Goal: Feedback & Contribution: Contribute content

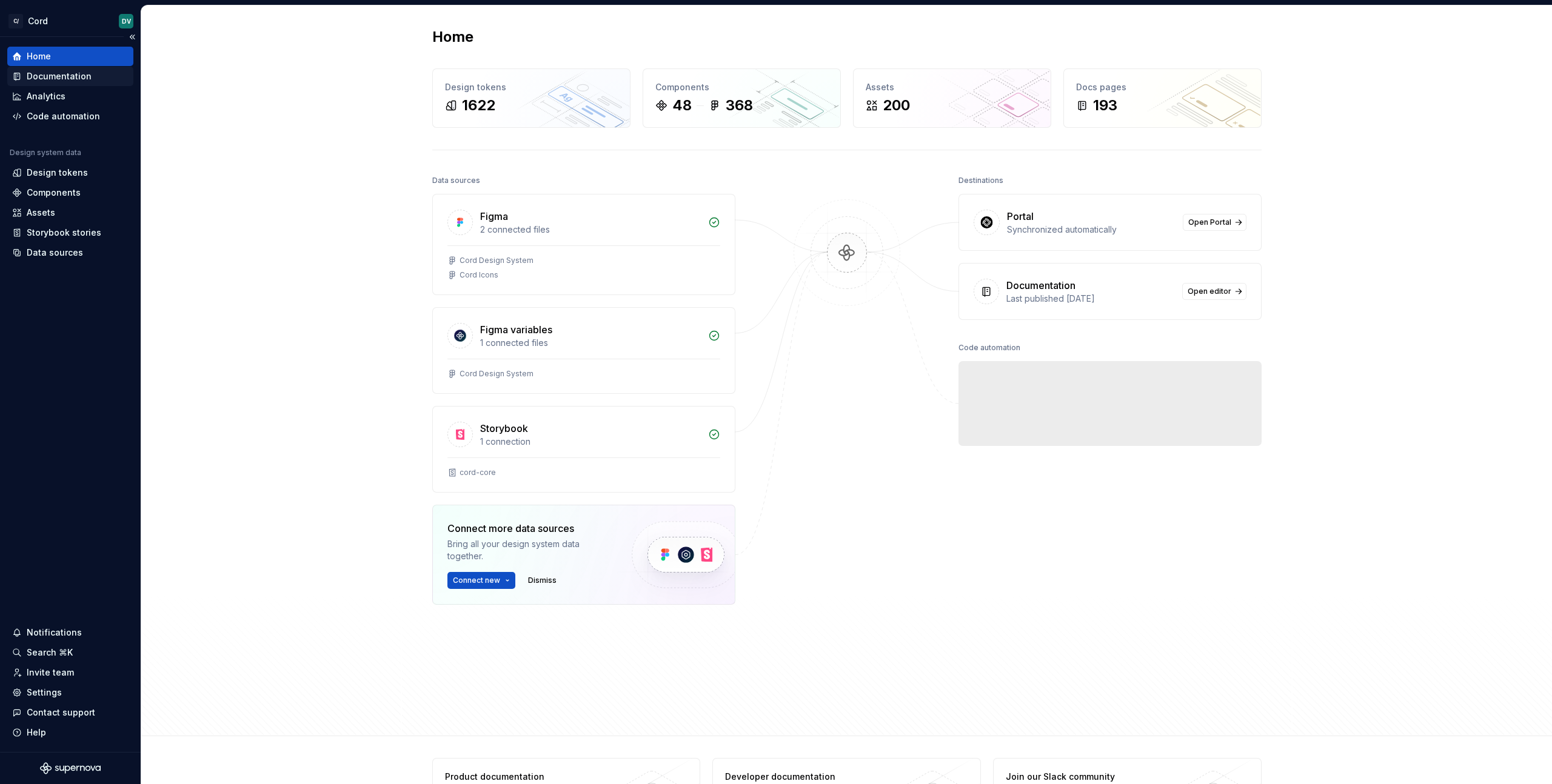
click at [65, 77] on div "Documentation" at bounding box center [59, 76] width 65 height 12
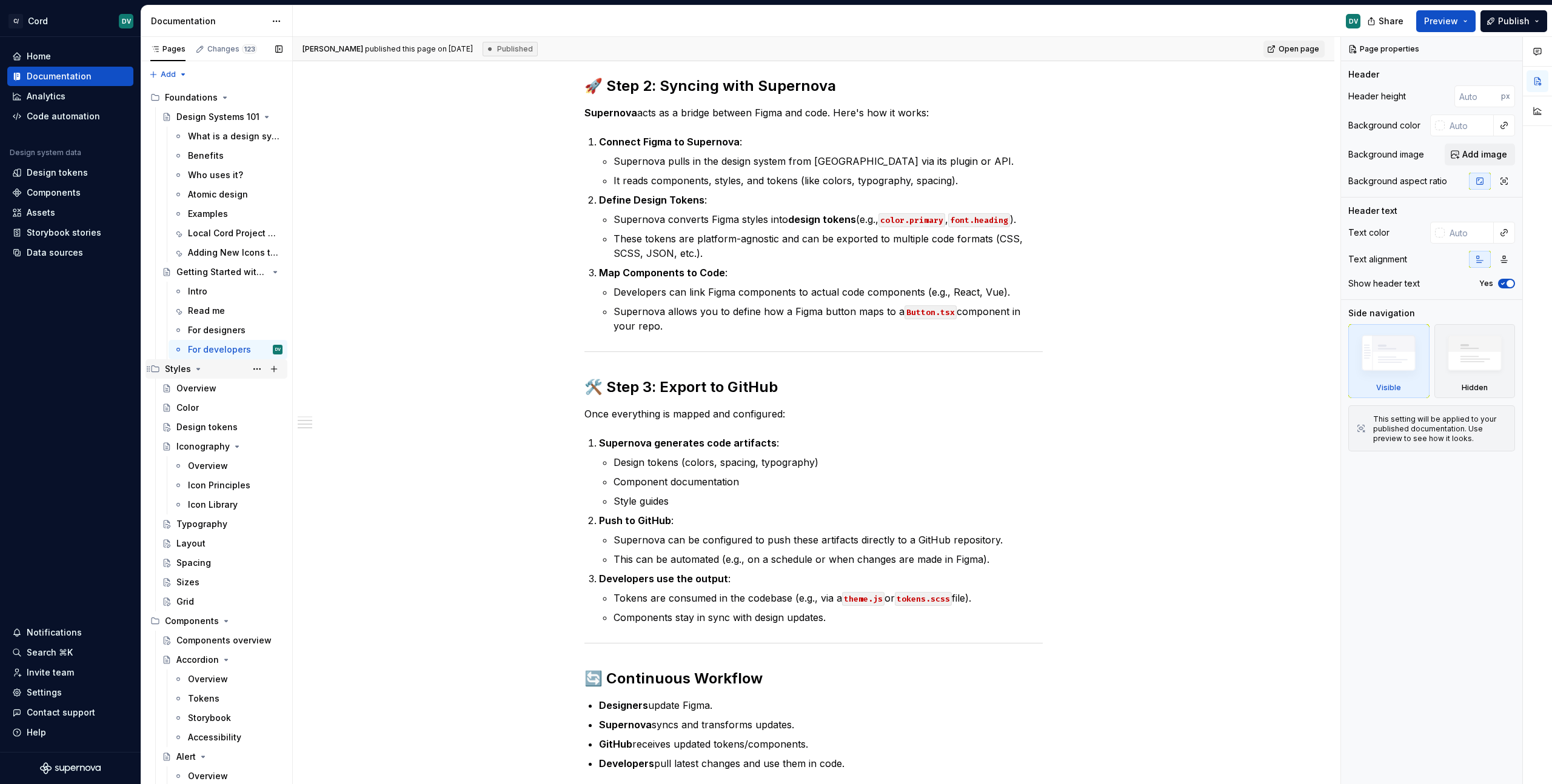
click at [191, 370] on div "Styles" at bounding box center [224, 369] width 117 height 17
click at [195, 370] on icon "Page tree" at bounding box center [198, 369] width 10 height 10
click at [202, 379] on div "Components" at bounding box center [216, 388] width 142 height 20
click at [207, 407] on icon "Page tree" at bounding box center [208, 408] width 3 height 1
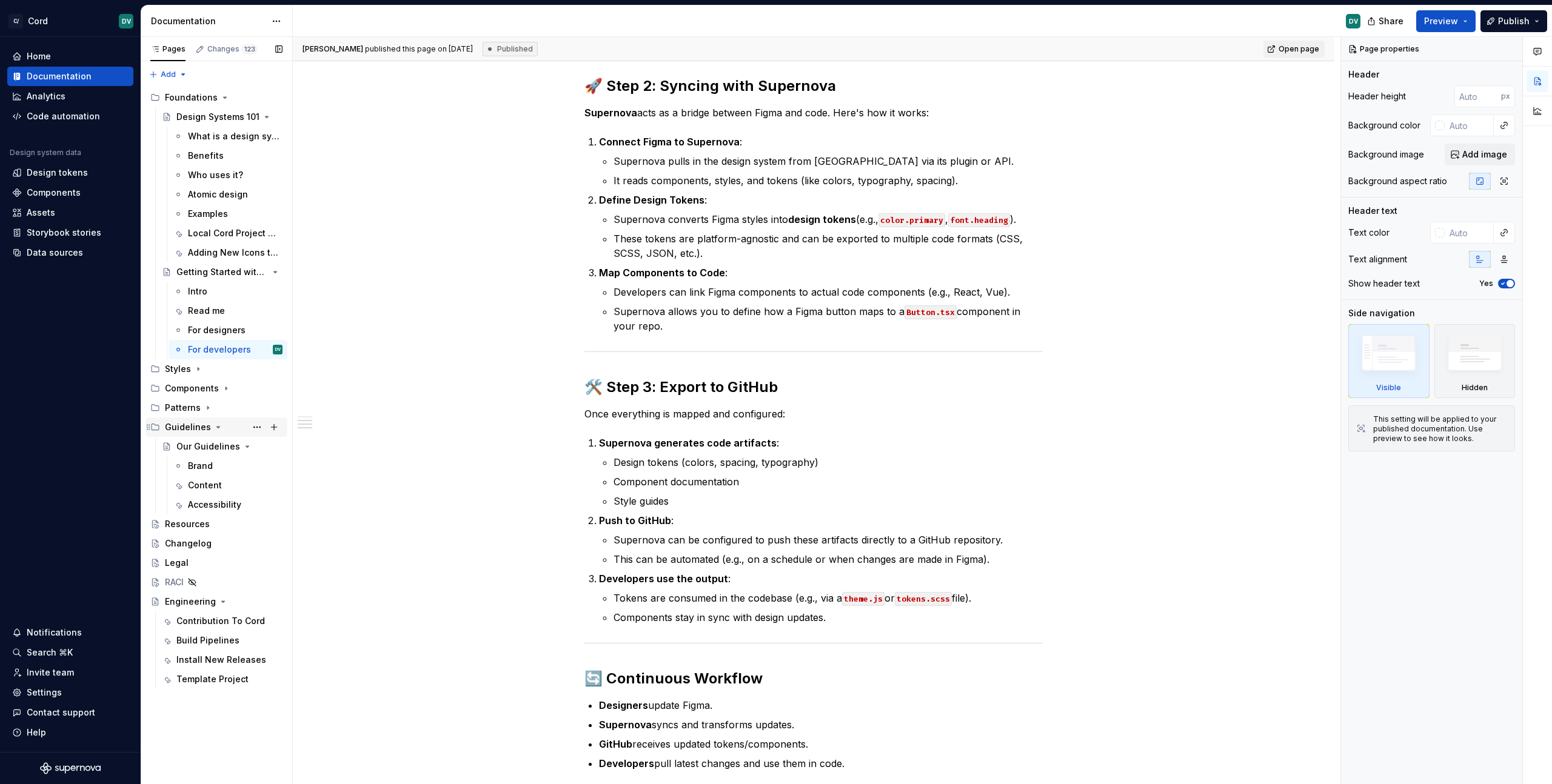
click at [207, 426] on div "Guidelines" at bounding box center [188, 426] width 46 height 12
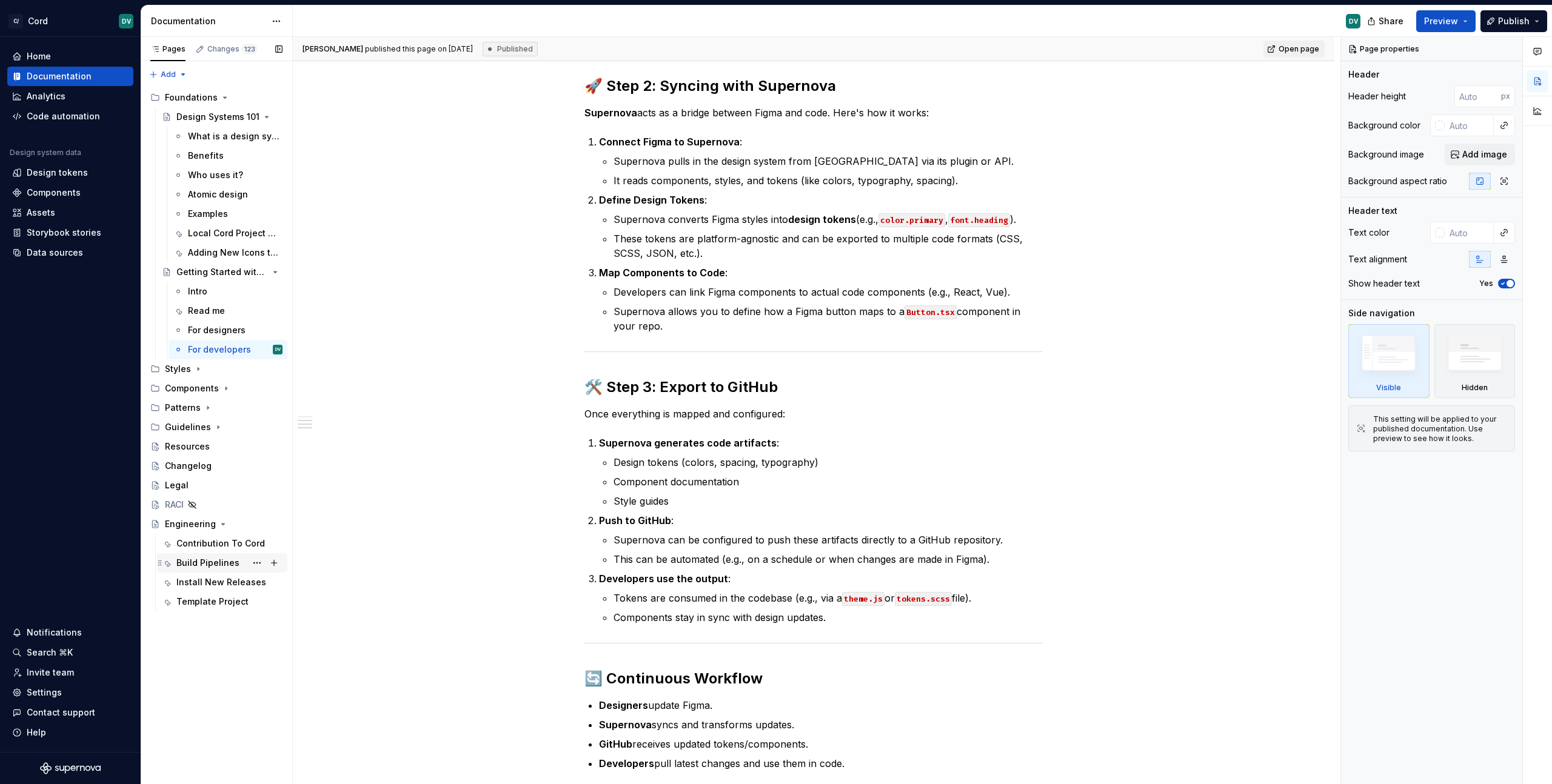
click at [204, 553] on div "Build Pipelines" at bounding box center [221, 563] width 130 height 20
click at [205, 549] on div "Contribution To Cord" at bounding box center [229, 544] width 106 height 17
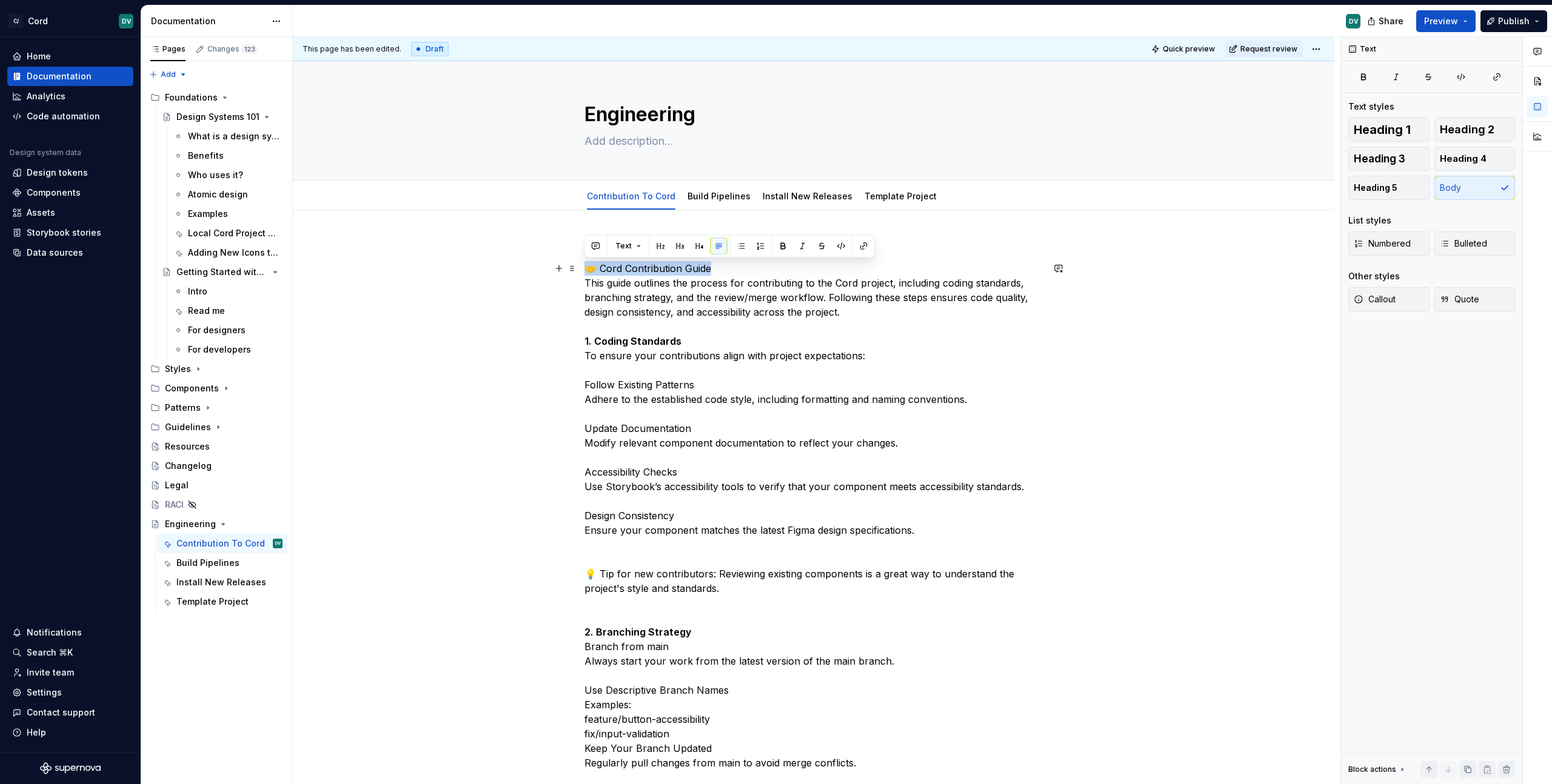
drag, startPoint x: 723, startPoint y: 269, endPoint x: 584, endPoint y: 266, distance: 139.0
type textarea "*"
click at [1380, 125] on span "Heading 1" at bounding box center [1382, 129] width 57 height 12
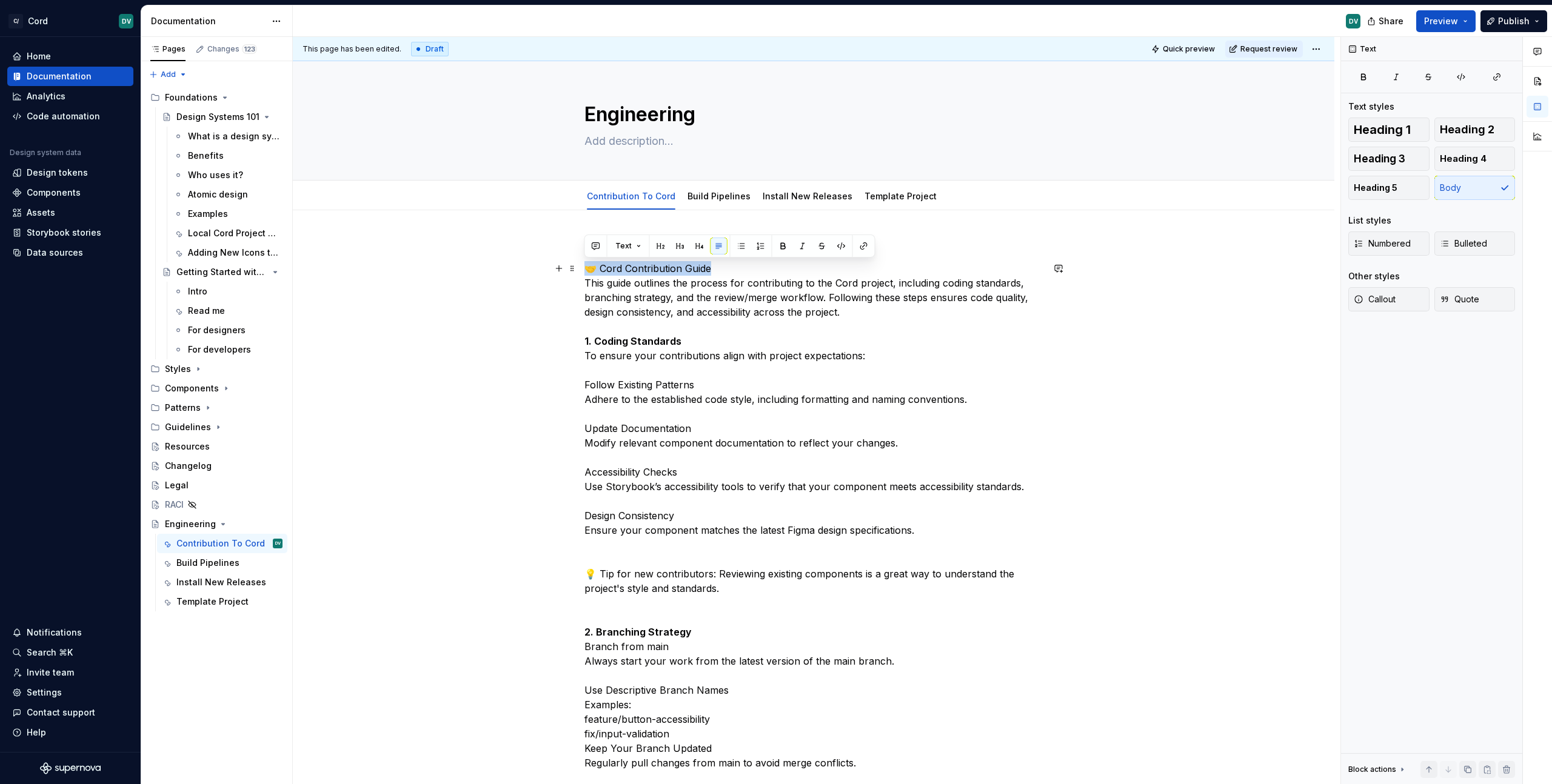
drag, startPoint x: 722, startPoint y: 266, endPoint x: 588, endPoint y: 267, distance: 134.0
click at [640, 247] on button "Text" at bounding box center [628, 246] width 37 height 17
click at [652, 307] on div "Heading 1" at bounding box center [666, 311] width 42 height 12
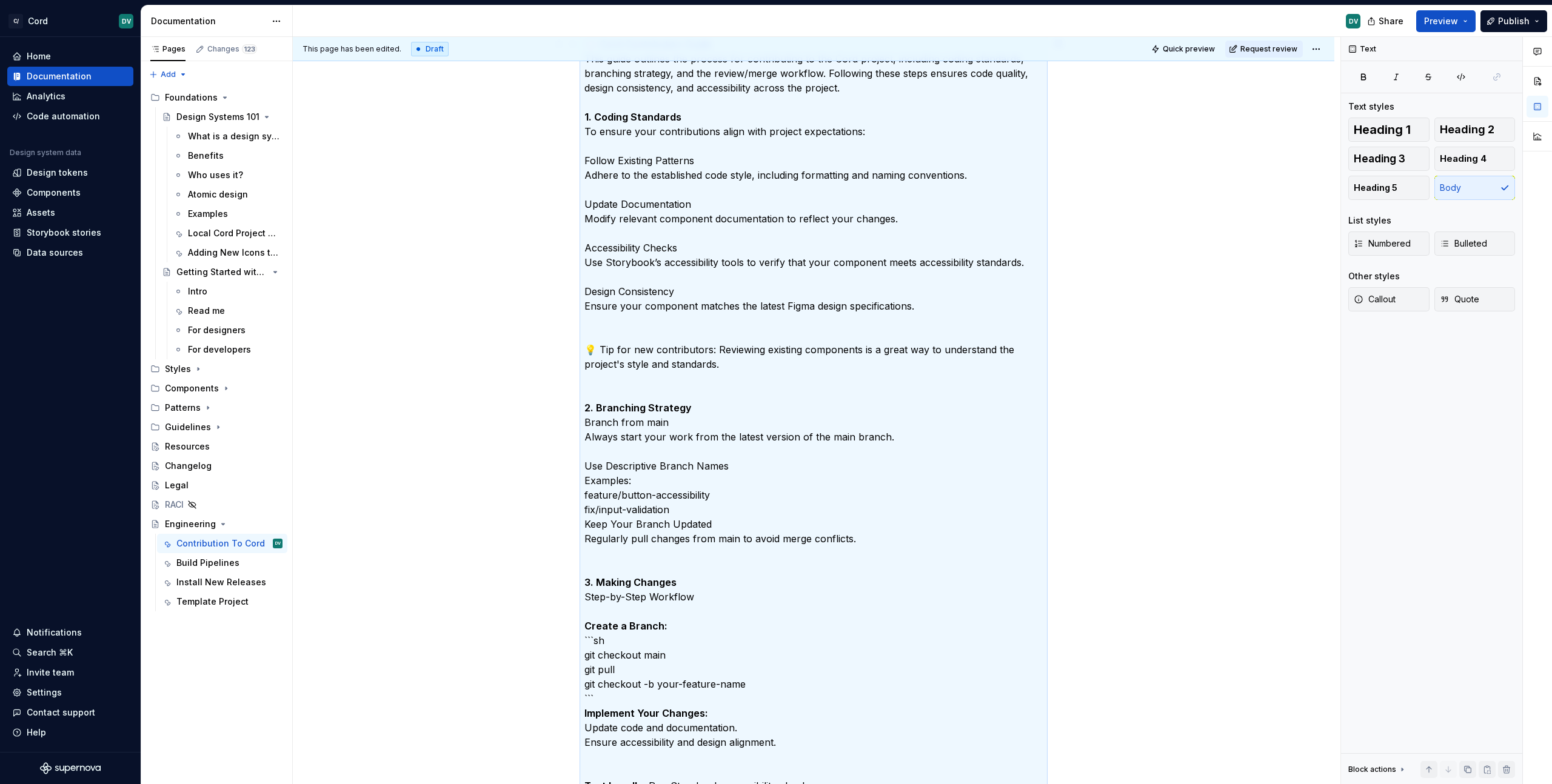
click at [719, 258] on p "🤝 Cord Contribution Guide This guide outlines the process for contributing to t…" at bounding box center [813, 662] width 458 height 1250
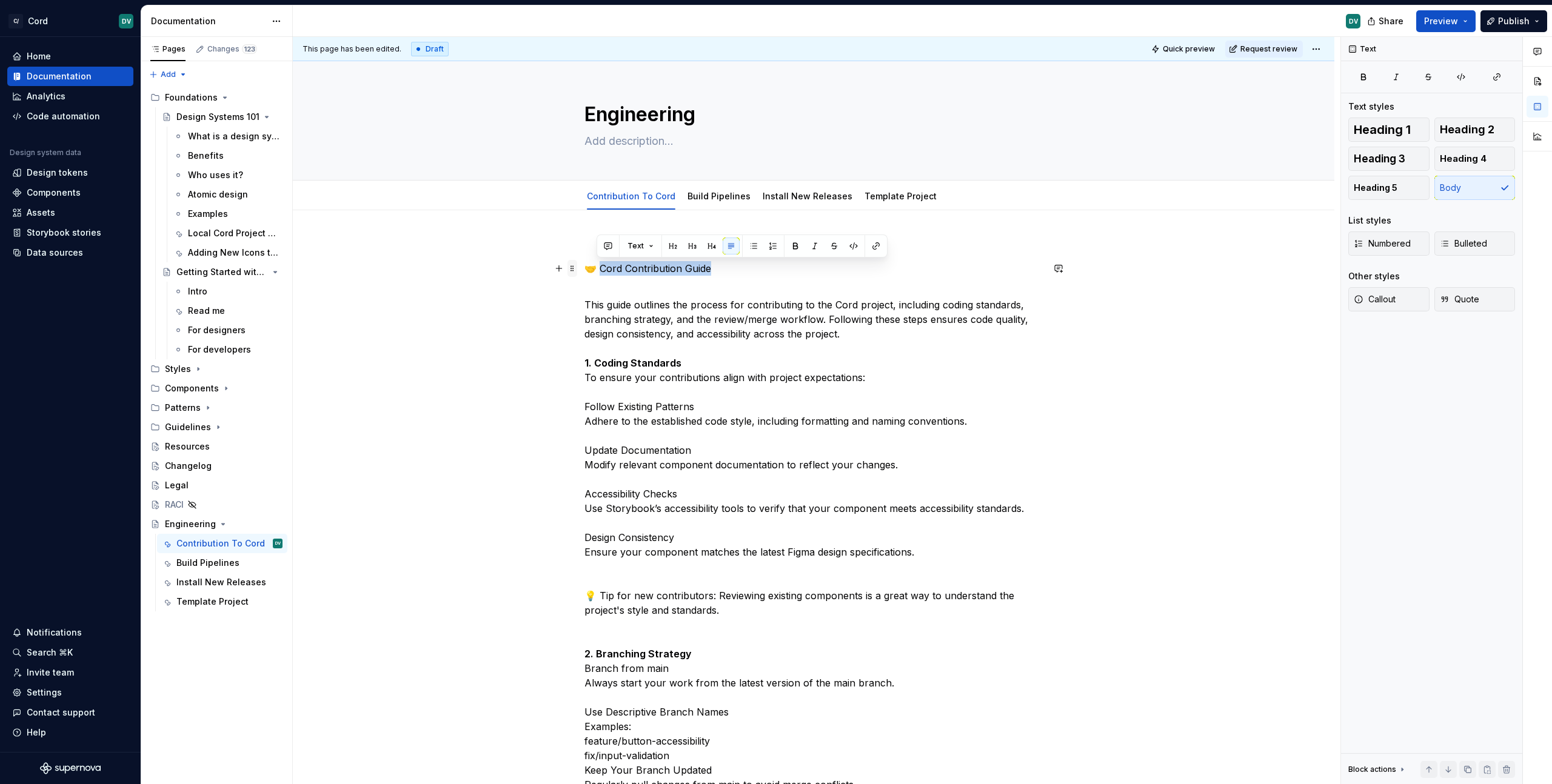
drag, startPoint x: 737, startPoint y: 273, endPoint x: 571, endPoint y: 268, distance: 166.1
click at [656, 244] on button "Text" at bounding box center [640, 246] width 37 height 17
drag, startPoint x: 664, startPoint y: 308, endPoint x: 699, endPoint y: 312, distance: 35.2
click at [699, 312] on div "Heading 1" at bounding box center [690, 311] width 67 height 12
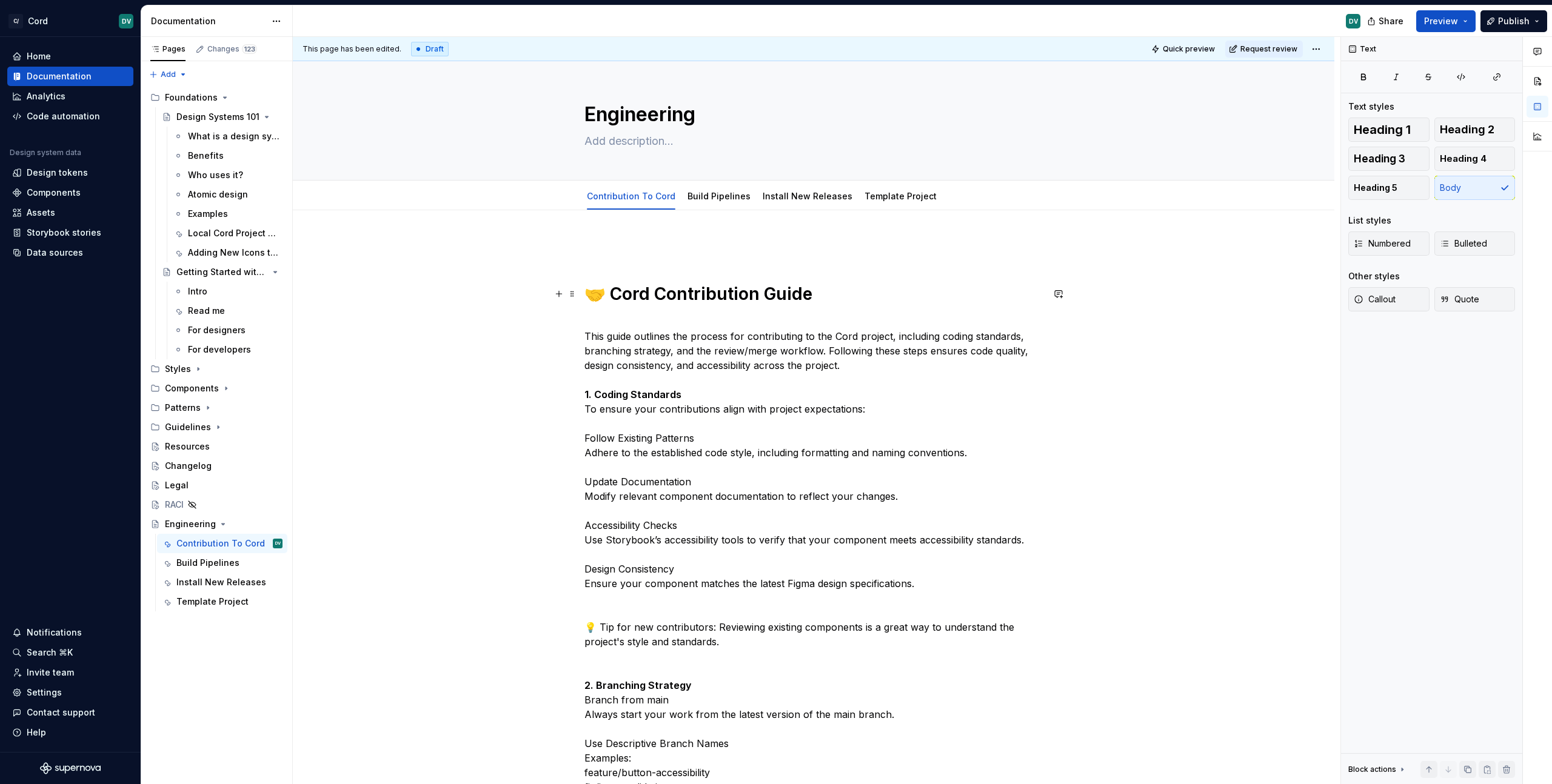
click at [605, 297] on h1 "🤝 Cord Contribution Guide" at bounding box center [813, 294] width 458 height 22
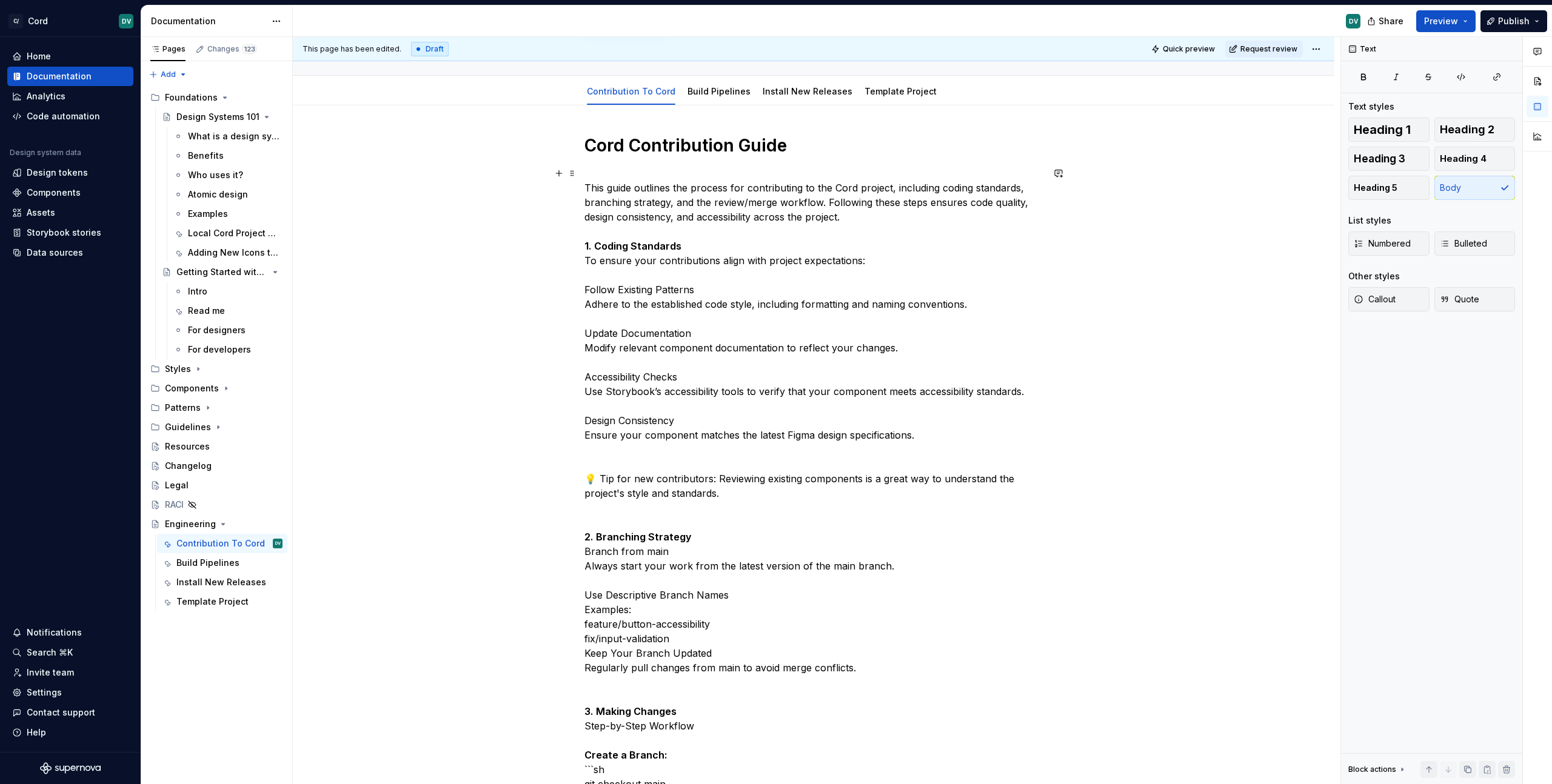
scroll to position [351, 0]
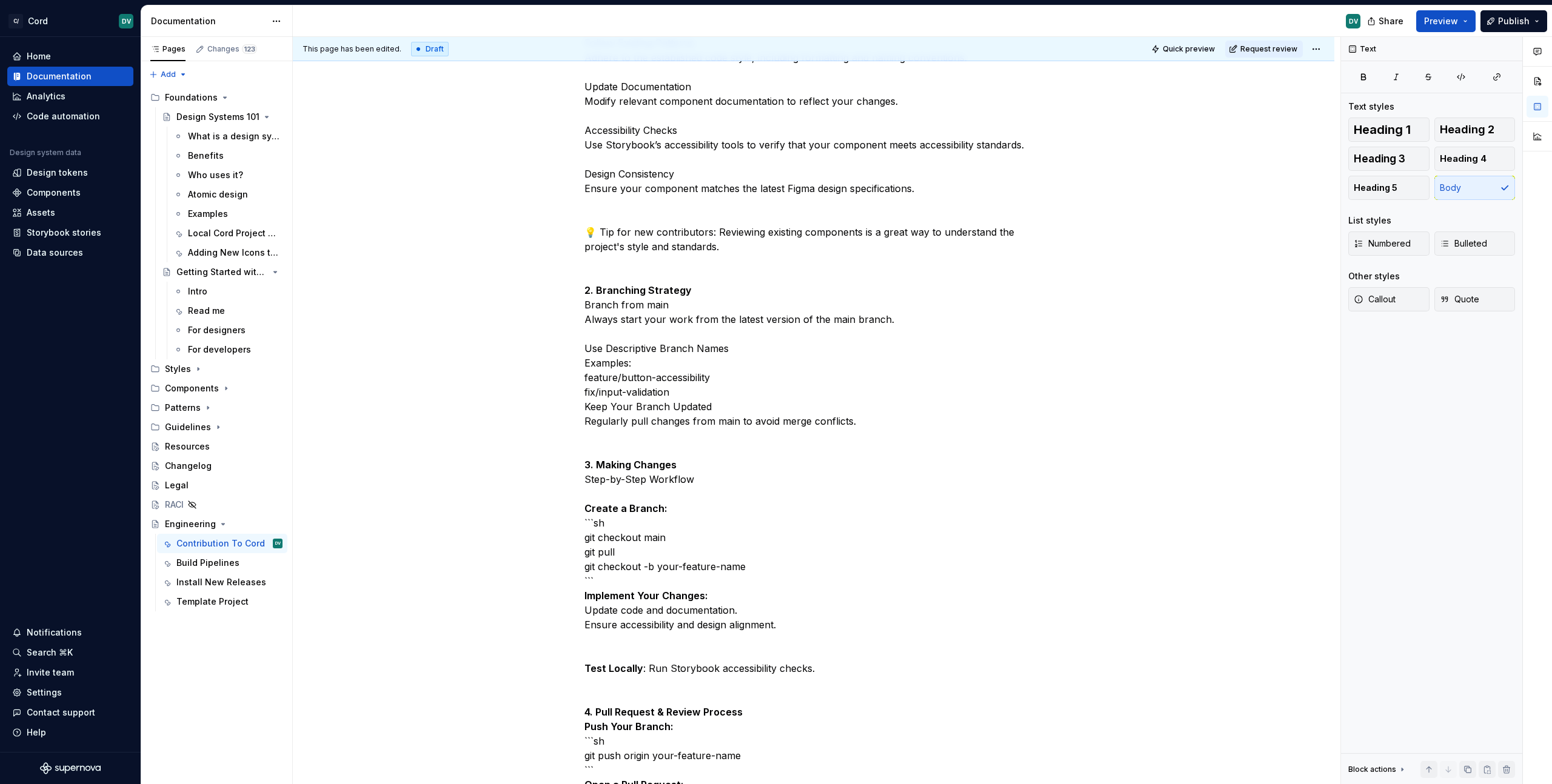
click at [747, 450] on p "This guide outlines the process for contributing to the Cord project, including…" at bounding box center [813, 544] width 458 height 1250
click at [705, 413] on p "This guide outlines the process for contributing to the Cord project, including…" at bounding box center [813, 544] width 458 height 1250
click at [581, 303] on div "Cord Contribution Guide This guide outlines the process for contributing to the…" at bounding box center [814, 639] width 1042 height 1561
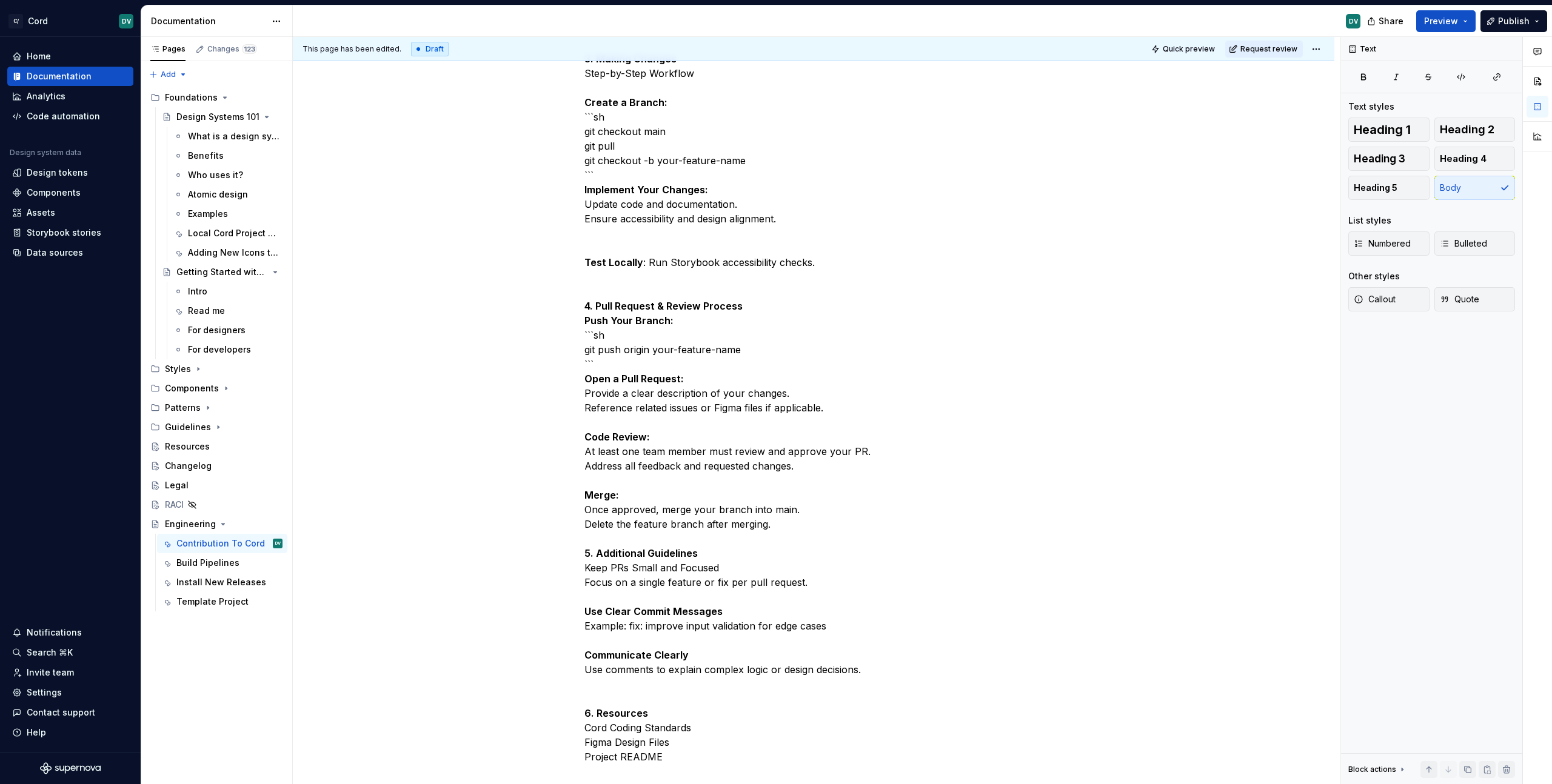
scroll to position [821, 0]
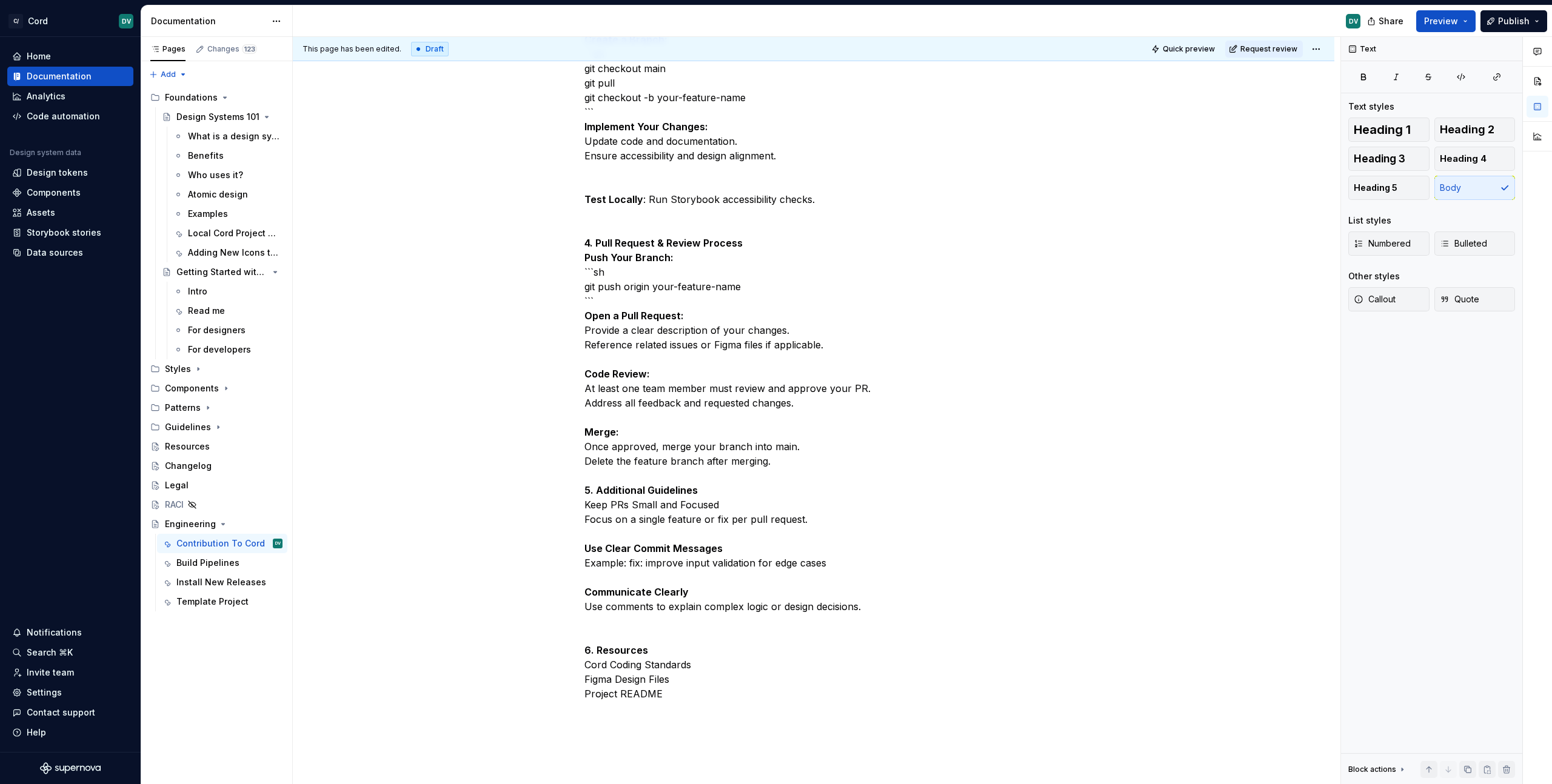
click at [755, 327] on p "This guide outlines the process for contributing to the Cord project, including…" at bounding box center [813, 76] width 458 height 1250
click at [716, 315] on p "This guide outlines the process for contributing to the Cord project, including…" at bounding box center [813, 76] width 458 height 1250
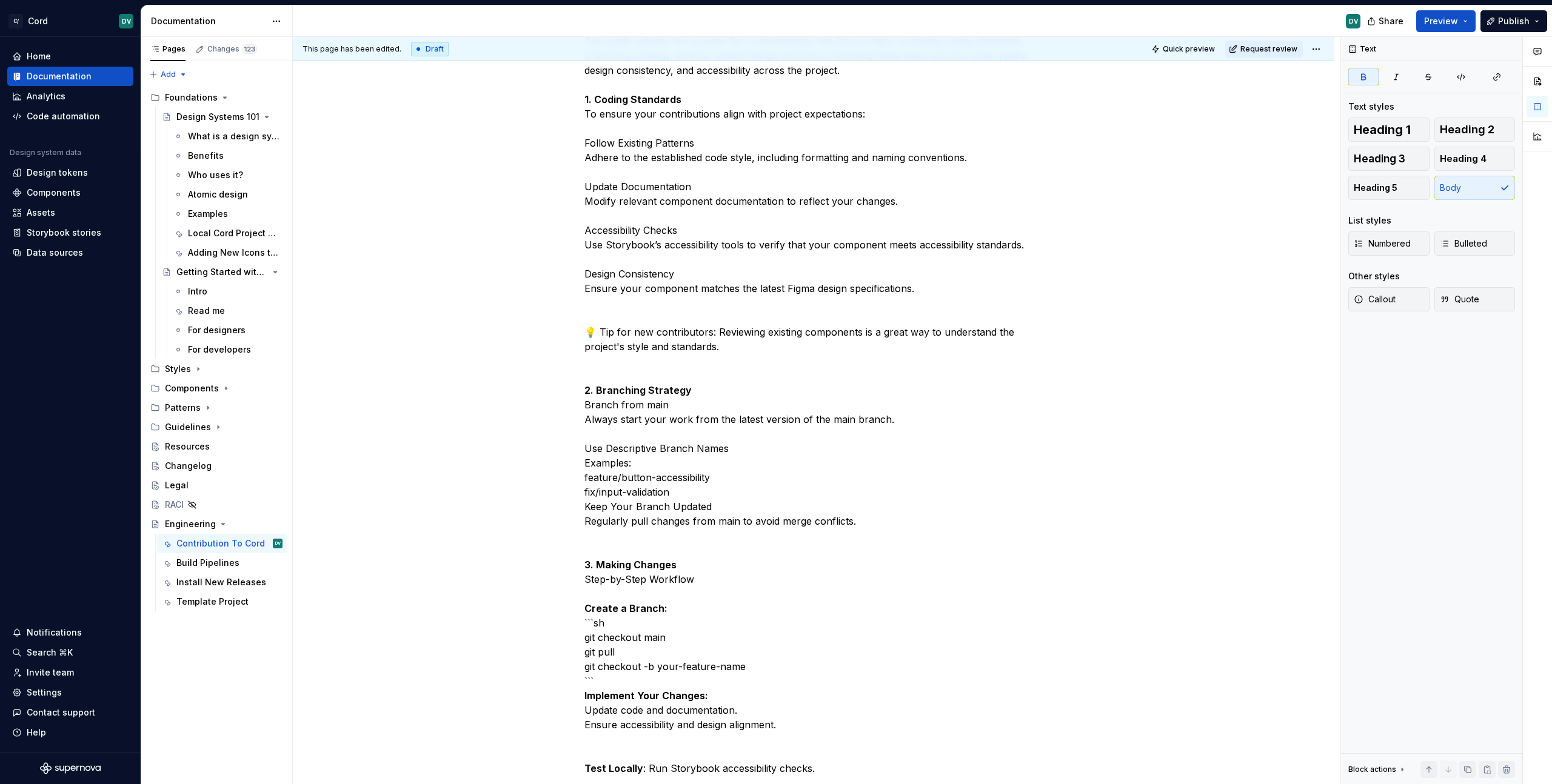
scroll to position [252, 0]
click at [588, 461] on p "This guide outlines the process for contributing to the Cord project, including…" at bounding box center [813, 455] width 458 height 873
click at [584, 447] on p "This guide outlines the process for contributing to the Cord project, including…" at bounding box center [813, 455] width 458 height 873
click at [584, 447] on p "This guide outlines the process for contributing to the Cord project, including…" at bounding box center [813, 455] width 458 height 873
click at [581, 403] on div "Cord Contribution Guide This guide outlines the process for contributing to the…" at bounding box center [814, 749] width 1042 height 1583
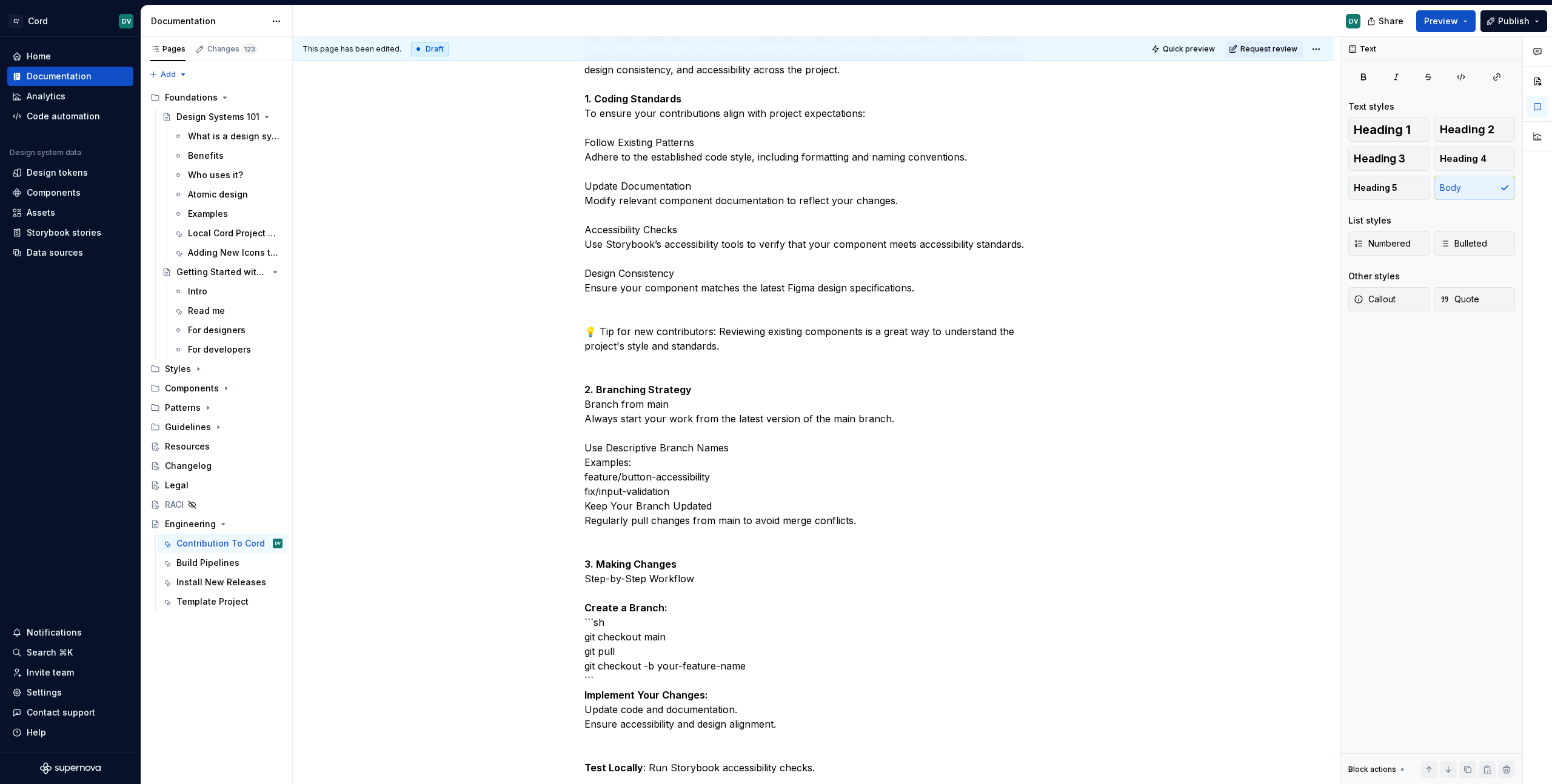
click at [581, 445] on div "Cord Contribution Guide This guide outlines the process for contributing to the…" at bounding box center [814, 749] width 1042 height 1583
click at [581, 469] on div "Cord Contribution Guide This guide outlines the process for contributing to the…" at bounding box center [814, 749] width 1042 height 1583
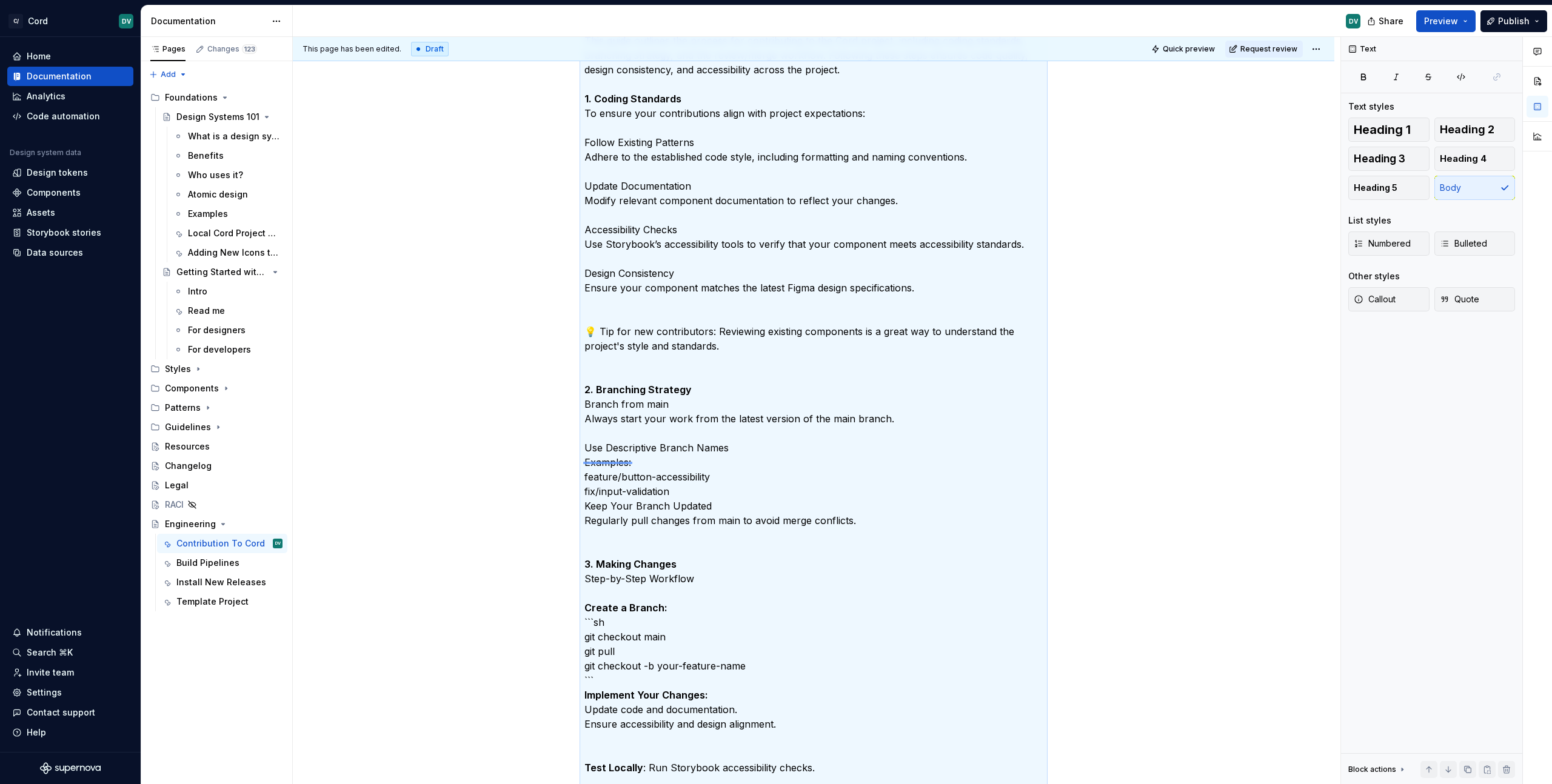
drag, startPoint x: 586, startPoint y: 462, endPoint x: 633, endPoint y: 464, distance: 47.0
click at [633, 464] on div "This page has been edited. Draft Quick preview Request review Engineering Edit …" at bounding box center [817, 411] width 1047 height 747
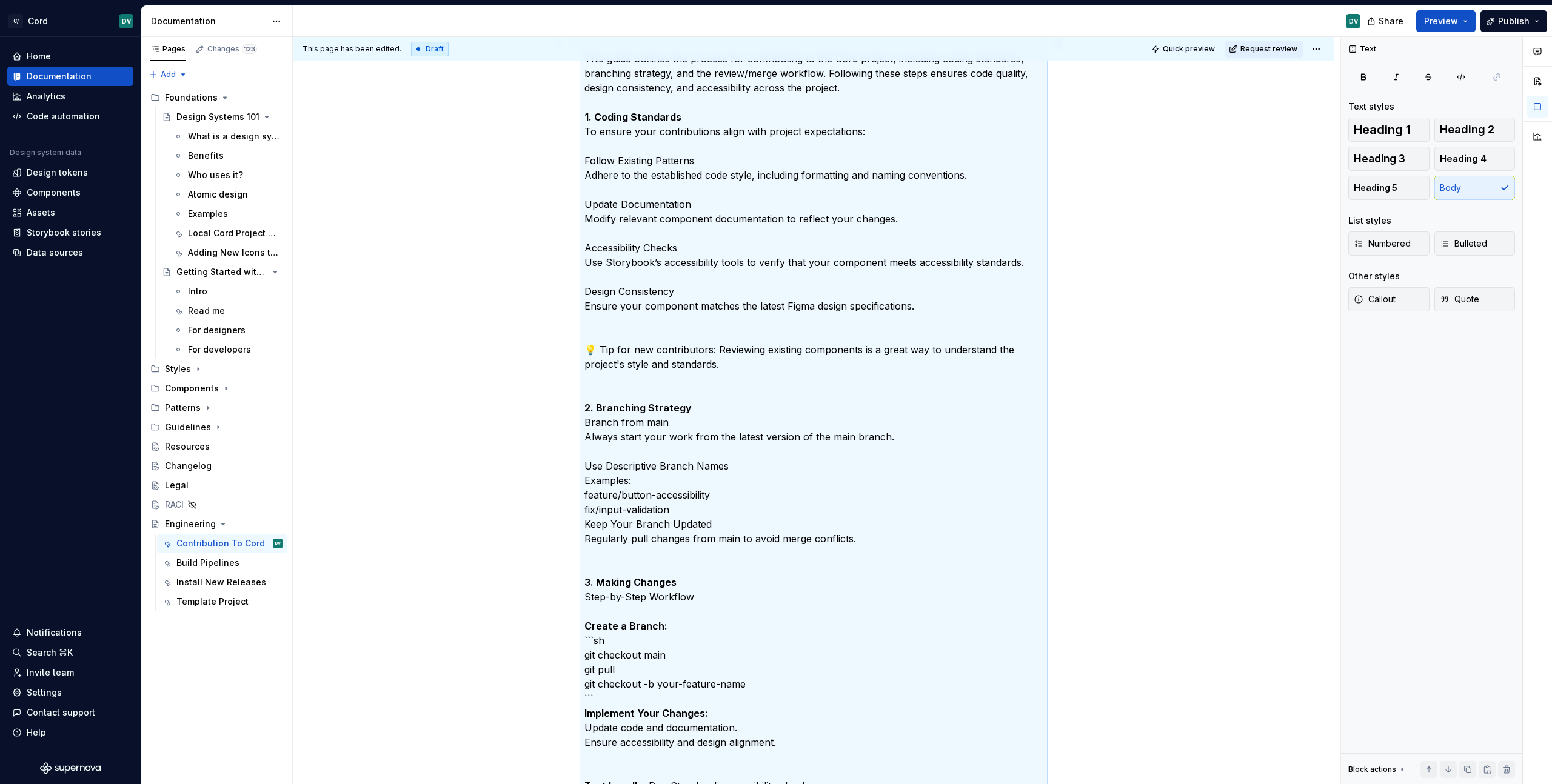
click at [618, 471] on p "This guide outlines the process for contributing to the Cord project, including…" at bounding box center [813, 473] width 458 height 873
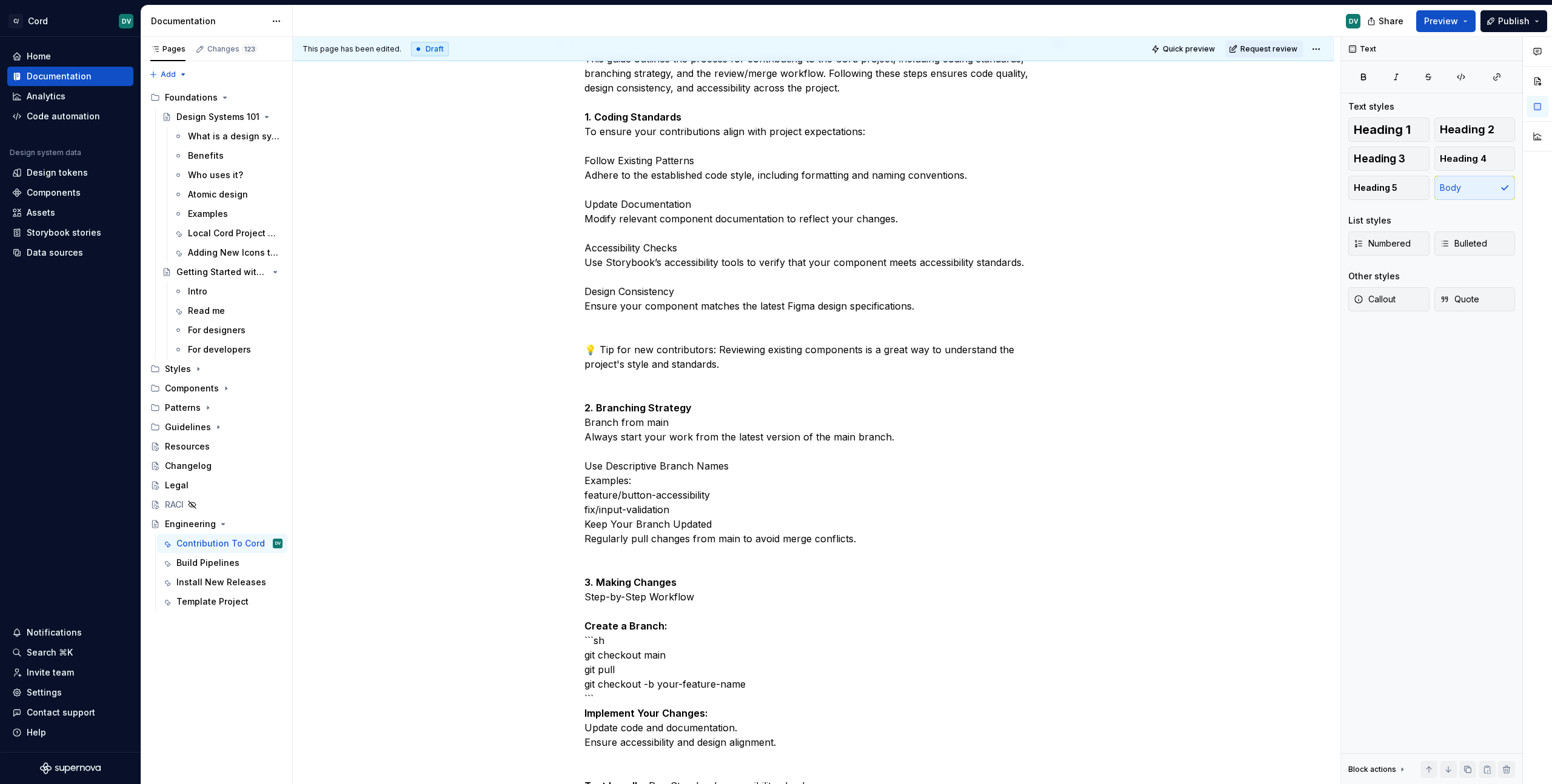
click at [614, 478] on p "This guide outlines the process for contributing to the Cord project, including…" at bounding box center [813, 473] width 458 height 873
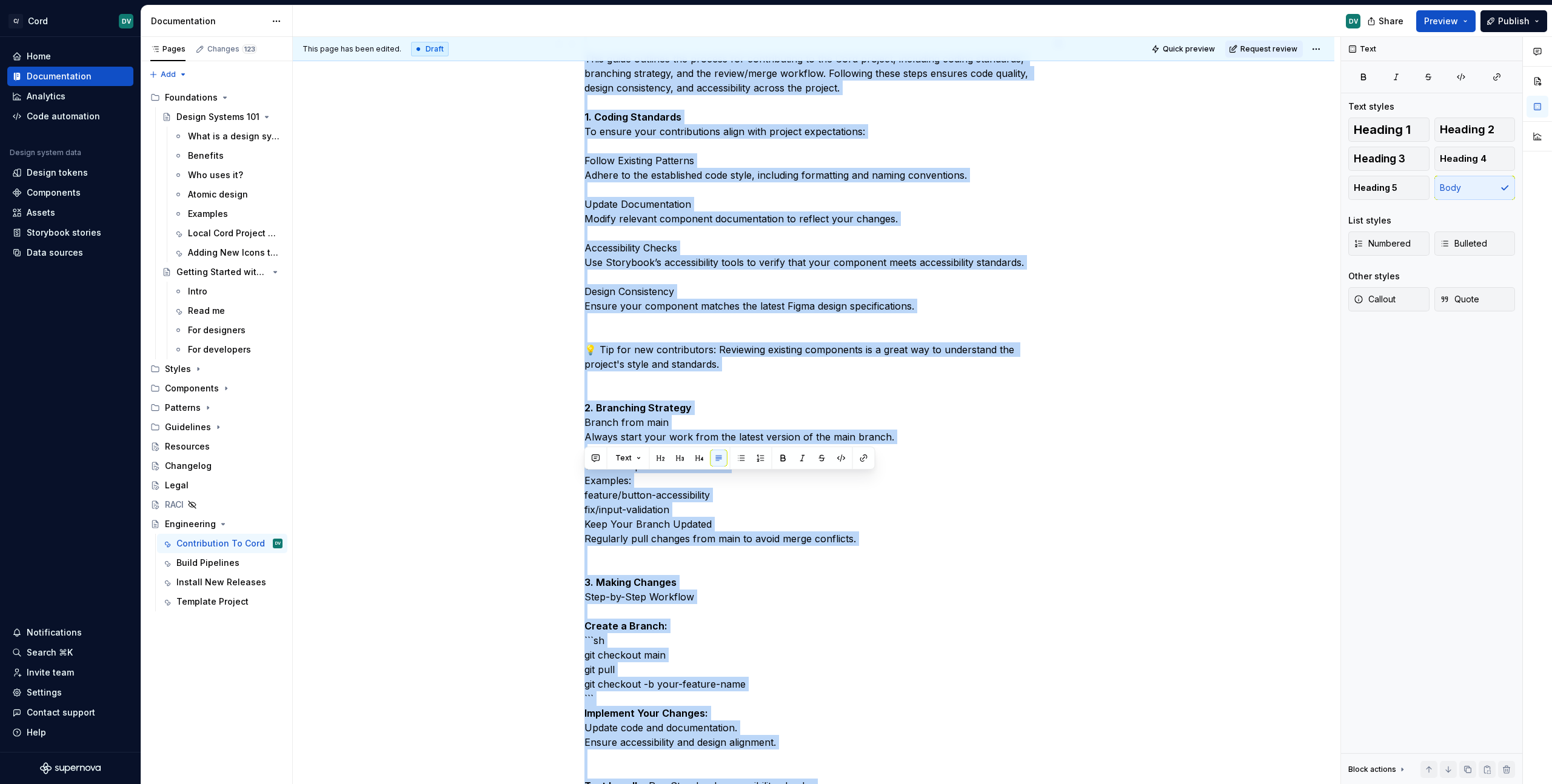
click at [614, 478] on p "This guide outlines the process for contributing to the Cord project, including…" at bounding box center [813, 473] width 458 height 873
click at [614, 478] on p "This guide outlines the process for contributing to the Cord project, including…" at bounding box center [813, 473] width 458 height 873
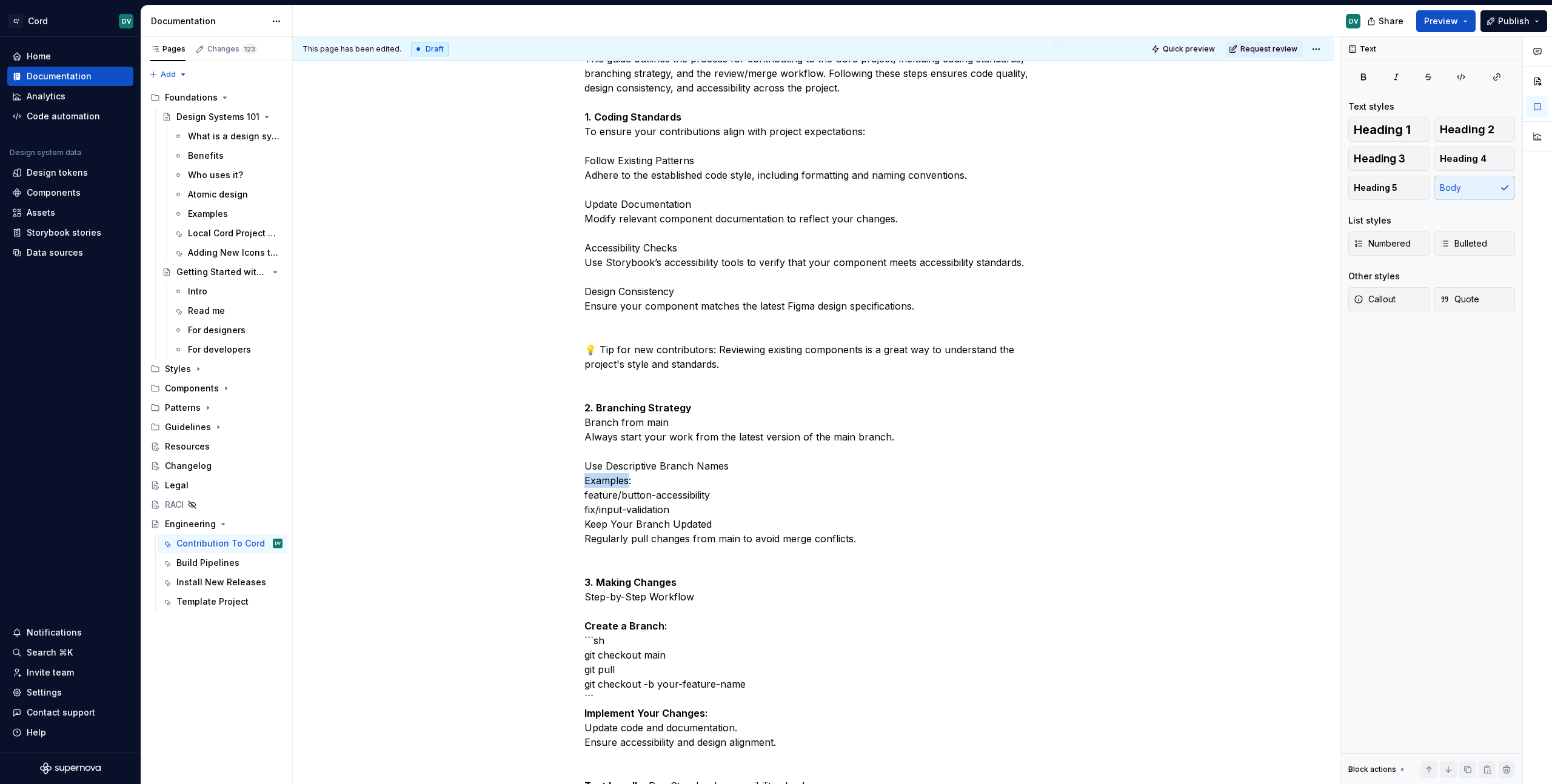
click at [614, 478] on p "This guide outlines the process for contributing to the Cord project, including…" at bounding box center [813, 473] width 458 height 873
click at [610, 482] on strong "Examples" at bounding box center [607, 480] width 46 height 12
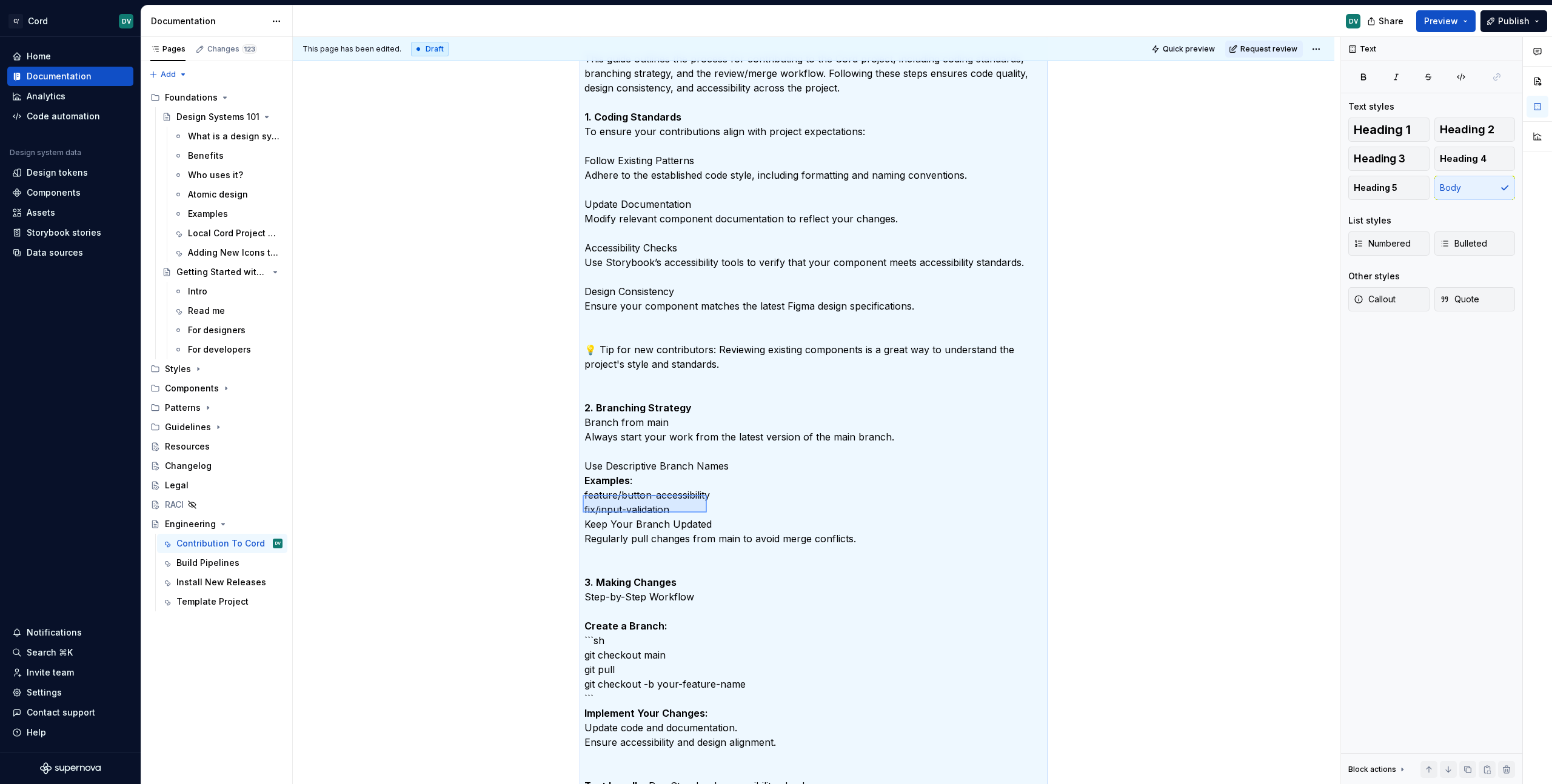
drag, startPoint x: 583, startPoint y: 495, endPoint x: 707, endPoint y: 513, distance: 125.3
click at [707, 513] on div "This page has been edited. Draft Quick preview Request review Engineering Edit …" at bounding box center [817, 411] width 1047 height 747
click at [707, 513] on p "This guide outlines the process for contributing to the Cord project, including…" at bounding box center [813, 473] width 458 height 873
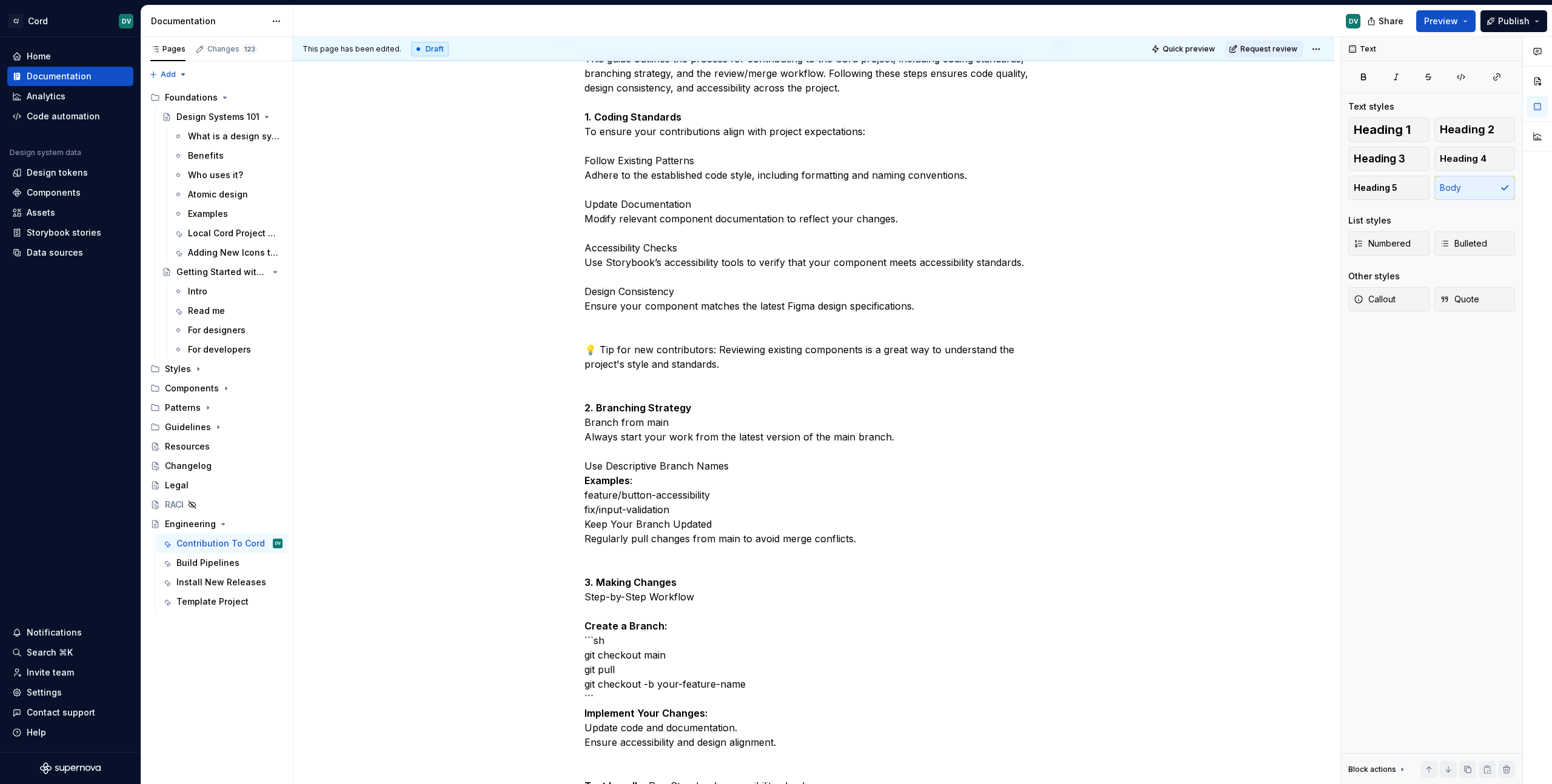
click at [702, 526] on p "This guide outlines the process for contributing to the Cord project, including…" at bounding box center [813, 473] width 458 height 873
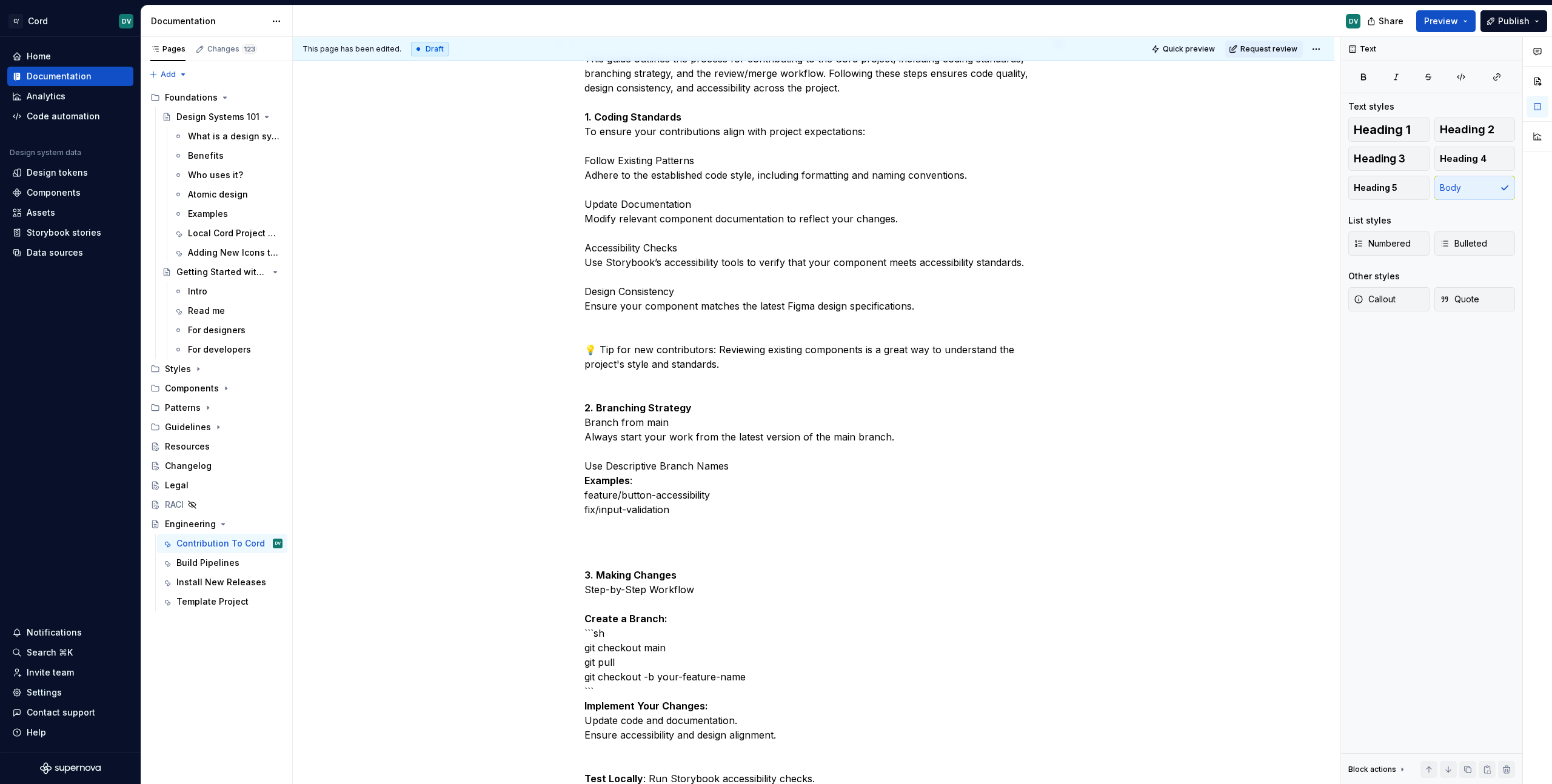
click at [623, 420] on p "This guide outlines the process for contributing to the Cord project, including…" at bounding box center [813, 285] width 458 height 495
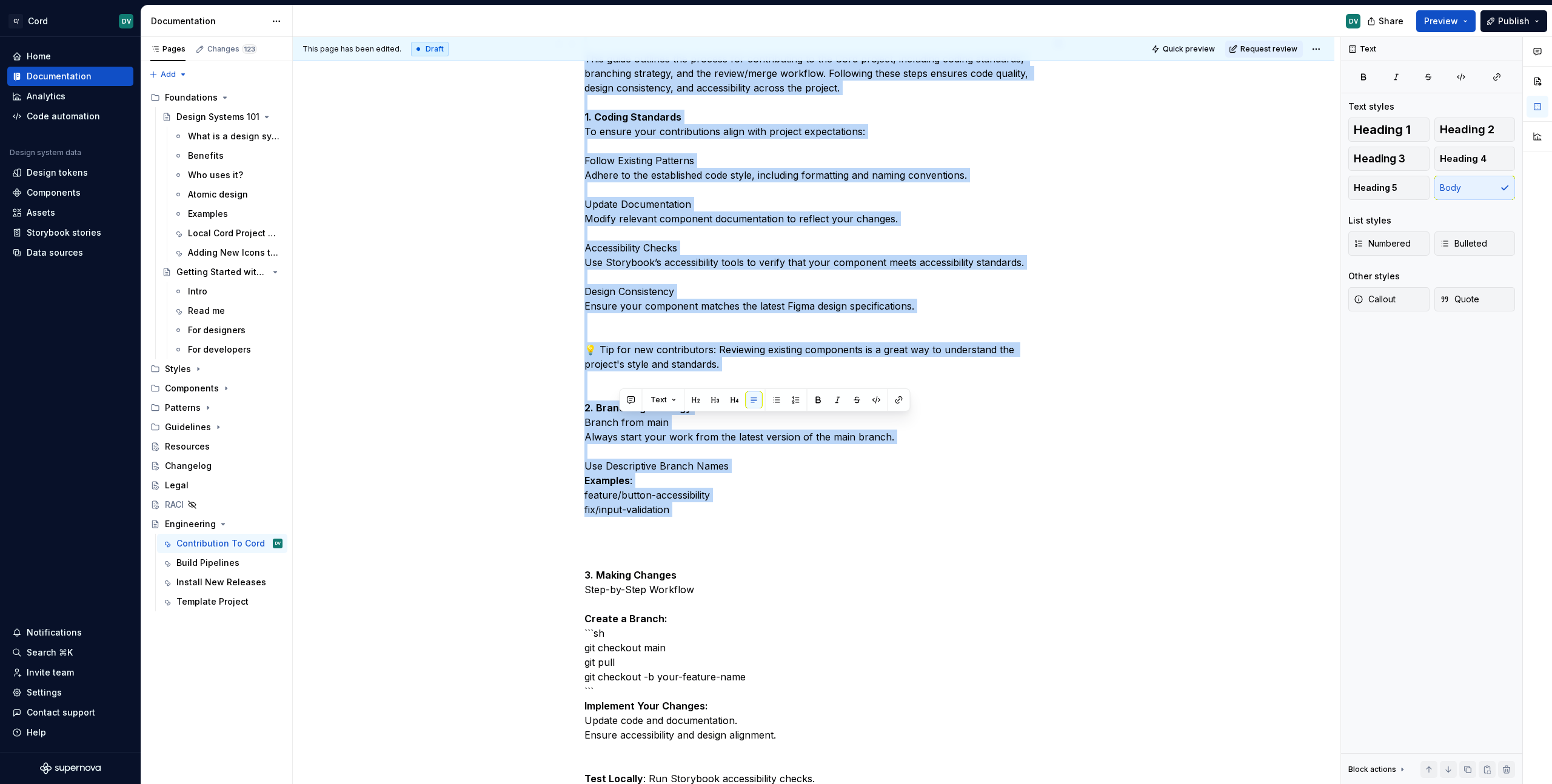
click at [623, 420] on p "This guide outlines the process for contributing to the Cord project, including…" at bounding box center [813, 285] width 458 height 495
click at [643, 434] on p "This guide outlines the process for contributing to the Cord project, including…" at bounding box center [813, 285] width 458 height 495
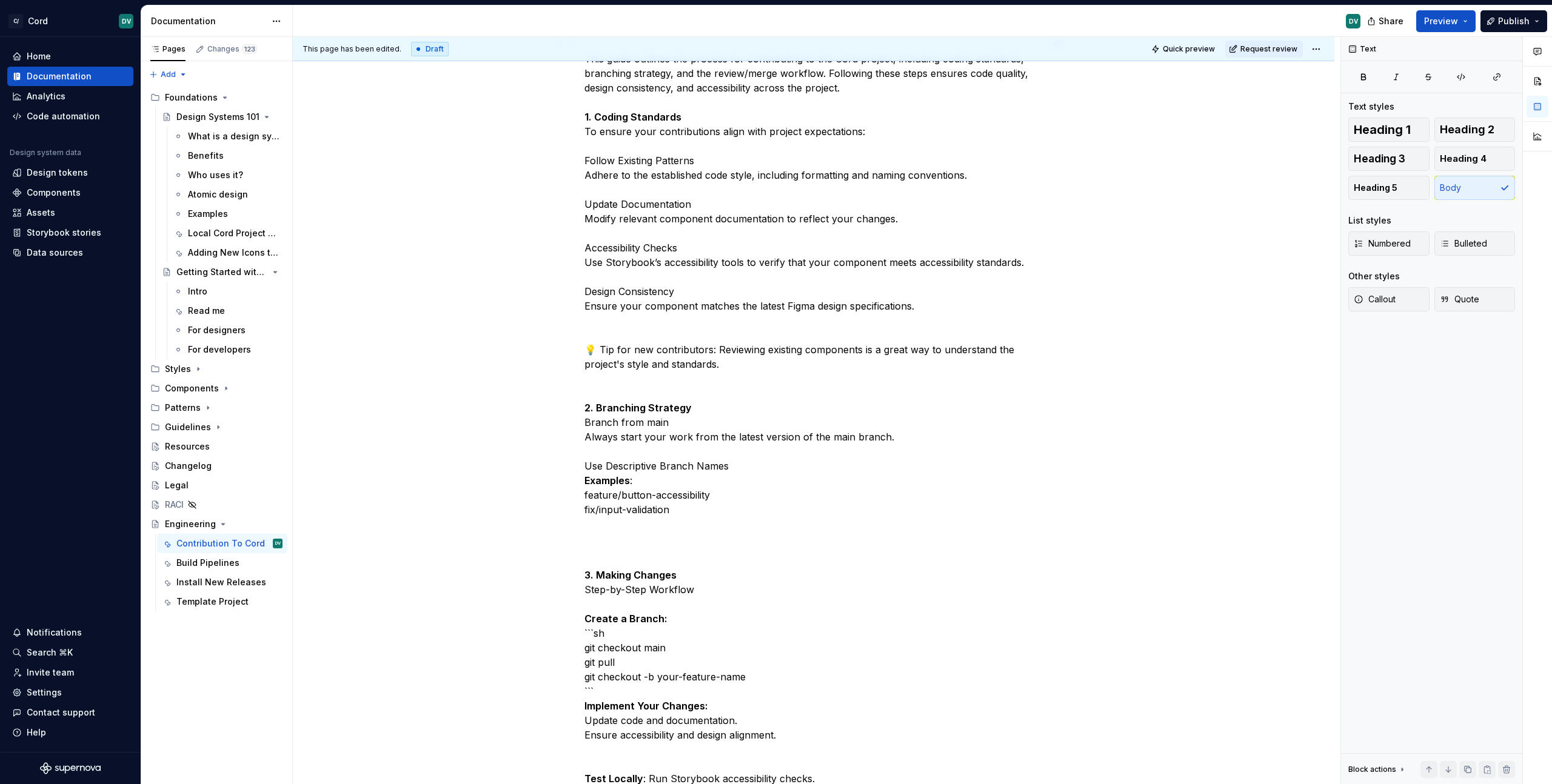
click at [595, 421] on p "This guide outlines the process for contributing to the Cord project, including…" at bounding box center [813, 285] width 458 height 495
click at [583, 425] on div "Cord Contribution Guide This guide outlines the process for contributing to the…" at bounding box center [814, 764] width 1042 height 1575
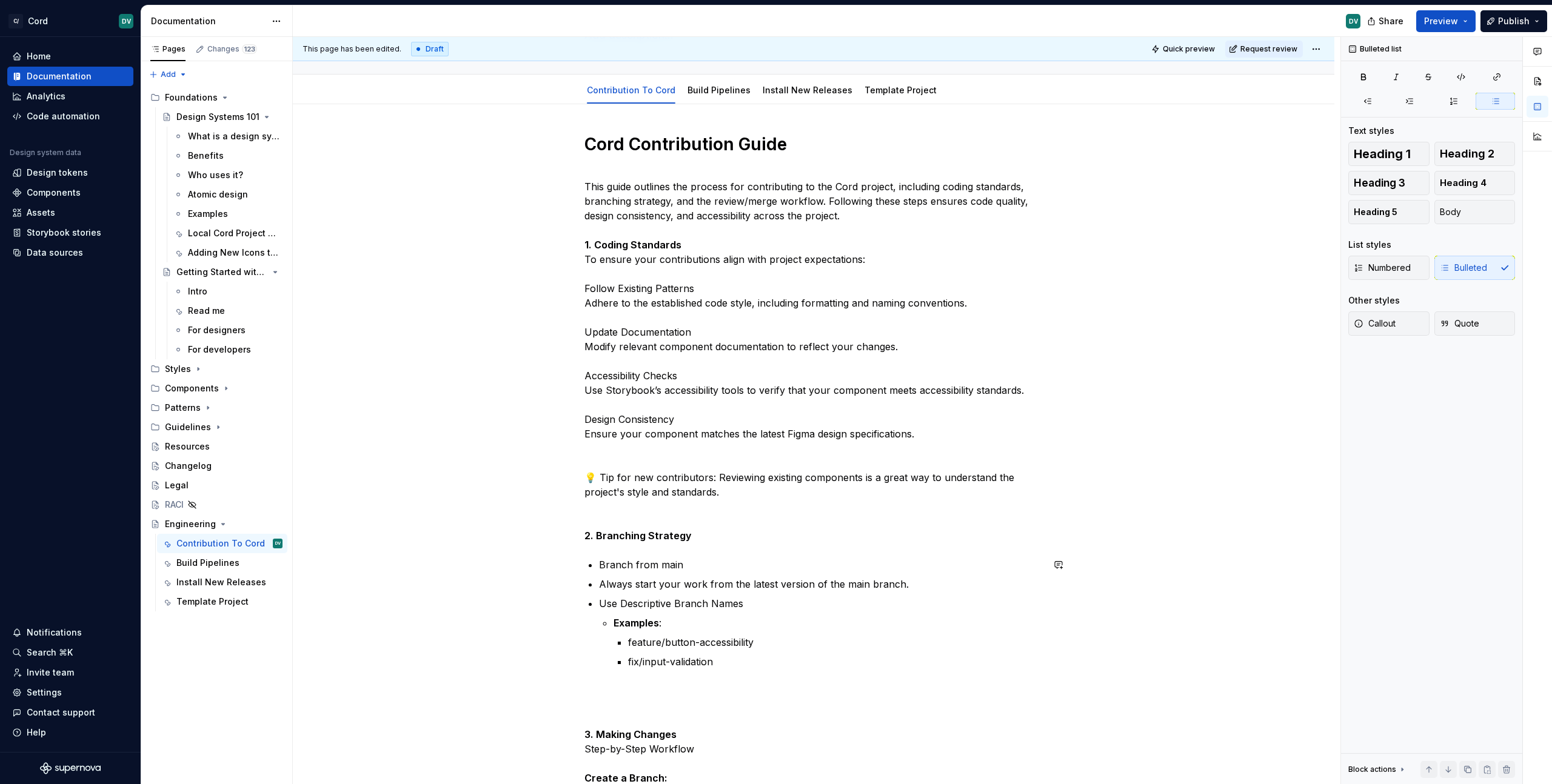
scroll to position [98, 0]
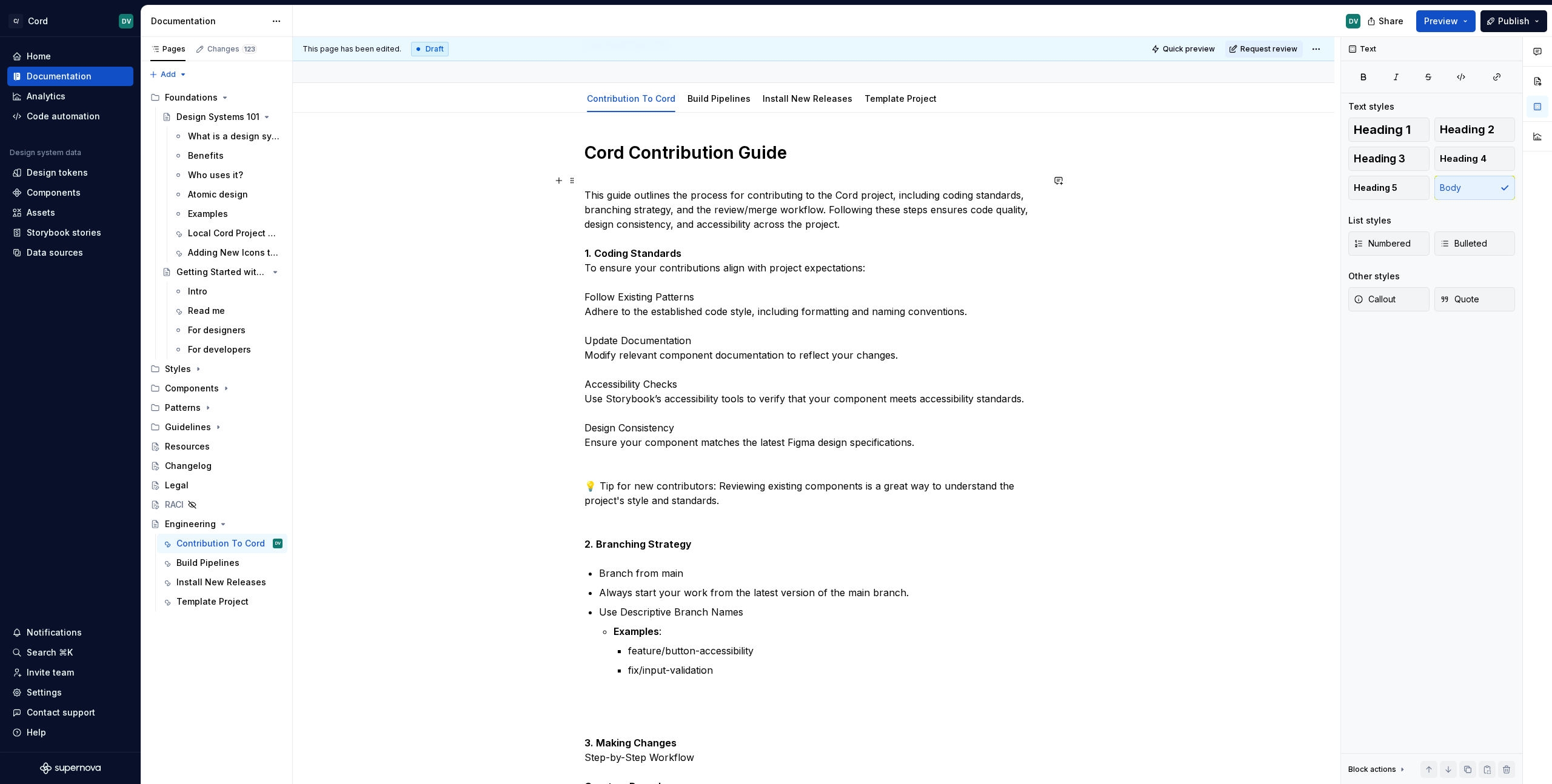
click at [648, 340] on p "This guide outlines the process for contributing to the Cord project, including…" at bounding box center [813, 362] width 458 height 378
click at [654, 289] on p "This guide outlines the process for contributing to the Cord project, including…" at bounding box center [813, 362] width 458 height 378
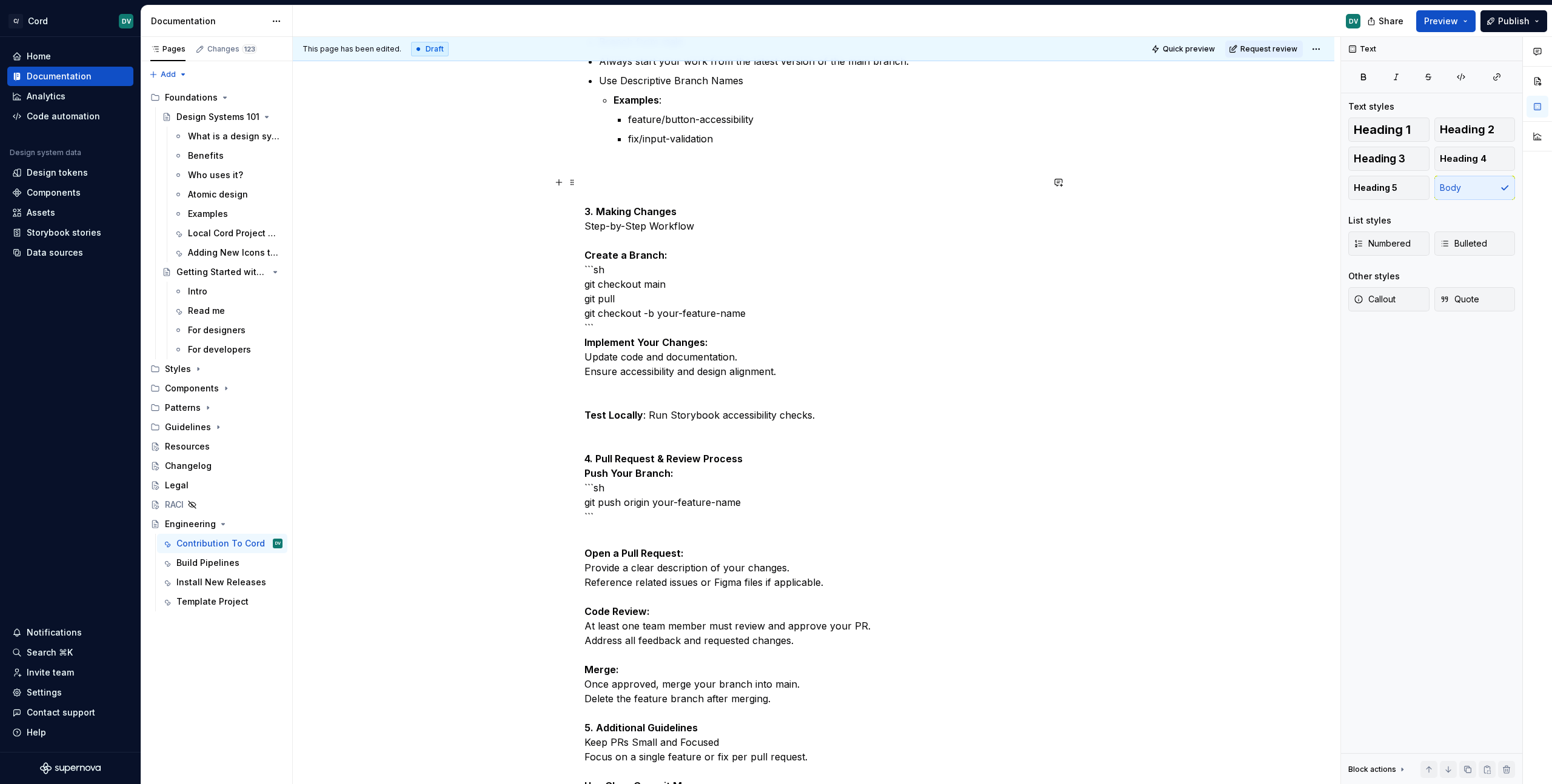
scroll to position [681, 0]
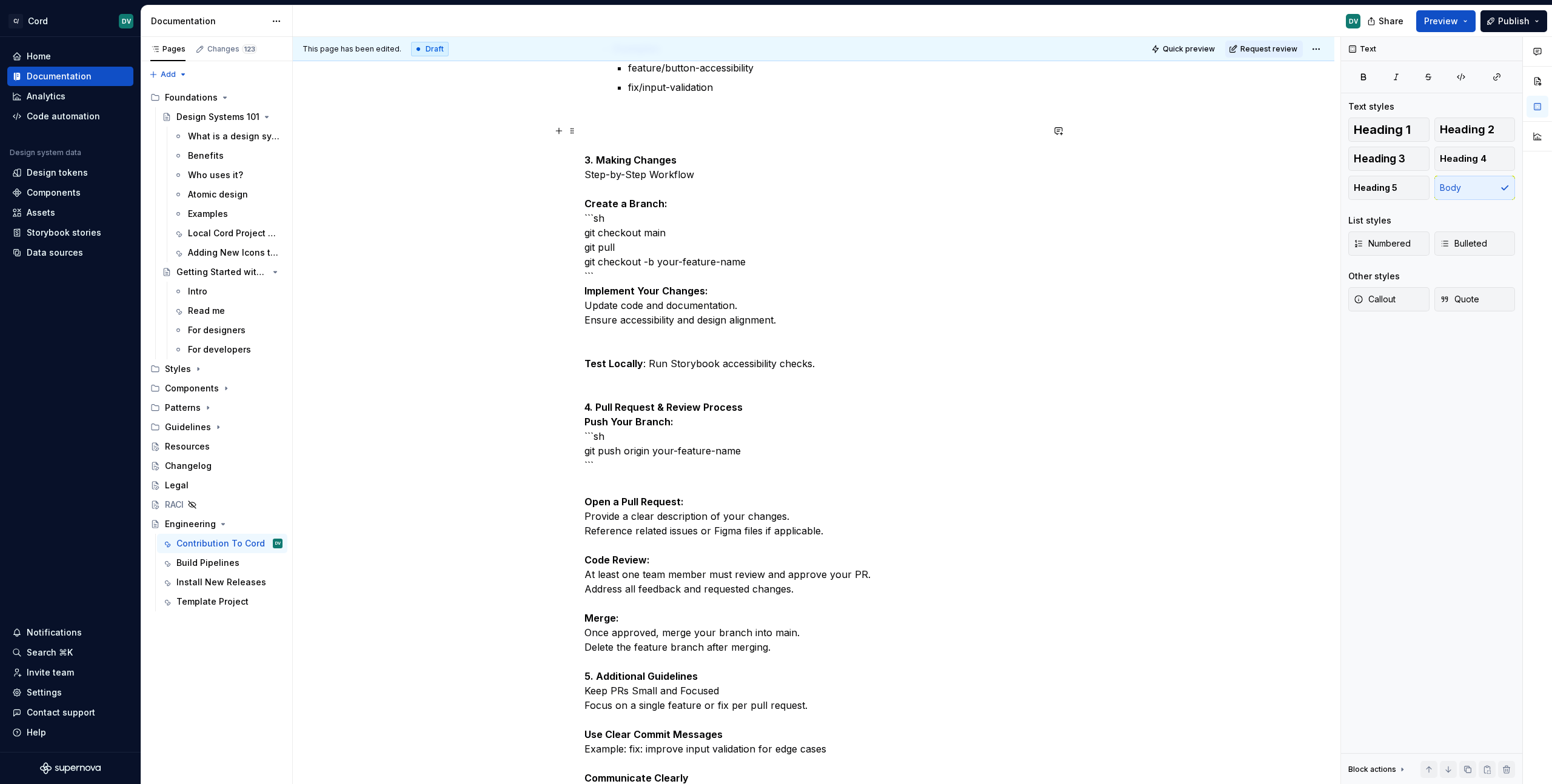
click at [664, 472] on p "3. Making Changes Step-by-Step Workflow Create a Branch: ```sh git checkout mai…" at bounding box center [813, 305] width 458 height 363
drag, startPoint x: 661, startPoint y: 467, endPoint x: 544, endPoint y: 436, distance: 121.0
click at [544, 436] on div "Cord Contribution Guide This guide outlines the process for contributing to the…" at bounding box center [814, 333] width 1042 height 1607
click at [685, 469] on p "3. Making Changes Step-by-Step Workflow Create a Branch: ```sh git checkout mai…" at bounding box center [813, 305] width 458 height 363
drag, startPoint x: 682, startPoint y: 468, endPoint x: 554, endPoint y: 436, distance: 131.9
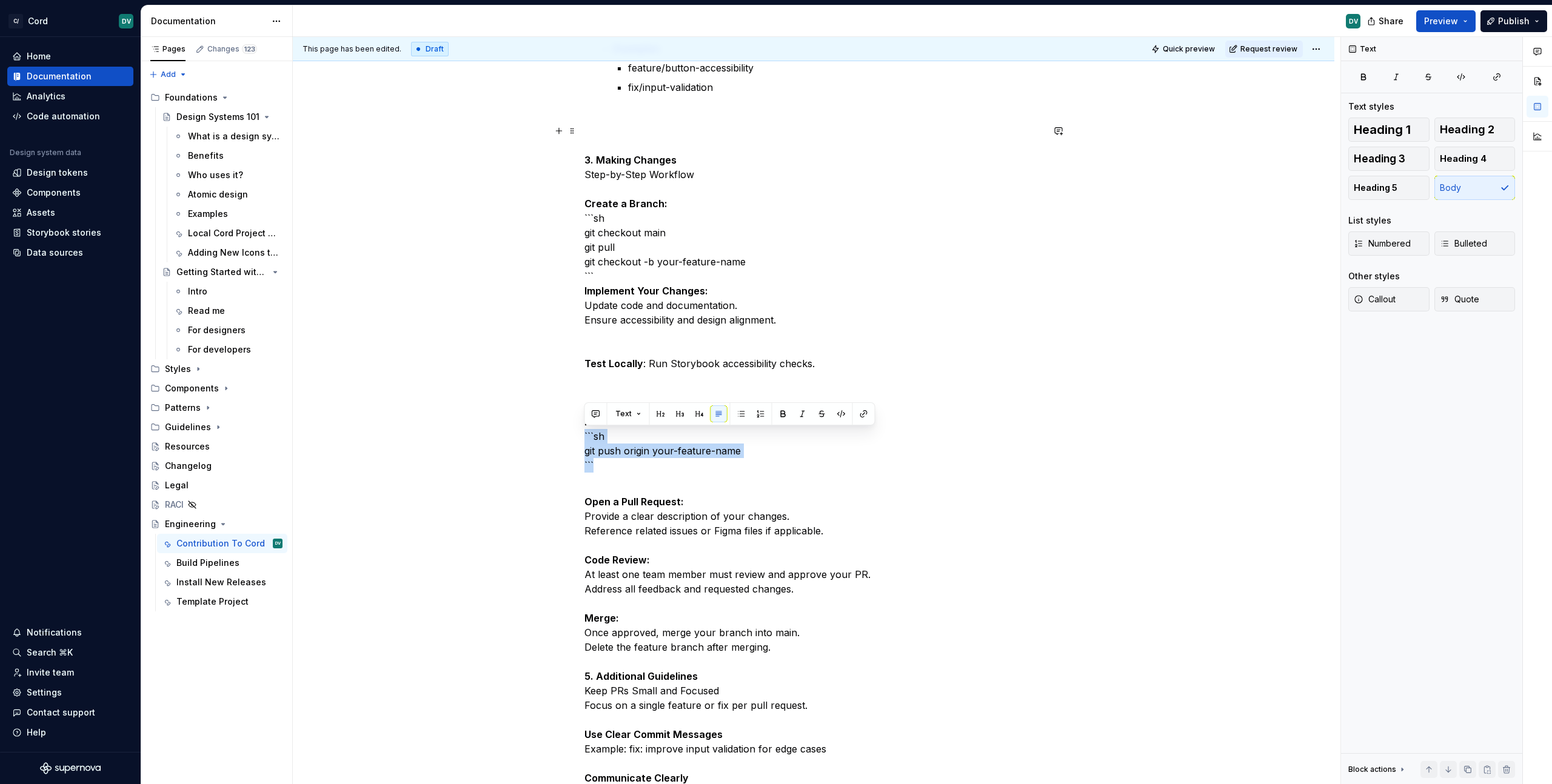
click at [554, 436] on div "Cord Contribution Guide This guide outlines the process for contributing to the…" at bounding box center [814, 333] width 1042 height 1607
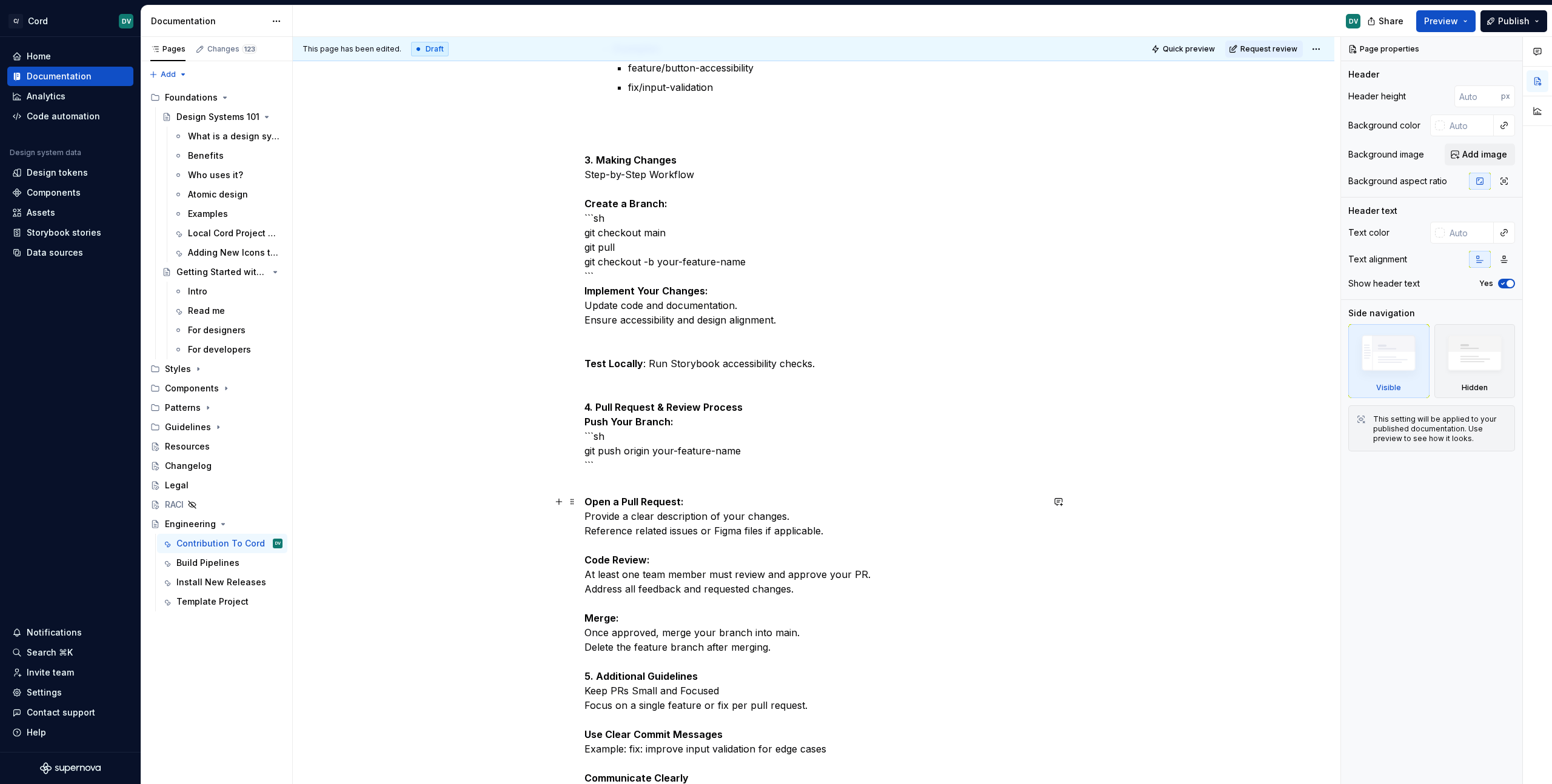
click at [697, 578] on p "Open a Pull Request: Provide a clear description of your changes. Reference rel…" at bounding box center [813, 691] width 458 height 393
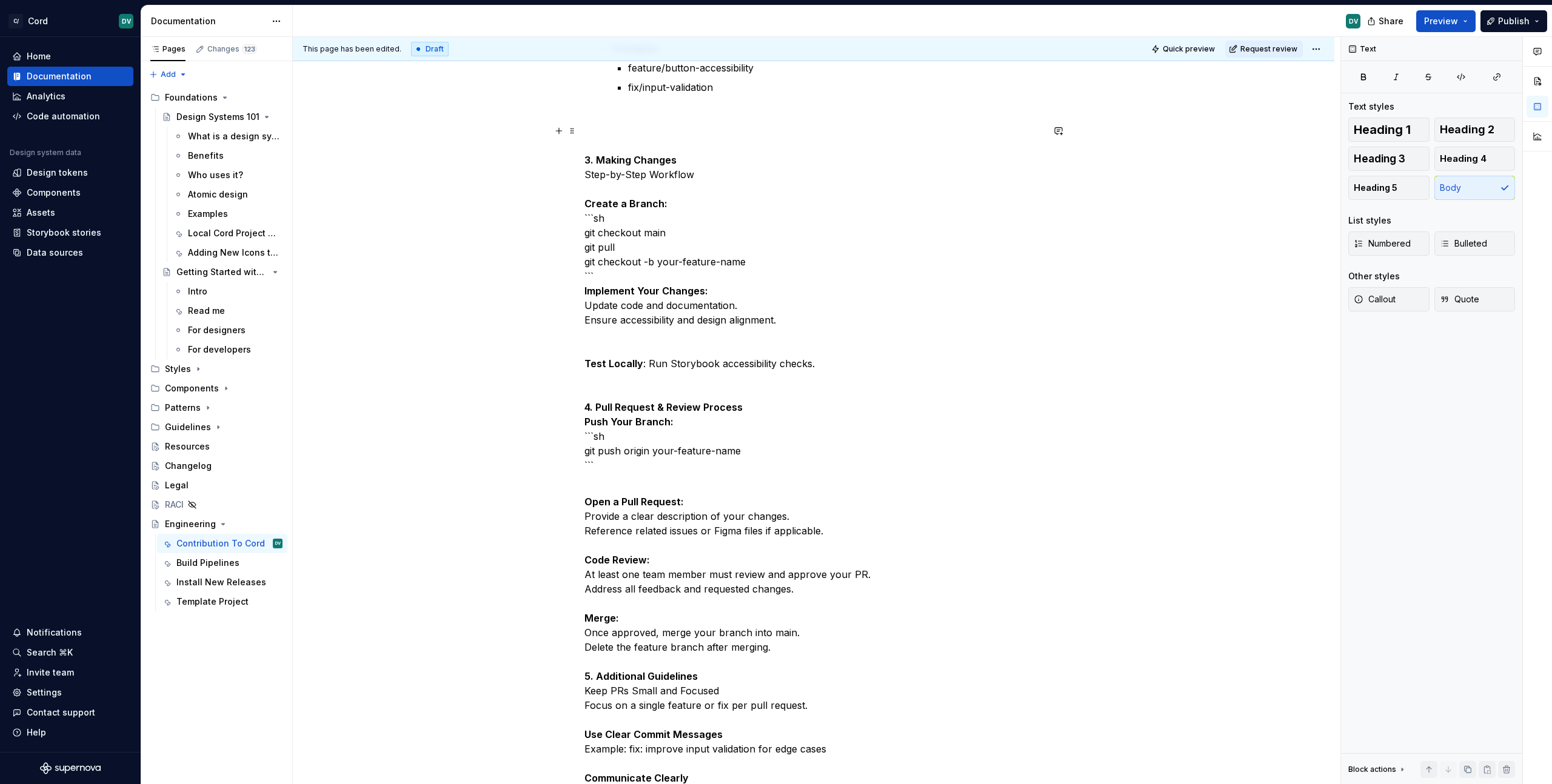
click at [615, 431] on p "3. Making Changes Step-by-Step Workflow Create a Branch: ```sh git checkout mai…" at bounding box center [813, 305] width 458 height 363
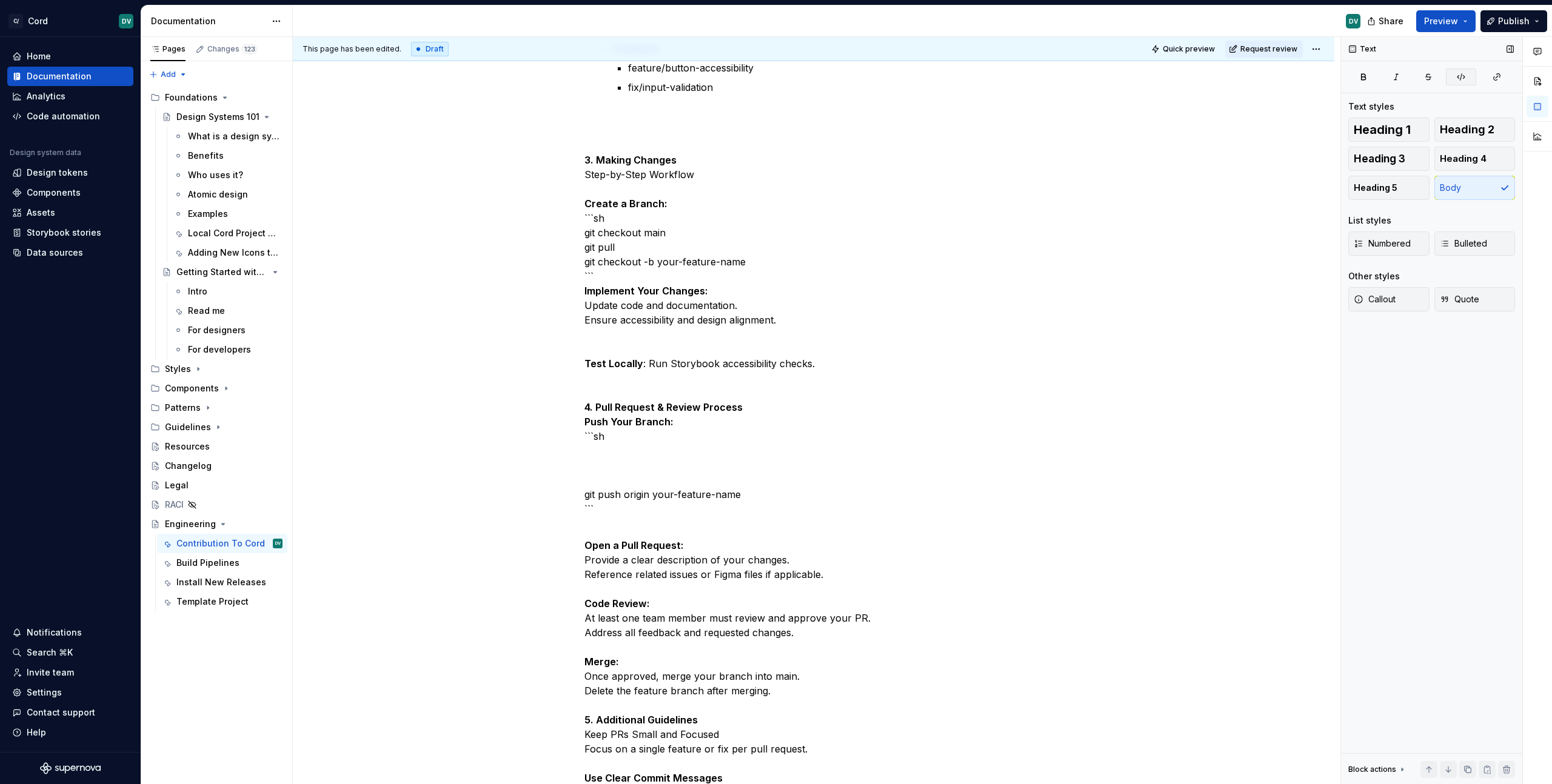
click at [1456, 73] on button "button" at bounding box center [1461, 77] width 30 height 17
click at [607, 471] on div "Cord Contribution Guide This guide outlines the process for contributing to the…" at bounding box center [813, 244] width 458 height 1372
click at [609, 456] on p at bounding box center [813, 458] width 458 height 15
click at [1468, 75] on button "button" at bounding box center [1461, 77] width 30 height 17
click at [671, 487] on p "git push origin your-feature-name ```" at bounding box center [813, 502] width 458 height 58
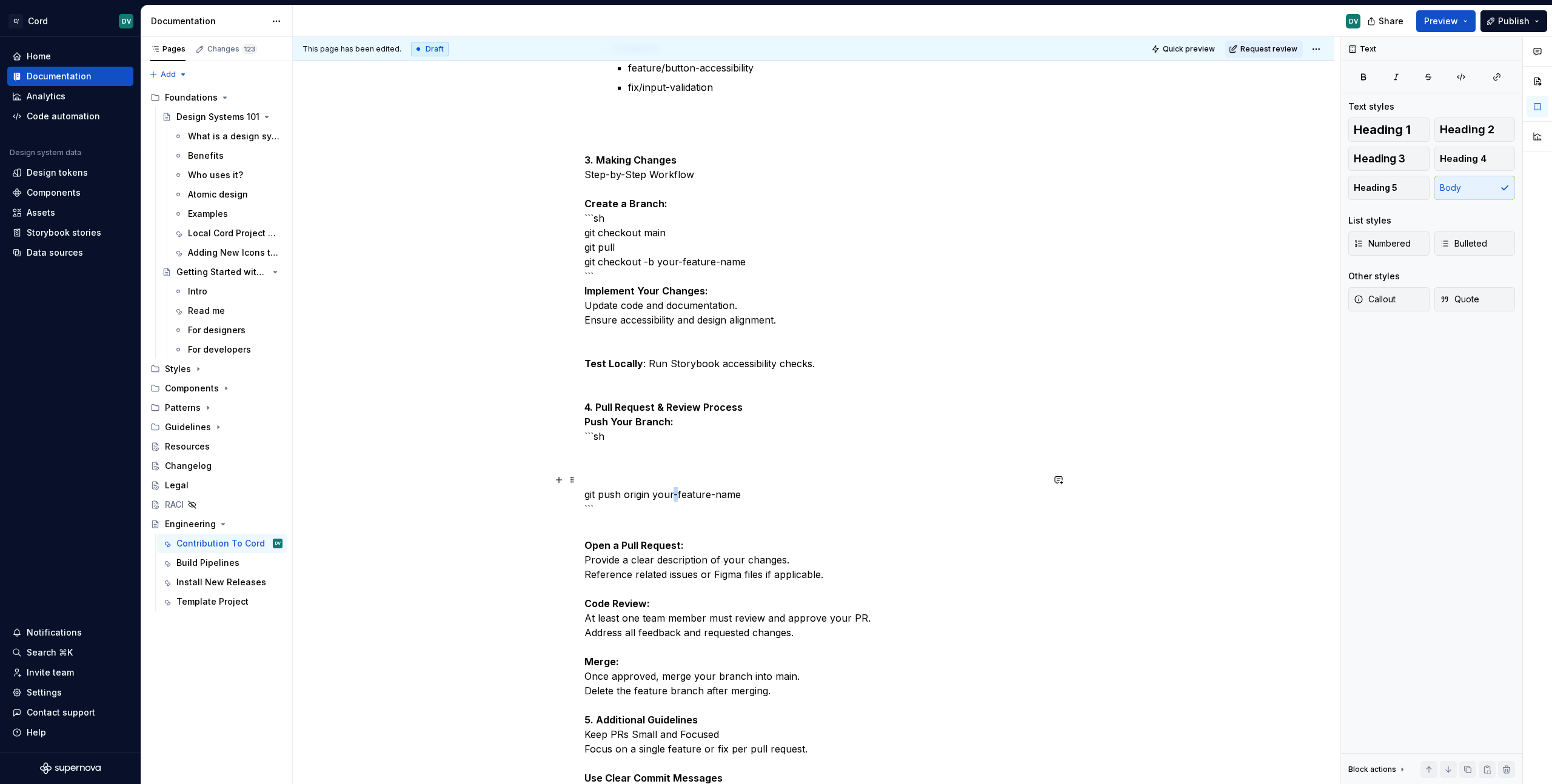
click at [671, 487] on p "git push origin your-feature-name ```" at bounding box center [813, 502] width 458 height 58
click at [633, 491] on p "git push origin your-feature-name ```" at bounding box center [813, 502] width 458 height 58
drag, startPoint x: 745, startPoint y: 499, endPoint x: 570, endPoint y: 489, distance: 175.3
click at [570, 489] on div "Cord Contribution Guide This guide outlines the process for contributing to the…" at bounding box center [814, 355] width 1042 height 1650
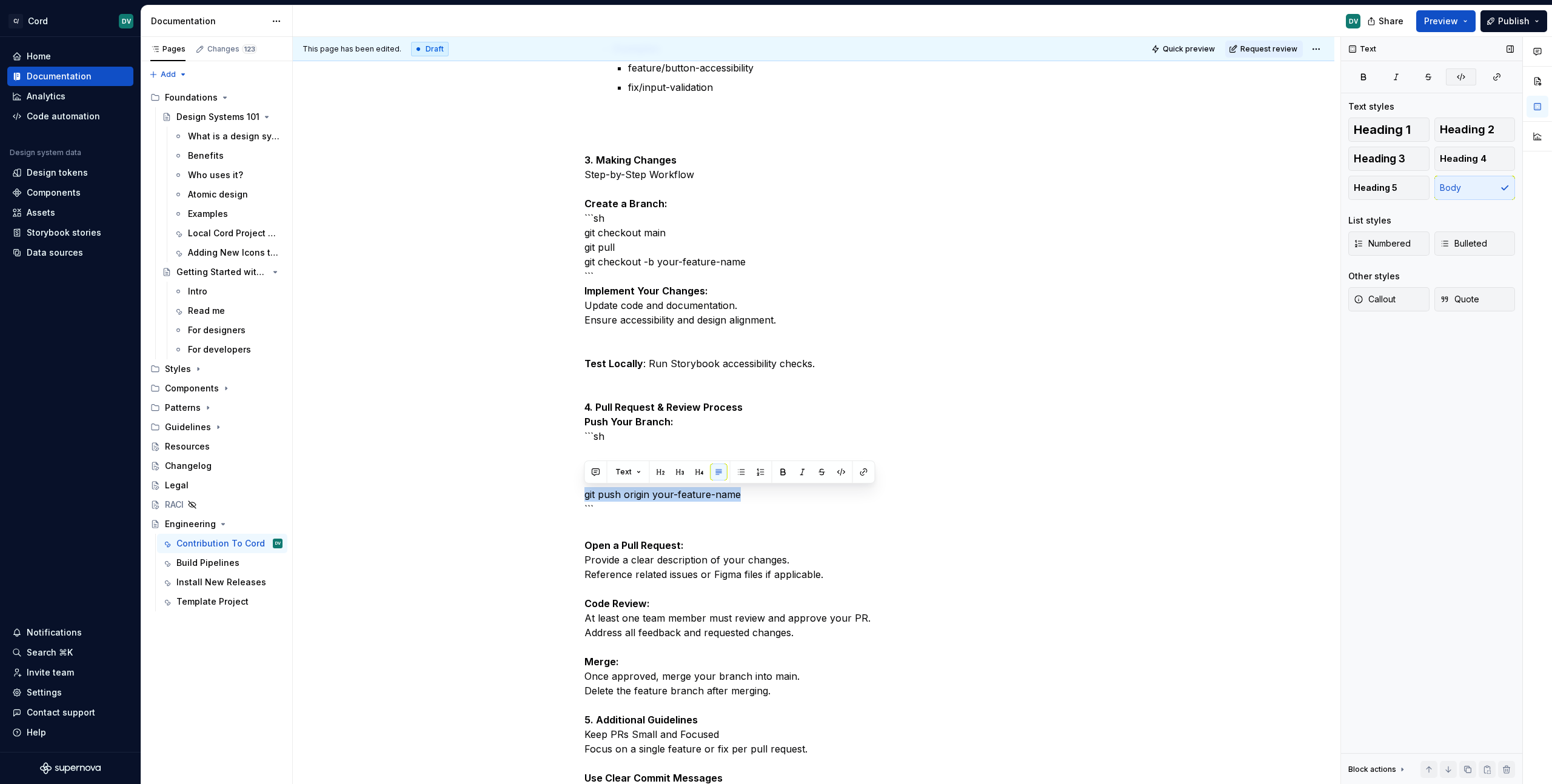
click at [1461, 75] on icon "button" at bounding box center [1461, 77] width 10 height 10
click at [645, 502] on p "git push origin your-feature-name ```" at bounding box center [813, 502] width 458 height 58
click at [646, 478] on p "git push origin your-feature-name ```" at bounding box center [813, 502] width 458 height 58
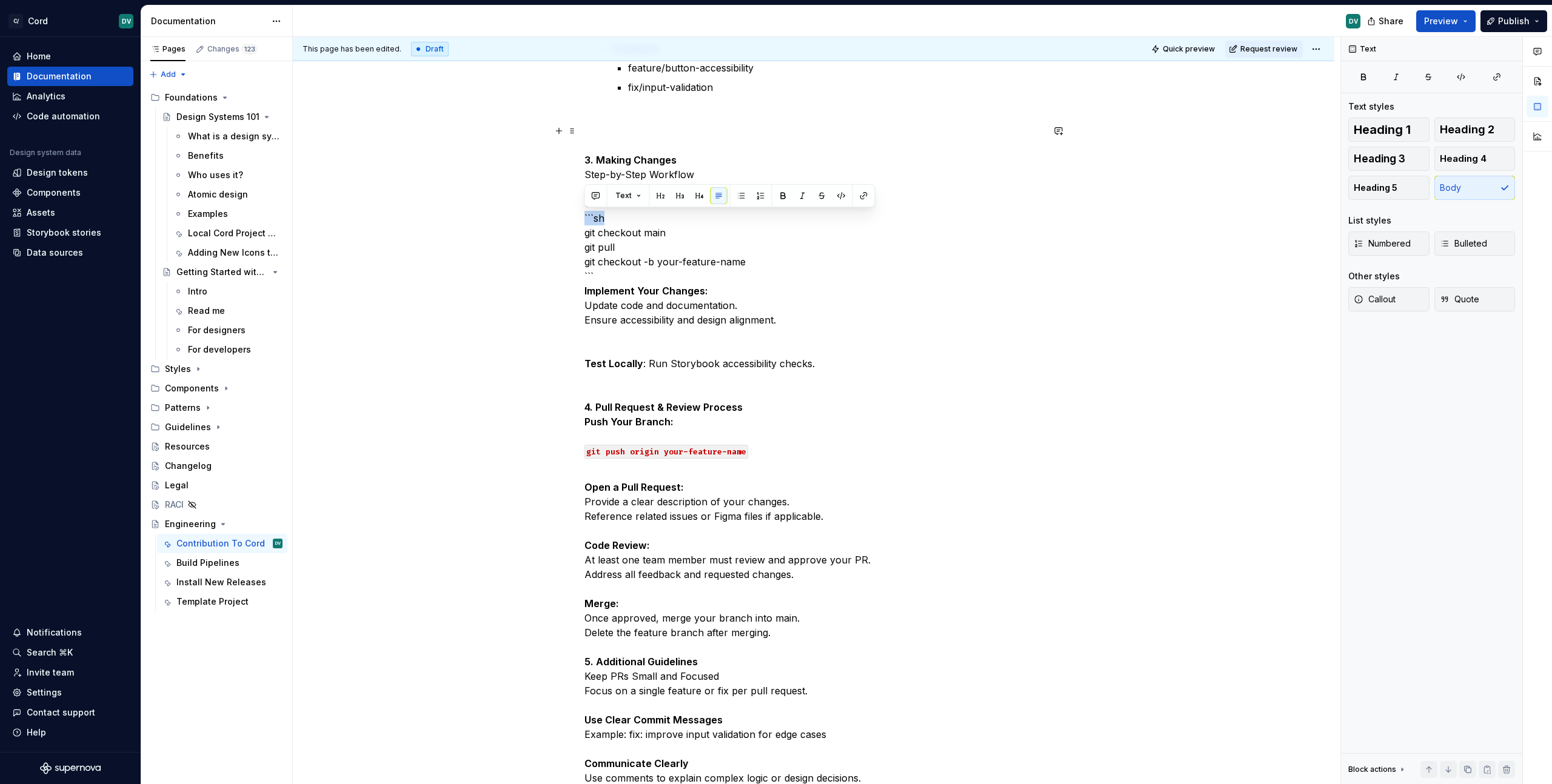
drag, startPoint x: 609, startPoint y: 215, endPoint x: 566, endPoint y: 215, distance: 43.0
click at [566, 215] on div "Cord Contribution Guide This guide outlines the process for contributing to the…" at bounding box center [814, 326] width 1042 height 1592
drag, startPoint x: 602, startPoint y: 271, endPoint x: 576, endPoint y: 273, distance: 26.1
click at [576, 273] on div "Cord Contribution Guide This guide outlines the process for contributing to the…" at bounding box center [814, 326] width 1042 height 1592
drag, startPoint x: 777, startPoint y: 260, endPoint x: 562, endPoint y: 233, distance: 216.7
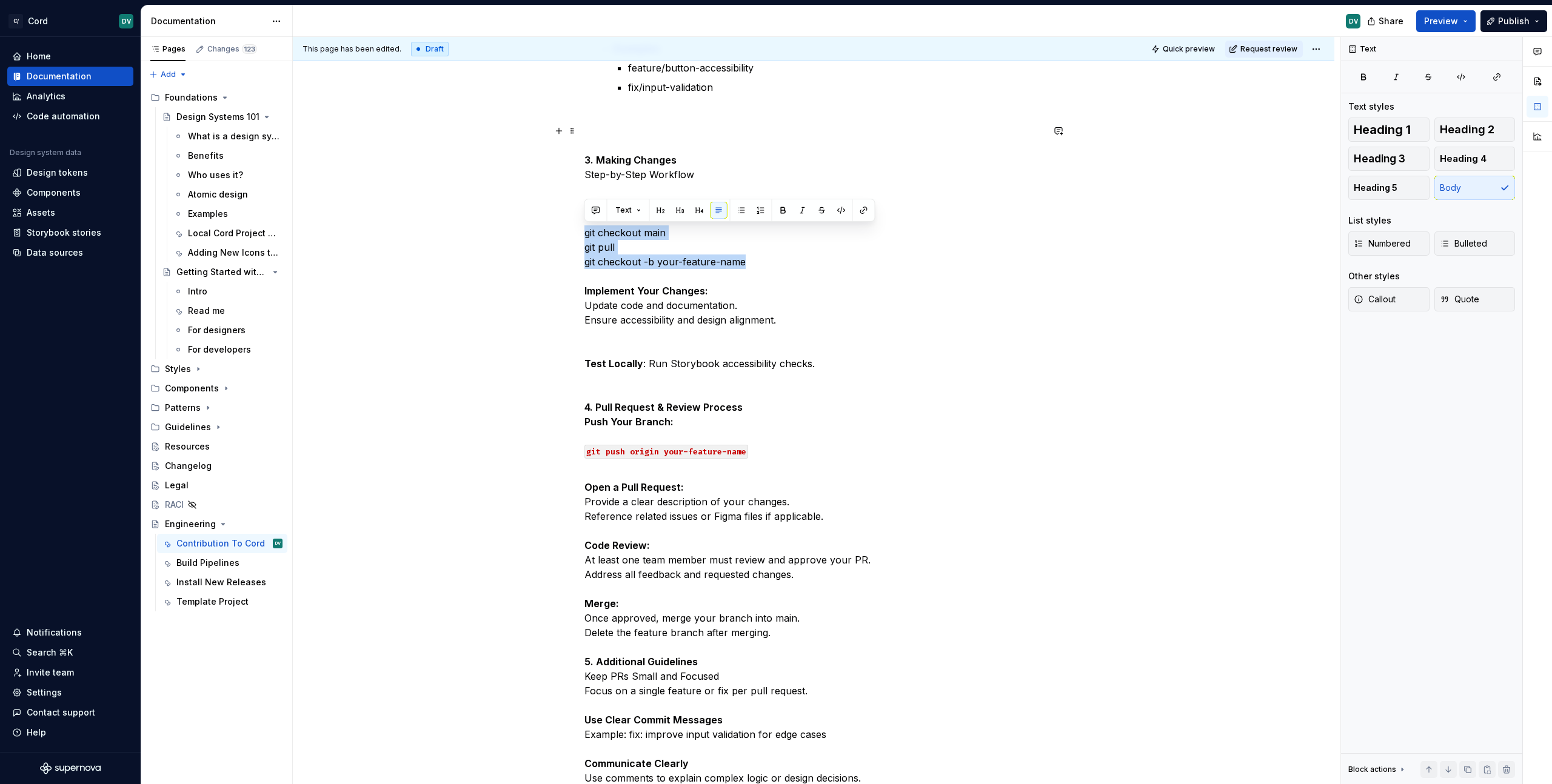
click at [562, 233] on div "Cord Contribution Guide This guide outlines the process for contributing to the…" at bounding box center [814, 326] width 1042 height 1592
click at [1456, 77] on button "button" at bounding box center [1461, 77] width 30 height 17
click at [863, 368] on p "3. Making Changes Step-by-Step Workflow Create a Branch: git checkout main git …" at bounding box center [813, 298] width 458 height 349
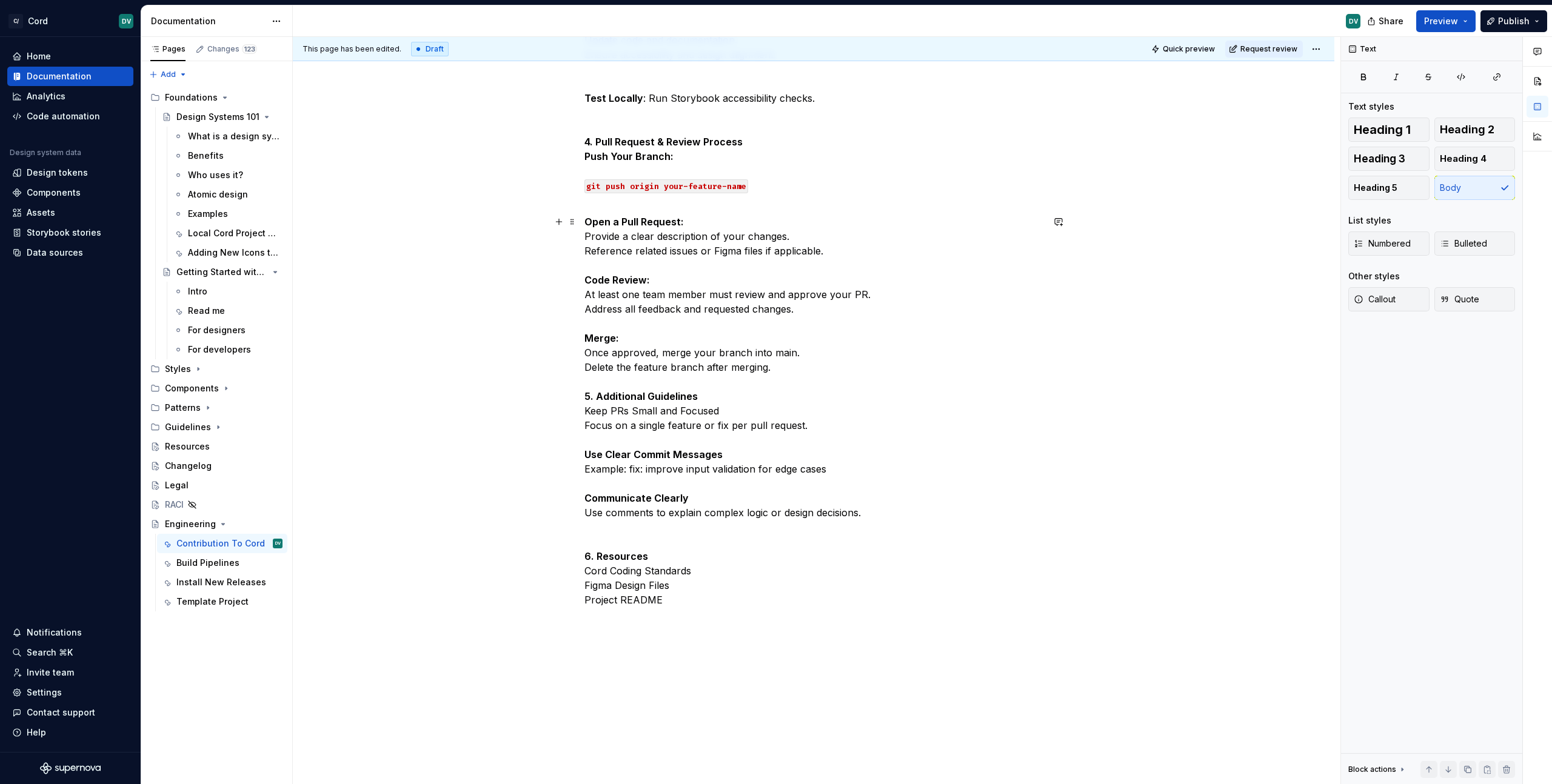
scroll to position [950, 0]
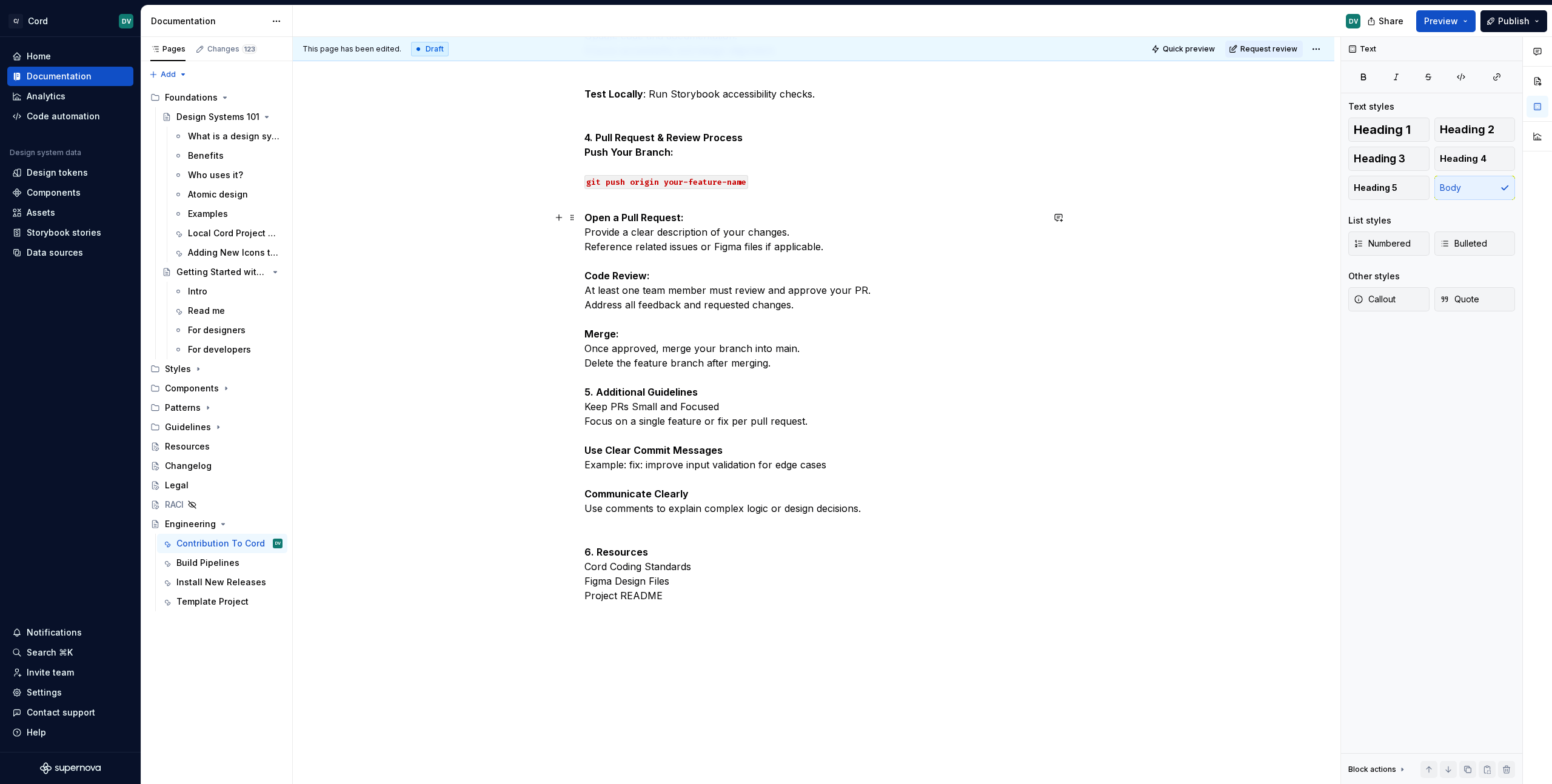
click at [694, 228] on p "Open a Pull Request: Provide a clear description of your changes. Reference rel…" at bounding box center [813, 406] width 458 height 393
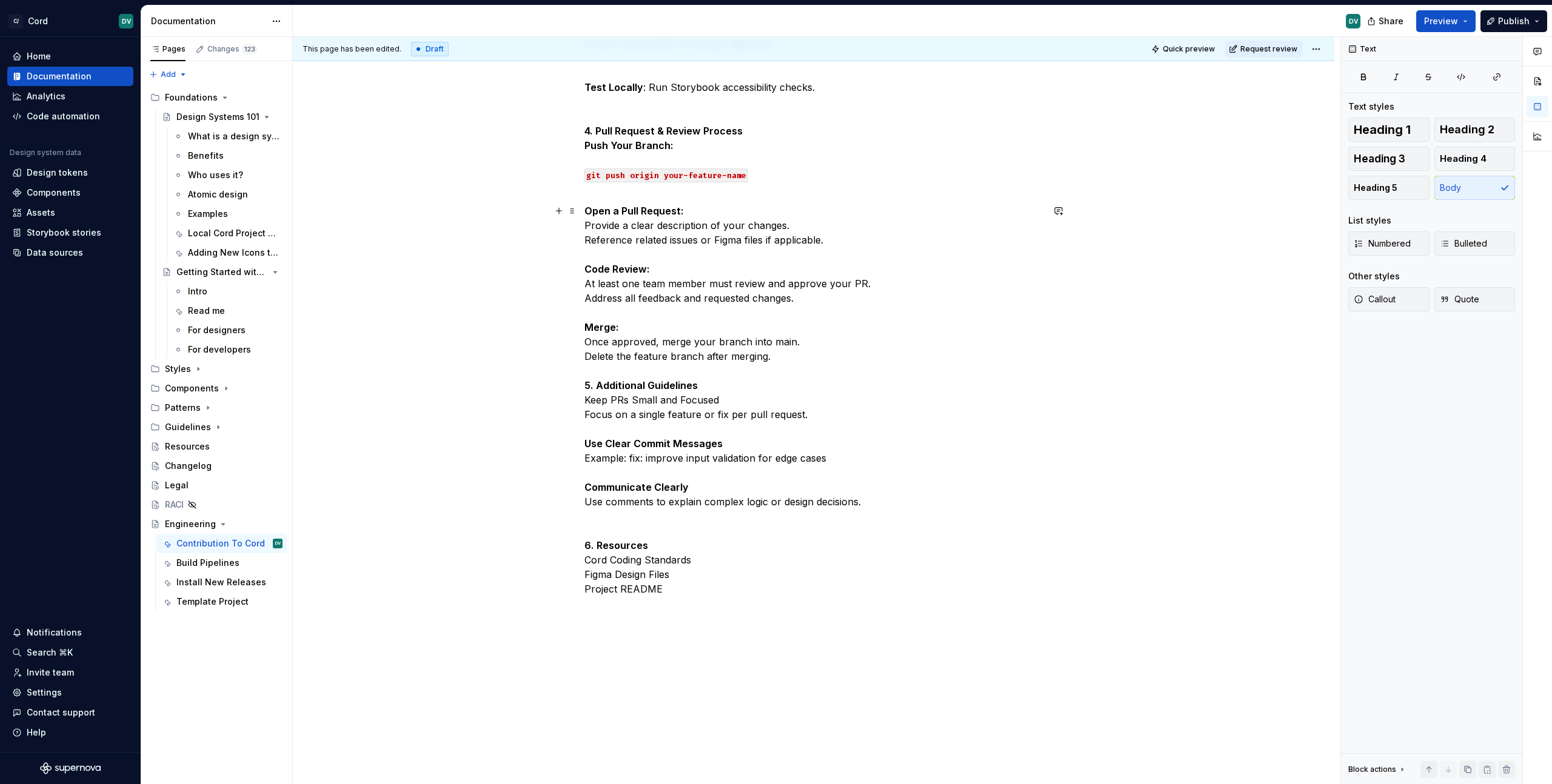
scroll to position [908, 0]
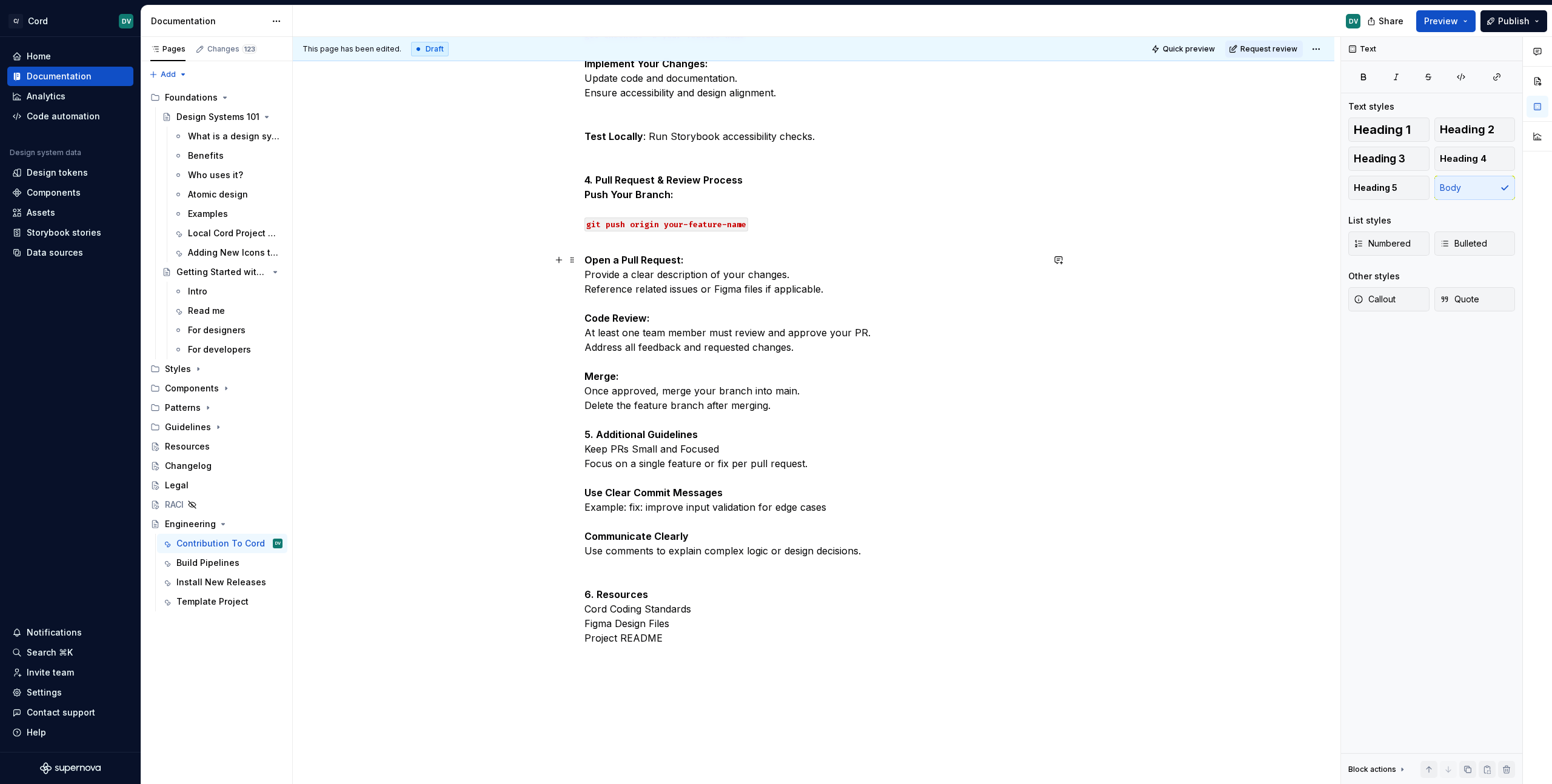
click at [806, 310] on p "Open a Pull Request: Provide a clear description of your changes. Reference rel…" at bounding box center [813, 449] width 458 height 393
click at [782, 289] on p "Open a Pull Request: Provide a clear description of your changes. Reference rel…" at bounding box center [813, 449] width 458 height 393
click at [794, 280] on p "Open a Pull Request: Provide a clear description of your changes. Reference rel…" at bounding box center [813, 449] width 458 height 393
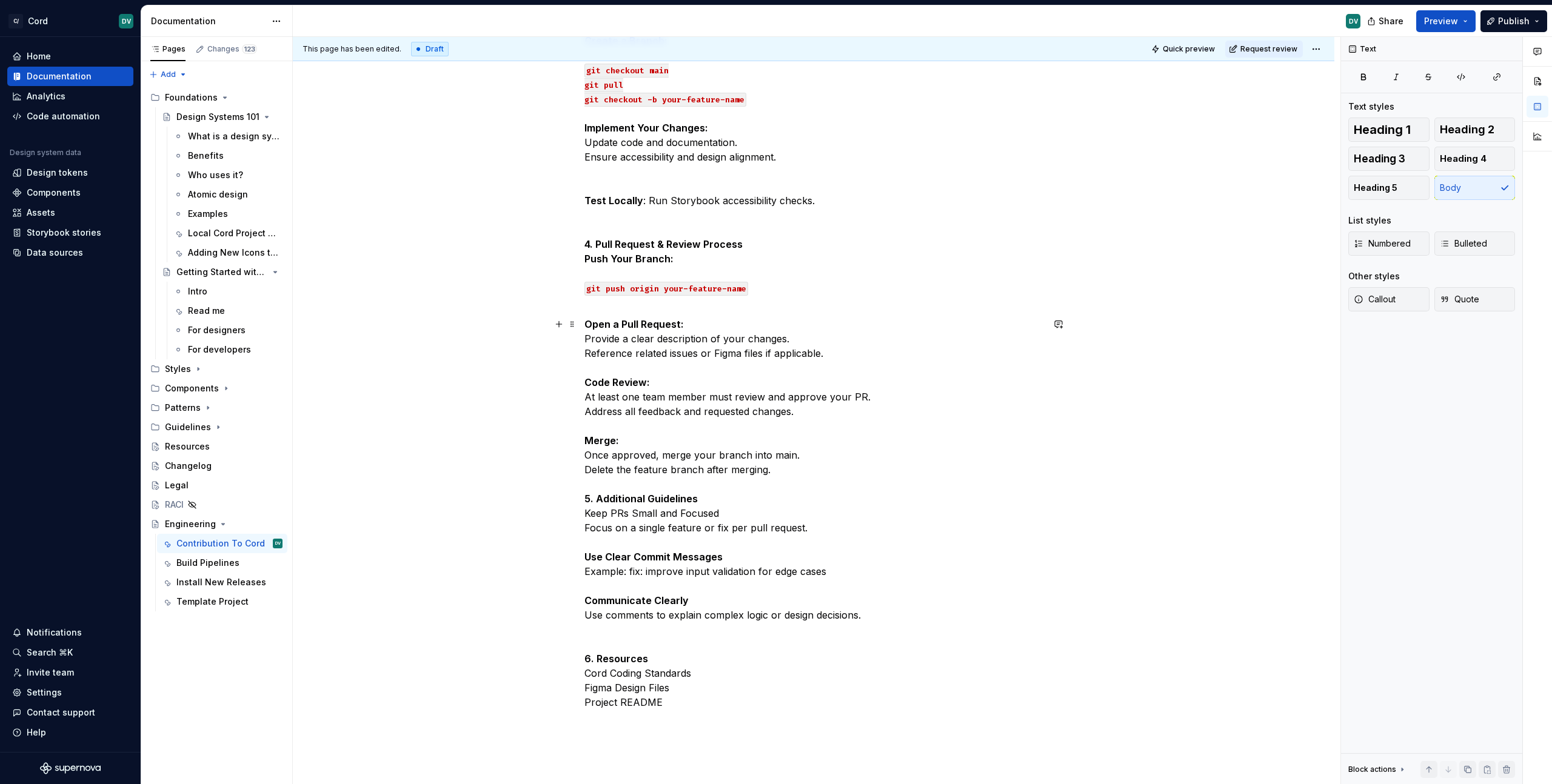
scroll to position [917, 0]
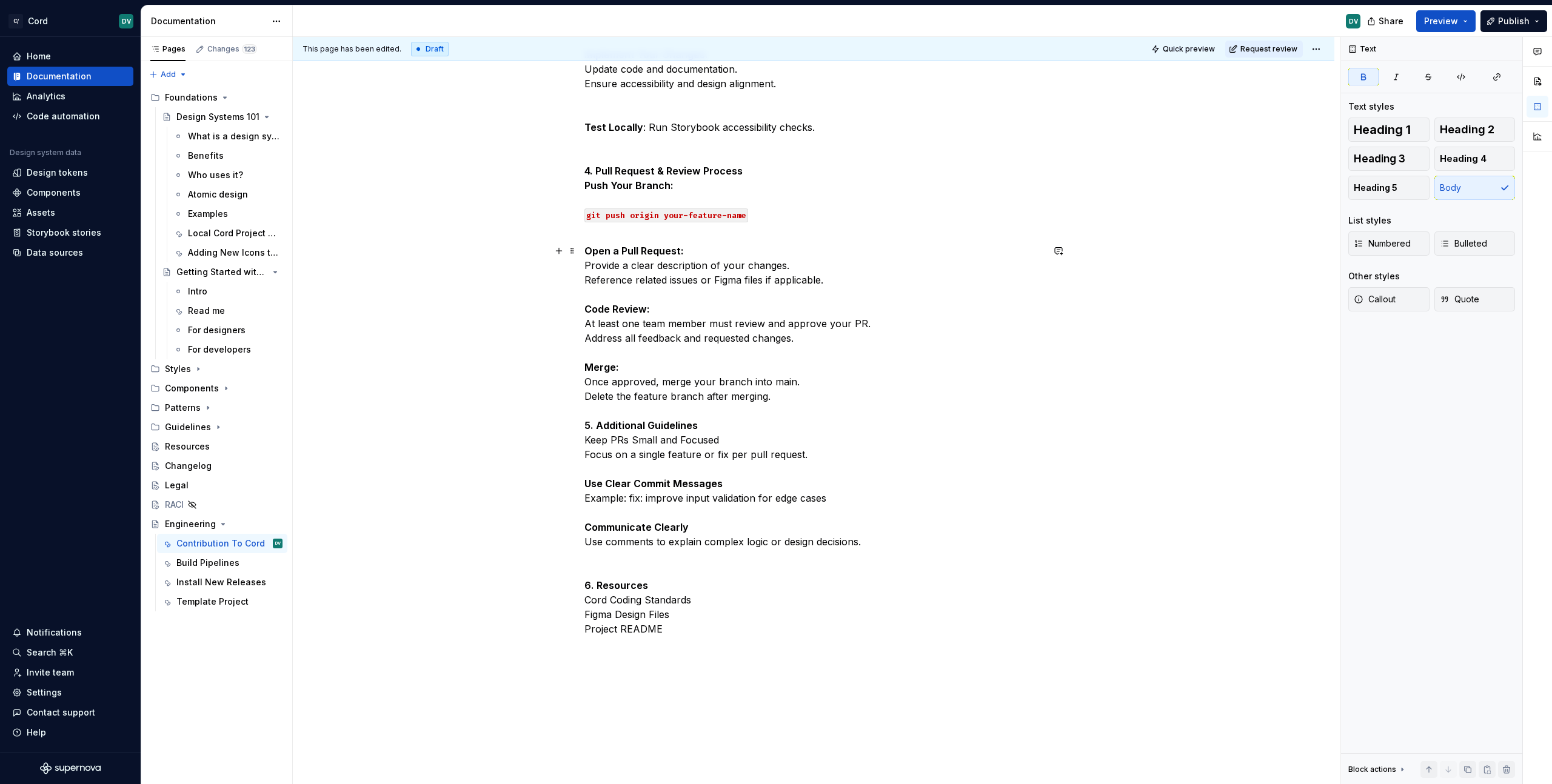
drag, startPoint x: 853, startPoint y: 489, endPoint x: 796, endPoint y: 478, distance: 58.1
click at [796, 478] on p "Open a Pull Request: Provide a clear description of your changes. Reference rel…" at bounding box center [813, 440] width 458 height 393
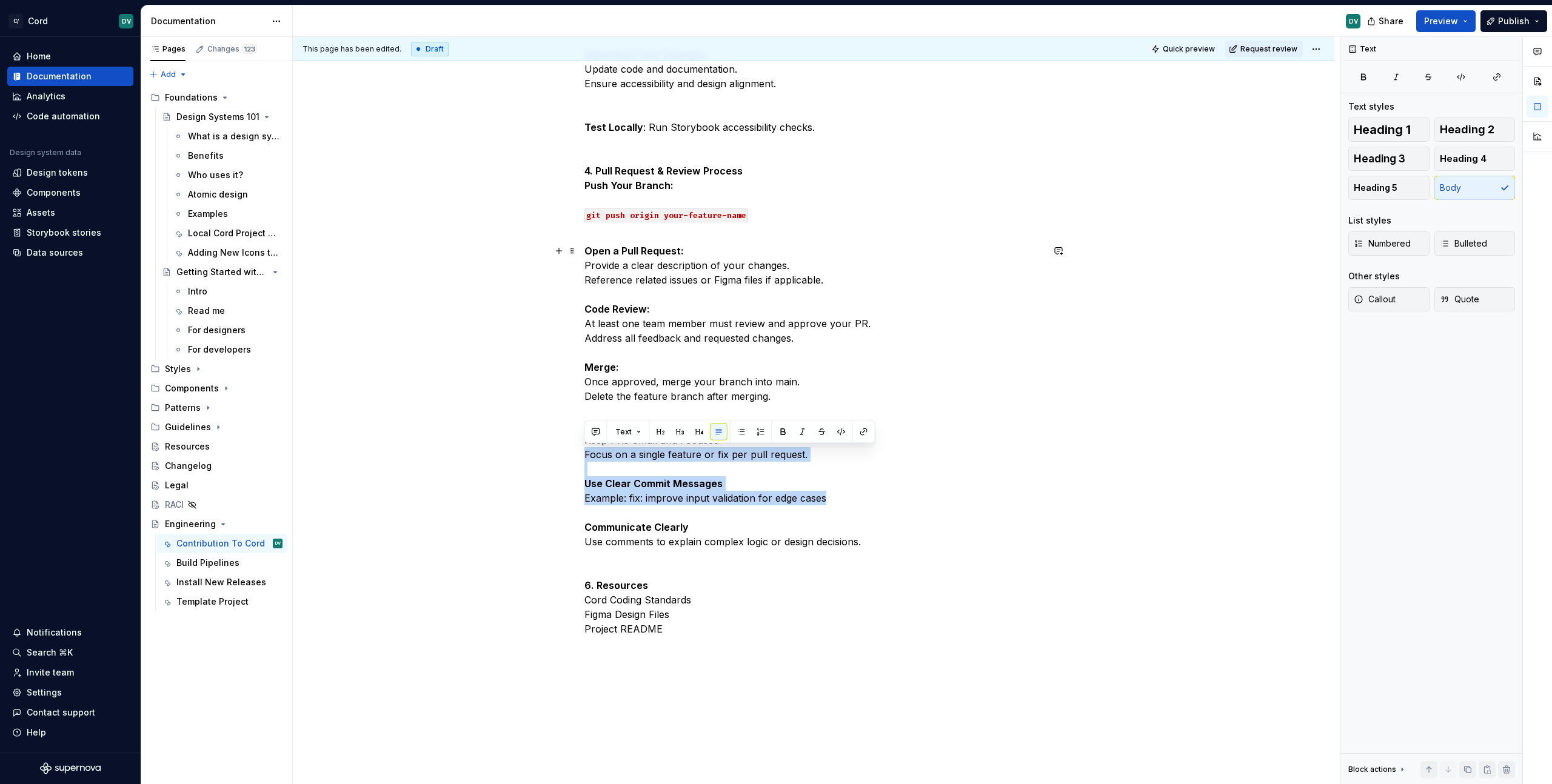
drag, startPoint x: 860, startPoint y: 502, endPoint x: 555, endPoint y: 455, distance: 308.6
click at [555, 455] on div "Cord Contribution Guide This guide outlines the process for contributing to the…" at bounding box center [814, 89] width 1042 height 1592
click at [884, 490] on p "Open a Pull Request: Provide a clear description of your changes. Reference rel…" at bounding box center [813, 440] width 458 height 393
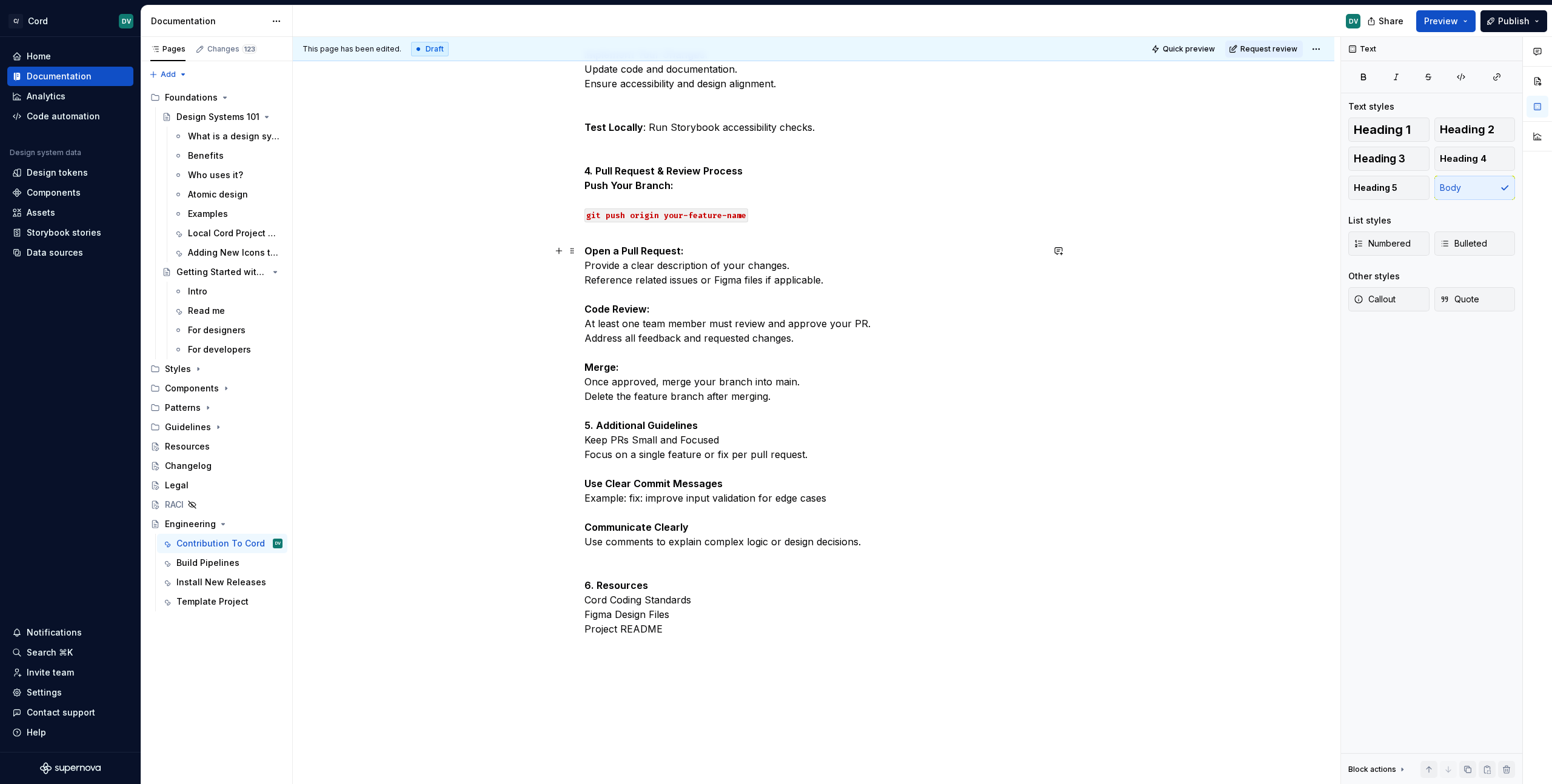
click at [673, 542] on p "Open a Pull Request: Provide a clear description of your changes. Reference rel…" at bounding box center [813, 440] width 458 height 393
drag, startPoint x: 884, startPoint y: 540, endPoint x: 470, endPoint y: 535, distance: 414.0
click at [470, 535] on div "Cord Contribution Guide This guide outlines the process for contributing to the…" at bounding box center [814, 89] width 1042 height 1592
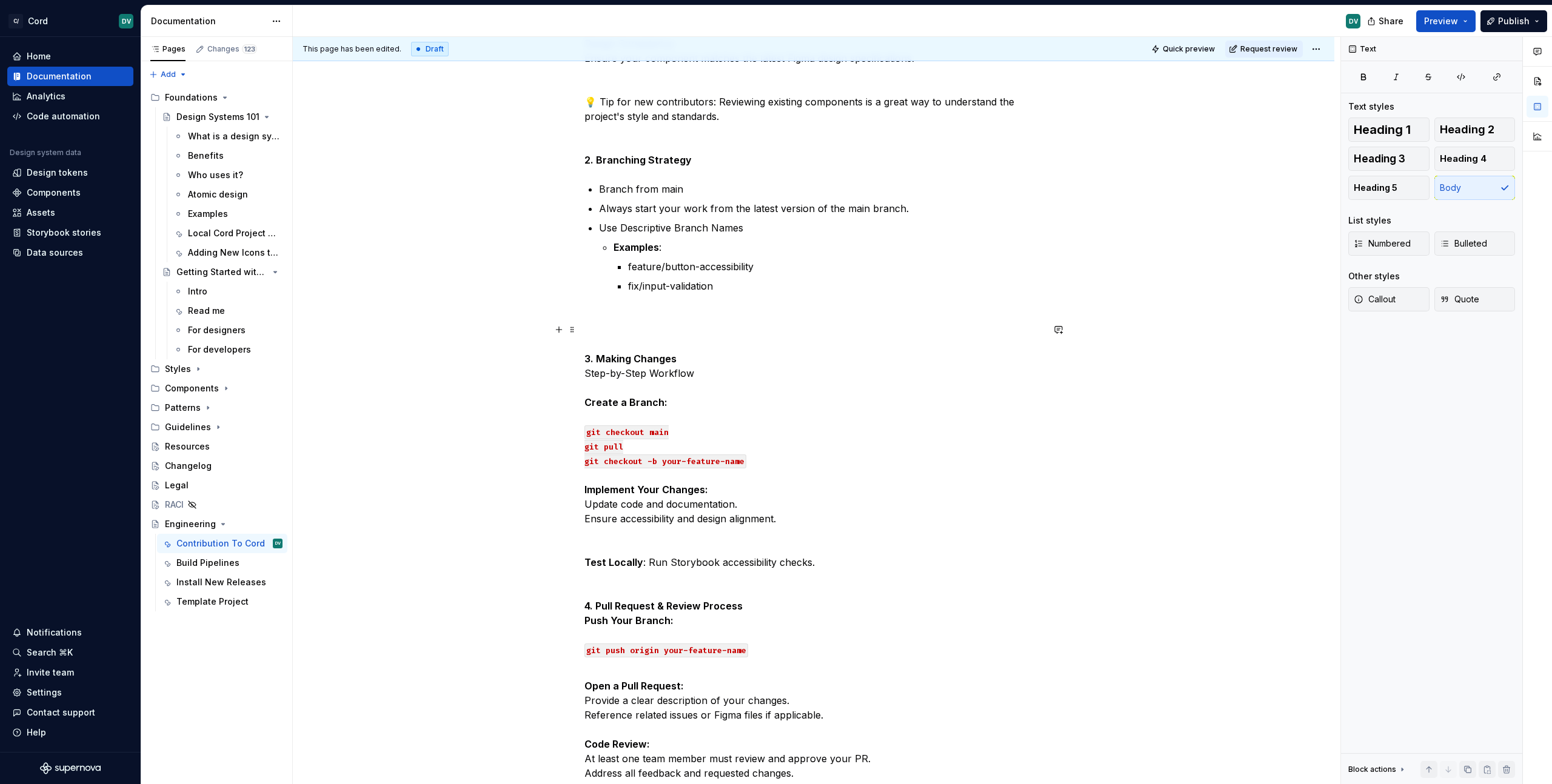
scroll to position [481, 0]
click at [730, 586] on p "3. Making Changes Step-by-Step Workflow Create a Branch: git checkout main git …" at bounding box center [813, 497] width 458 height 349
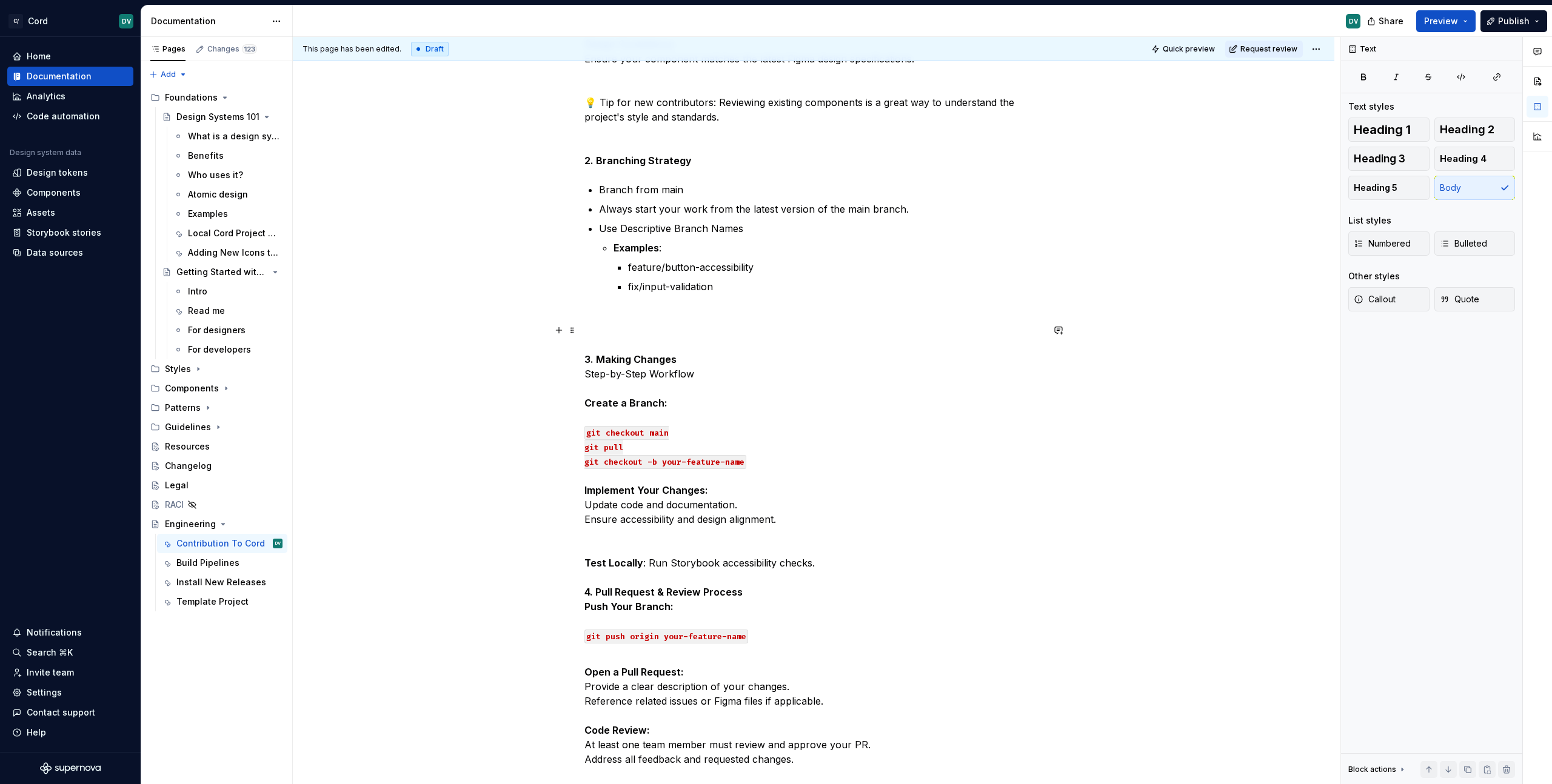
click at [768, 549] on p "3. Making Changes Step-by-Step Workflow Create a Branch: git checkout main git …" at bounding box center [813, 490] width 458 height 334
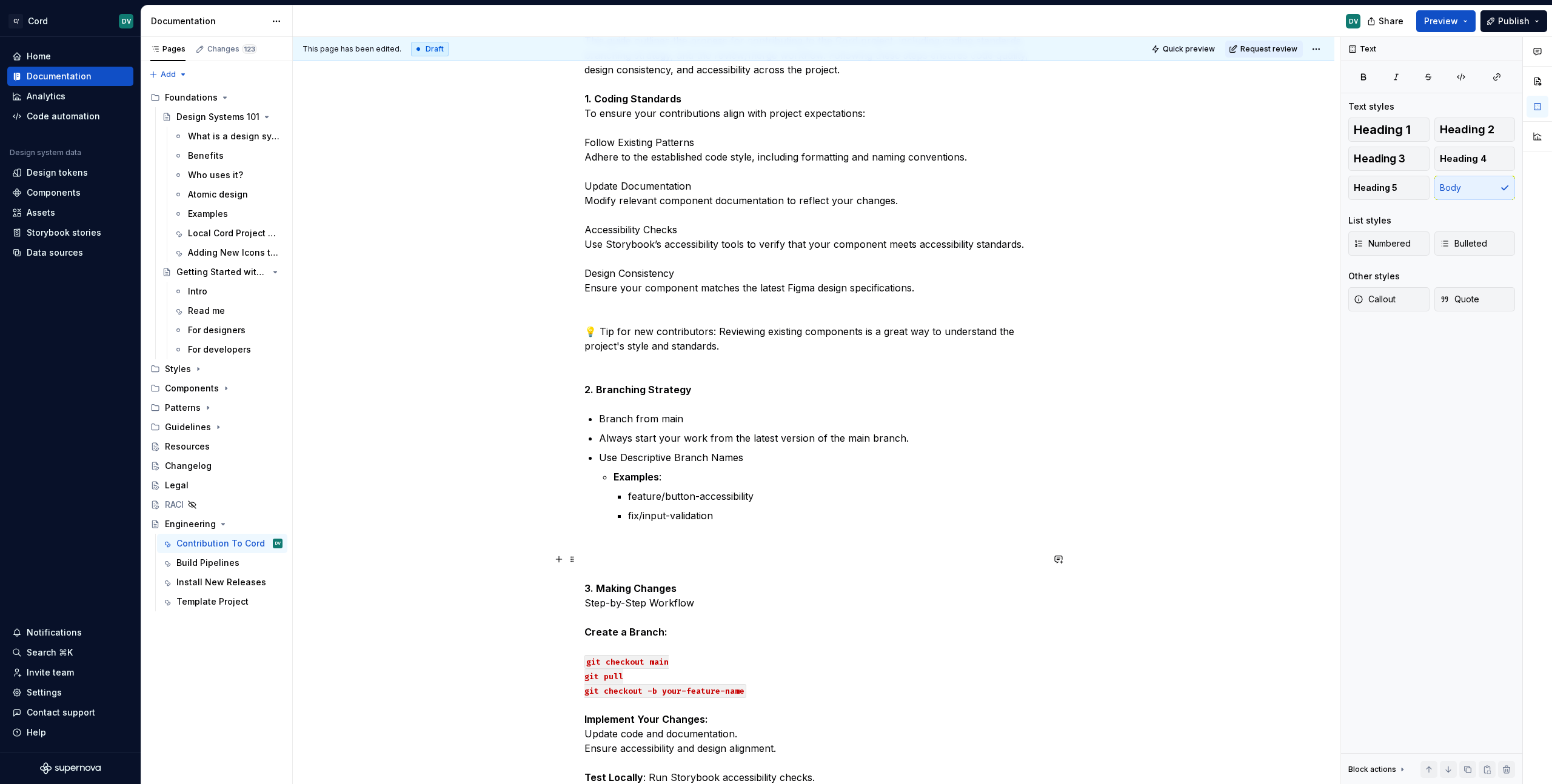
scroll to position [393, 0]
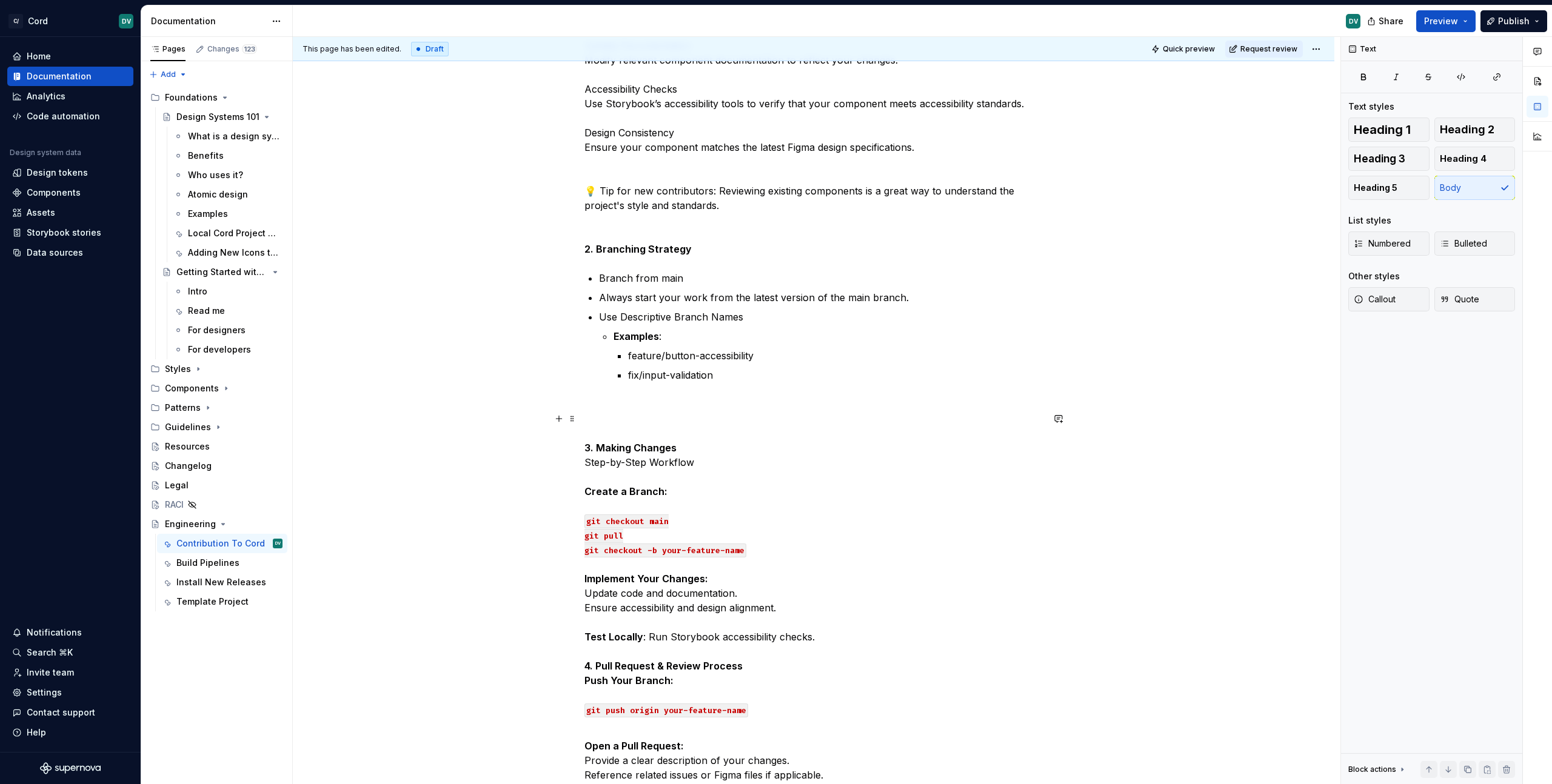
click at [718, 431] on p "3. Making Changes Step-by-Step Workflow Create a Branch: git checkout main git …" at bounding box center [813, 571] width 458 height 320
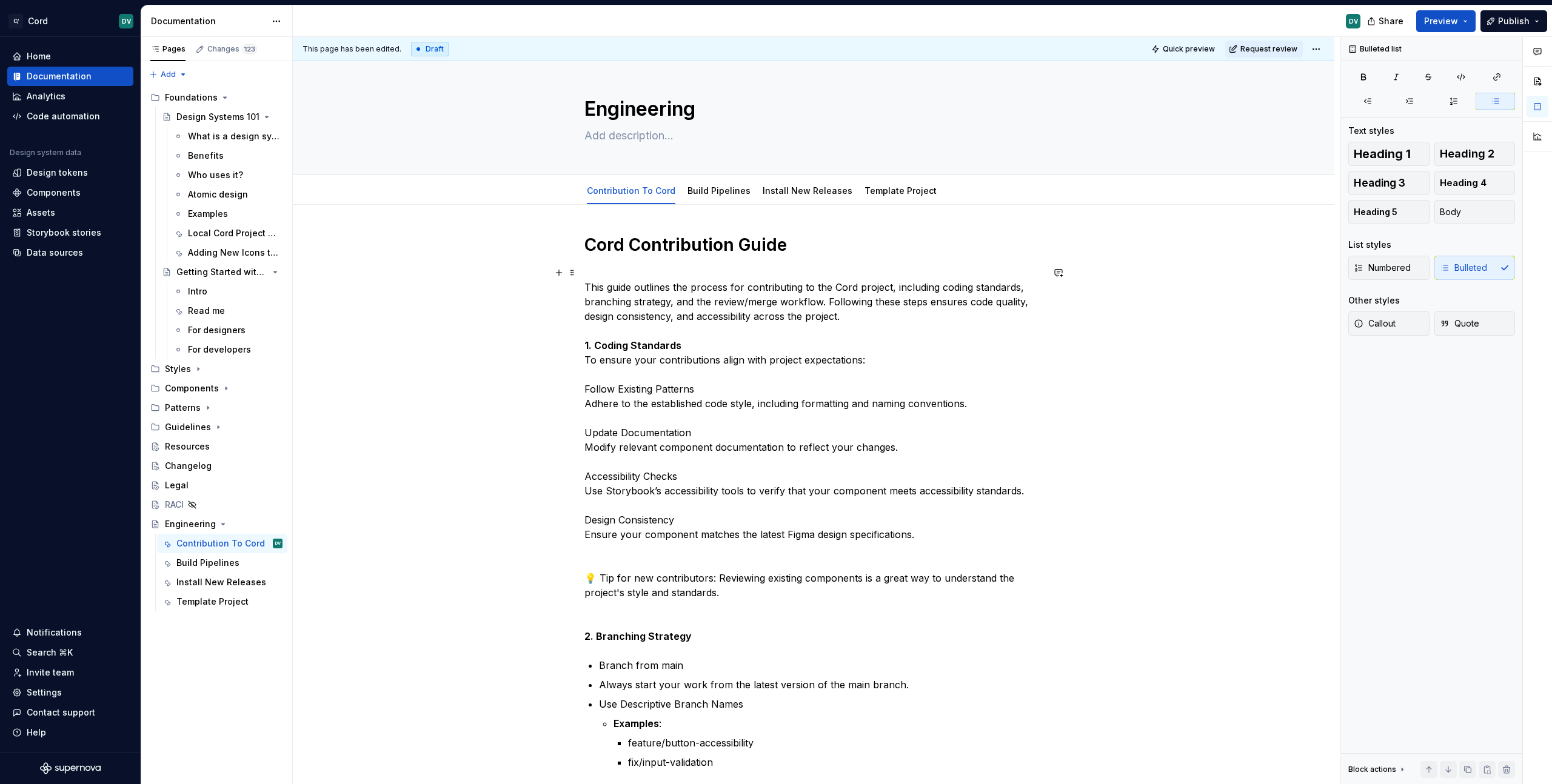
scroll to position [0, 0]
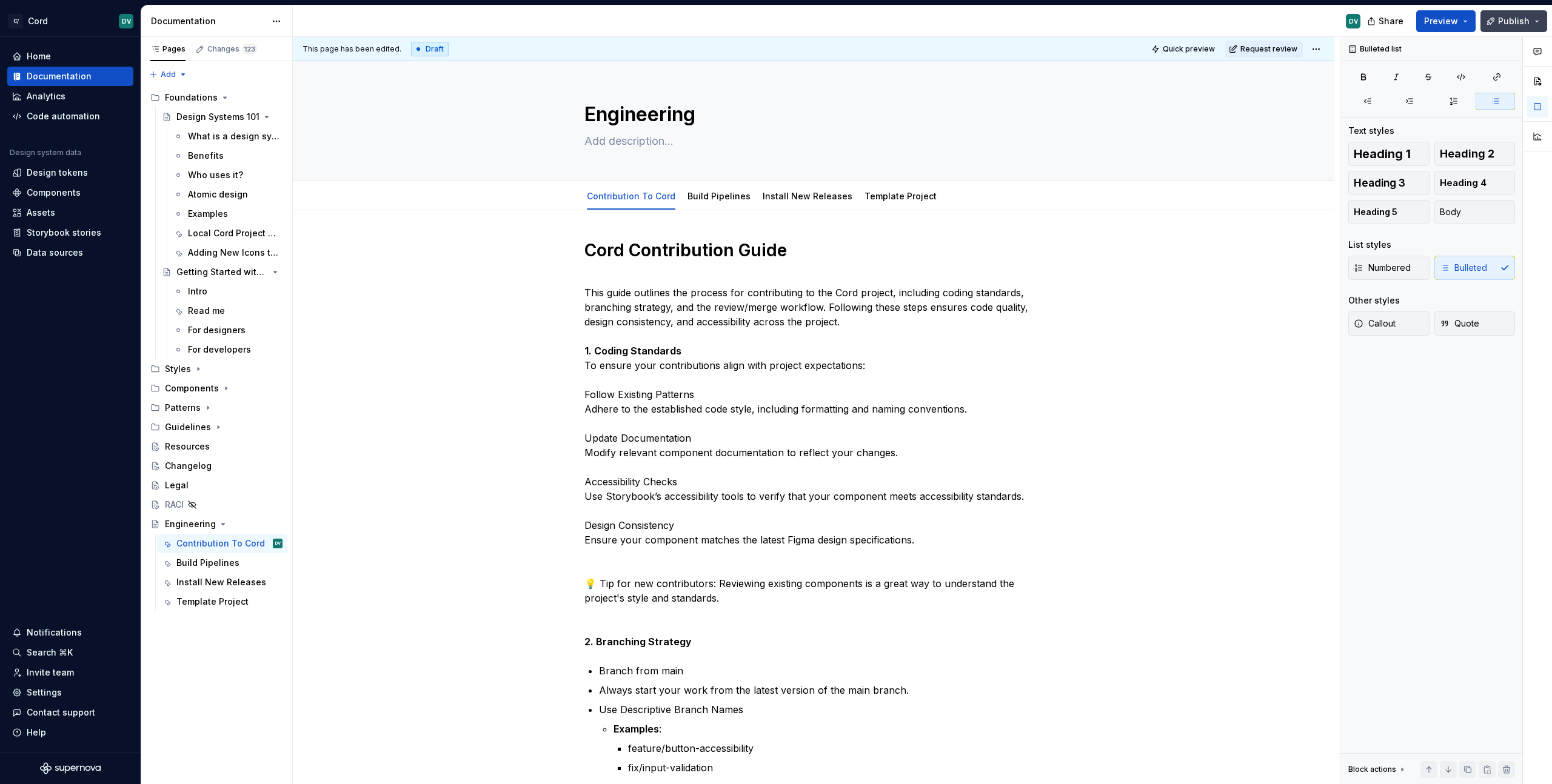
click at [1505, 22] on span "Publish" at bounding box center [1513, 21] width 32 height 12
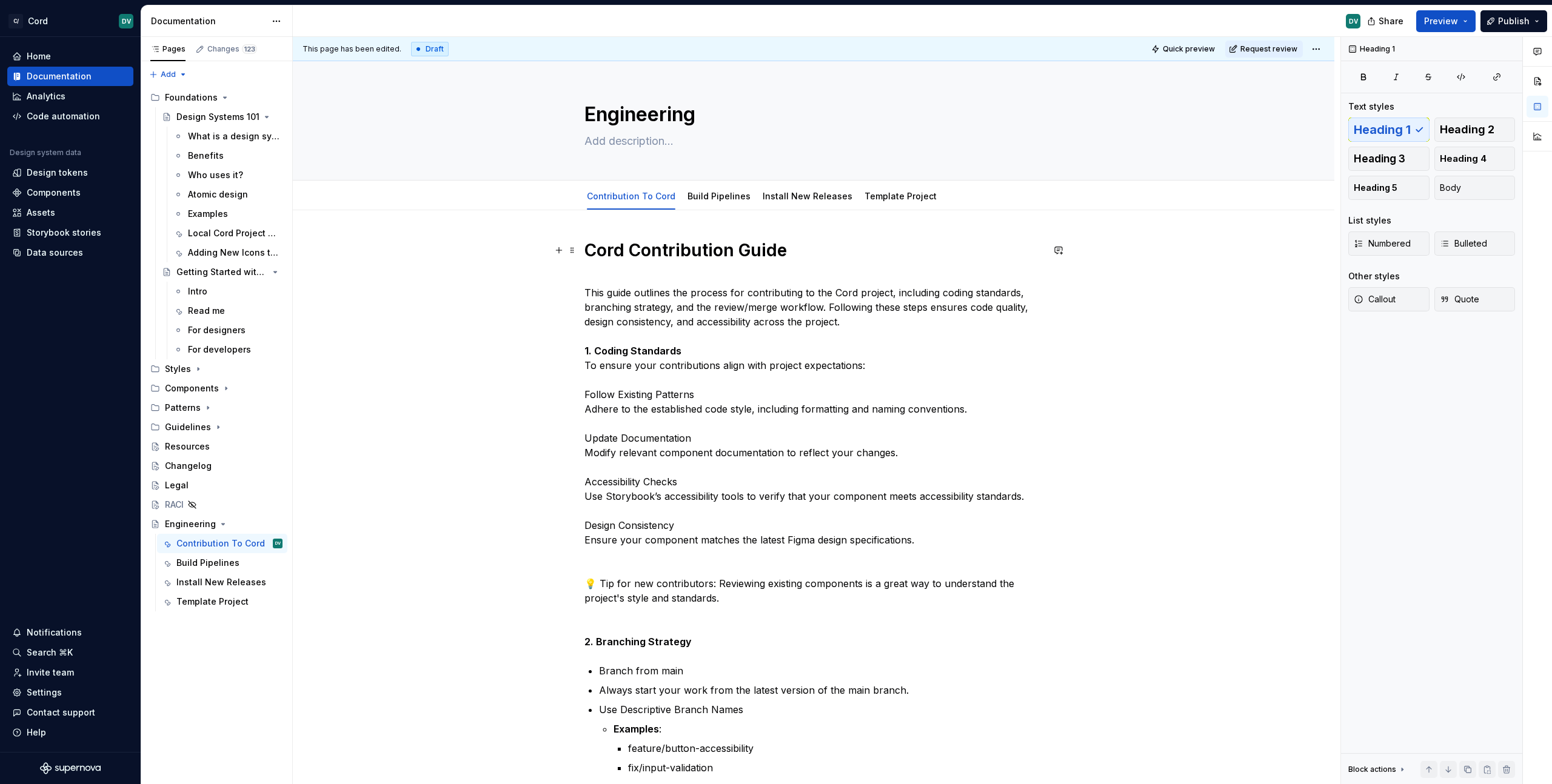
click at [974, 252] on h1 "Cord Contribution Guide" at bounding box center [813, 250] width 458 height 22
click at [229, 557] on div "Build Pipelines" at bounding box center [208, 563] width 63 height 12
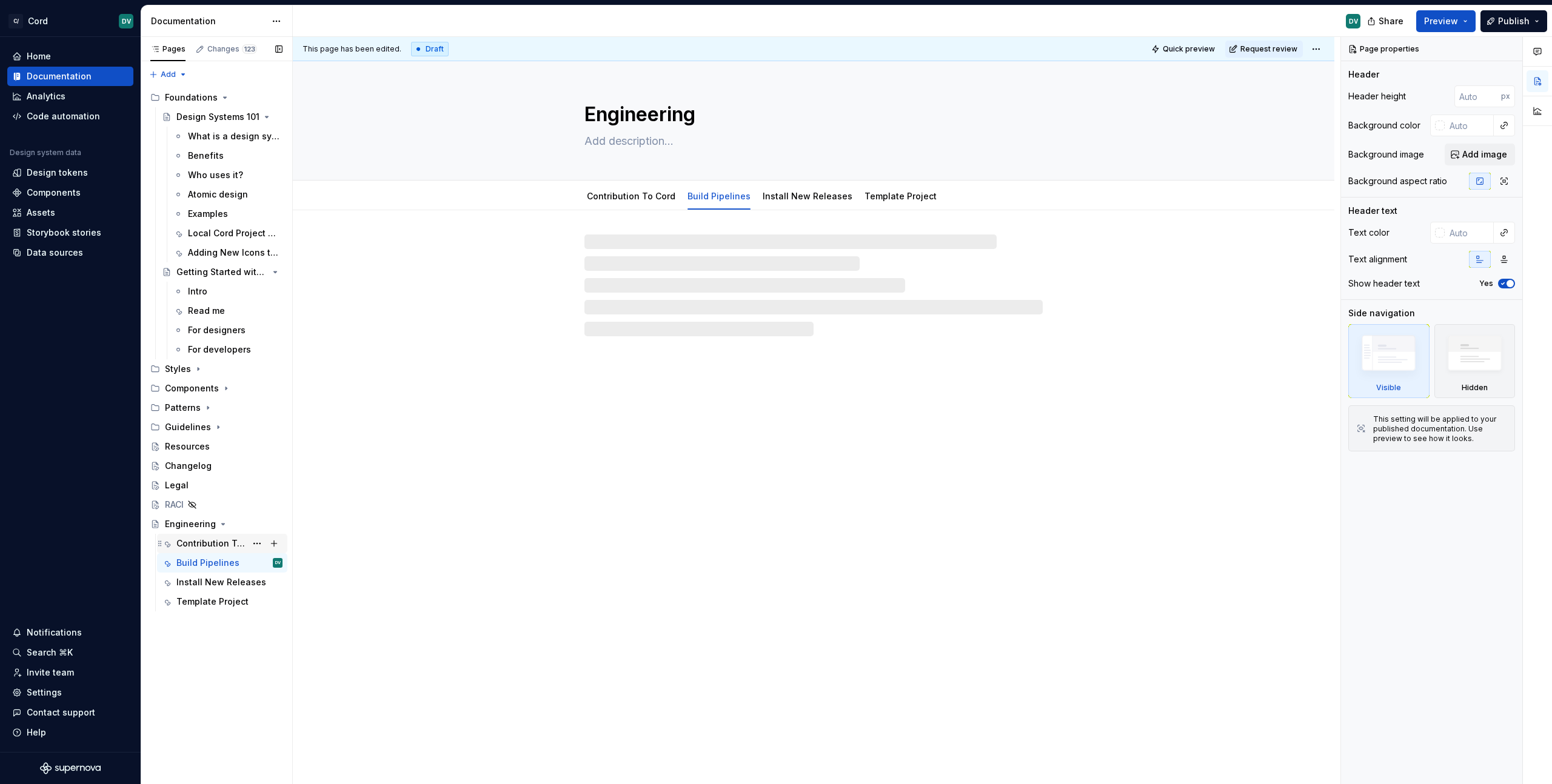
click at [202, 548] on div "Contribution To Cord" at bounding box center [211, 543] width 70 height 12
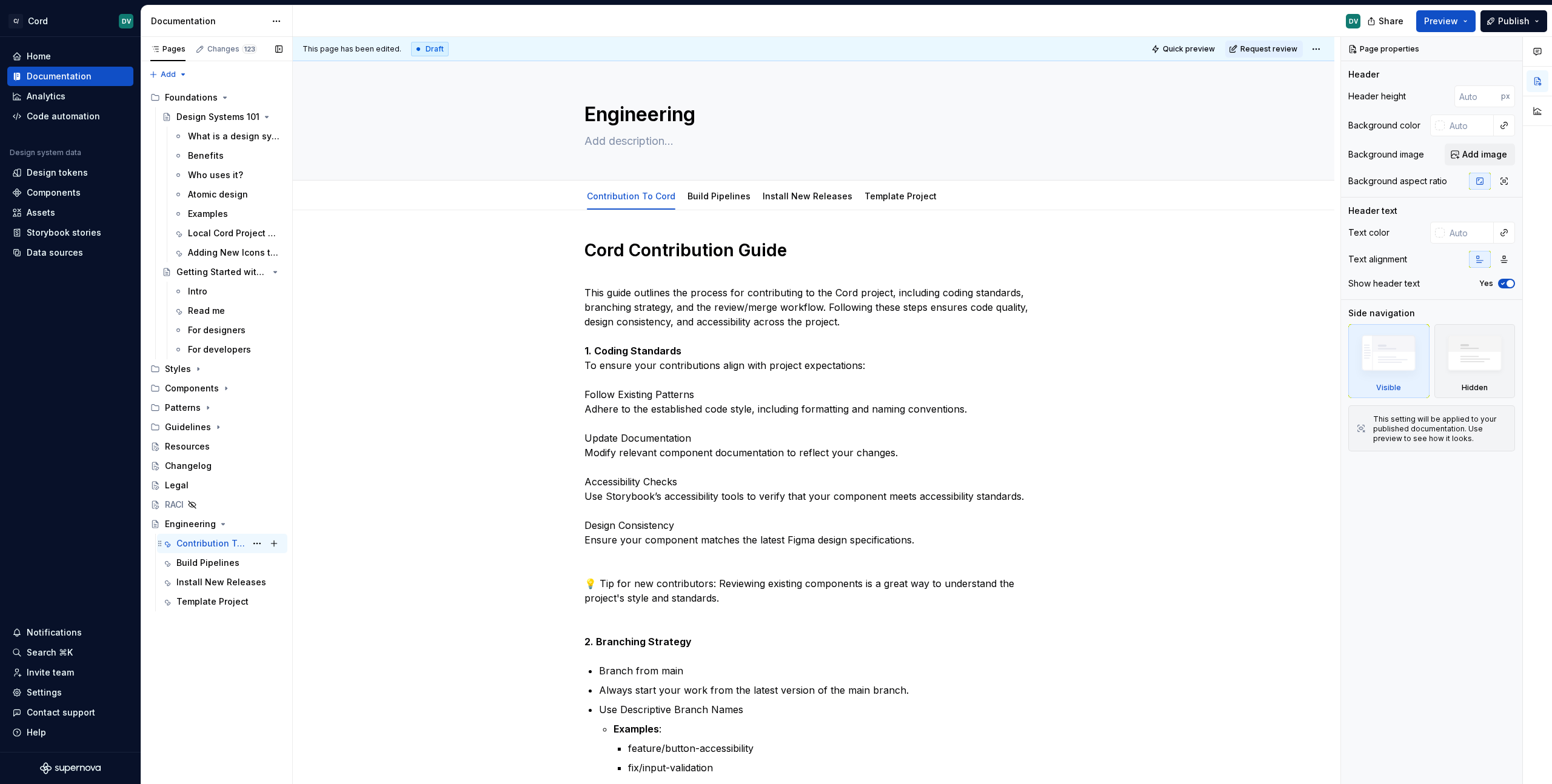
click at [202, 551] on div "Contribution To Cord DV" at bounding box center [229, 544] width 106 height 17
click at [198, 561] on div "Build Pipelines" at bounding box center [208, 563] width 63 height 12
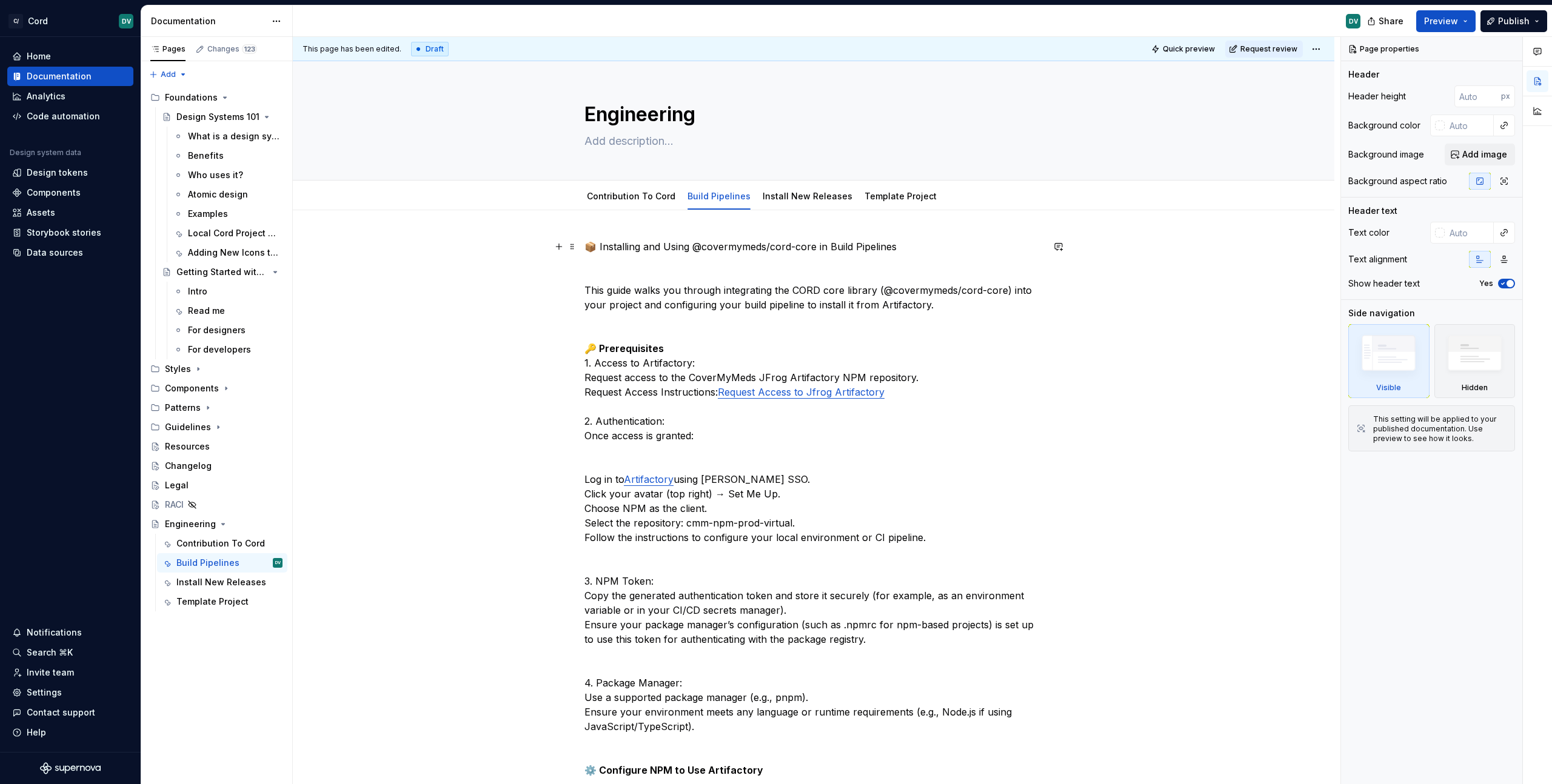
type textarea "*"
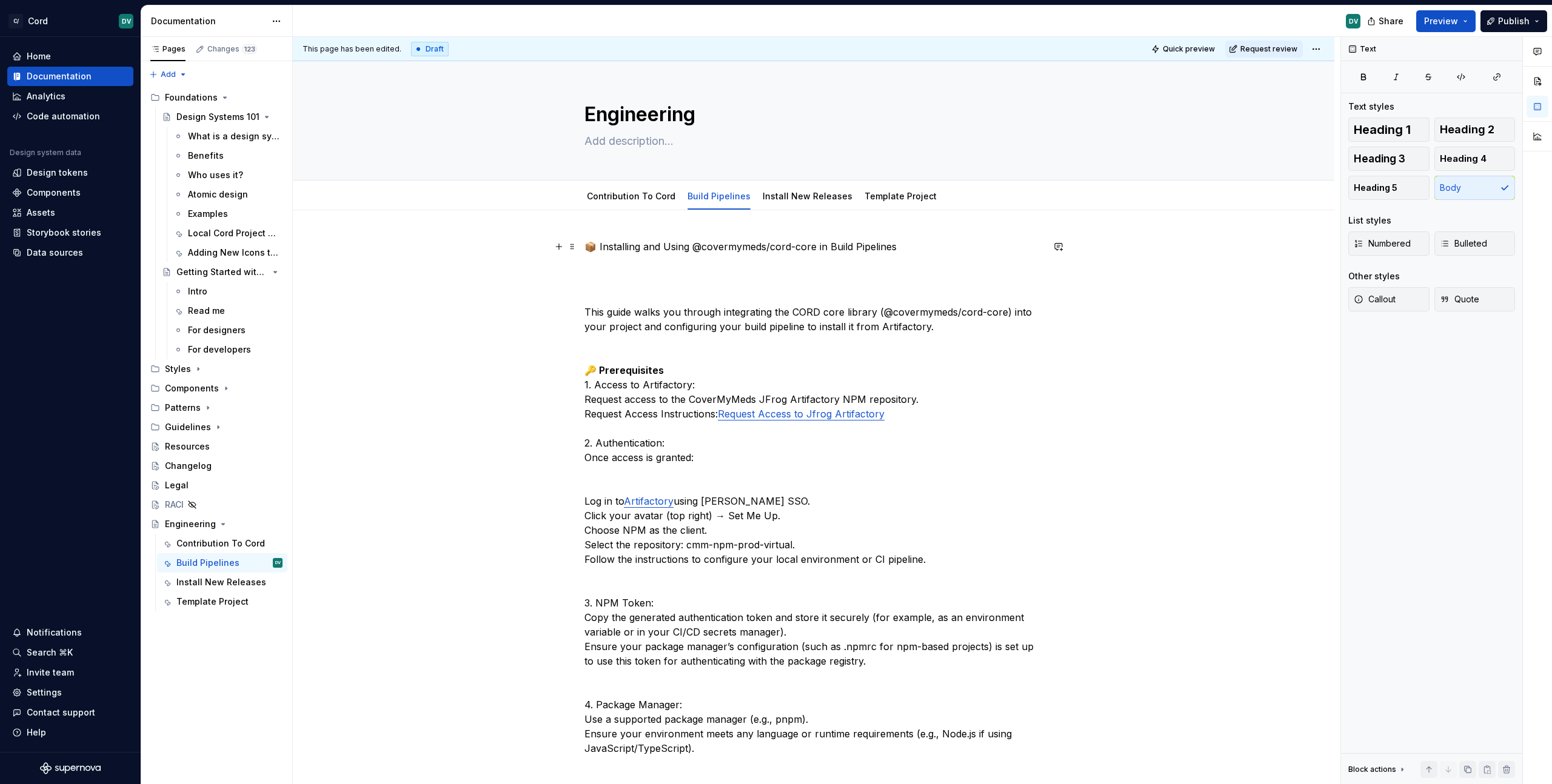
click at [853, 247] on p "📦 Installing and Using @covermymeds/cord-core in Build Pipelines" at bounding box center [813, 247] width 458 height 15
click at [636, 223] on button "Text" at bounding box center [628, 224] width 37 height 17
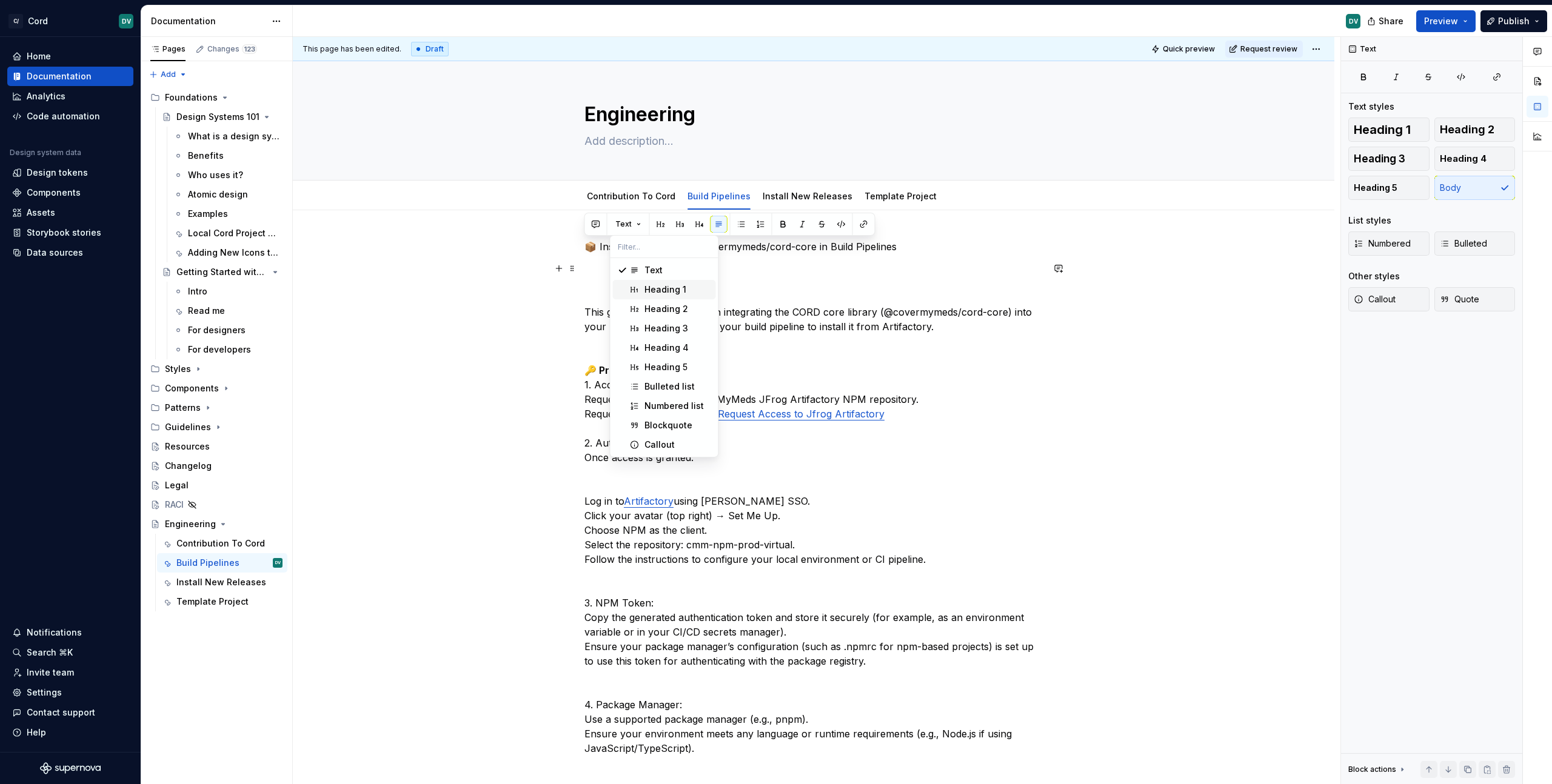
click at [641, 289] on span "Heading 1" at bounding box center [664, 289] width 103 height 20
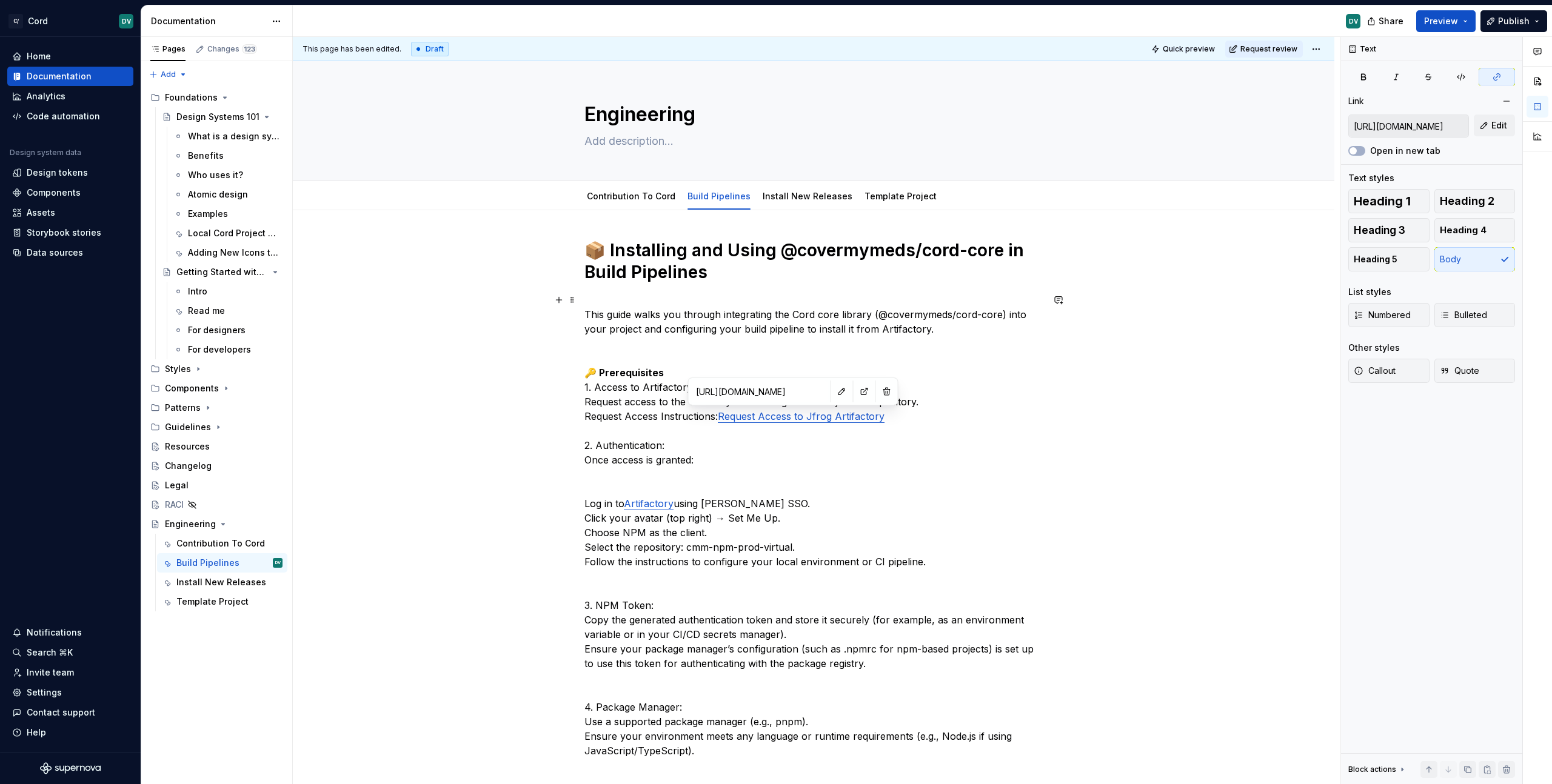
click at [777, 421] on link "Request Access to Jfrog Artifactory" at bounding box center [801, 416] width 167 height 12
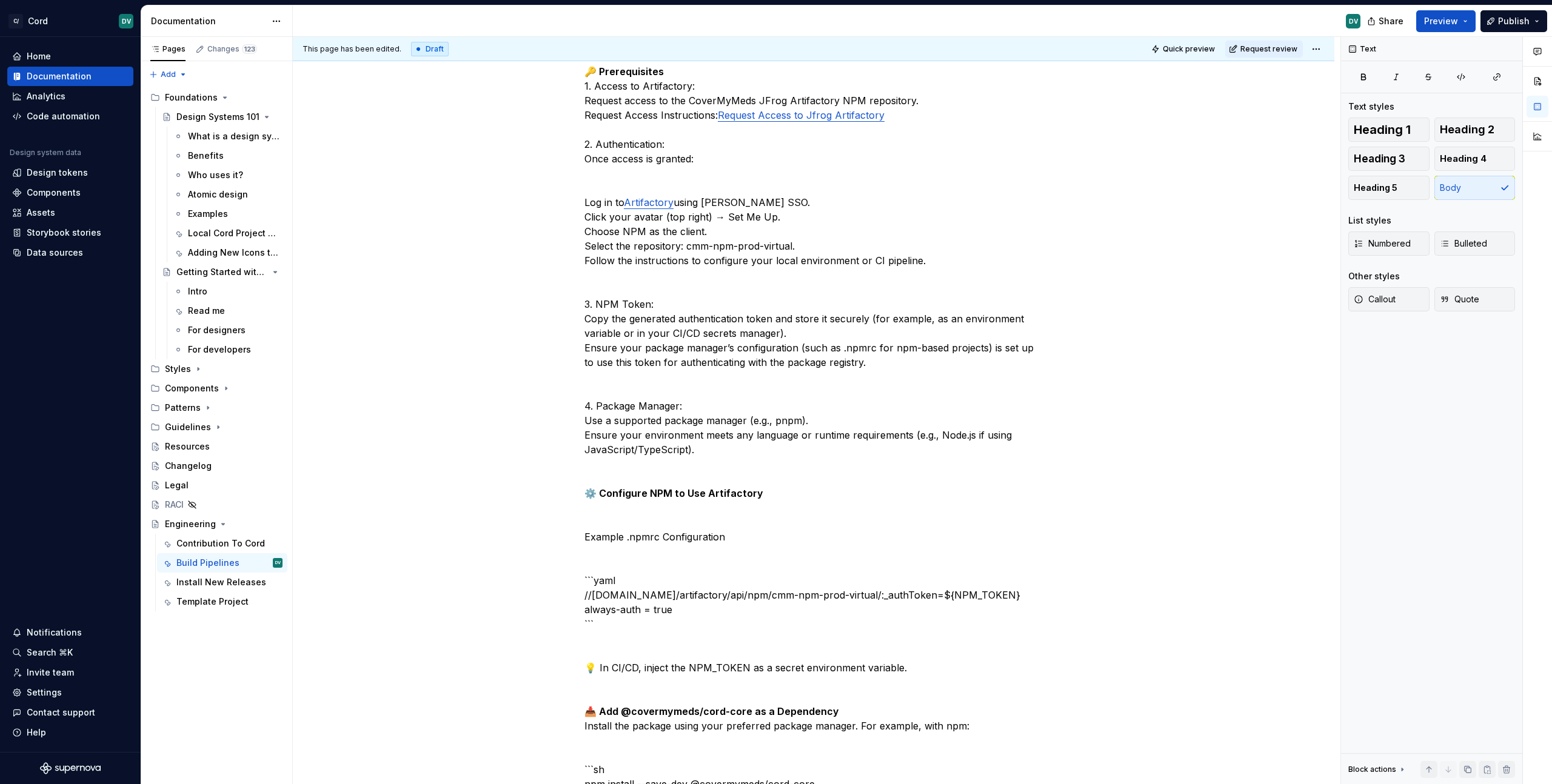
scroll to position [342, 0]
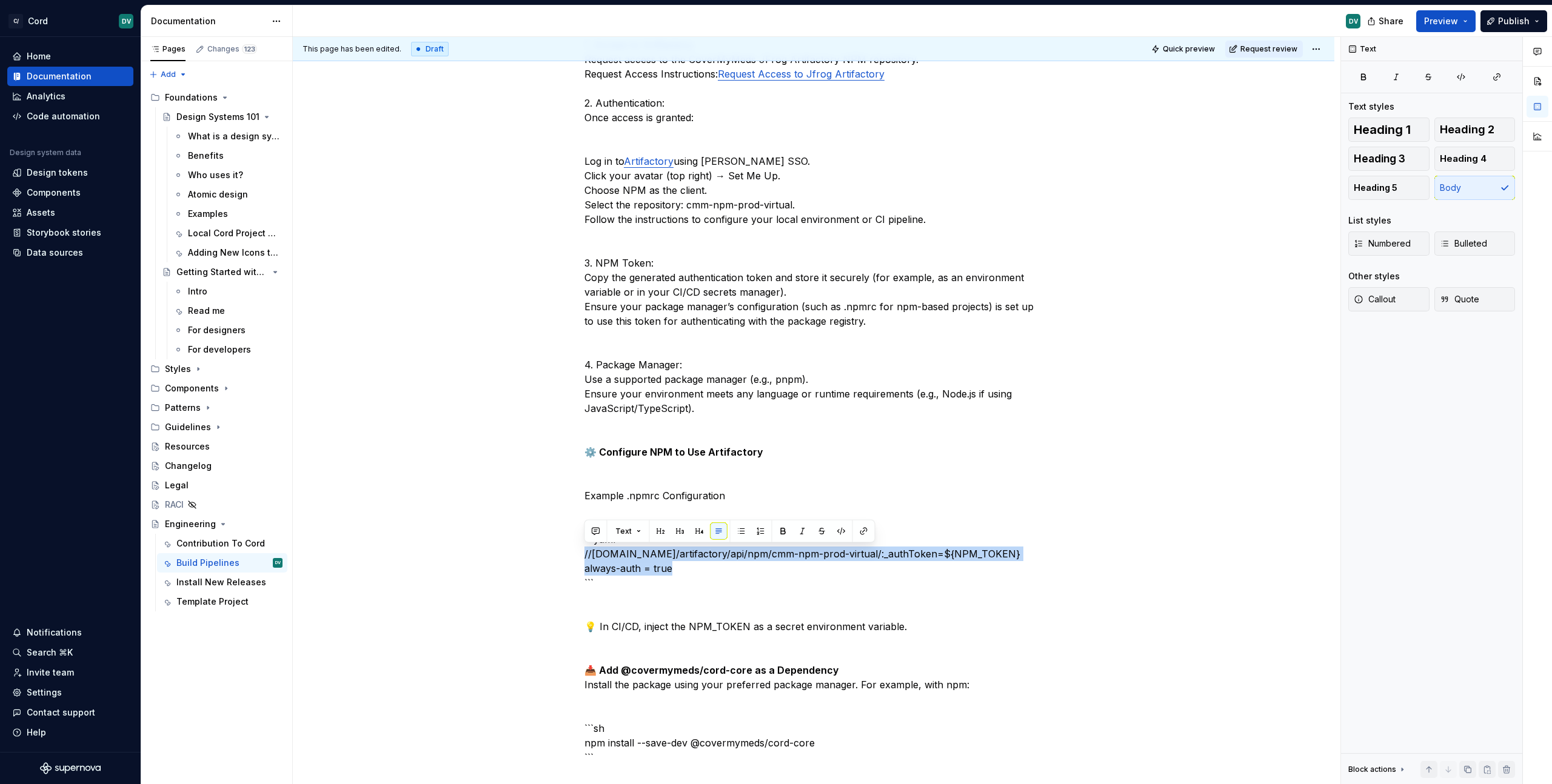
drag, startPoint x: 716, startPoint y: 566, endPoint x: 545, endPoint y: 551, distance: 171.7
click at [834, 533] on button "button" at bounding box center [841, 531] width 17 height 17
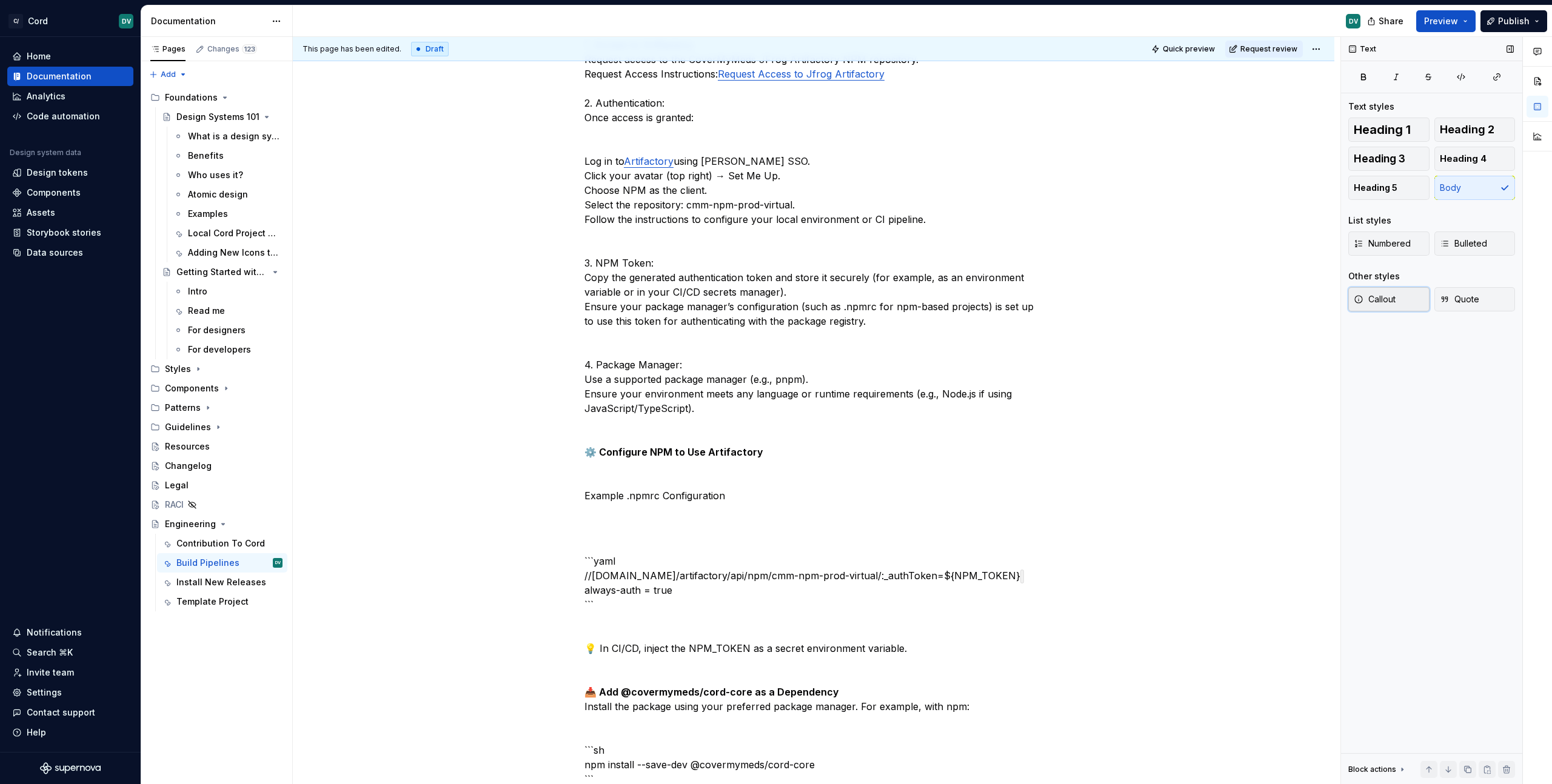
click at [1402, 302] on button "Callout" at bounding box center [1389, 299] width 82 height 24
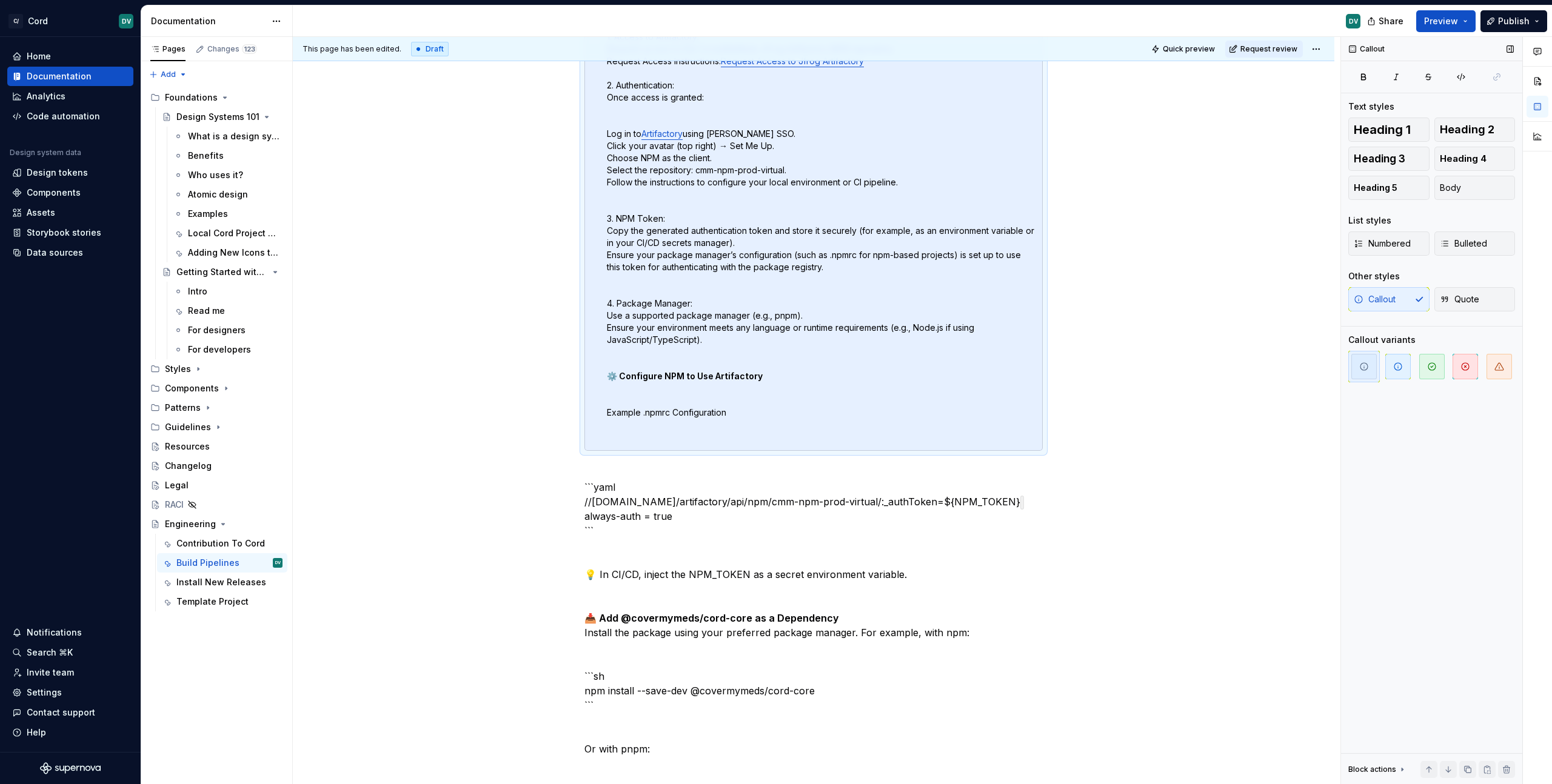
scroll to position [256, 0]
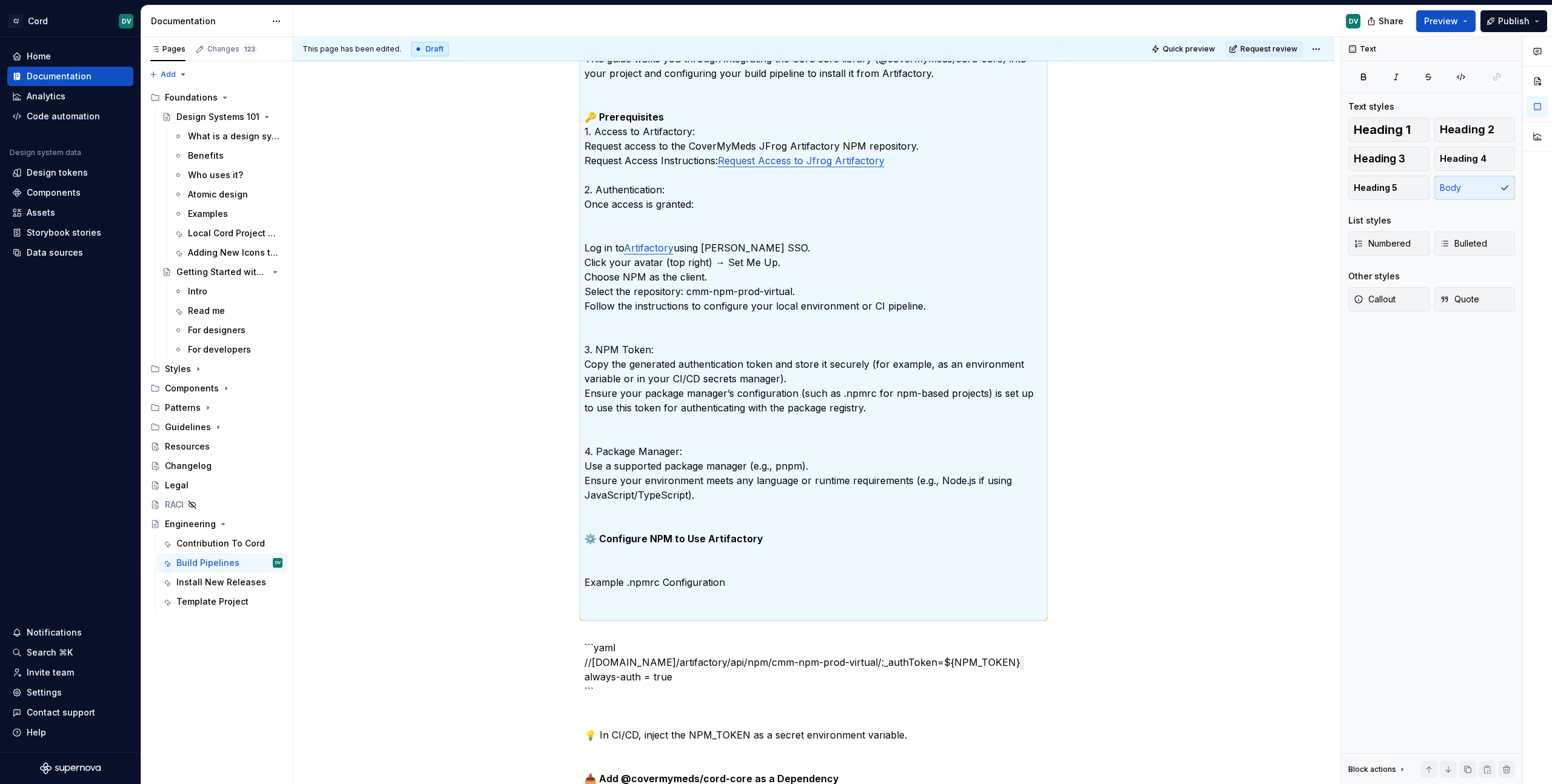
click at [723, 599] on p "This guide walks you through integrating the Cord core library (@covermymeds/co…" at bounding box center [813, 328] width 458 height 582
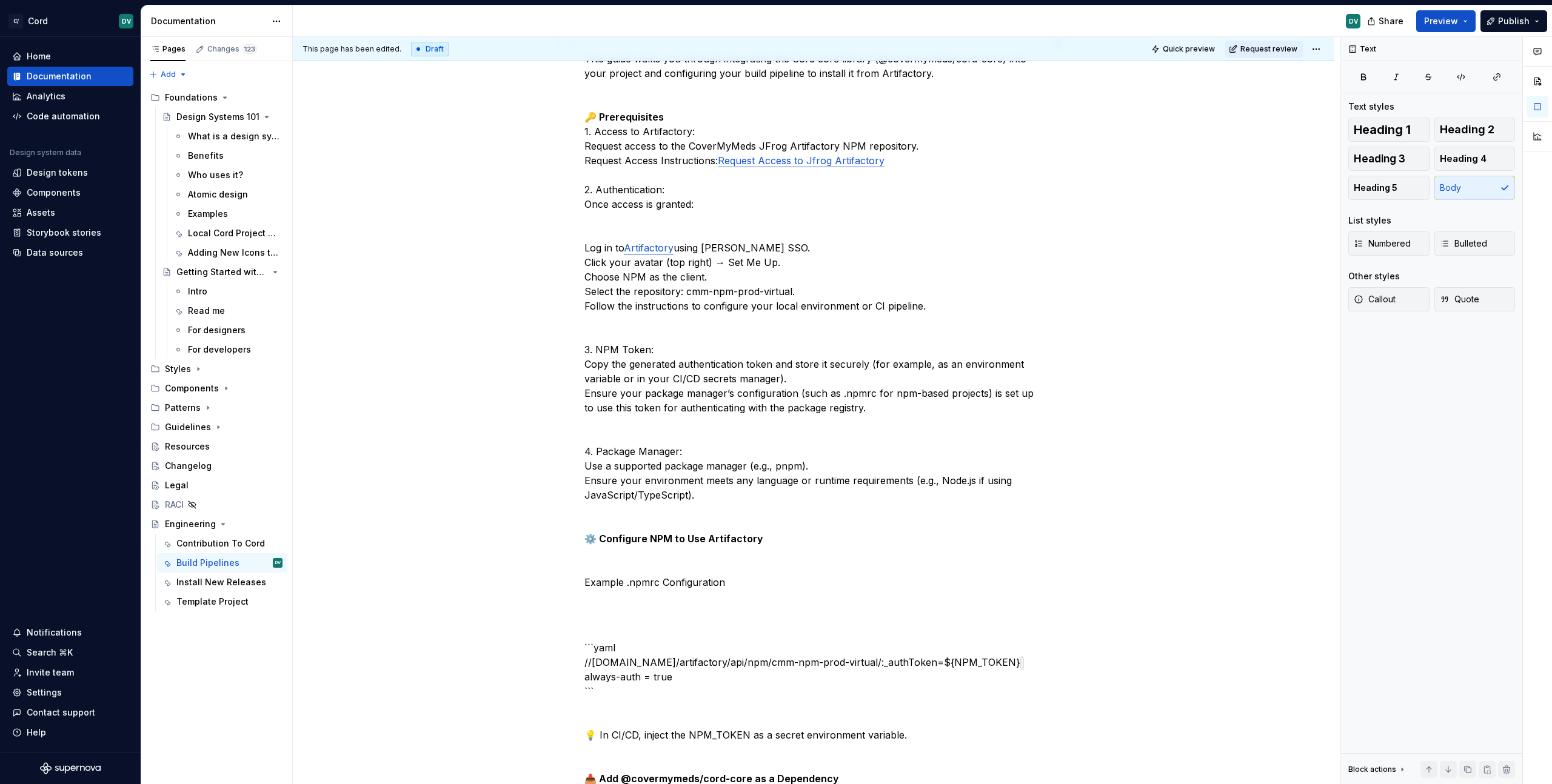
click at [676, 610] on p "This guide walks you through integrating the Cord core library (@covermymeds/co…" at bounding box center [813, 328] width 458 height 582
click at [595, 613] on p "This guide walks you through integrating the Cord core library (@covermymeds/co…" at bounding box center [813, 328] width 458 height 582
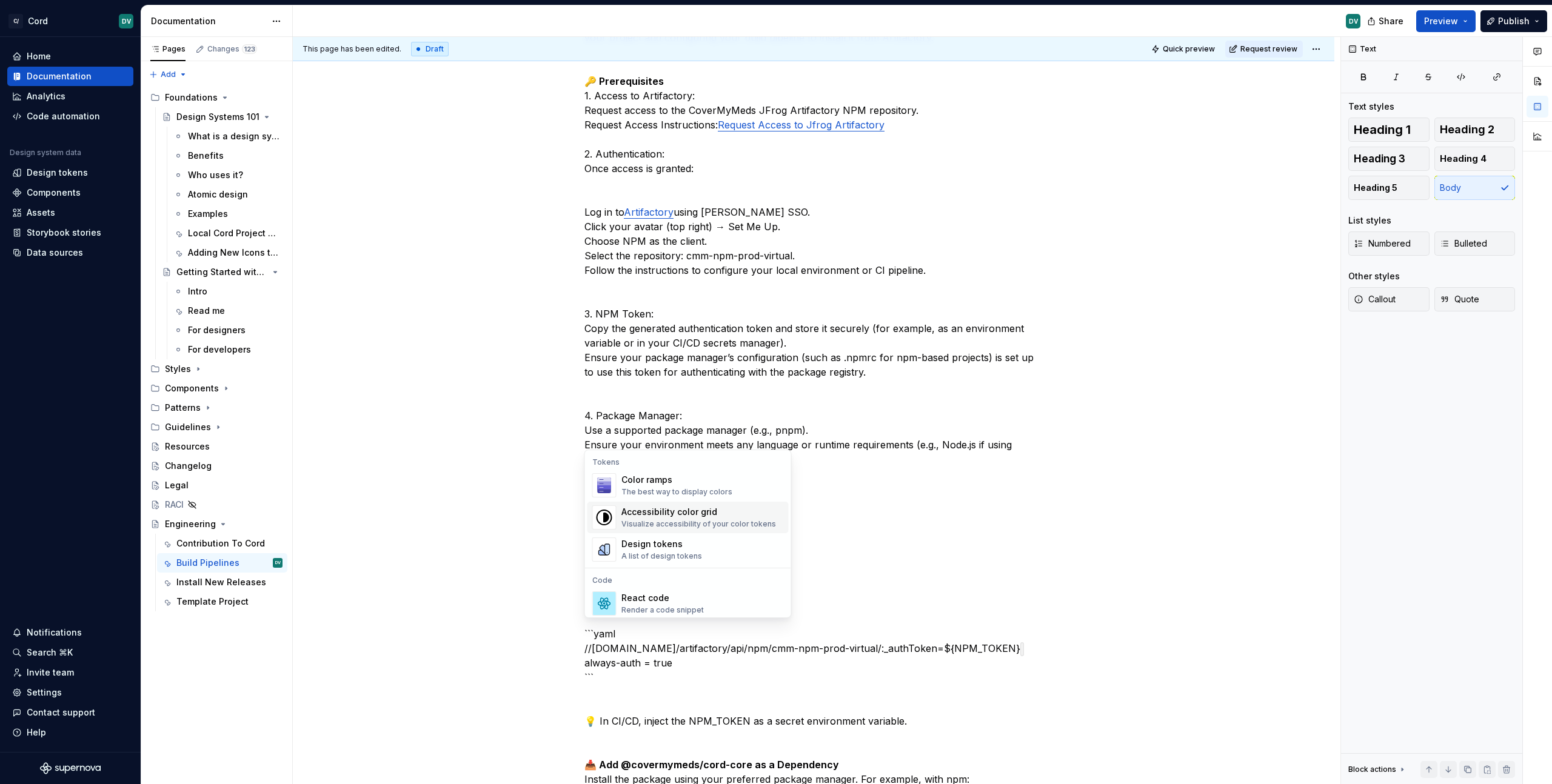
scroll to position [362, 0]
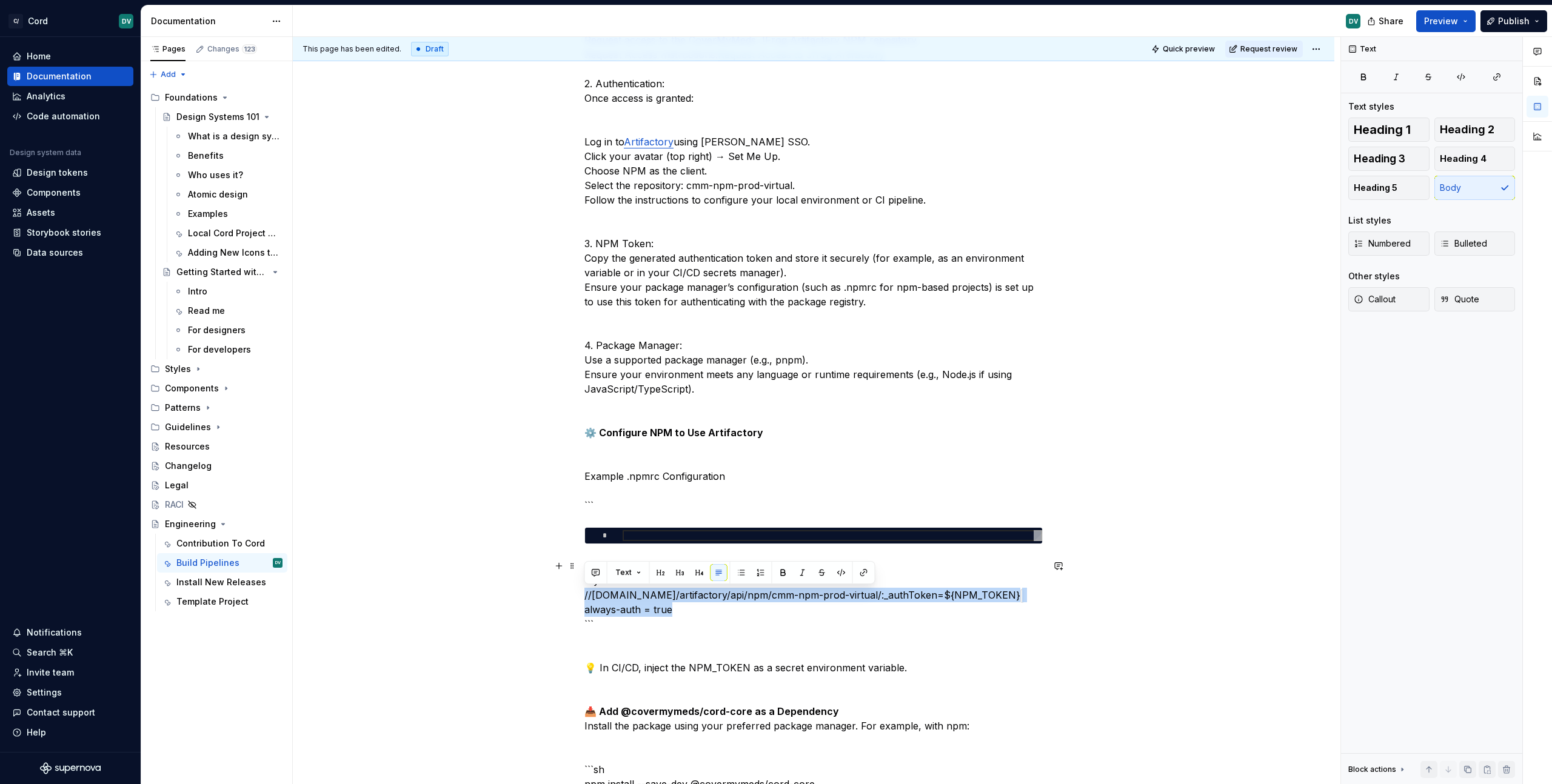
drag, startPoint x: 687, startPoint y: 605, endPoint x: 560, endPoint y: 598, distance: 127.2
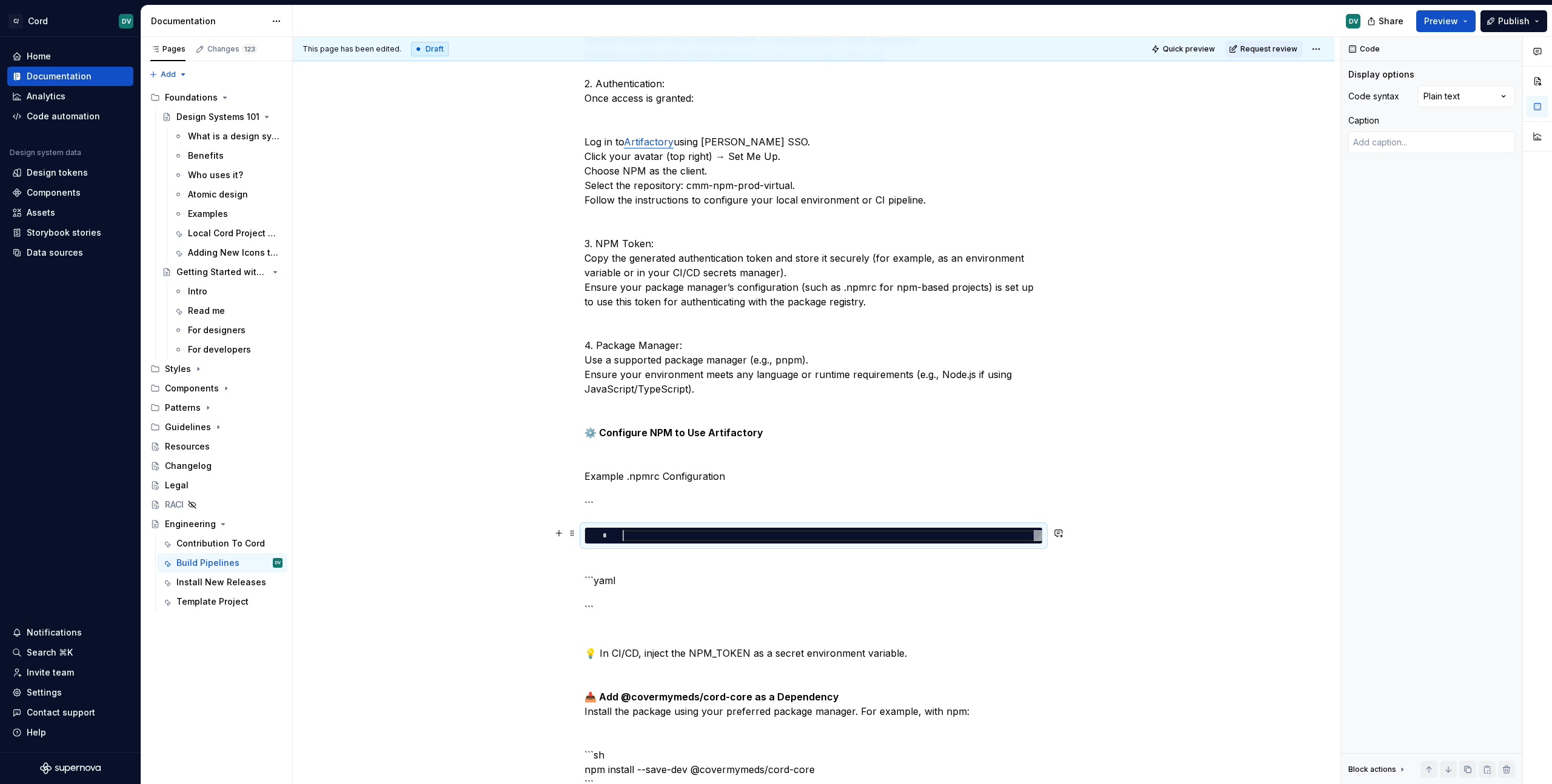
click at [646, 530] on div at bounding box center [832, 536] width 420 height 11
type textarea "*"
type textarea "**********"
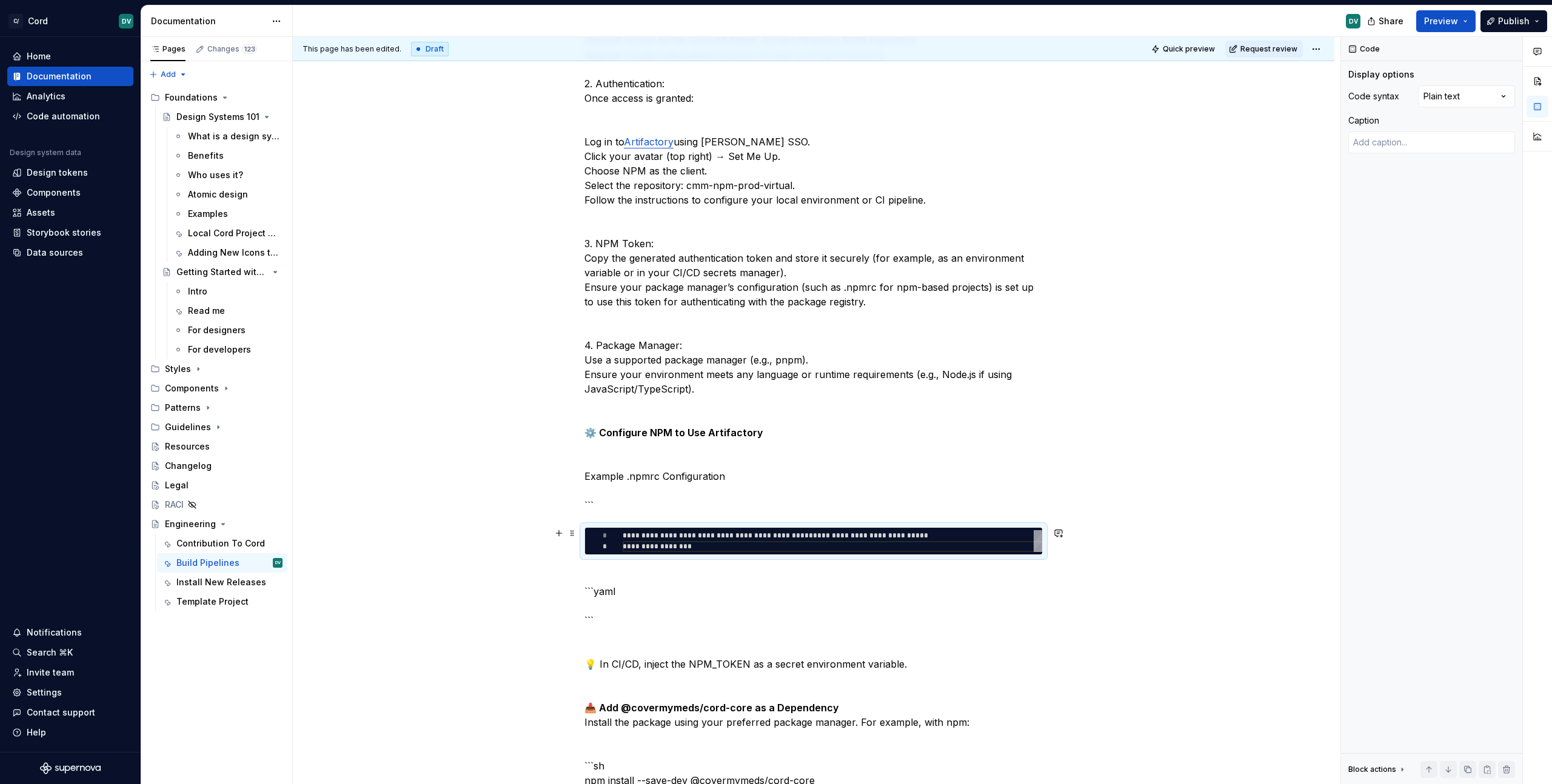
click at [638, 527] on div "**********" at bounding box center [813, 541] width 458 height 28
click at [597, 495] on p "This guide walks you through integrating the Cord core library (@covermymeds/co…" at bounding box center [813, 222] width 458 height 582
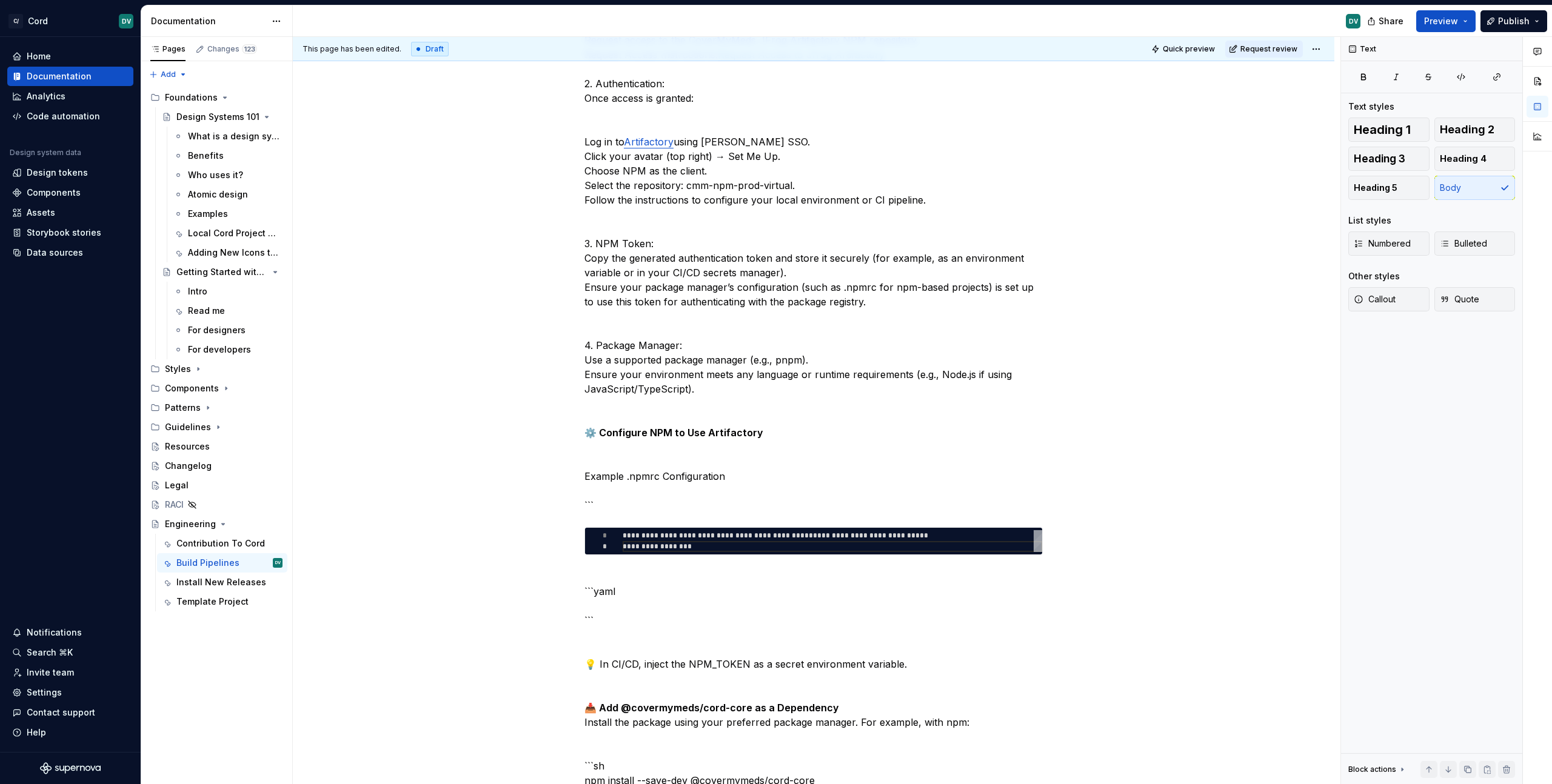
click at [603, 500] on p "This guide walks you through integrating the Cord core library (@covermymeds/co…" at bounding box center [813, 222] width 458 height 582
drag, startPoint x: 603, startPoint y: 500, endPoint x: 569, endPoint y: 499, distance: 34.0
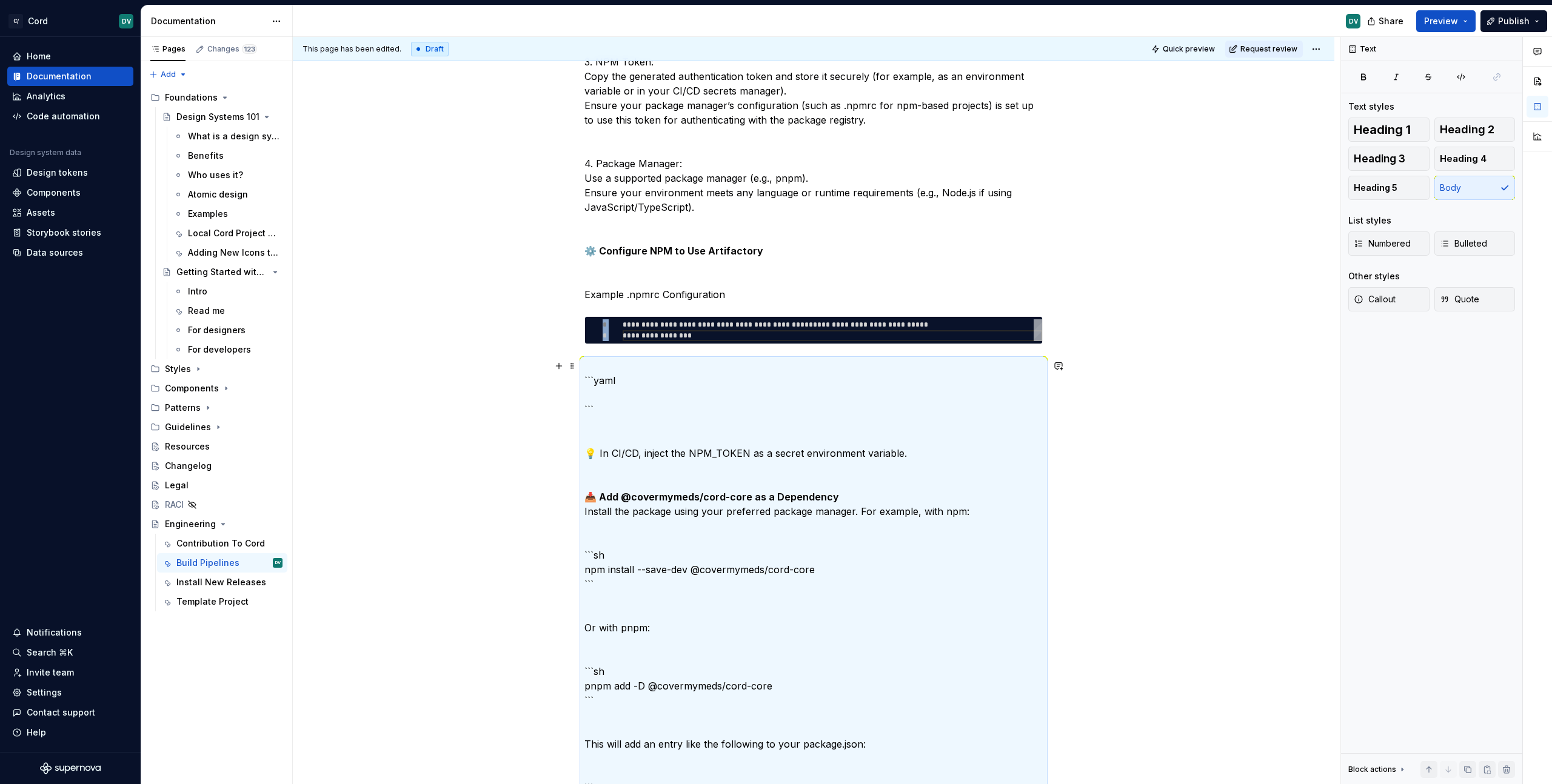
scroll to position [544, 0]
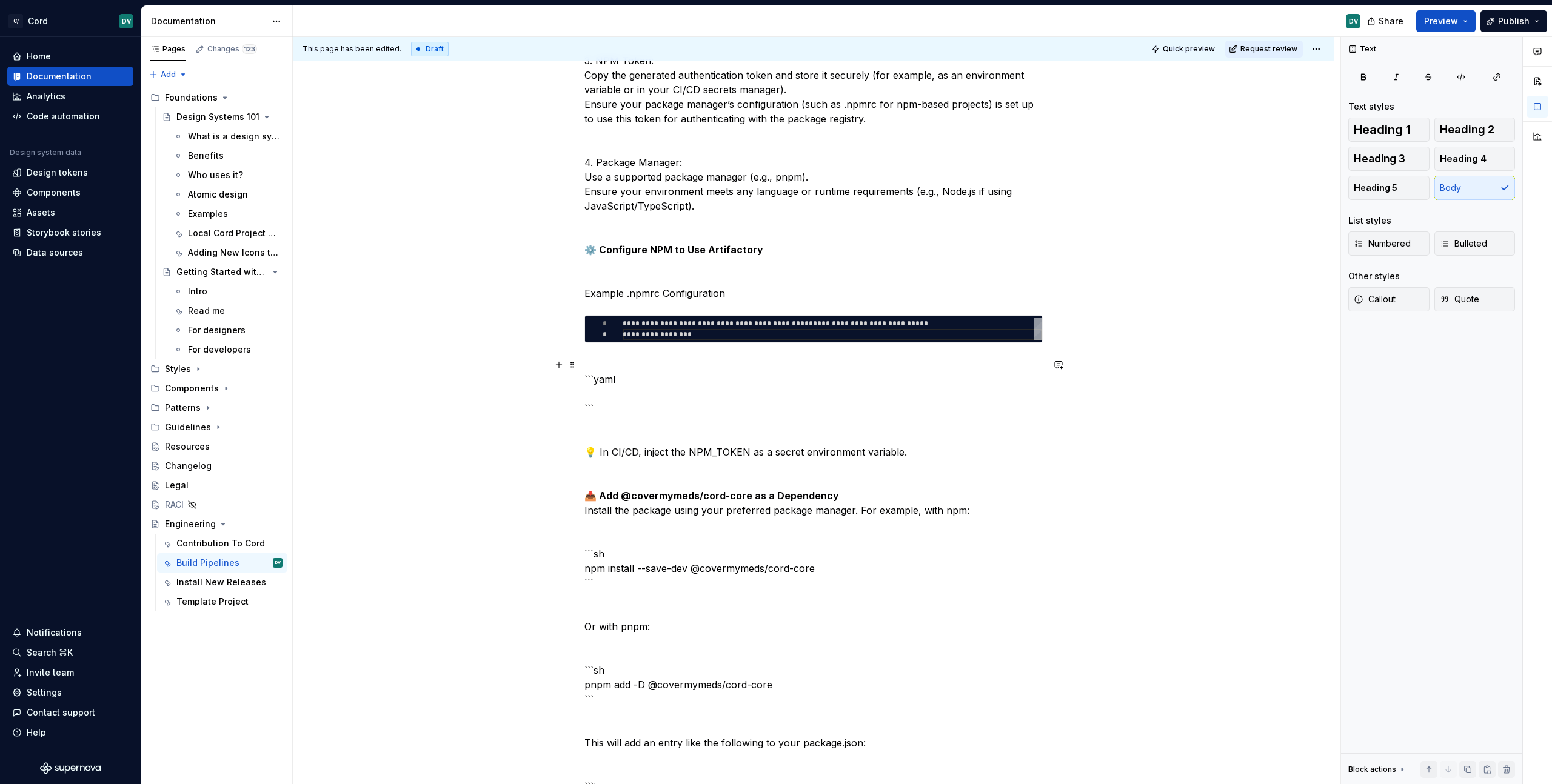
drag, startPoint x: 645, startPoint y: 405, endPoint x: 557, endPoint y: 377, distance: 92.3
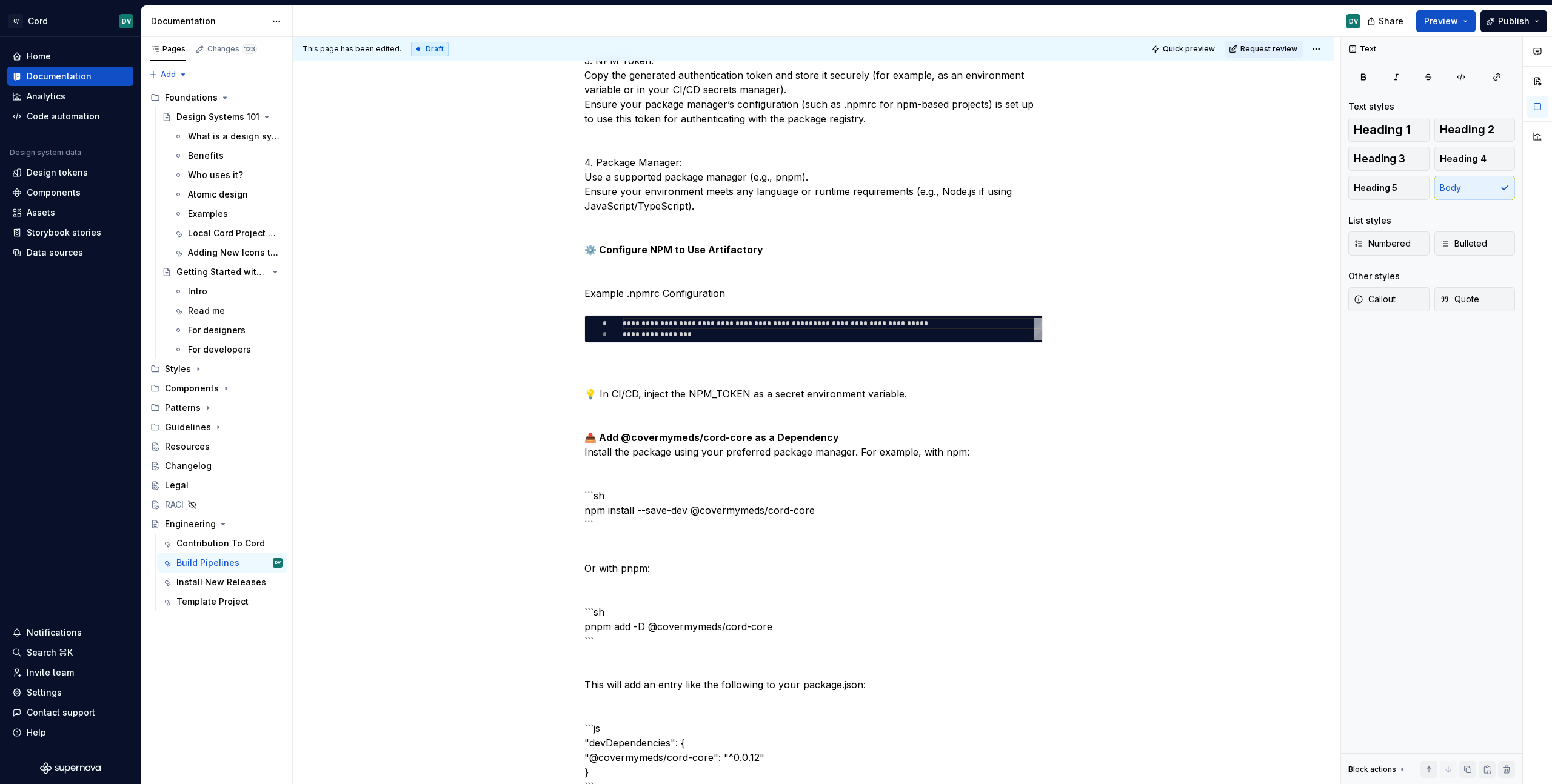
click at [668, 269] on p "This guide walks you through integrating the Cord core library (@covermymeds/co…" at bounding box center [813, 24] width 458 height 553
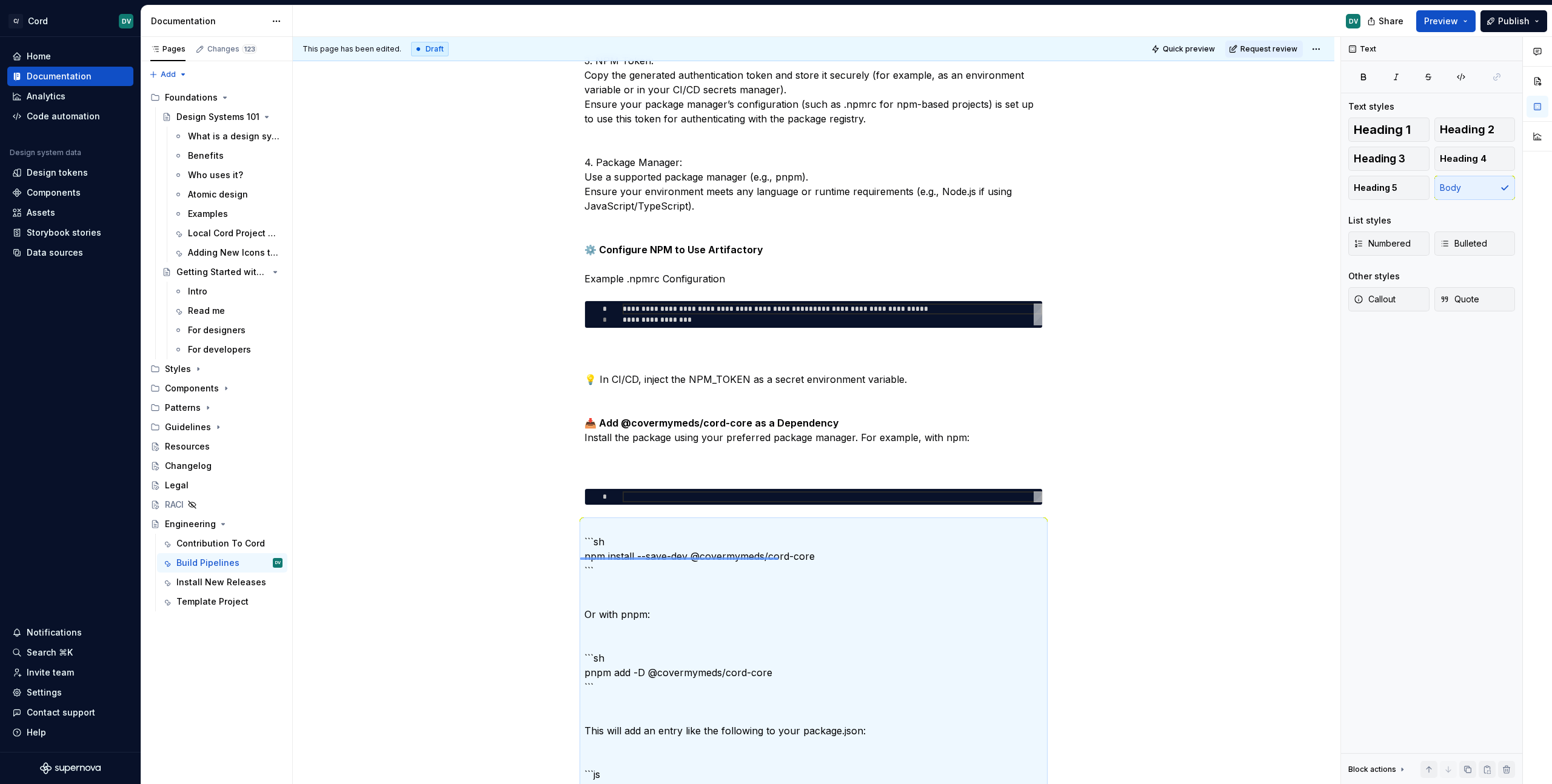
drag, startPoint x: 580, startPoint y: 559, endPoint x: 778, endPoint y: 557, distance: 198.0
click at [778, 557] on div "This page has been edited. Draft Quick preview Request review Engineering Edit …" at bounding box center [817, 411] width 1047 height 747
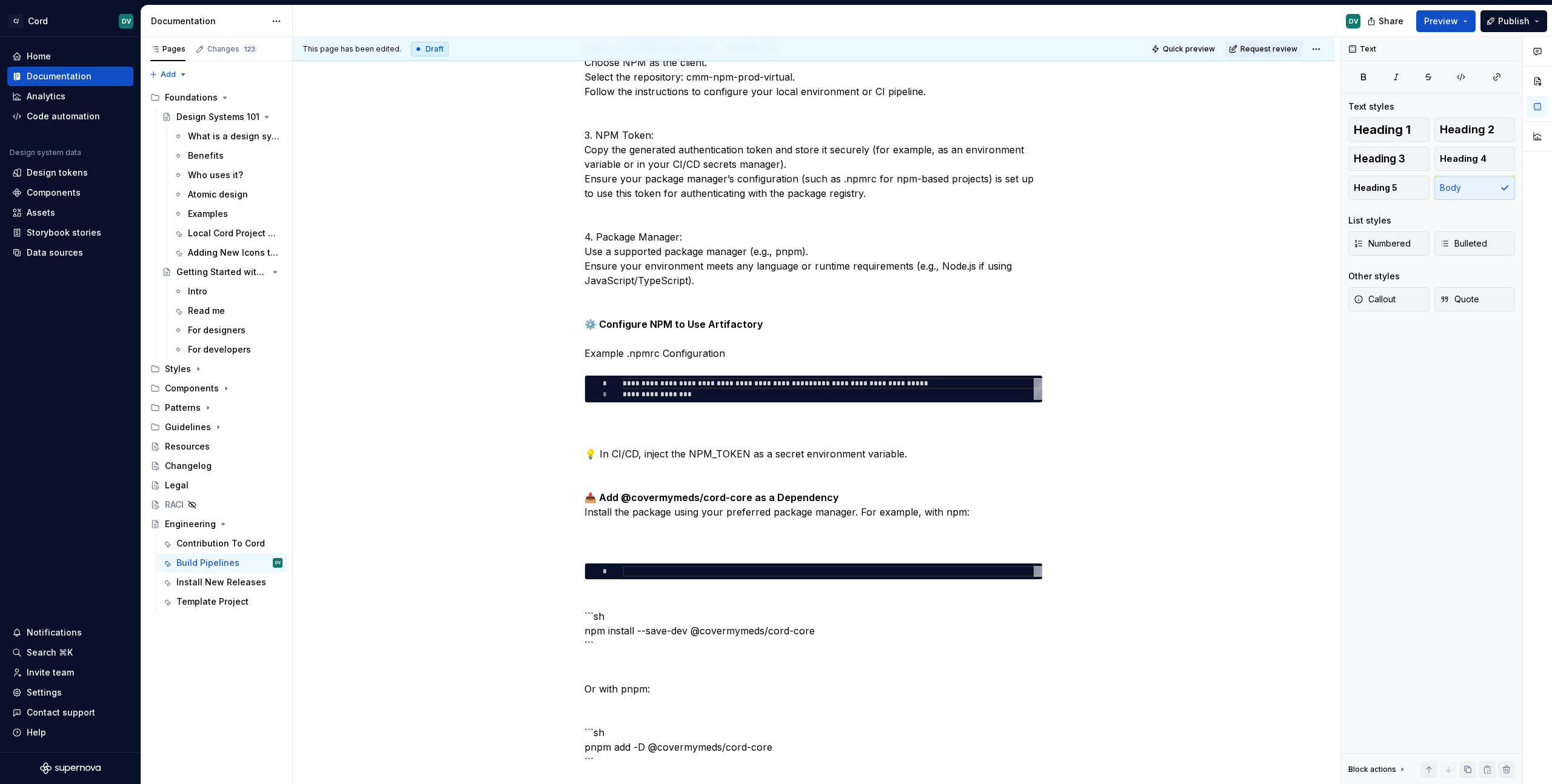
scroll to position [731, 0]
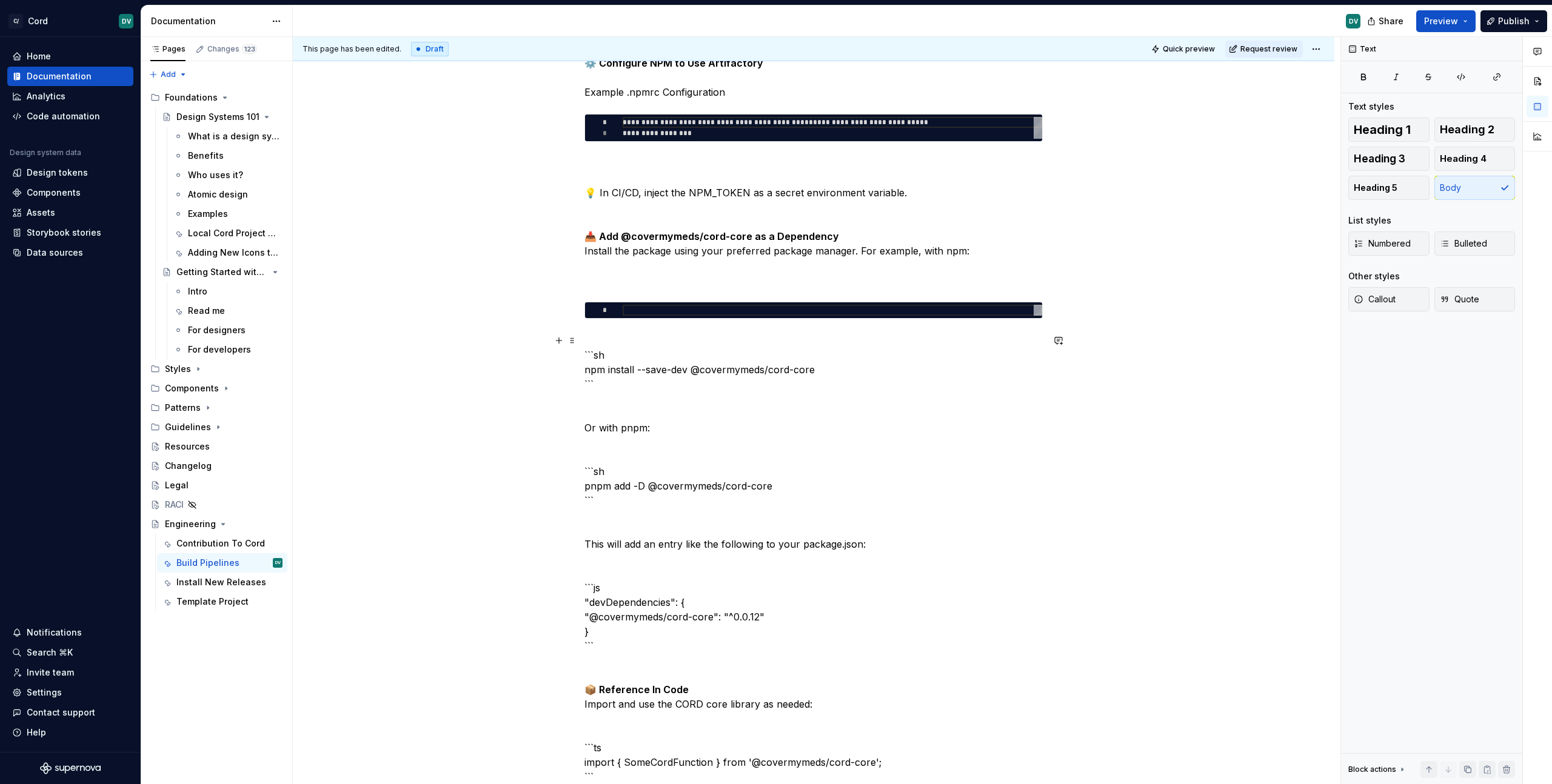
drag, startPoint x: 830, startPoint y: 367, endPoint x: 581, endPoint y: 374, distance: 249.1
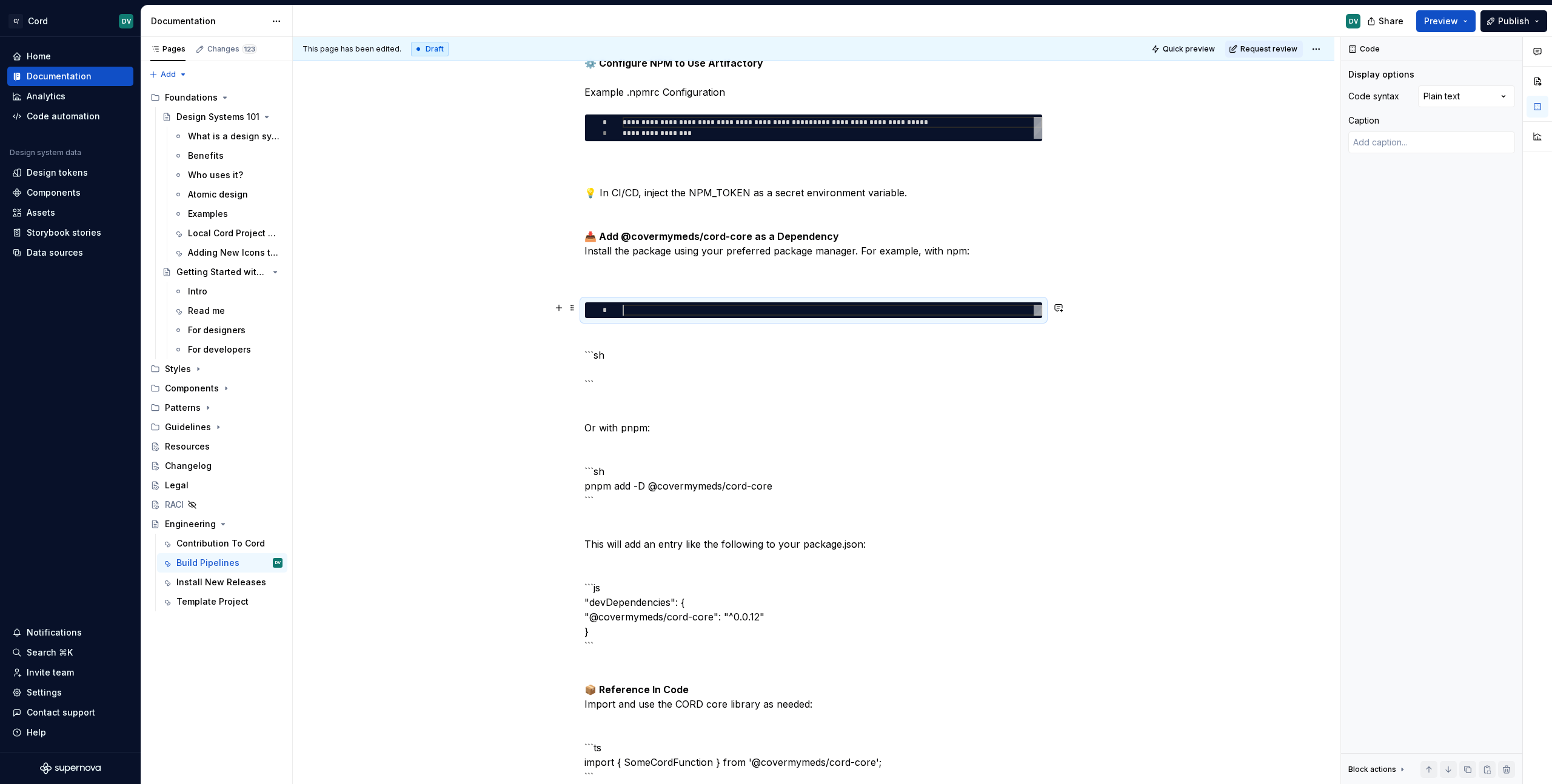
click at [674, 308] on div at bounding box center [832, 311] width 420 height 11
type textarea "*"
type textarea "**********"
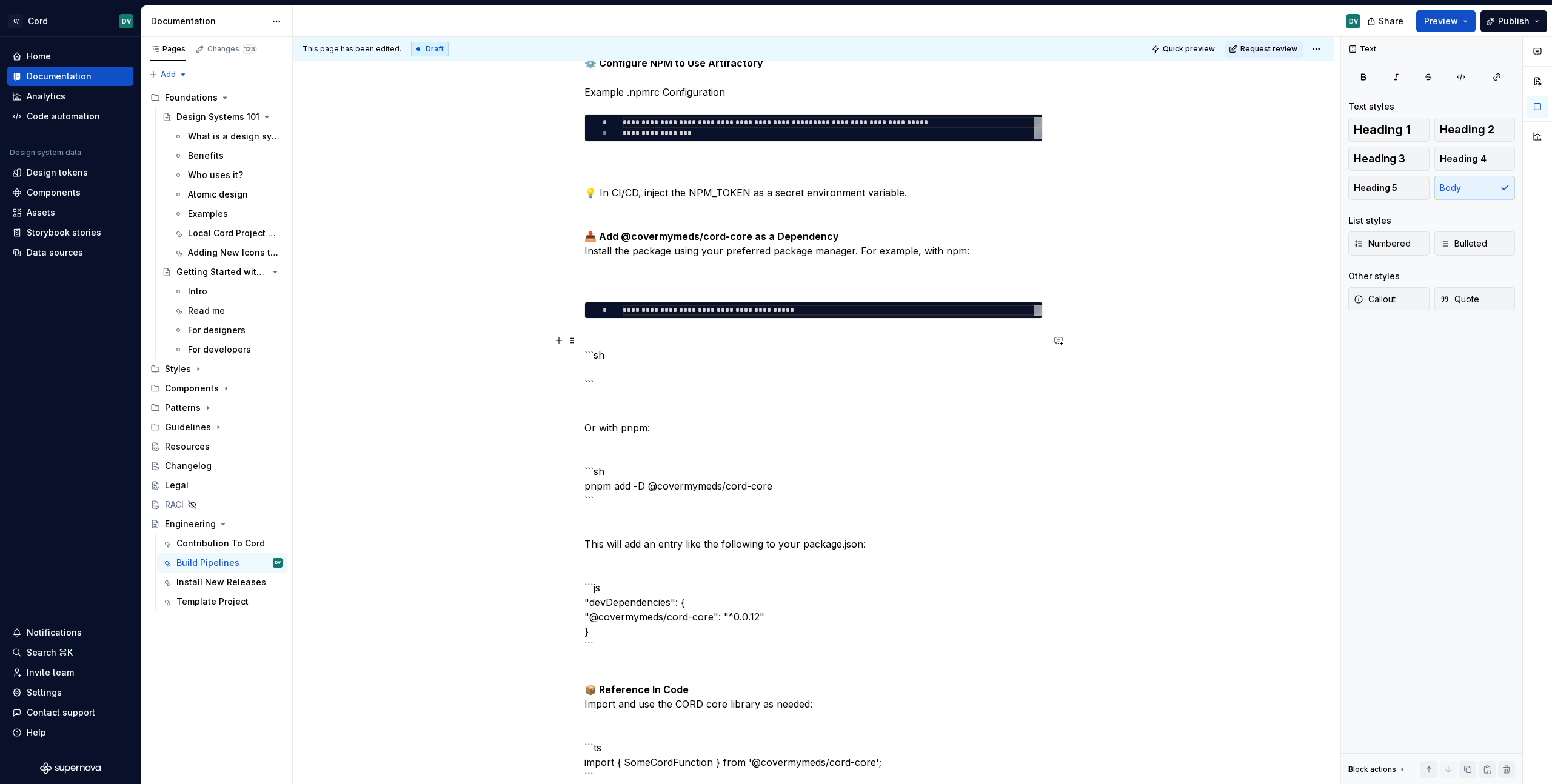
drag, startPoint x: 638, startPoint y: 384, endPoint x: 586, endPoint y: 355, distance: 59.5
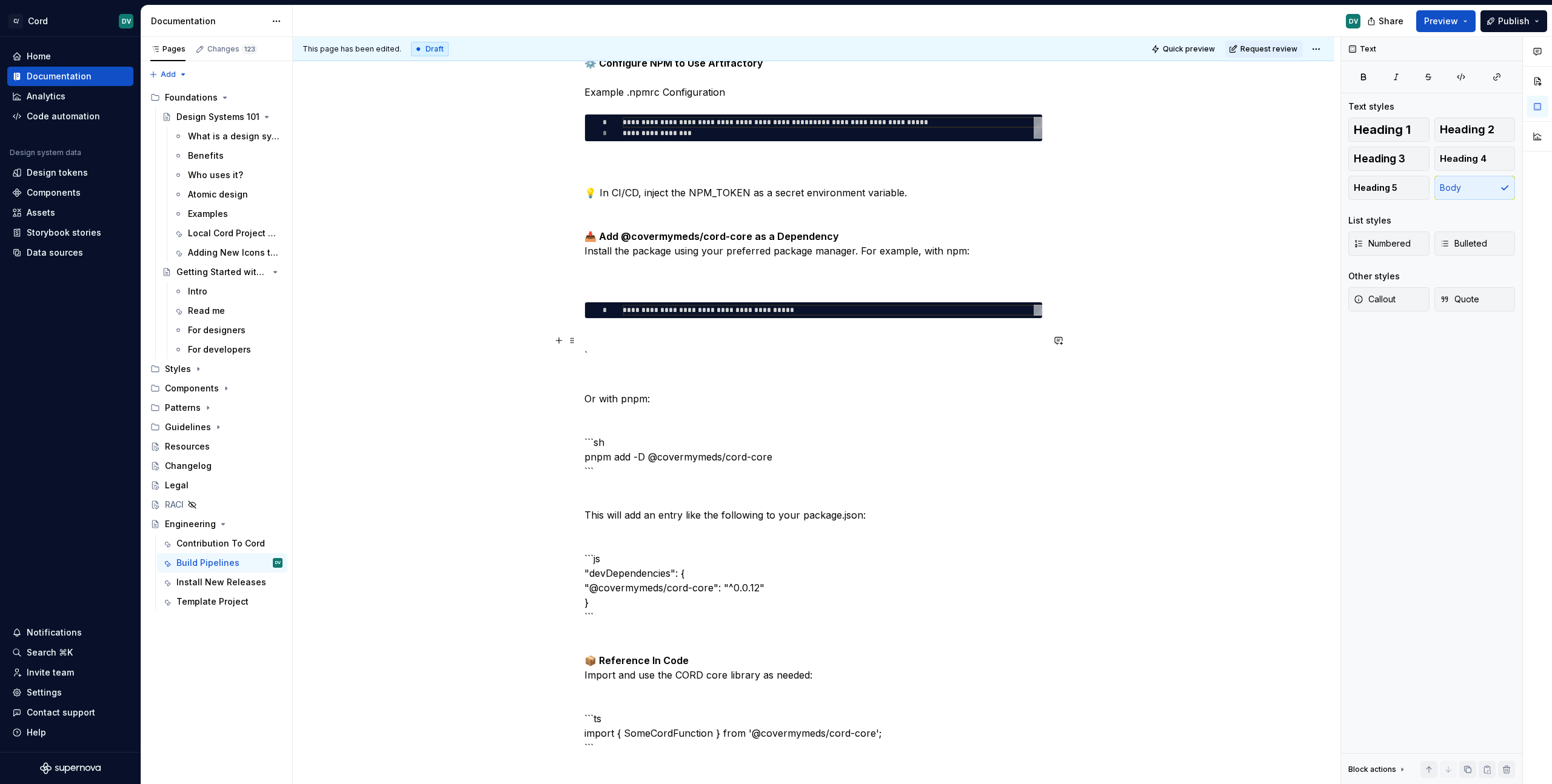
drag, startPoint x: 584, startPoint y: 398, endPoint x: 751, endPoint y: 466, distance: 180.3
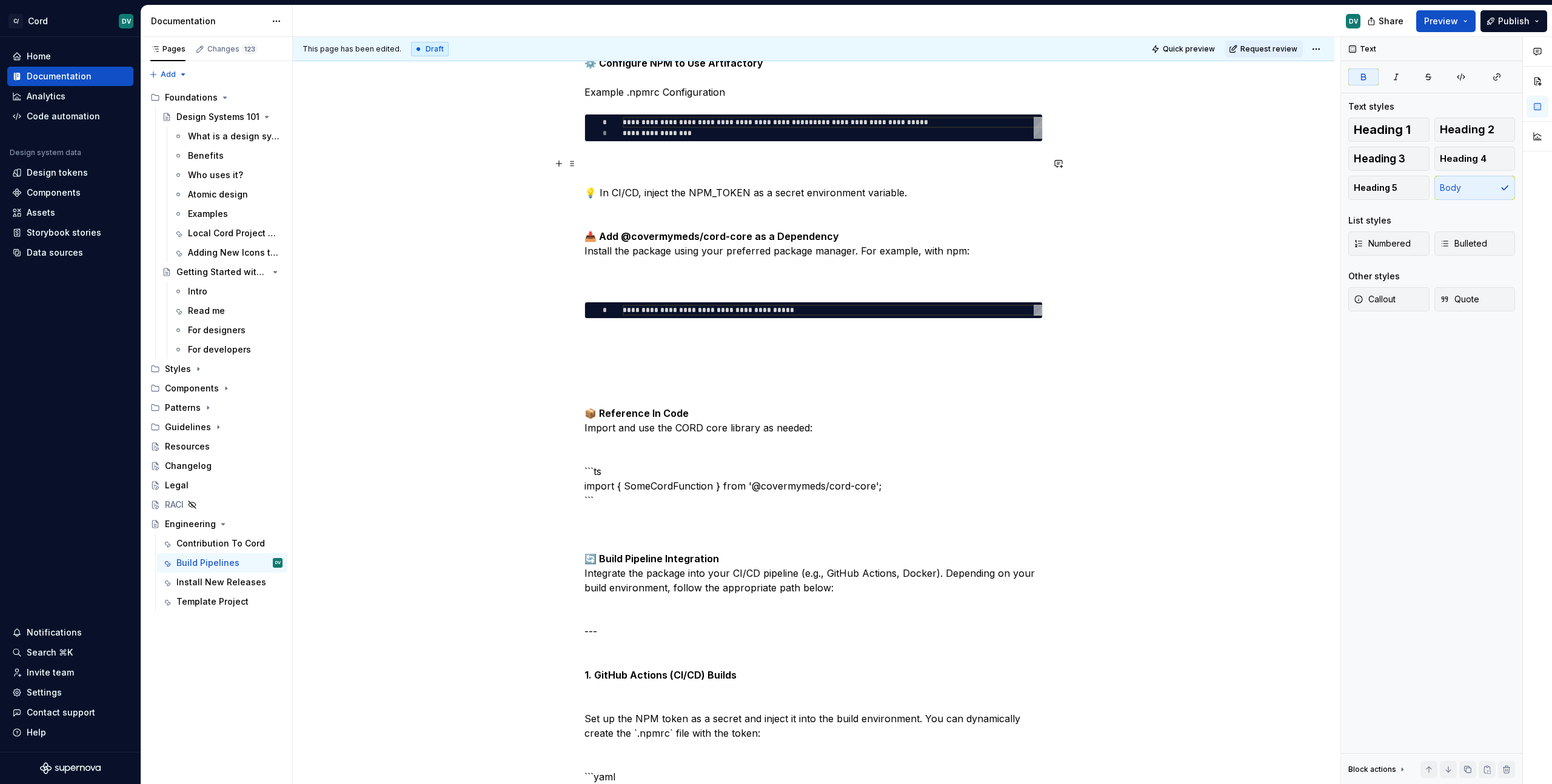
click at [948, 240] on p "💡 In CI/CD, inject the NPM_TOKEN as a secret environment variable. 📥 Add @cover…" at bounding box center [813, 222] width 458 height 131
click at [917, 275] on p "💡 In CI/CD, inject the NPM_TOKEN as a secret environment variable. 📥 Add @cover…" at bounding box center [813, 222] width 458 height 131
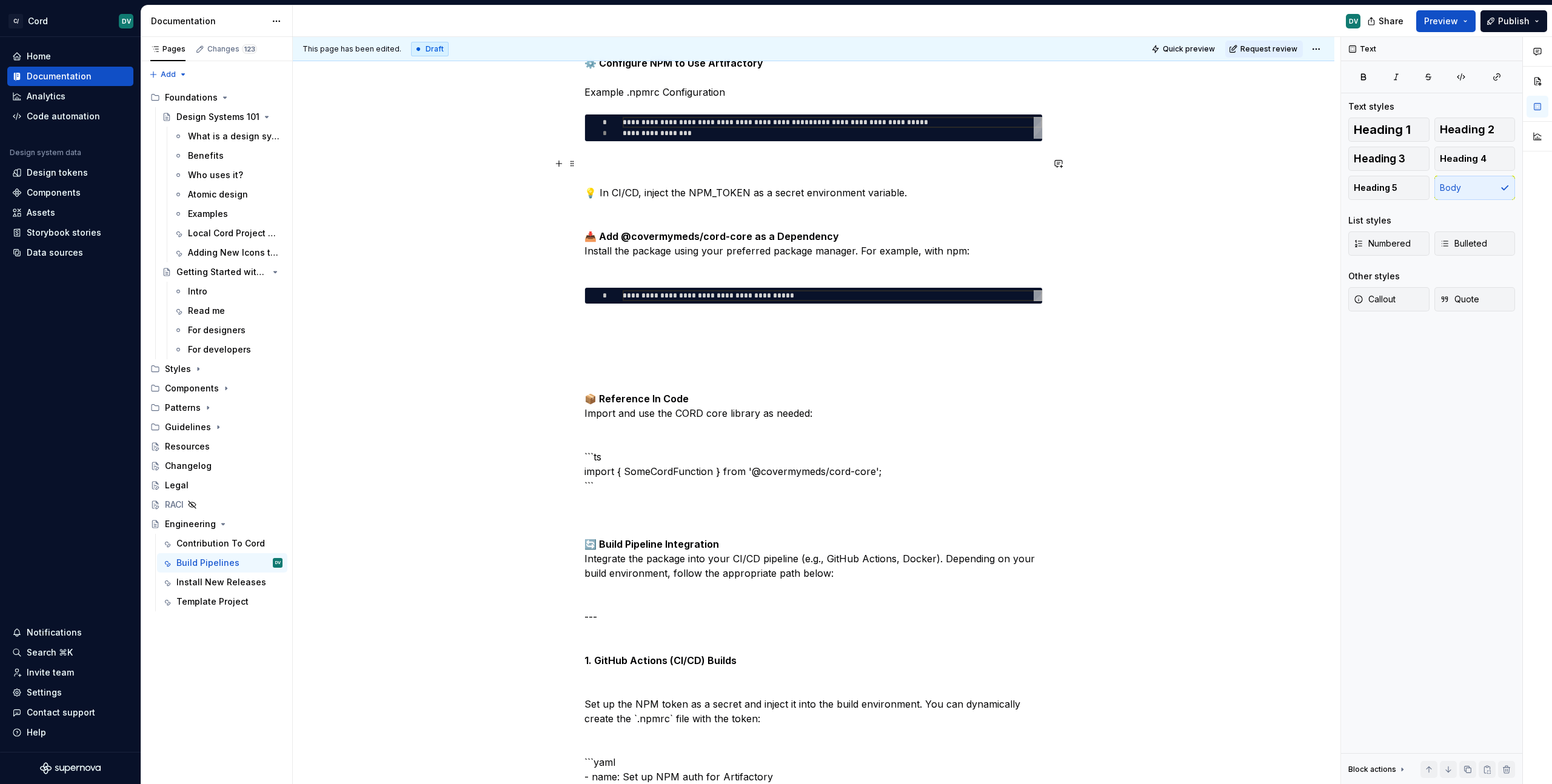
click at [949, 256] on p "💡 In CI/CD, inject the NPM_TOKEN as a secret environment variable. 📥 Add @cover…" at bounding box center [813, 215] width 458 height 117
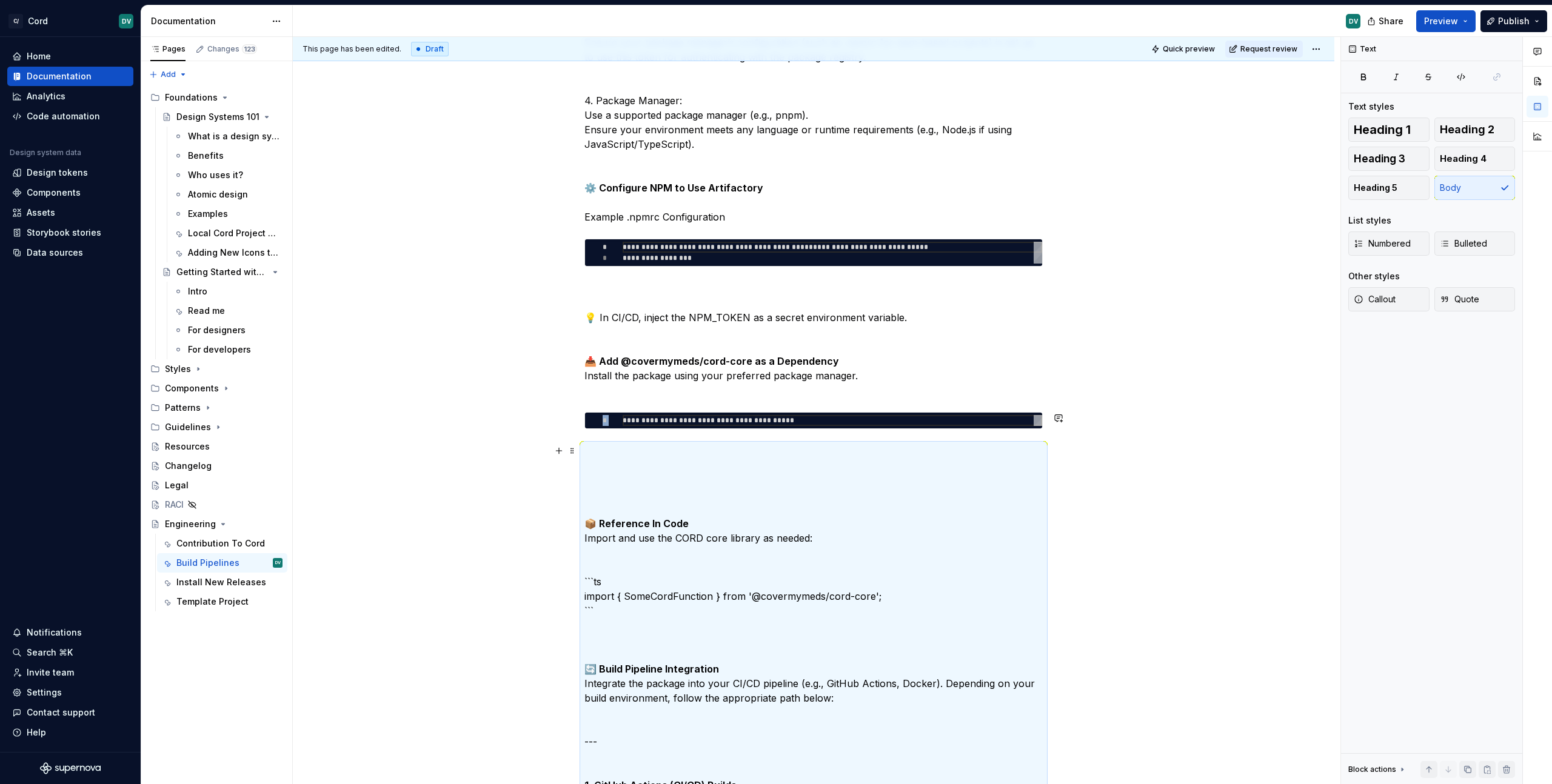
scroll to position [606, 0]
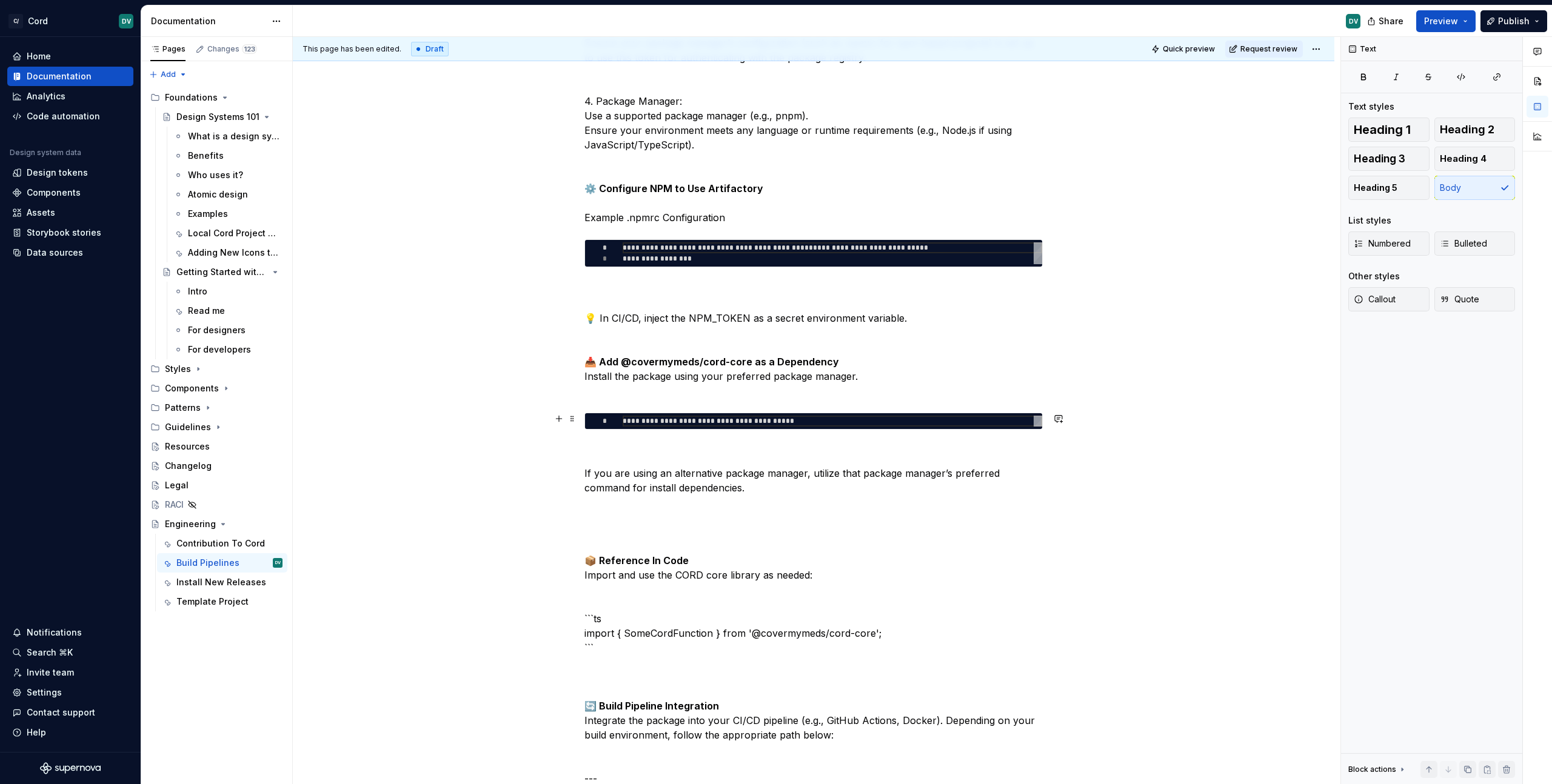
type textarea "*"
type textarea "**********"
click at [694, 417] on div "**********" at bounding box center [832, 422] width 420 height 11
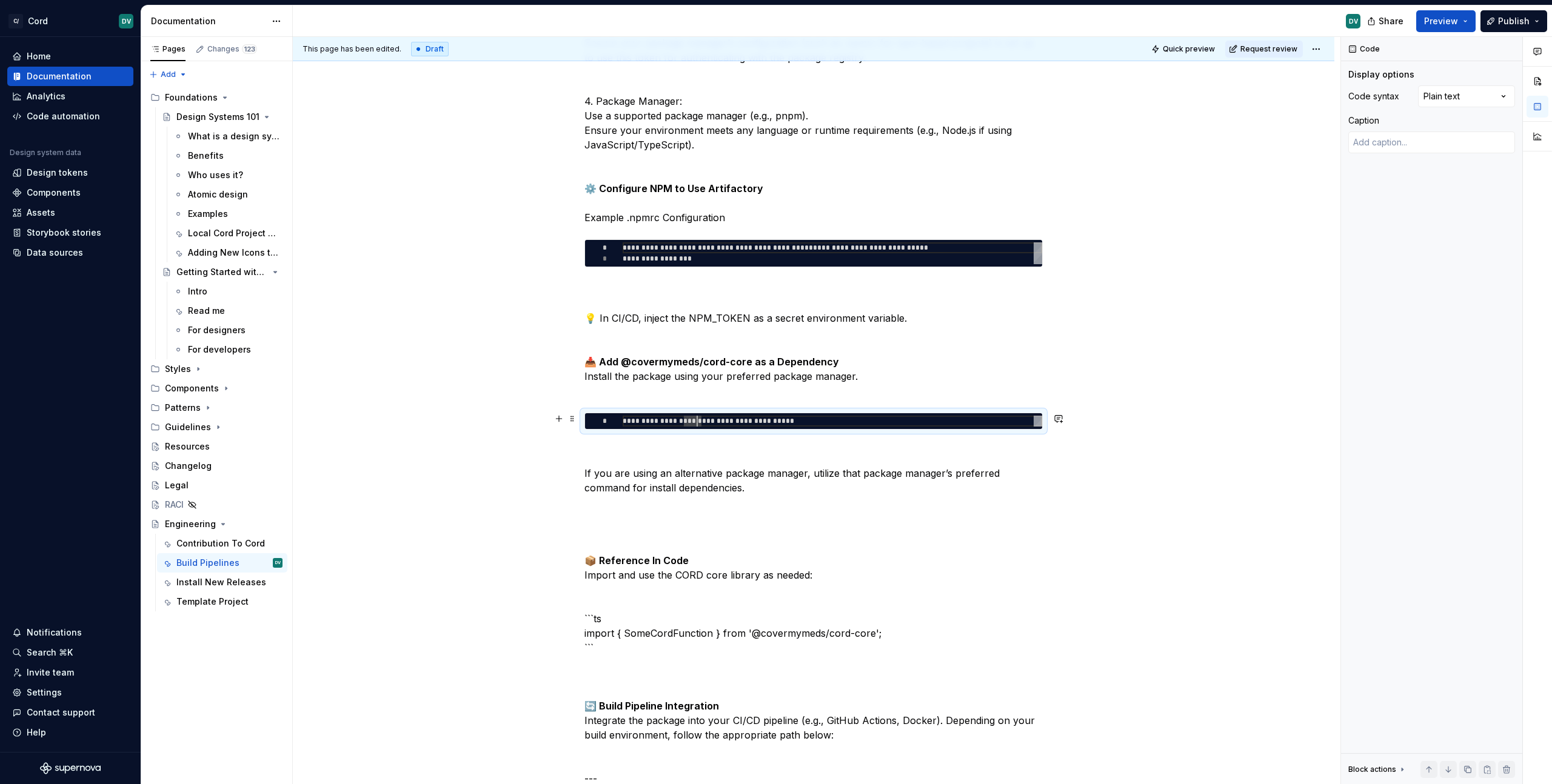
click at [716, 420] on div "**********" at bounding box center [832, 422] width 420 height 11
type textarea "*"
type textarea "**********"
type textarea "*"
type textarea "**********"
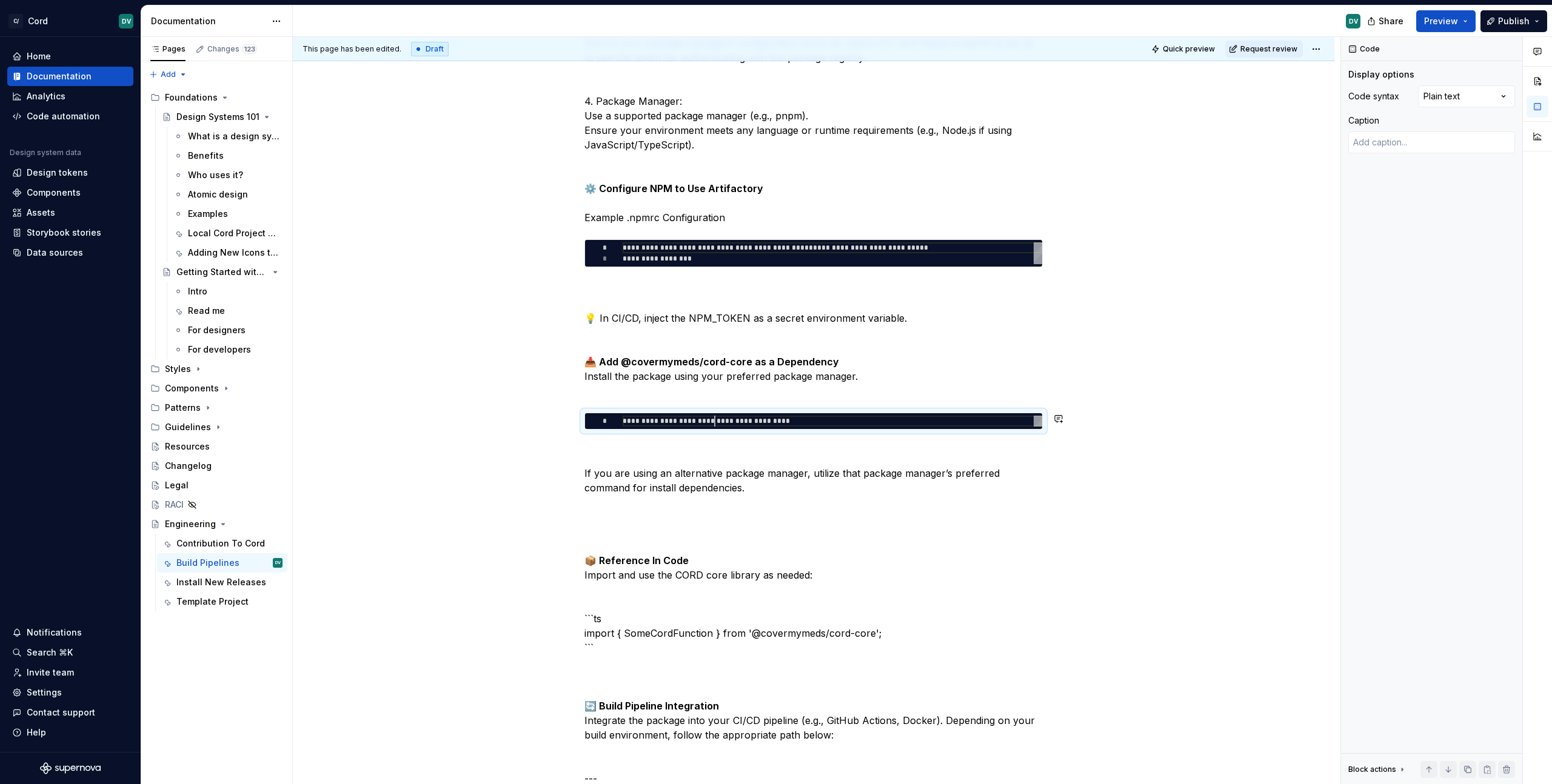
type textarea "*"
type textarea "**********"
type textarea "*"
type textarea "**********"
type textarea "*"
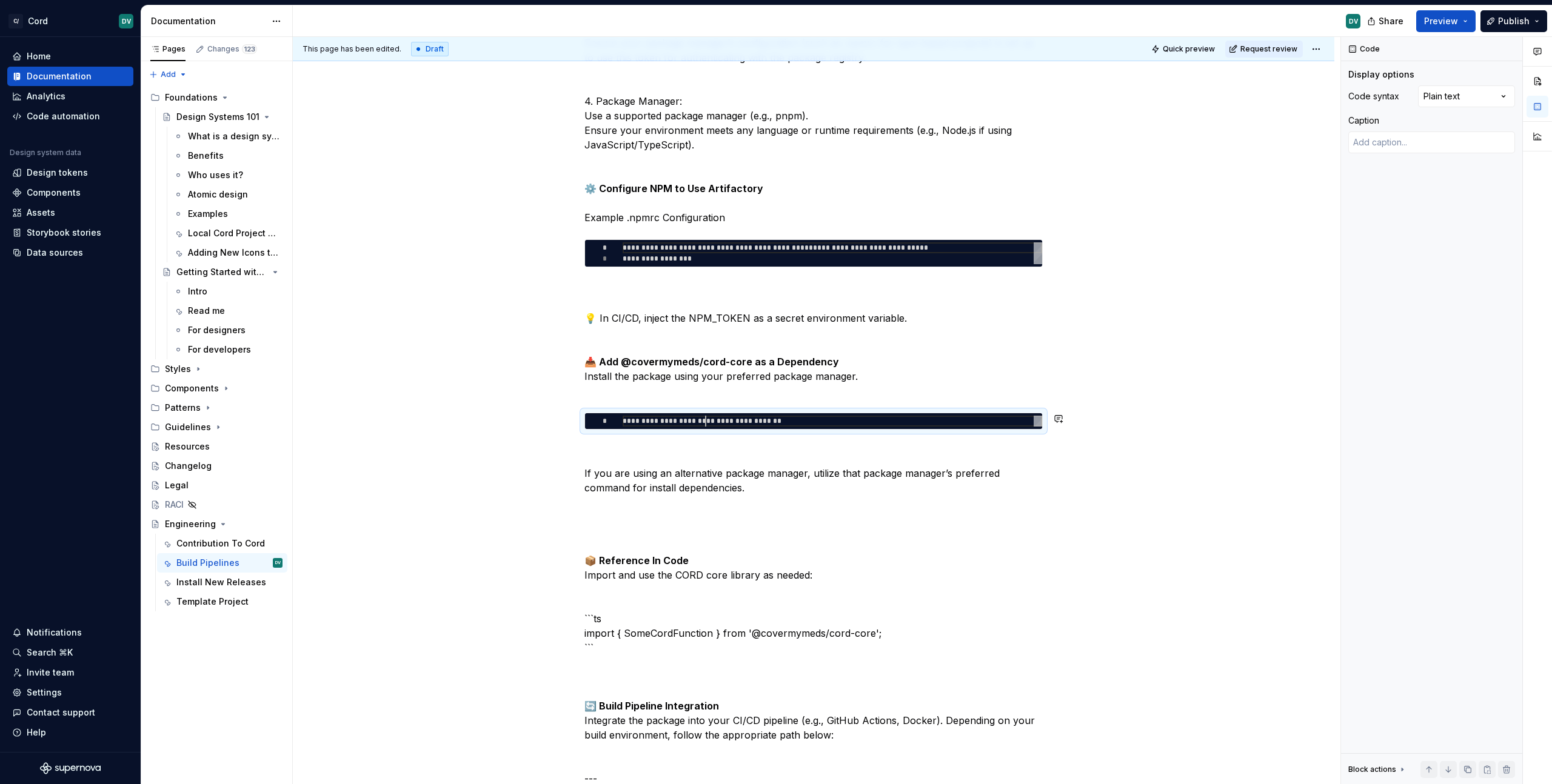
type textarea "**********"
type textarea "*"
type textarea "**********"
type textarea "*"
type textarea "**********"
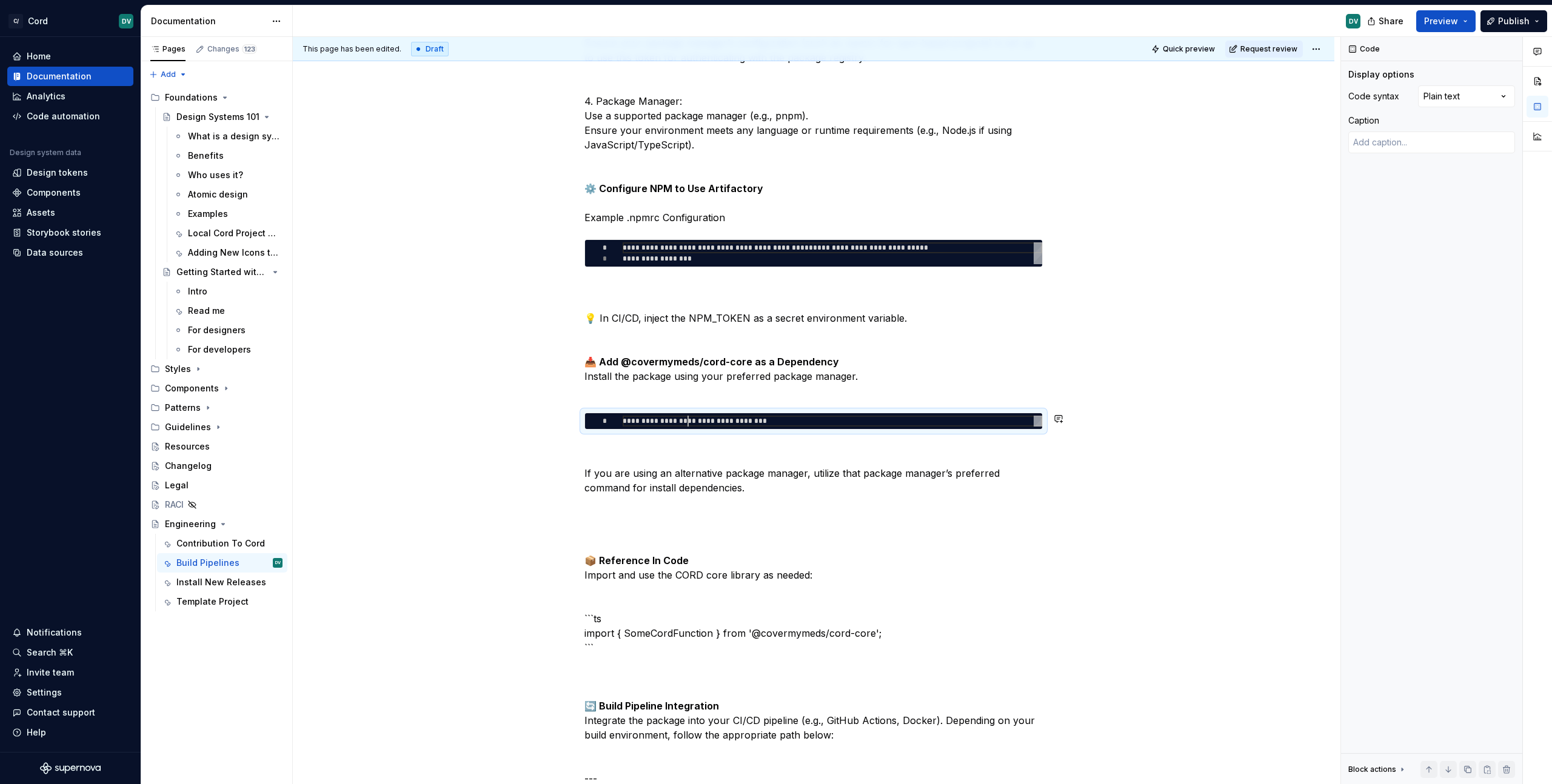
type textarea "*"
type textarea "**********"
type textarea "*"
type textarea "**********"
type textarea "*"
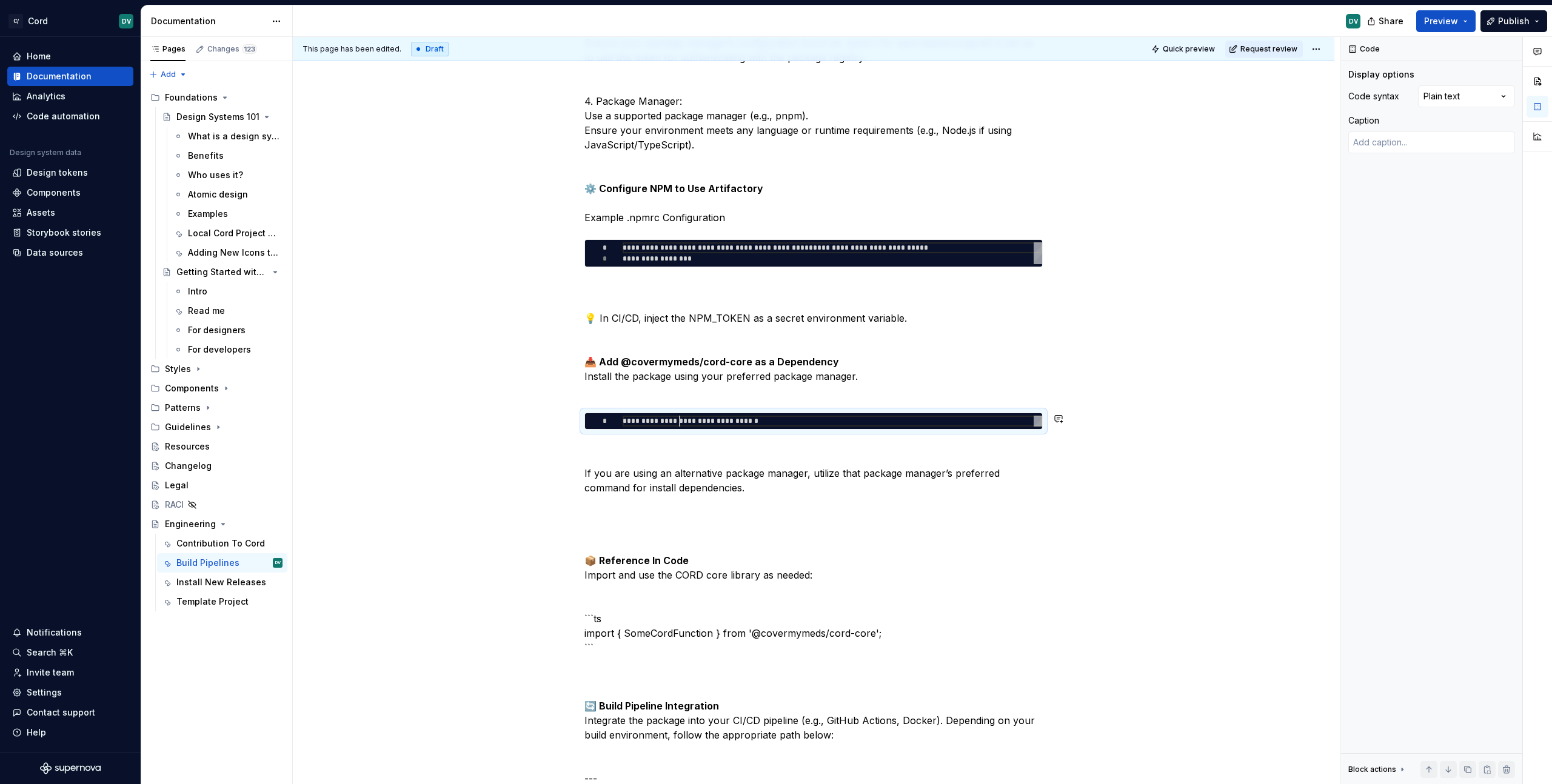
type textarea "**********"
type textarea "*"
type textarea "**********"
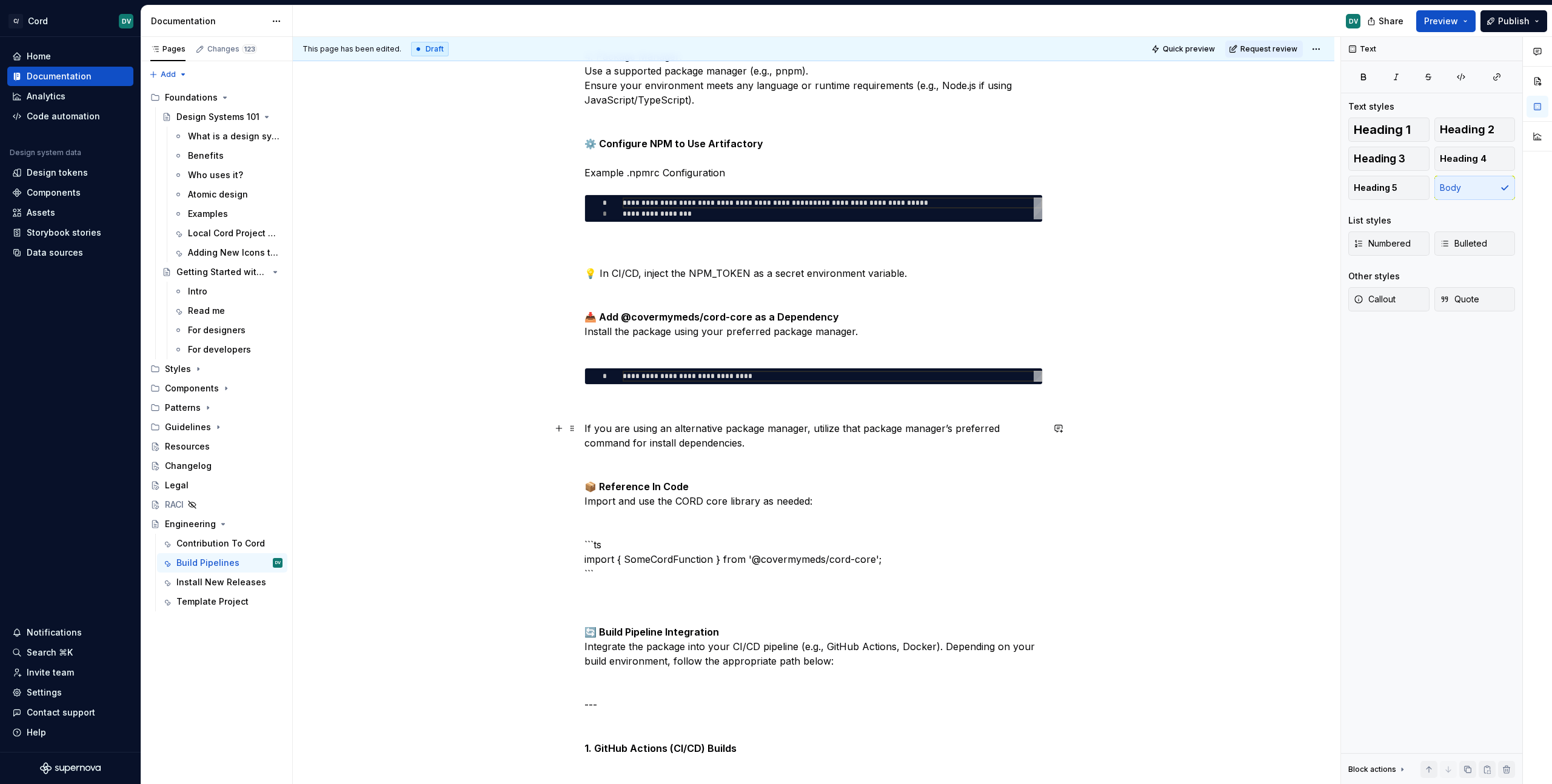
scroll to position [690, 0]
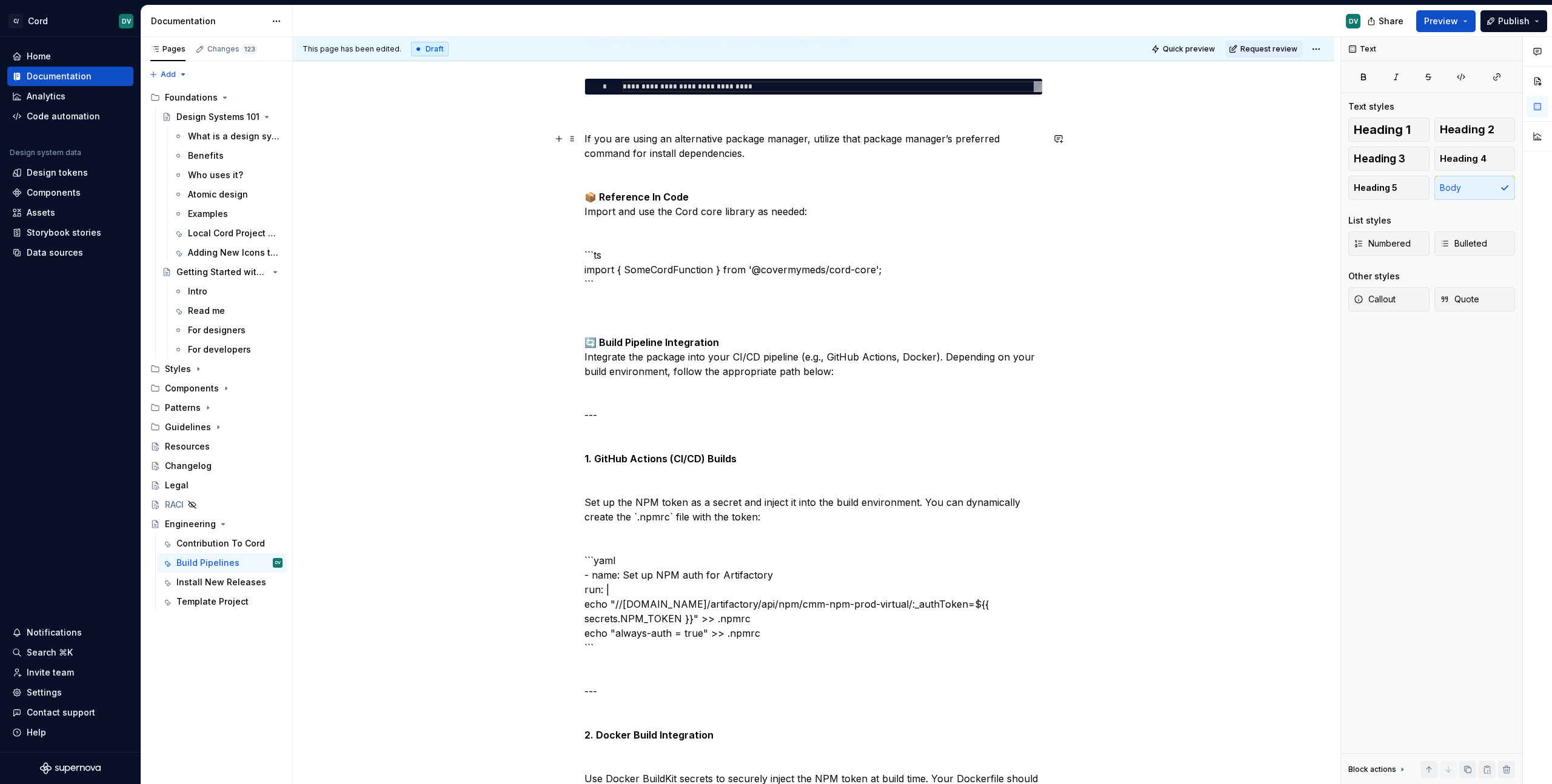
scroll to position [706, 0]
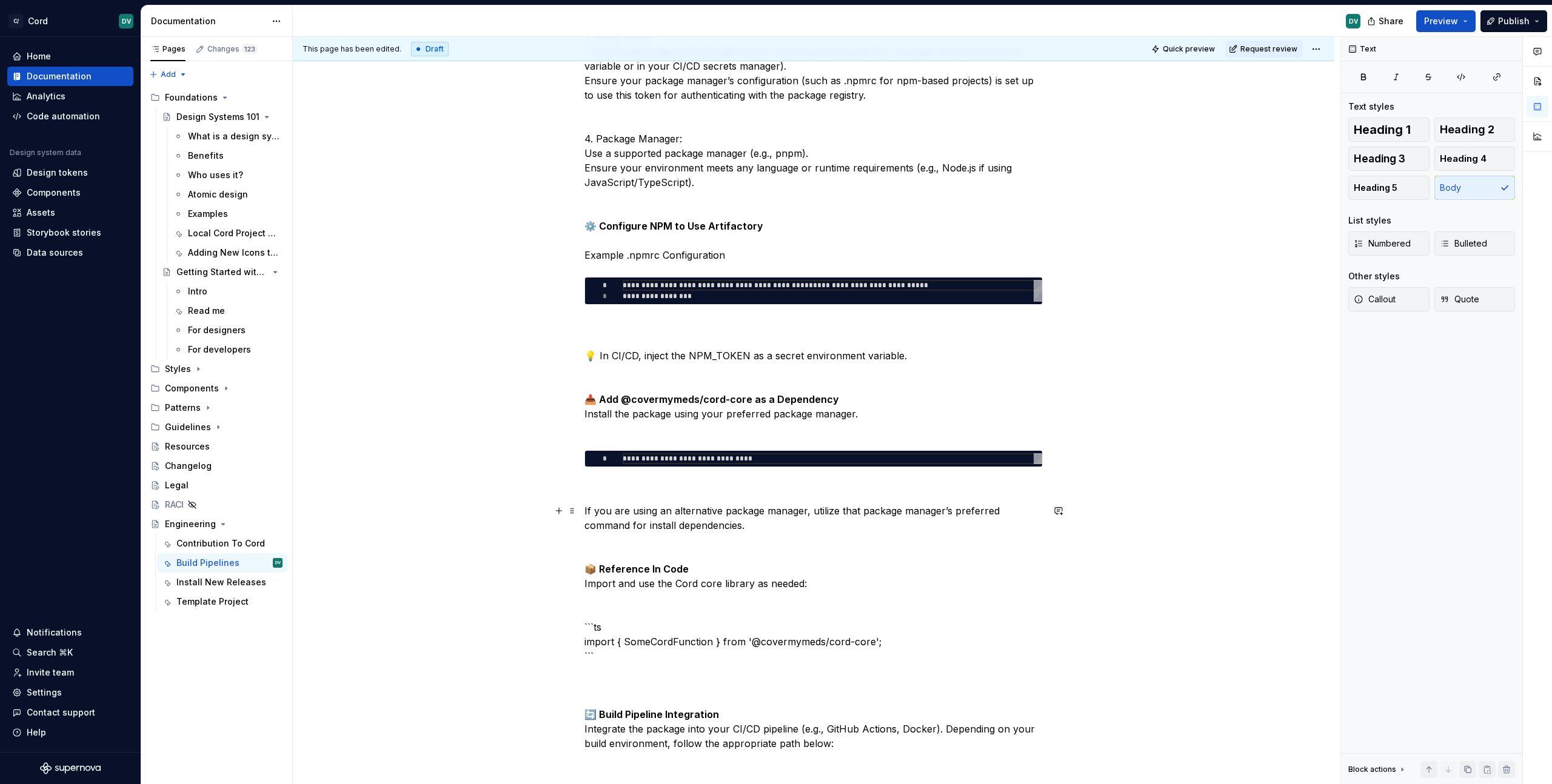
scroll to position [806, 0]
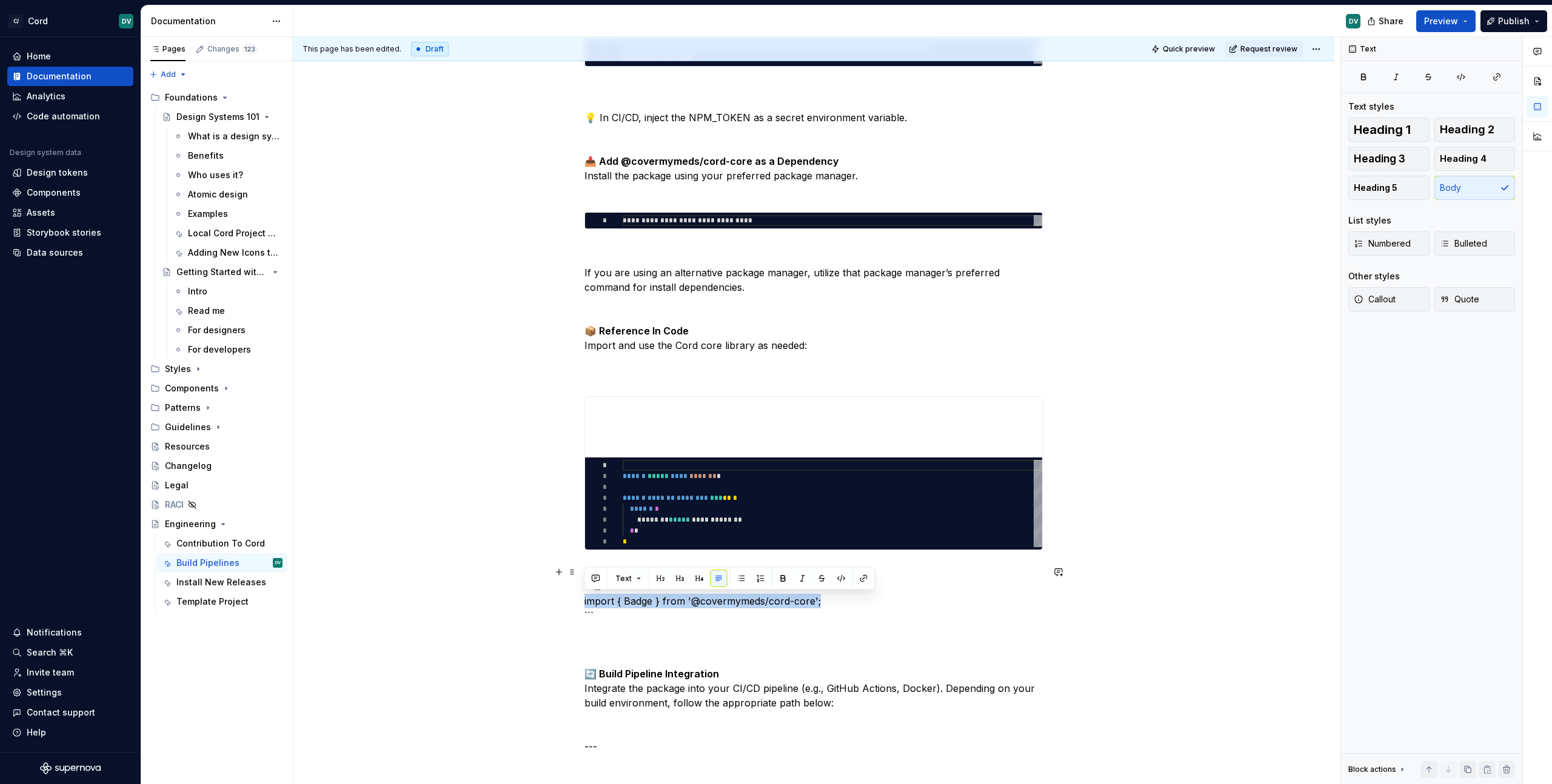
drag, startPoint x: 822, startPoint y: 602, endPoint x: 579, endPoint y: 600, distance: 243.0
click at [579, 600] on div "📦 Installing and Using @covermymeds/cord-core in Build Pipelines This guide wal…" at bounding box center [814, 683] width 1042 height 2559
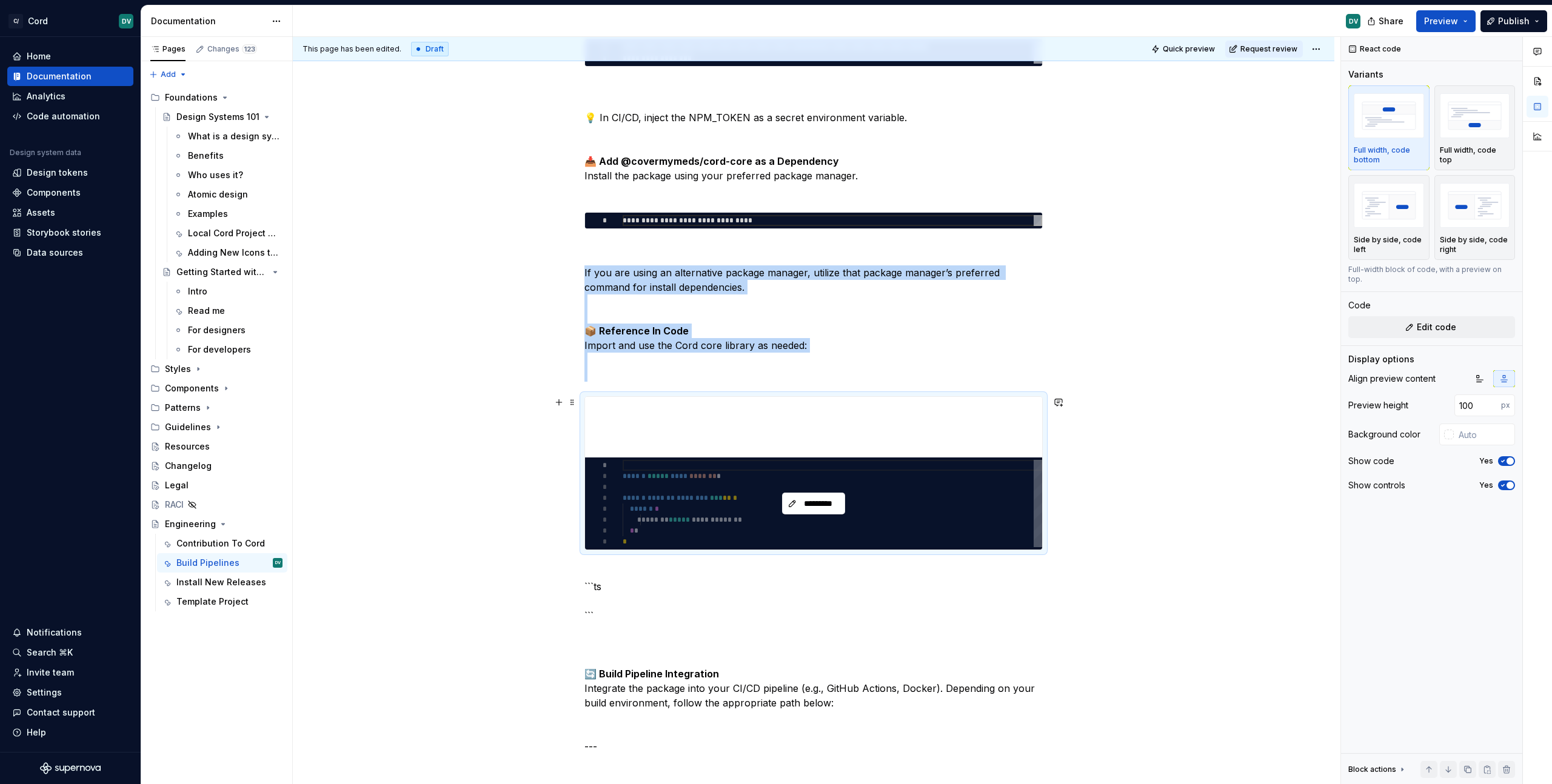
click at [707, 500] on div "*********" at bounding box center [813, 503] width 457 height 92
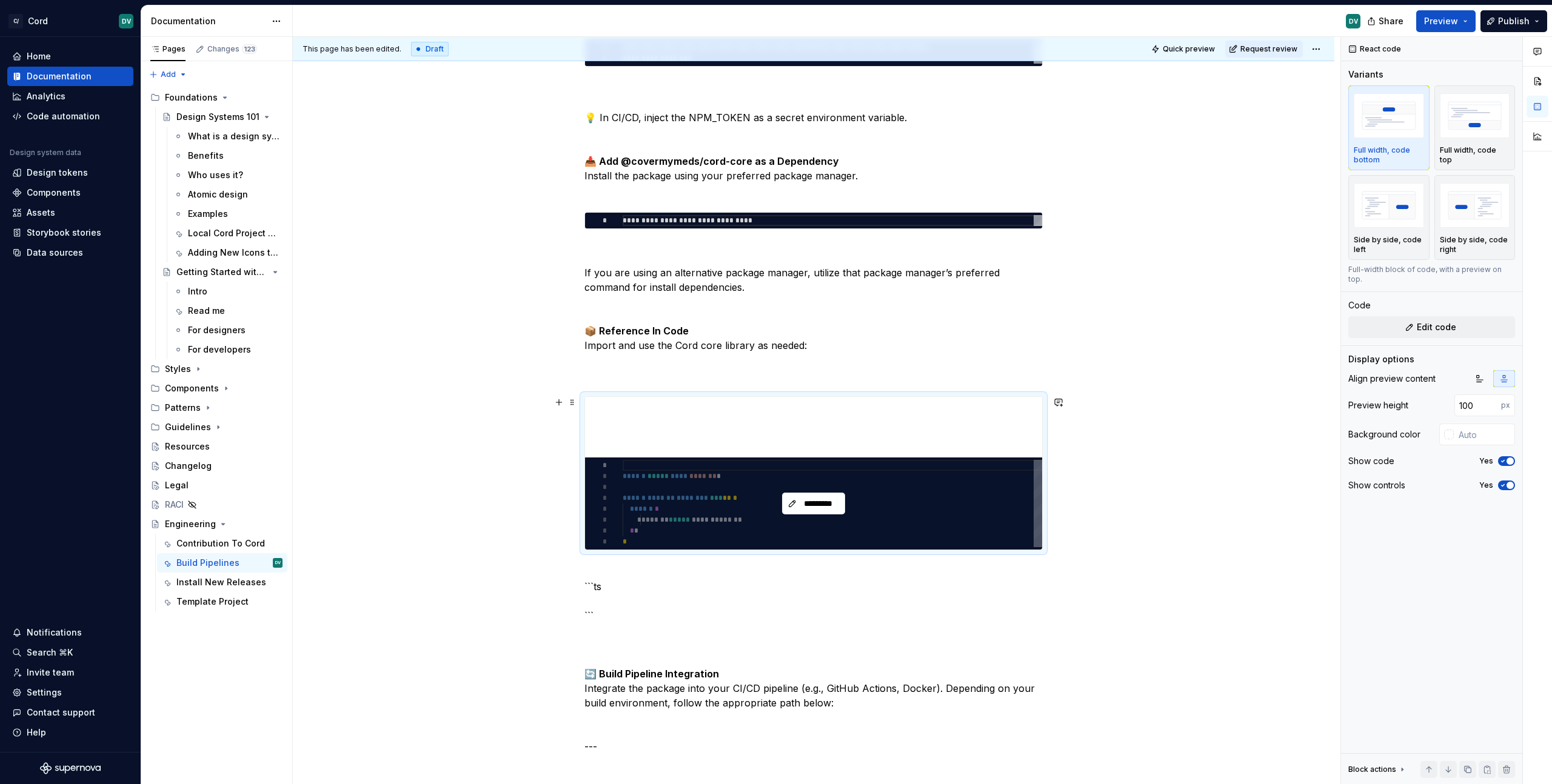
click at [681, 524] on div "*********" at bounding box center [813, 503] width 457 height 92
click at [1023, 396] on div "********* * * * * * * * * ****** ***** **** ******* * ****** ******* ******** *…" at bounding box center [813, 473] width 458 height 154
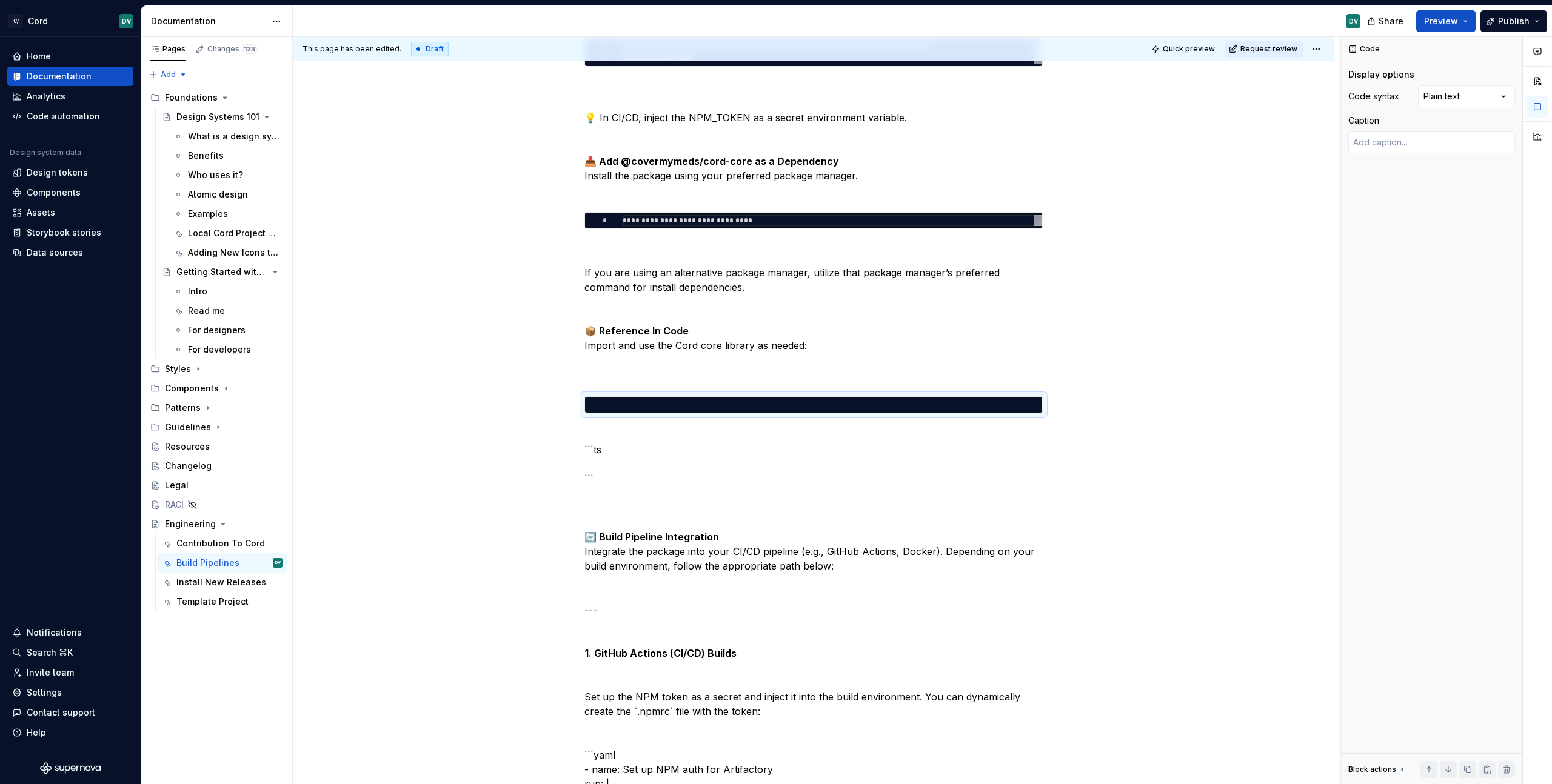
scroll to position [0, 0]
type textarea "*"
type textarea "**********"
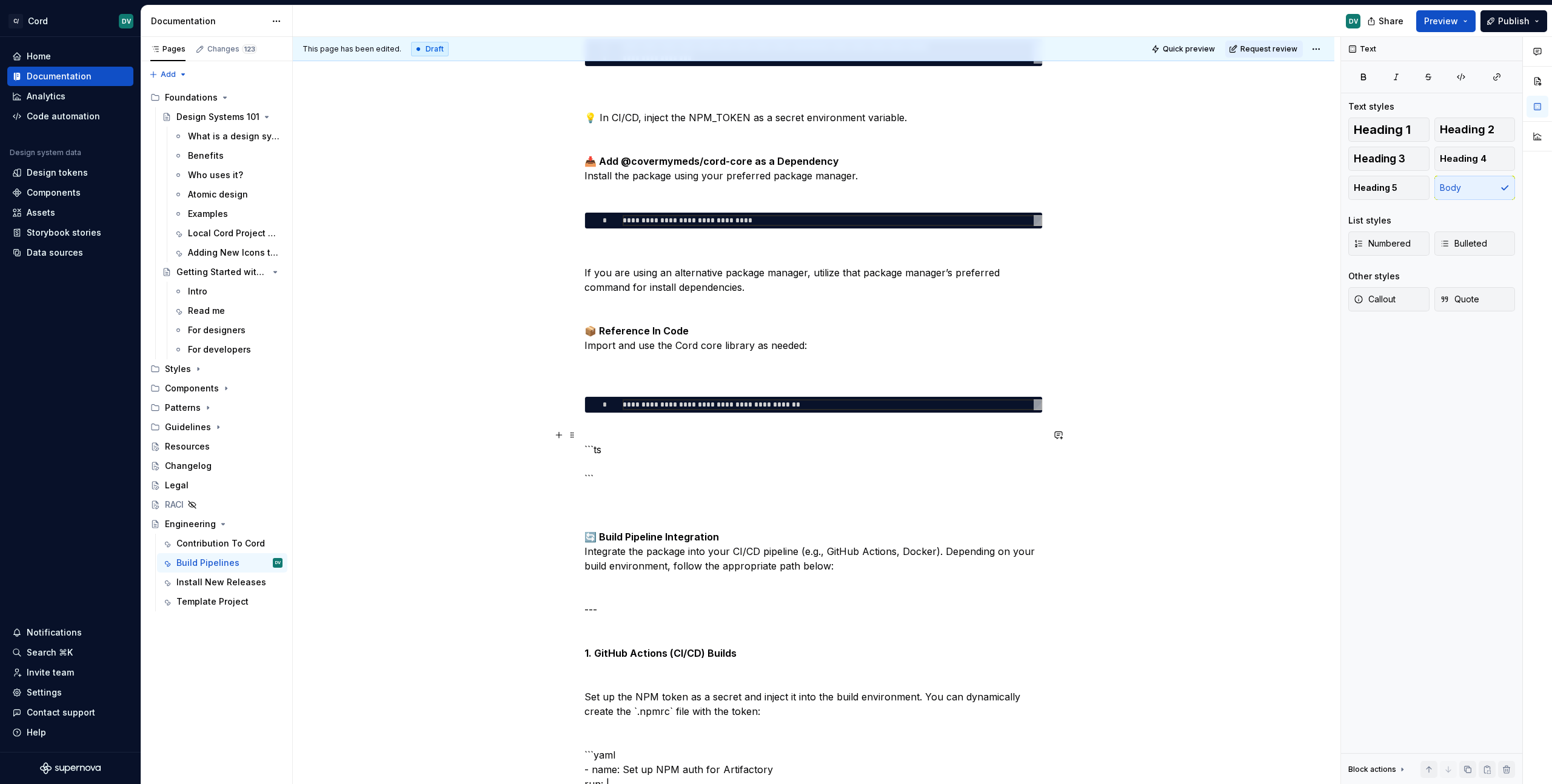
drag, startPoint x: 661, startPoint y: 477, endPoint x: 543, endPoint y: 442, distance: 123.1
click at [543, 442] on div "📦 Installing and Using @covermymeds/cord-core in Build Pipelines This guide wal…" at bounding box center [814, 615] width 1042 height 2422
drag, startPoint x: 584, startPoint y: 449, endPoint x: 609, endPoint y: 473, distance: 34.7
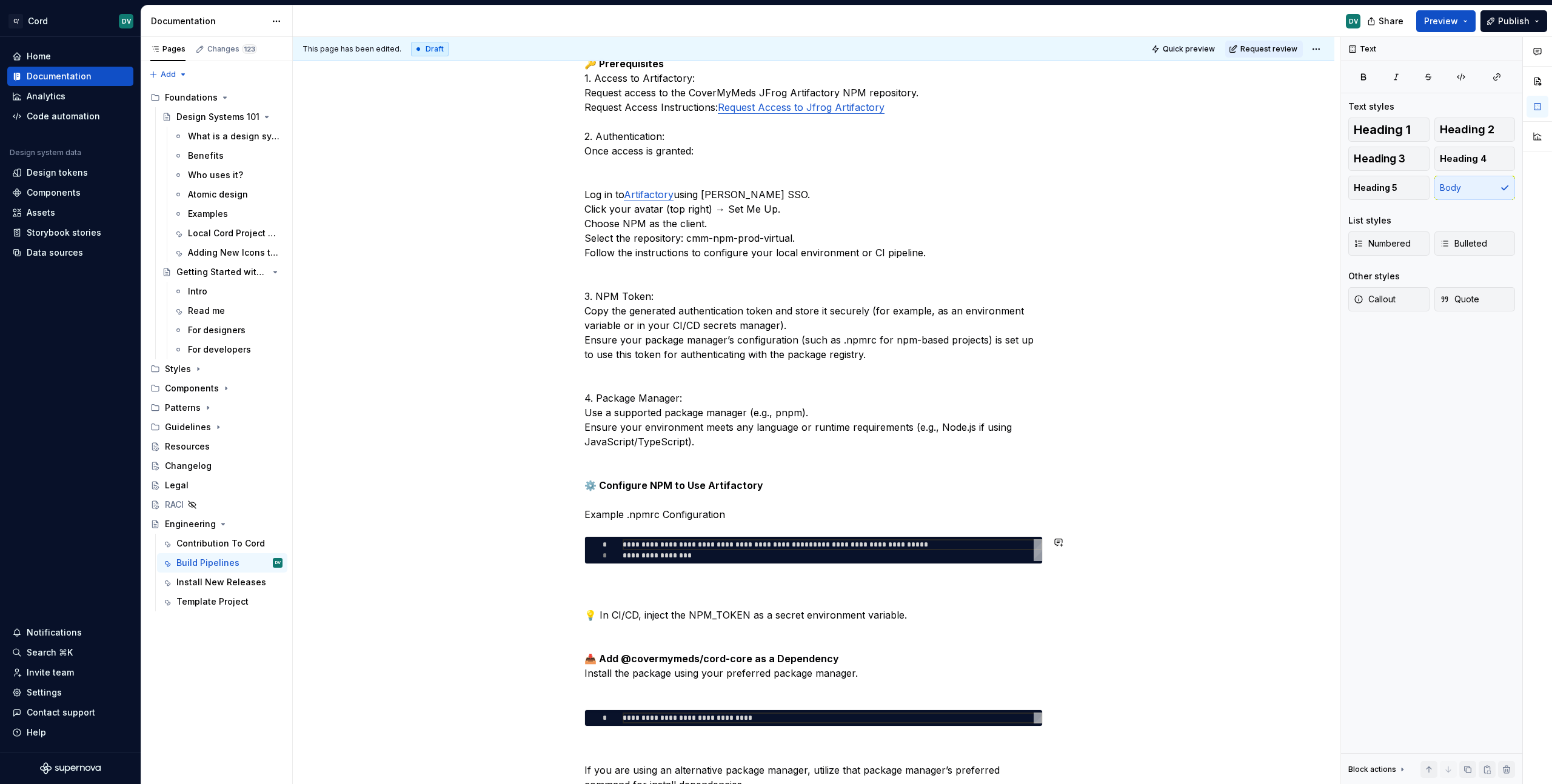
scroll to position [0, 0]
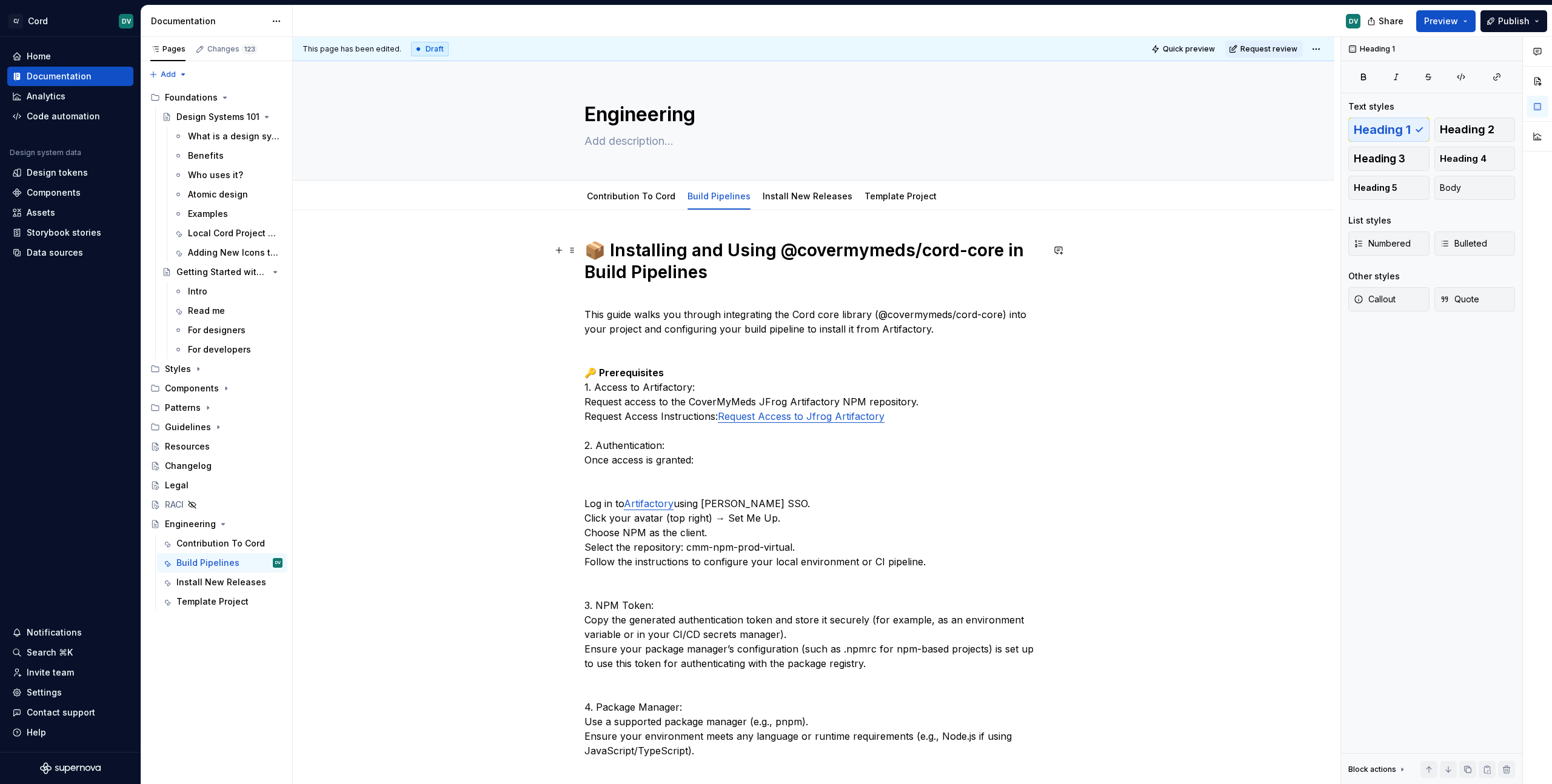
click at [677, 251] on h1 "📦 Installing and Using @covermymeds/cord-core in Build Pipelines" at bounding box center [813, 261] width 458 height 44
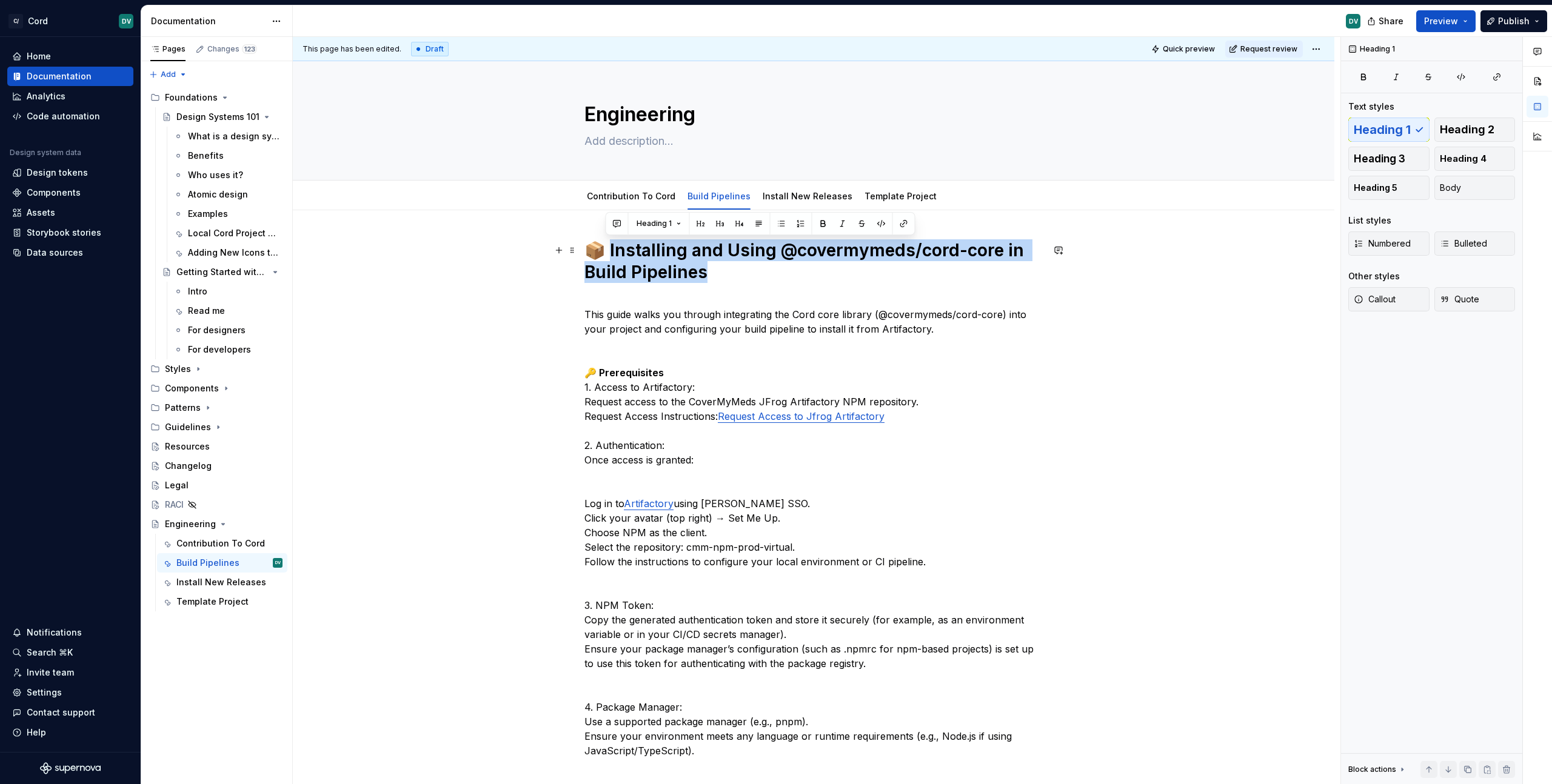
drag, startPoint x: 606, startPoint y: 249, endPoint x: 705, endPoint y: 273, distance: 101.9
click at [705, 273] on h1 "📦 Installing and Using @covermymeds/cord-core in Build Pipelines" at bounding box center [813, 261] width 458 height 44
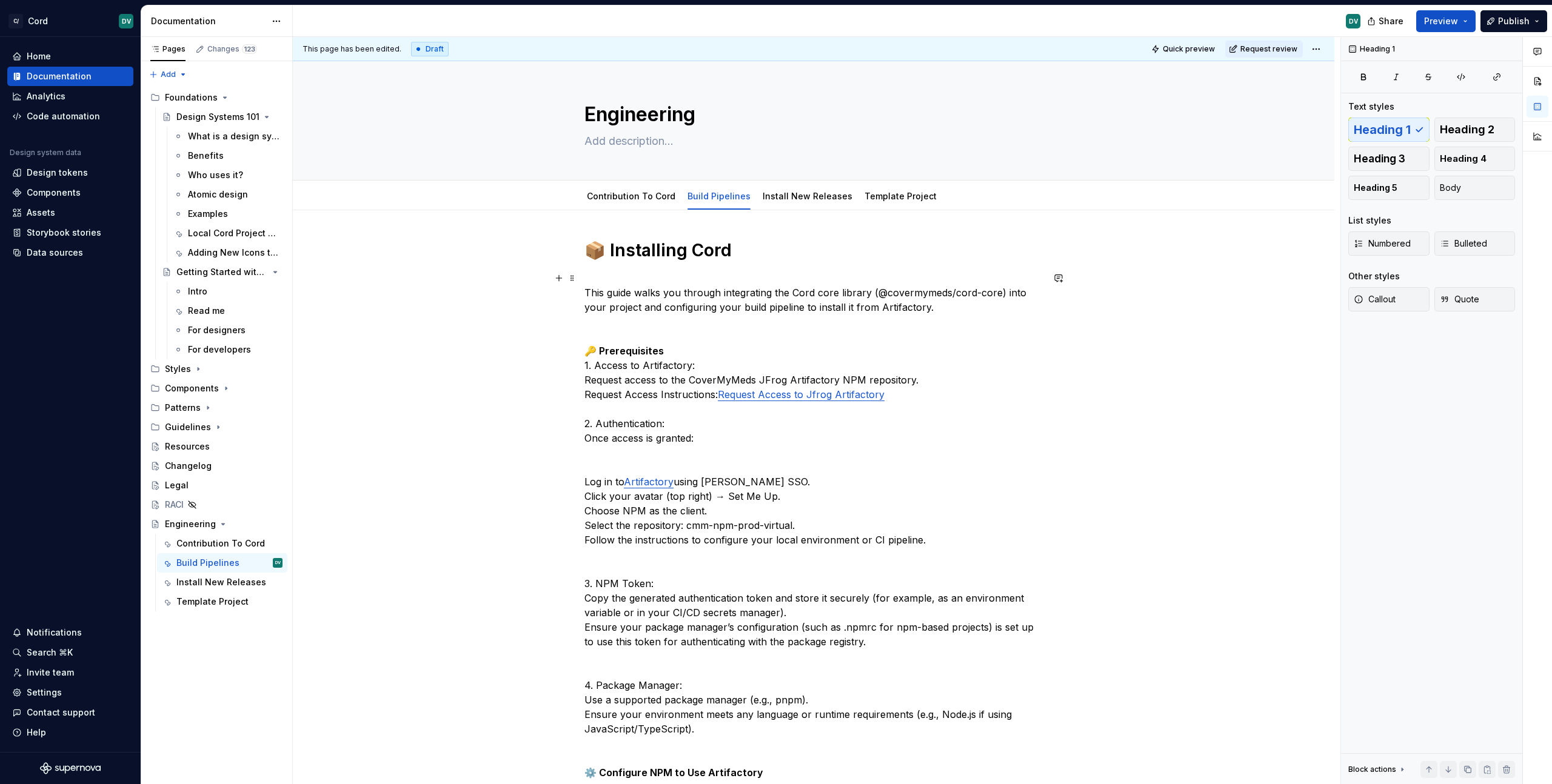
click at [734, 322] on p "This guide walks you through integrating the Cord core library (@covermymeds/co…" at bounding box center [813, 540] width 458 height 538
click at [257, 564] on button "Page tree" at bounding box center [257, 563] width 17 height 17
click at [280, 588] on div "Rename tab" at bounding box center [330, 584] width 119 height 12
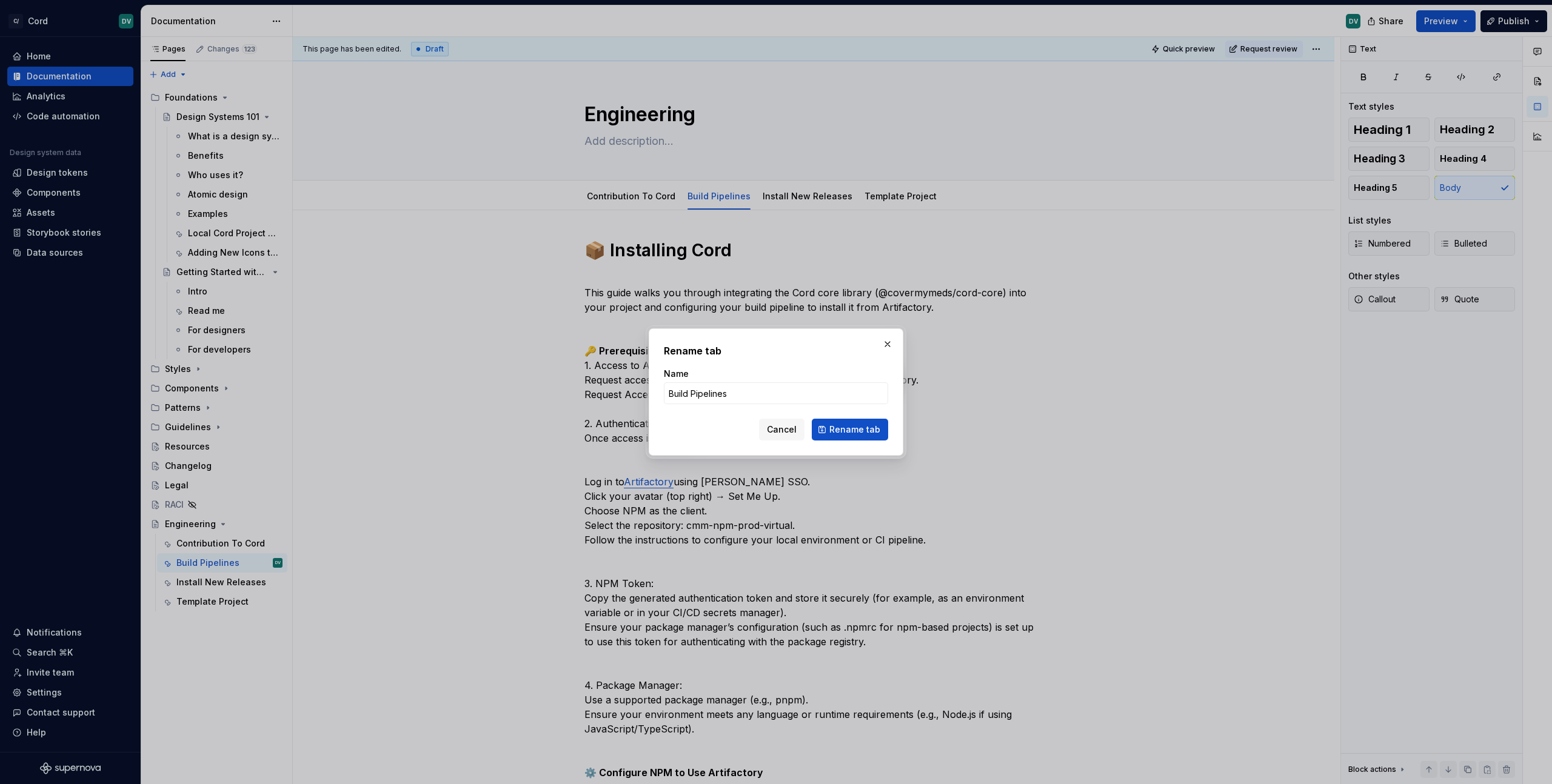
type textarea "*"
type input "Installing Cord"
click button "Rename tab" at bounding box center [850, 429] width 77 height 22
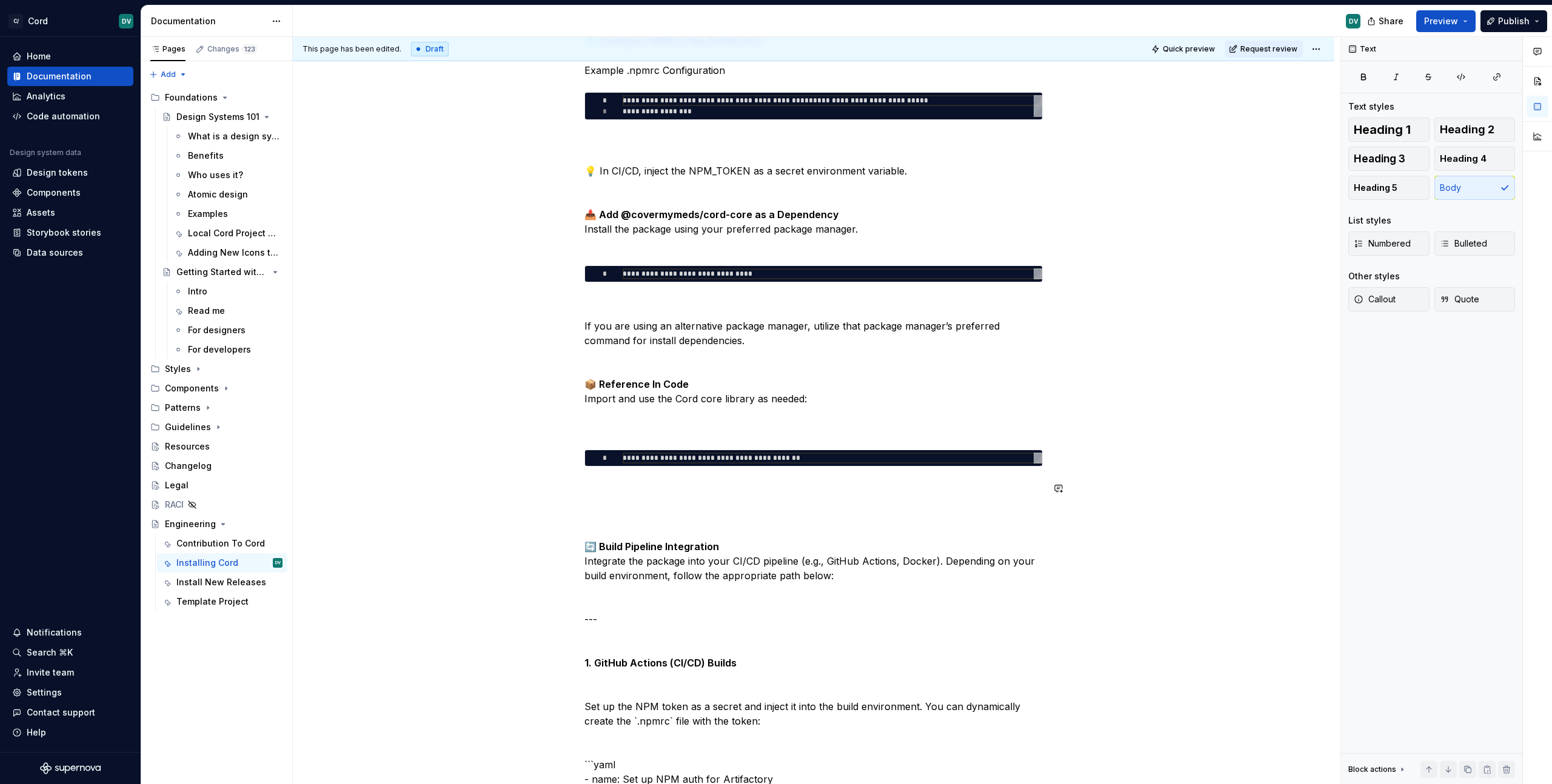
scroll to position [729, 0]
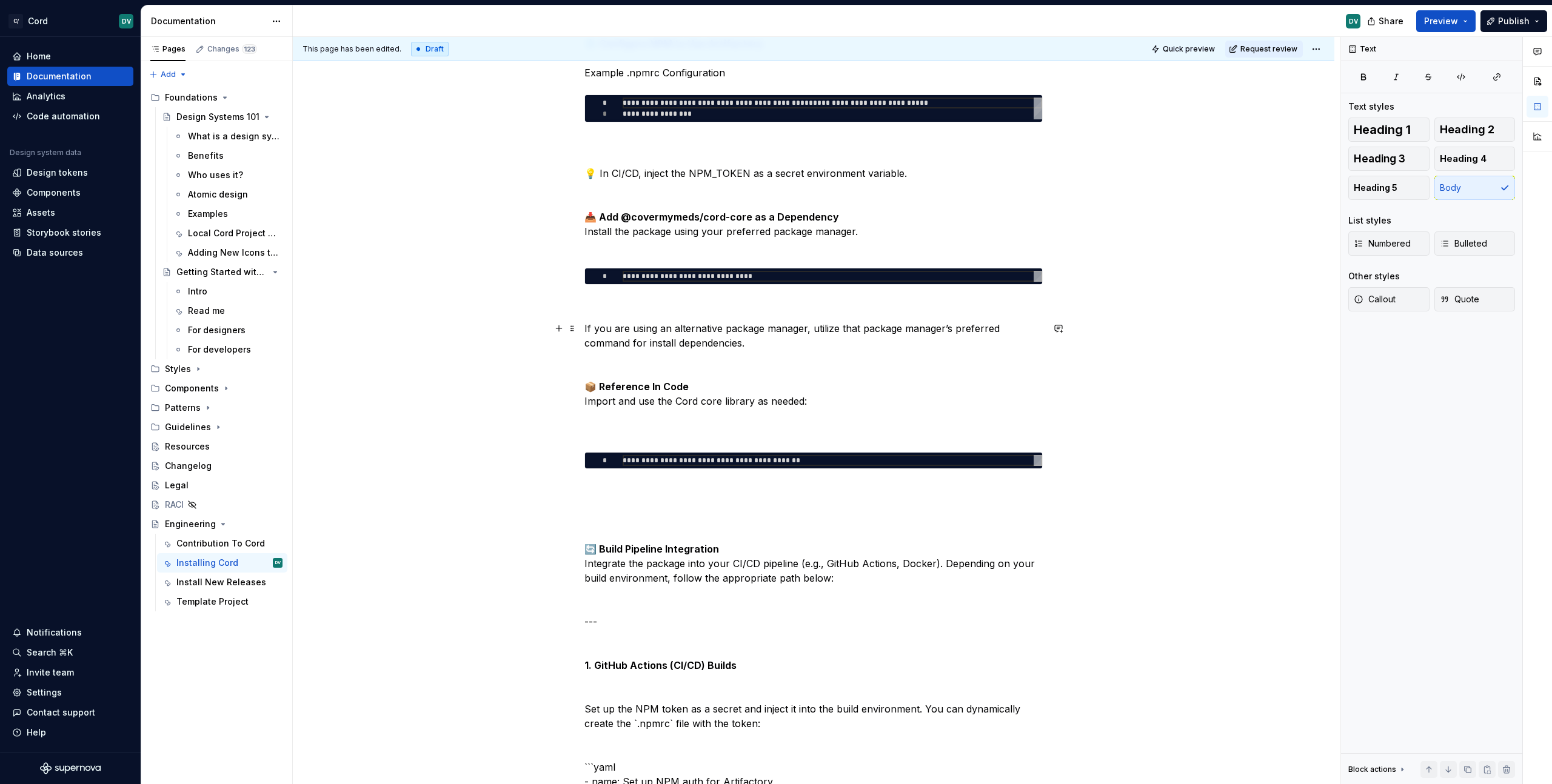
click at [782, 417] on p "If you are using an alternative package manager, utilize that package manager’s…" at bounding box center [813, 379] width 458 height 117
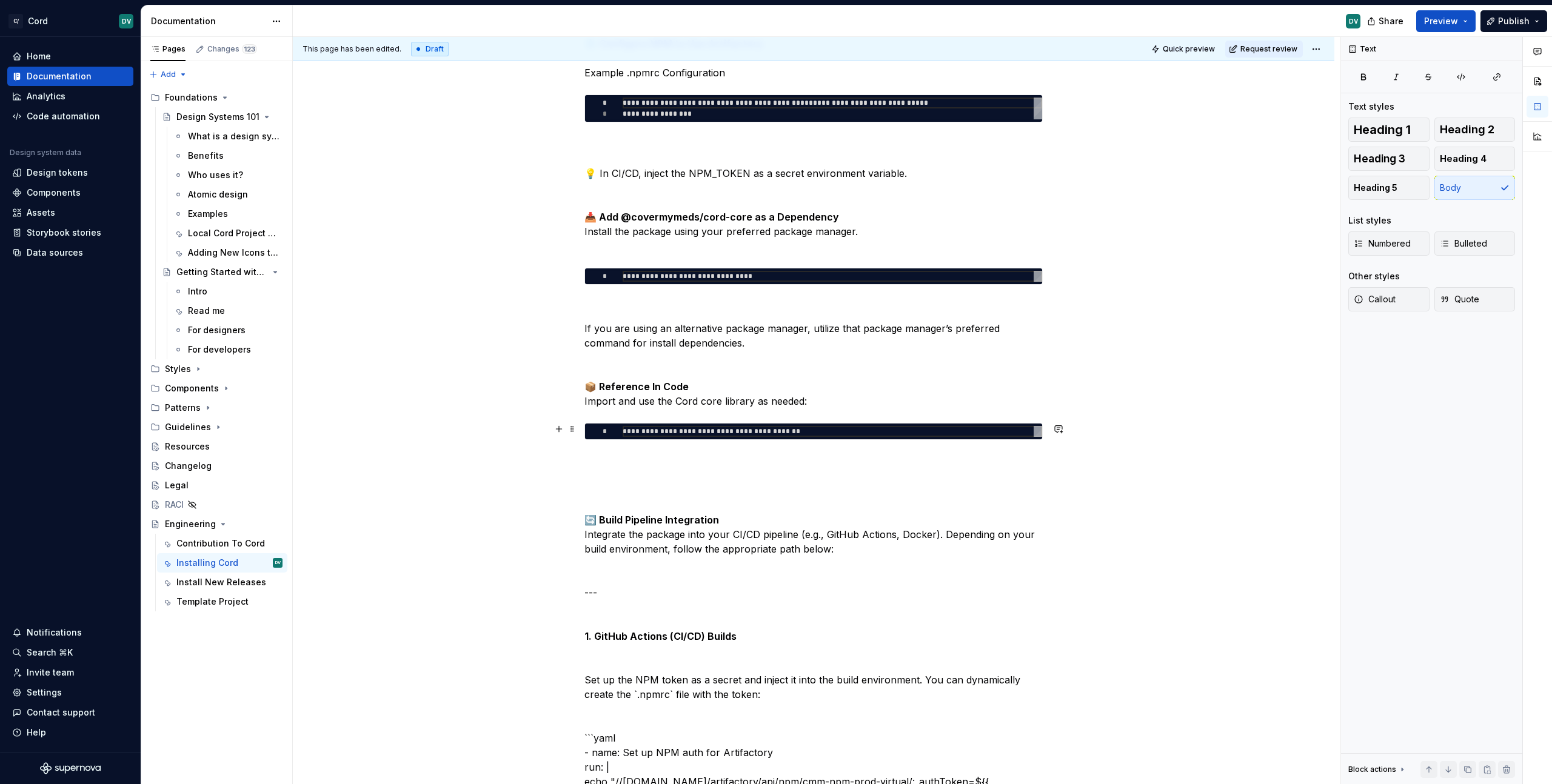
type textarea "*"
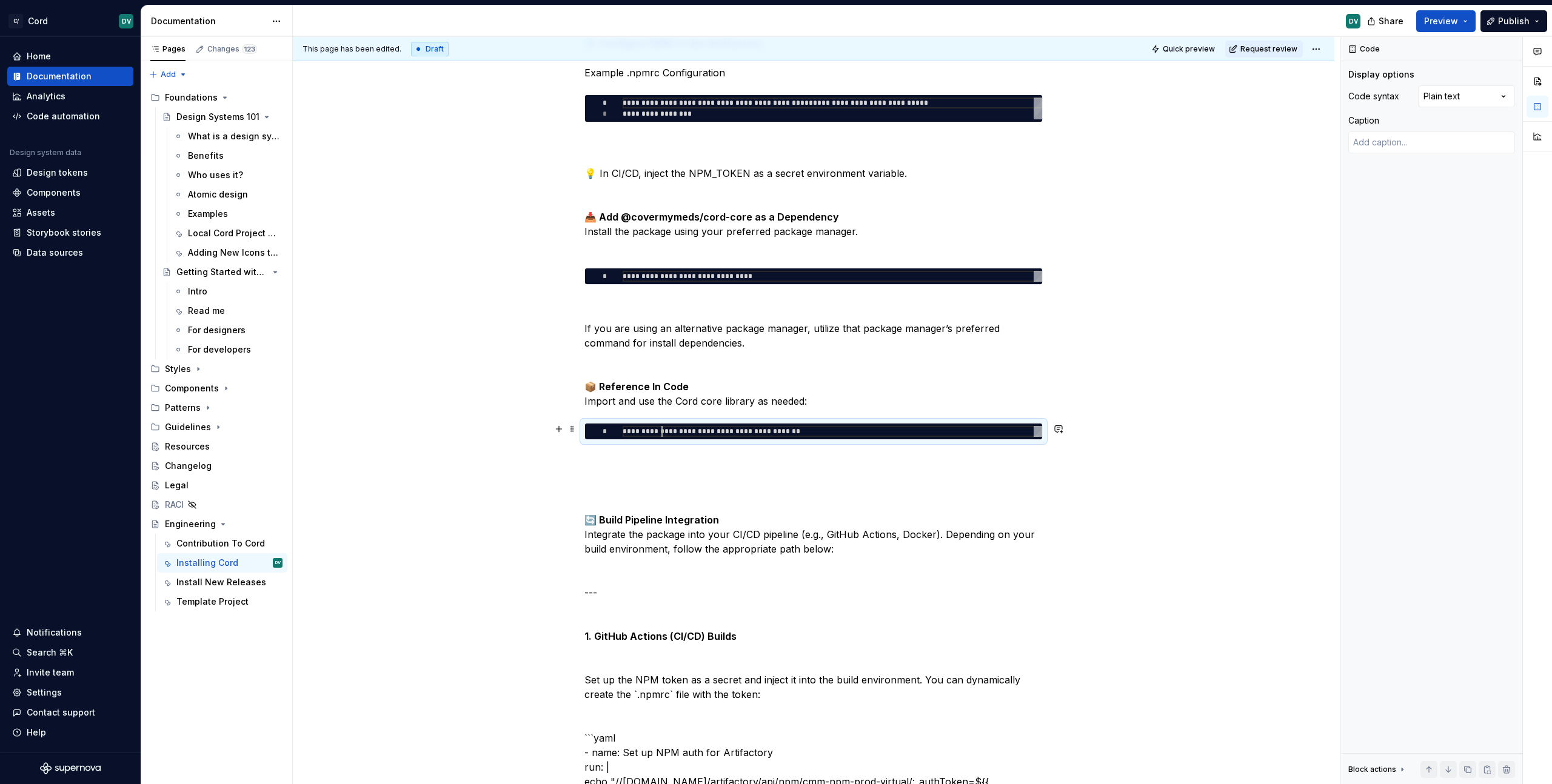
click at [659, 433] on div "**********" at bounding box center [832, 431] width 420 height 11
click at [673, 434] on div "**********" at bounding box center [832, 431] width 420 height 11
type textarea "**********"
type textarea "*"
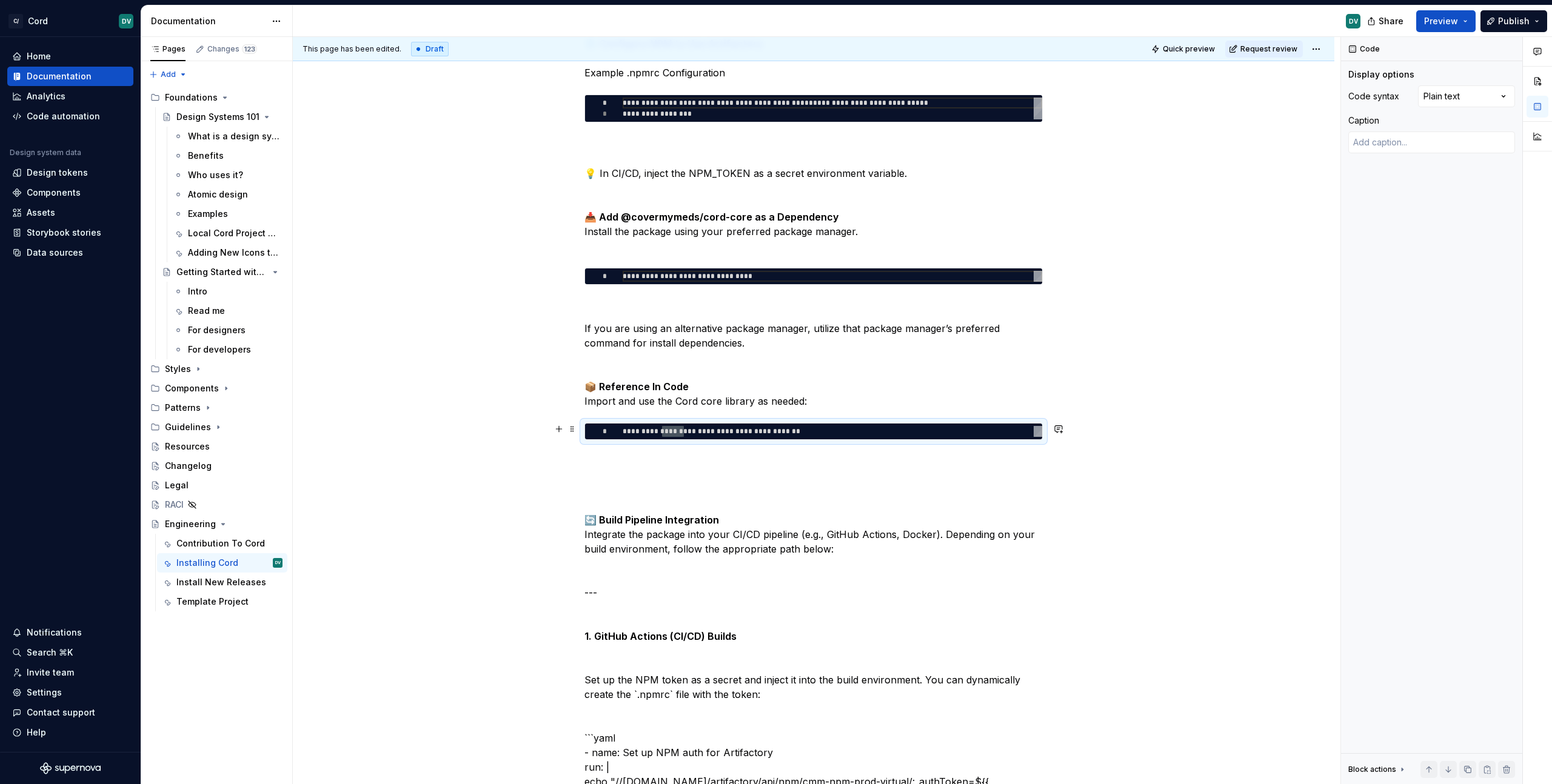
type textarea "**********"
type textarea "*"
type textarea "**********"
type textarea "*"
type textarea "**********"
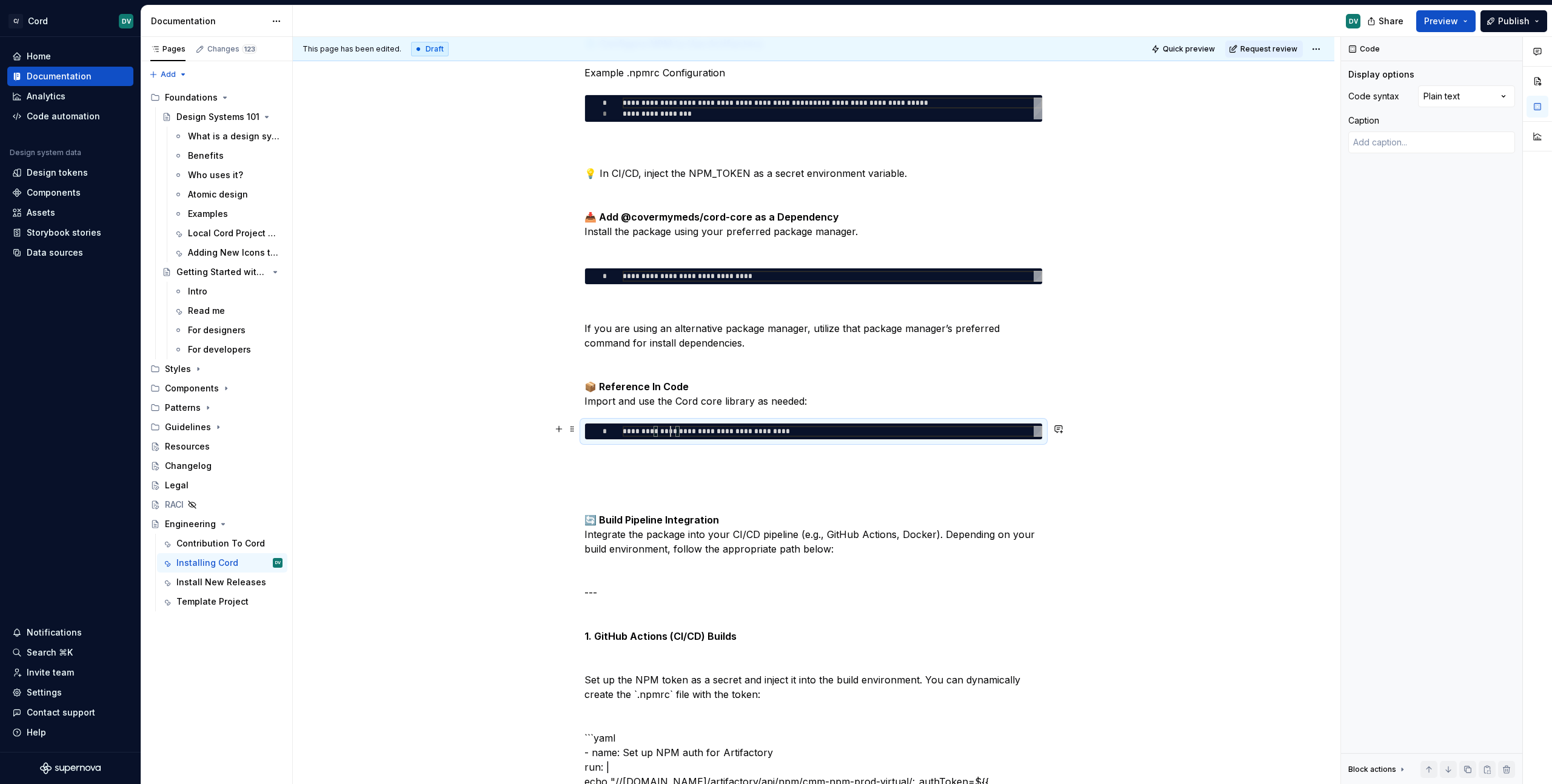
type textarea "*"
type textarea "**********"
type textarea "*"
type textarea "**********"
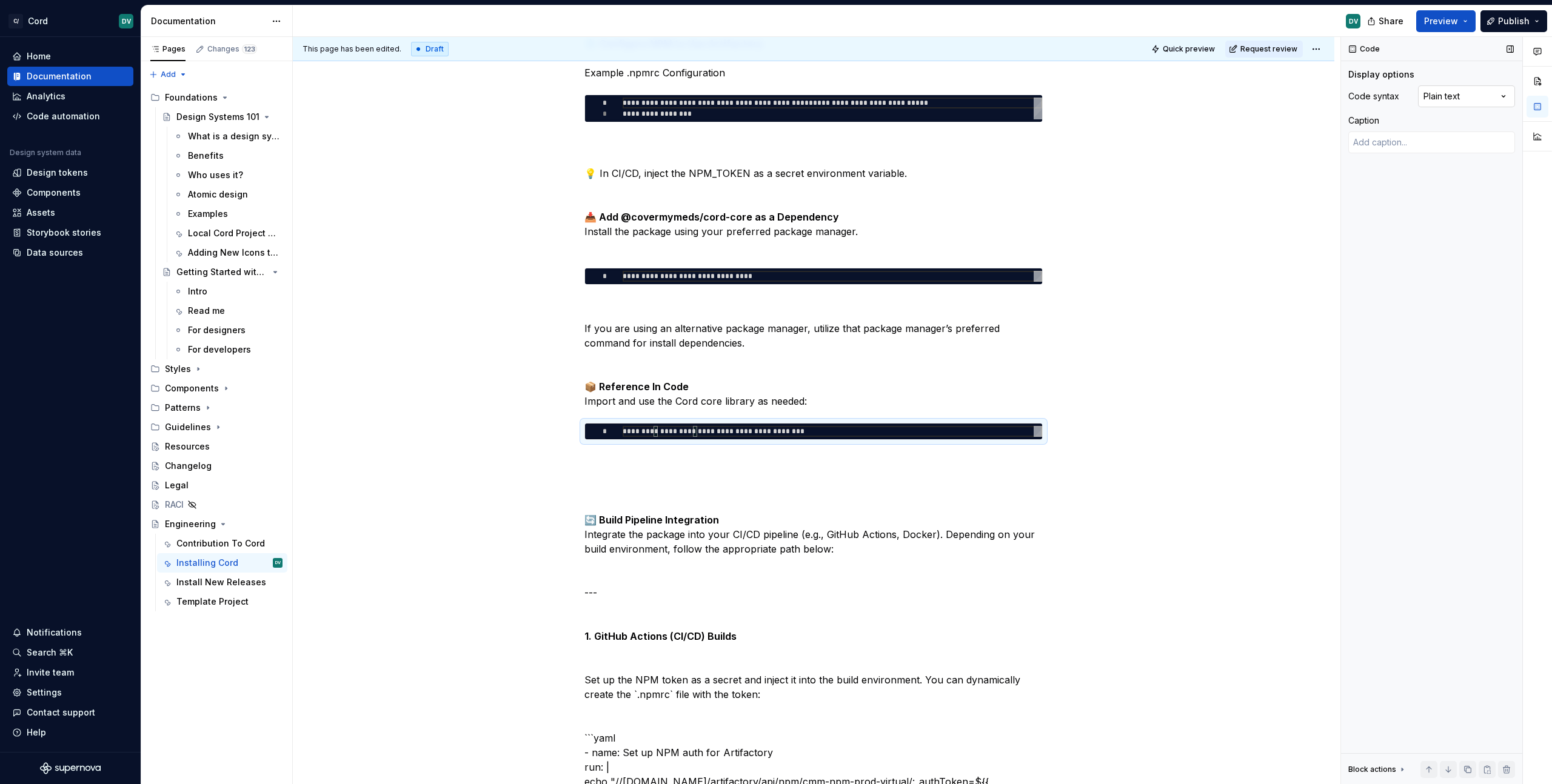
click at [1463, 96] on div "Comments Open comments No comments yet Select ‘Comment’ from the block context …" at bounding box center [1447, 411] width 211 height 747
drag, startPoint x: 1457, startPoint y: 207, endPoint x: 1450, endPoint y: 208, distance: 7.1
click at [941, 268] on div "**********" at bounding box center [813, 276] width 457 height 15
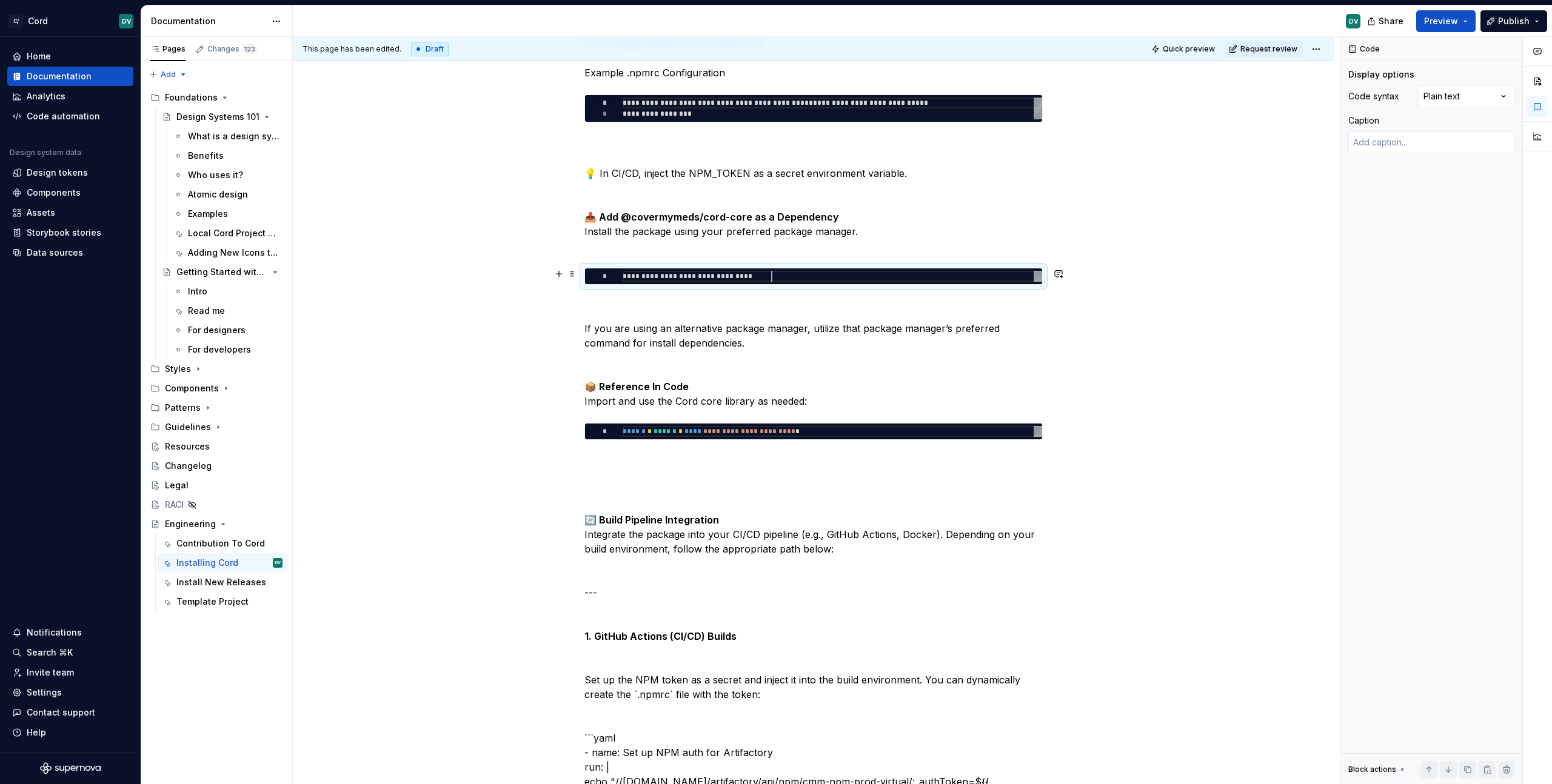
click at [950, 271] on div "**********" at bounding box center [832, 277] width 420 height 11
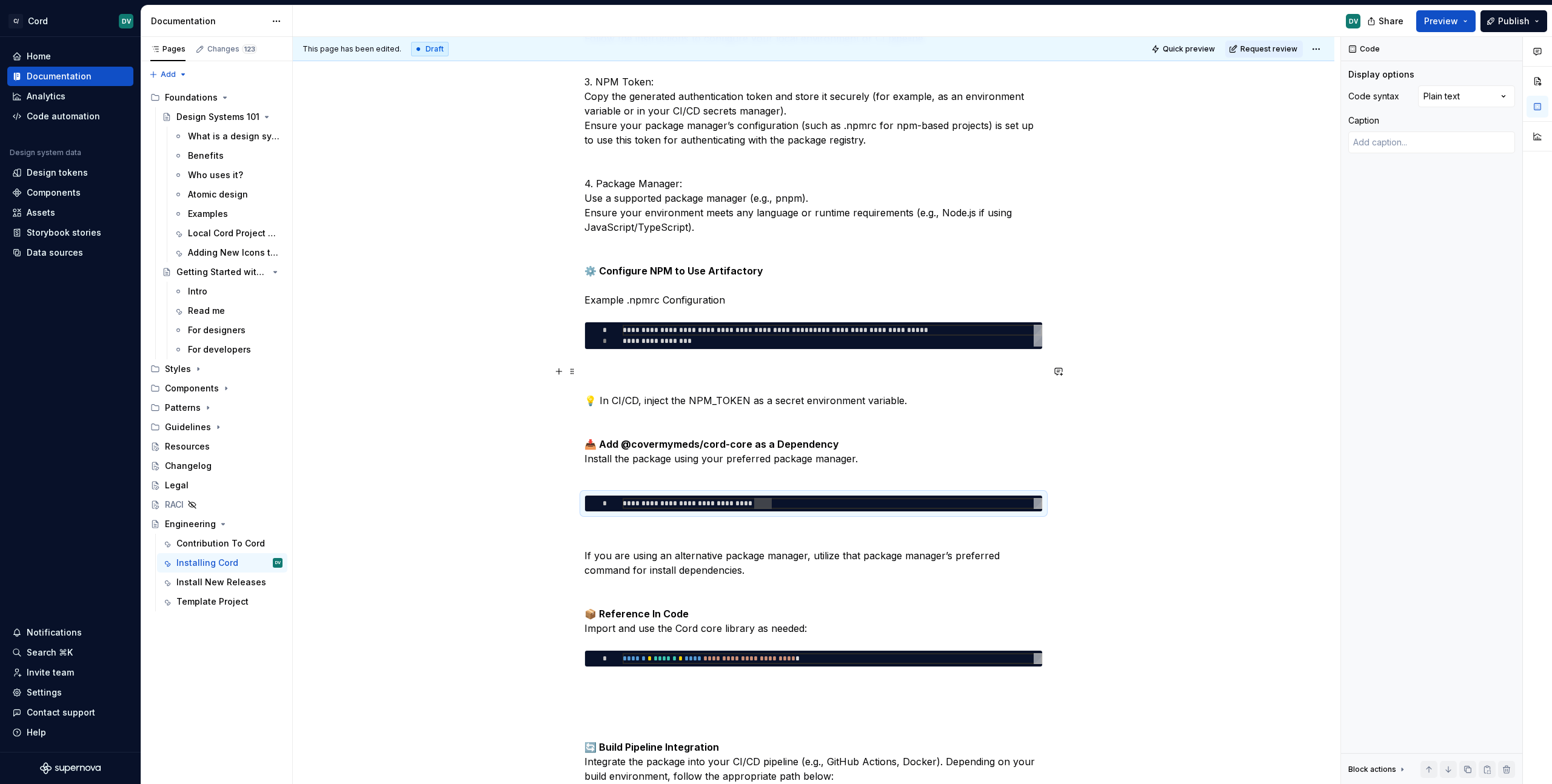
type textarea "*"
type textarea "**********"
click at [862, 341] on div "**********" at bounding box center [832, 335] width 420 height 22
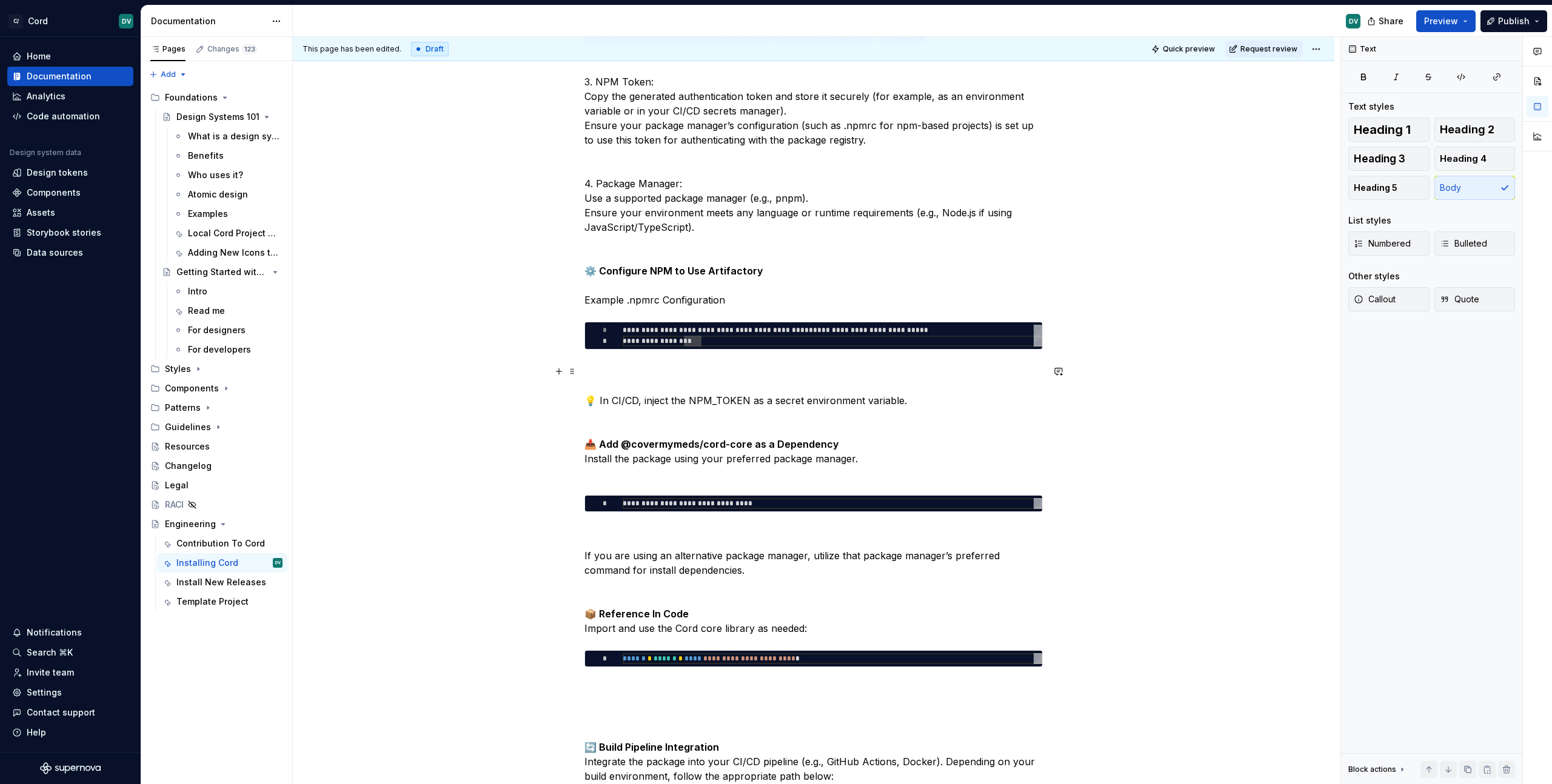
click at [886, 393] on p "💡 In CI/CD, inject the NPM_TOKEN as a secret environment variable. 📥 Add @cover…" at bounding box center [813, 422] width 458 height 117
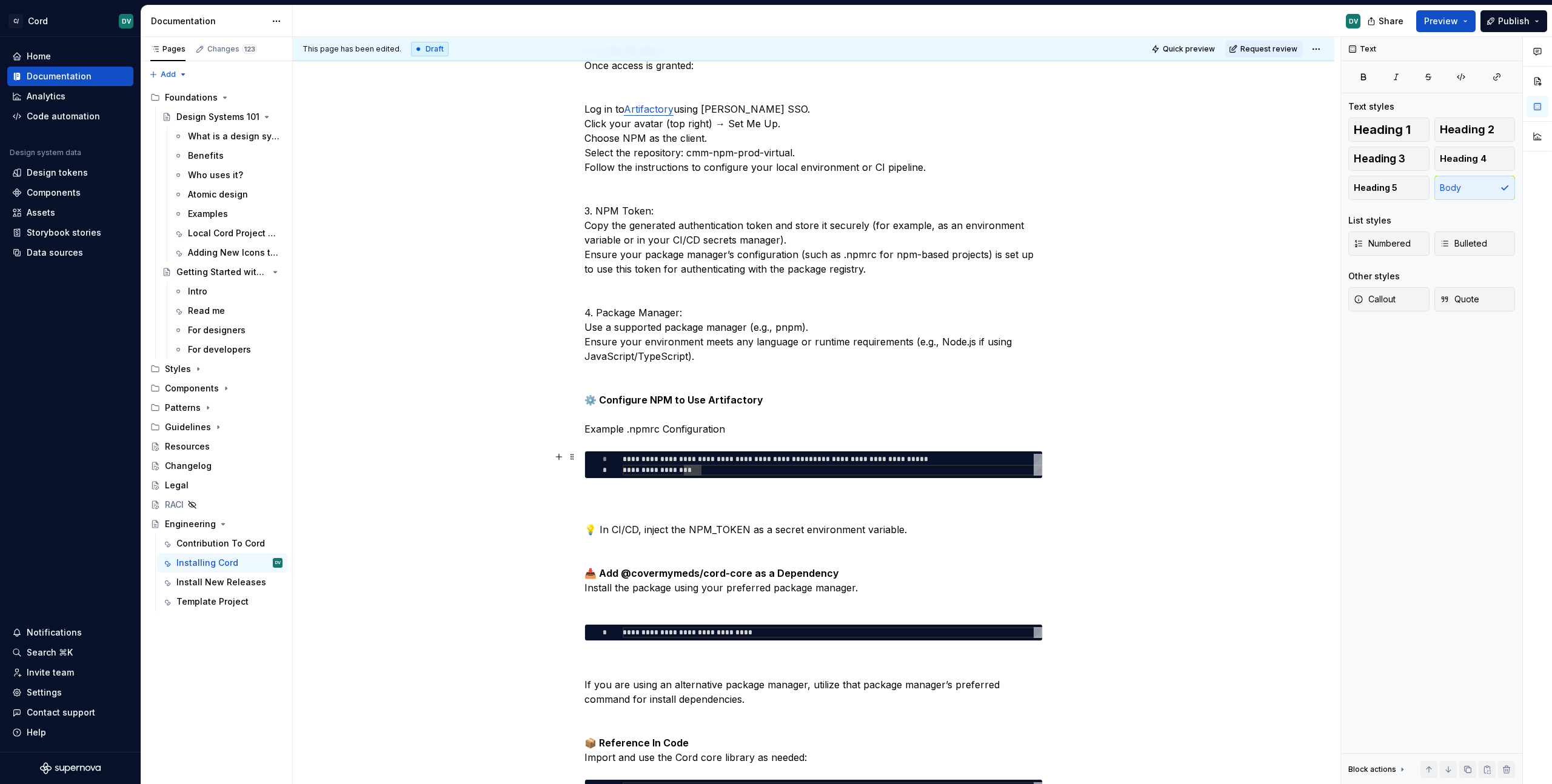
scroll to position [780, 0]
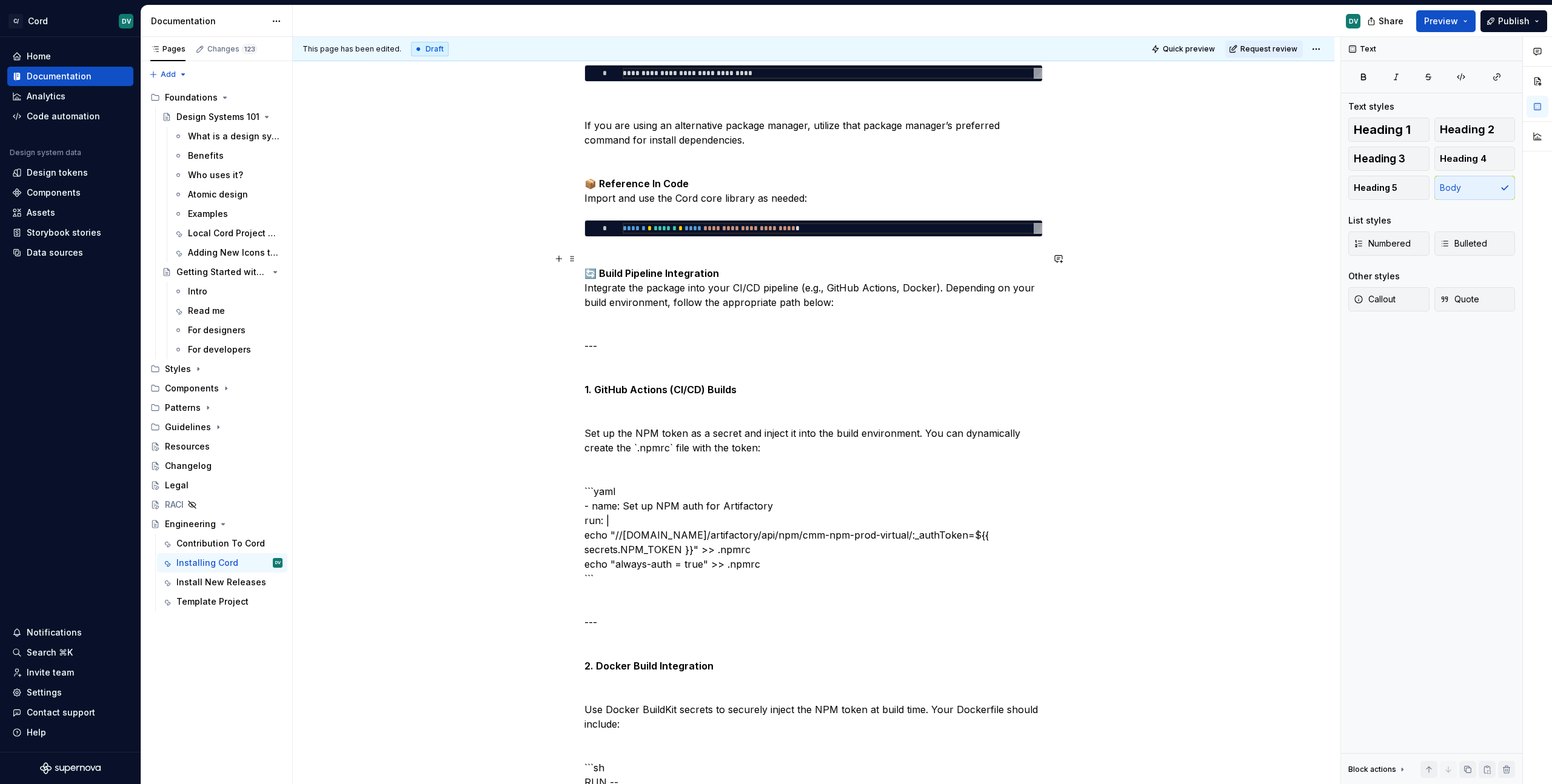
scroll to position [991, 0]
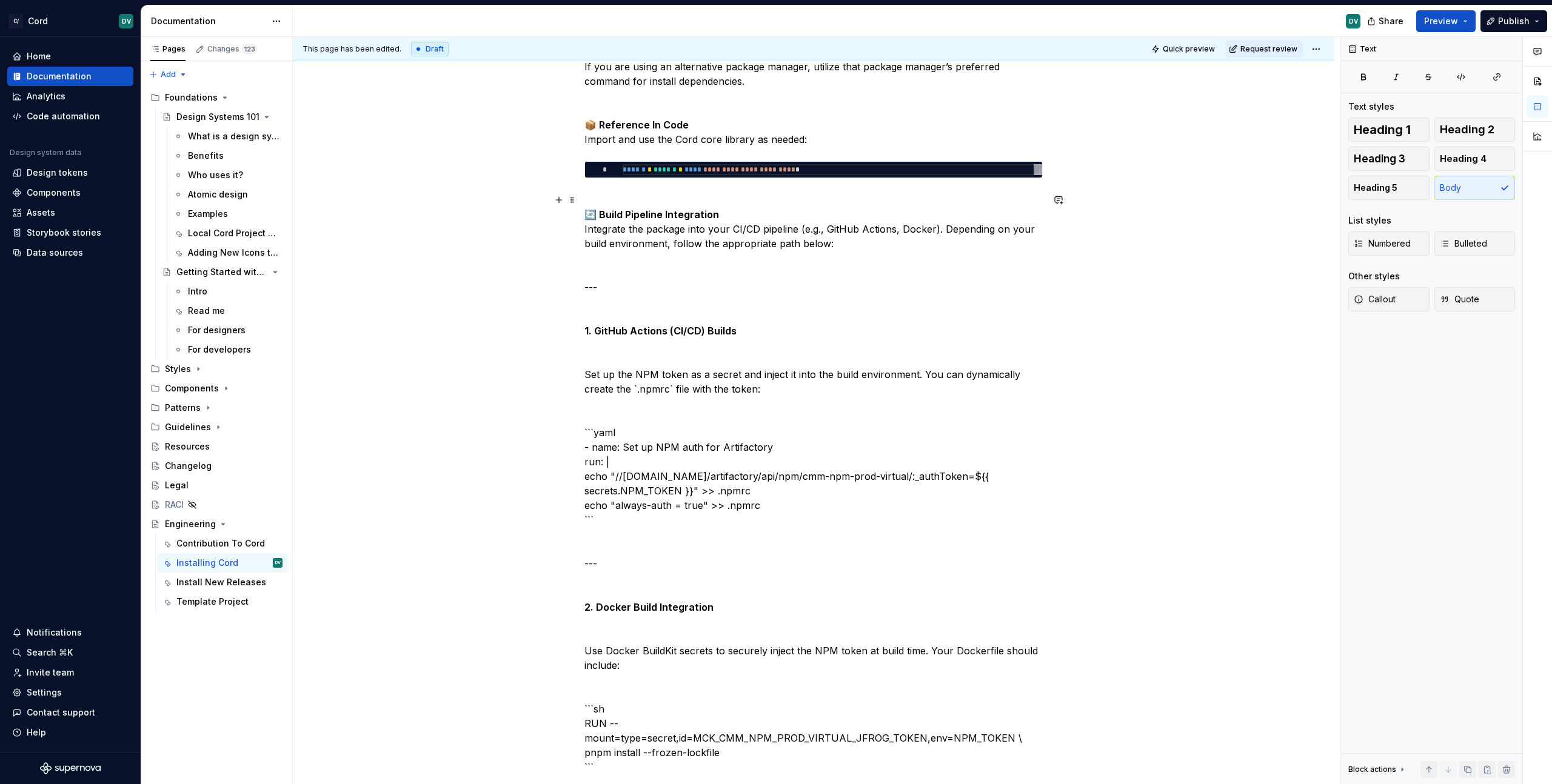
click at [645, 421] on p "🔄 Build Pipeline Integration Integrate the package into your CI/CD pipeline (e.…" at bounding box center [813, 723] width 458 height 1061
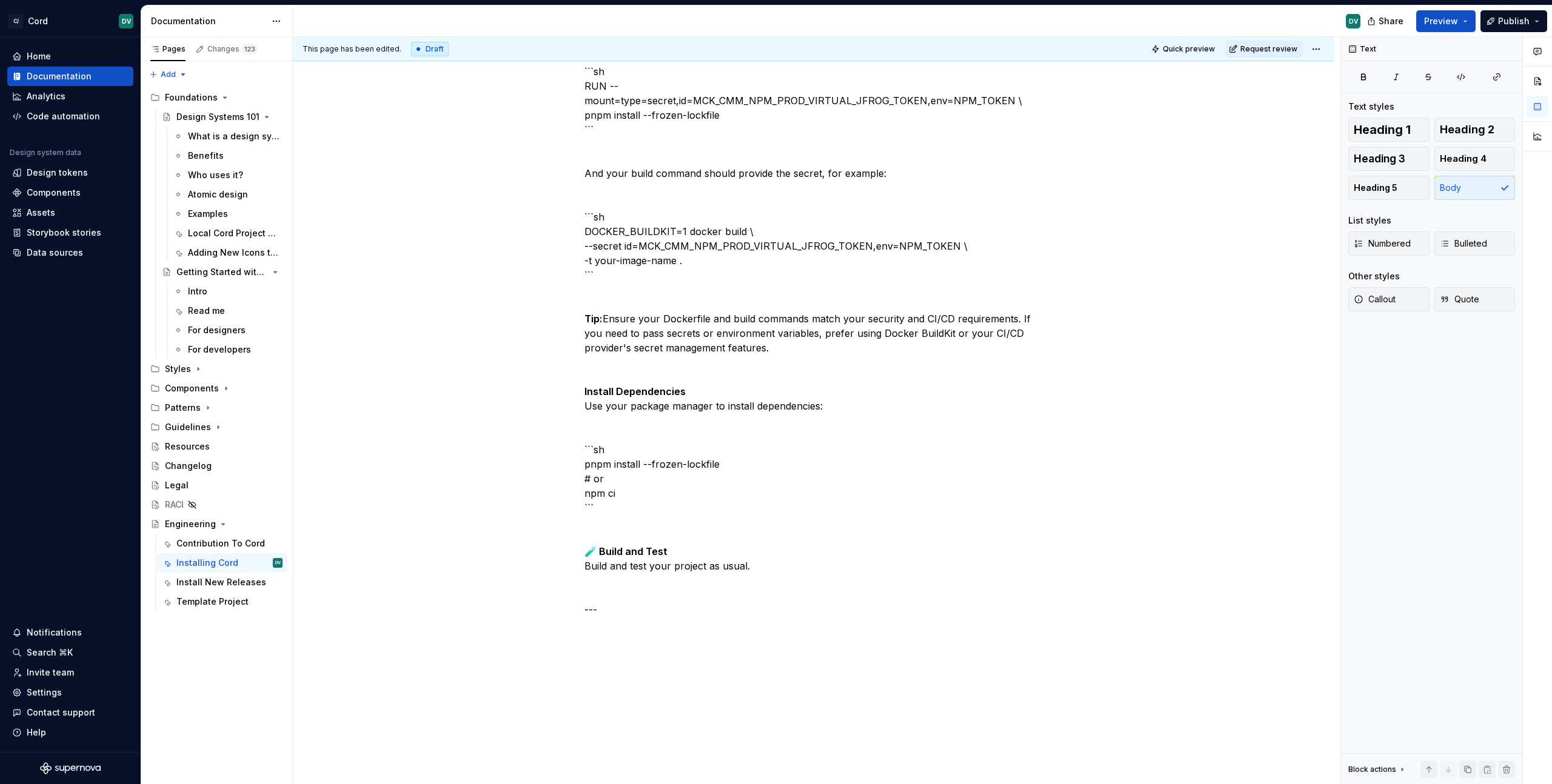
scroll to position [1628, 0]
click at [672, 575] on p "🔄 Build Pipeline Integration Integrate the package into your CI/CD pipeline (e.…" at bounding box center [813, 86] width 458 height 1061
drag, startPoint x: 656, startPoint y: 592, endPoint x: 655, endPoint y: 632, distance: 40.0
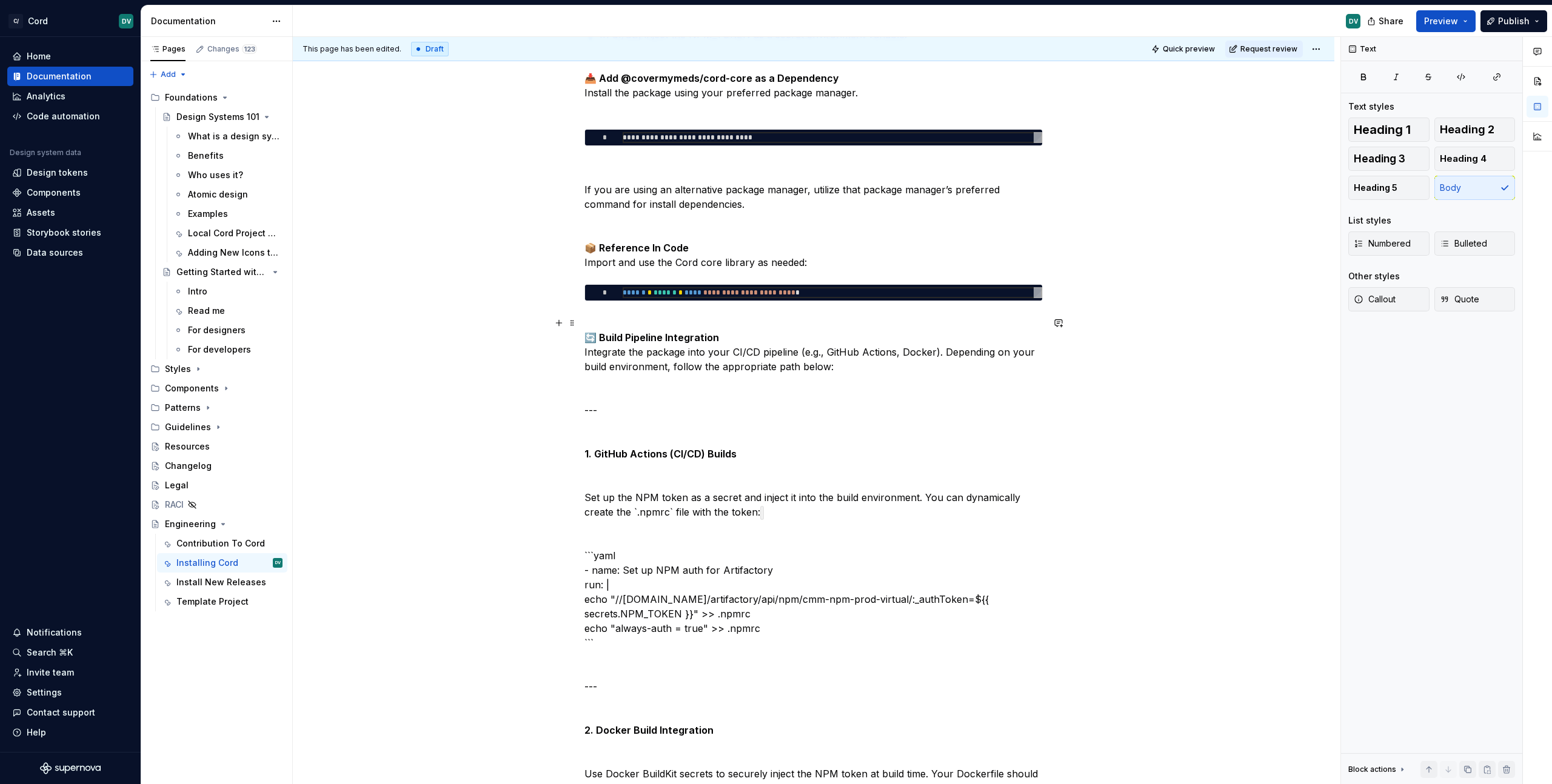
scroll to position [756, 0]
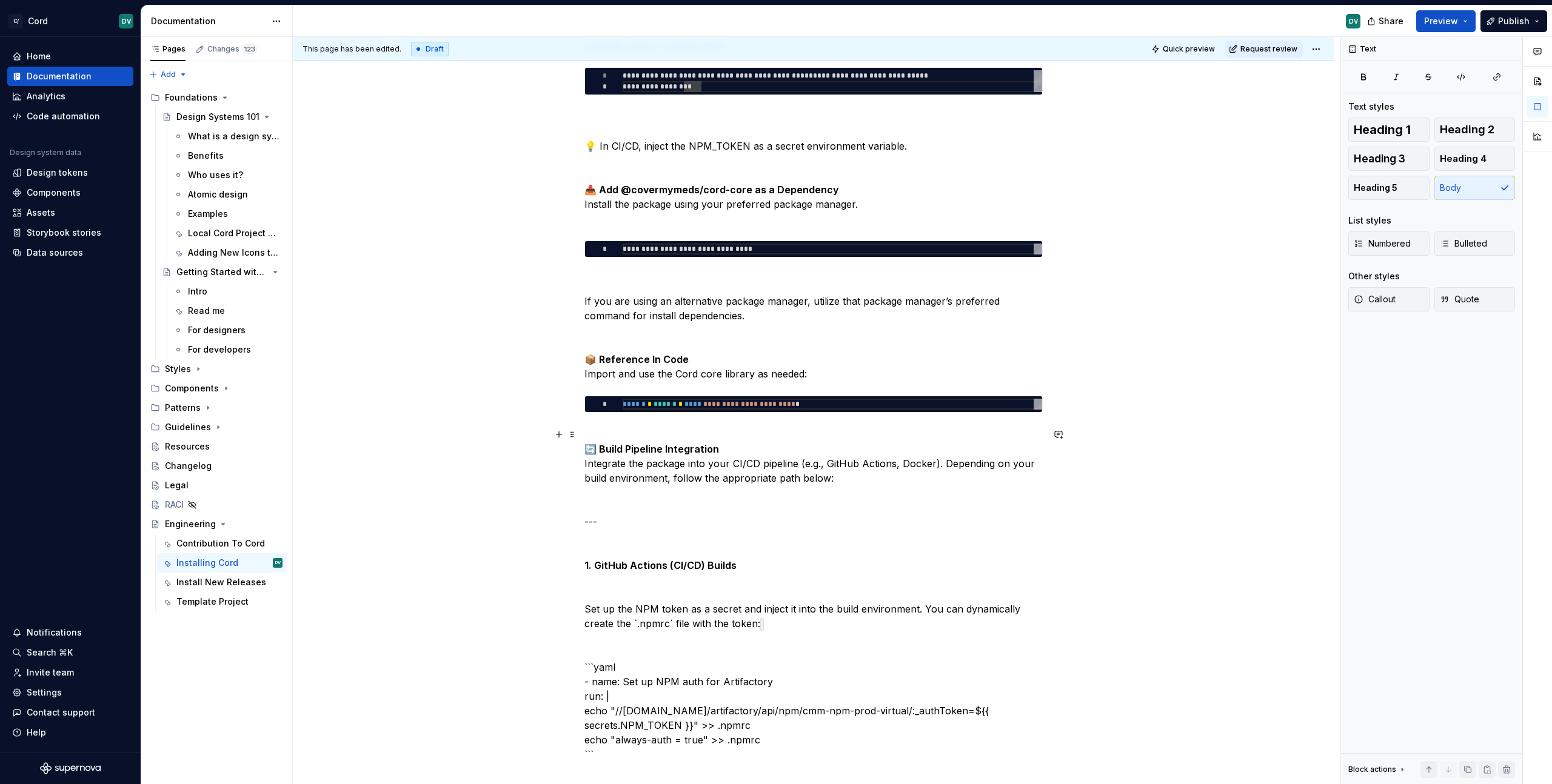
click at [186, 584] on div "Install New Releases" at bounding box center [211, 582] width 70 height 12
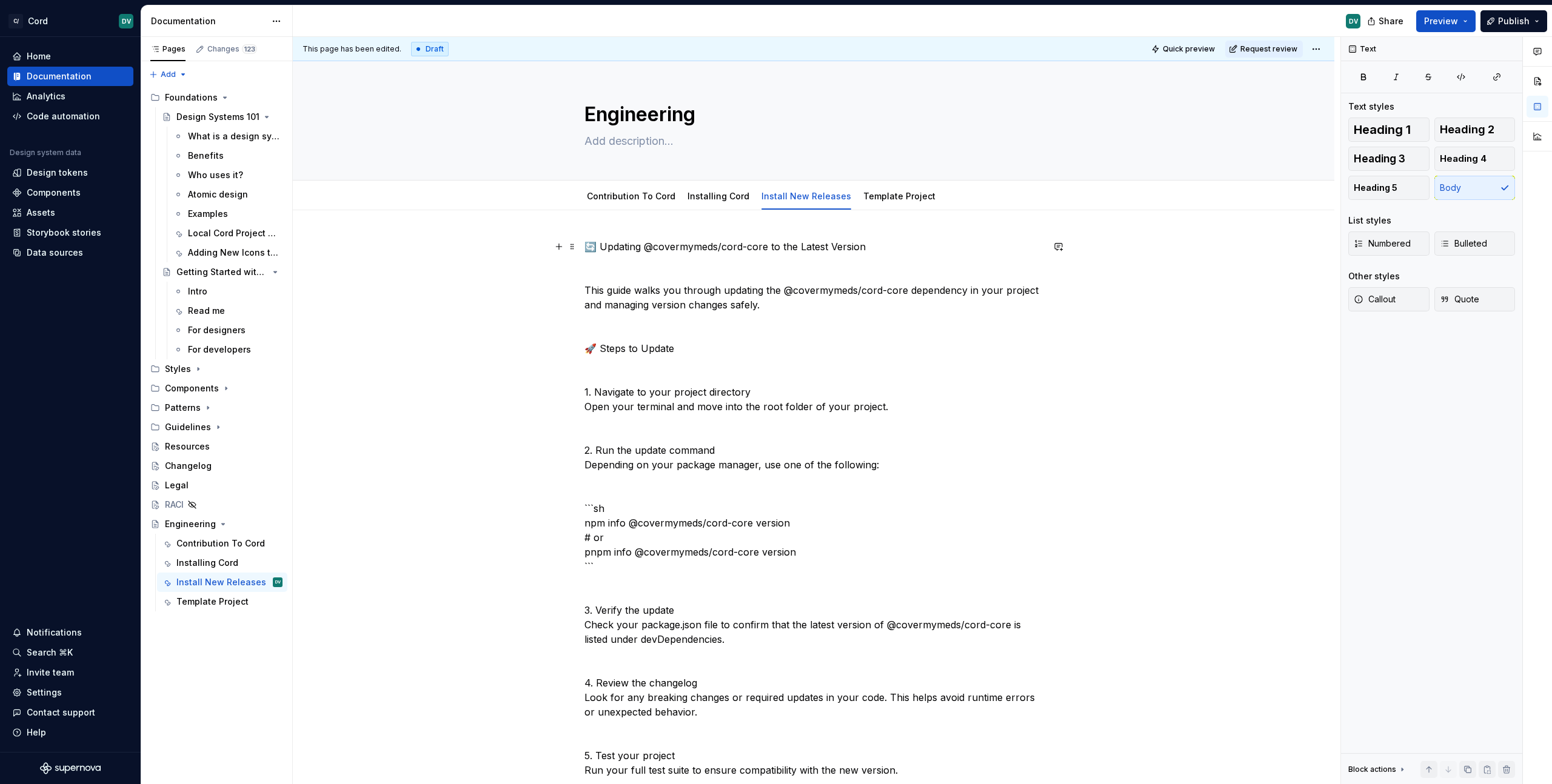
click at [257, 584] on button "Page tree" at bounding box center [257, 582] width 17 height 17
type textarea "*"
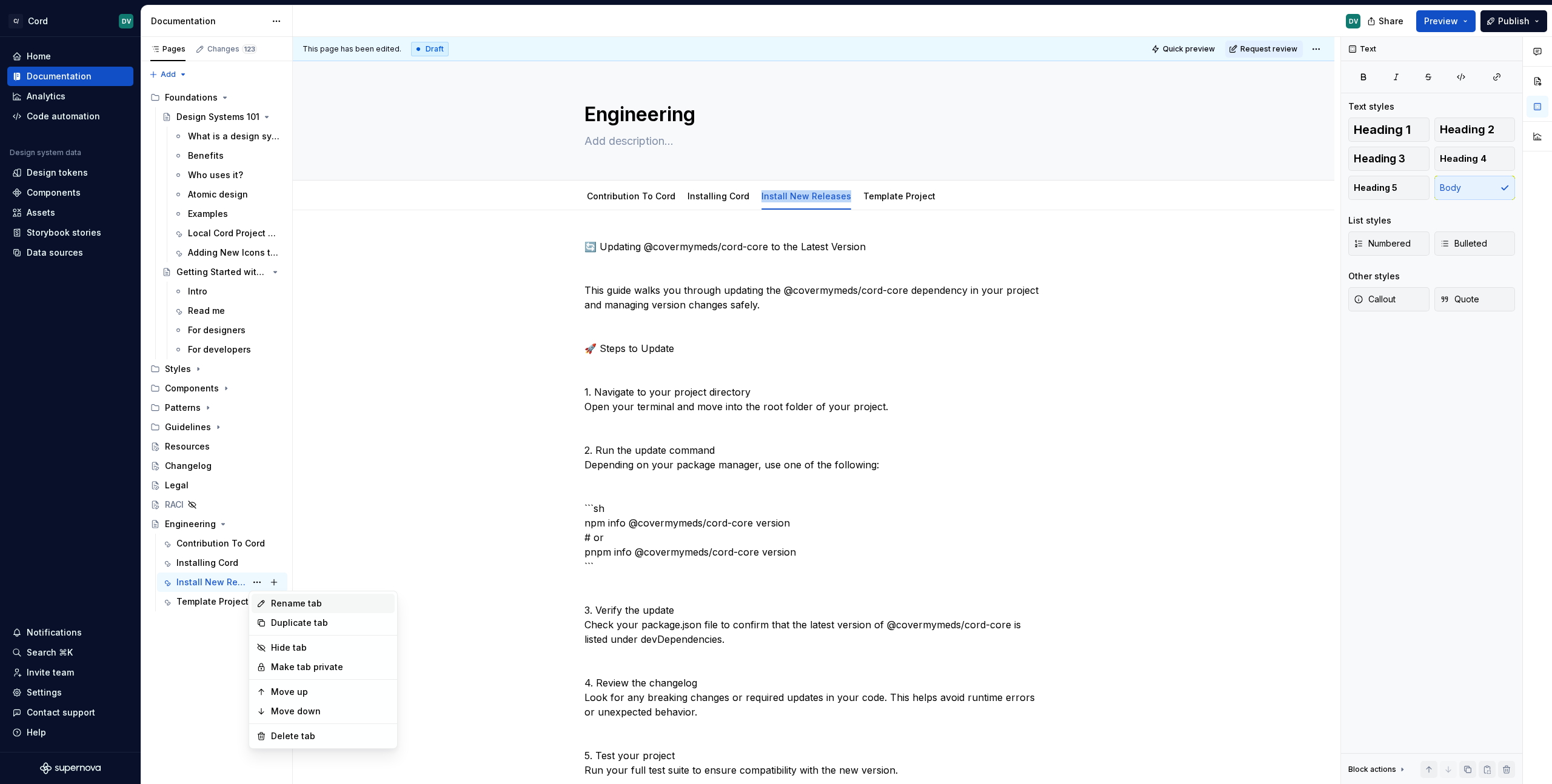
click at [274, 605] on div "Rename tab" at bounding box center [330, 603] width 119 height 12
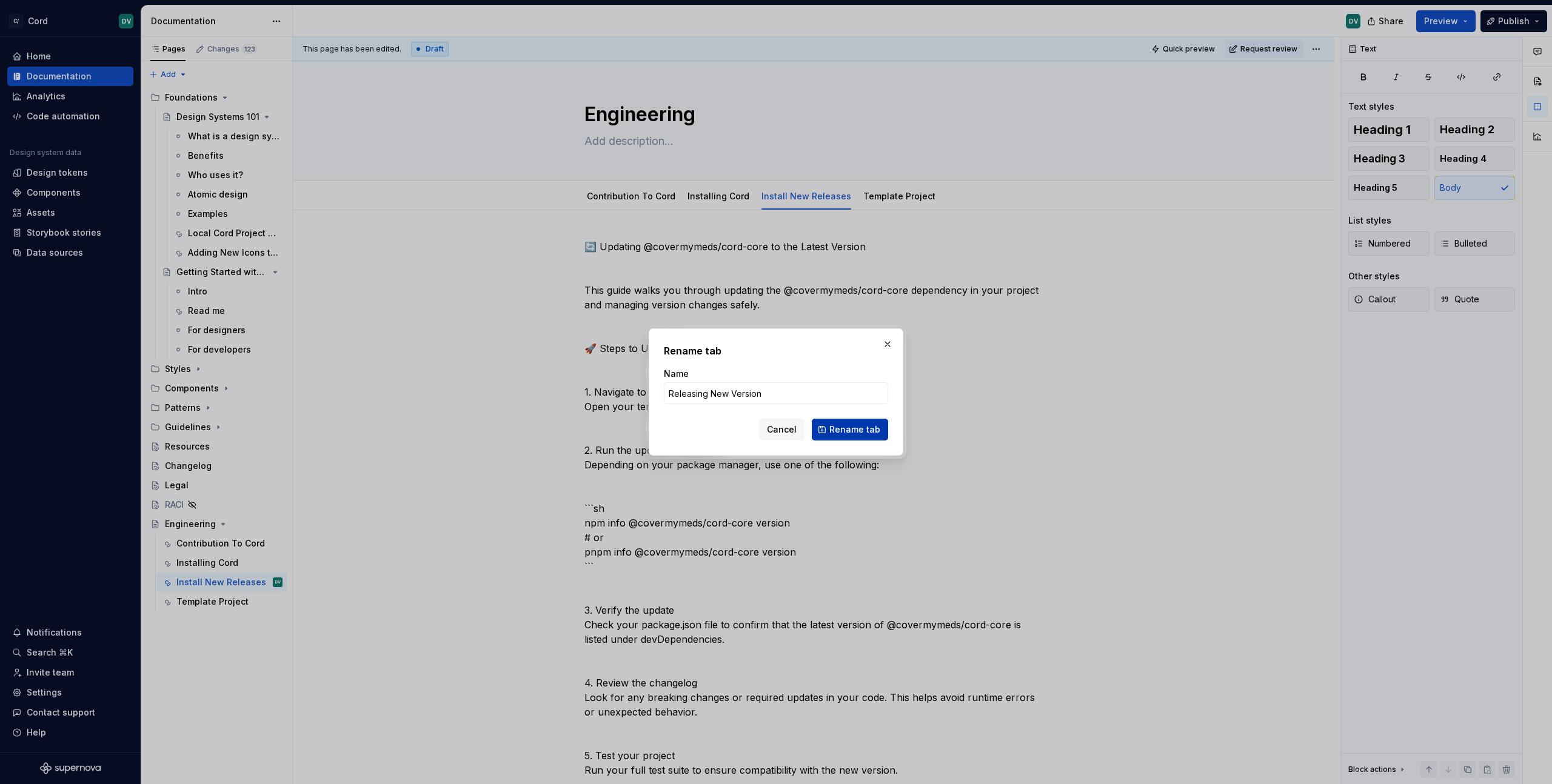
type input "Releasing New Version"
click at [832, 432] on span "Rename tab" at bounding box center [855, 429] width 51 height 12
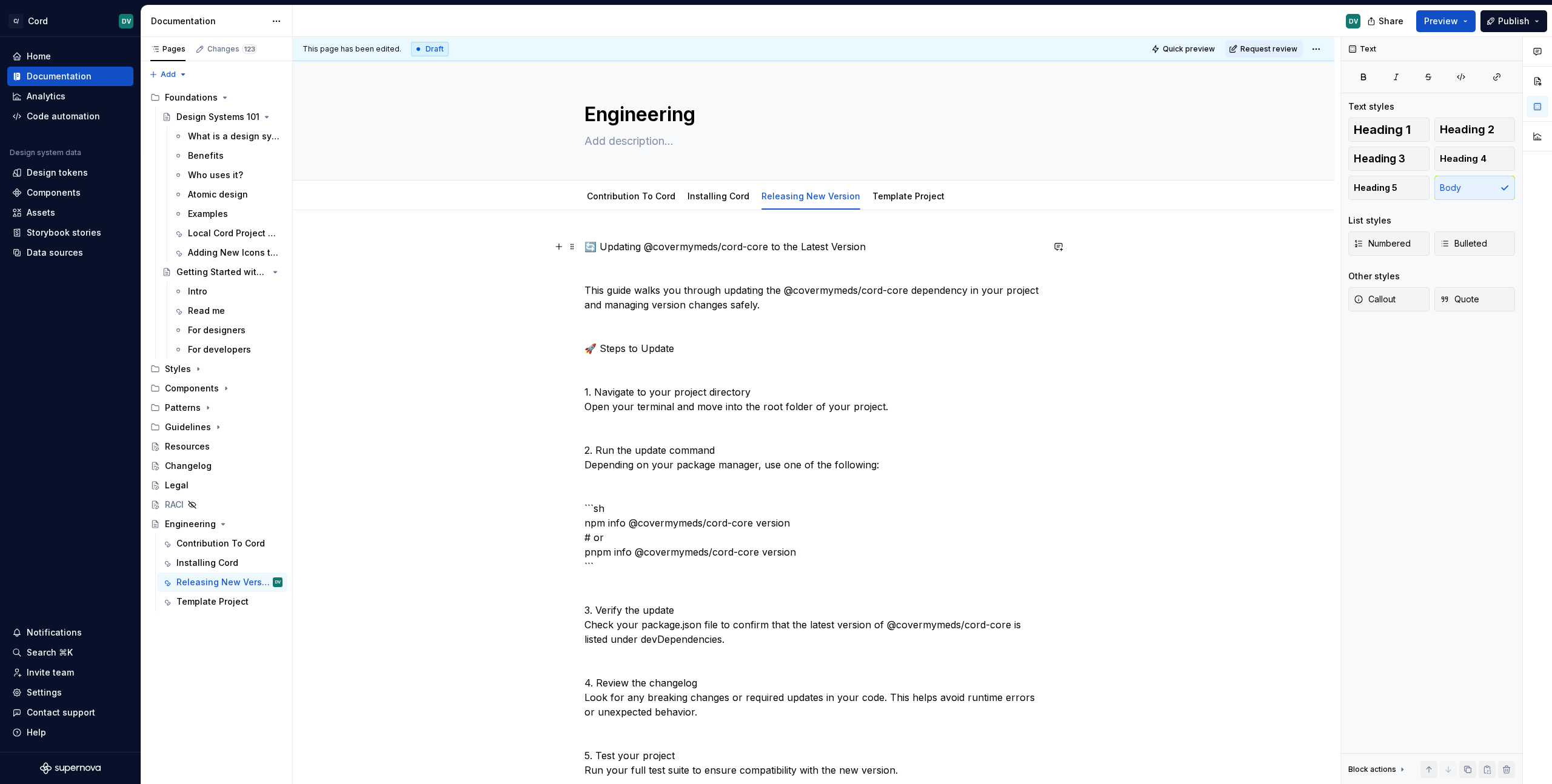
type textarea "*"
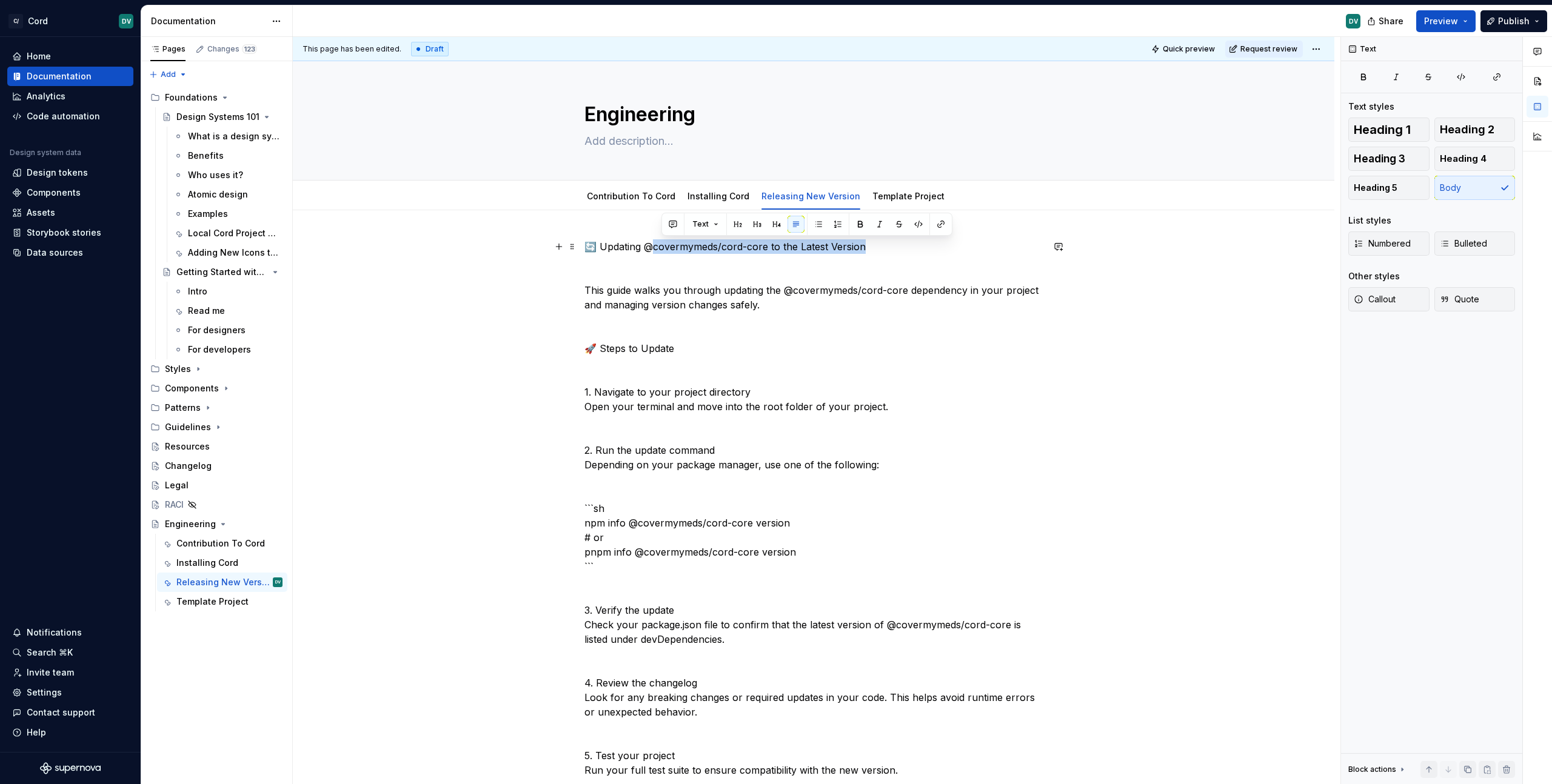
drag, startPoint x: 877, startPoint y: 248, endPoint x: 619, endPoint y: 249, distance: 258.0
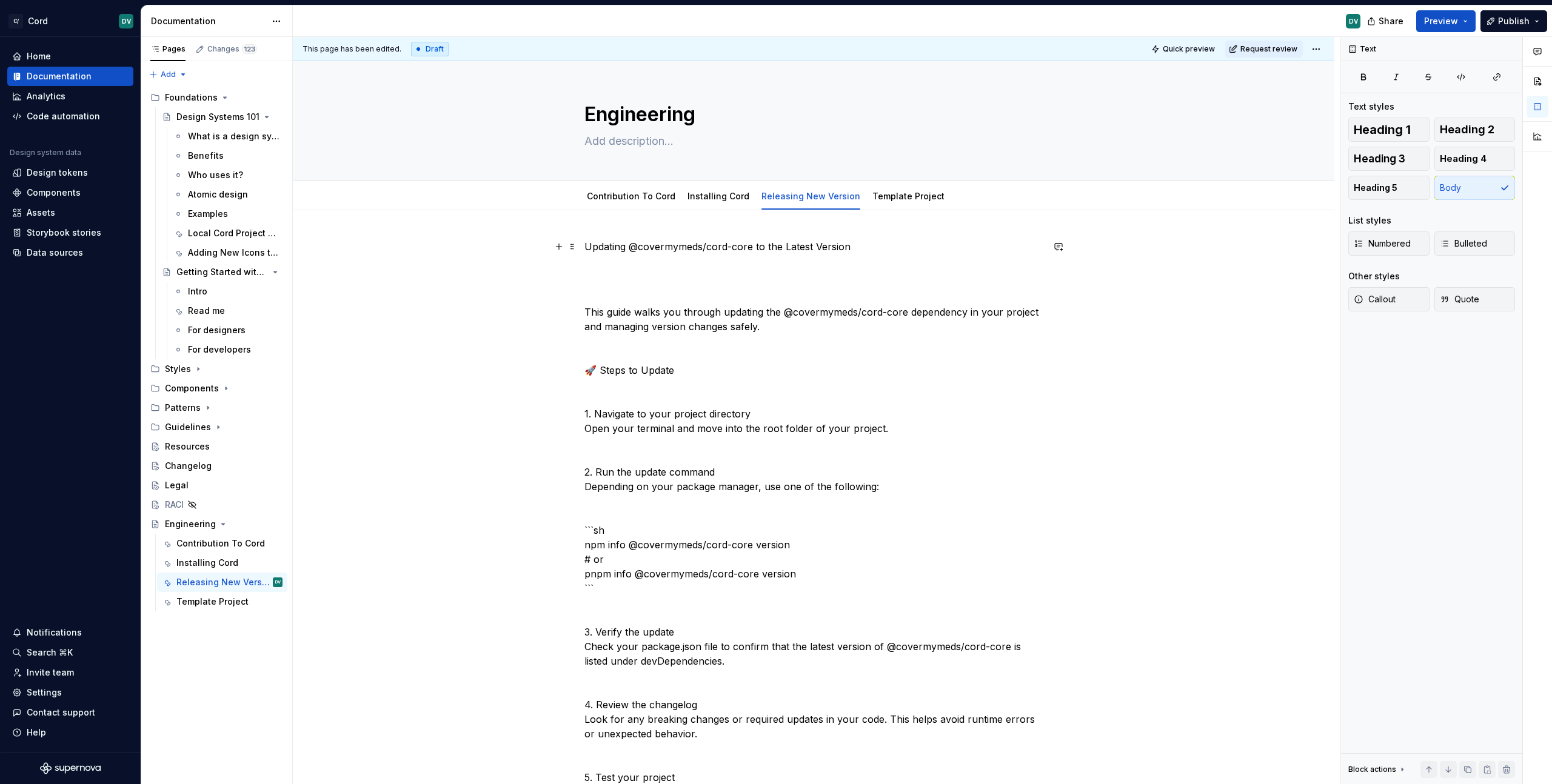
click at [747, 249] on p "Updating @covermymeds/cord-core to the Latest Version" at bounding box center [813, 247] width 458 height 15
click at [637, 223] on button "Text" at bounding box center [628, 224] width 37 height 17
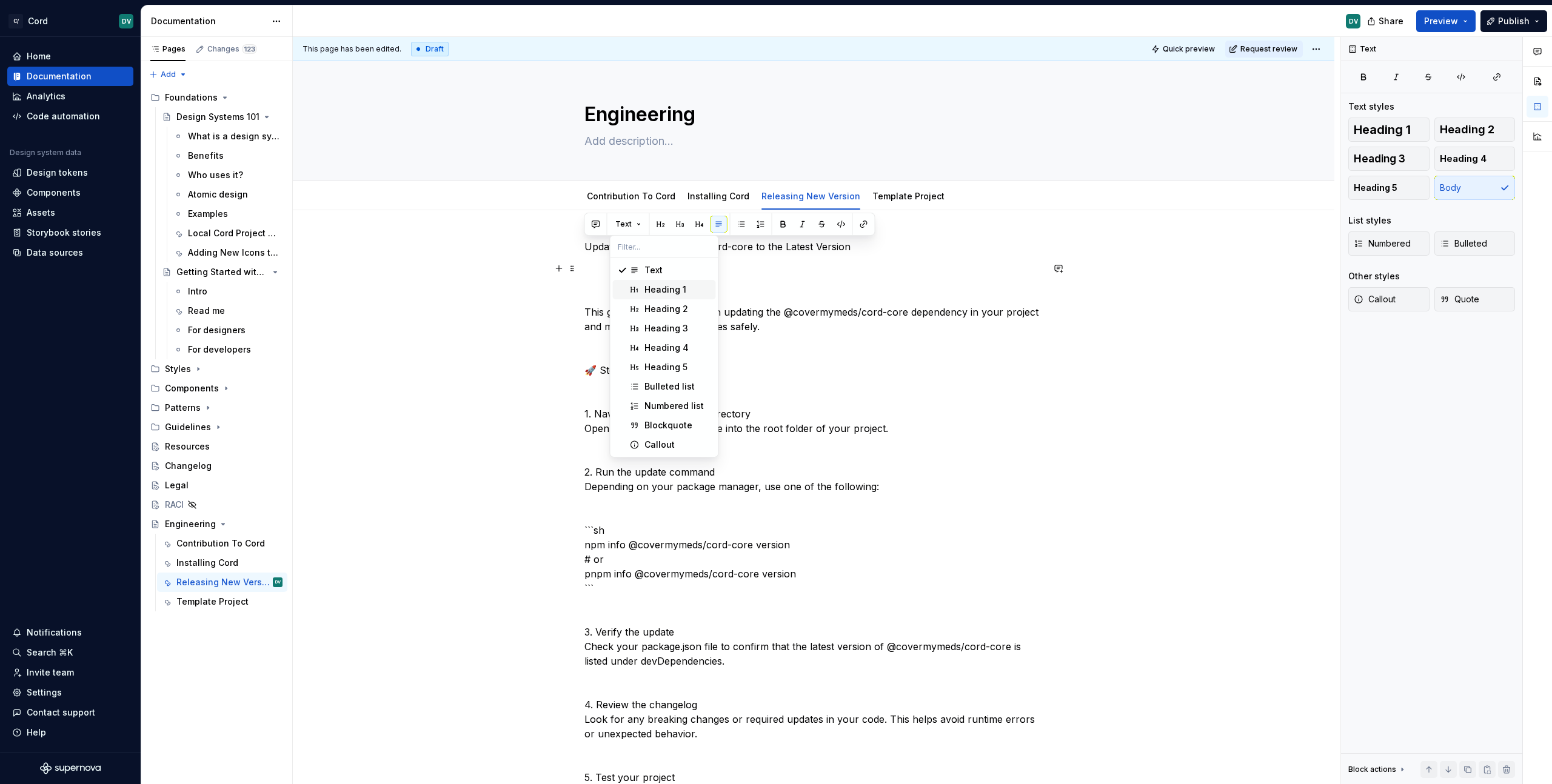
click at [652, 288] on div "Heading 1" at bounding box center [666, 289] width 42 height 12
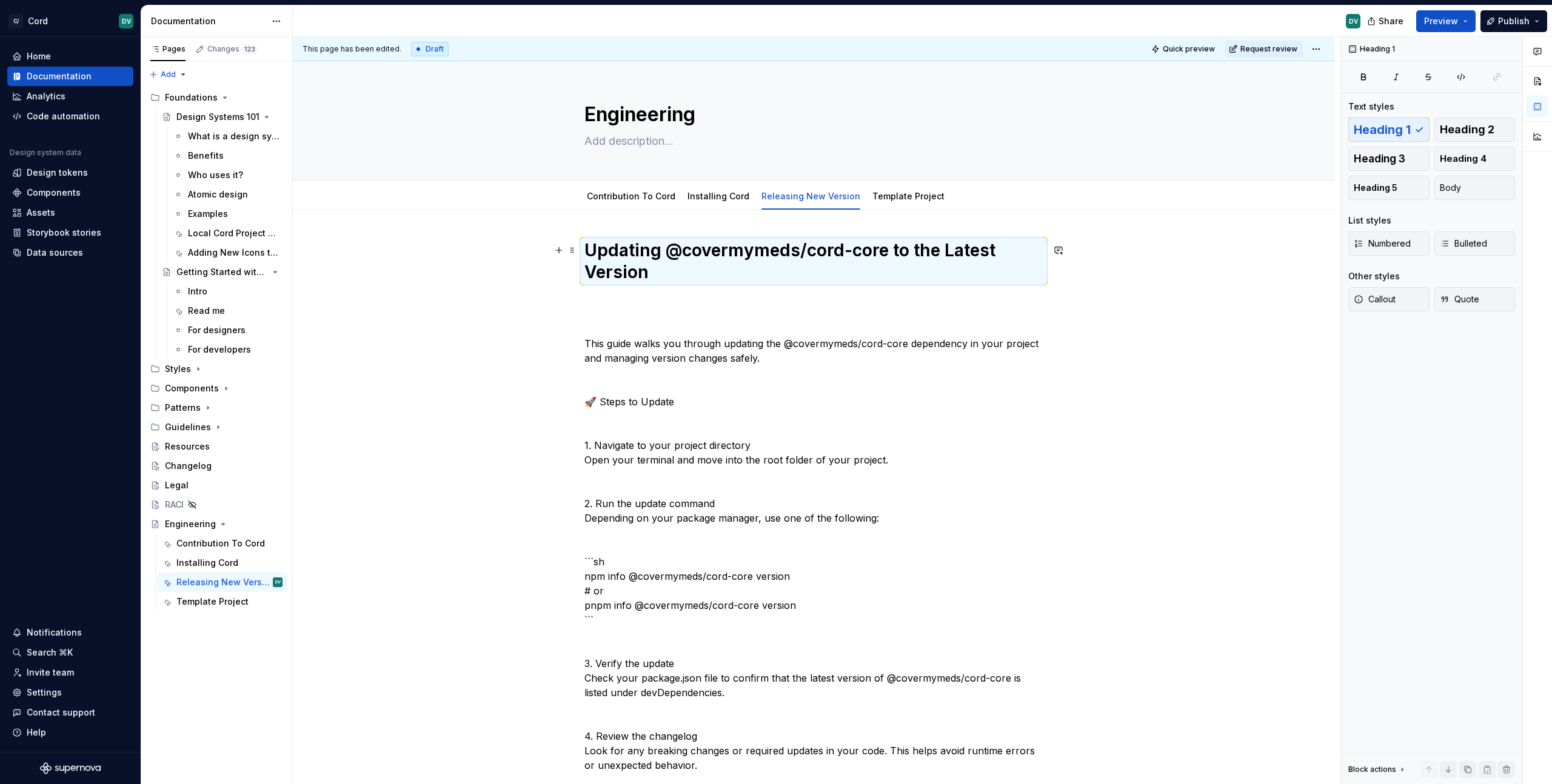
click at [789, 275] on h1 "Updating @covermymeds/cord-core to the Latest Version" at bounding box center [813, 261] width 458 height 44
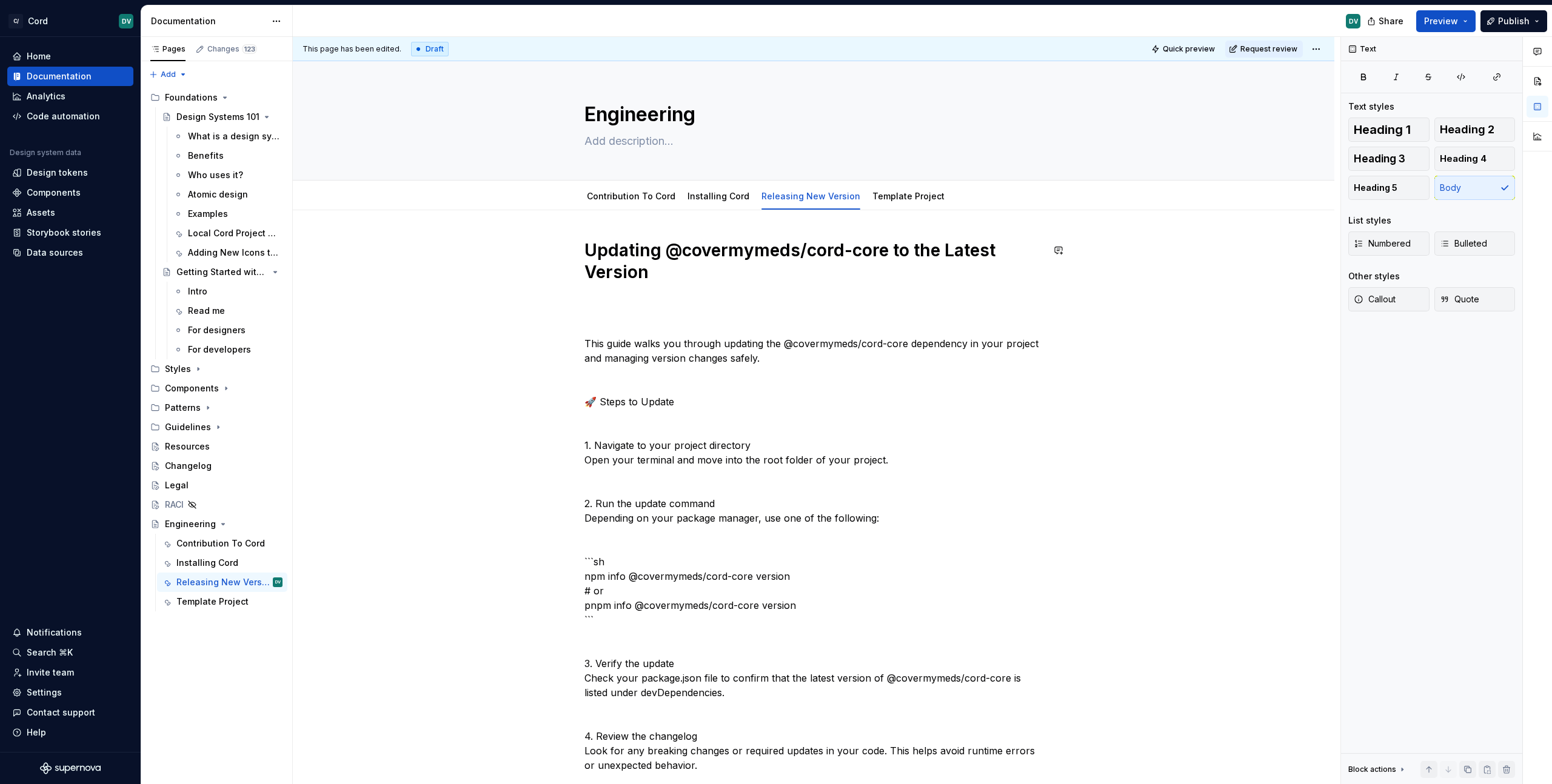
click at [675, 266] on h1 "Updating @covermymeds/cord-core to the Latest Version" at bounding box center [813, 261] width 458 height 44
click at [644, 263] on h1 "Updating @covermymeds/cord-core to the Latest Version" at bounding box center [813, 261] width 458 height 44
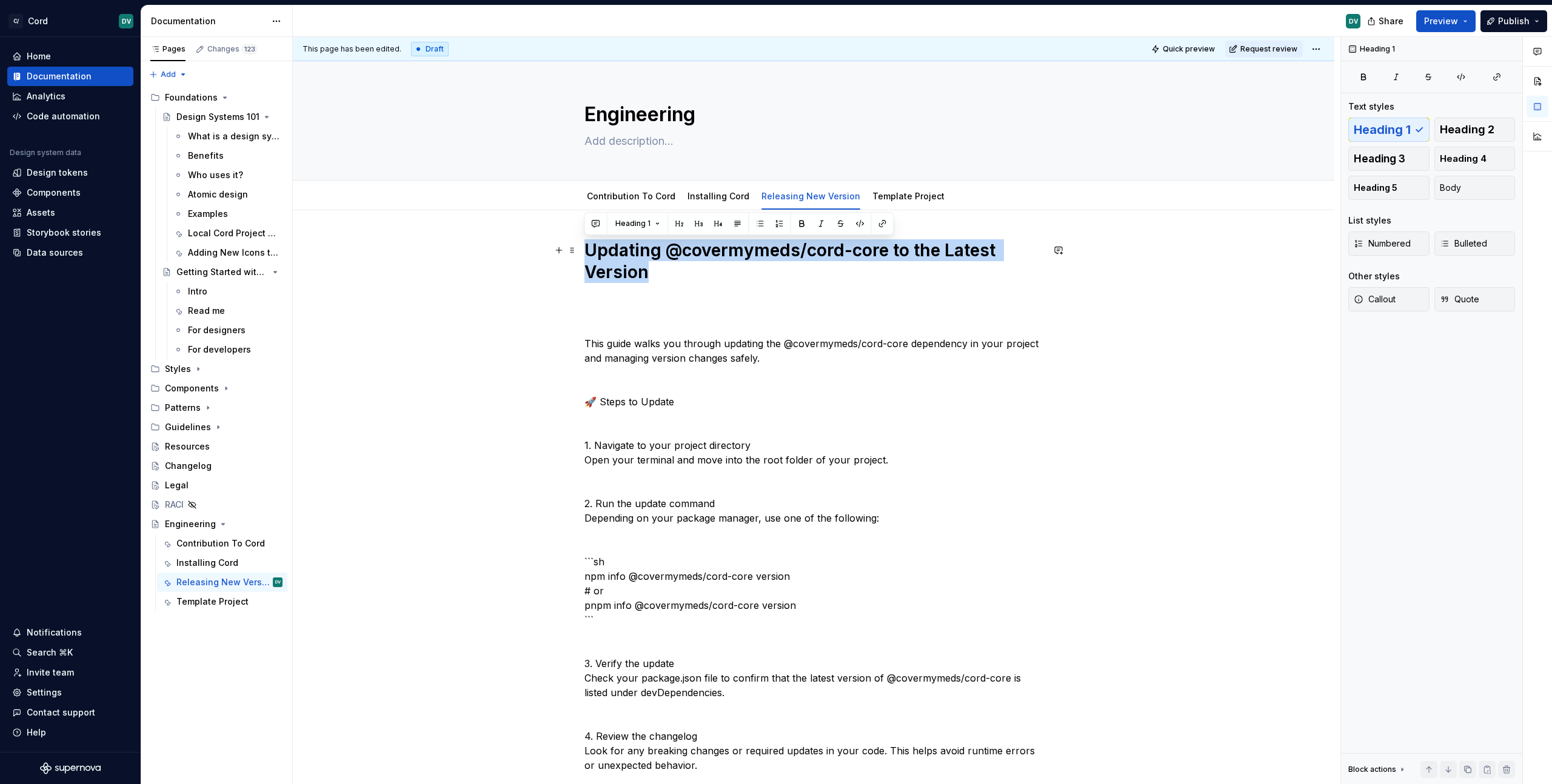
drag, startPoint x: 610, startPoint y: 250, endPoint x: 585, endPoint y: 244, distance: 25.7
click at [585, 244] on h1 "Updating @covermymeds/cord-core to the Latest Version" at bounding box center [813, 261] width 458 height 44
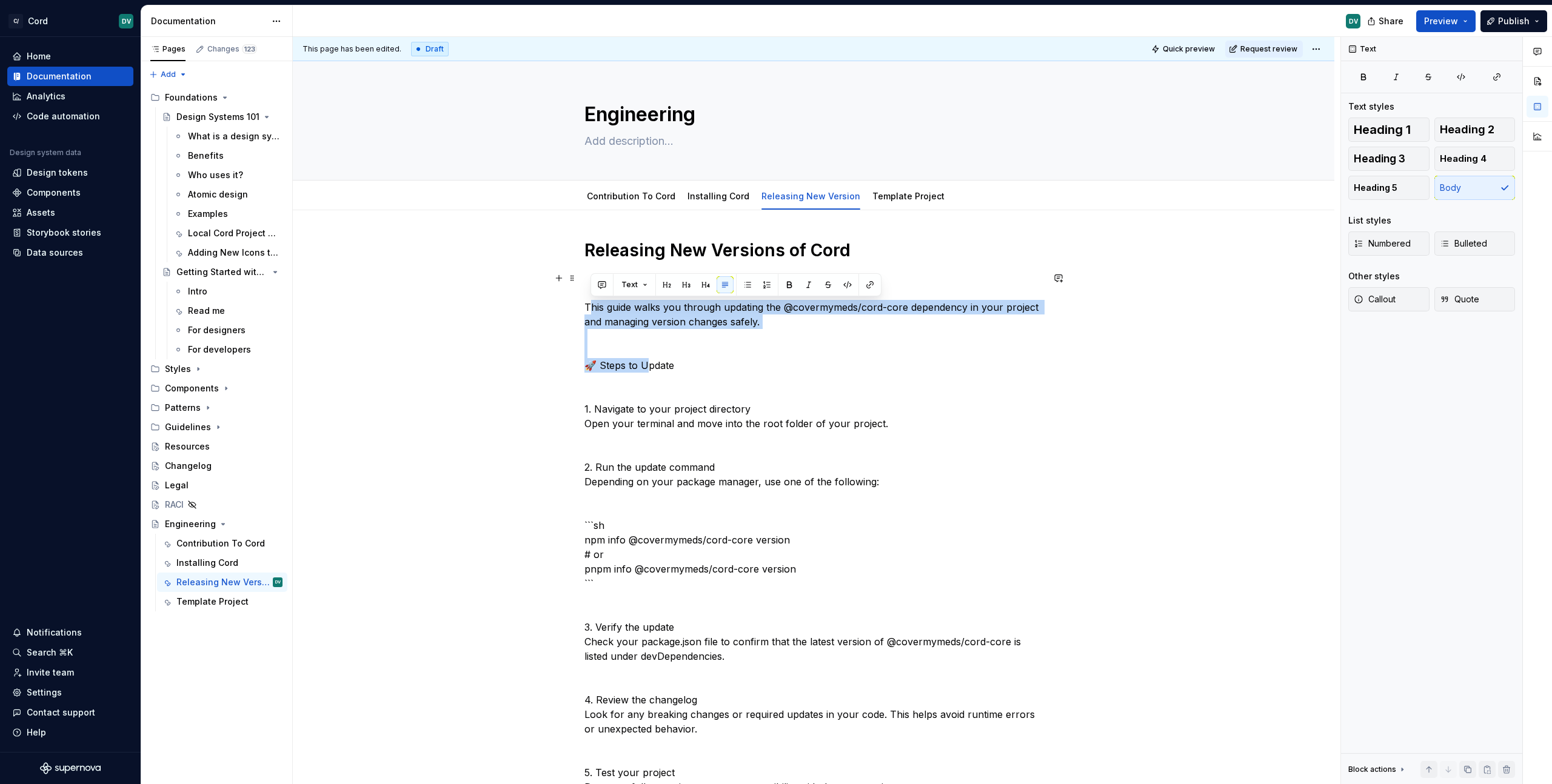
drag, startPoint x: 588, startPoint y: 304, endPoint x: 643, endPoint y: 368, distance: 84.4
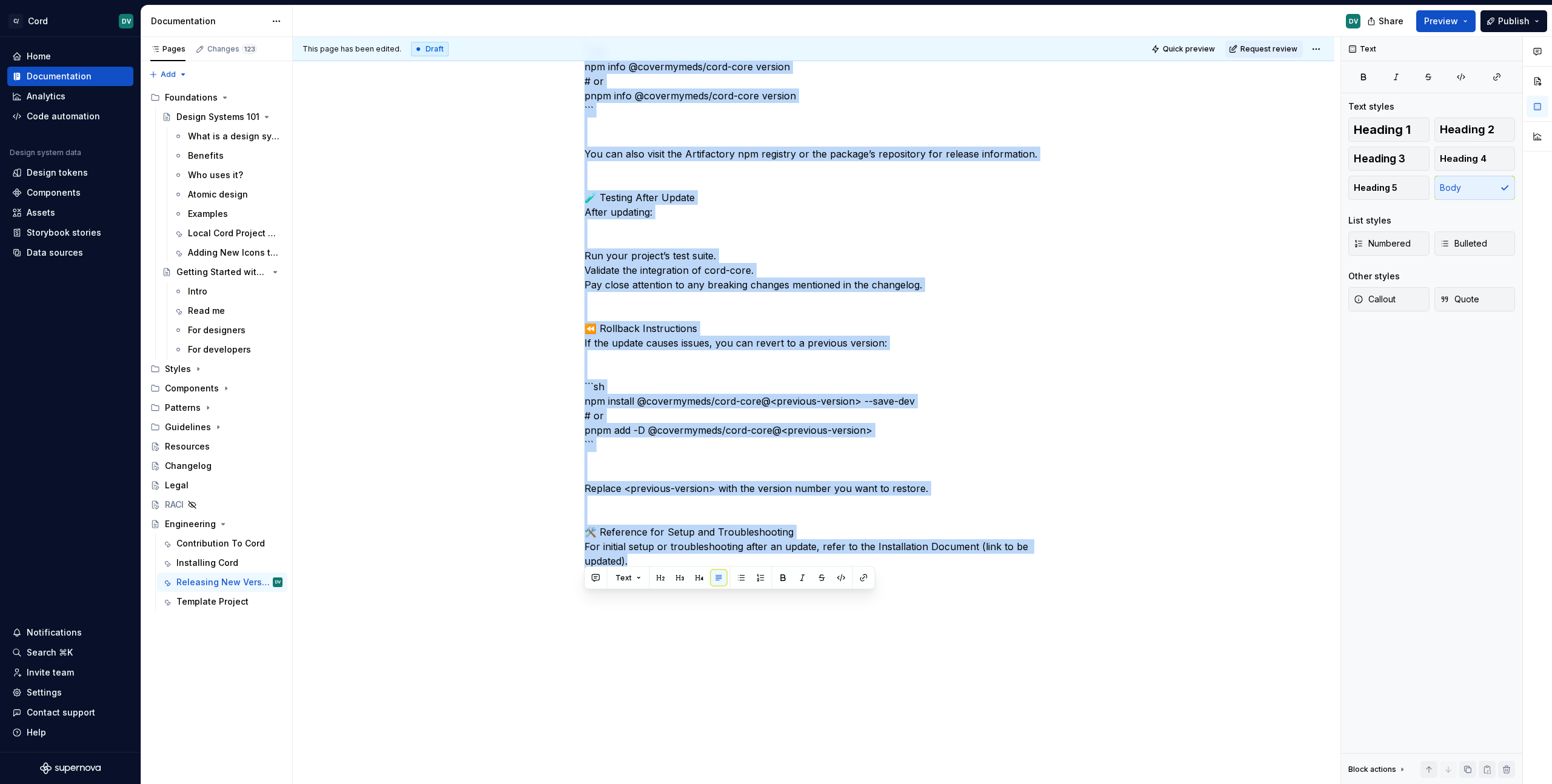
scroll to position [943, 0]
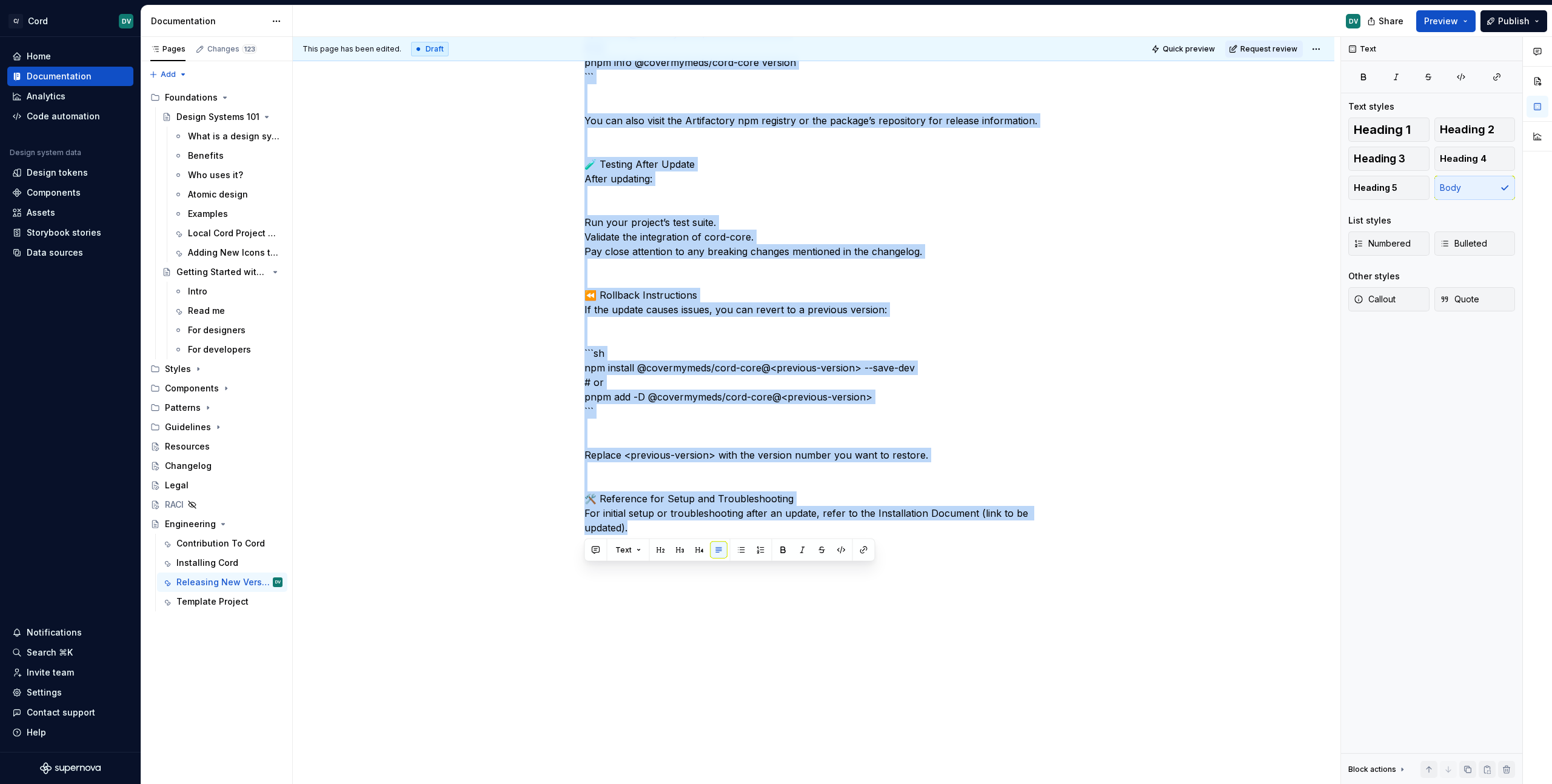
drag, startPoint x: 586, startPoint y: 306, endPoint x: 810, endPoint y: 554, distance: 334.2
click at [810, 554] on div "Releasing New Versions of Cord This guide walks you through updating the @cover…" at bounding box center [814, 26] width 1042 height 1517
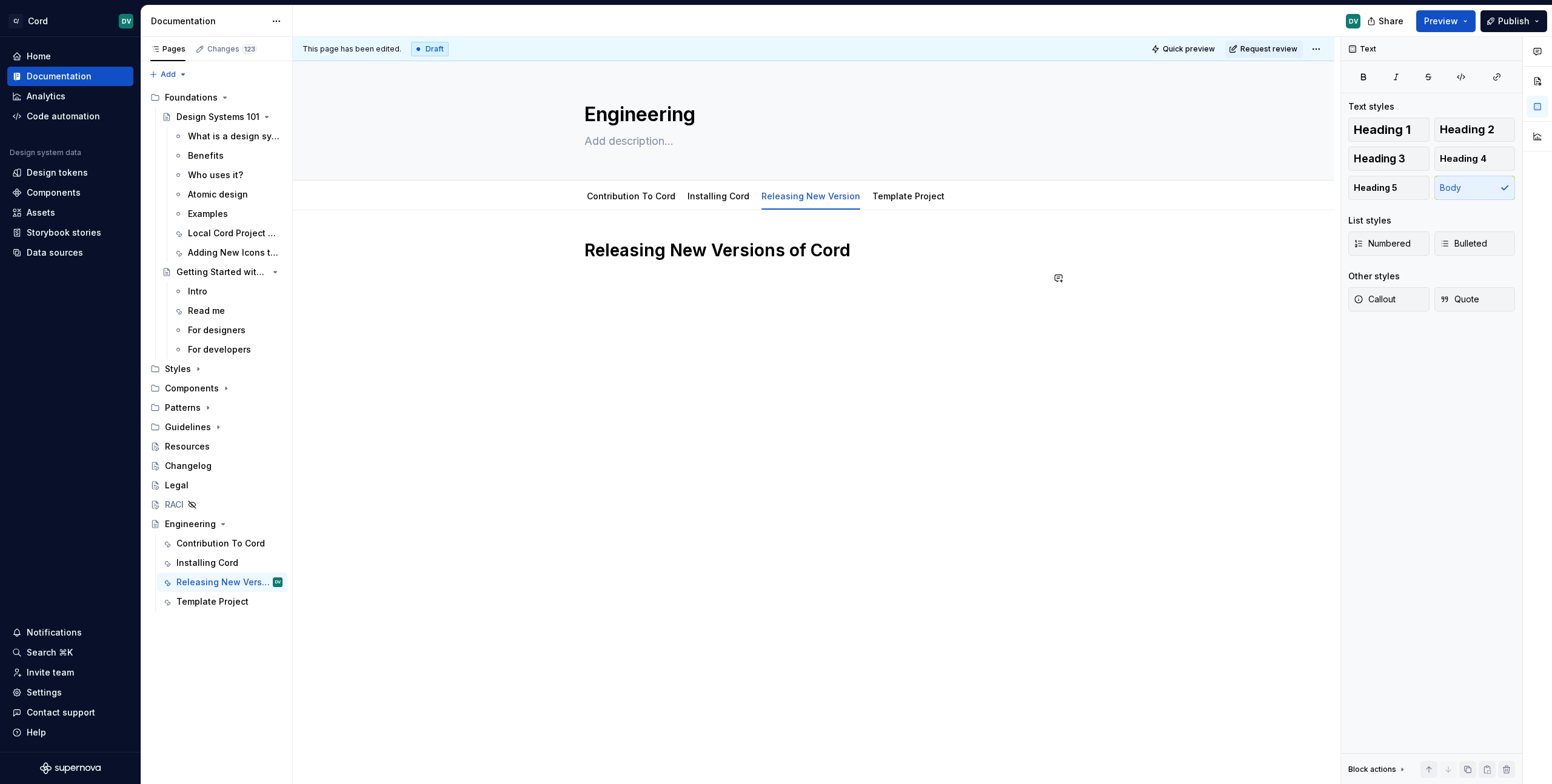
scroll to position [0, 0]
click at [631, 296] on p "For" at bounding box center [813, 285] width 458 height 29
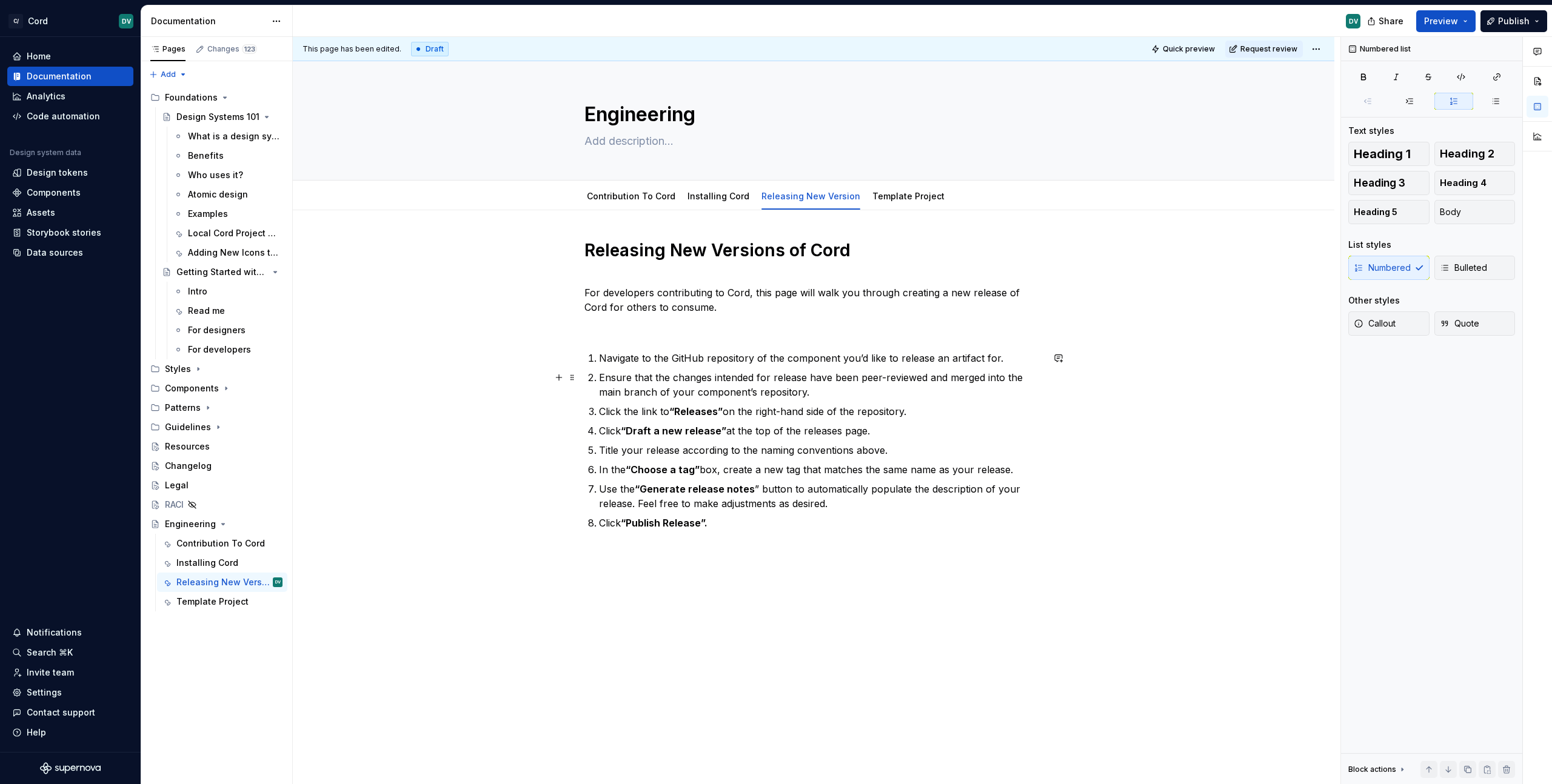
click at [706, 388] on p "Ensure that the changes intended for release have been peer-reviewed and merged…" at bounding box center [820, 384] width 444 height 29
click at [742, 363] on p "Navigate to the GitHub repository of the component you’d like to release an art…" at bounding box center [820, 358] width 444 height 15
click at [720, 360] on p "Navigate to the GitHub repository of the component you’d like to release an art…" at bounding box center [820, 358] width 444 height 15
click at [689, 346] on div "Releasing New Versions of Cord For developers contributing to Cord, this page w…" at bounding box center [813, 385] width 458 height 291
drag, startPoint x: 673, startPoint y: 358, endPoint x: 1038, endPoint y: 363, distance: 365.0
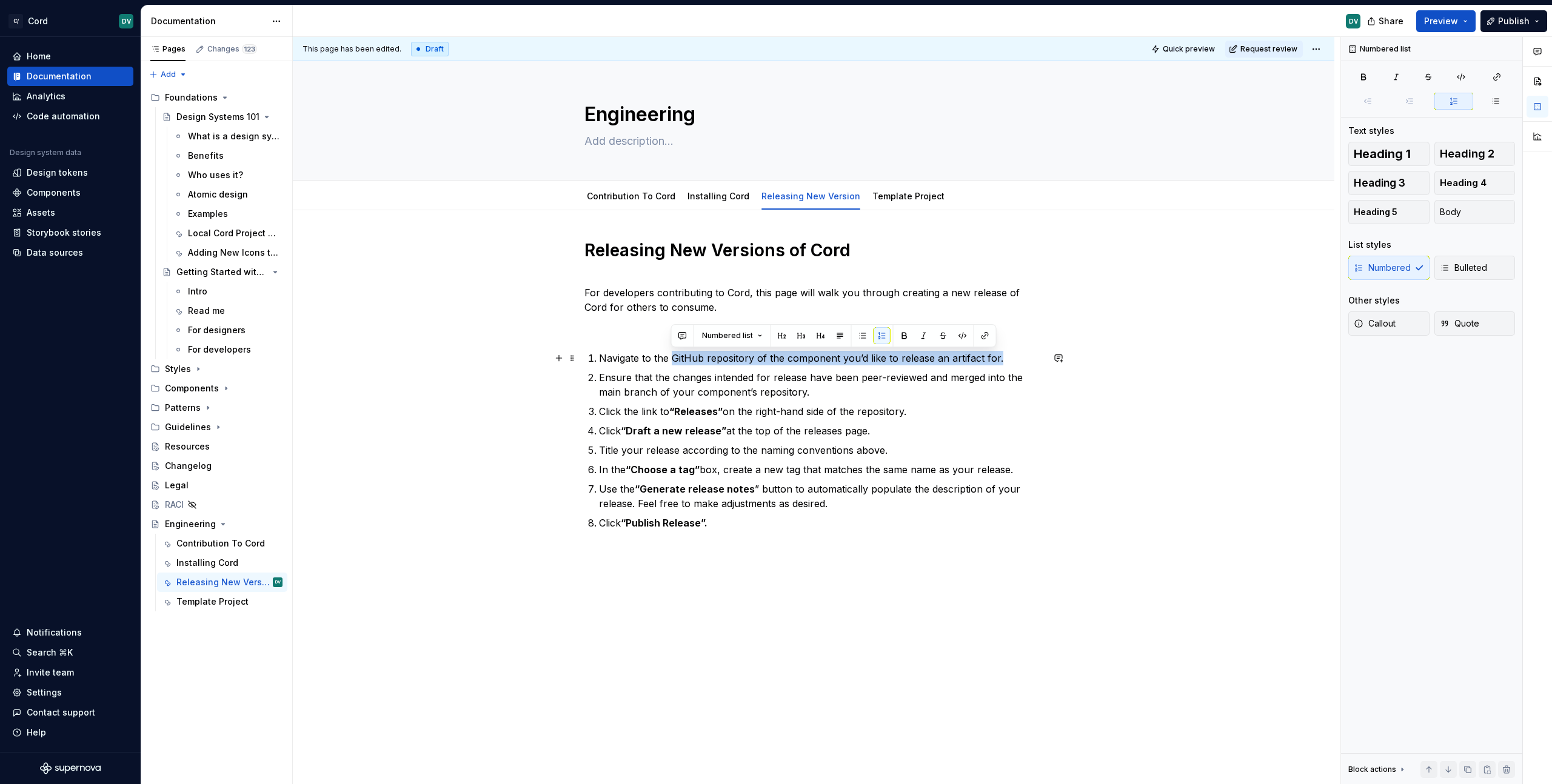
click at [1038, 363] on p "Navigate to the GitHub repository of the component you’d like to release an art…" at bounding box center [820, 358] width 444 height 15
click at [869, 400] on ol "Navigate to the Cord repository. Ensure that the changes intended for release h…" at bounding box center [820, 440] width 444 height 179
click at [872, 393] on p "Ensure that the changes intended for release have been peer-reviewed and merged…" at bounding box center [820, 384] width 444 height 29
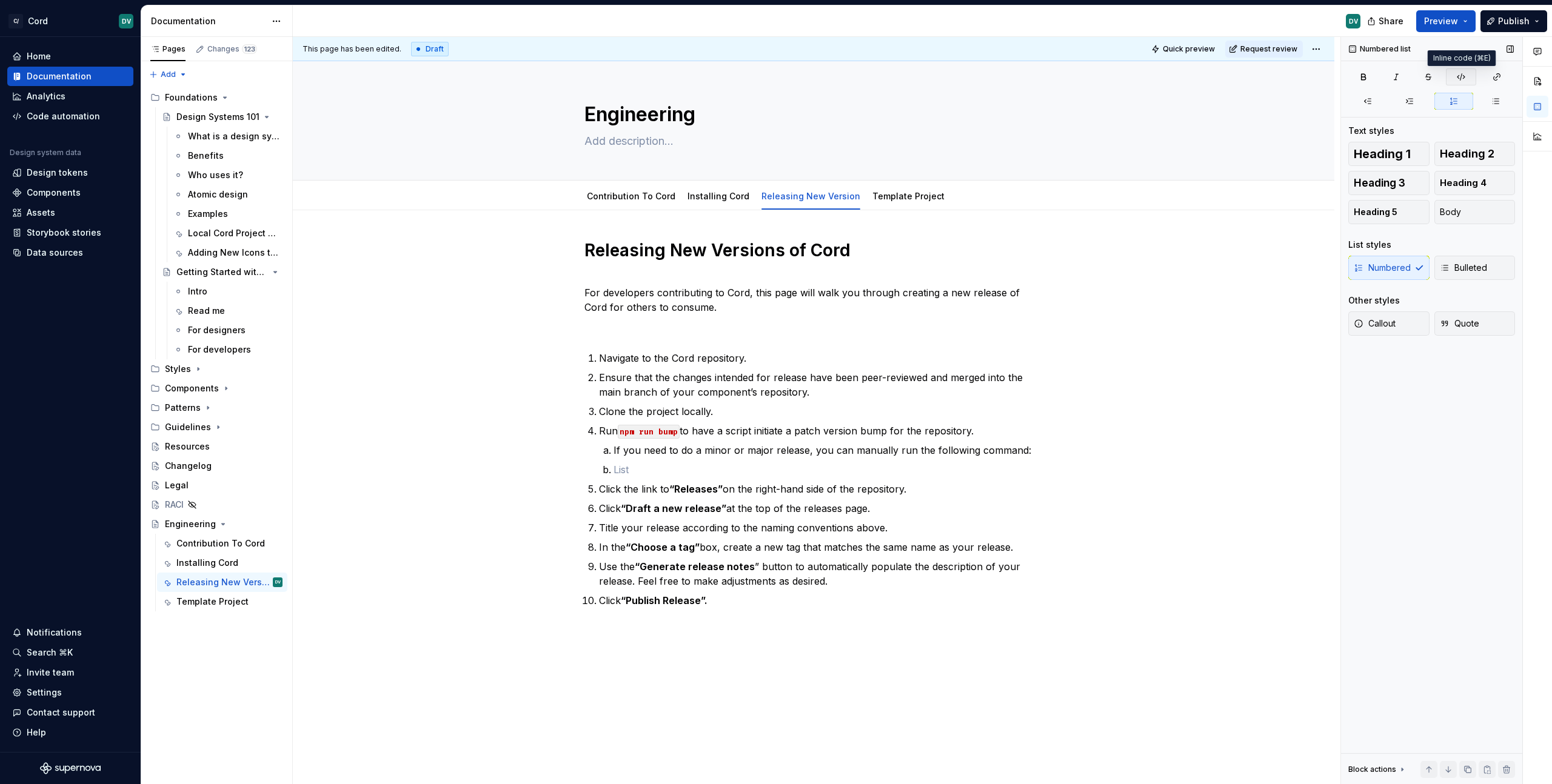
click at [1454, 75] on button "button" at bounding box center [1461, 77] width 30 height 17
click at [722, 472] on p "cd libs/cord-core && npm version patch" at bounding box center [828, 469] width 429 height 15
click at [1466, 77] on button "button" at bounding box center [1461, 77] width 30 height 17
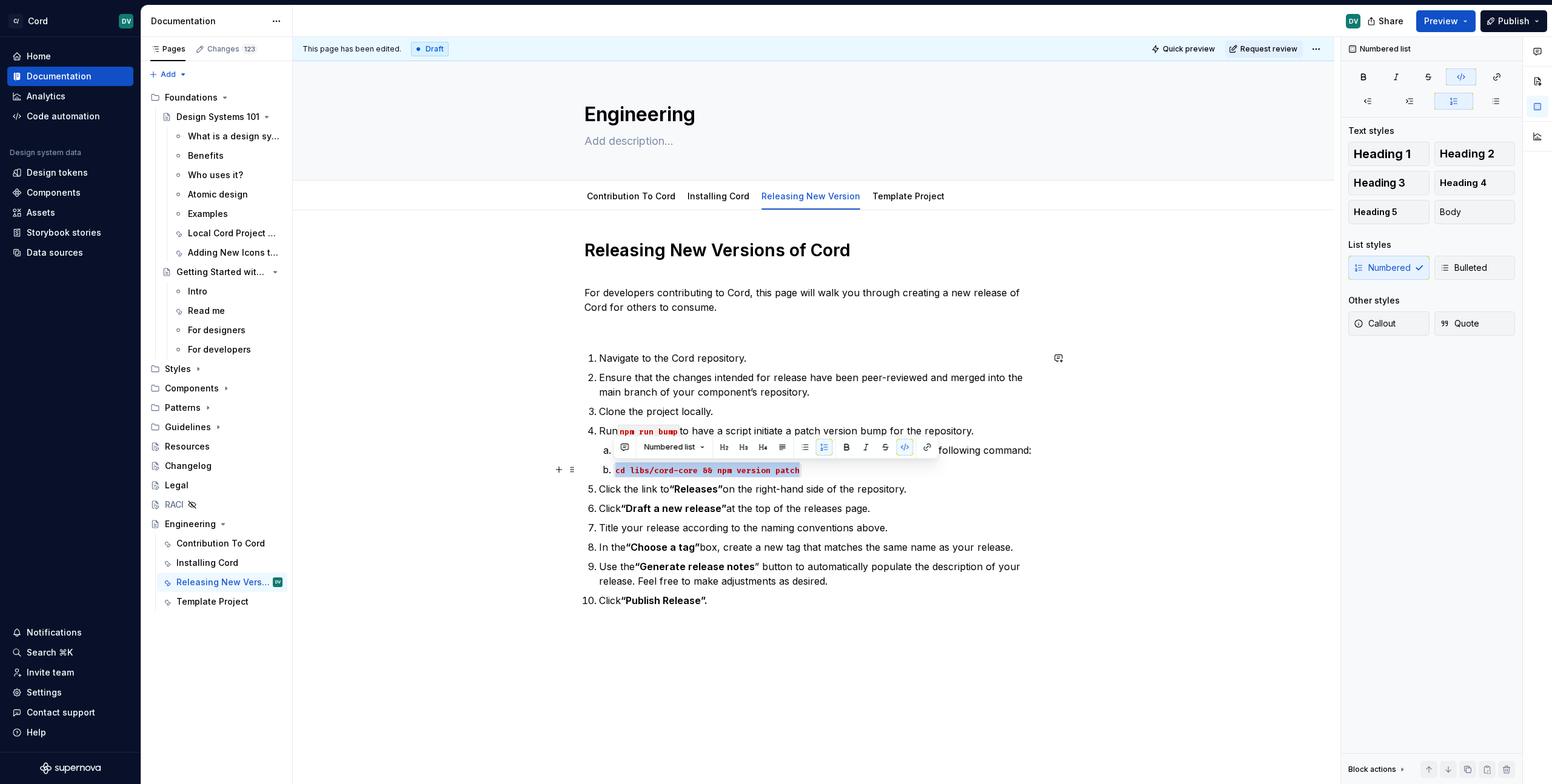
click at [796, 469] on code "cd libs/cord-core && npm version patch" at bounding box center [707, 471] width 188 height 14
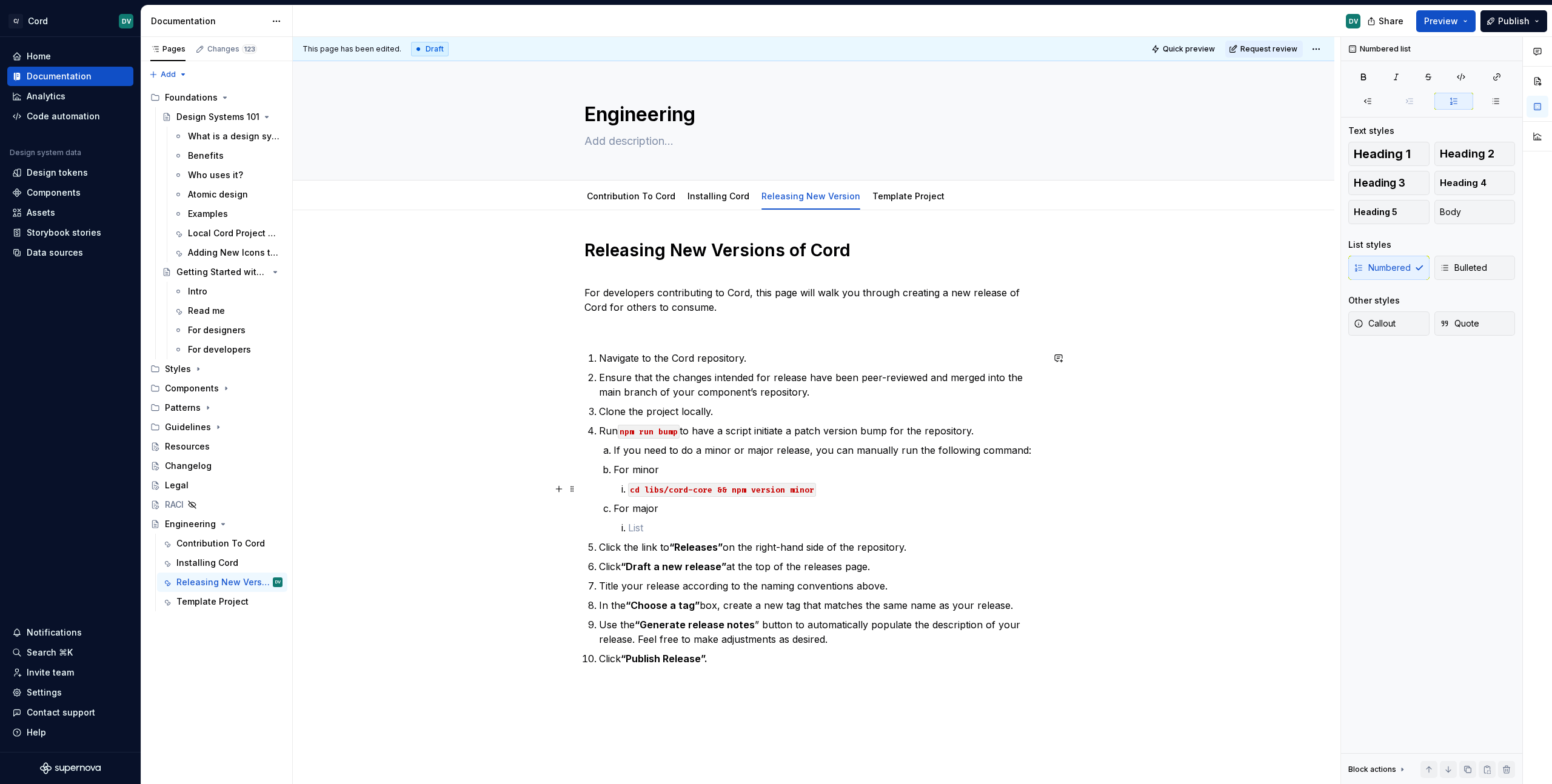
click at [704, 486] on code "cd libs/cord-core && npm version minor" at bounding box center [721, 490] width 188 height 14
copy p "cd libs/cord-core && npm version minor"
click at [681, 522] on p at bounding box center [835, 528] width 415 height 15
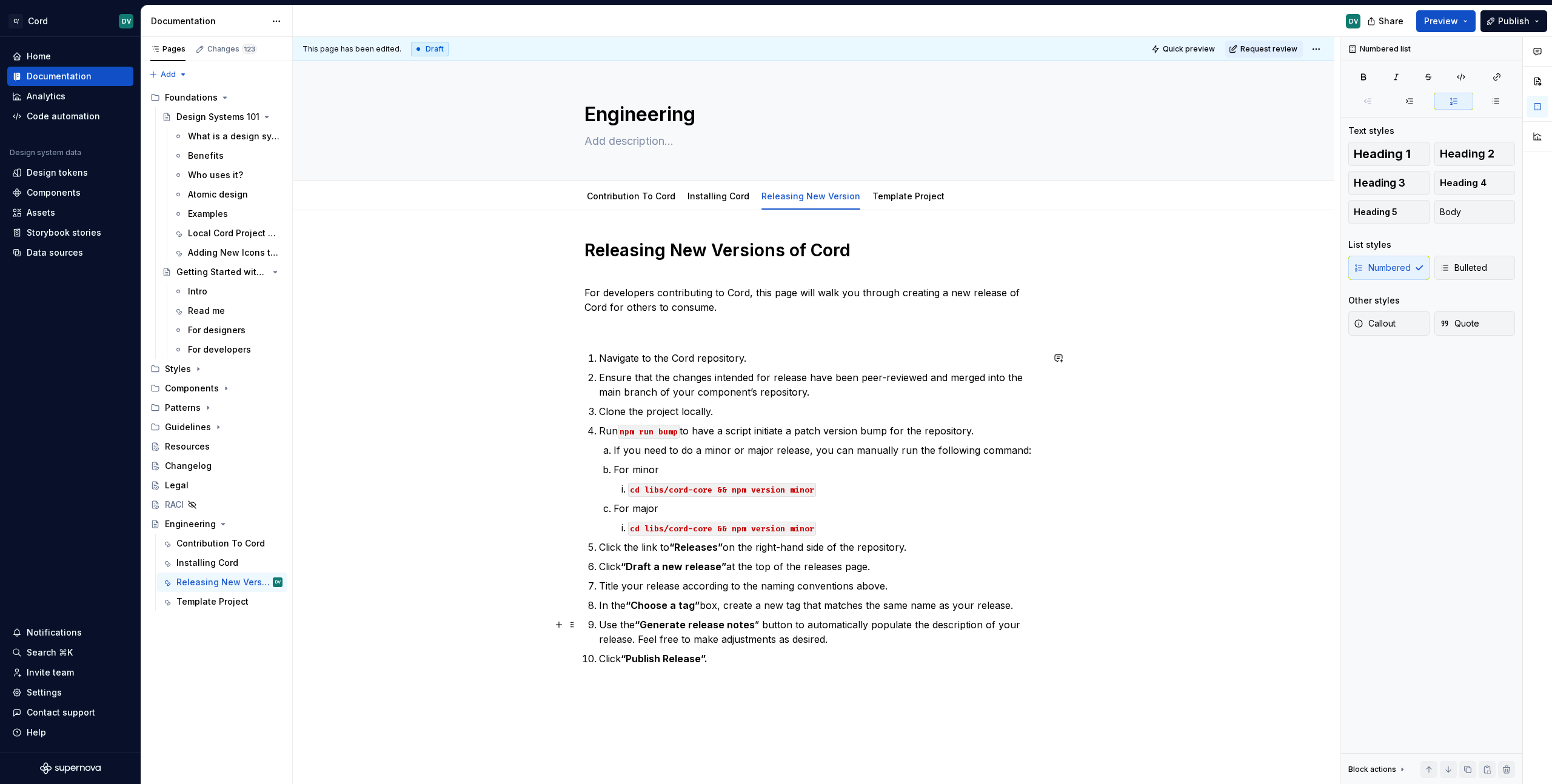
click at [704, 615] on ol "Navigate to the Cord repository. Ensure that the changes intended for release h…" at bounding box center [820, 508] width 444 height 315
click at [808, 529] on code "cd libs/cord-core && npm version minor" at bounding box center [721, 529] width 188 height 14
click at [845, 601] on p "In the “Choose a tag” box, create a new tag that matches the same name as your …" at bounding box center [820, 605] width 444 height 15
click at [853, 679] on div "Releasing New Versions of Cord For developers contributing to Cord, this page w…" at bounding box center [813, 460] width 458 height 441
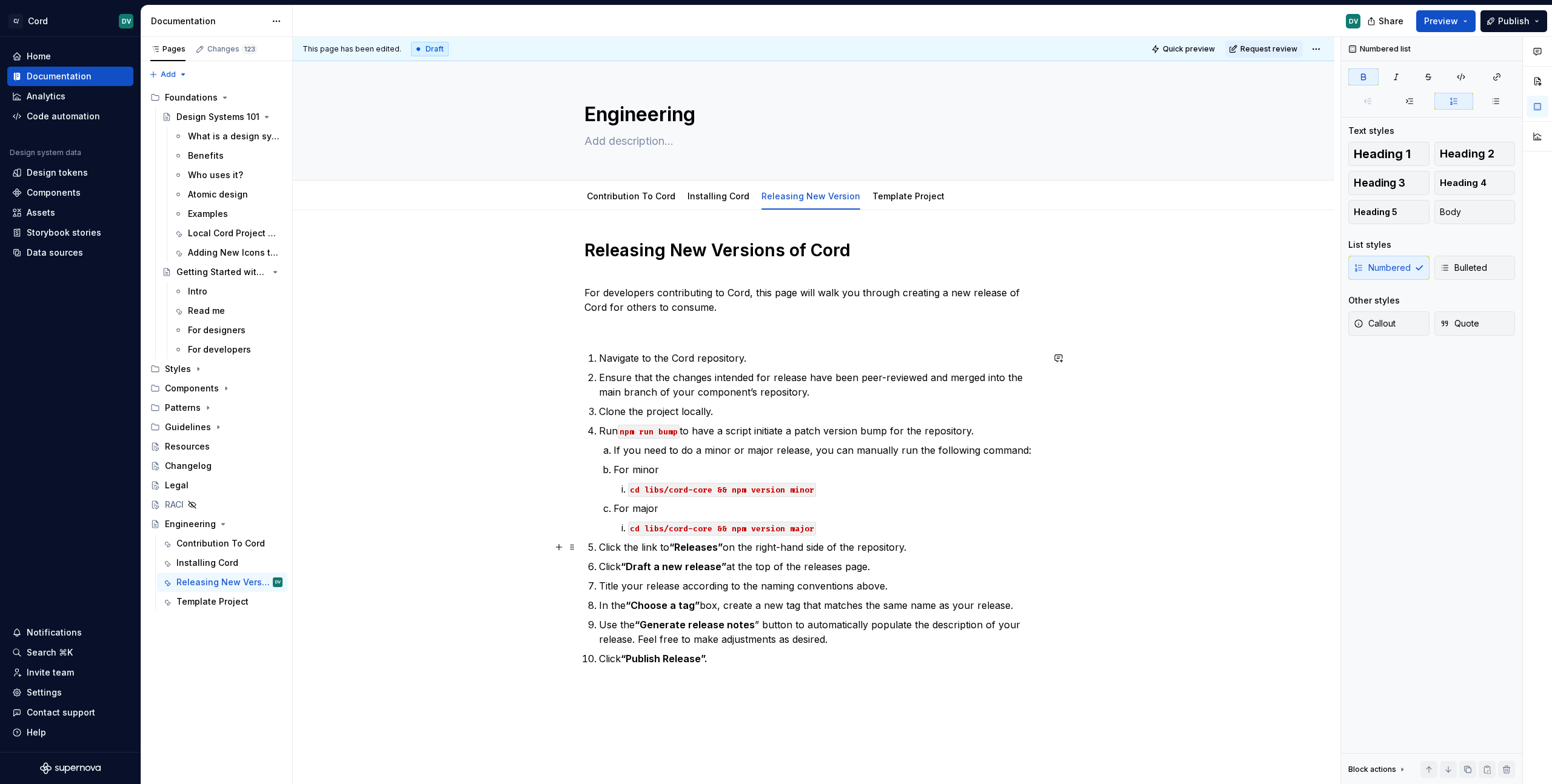
click at [670, 551] on p "Click the link to “Releases” on the right-hand side of the repository." at bounding box center [820, 547] width 444 height 15
click at [872, 522] on p "cd libs/cord-core && npm version major" at bounding box center [835, 528] width 415 height 15
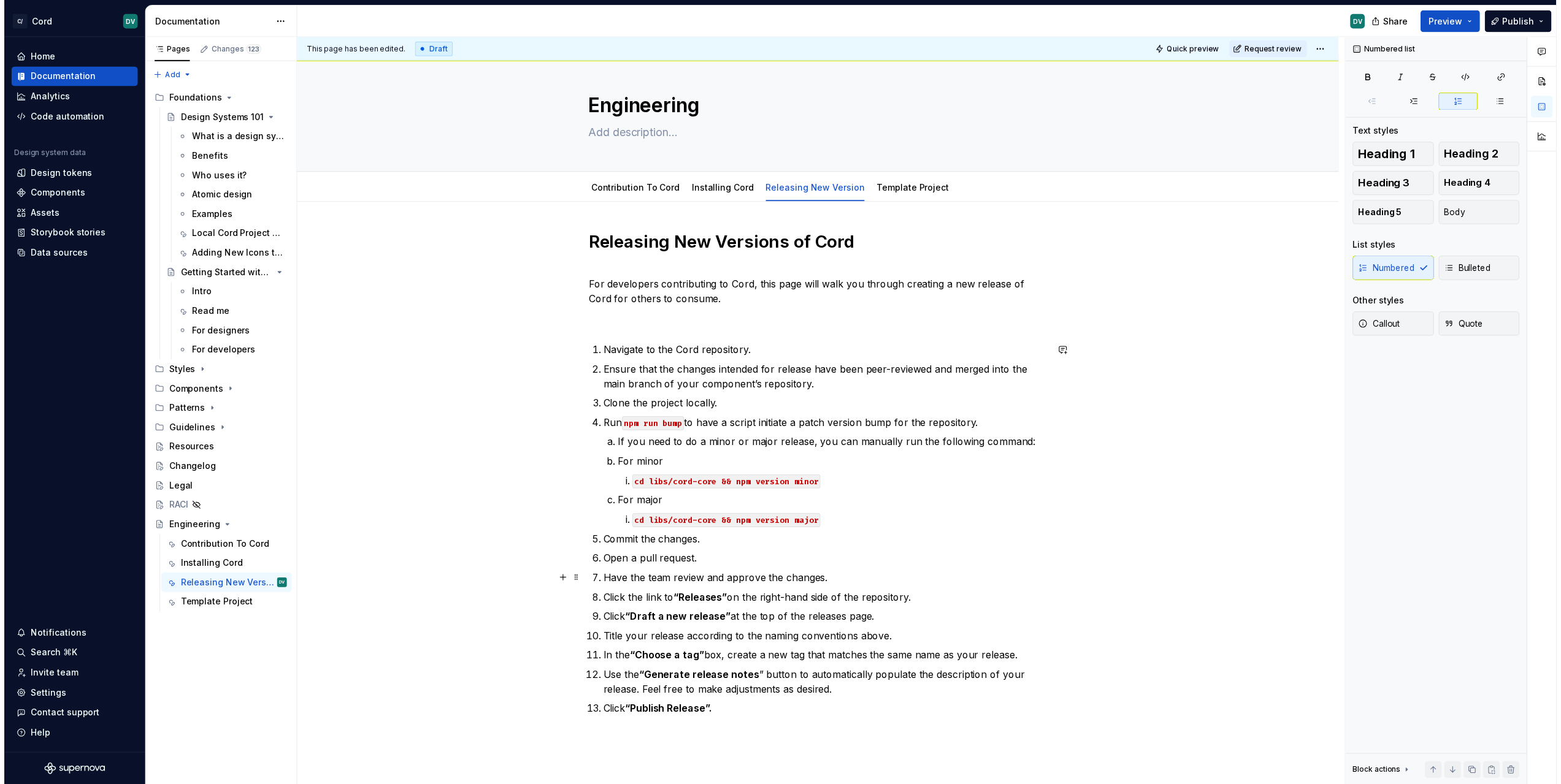
scroll to position [54, 0]
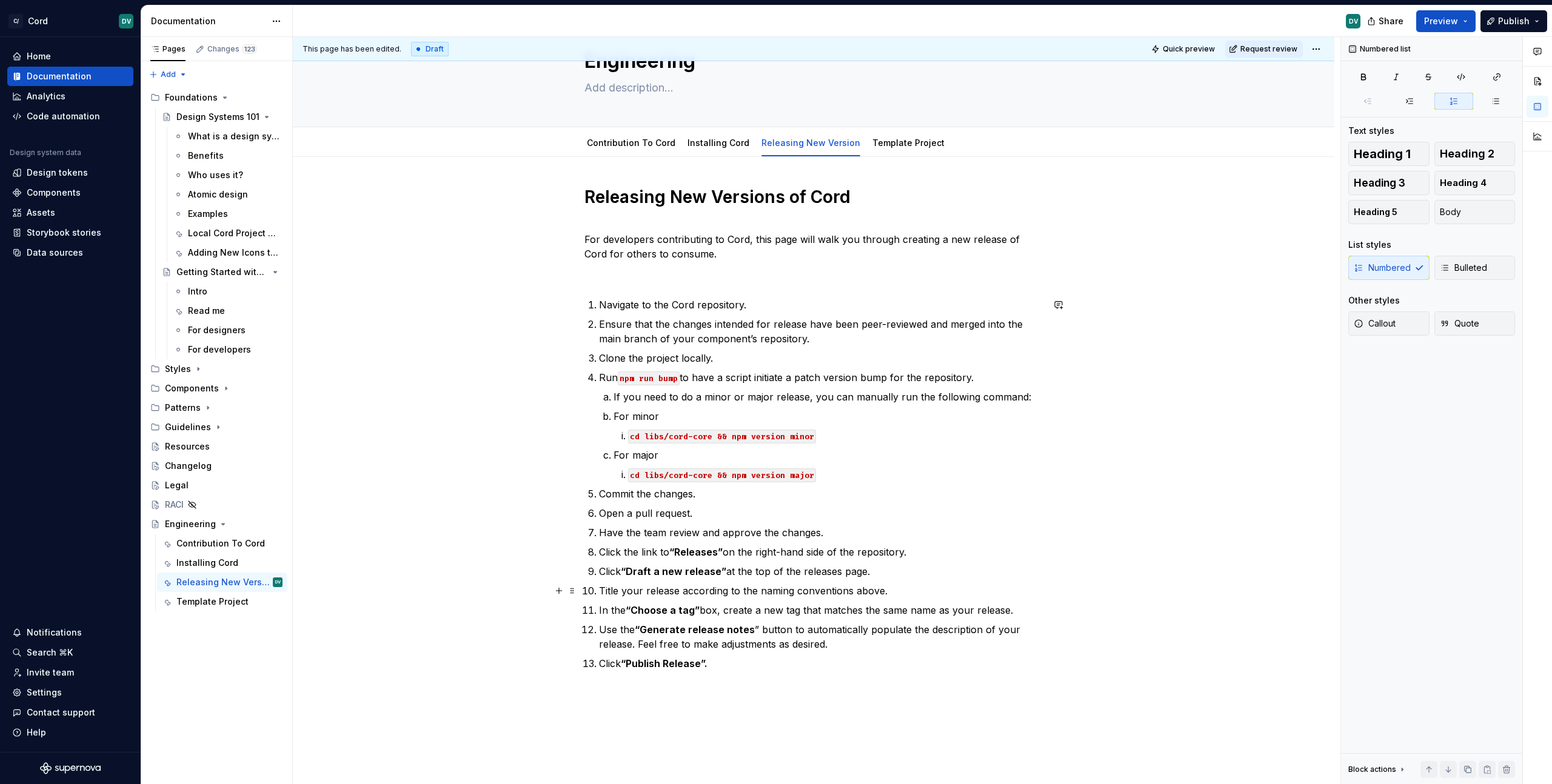
click at [897, 592] on p "Title your release according to the naming conventions above." at bounding box center [820, 591] width 444 height 15
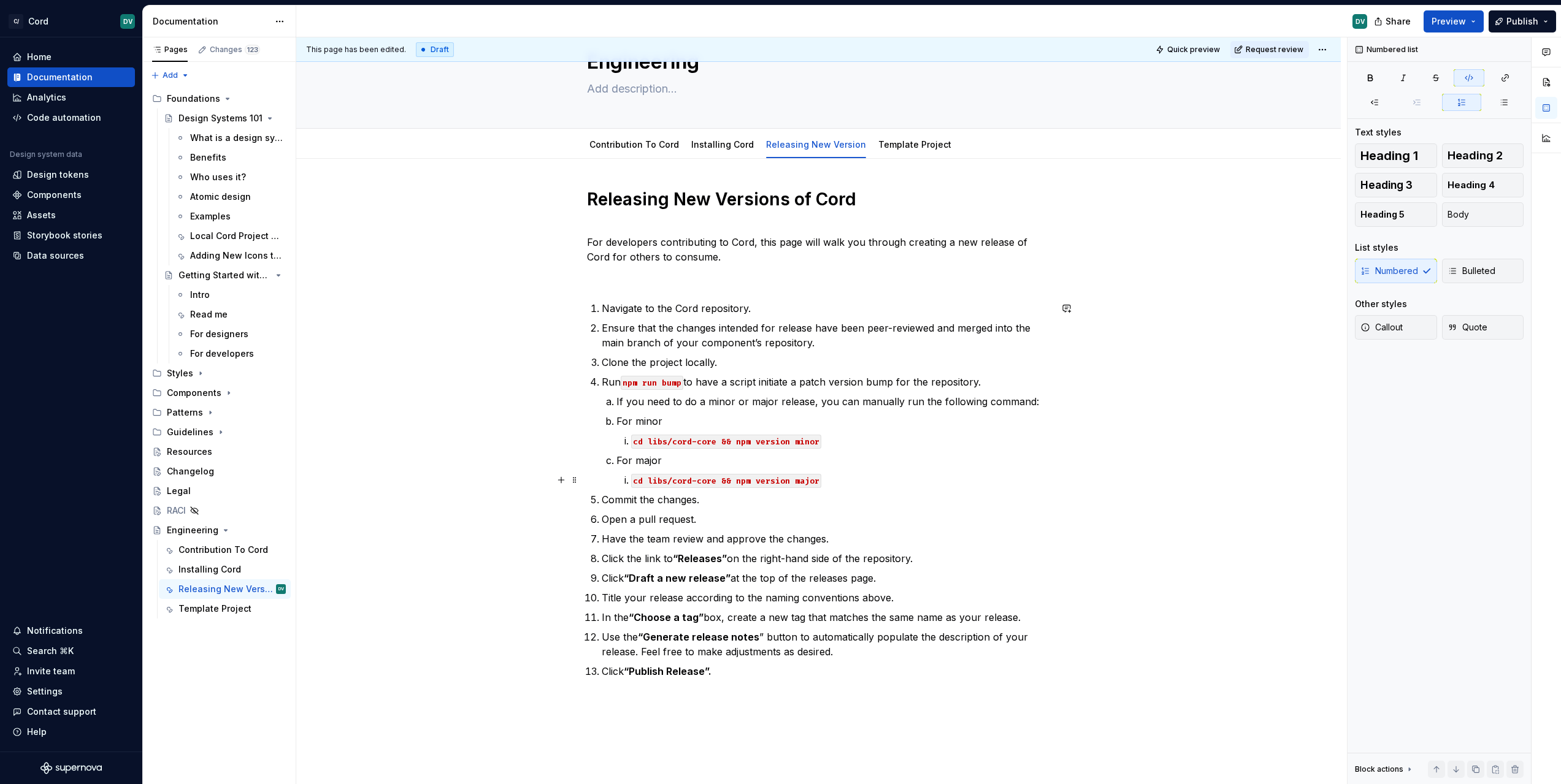
click at [748, 483] on code "cd libs/cord-core && npm version major" at bounding box center [725, 481] width 190 height 14
click at [710, 539] on p "Have the team review and approve the changes." at bounding box center [826, 539] width 449 height 15
click at [668, 515] on p "Open a pull request." at bounding box center [826, 519] width 449 height 15
click at [796, 552] on p "Click the link to “Releases” on the right-hand side of the repository." at bounding box center [826, 558] width 449 height 15
drag, startPoint x: 733, startPoint y: 598, endPoint x: 909, endPoint y: 595, distance: 176.0
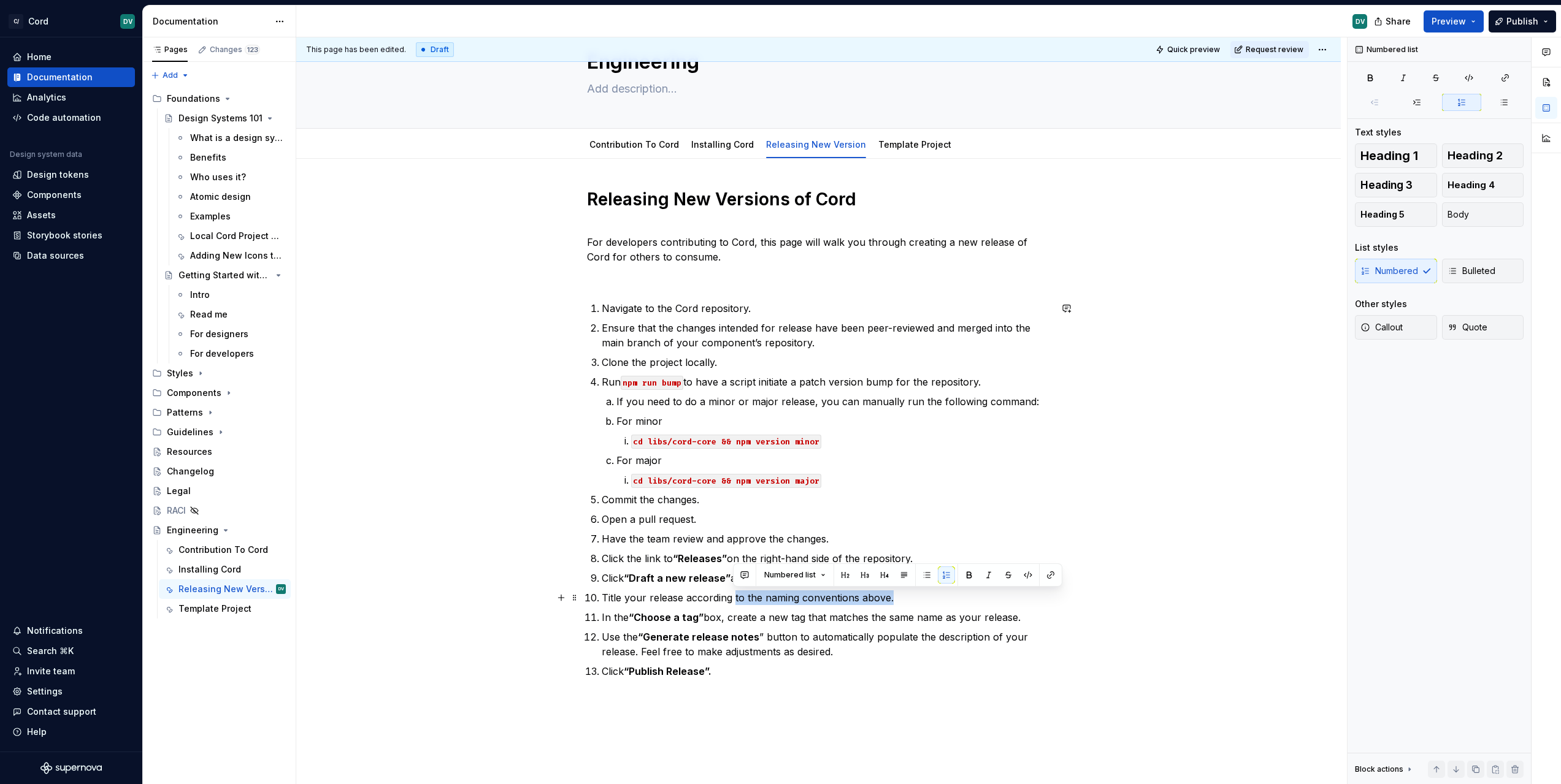
click at [908, 596] on p "Title your release according to the naming conventions above." at bounding box center [826, 598] width 449 height 15
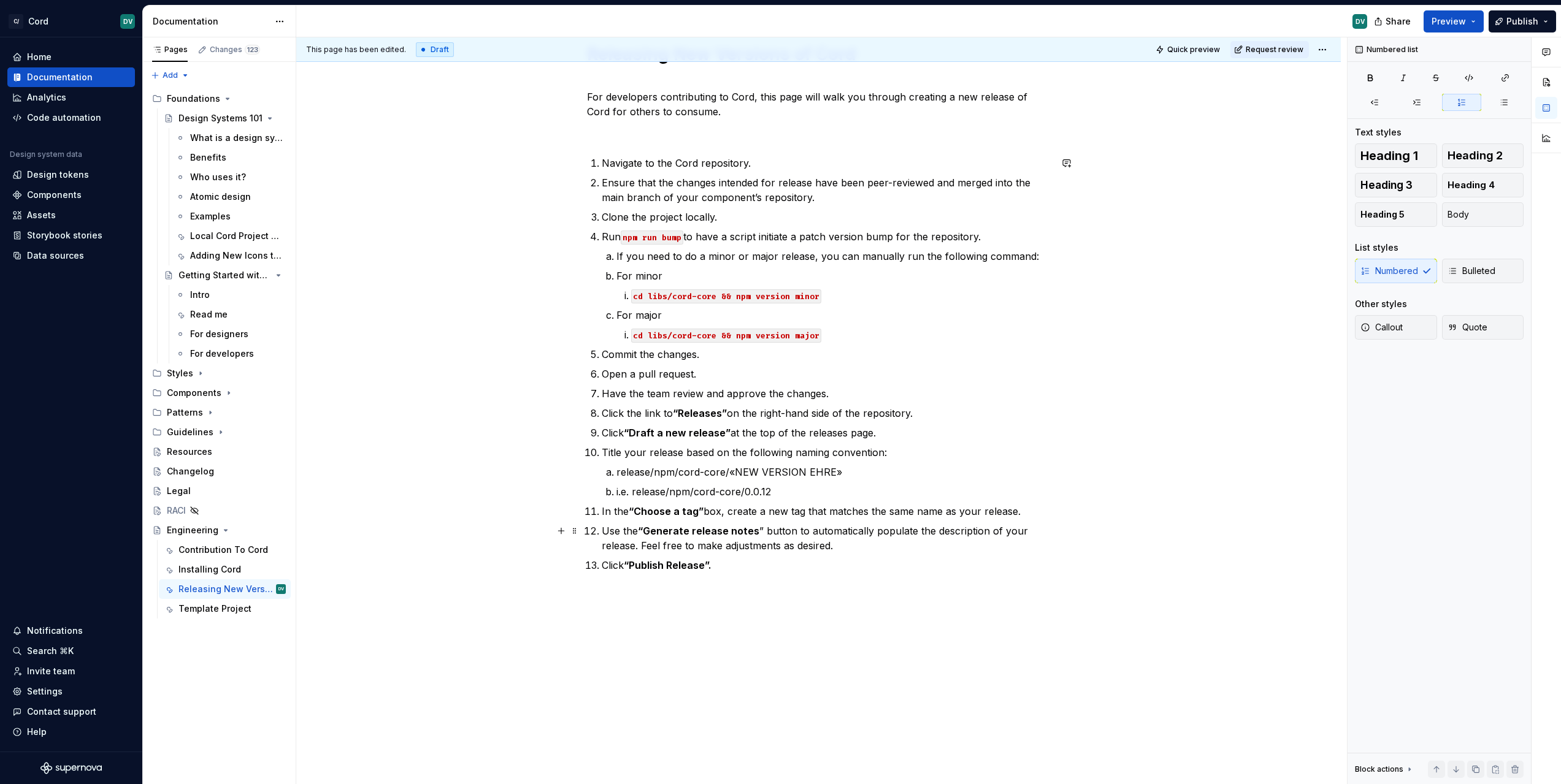
scroll to position [237, 0]
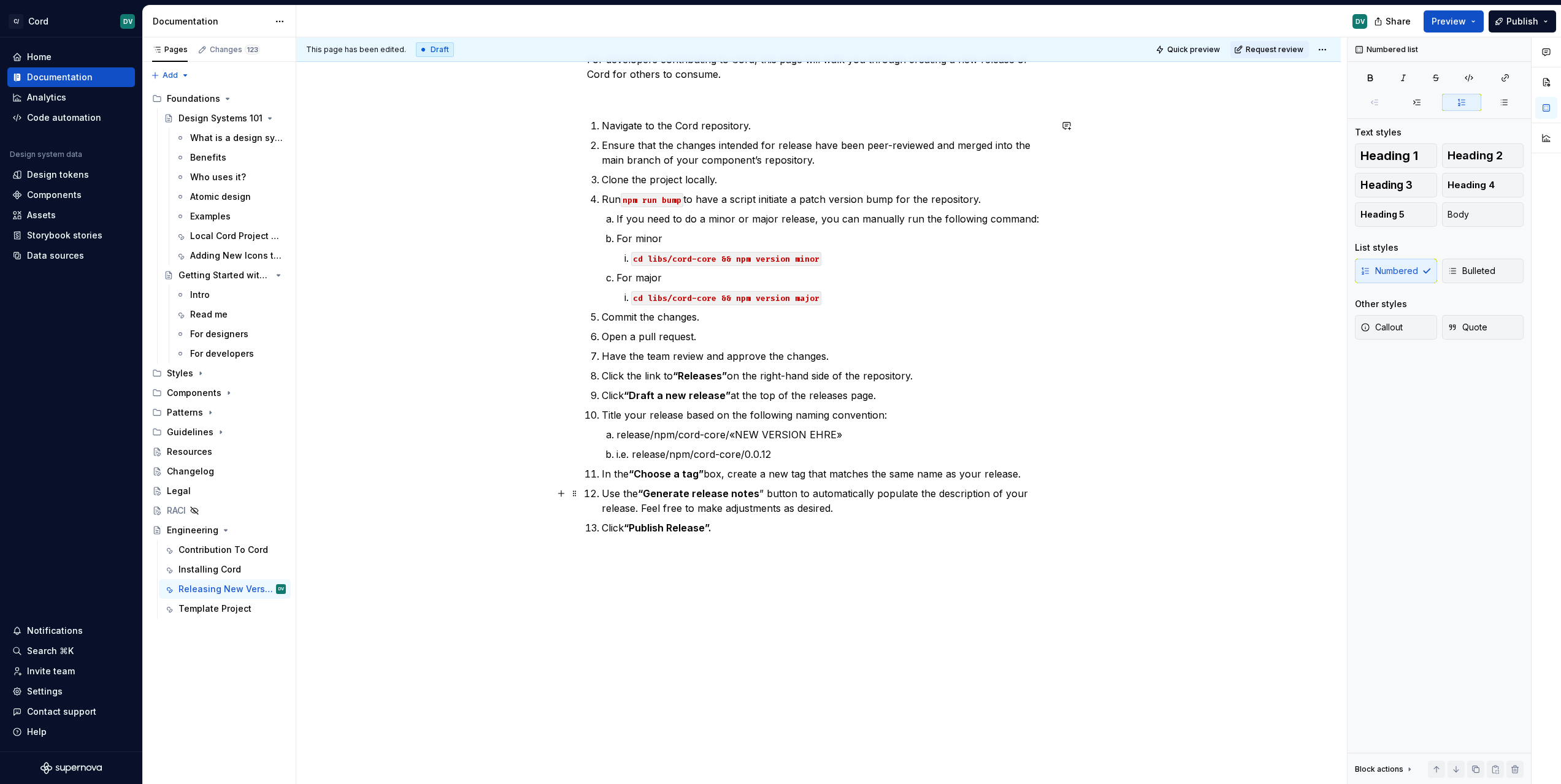
click at [760, 493] on p "Use the “Generate release notes ” button to automatically populate the descript…" at bounding box center [826, 500] width 449 height 29
click at [883, 541] on div "Releasing New Versions of Cord For developers contributing to Cord, this page w…" at bounding box center [819, 278] width 464 height 544
click at [806, 472] on p "In the “Choose a tag” box, create a new tag that matches the same name as your …" at bounding box center [826, 473] width 449 height 15
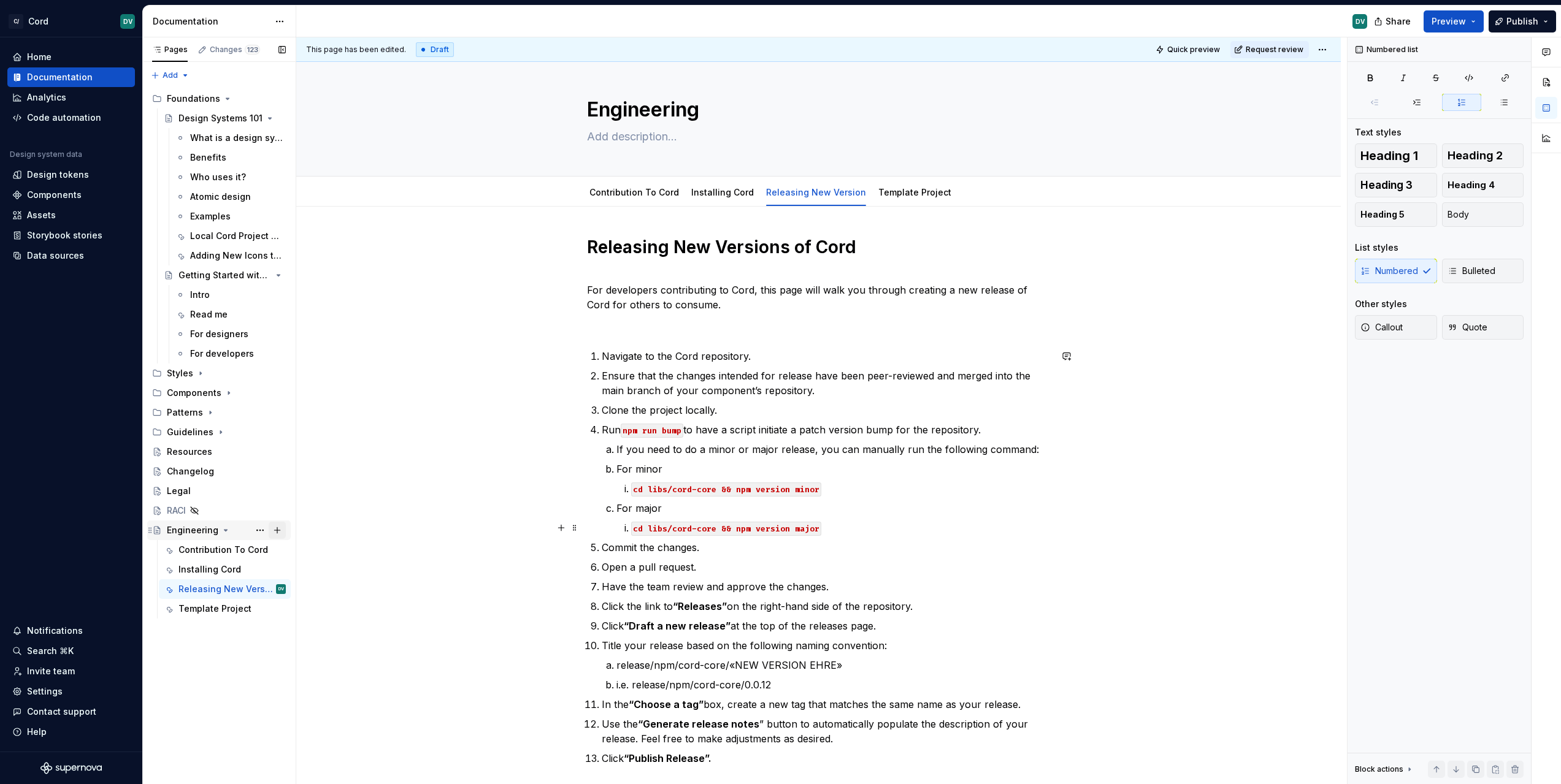
scroll to position [15, 0]
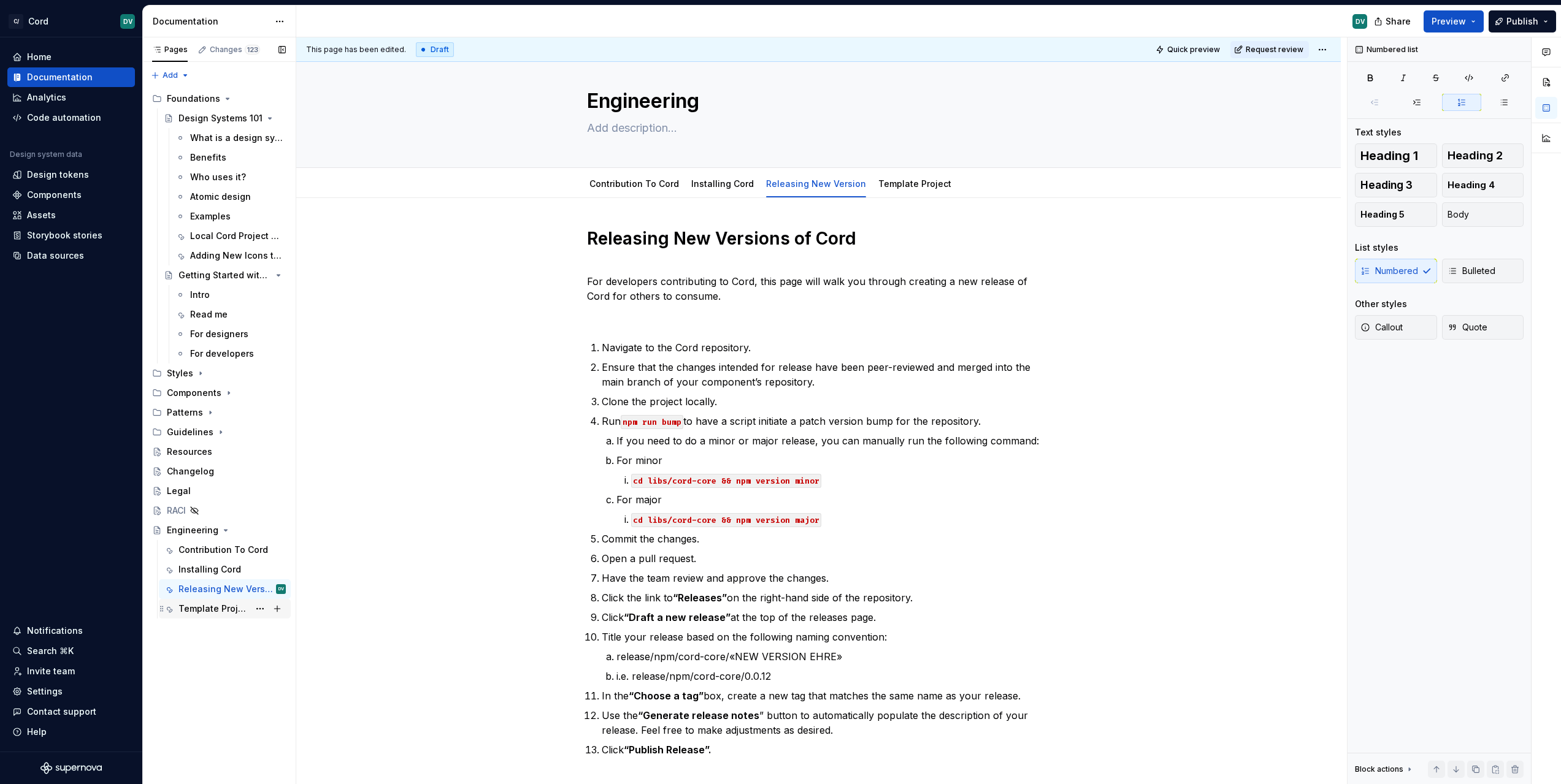
click at [202, 608] on div "Template Project" at bounding box center [213, 608] width 70 height 12
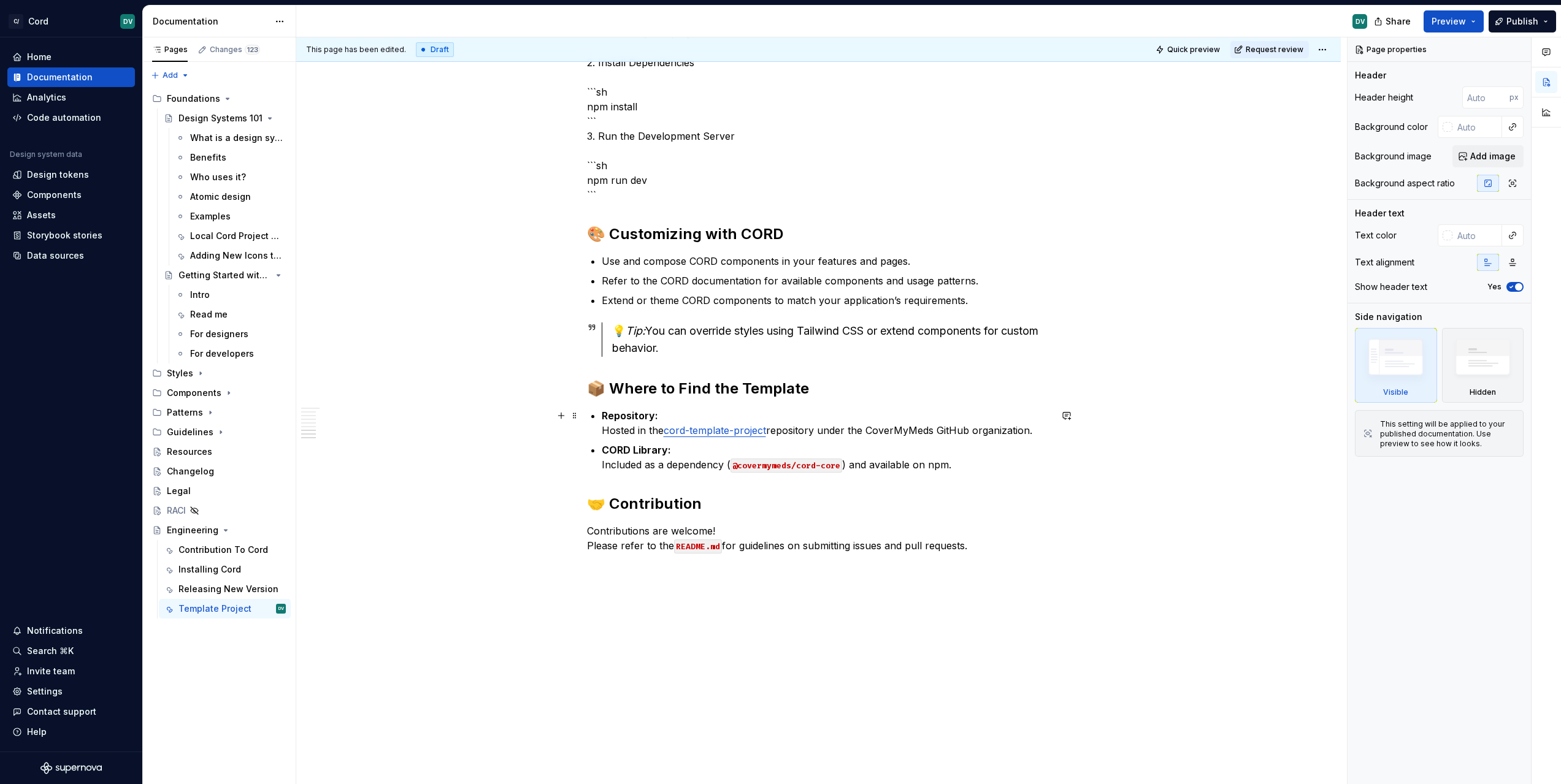
scroll to position [1186, 0]
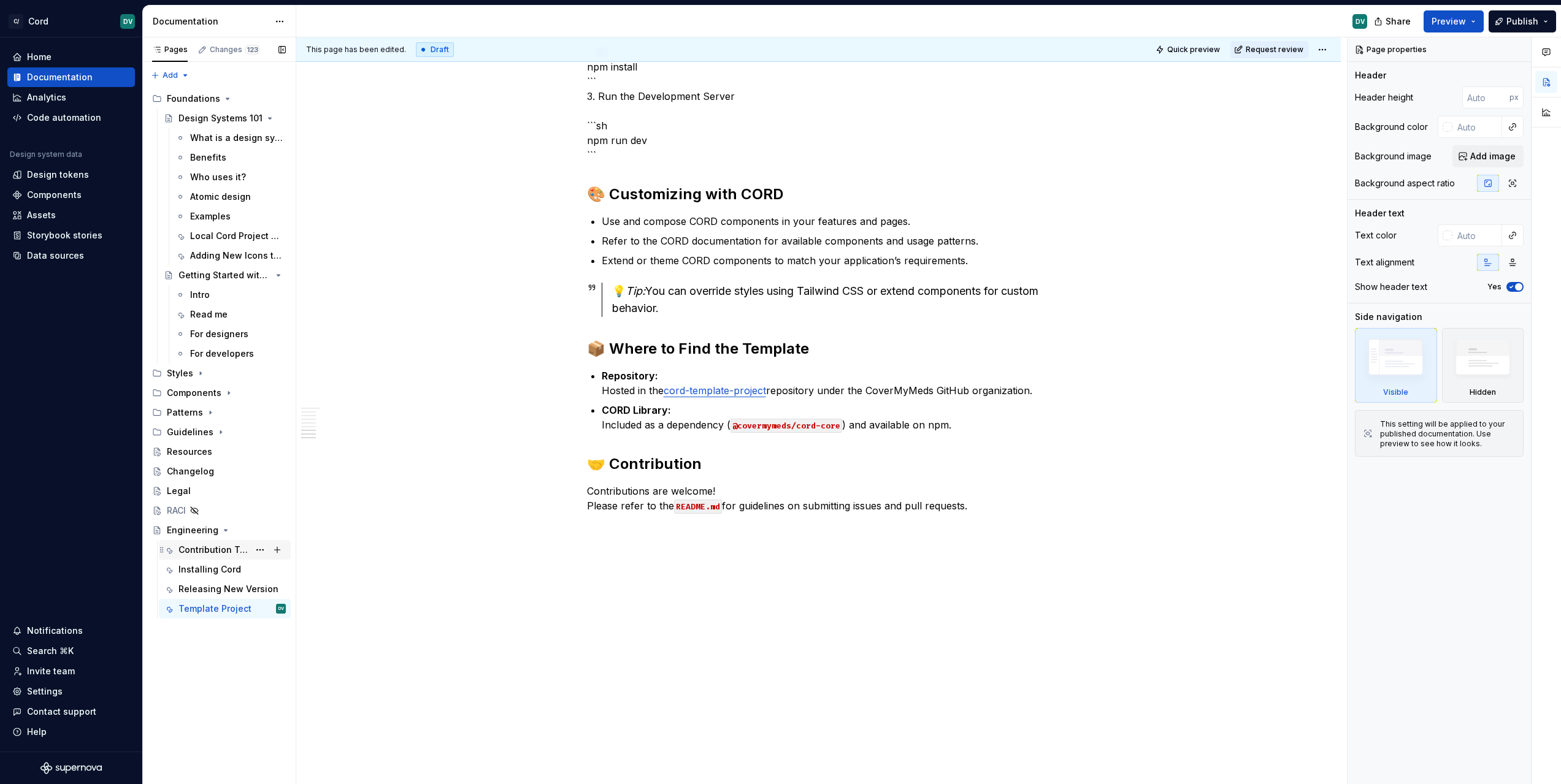
click at [192, 542] on div "Contribution To Cord" at bounding box center [232, 550] width 107 height 17
click at [198, 586] on div "Releasing New Version" at bounding box center [213, 589] width 70 height 12
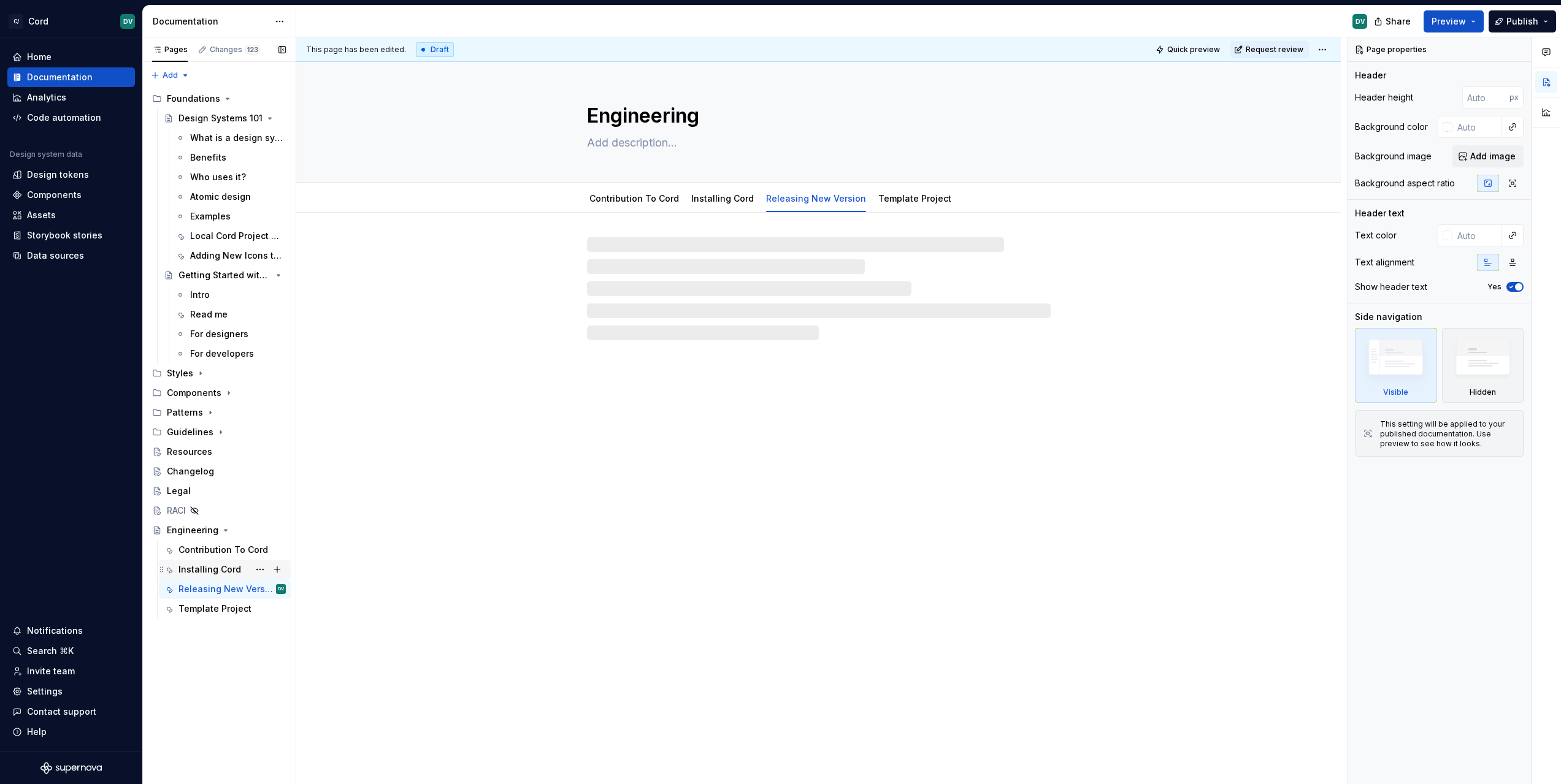
click at [201, 576] on div "Installing Cord" at bounding box center [232, 569] width 107 height 17
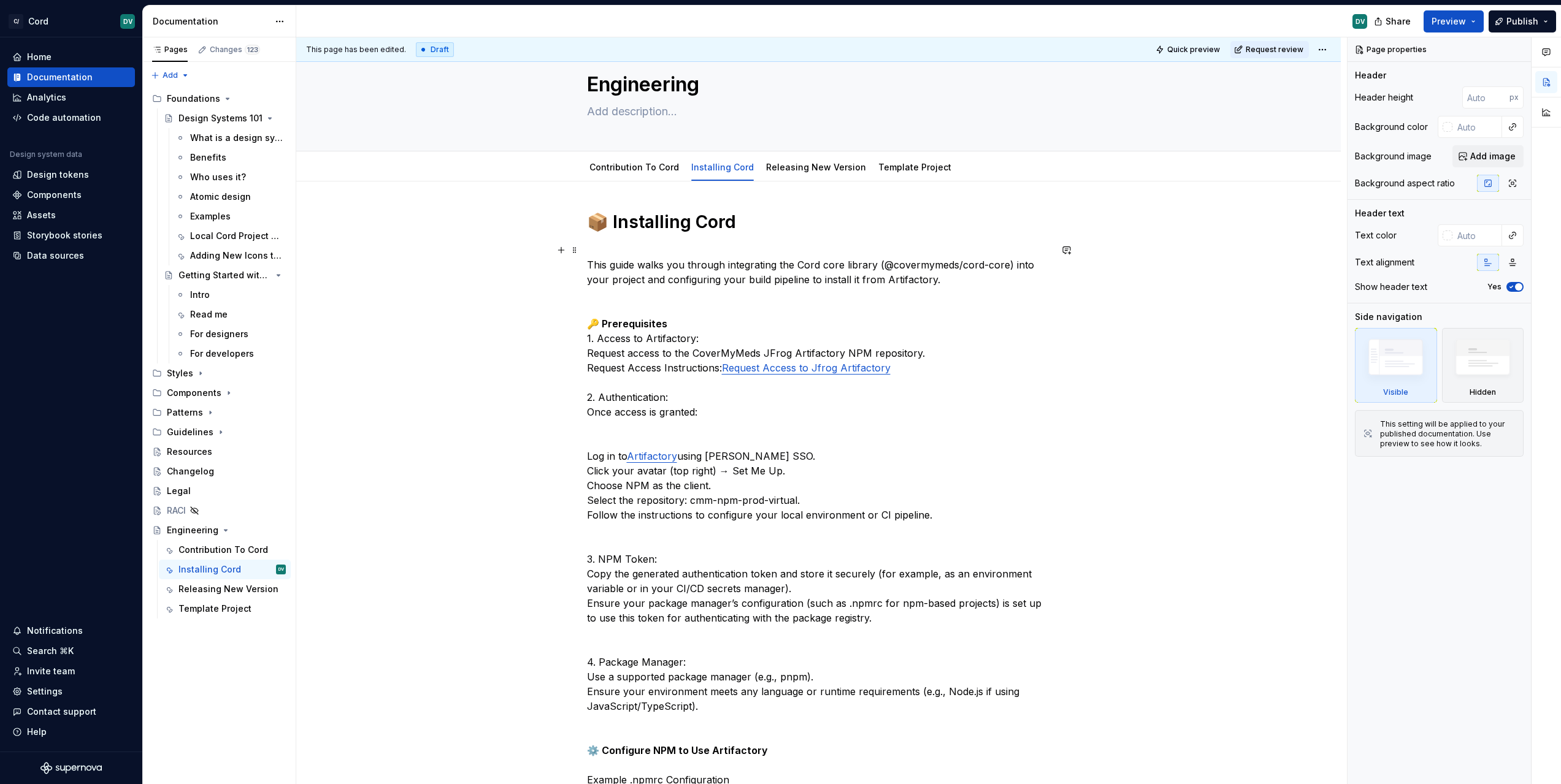
scroll to position [96, 0]
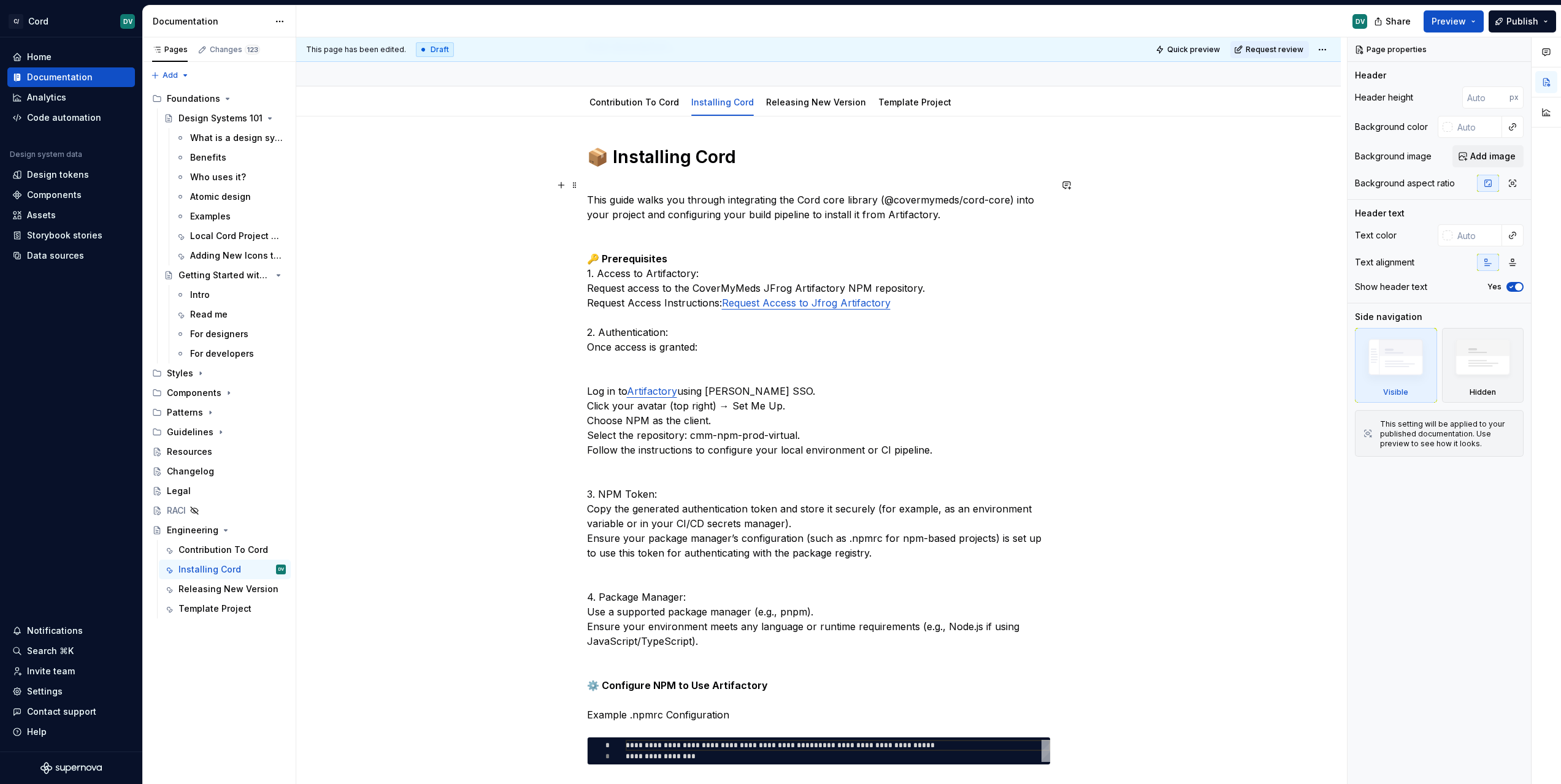
type textarea "*"
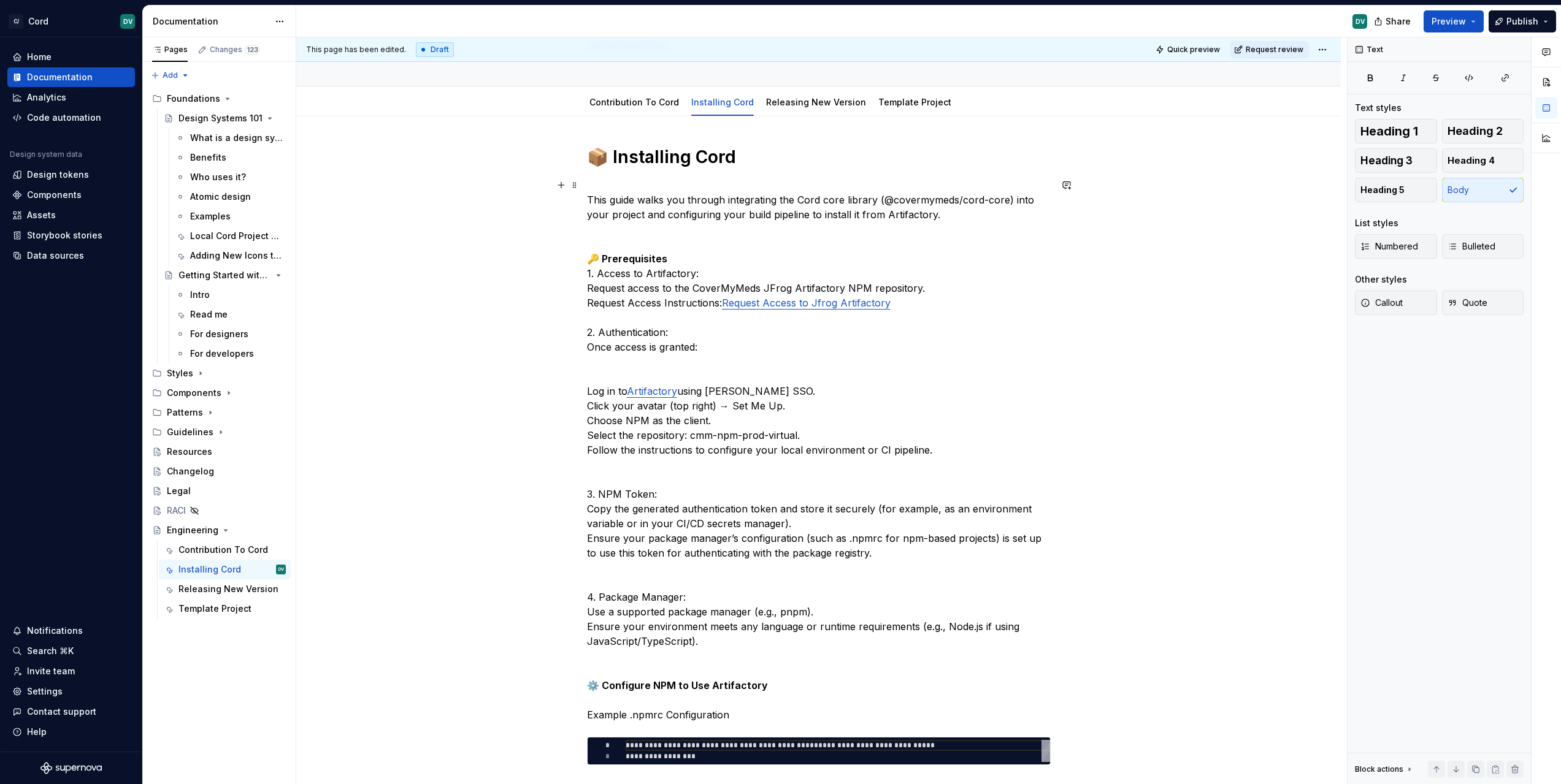
click at [628, 269] on p "This guide walks you through integrating the Cord core library (@covermymeds/co…" at bounding box center [819, 450] width 464 height 544
click at [593, 274] on p "This guide walks you through integrating the Cord core library (@covermymeds/co…" at bounding box center [819, 450] width 464 height 544
click at [587, 274] on p "This guide walks you through integrating the Cord core library (@covermymeds/co…" at bounding box center [819, 450] width 464 height 544
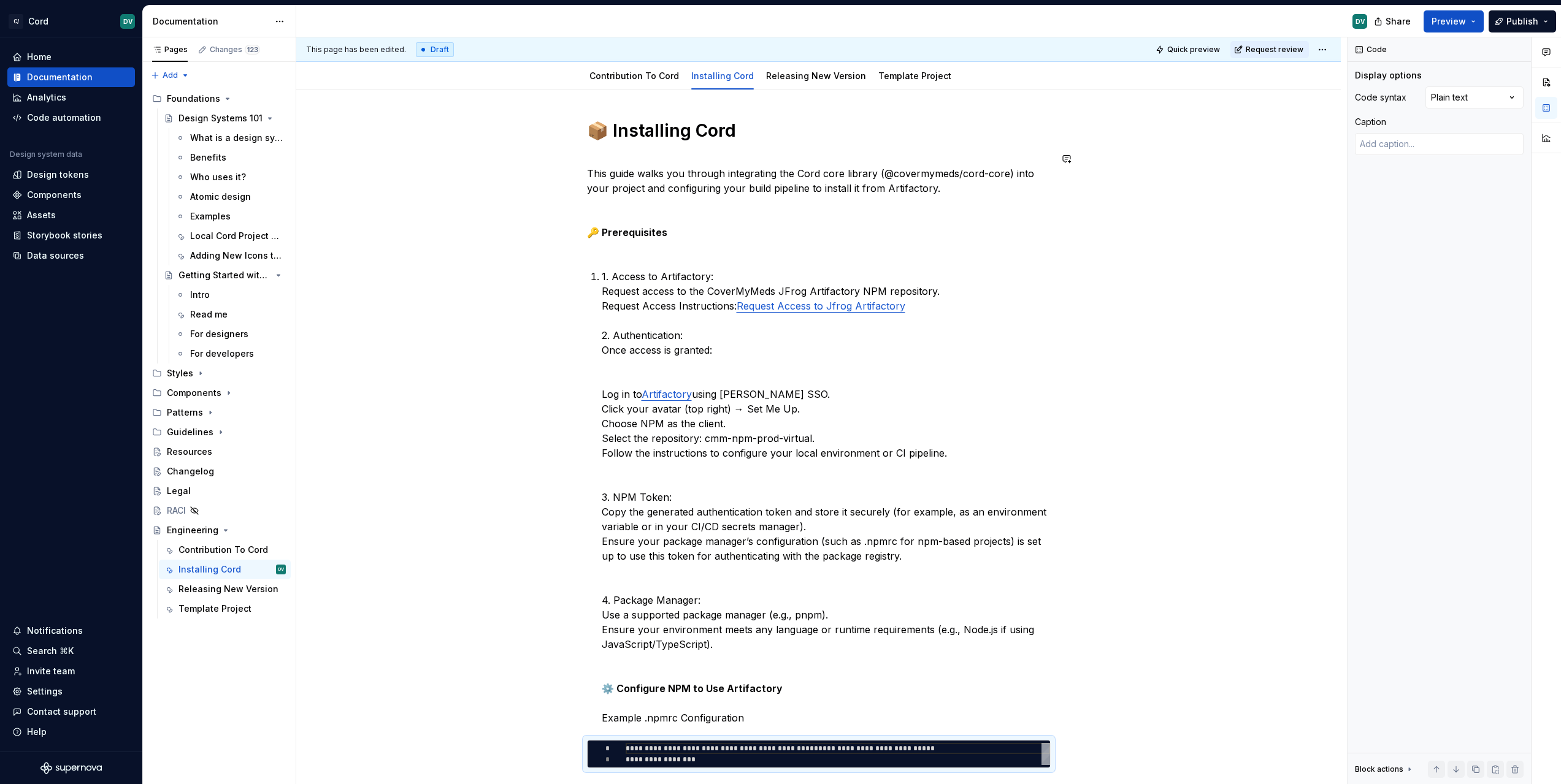
scroll to position [136, 0]
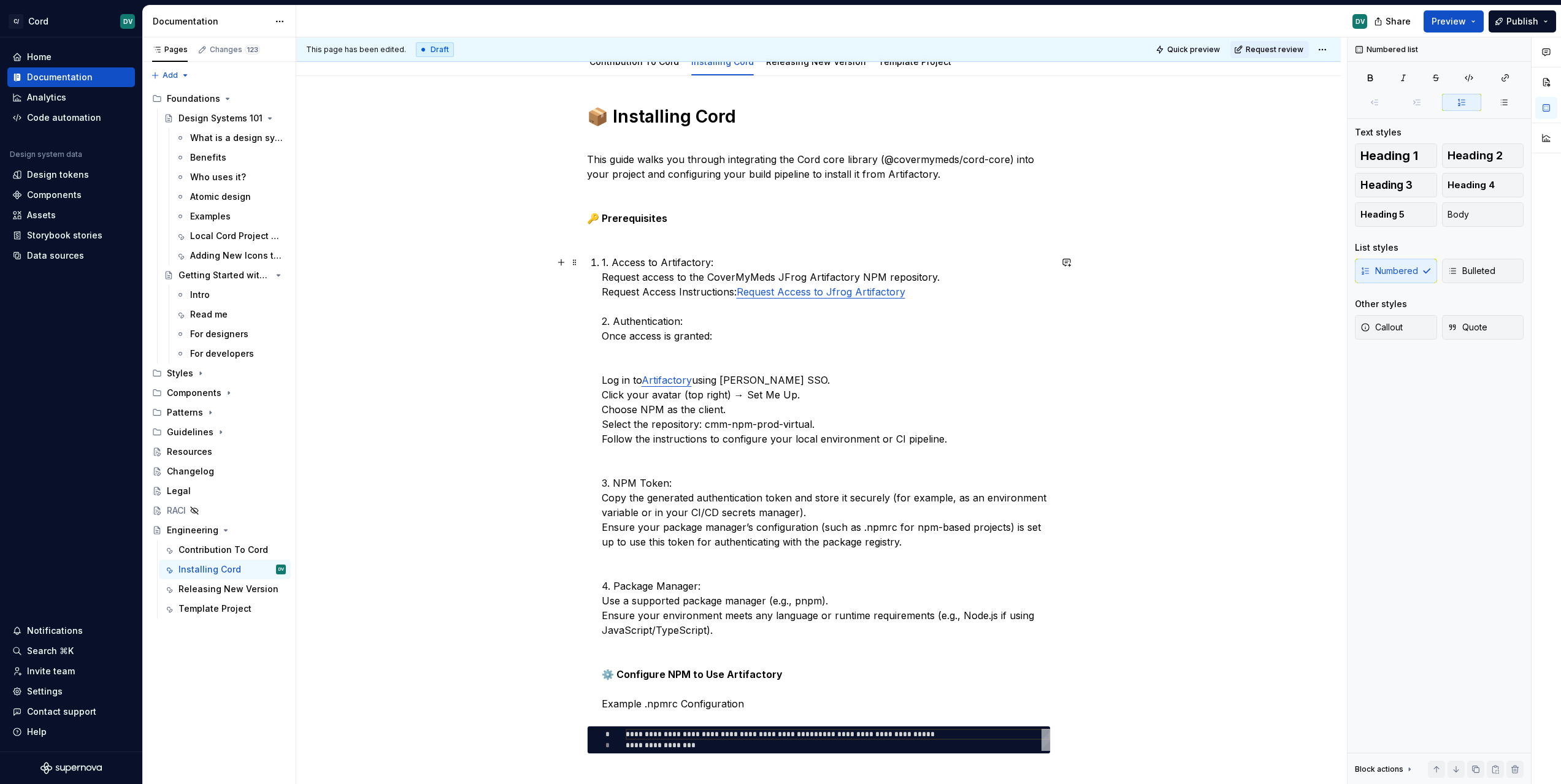
click at [613, 259] on p "1. Access to Artifactory: Request access to the CoverMyMeds JFrog Artifactory N…" at bounding box center [826, 483] width 449 height 456
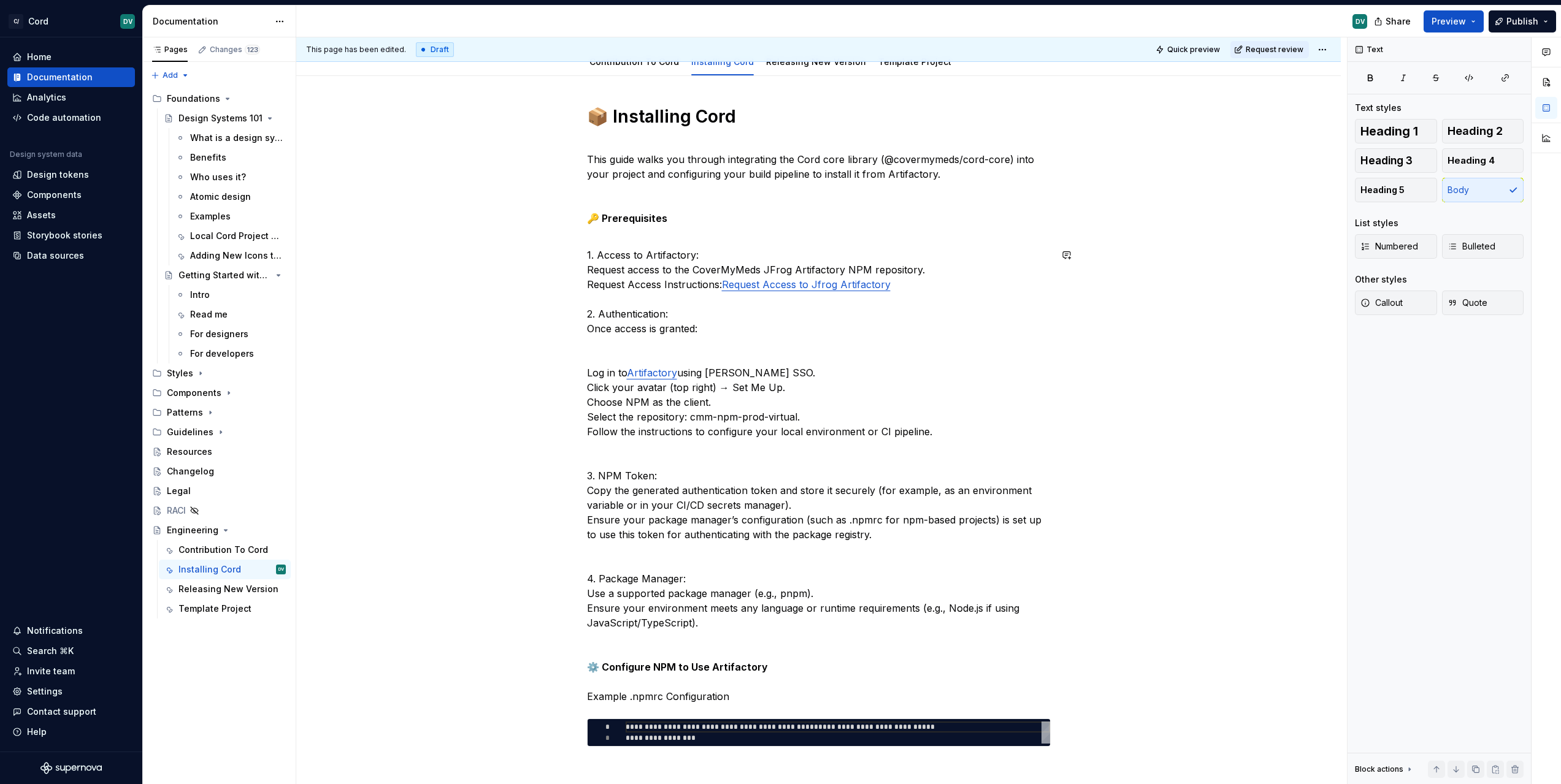
click at [622, 224] on p "This guide walks you through integrating the Cord core library (@covermymeds/co…" at bounding box center [819, 188] width 464 height 103
click at [633, 211] on p "This guide walks you through integrating the Cord core library (@covermymeds/co…" at bounding box center [819, 188] width 464 height 103
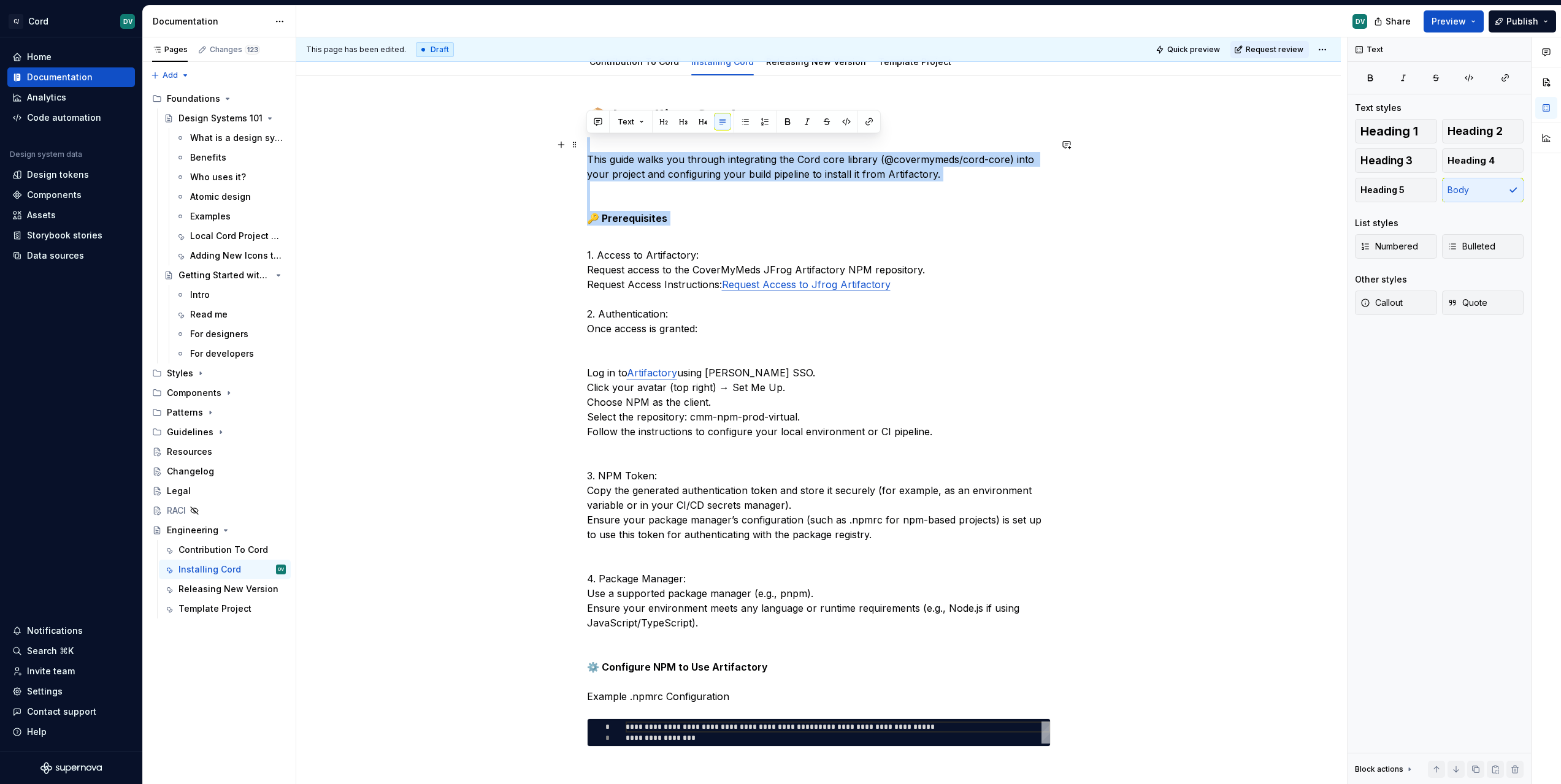
click at [633, 211] on p "This guide walks you through integrating the Cord core library (@covermymeds/co…" at bounding box center [819, 188] width 464 height 103
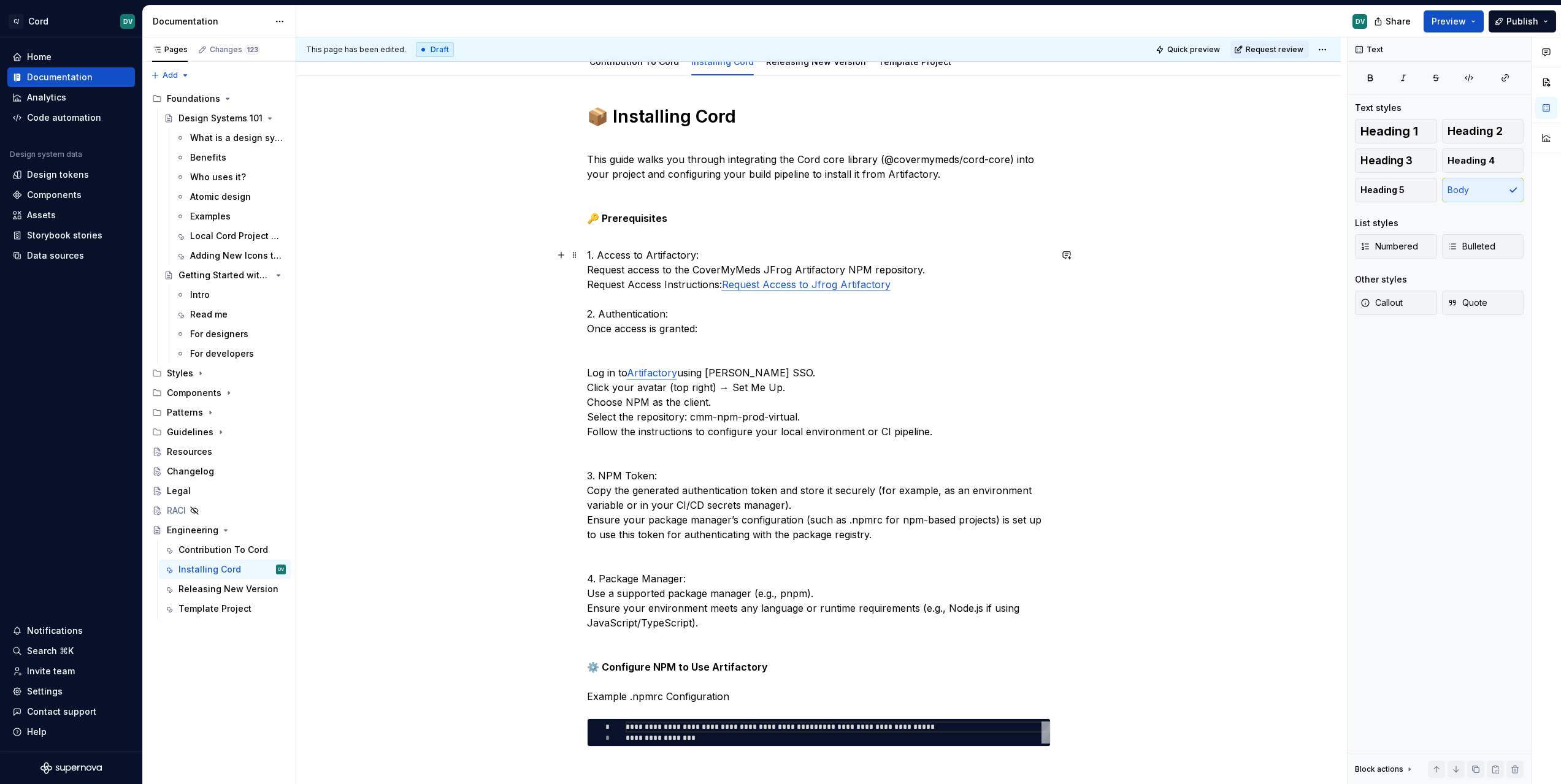
click at [628, 264] on p "1. Access to Artifactory: Request access to the CoverMyMeds JFrog Artifactory N…" at bounding box center [819, 476] width 464 height 456
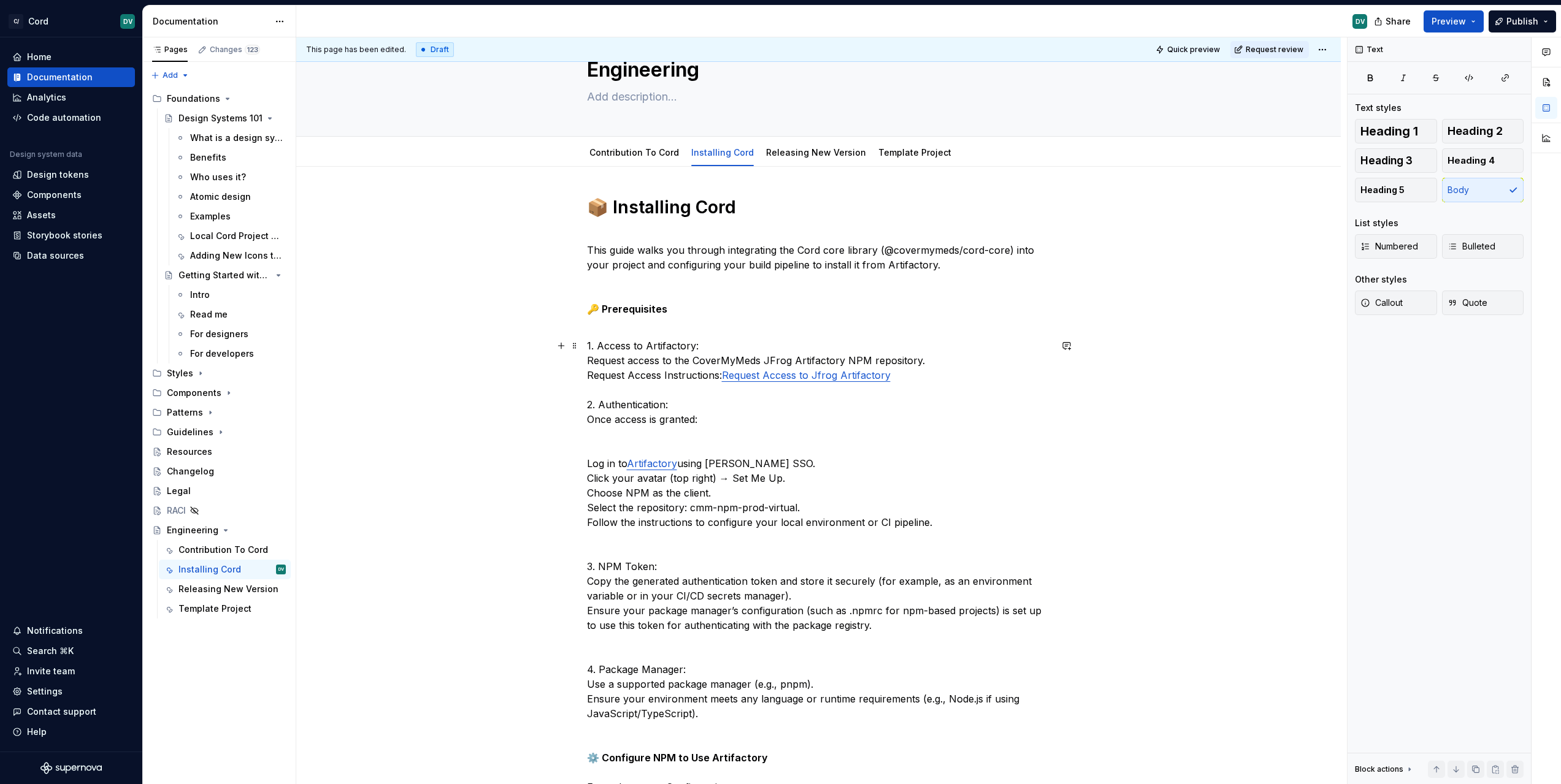
scroll to position [0, 0]
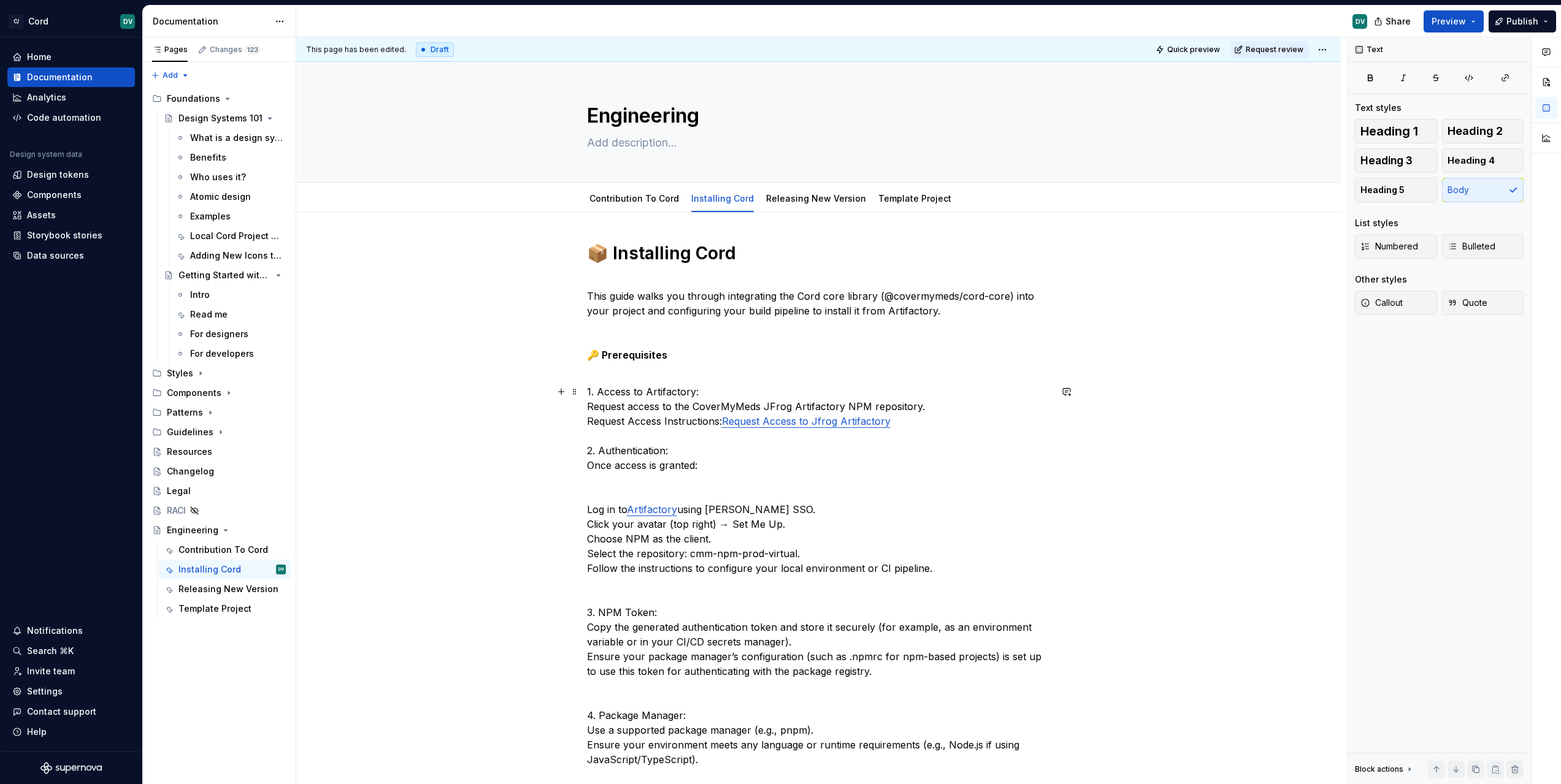
click at [597, 387] on p "1. Access to Artifactory: Request access to the CoverMyMeds JFrog Artifactory N…" at bounding box center [819, 613] width 464 height 456
click at [592, 387] on p "1. Access to Artifactory: Request access to the CoverMyMeds JFrog Artifactory N…" at bounding box center [819, 613] width 464 height 456
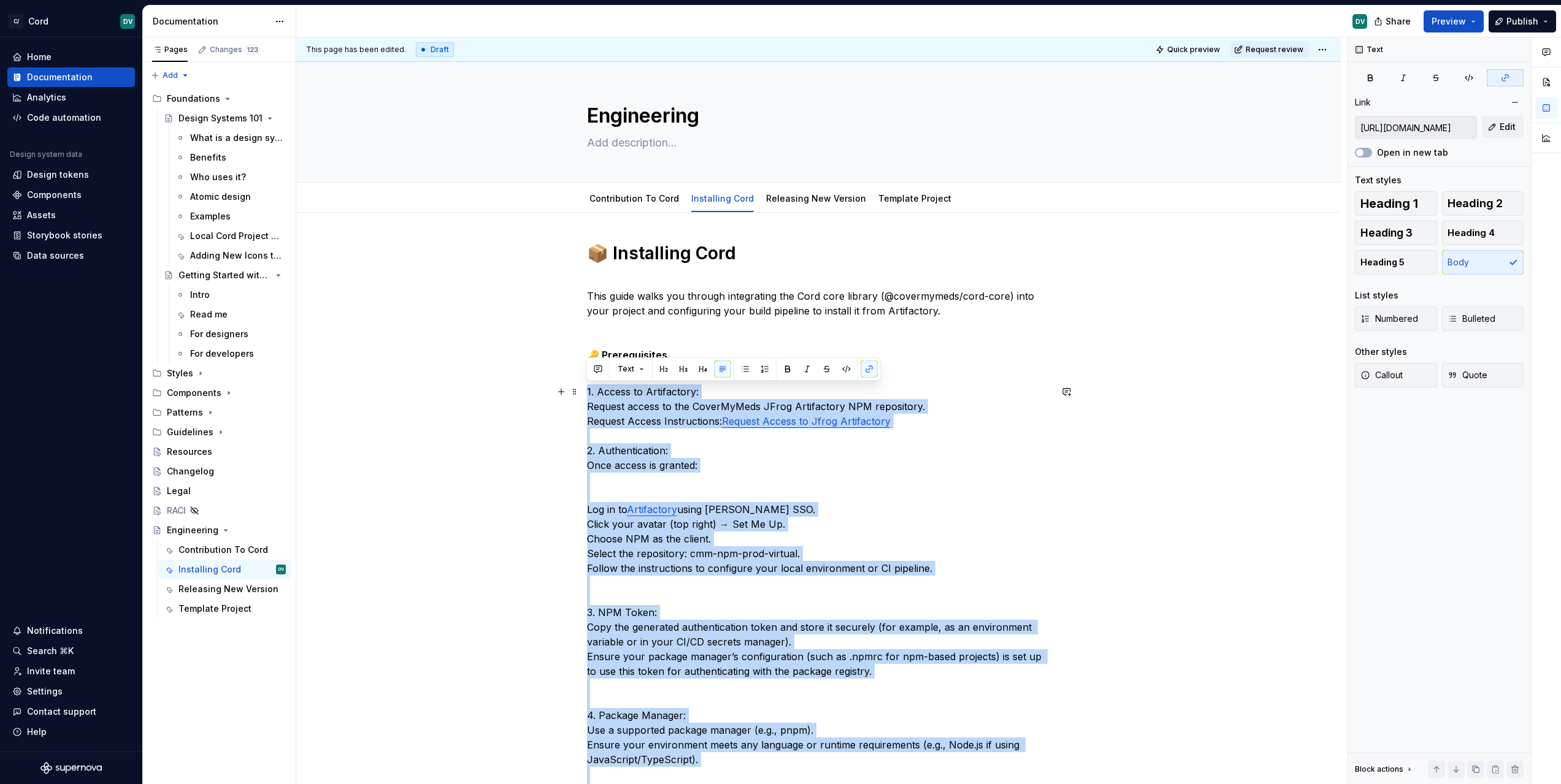
click at [595, 390] on p "1. Access to Artifactory: Request access to the CoverMyMeds JFrog Artifactory N…" at bounding box center [819, 613] width 464 height 456
click at [597, 391] on p "1. Access to Artifactory: Request access to the CoverMyMeds JFrog Artifactory N…" at bounding box center [819, 613] width 464 height 456
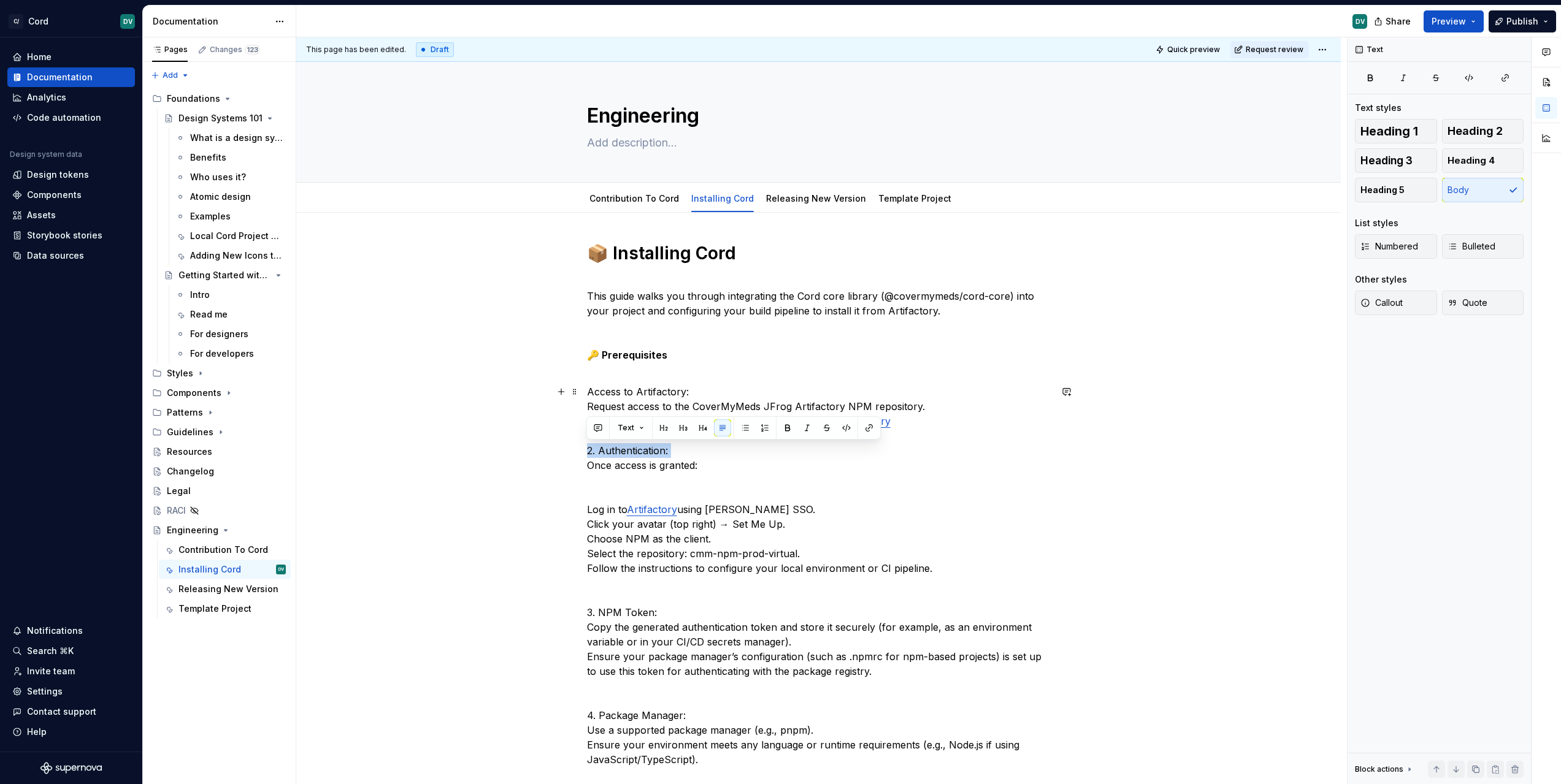
drag, startPoint x: 598, startPoint y: 451, endPoint x: 591, endPoint y: 449, distance: 7.3
click at [625, 386] on p "Access to Artifactory: Request access to the CoverMyMeds JFrog Artifactory NPM …" at bounding box center [819, 613] width 464 height 456
click at [704, 385] on p "Access to Artifactory: Request access to the CoverMyMeds JFrog Artifactory NPM …" at bounding box center [819, 613] width 464 height 456
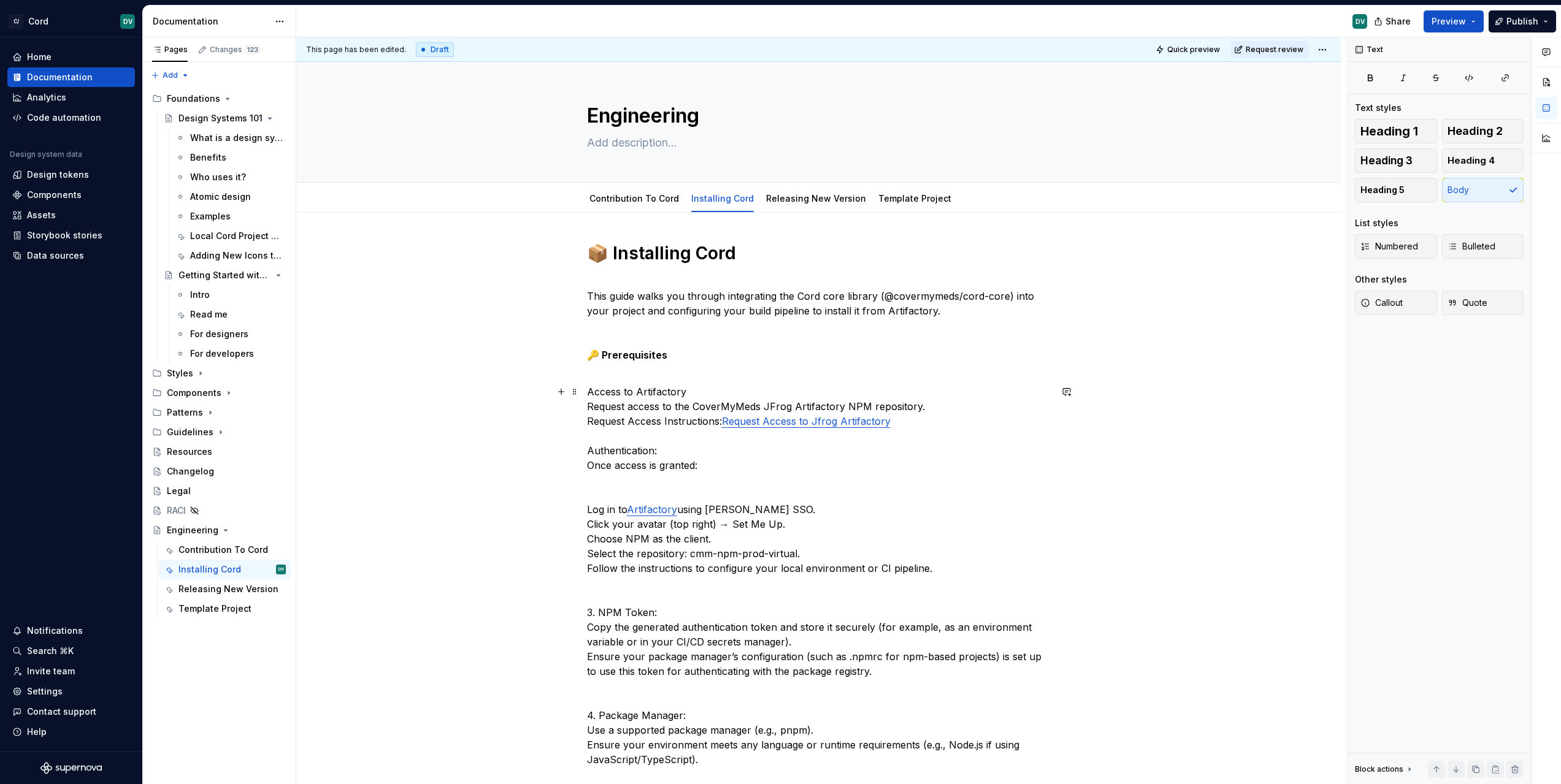
click at [666, 396] on p "Access to Artifactory Request access to the CoverMyMeds JFrog Artifactory NPM r…" at bounding box center [819, 613] width 464 height 456
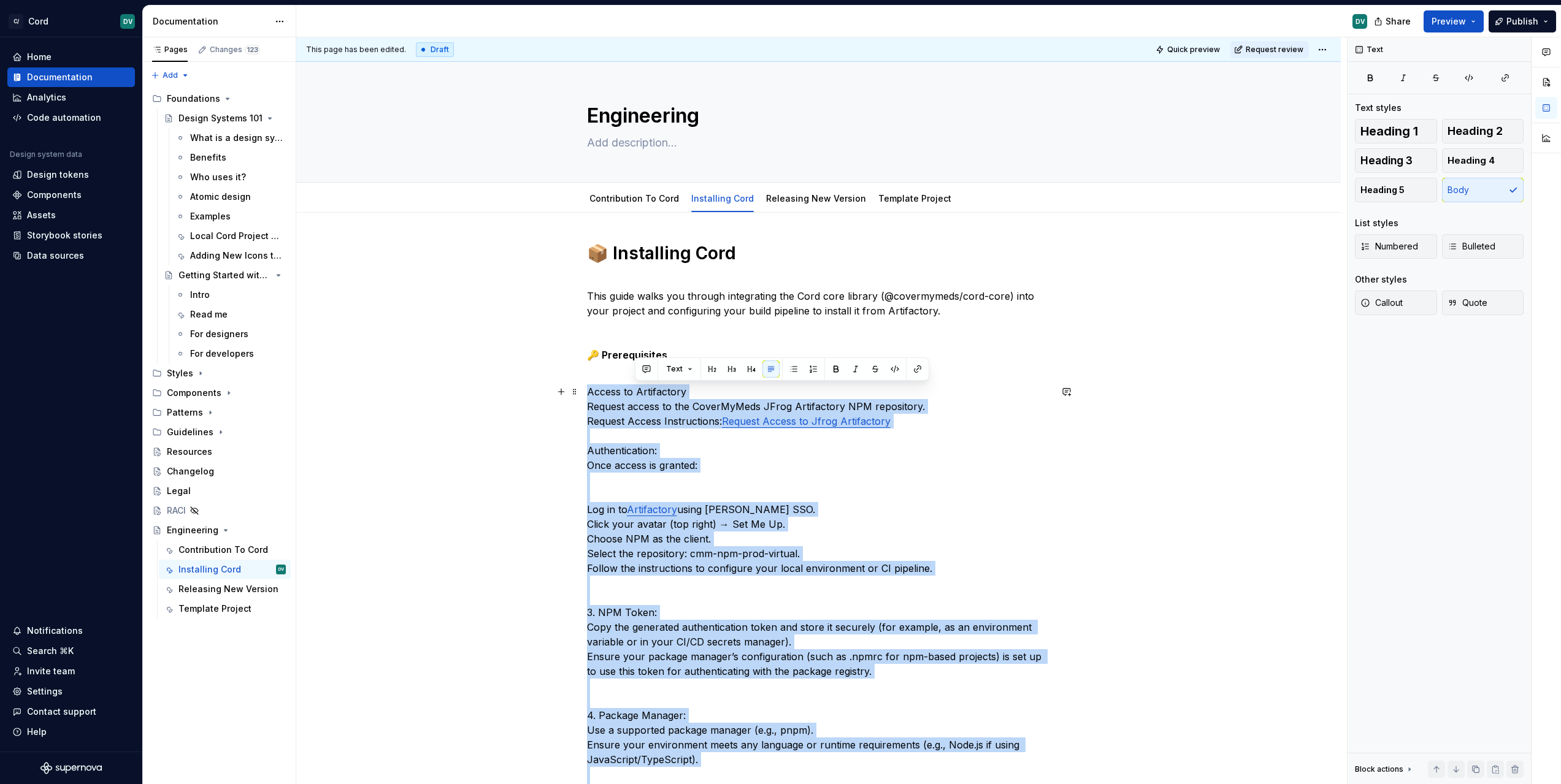
click at [666, 396] on p "Access to Artifactory Request access to the CoverMyMeds JFrog Artifactory NPM r…" at bounding box center [819, 613] width 464 height 456
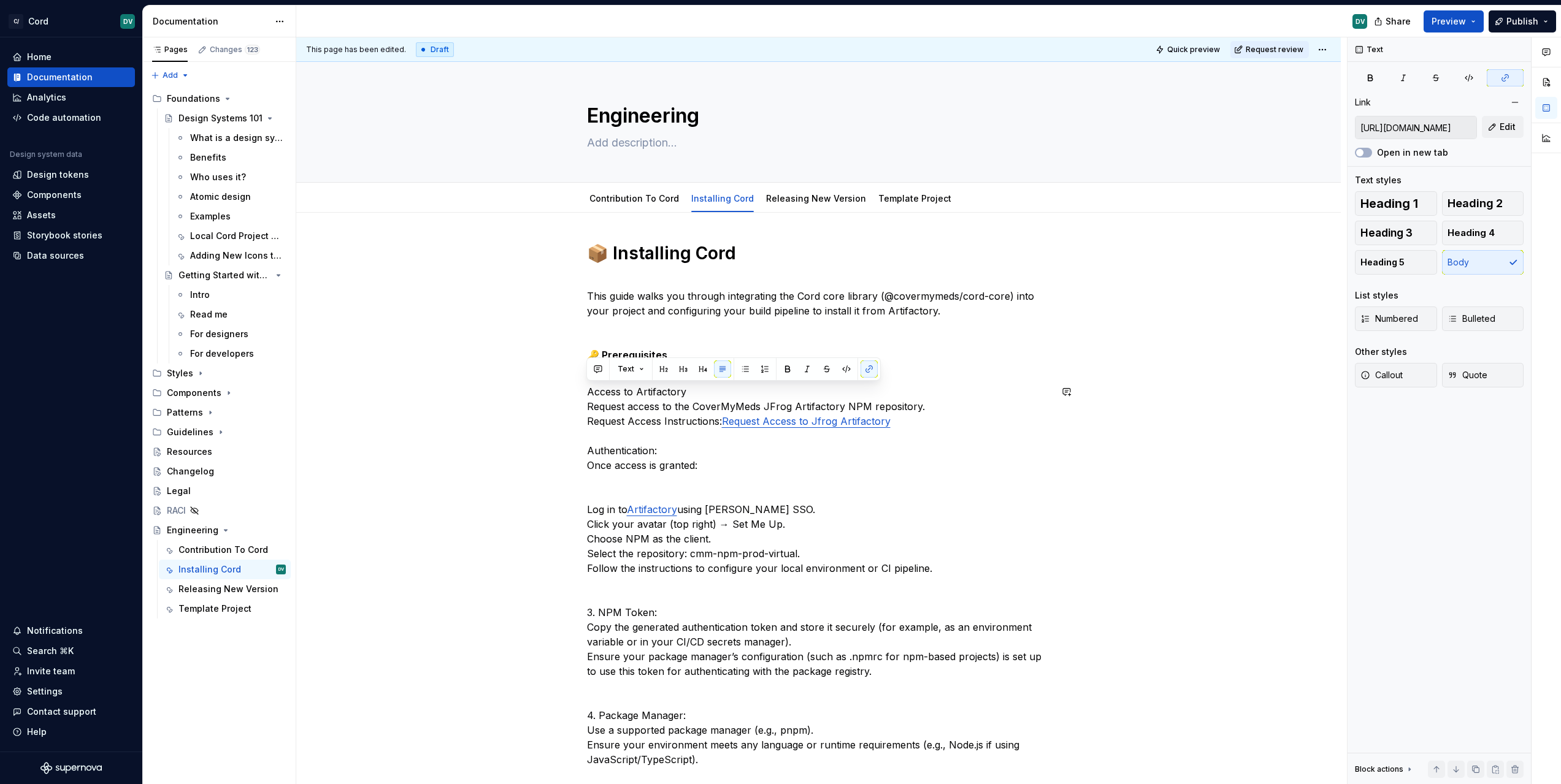
click at [696, 327] on p "This guide walks you through integrating the Cord core library (@covermymeds/co…" at bounding box center [819, 326] width 464 height 103
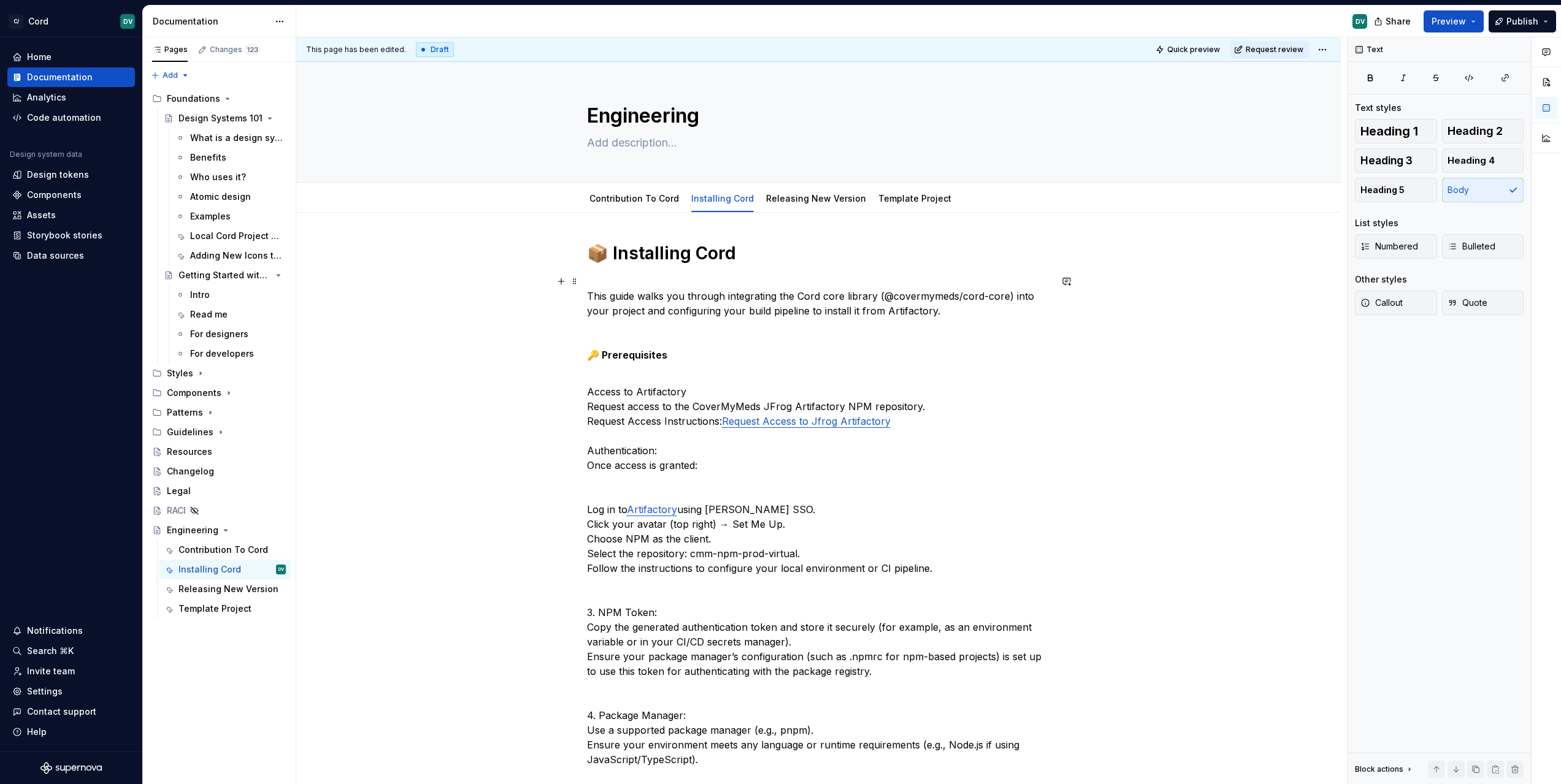
click at [649, 351] on strong "🔑 Prerequisites" at bounding box center [627, 355] width 80 height 12
click at [1476, 129] on span "Heading 2" at bounding box center [1475, 131] width 55 height 12
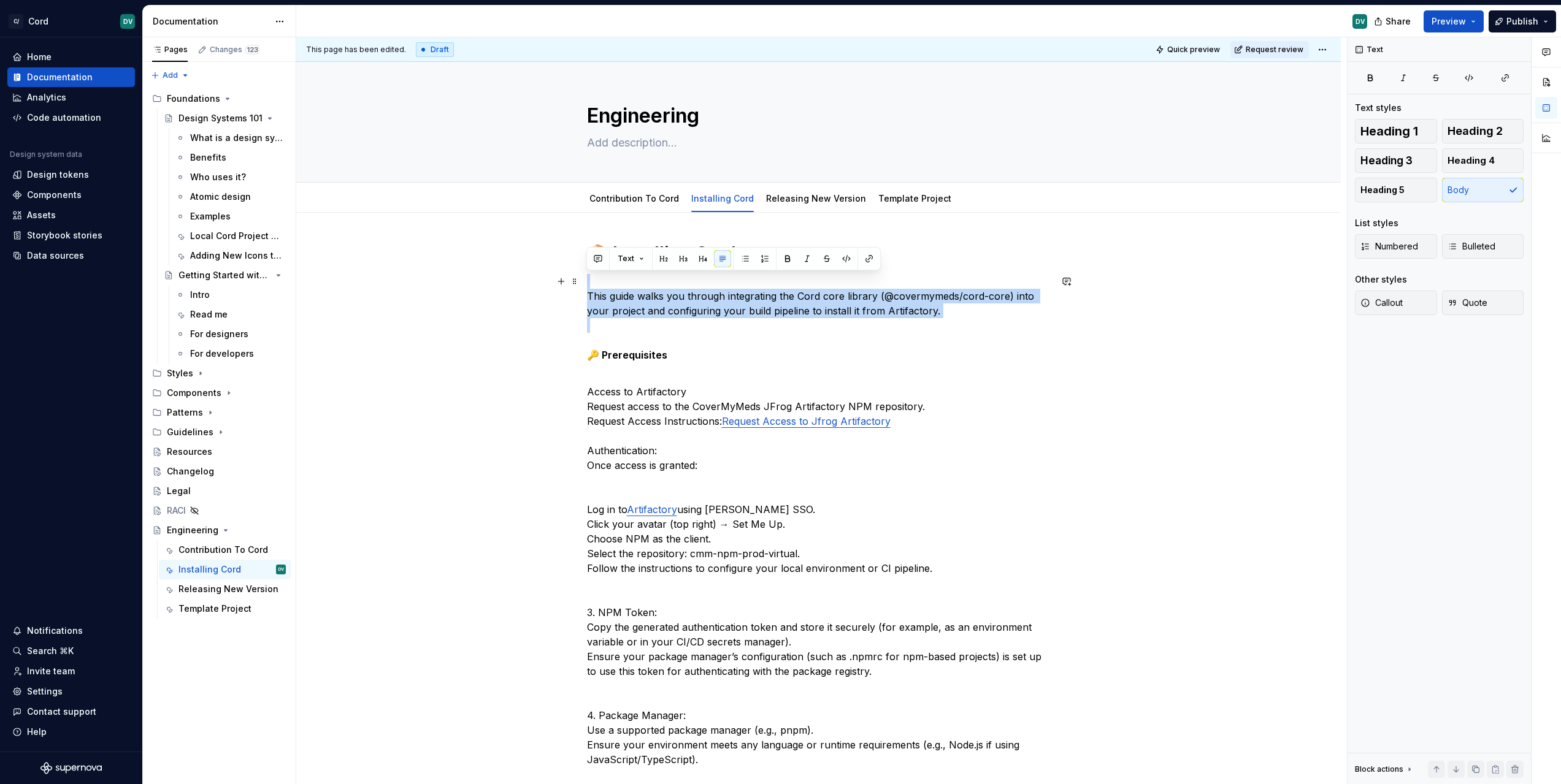
click at [723, 346] on p "This guide walks you through integrating the Cord core library (@covermymeds/co…" at bounding box center [819, 326] width 464 height 103
click at [957, 322] on p "This guide walks you through integrating the Cord core library (@covermymeds/co…" at bounding box center [819, 326] width 464 height 103
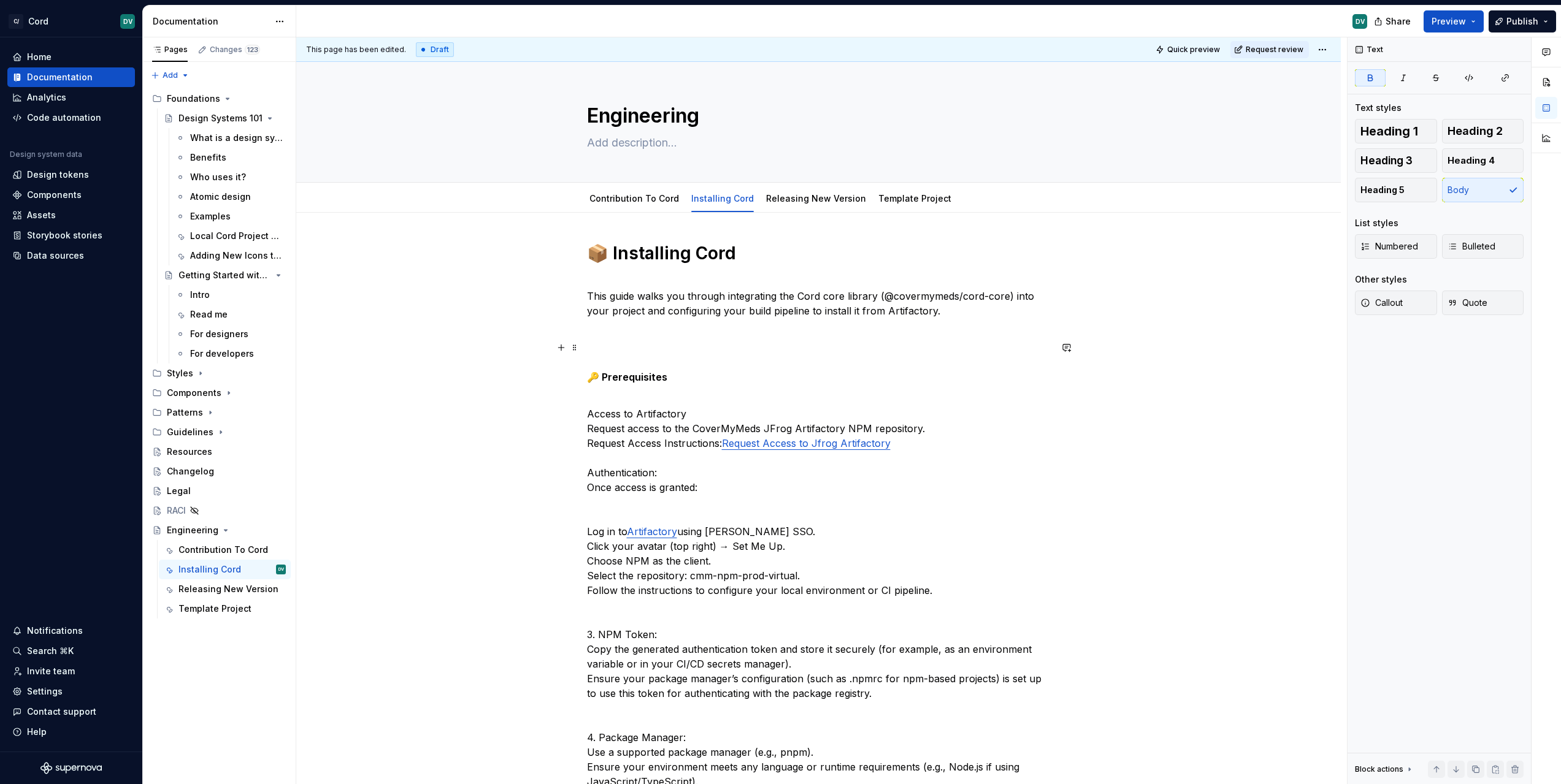
click at [644, 372] on strong "🔑 Prerequisites" at bounding box center [627, 377] width 80 height 12
click at [642, 378] on strong "🔑 Prerequisites" at bounding box center [627, 377] width 80 height 12
click at [1485, 119] on button "Heading 2" at bounding box center [1483, 131] width 82 height 24
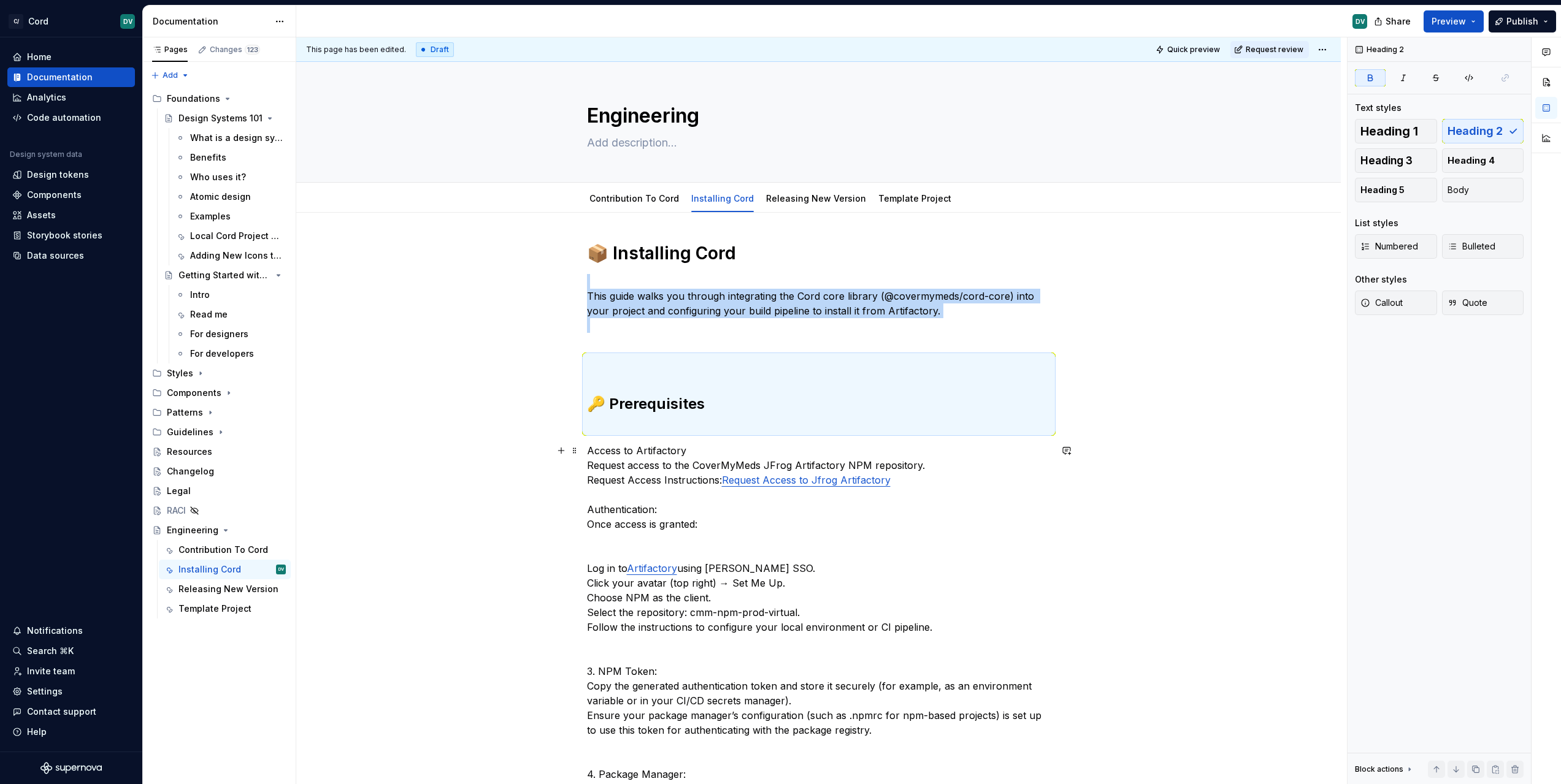
click at [659, 392] on h2 "🔑 Prerequisites" at bounding box center [819, 394] width 464 height 78
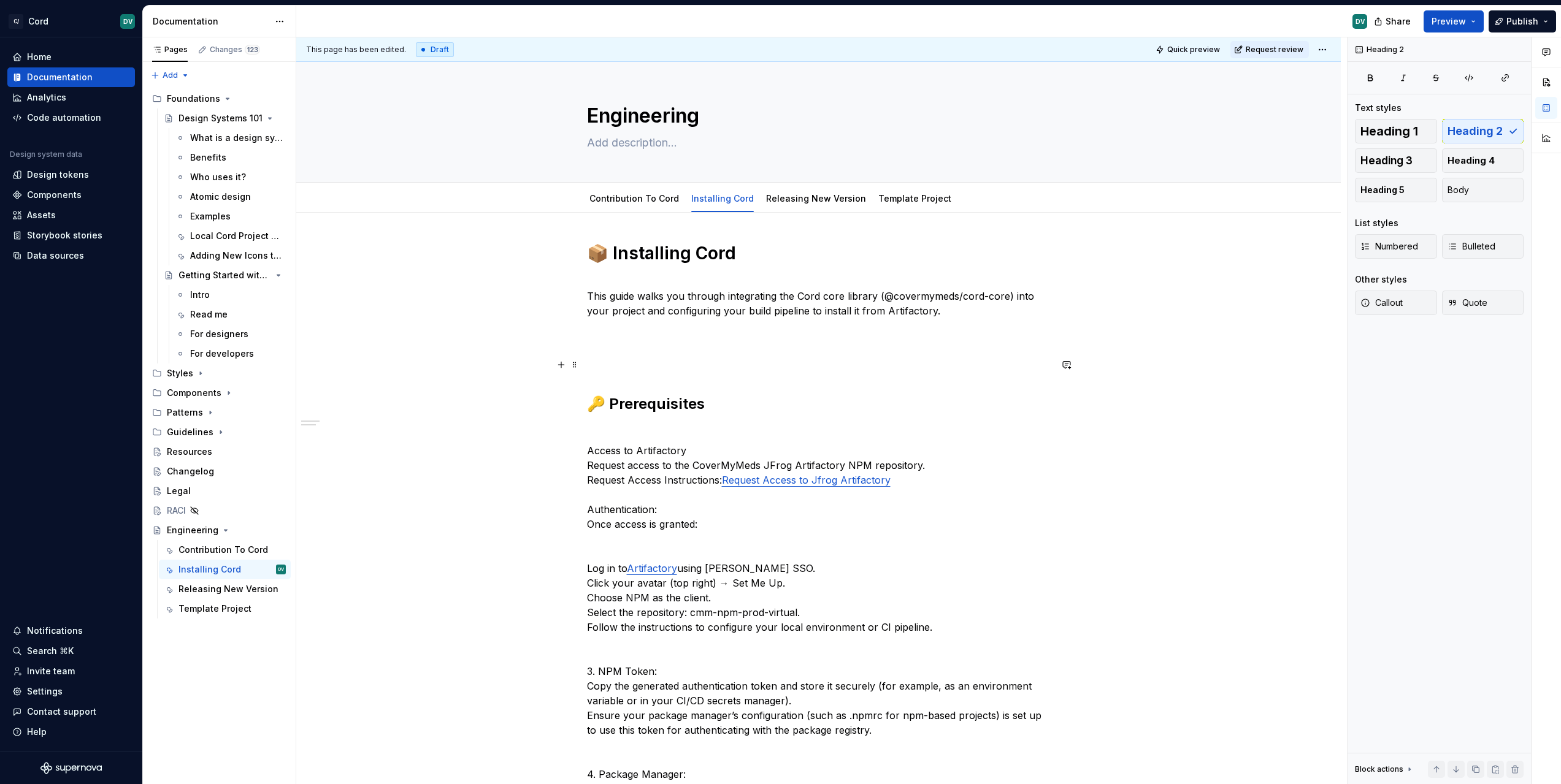
click at [634, 377] on h2 "🔑 Prerequisites" at bounding box center [819, 394] width 464 height 78
click at [639, 359] on h2 "🔑 Prerequisites" at bounding box center [819, 394] width 464 height 78
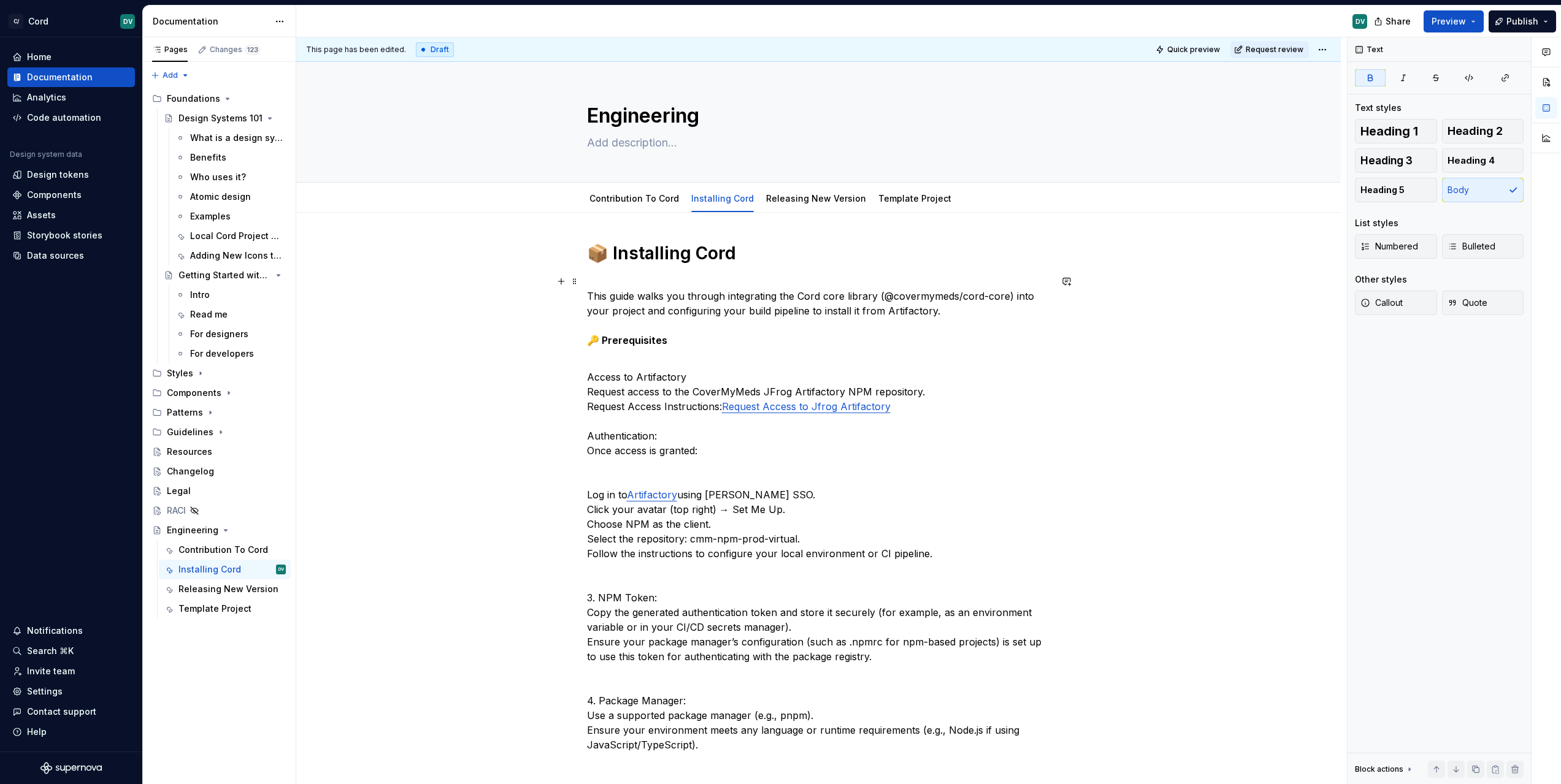
click at [604, 345] on strong "🔑 Prerequisites" at bounding box center [627, 340] width 80 height 12
click at [602, 348] on p "This guide walks you through integrating the Cord core library (@covermymeds/co…" at bounding box center [819, 318] width 464 height 88
click at [590, 340] on strong "🔑 Prerequisites" at bounding box center [627, 340] width 80 height 12
click at [594, 339] on strong "🔑 Prerequisites" at bounding box center [627, 340] width 80 height 12
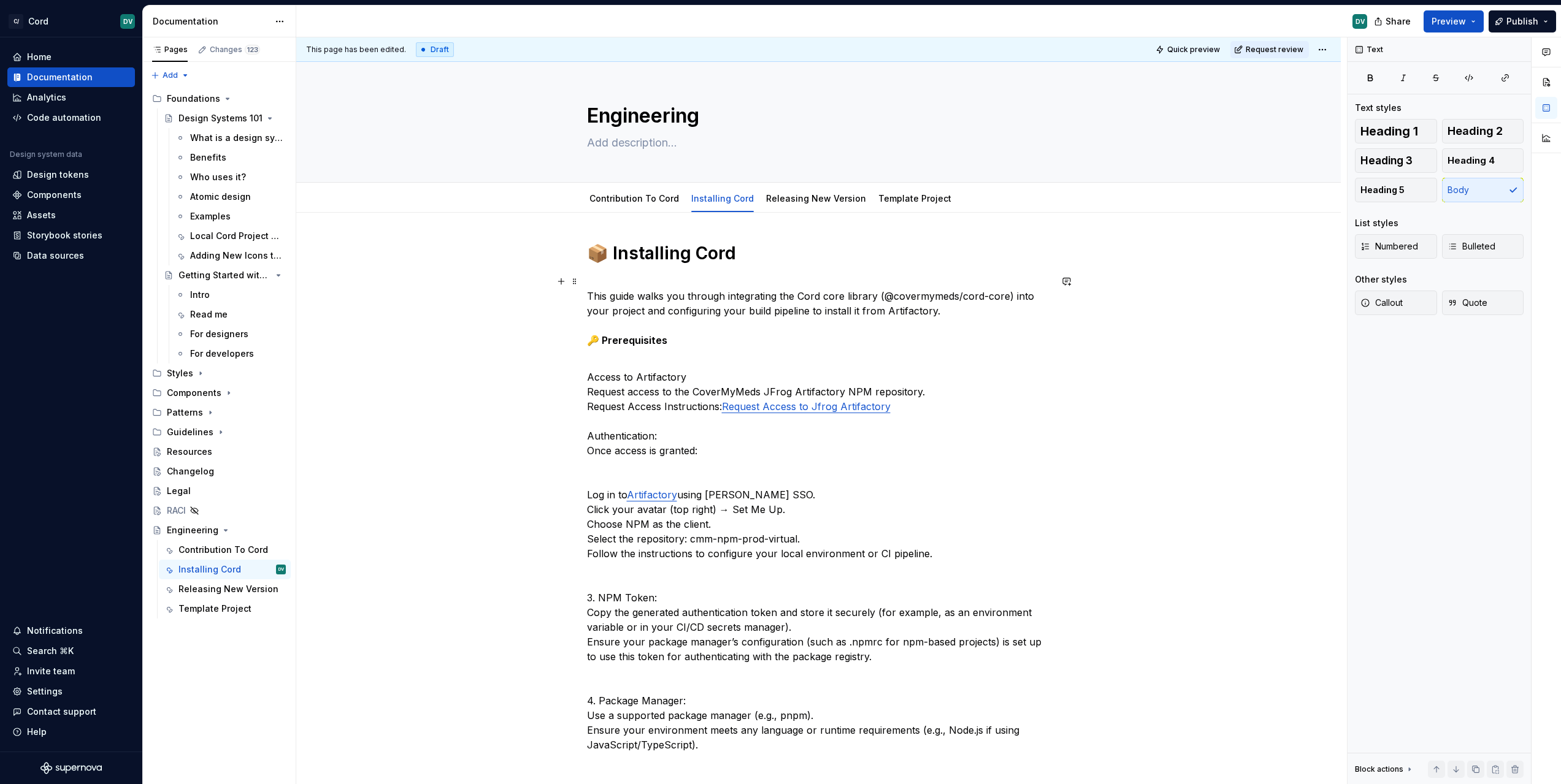
click at [986, 314] on p "This guide walks you through integrating the Cord core library (@covermymeds/co…" at bounding box center [819, 318] width 464 height 88
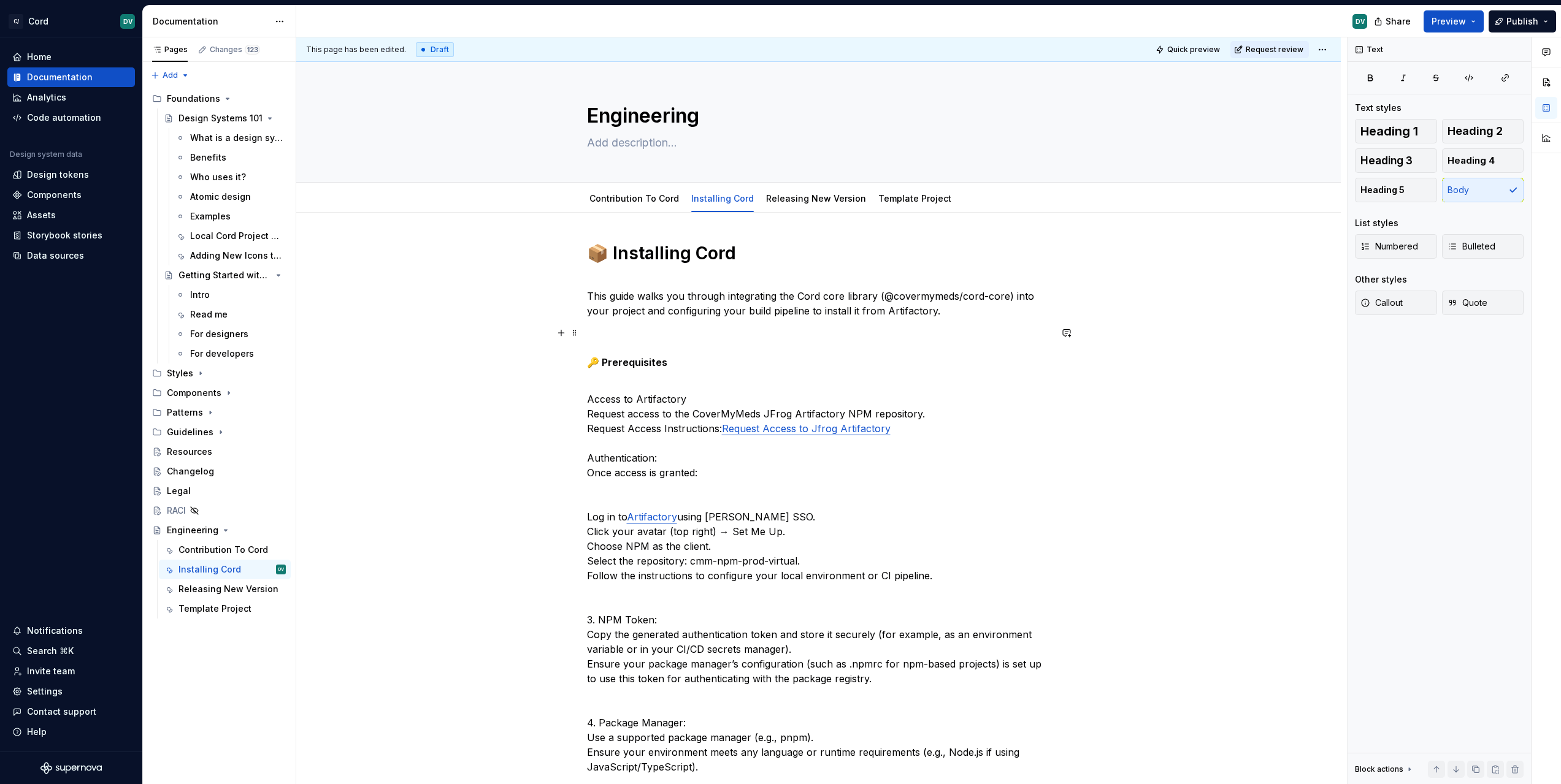
click at [636, 357] on strong "🔑 Prerequisites" at bounding box center [627, 362] width 80 height 12
click at [635, 358] on strong "🔑 Prerequisites" at bounding box center [627, 362] width 80 height 12
click at [635, 359] on strong "🔑 Prerequisites" at bounding box center [627, 362] width 80 height 12
click at [629, 373] on p "🔑 Prerequisites" at bounding box center [819, 355] width 464 height 59
click at [682, 355] on p "🔑 Prerequisites" at bounding box center [819, 355] width 464 height 59
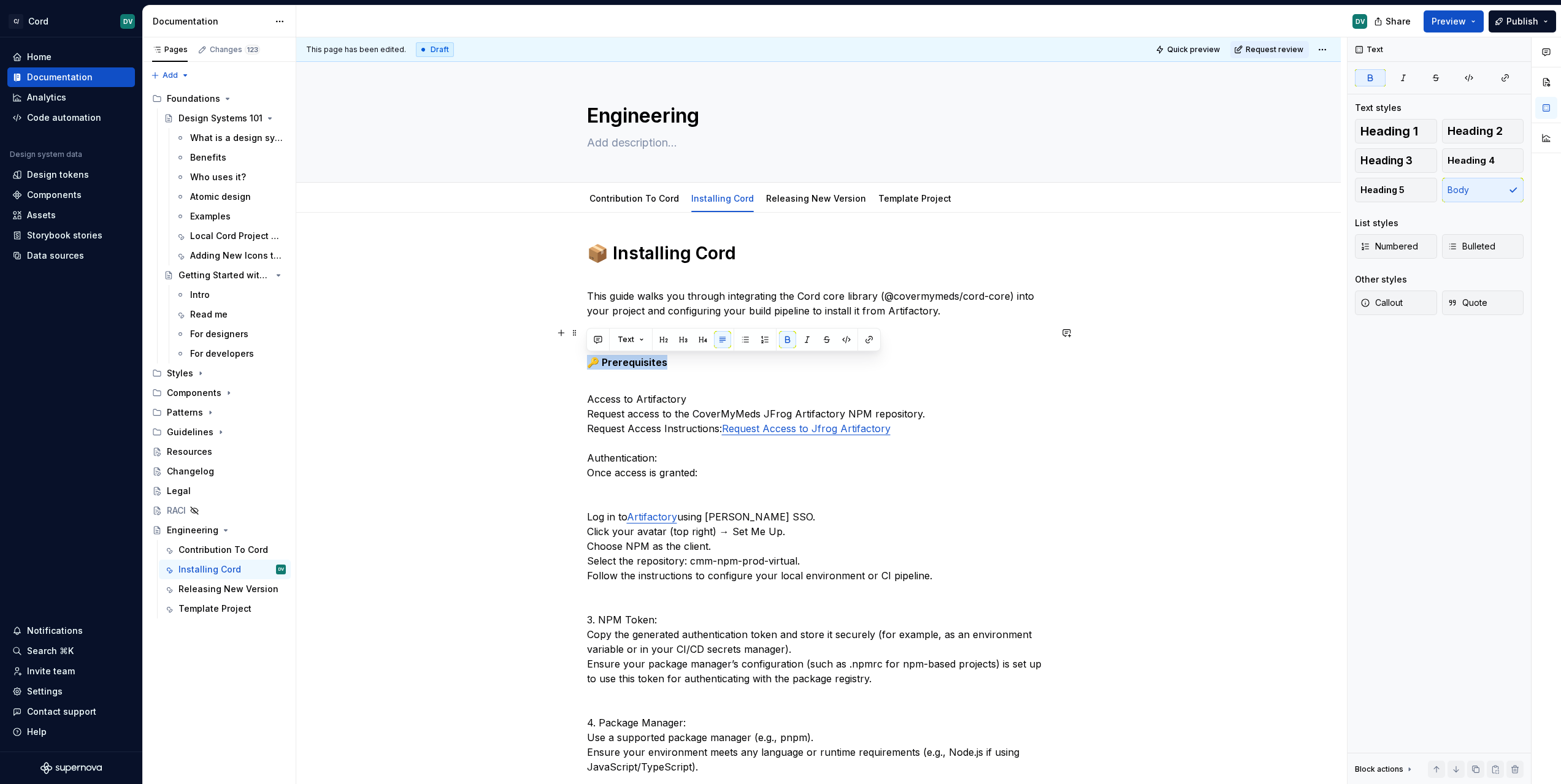
drag, startPoint x: 681, startPoint y: 358, endPoint x: 586, endPoint y: 359, distance: 95.0
click at [587, 359] on p "🔑 Prerequisites" at bounding box center [819, 355] width 464 height 59
click at [666, 339] on button "button" at bounding box center [664, 340] width 17 height 17
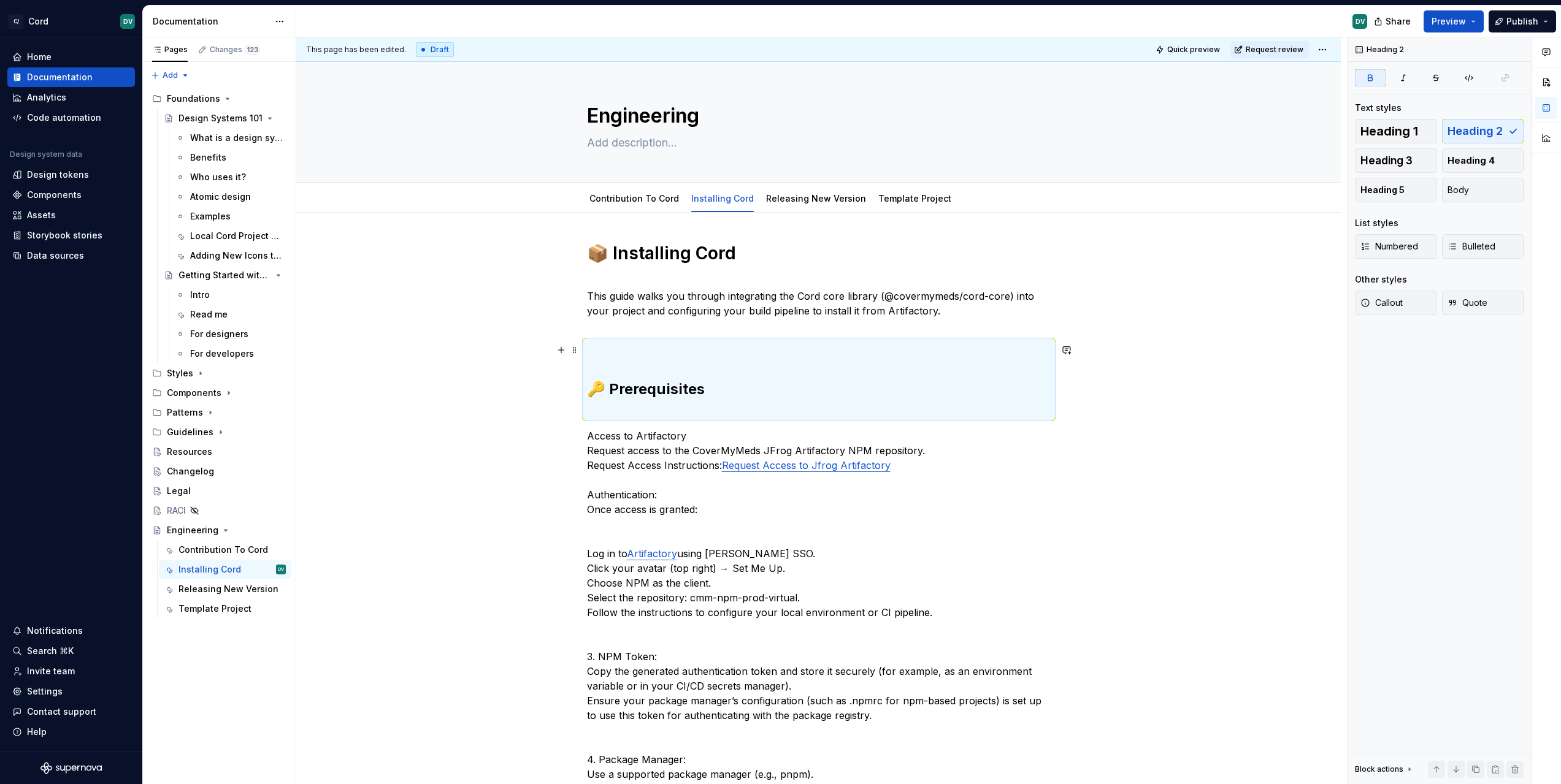
click at [653, 408] on h2 "🔑 Prerequisites" at bounding box center [819, 380] width 464 height 78
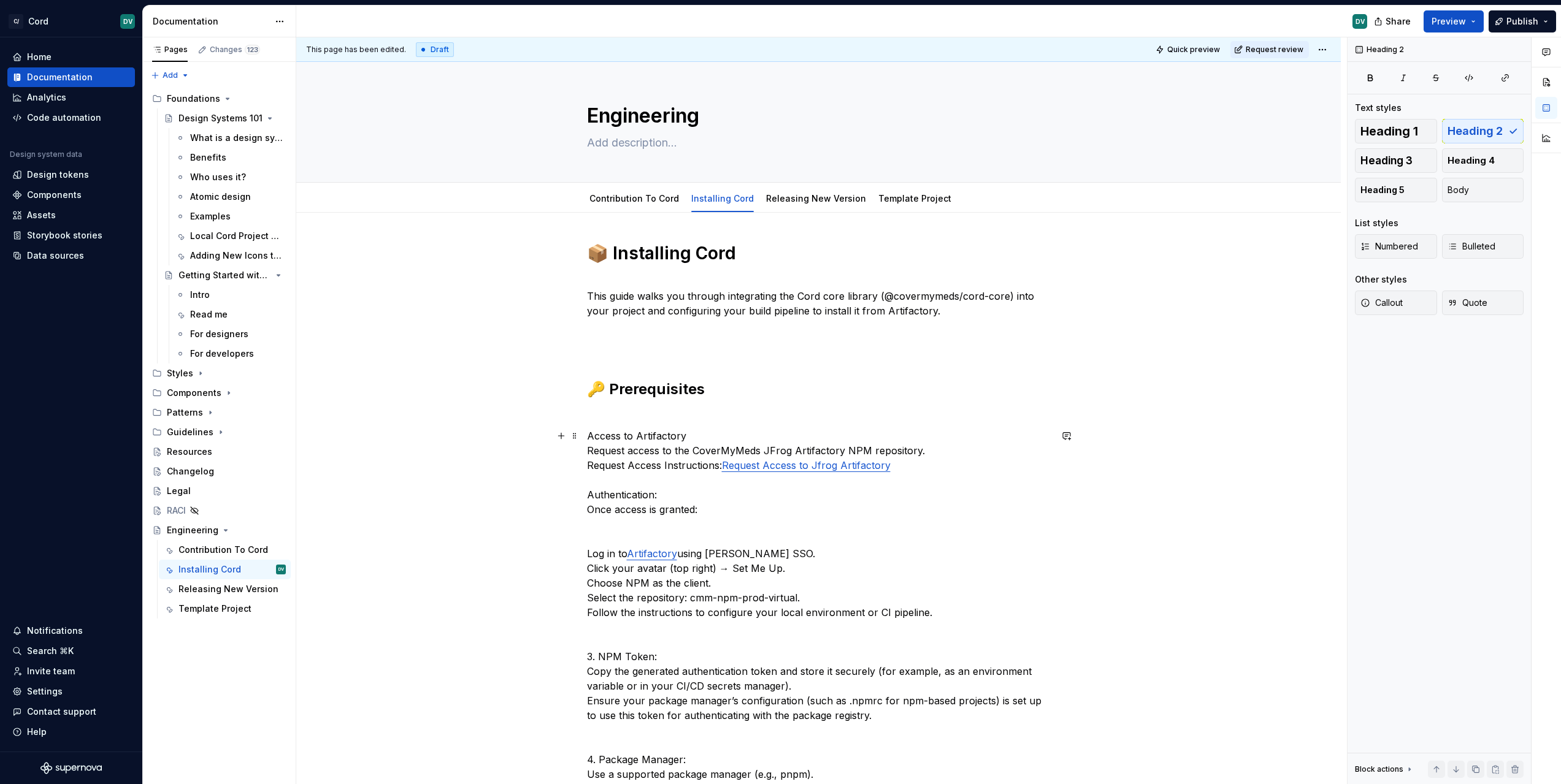
click at [640, 439] on p "Access to Artifactory Request access to the CoverMyMeds JFrog Artifactory NPM r…" at bounding box center [819, 657] width 464 height 456
click at [632, 354] on h2 "🔑 Prerequisites" at bounding box center [819, 380] width 464 height 78
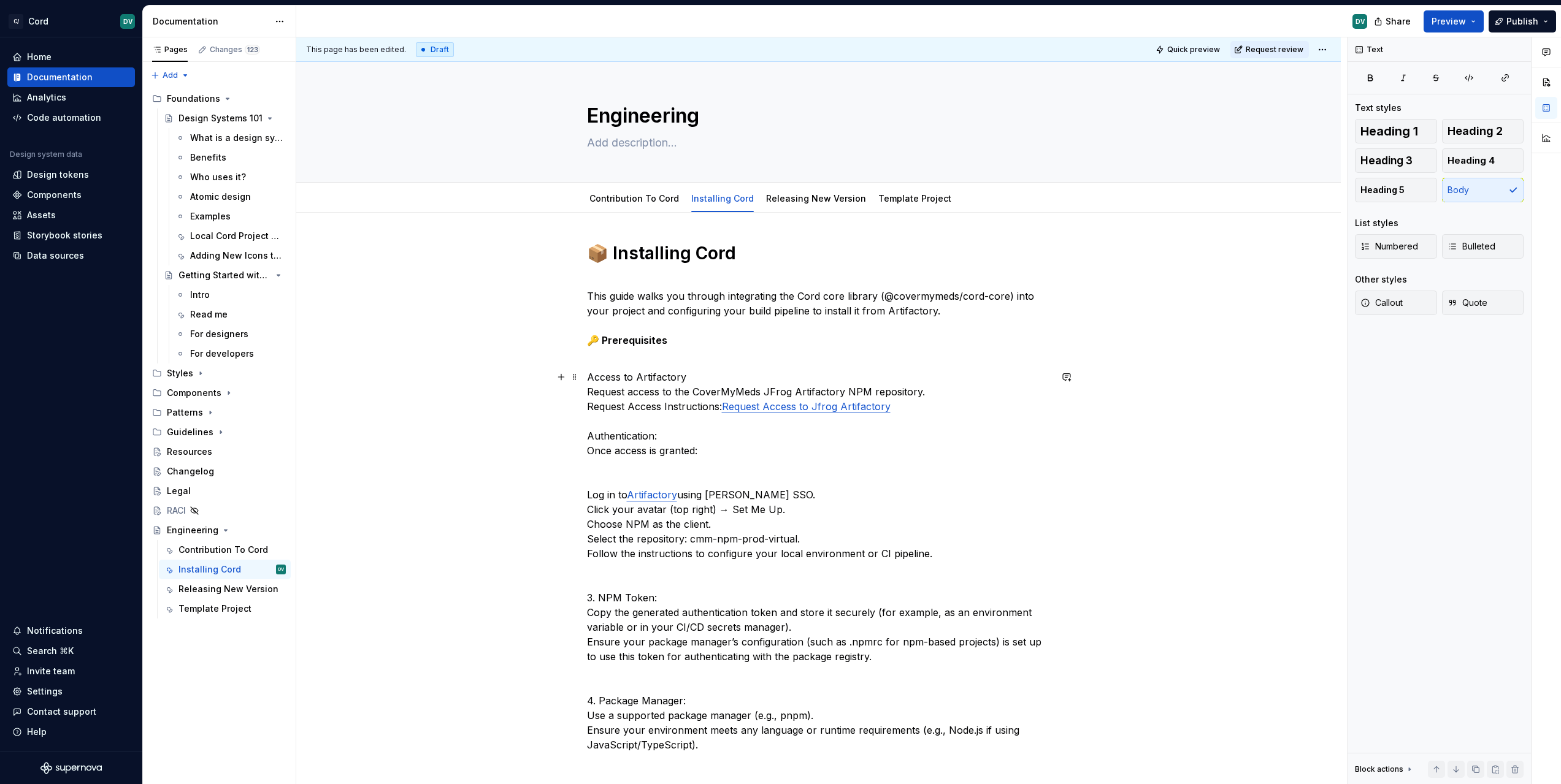
click at [630, 373] on p "Access to Artifactory Request access to the CoverMyMeds JFrog Artifactory NPM r…" at bounding box center [819, 598] width 464 height 456
click at [612, 434] on p "Access to Artifactory Request access to the CoverMyMeds JFrog Artifactory NPM r…" at bounding box center [819, 598] width 464 height 456
click at [755, 461] on p "Access to Artifactory Request access to the CoverMyMeds JFrog Artifactory NPM r…" at bounding box center [819, 598] width 464 height 456
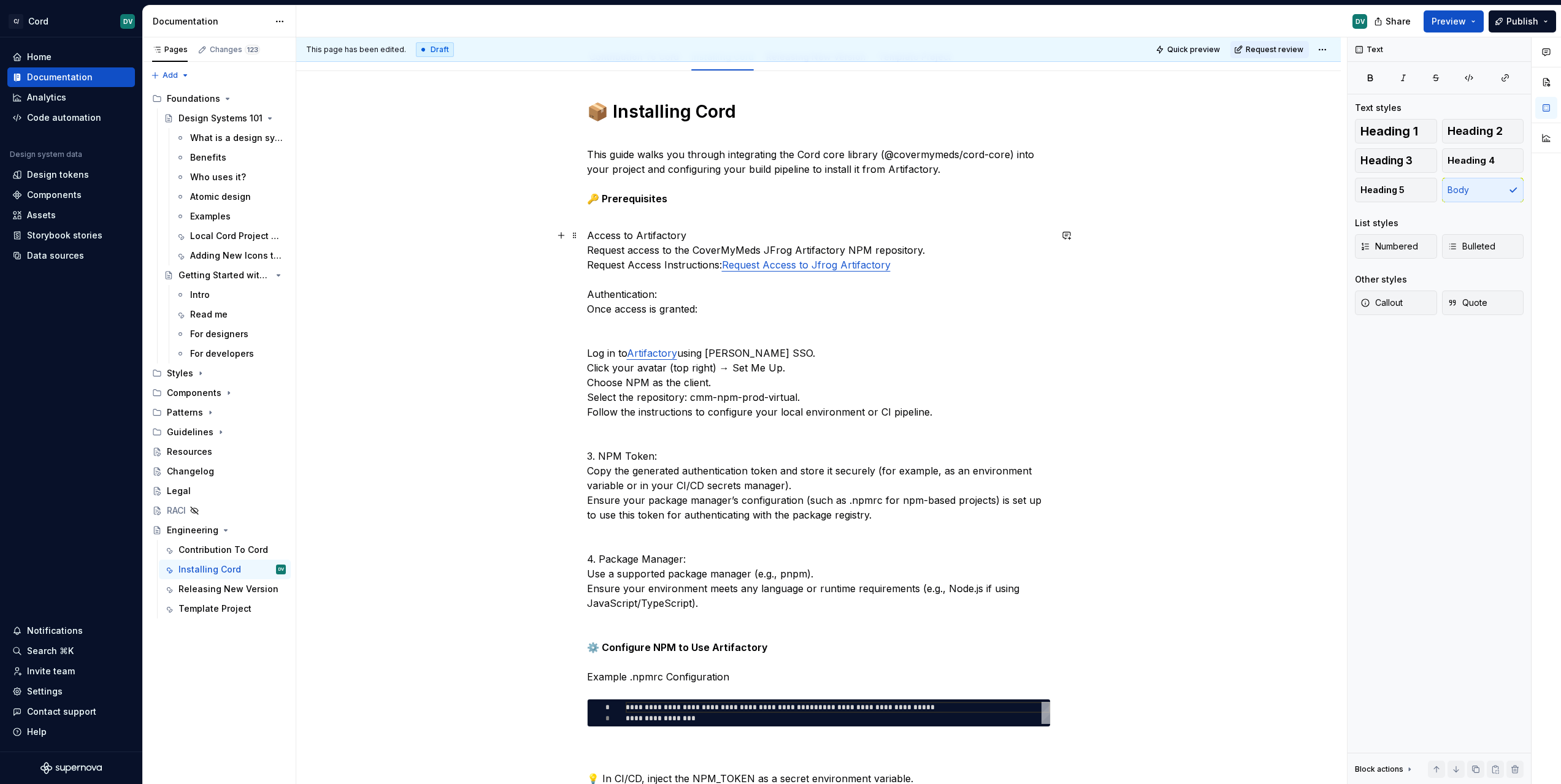
scroll to position [143, 0]
click at [587, 355] on p "Access to Artifactory Request access to the CoverMyMeds JFrog Artifactory NPM r…" at bounding box center [819, 455] width 464 height 456
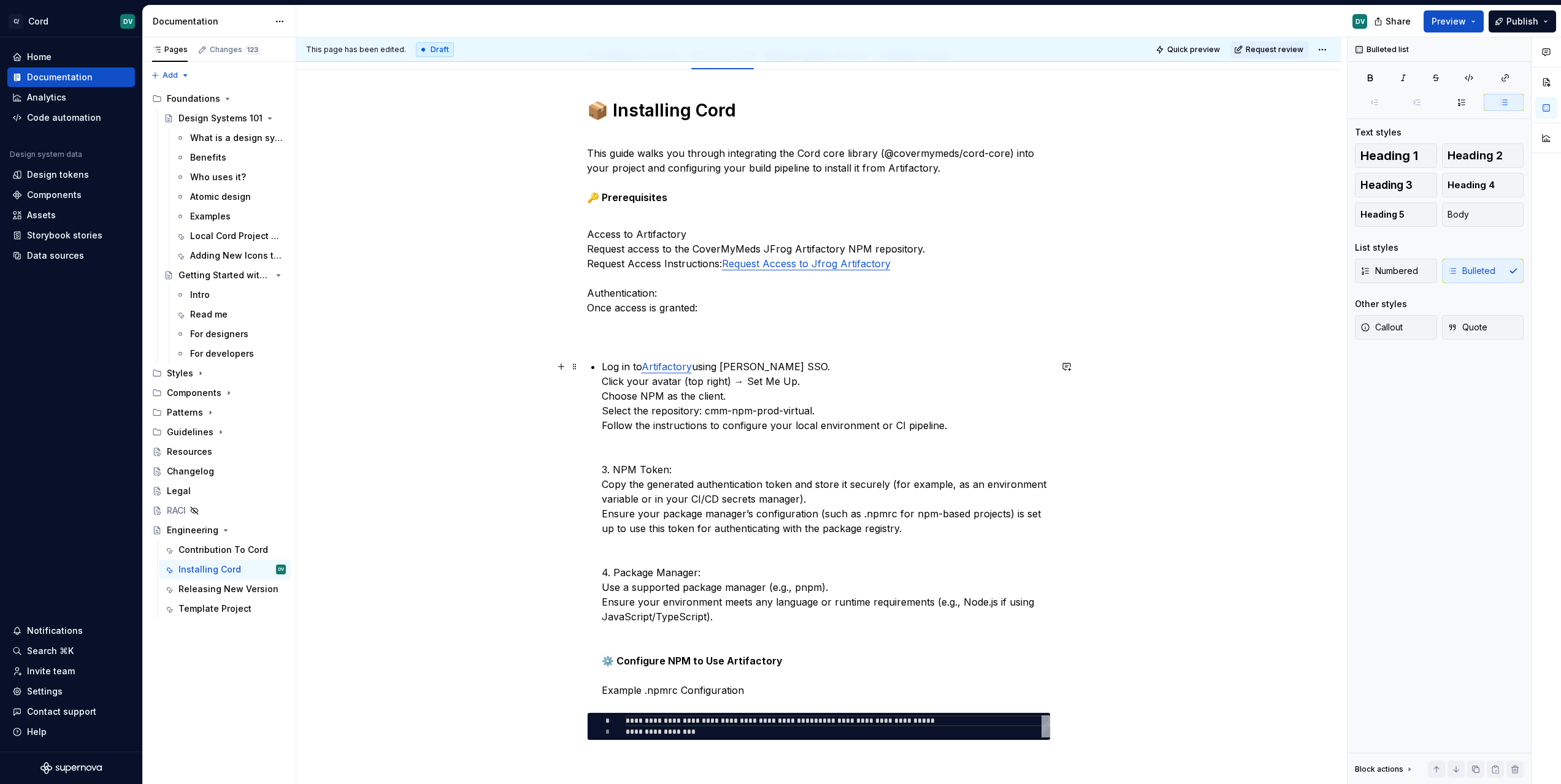
click at [604, 383] on p "Log in to Artifactory using [PERSON_NAME] SSO. Click your avatar (top right) → …" at bounding box center [826, 528] width 449 height 338
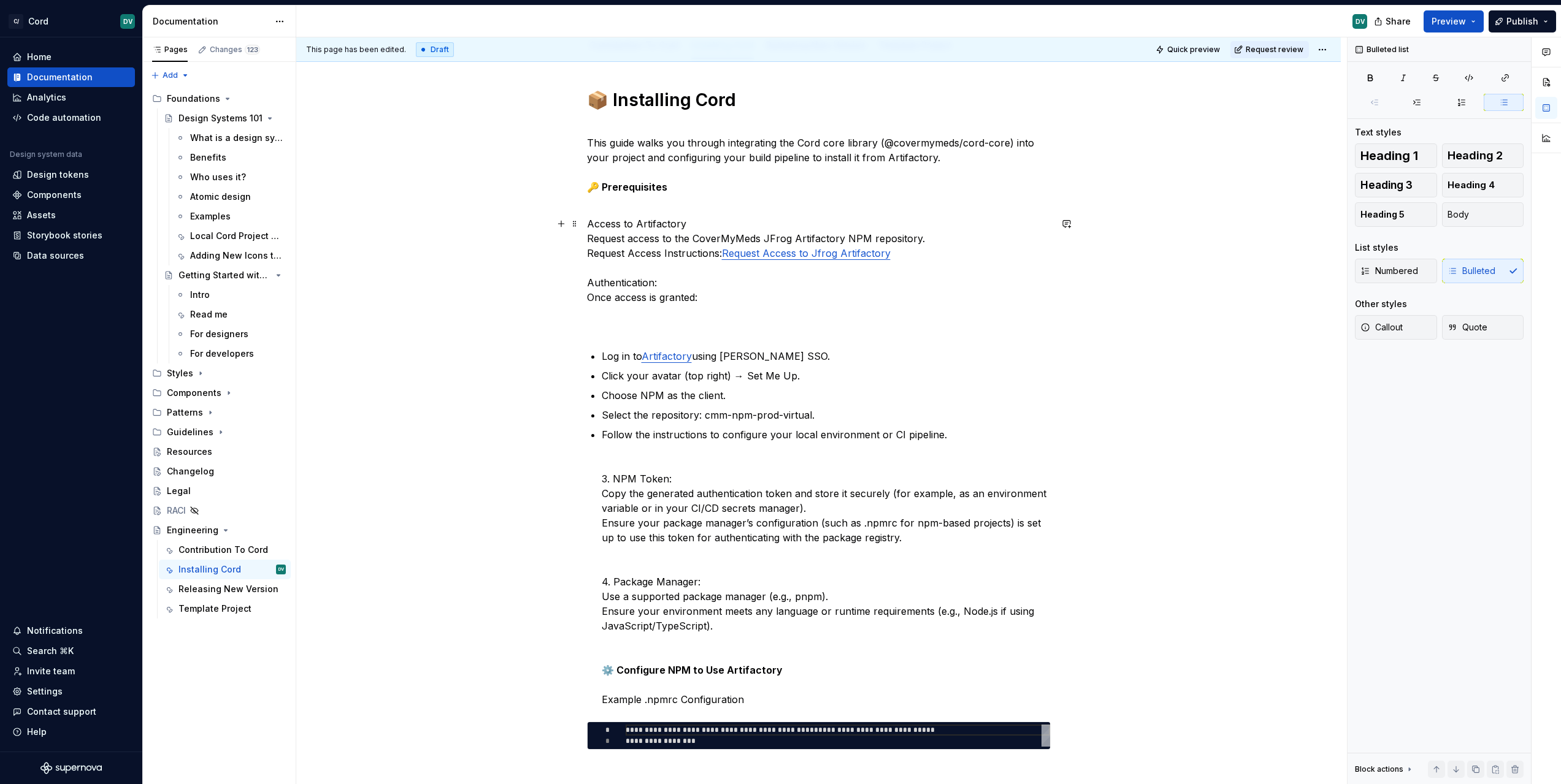
scroll to position [166, 0]
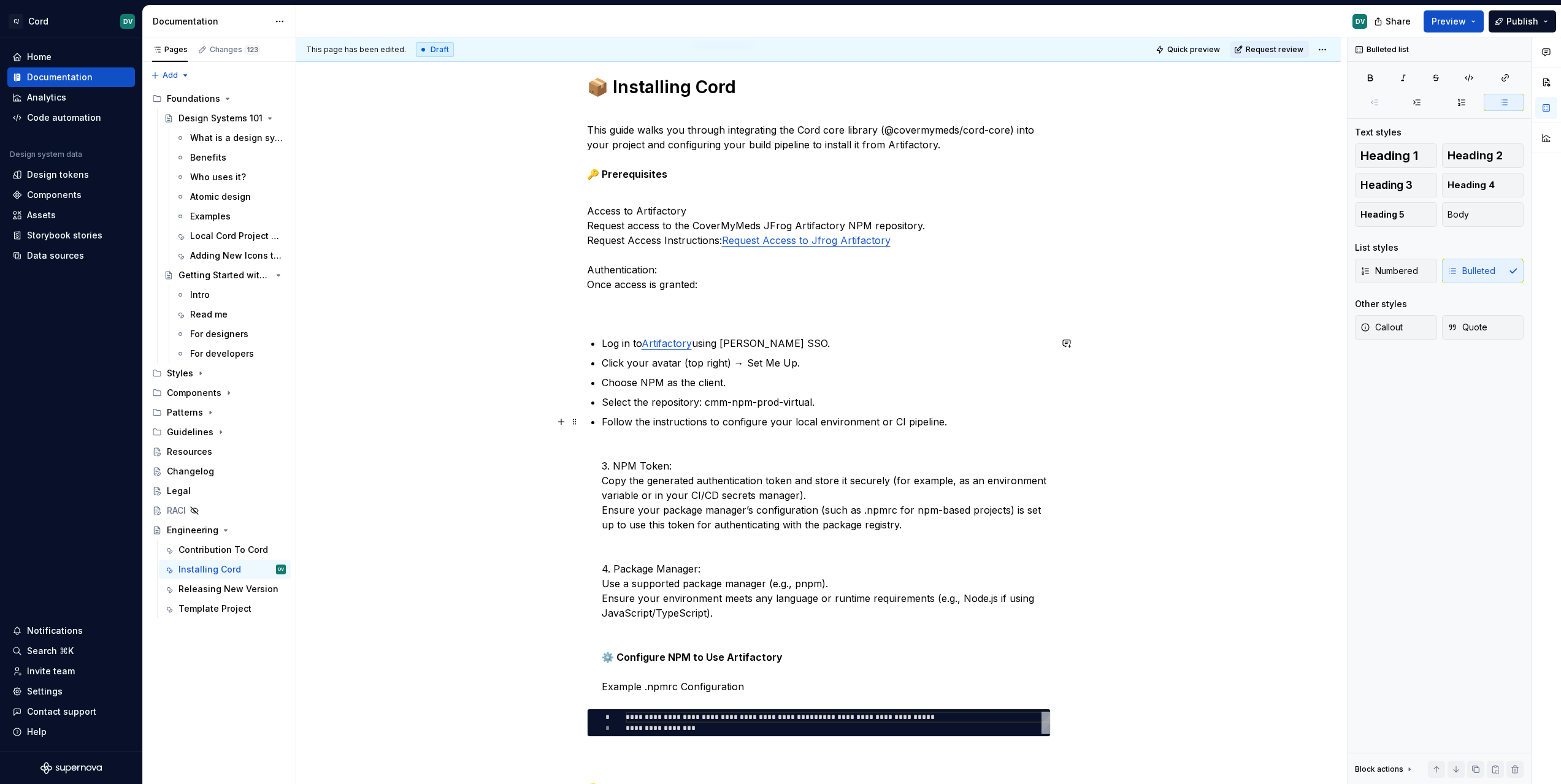
click at [718, 418] on p "Follow the instructions to configure your local environment or CI pipeline. 3. …" at bounding box center [826, 554] width 449 height 279
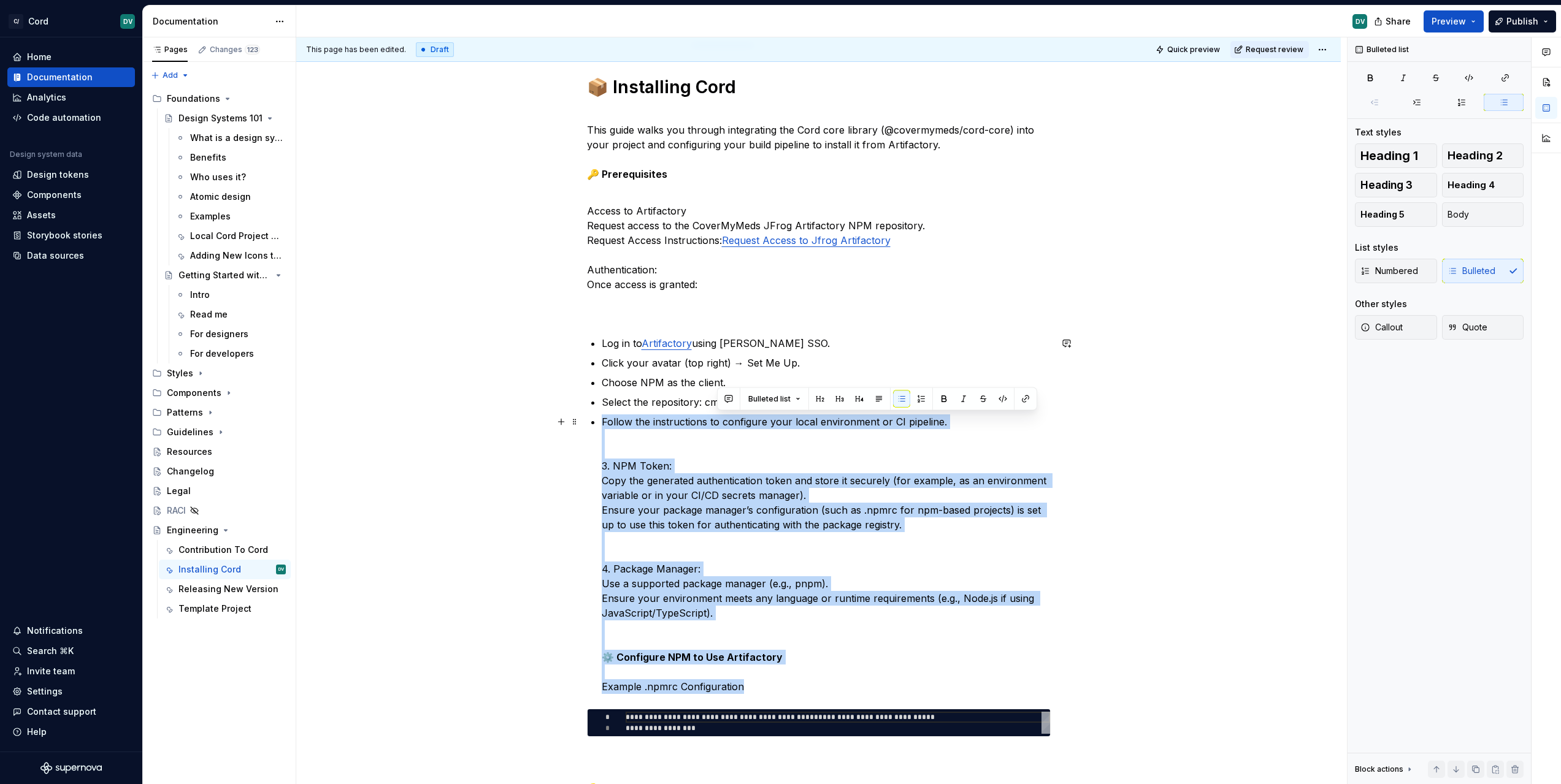
click at [718, 418] on p "Follow the instructions to configure your local environment or CI pipeline. 3. …" at bounding box center [826, 554] width 449 height 279
click at [863, 430] on p "Follow the instructions to configure your local environment or CI pipeline. 3. …" at bounding box center [826, 554] width 449 height 279
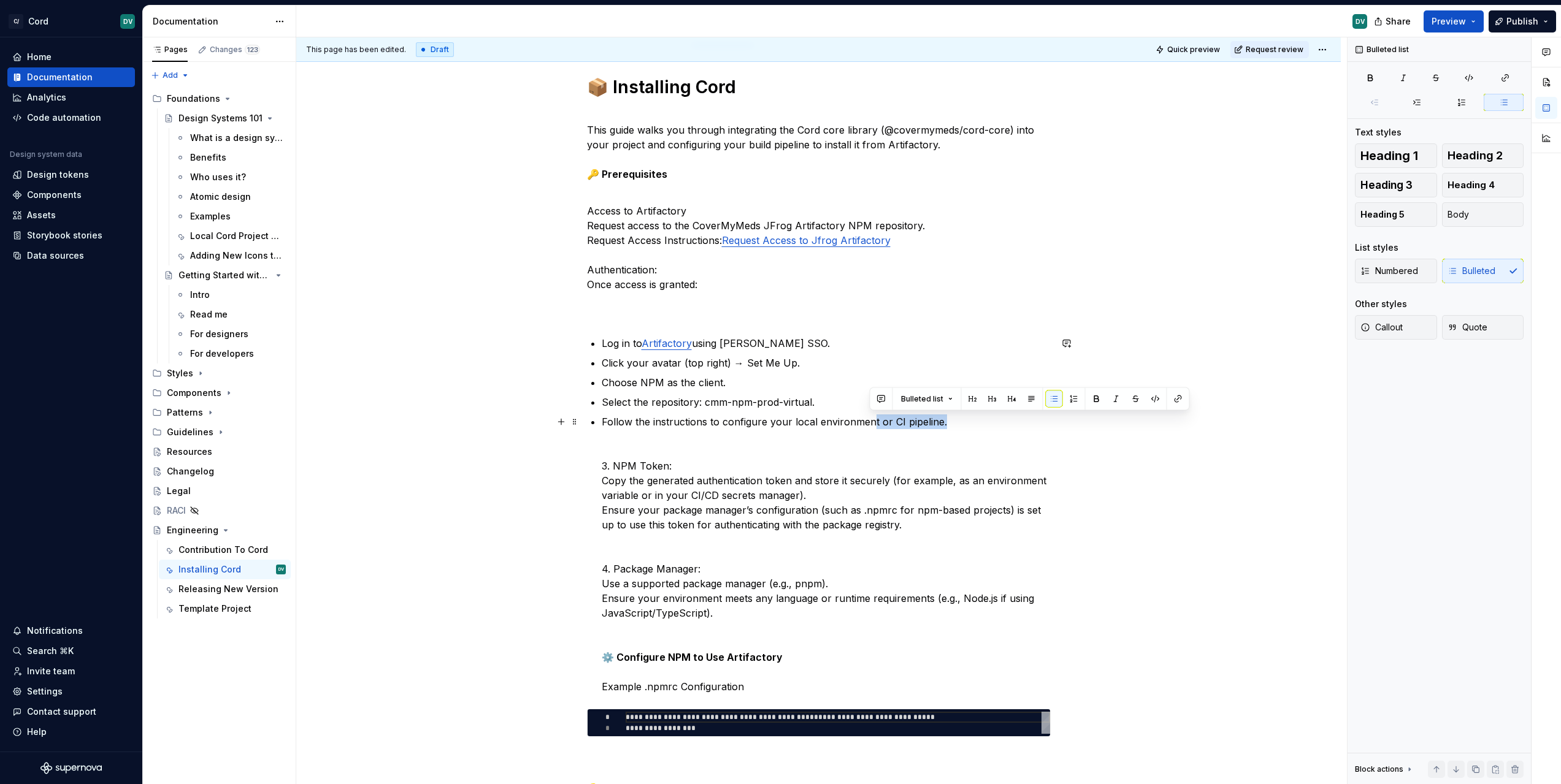
drag, startPoint x: 870, startPoint y: 421, endPoint x: 982, endPoint y: 421, distance: 112.0
click at [982, 421] on p "Follow the instructions to configure your local environment or CI pipeline. 3. …" at bounding box center [826, 554] width 449 height 279
click at [981, 421] on p "Follow the instructions to configure your local environment or CI pipeline. 3. …" at bounding box center [826, 554] width 449 height 279
click at [981, 424] on p "Follow the instructions to configure your local environment or CI pipeline. 3. …" at bounding box center [826, 554] width 449 height 279
drag, startPoint x: 980, startPoint y: 425, endPoint x: 873, endPoint y: 417, distance: 107.3
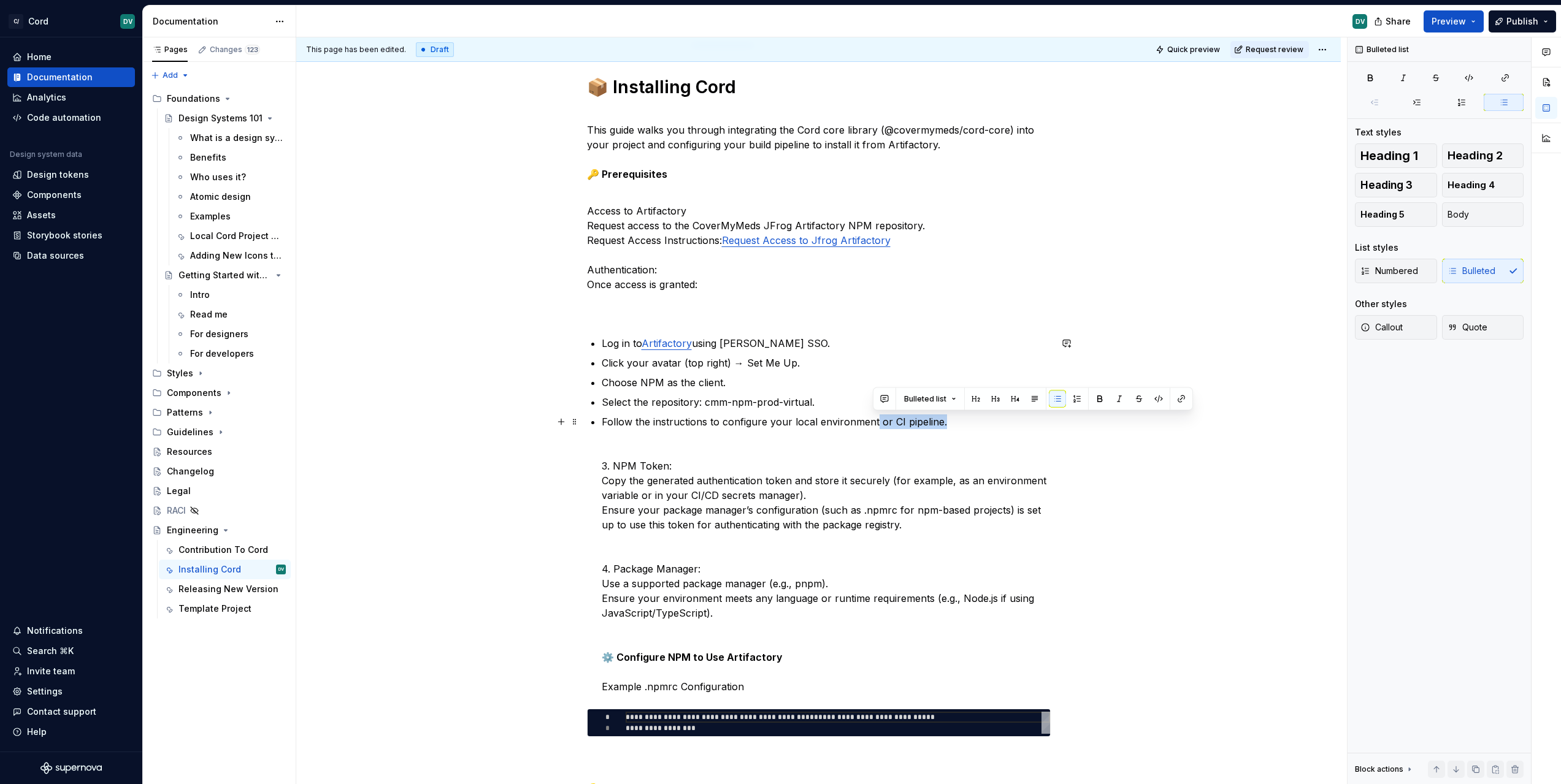
click at [873, 417] on p "Follow the instructions to configure your local environment or CI pipeline. 3. …" at bounding box center [826, 554] width 449 height 279
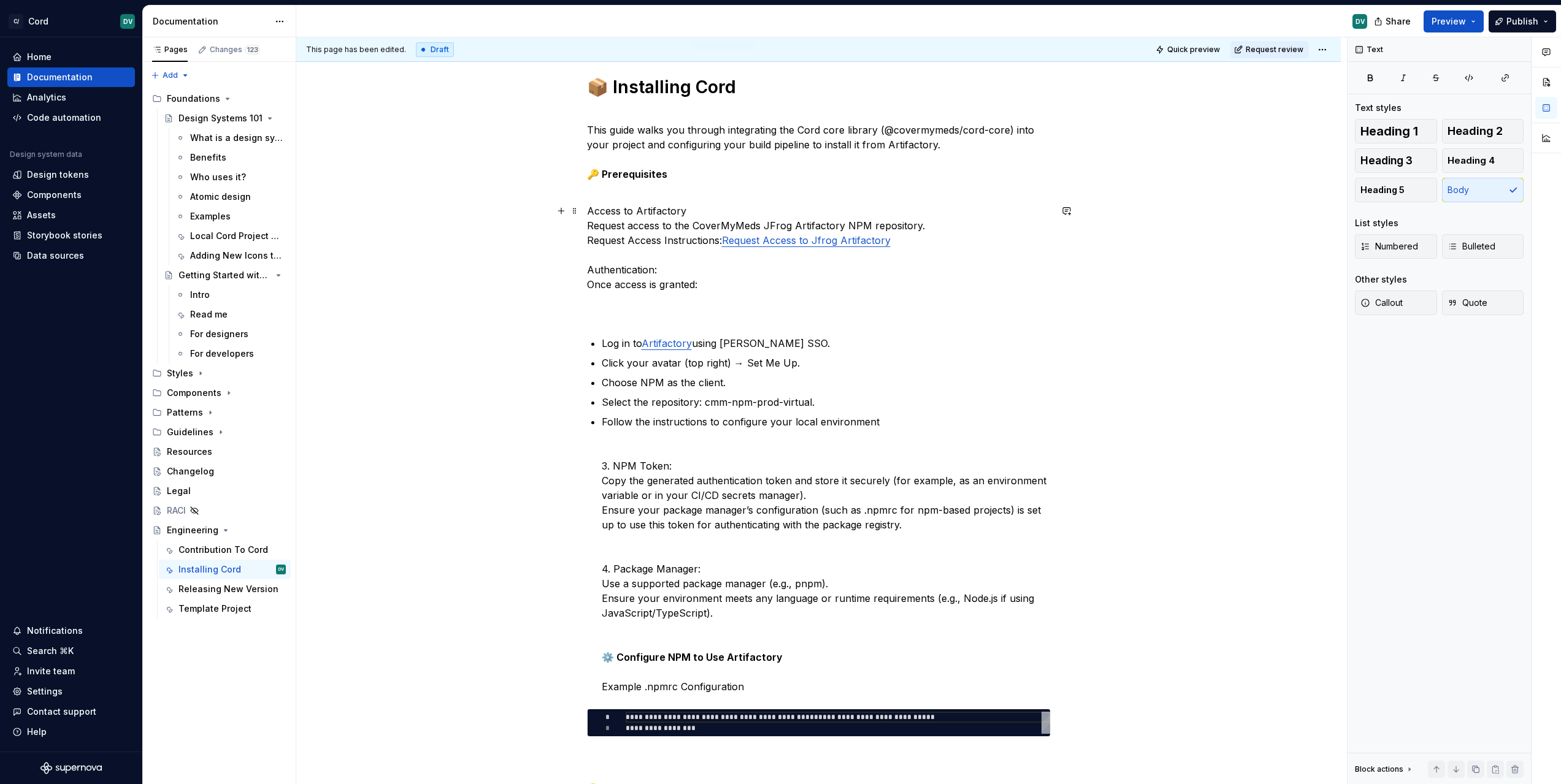
click at [751, 309] on p "Access to Artifactory Request access to the CoverMyMeds JFrog Artifactory NPM r…" at bounding box center [819, 262] width 464 height 118
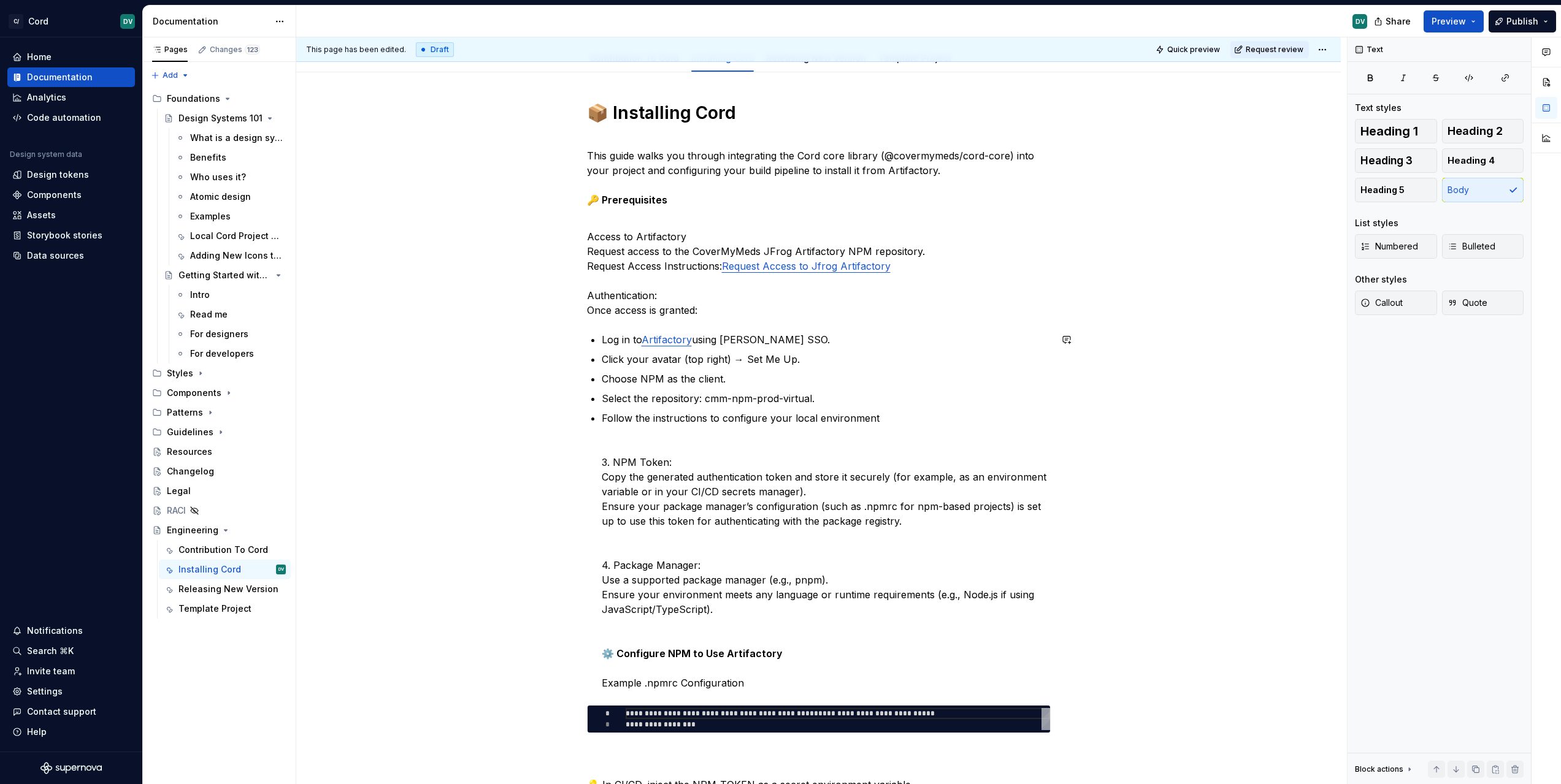
scroll to position [140, 0]
click at [755, 215] on p "This guide walks you through integrating the Cord core library (@covermymeds/co…" at bounding box center [819, 178] width 464 height 88
click at [676, 203] on p "This guide walks you through integrating the Cord core library (@covermymeds/co…" at bounding box center [819, 178] width 464 height 88
click at [687, 190] on p "This guide walks you through integrating the Cord core library (@covermymeds/co…" at bounding box center [819, 178] width 464 height 88
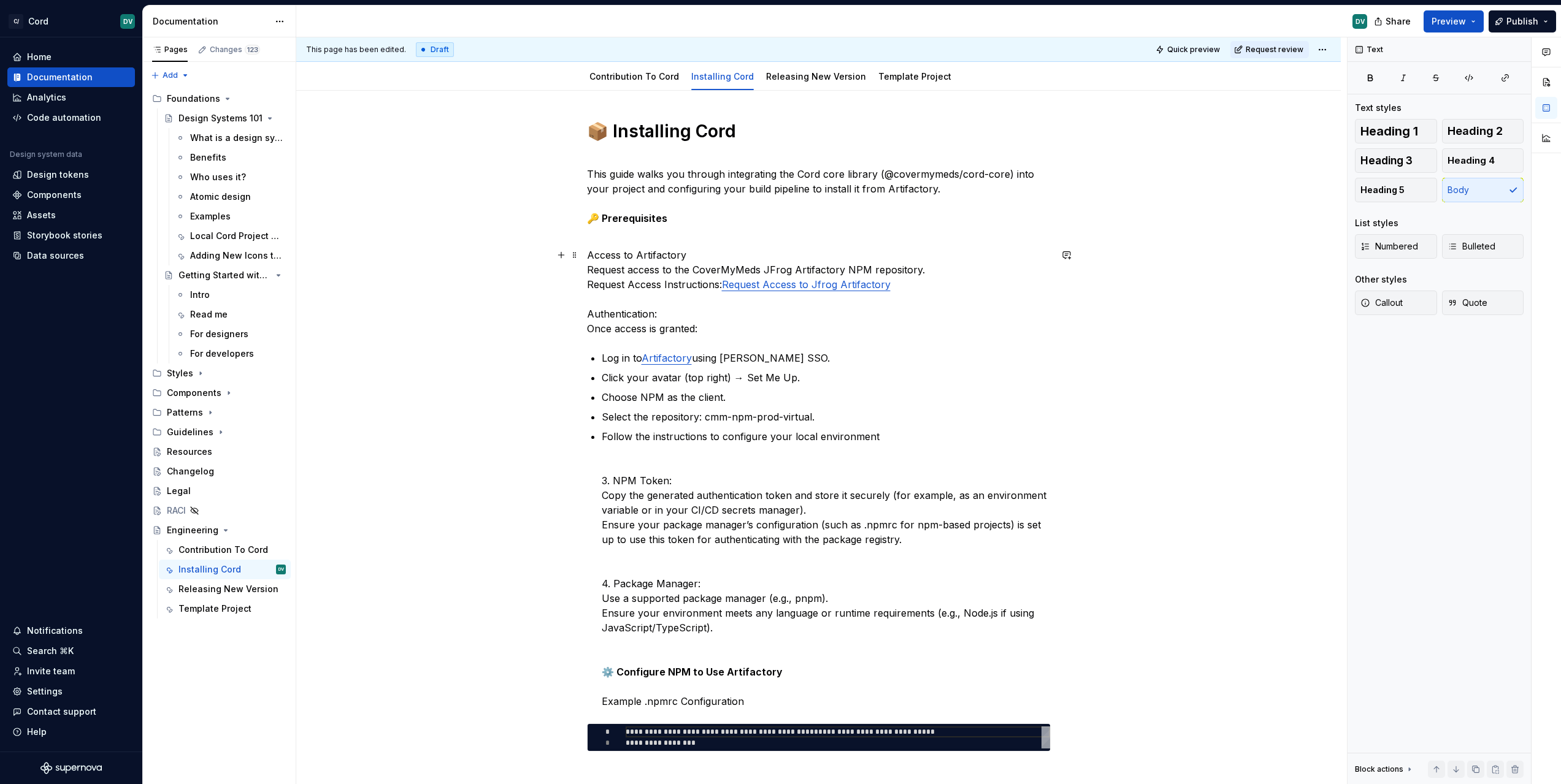
click at [609, 286] on p "Access to Artifactory Request access to the CoverMyMeds JFrog Artifactory NPM r…" at bounding box center [819, 291] width 464 height 88
click at [607, 281] on p "Access to Artifactory Request access to the CoverMyMeds JFrog Artifactory NPM r…" at bounding box center [819, 291] width 464 height 88
click at [598, 285] on p "Access to Artifactory Request access to the CoverMyMeds JFrog Artifactory NPM r…" at bounding box center [819, 291] width 464 height 88
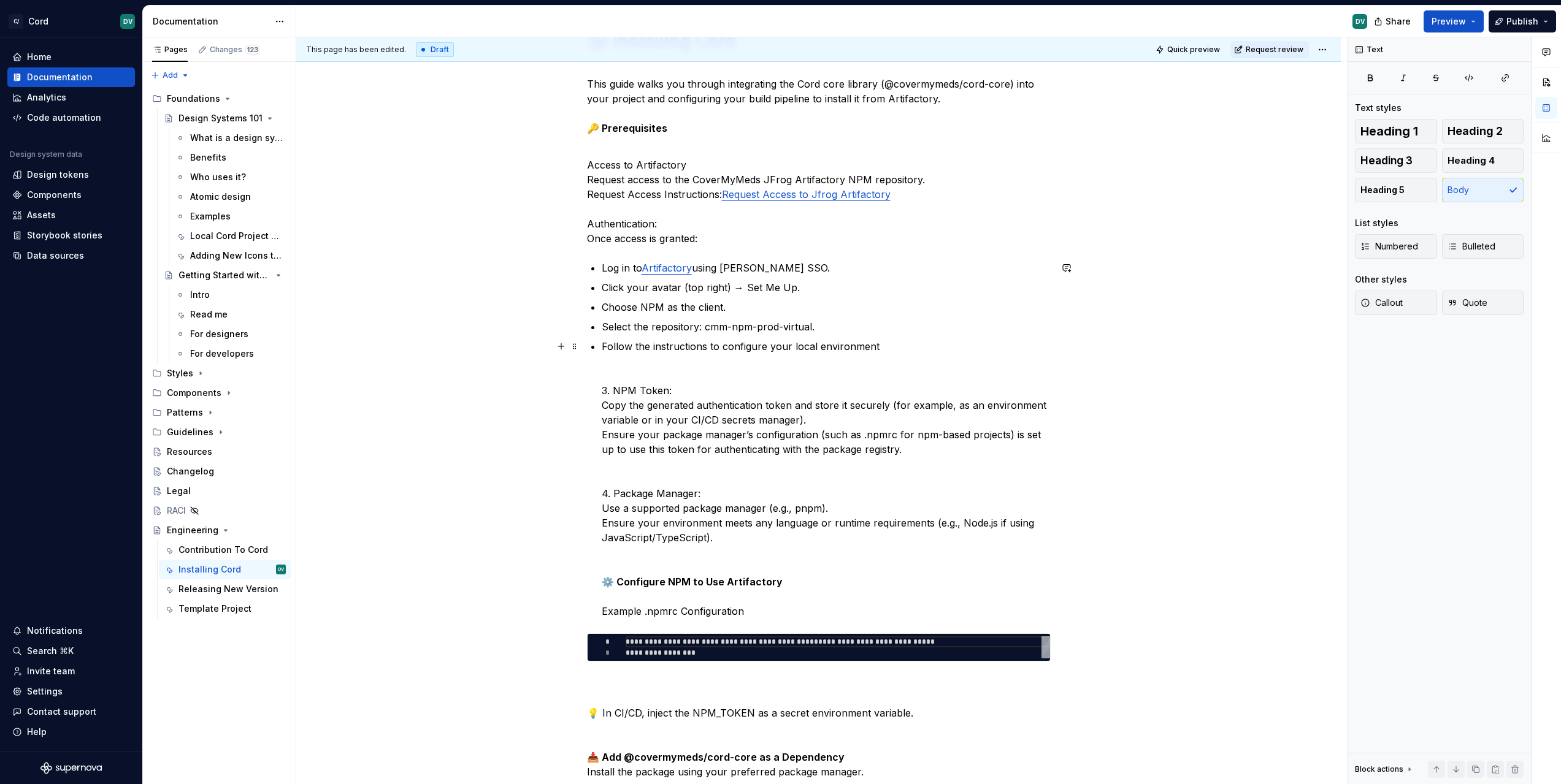
scroll to position [240, 0]
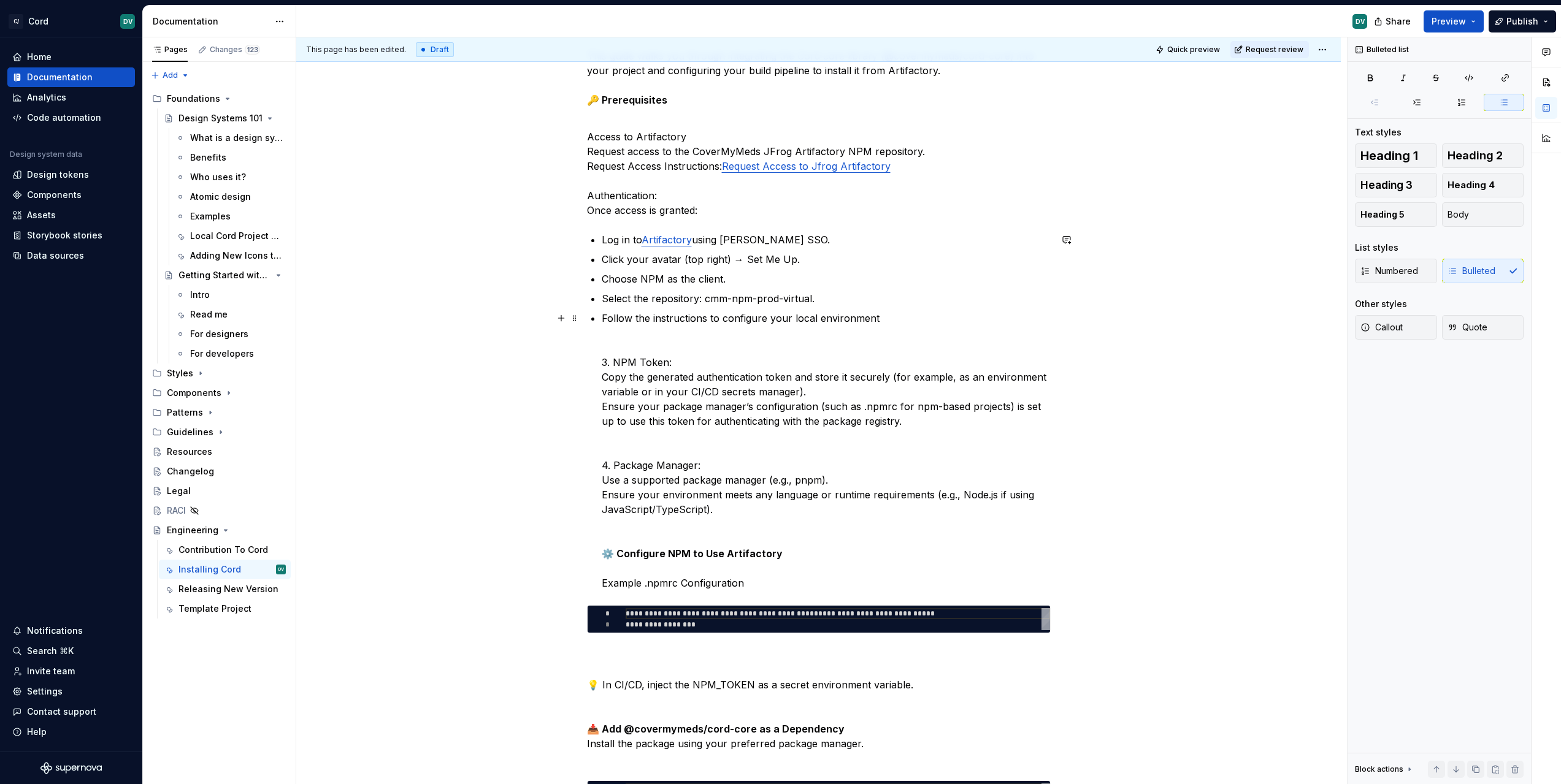
click at [616, 362] on p "Follow the instructions to configure your local environment 3. NPM Token: Copy …" at bounding box center [826, 450] width 449 height 279
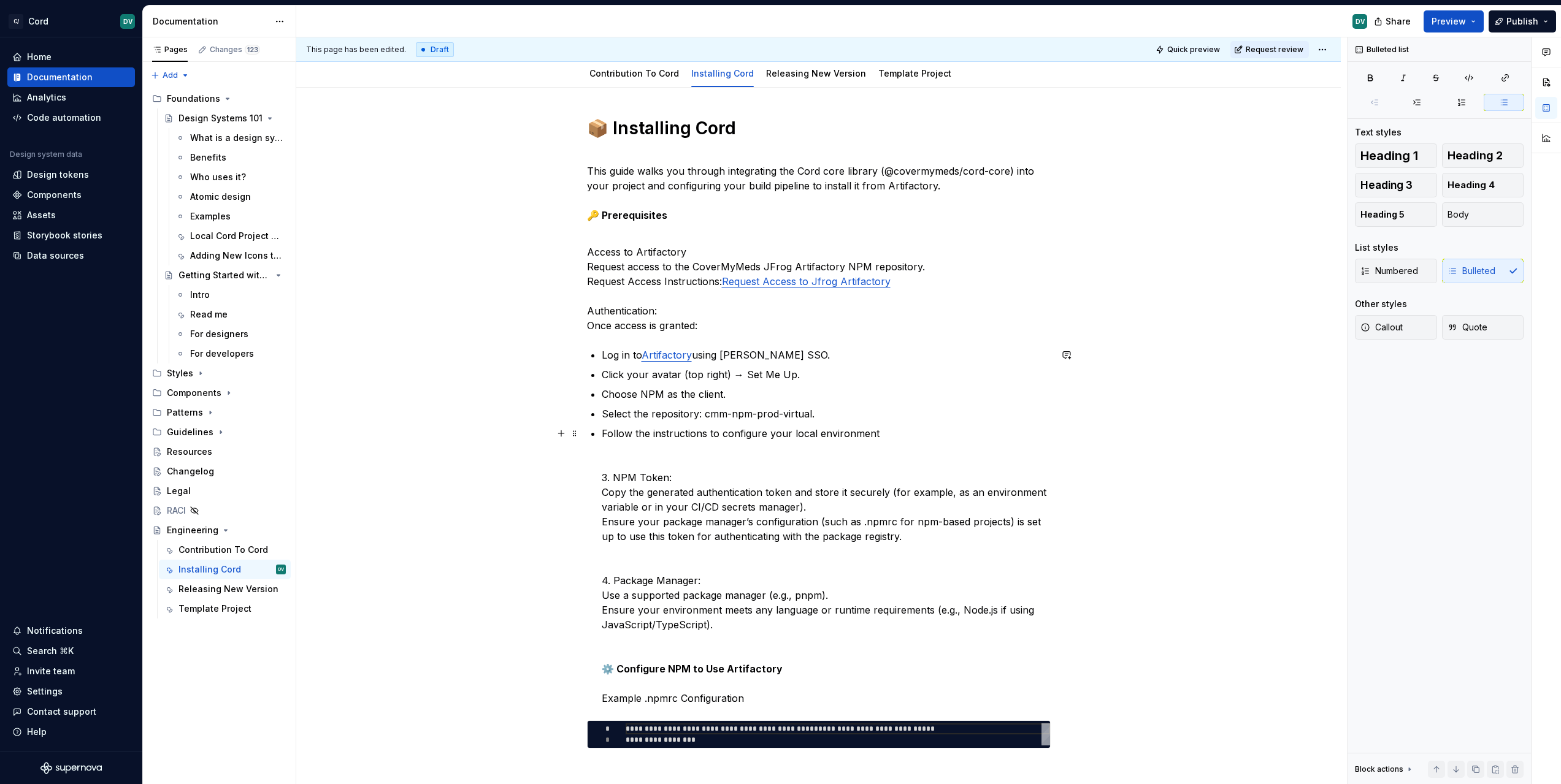
scroll to position [142, 0]
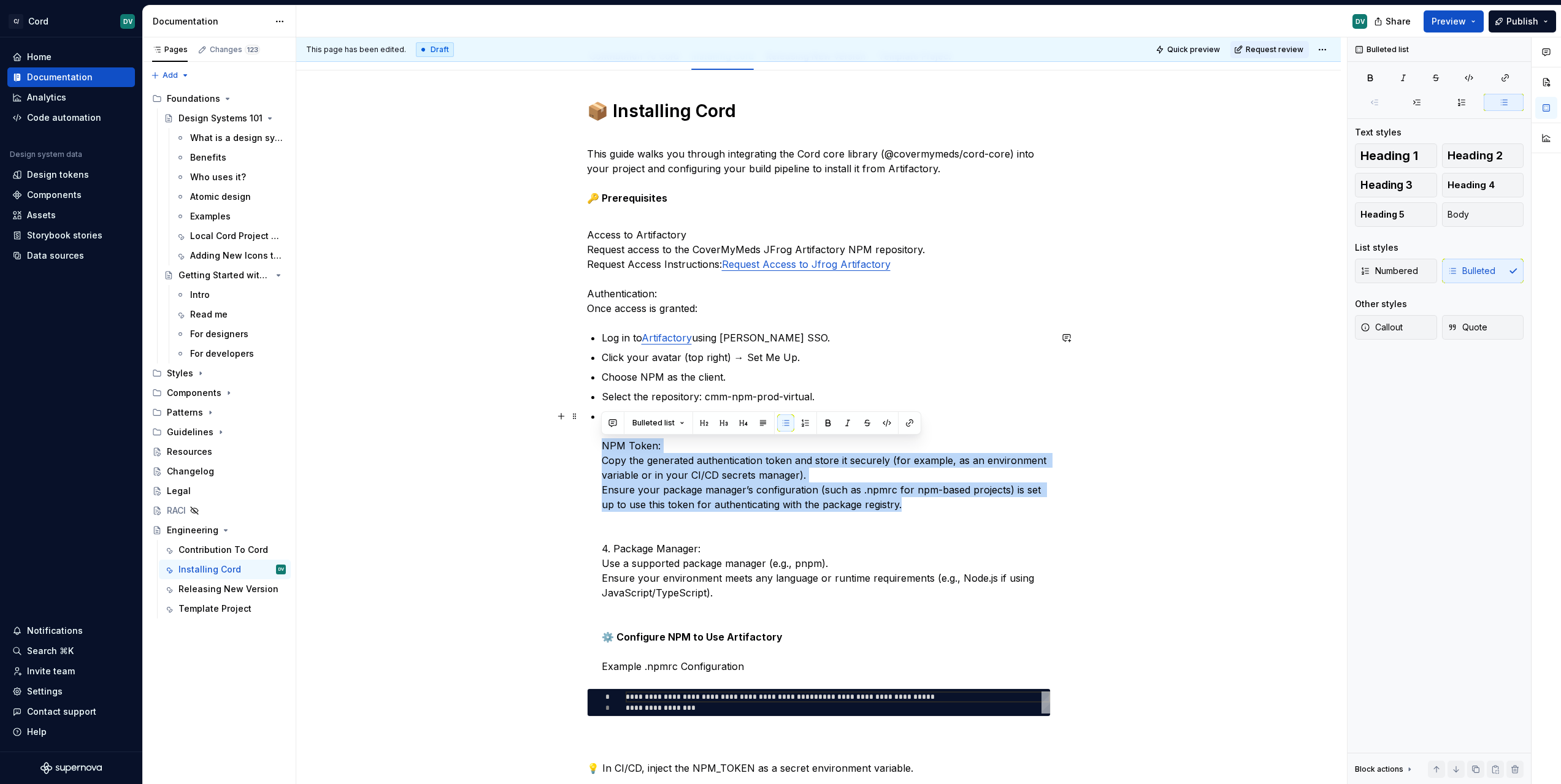
drag, startPoint x: 601, startPoint y: 448, endPoint x: 986, endPoint y: 502, distance: 388.8
click at [986, 502] on p "Follow the instructions to configure your local environment NPM Token: Copy the…" at bounding box center [826, 541] width 449 height 265
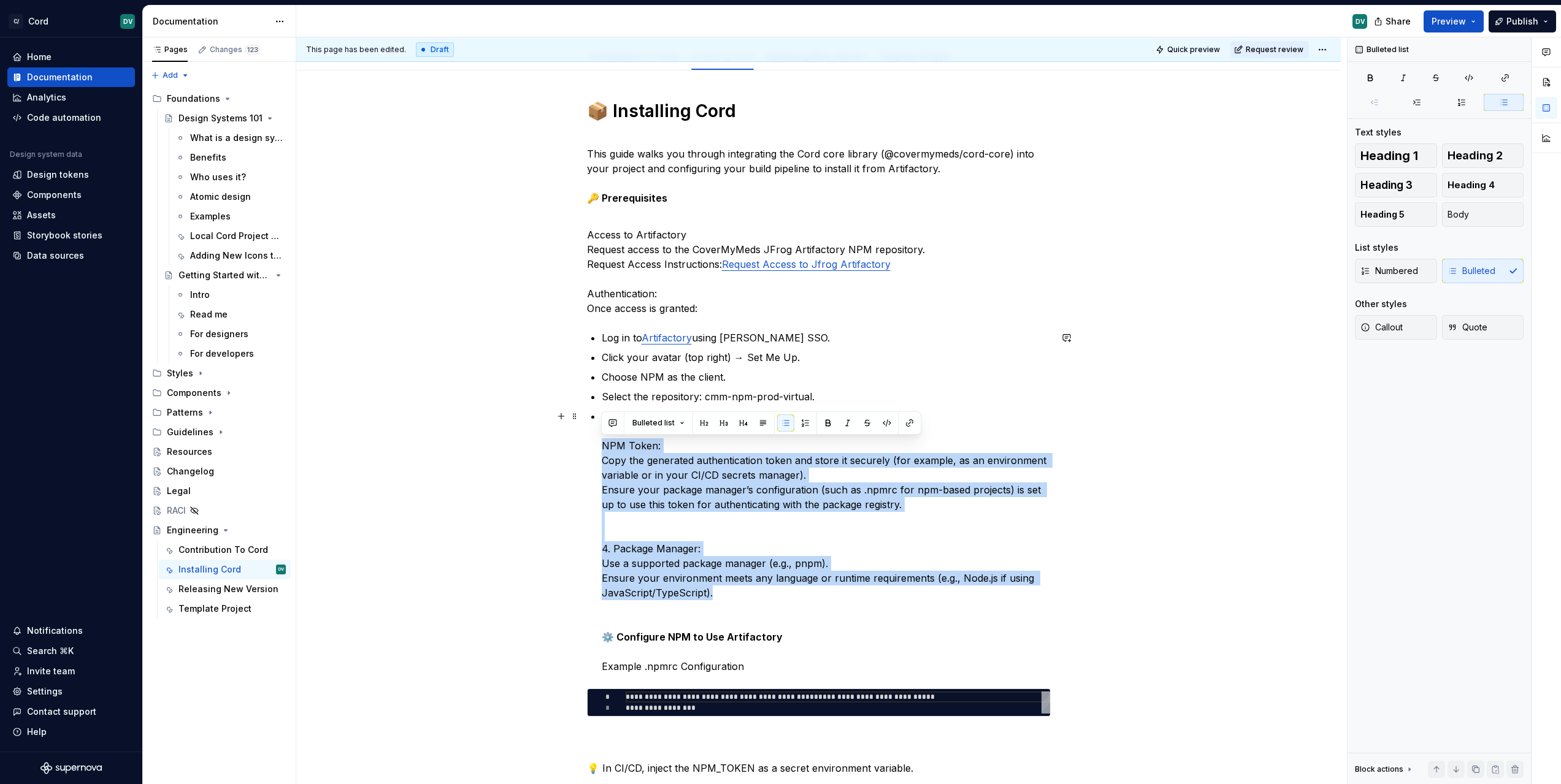
drag, startPoint x: 600, startPoint y: 444, endPoint x: 880, endPoint y: 597, distance: 319.1
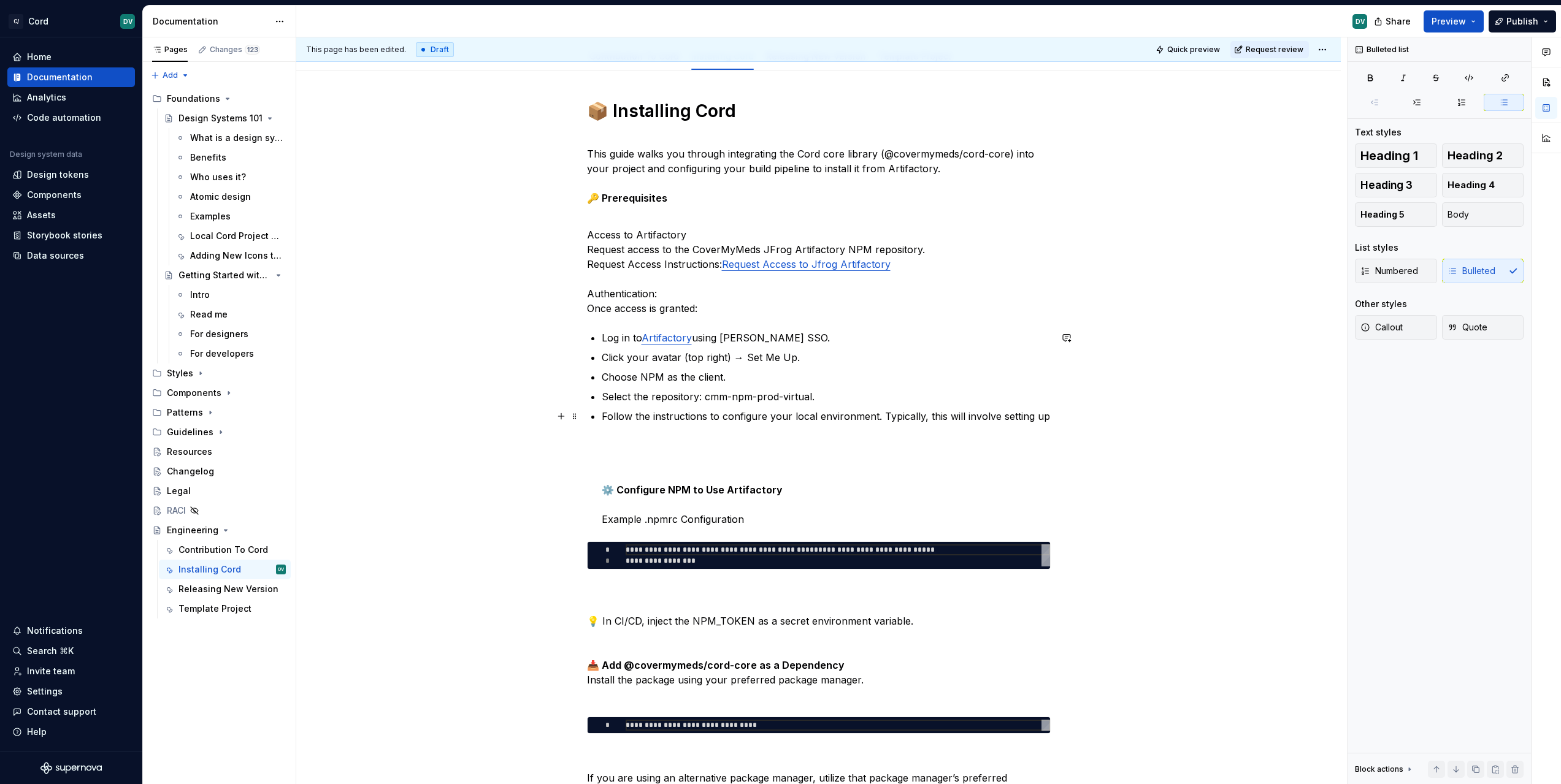
click at [696, 440] on p "Follow the instructions to configure your local environment. Typically, this wi…" at bounding box center [826, 468] width 449 height 118
click at [725, 452] on p "Follow the instructions to configure your local environment. Typically, this wi…" at bounding box center [826, 468] width 449 height 118
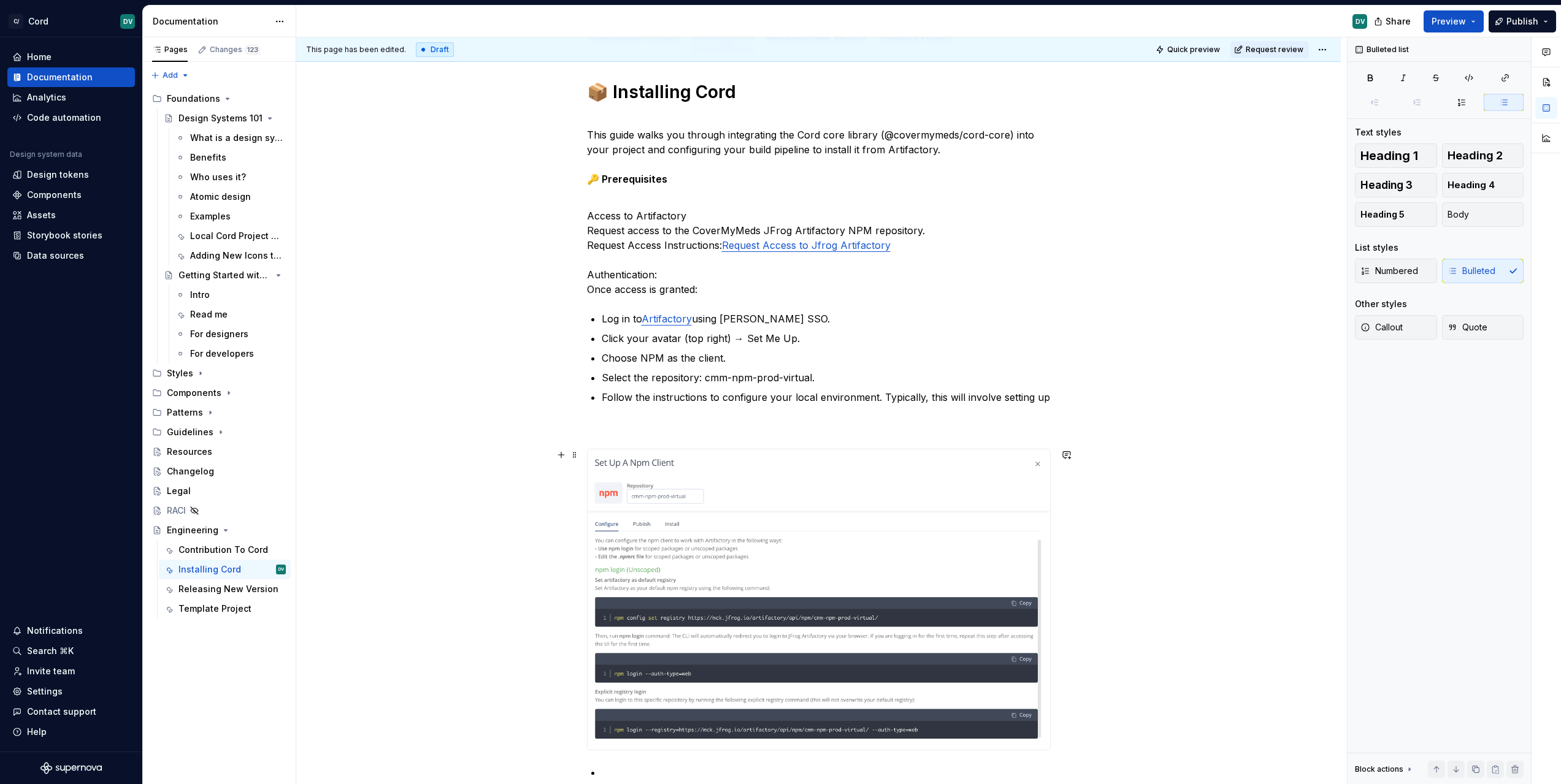
scroll to position [236, 0]
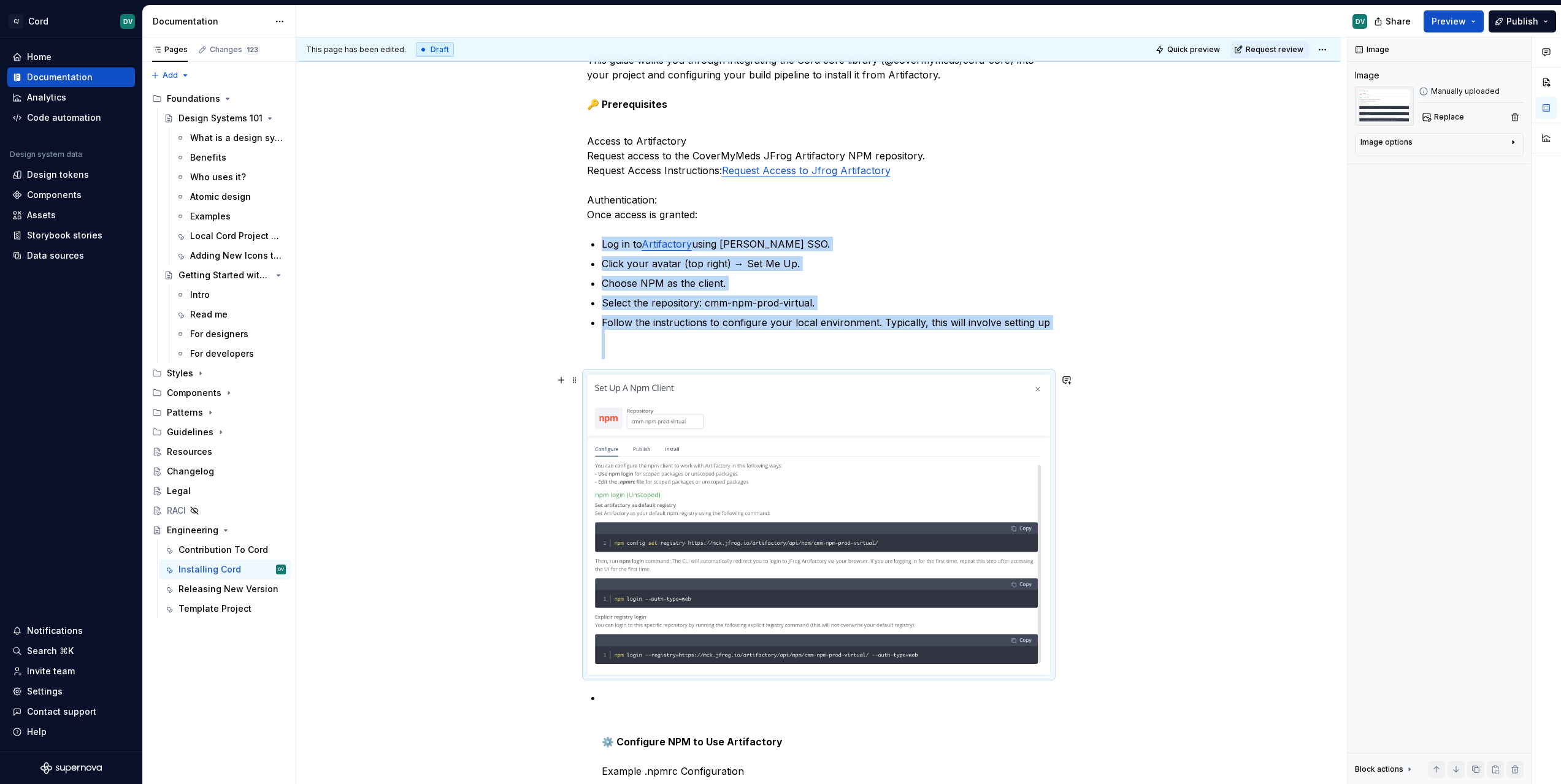
click at [789, 400] on img at bounding box center [819, 525] width 462 height 301
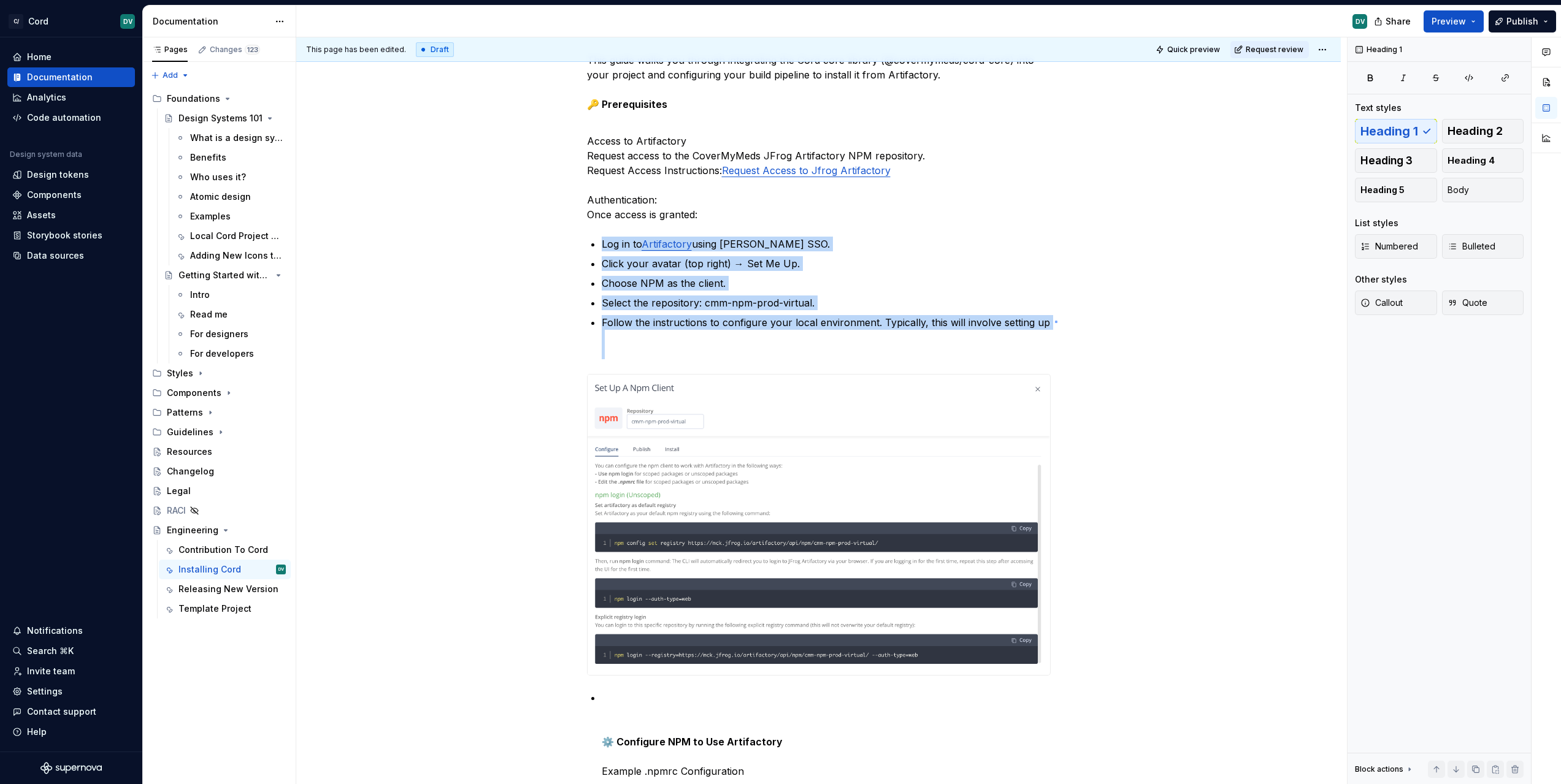
click at [1055, 321] on div "**********" at bounding box center [821, 411] width 1050 height 747
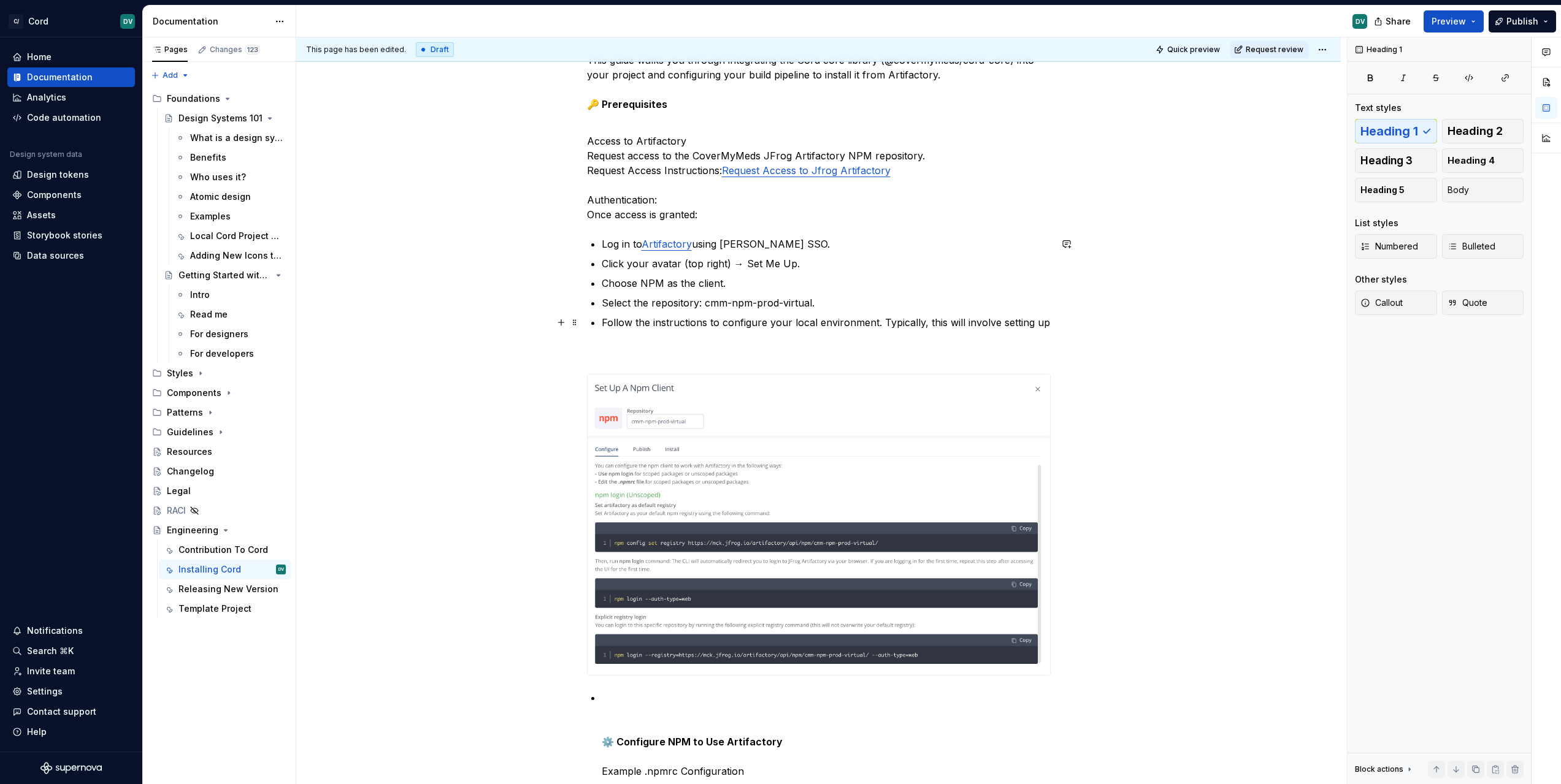
click at [1049, 320] on p "Follow the instructions to configure your local environment. Typically, this wi…" at bounding box center [826, 337] width 449 height 44
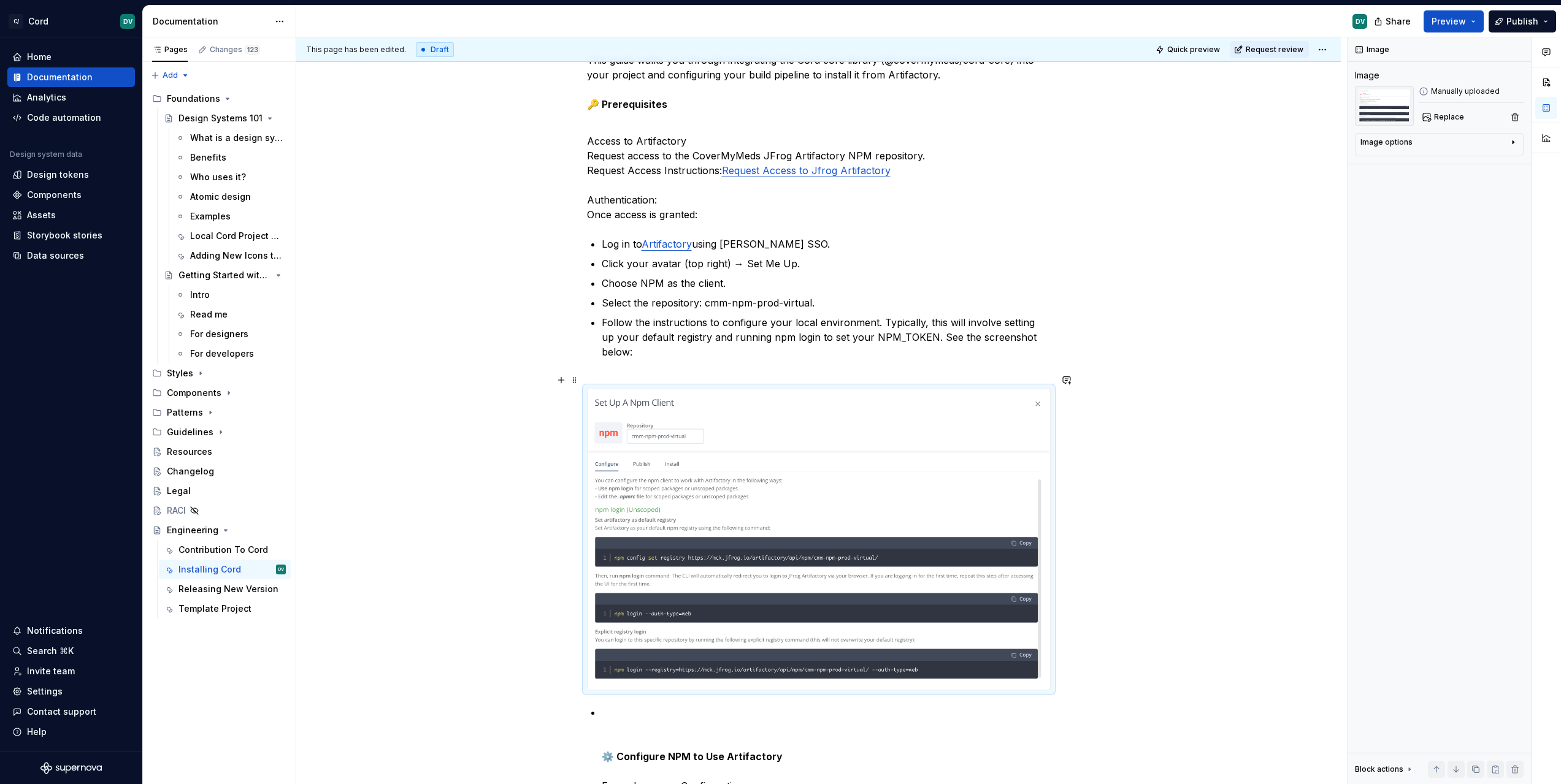
click at [737, 463] on img at bounding box center [819, 539] width 462 height 301
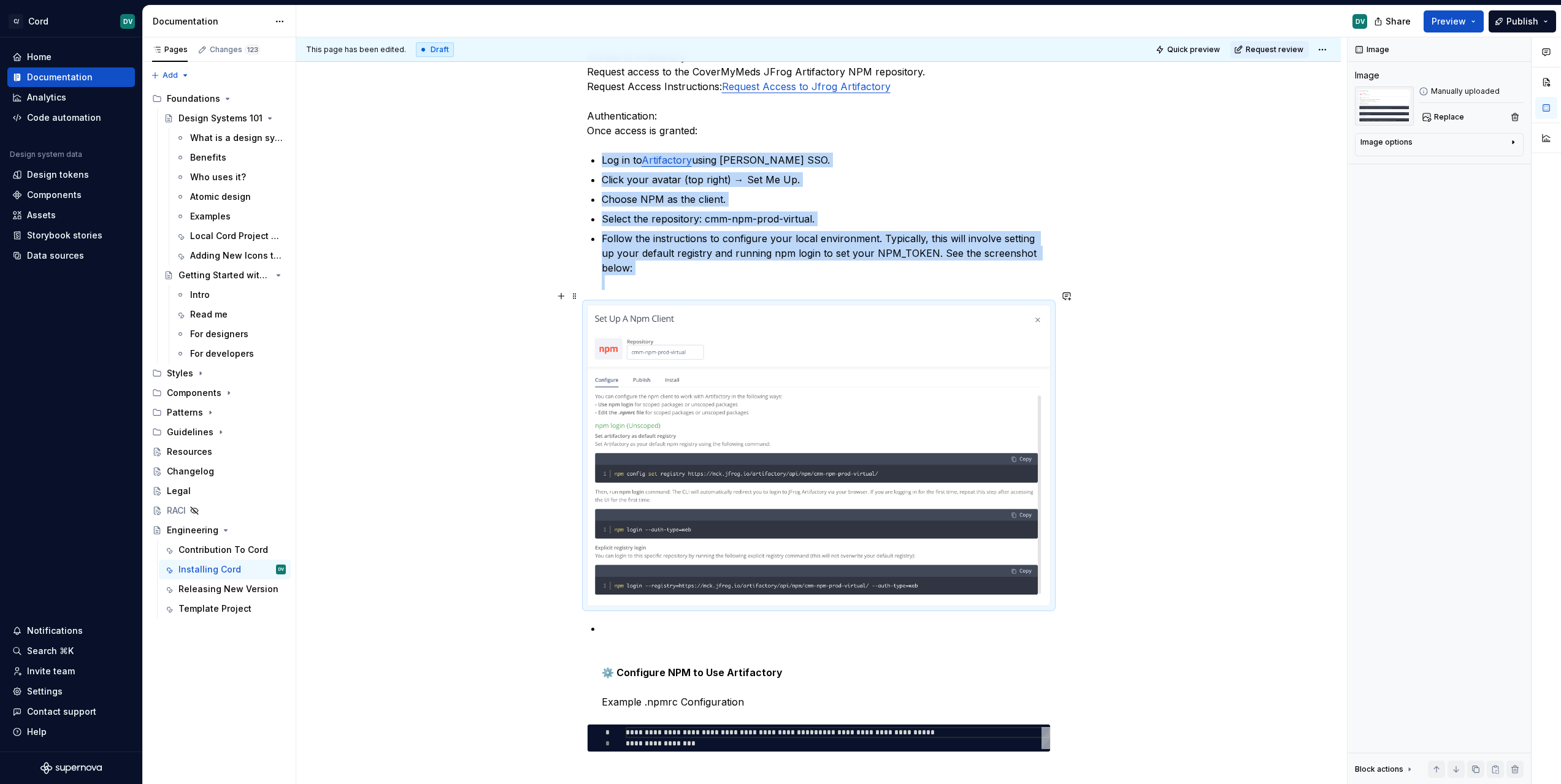
scroll to position [603, 0]
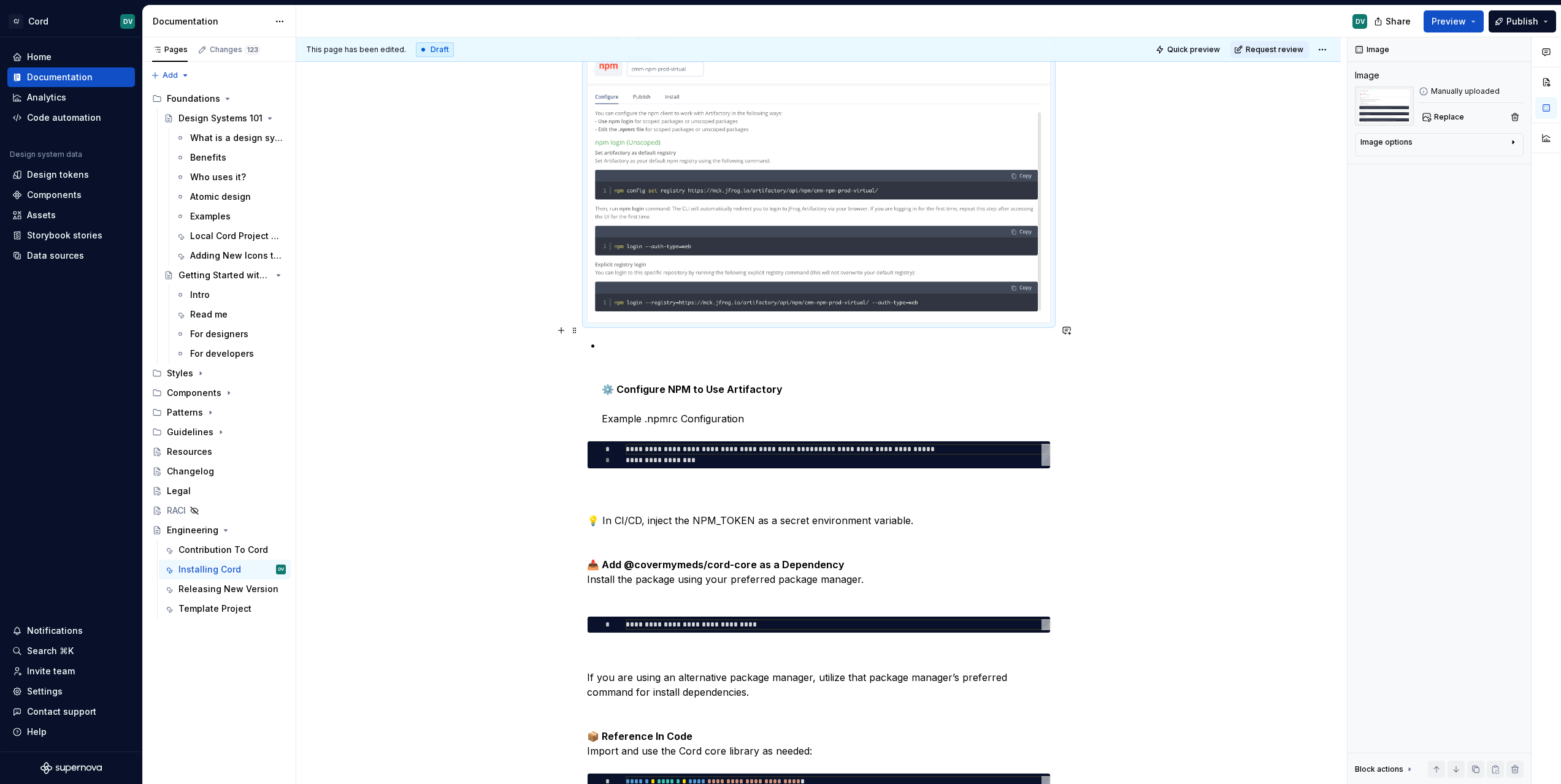
click at [821, 384] on p "⚙️ Configure NPM to Use Artifactory Example .npmrc Configuration" at bounding box center [826, 382] width 449 height 88
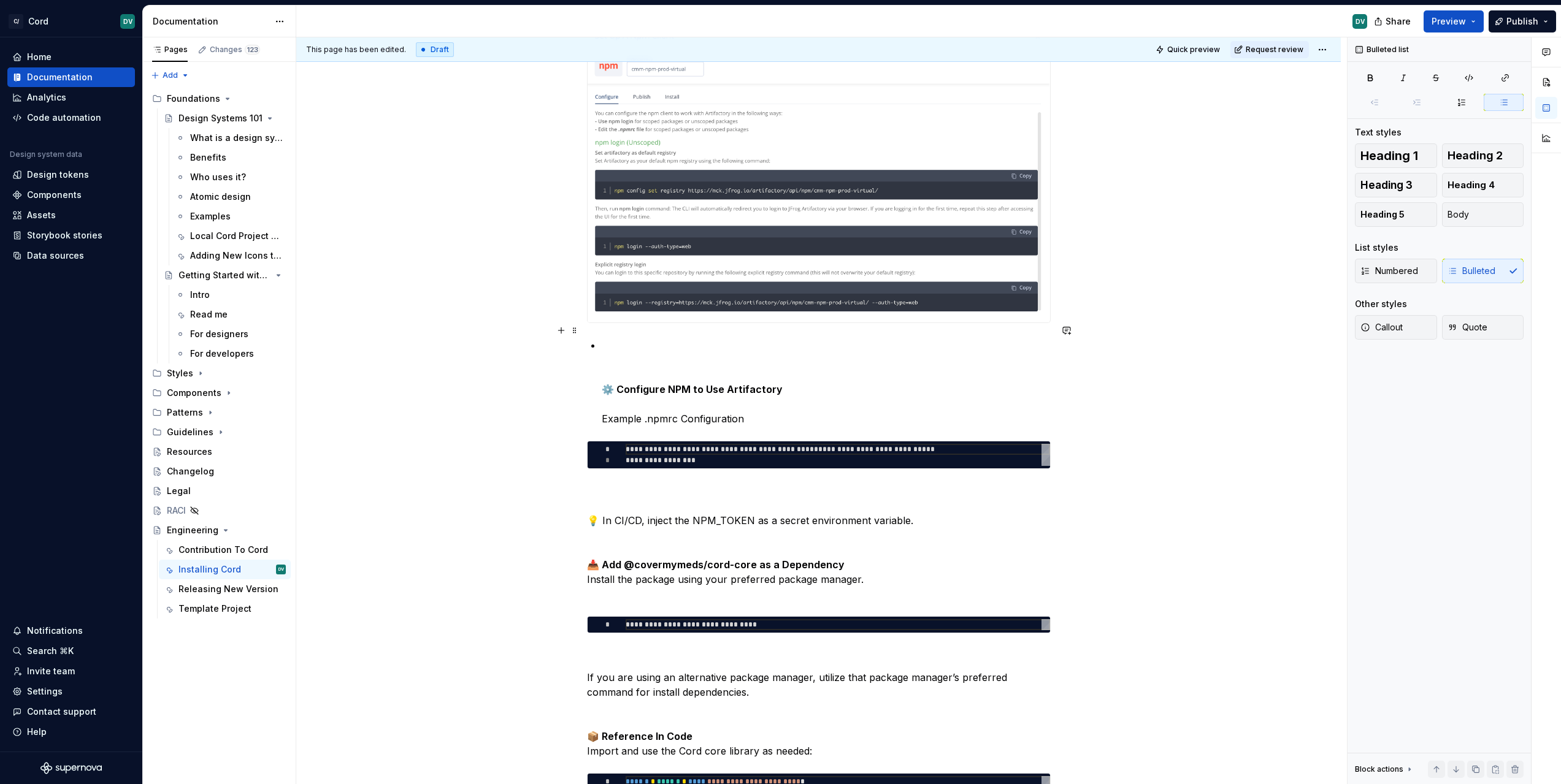
click at [670, 383] on strong "⚙️ Configure NPM to Use Artifactory" at bounding box center [692, 389] width 181 height 12
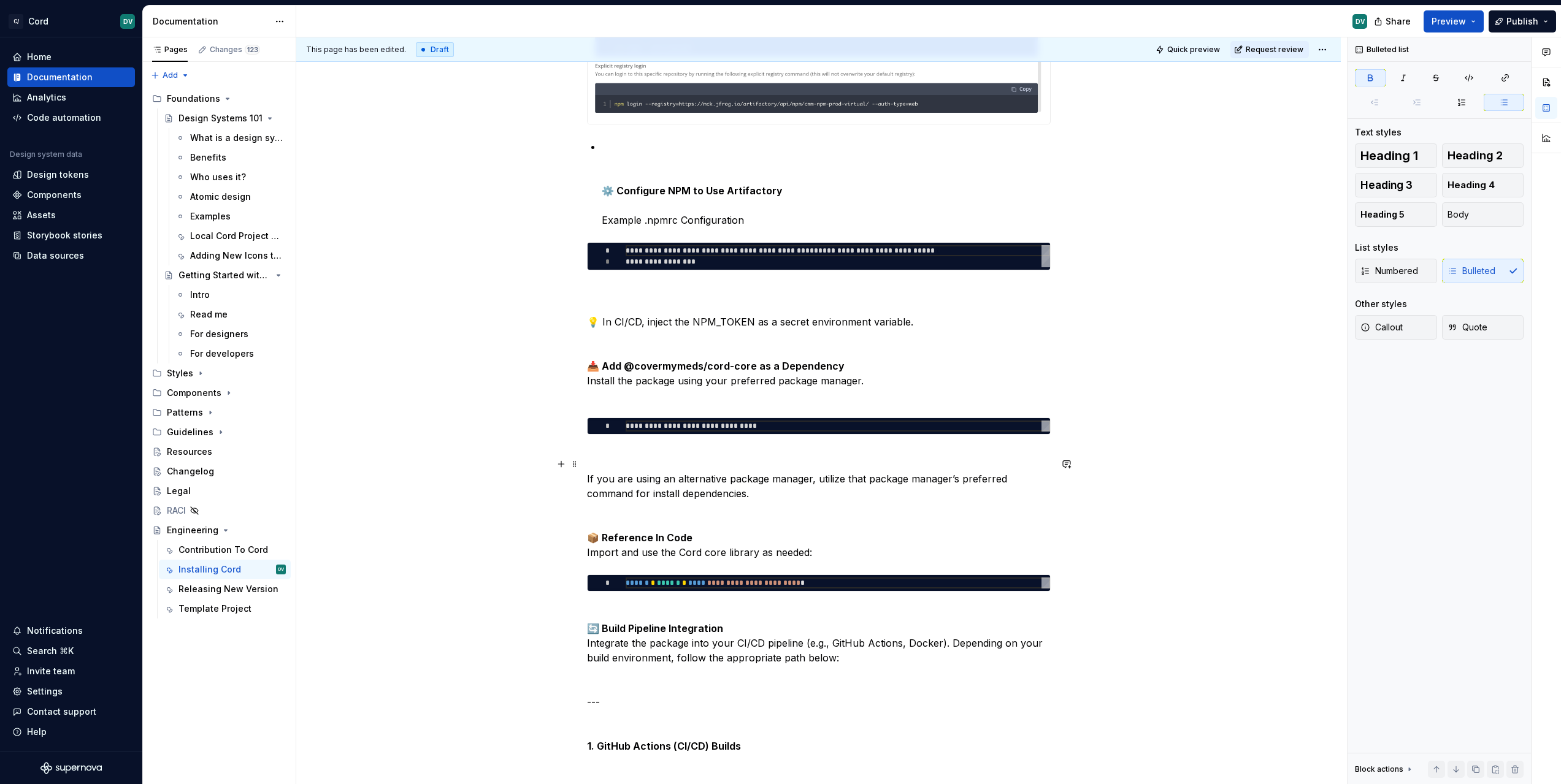
scroll to position [787, 0]
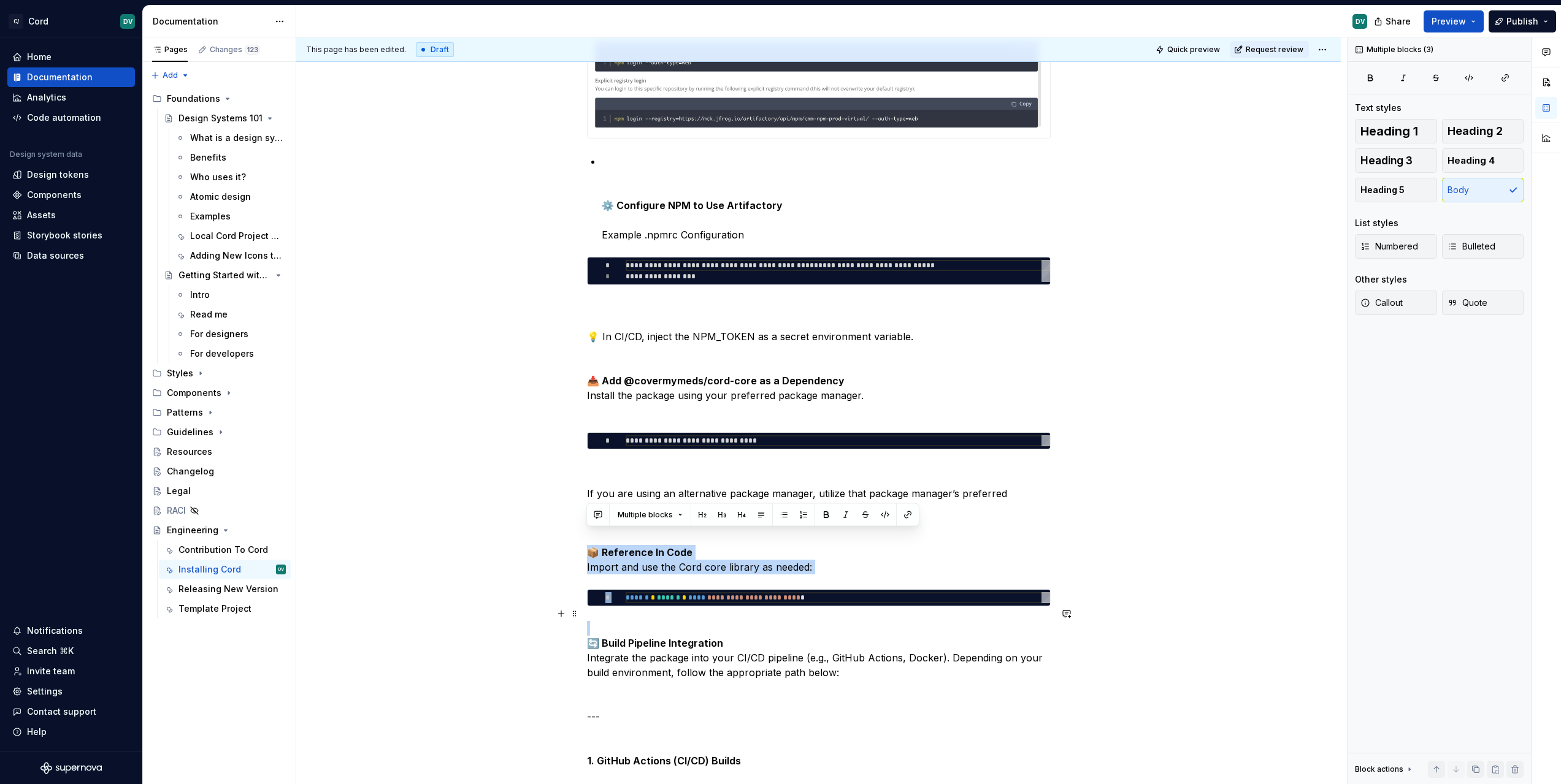
drag, startPoint x: 589, startPoint y: 535, endPoint x: 562, endPoint y: 628, distance: 96.8
click at [561, 629] on div "**********" at bounding box center [819, 677] width 1045 height 2504
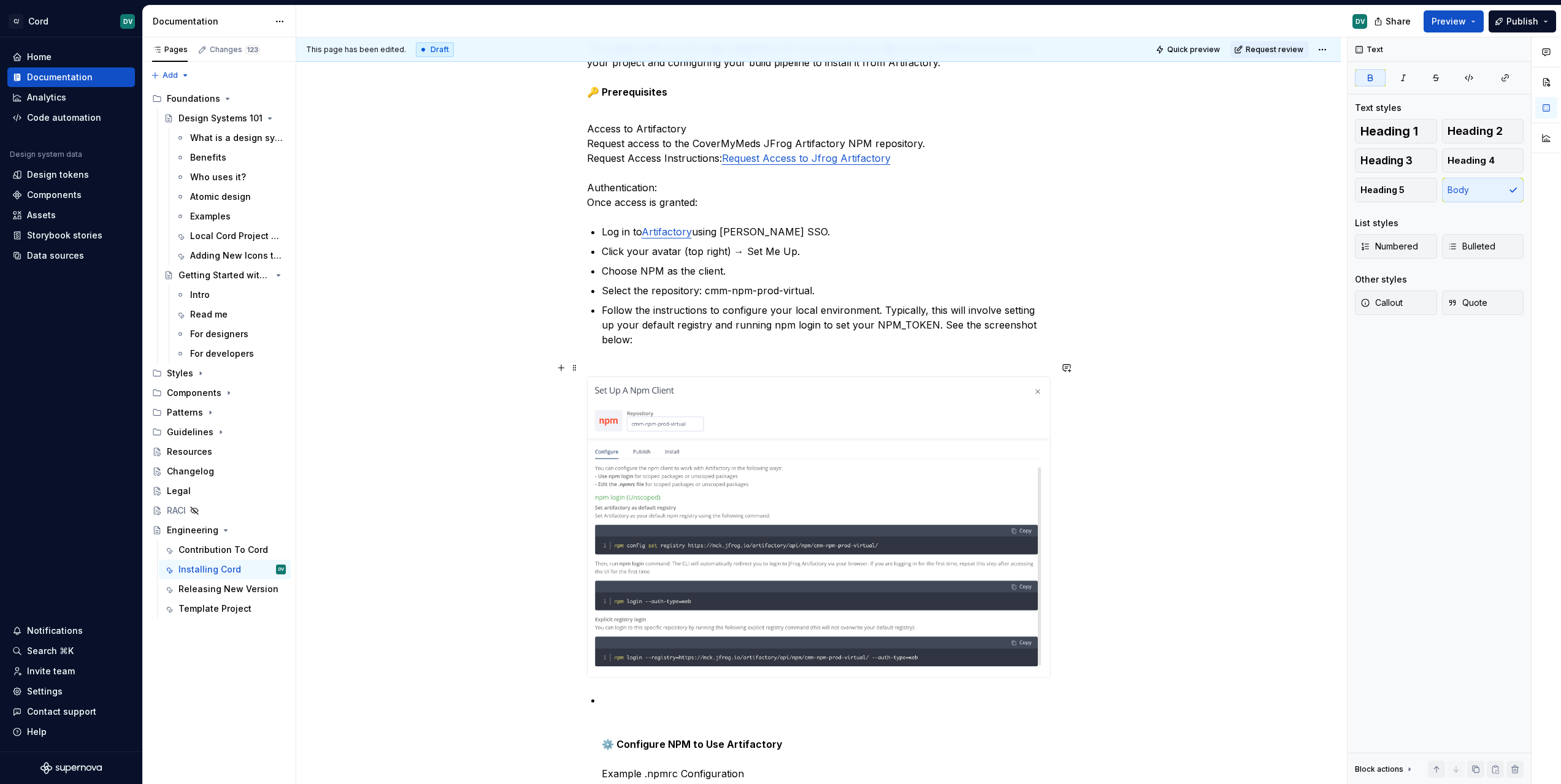
scroll to position [198, 0]
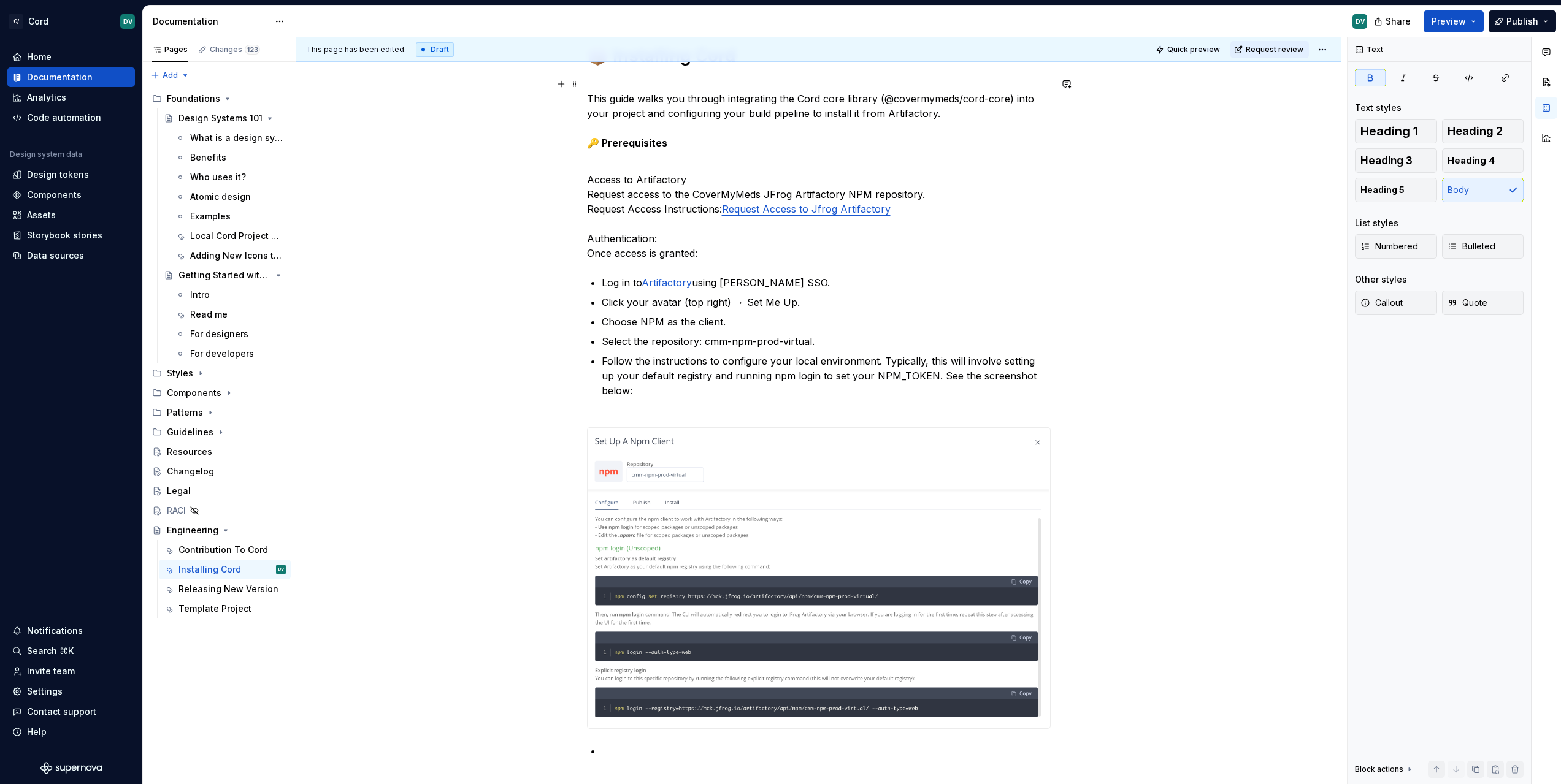
click at [614, 141] on strong "🔑 Prerequisites" at bounding box center [627, 142] width 80 height 12
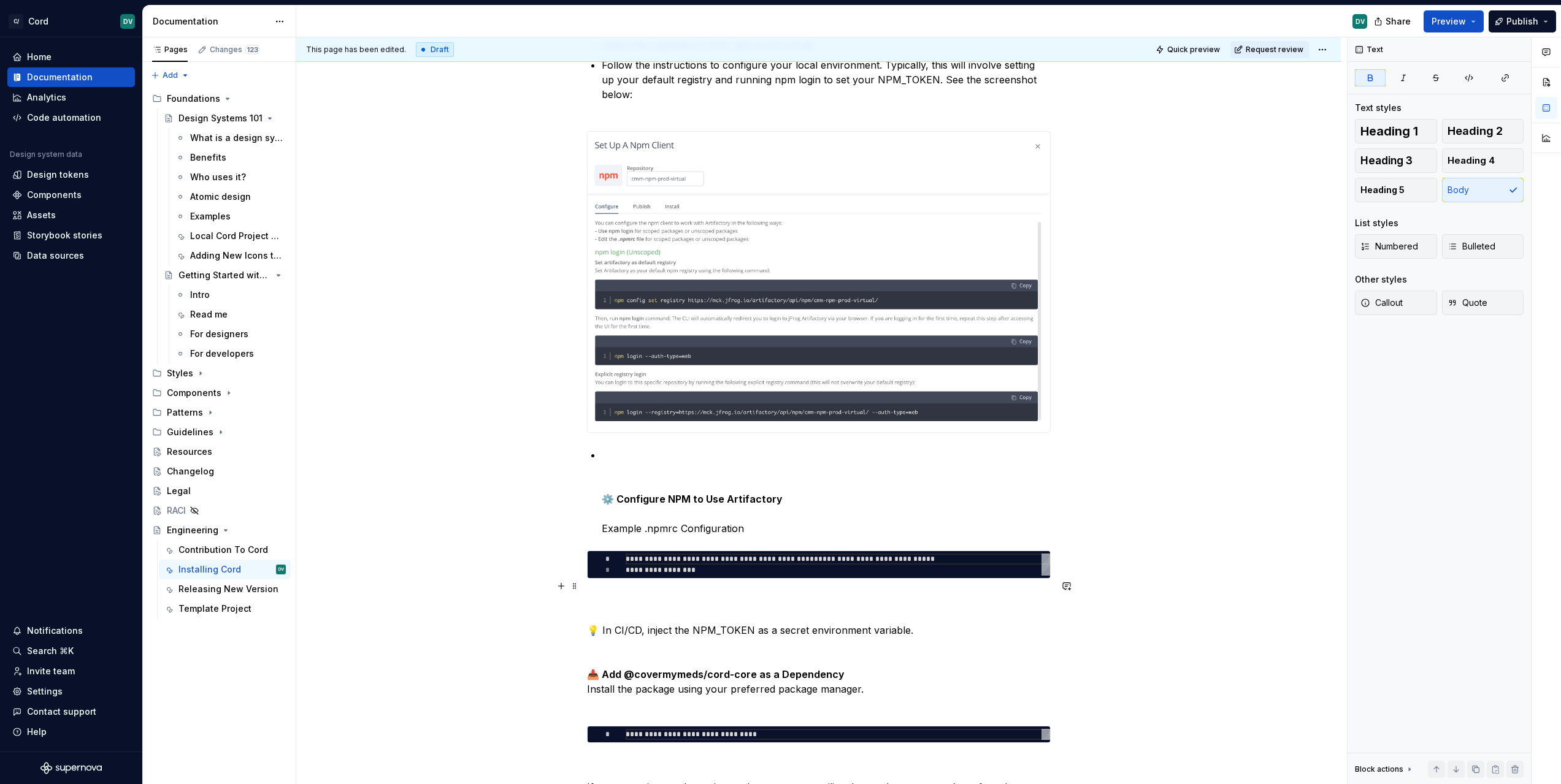
scroll to position [470, 0]
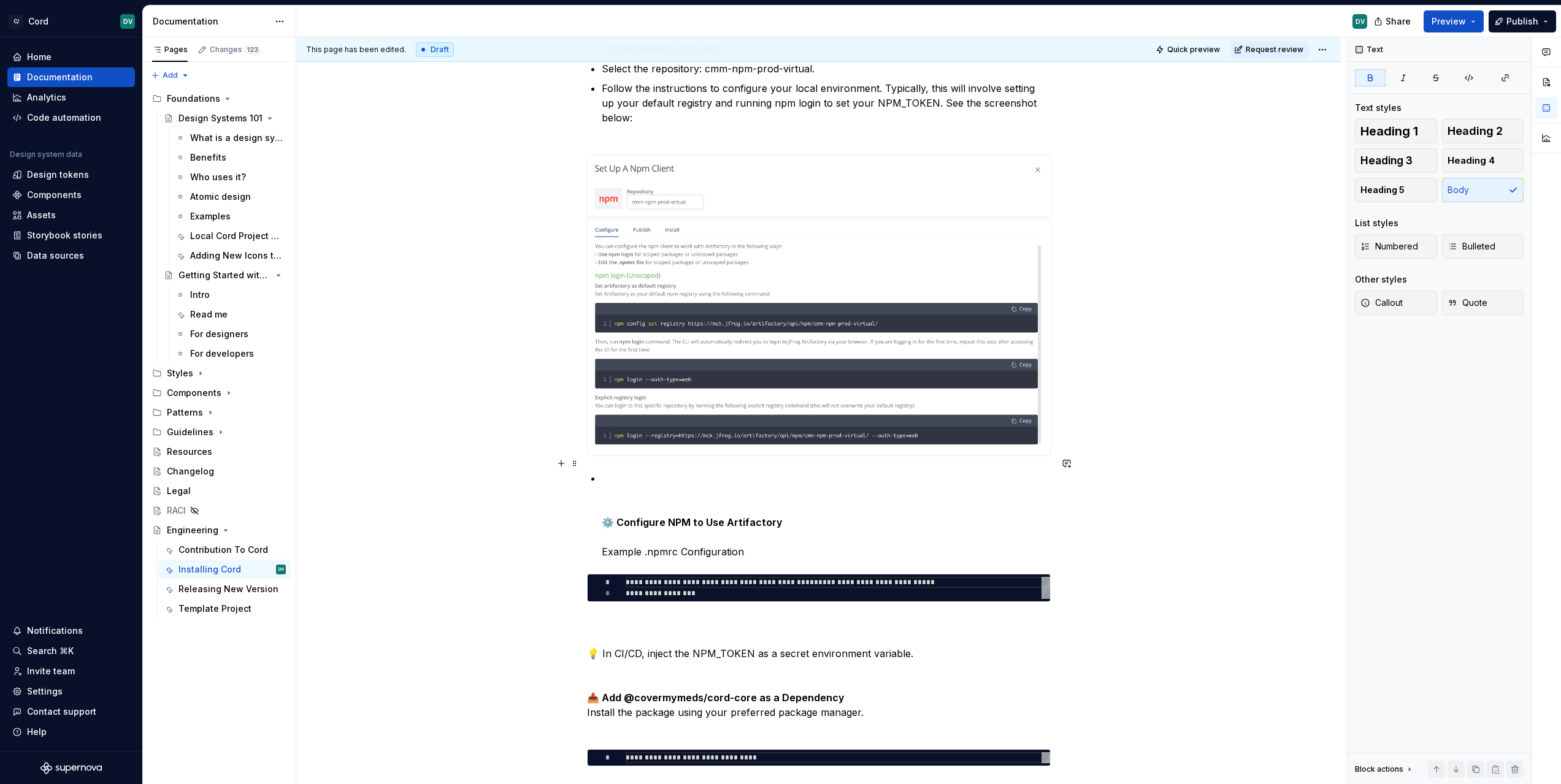
click at [632, 494] on p "⚙️ Configure NPM to Use Artifactory Example .npmrc Configuration" at bounding box center [826, 515] width 449 height 88
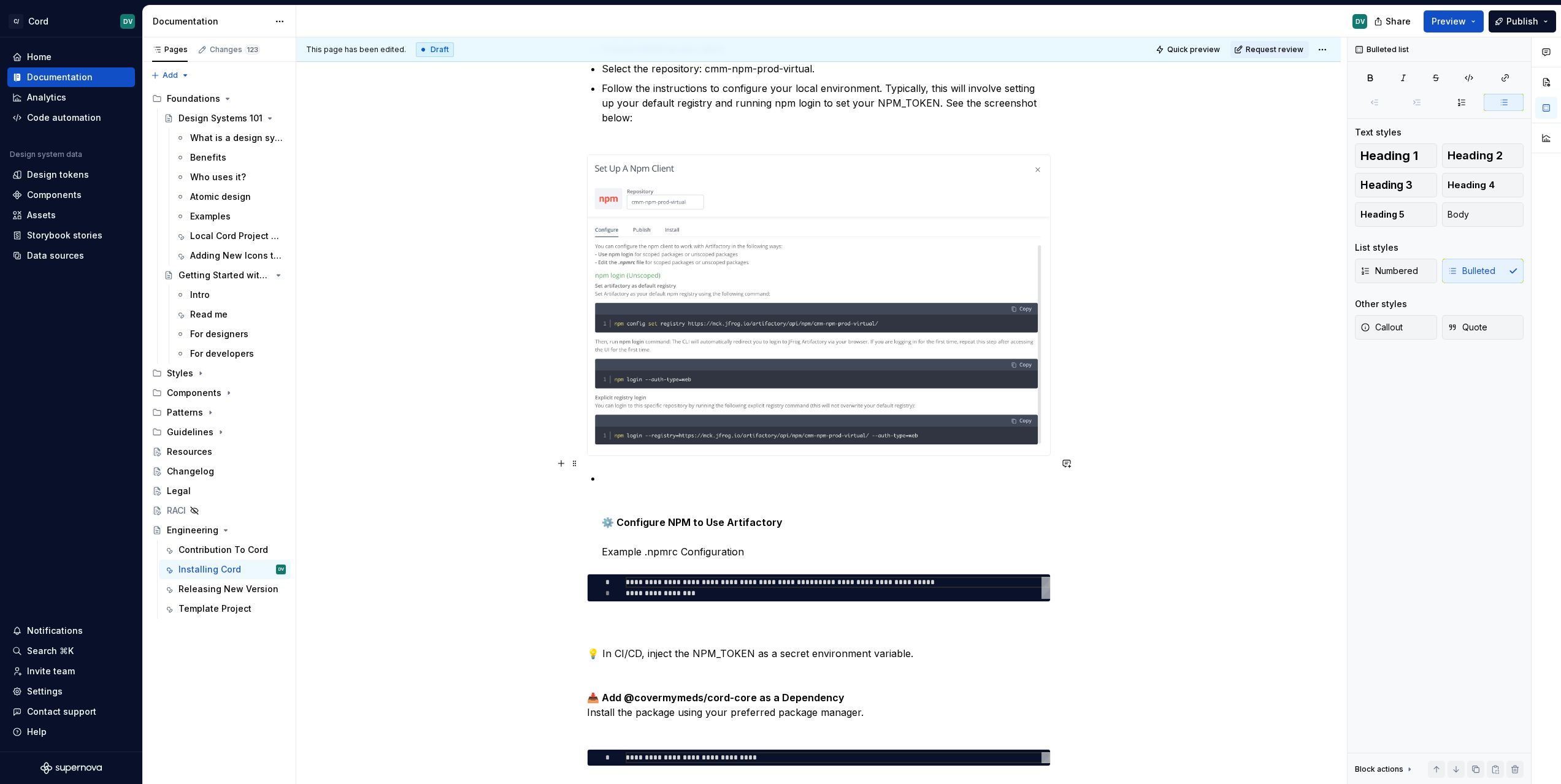
click at [639, 474] on p "⚙️ Configure NPM to Use Artifactory Example .npmrc Configuration" at bounding box center [826, 515] width 449 height 88
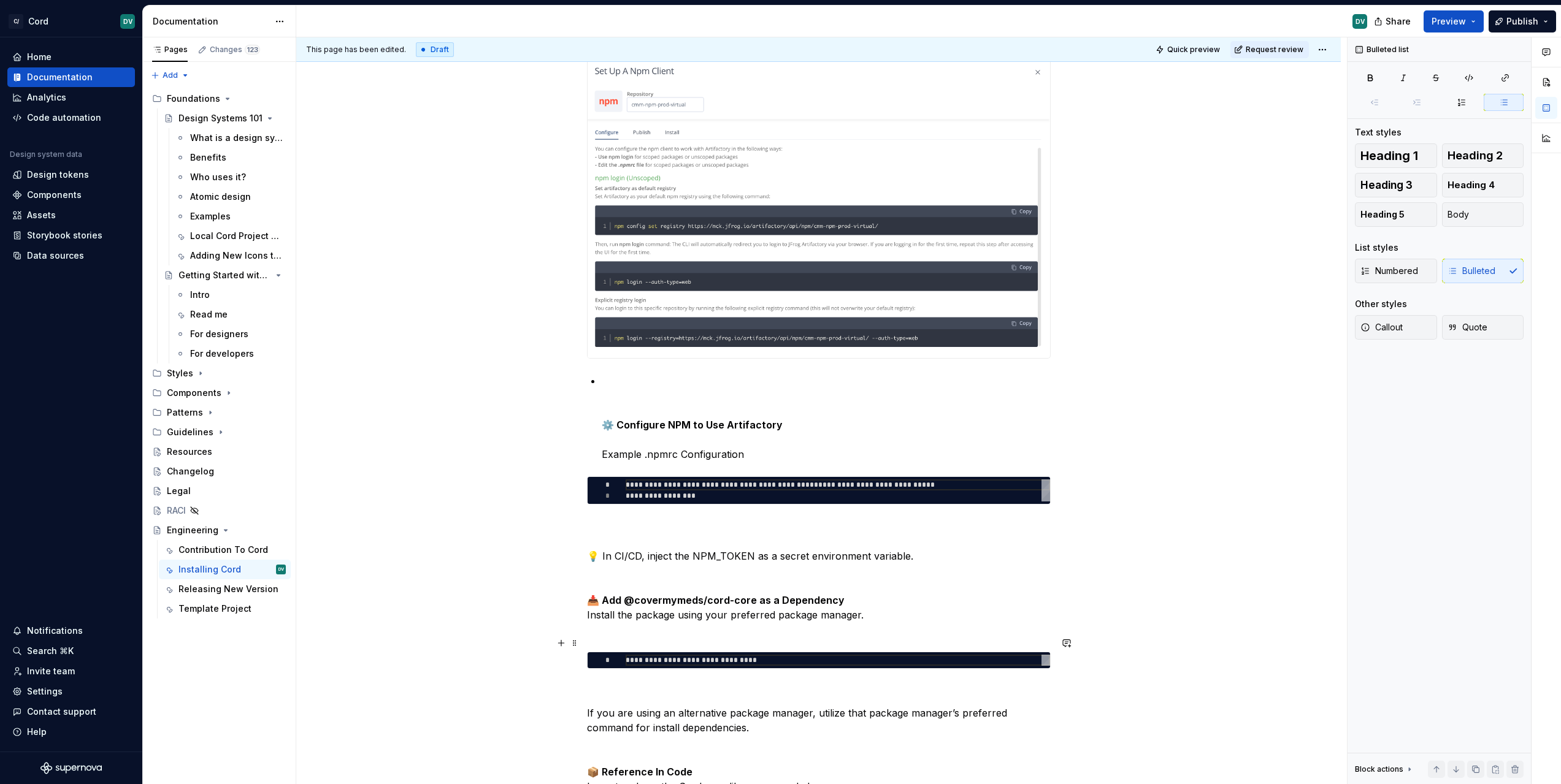
scroll to position [582, 0]
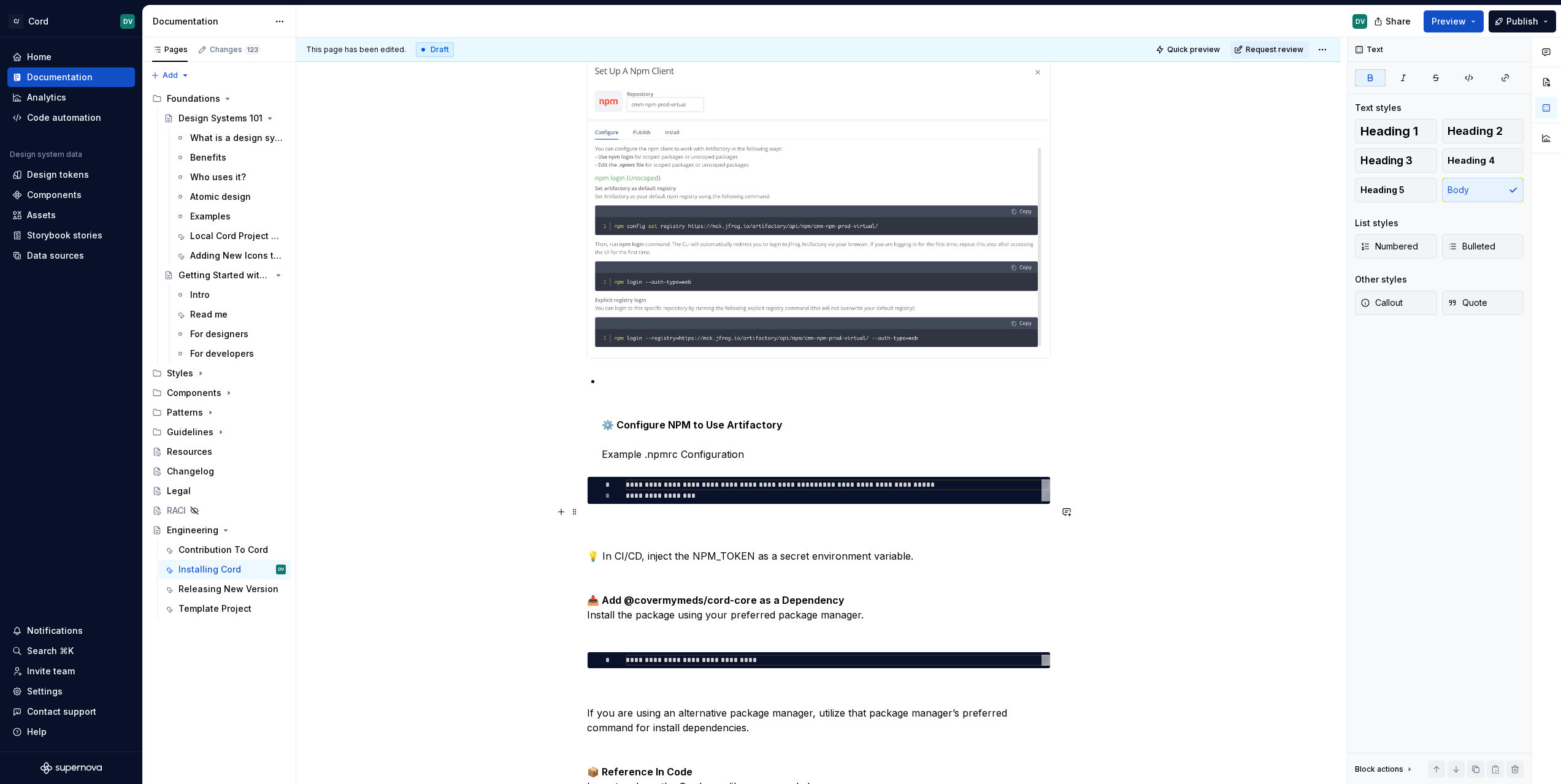
click at [733, 594] on strong "📥 Add @covermymeds/cord-core as a Dependency" at bounding box center [715, 600] width 257 height 12
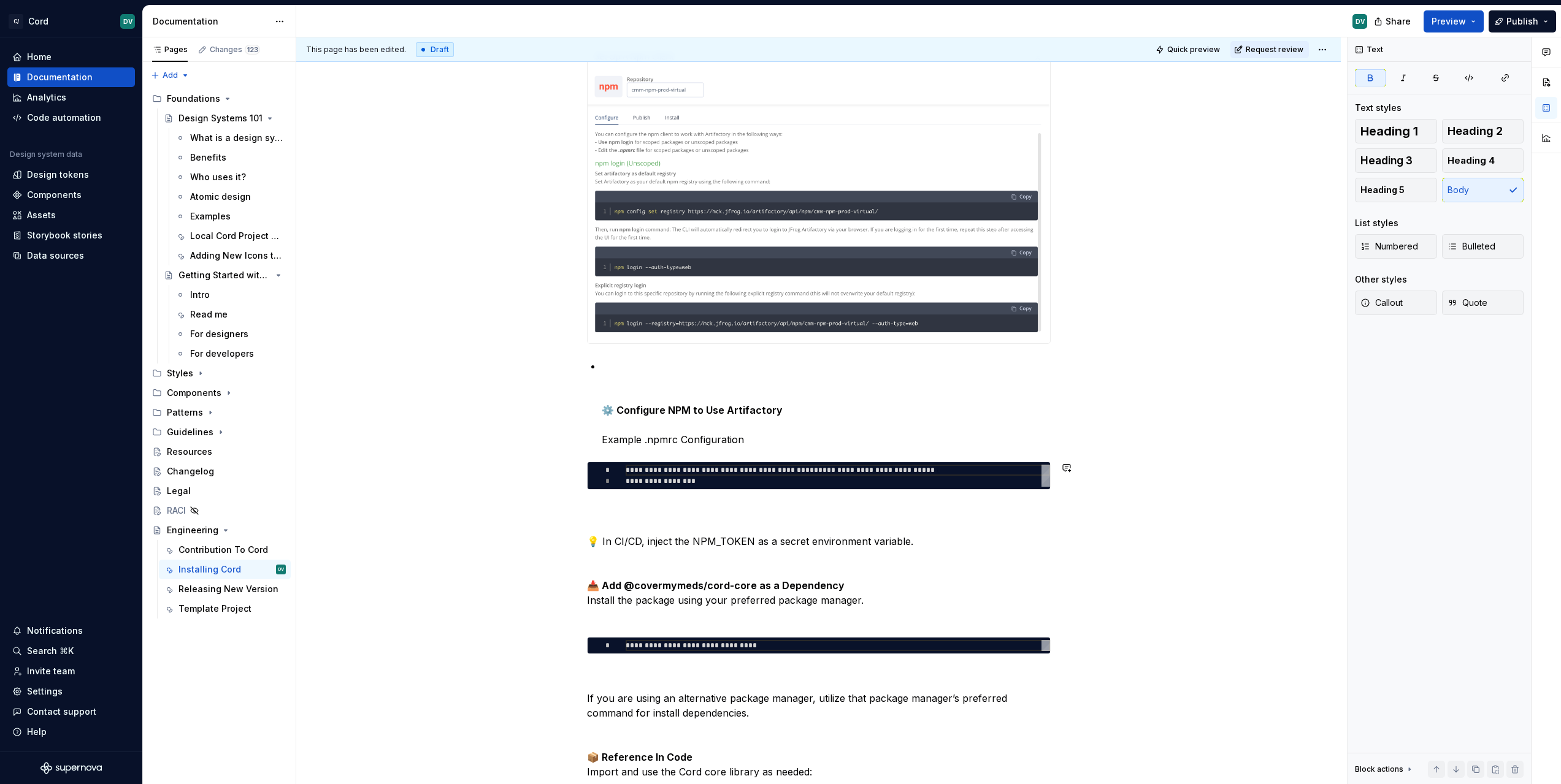
click at [627, 447] on div "**********" at bounding box center [819, 772] width 464 height 2225
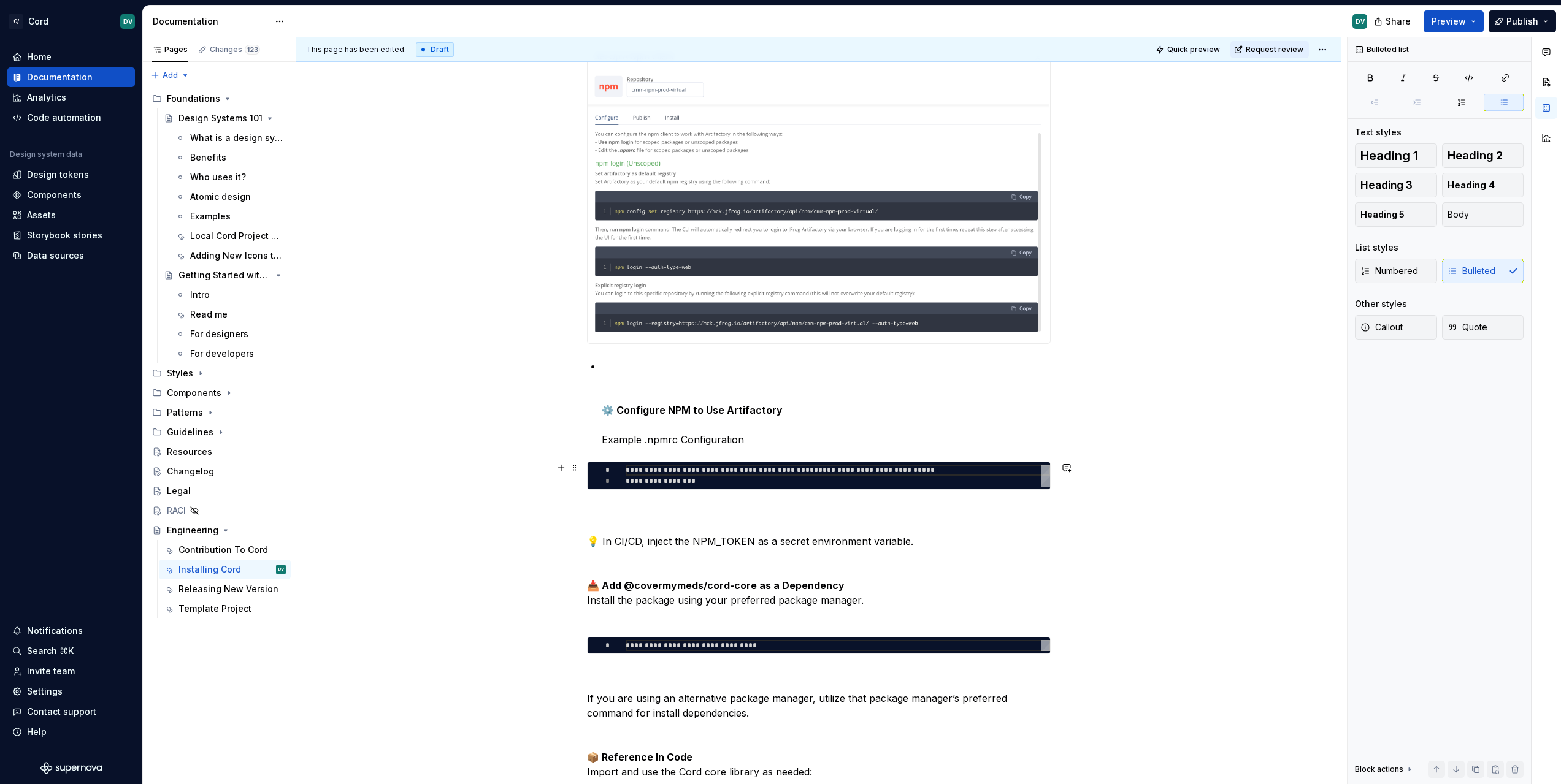
type textarea "*"
type textarea "**********"
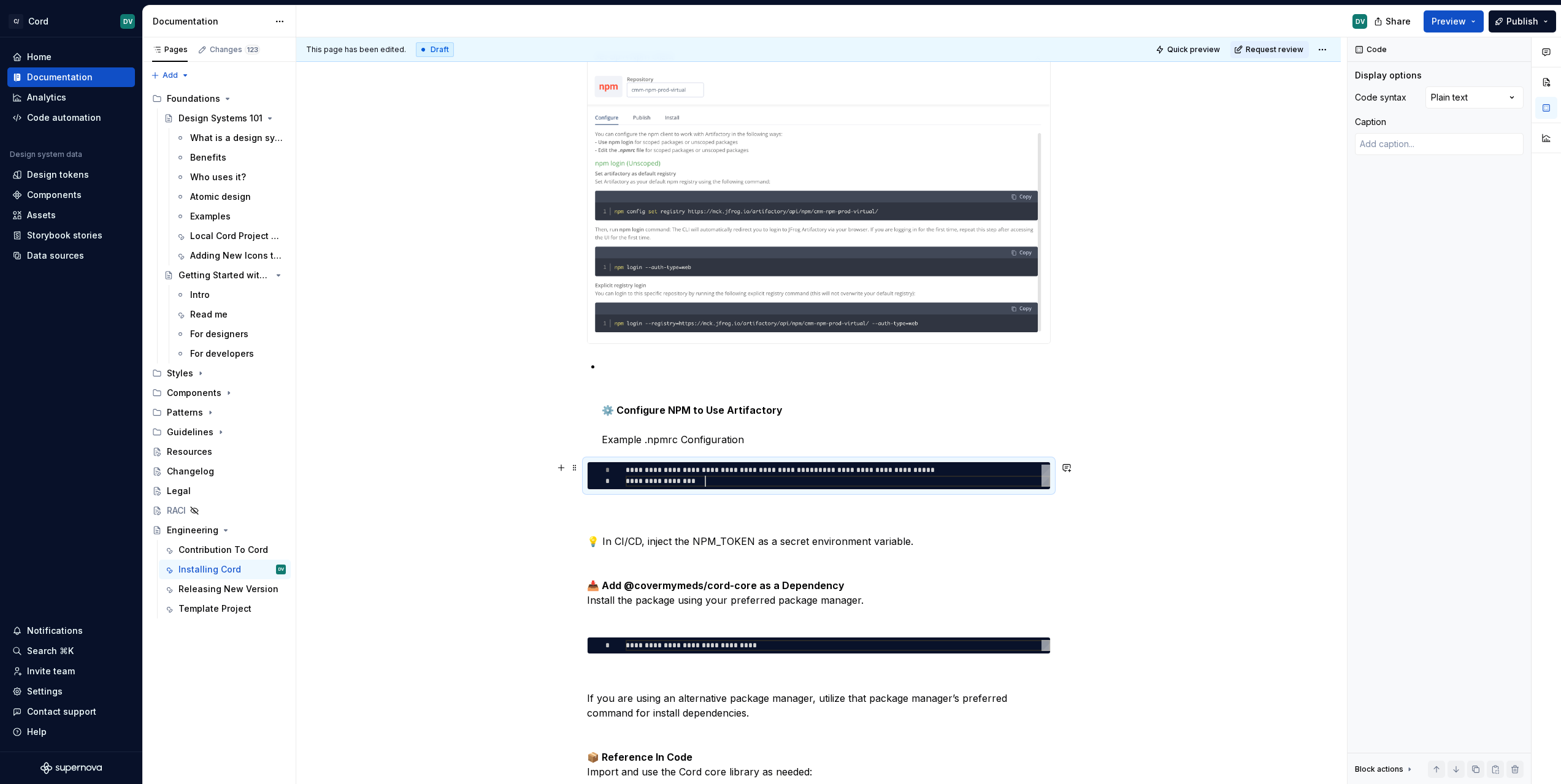
click at [705, 477] on div "**********" at bounding box center [838, 476] width 425 height 22
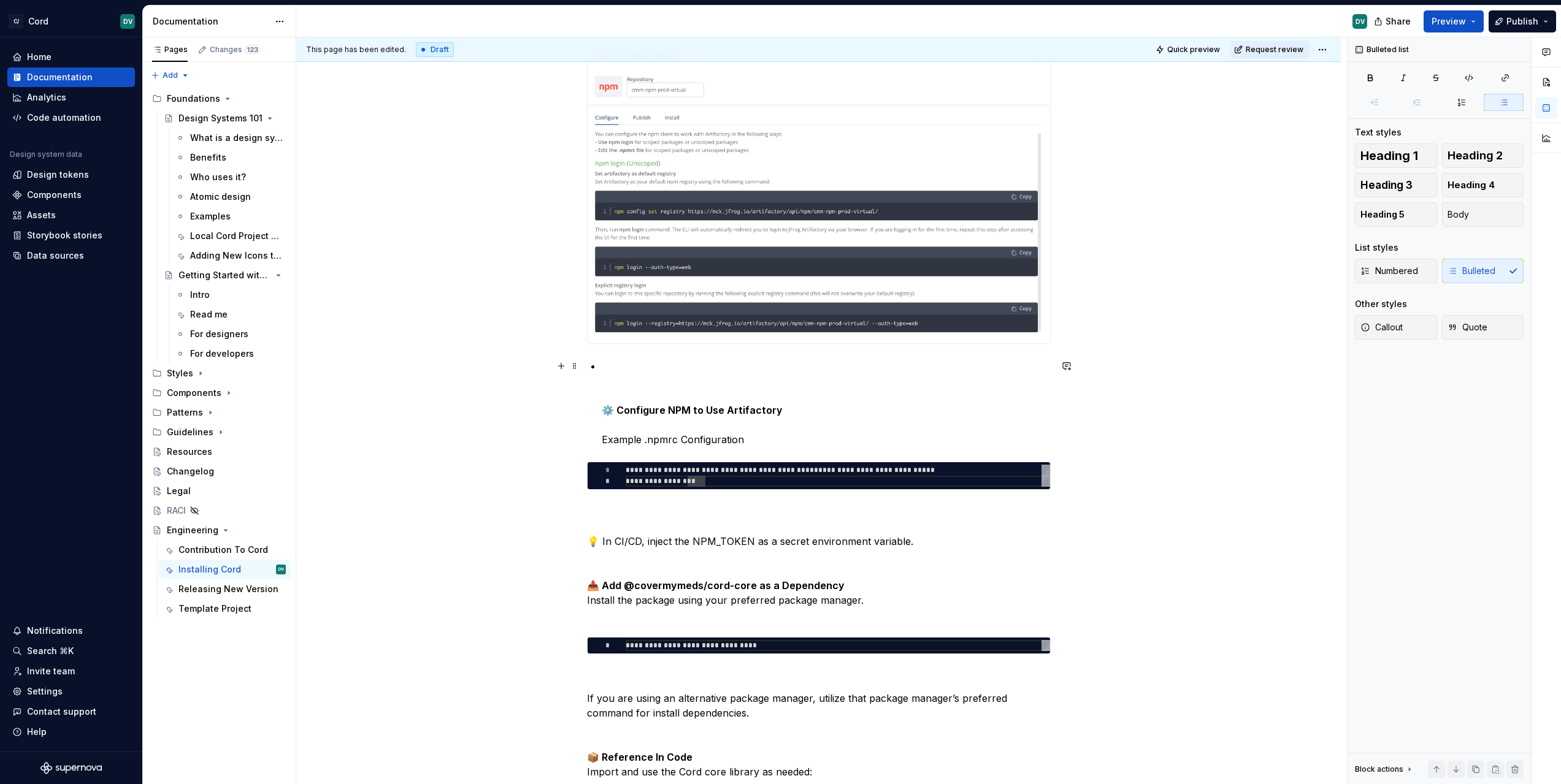
click at [604, 404] on strong "⚙️ Configure NPM to Use Artifactory" at bounding box center [692, 409] width 181 height 12
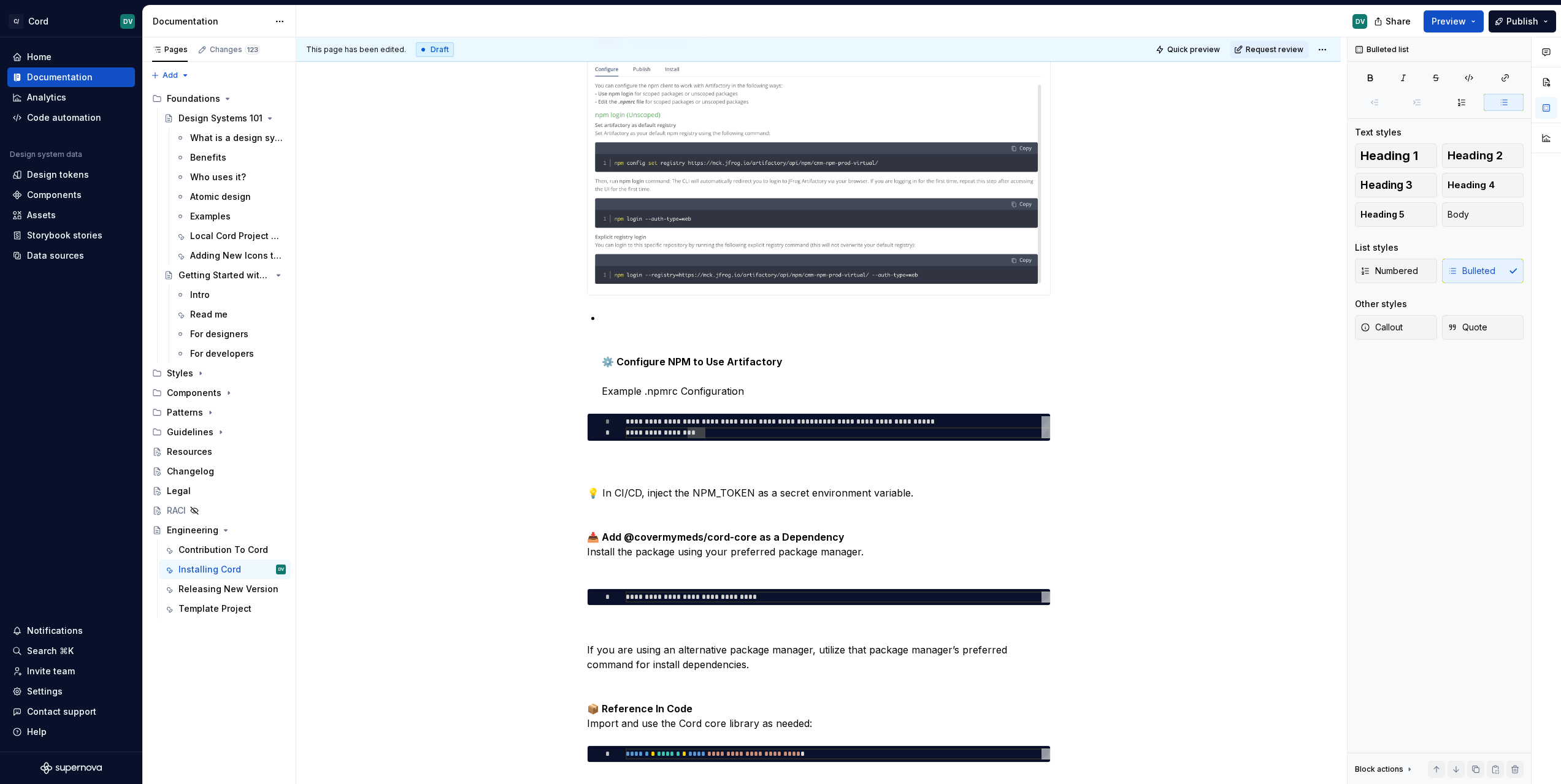
scroll to position [691, 0]
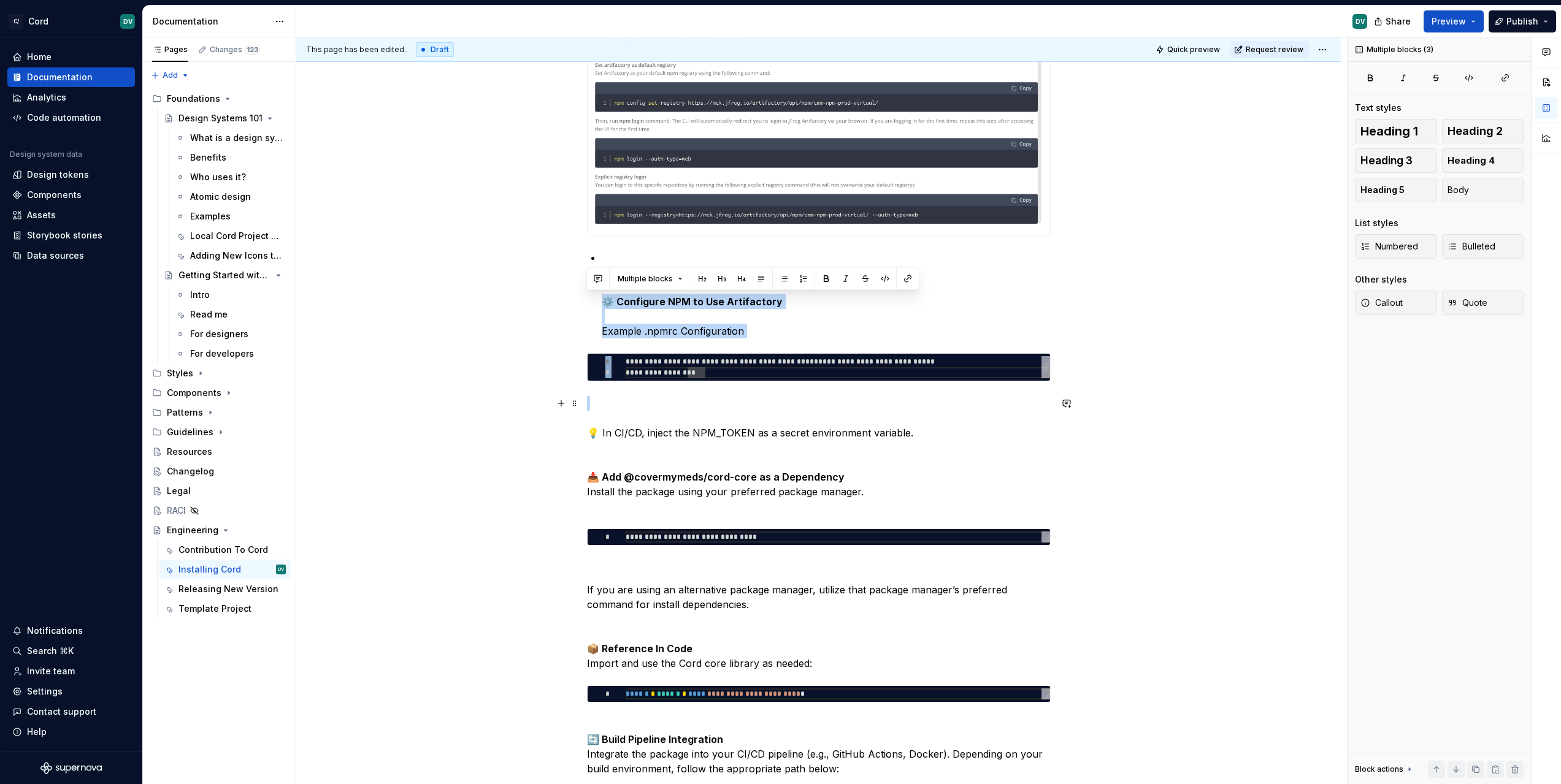
drag, startPoint x: 600, startPoint y: 302, endPoint x: 711, endPoint y: 399, distance: 147.4
click at [711, 399] on div "**********" at bounding box center [819, 664] width 464 height 2225
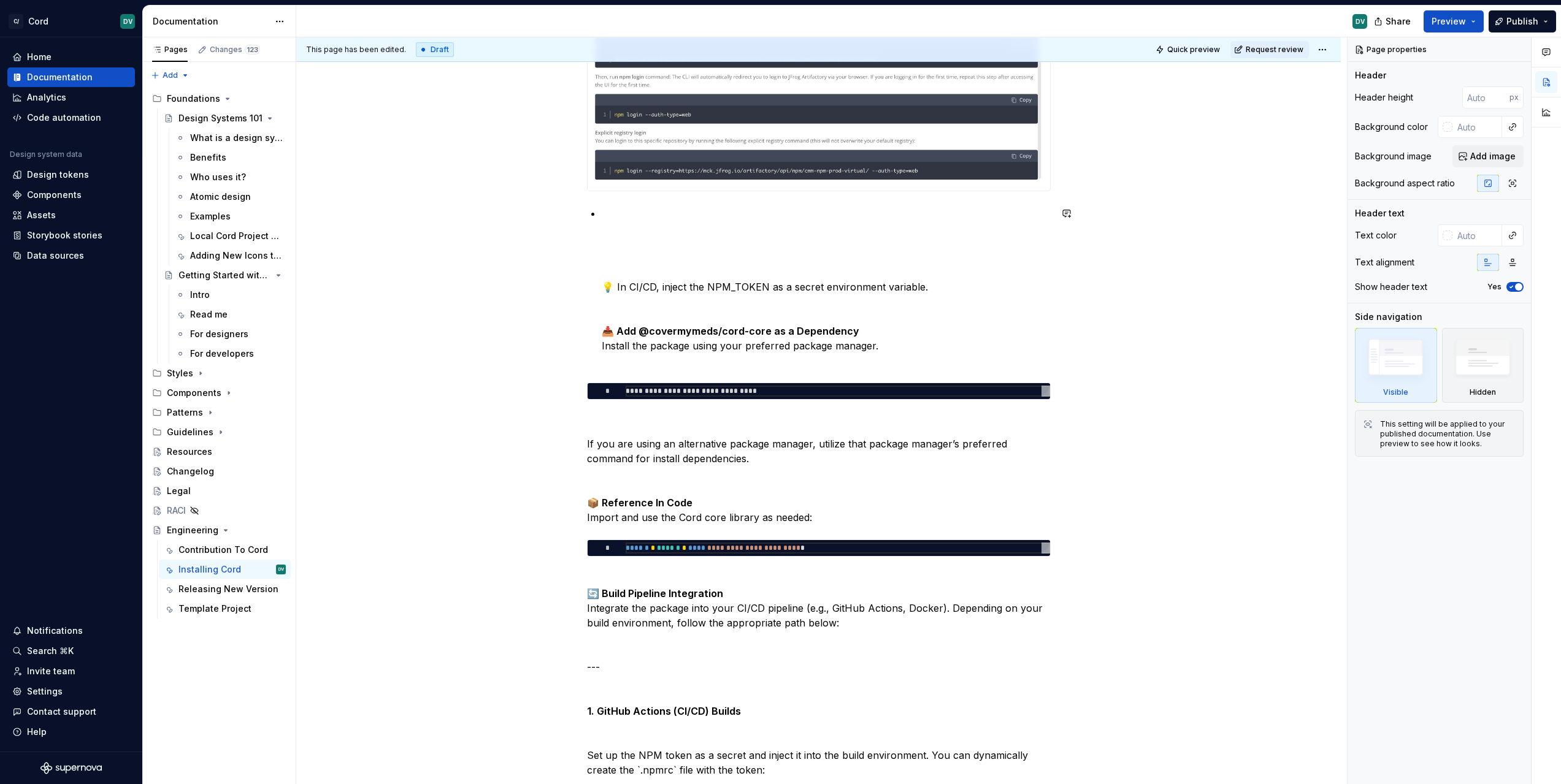
scroll to position [584, 0]
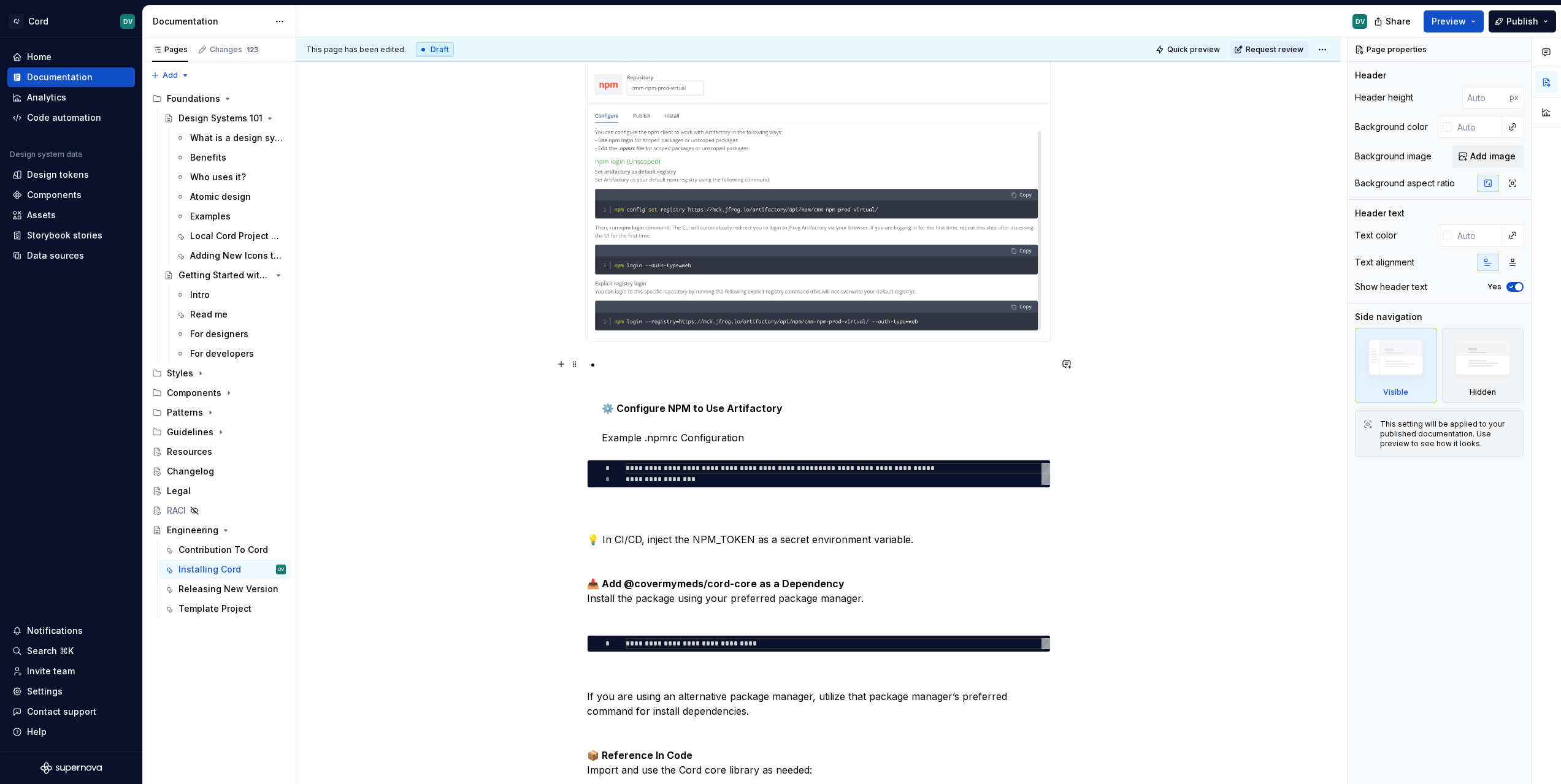
click at [619, 424] on p "⚙️ Configure NPM to Use Artifactory Example .npmrc Configuration" at bounding box center [826, 401] width 449 height 88
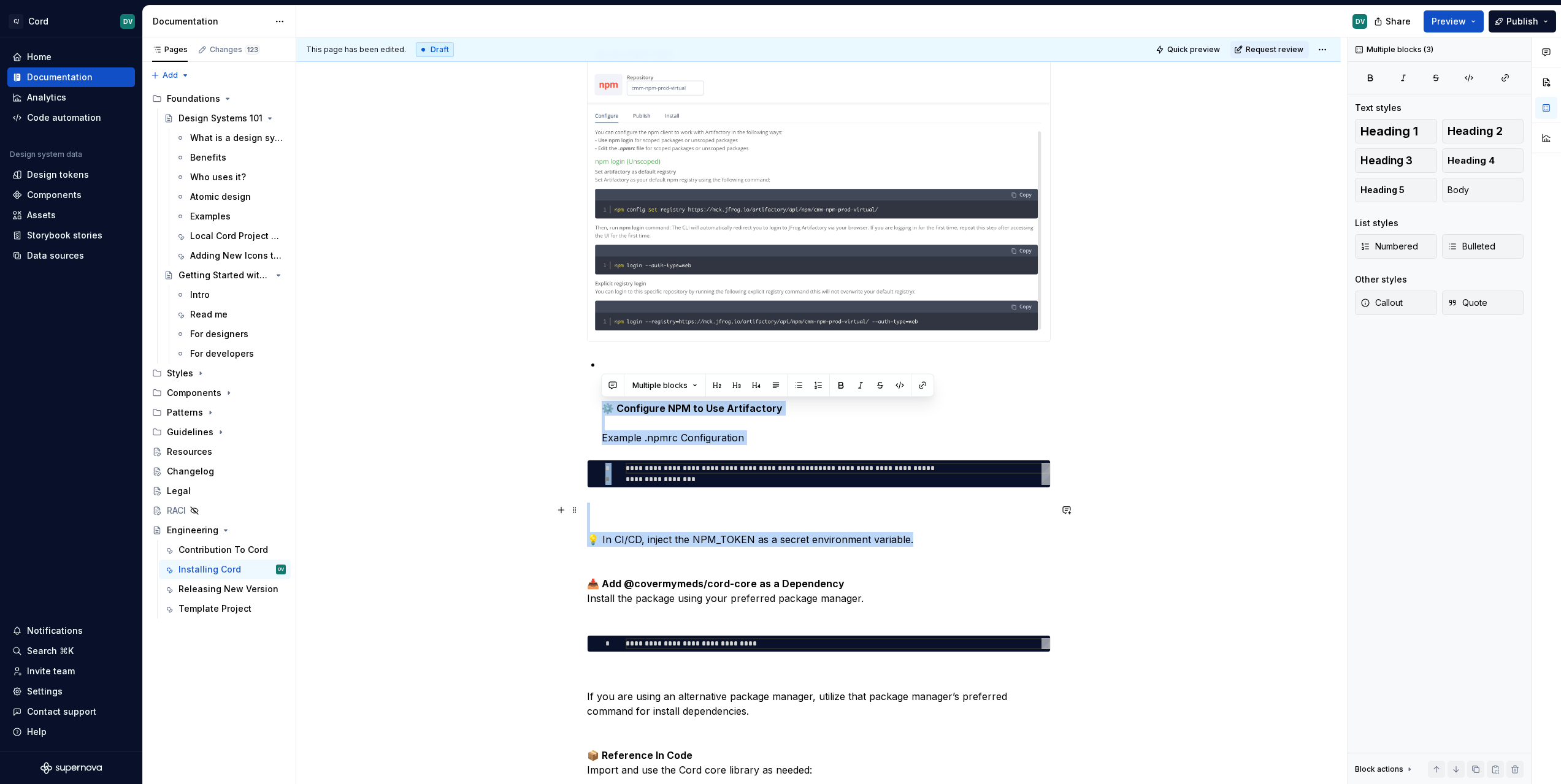
drag, startPoint x: 601, startPoint y: 407, endPoint x: 937, endPoint y: 544, distance: 362.9
click at [937, 544] on div "**********" at bounding box center [819, 770] width 464 height 2225
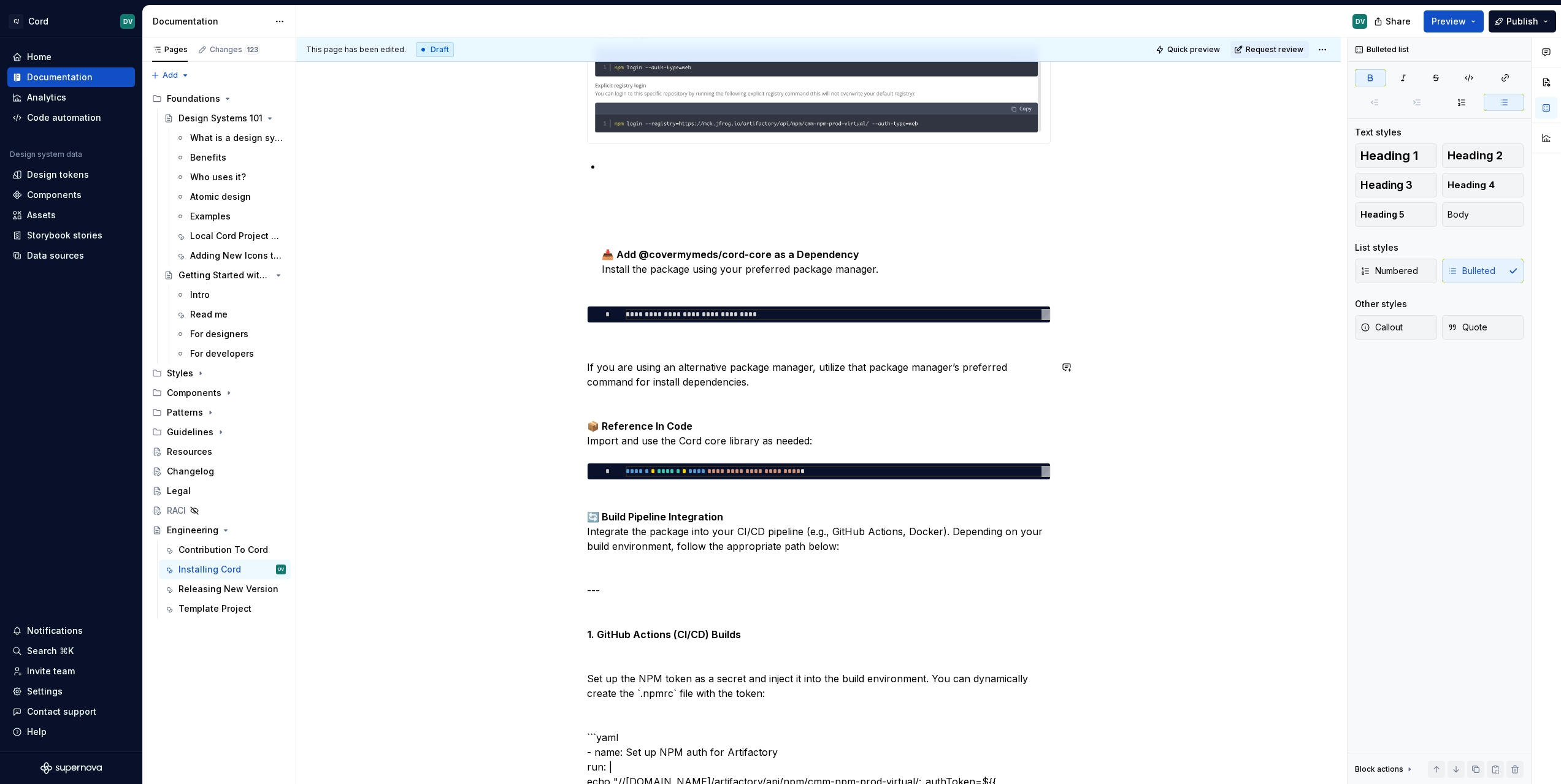
scroll to position [787, 0]
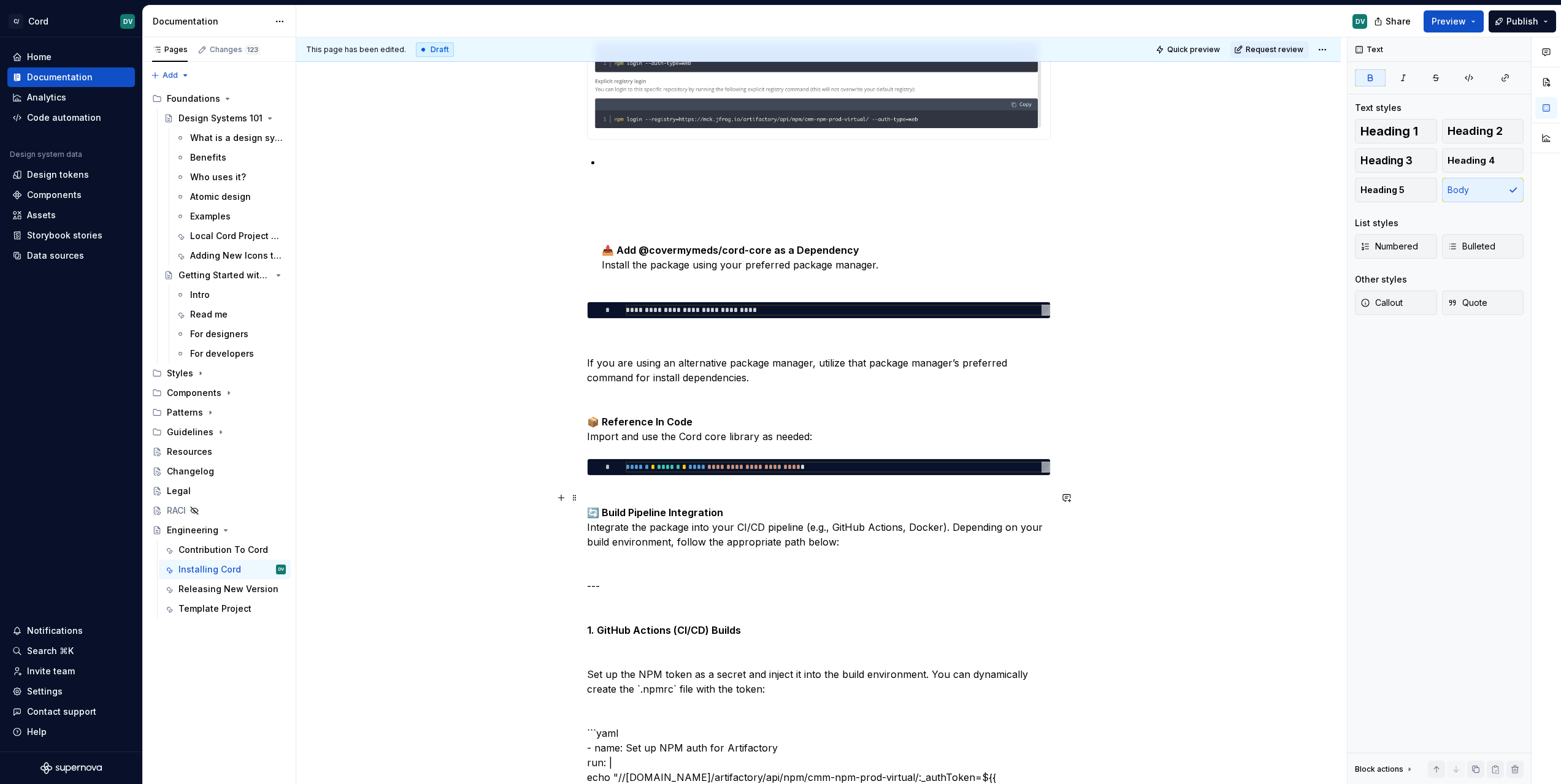
click at [664, 514] on strong "🔄 Build Pipeline Integration" at bounding box center [654, 512] width 136 height 12
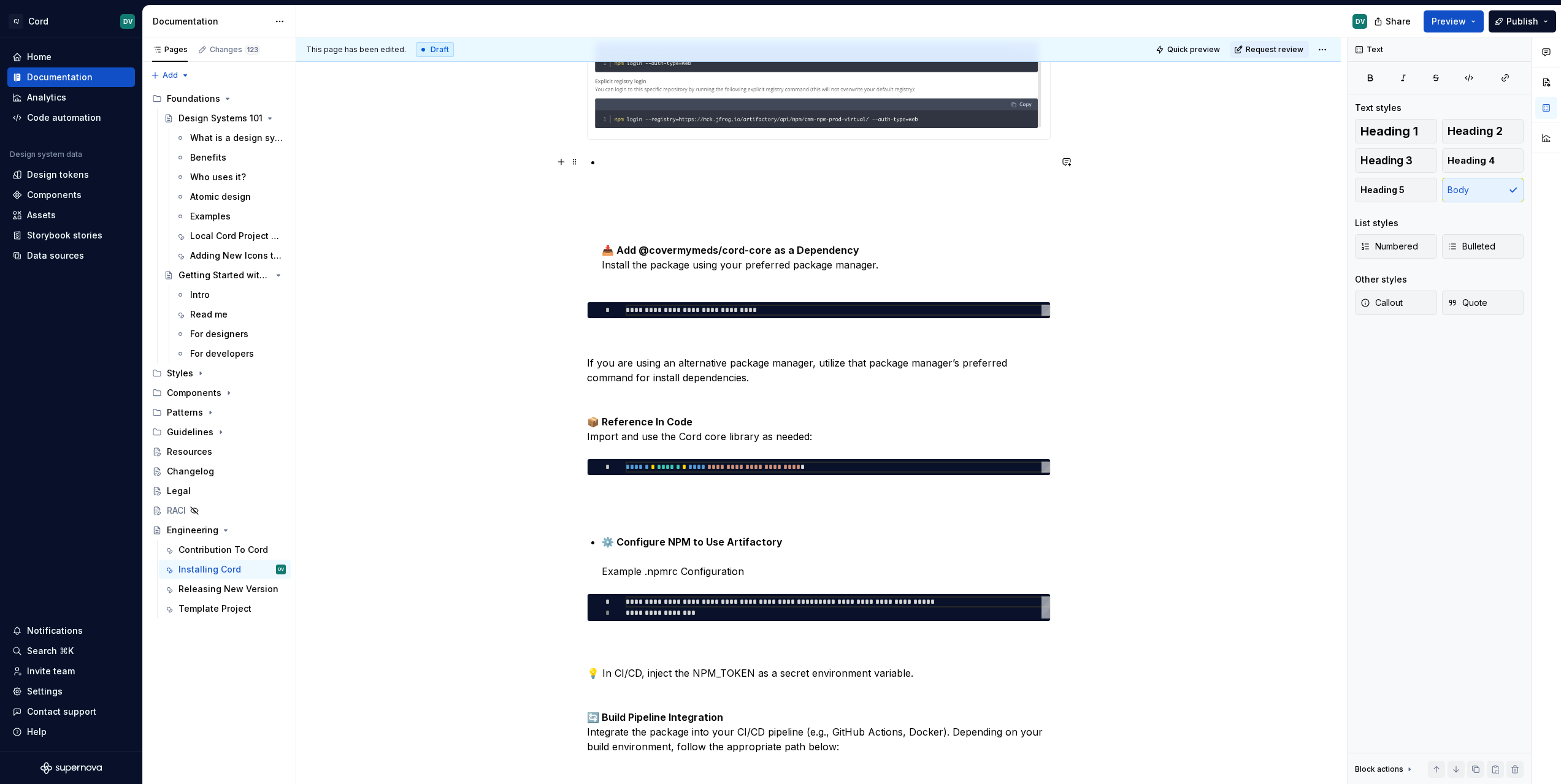
click at [641, 166] on p "📥 Add @covermymeds/cord-core as a Dependency Install the package using your pre…" at bounding box center [826, 220] width 449 height 132
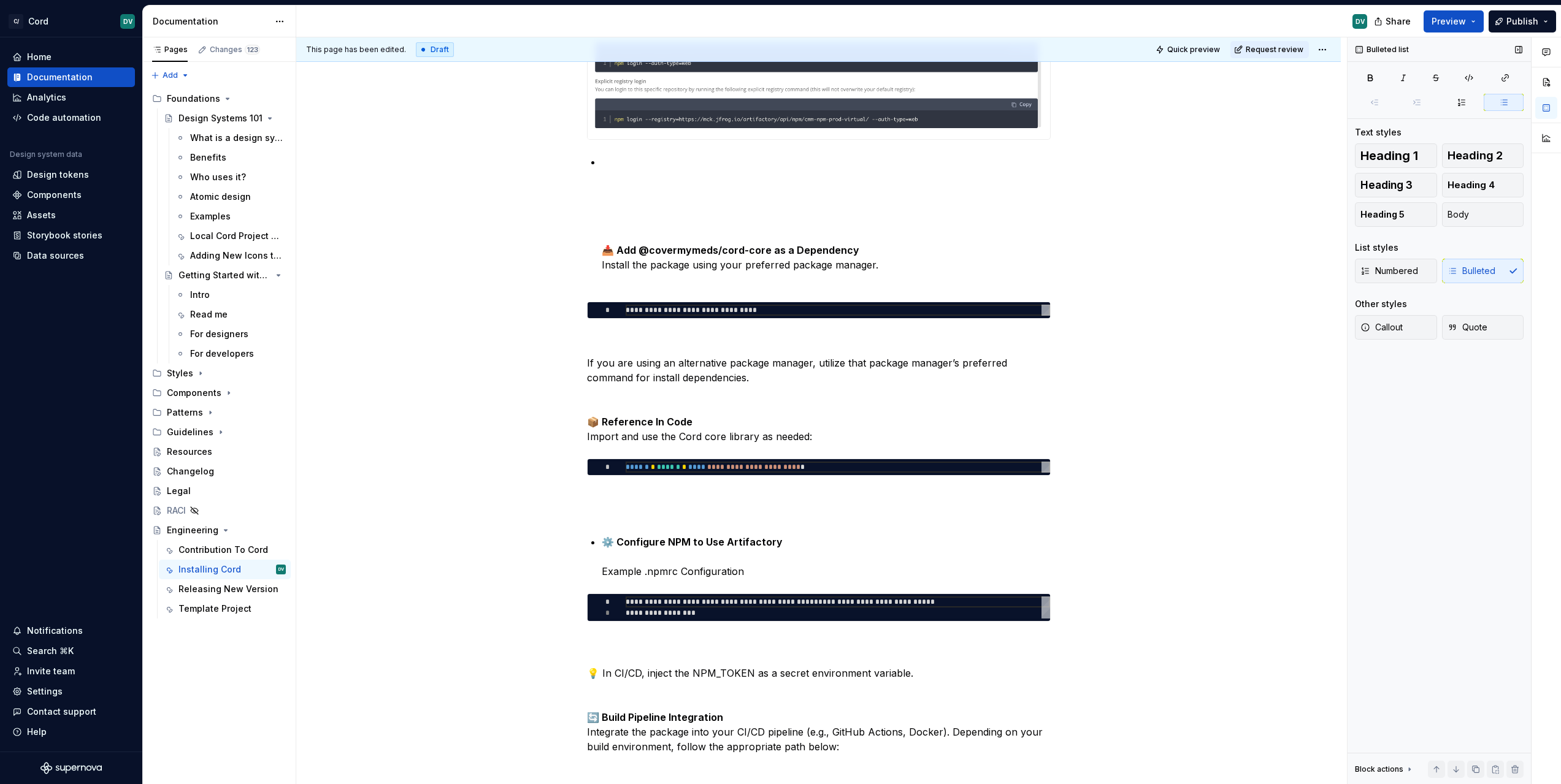
click at [1496, 278] on div "Numbered Bulleted" at bounding box center [1439, 271] width 169 height 24
click at [653, 155] on p "📥 Add @covermymeds/cord-core as a Dependency Install the package using your pre…" at bounding box center [826, 220] width 449 height 132
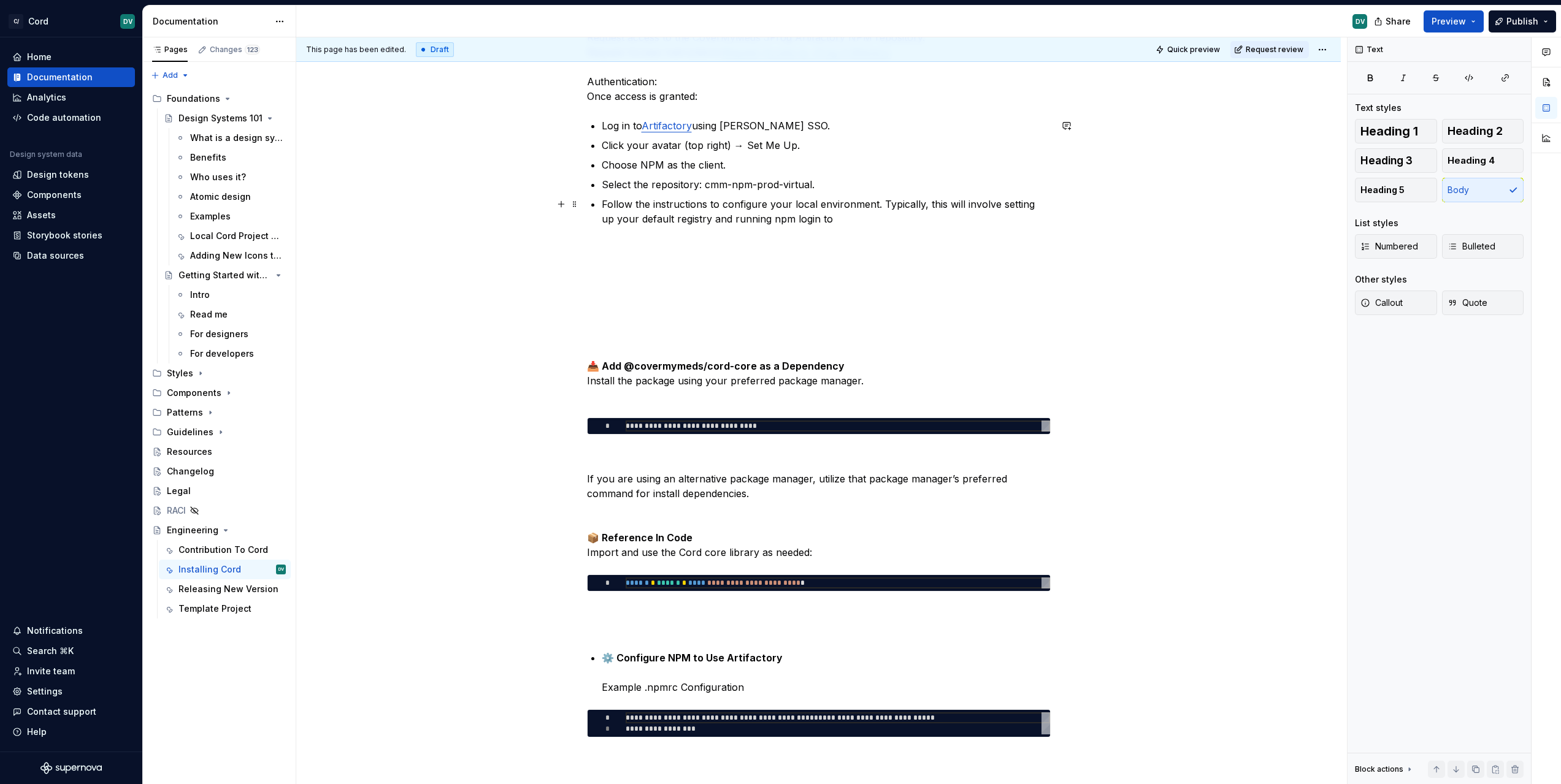
scroll to position [354, 0]
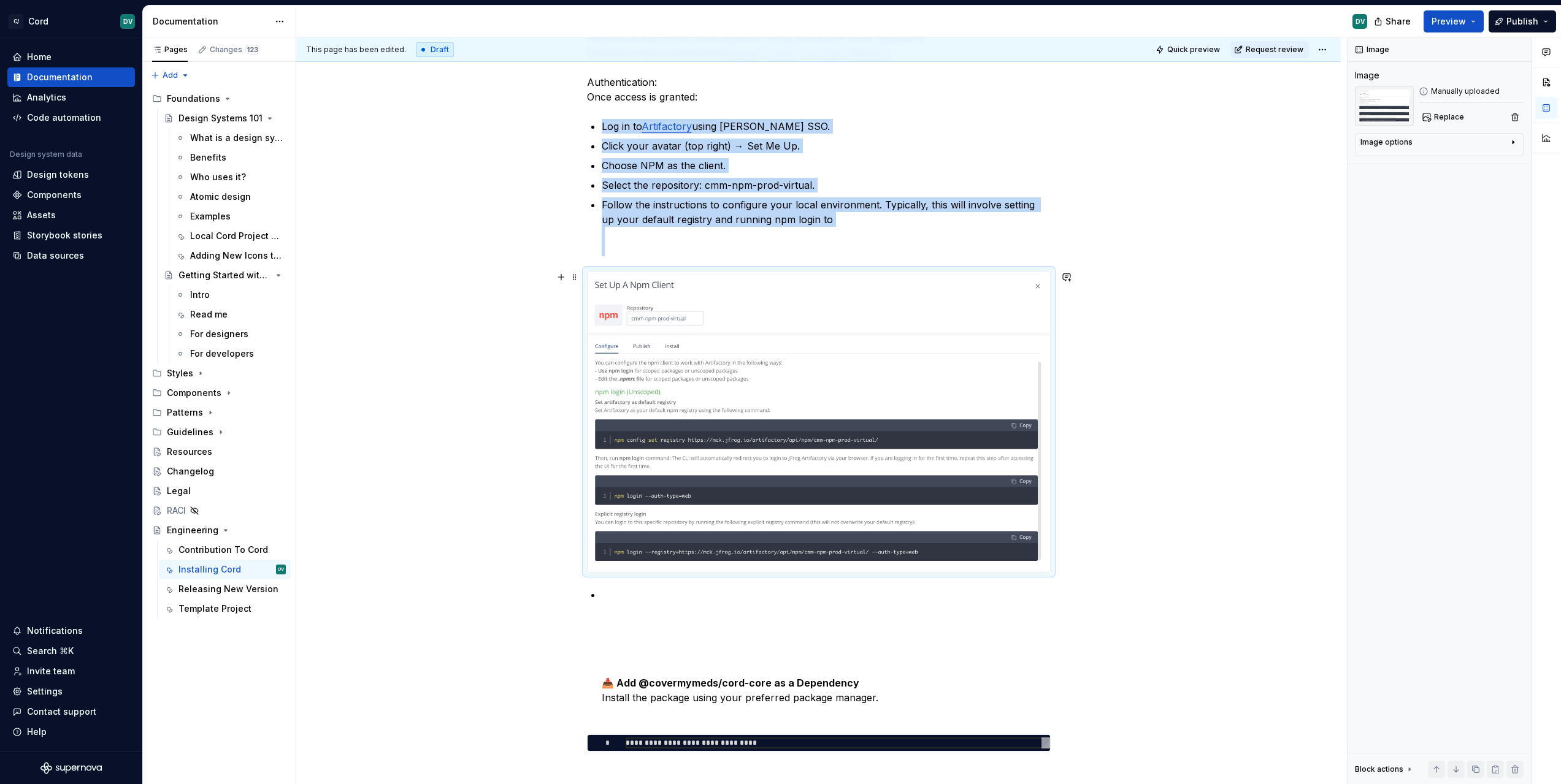
click at [680, 346] on img at bounding box center [819, 421] width 462 height 301
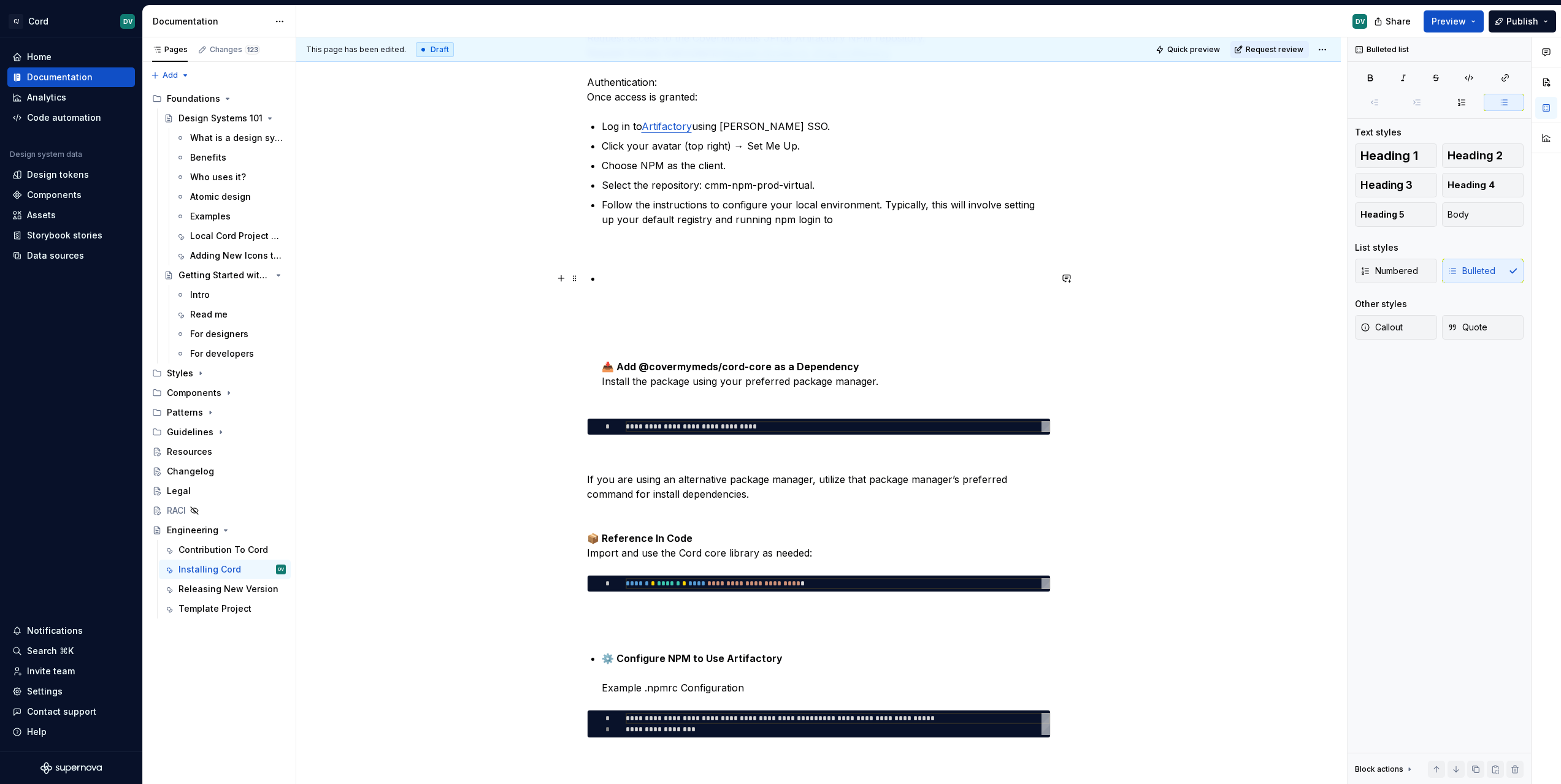
click at [654, 280] on p "📥 Add @covermymeds/cord-core as a Dependency Install the package using your pre…" at bounding box center [826, 337] width 449 height 132
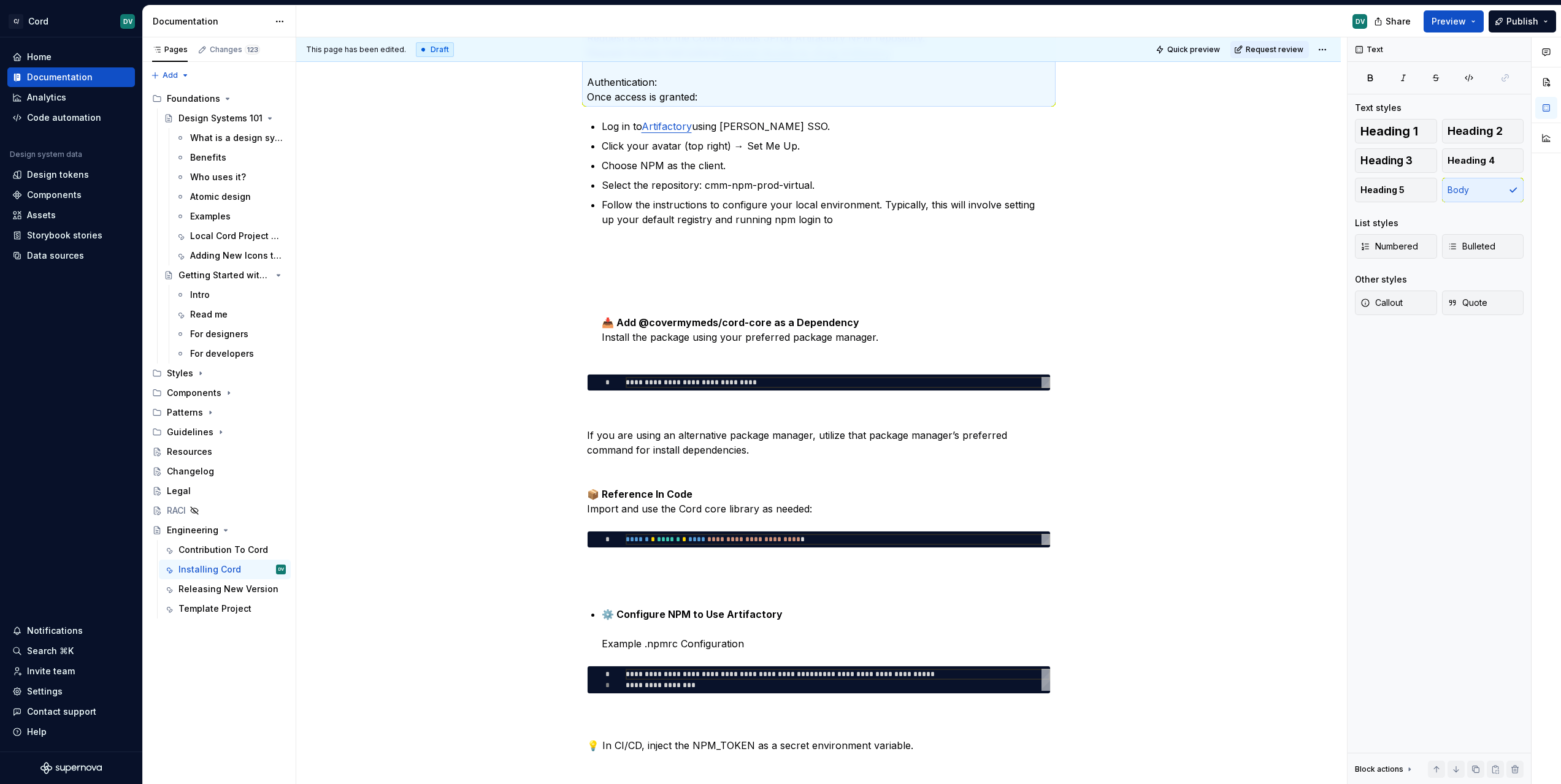
scroll to position [332, 0]
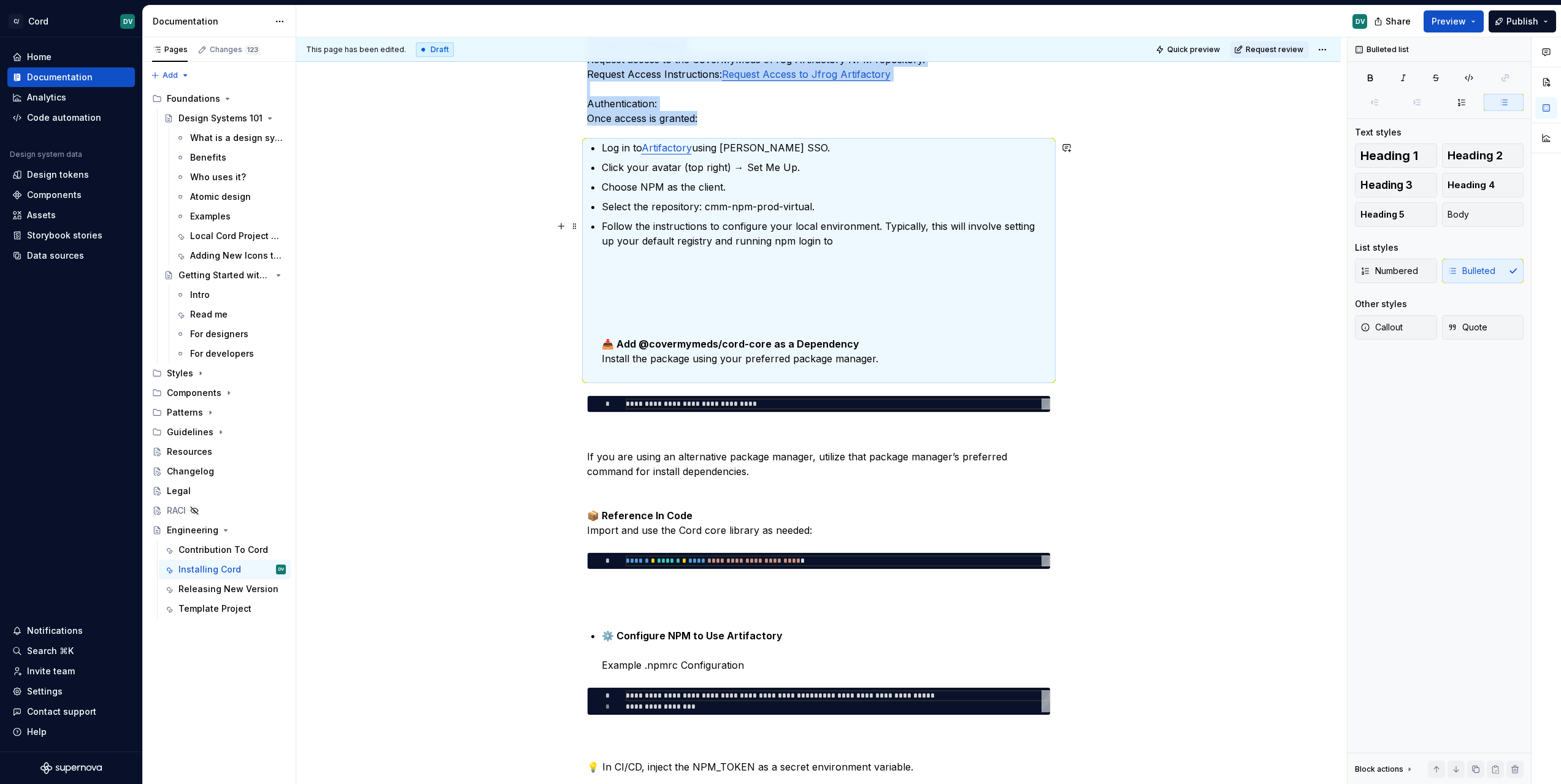
click at [704, 285] on p "Follow the instructions to configure your local environment. Typically, this wi…" at bounding box center [826, 300] width 449 height 162
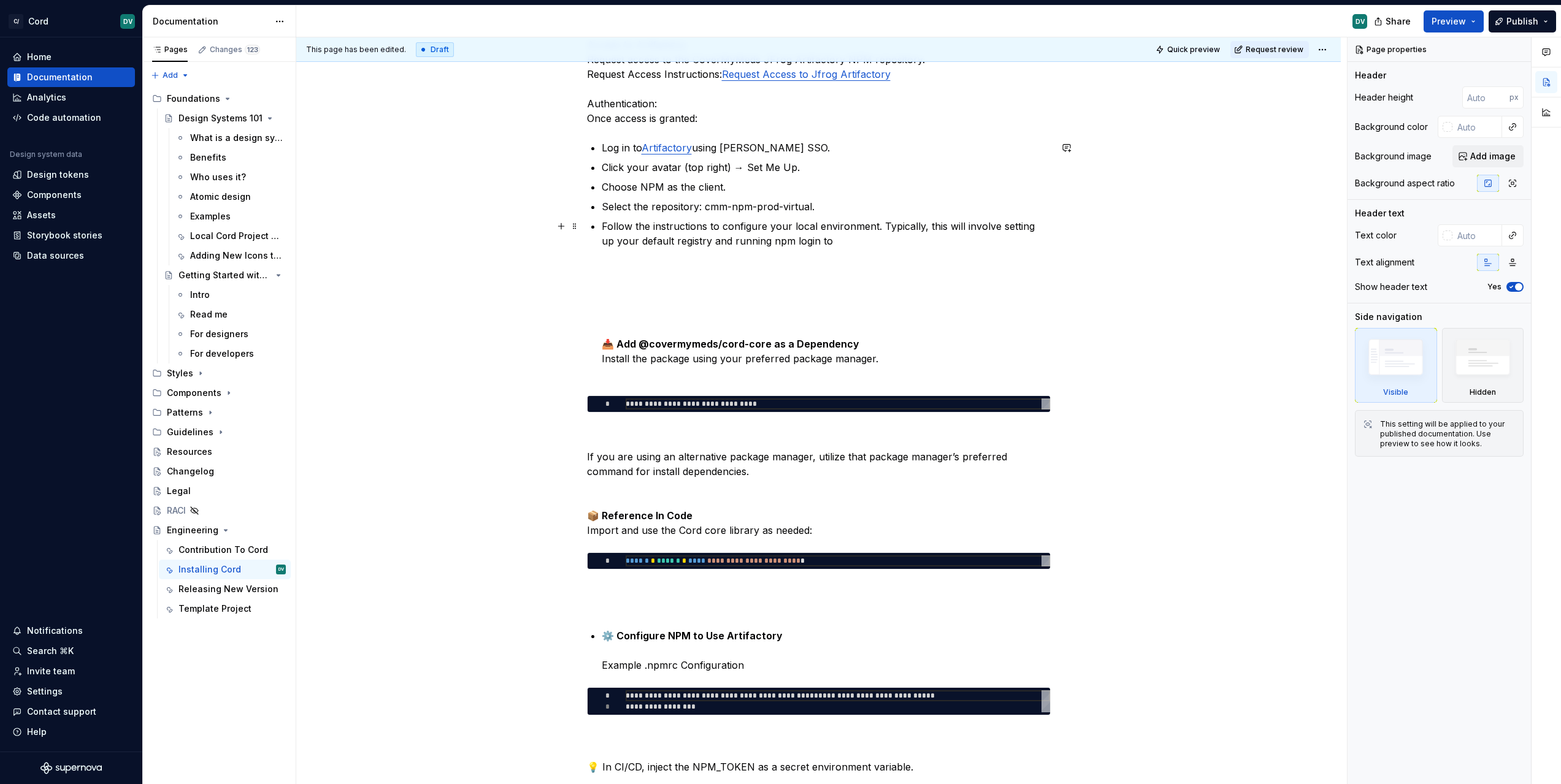
click at [619, 338] on strong "📥 Add @covermymeds/cord-core as a Dependency" at bounding box center [730, 343] width 257 height 12
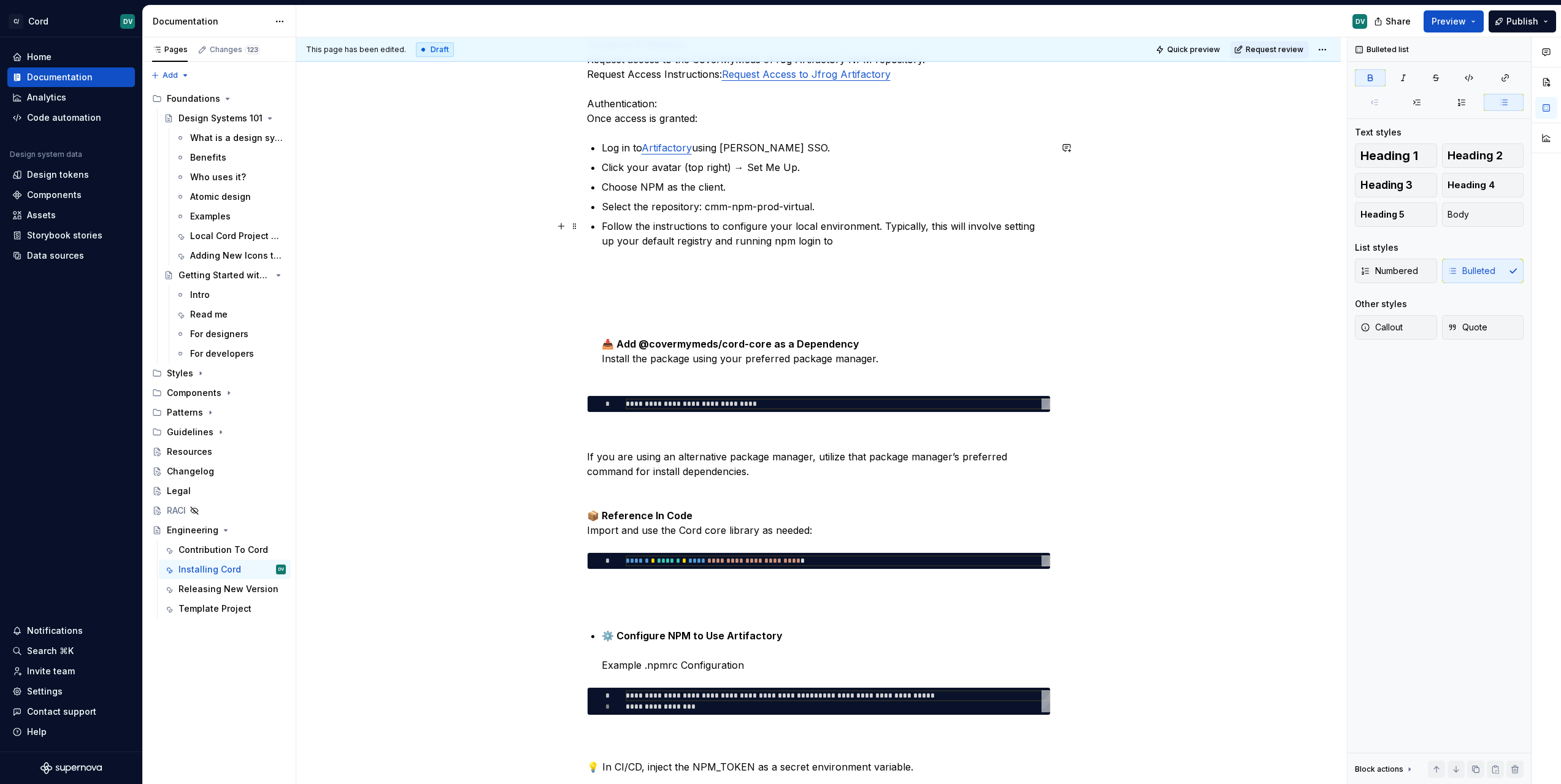
click at [640, 294] on p "Follow the instructions to configure your local environment. Typically, this wi…" at bounding box center [826, 300] width 449 height 162
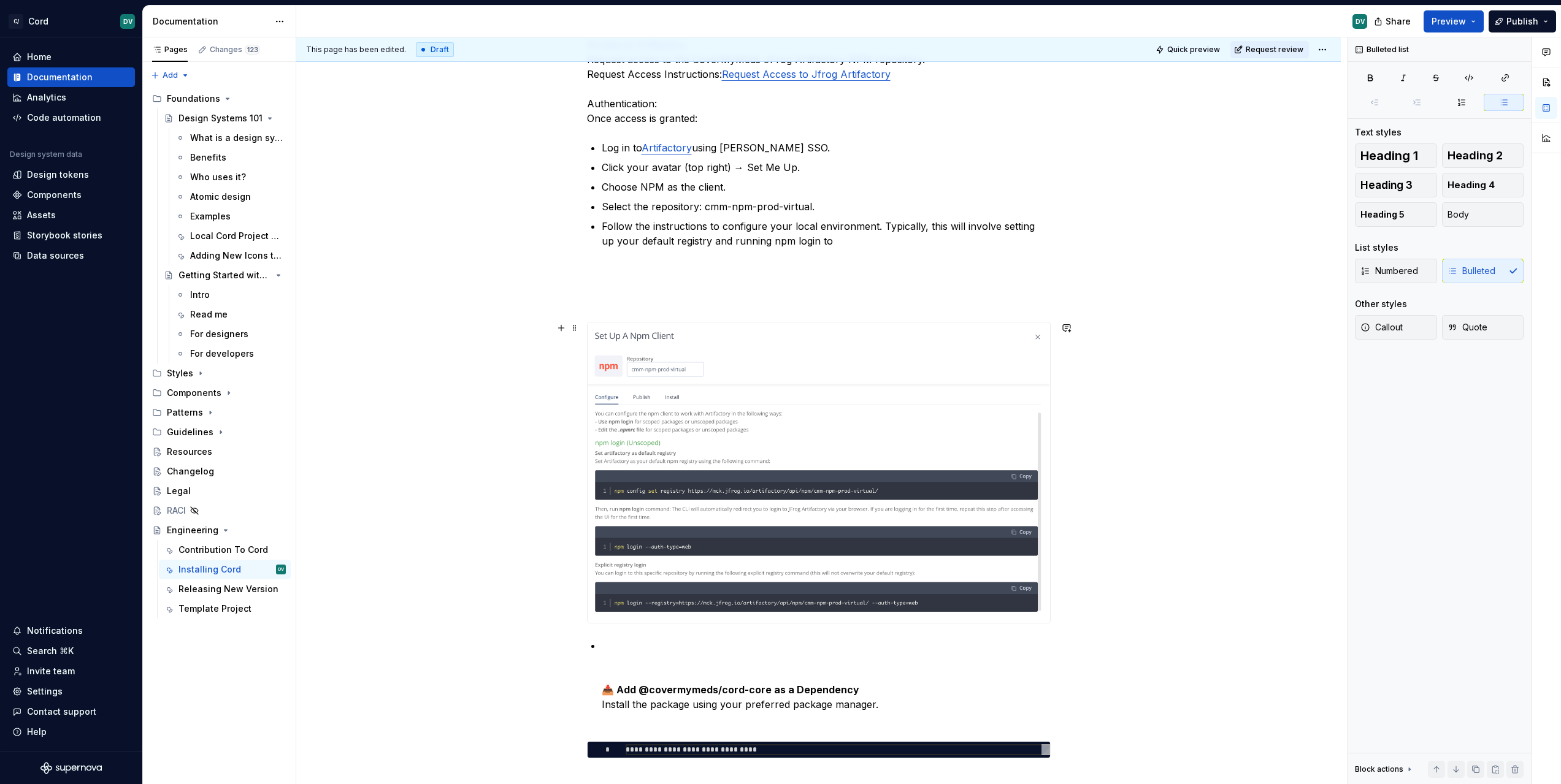
click at [624, 623] on div at bounding box center [819, 473] width 464 height 301
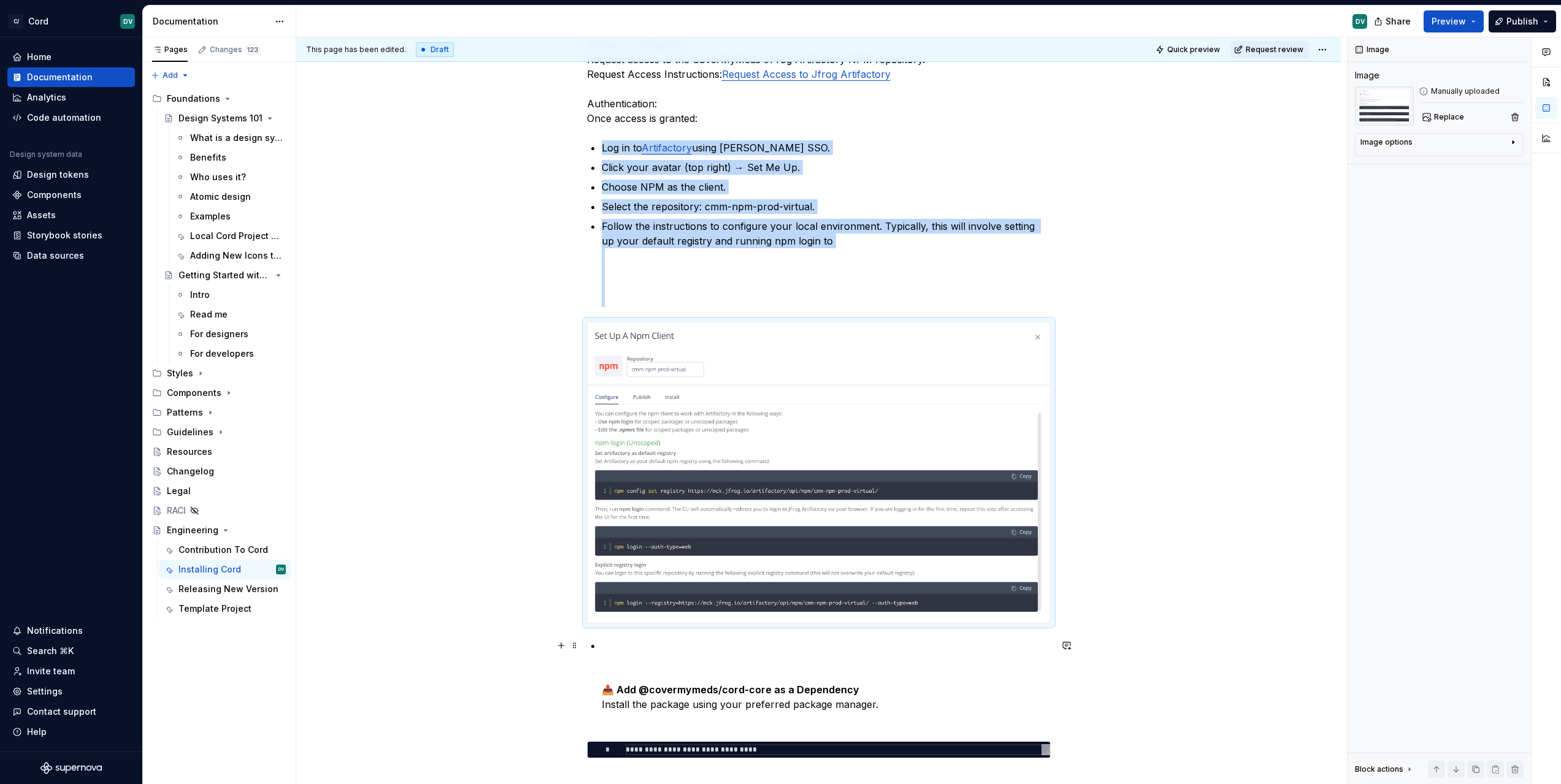
click at [618, 645] on p "📥 Add @covermymeds/cord-core as a Dependency Install the package using your pre…" at bounding box center [826, 682] width 449 height 88
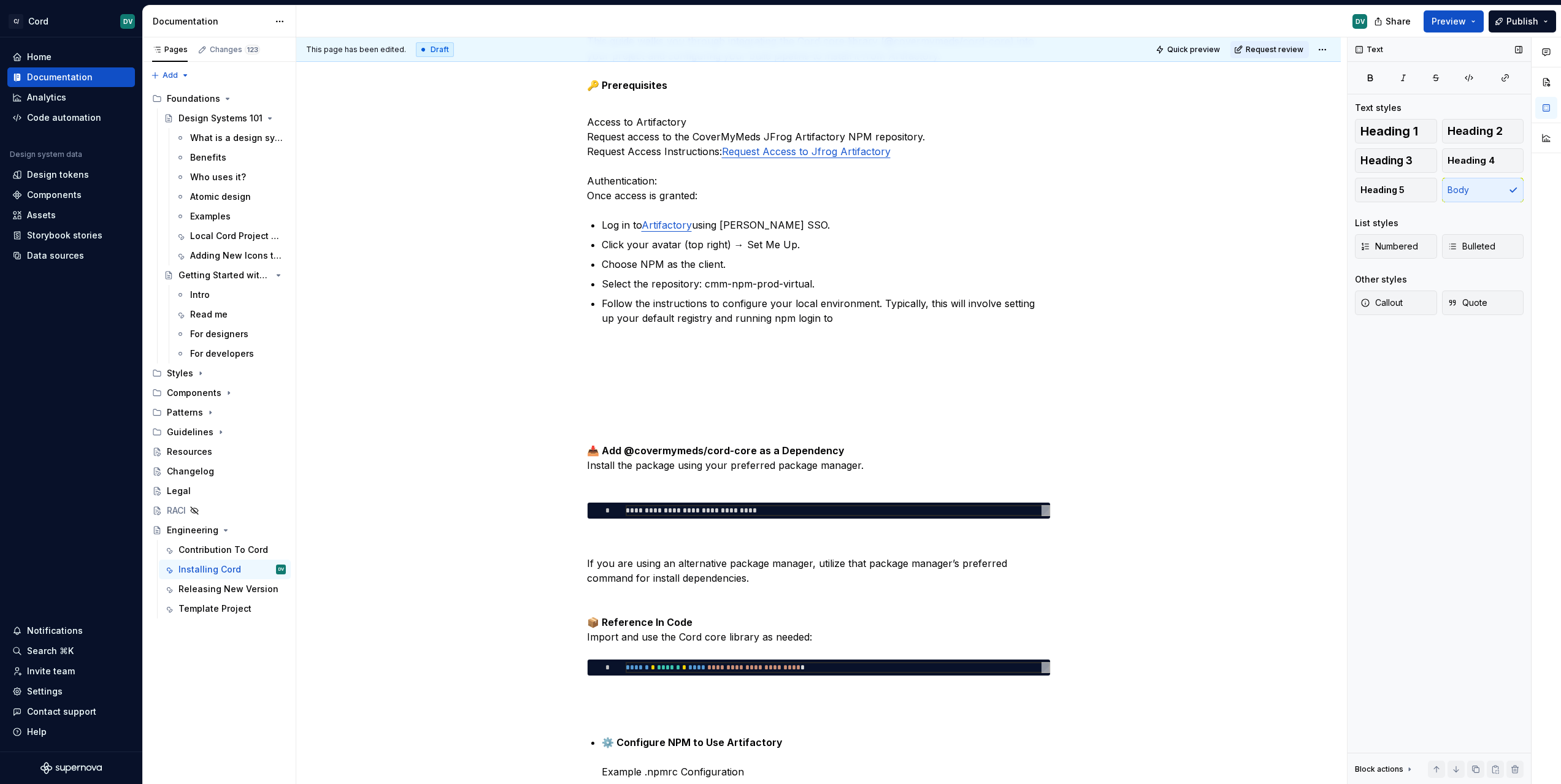
scroll to position [252, 0]
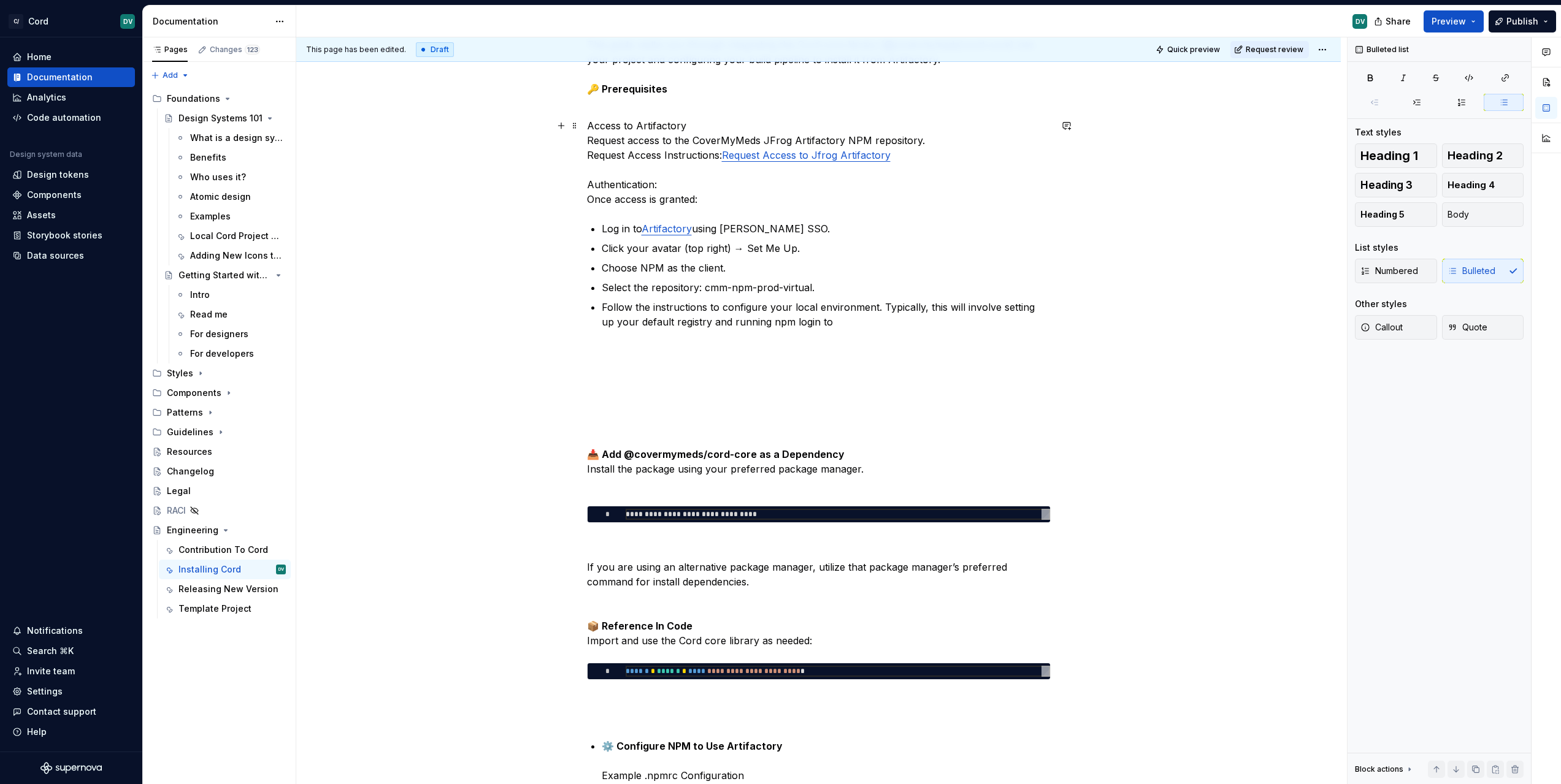
click at [609, 181] on p "Access to Artifactory Request access to the CoverMyMeds JFrog Artifactory NPM r…" at bounding box center [819, 162] width 464 height 88
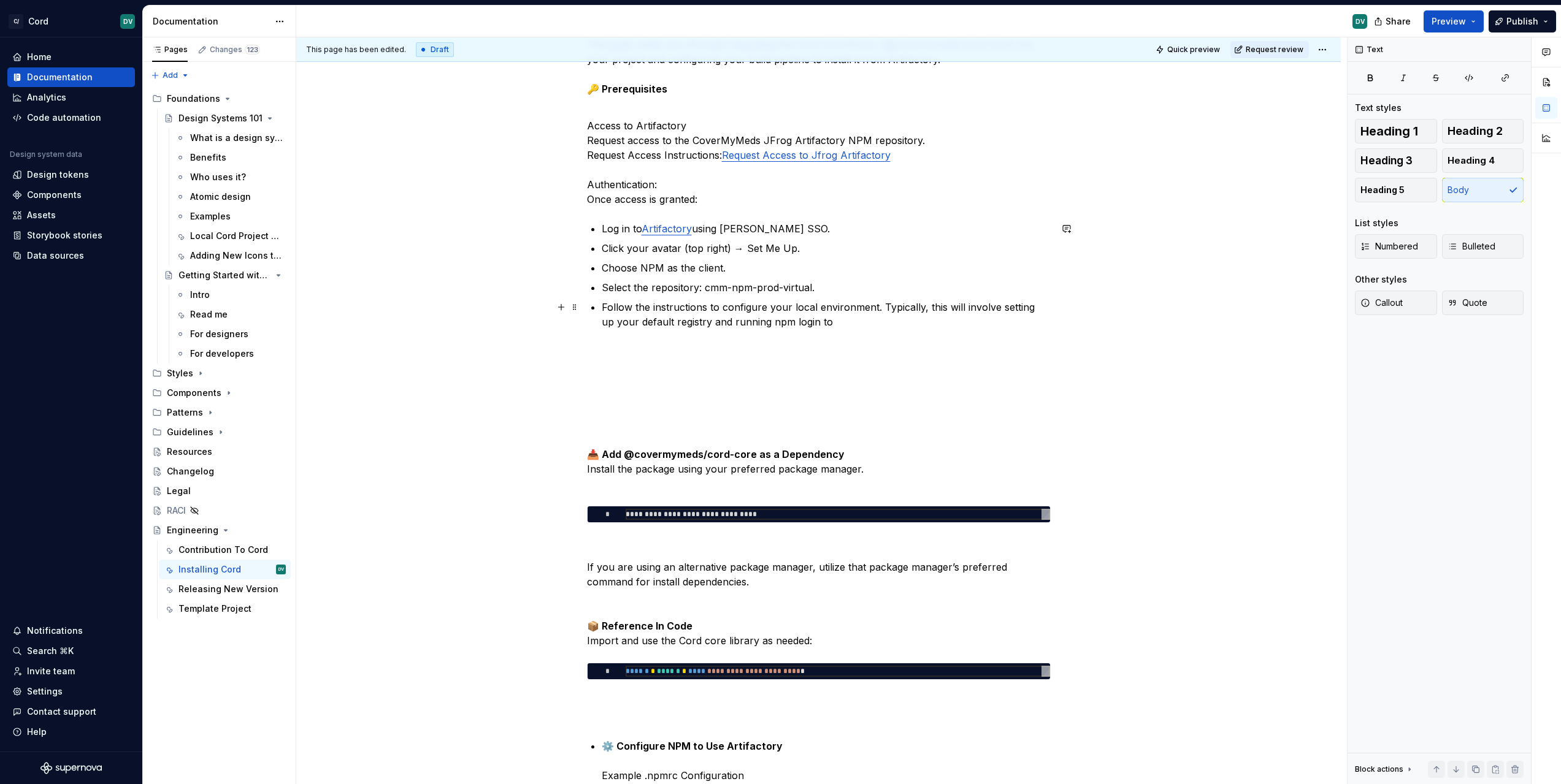
click at [829, 323] on p "Follow the instructions to configure your local environment. Typically, this wi…" at bounding box center [826, 344] width 449 height 88
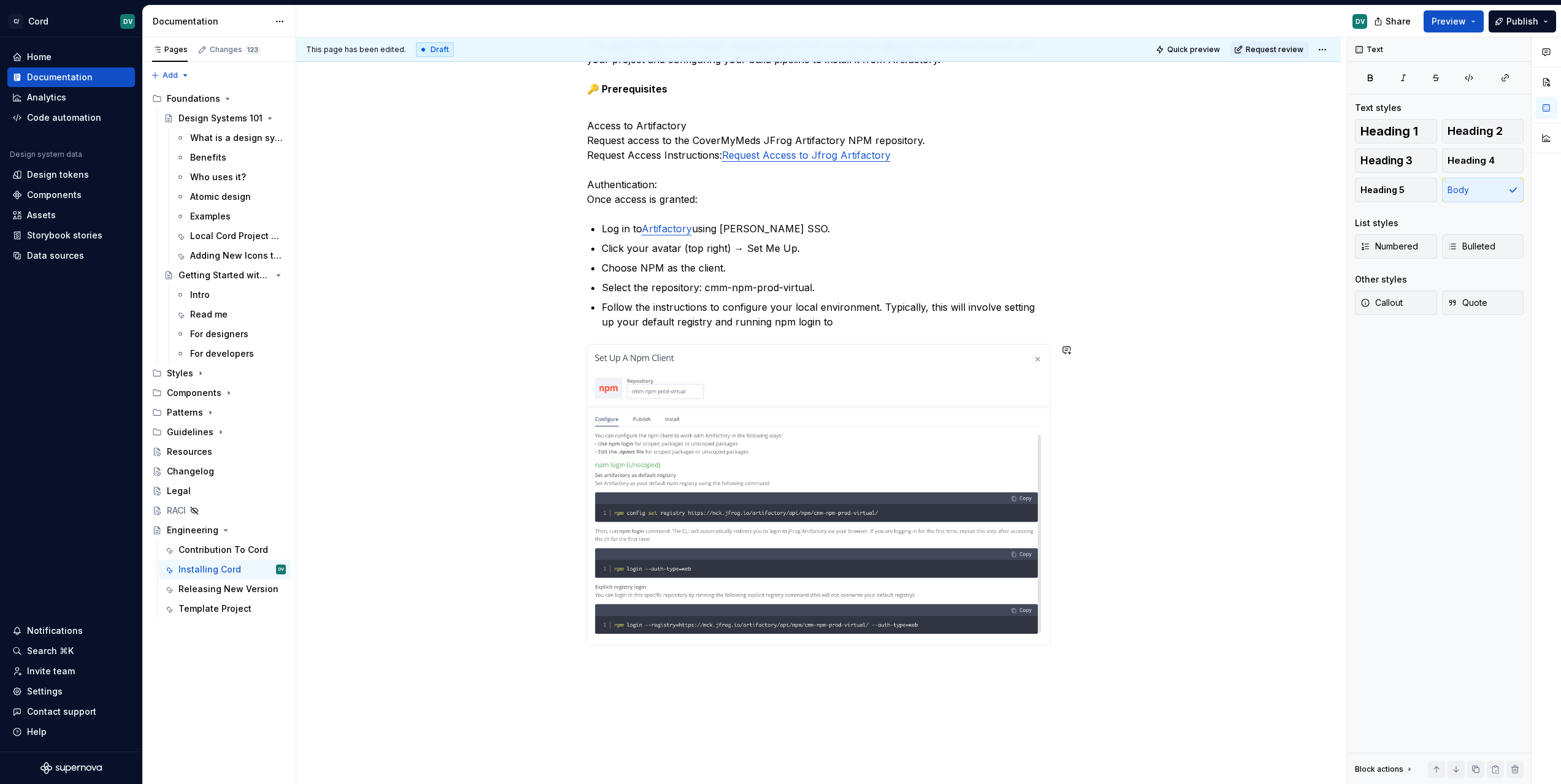
click at [824, 320] on p "Follow the instructions to configure your local environment. Typically, this wi…" at bounding box center [826, 314] width 449 height 29
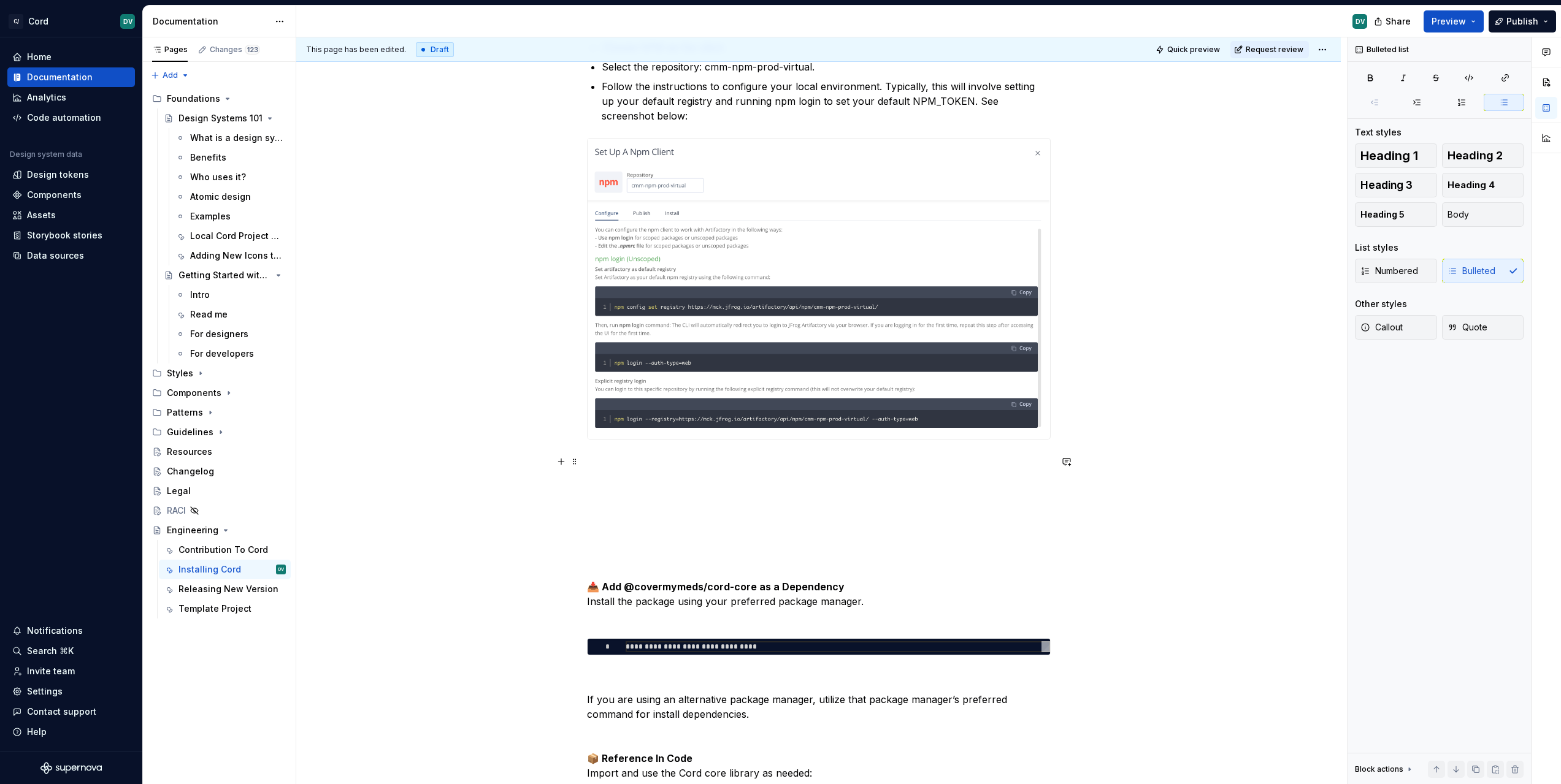
scroll to position [551, 0]
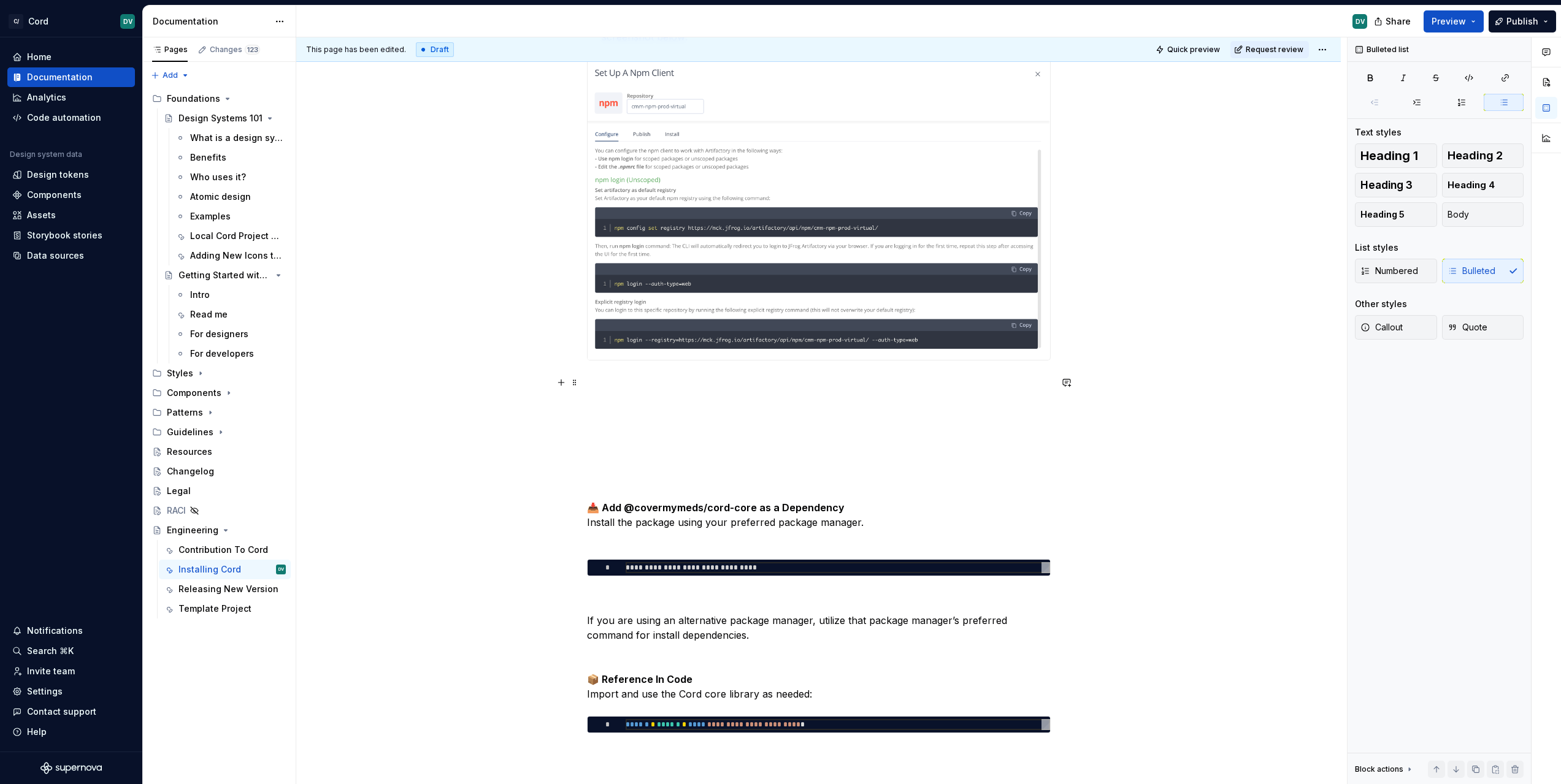
click at [712, 406] on p at bounding box center [819, 412] width 464 height 73
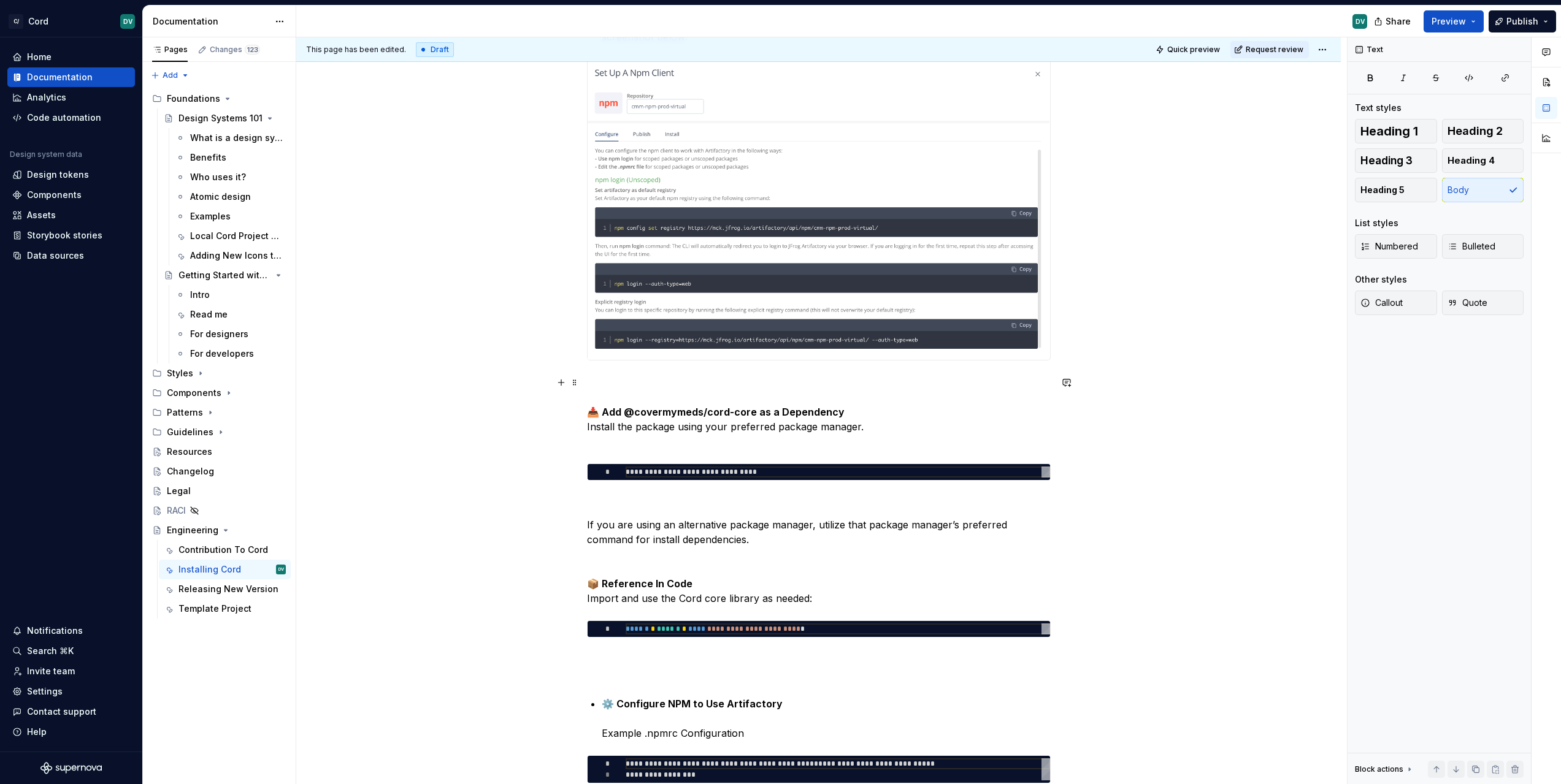
click at [699, 443] on p "📥 Add @covermymeds/cord-core as a Dependency Install the package using your pre…" at bounding box center [819, 412] width 464 height 73
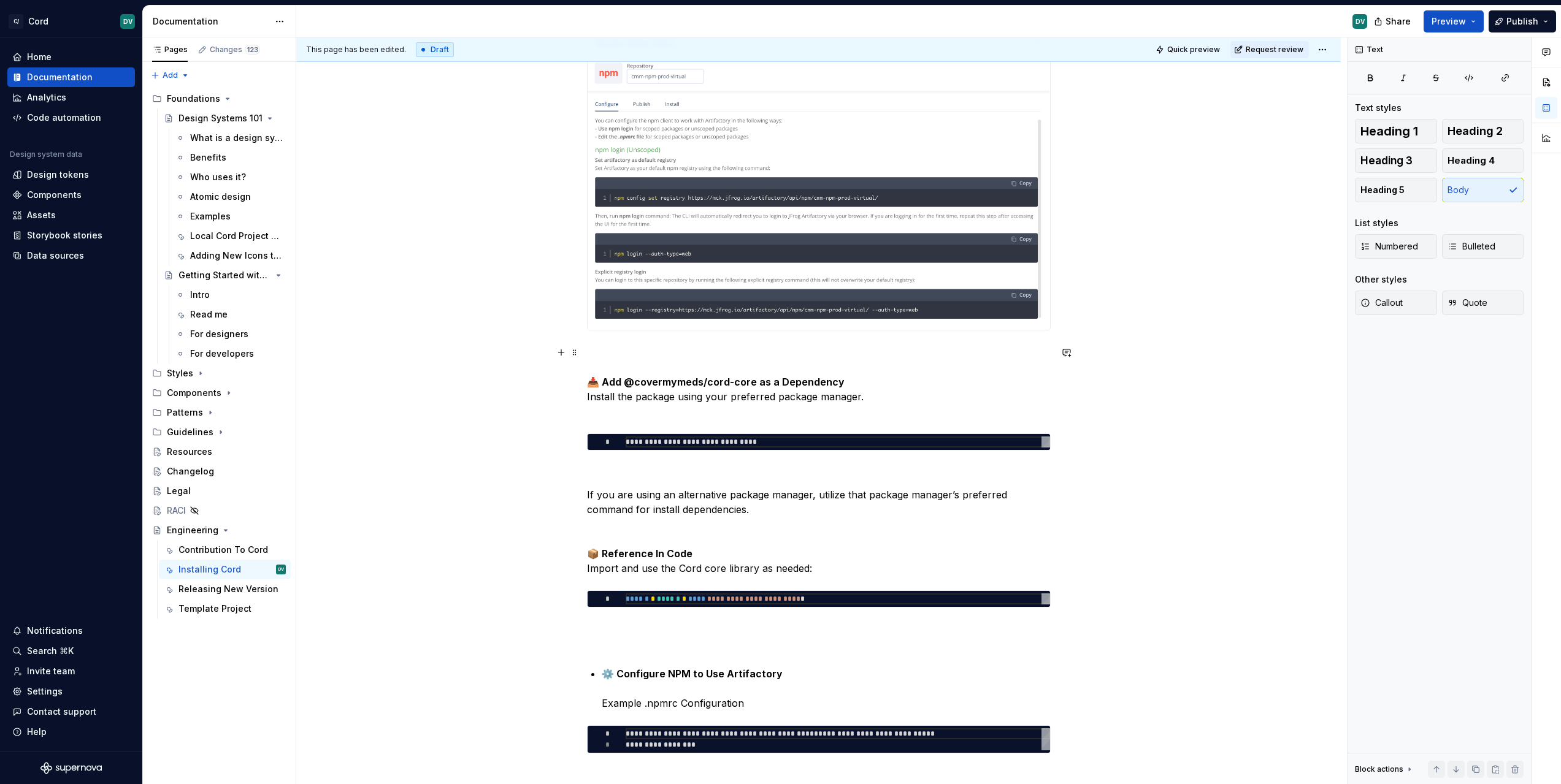
scroll to position [642, 0]
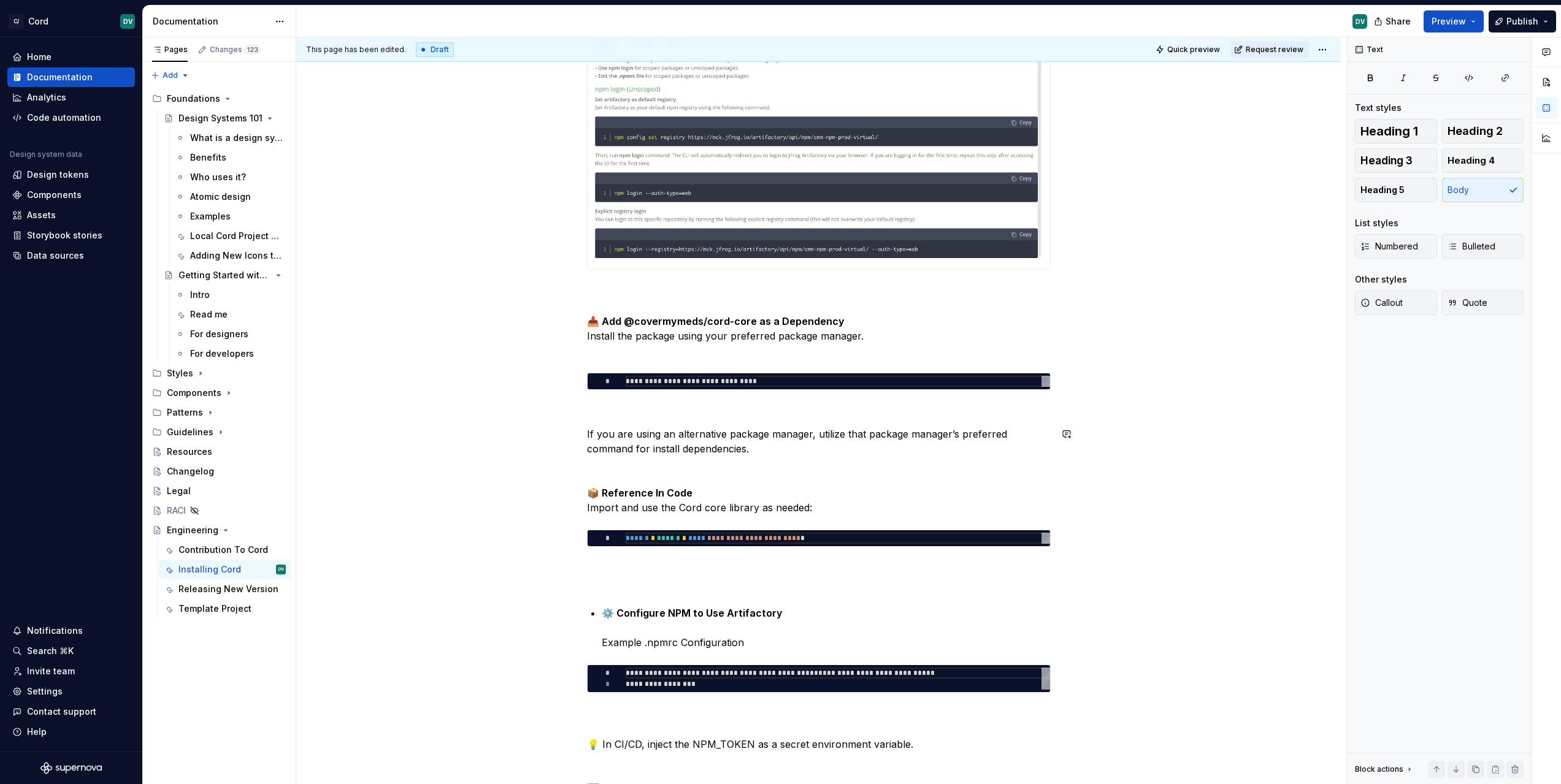
click at [842, 426] on p "If you are using an alternative package manager, utilize that package manager’s…" at bounding box center [819, 471] width 464 height 88
click at [834, 446] on p "If you are using an alternative package manager, utilize that package manager’s…" at bounding box center [819, 471] width 464 height 88
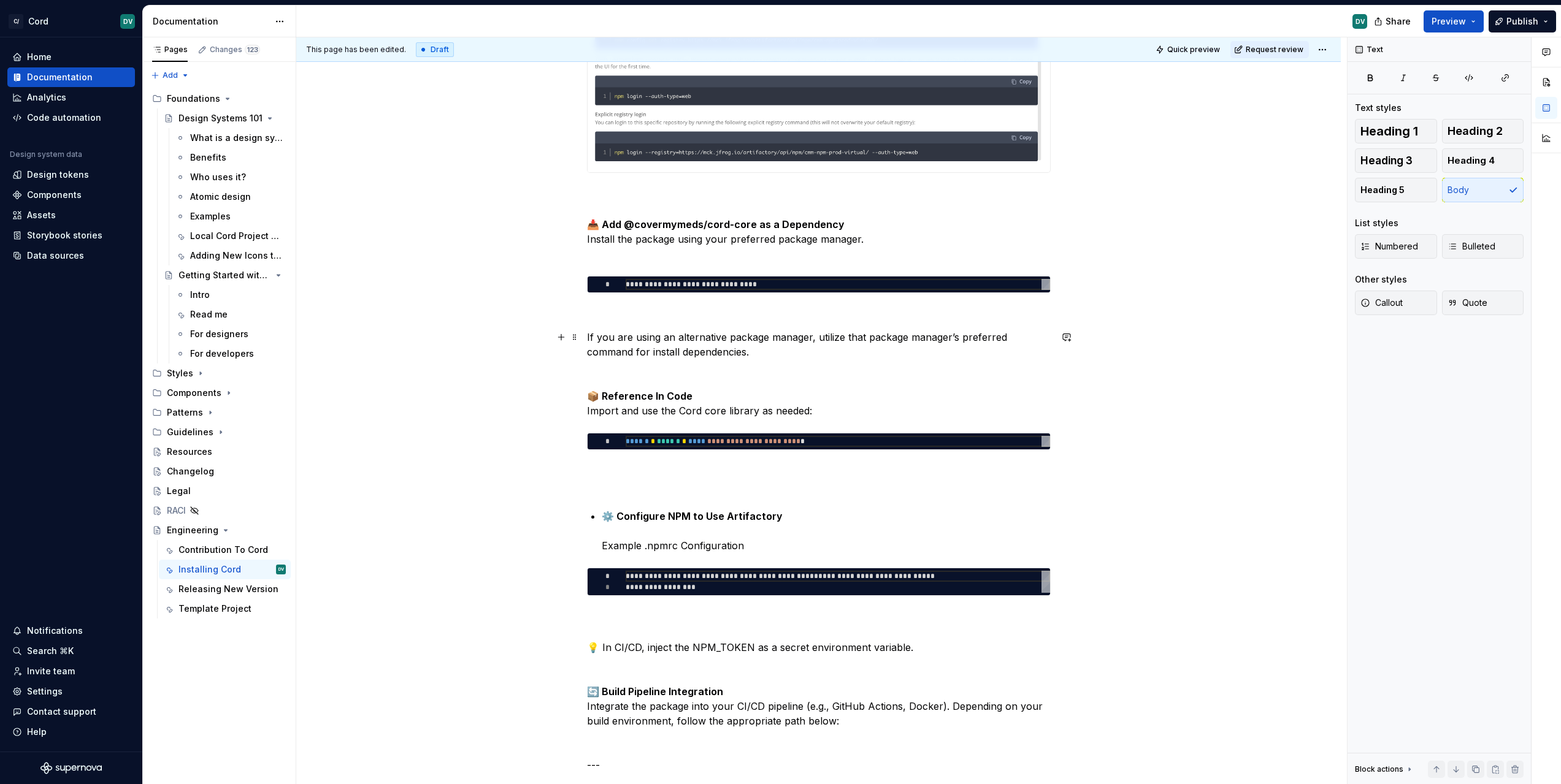
scroll to position [854, 0]
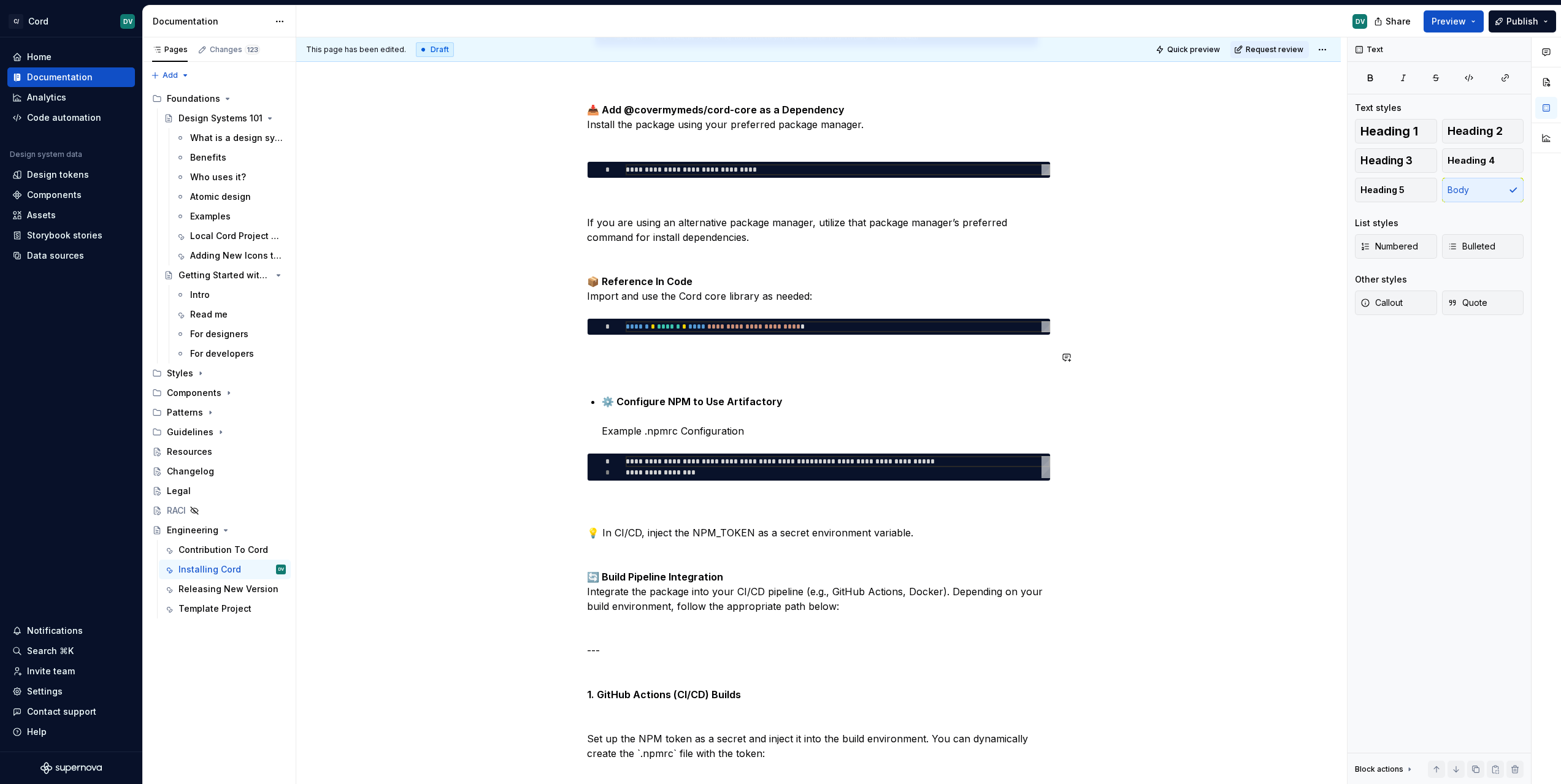
click at [734, 345] on div "**********" at bounding box center [819, 501] width 464 height 2225
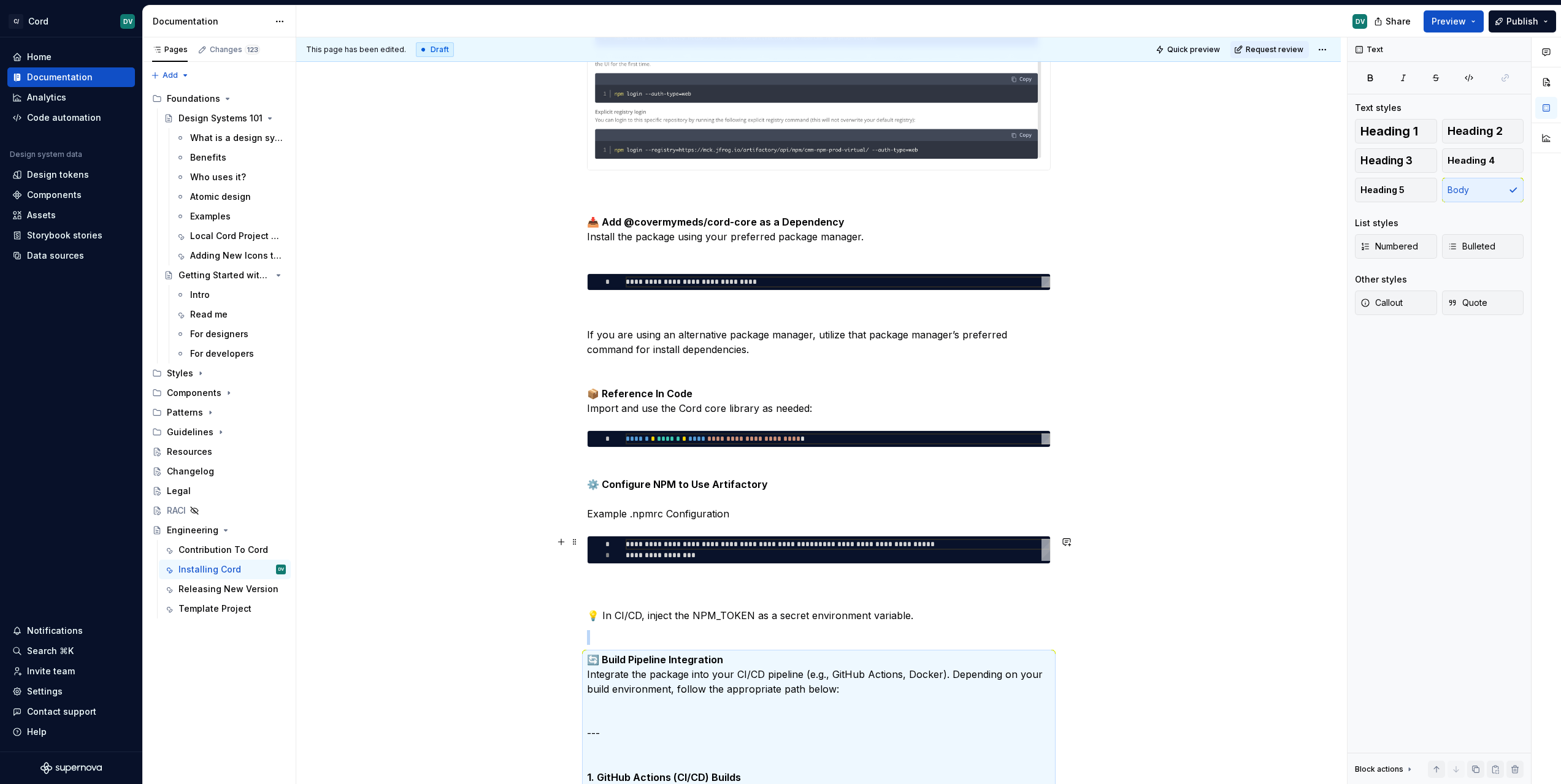
scroll to position [954, 0]
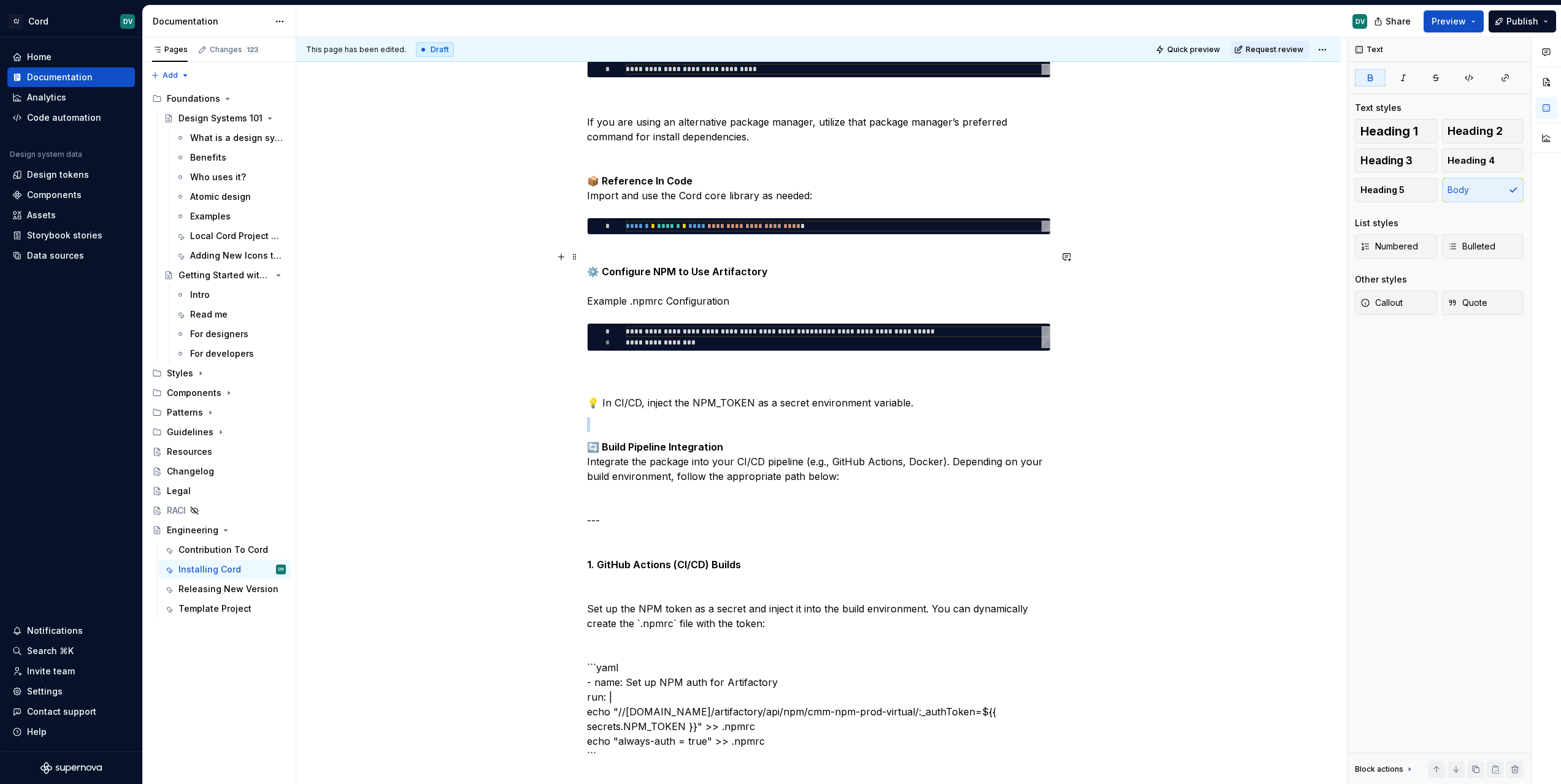
click at [703, 269] on strong "⚙️ Configure NPM to Use Artifactory" at bounding box center [677, 271] width 181 height 12
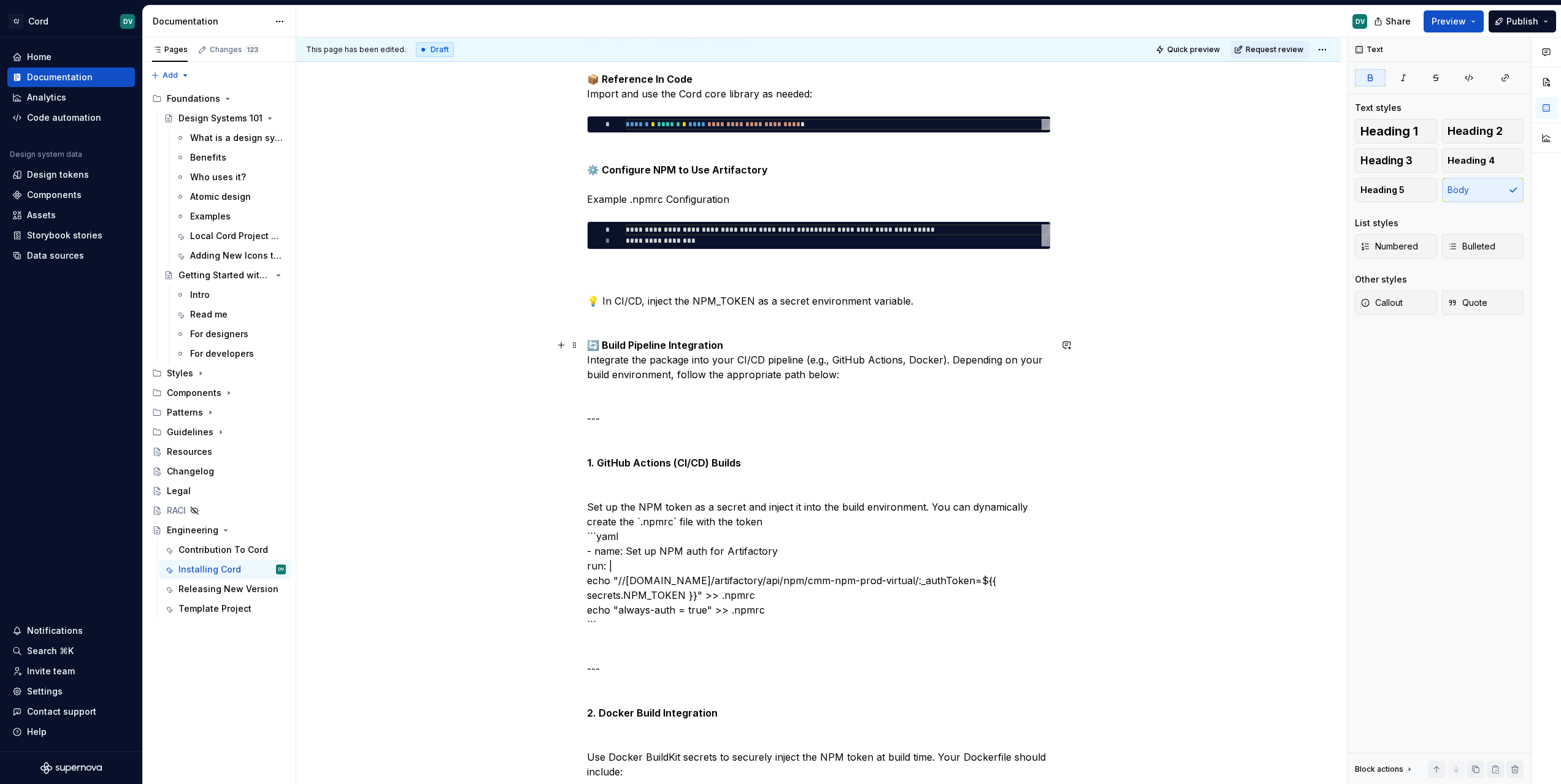
click at [578, 525] on div "**********" at bounding box center [821, 411] width 1050 height 747
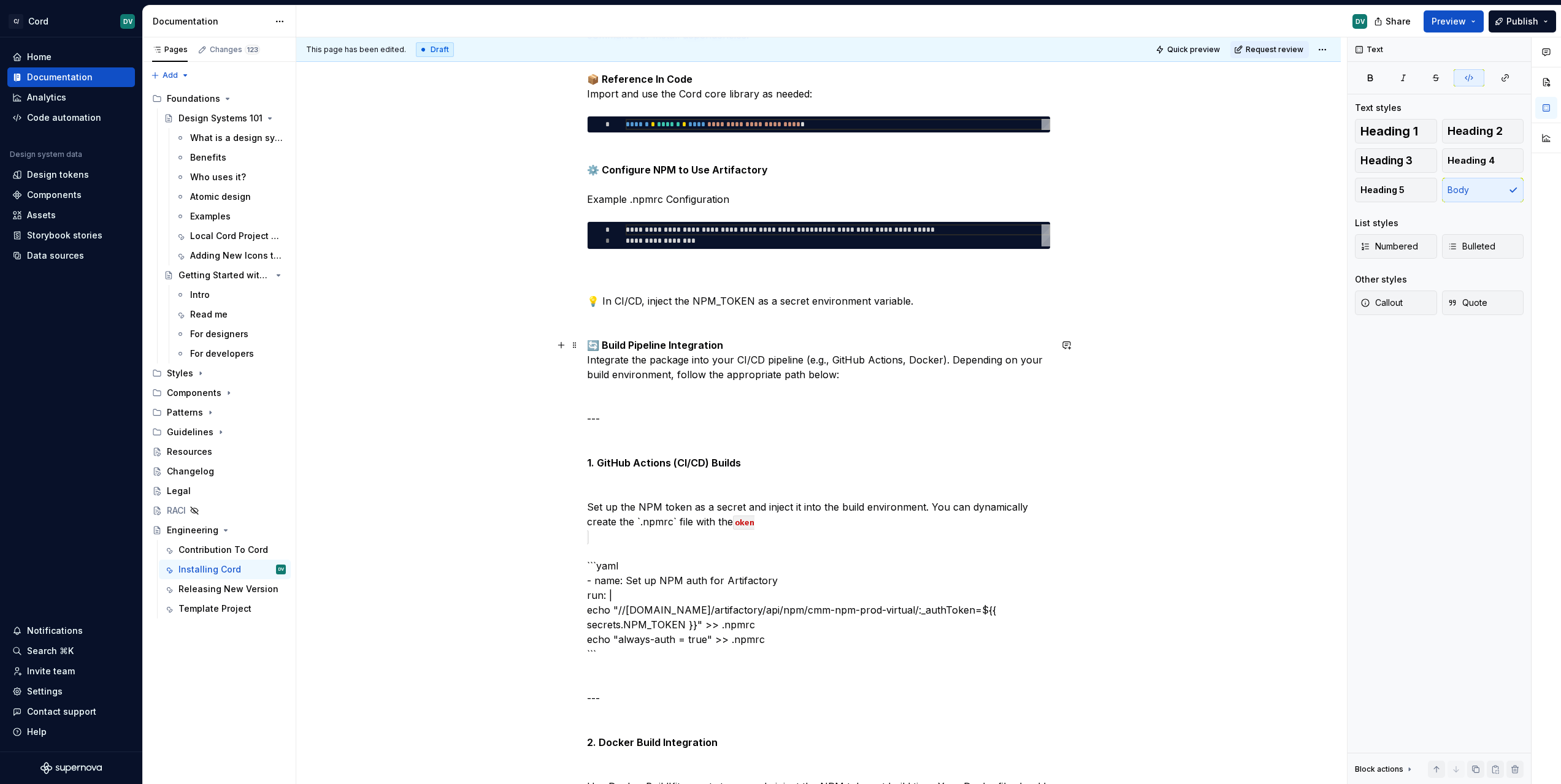
click at [743, 525] on code "oken" at bounding box center [670, 530] width 167 height 29
click at [716, 518] on code at bounding box center [651, 530] width 130 height 29
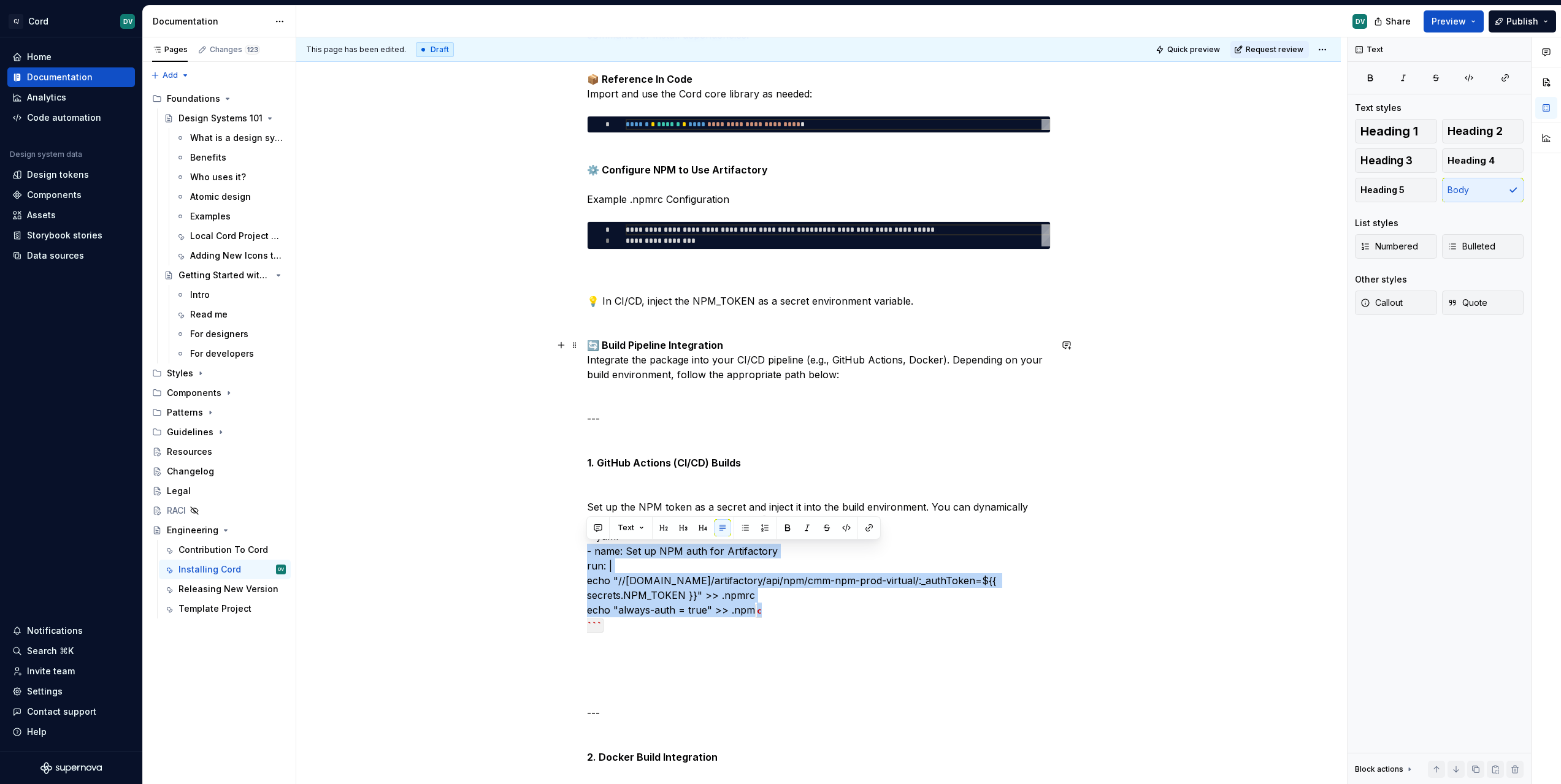
drag, startPoint x: 787, startPoint y: 613, endPoint x: 537, endPoint y: 547, distance: 258.6
click at [537, 546] on div "**********" at bounding box center [819, 402] width 1045 height 2489
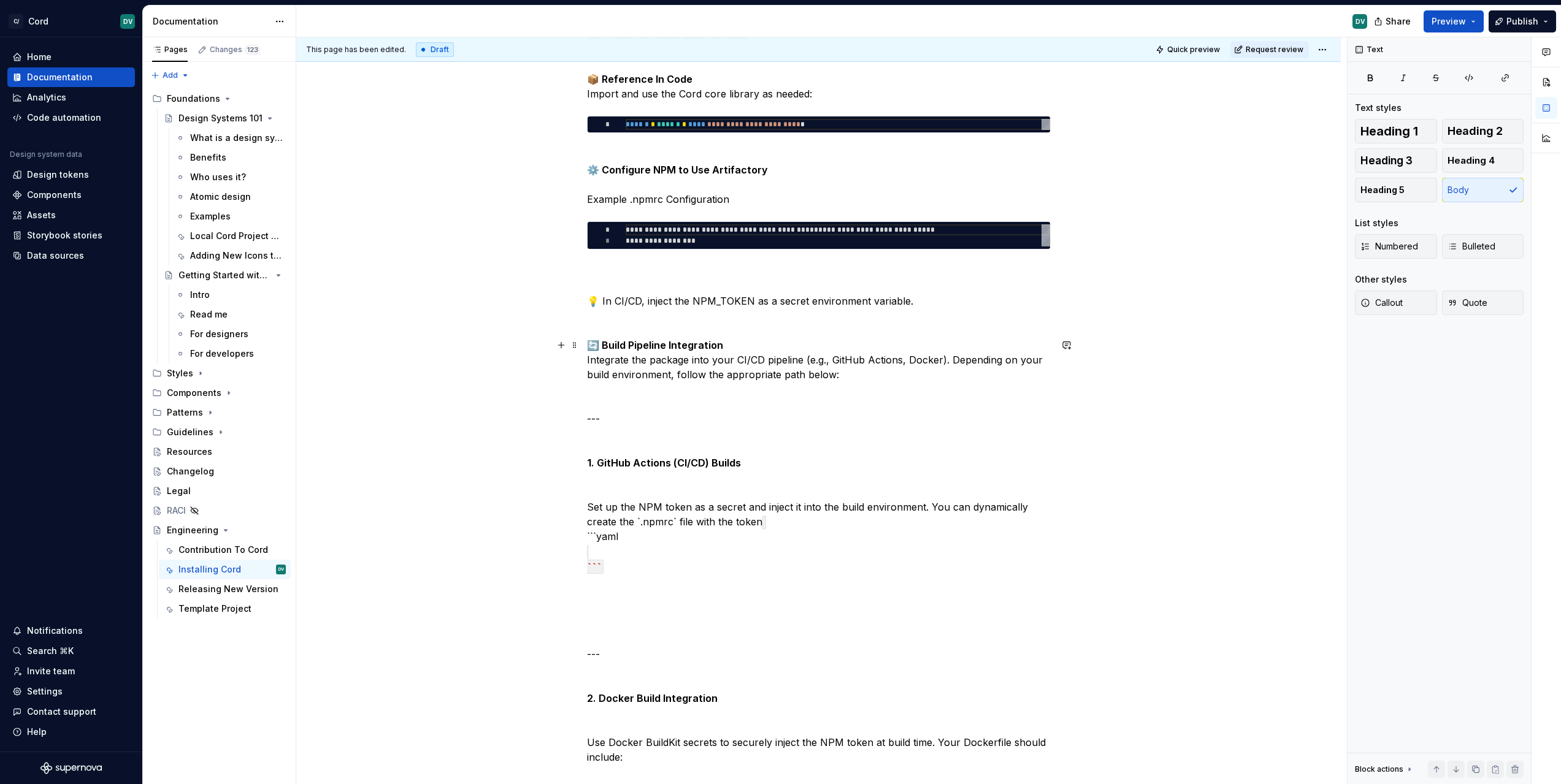
click at [803, 547] on p "🔄 Build Pipeline Integration Integrate the package into your CI/CD pipeline (e.…" at bounding box center [819, 463] width 464 height 250
click at [720, 613] on div "**********" at bounding box center [819, 262] width 464 height 2152
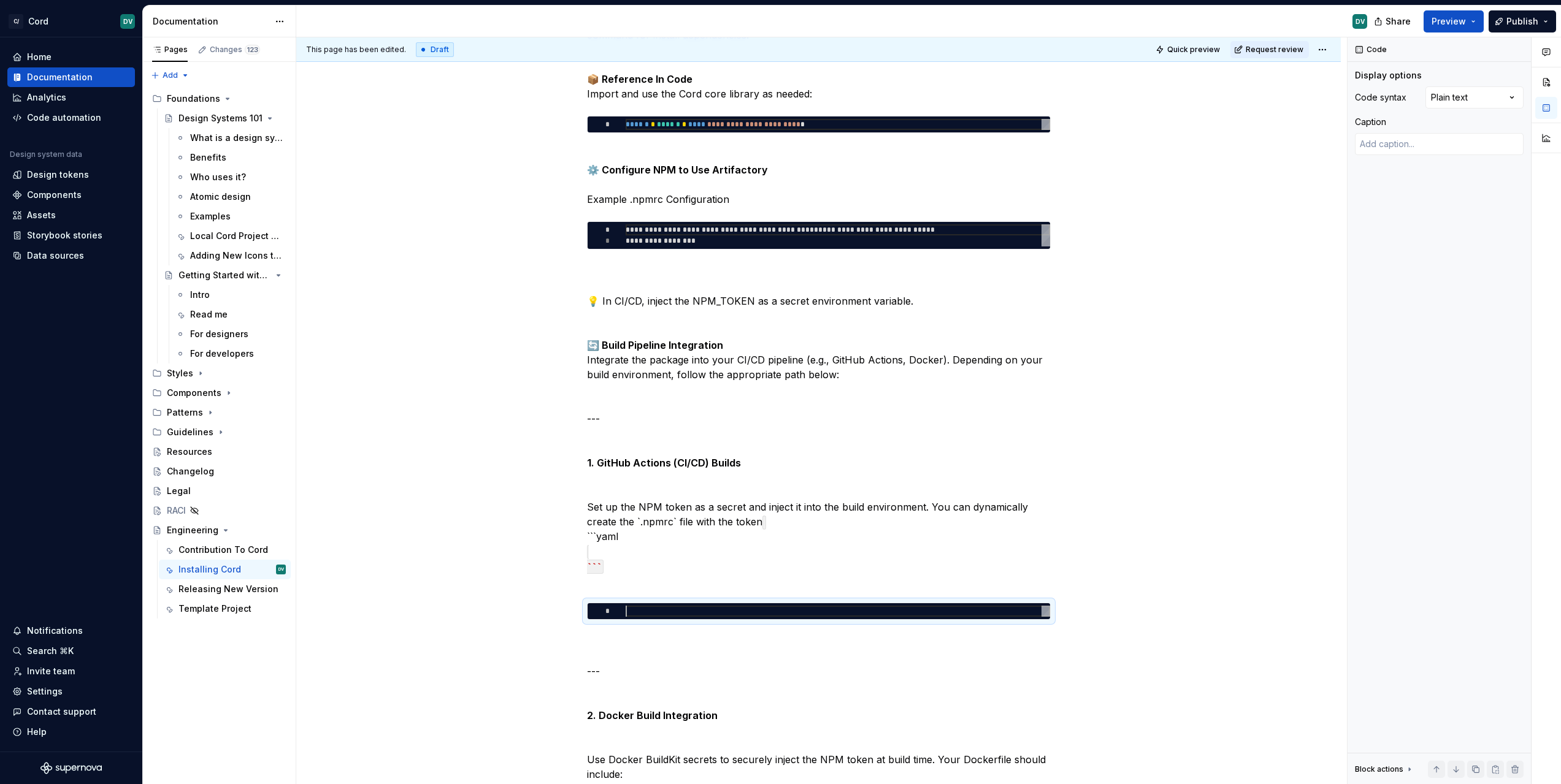
type textarea "*"
type textarea "**********"
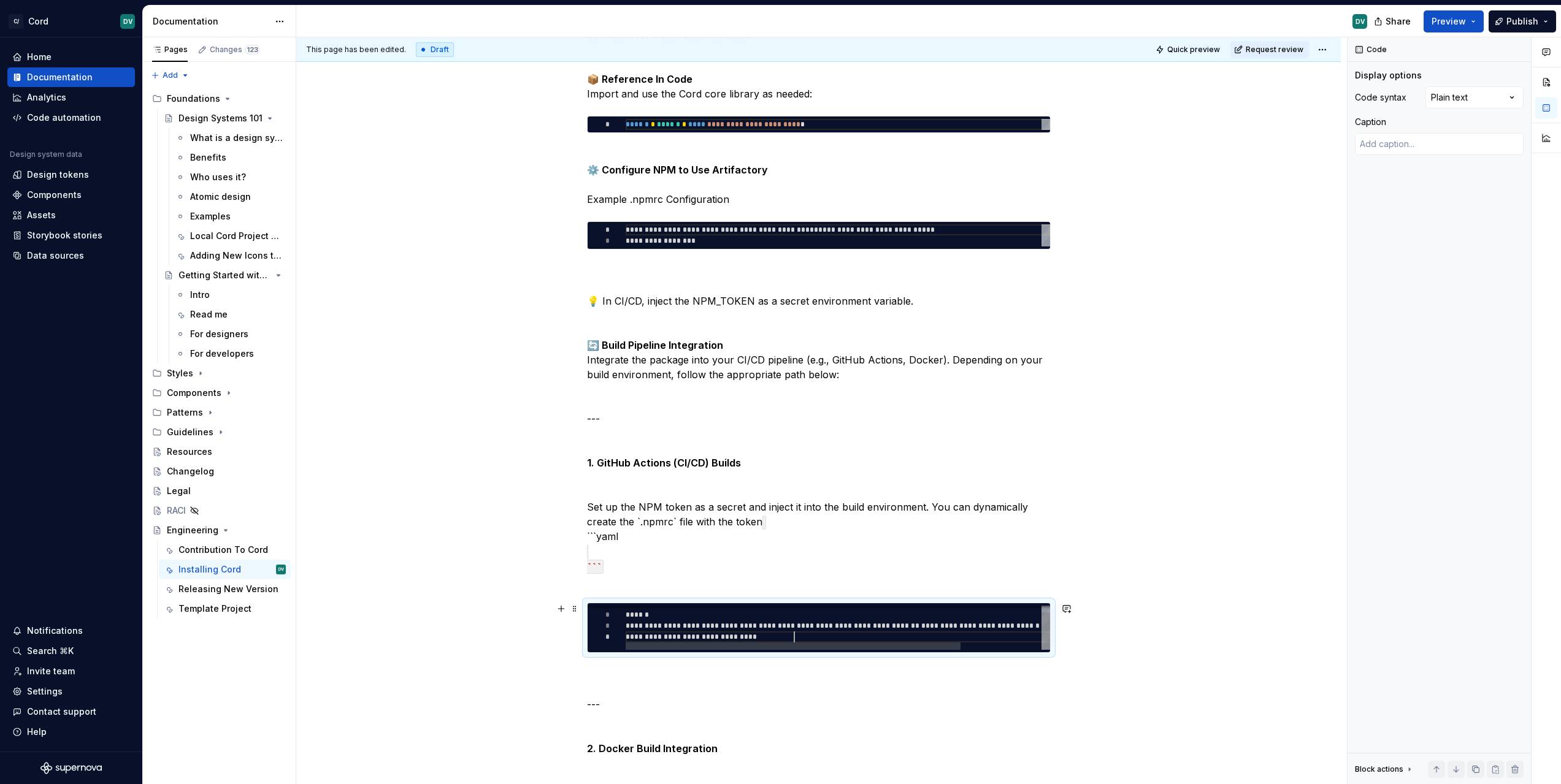
scroll to position [33, 169]
click at [1471, 97] on div "Comments Open comments No comments yet Select ‘Comment’ from the block context …" at bounding box center [1454, 411] width 213 height 747
click at [1393, 196] on div "Code Display options Code syntax YAML Caption Block actions Move up Move down D…" at bounding box center [1439, 411] width 183 height 747
click at [907, 578] on p "🔄 Build Pipeline Integration Integrate the package into your CI/CD pipeline (e.…" at bounding box center [819, 463] width 464 height 250
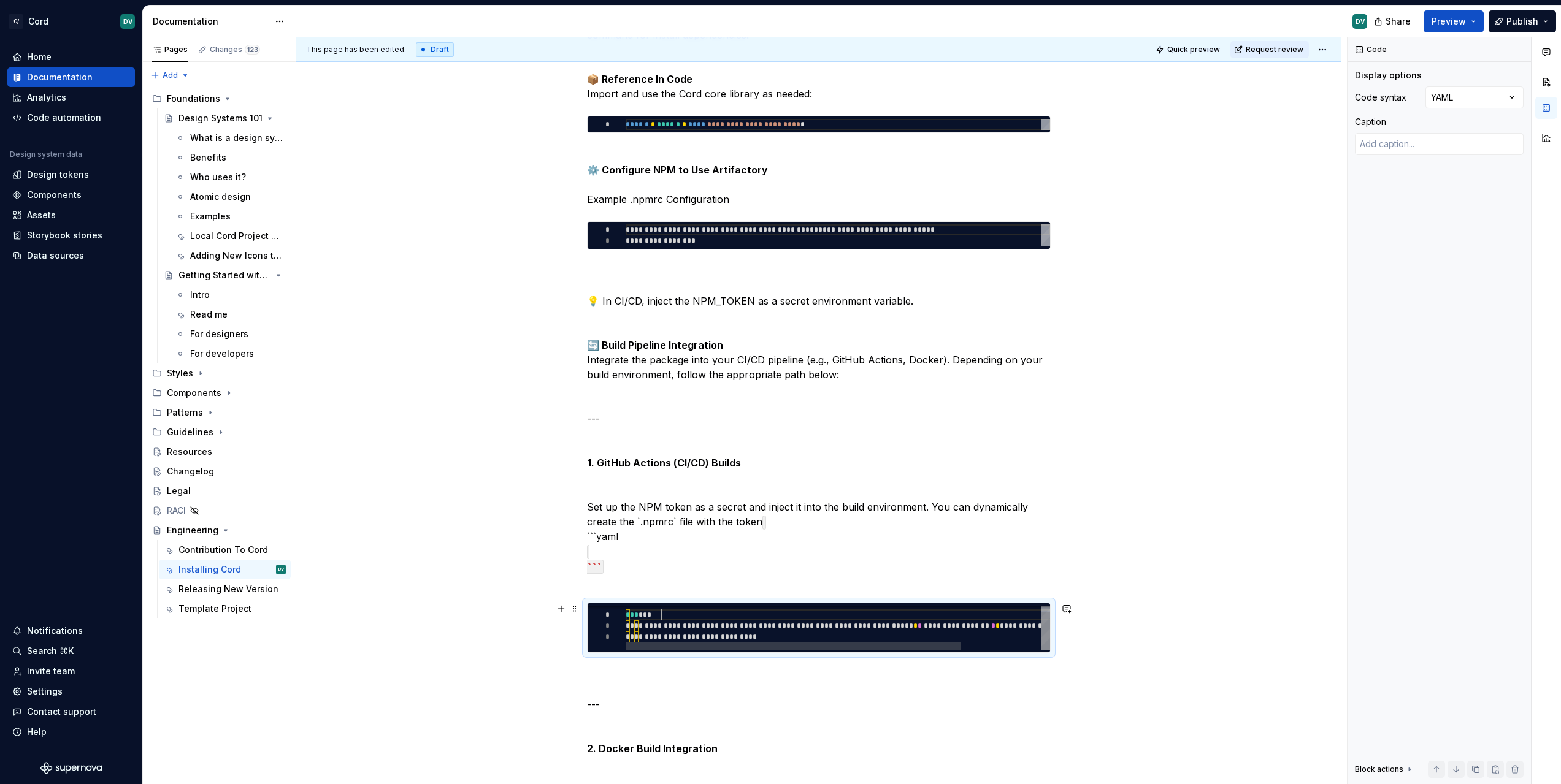
click at [792, 609] on div "**********" at bounding box center [889, 624] width 526 height 51
click at [1018, 649] on div "**********" at bounding box center [819, 628] width 462 height 49
click at [1037, 653] on div "**********" at bounding box center [819, 628] width 464 height 50
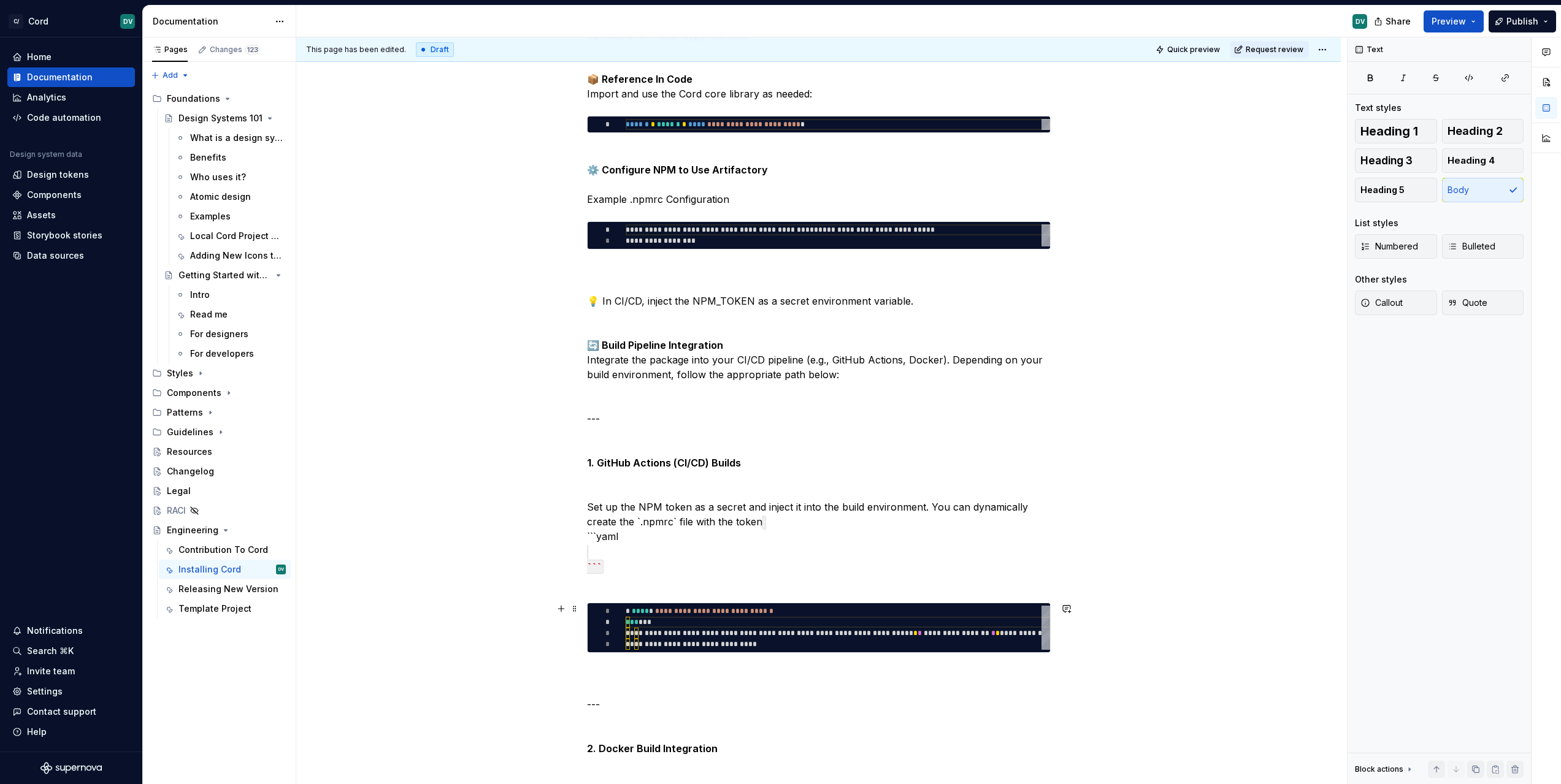
click at [786, 630] on div "**********" at bounding box center [889, 631] width 526 height 51
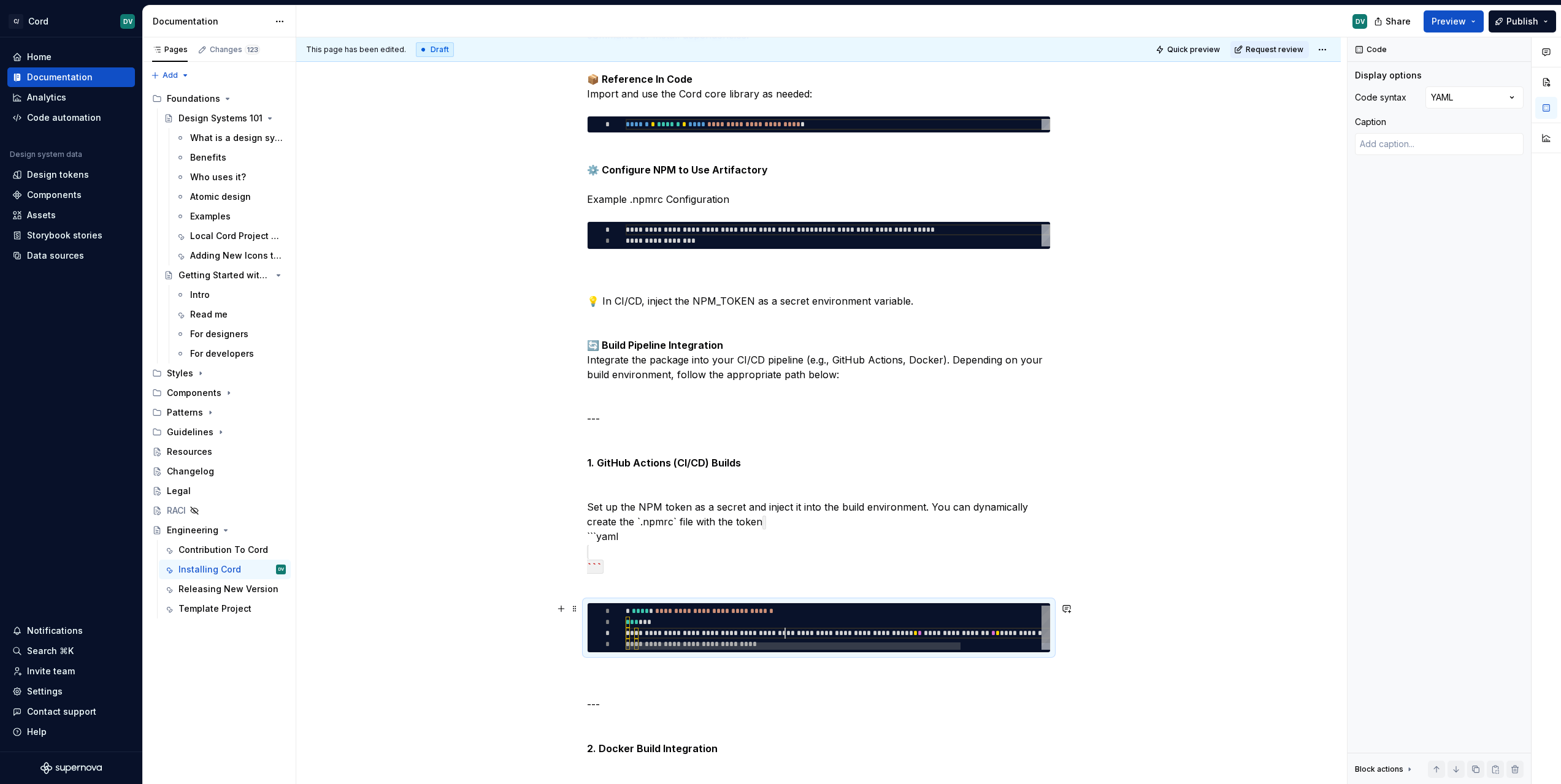
scroll to position [22, 159]
click at [789, 577] on p "🔄 Build Pipeline Integration Integrate the package into your CI/CD pipeline (e.…" at bounding box center [819, 463] width 464 height 250
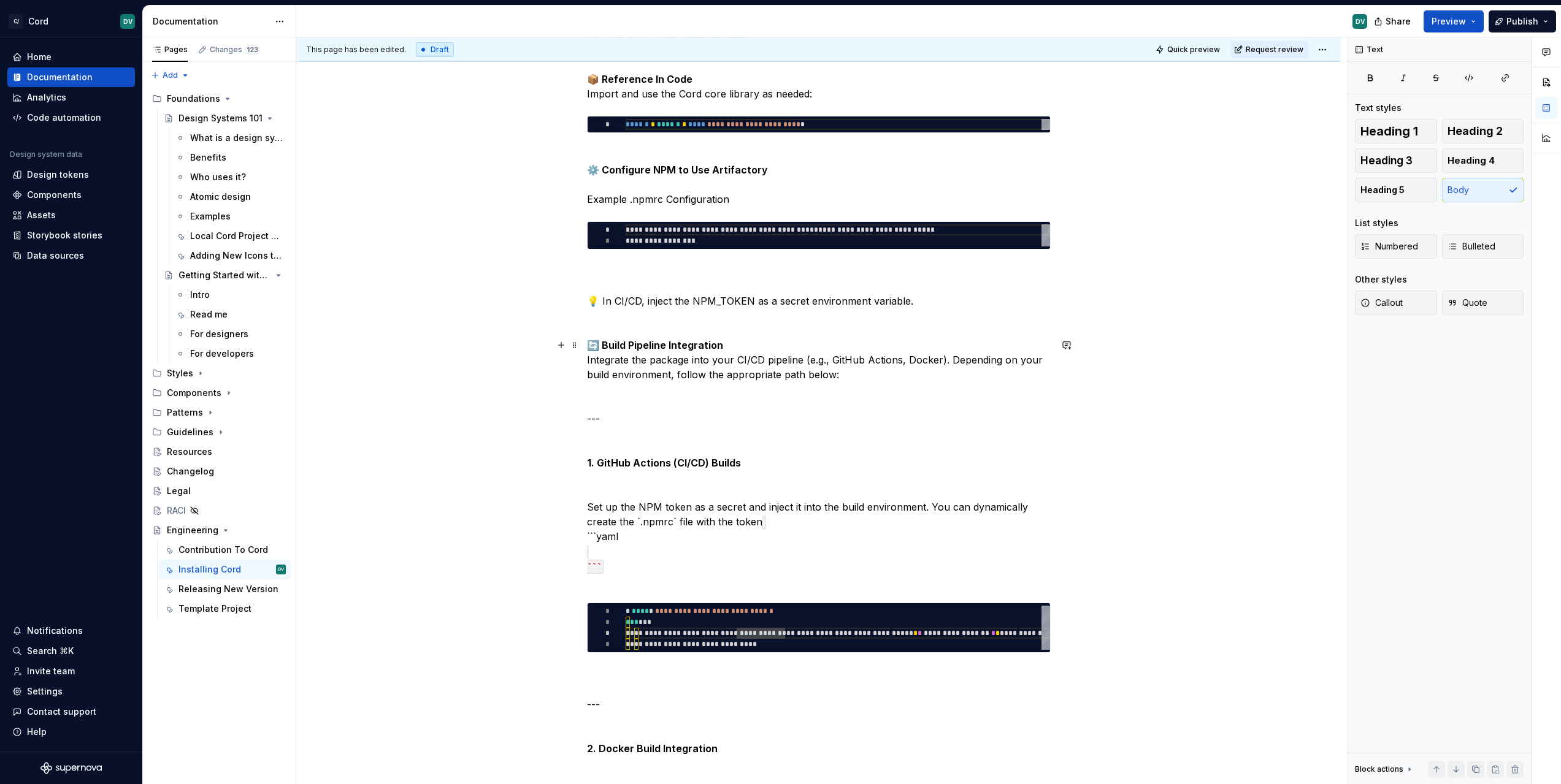
click at [646, 552] on p "🔄 Build Pipeline Integration Integrate the package into your CI/CD pipeline (e.…" at bounding box center [819, 463] width 464 height 250
drag, startPoint x: 641, startPoint y: 558, endPoint x: 564, endPoint y: 541, distance: 78.9
click at [564, 541] on div "**********" at bounding box center [819, 397] width 1045 height 2481
click at [678, 573] on p "🔄 Build Pipeline Integration Integrate the package into your CI/CD pipeline (e.…" at bounding box center [819, 463] width 464 height 250
drag, startPoint x: 624, startPoint y: 582, endPoint x: 582, endPoint y: 539, distance: 60.1
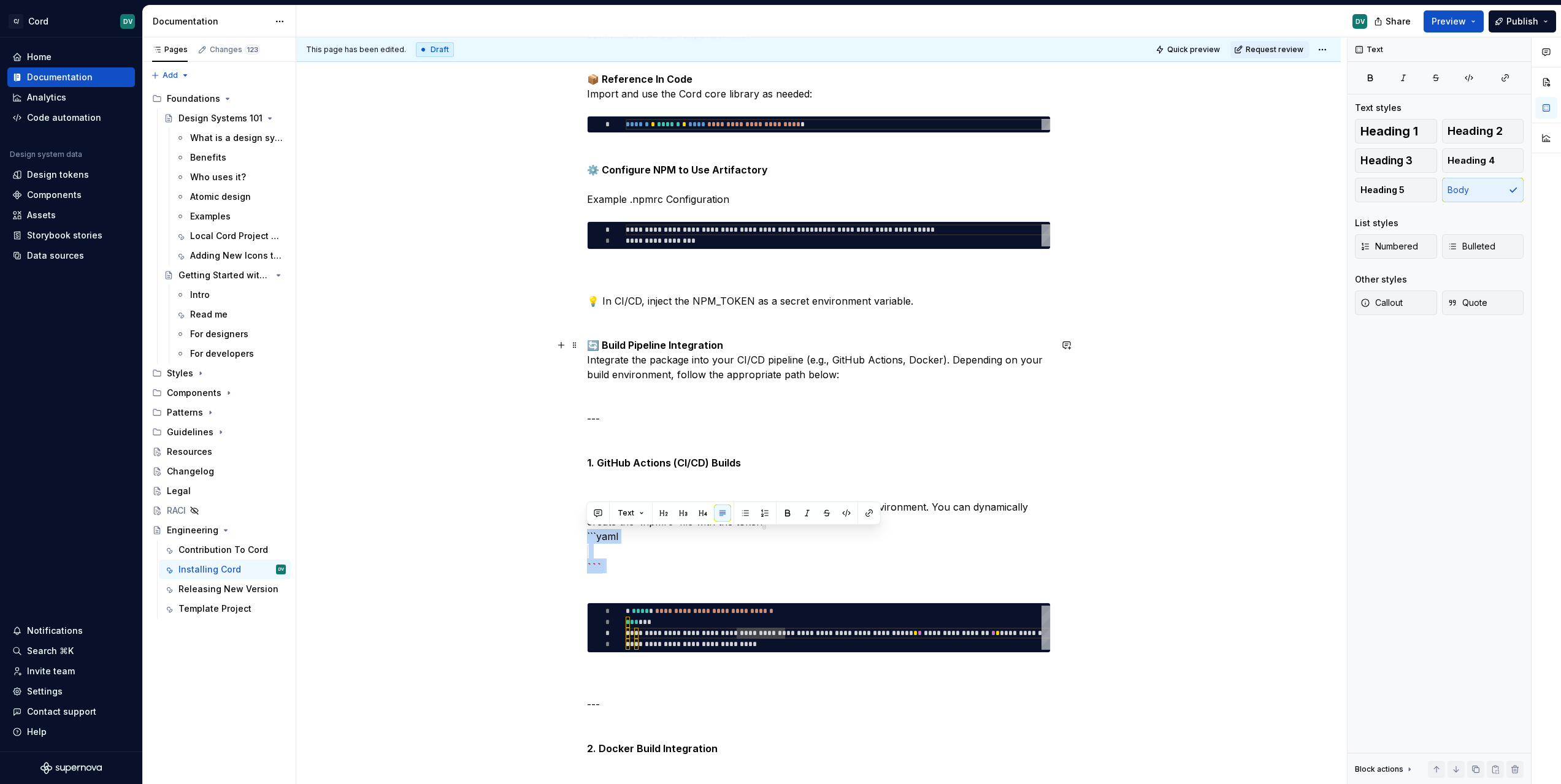
click at [582, 539] on div "**********" at bounding box center [819, 397] width 1045 height 2481
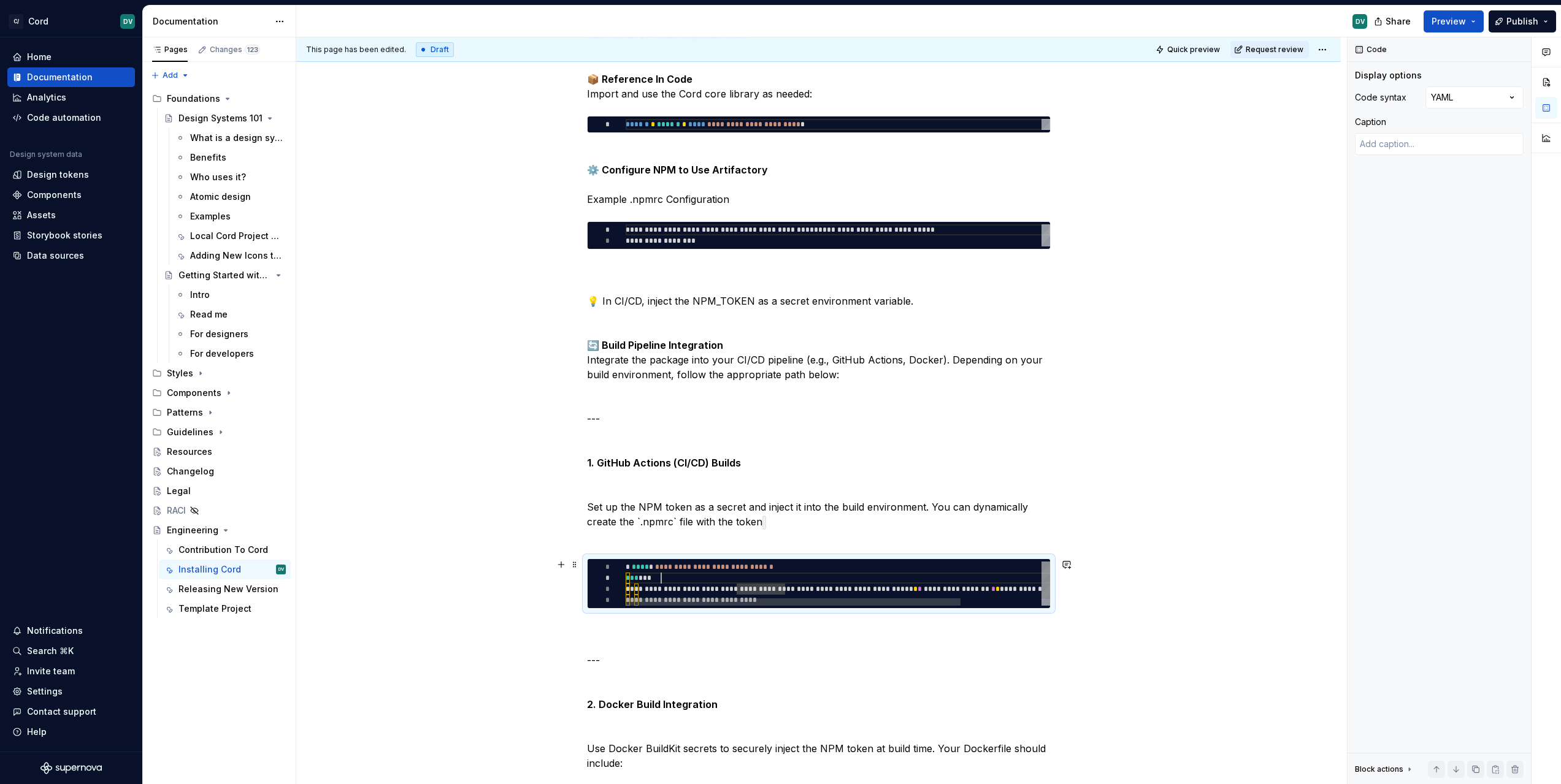
click at [768, 573] on div "**********" at bounding box center [889, 587] width 526 height 51
click at [642, 594] on div "**********" at bounding box center [889, 587] width 526 height 51
click at [639, 591] on div "**********" at bounding box center [889, 587] width 526 height 51
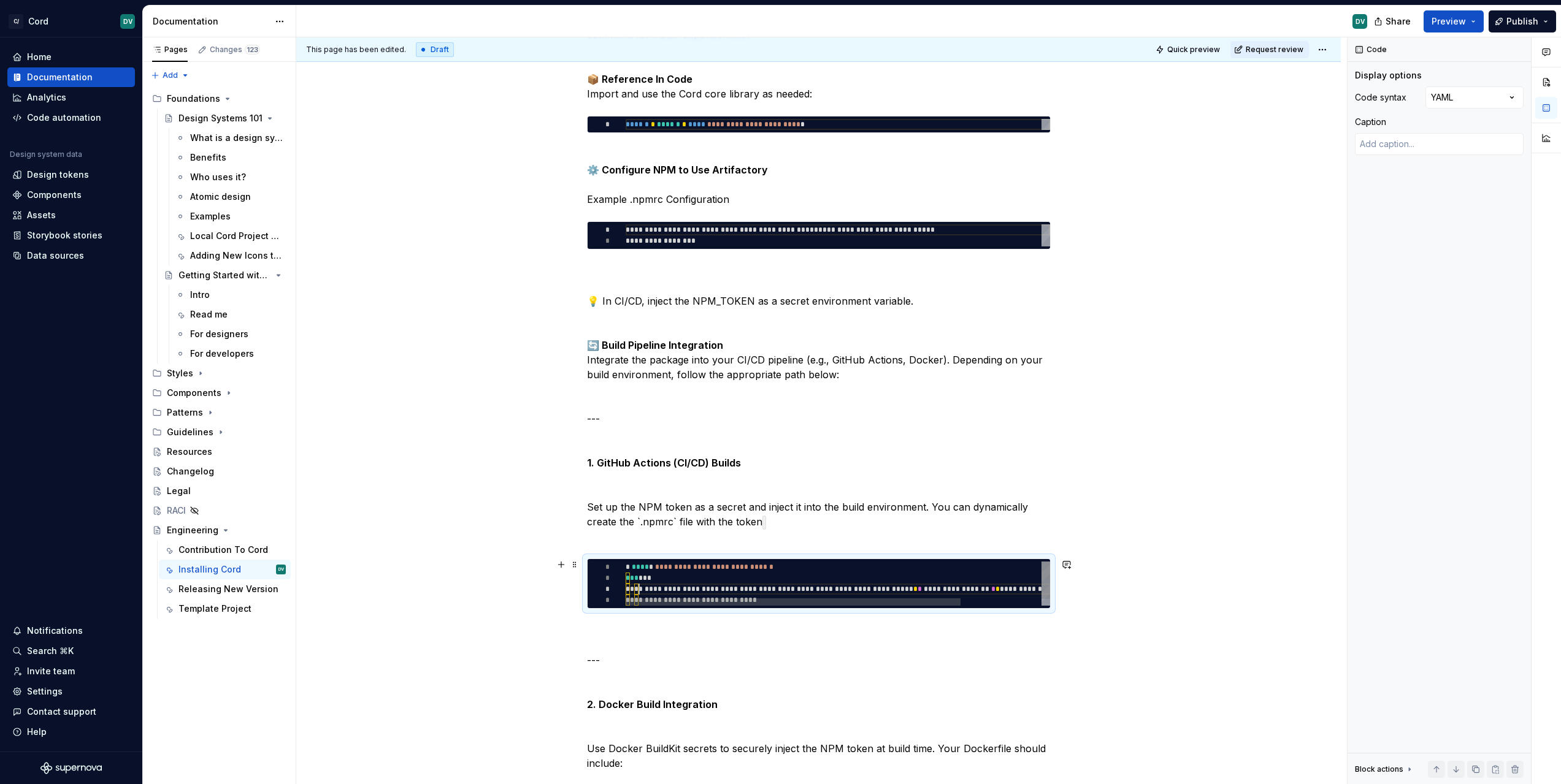
click at [635, 589] on div "**********" at bounding box center [889, 587] width 526 height 51
click at [636, 426] on p "🔄 Build Pipeline Integration Integrate the package into your CI/CD pipeline (e.…" at bounding box center [819, 441] width 464 height 206
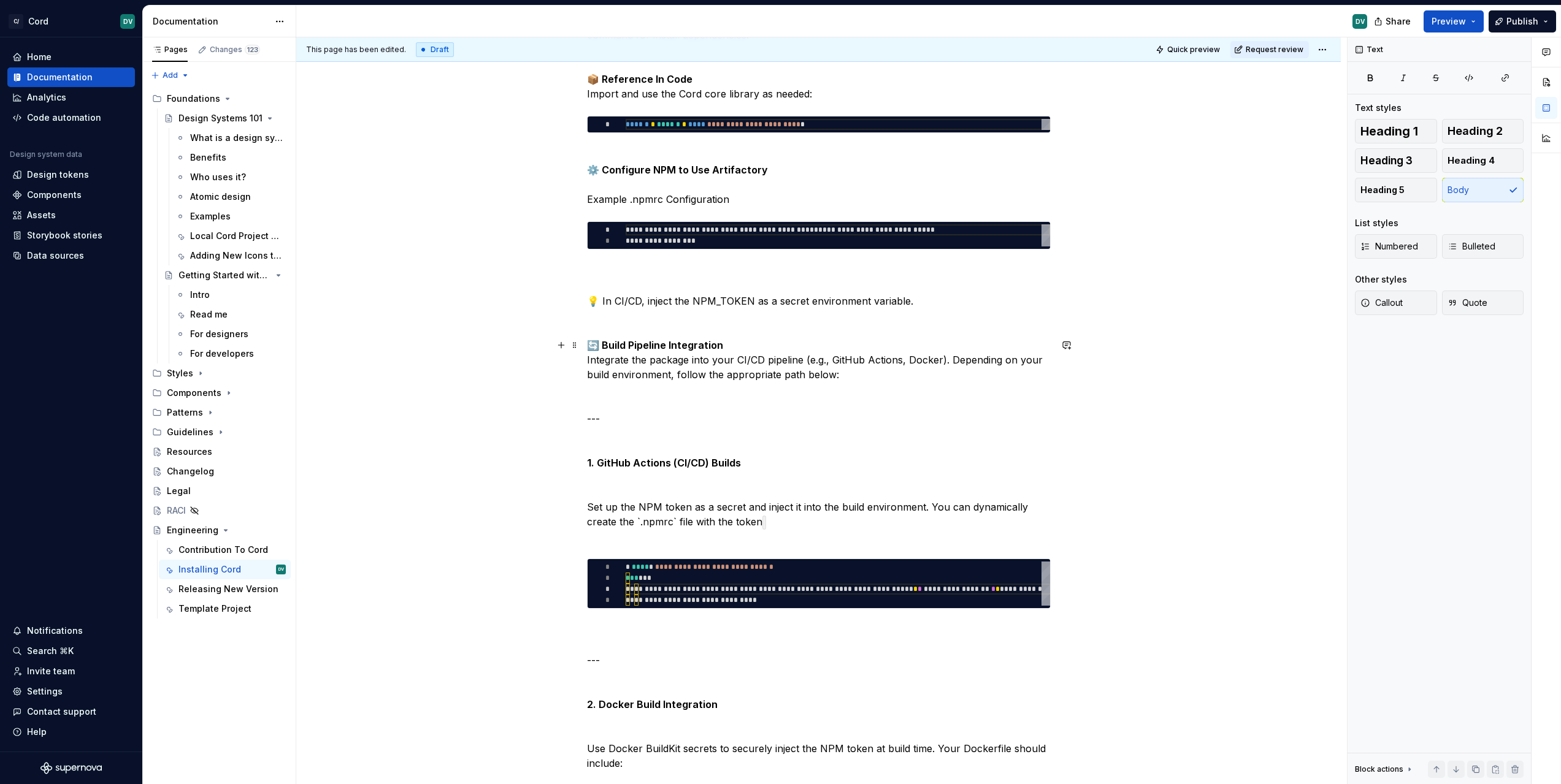
click at [831, 480] on p "🔄 Build Pipeline Integration Integrate the package into your CI/CD pipeline (e.…" at bounding box center [819, 441] width 464 height 206
click at [833, 535] on p "🔄 Build Pipeline Integration Integrate the package into your CI/CD pipeline (e.…" at bounding box center [819, 441] width 464 height 206
click at [835, 522] on p "🔄 Build Pipeline Integration Integrate the package into your CI/CD pipeline (e.…" at bounding box center [819, 441] width 464 height 206
click at [794, 595] on div "**********" at bounding box center [889, 587] width 526 height 51
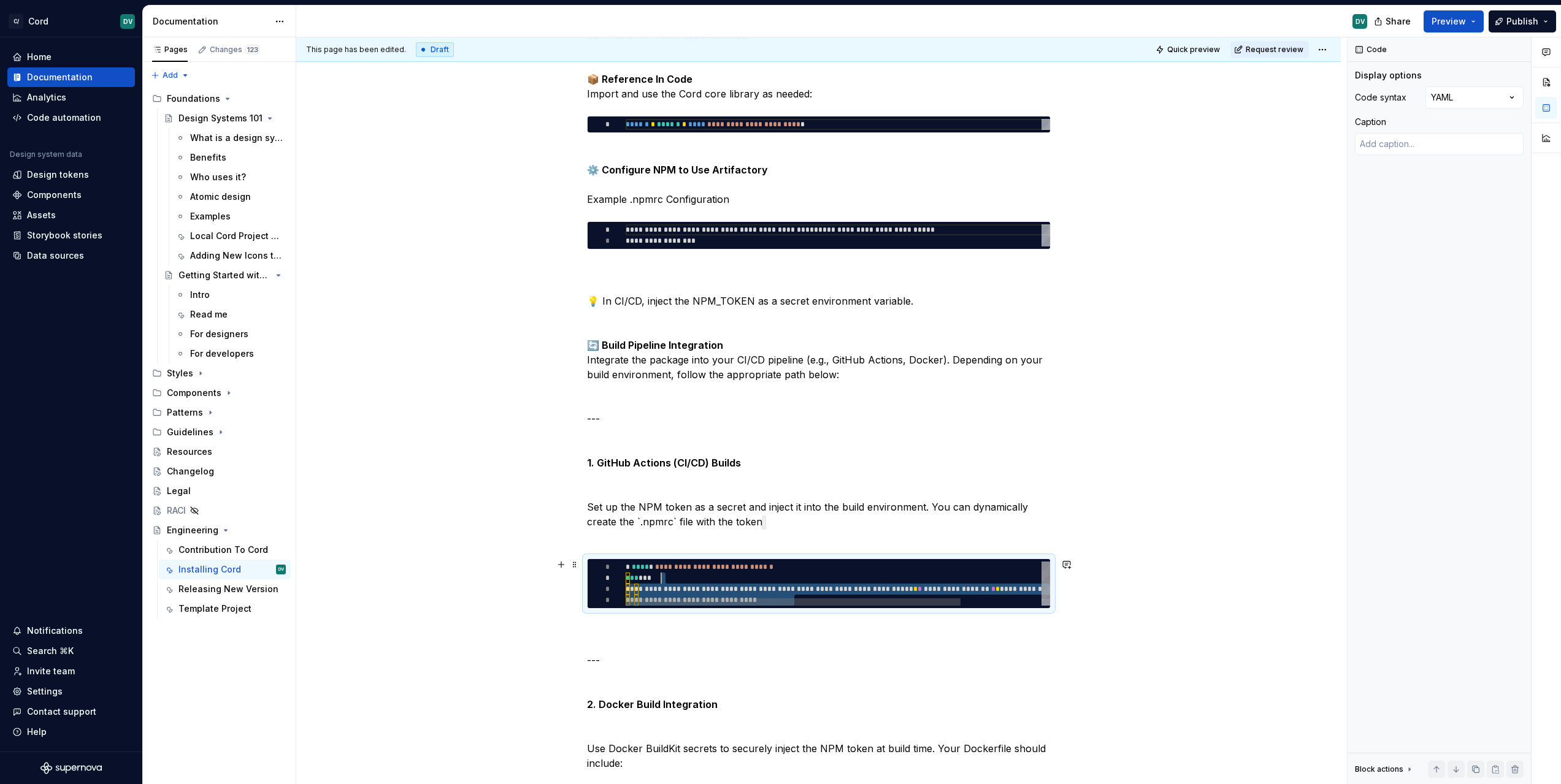
scroll to position [0, 58]
drag, startPoint x: 806, startPoint y: 597, endPoint x: 683, endPoint y: 571, distance: 125.7
click at [683, 571] on div "**********" at bounding box center [889, 587] width 526 height 51
click at [1045, 606] on div "**********" at bounding box center [819, 584] width 462 height 49
click at [887, 593] on div "**********" at bounding box center [889, 587] width 526 height 51
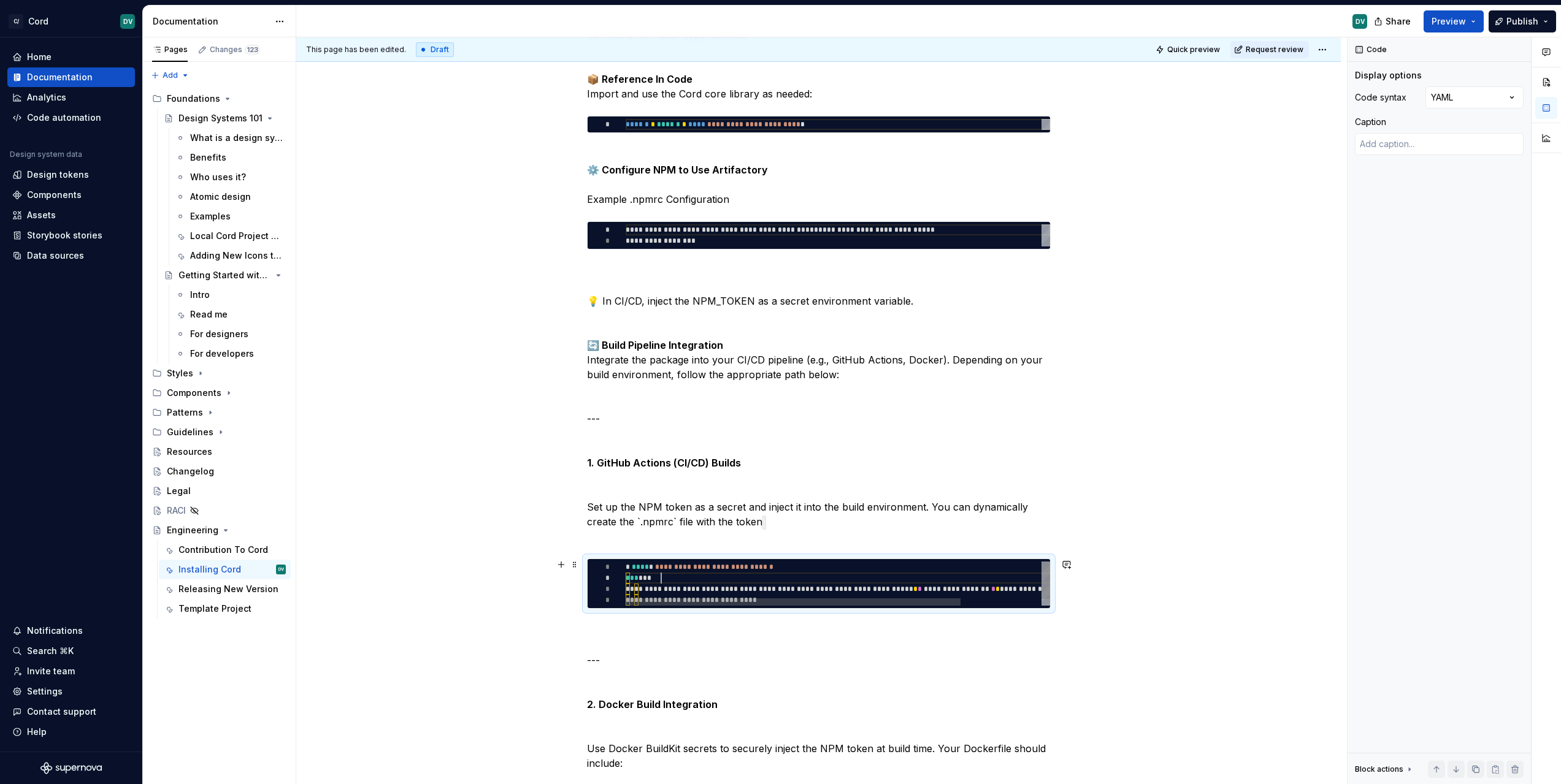
scroll to position [11, 36]
click at [878, 581] on div "**********" at bounding box center [889, 587] width 526 height 51
type textarea "*"
type textarea "**********"
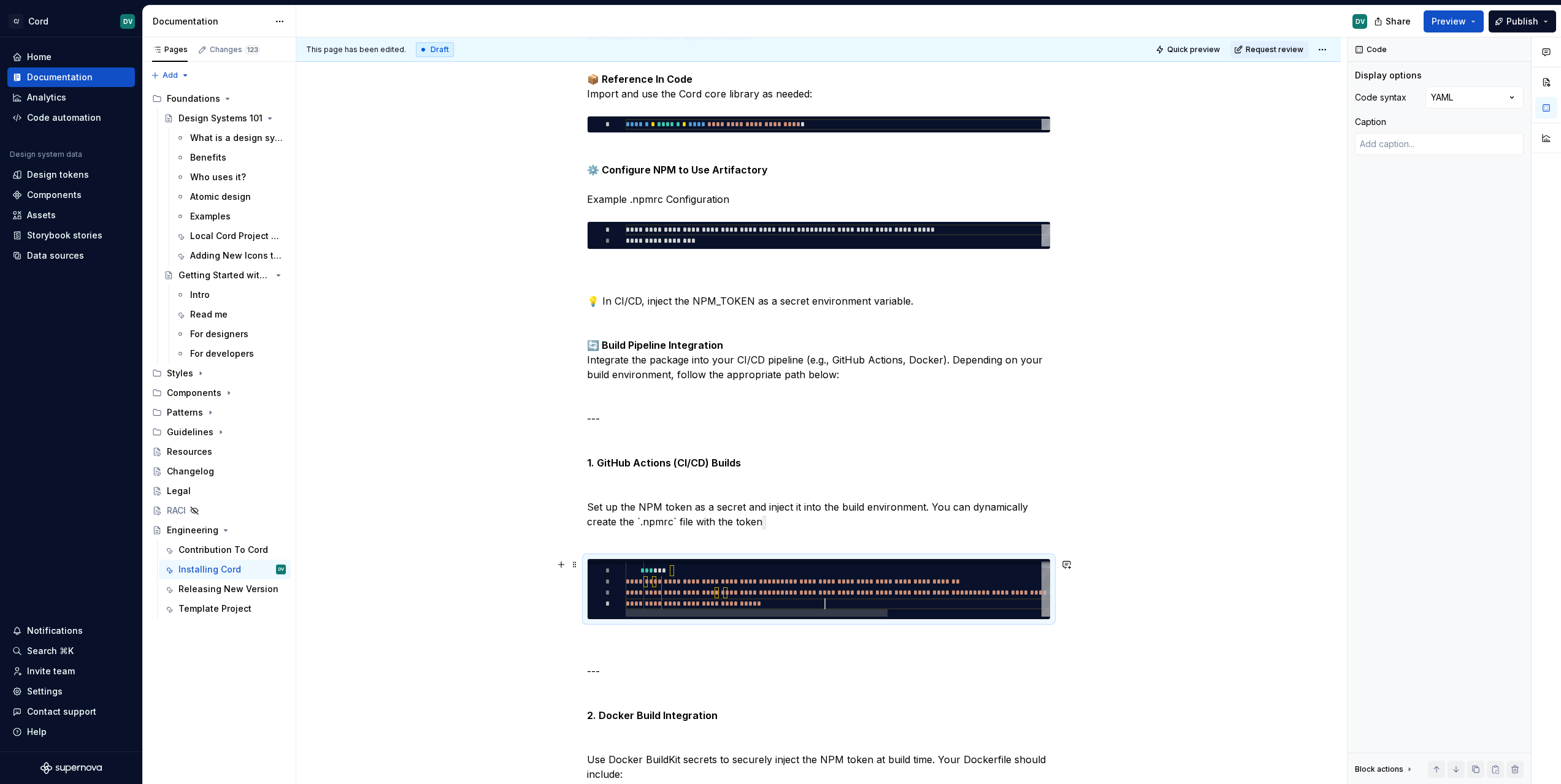
scroll to position [44, 199]
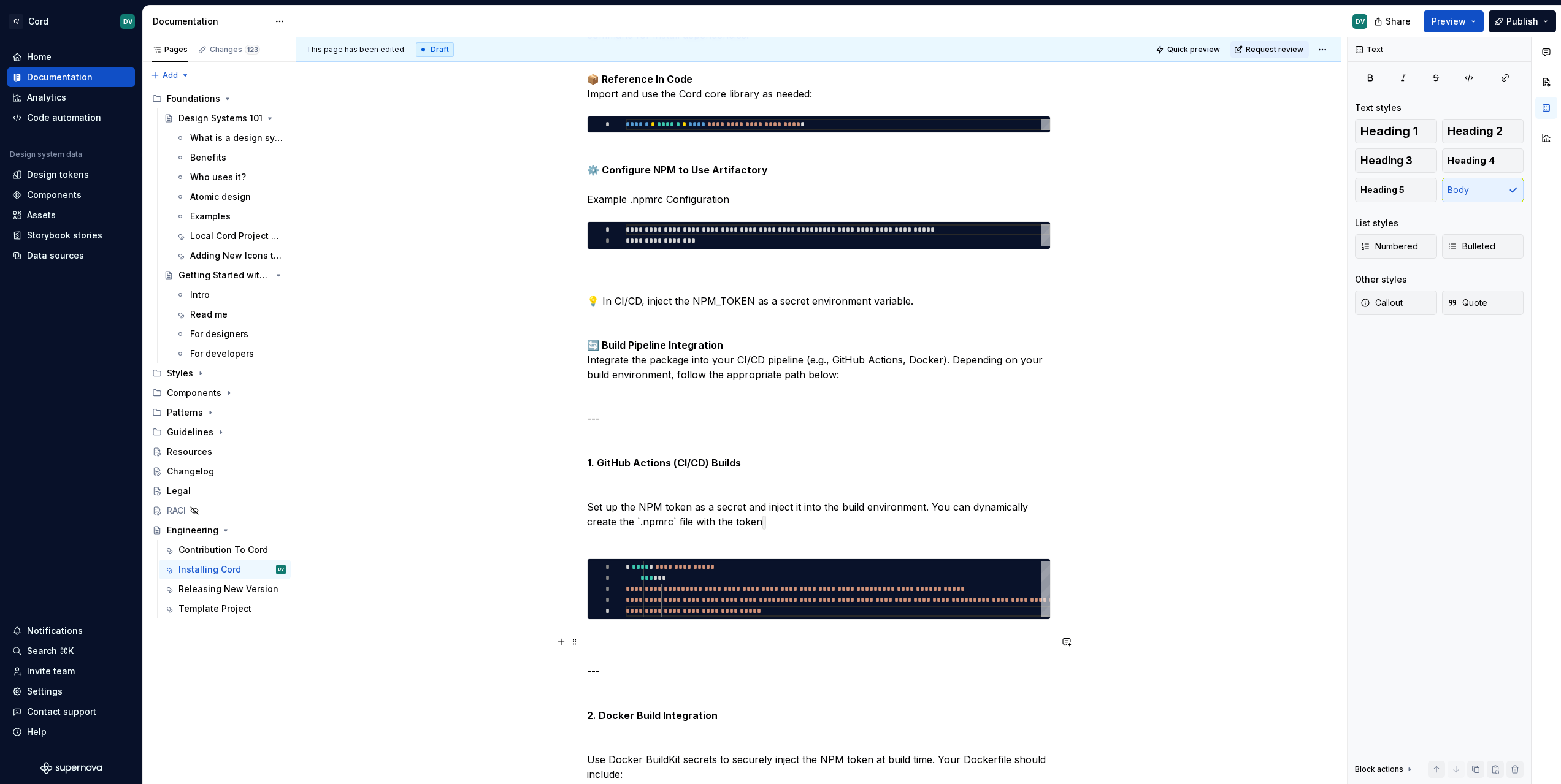
click at [792, 528] on p "🔄 Build Pipeline Integration Integrate the package into your CI/CD pipeline (e.…" at bounding box center [819, 441] width 464 height 206
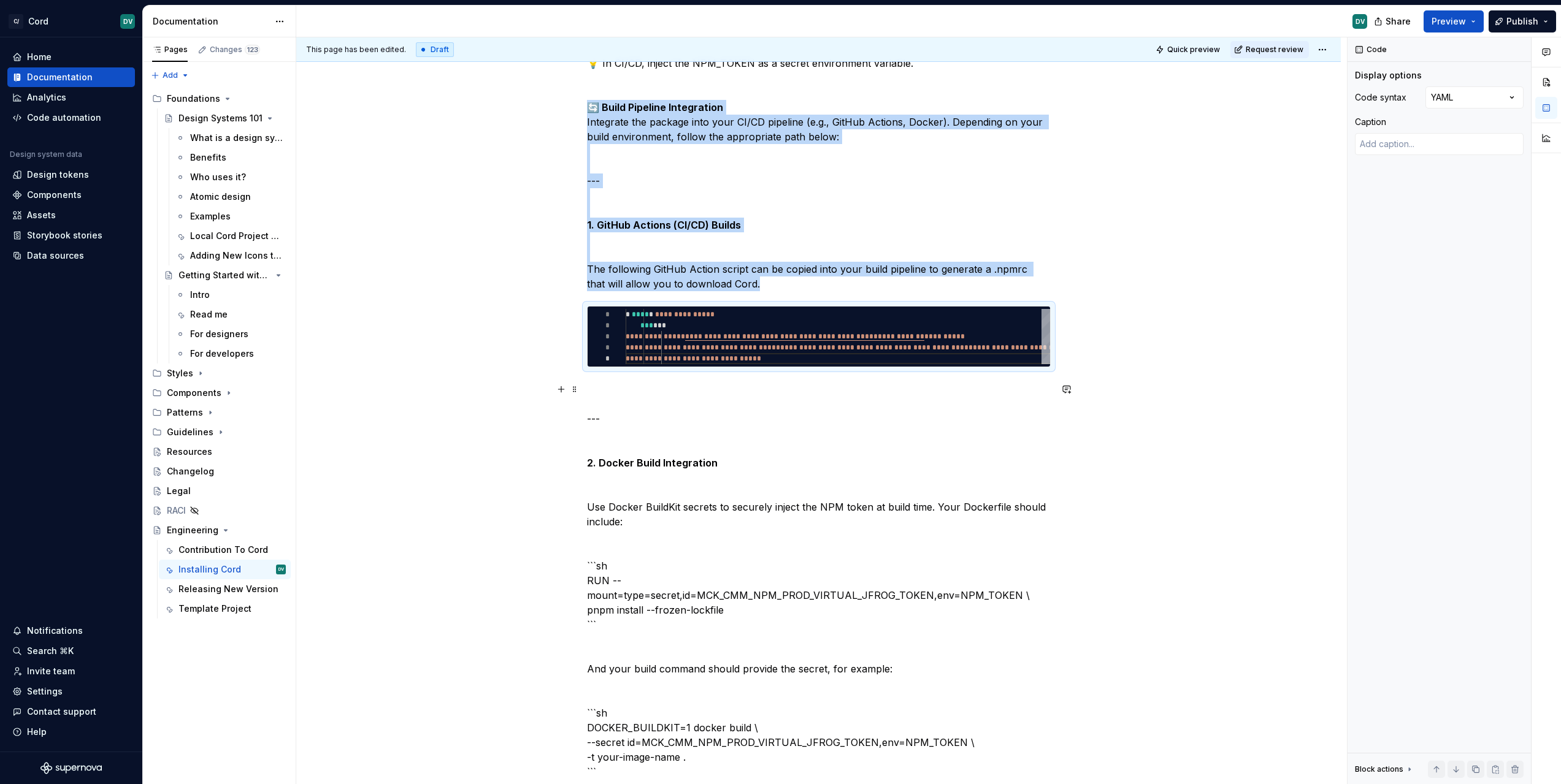
scroll to position [1294, 0]
click at [772, 280] on p "🔄 Build Pipeline Integration Integrate the package into your CI/CD pipeline (e.…" at bounding box center [819, 195] width 464 height 191
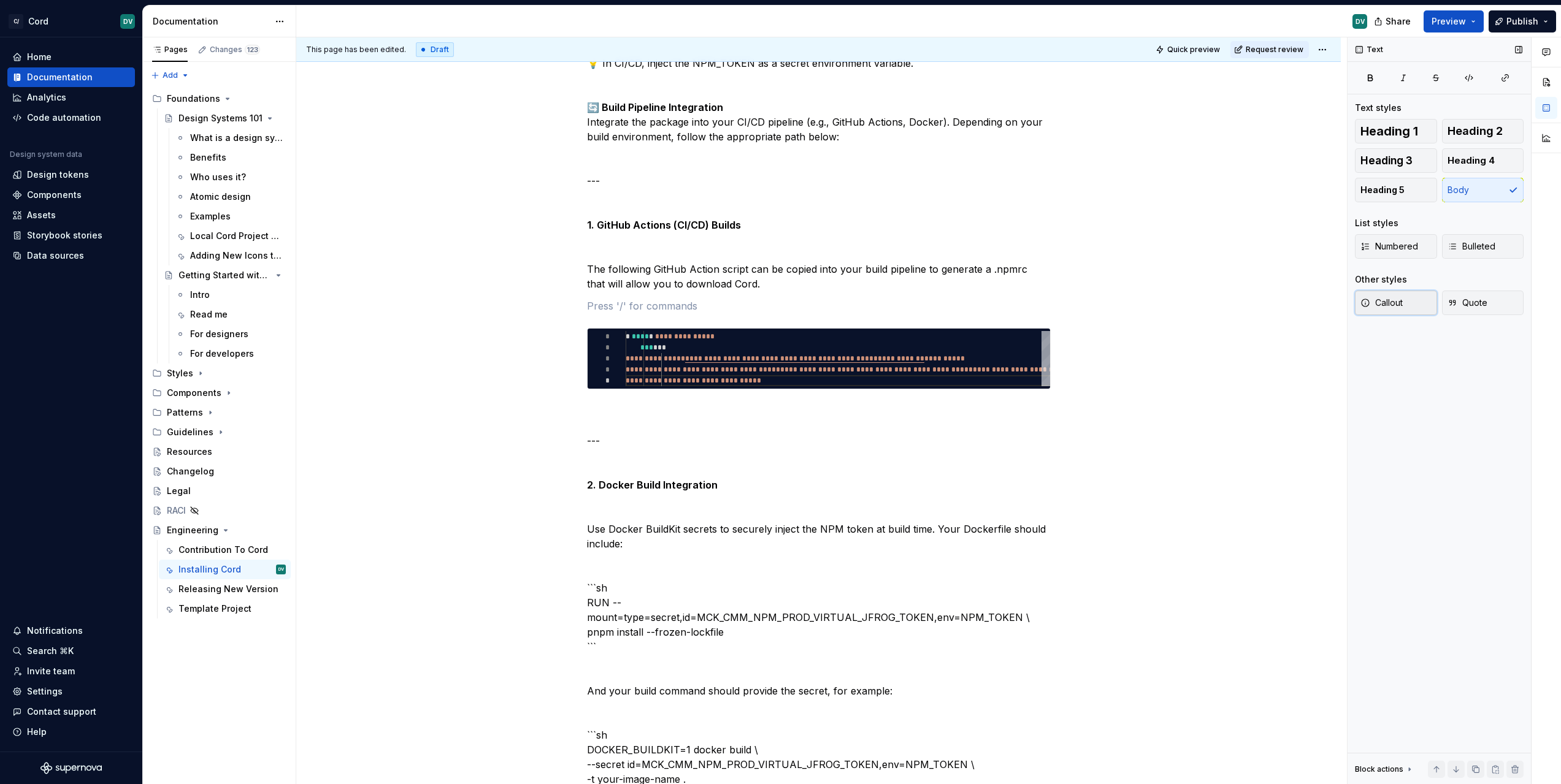
click at [1373, 296] on span "Callout" at bounding box center [1382, 302] width 43 height 12
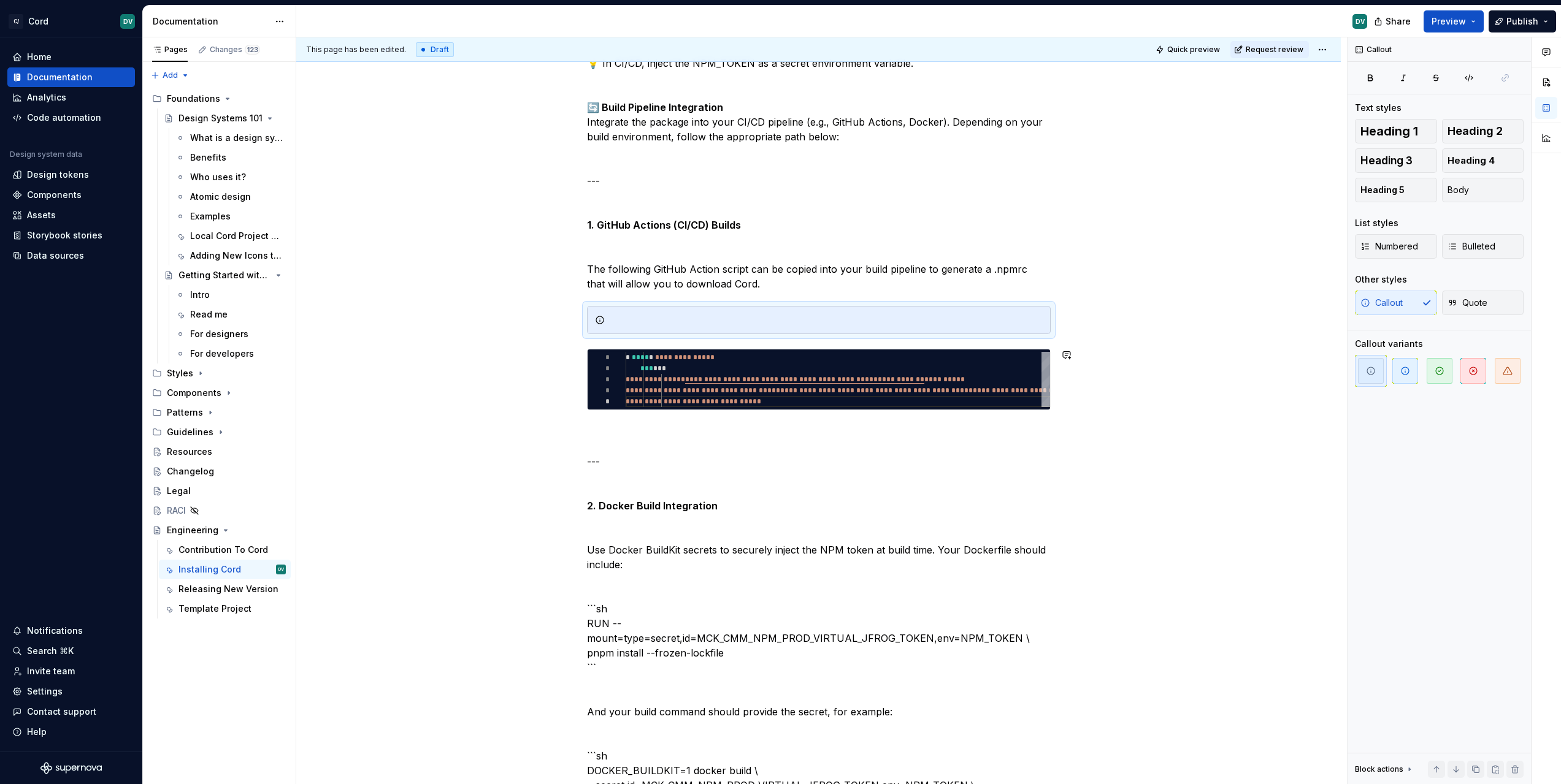
click at [703, 328] on div at bounding box center [819, 320] width 464 height 28
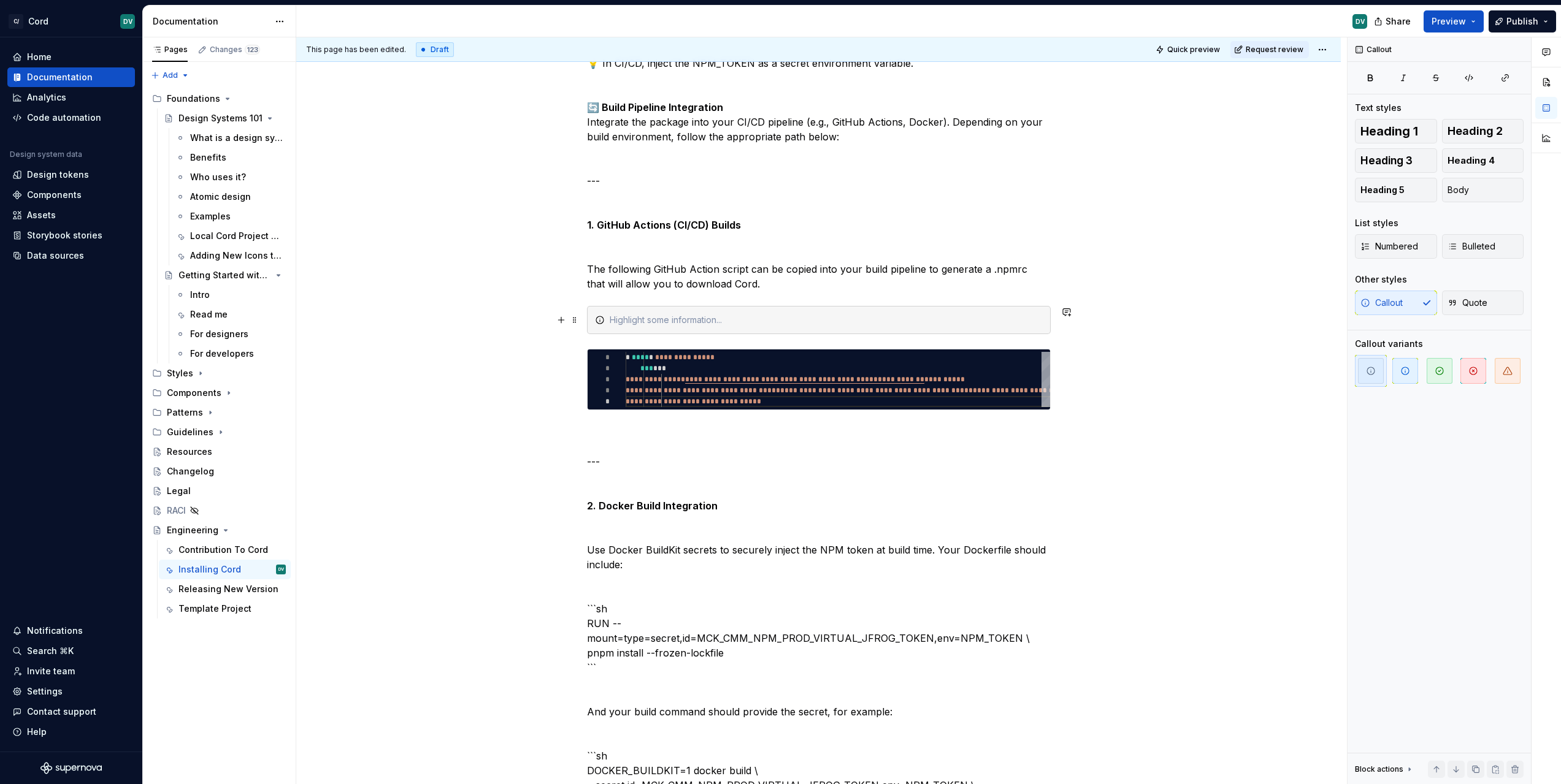
click at [702, 319] on div at bounding box center [826, 320] width 433 height 12
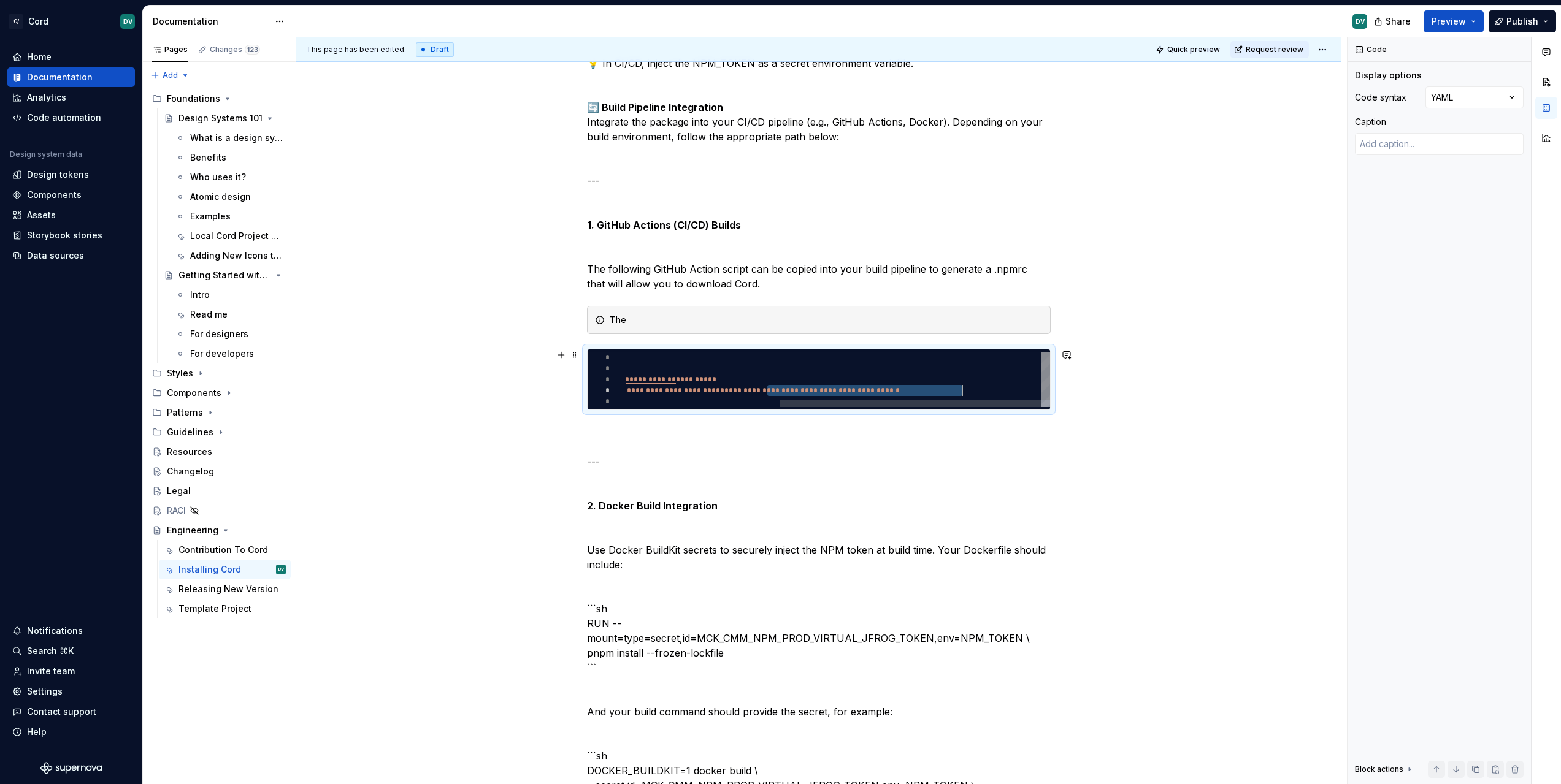
scroll to position [33, 585]
drag, startPoint x: 767, startPoint y: 391, endPoint x: 961, endPoint y: 386, distance: 194.1
click at [961, 386] on div "**********" at bounding box center [713, 383] width 673 height 63
click at [735, 322] on div "The" at bounding box center [826, 320] width 433 height 12
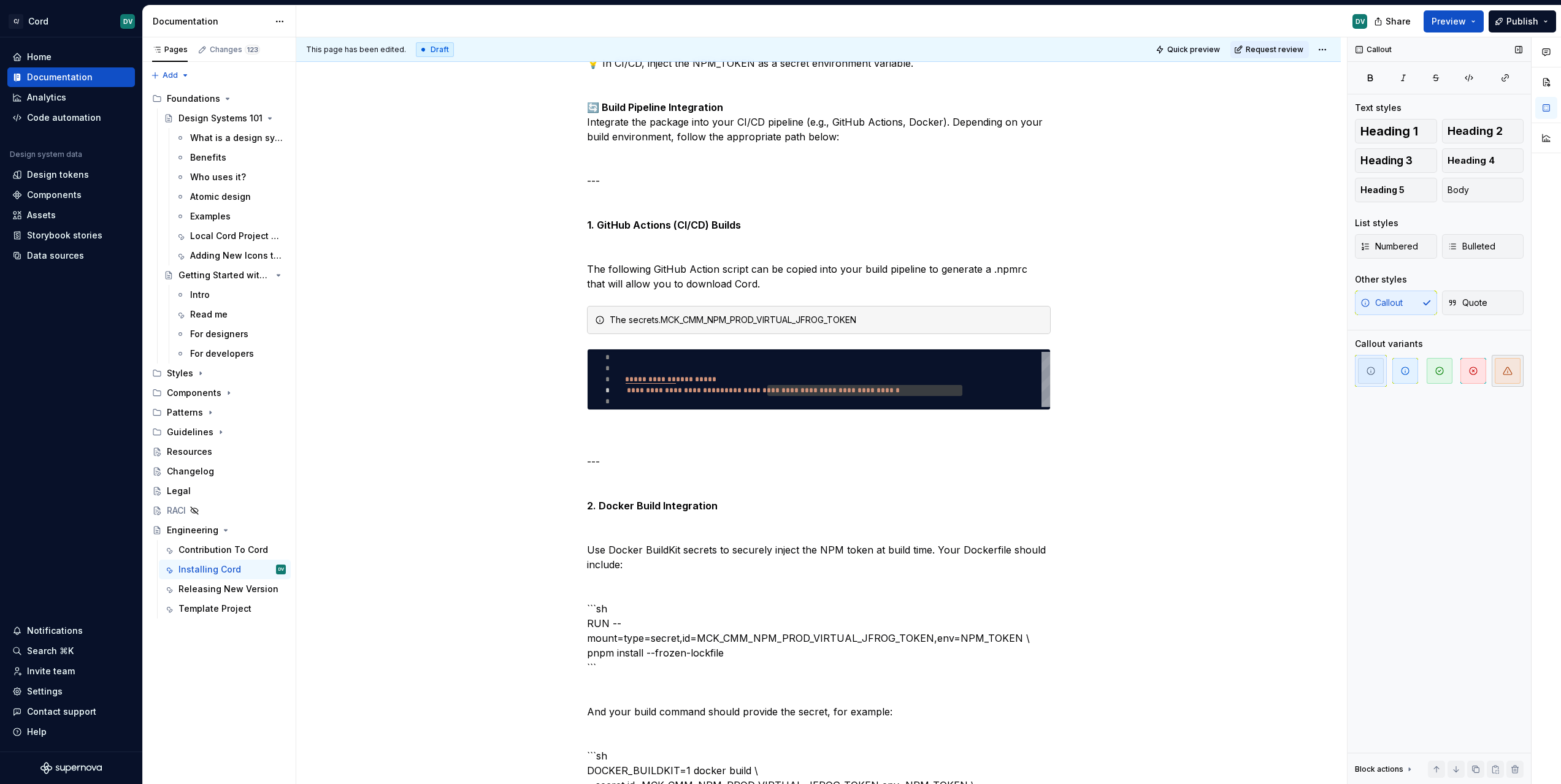
click at [1499, 372] on span "button" at bounding box center [1508, 371] width 26 height 26
click at [1407, 379] on span "button" at bounding box center [1405, 371] width 26 height 26
click at [860, 310] on div "The secrets.MCK_CMM_NPM_PROD_VIRTUAL_JFROG_TOKEN" at bounding box center [819, 320] width 464 height 28
click at [870, 313] on div "The secrets.MCK_CMM_NPM_PROD_VIRTUAL_JFROG_TOKEN" at bounding box center [819, 320] width 464 height 28
click at [876, 316] on div "The secrets.MCK_CMM_NPM_PROD_VIRTUAL_JFROG_TOKEN" at bounding box center [826, 320] width 433 height 12
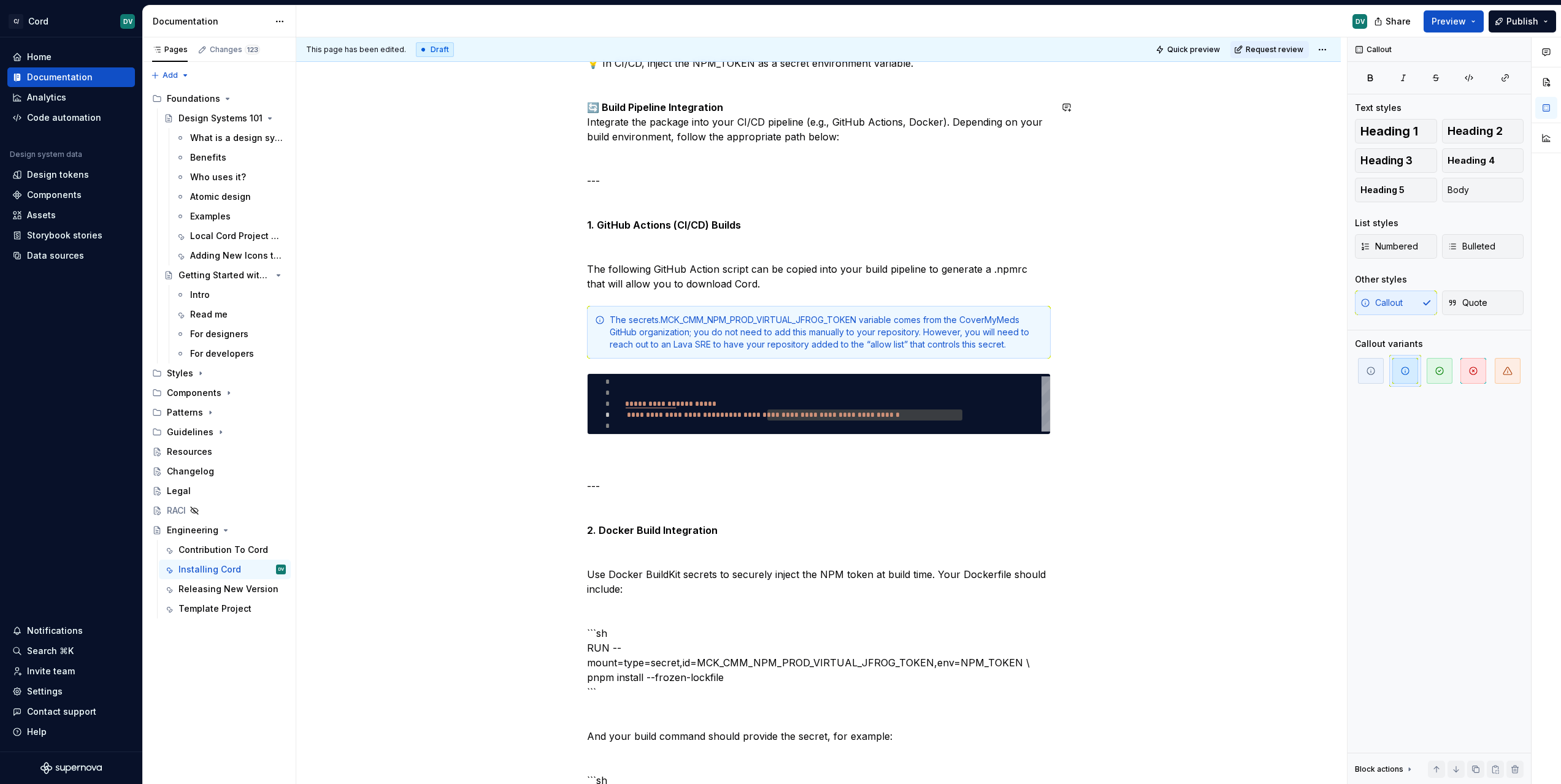
type textarea "*"
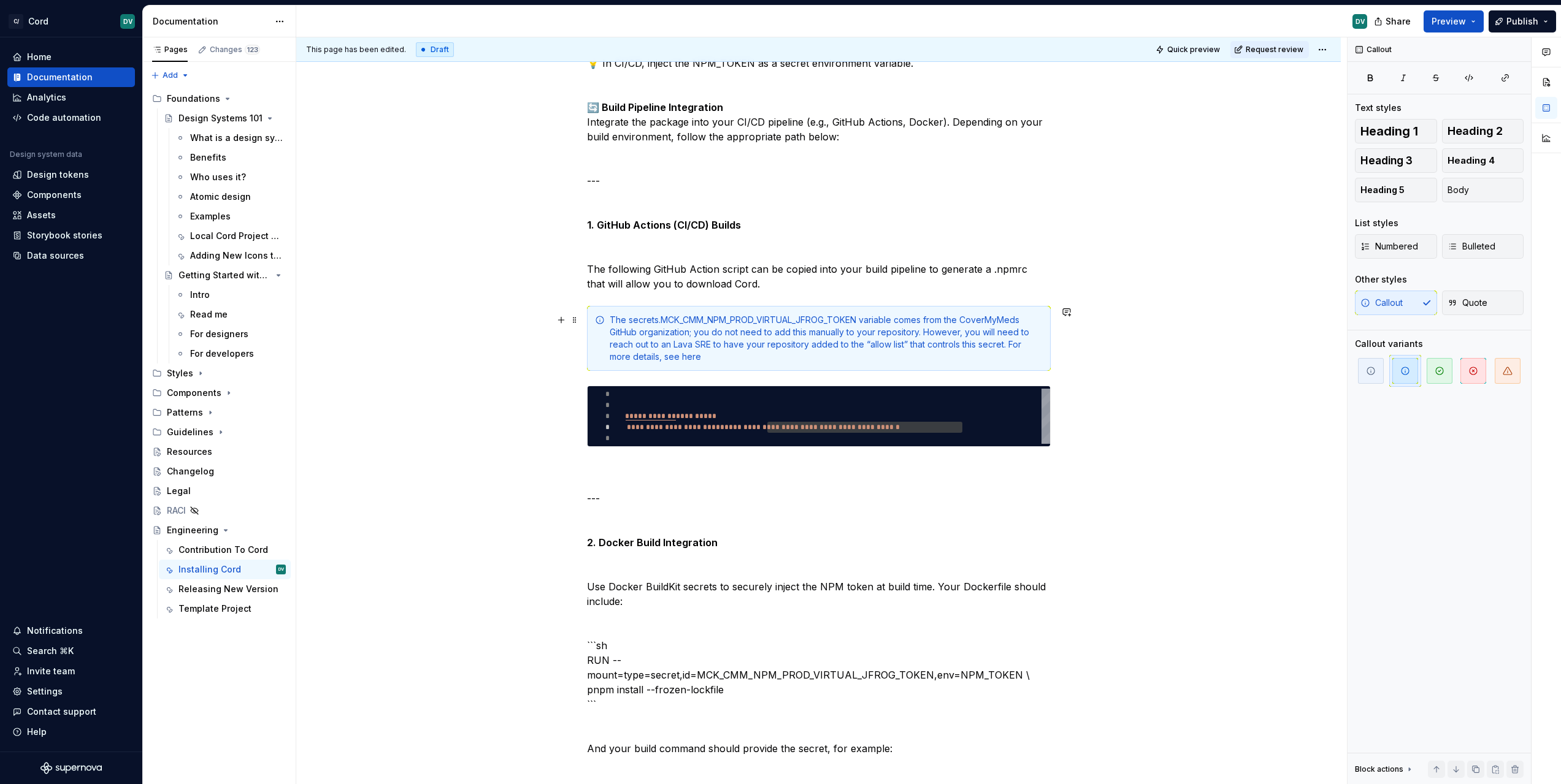
click at [692, 359] on div "The secrets.MCK_CMM_NPM_PROD_VIRTUAL_JFROG_TOKEN variable comes from the CoverM…" at bounding box center [826, 338] width 433 height 49
click at [966, 334] on button "button" at bounding box center [972, 335] width 17 height 17
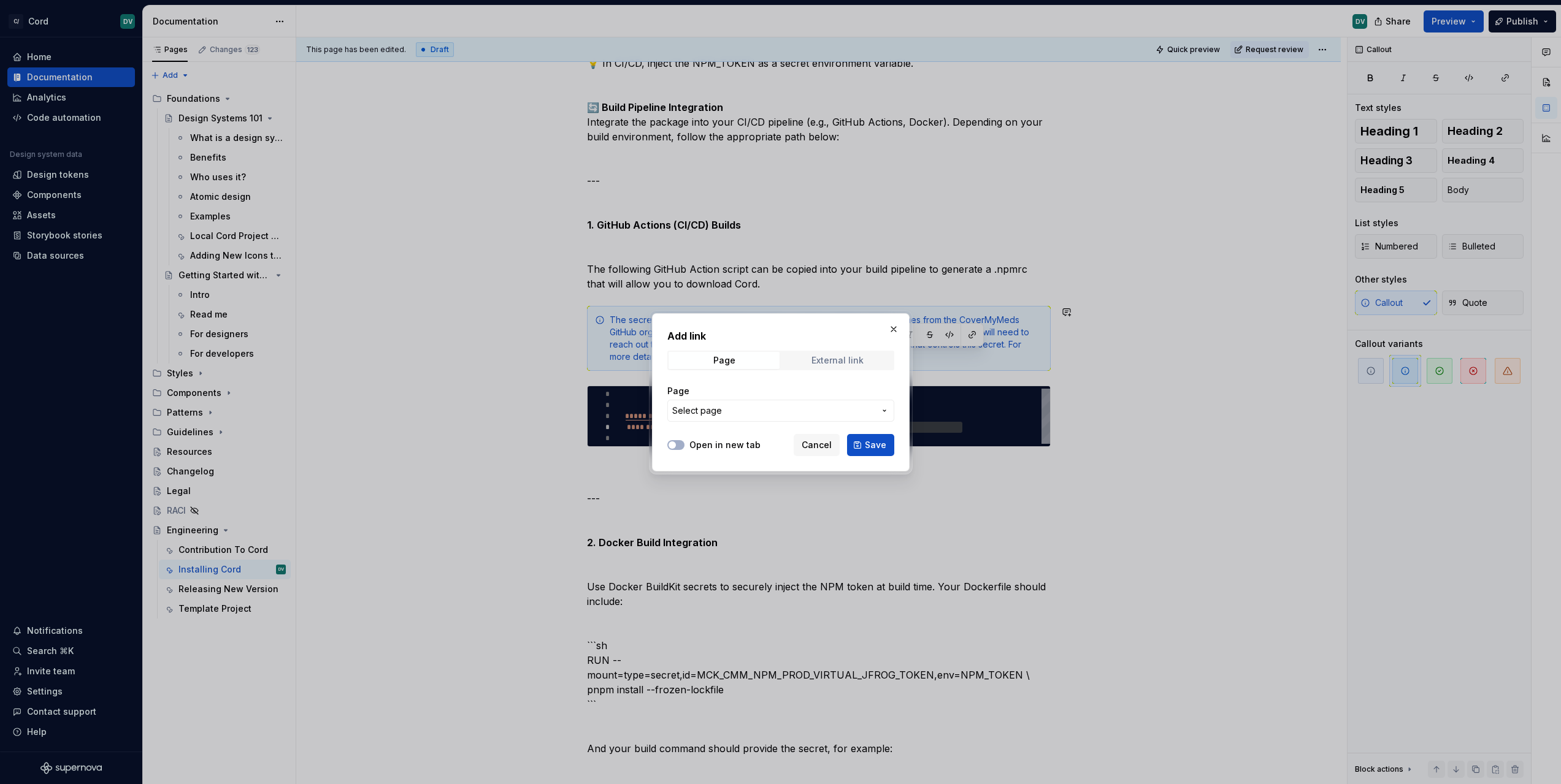
click at [821, 355] on div "External link" at bounding box center [837, 360] width 52 height 10
click at [769, 414] on input "URL" at bounding box center [780, 410] width 227 height 22
paste input "[URL][DOMAIN_NAME]"
type input "[URL][DOMAIN_NAME]"
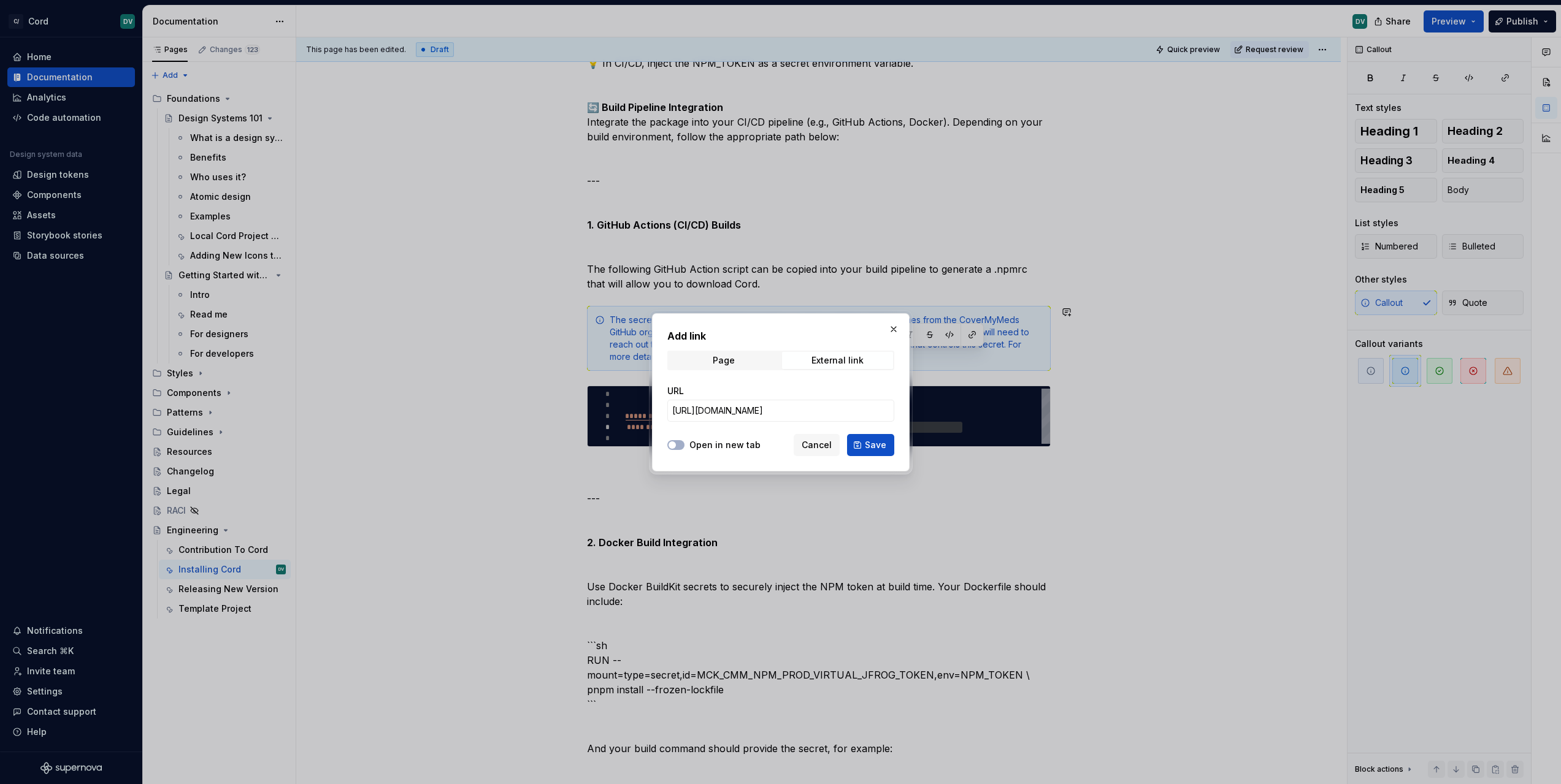
click at [713, 441] on label "Open in new tab" at bounding box center [725, 445] width 71 height 12
click at [684, 441] on button "Open in new tab" at bounding box center [676, 445] width 17 height 10
click at [884, 447] on span "Save" at bounding box center [875, 445] width 21 height 12
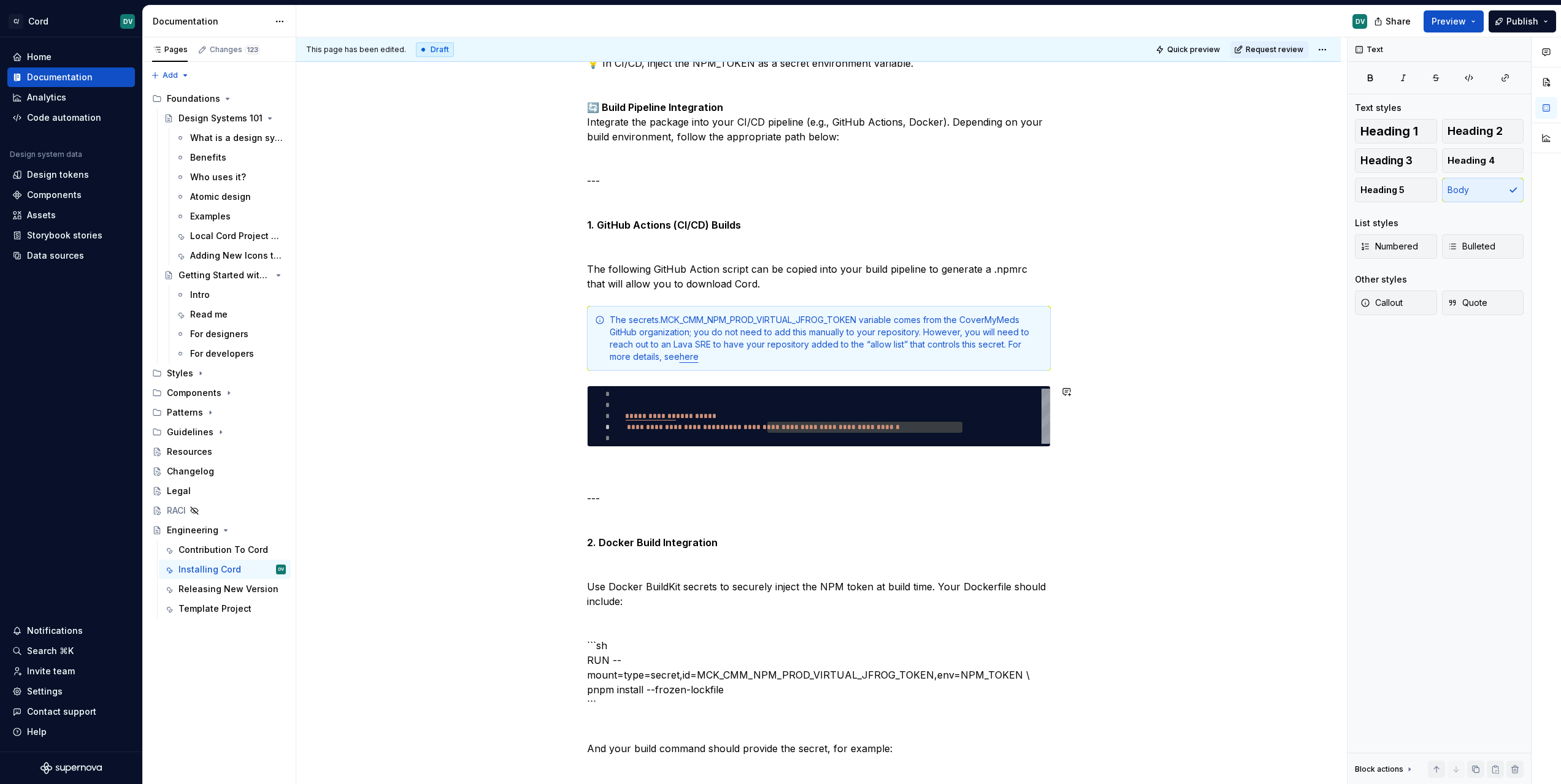
click at [752, 363] on div "The secrets.MCK_CMM_NPM_PROD_VIRTUAL_JFROG_TOKEN variable comes from the CoverM…" at bounding box center [819, 338] width 464 height 65
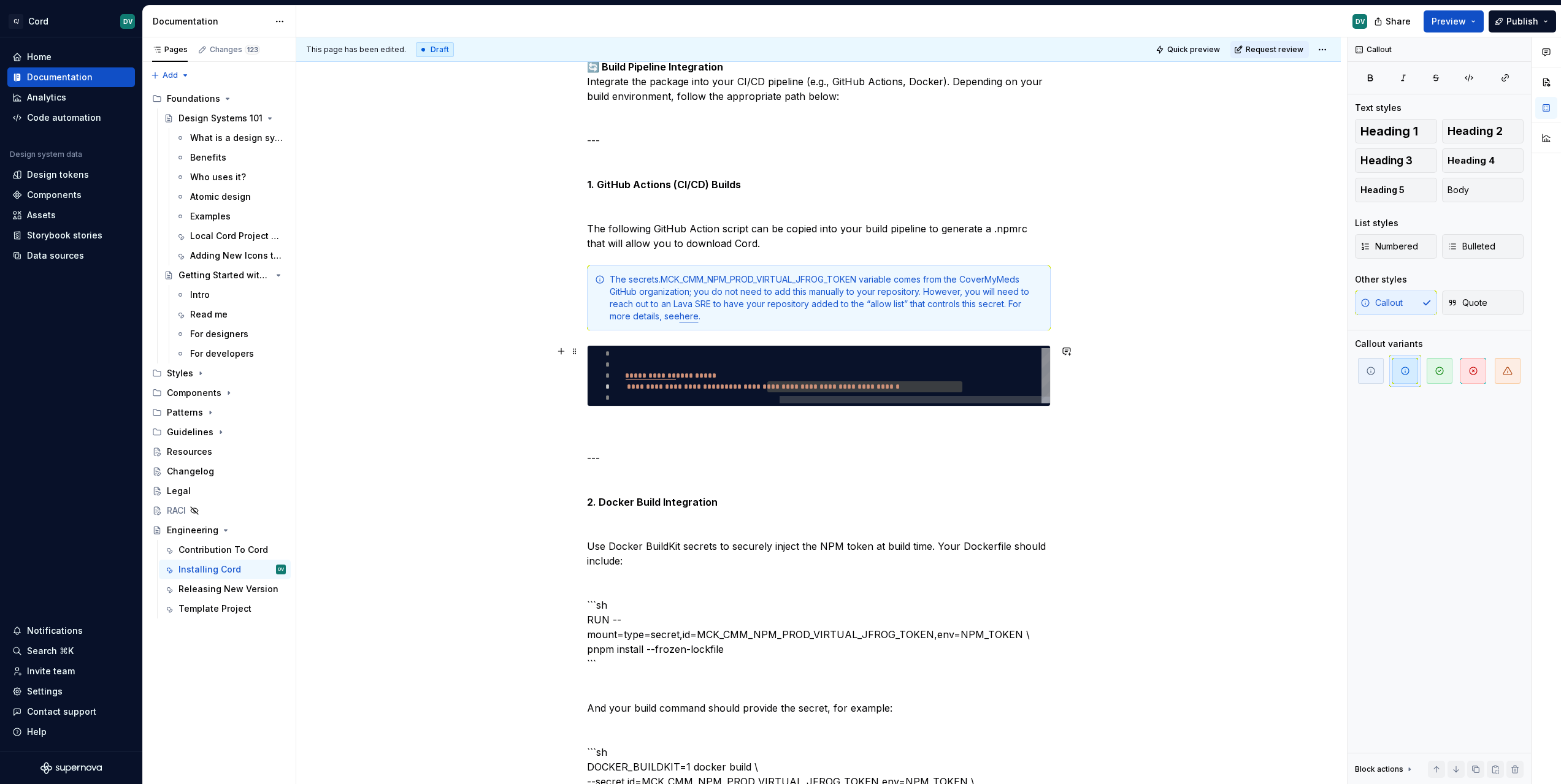
scroll to position [1396, 0]
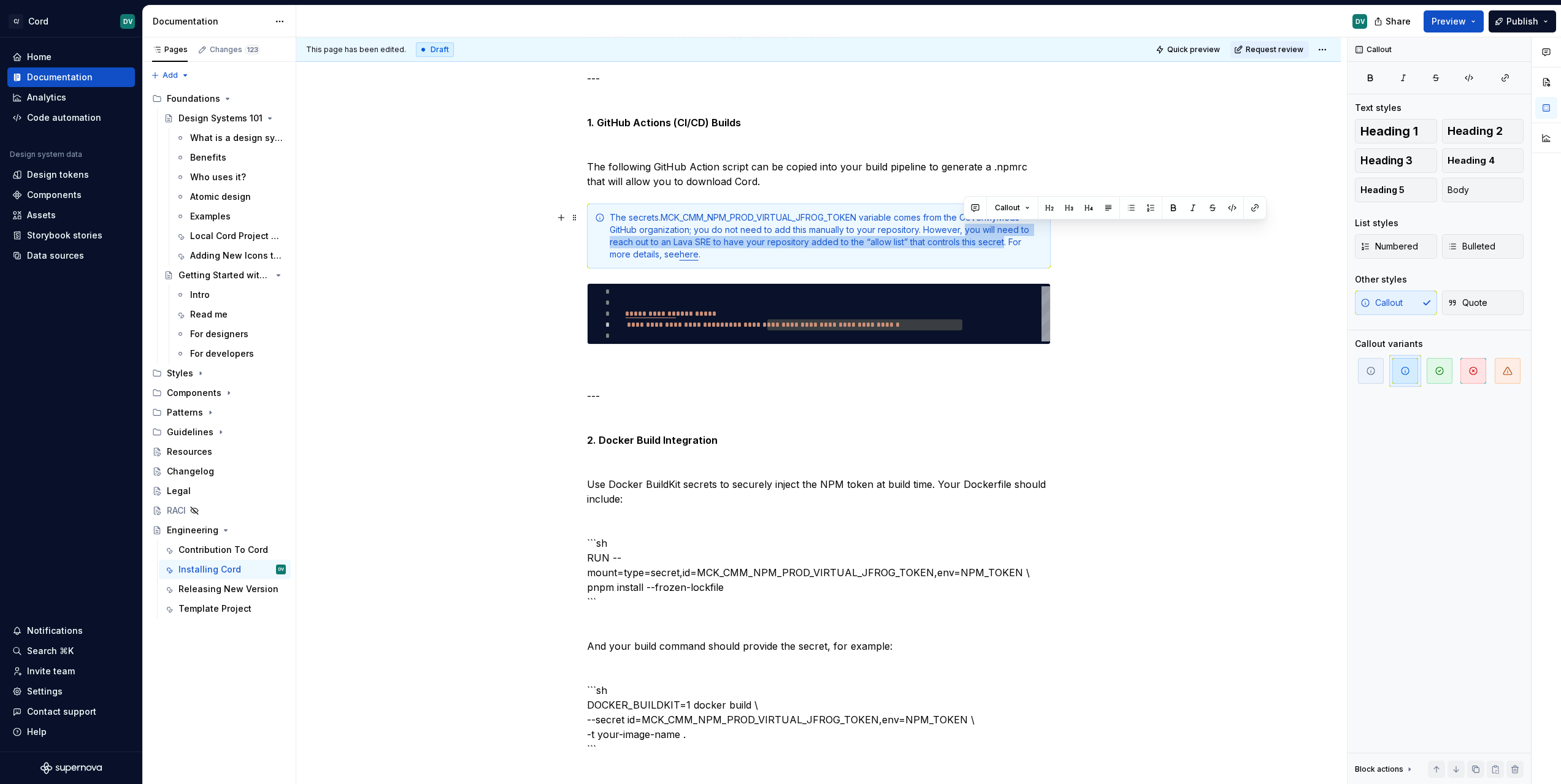
drag, startPoint x: 965, startPoint y: 230, endPoint x: 1003, endPoint y: 242, distance: 39.8
click at [1003, 242] on div "The secrets.MCK_CMM_NPM_PROD_VIRTUAL_JFROG_TOKEN variable comes from the CoverM…" at bounding box center [826, 236] width 433 height 49
click at [1178, 268] on div "**********" at bounding box center [819, 73] width 1045 height 2513
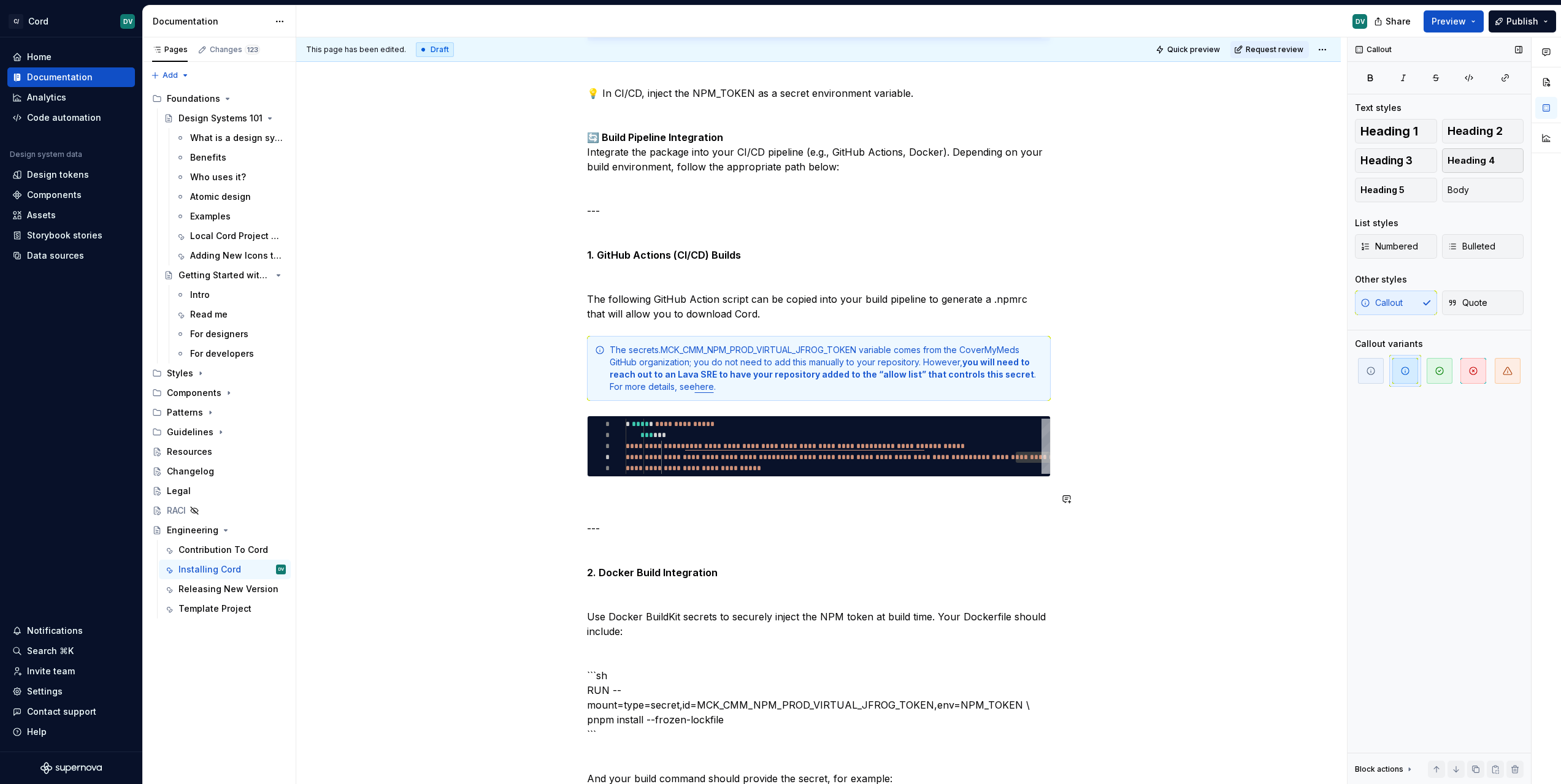
scroll to position [1238, 0]
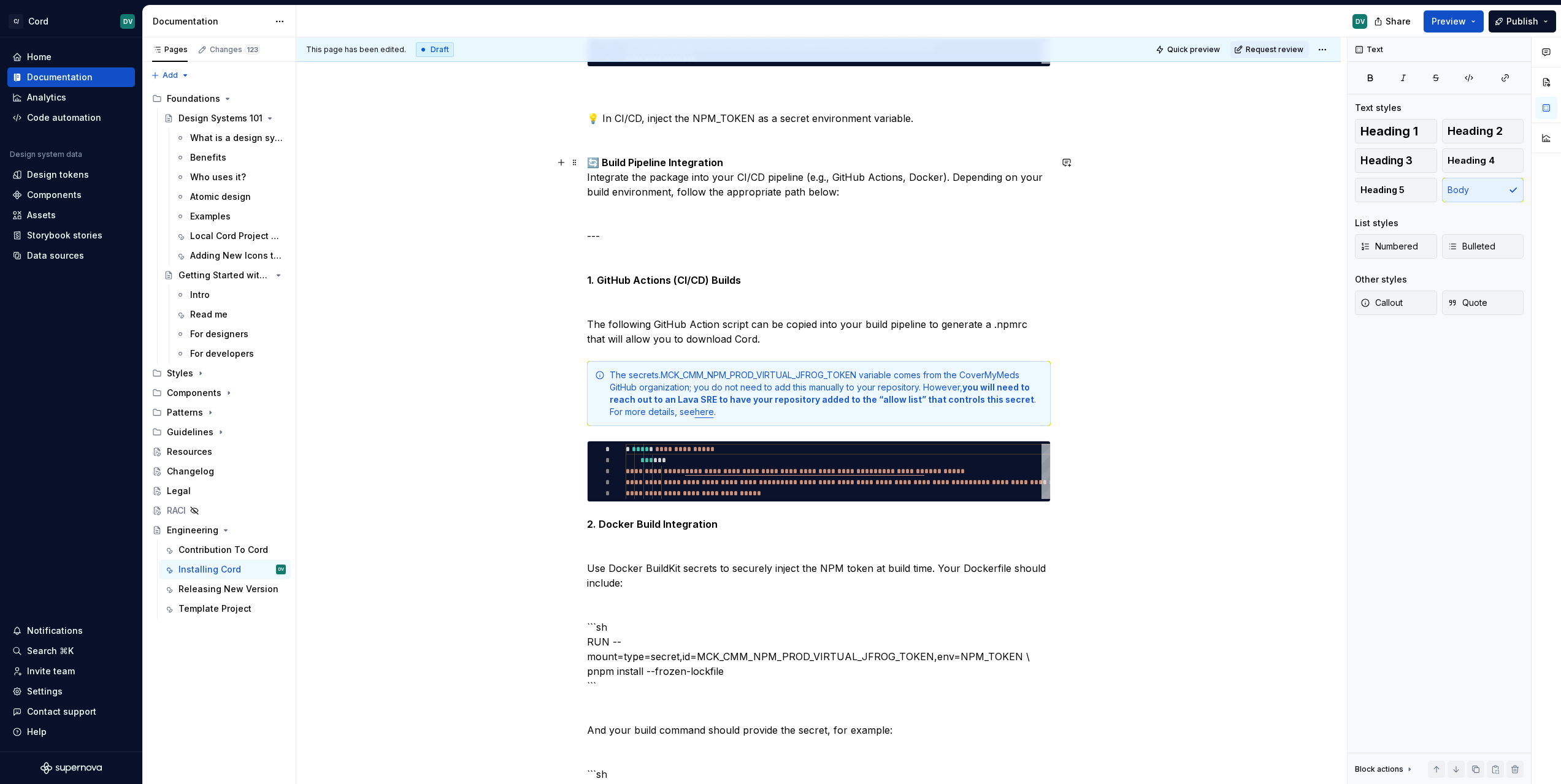
click at [654, 296] on p "🔄 Build Pipeline Integration Integrate the package into your CI/CD pipeline (e.…" at bounding box center [819, 250] width 464 height 191
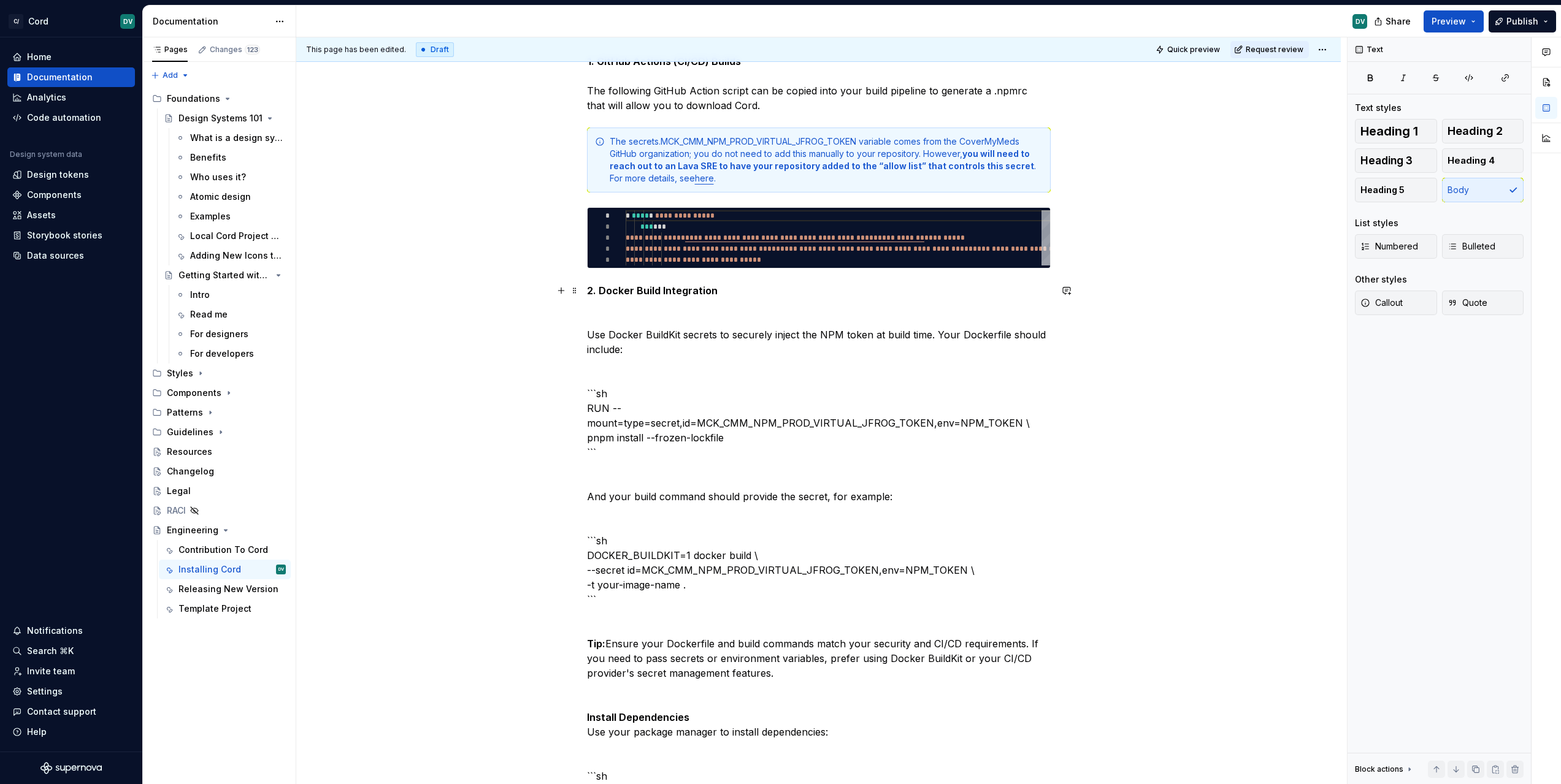
scroll to position [1474, 0]
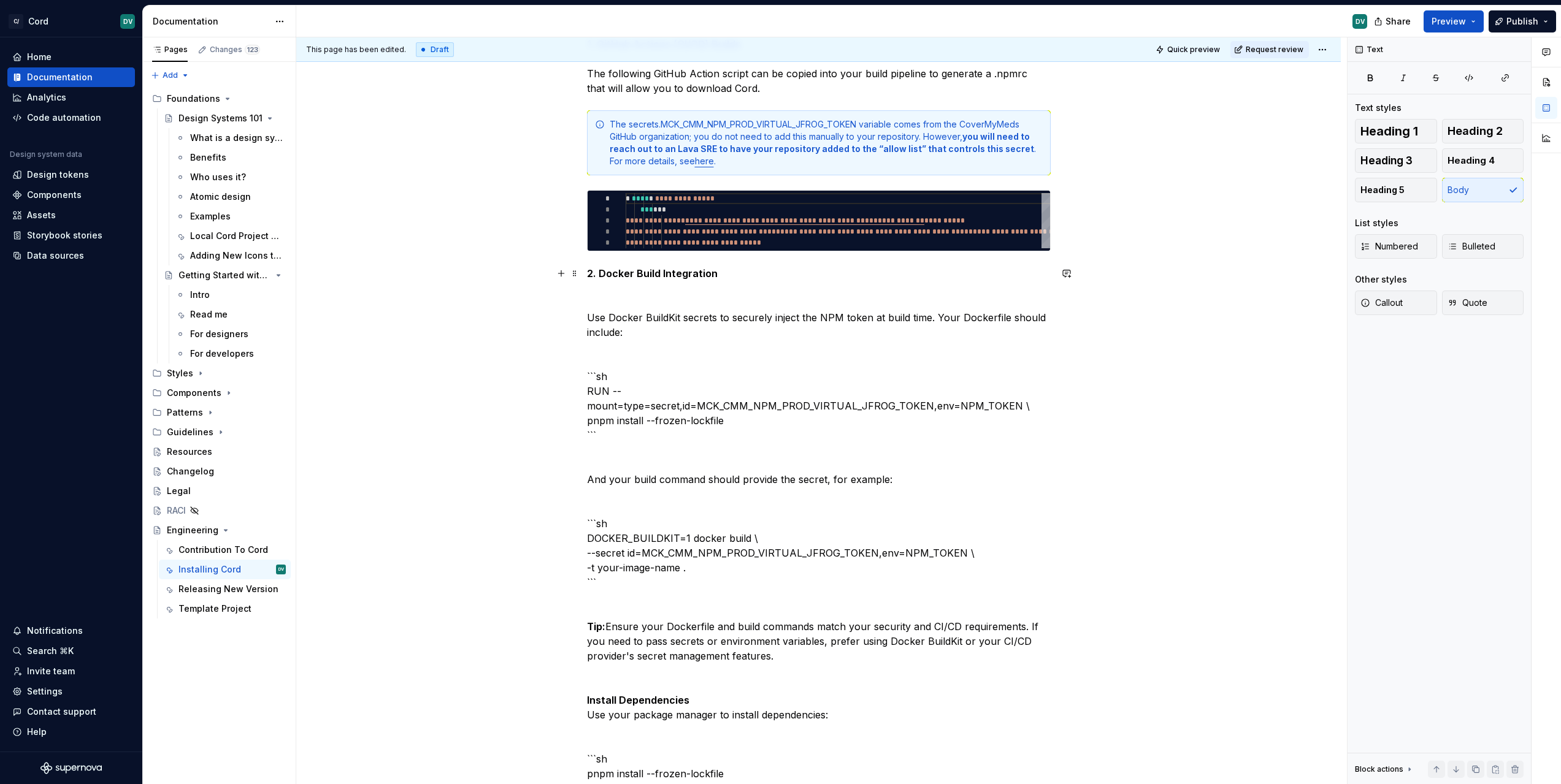
click at [696, 384] on p "2. Docker Build Integration Use Docker BuildKit secrets to securely inject the …" at bounding box center [819, 589] width 464 height 648
click at [698, 341] on p "2. Docker Build Integration Use Docker BuildKit secrets to securely inject the …" at bounding box center [819, 589] width 464 height 648
click at [698, 337] on p "2. Docker Build Integration Use Docker BuildKit secrets to securely inject the …" at bounding box center [819, 589] width 464 height 648
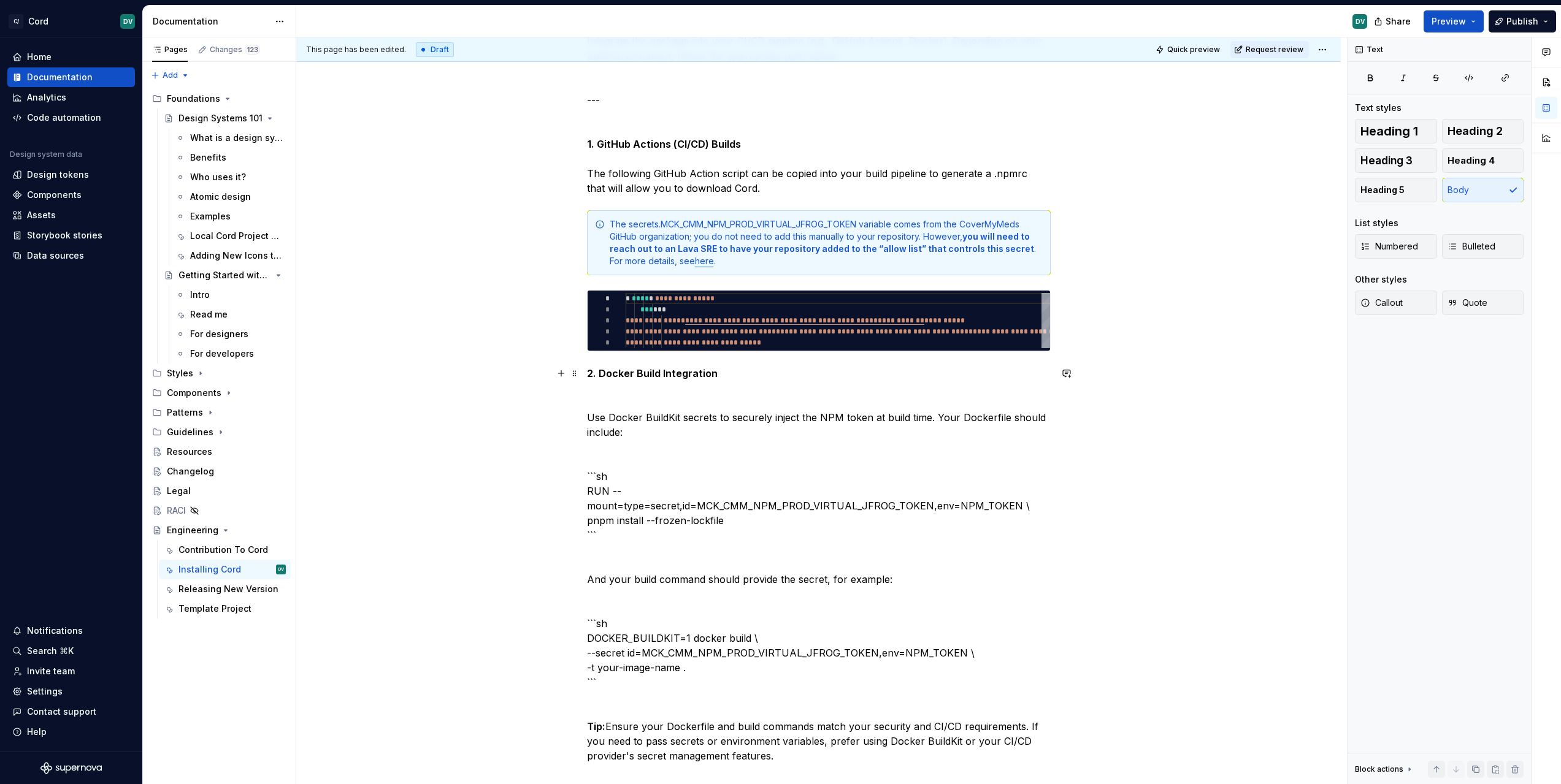
click at [651, 398] on p "2. Docker Build Integration Use Docker BuildKit secrets to securely inject the …" at bounding box center [819, 689] width 464 height 648
click at [751, 511] on p "2. Docker Build Integration Use Docker BuildKit secrets to securely inject the …" at bounding box center [819, 689] width 464 height 648
drag, startPoint x: 756, startPoint y: 516, endPoint x: 563, endPoint y: 493, distance: 194.4
click at [563, 493] on div "**********" at bounding box center [819, 50] width 1045 height 2425
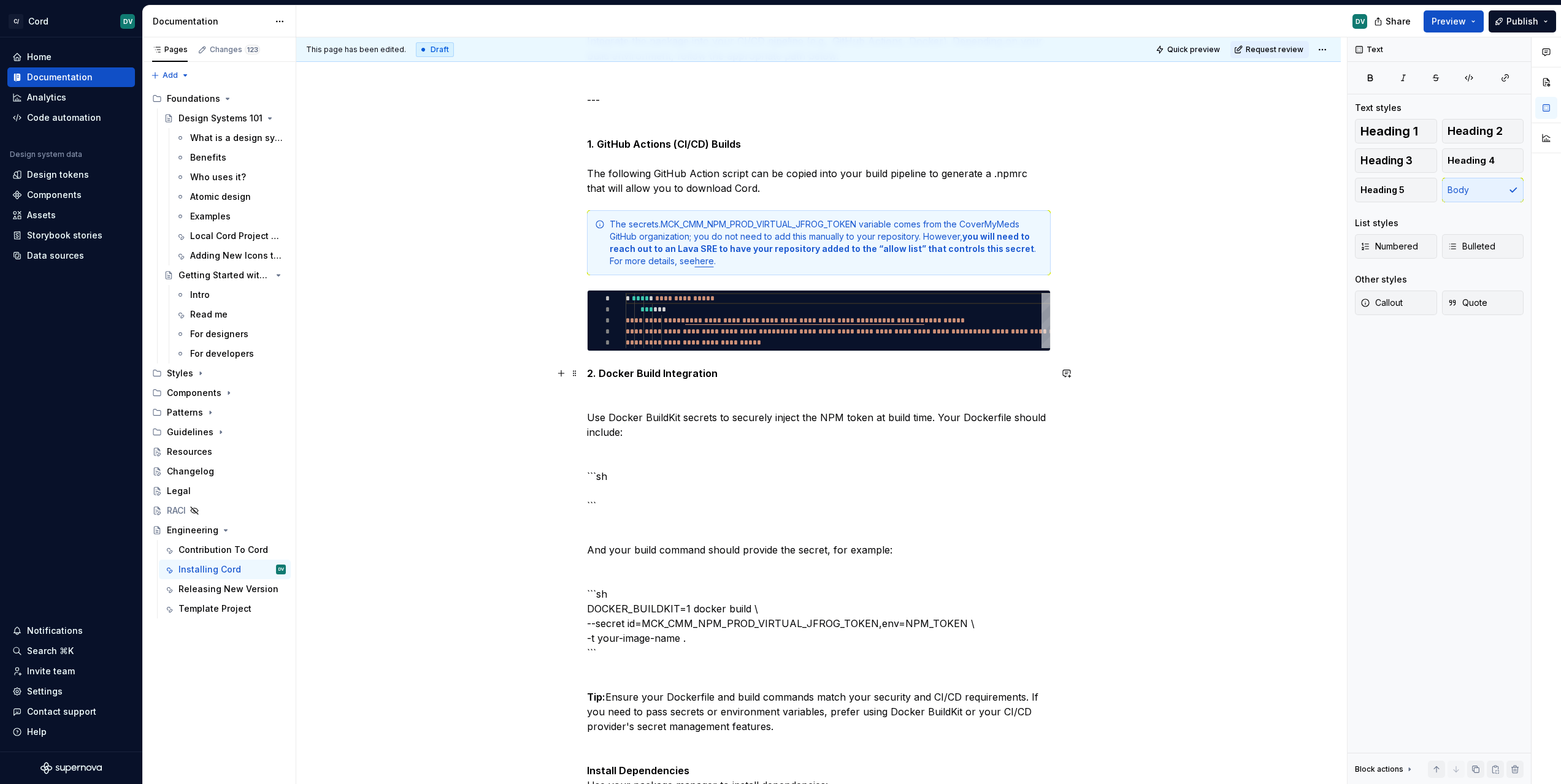
click at [666, 467] on p "2. Docker Build Integration Use Docker BuildKit secrets to securely inject the …" at bounding box center [819, 675] width 464 height 618
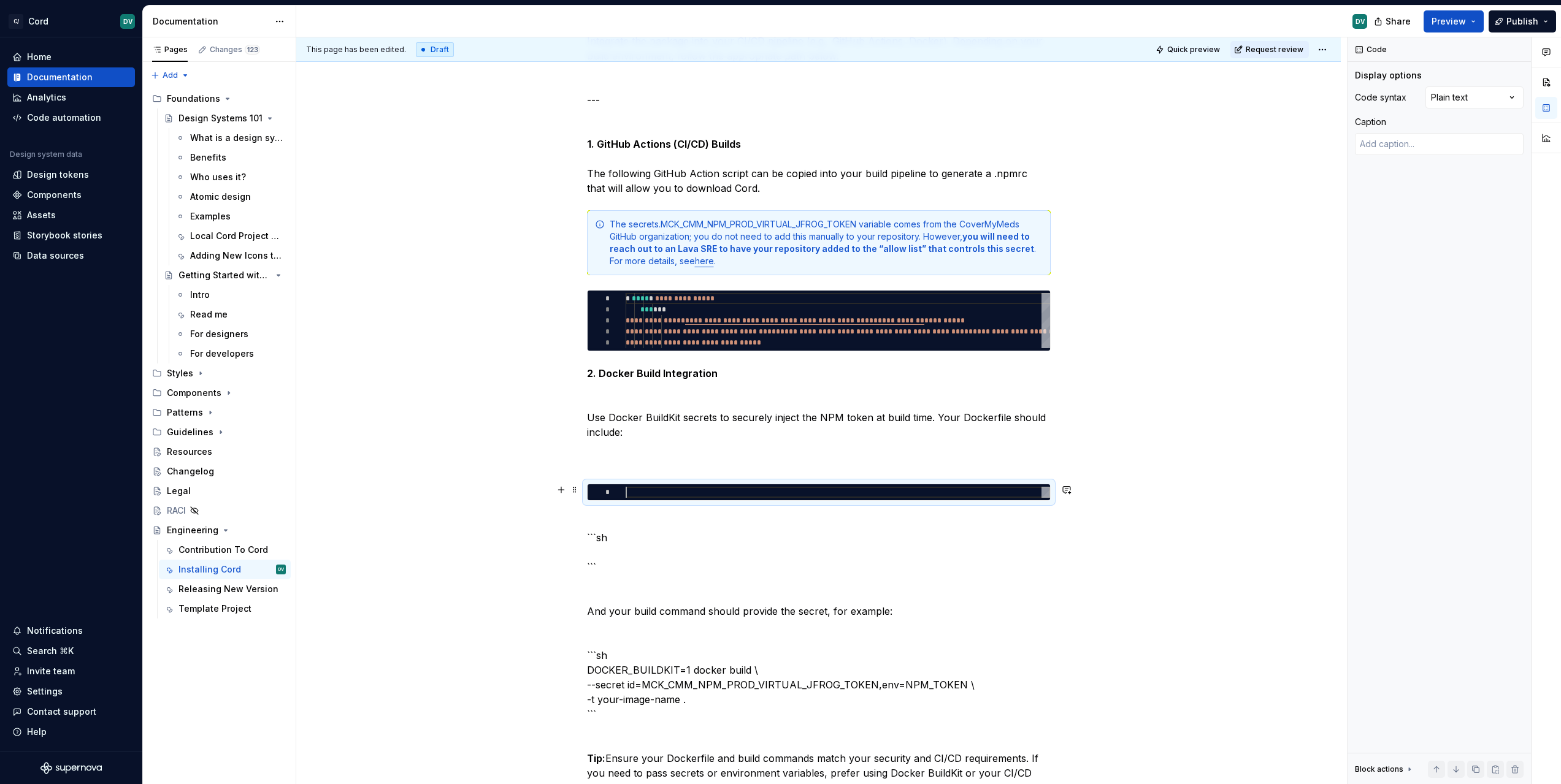
click at [812, 487] on div at bounding box center [838, 493] width 425 height 11
type textarea "*"
type textarea "**********"
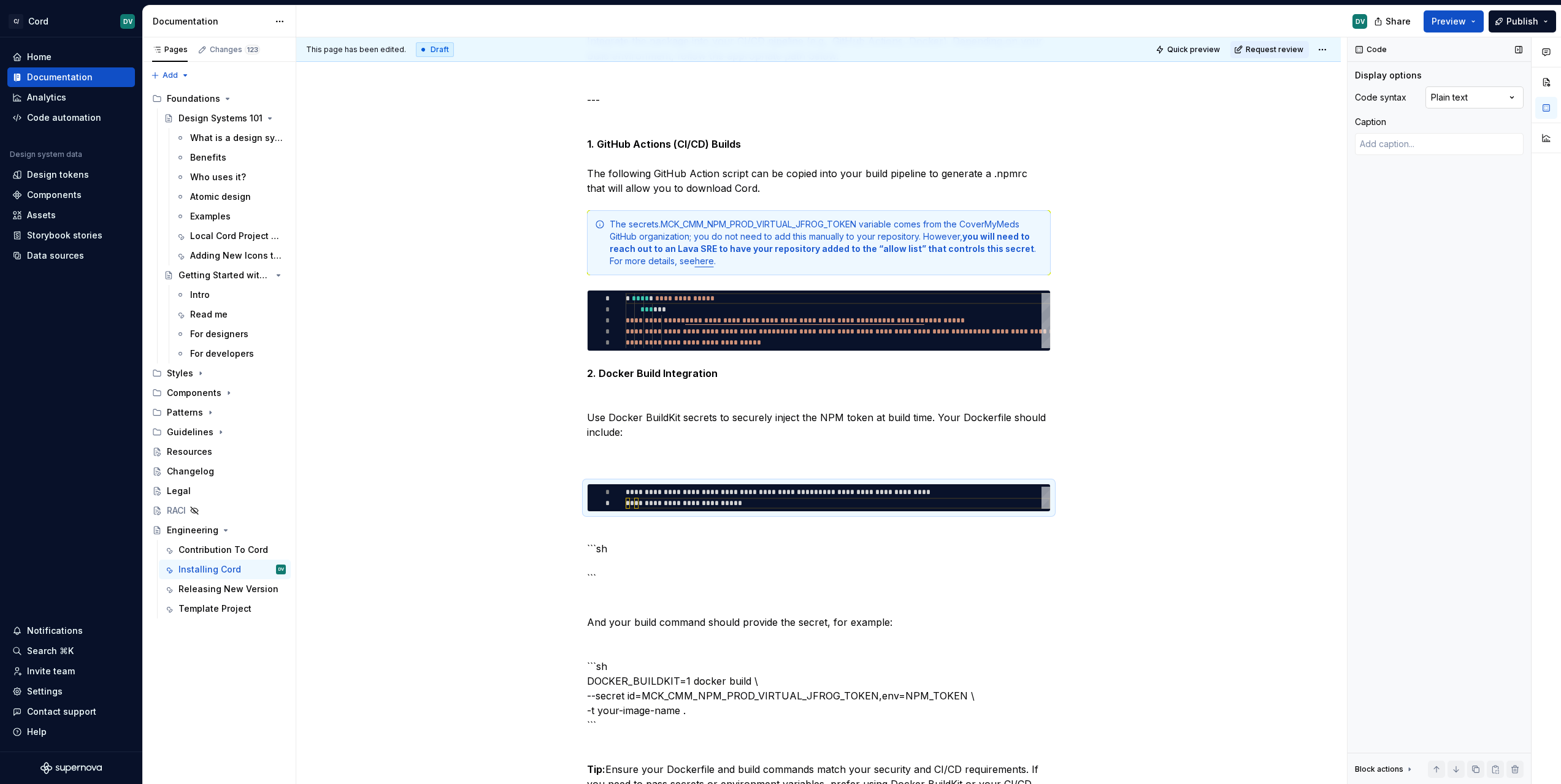
click at [1447, 89] on div "Comments Open comments No comments yet Select ‘Comment’ from the block context …" at bounding box center [1454, 411] width 213 height 747
click at [1444, 357] on div "Code Display options Code syntax Plain text Caption Block actions Move up Move …" at bounding box center [1439, 411] width 183 height 747
click at [1047, 421] on p "2. Docker Build Integration Use Docker BuildKit secrets to securely inject the …" at bounding box center [819, 417] width 464 height 103
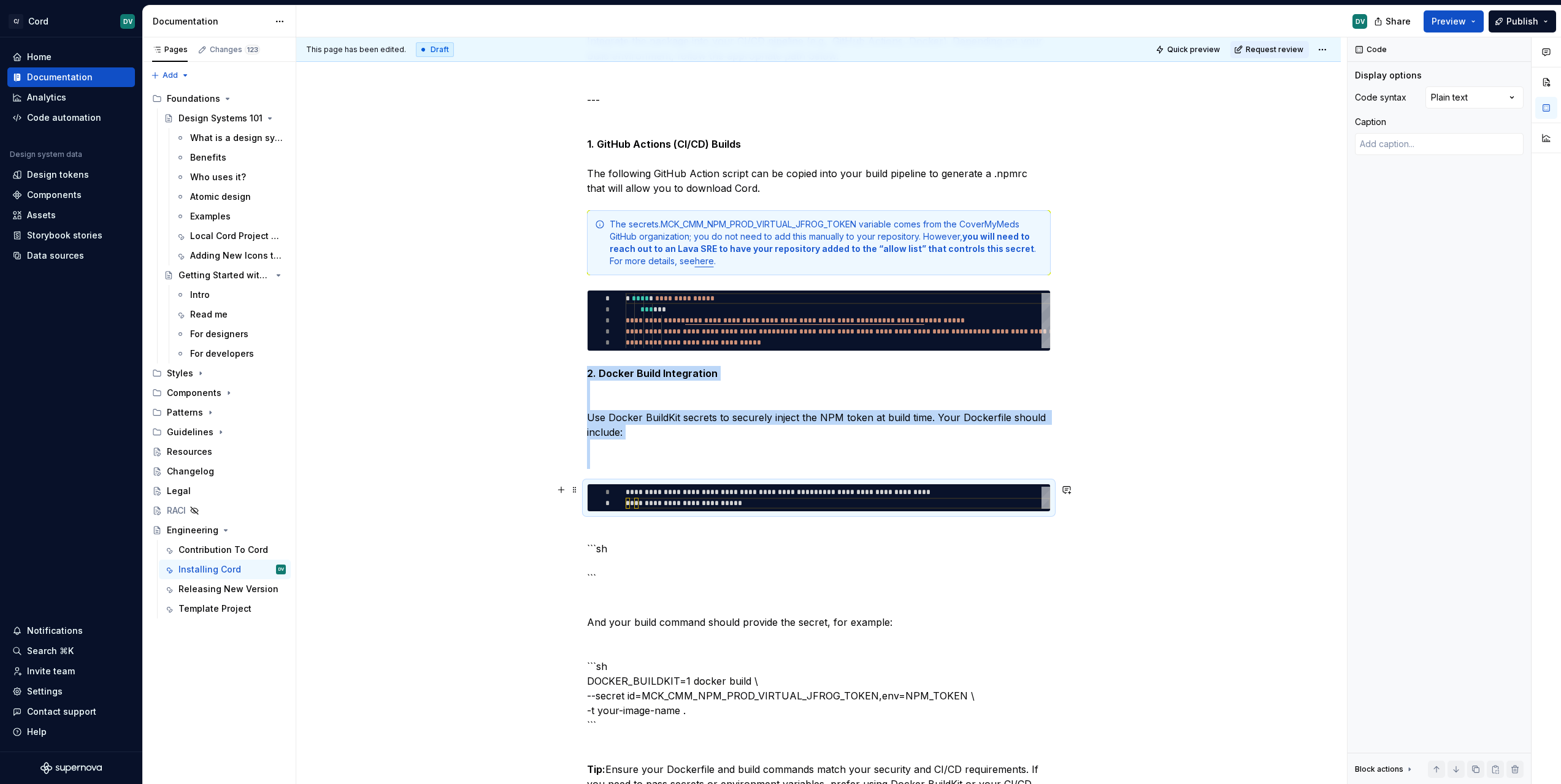
click at [612, 504] on div at bounding box center [606, 503] width 38 height 11
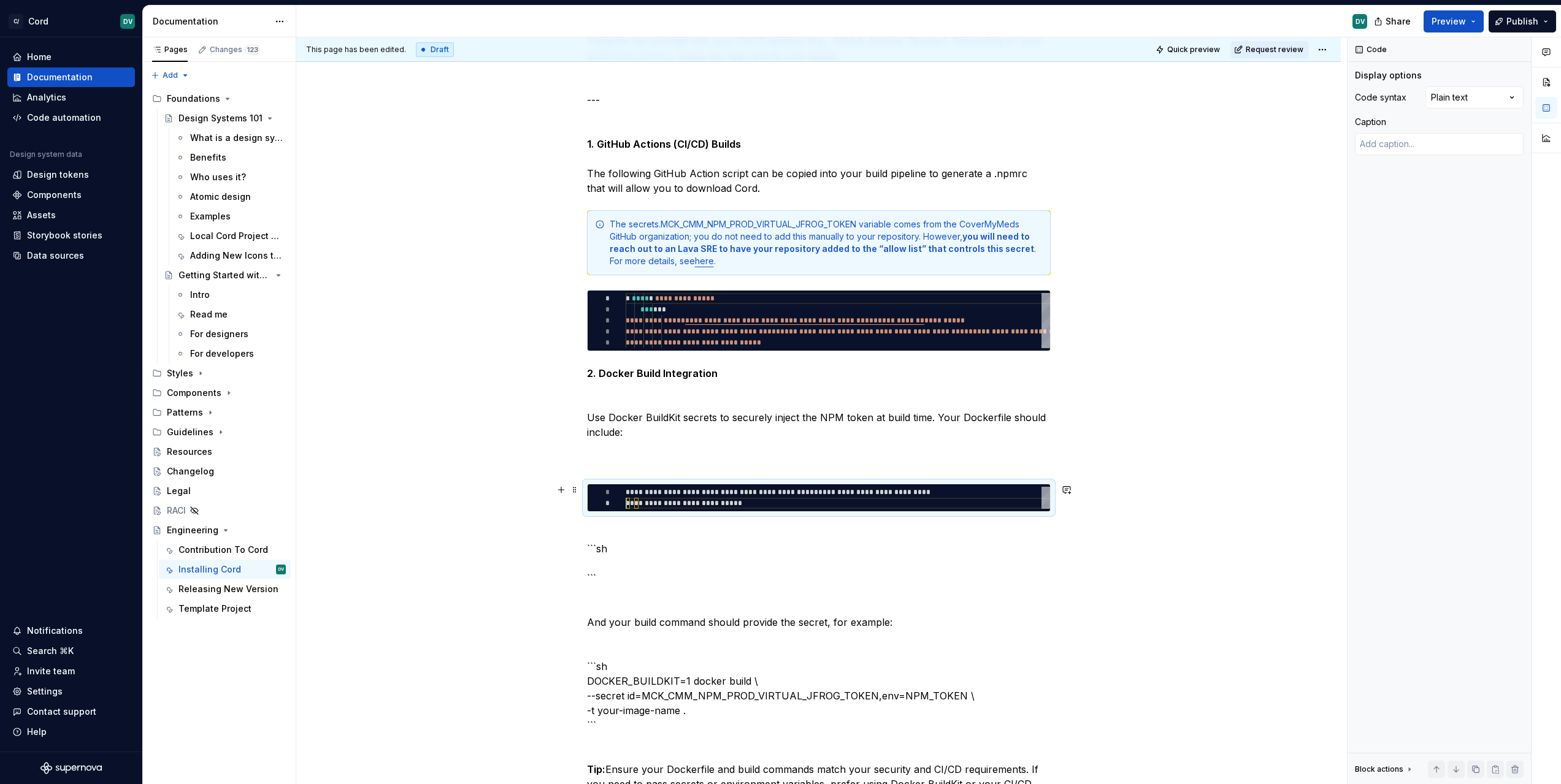
click at [627, 504] on div "**********" at bounding box center [838, 498] width 425 height 22
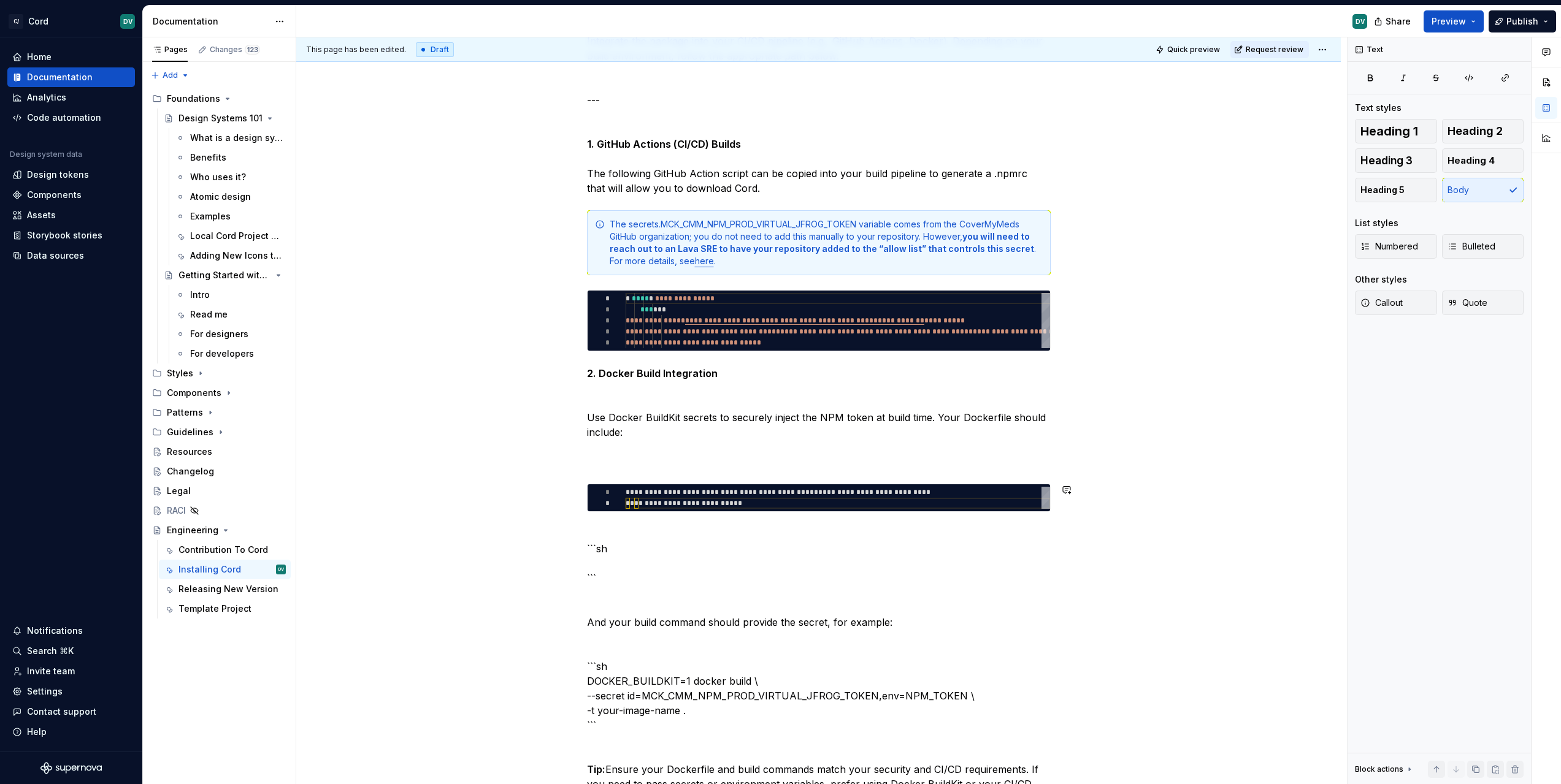
click at [646, 550] on p "```sh ``` And your build command should provide the secret, for example: ```sh …" at bounding box center [819, 791] width 464 height 530
drag, startPoint x: 632, startPoint y: 571, endPoint x: 560, endPoint y: 546, distance: 76.2
click at [560, 546] on div "**********" at bounding box center [819, 72] width 1045 height 2467
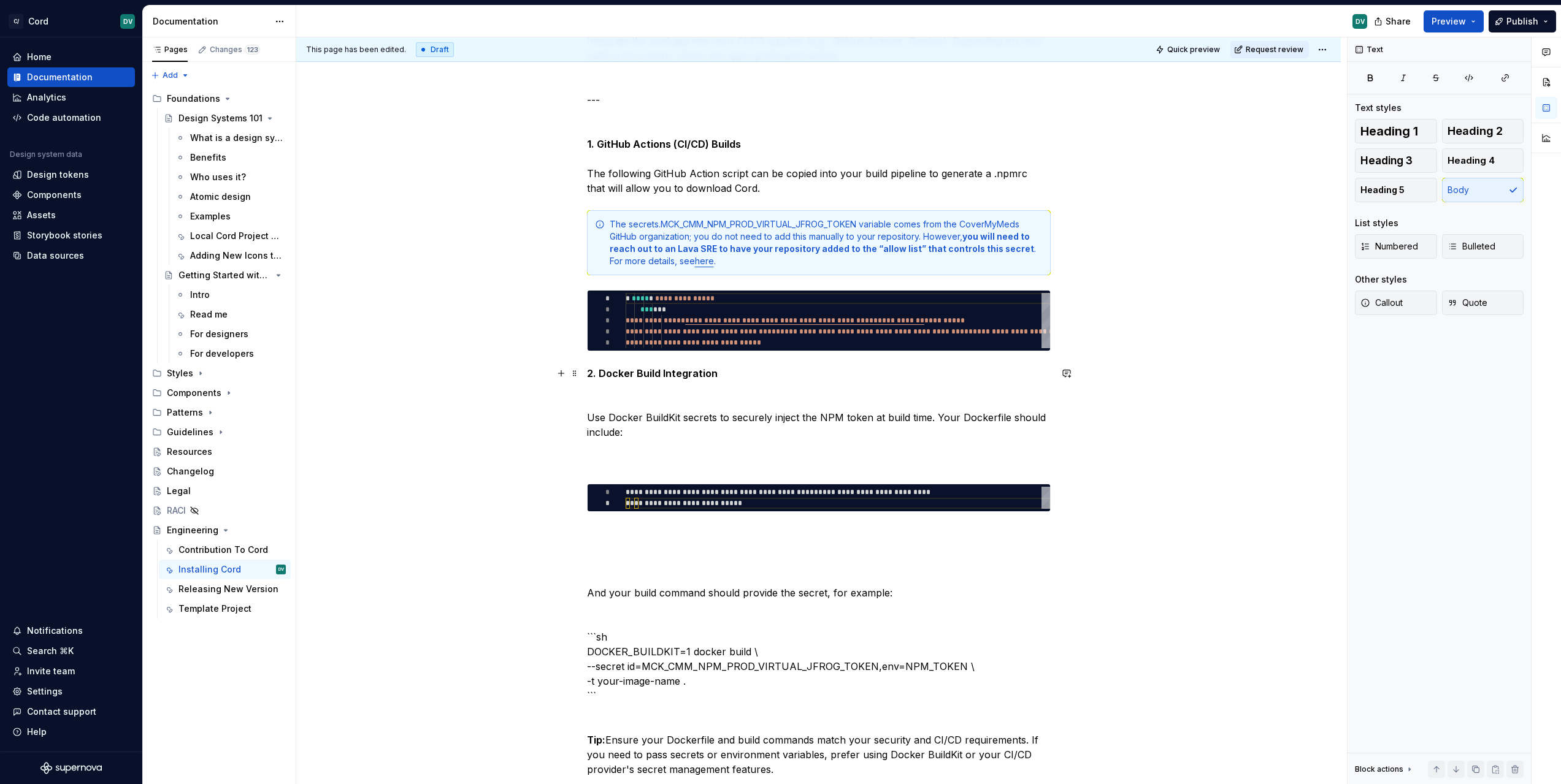
click at [874, 457] on p "2. Docker Build Integration Use Docker BuildKit secrets to securely inject the …" at bounding box center [819, 417] width 464 height 103
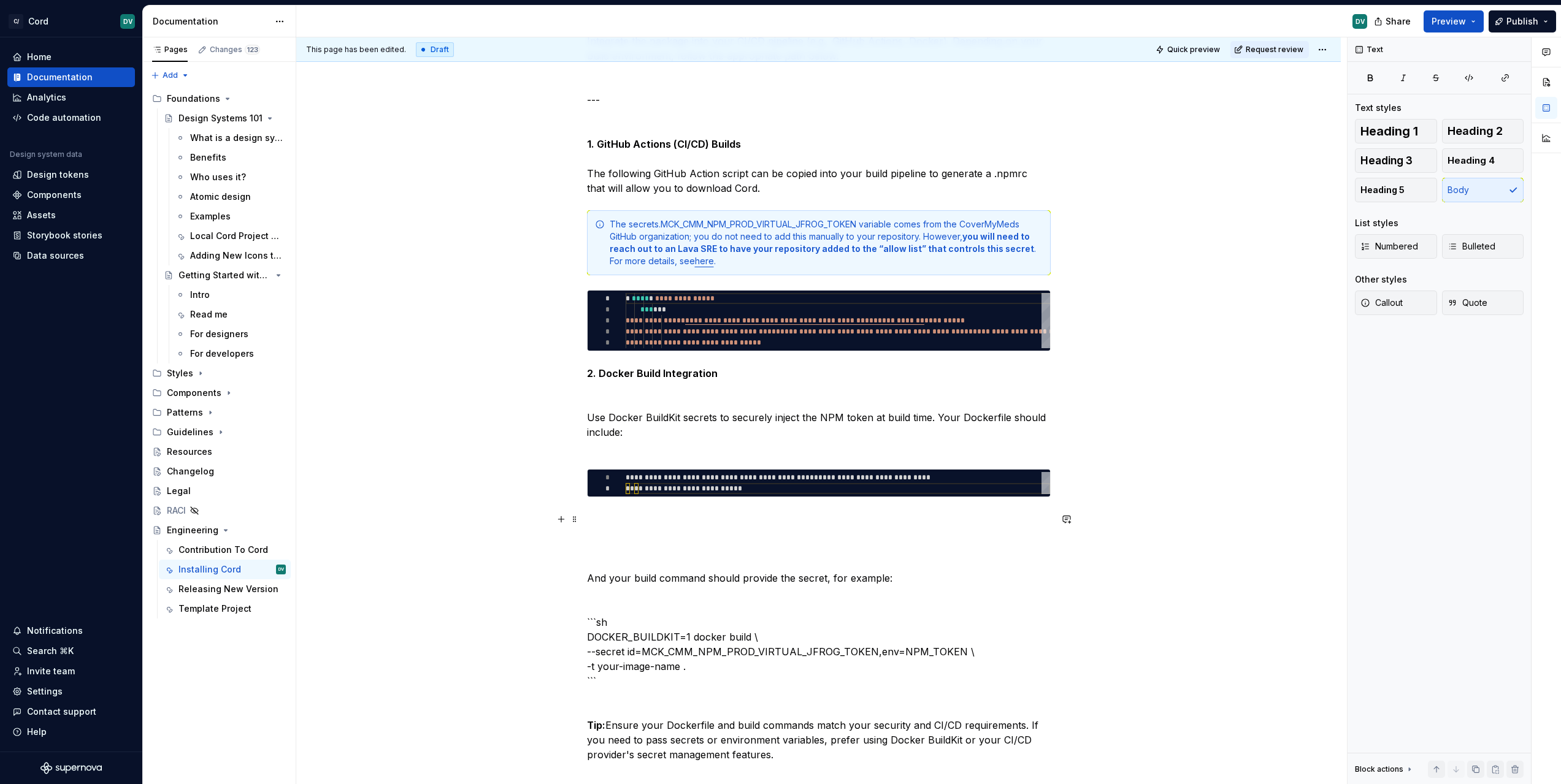
click at [661, 603] on p "And your build command should provide the secret, for example: ```sh DOCKER_BUI…" at bounding box center [819, 762] width 464 height 500
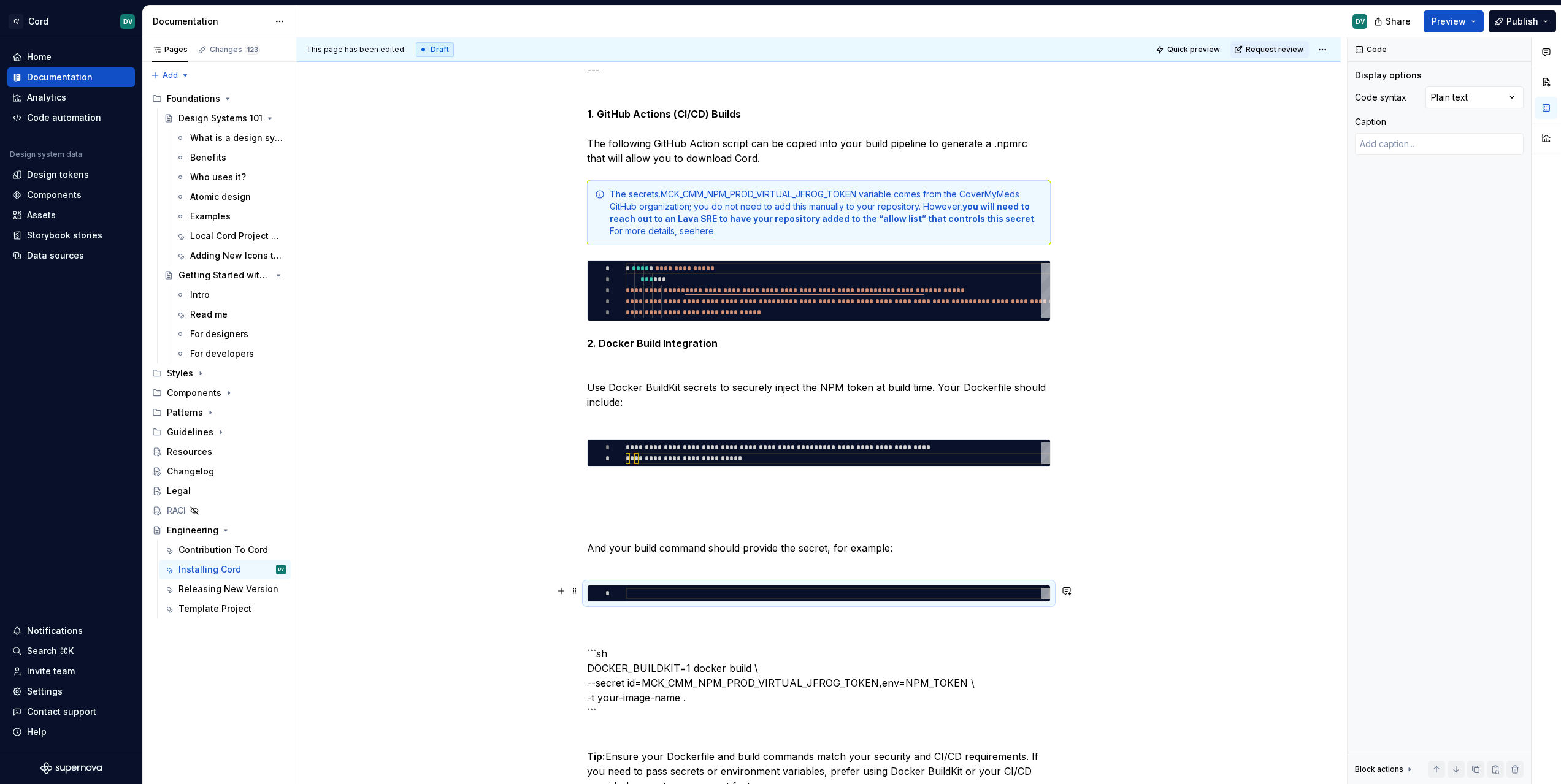
scroll to position [1466, 0]
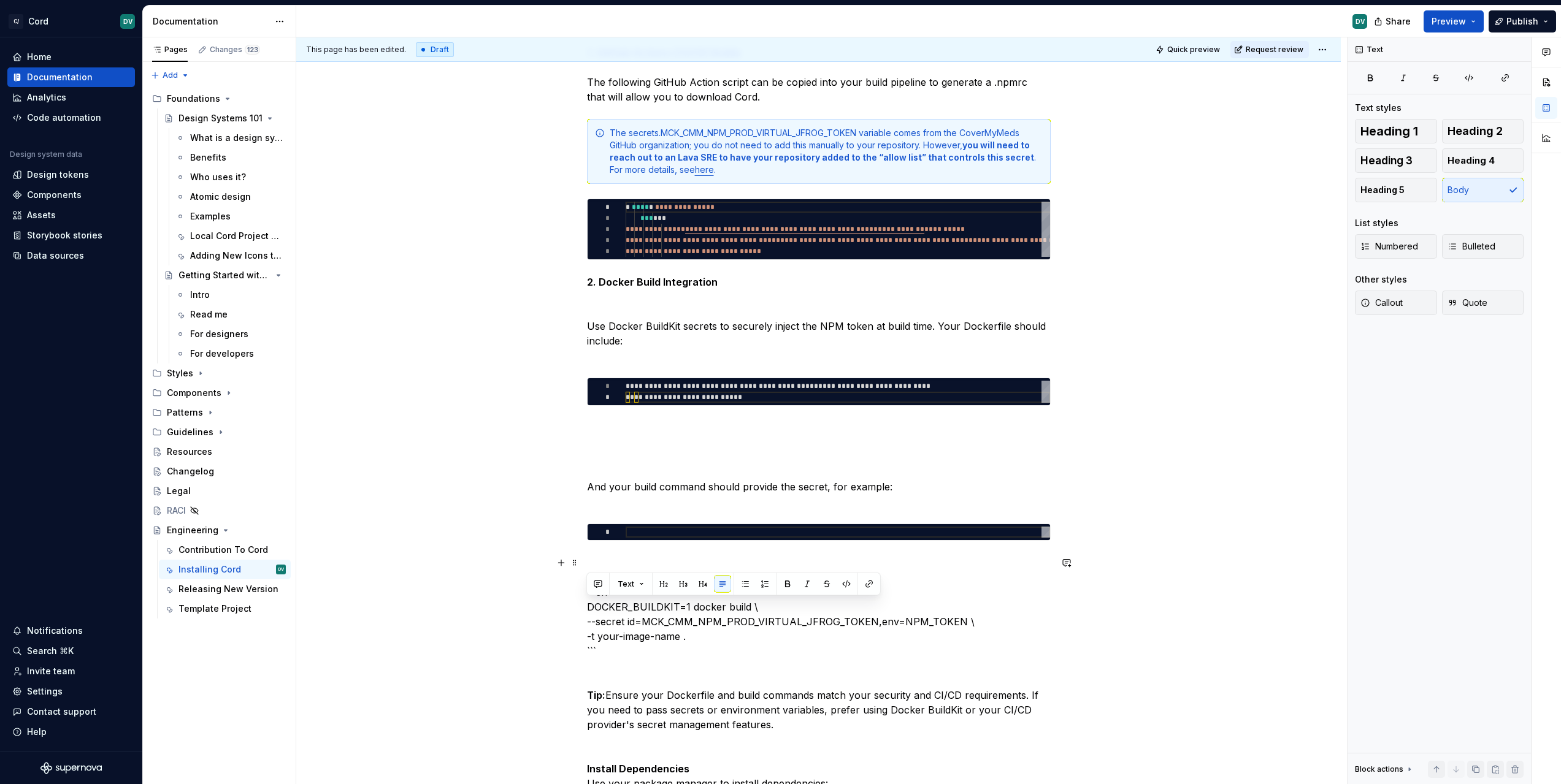
drag, startPoint x: 722, startPoint y: 630, endPoint x: 582, endPoint y: 606, distance: 142.0
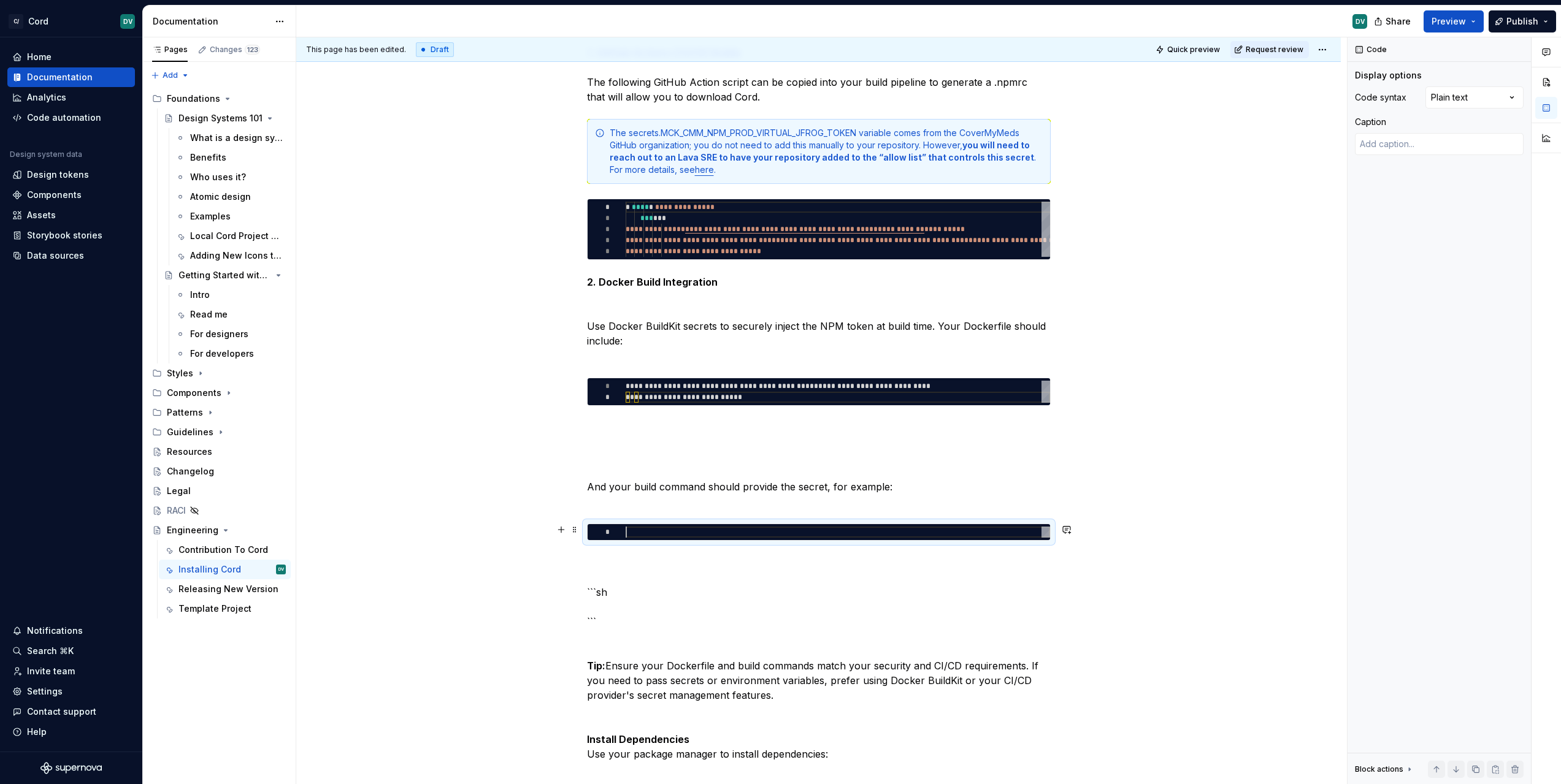
click at [684, 527] on div at bounding box center [838, 532] width 425 height 11
type textarea "*"
type textarea "**********"
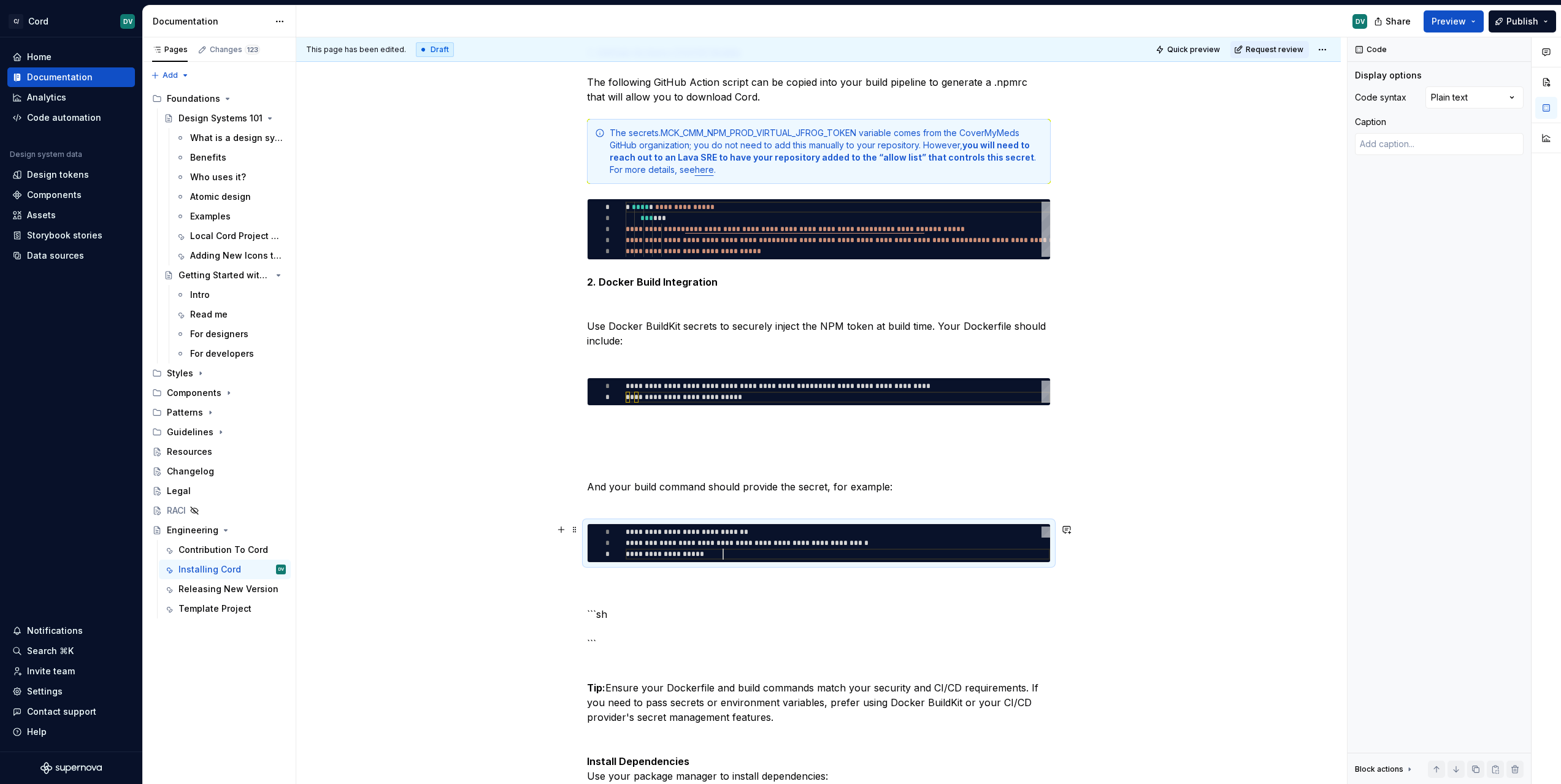
scroll to position [22, 97]
click at [816, 591] on p "```sh ``` Tip: Ensure your Dockerfile and build commands match your security an…" at bounding box center [819, 775] width 464 height 397
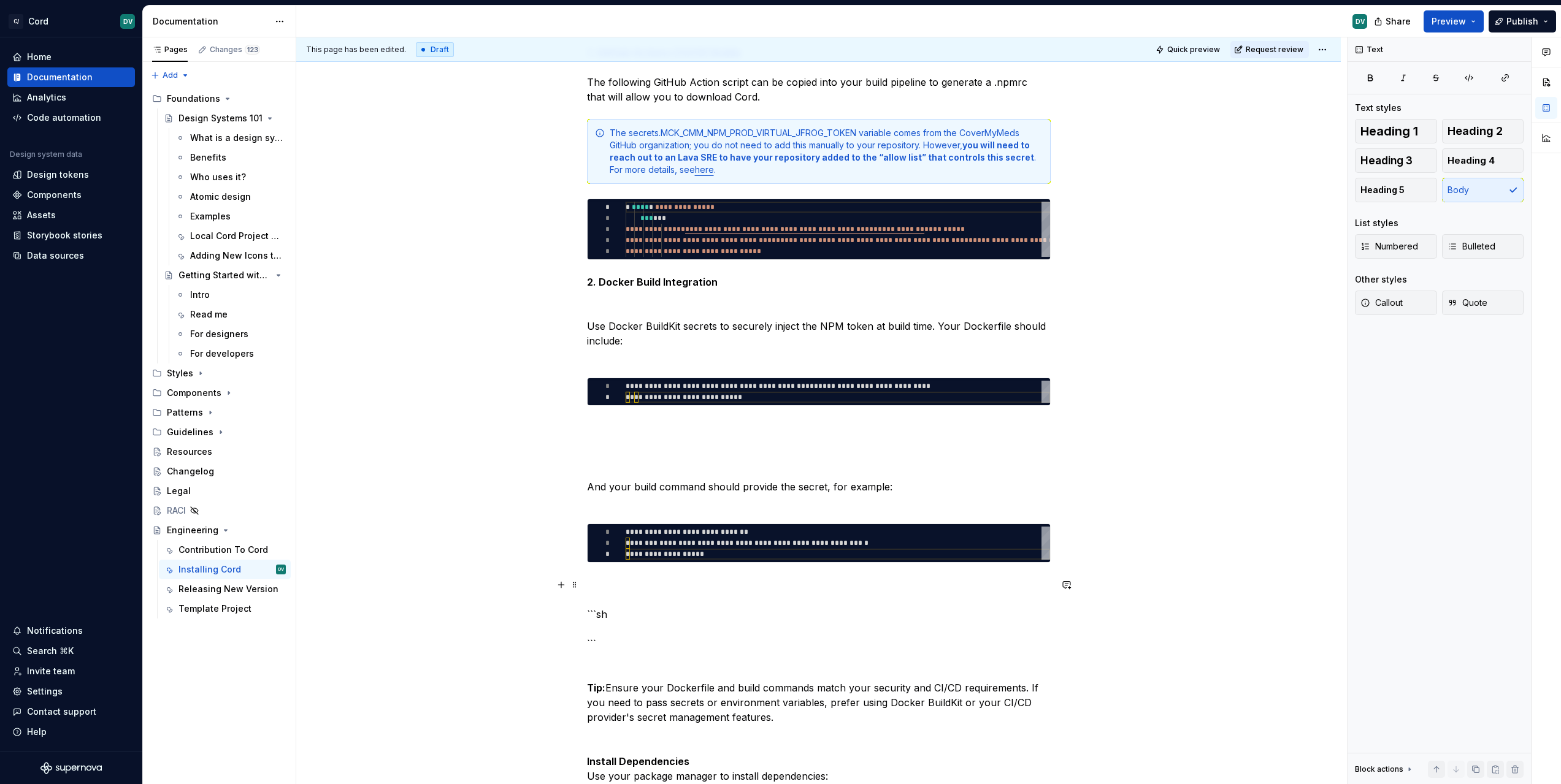
click at [709, 608] on p "```sh ``` Tip: Ensure your Dockerfile and build commands match your security an…" at bounding box center [819, 775] width 464 height 397
drag, startPoint x: 686, startPoint y: 632, endPoint x: 576, endPoint y: 608, distance: 112.6
drag, startPoint x: 586, startPoint y: 613, endPoint x: 614, endPoint y: 643, distance: 41.0
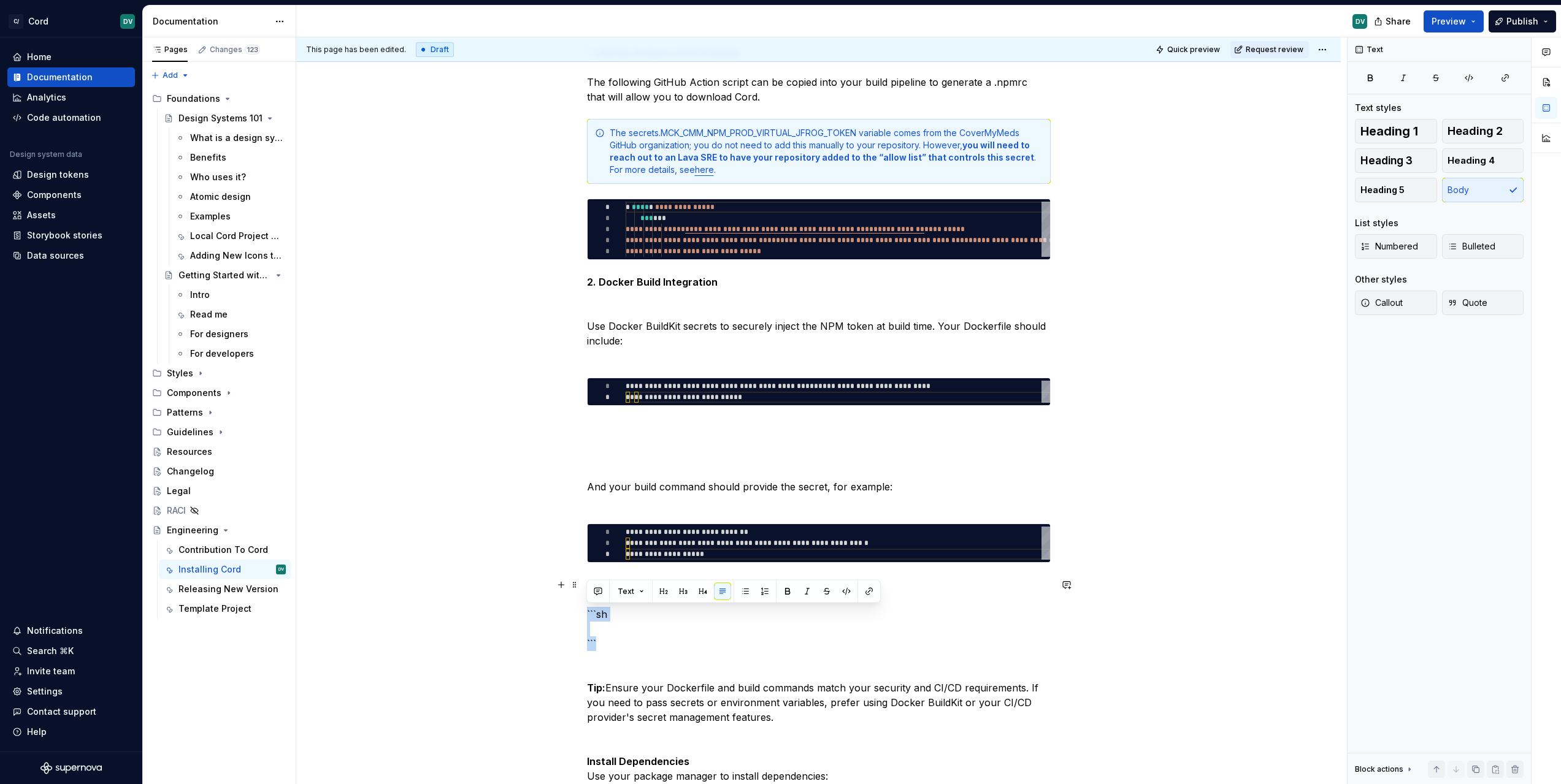
click at [614, 643] on p "```sh ``` Tip: Ensure your Dockerfile and build commands match your security an…" at bounding box center [819, 775] width 464 height 397
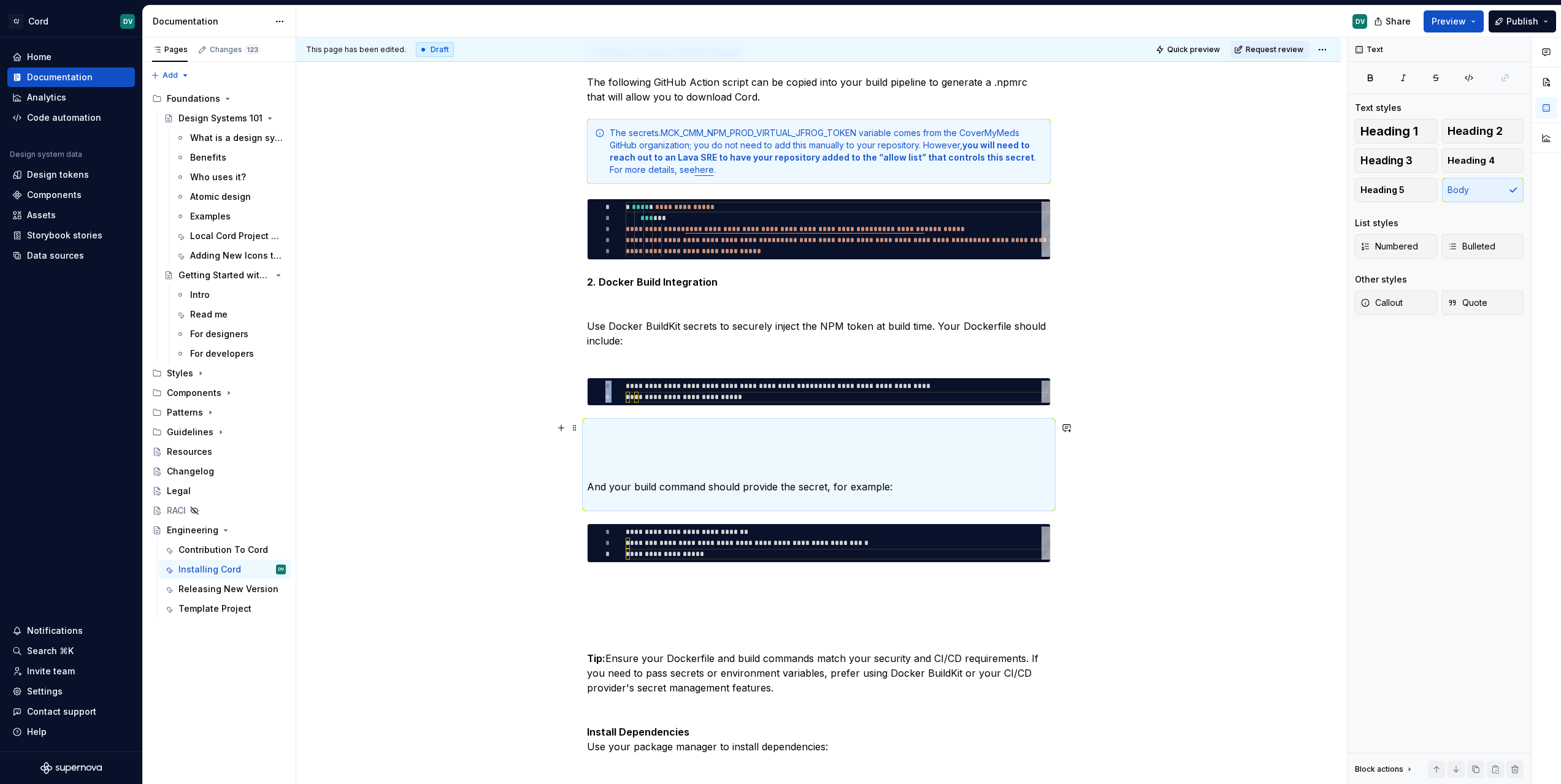
click at [622, 472] on p "And your build command should provide the secret, for example:" at bounding box center [819, 465] width 464 height 88
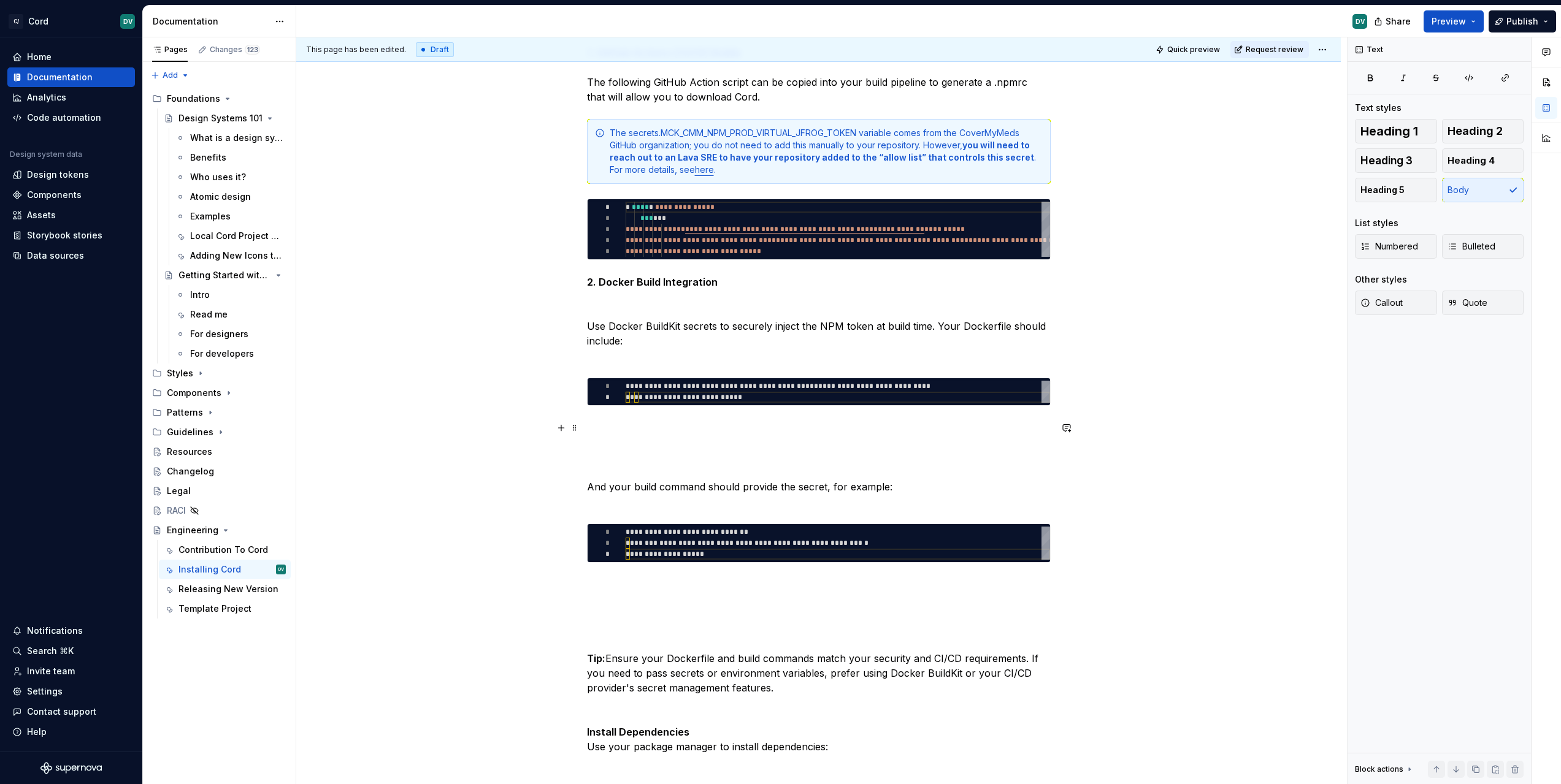
click at [620, 488] on p "And your build command should provide the secret, for example:" at bounding box center [819, 465] width 464 height 88
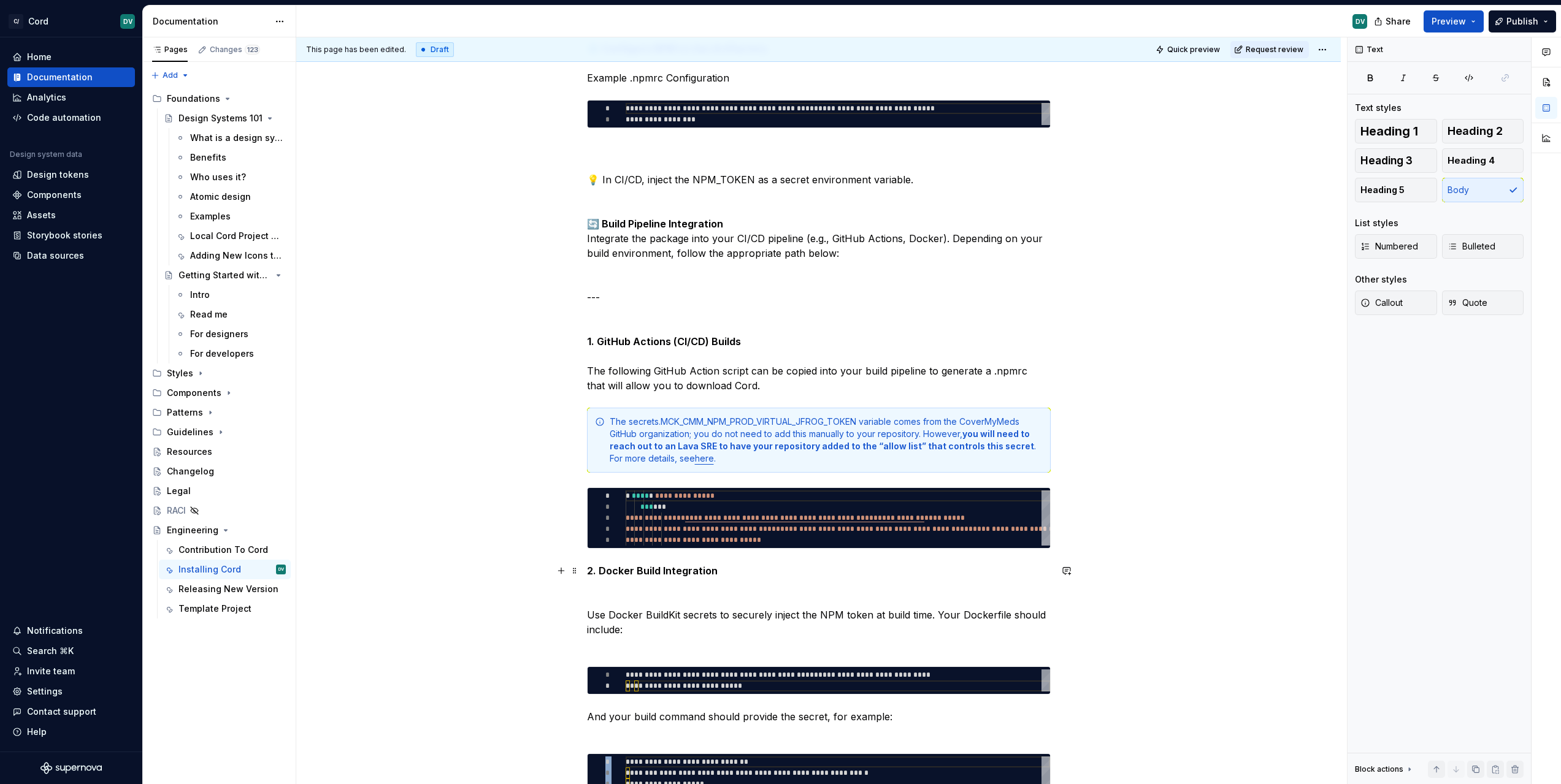
scroll to position [1152, 0]
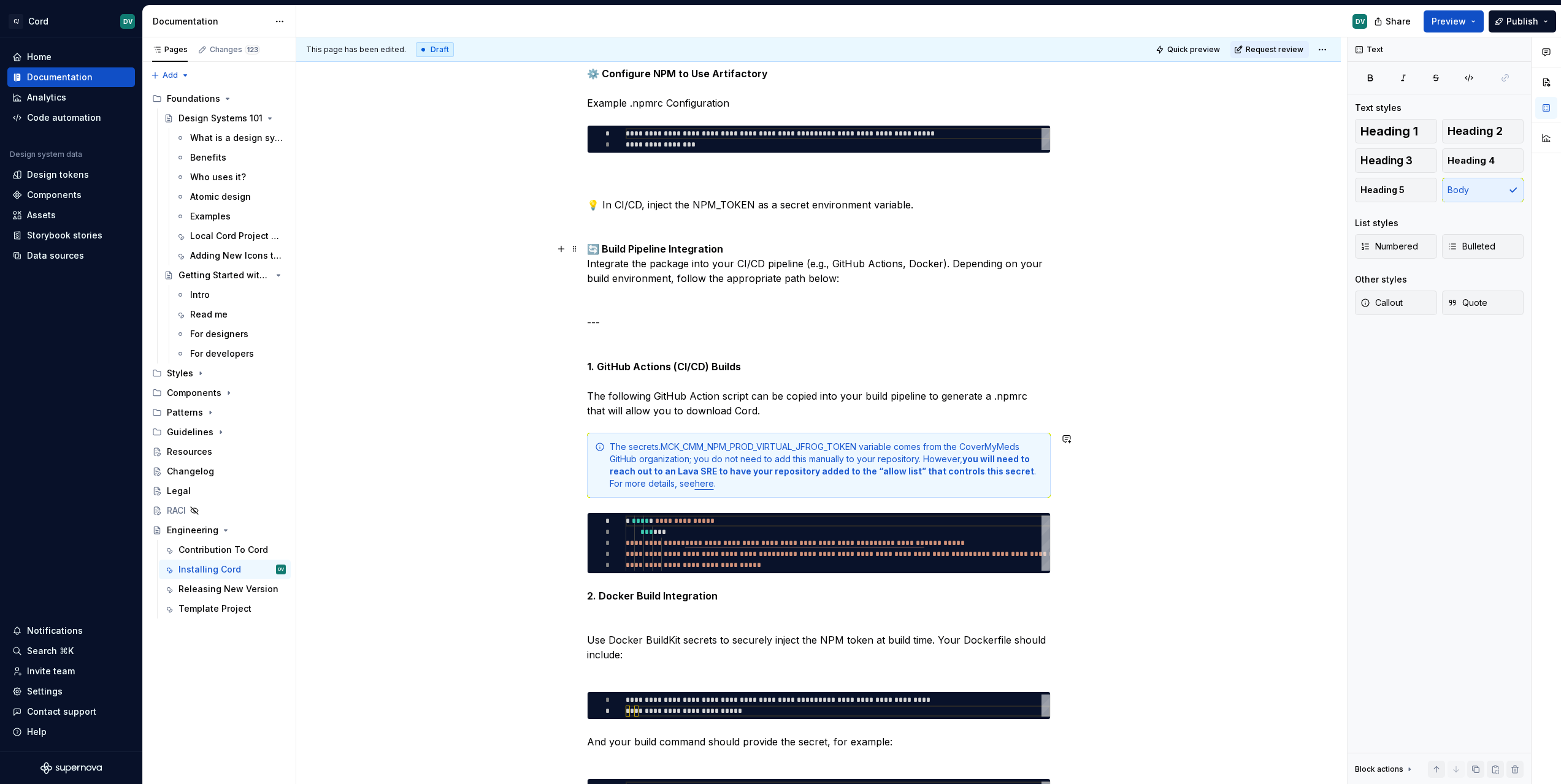
click at [634, 382] on p "🔄 Build Pipeline Integration Integrate the package into your CI/CD pipeline (e.…" at bounding box center [819, 330] width 464 height 176
click at [636, 334] on p "🔄 Build Pipeline Integration Integrate the package into your CI/CD pipeline (e.…" at bounding box center [819, 330] width 464 height 176
click at [644, 326] on p "🔄 Build Pipeline Integration Integrate the package into your CI/CD pipeline (e.…" at bounding box center [819, 330] width 464 height 176
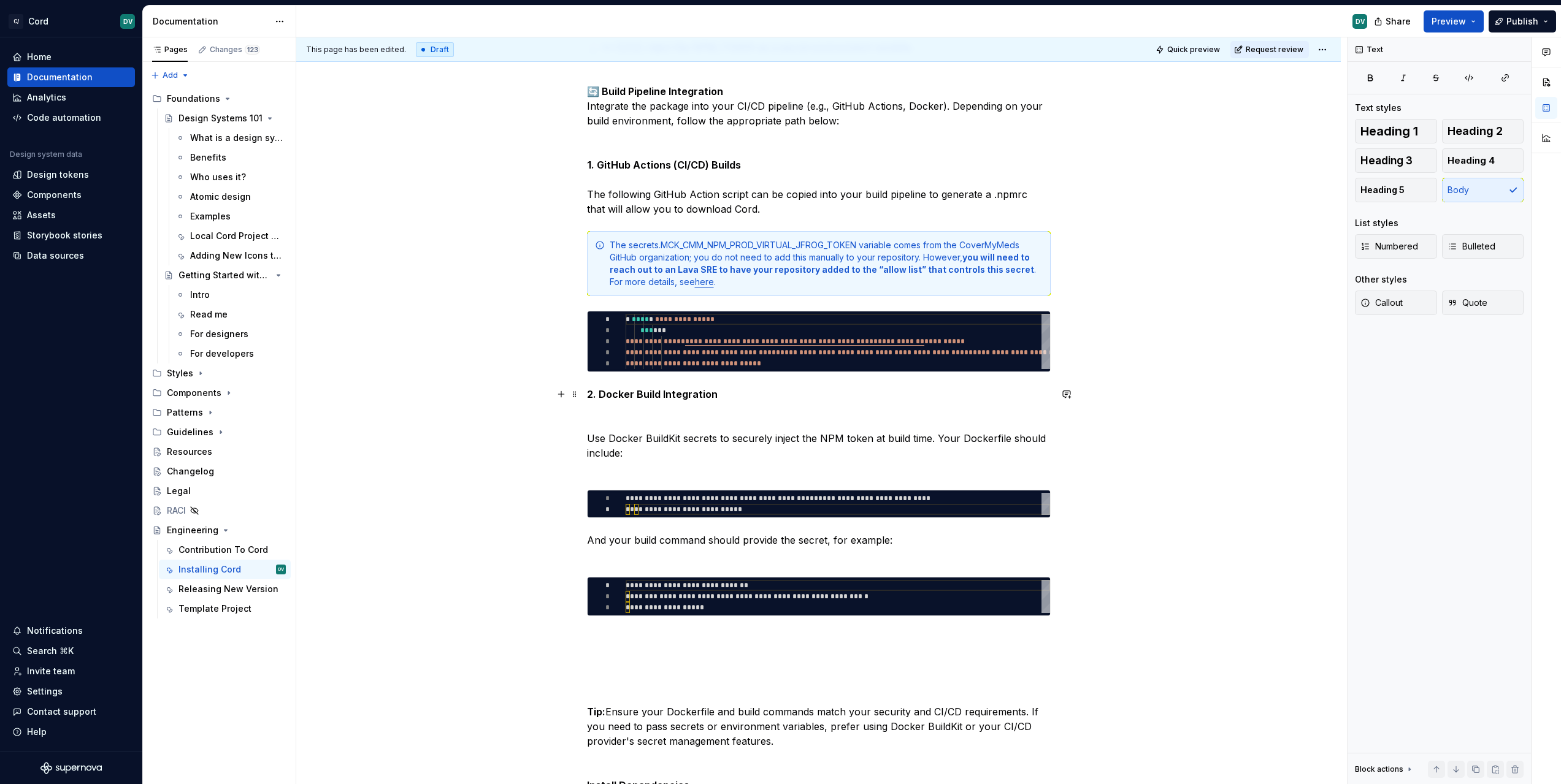
scroll to position [1343, 0]
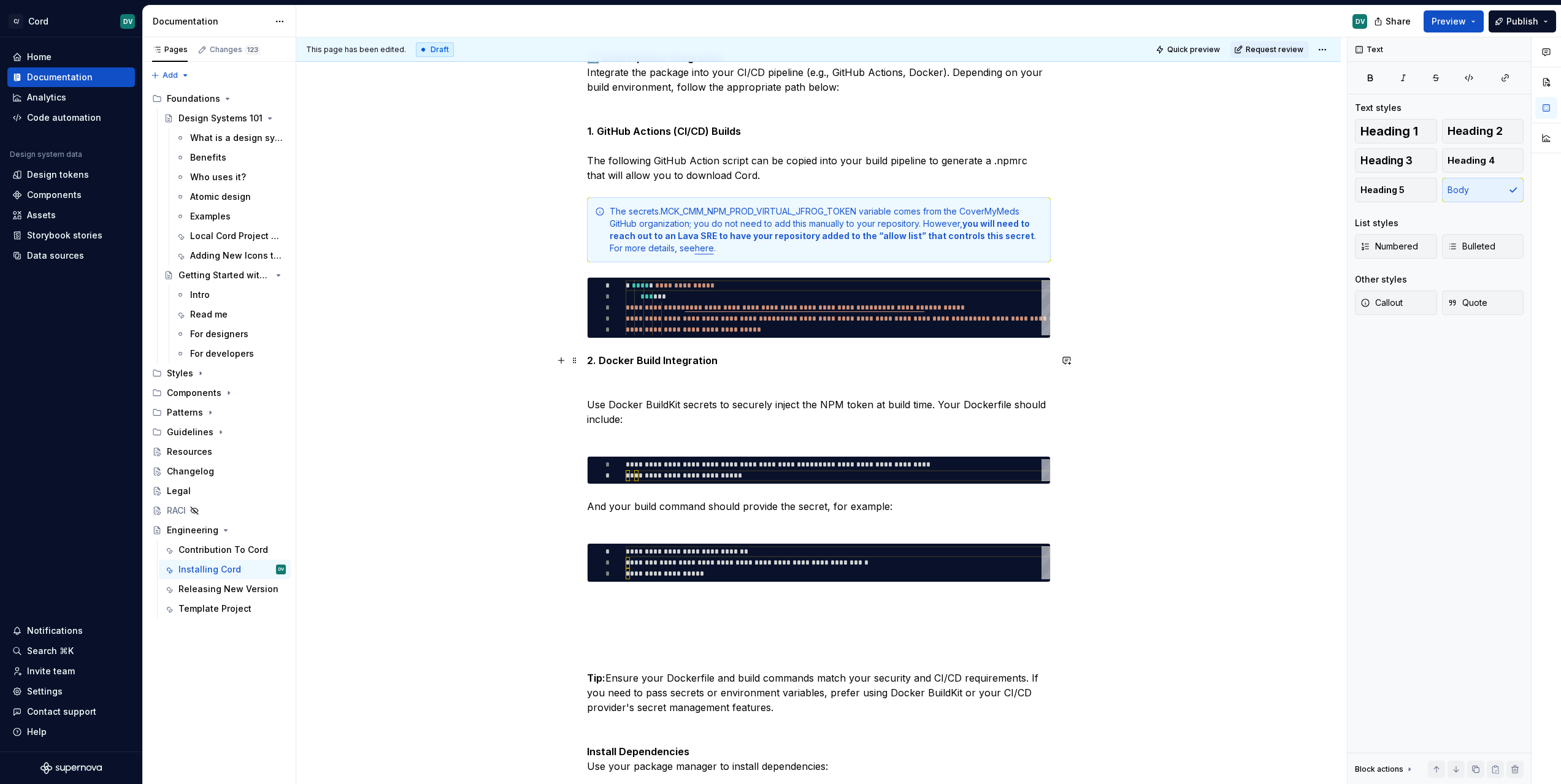
click at [678, 380] on p "2. Docker Build Integration Use Docker BuildKit secrets to securely inject the …" at bounding box center [819, 397] width 464 height 88
click at [678, 431] on p "2. Docker Build Integration Use Docker BuildKit secrets to securely inject the …" at bounding box center [819, 397] width 464 height 88
click at [642, 641] on p "Tip: Ensure your Dockerfile and build commands match your security and CI/CD re…" at bounding box center [819, 780] width 464 height 367
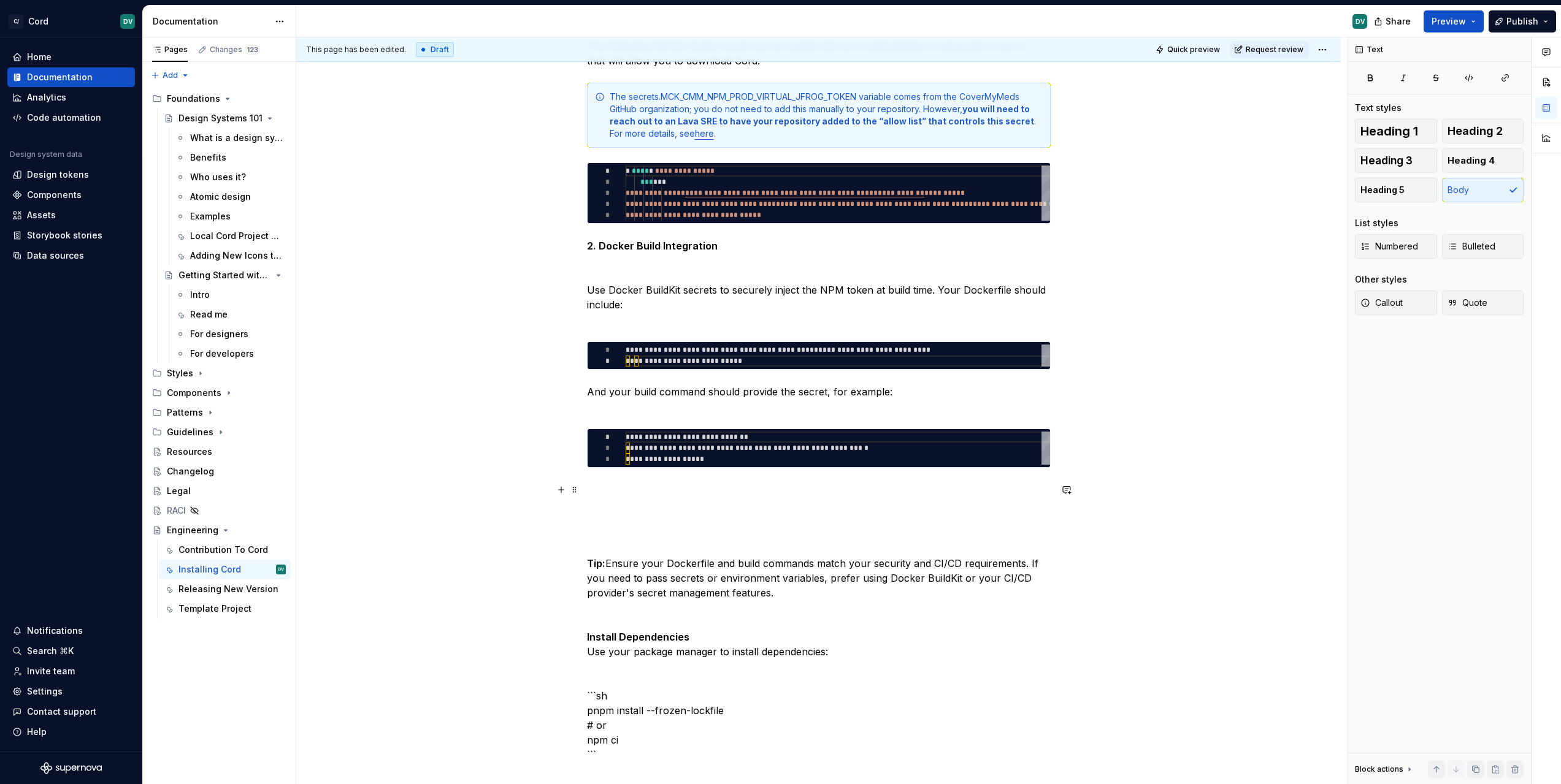
scroll to position [1442, 0]
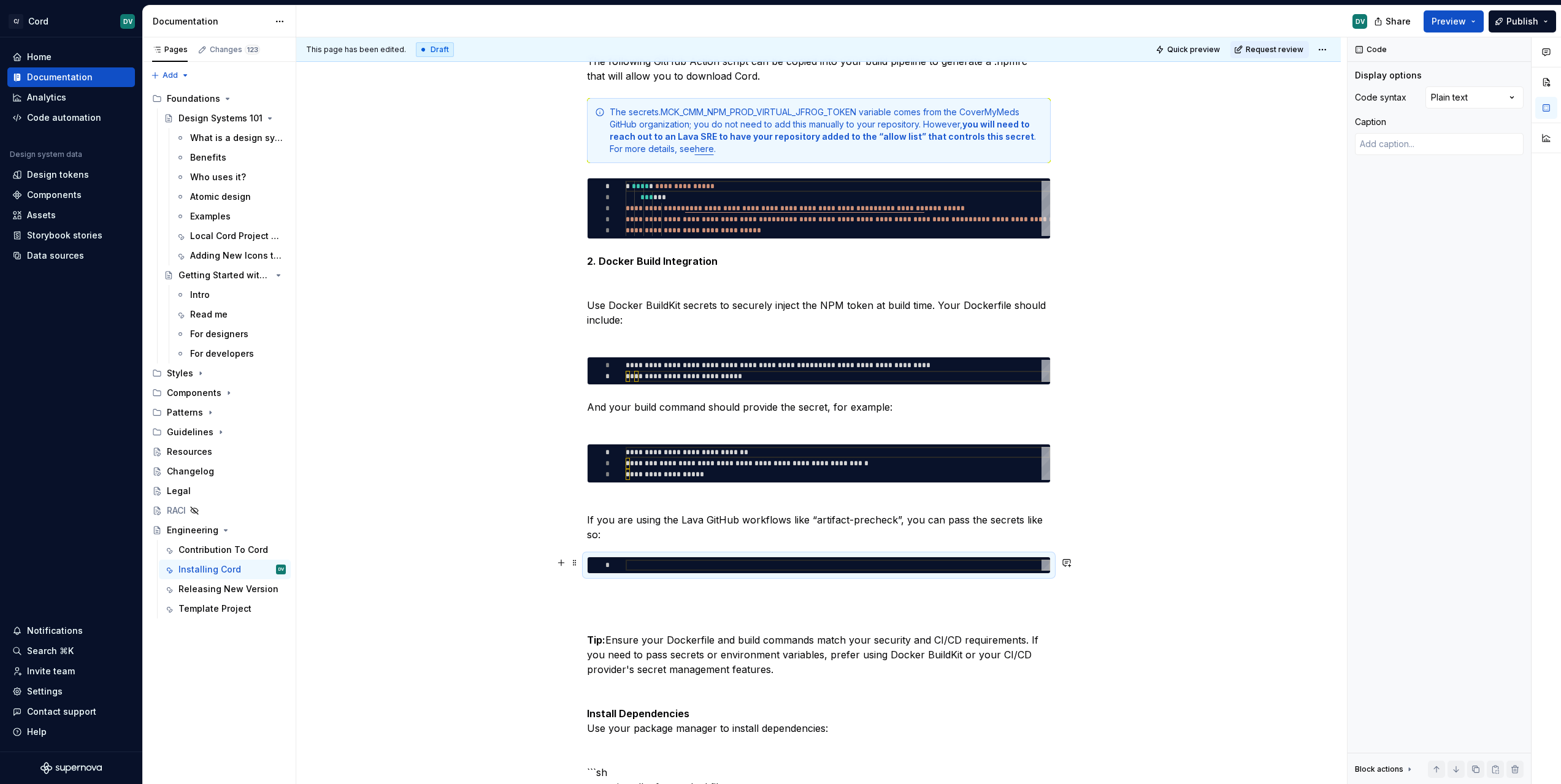
type textarea "*"
type textarea "**********"
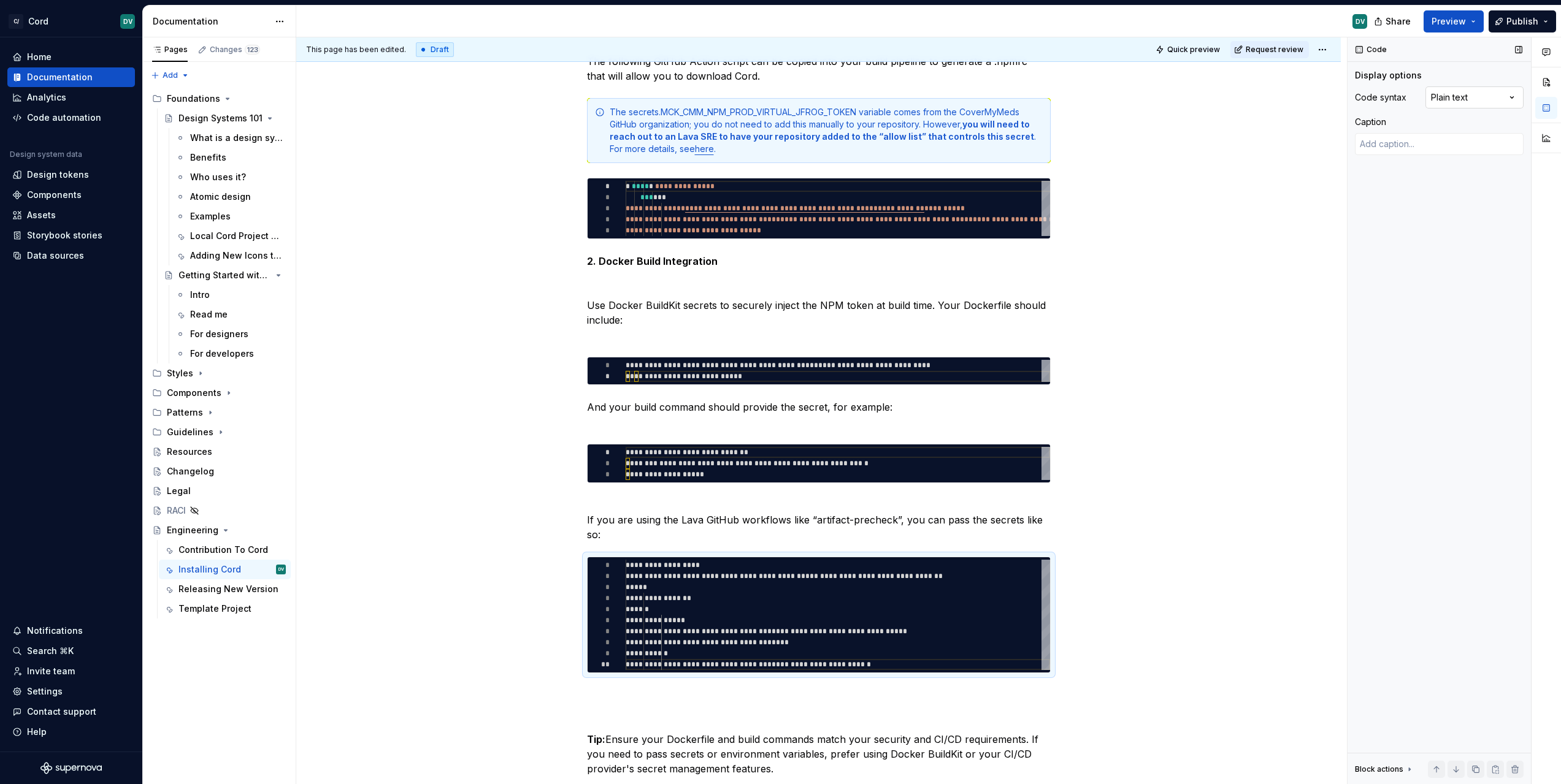
click at [1476, 90] on div "Comments Open comments No comments yet Select ‘Comment’ from the block context …" at bounding box center [1454, 411] width 213 height 747
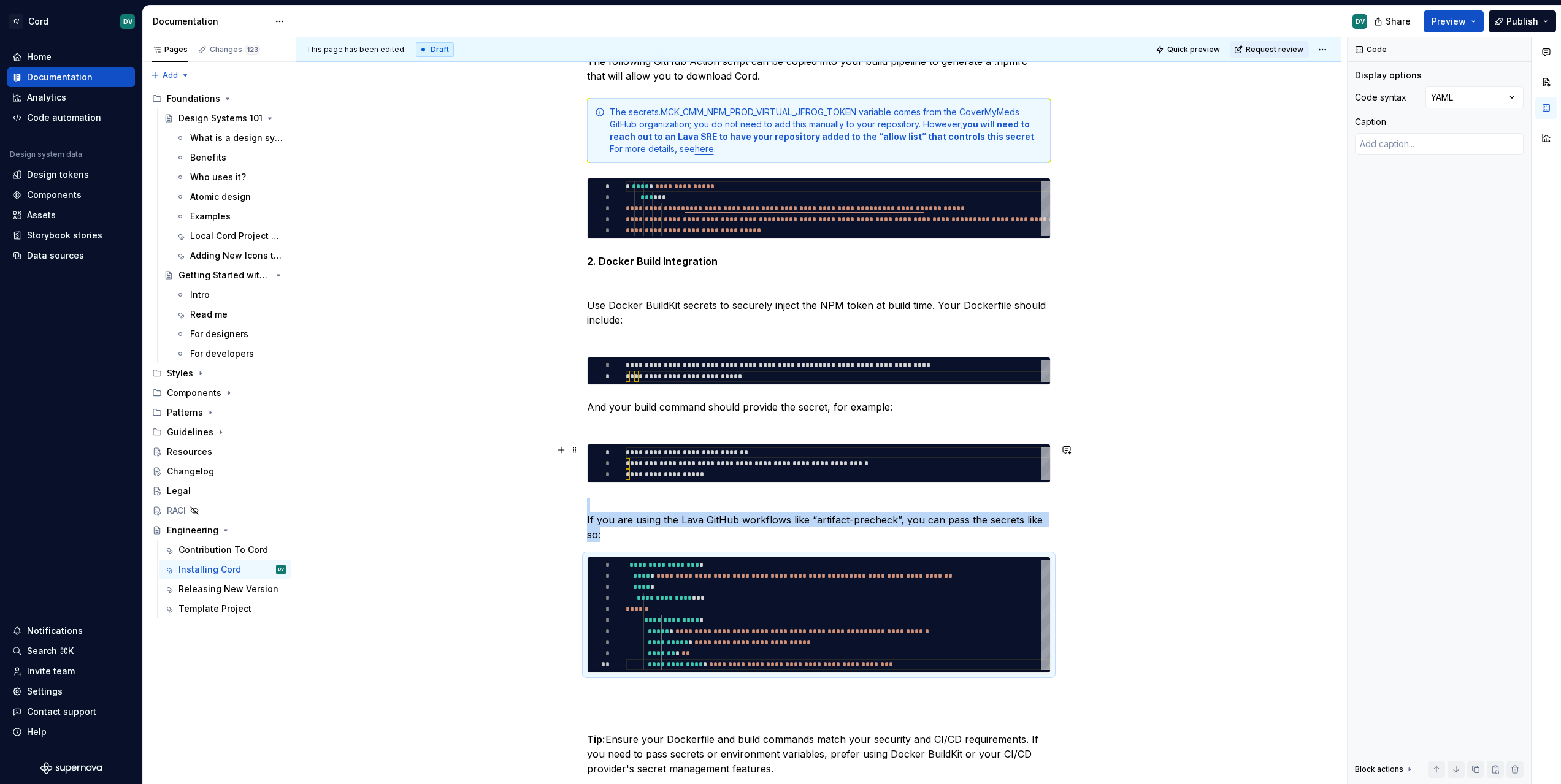
click at [1134, 476] on div "**********" at bounding box center [819, 23] width 1045 height 2506
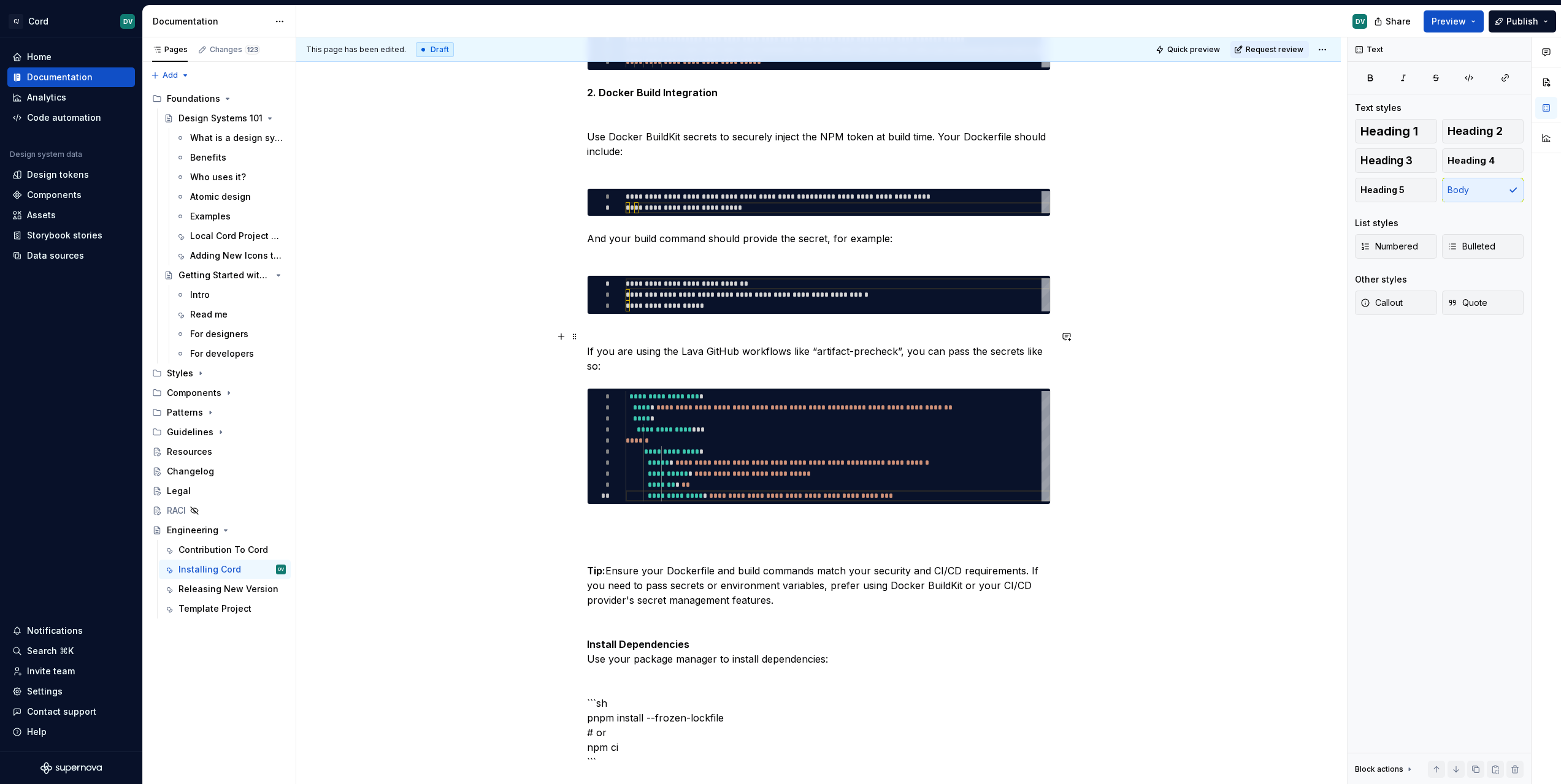
scroll to position [1702, 0]
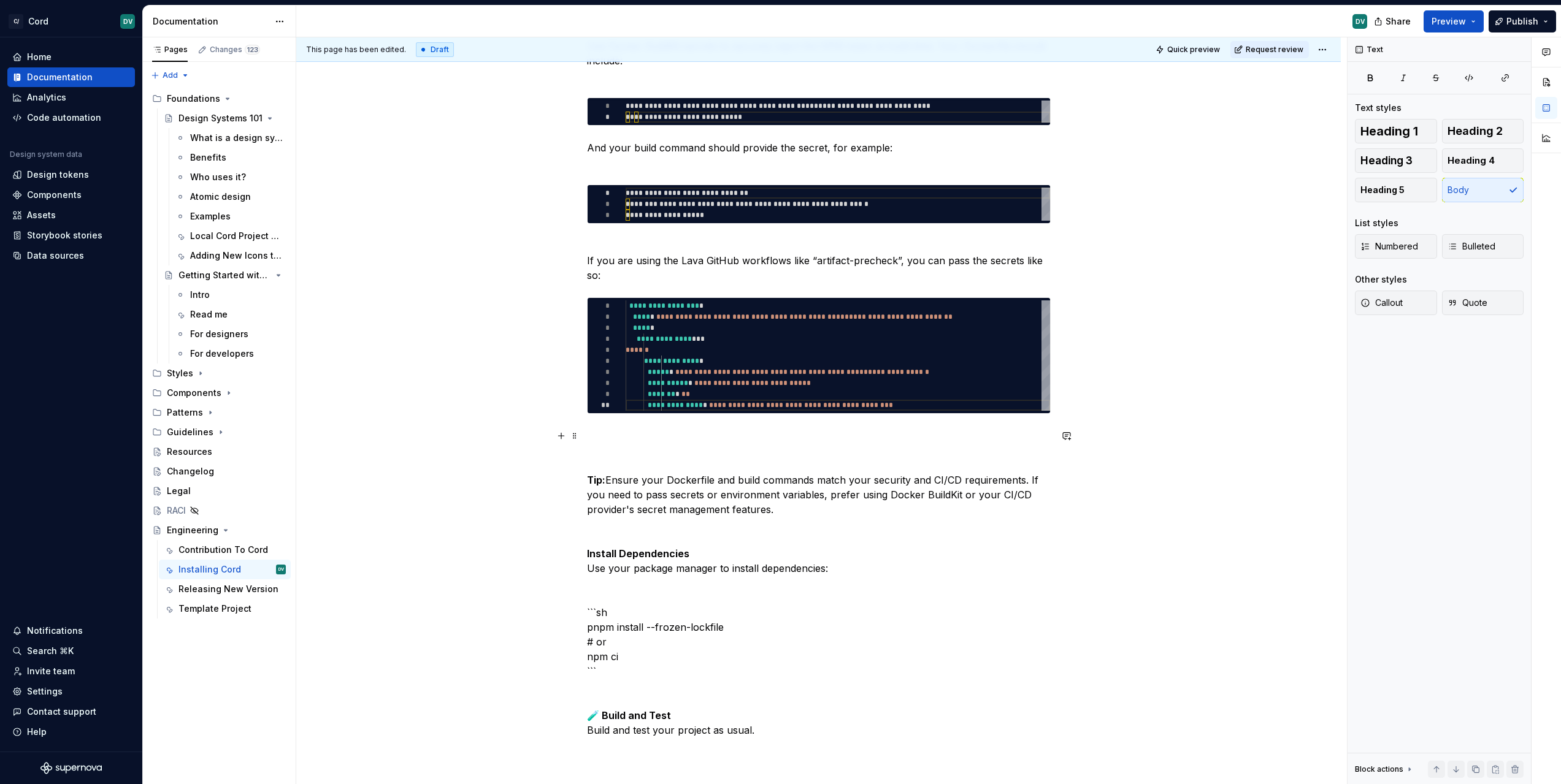
click at [952, 483] on p "Tip: Ensure your Dockerfile and build commands match your security and CI/CD re…" at bounding box center [819, 598] width 464 height 338
click at [792, 488] on p "Tip: Ensure your Dockerfile and build commands match your security and CI/CD re…" at bounding box center [819, 598] width 464 height 338
drag, startPoint x: 810, startPoint y: 515, endPoint x: 553, endPoint y: 479, distance: 259.5
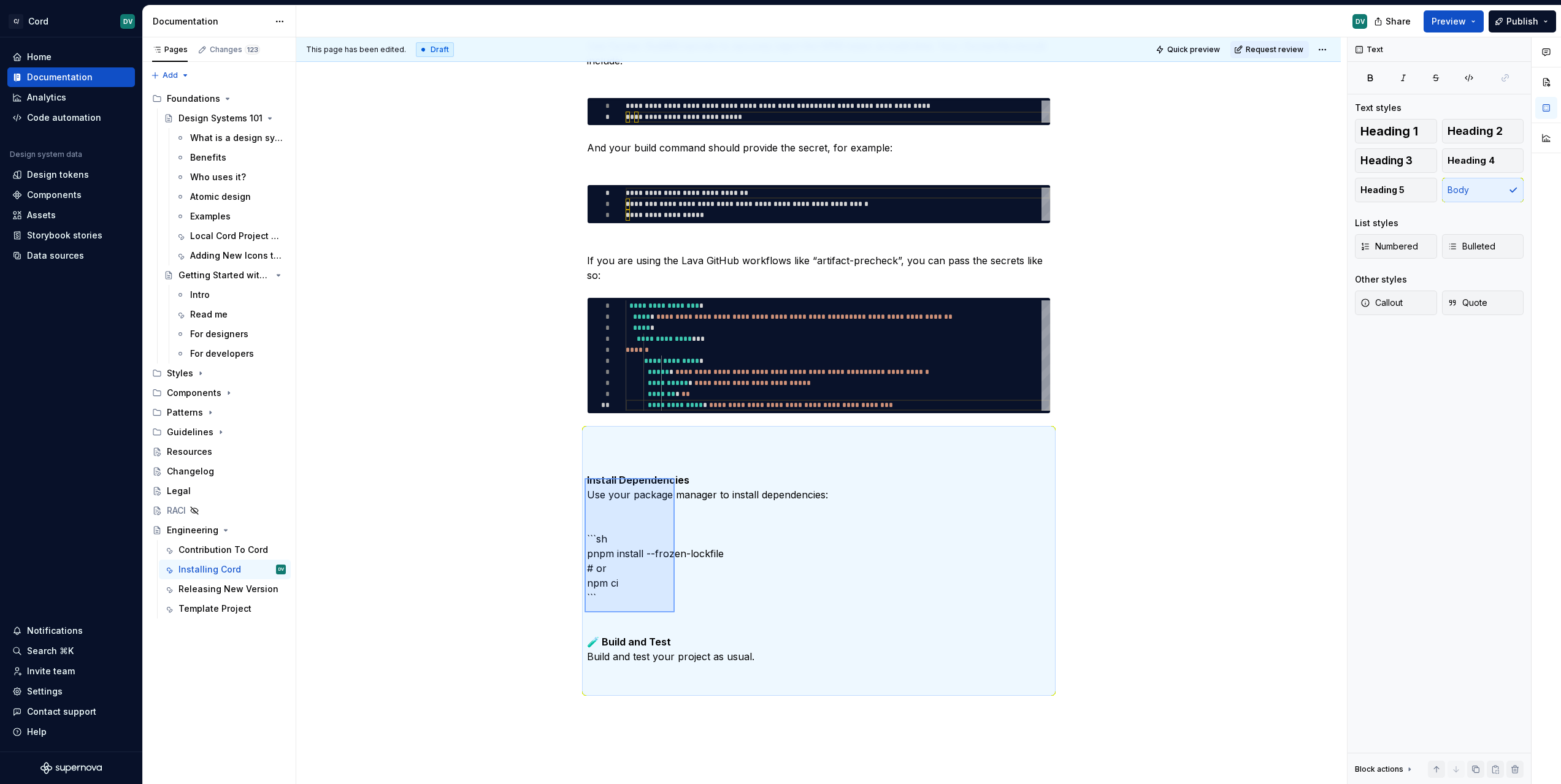
drag, startPoint x: 585, startPoint y: 478, endPoint x: 675, endPoint y: 613, distance: 162.2
click at [675, 613] on div "**********" at bounding box center [821, 411] width 1050 height 747
click at [671, 602] on p "Install Dependencies Use your package manager to install dependencies: ```sh pn…" at bounding box center [819, 561] width 464 height 265
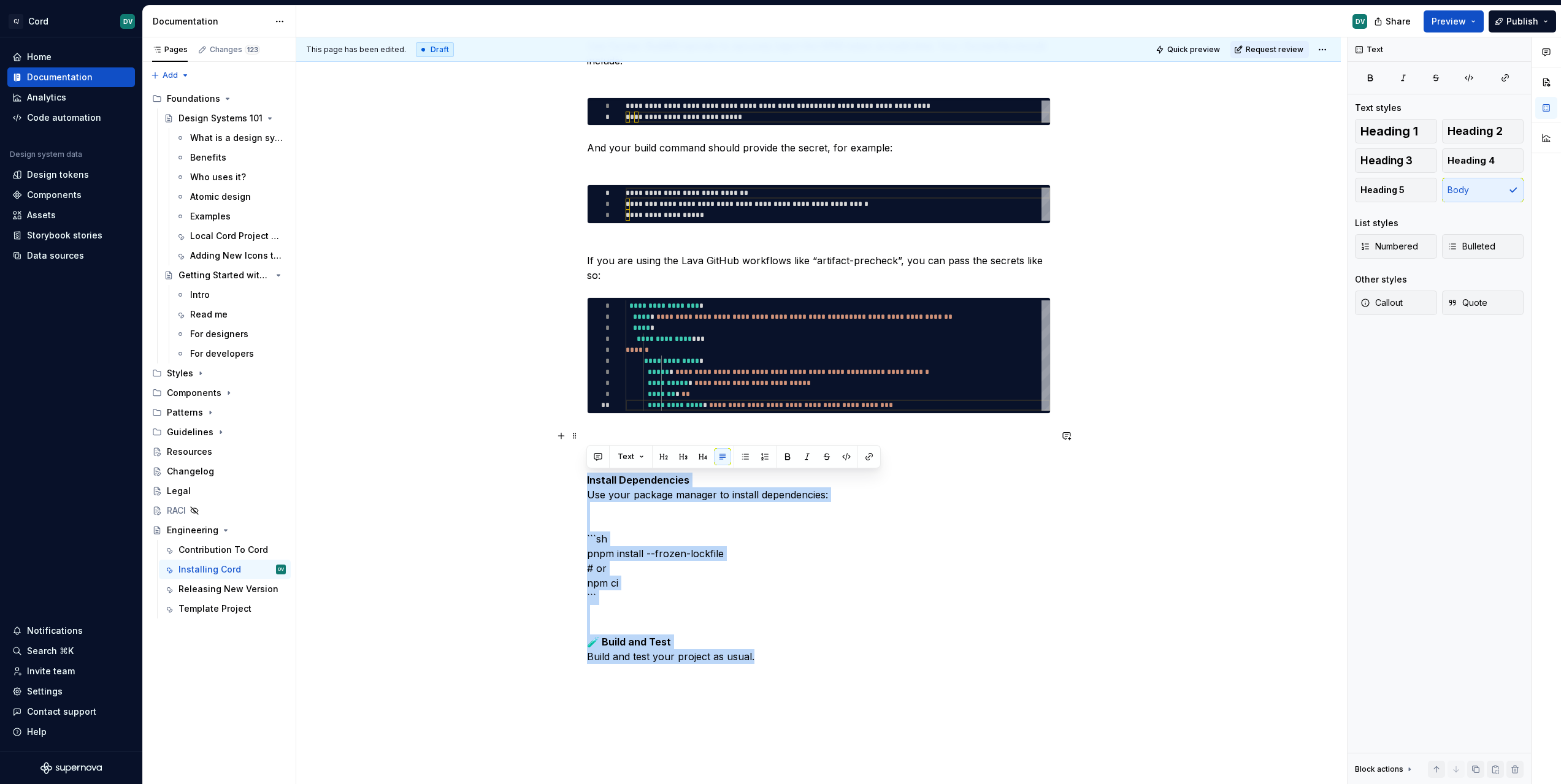
drag, startPoint x: 781, startPoint y: 657, endPoint x: 580, endPoint y: 478, distance: 269.2
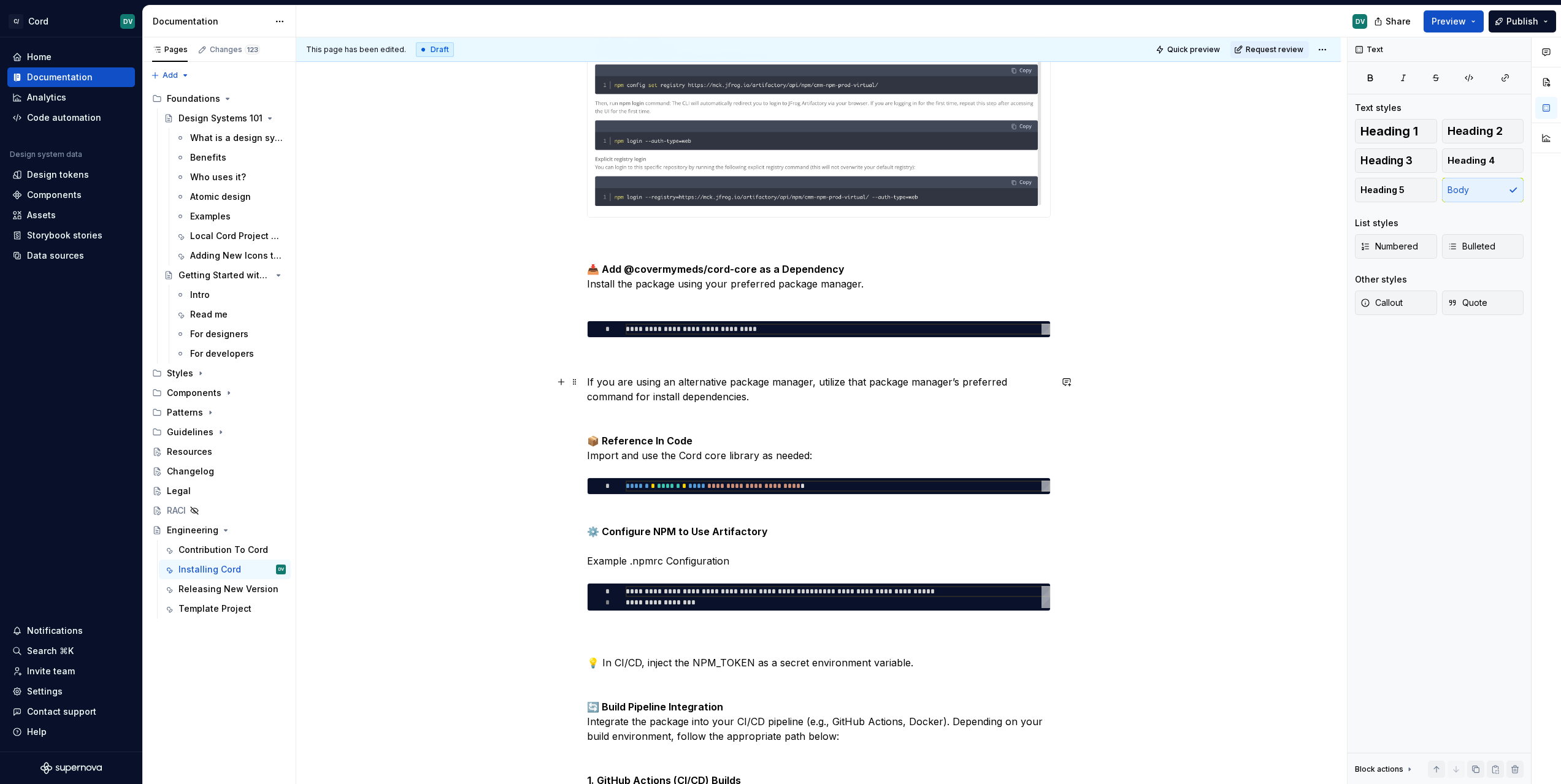
scroll to position [931, 0]
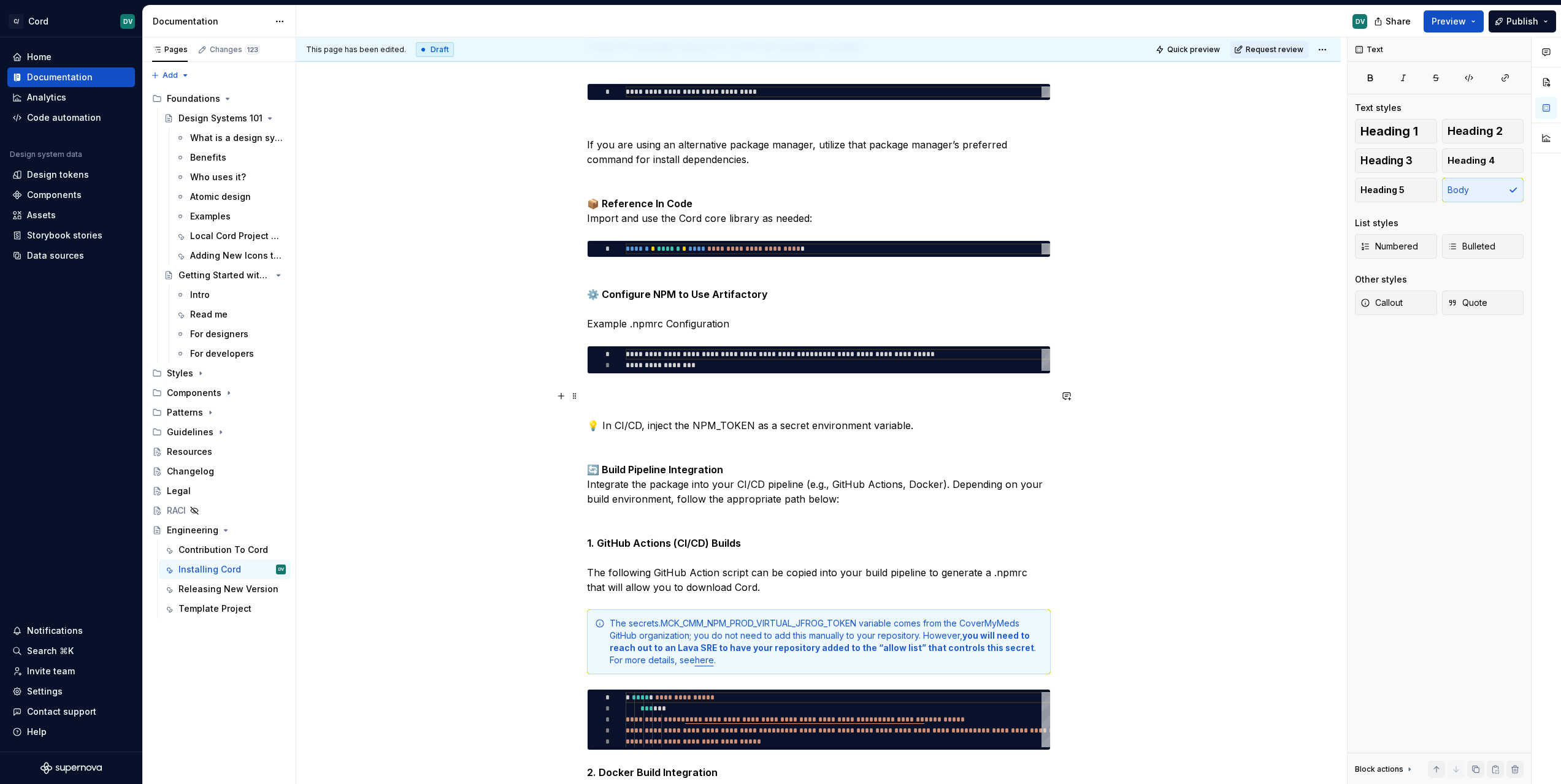
click at [785, 429] on p "💡 In CI/CD, inject the NPM_TOKEN as a secret environment variable." at bounding box center [819, 411] width 464 height 44
click at [652, 324] on p "⚙️ Configure NPM to Use Artifactory Example .npmrc Configuration" at bounding box center [819, 301] width 464 height 59
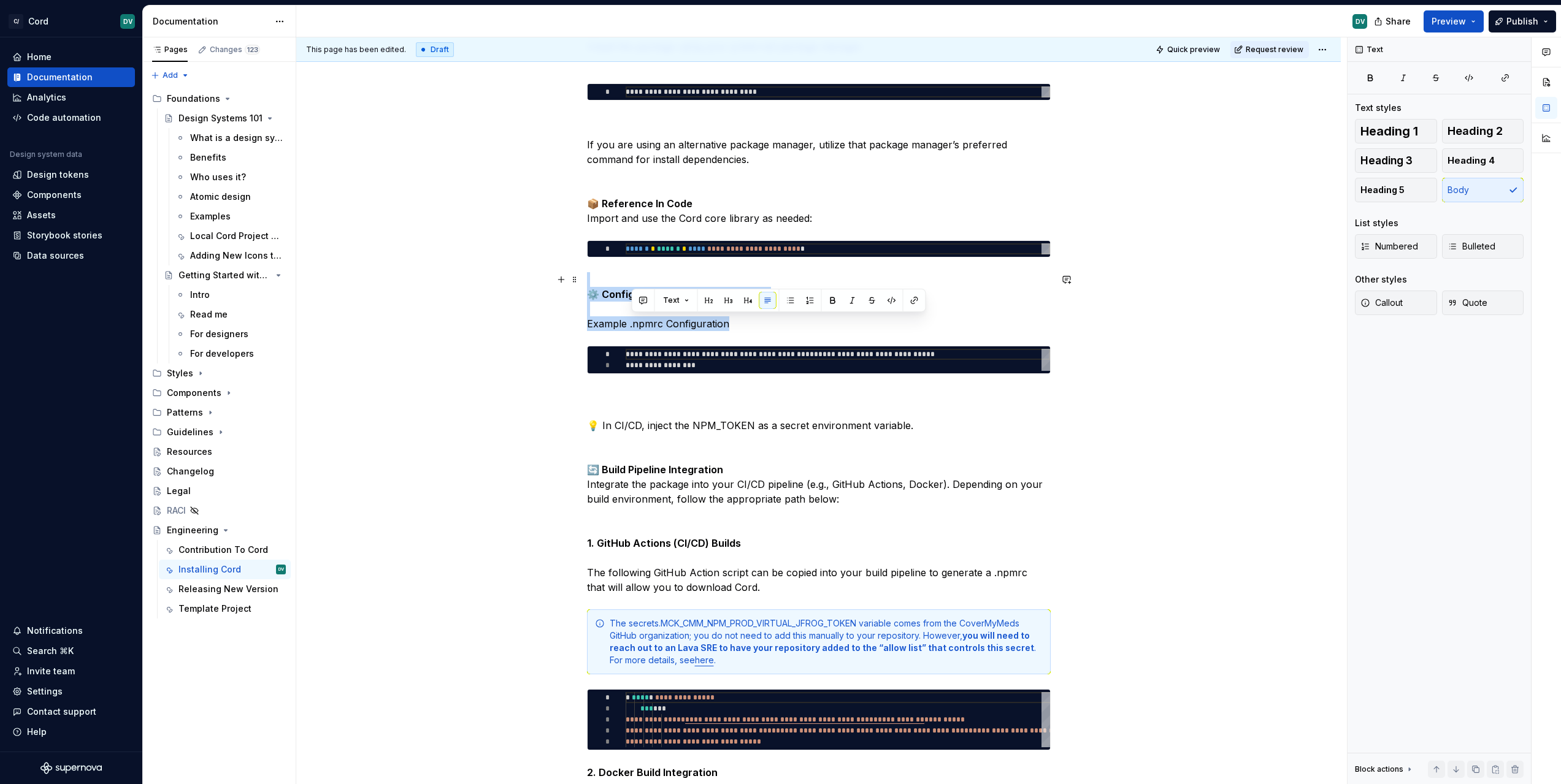
click at [652, 324] on p "⚙️ Configure NPM to Use Artifactory Example .npmrc Configuration" at bounding box center [819, 301] width 464 height 59
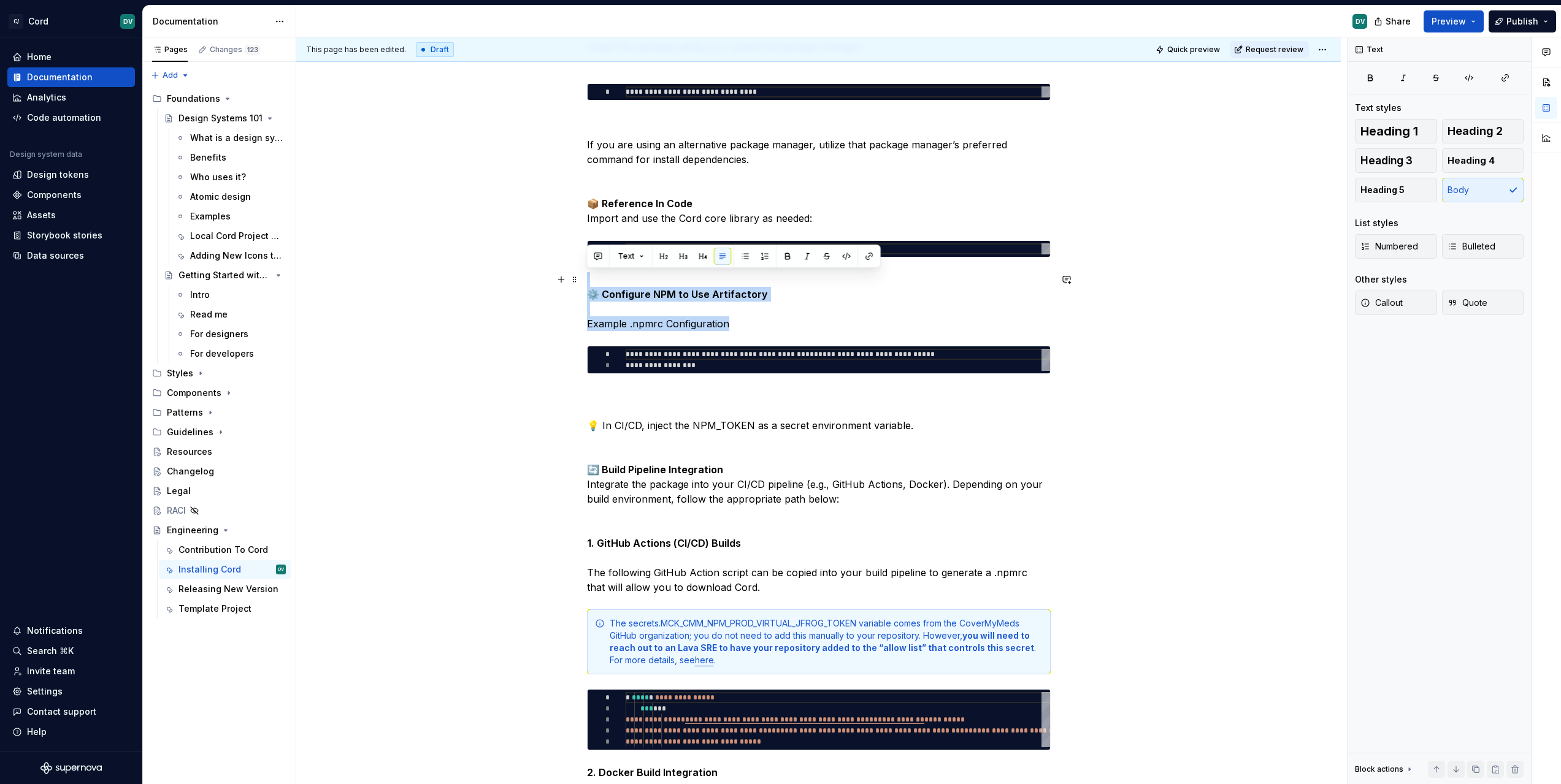
click at [725, 321] on p "⚙️ Configure NPM to Use Artifactory Example .npmrc Configuration" at bounding box center [819, 301] width 464 height 59
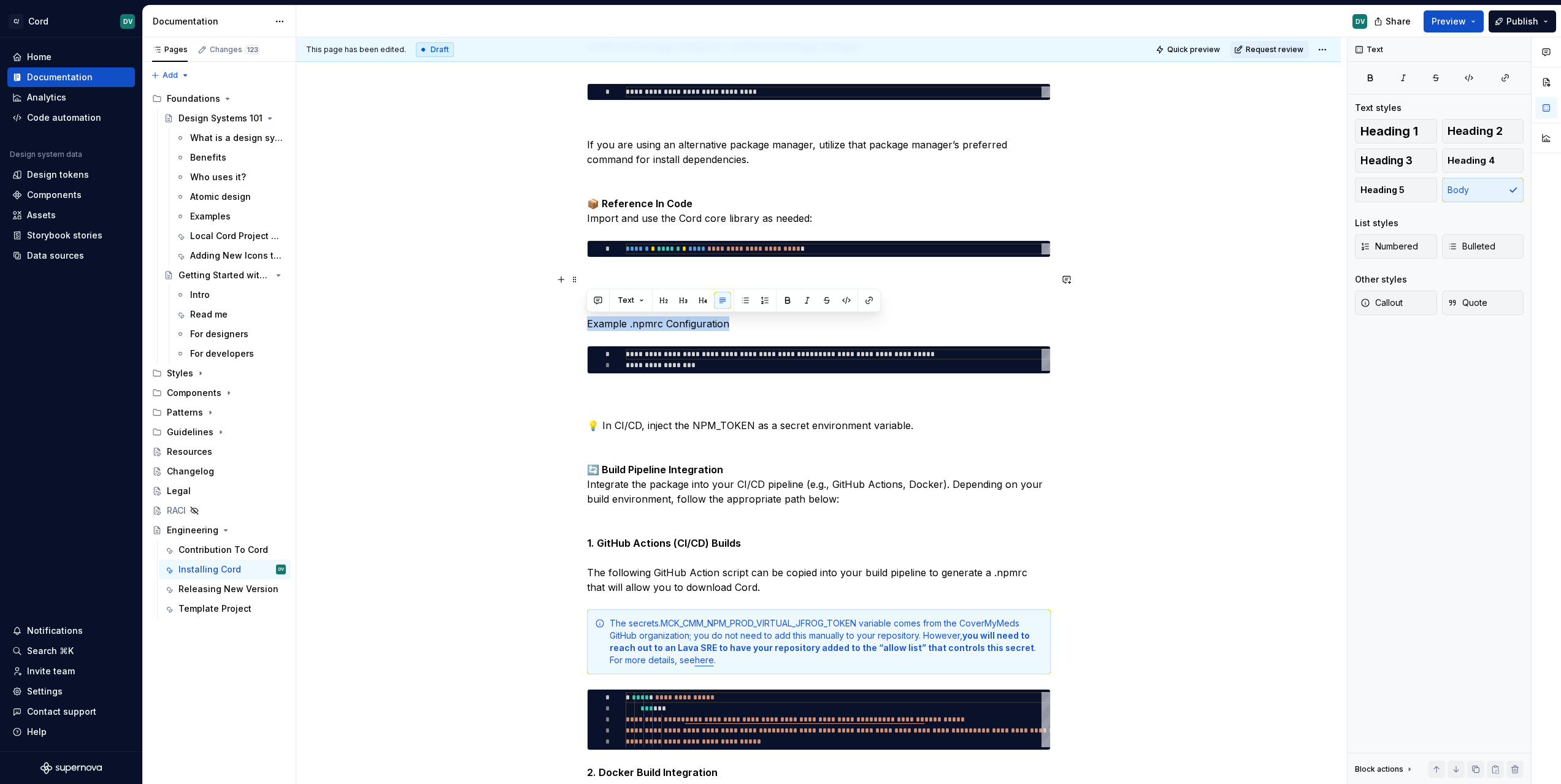
drag, startPoint x: 745, startPoint y: 322, endPoint x: 585, endPoint y: 320, distance: 160.0
click at [585, 320] on div "**********" at bounding box center [819, 387] width 1045 height 2211
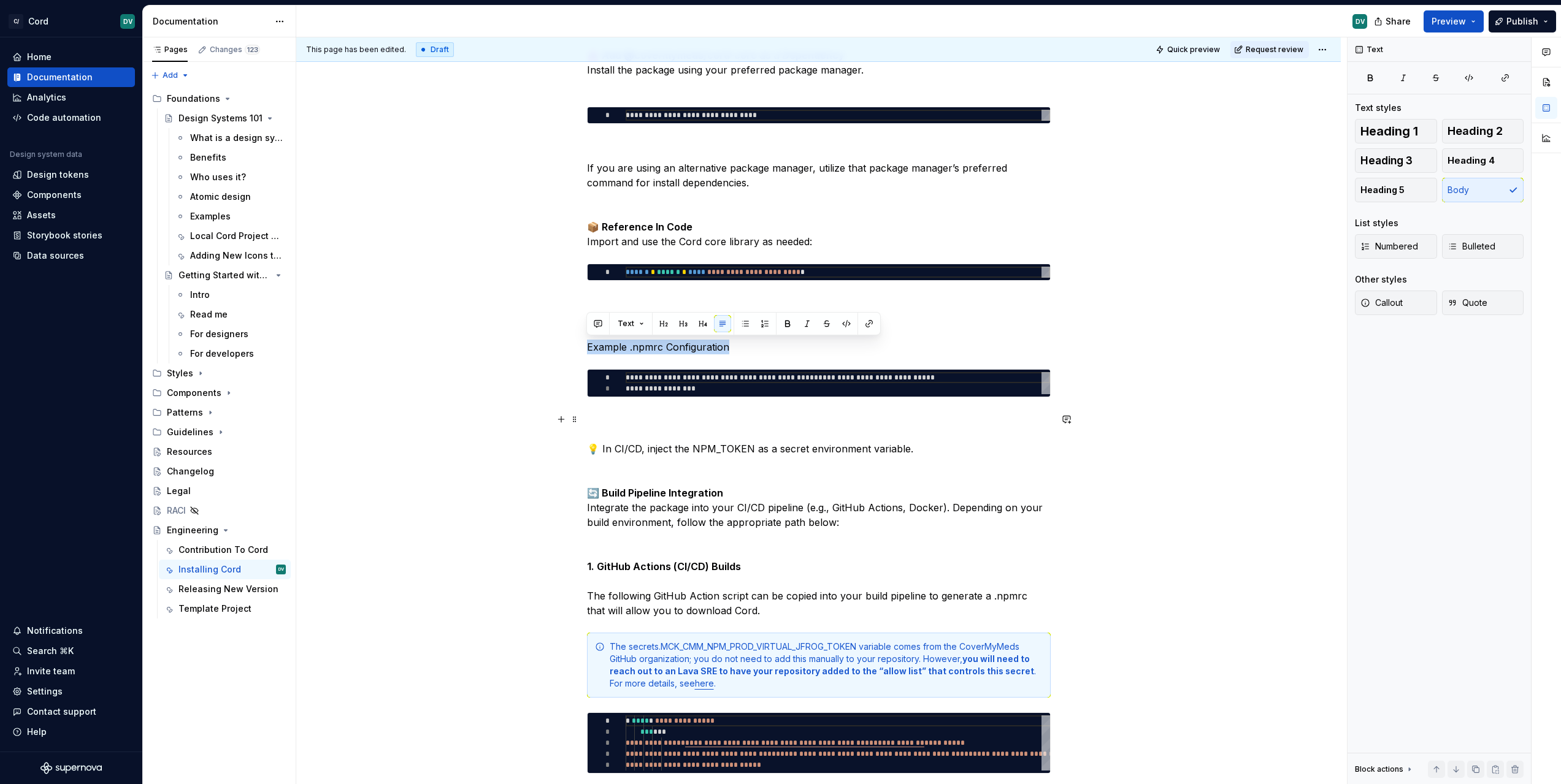
scroll to position [883, 0]
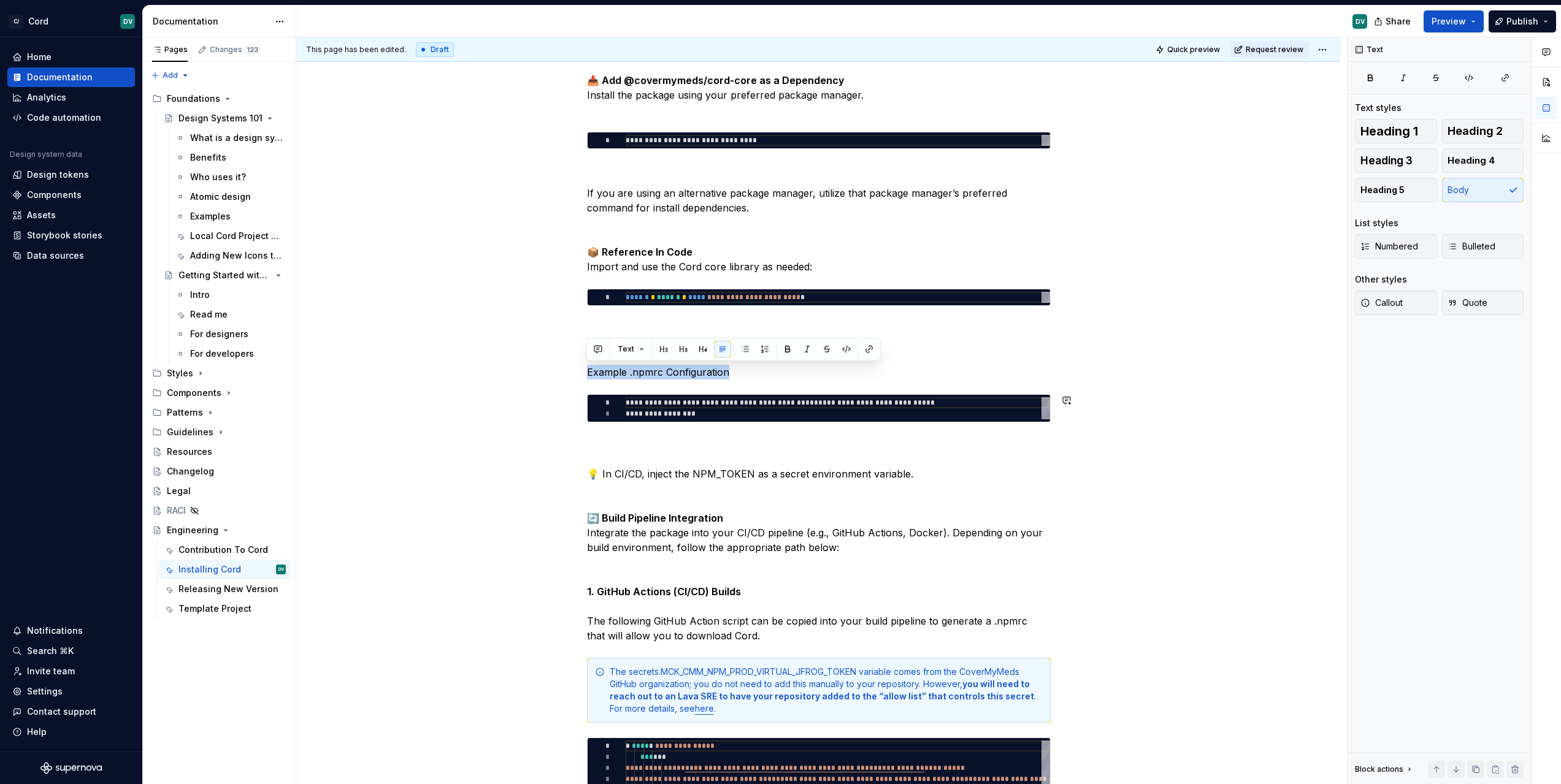
click at [554, 434] on div "**********" at bounding box center [819, 435] width 1045 height 2211
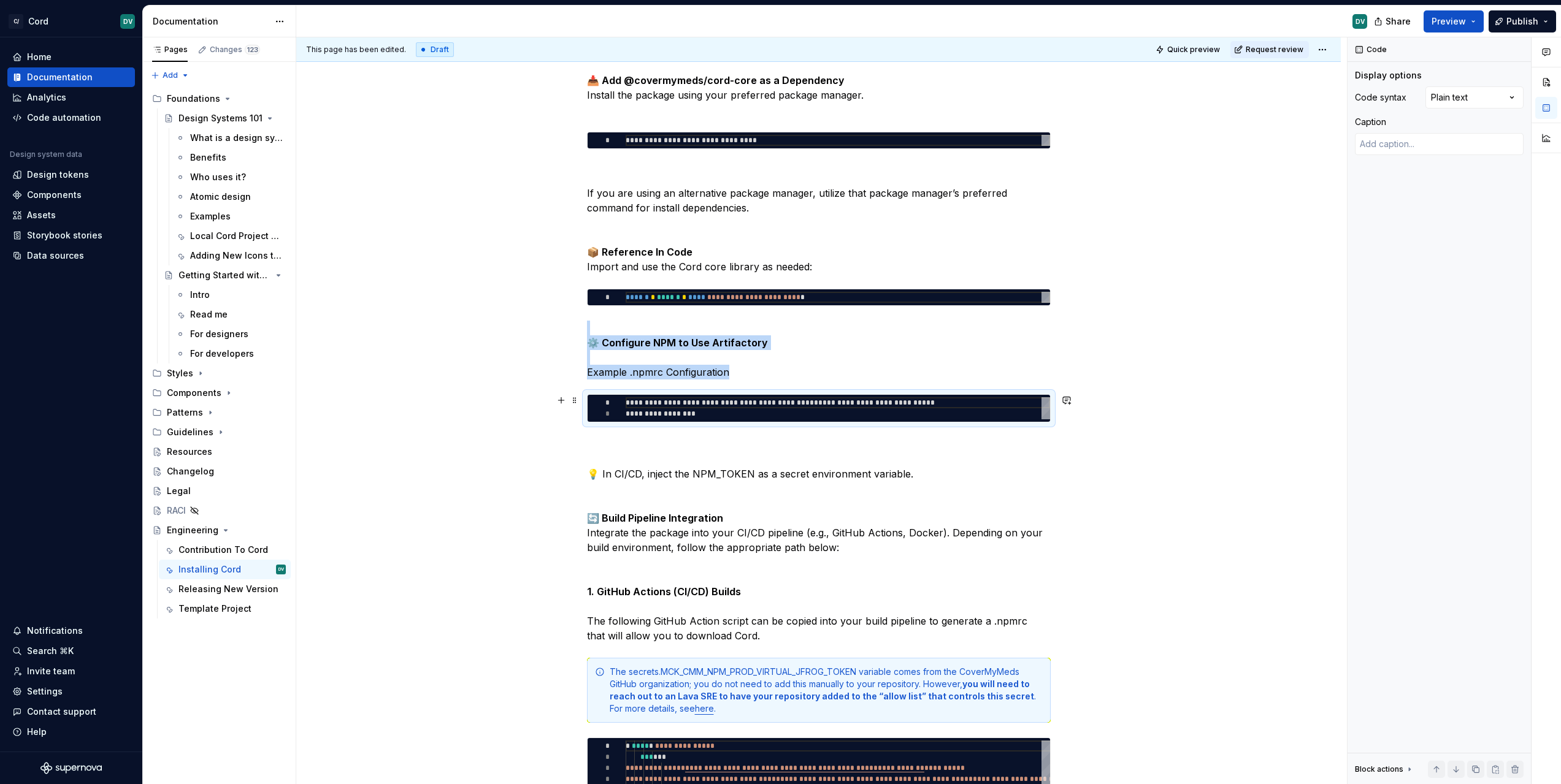
click at [682, 394] on div "**********" at bounding box center [819, 409] width 464 height 28
click at [662, 394] on div "**********" at bounding box center [819, 408] width 462 height 27
click at [860, 394] on div "**********" at bounding box center [819, 409] width 464 height 28
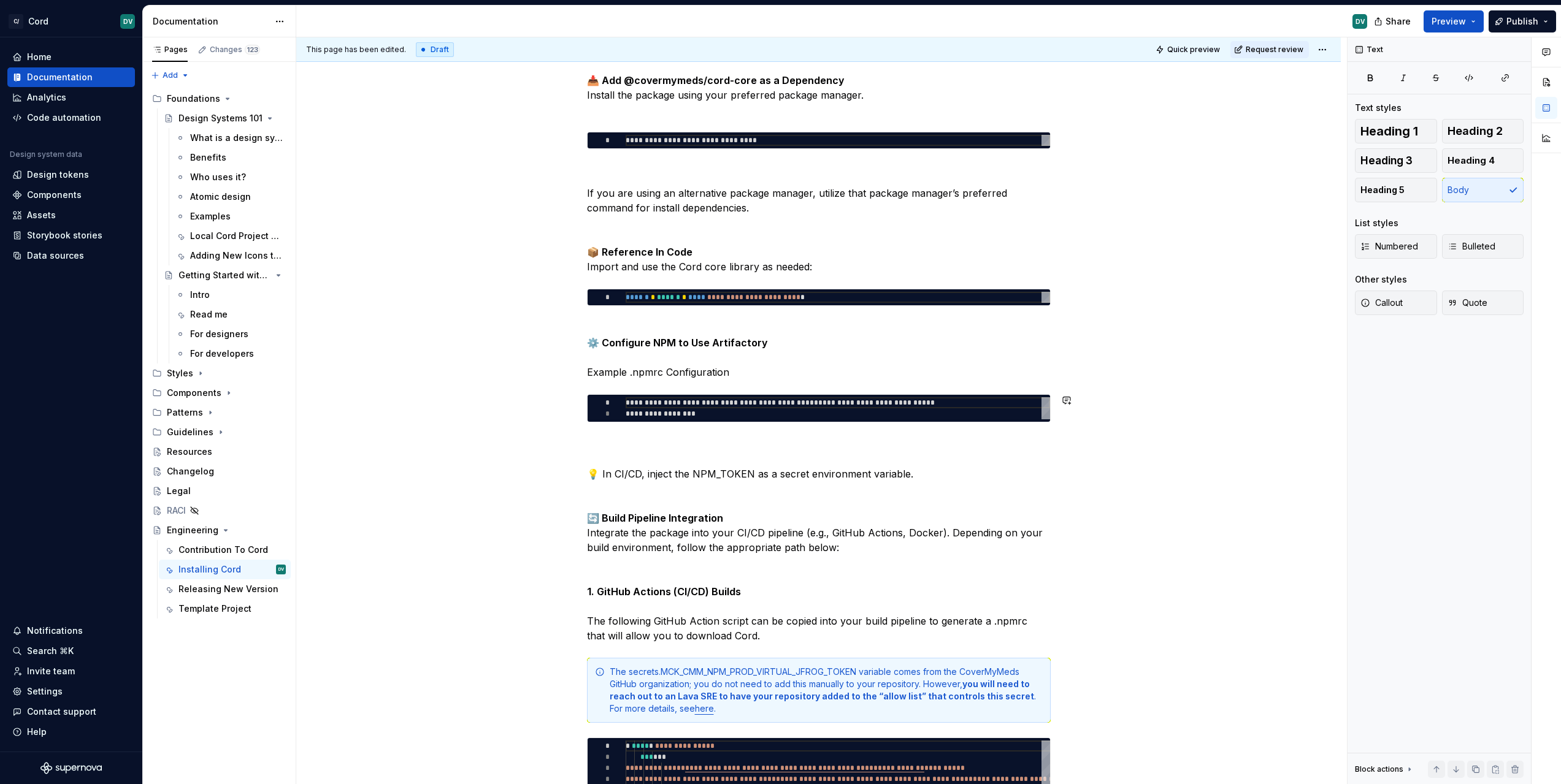
click at [863, 381] on div "**********" at bounding box center [819, 326] width 464 height 1932
click at [838, 394] on div "**********" at bounding box center [819, 409] width 464 height 28
type textarea "*"
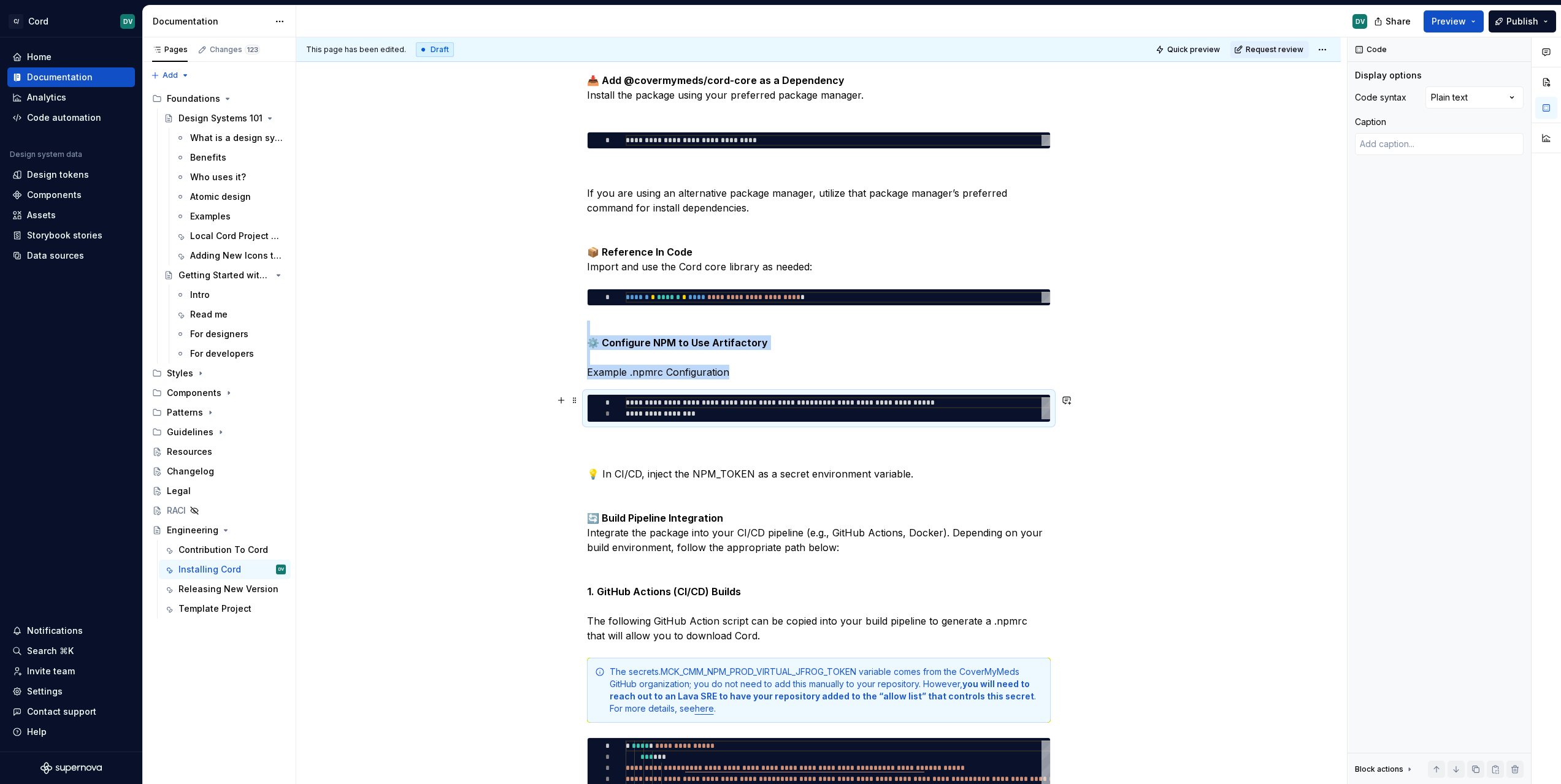
type textarea "**********"
click at [967, 402] on div "**********" at bounding box center [838, 408] width 425 height 22
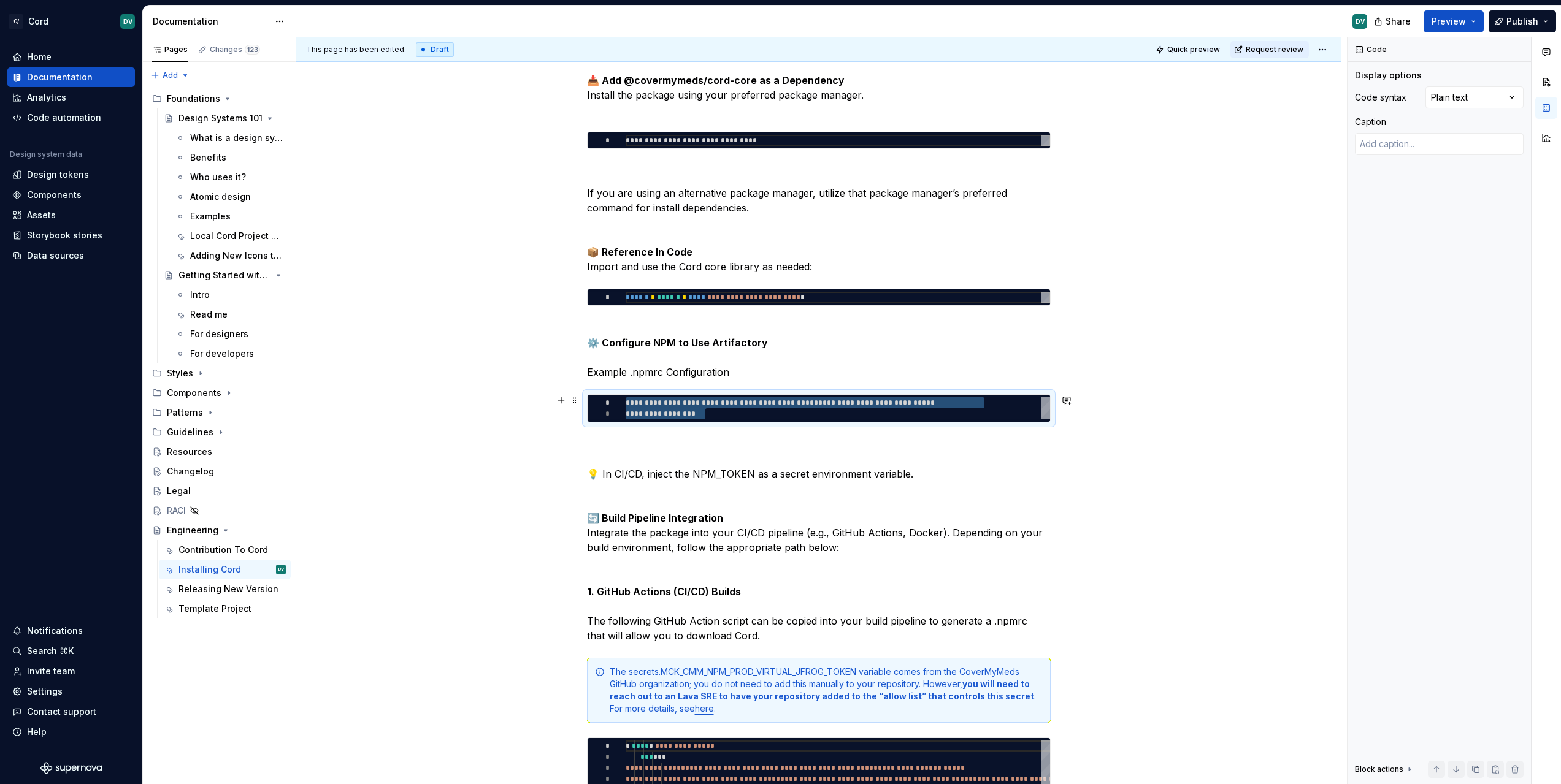
drag, startPoint x: 913, startPoint y: 413, endPoint x: 595, endPoint y: 397, distance: 318.4
click at [626, 397] on div "**********" at bounding box center [838, 408] width 425 height 22
type textarea "*"
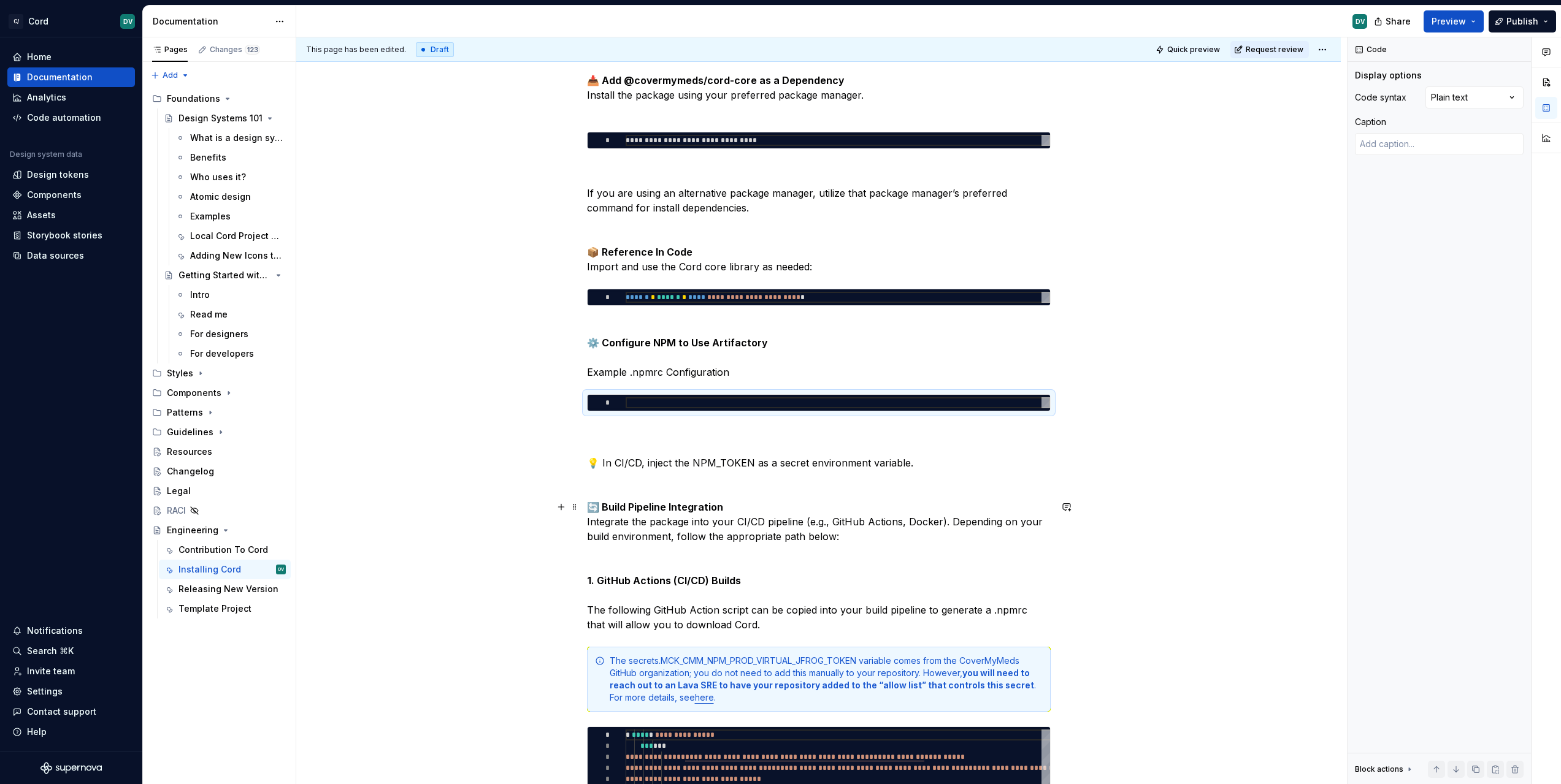
click at [816, 547] on p "🔄 Build Pipeline Integration Integrate the package into your CI/CD pipeline (e.…" at bounding box center [819, 566] width 464 height 132
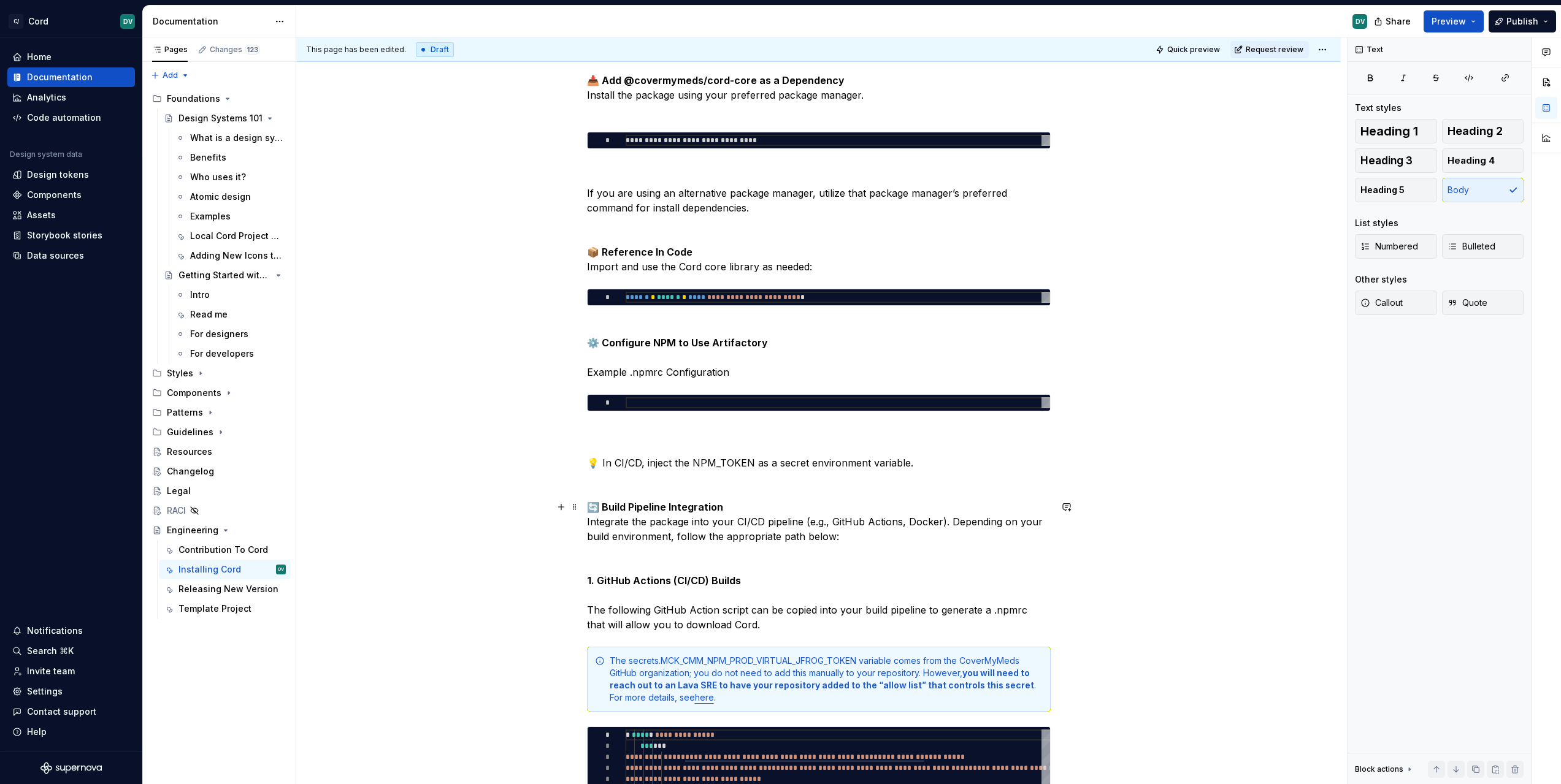
click at [915, 542] on p "🔄 Build Pipeline Integration Integrate the package into your CI/CD pipeline (e.…" at bounding box center [819, 566] width 464 height 132
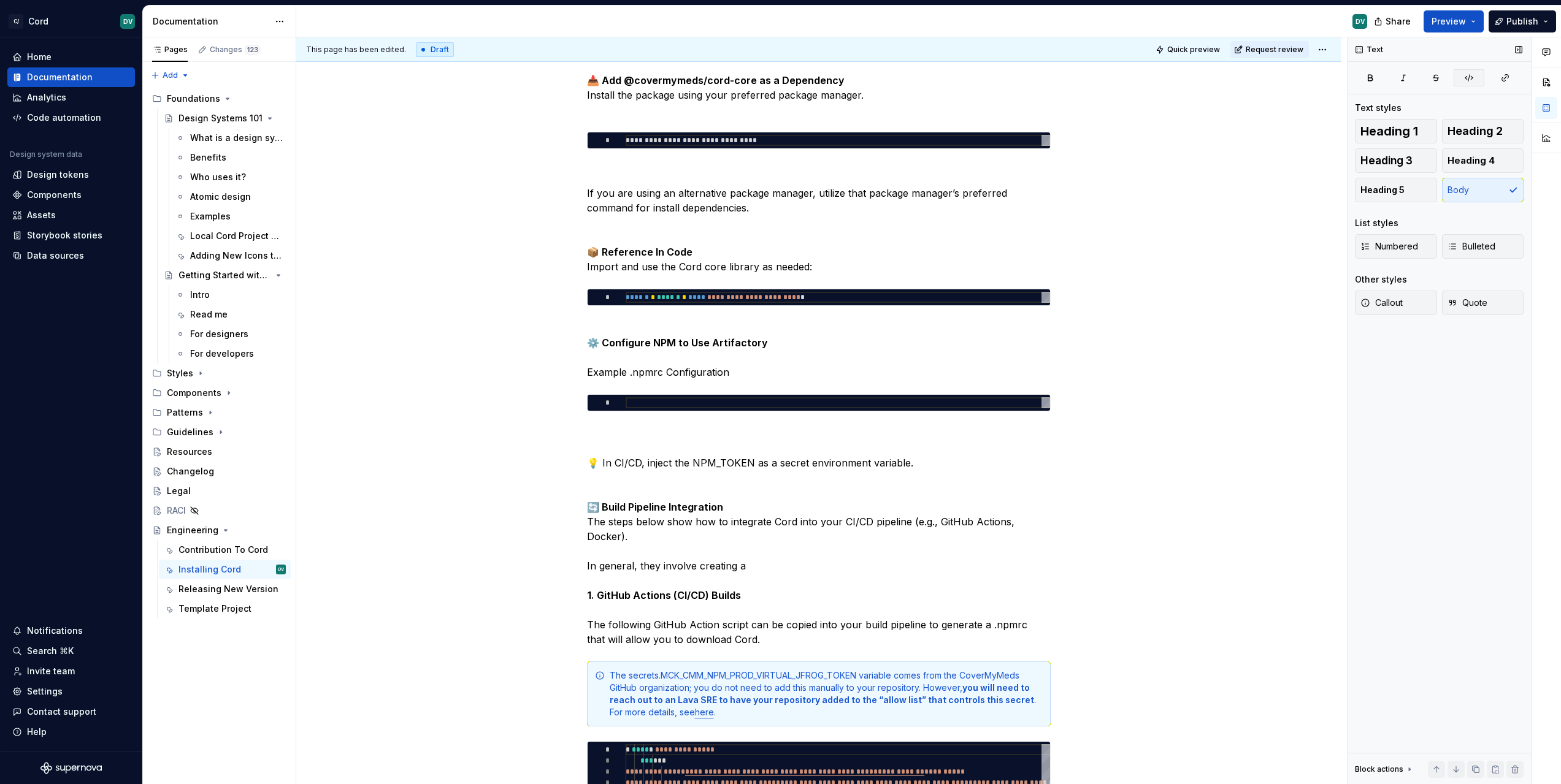
click at [1478, 80] on button "button" at bounding box center [1469, 77] width 31 height 17
click at [1457, 78] on button "button" at bounding box center [1469, 77] width 31 height 17
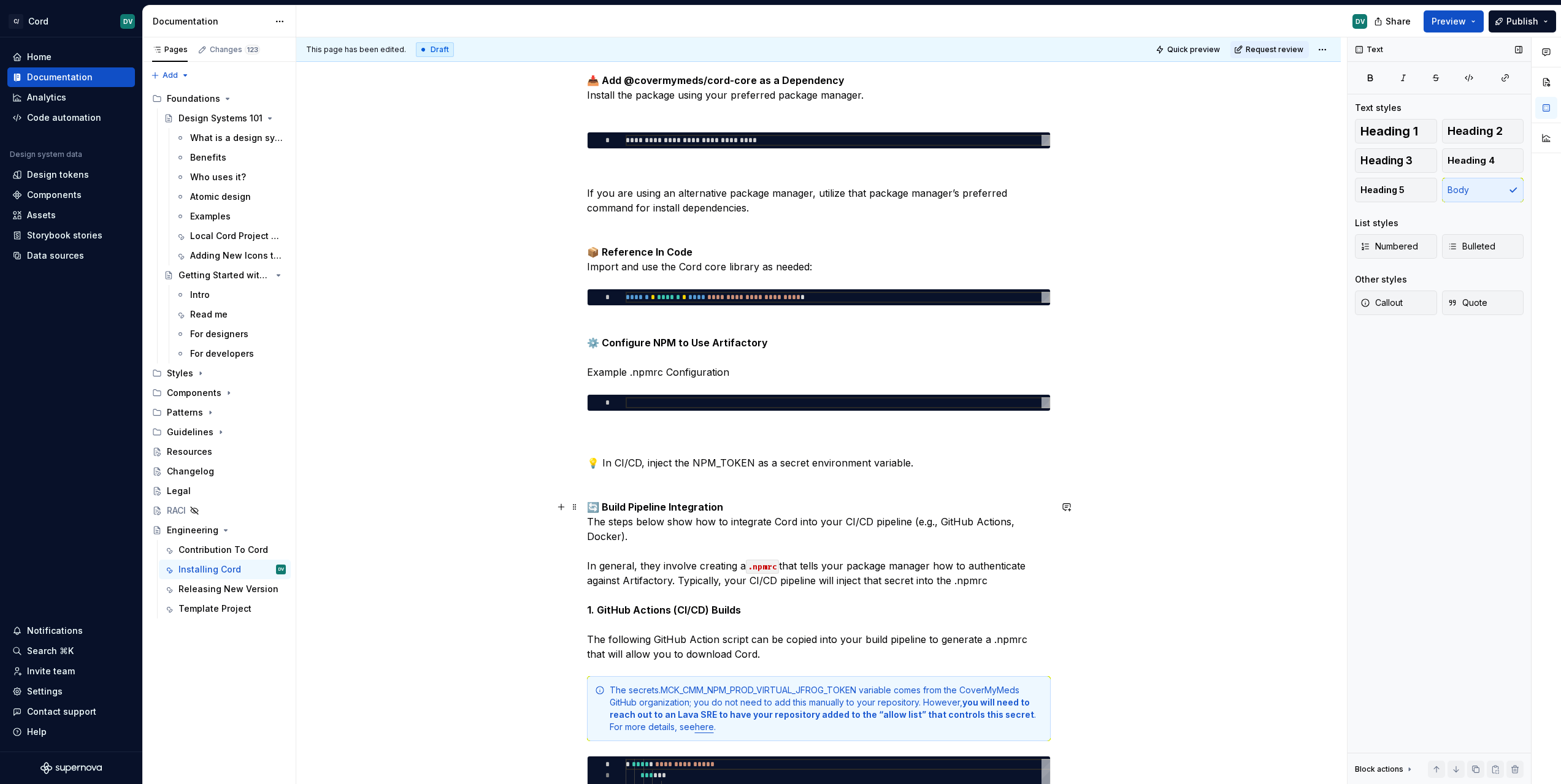
click at [671, 579] on p "🔄 Build Pipeline Integration The steps below show how to integrate Cord into yo…" at bounding box center [819, 581] width 464 height 162
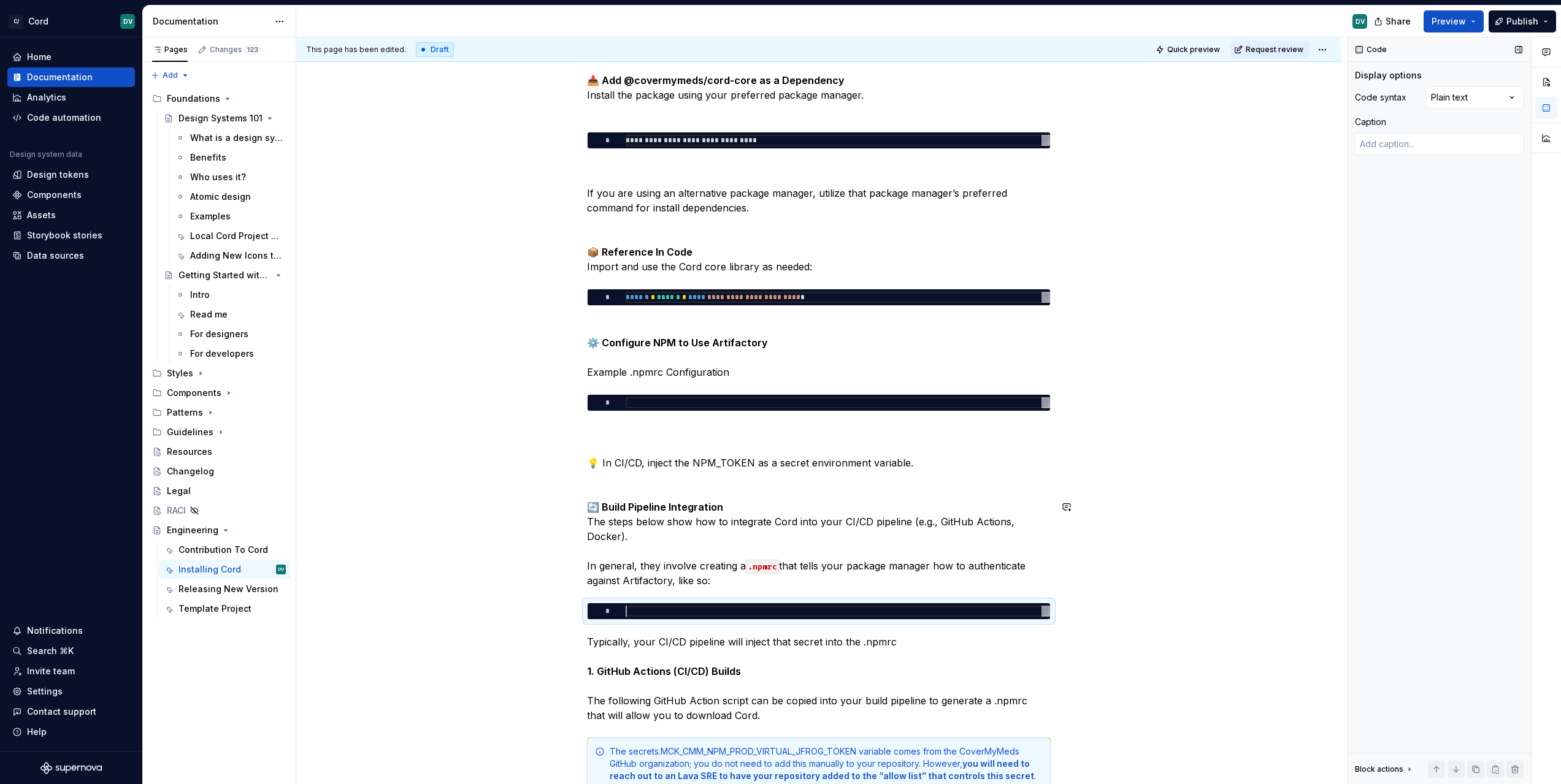
type textarea "*"
type textarea "**********"
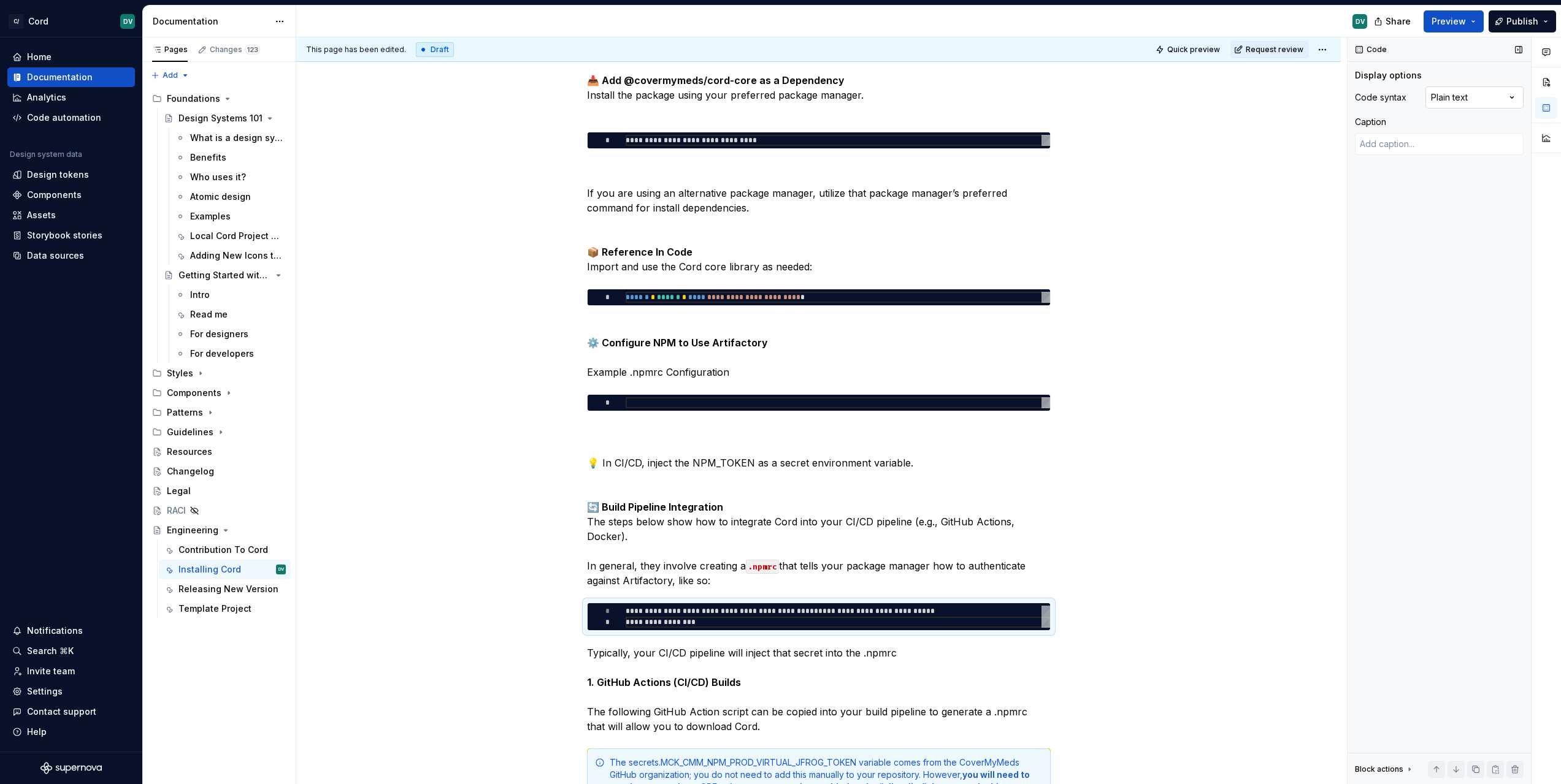
click at [1501, 96] on div "Comments Open comments No comments yet Select ‘Comment’ from the block context …" at bounding box center [1454, 411] width 213 height 747
click at [746, 658] on p "Typically, your CI/CD pipeline will inject that secret into the .npmrc 1. GitHu…" at bounding box center [819, 689] width 464 height 88
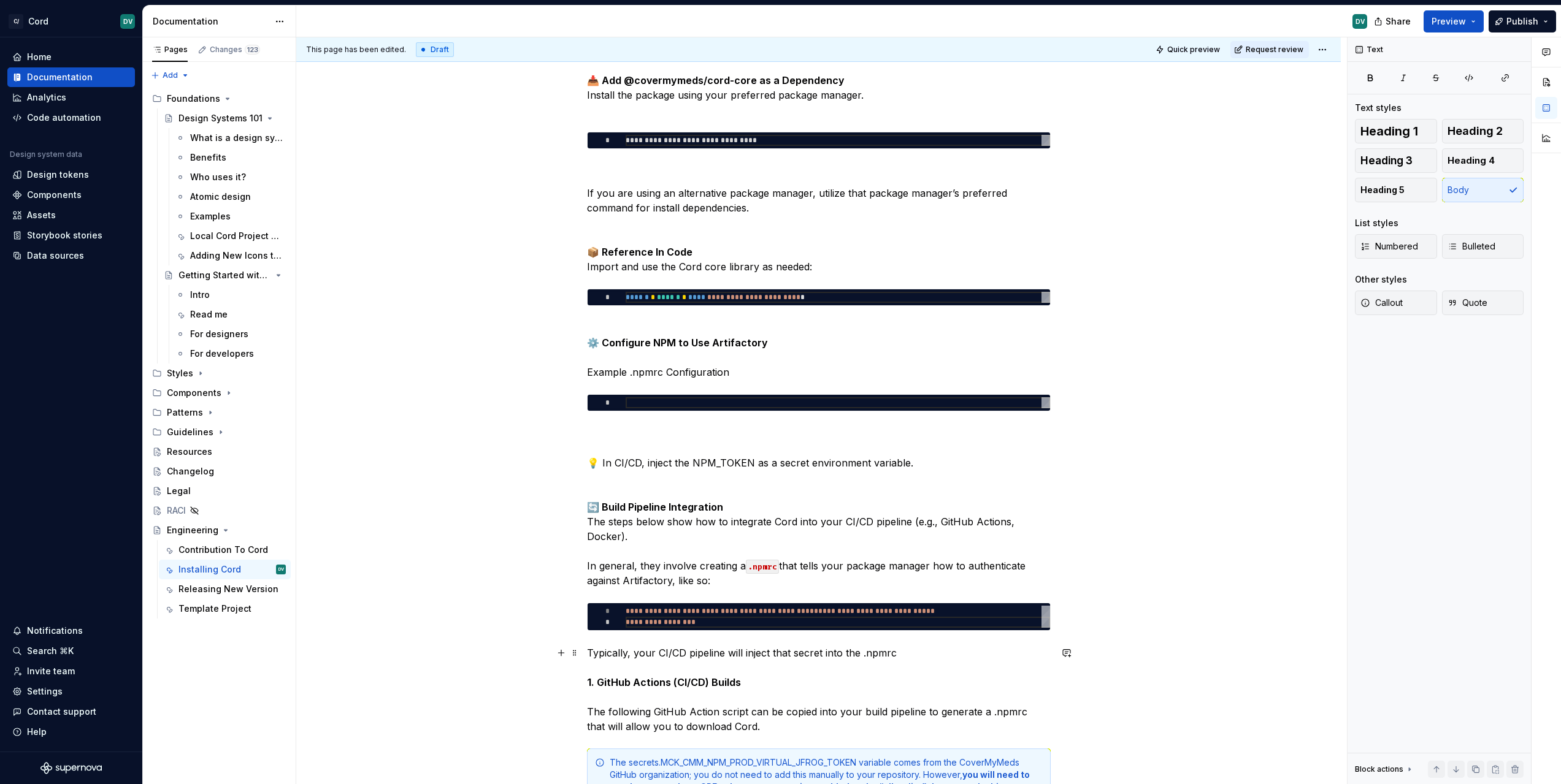
click at [861, 651] on p "Typically, your CI/CD pipeline will inject that secret into the .npmrc 1. GitHu…" at bounding box center [819, 689] width 464 height 88
click at [919, 654] on p "Typically, your CI/CD pipeline will inject that secret into the .npmrc 1. GitHu…" at bounding box center [819, 689] width 464 height 88
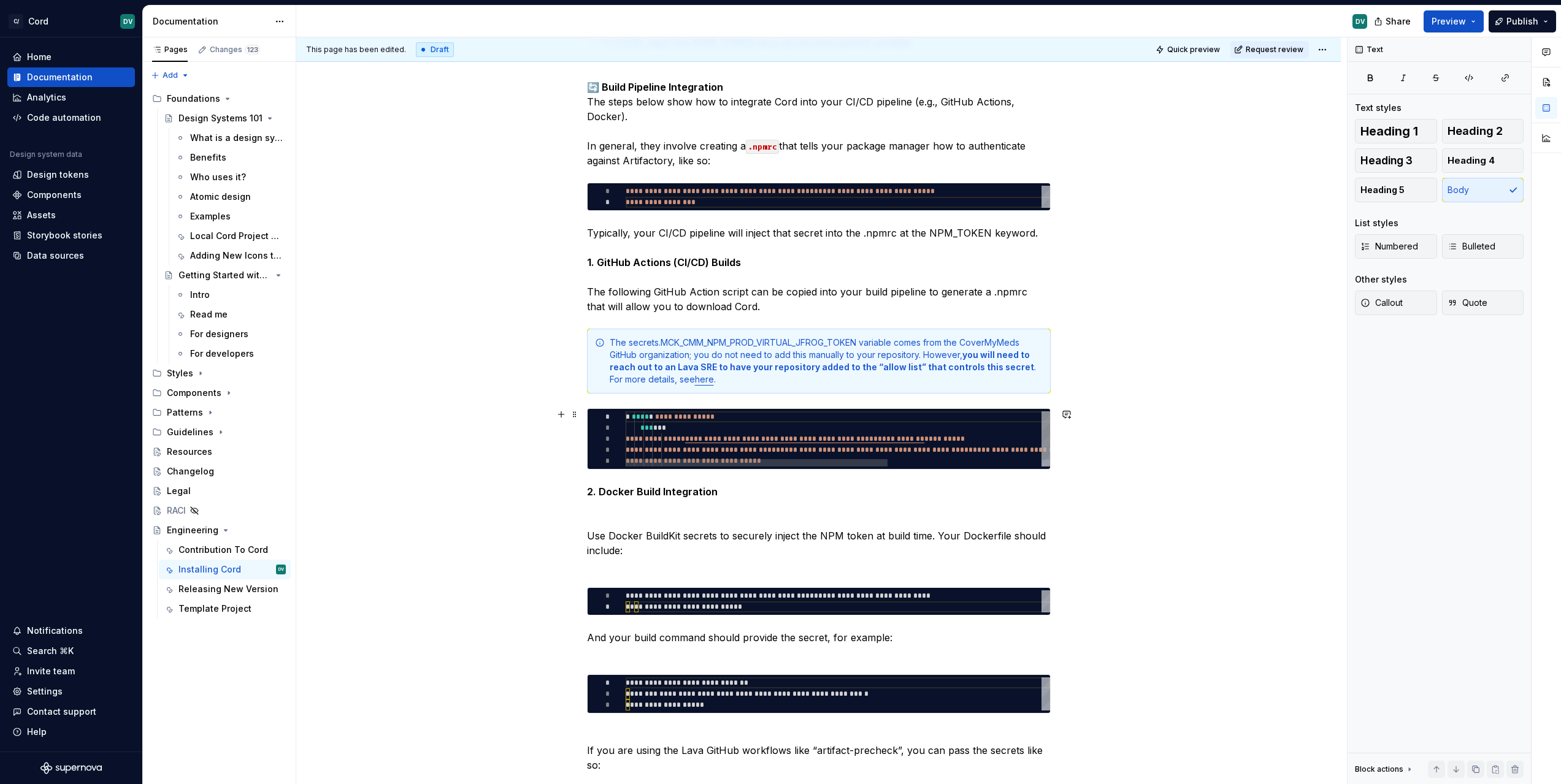
scroll to position [1527, 0]
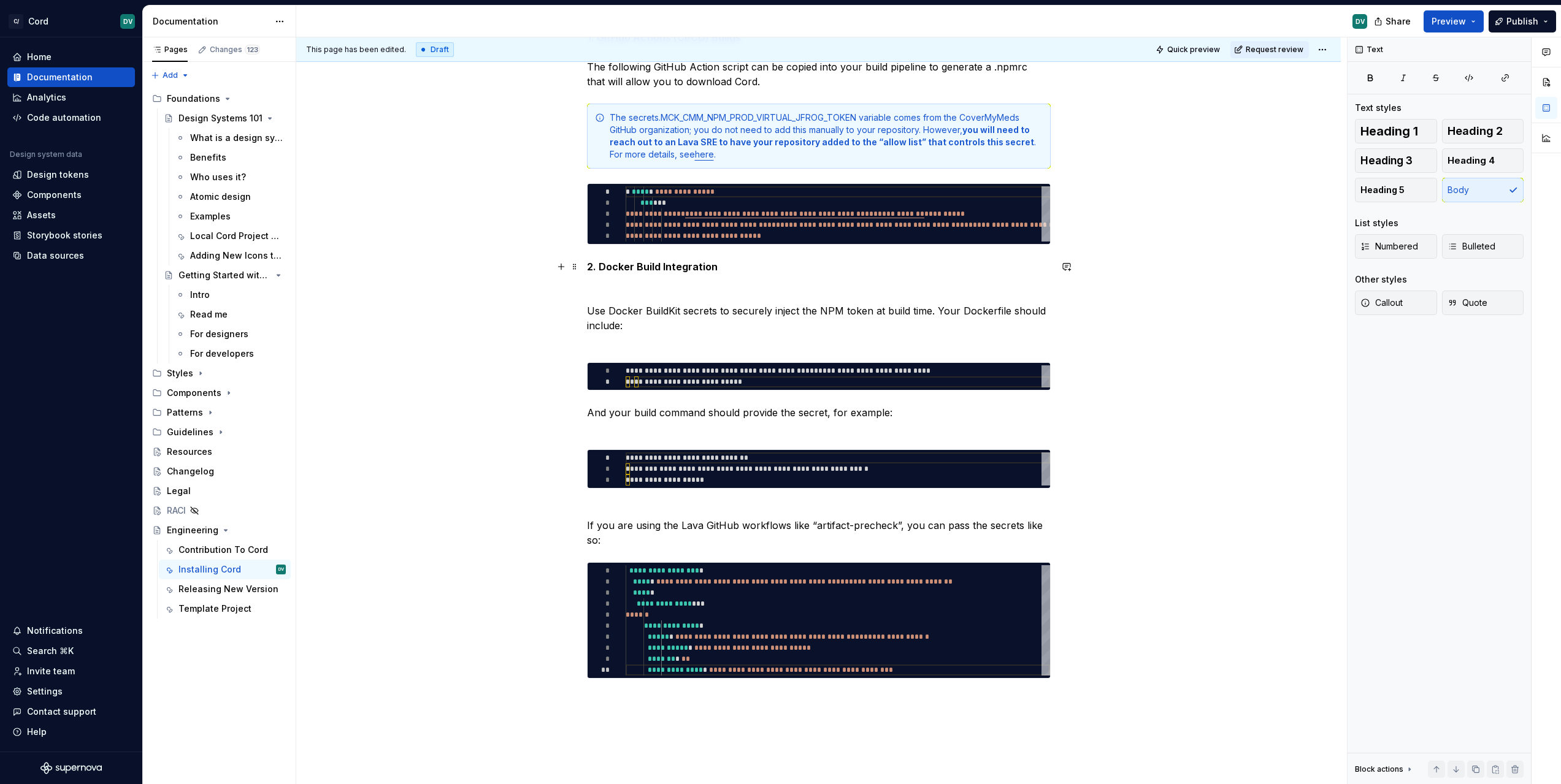
click at [727, 341] on p "2. Docker Build Integration Use Docker BuildKit secrets to securely inject the …" at bounding box center [819, 304] width 464 height 88
click at [737, 283] on p "2. Docker Build Integration Use Docker BuildKit secrets to securely inject the …" at bounding box center [819, 304] width 464 height 88
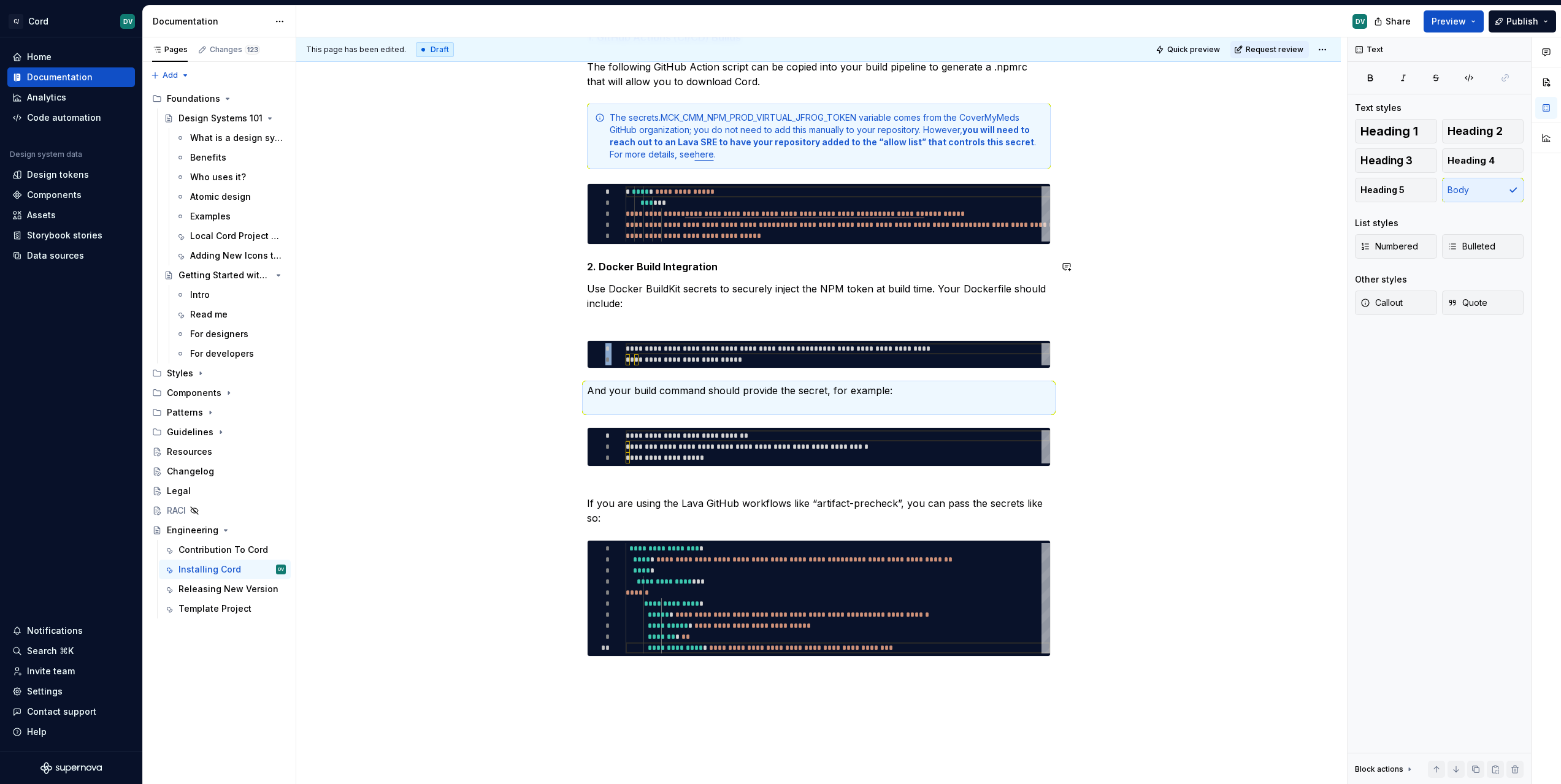
type textarea "*"
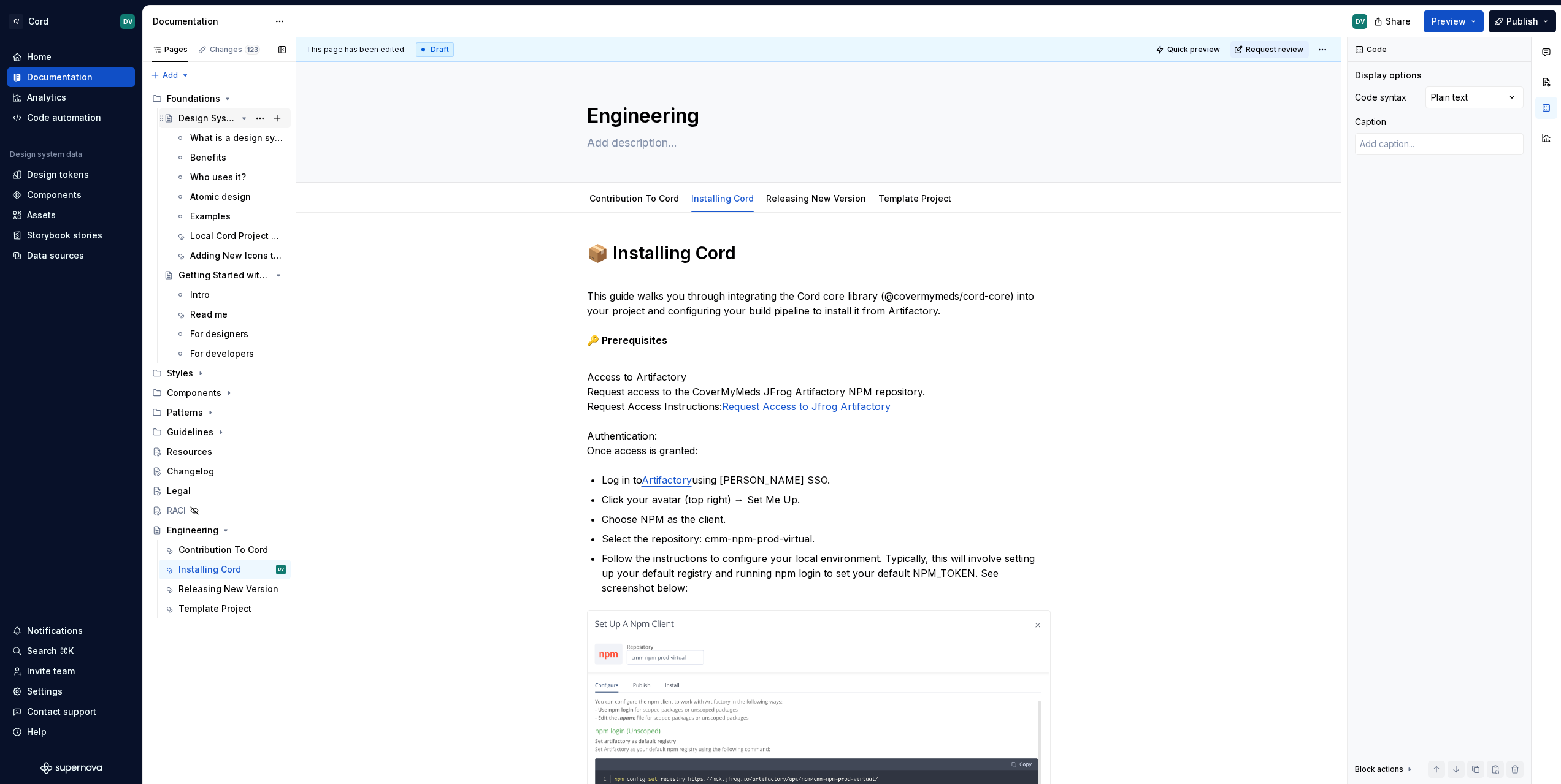
click at [243, 118] on icon "Page tree" at bounding box center [245, 119] width 3 height 1
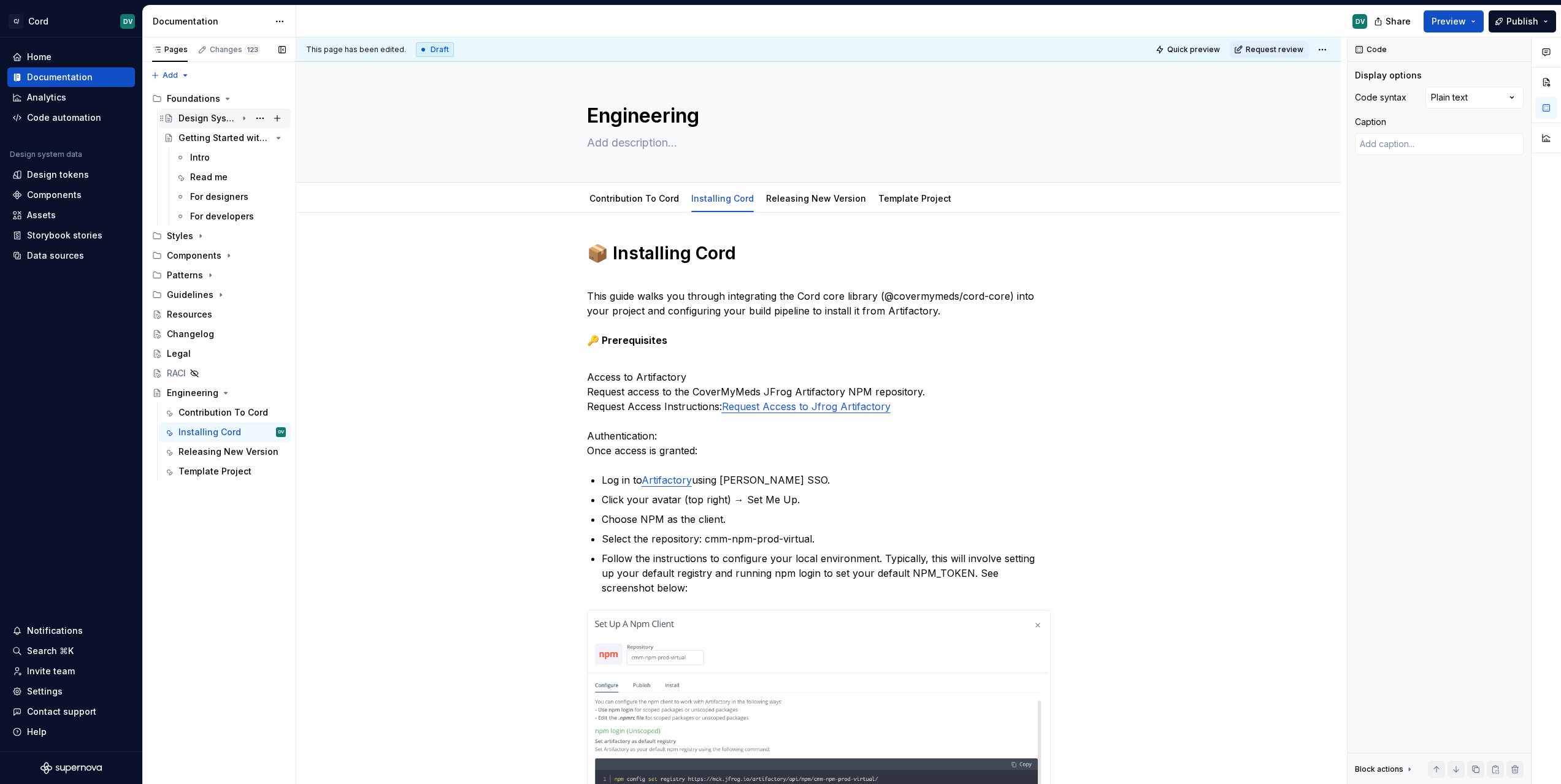
click at [243, 118] on icon "Page tree" at bounding box center [244, 119] width 10 height 10
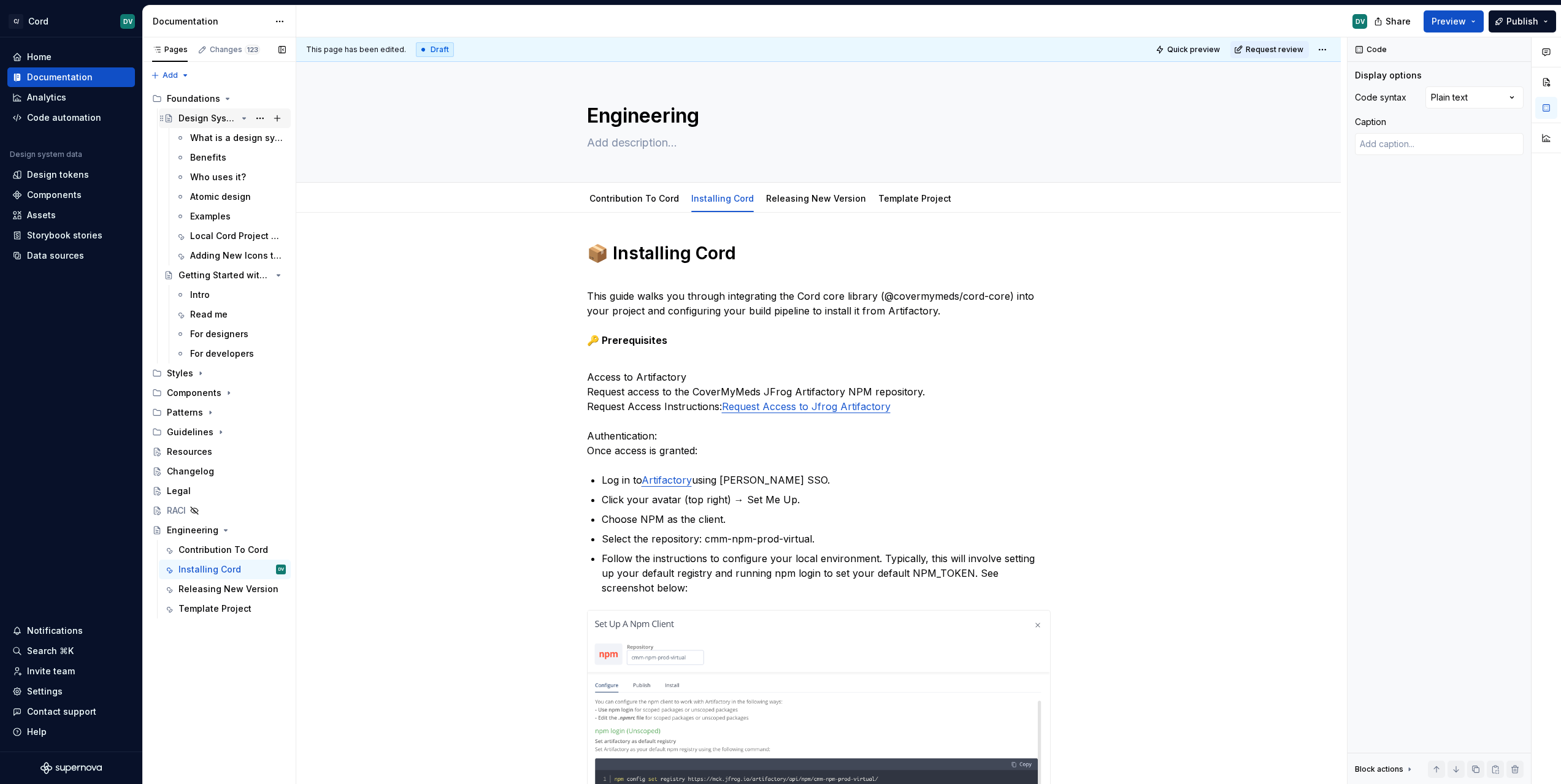
click at [243, 118] on icon "Page tree" at bounding box center [245, 119] width 3 height 1
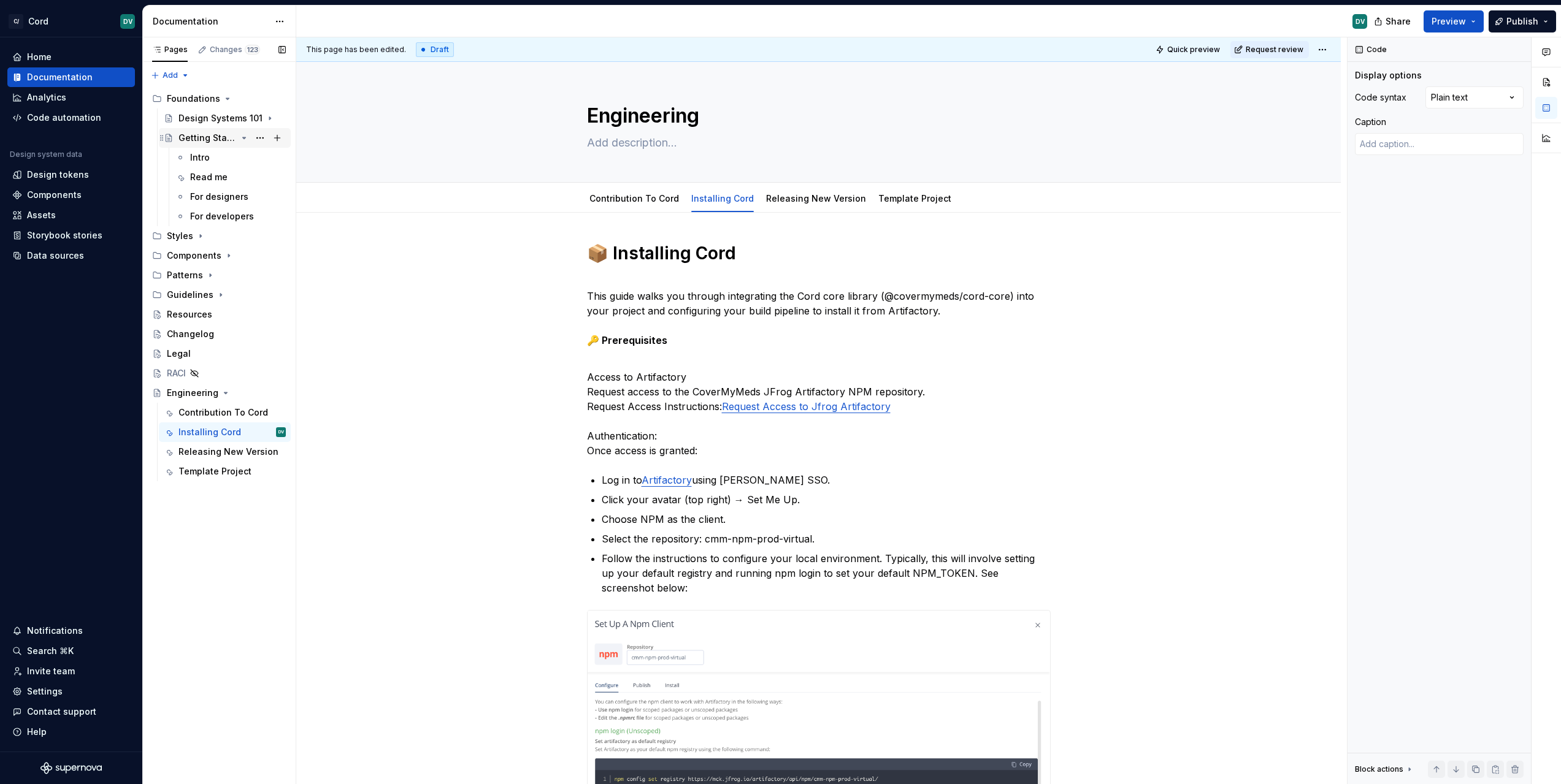
click at [244, 138] on icon "Page tree" at bounding box center [245, 138] width 3 height 1
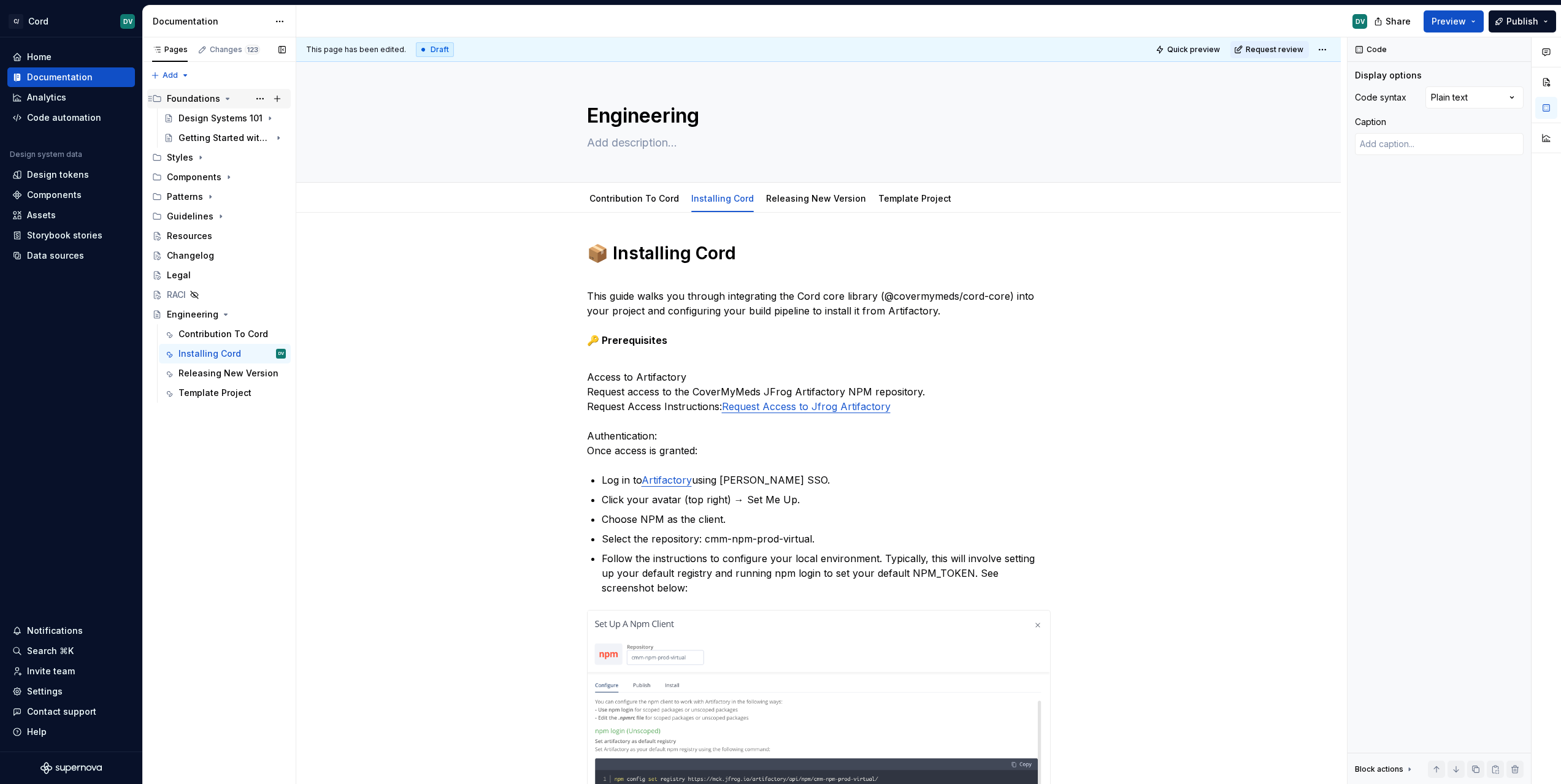
click at [223, 99] on icon "Page tree" at bounding box center [228, 99] width 10 height 10
click at [196, 274] on div "Engineering" at bounding box center [193, 275] width 51 height 12
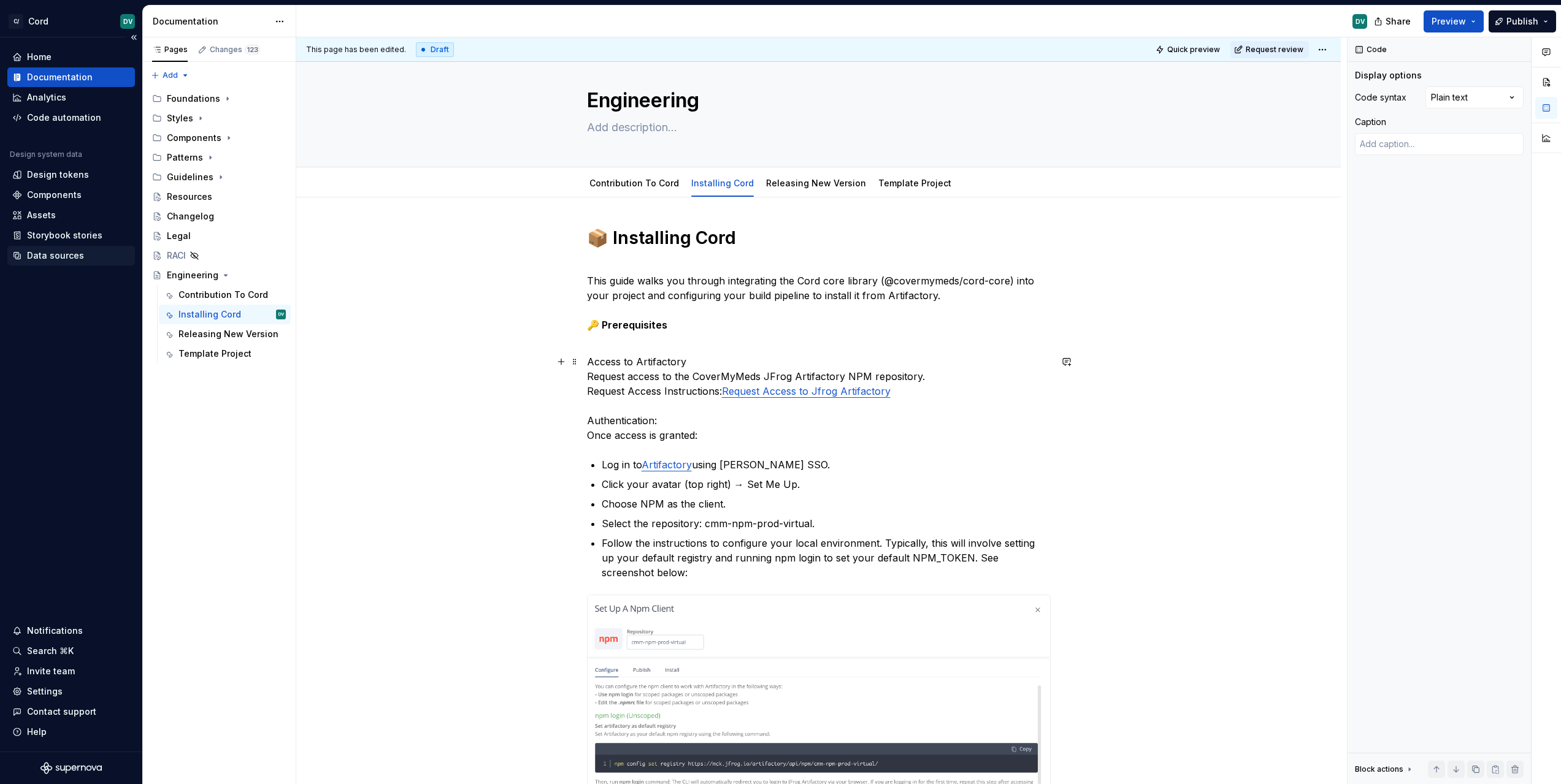
scroll to position [21, 0]
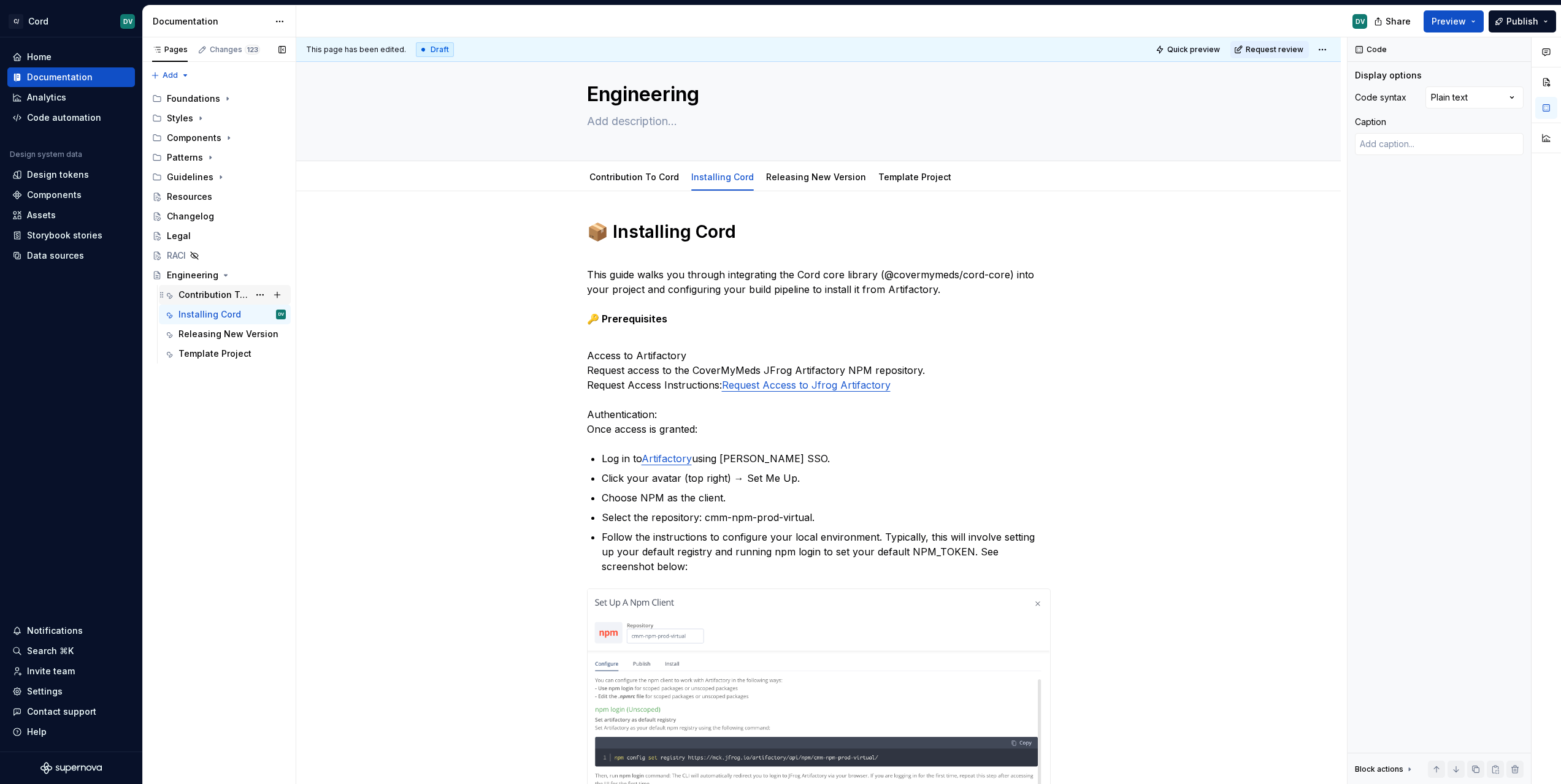
click at [196, 301] on div "Contribution To Cord" at bounding box center [213, 294] width 70 height 12
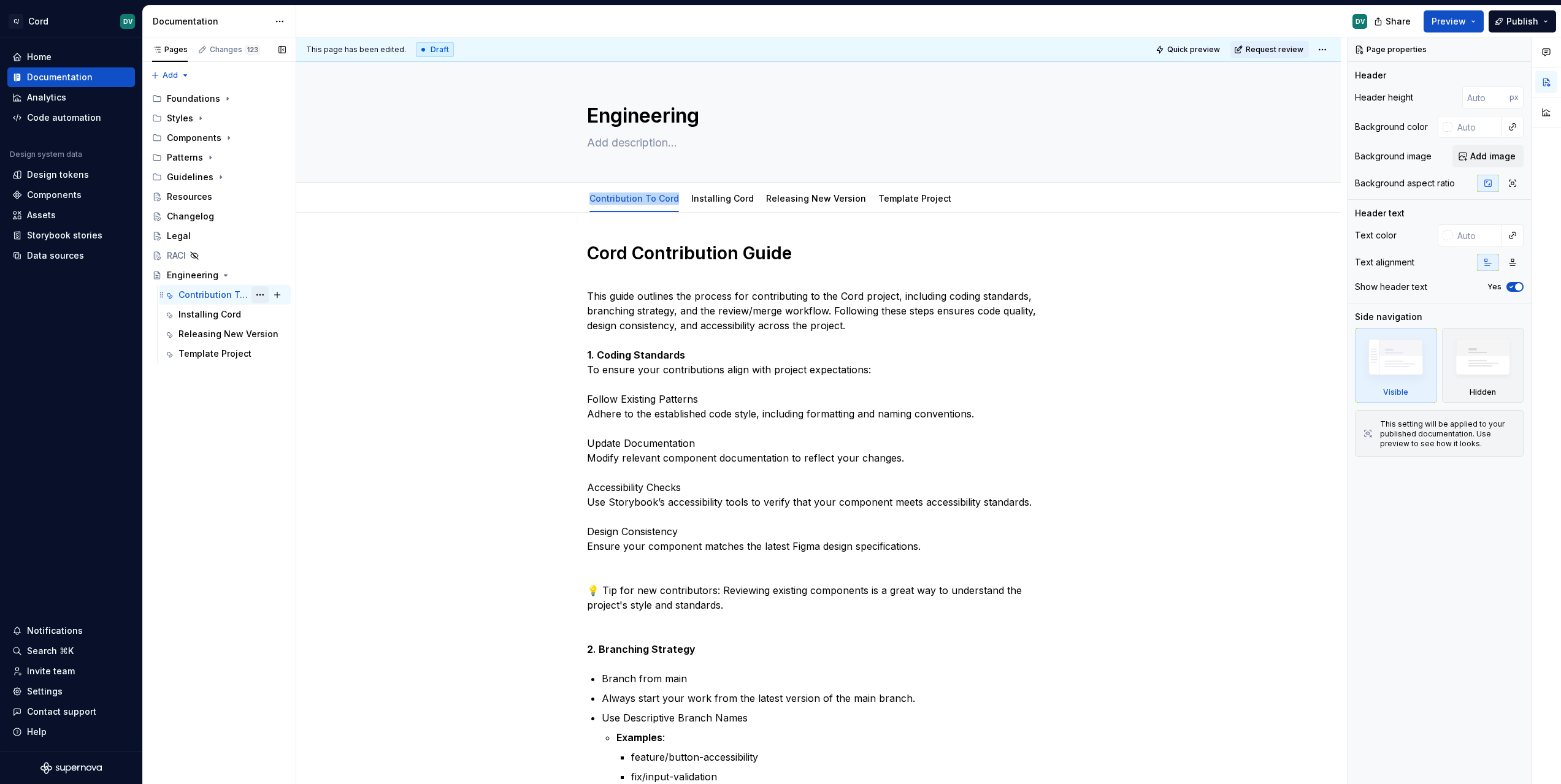
click at [264, 296] on button "Page tree" at bounding box center [260, 295] width 17 height 17
type textarea "*"
click at [318, 318] on div "Rename tab" at bounding box center [334, 316] width 120 height 12
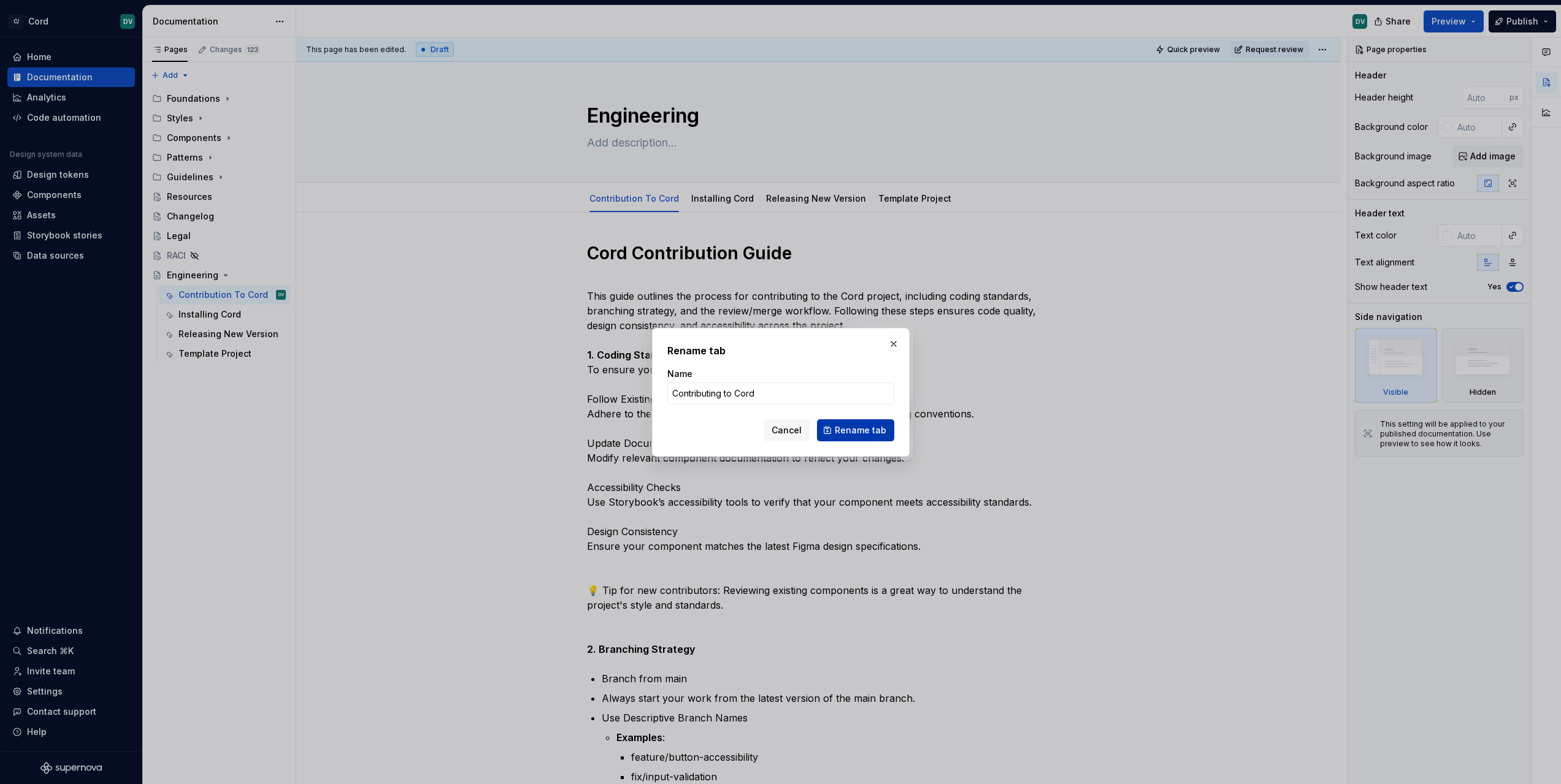
type input "Contributing to Cord"
click at [854, 422] on button "Rename tab" at bounding box center [856, 430] width 78 height 22
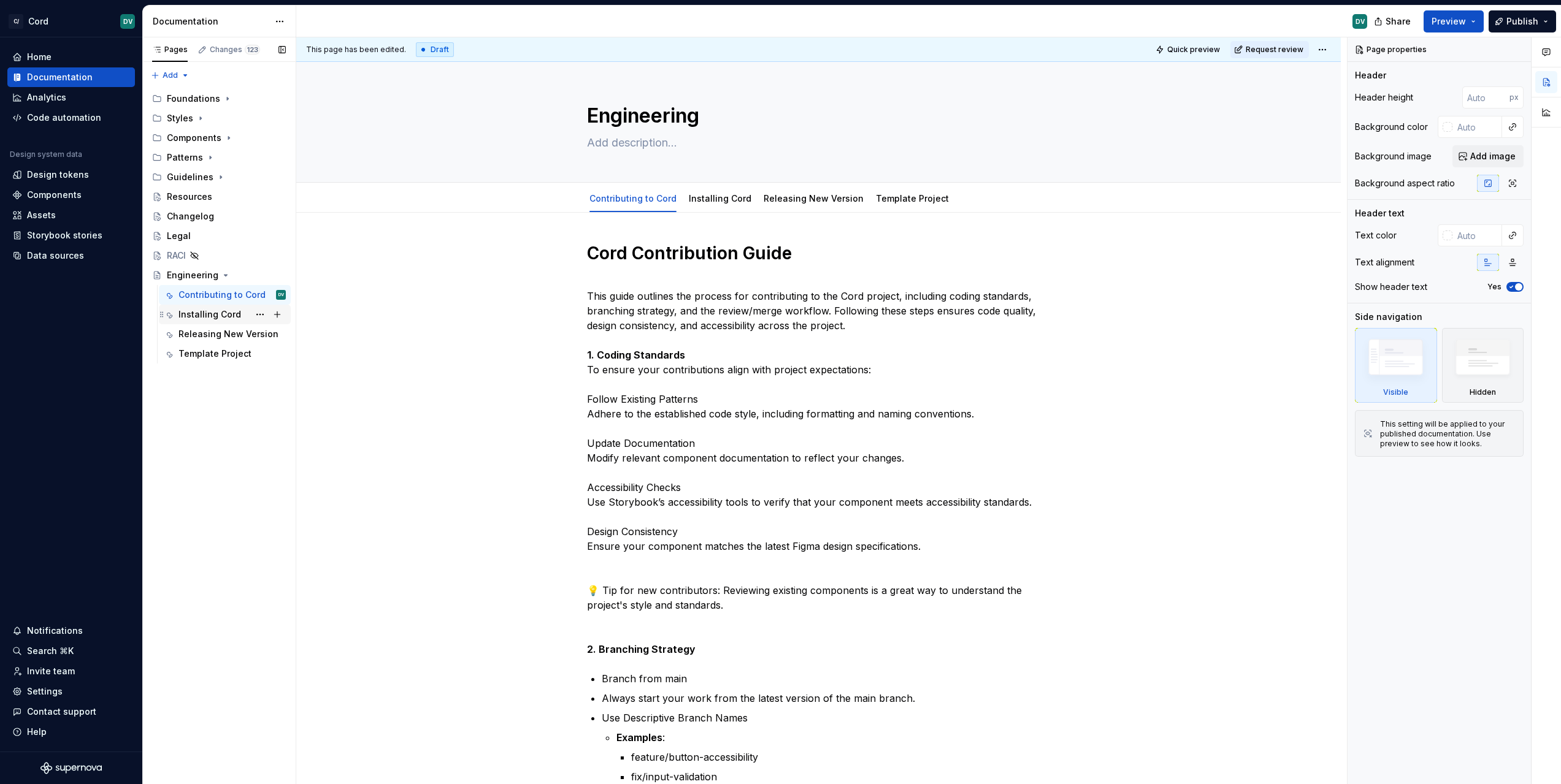
click at [230, 318] on div "Installing Cord" at bounding box center [210, 314] width 63 height 12
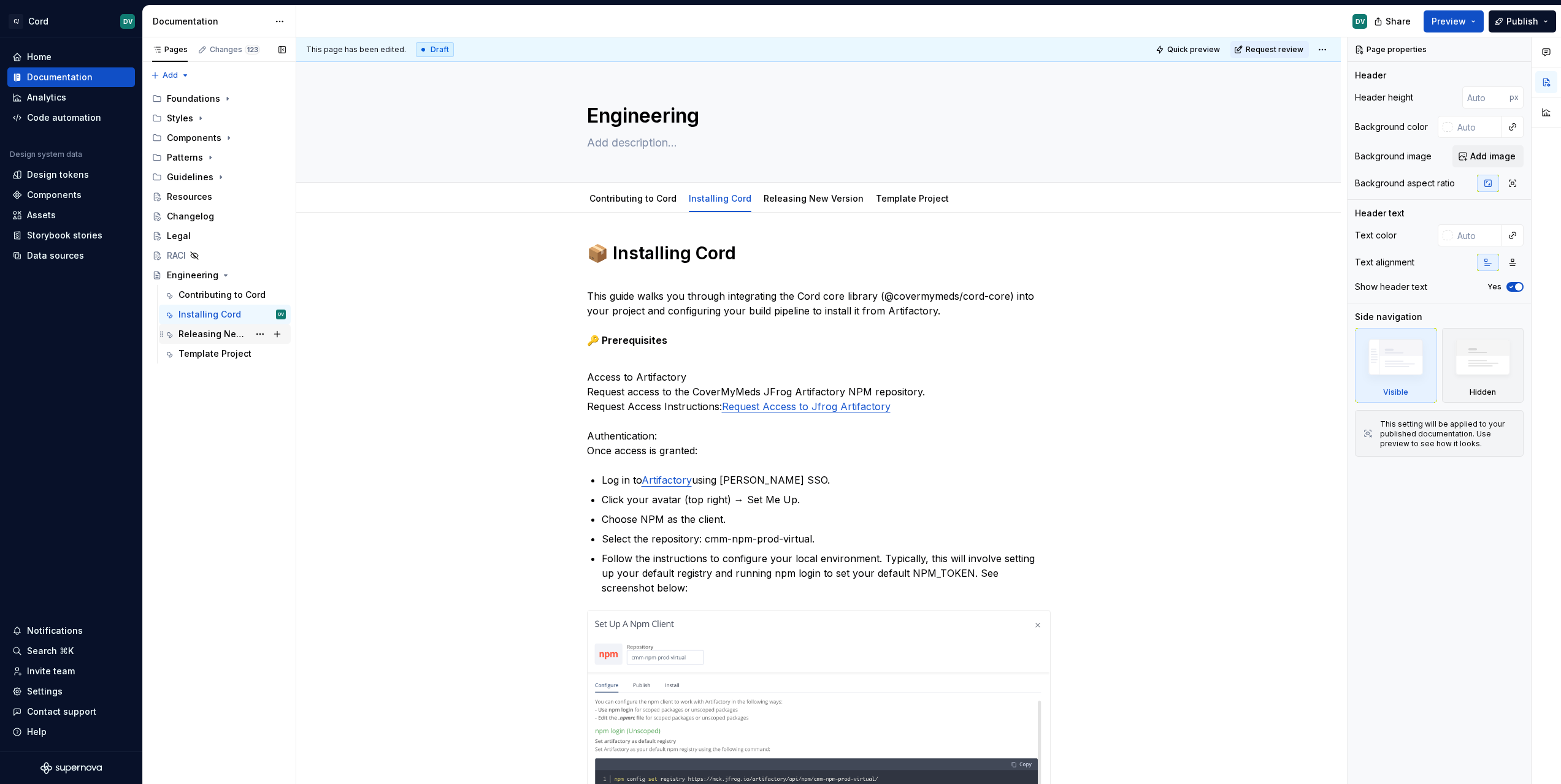
click at [208, 332] on div "Releasing New Version" at bounding box center [213, 333] width 70 height 12
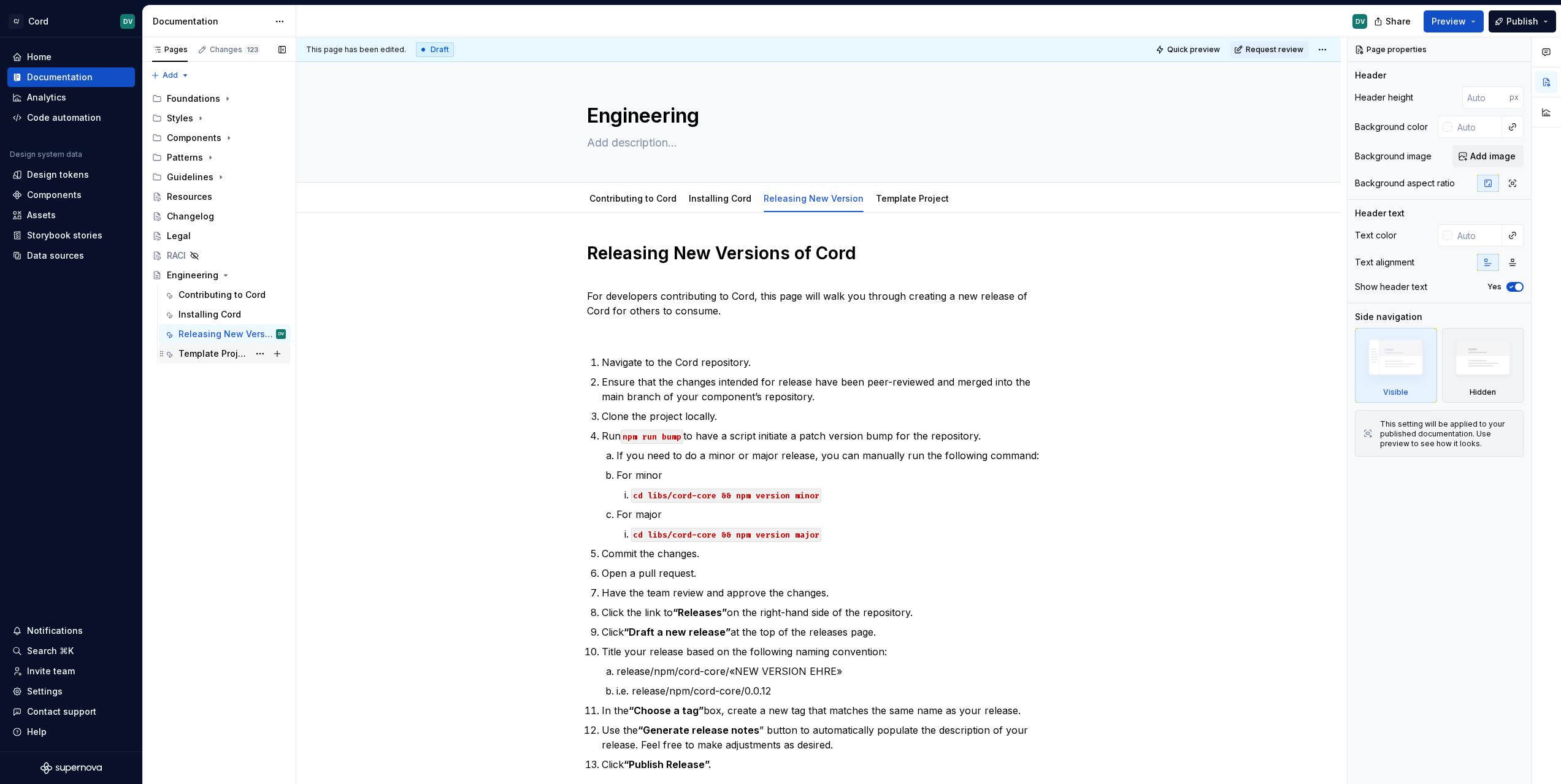
click at [196, 348] on div "Template Project" at bounding box center [213, 353] width 70 height 12
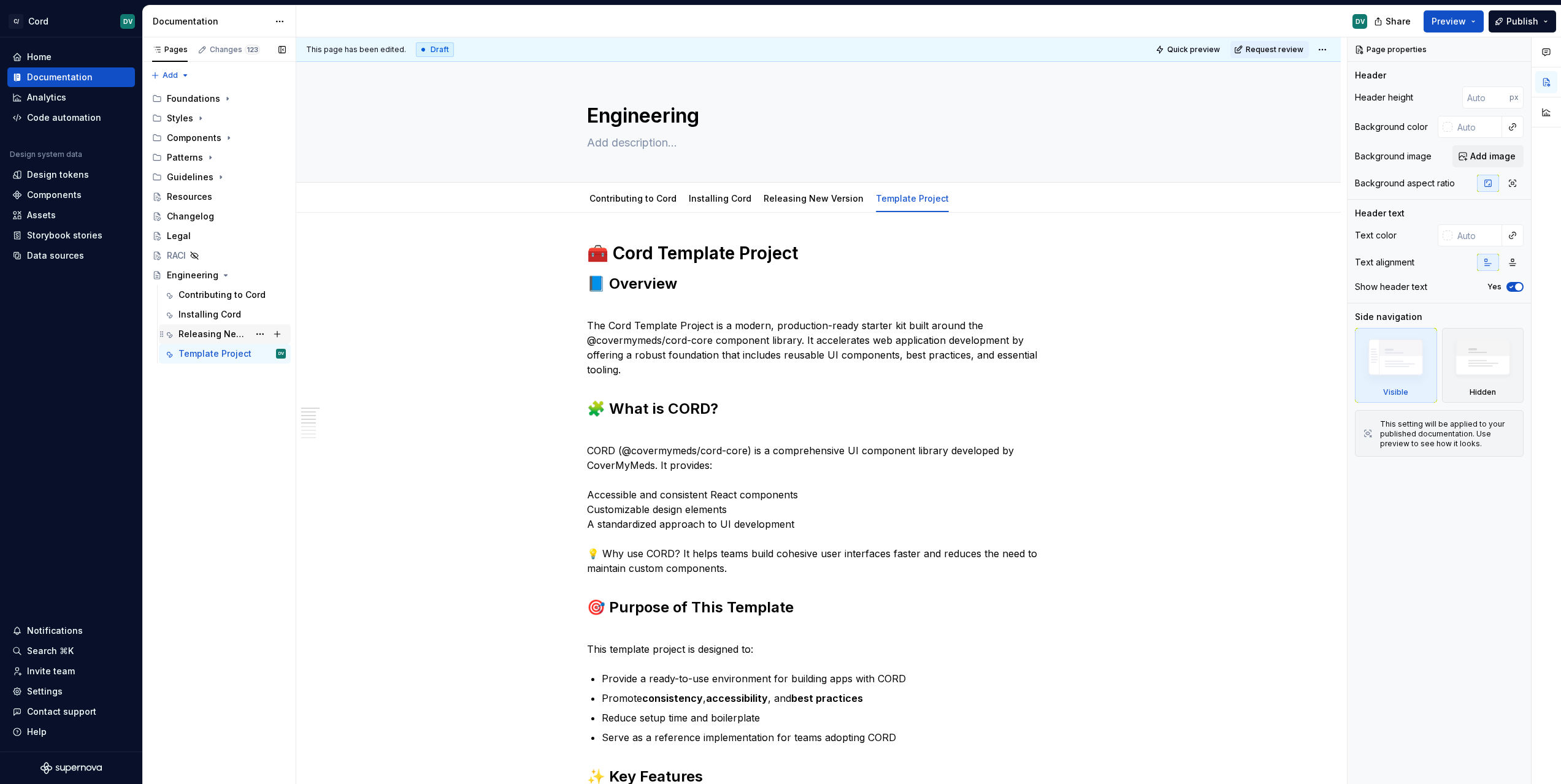
click at [205, 331] on div "Releasing New Version" at bounding box center [213, 333] width 70 height 12
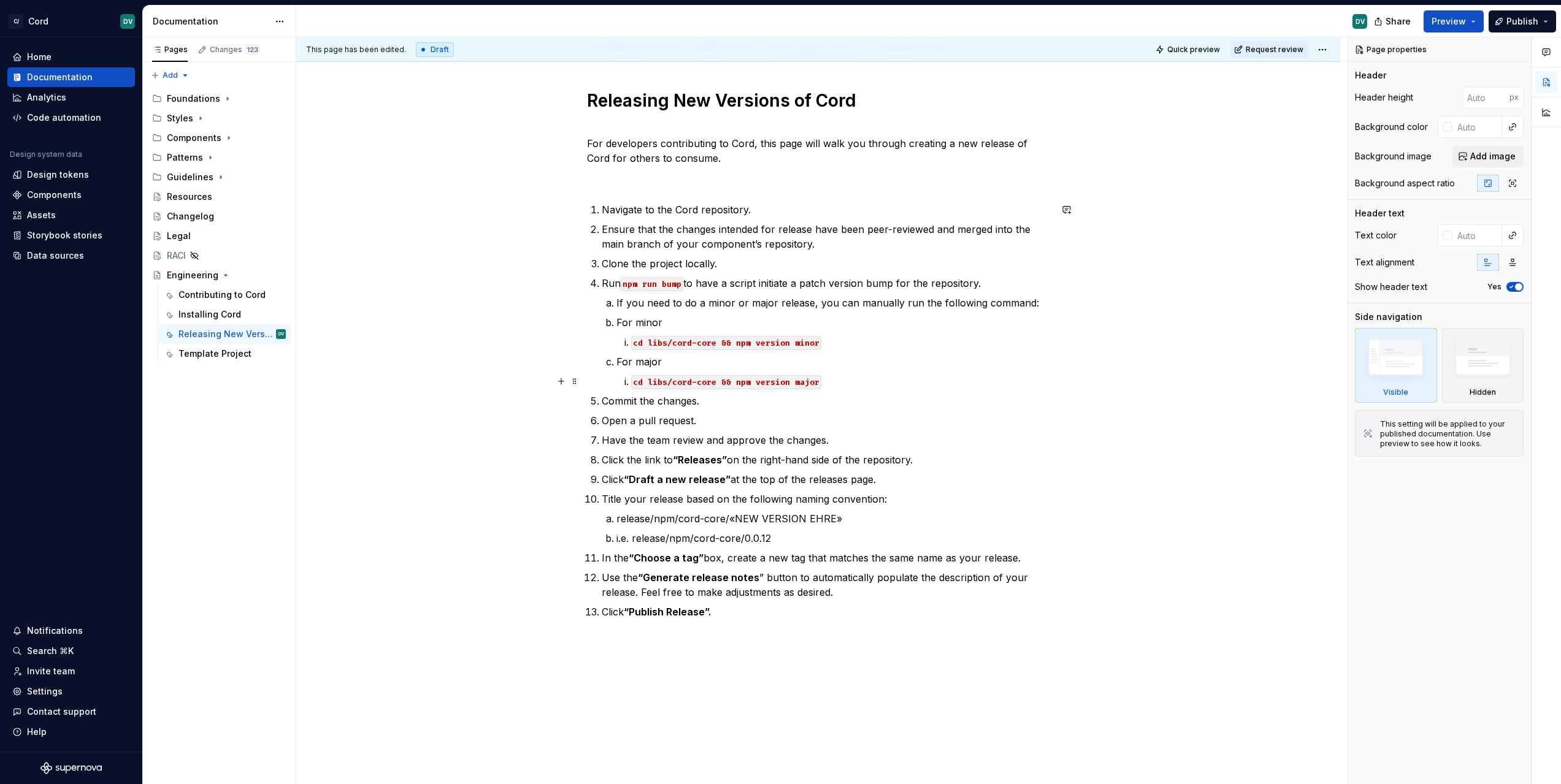
scroll to position [103, 0]
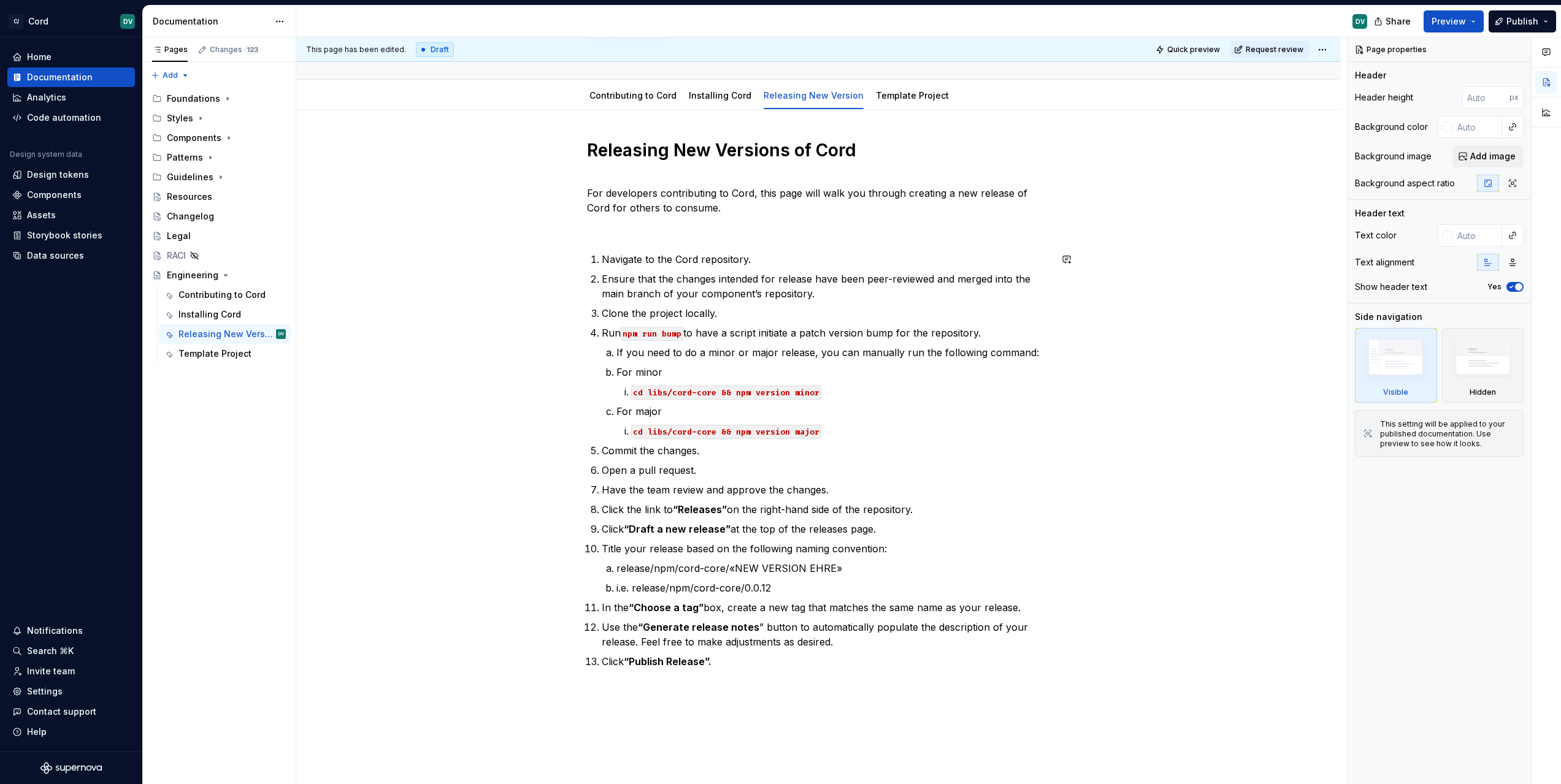
click at [774, 245] on div "Releasing New Versions of Cord For developers contributing to Cord, this page w…" at bounding box center [819, 404] width 464 height 530
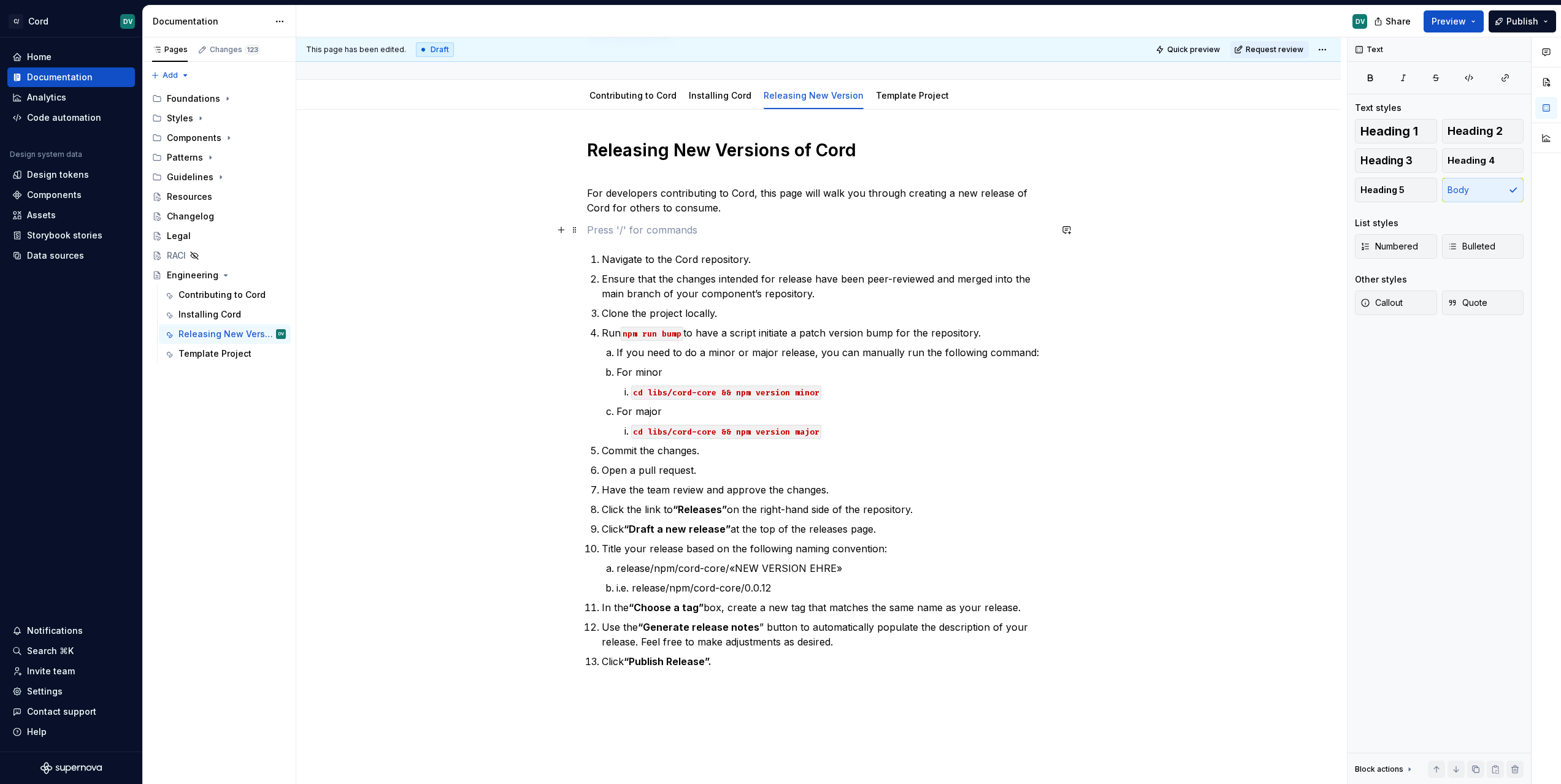
click at [772, 234] on p at bounding box center [819, 230] width 464 height 15
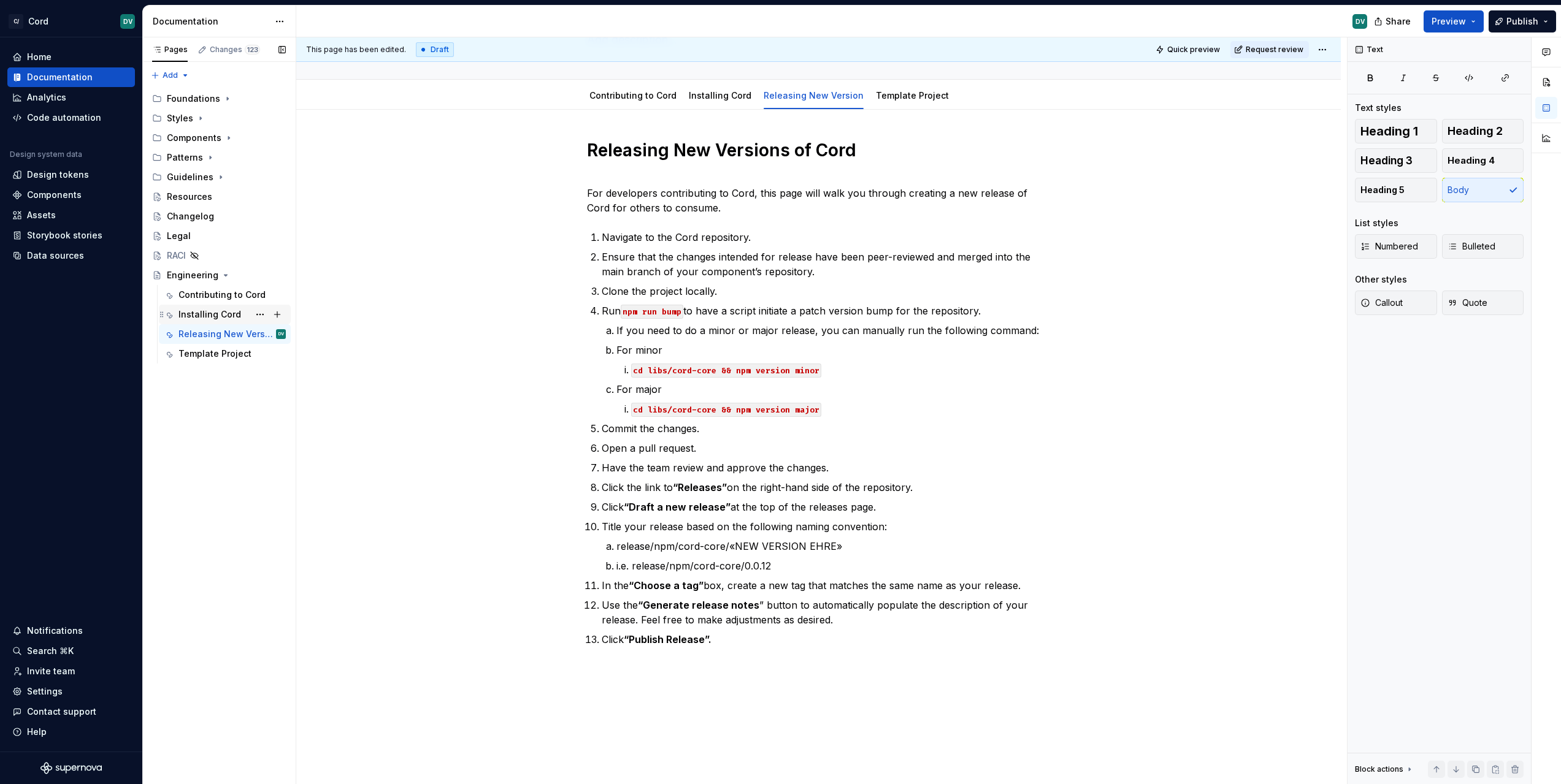
click at [223, 317] on div "Installing Cord" at bounding box center [210, 314] width 63 height 12
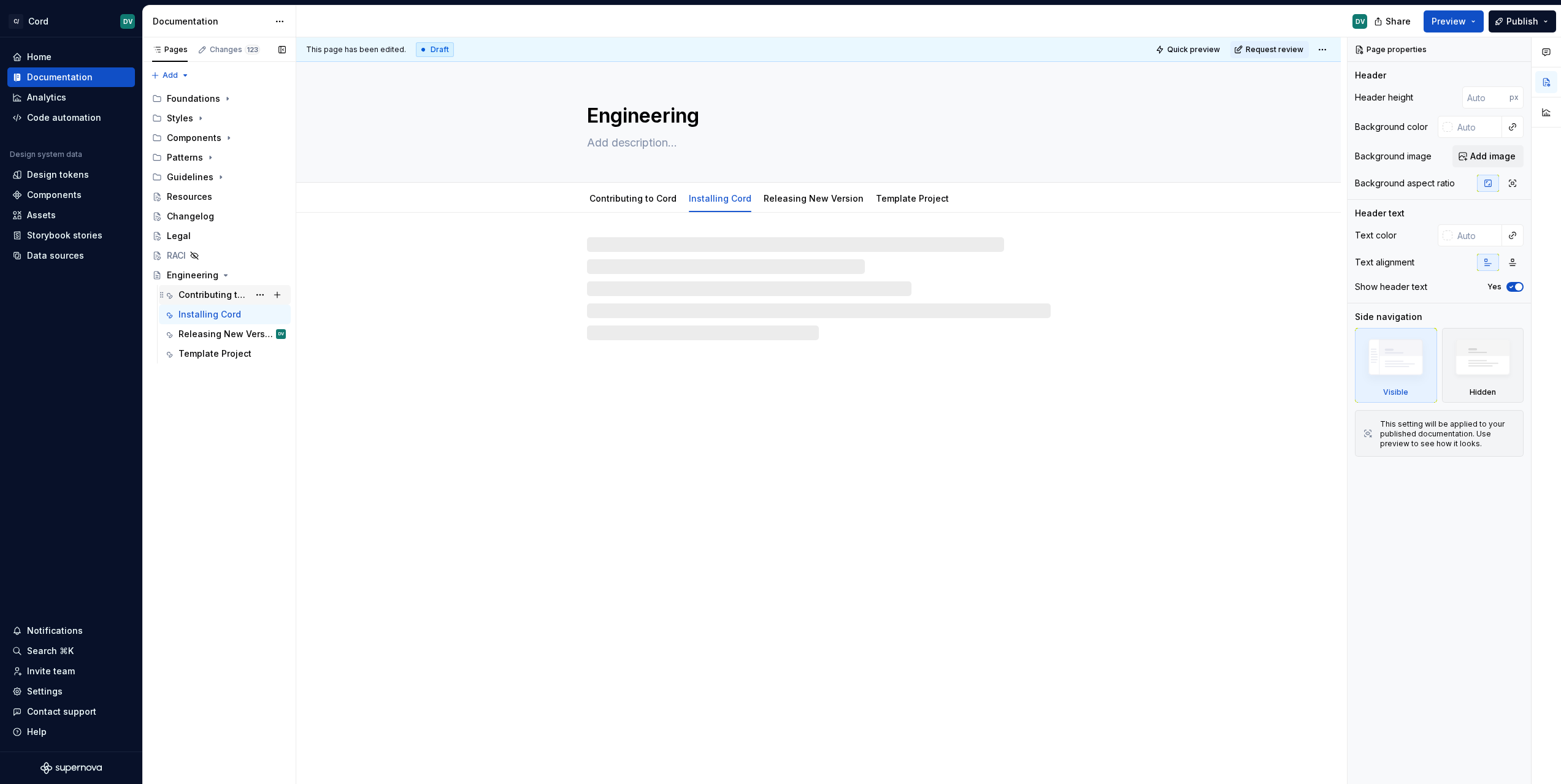
click at [213, 298] on div "Contributing to Cord" at bounding box center [213, 294] width 70 height 12
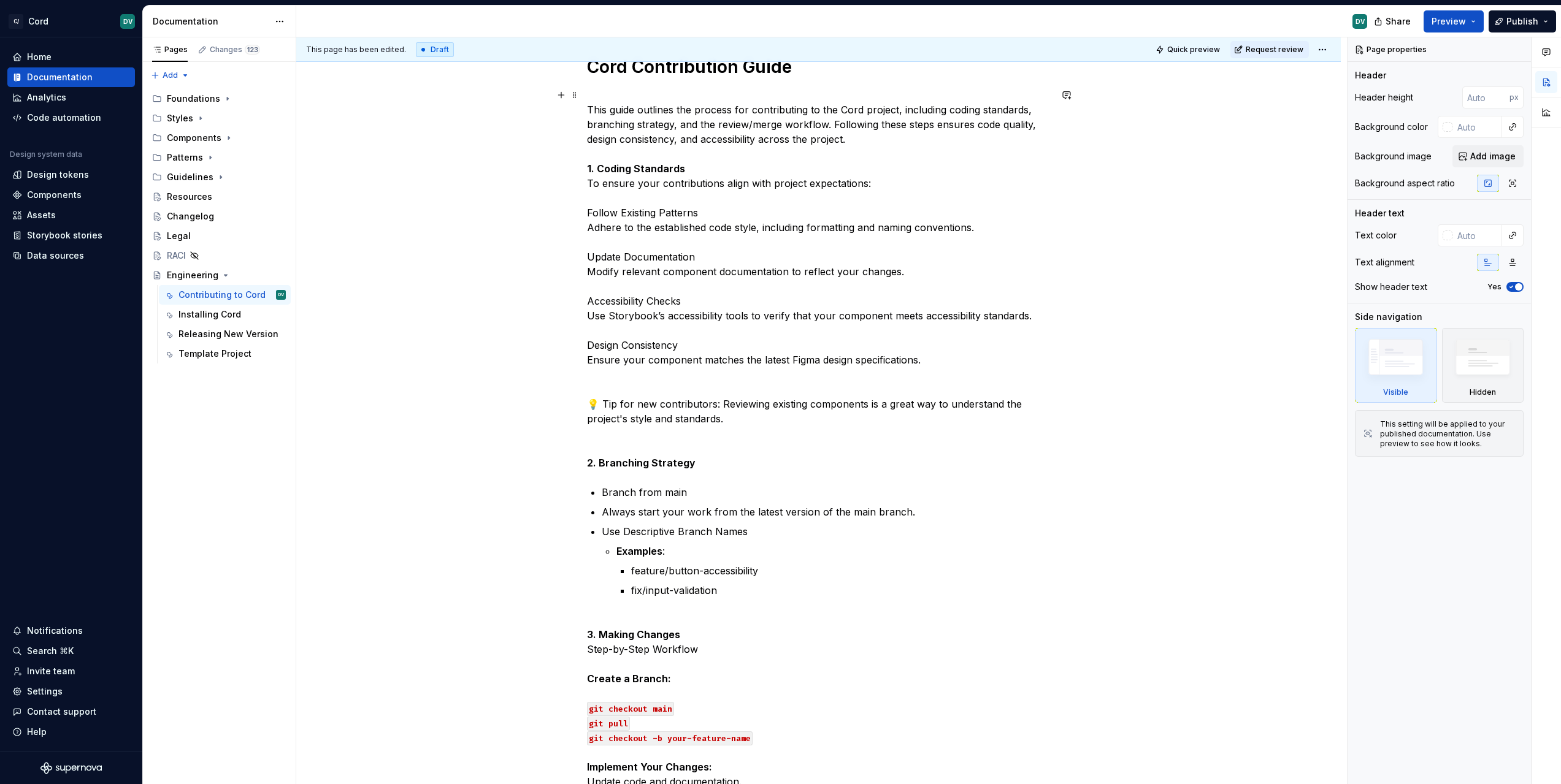
scroll to position [109, 0]
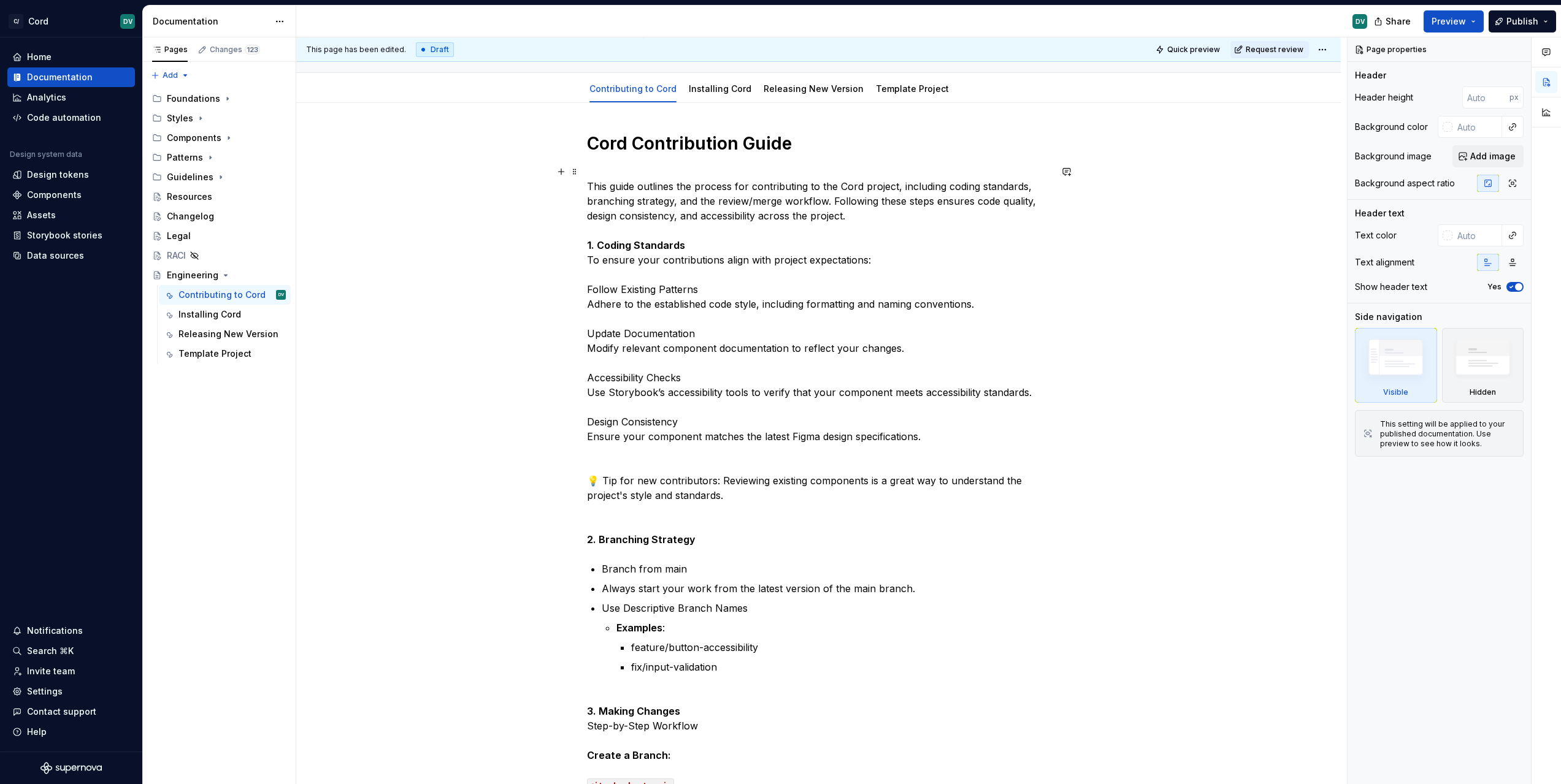
type textarea "*"
click at [831, 363] on p "This guide outlines the process for contributing to the Cord project, including…" at bounding box center [819, 355] width 464 height 382
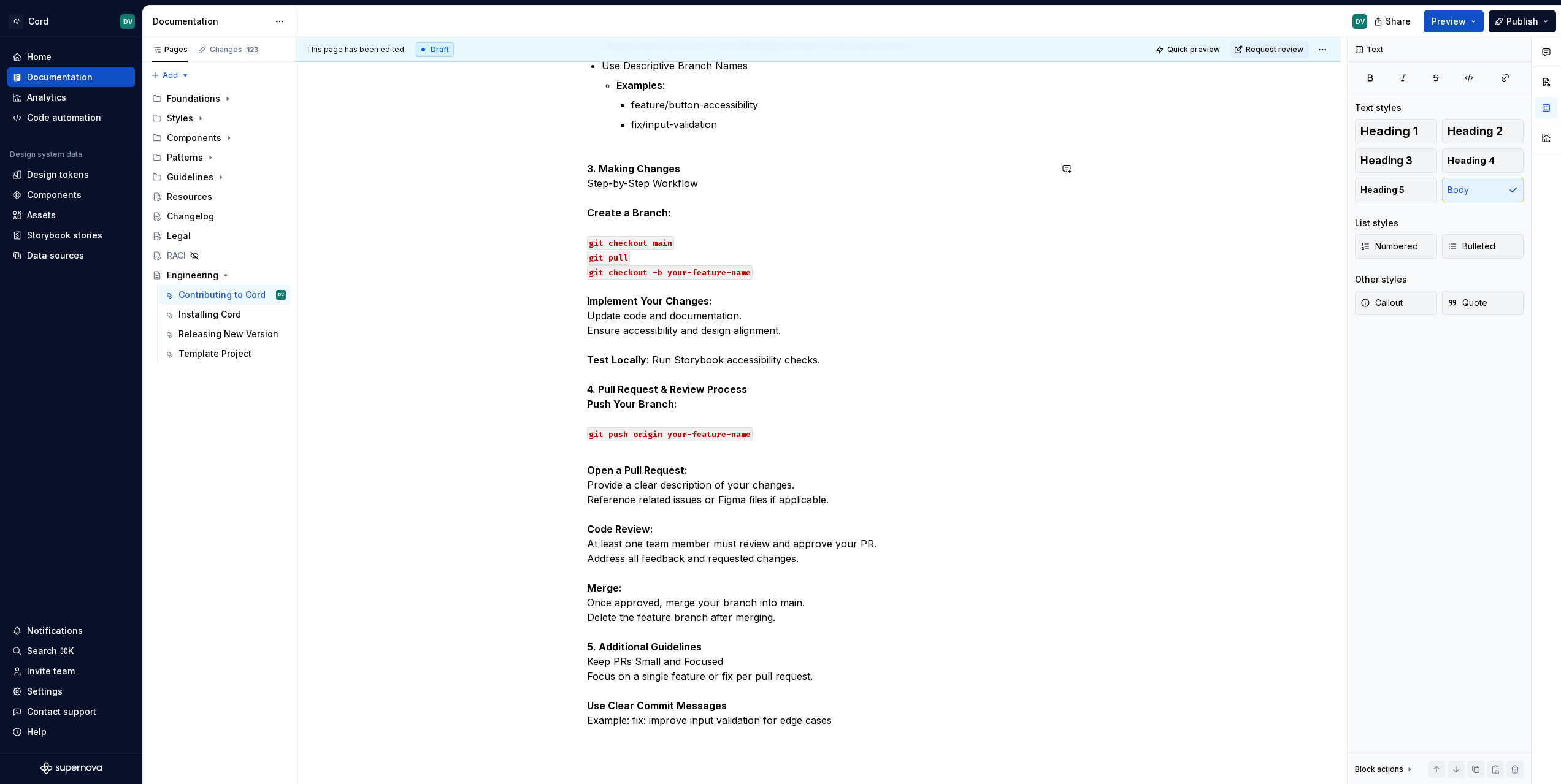
scroll to position [601, 0]
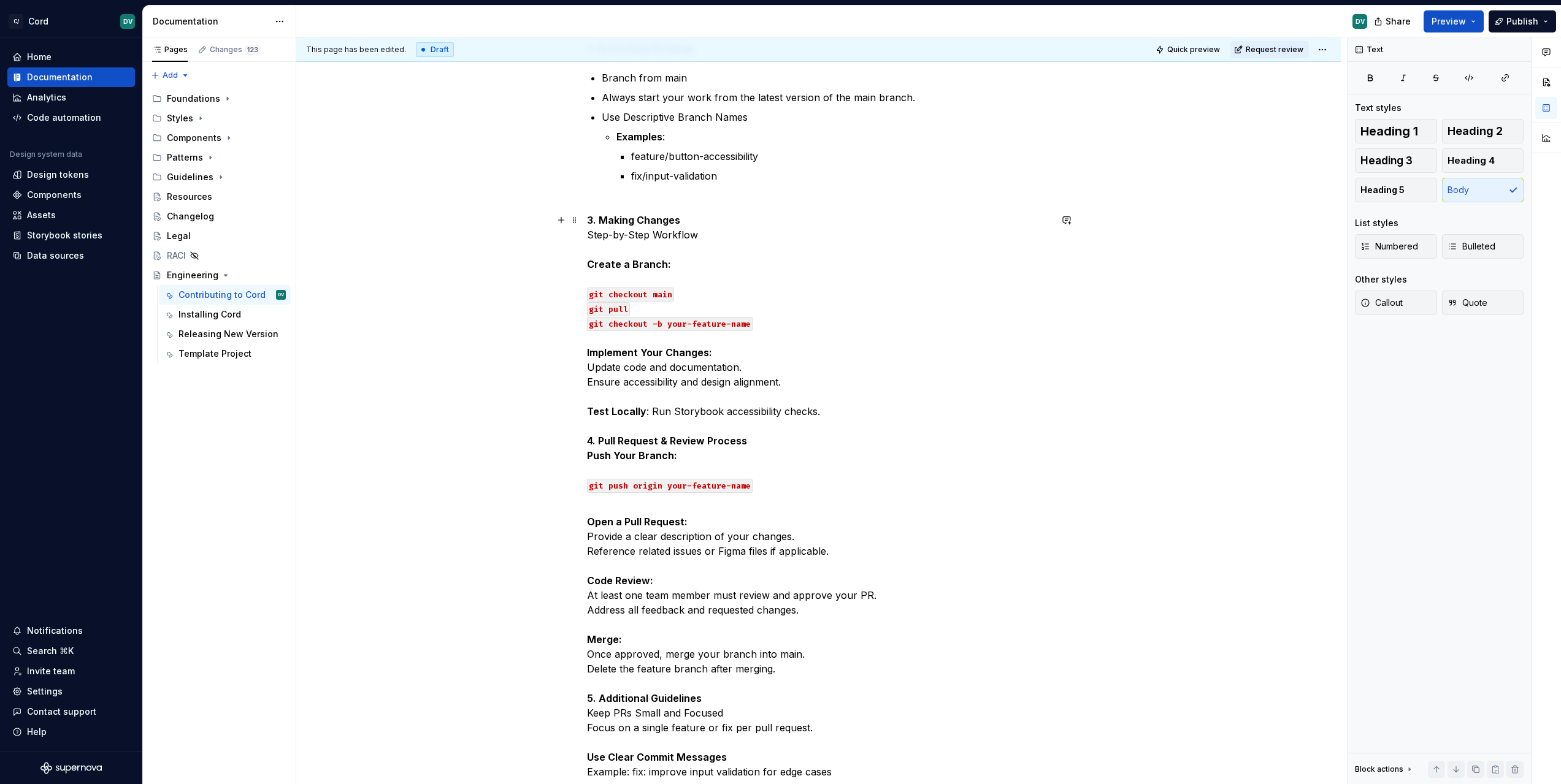
click at [683, 274] on p "3. Making Changes Step-by-Step Workflow Create a Branch: git checkout main git …" at bounding box center [819, 360] width 464 height 294
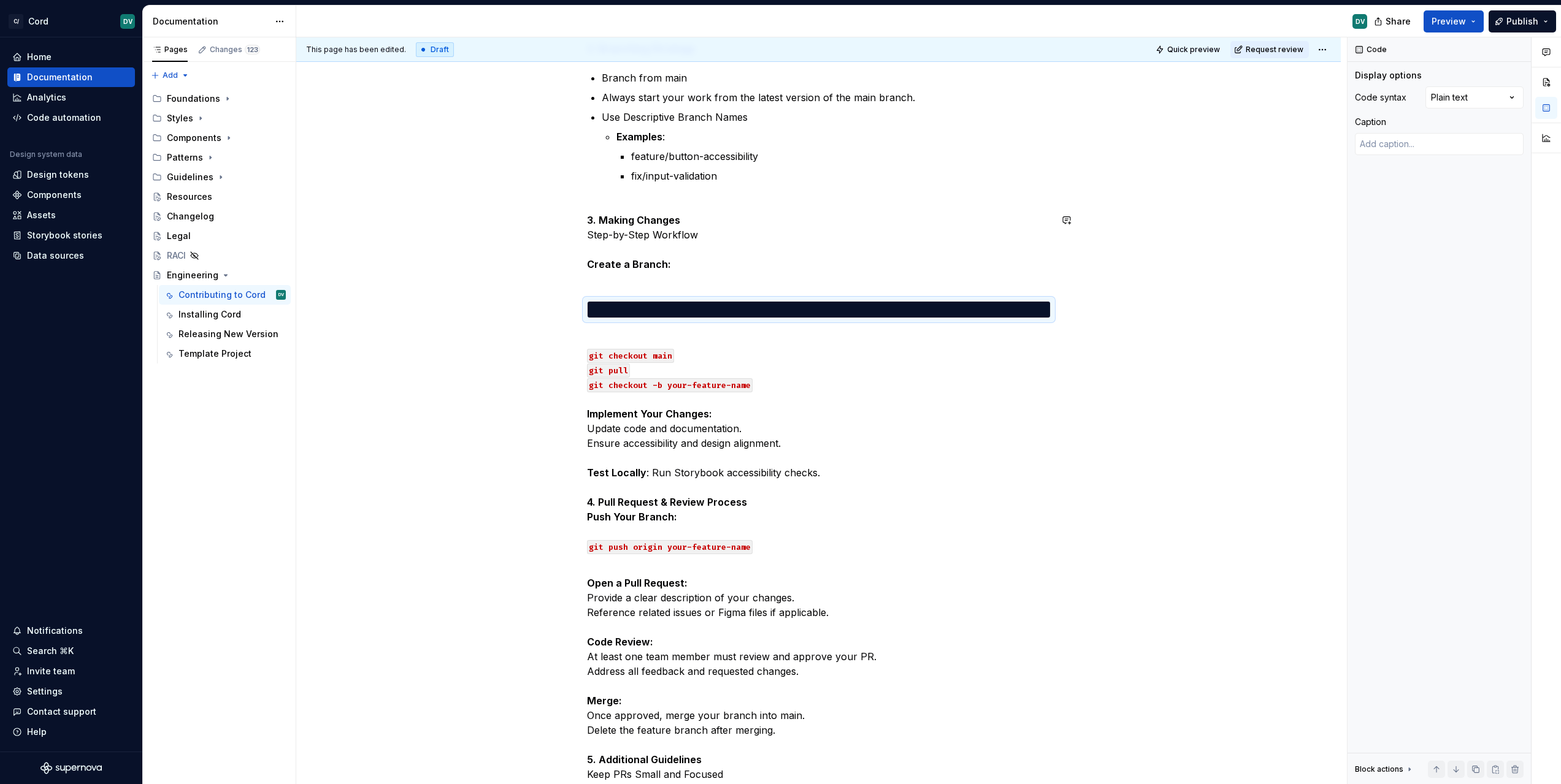
scroll to position [0, 0]
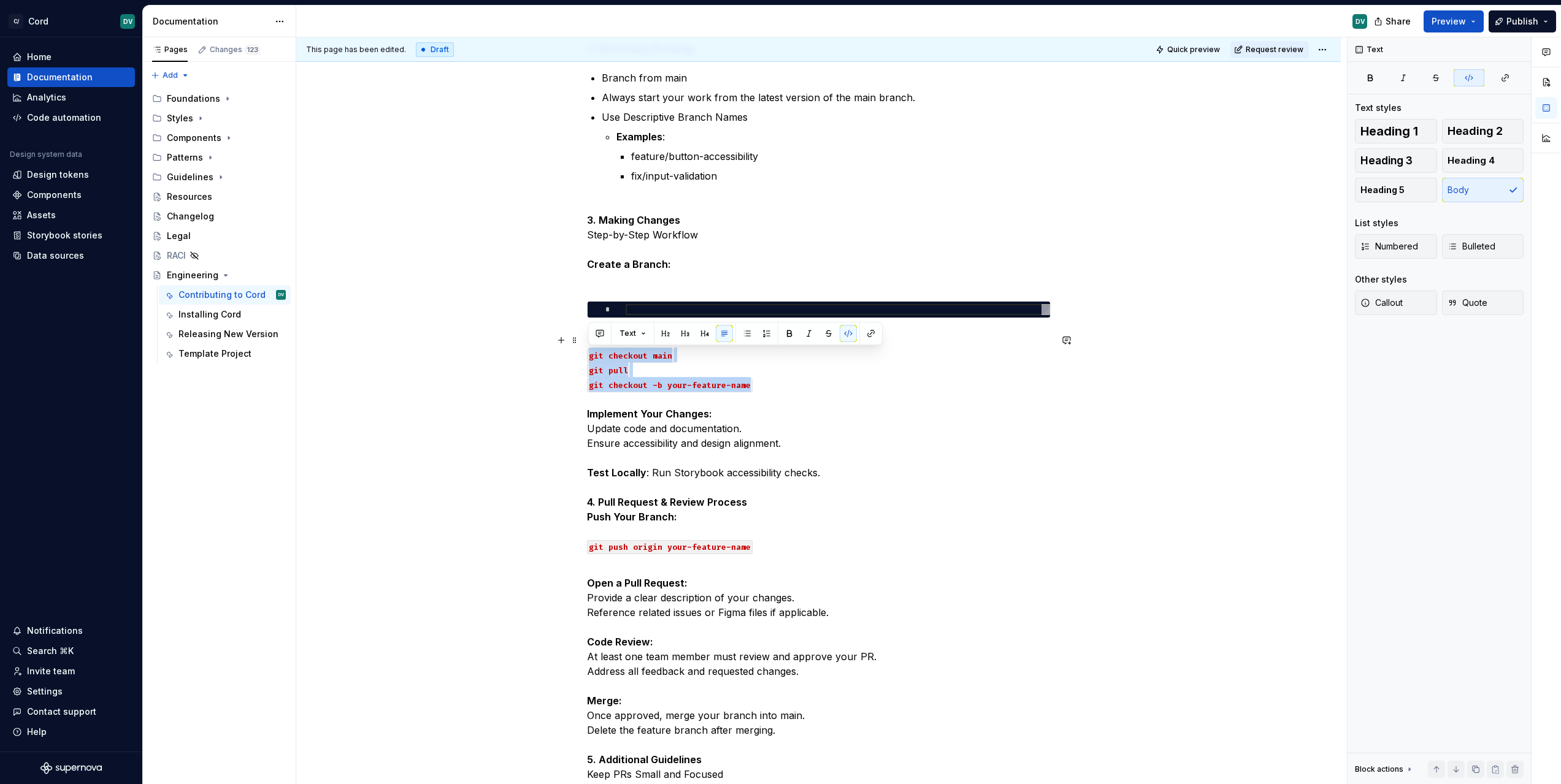
drag, startPoint x: 589, startPoint y: 353, endPoint x: 747, endPoint y: 381, distance: 160.5
click at [747, 381] on p "git checkout main git pull git checkout -b your-feature-name Implement Your Cha…" at bounding box center [819, 450] width 464 height 235
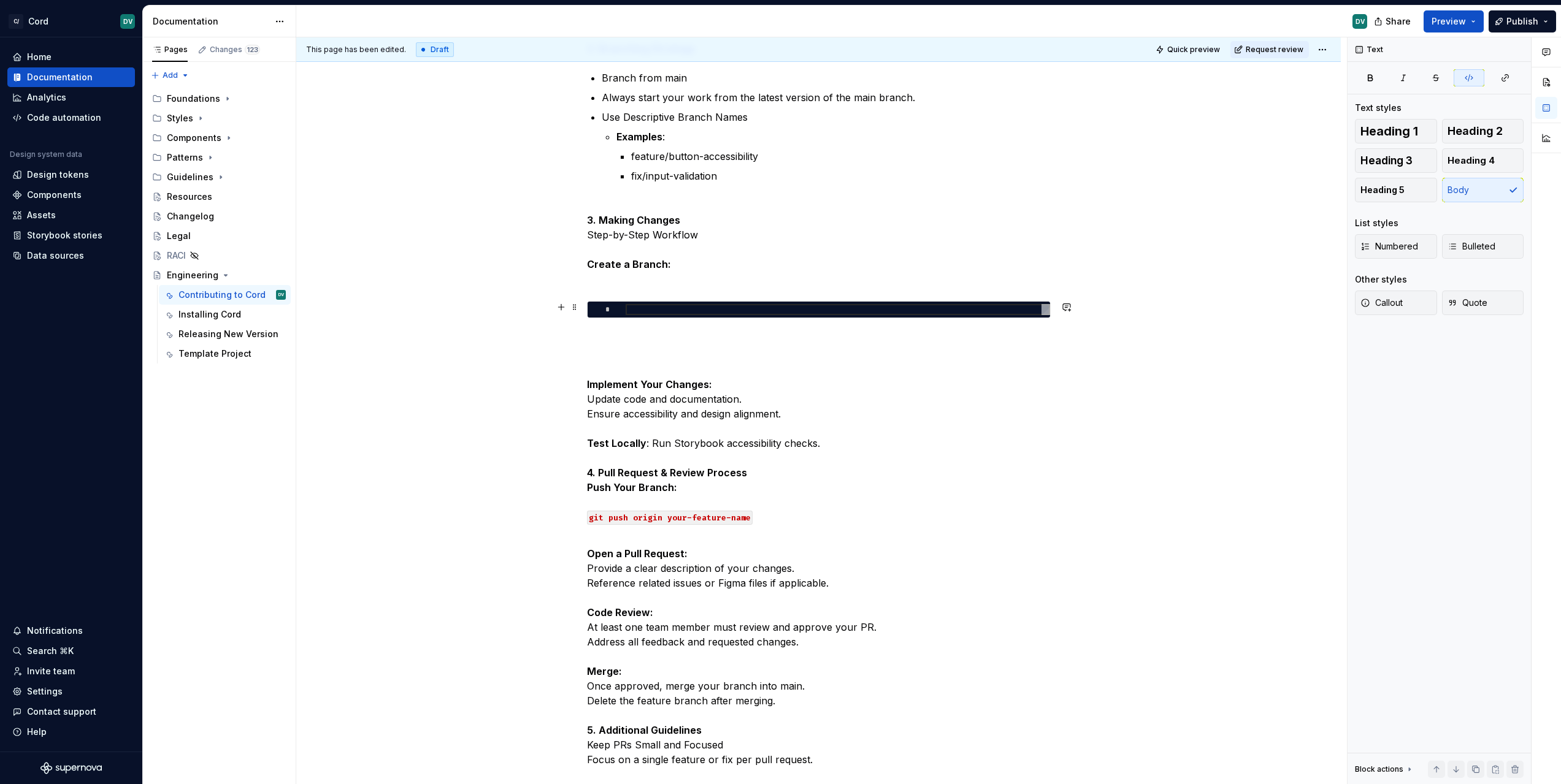
click at [644, 308] on div at bounding box center [838, 310] width 425 height 11
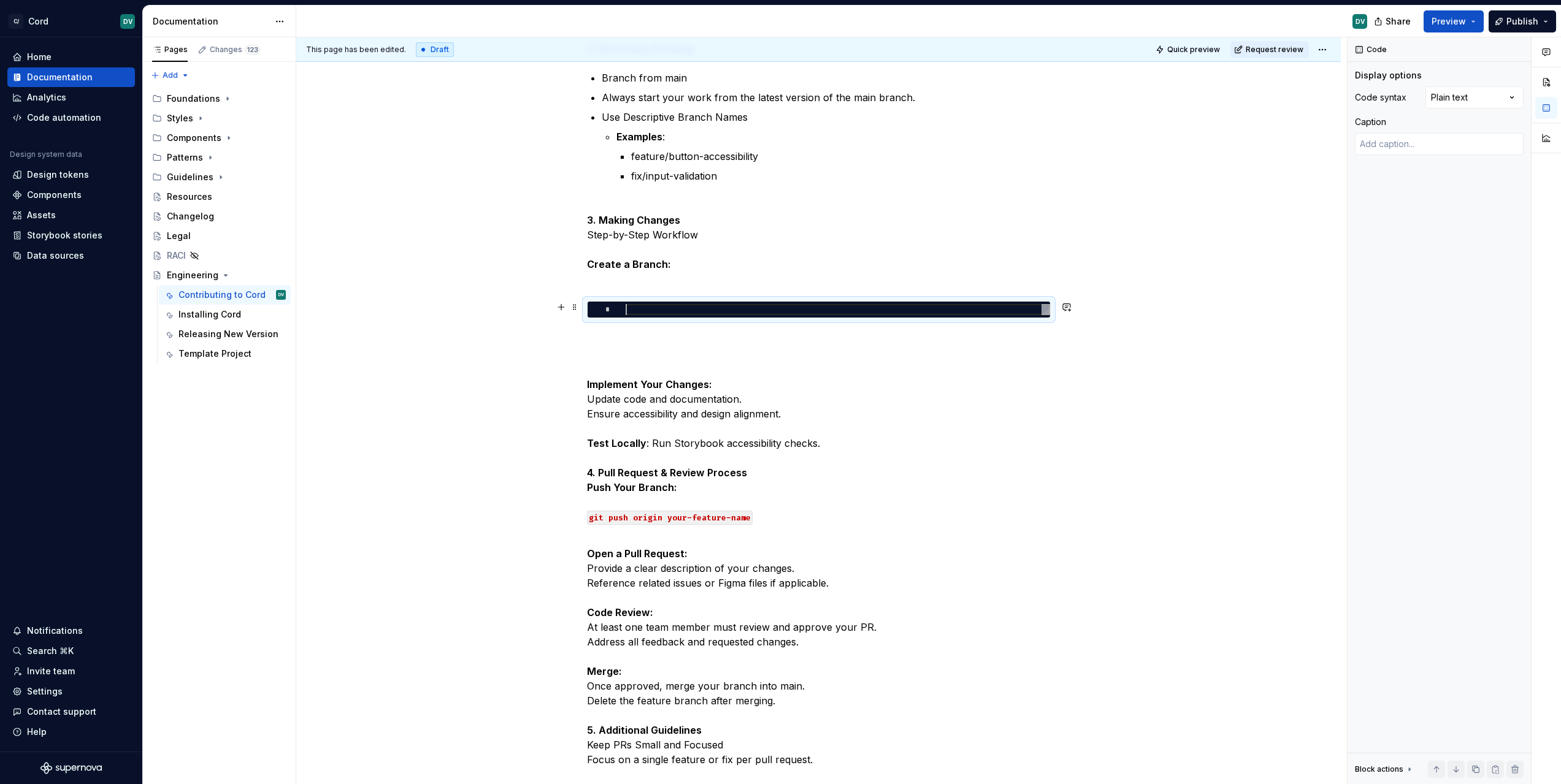
type textarea "*"
type textarea "**********"
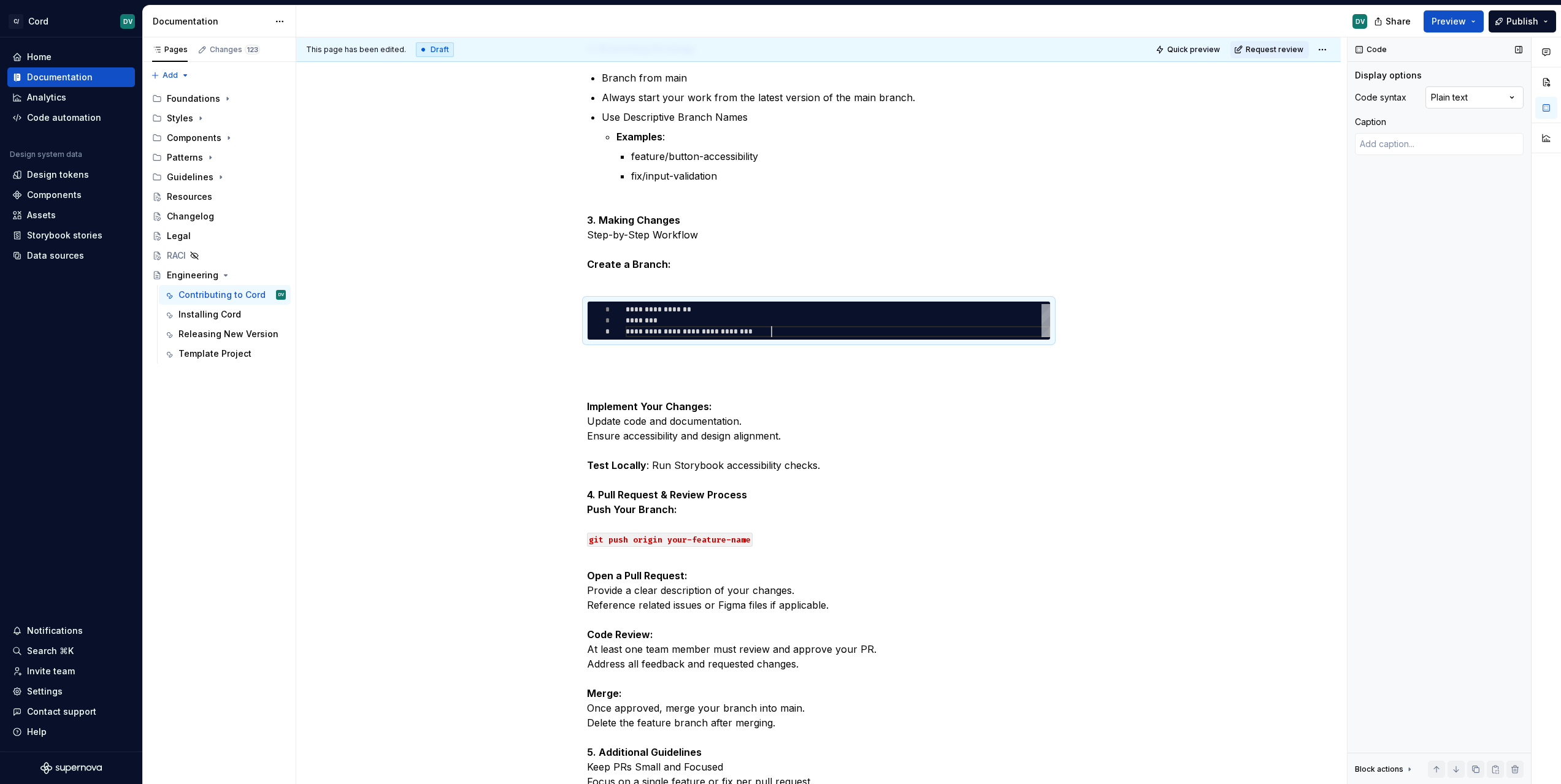
click at [1489, 96] on div "Comments Open comments No comments yet Select ‘Comment’ from the block context …" at bounding box center [1454, 411] width 213 height 747
click at [880, 291] on div "Cord Contribution Guide This guide outlines the process for contributing to the…" at bounding box center [819, 244] width 464 height 1206
click at [885, 284] on p "3. Making Changes Step-by-Step Workflow Create a Branch:" at bounding box center [819, 249] width 464 height 73
click at [855, 274] on p "3. Making Changes Step-by-Step Workflow Create a Branch:" at bounding box center [819, 249] width 464 height 73
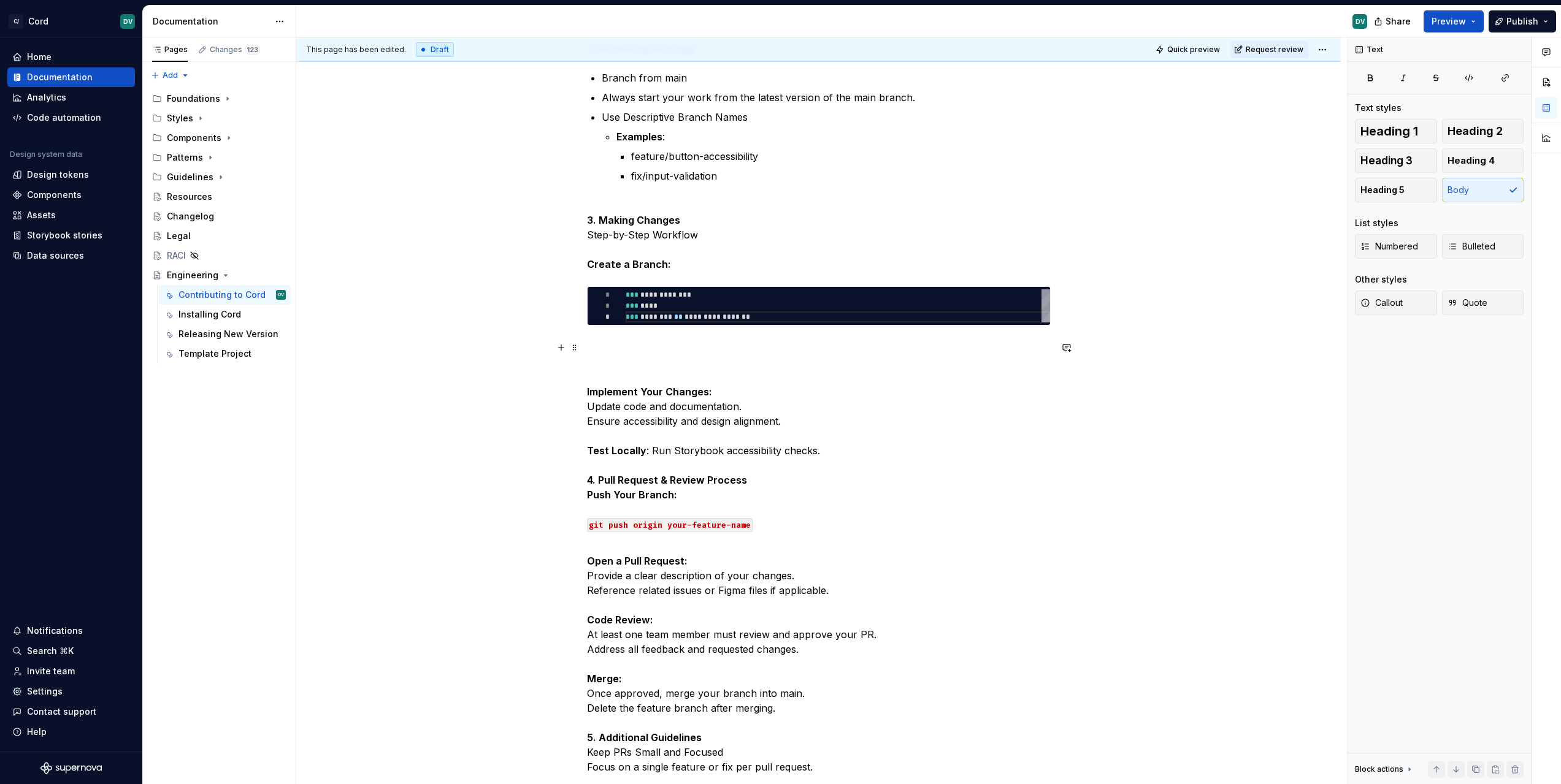
click at [706, 345] on p "Implement Your Changes: Update code and documentation. Ensure accessibility and…" at bounding box center [819, 444] width 464 height 206
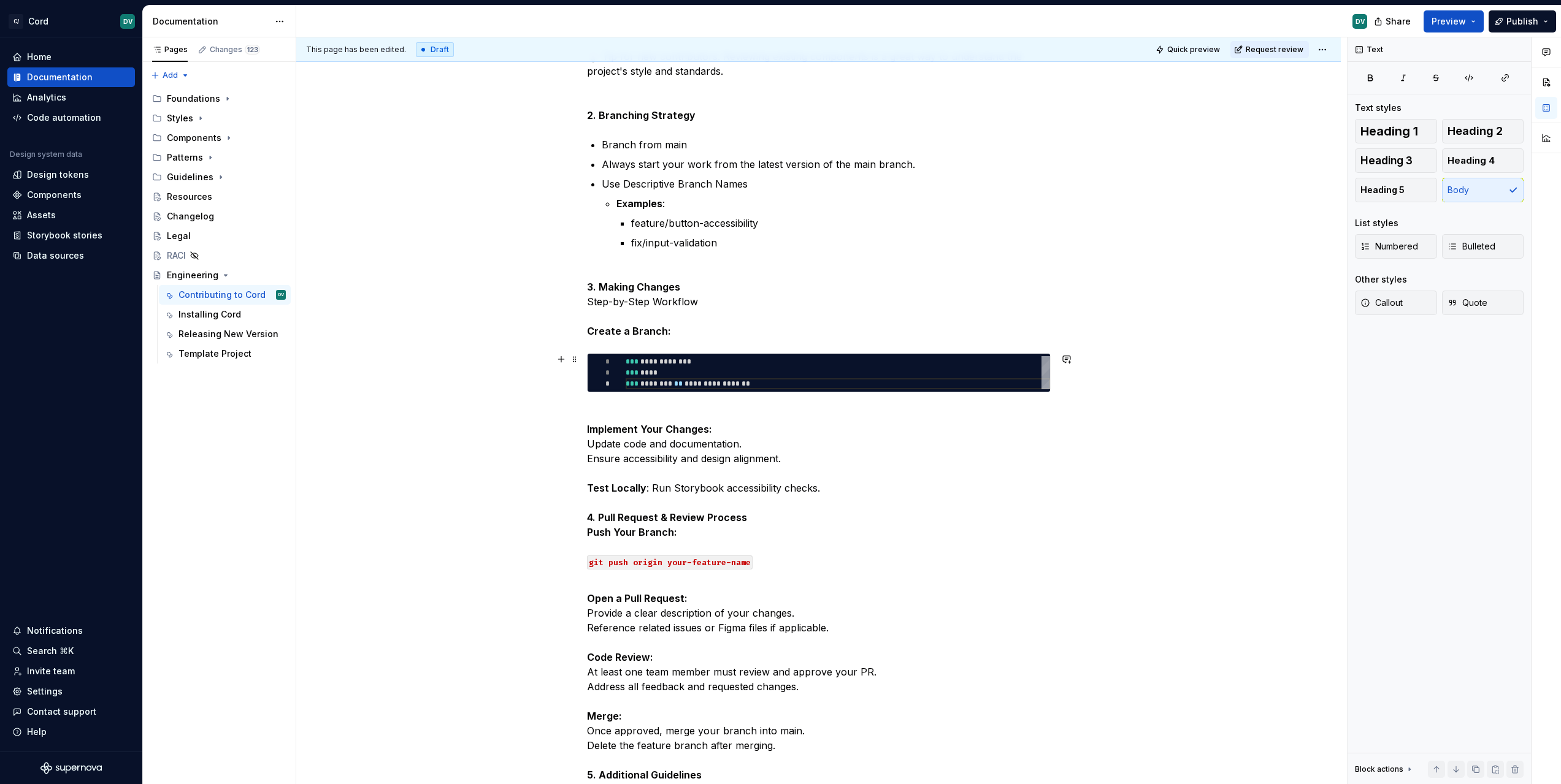
scroll to position [592, 0]
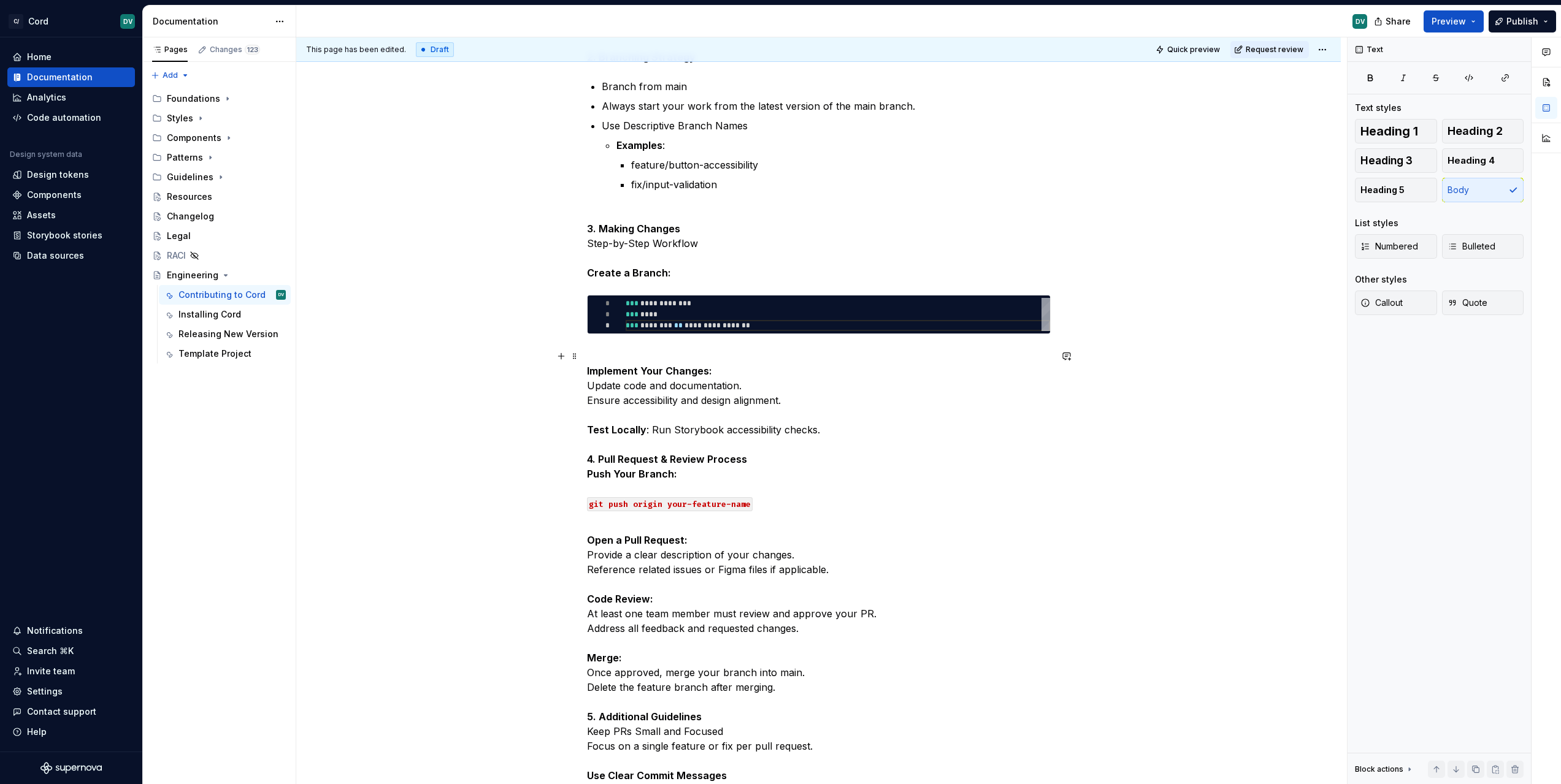
click at [653, 429] on p "Implement Your Changes: Update code and documentation. Ensure accessibility and…" at bounding box center [819, 437] width 464 height 176
click at [650, 428] on p "Implement Your Changes: Update code and documentation. Ensure accessibility and…" at bounding box center [819, 437] width 464 height 176
click at [887, 429] on p "Implement Your Changes: Update code and documentation. Ensure accessibility and…" at bounding box center [819, 437] width 464 height 176
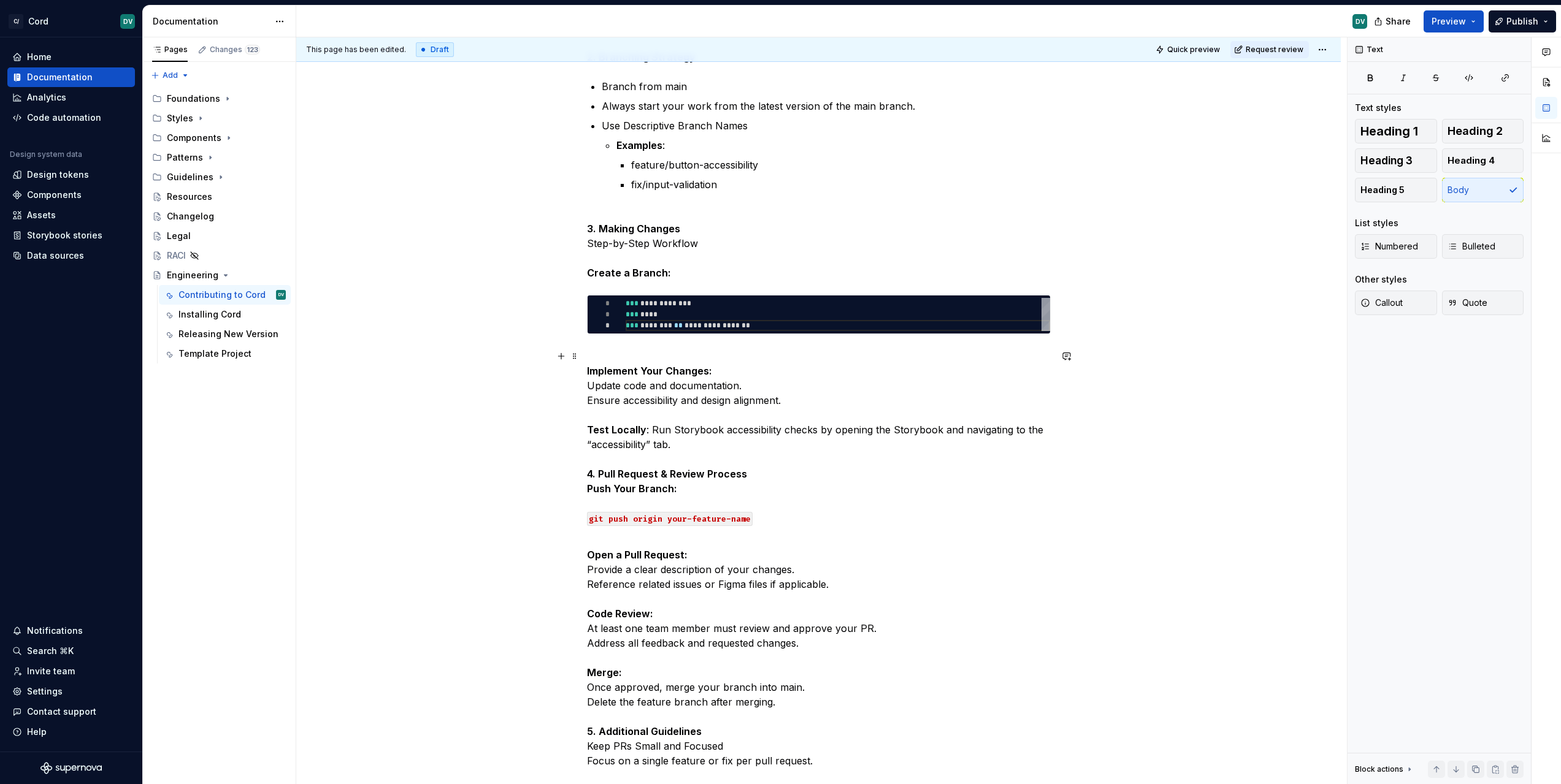
scroll to position [689, 0]
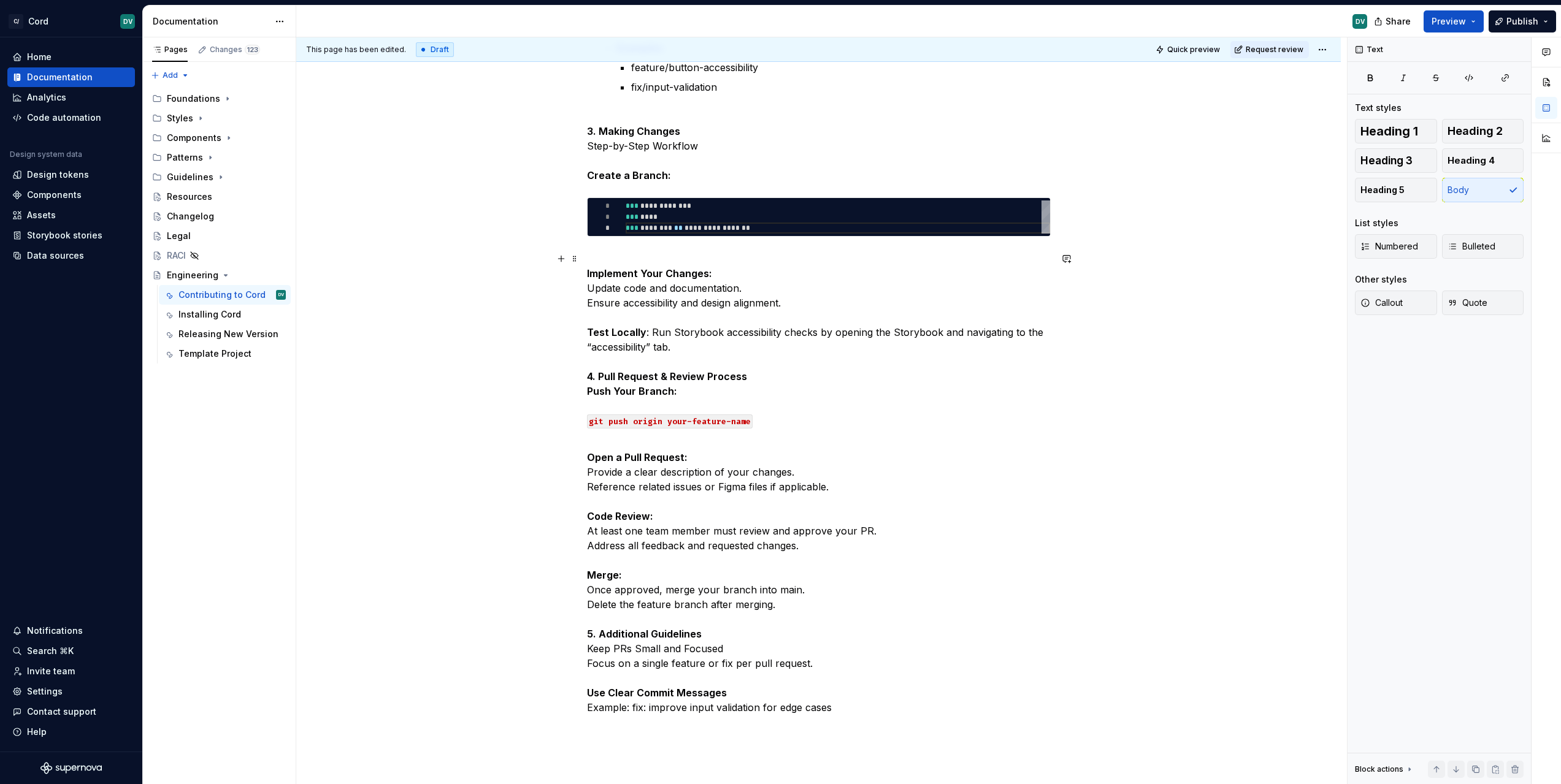
click at [653, 419] on code "git push origin your-feature-name" at bounding box center [669, 421] width 166 height 14
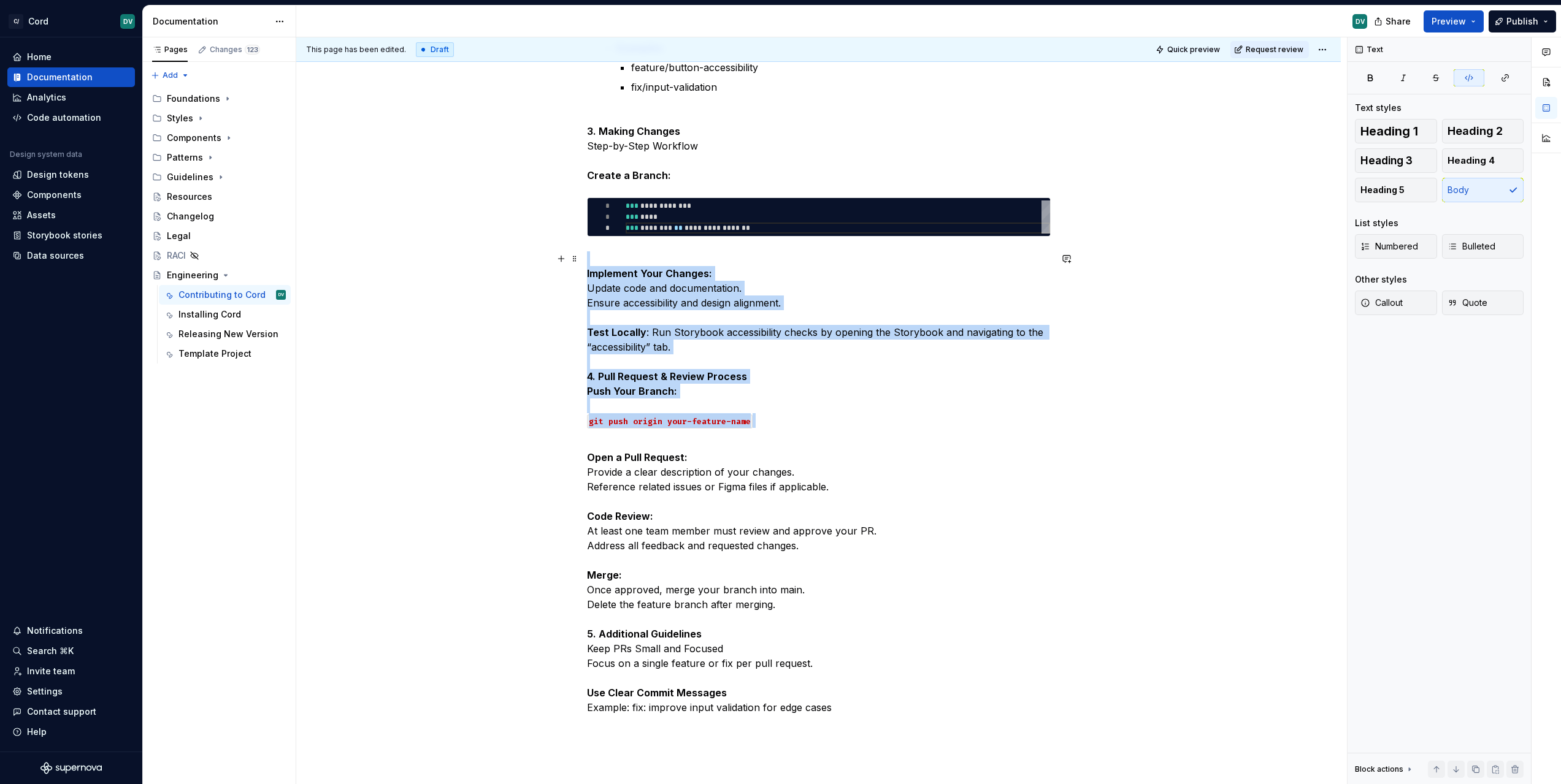
click at [653, 419] on code "git push origin your-feature-name" at bounding box center [669, 421] width 166 height 14
click at [653, 421] on code "git push origin your-feature-name" at bounding box center [669, 421] width 166 height 14
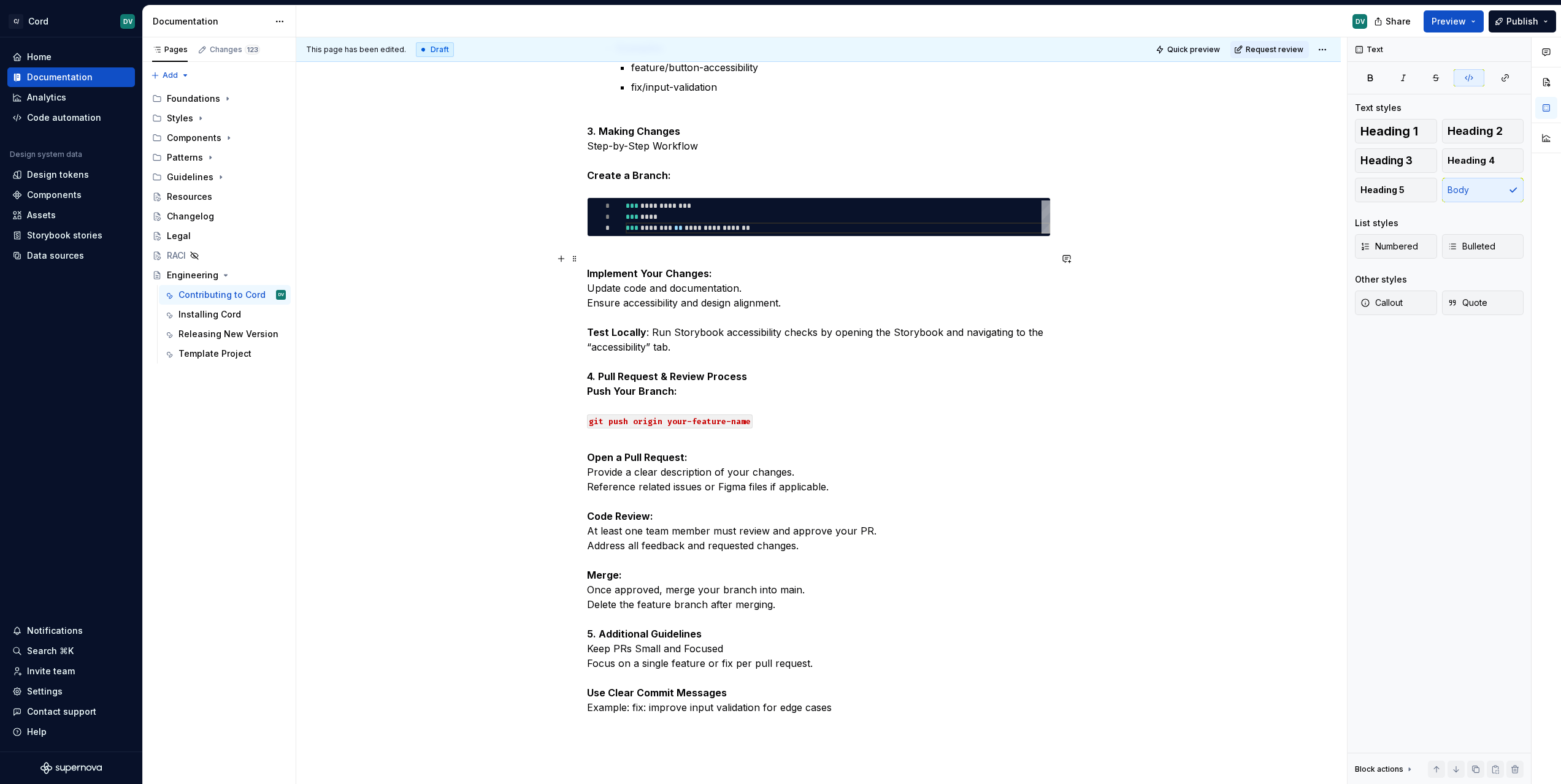
click at [595, 421] on code "git push origin your-feature-name" at bounding box center [669, 421] width 166 height 14
drag, startPoint x: 587, startPoint y: 421, endPoint x: 751, endPoint y: 426, distance: 164.1
click at [751, 426] on p "Implement Your Changes: Update code and documentation. Ensure accessibility and…" at bounding box center [819, 347] width 464 height 191
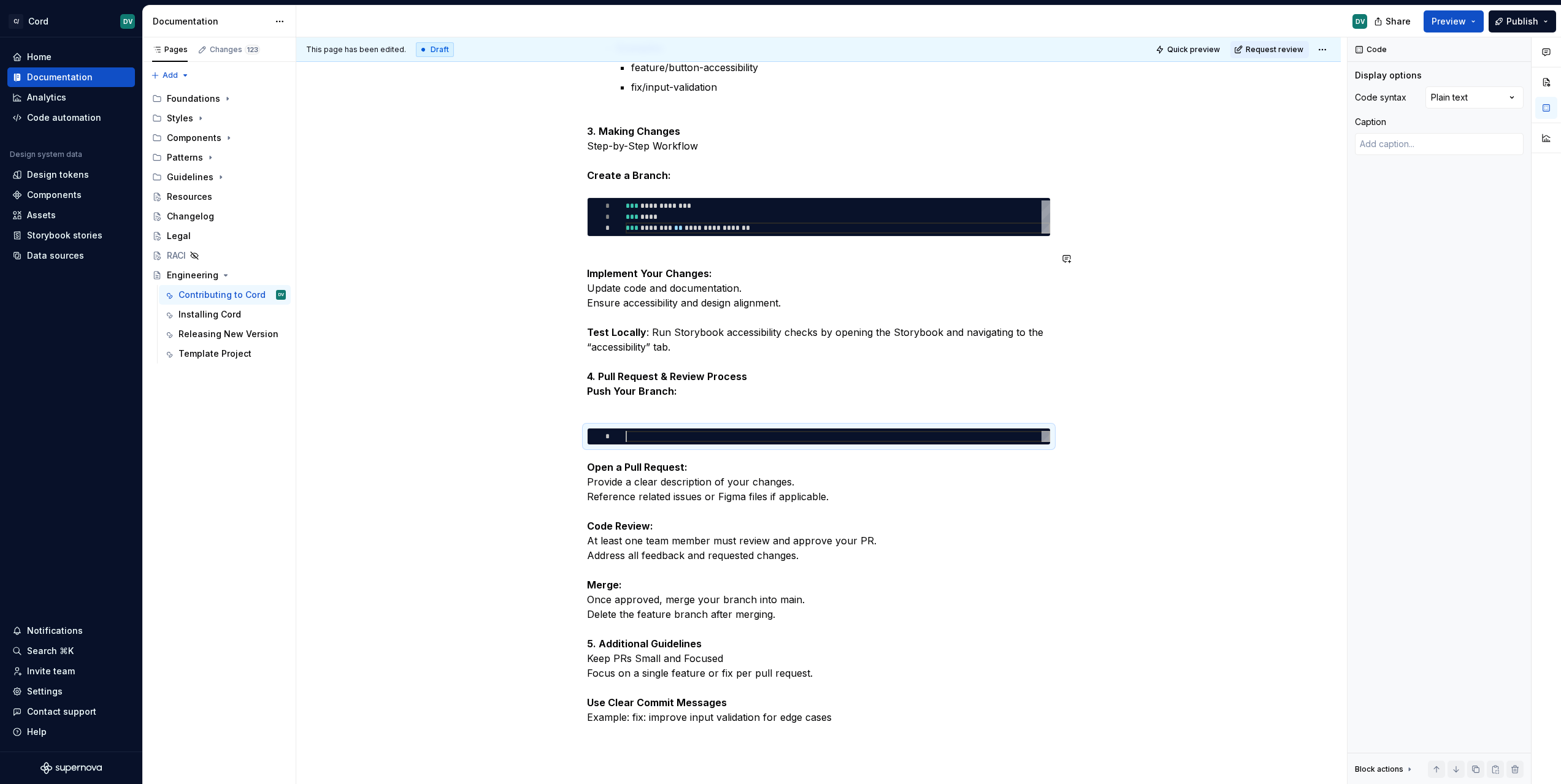
type textarea "*"
type textarea "**********"
click at [665, 412] on p "Implement Your Changes: Update code and documentation. Ensure accessibility and…" at bounding box center [819, 333] width 464 height 162
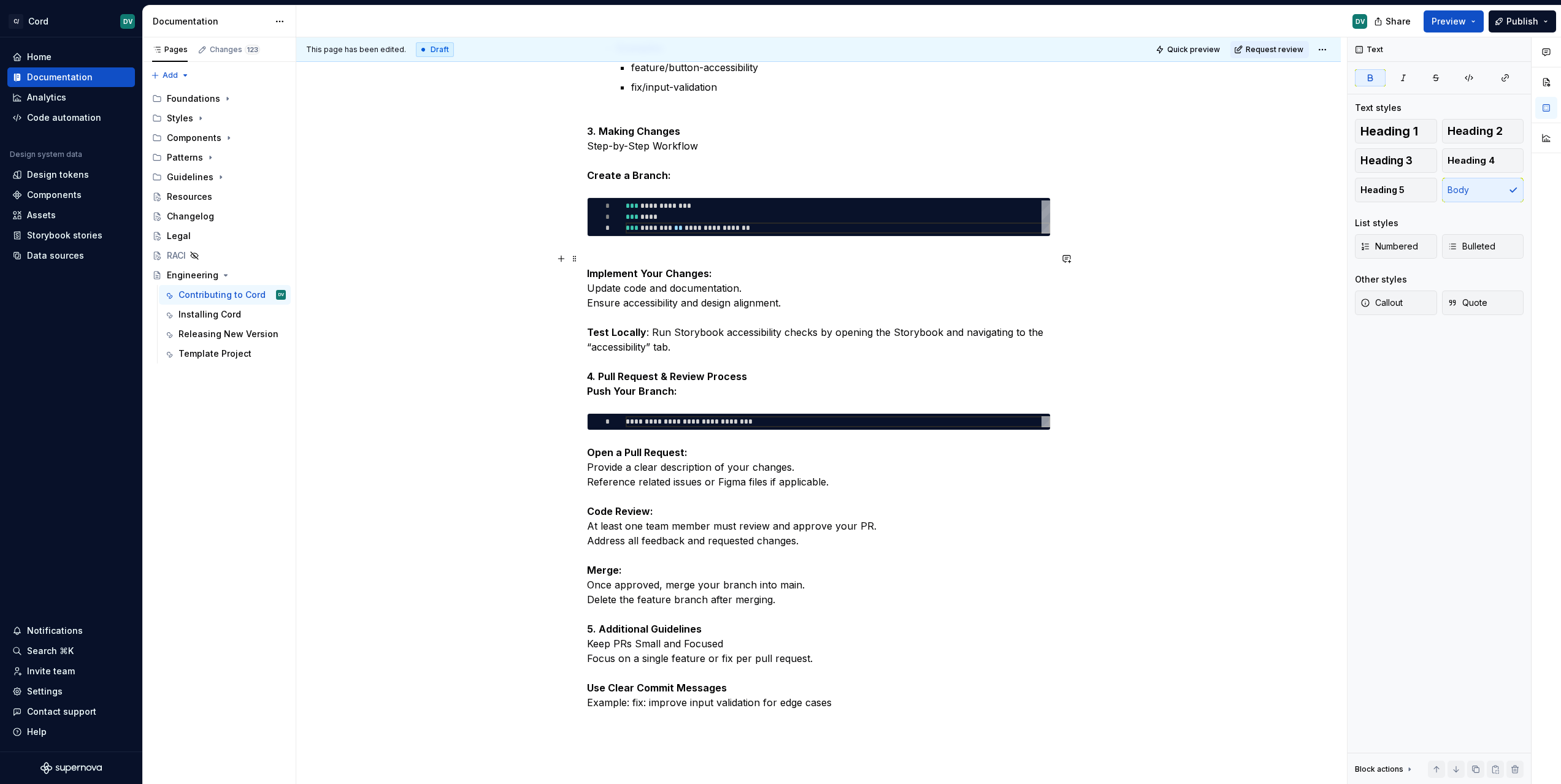
click at [646, 392] on strong "Push Your Branch:" at bounding box center [632, 391] width 90 height 12
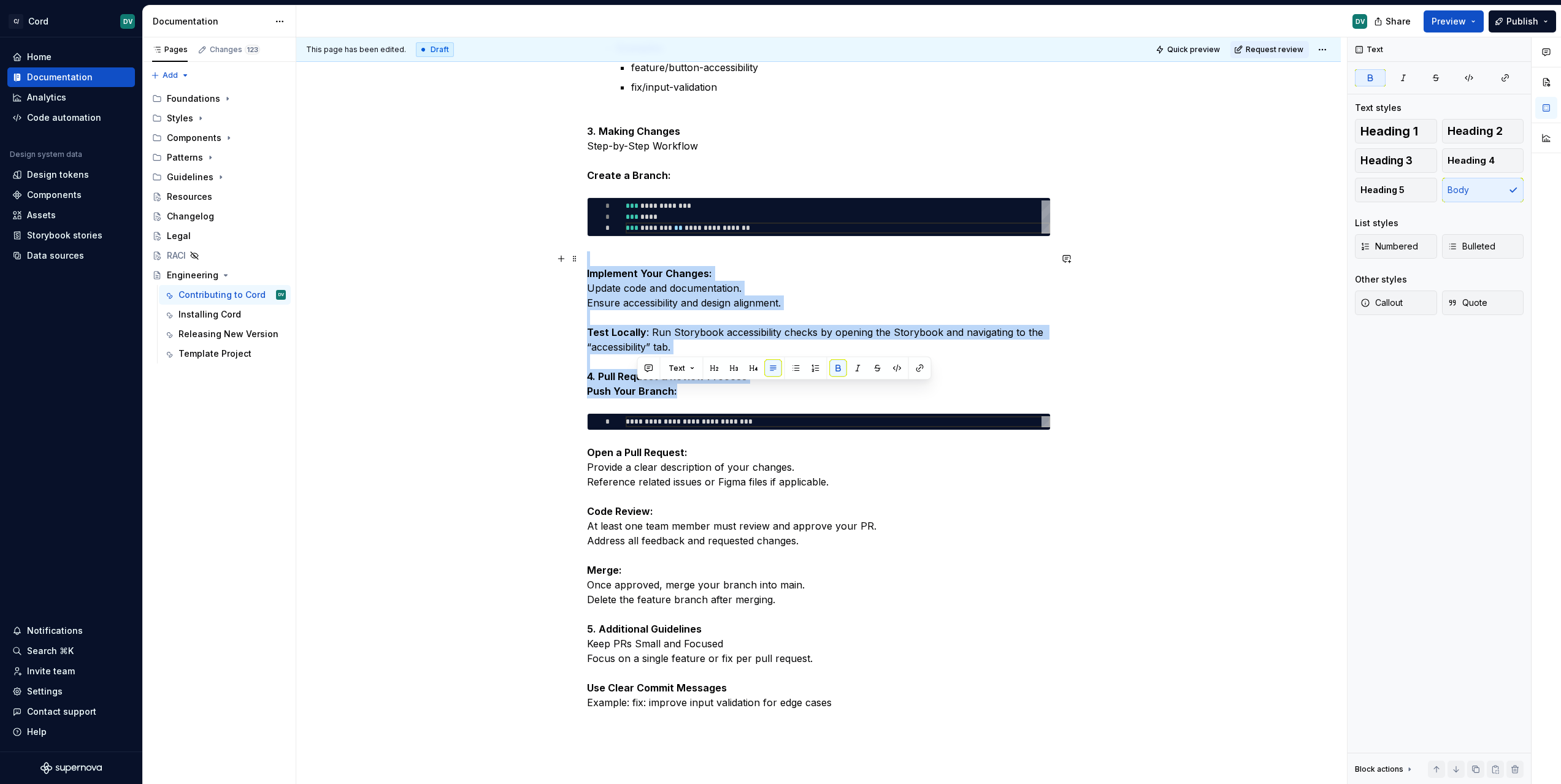
click at [646, 392] on strong "Push Your Branch:" at bounding box center [632, 391] width 90 height 12
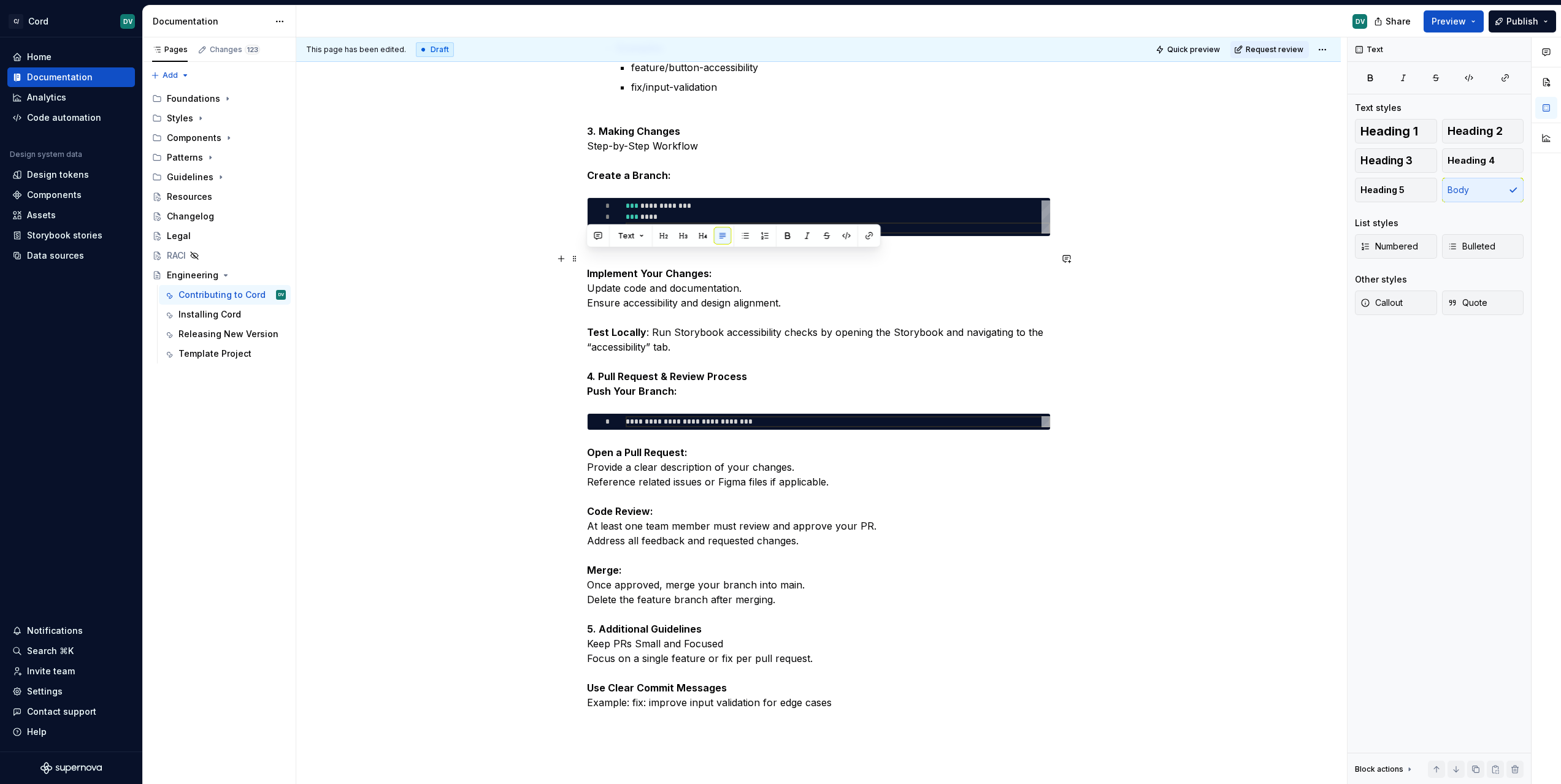
click at [624, 390] on strong "Push Your Branch:" at bounding box center [632, 391] width 90 height 12
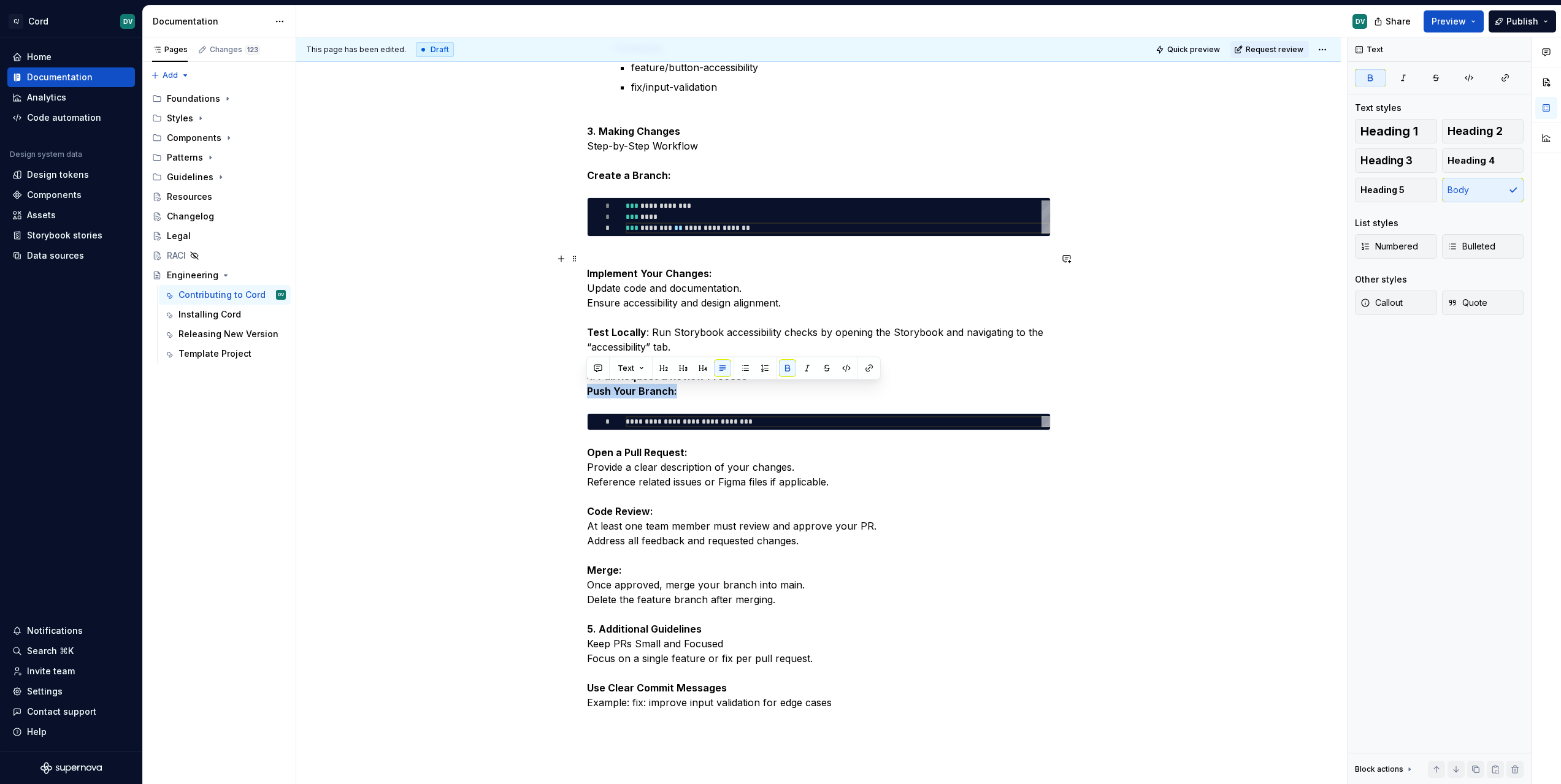
drag, startPoint x: 588, startPoint y: 389, endPoint x: 725, endPoint y: 387, distance: 137.0
click at [725, 387] on p "Implement Your Changes: Update code and documentation. Ensure accessibility and…" at bounding box center [819, 325] width 464 height 147
click at [653, 390] on p "Implement Your Changes: Update code and documentation. Ensure accessibility and…" at bounding box center [819, 325] width 464 height 147
click at [796, 390] on p "Implement Your Changes: Update code and documentation. Ensure accessibility and…" at bounding box center [819, 325] width 464 height 147
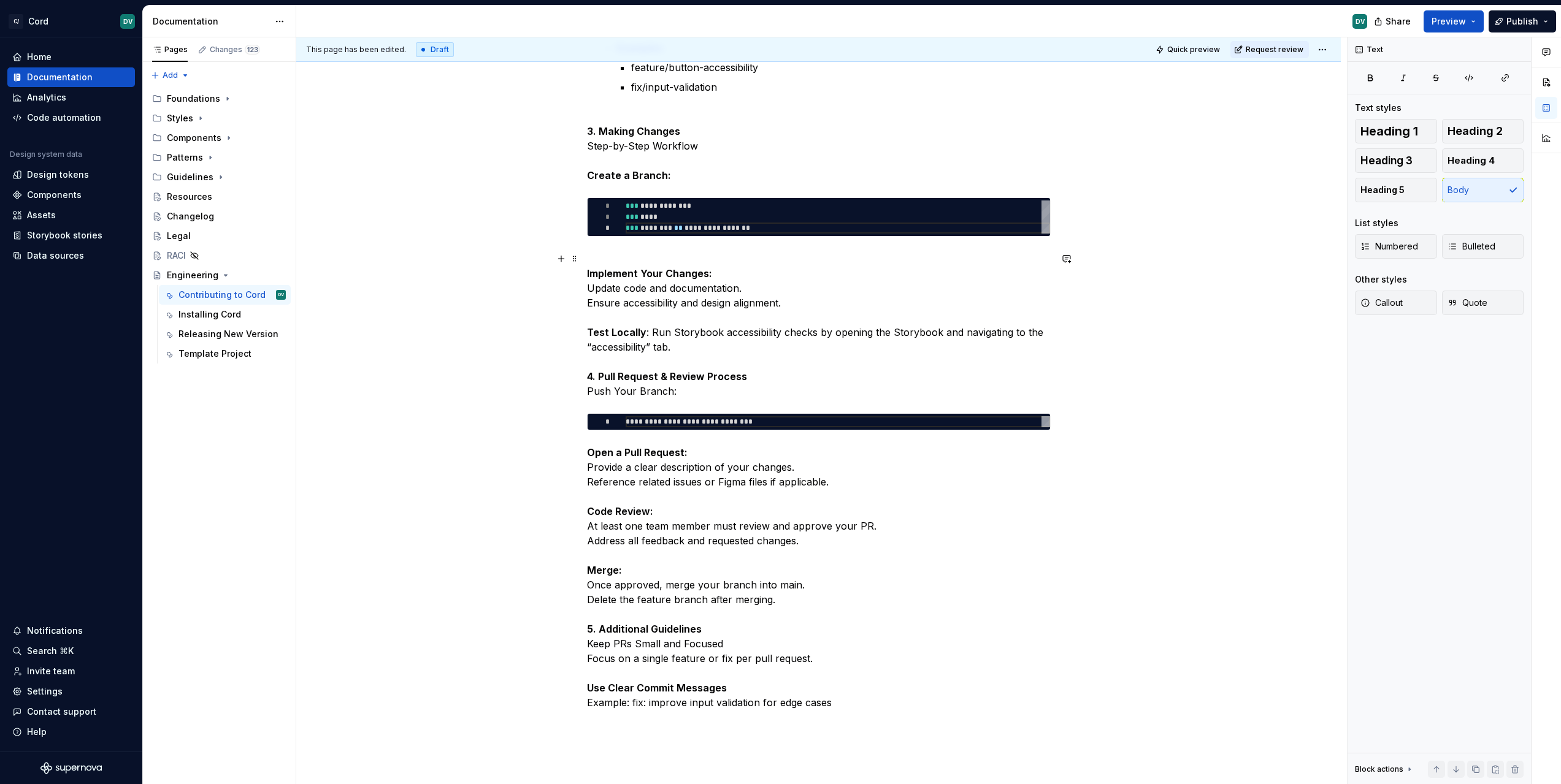
click at [804, 377] on p "Implement Your Changes: Update code and documentation. Ensure accessibility and…" at bounding box center [819, 325] width 464 height 147
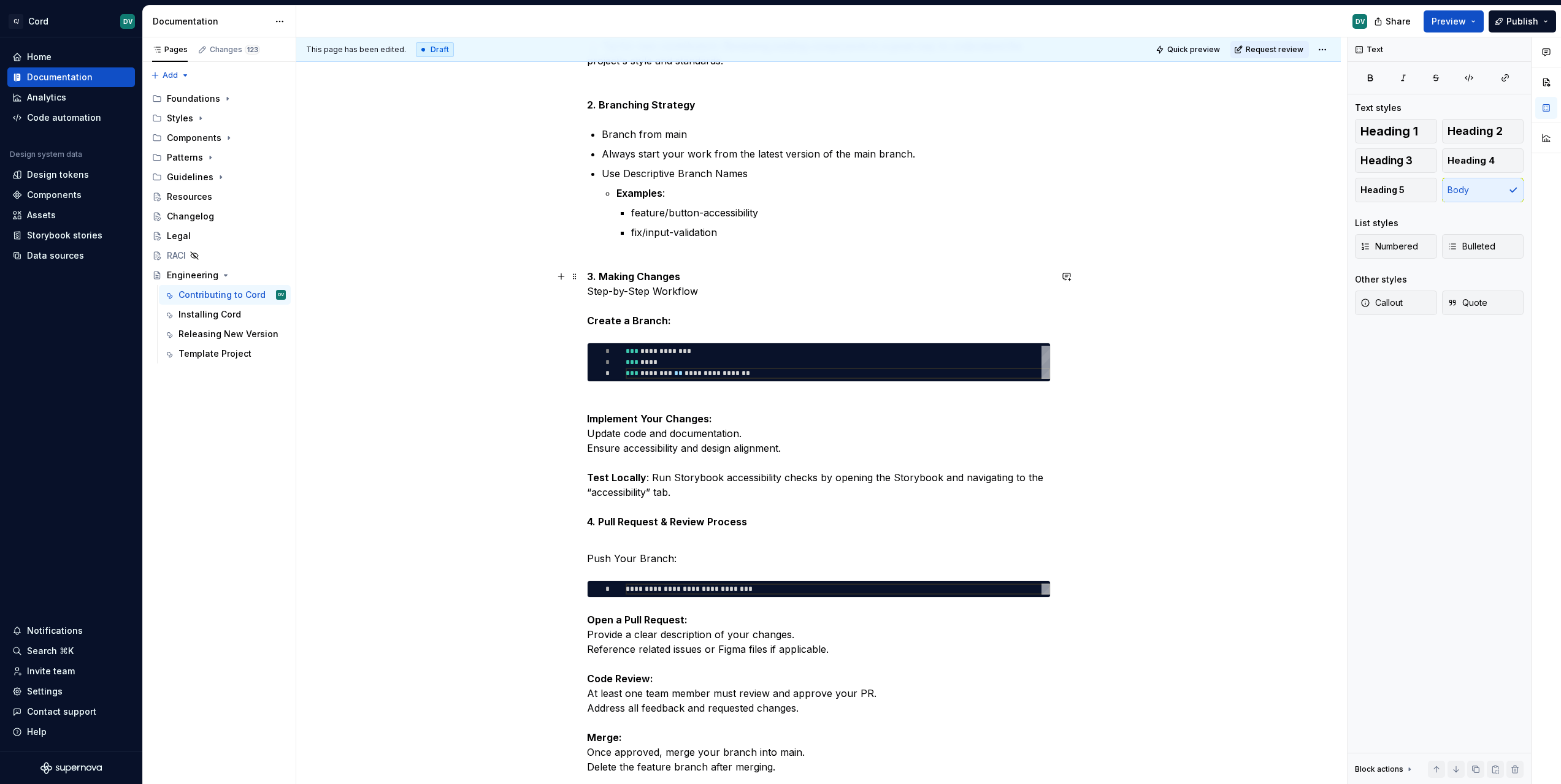
scroll to position [543, 0]
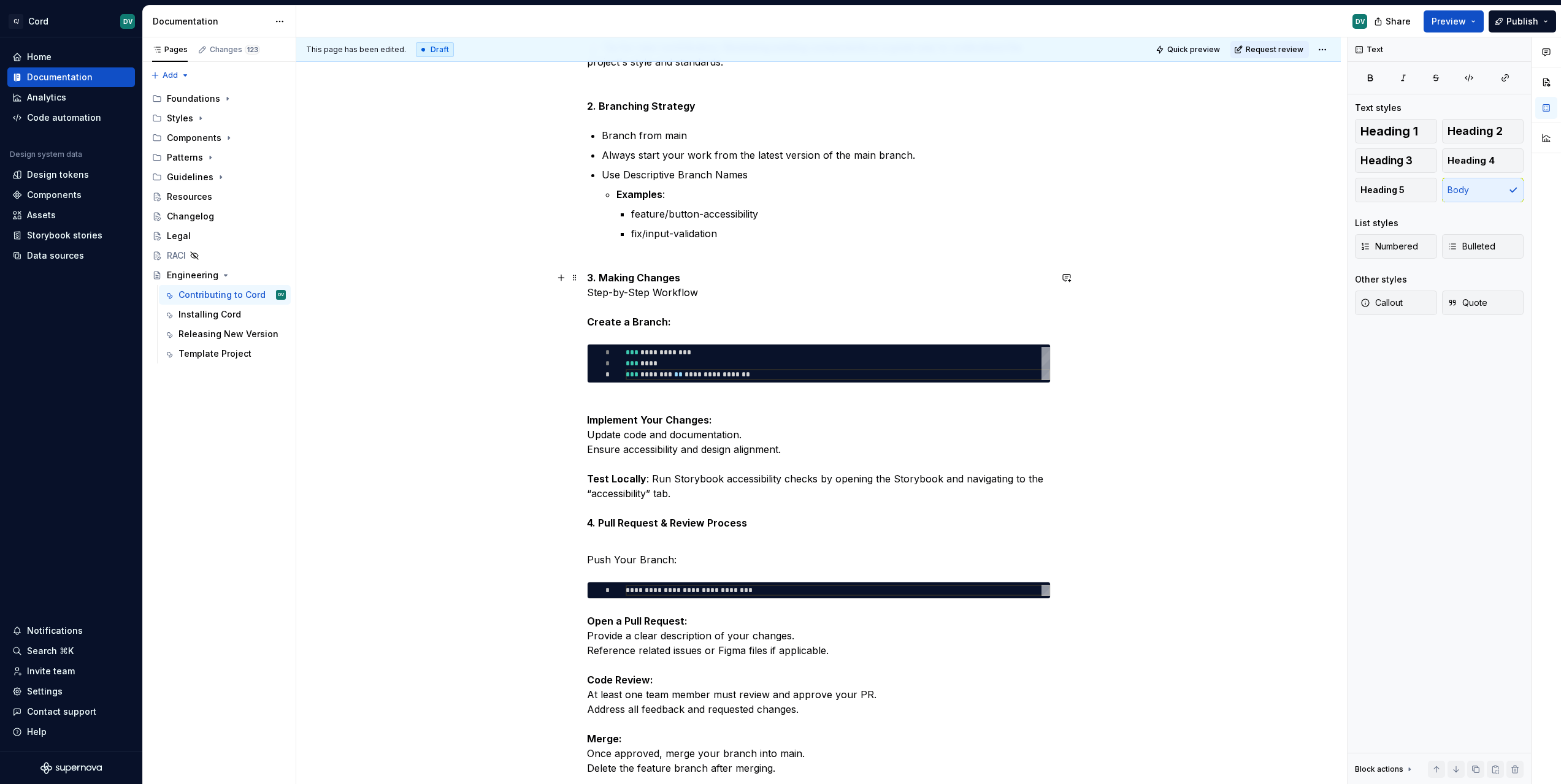
click at [716, 294] on p "3. Making Changes Step-by-Step Workflow Create a Branch:" at bounding box center [819, 299] width 464 height 59
drag, startPoint x: 720, startPoint y: 293, endPoint x: 582, endPoint y: 292, distance: 138.0
click at [582, 292] on div "Cord Contribution Guide This guide outlines the process for contributing to the…" at bounding box center [819, 406] width 1045 height 1473
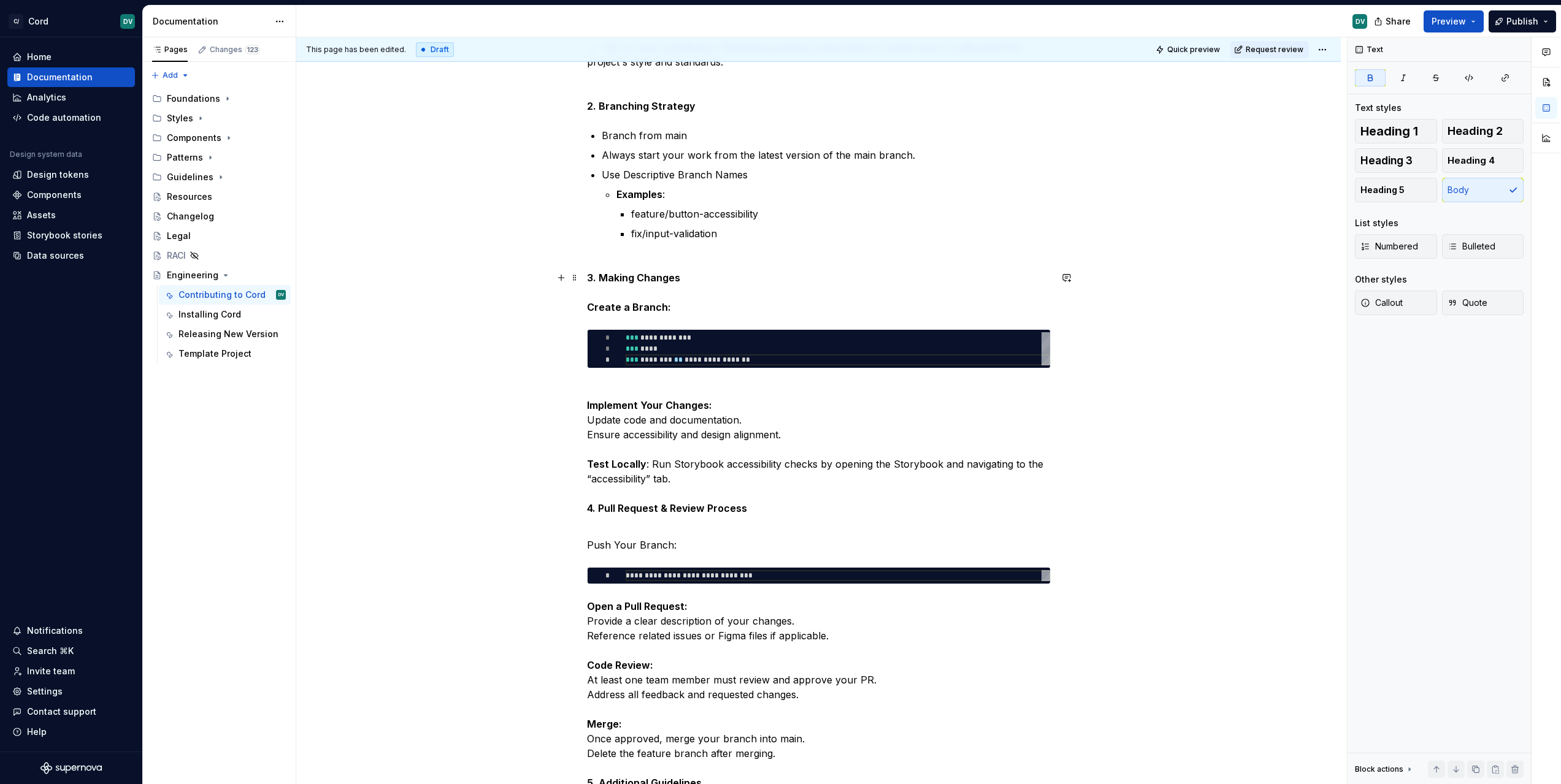
click at [647, 305] on strong "Create a Branch:" at bounding box center [629, 306] width 84 height 12
click at [612, 306] on strong "Create a Branch:" at bounding box center [629, 306] width 84 height 12
click at [613, 306] on strong "Create a Branch:" at bounding box center [629, 306] width 84 height 12
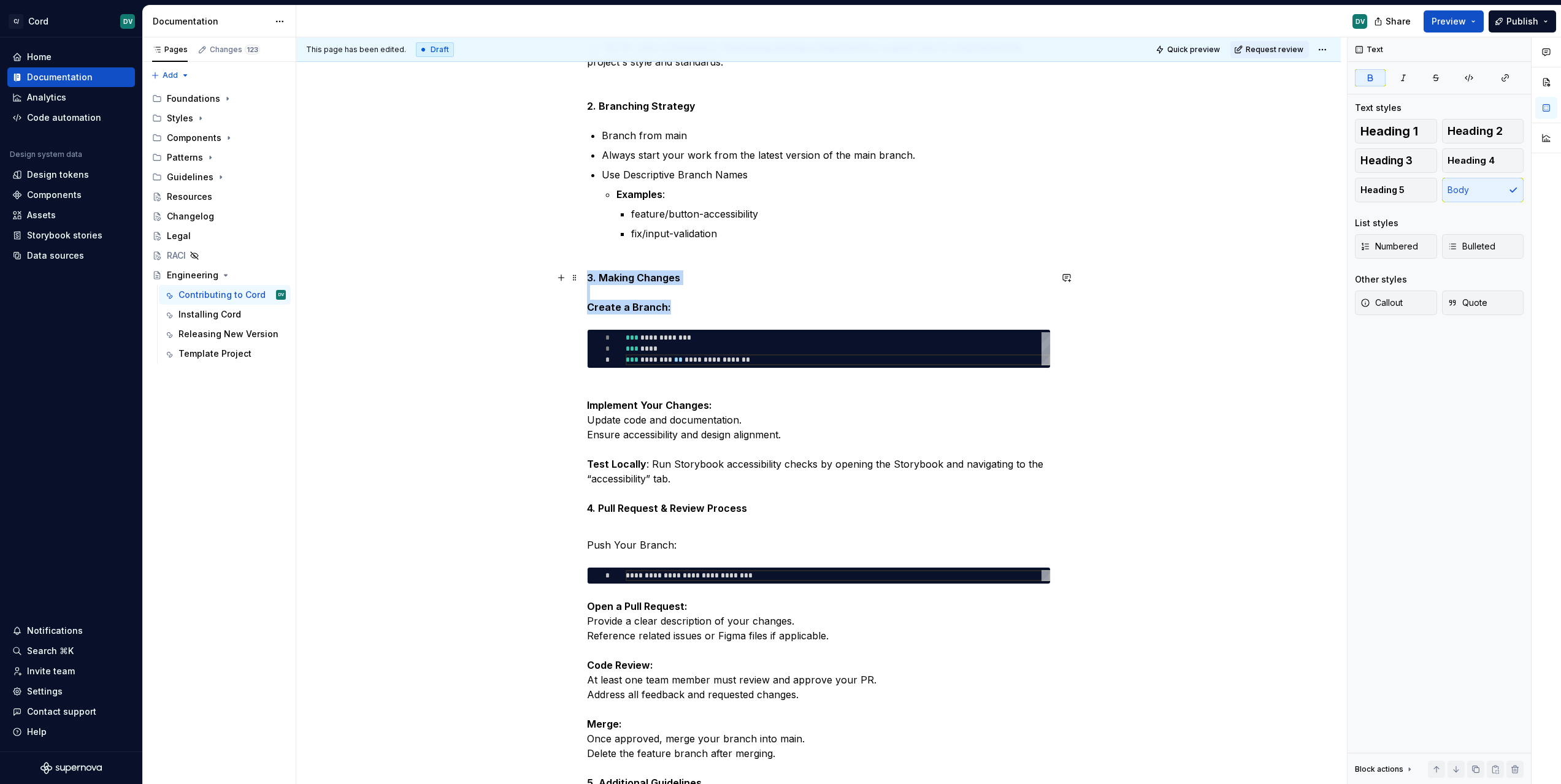
click at [613, 306] on strong "Create a Branch:" at bounding box center [629, 306] width 84 height 12
click at [664, 306] on strong "Create a Branch:" at bounding box center [629, 306] width 84 height 12
drag, startPoint x: 676, startPoint y: 305, endPoint x: 583, endPoint y: 306, distance: 93.0
click at [583, 306] on div "Cord Contribution Guide This guide outlines the process for contributing to the…" at bounding box center [819, 399] width 1045 height 1459
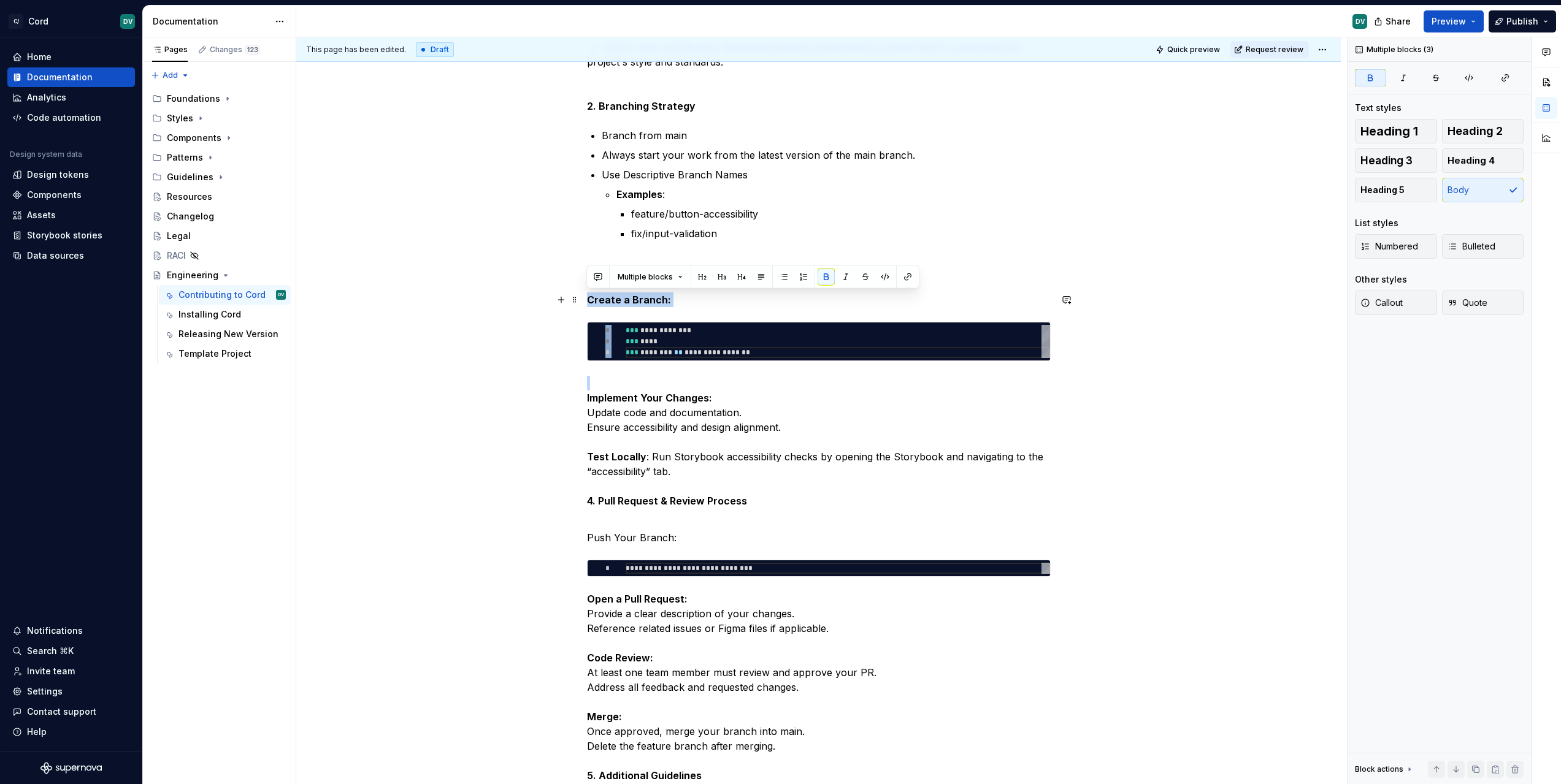
click at [587, 301] on strong "Create a Branch:" at bounding box center [629, 299] width 84 height 12
click at [613, 301] on strong "Create a Branch:" at bounding box center [629, 299] width 84 height 12
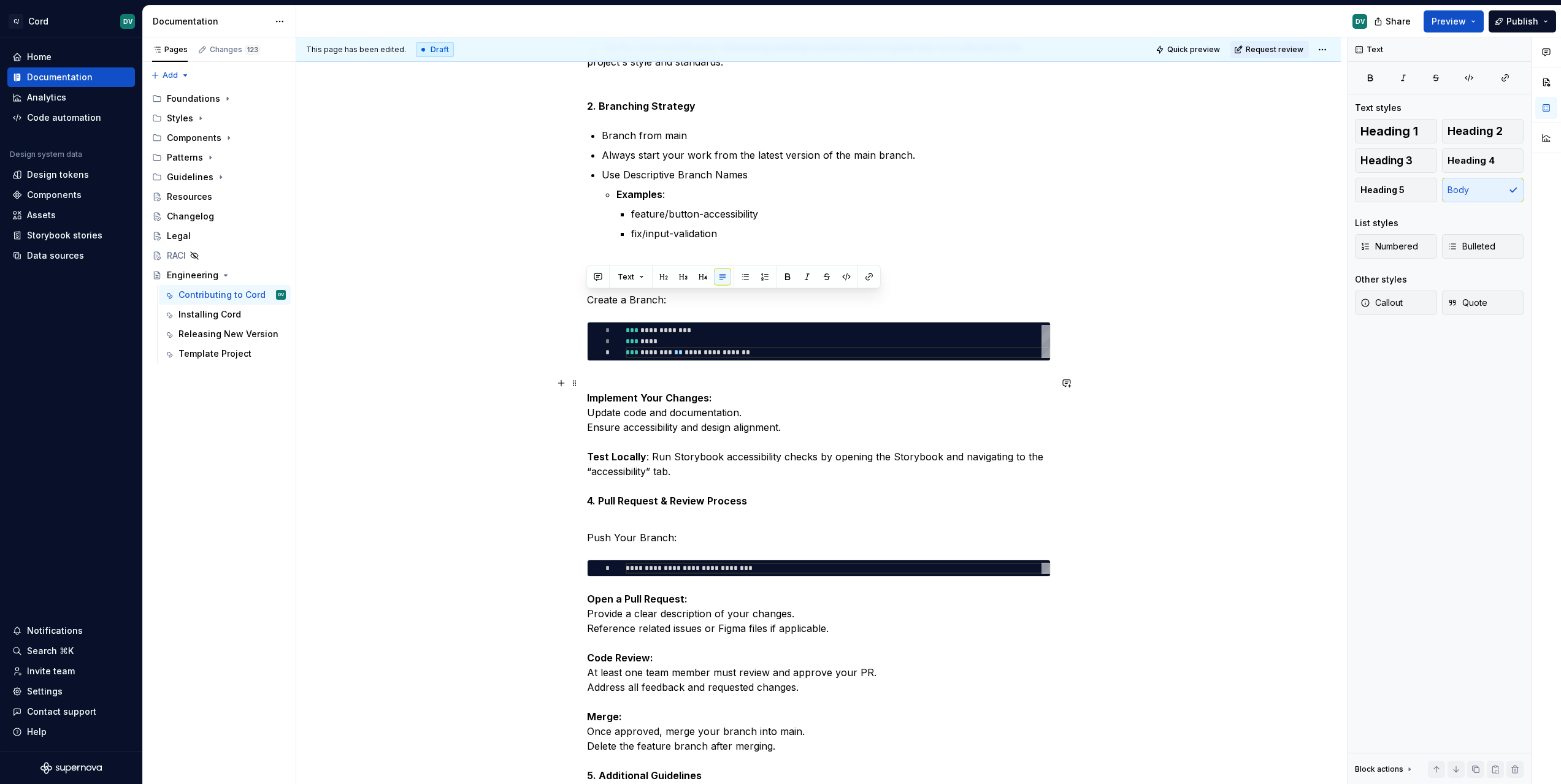
click at [742, 485] on p "Implement Your Changes: Update code and documentation. Ensure accessibility and…" at bounding box center [819, 442] width 464 height 132
click at [702, 292] on p "Create a Branch:" at bounding box center [819, 299] width 464 height 15
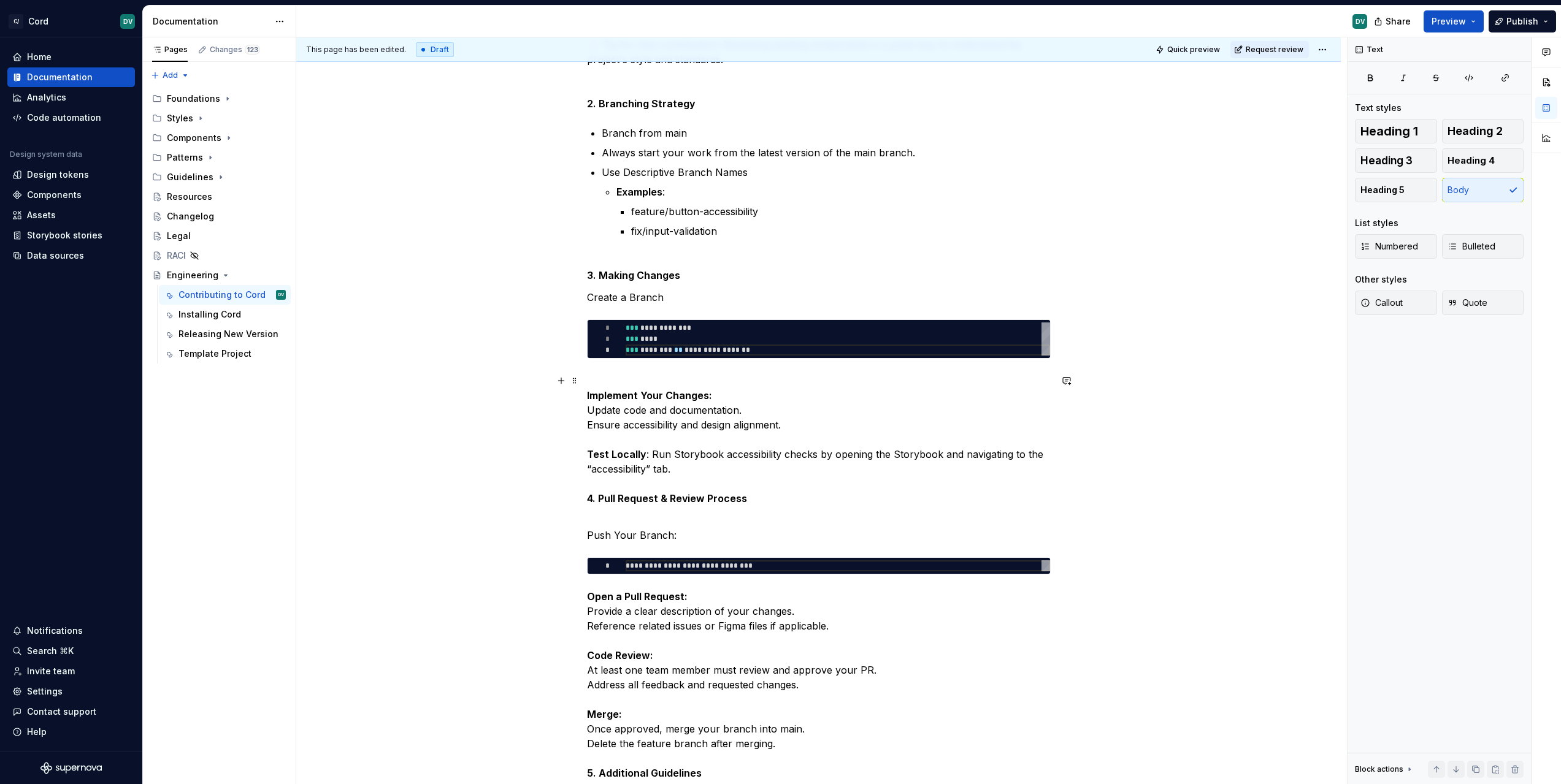
click at [707, 414] on p "Implement Your Changes: Update code and documentation. Ensure accessibility and…" at bounding box center [819, 439] width 464 height 132
click at [708, 457] on p "Implement Your Changes: Update code and documentation. Ensure accessibility and…" at bounding box center [819, 439] width 464 height 132
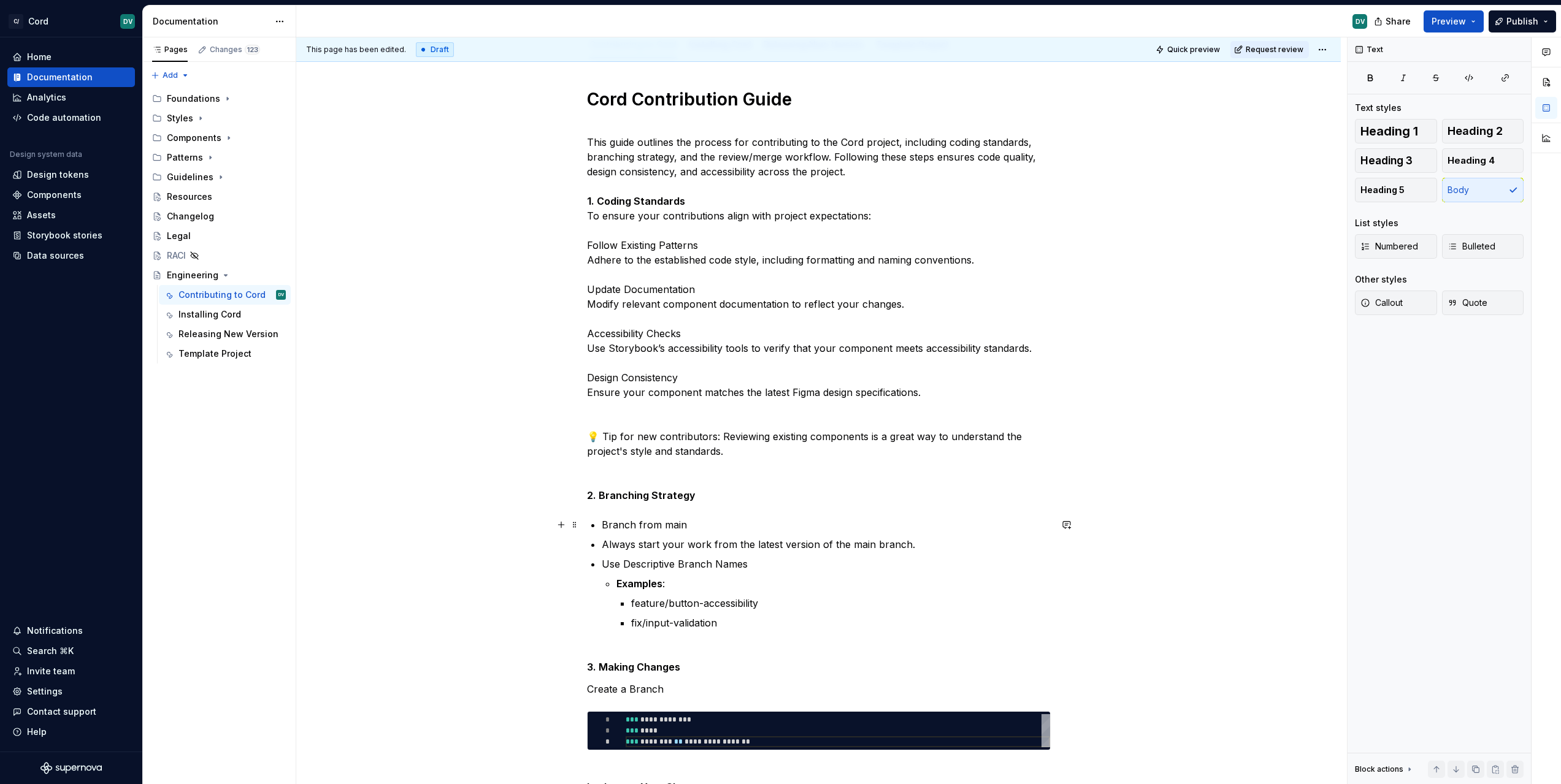
scroll to position [84, 0]
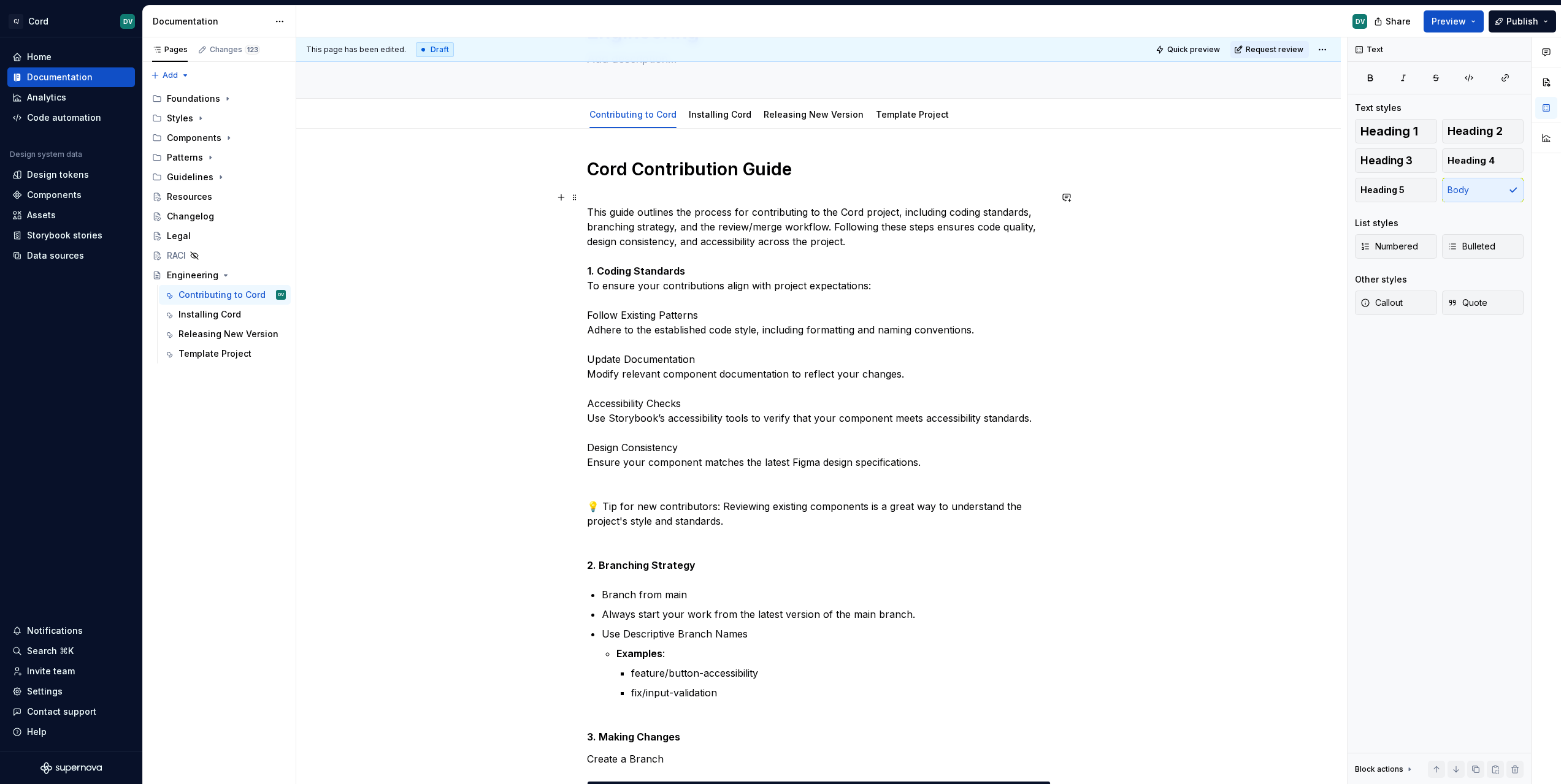
click at [600, 311] on p "This guide outlines the process for contributing to the Cord project, including…" at bounding box center [819, 381] width 464 height 382
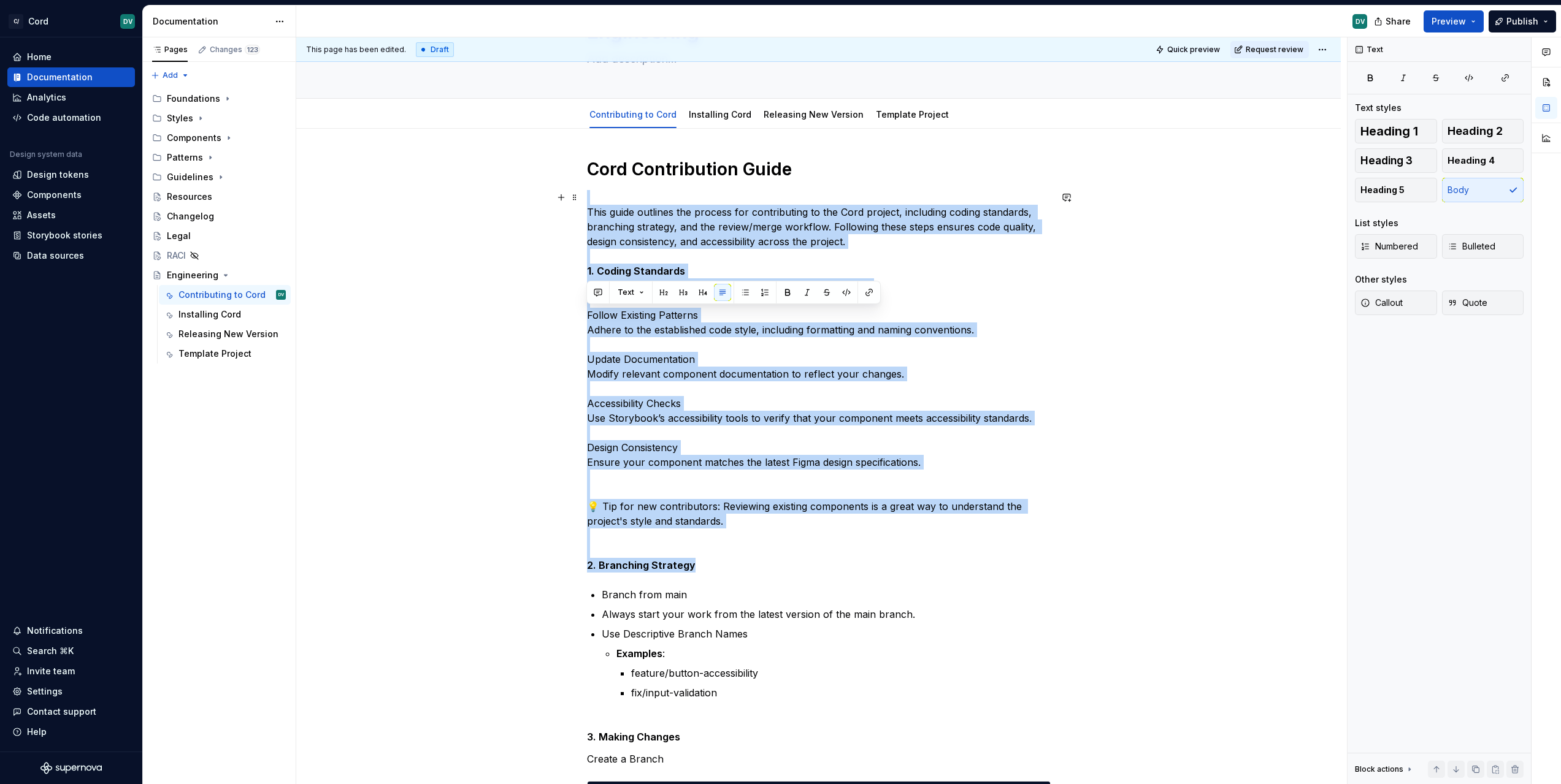
click at [600, 311] on p "This guide outlines the process for contributing to the Cord project, including…" at bounding box center [819, 381] width 464 height 382
click at [750, 368] on p "This guide outlines the process for contributing to the Cord project, including…" at bounding box center [819, 381] width 464 height 382
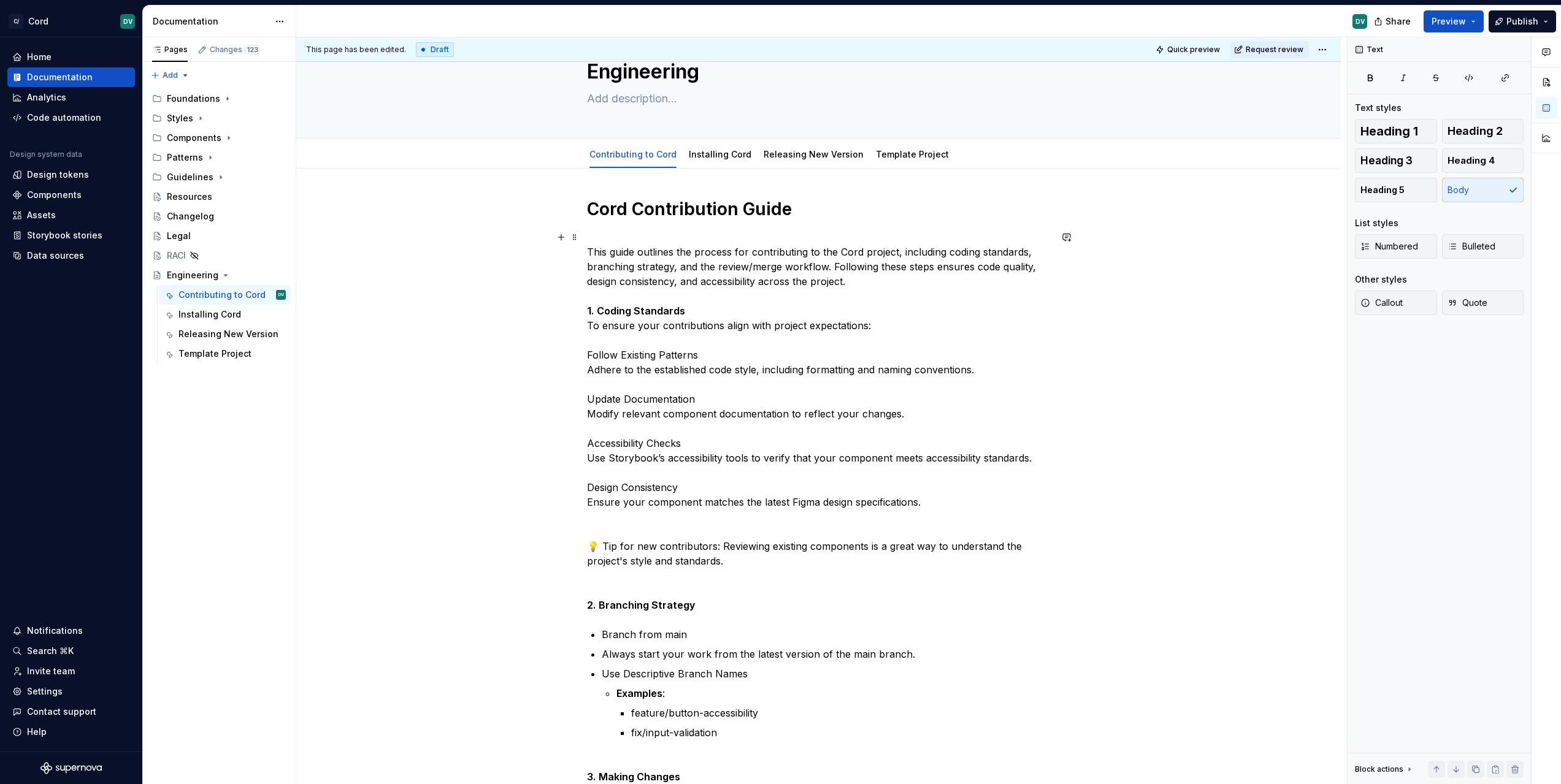
scroll to position [0, 0]
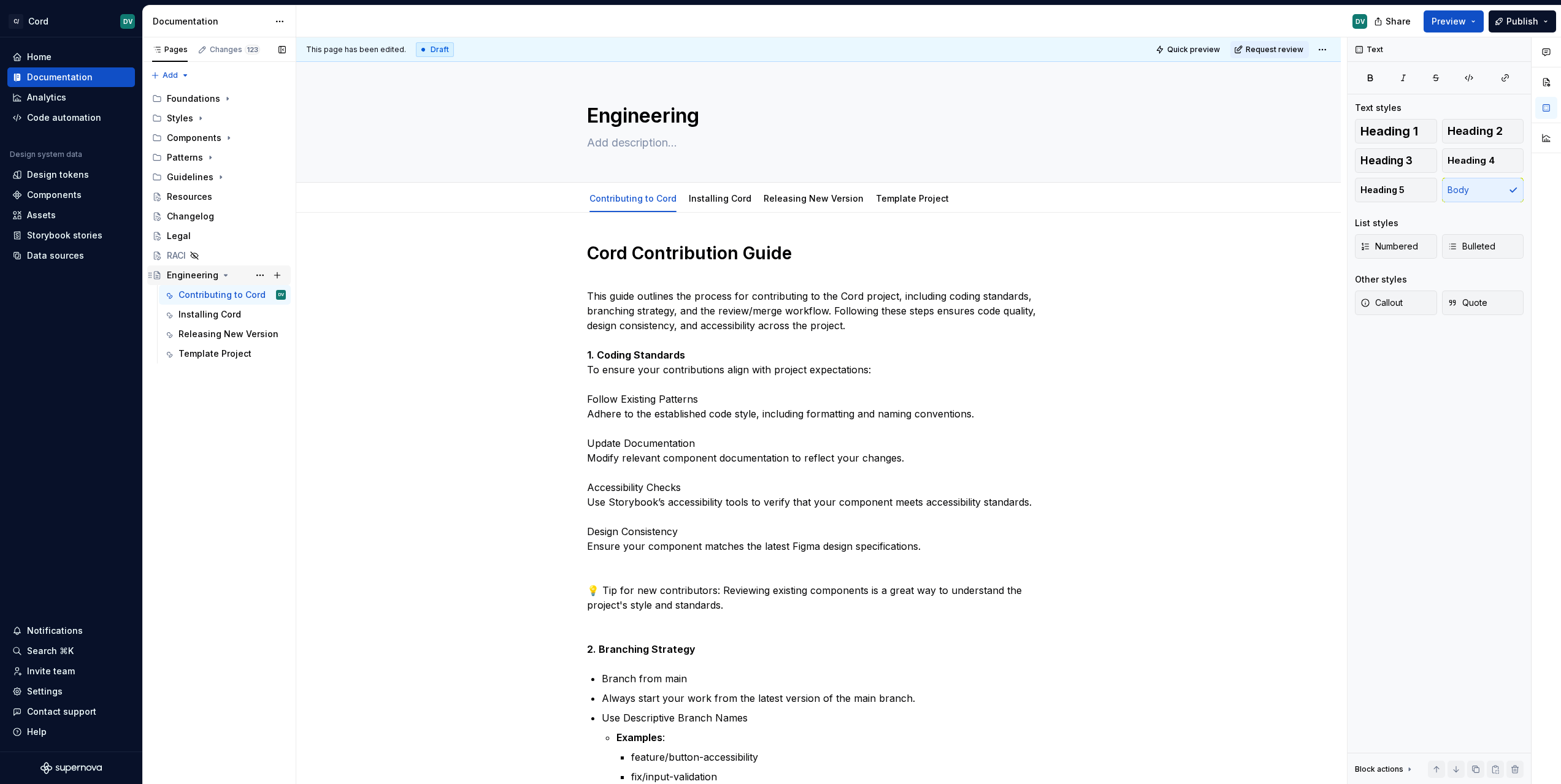
click at [175, 282] on div "Engineering" at bounding box center [226, 275] width 119 height 17
click at [1322, 50] on html "C/ Cord DV Home Documentation Analytics Code automation Design system data Desi…" at bounding box center [780, 392] width 1561 height 784
click at [1206, 343] on html "C/ Cord DV Home Documentation Analytics Code automation Design system data Desi…" at bounding box center [780, 392] width 1561 height 784
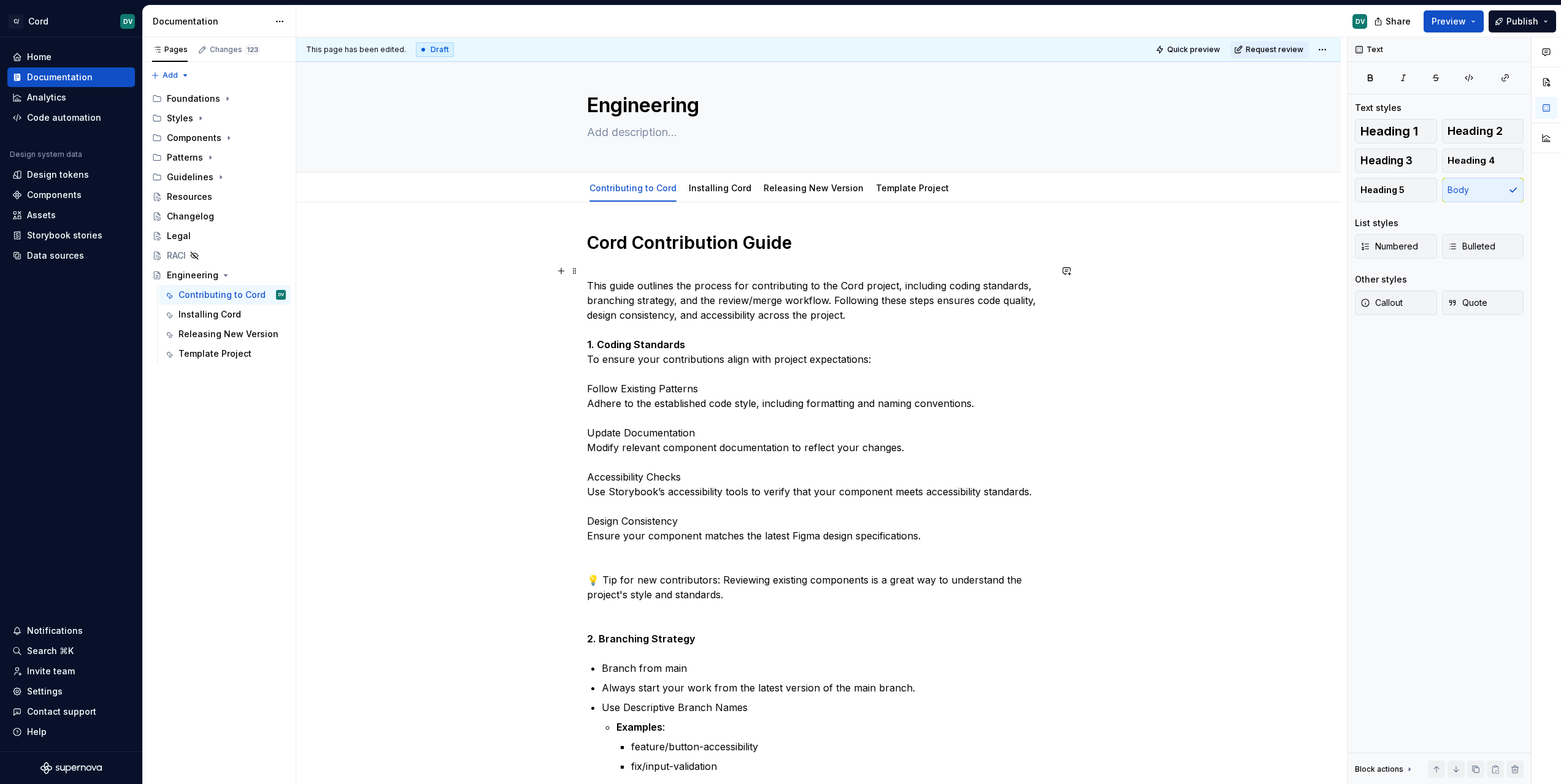
scroll to position [25, 0]
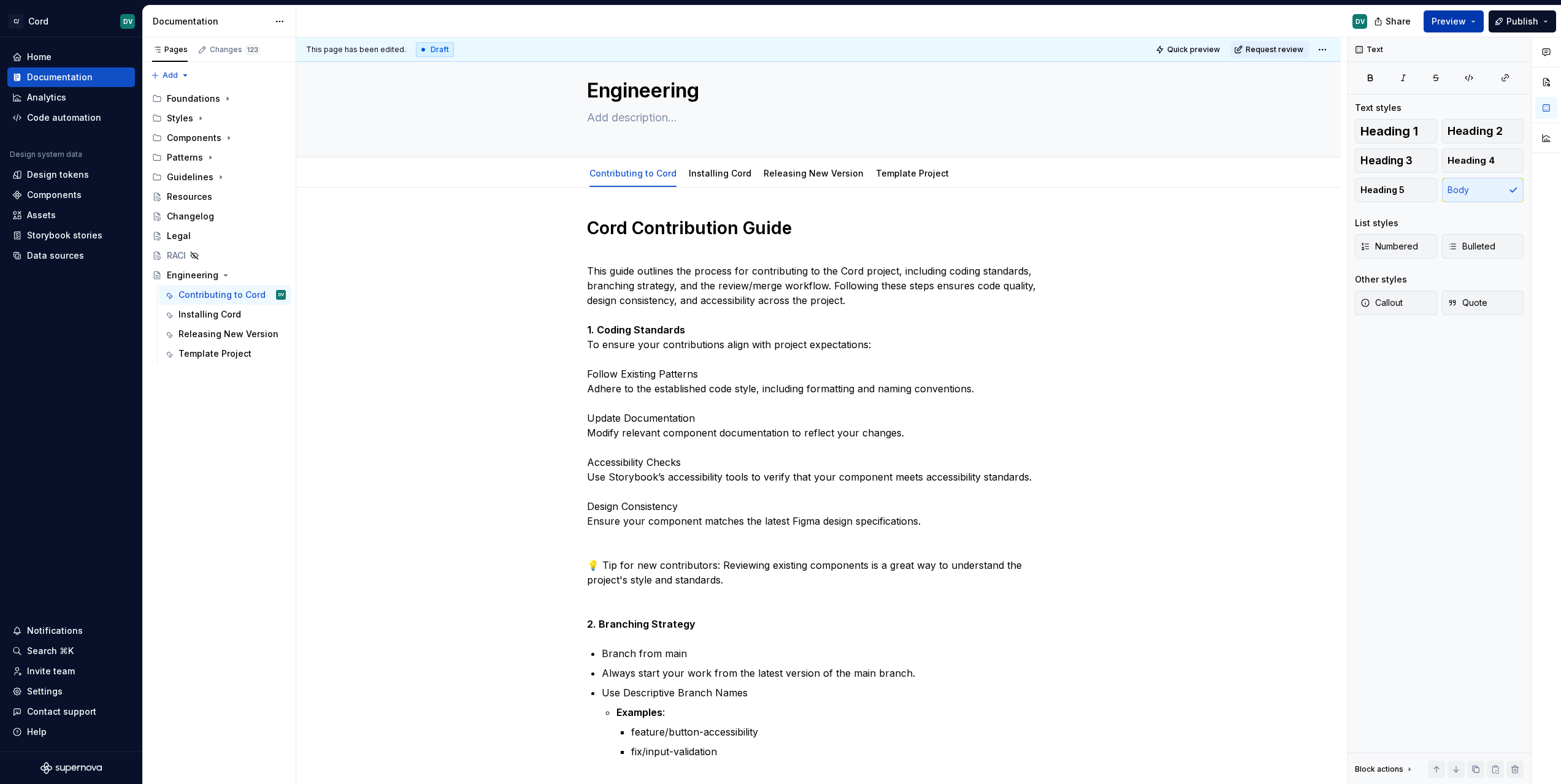
click at [1469, 28] on button "Preview" at bounding box center [1454, 21] width 60 height 22
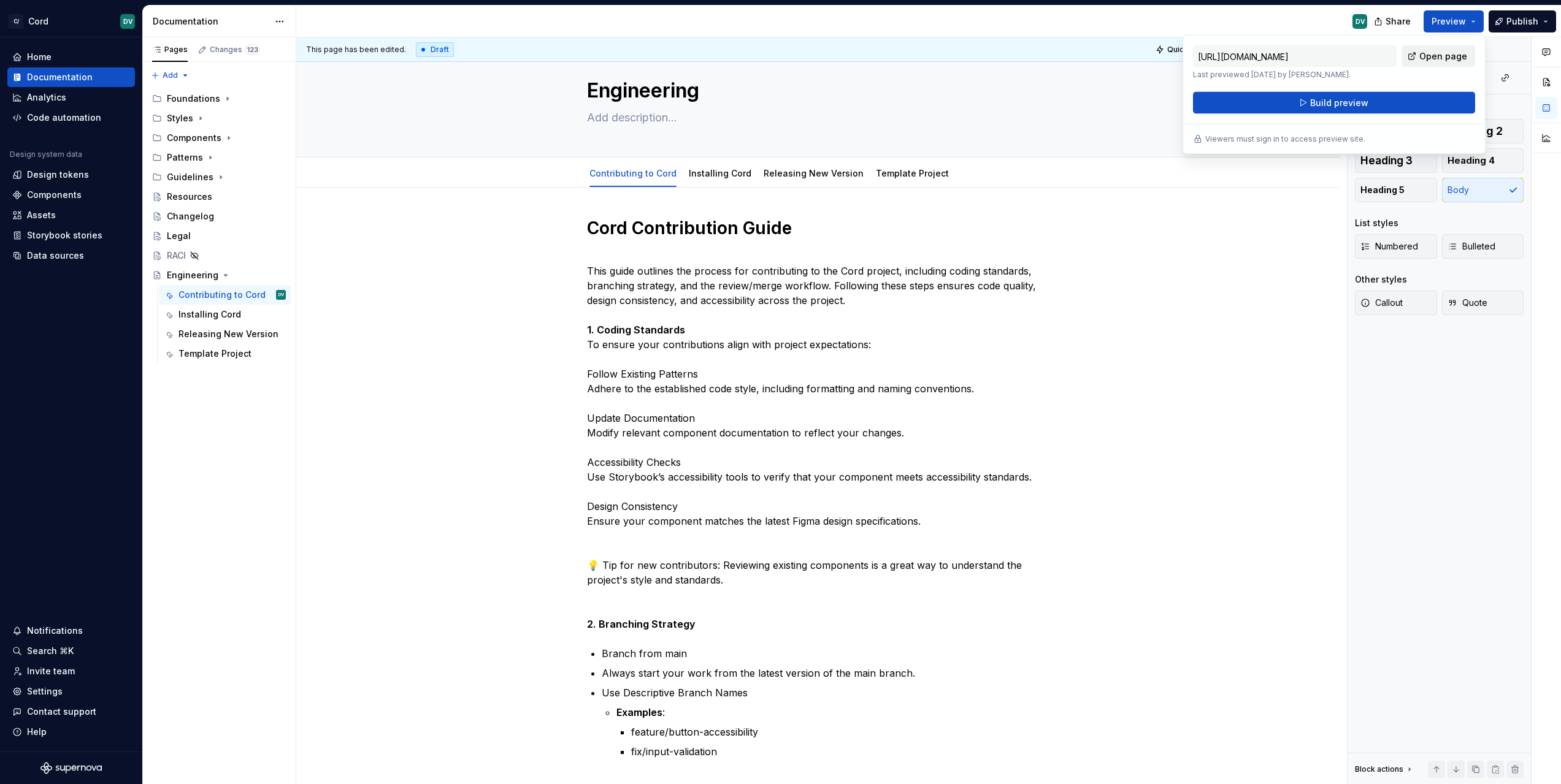
click at [1428, 57] on span "Open page" at bounding box center [1443, 56] width 48 height 12
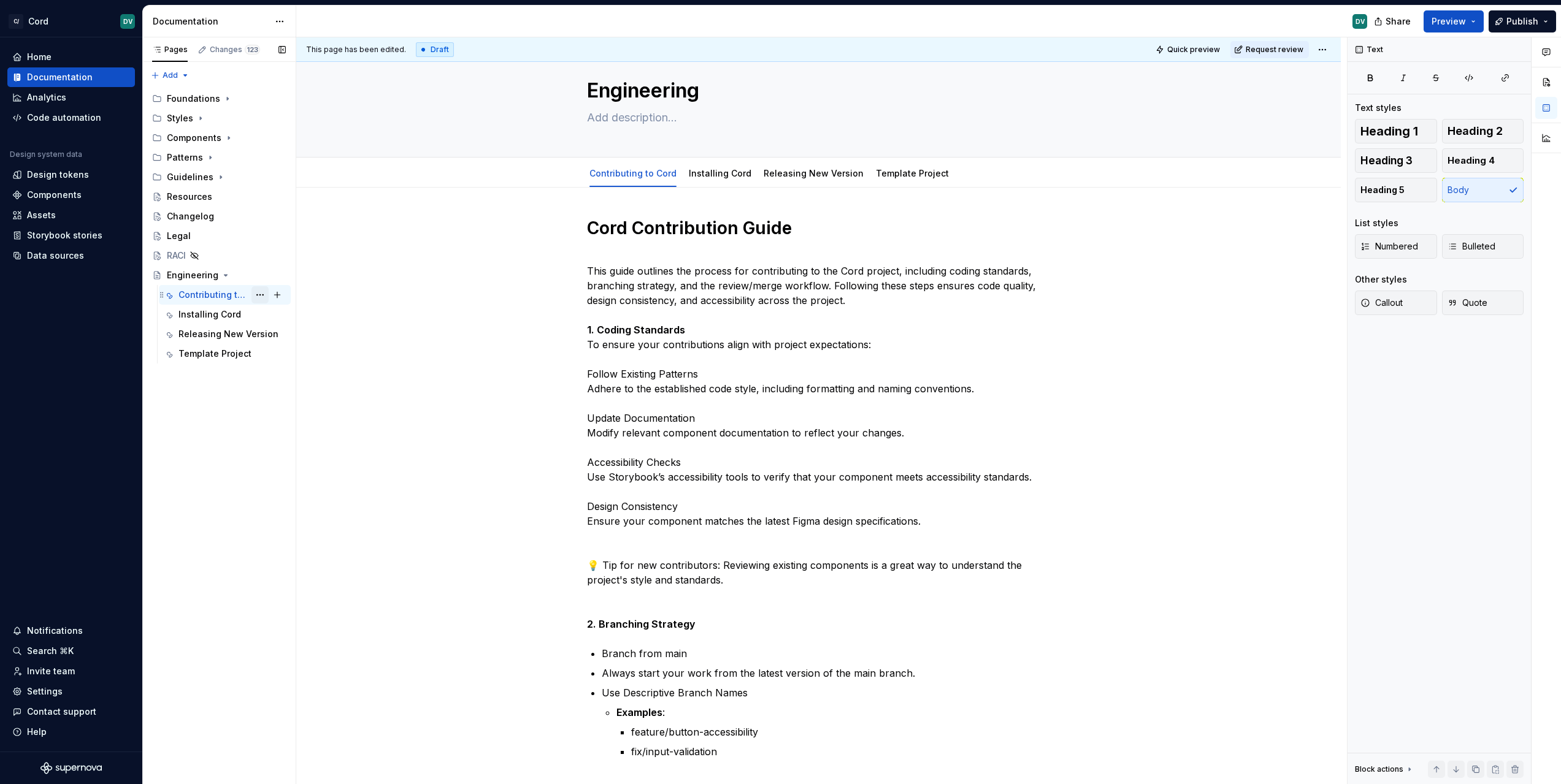
click at [259, 296] on button "Page tree" at bounding box center [260, 295] width 17 height 17
click at [259, 296] on div "Pages Changes 123 Add Accessibility guide for tree Page tree. Navigate the tree…" at bounding box center [219, 411] width 154 height 747
click at [222, 276] on icon "Page tree" at bounding box center [225, 275] width 10 height 10
click at [256, 279] on button "Page tree" at bounding box center [260, 275] width 17 height 17
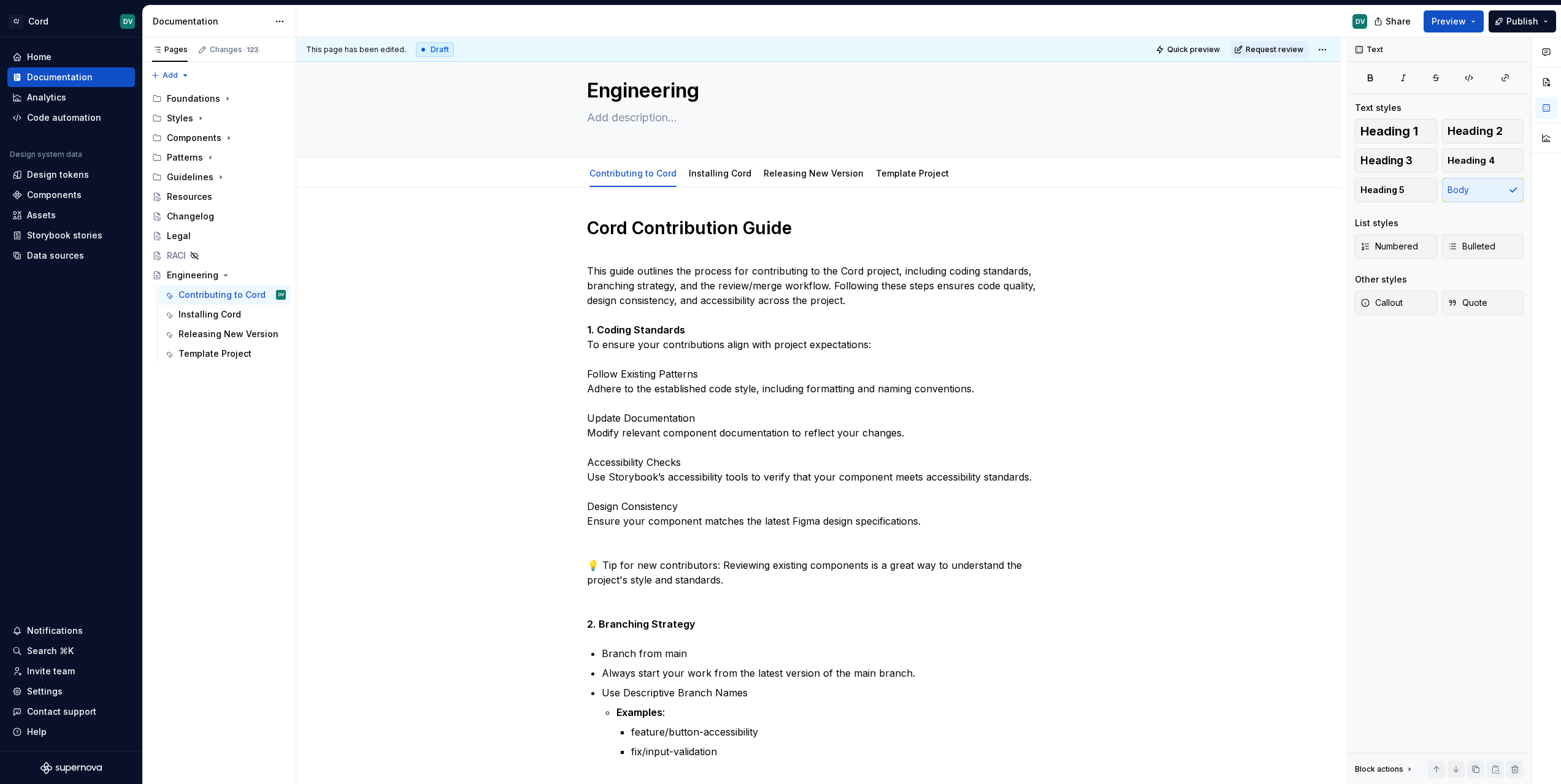
click at [484, 272] on html "C/ Cord DV Home Documentation Analytics Code automation Design system data Desi…" at bounding box center [780, 392] width 1561 height 784
click at [1513, 22] on span "Publish" at bounding box center [1522, 21] width 32 height 12
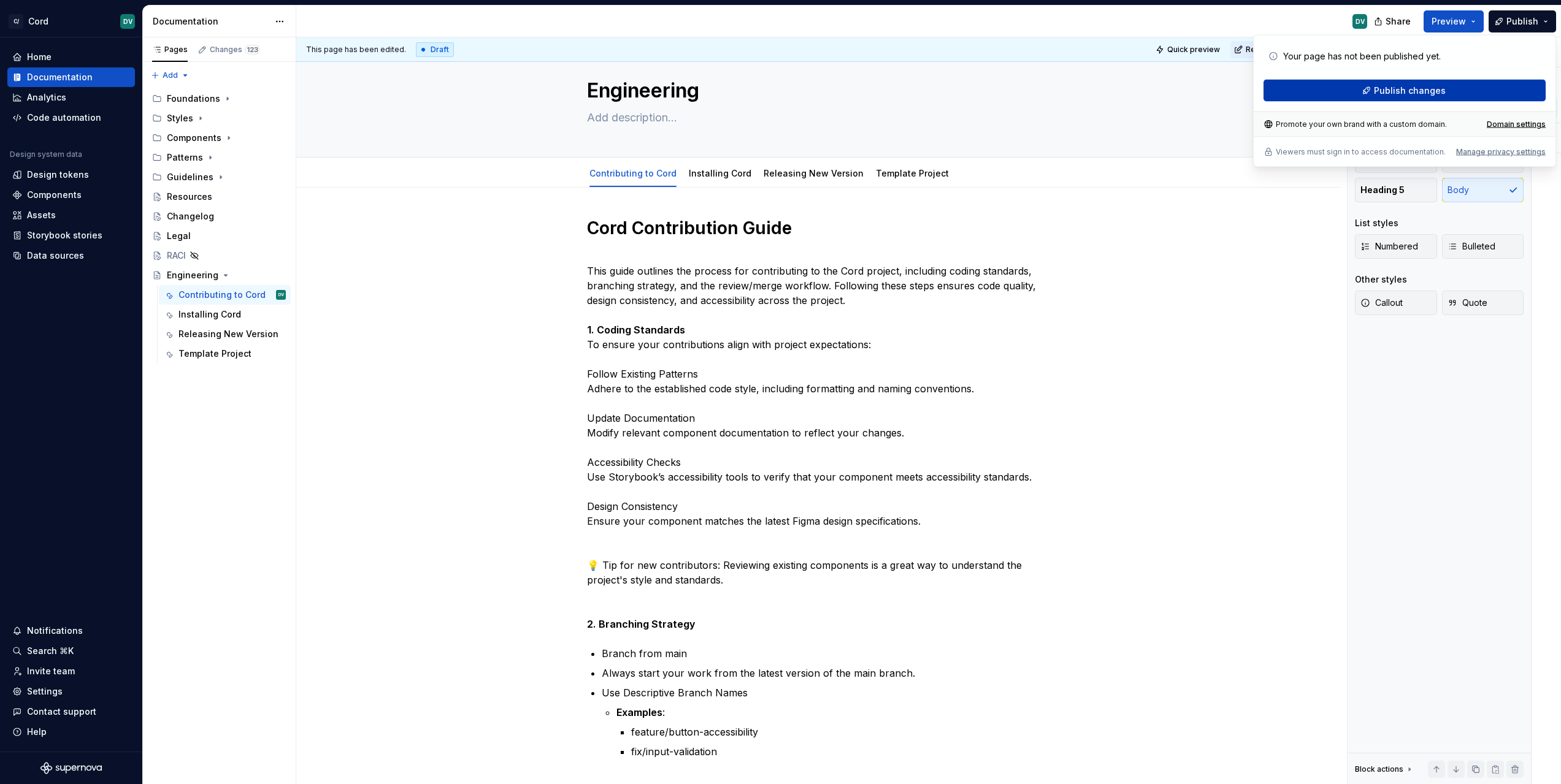
click at [1454, 84] on button "Publish changes" at bounding box center [1405, 90] width 282 height 22
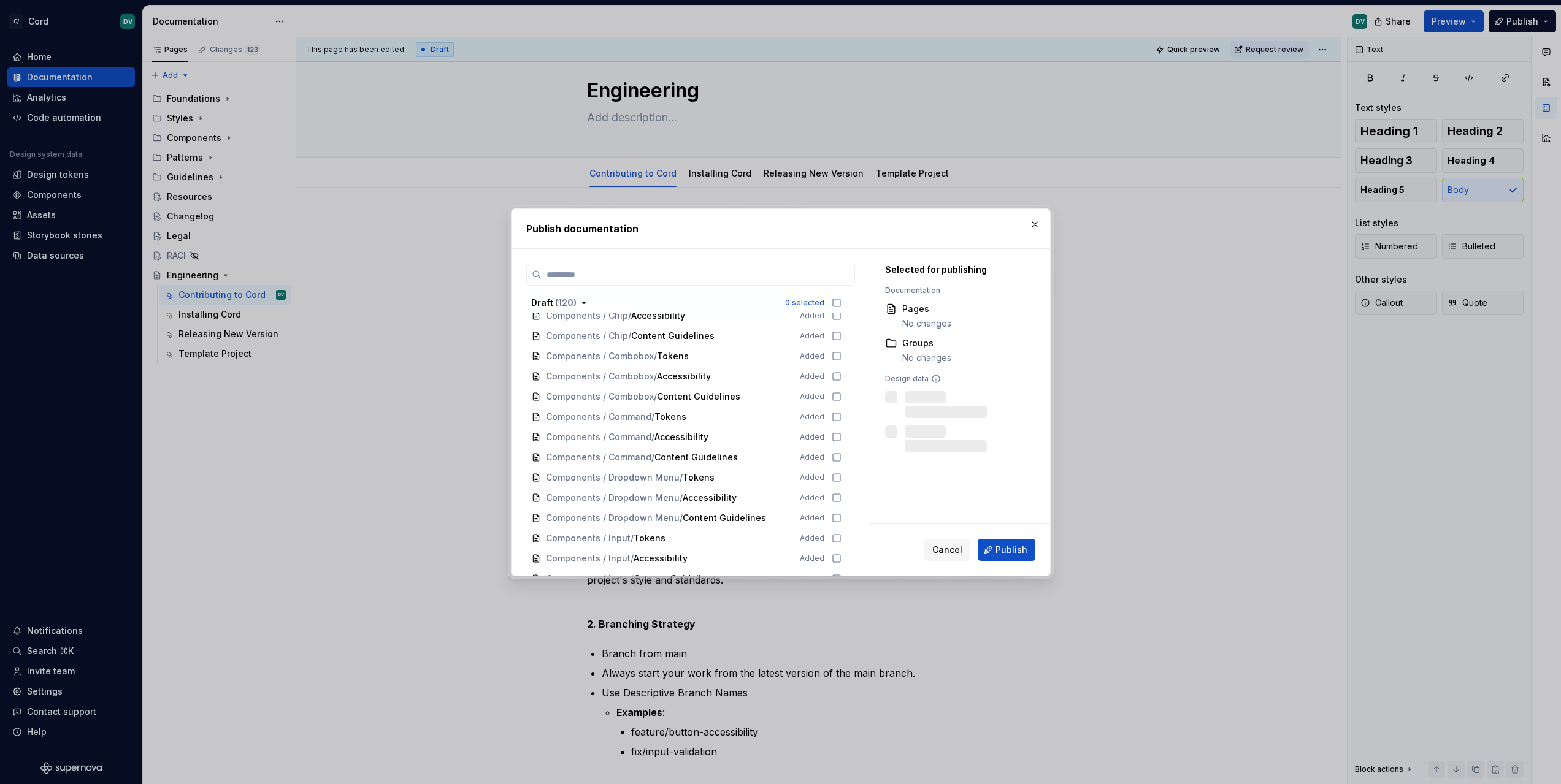
scroll to position [2257, 0]
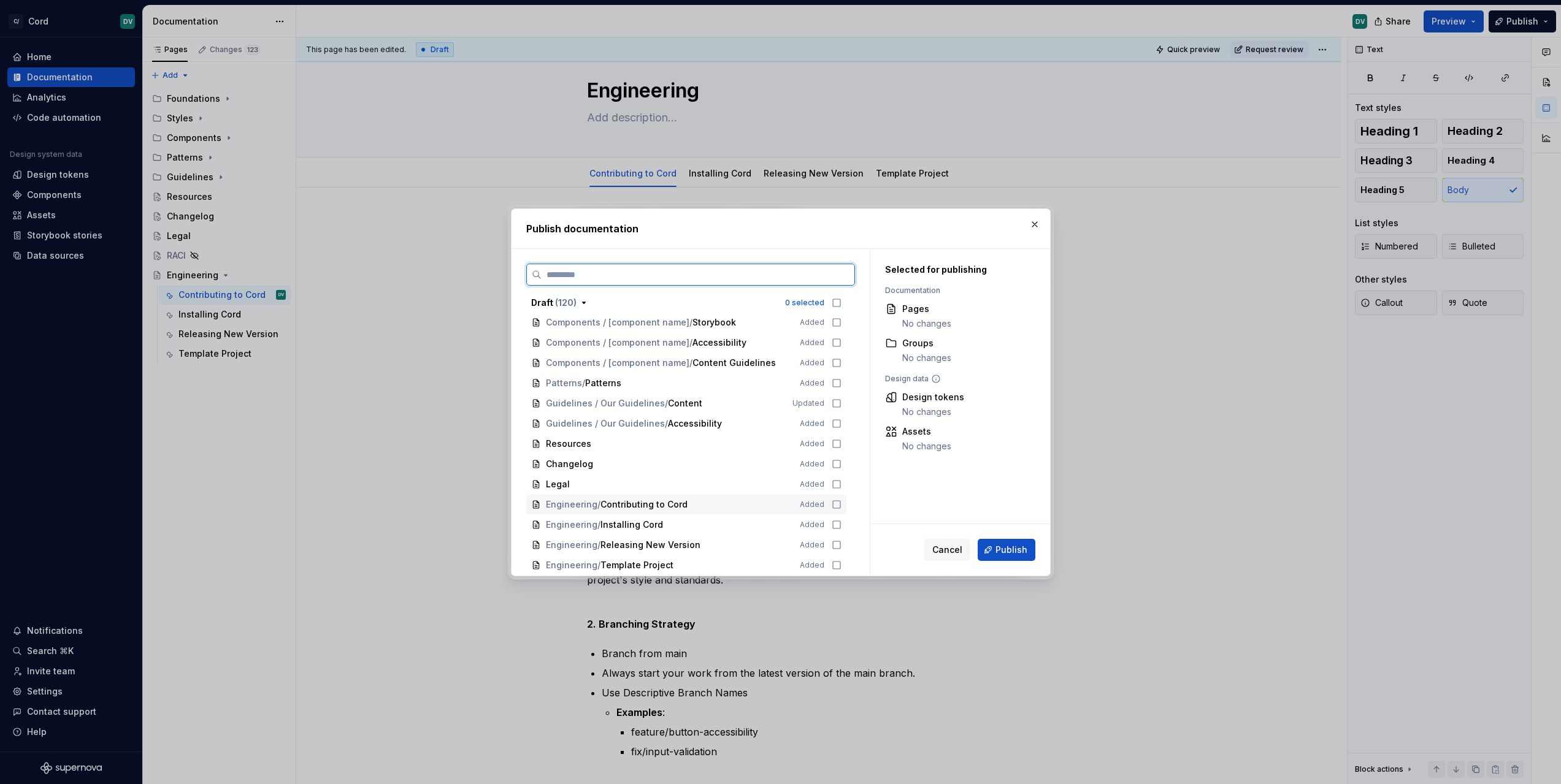
click at [833, 501] on icon at bounding box center [836, 505] width 10 height 10
click at [840, 522] on icon at bounding box center [836, 525] width 10 height 10
click at [841, 548] on div "Engineering / Releasing New Version Added" at bounding box center [686, 545] width 320 height 20
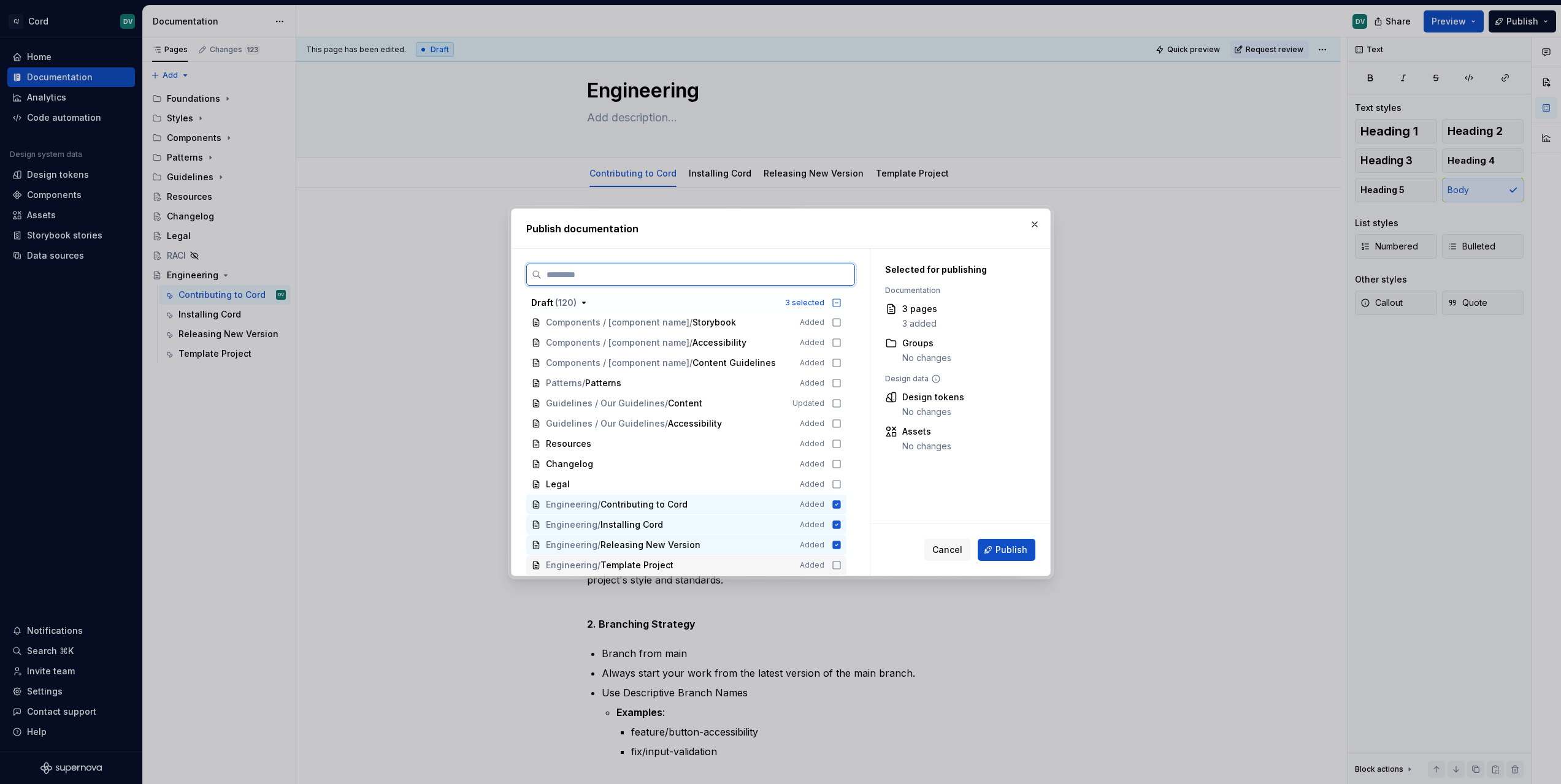
click at [838, 566] on icon at bounding box center [836, 565] width 10 height 10
click at [838, 566] on icon at bounding box center [836, 564] width 8 height 8
click at [1006, 555] on span "Publish" at bounding box center [1011, 549] width 32 height 12
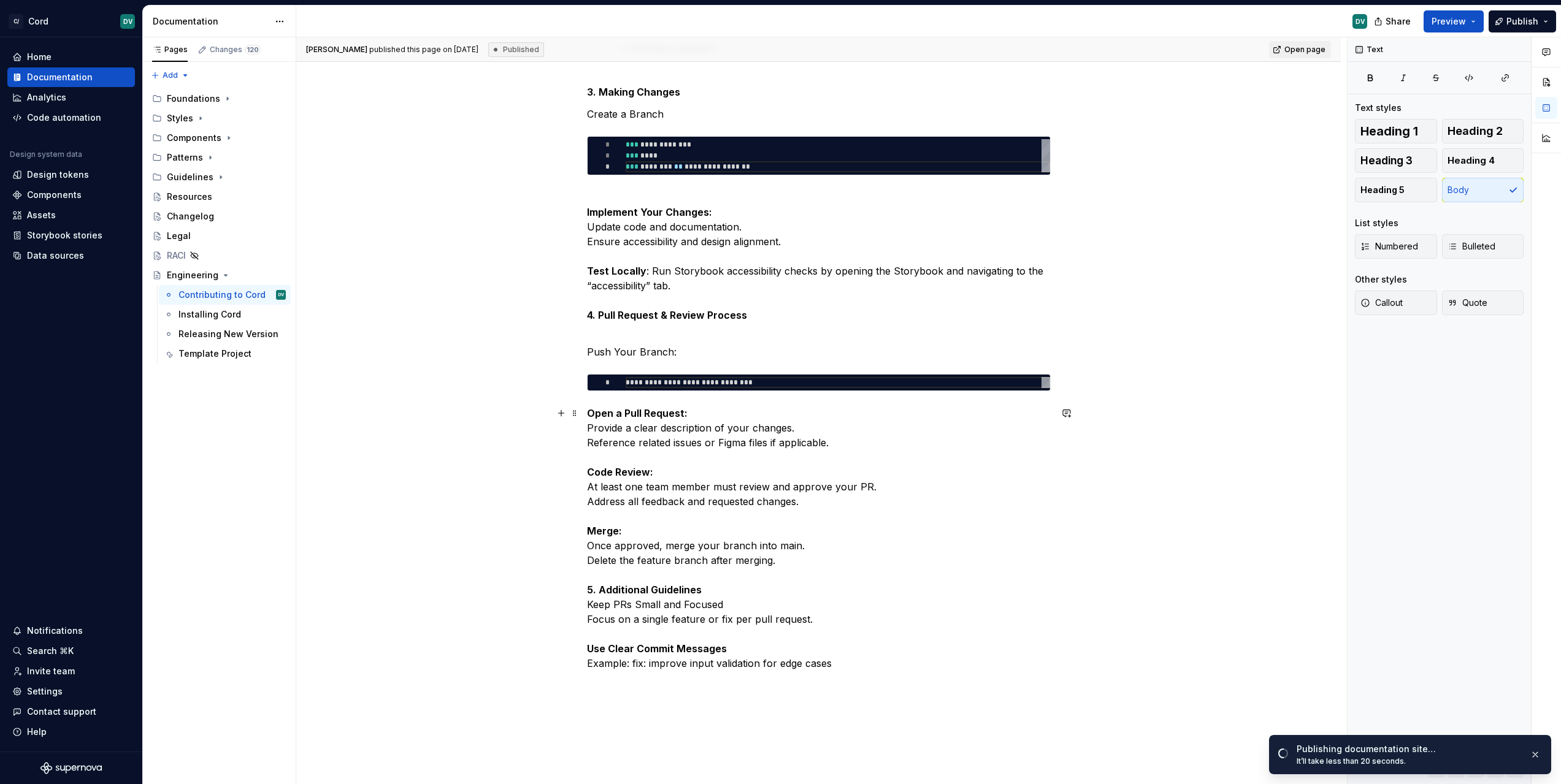
scroll to position [653, 0]
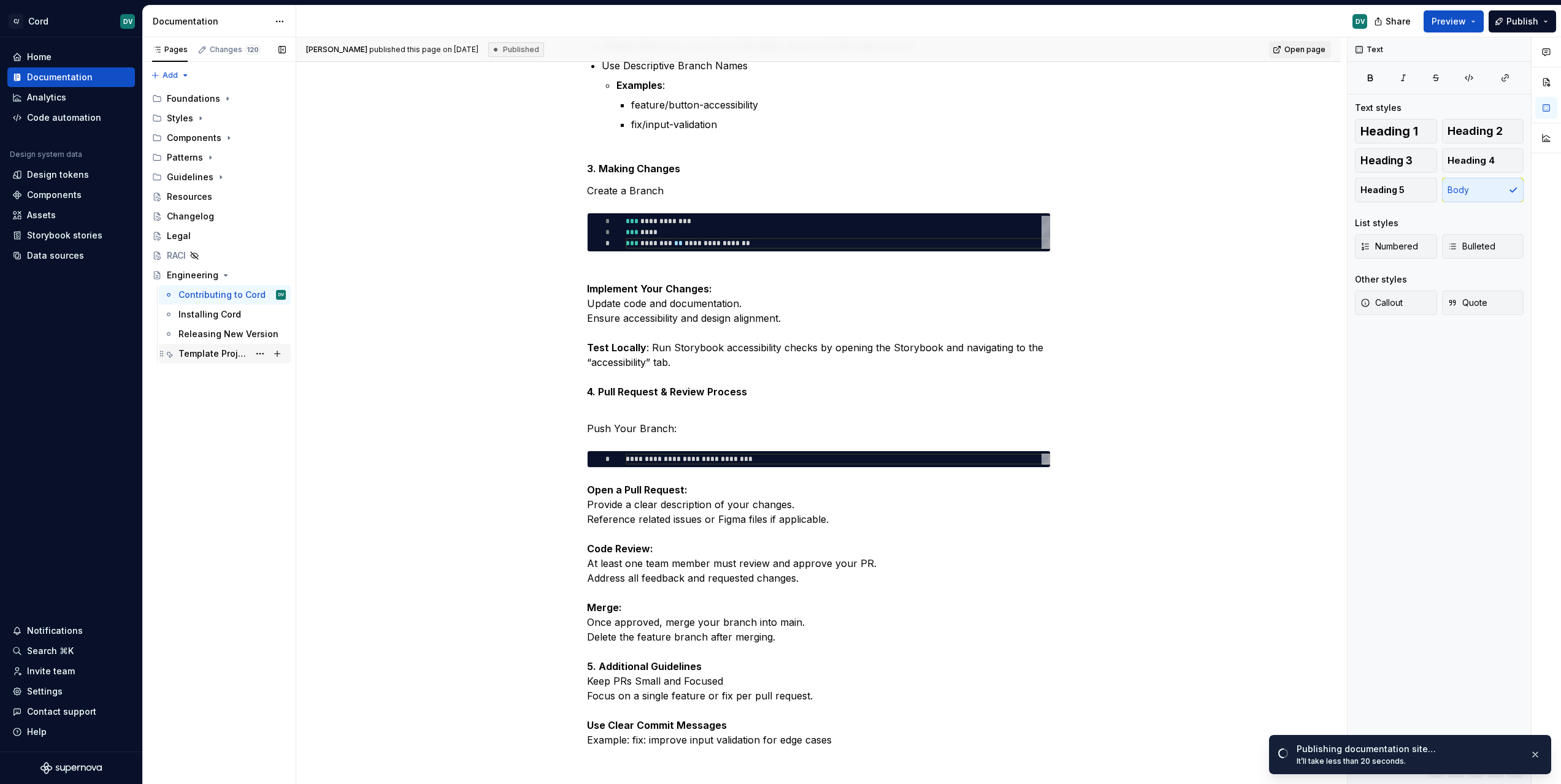
click at [185, 354] on div "Template Project" at bounding box center [213, 353] width 70 height 12
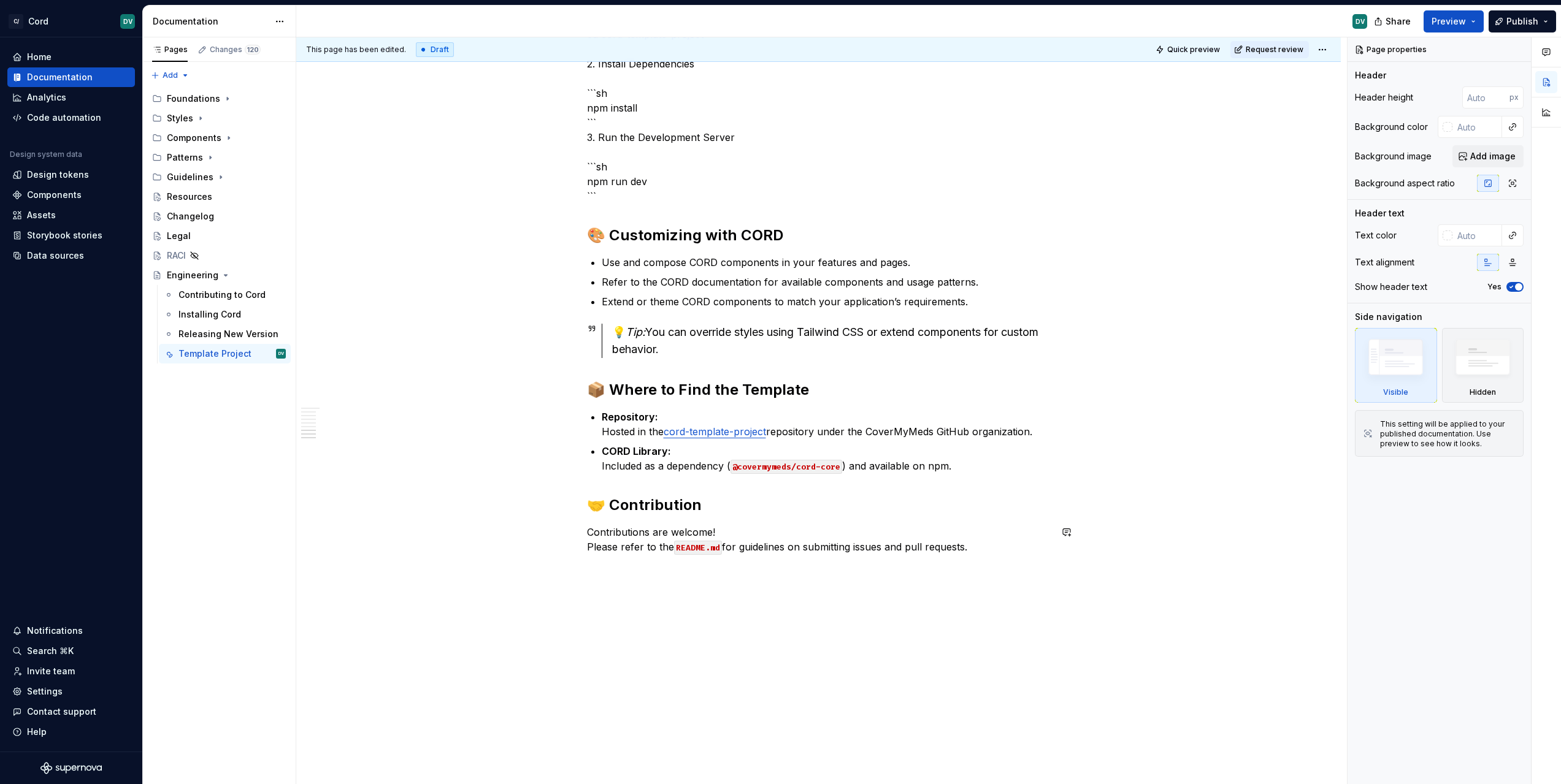
scroll to position [1080, 0]
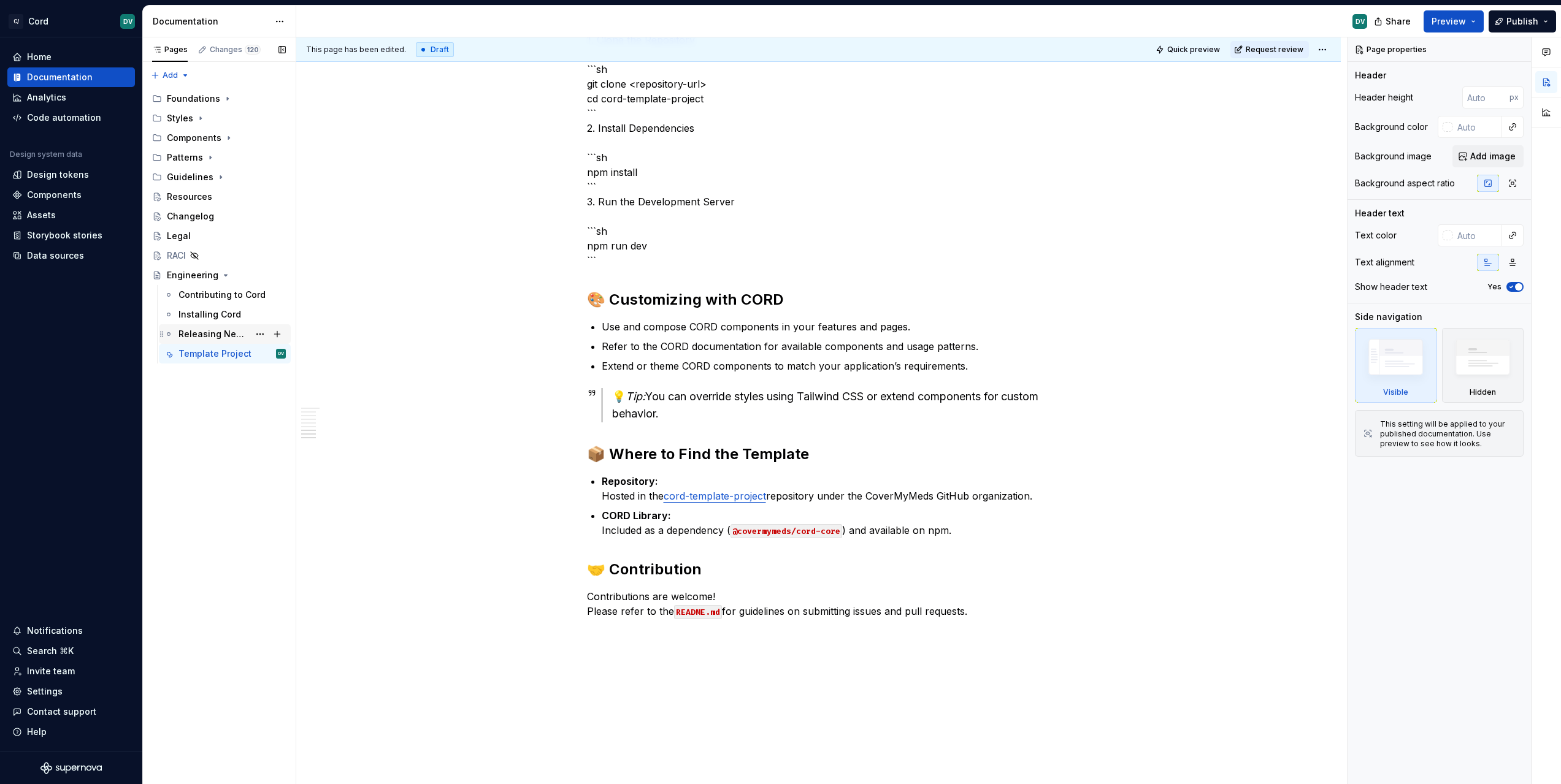
click at [196, 336] on div "Releasing New Version" at bounding box center [213, 333] width 70 height 12
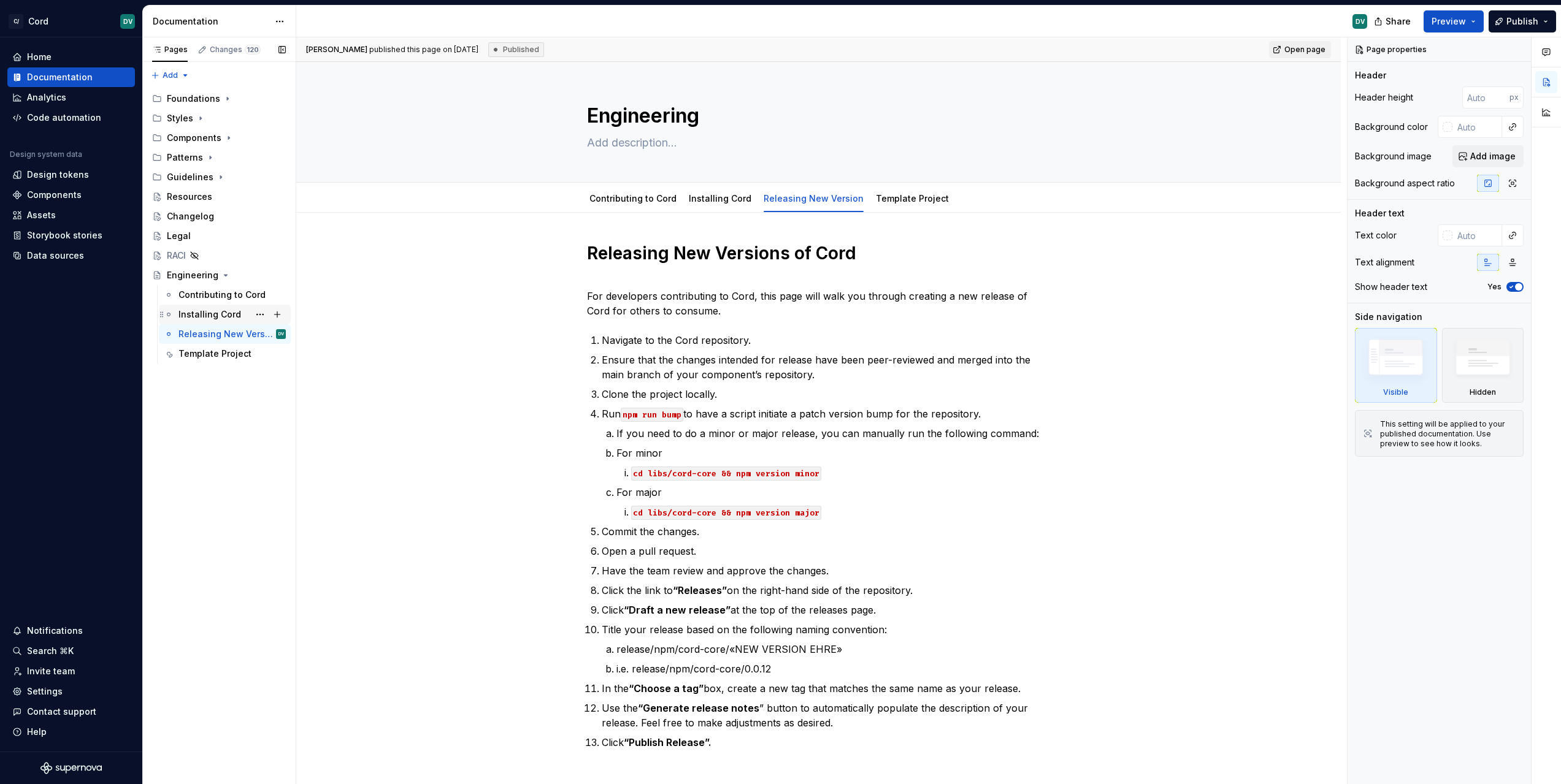
click at [201, 316] on div "Installing Cord" at bounding box center [210, 314] width 63 height 12
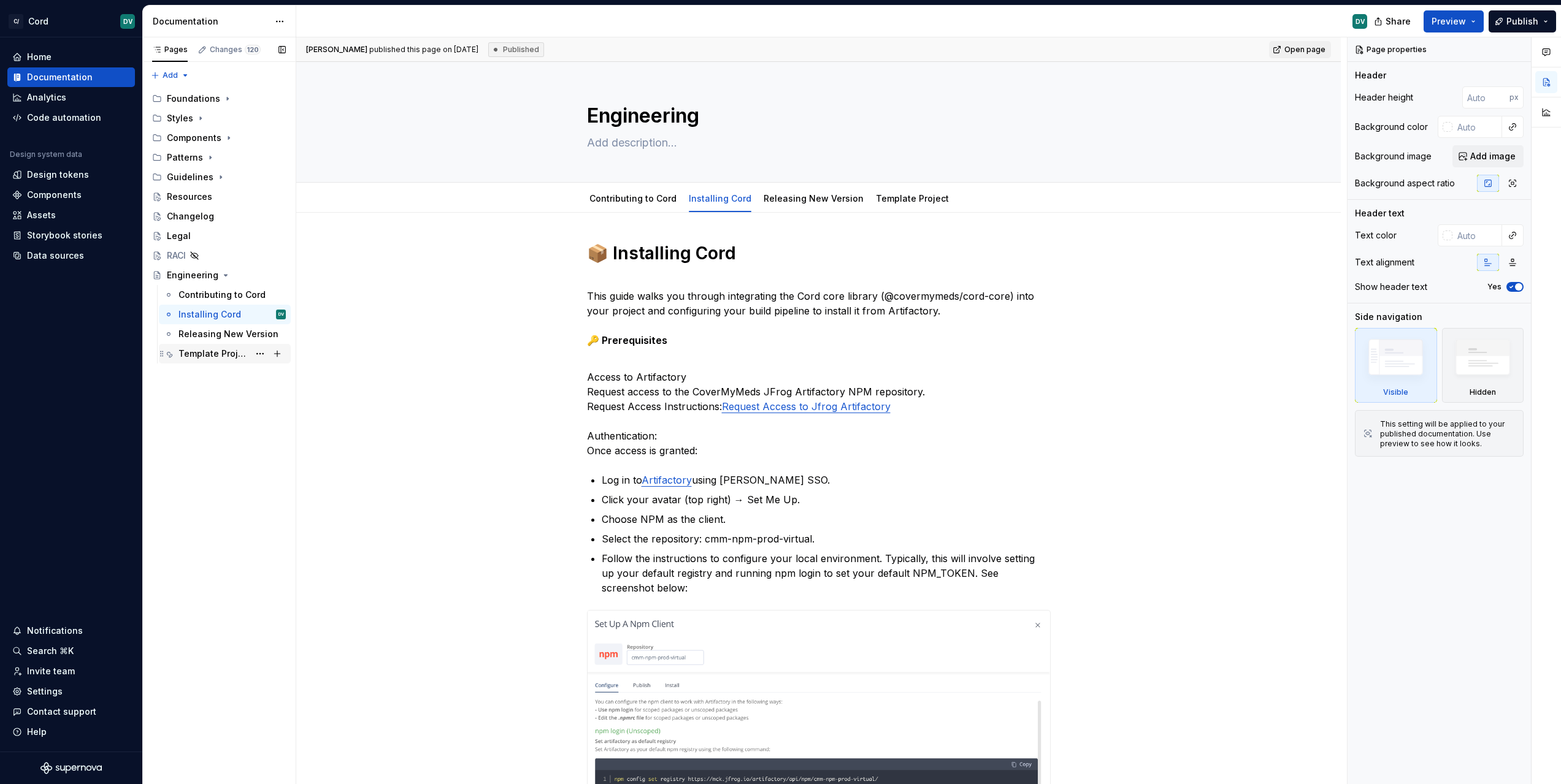
click at [196, 358] on div "Template Project" at bounding box center [213, 353] width 70 height 12
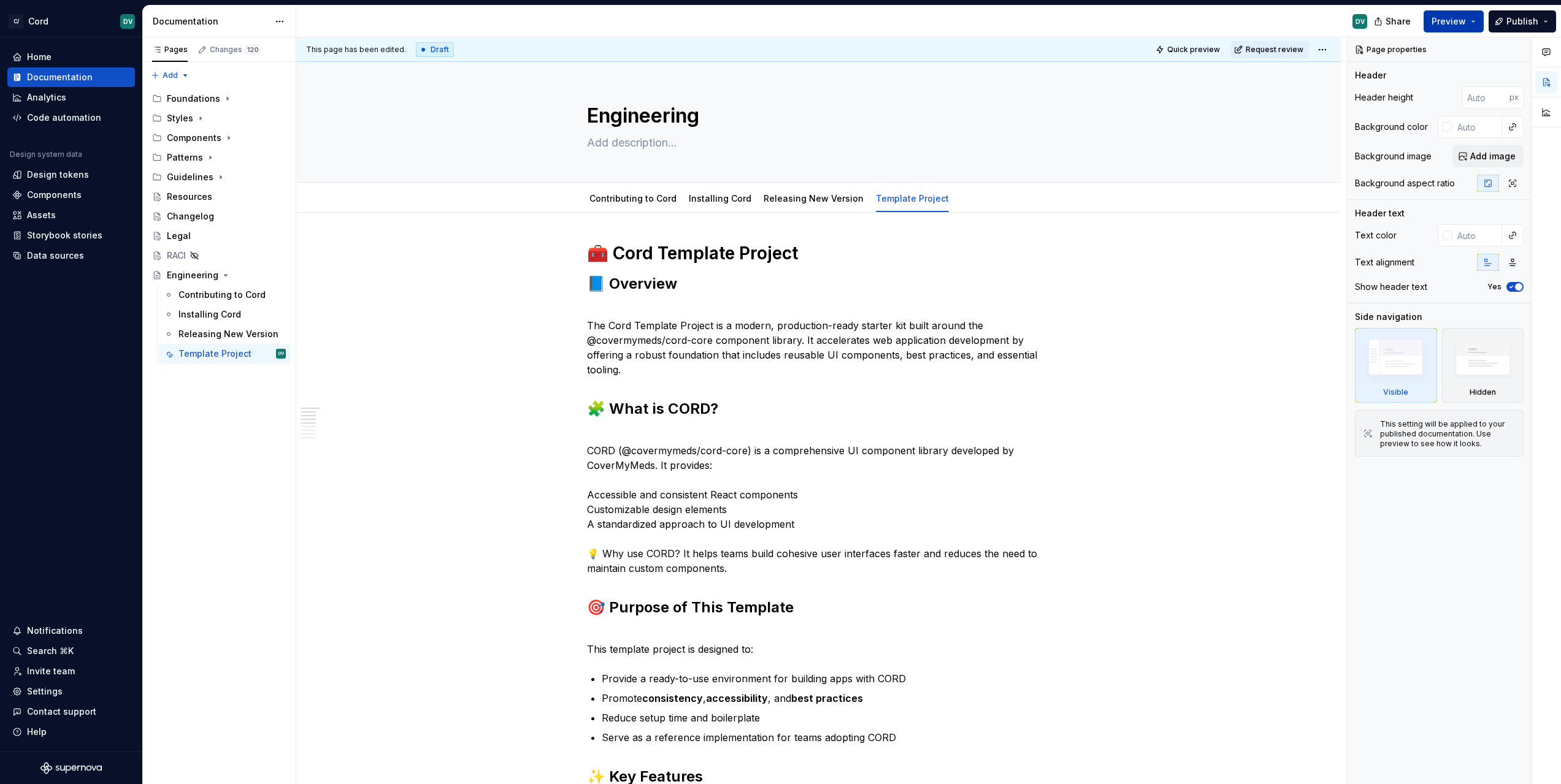
click at [1447, 20] on span "Preview" at bounding box center [1449, 21] width 34 height 12
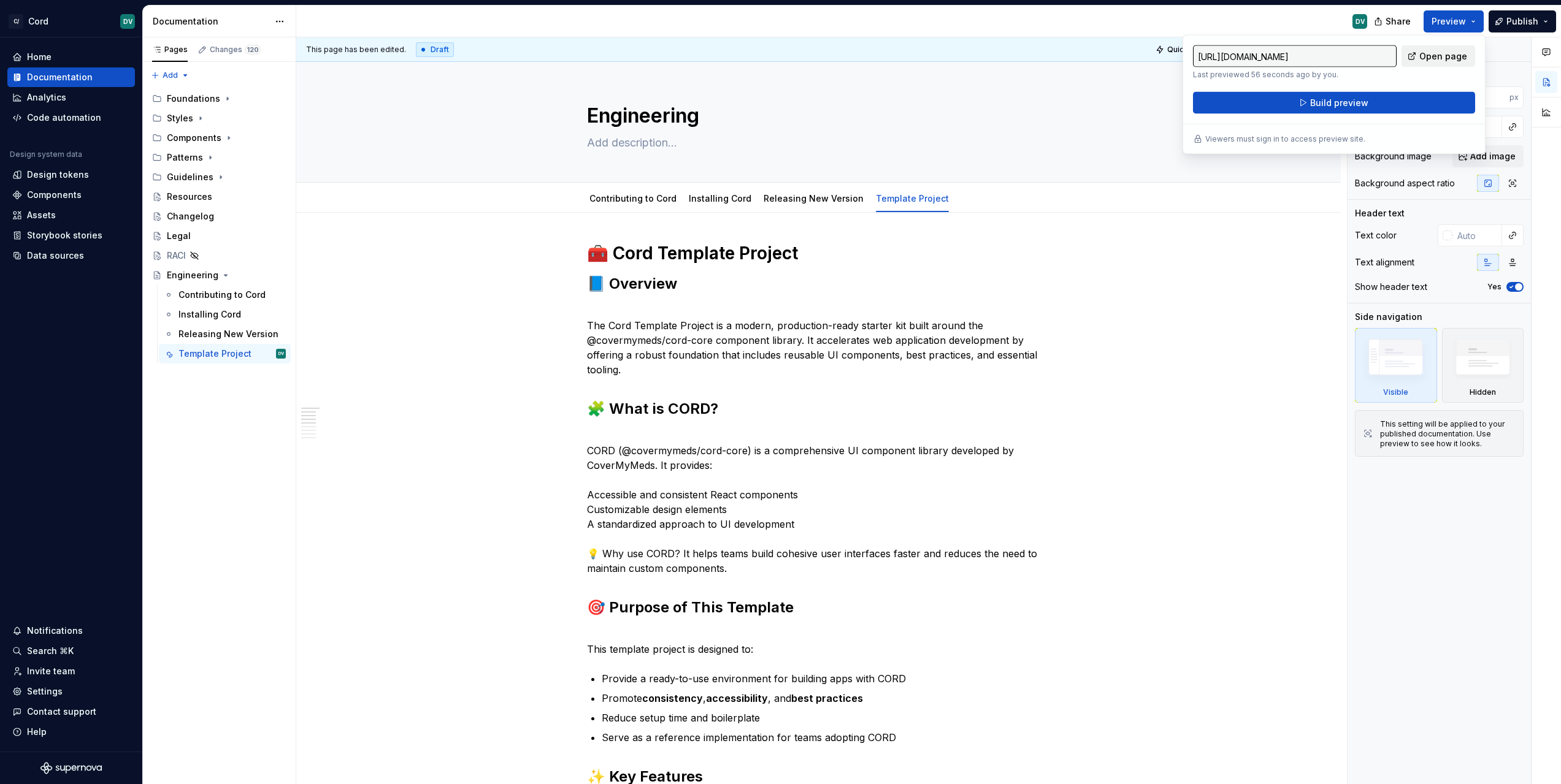
click at [1434, 58] on span "Open page" at bounding box center [1443, 56] width 48 height 12
click at [576, 341] on div "This page has been edited. Draft Quick preview Request review Engineering Edit …" at bounding box center [821, 411] width 1050 height 747
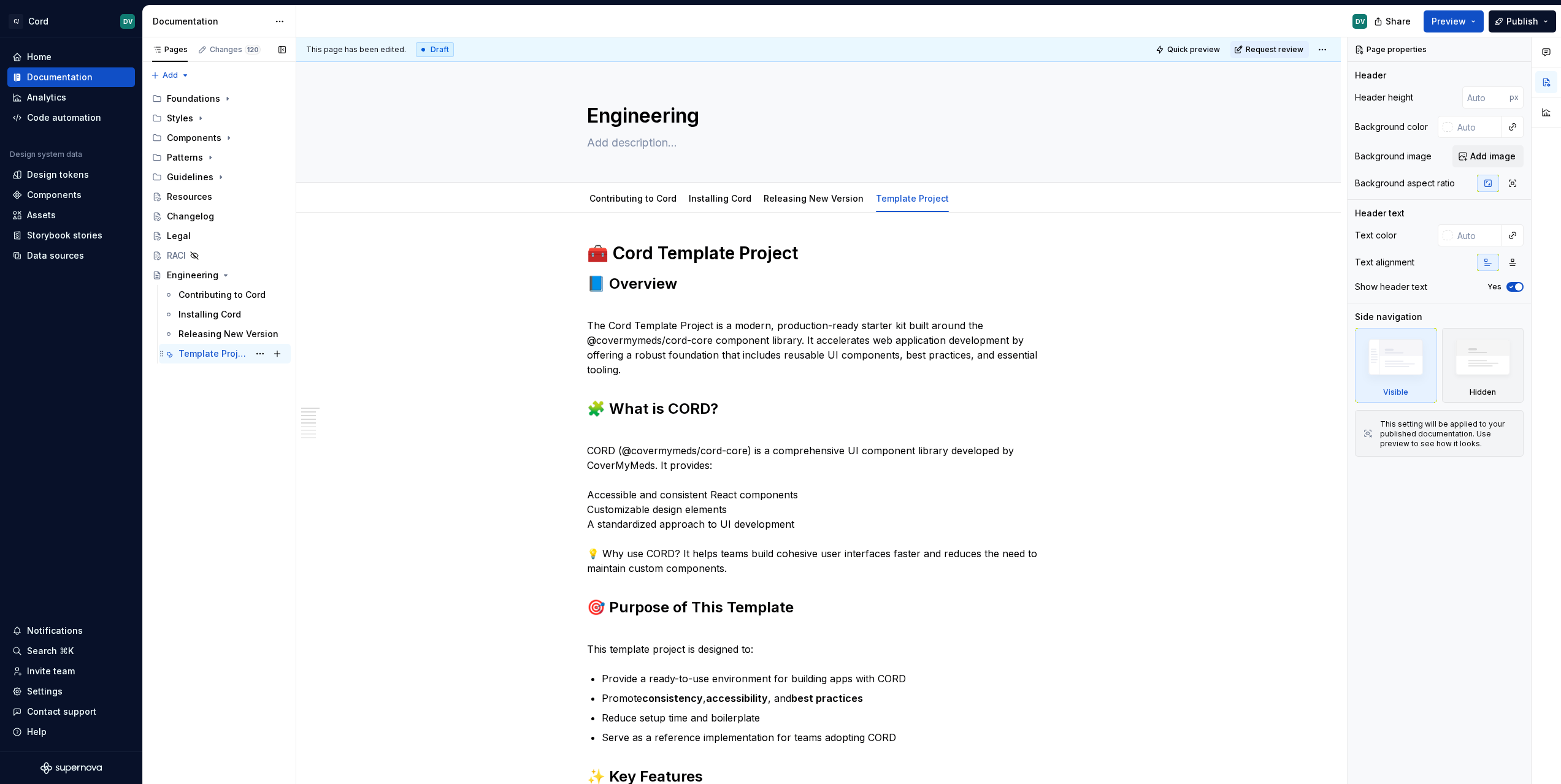
click at [223, 359] on div "Template Project" at bounding box center [213, 353] width 70 height 12
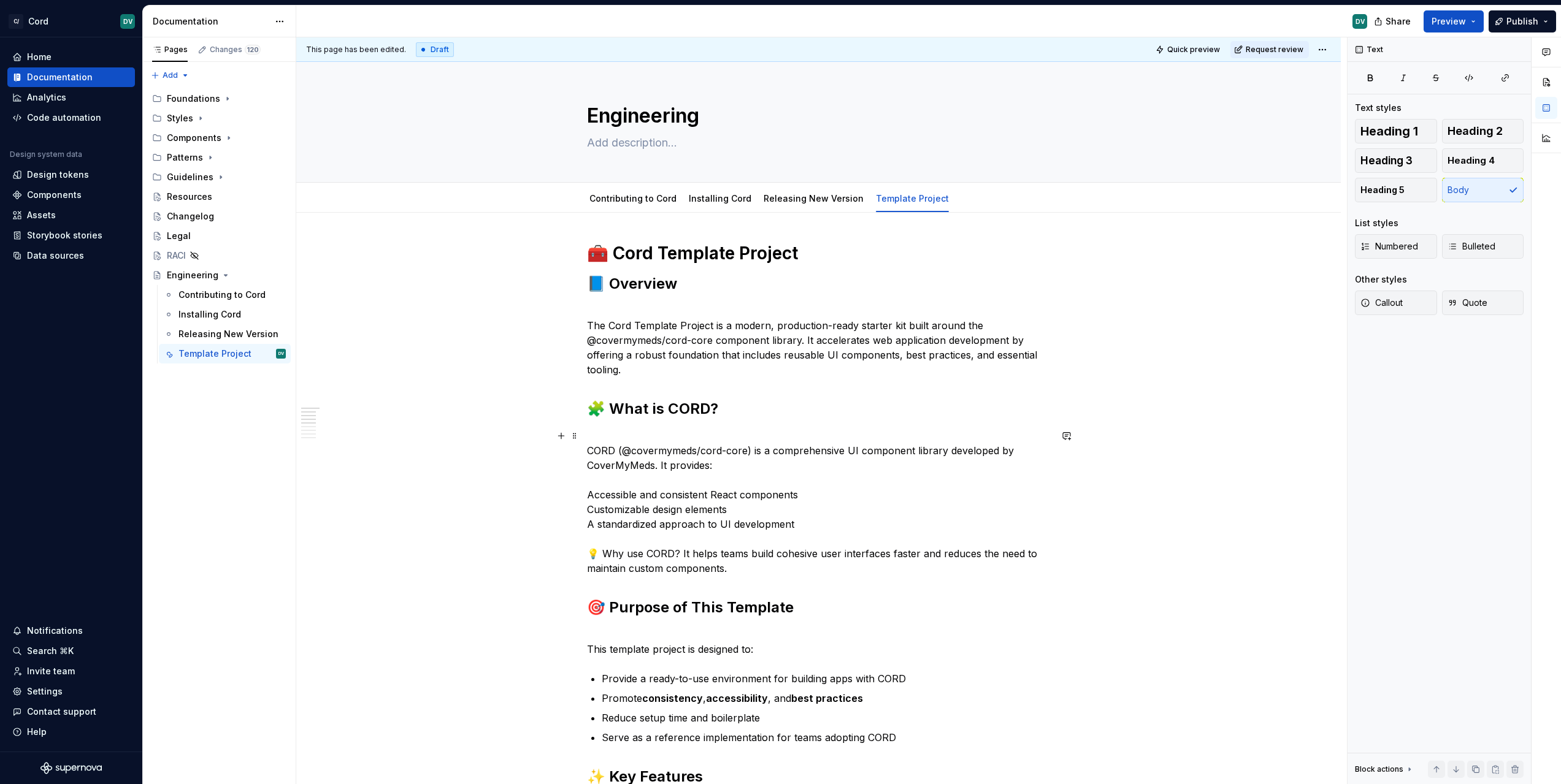
click at [748, 478] on p "CORD (@covermymeds/cord-core) is a comprehensive UI component library developed…" at bounding box center [819, 502] width 464 height 147
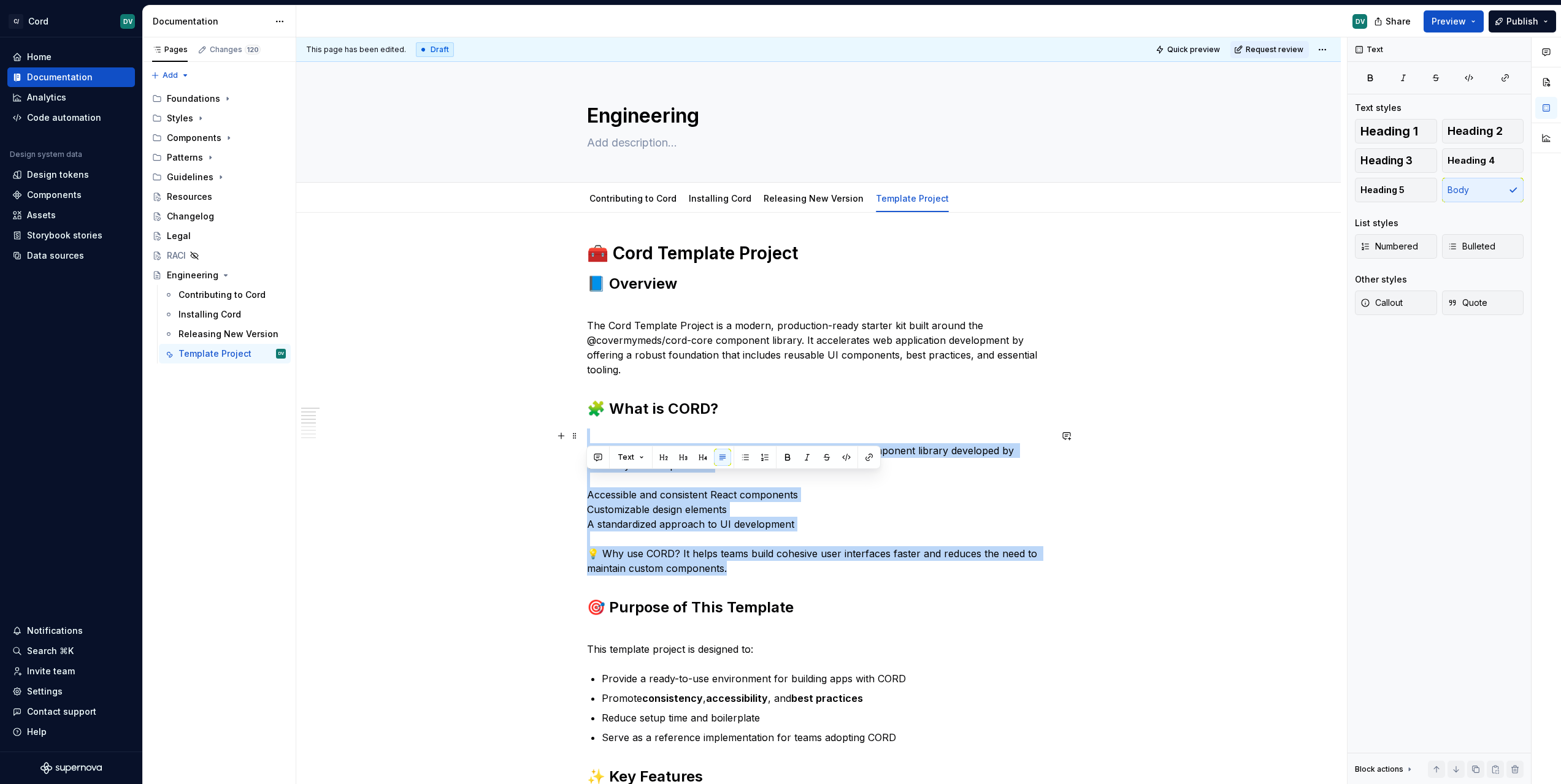
click at [748, 478] on p "CORD (@covermymeds/cord-core) is a comprehensive UI component library developed…" at bounding box center [819, 502] width 464 height 147
click at [820, 524] on p "CORD (@covermymeds/cord-core) is a comprehensive UI component library developed…" at bounding box center [819, 502] width 464 height 147
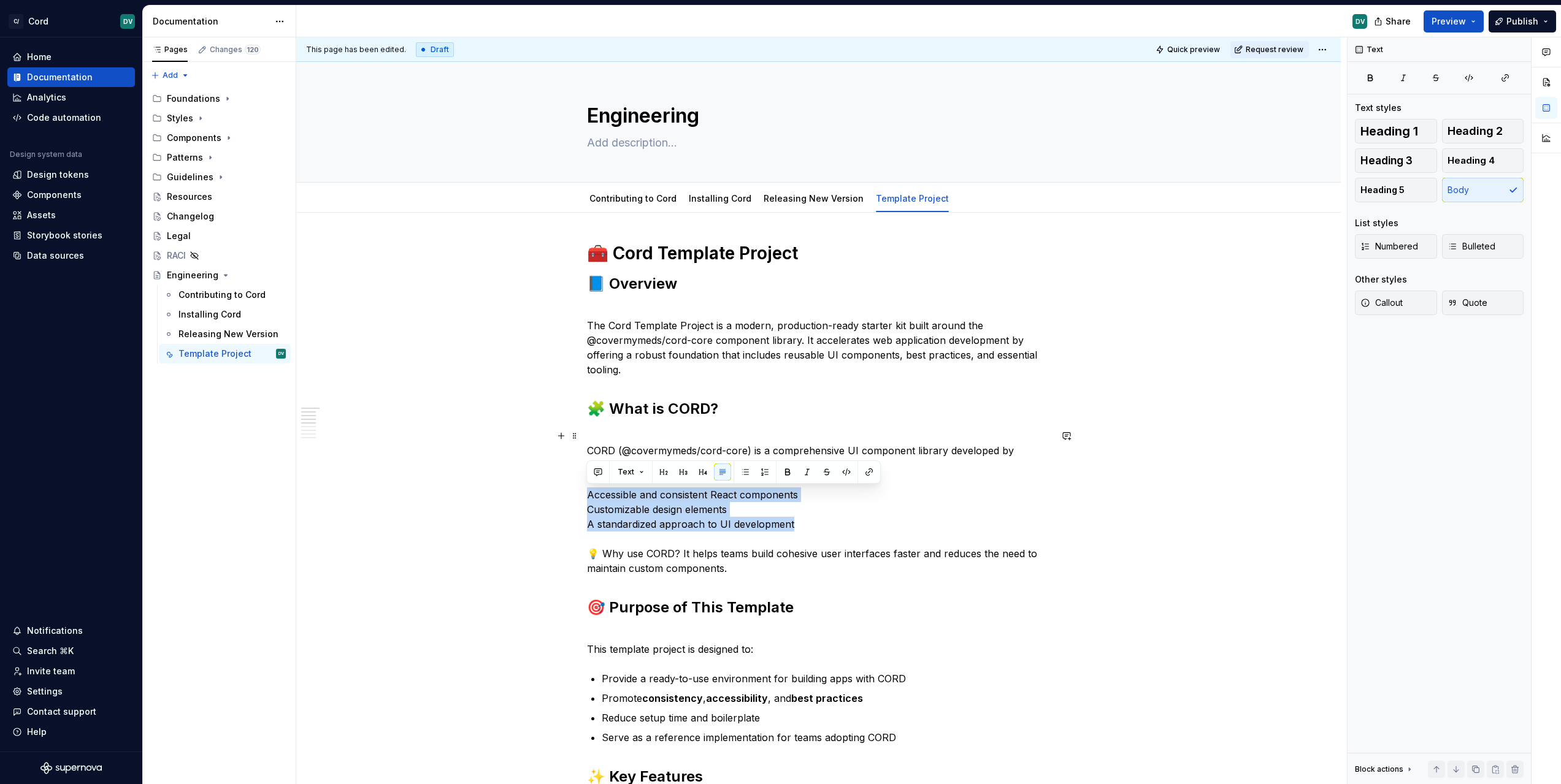
drag, startPoint x: 818, startPoint y: 527, endPoint x: 537, endPoint y: 493, distance: 283.0
click at [671, 559] on p "CORD (@covermymeds/cord-core) is a comprehensive UI component library developed…" at bounding box center [819, 502] width 464 height 147
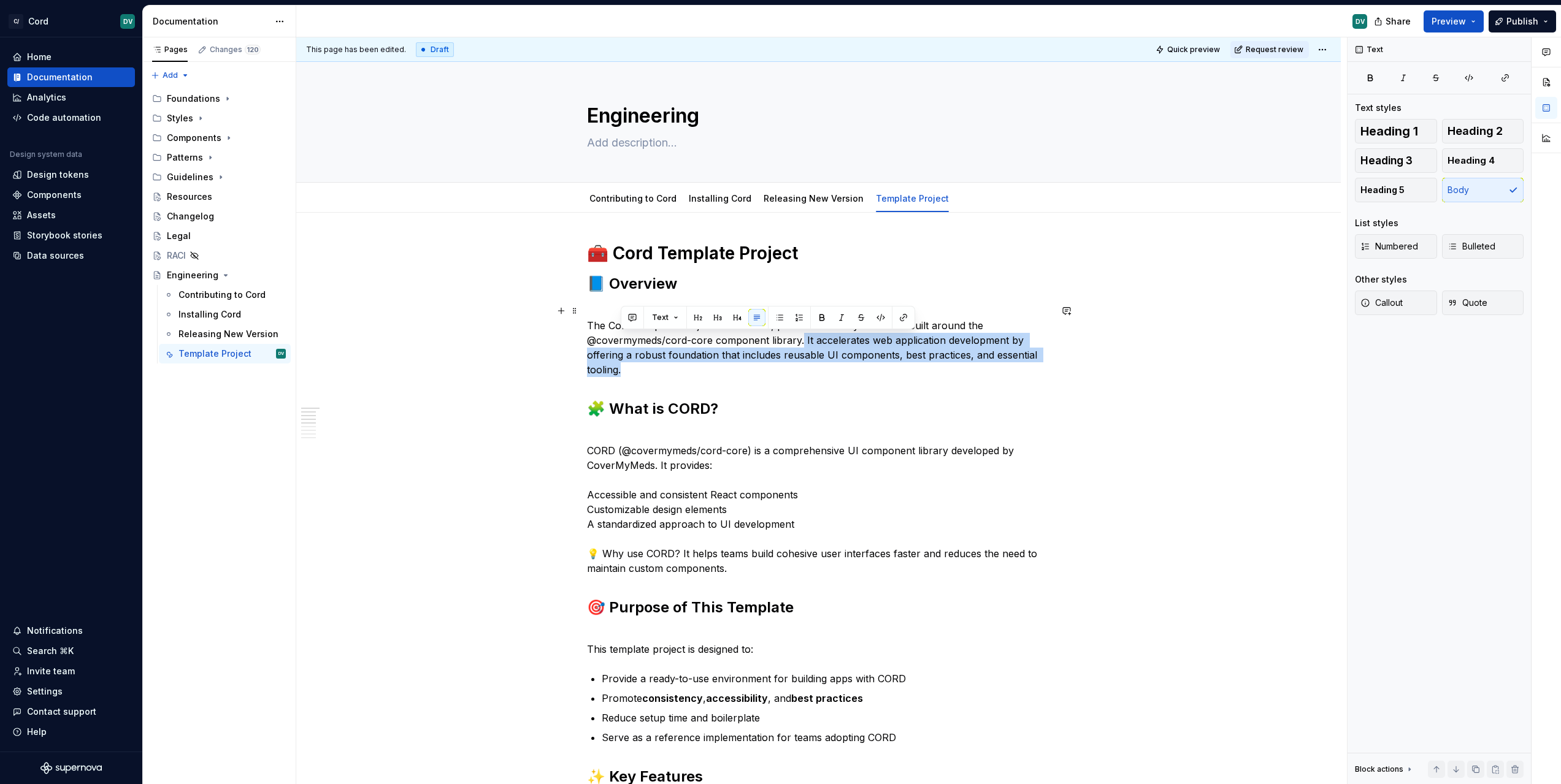
drag, startPoint x: 800, startPoint y: 347, endPoint x: 979, endPoint y: 367, distance: 180.1
click at [979, 367] on p "The Cord Template Project is a modern, production-ready starter kit built aroun…" at bounding box center [819, 340] width 464 height 73
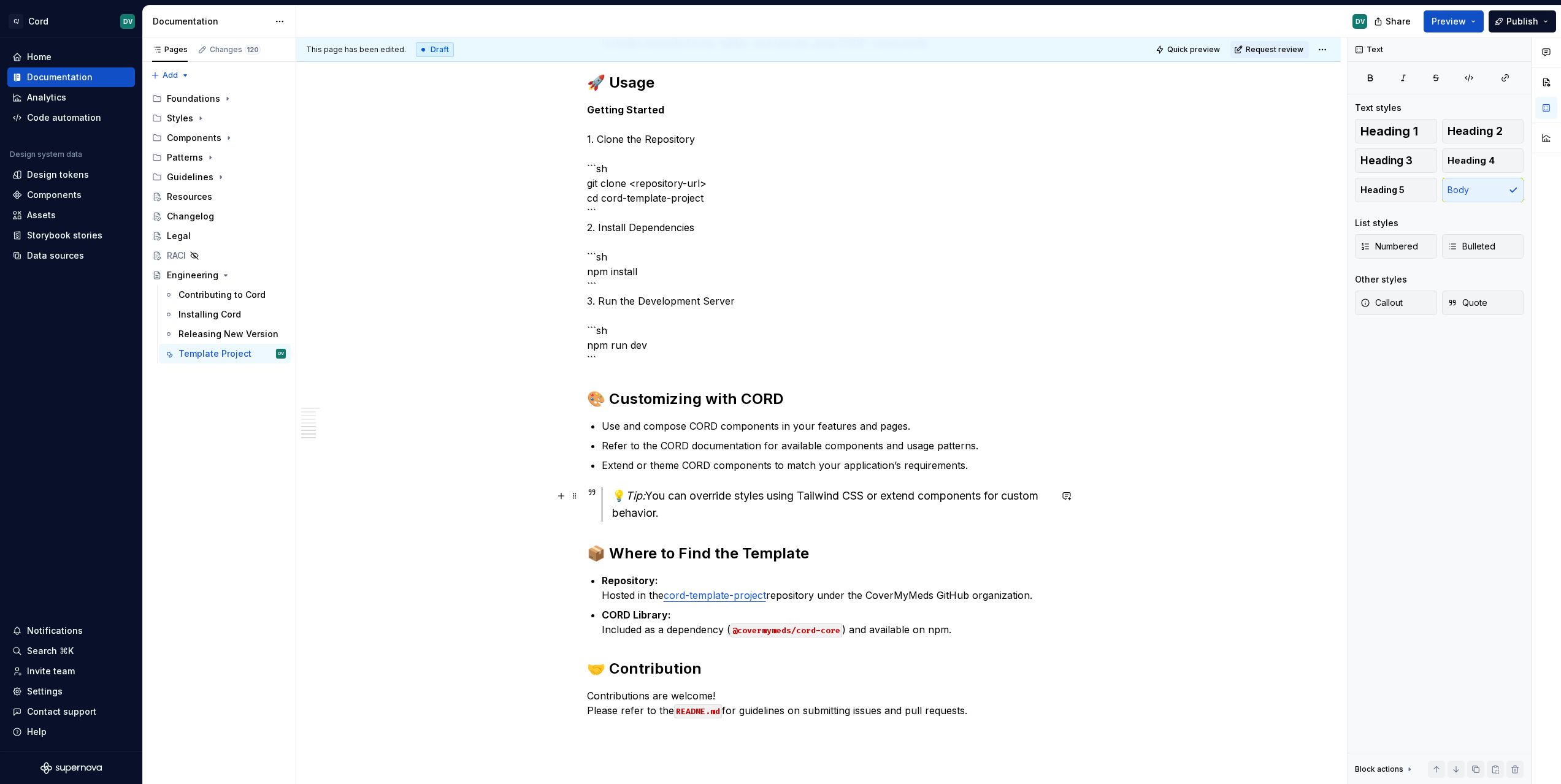
scroll to position [974, 0]
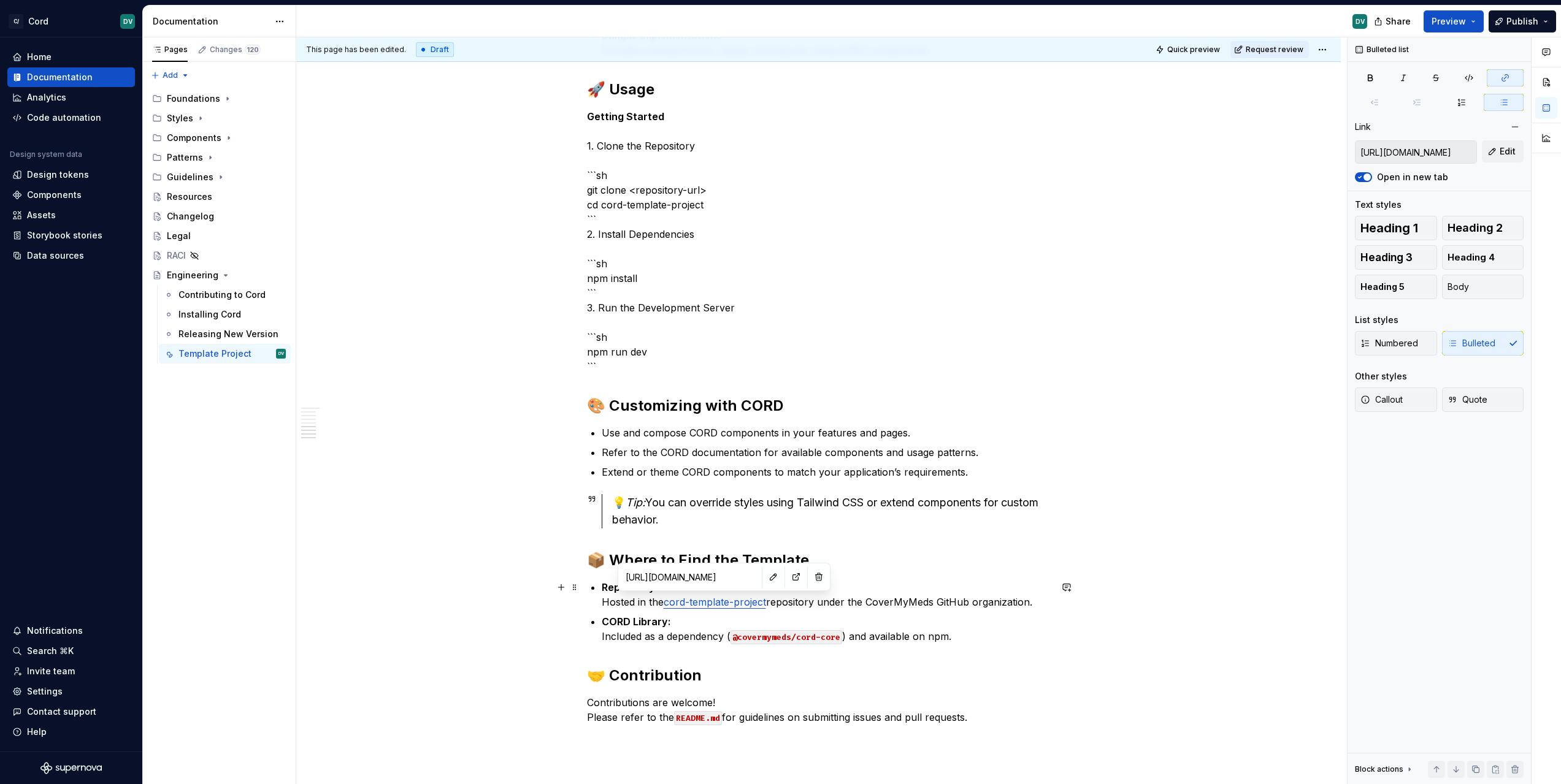
click at [709, 604] on link "cord-template-project" at bounding box center [715, 601] width 102 height 12
click at [787, 579] on button "button" at bounding box center [796, 576] width 17 height 17
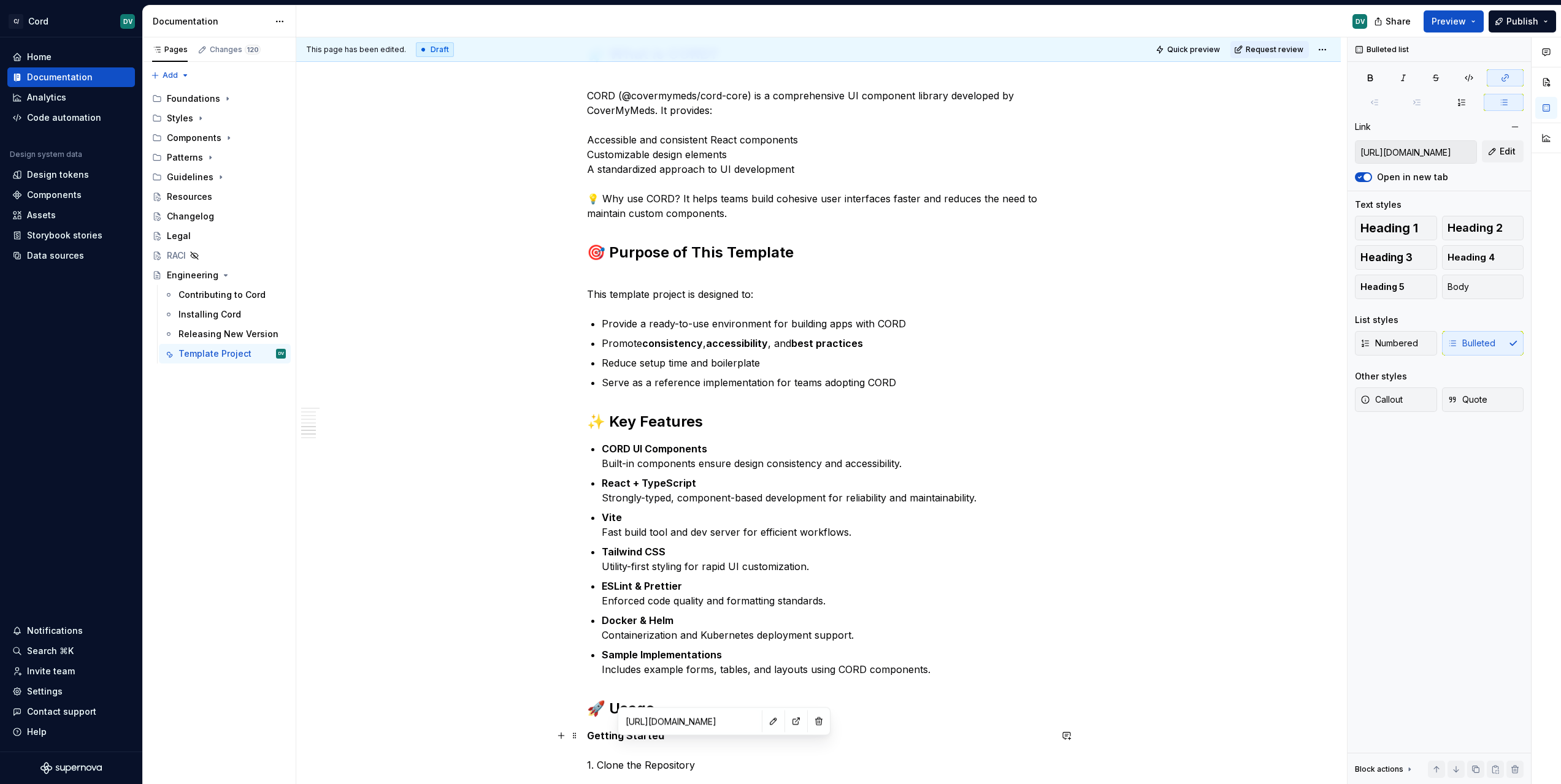
scroll to position [0, 0]
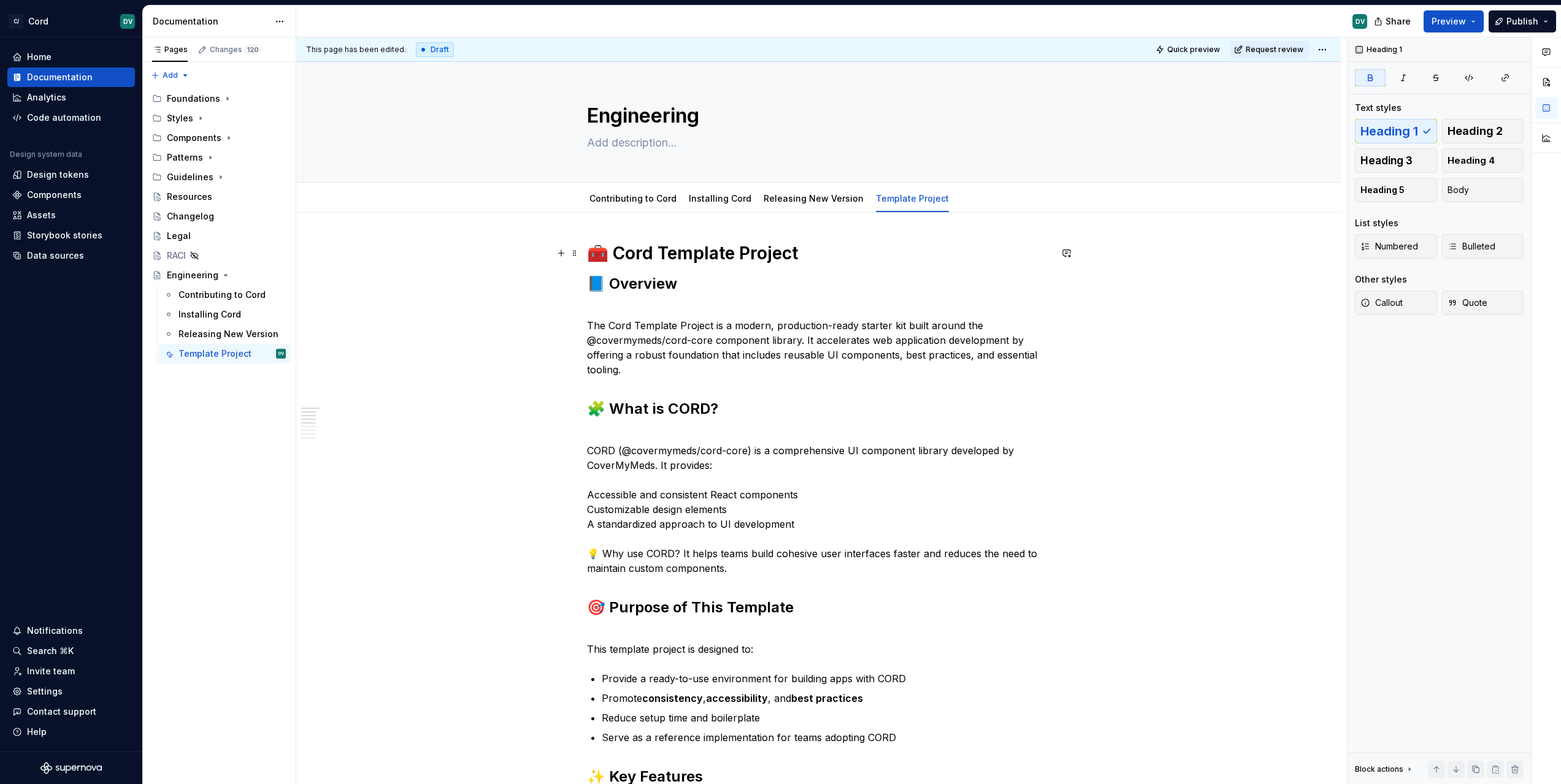
click at [656, 264] on h1 "🧰 Cord Template Project" at bounding box center [819, 253] width 464 height 22
type textarea "*"
click at [723, 252] on strong "🧰 Cord Template Project" at bounding box center [692, 253] width 211 height 21
click at [698, 256] on strong "🧰 Cord Template Project" at bounding box center [692, 253] width 211 height 21
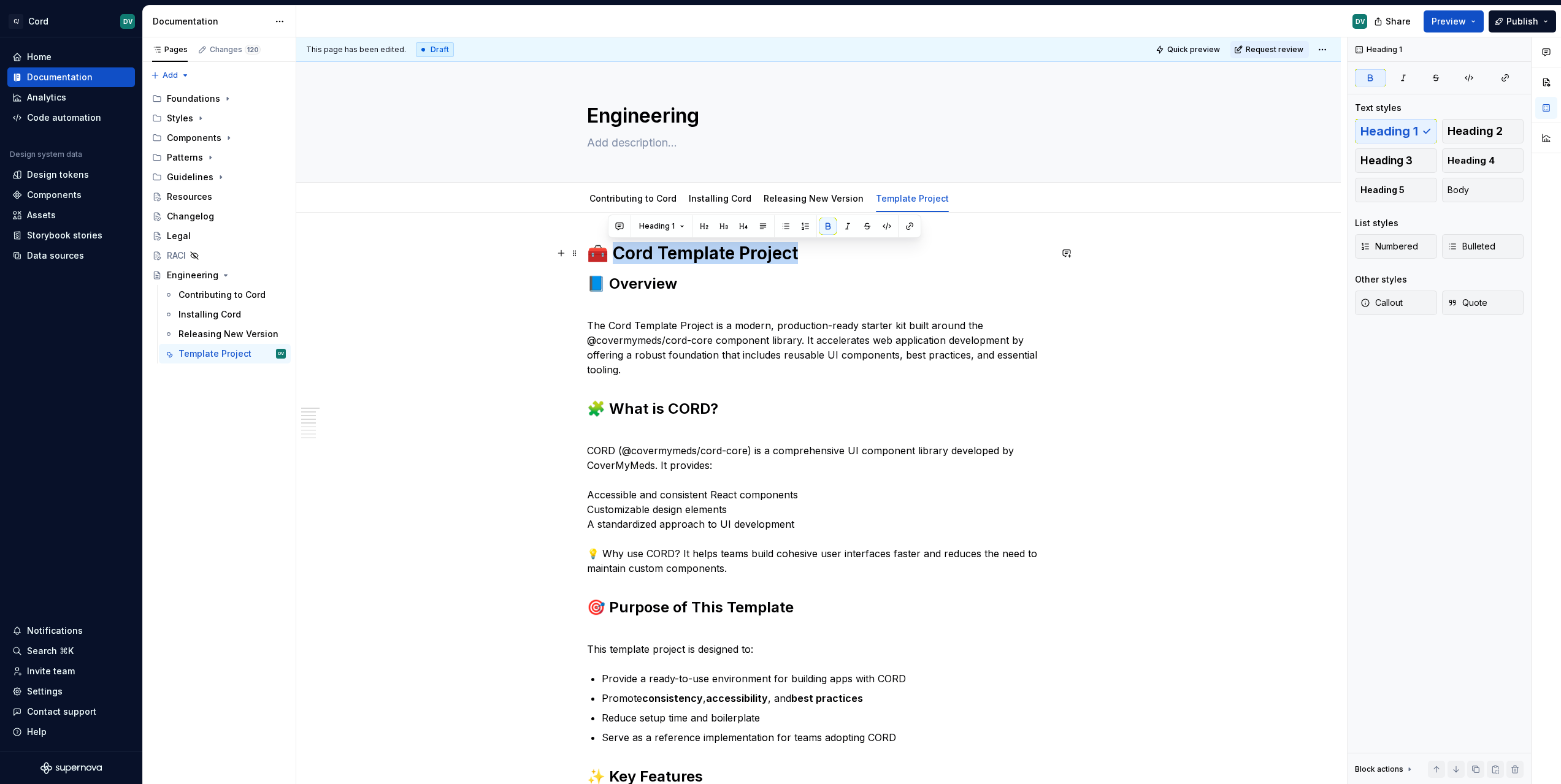
drag, startPoint x: 612, startPoint y: 252, endPoint x: 824, endPoint y: 247, distance: 212.1
click at [824, 247] on h1 "🧰 Cord Template Project" at bounding box center [819, 253] width 464 height 22
click at [213, 339] on div "Releasing New Version" at bounding box center [213, 333] width 70 height 12
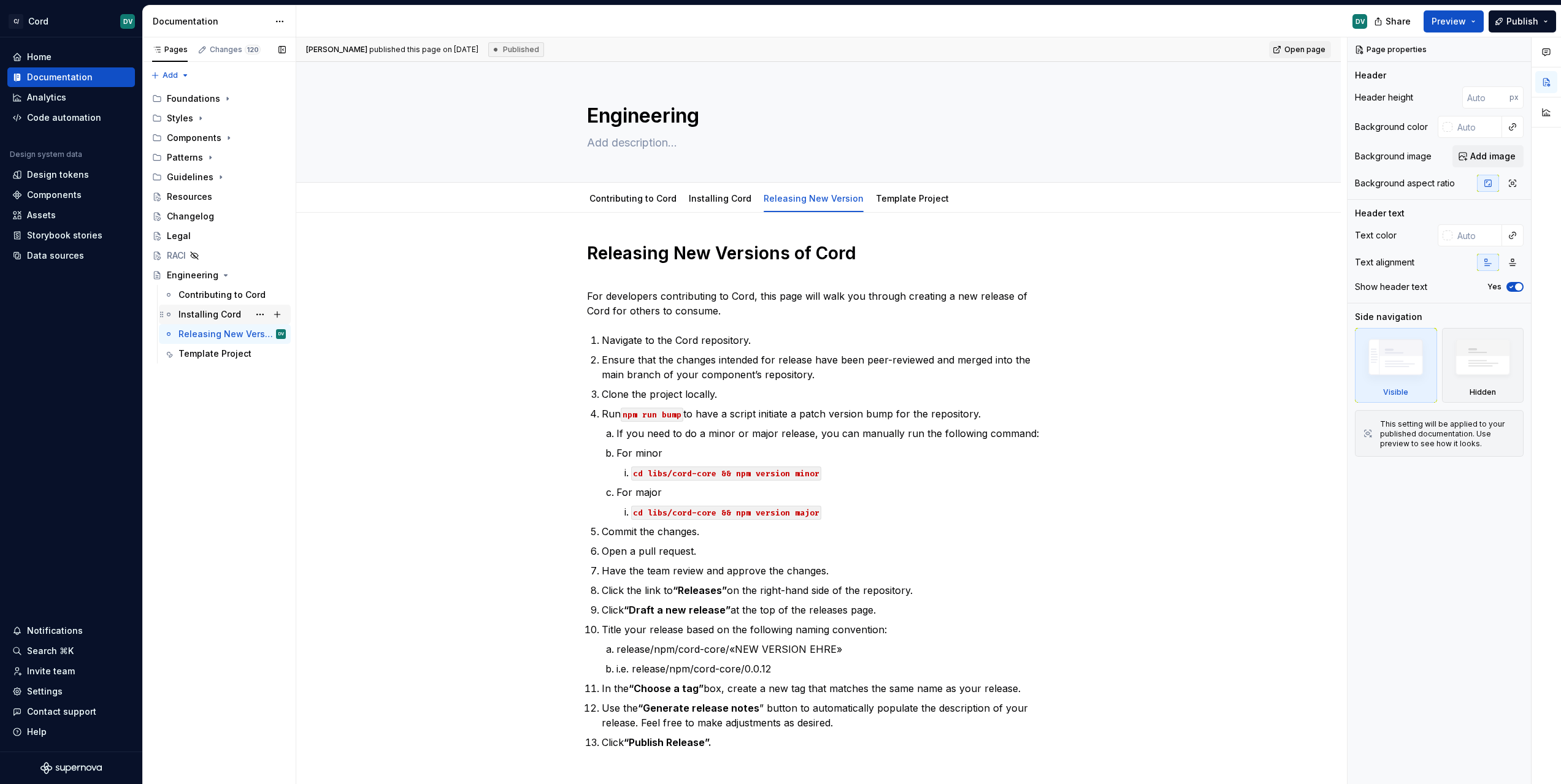
click at [201, 323] on div "Installing Cord" at bounding box center [232, 314] width 107 height 17
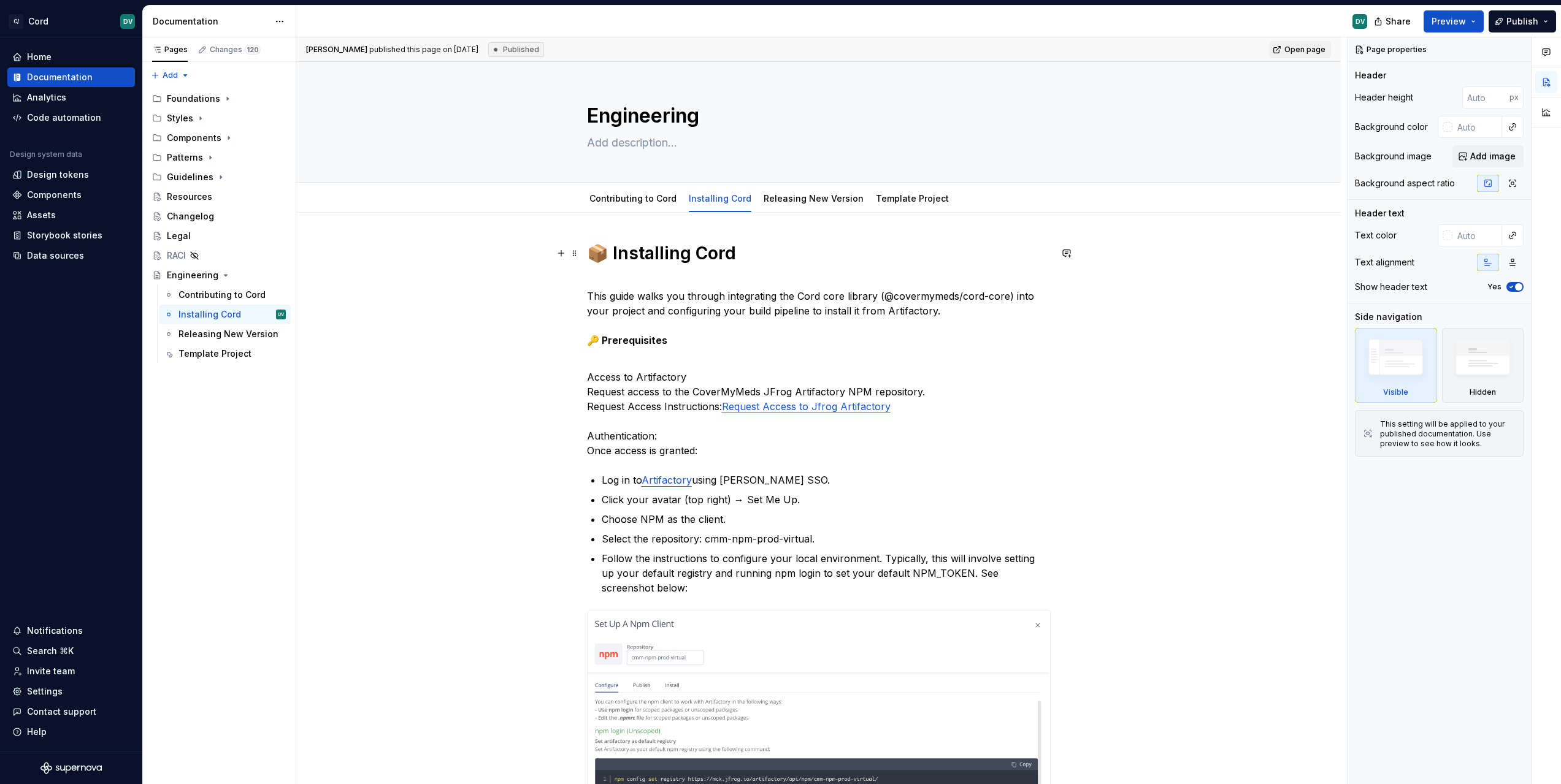
type textarea "*"
drag, startPoint x: 600, startPoint y: 249, endPoint x: 631, endPoint y: 247, distance: 31.1
click at [600, 249] on h1 "📦 Installing Cord" at bounding box center [819, 253] width 464 height 22
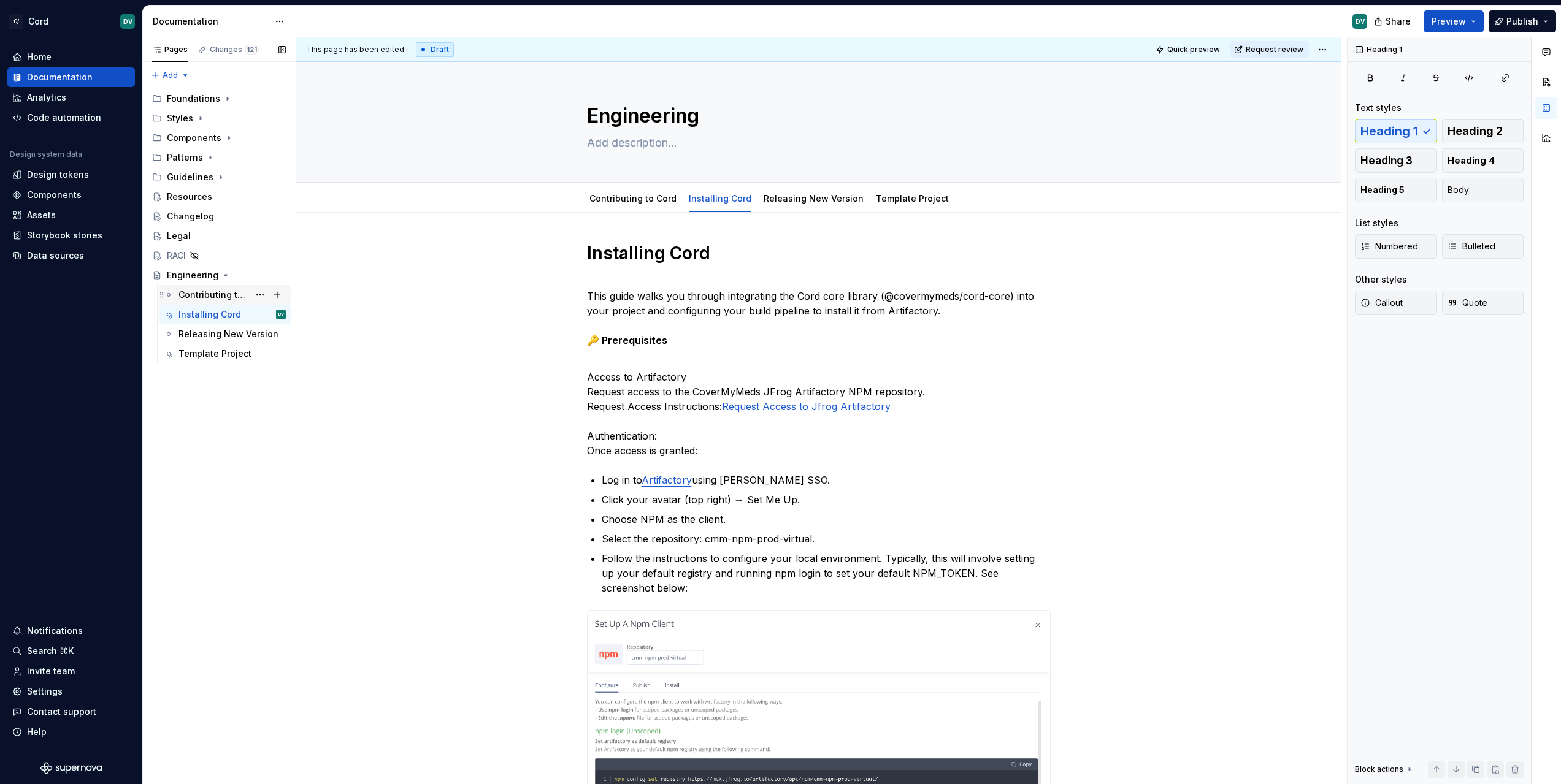
click at [238, 291] on div "Contributing to Cord" at bounding box center [213, 294] width 70 height 12
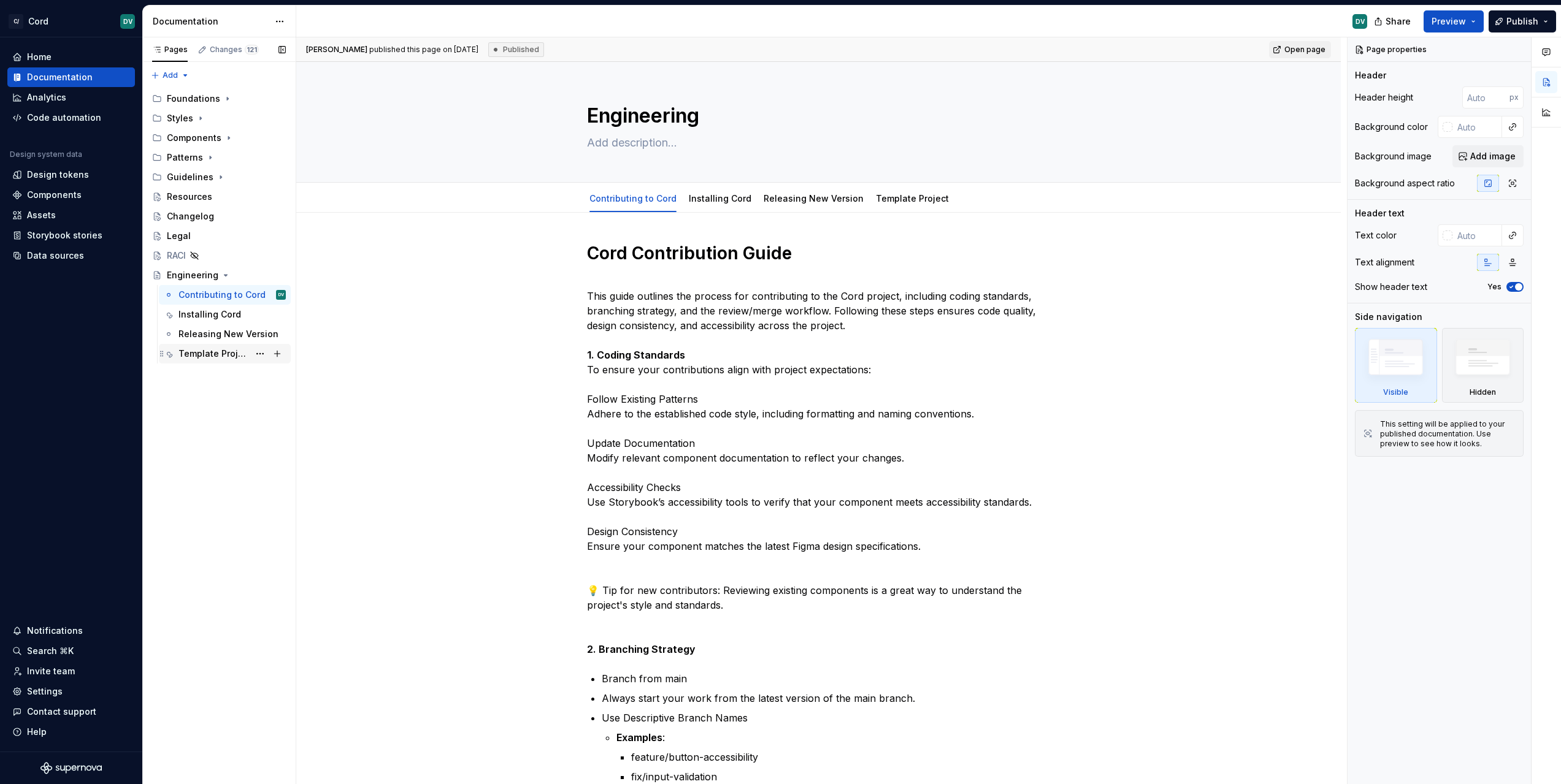
click at [193, 353] on div "Template Project" at bounding box center [213, 353] width 70 height 12
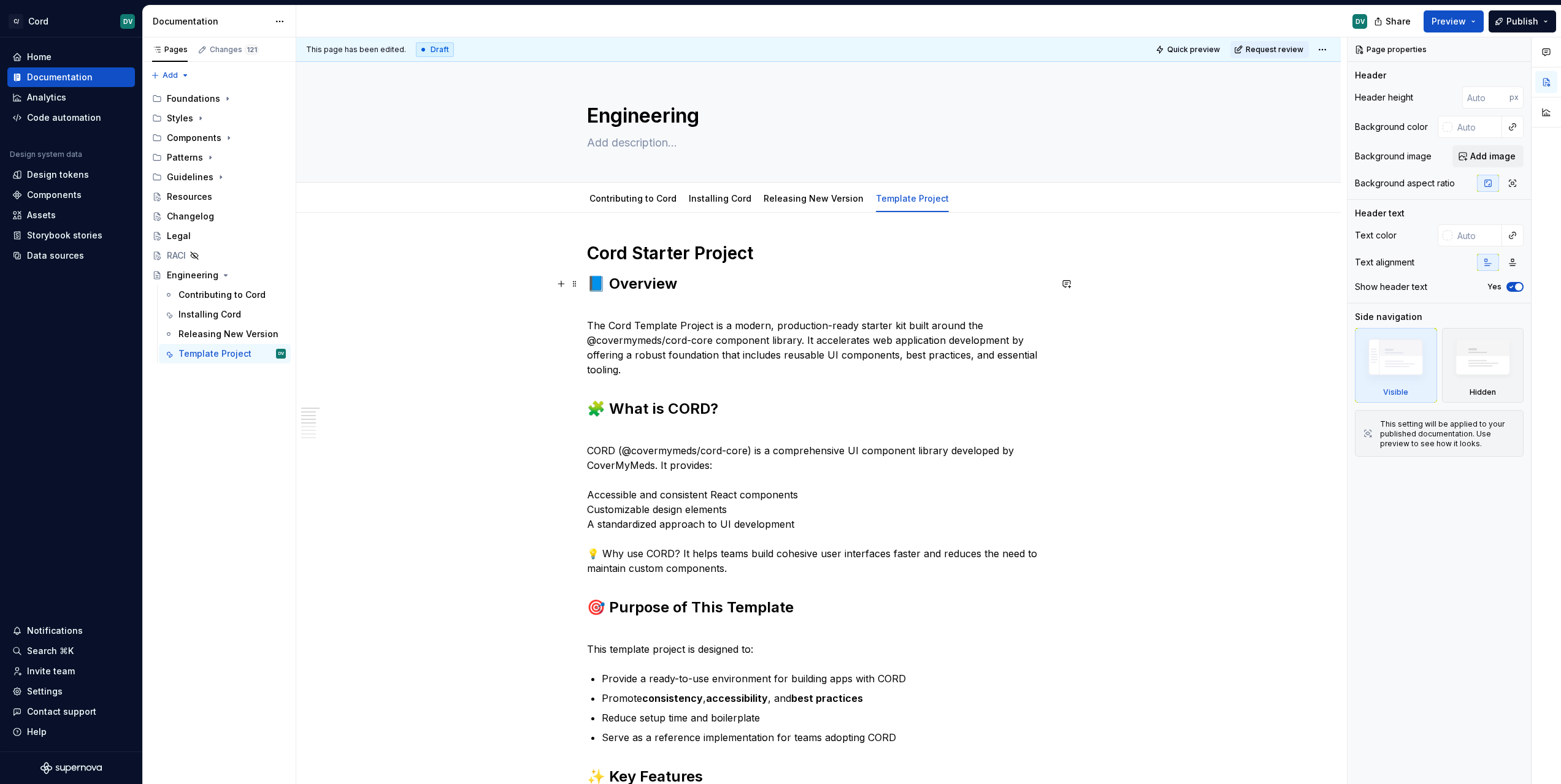
type textarea "*"
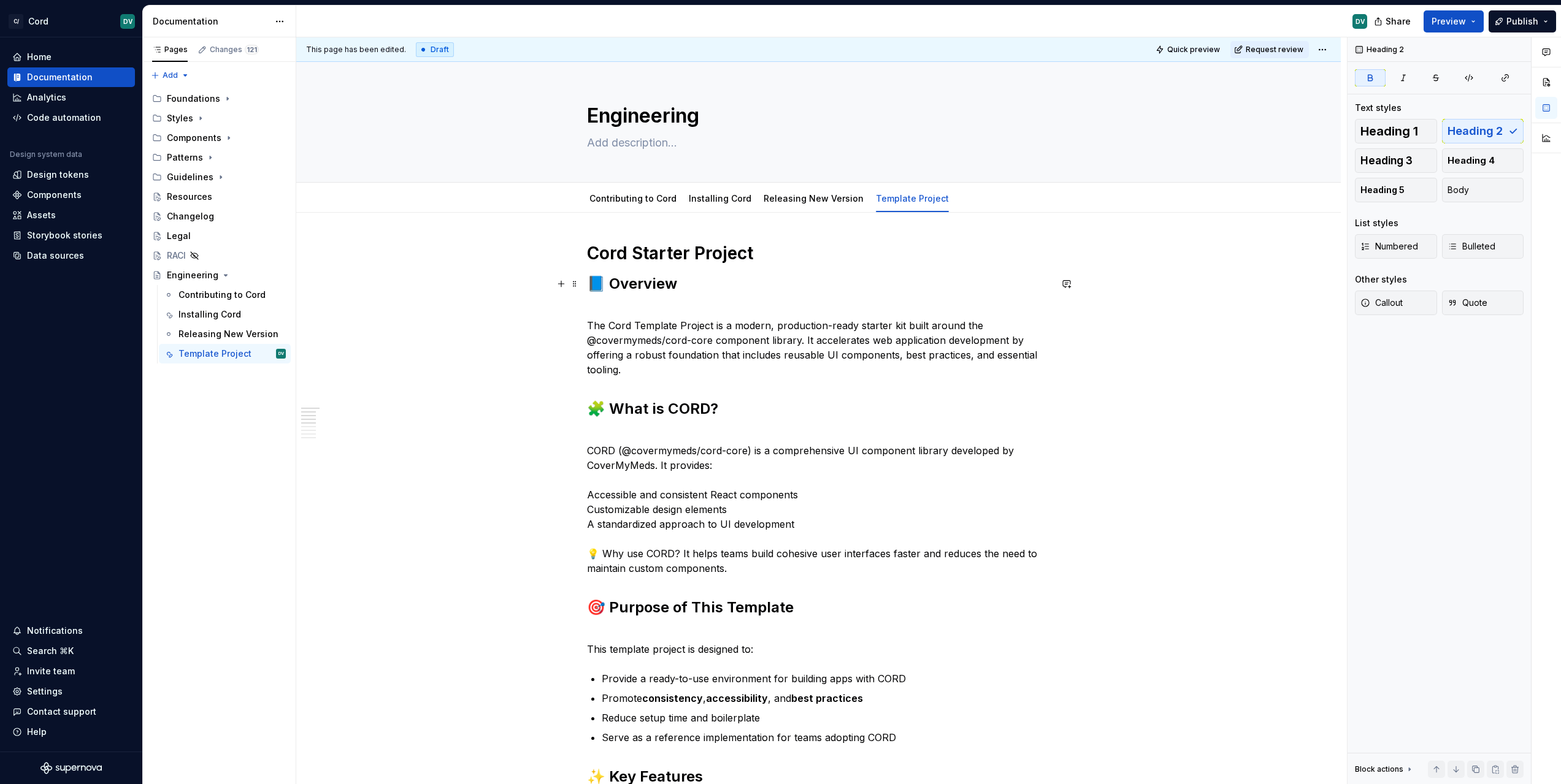
click at [599, 284] on strong "📘 Overview" at bounding box center [632, 283] width 90 height 18
drag, startPoint x: 691, startPoint y: 283, endPoint x: 570, endPoint y: 281, distance: 121.0
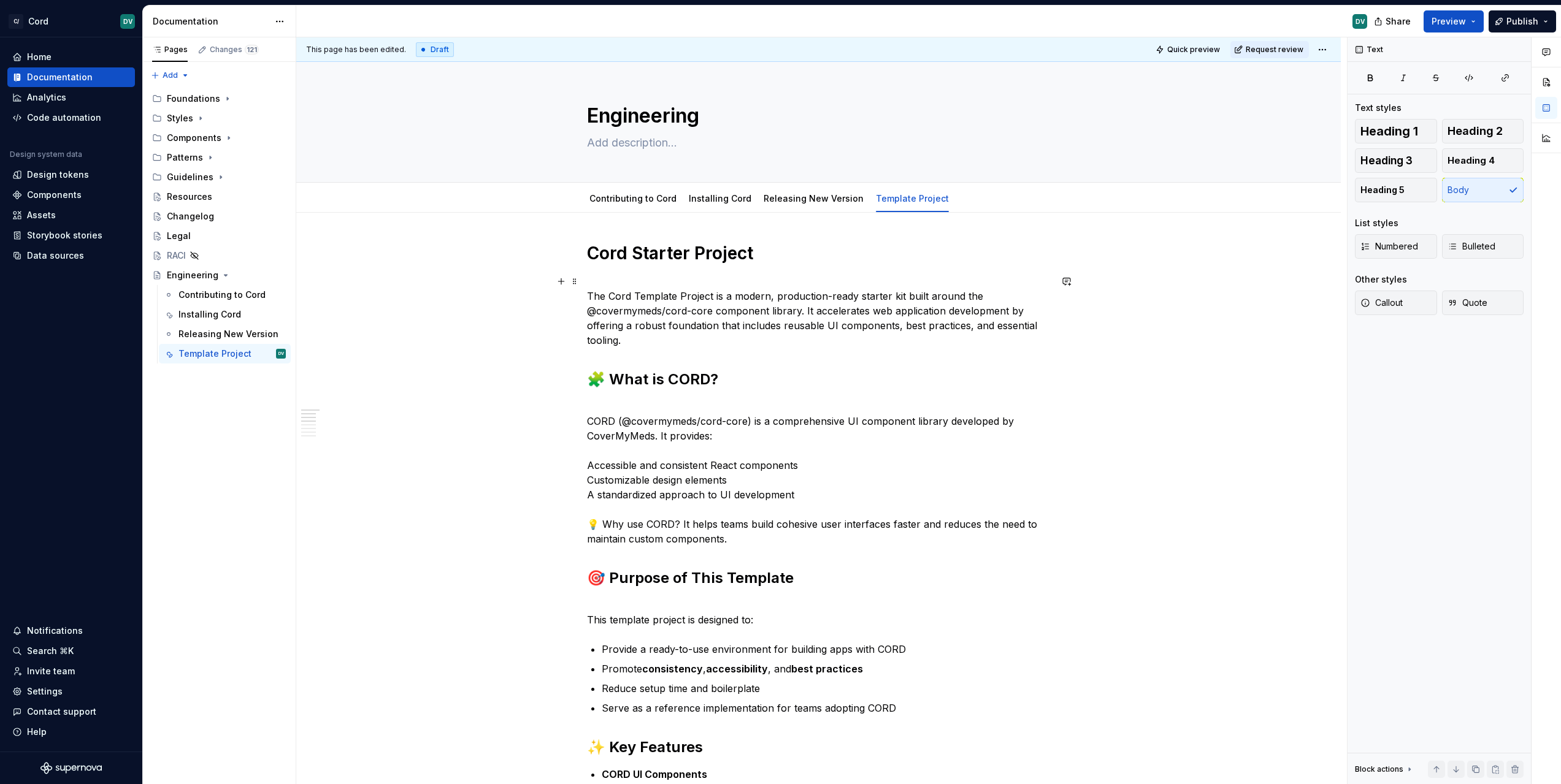
click at [735, 296] on p "The Cord Template Project is a modern, production-ready starter kit built aroun…" at bounding box center [819, 311] width 464 height 73
drag, startPoint x: 730, startPoint y: 296, endPoint x: 858, endPoint y: 293, distance: 128.0
click at [858, 293] on p "The Cord Template Project is a modern, production-ready starter kit built aroun…" at bounding box center [819, 311] width 464 height 73
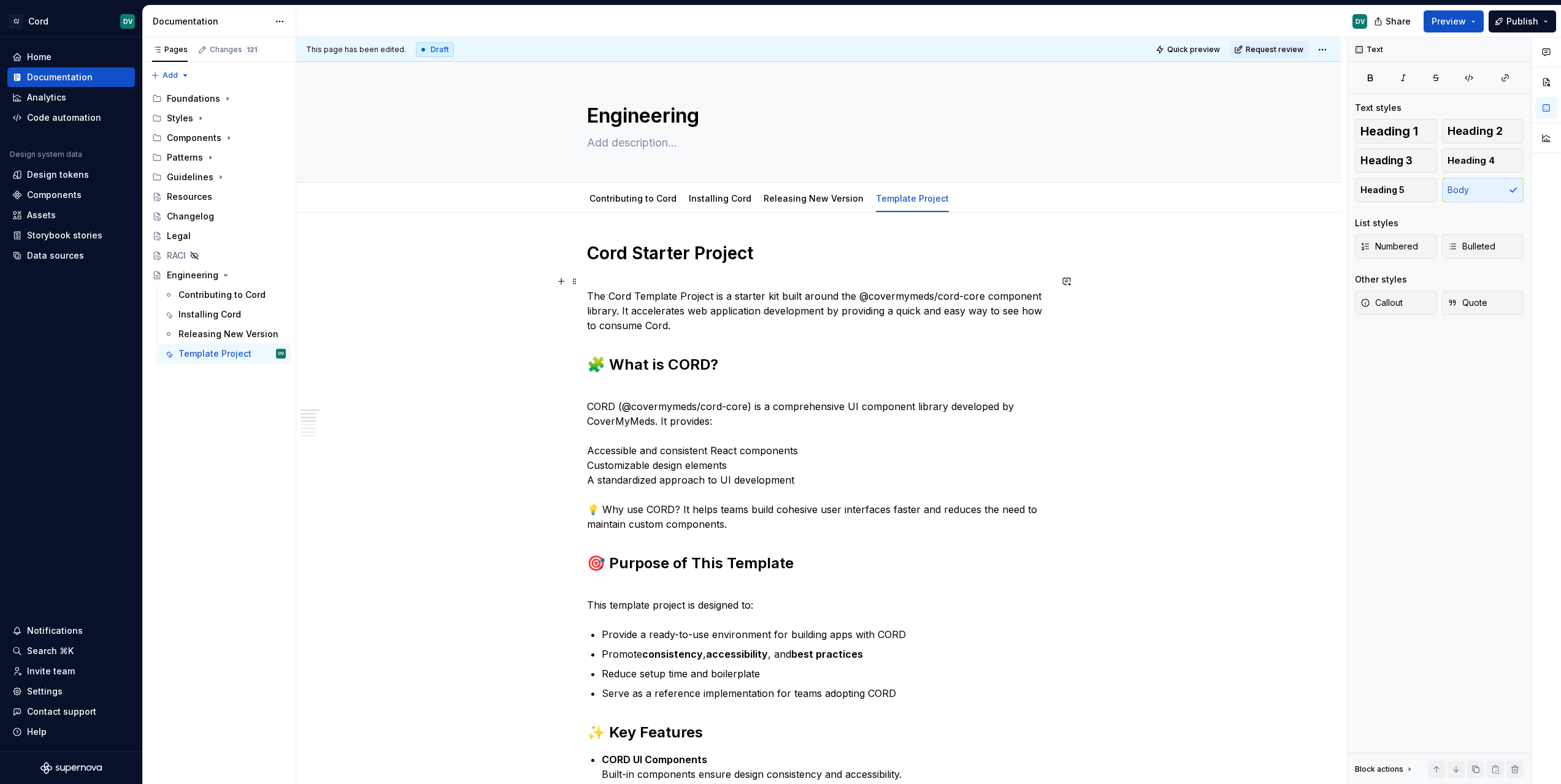
click at [642, 296] on p "The Cord Template Project is a starter kit built around the @covermymeds/cord-c…" at bounding box center [819, 304] width 464 height 59
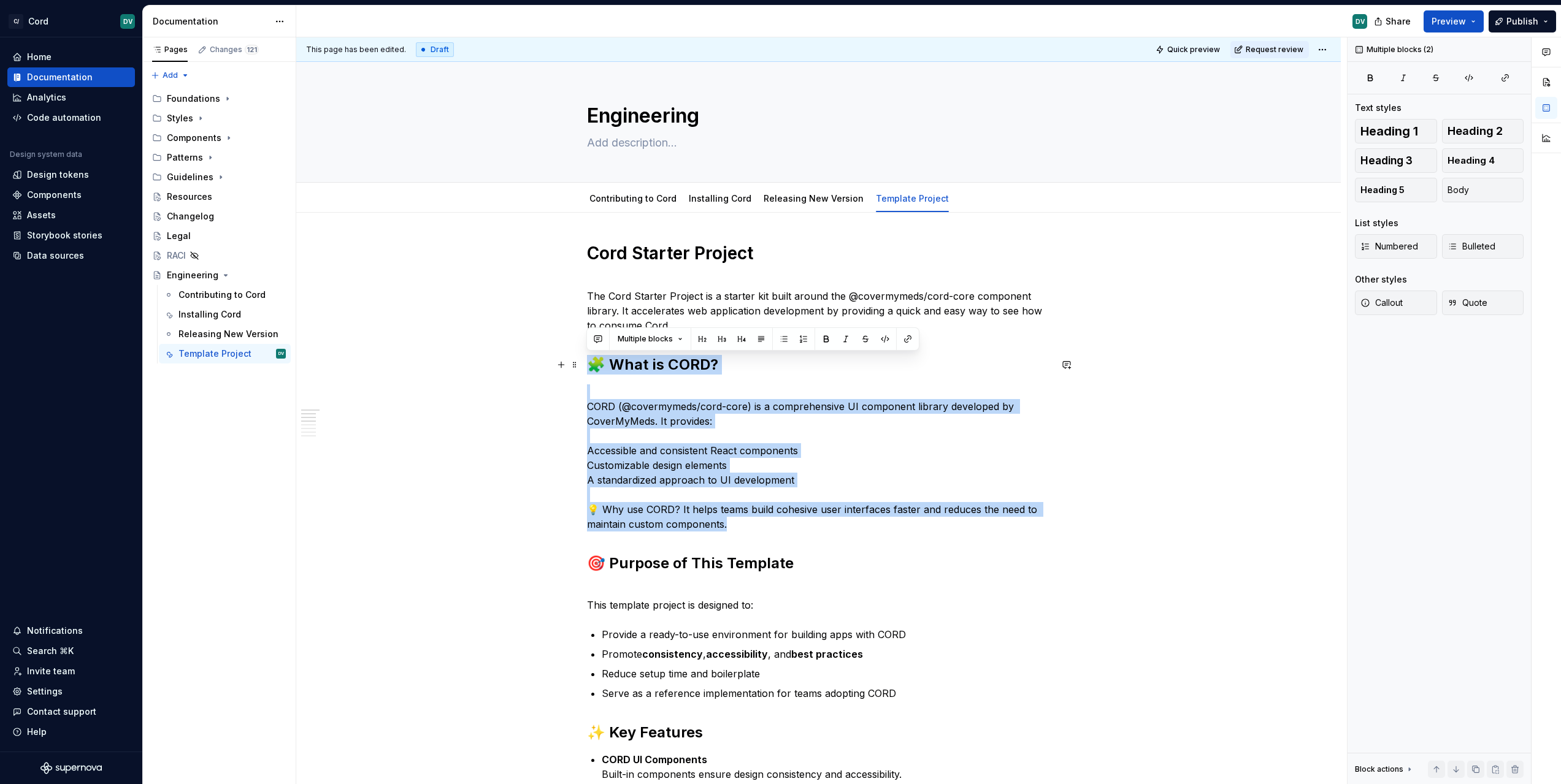
drag, startPoint x: 740, startPoint y: 520, endPoint x: 579, endPoint y: 365, distance: 223.5
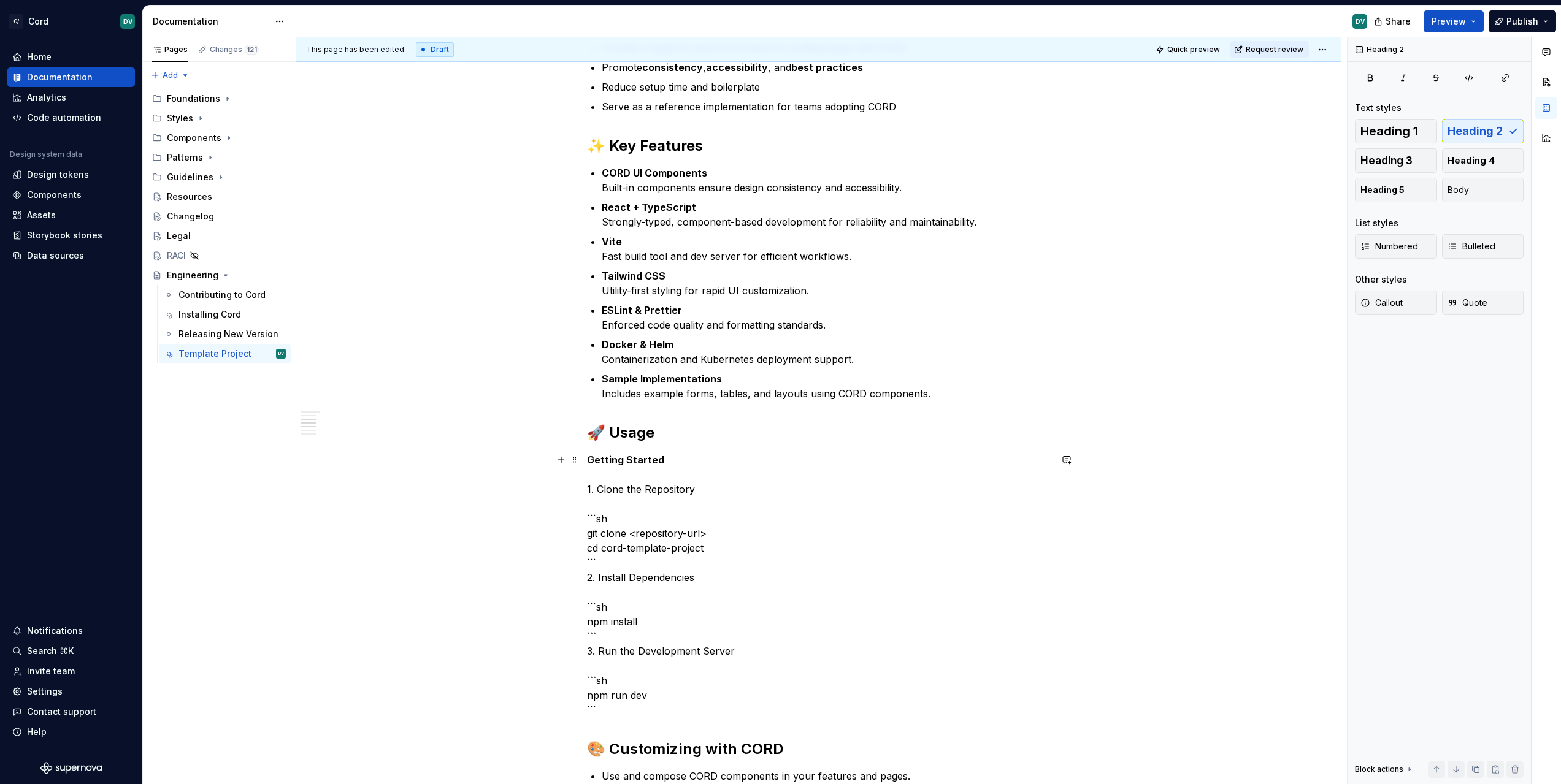
scroll to position [943, 0]
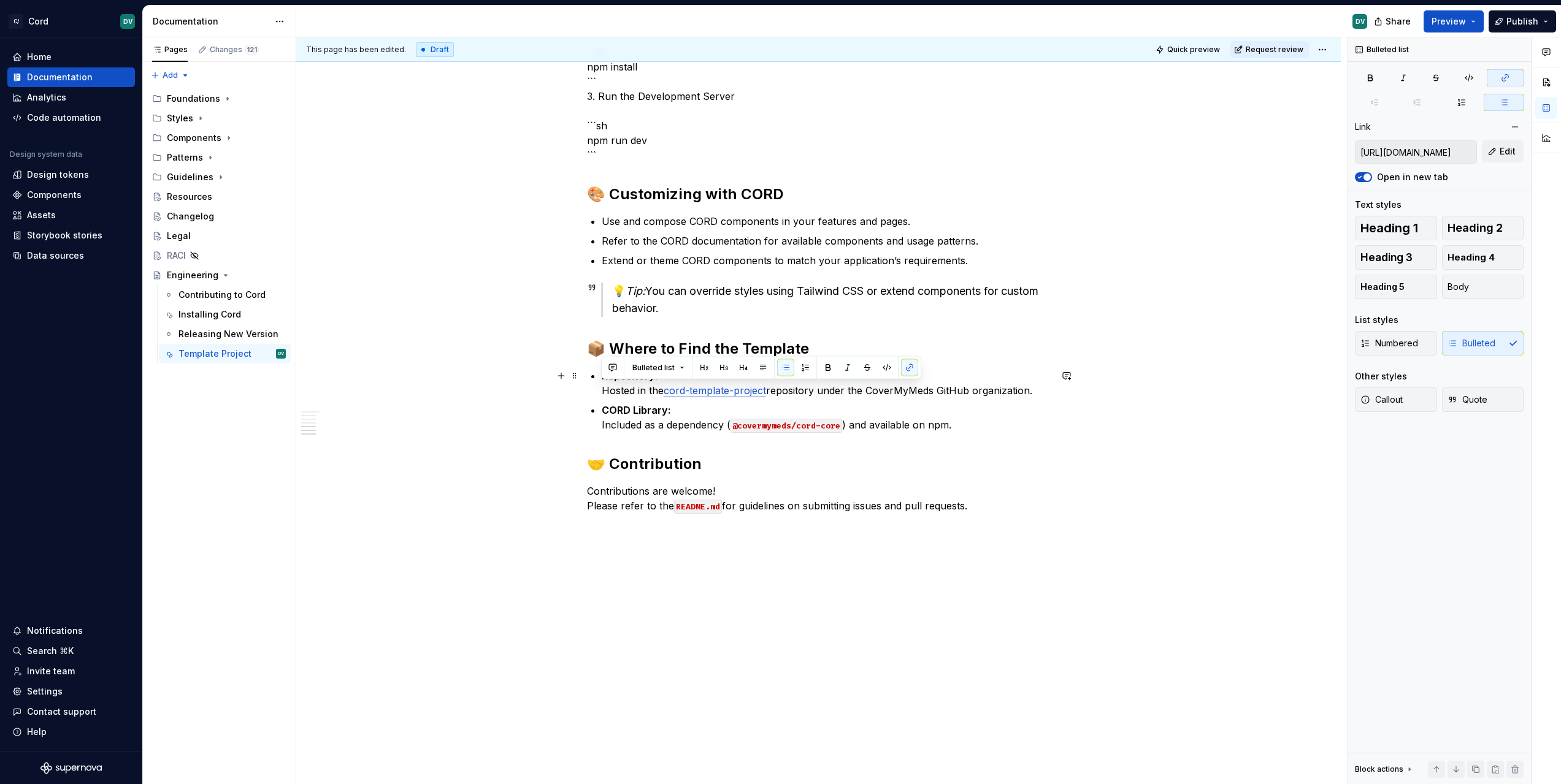
drag, startPoint x: 1038, startPoint y: 390, endPoint x: 562, endPoint y: 391, distance: 476.0
click at [562, 391] on div "Cord Starter Project The Cord Starter Project is a starter kit built around the…" at bounding box center [819, 28] width 1045 height 1515
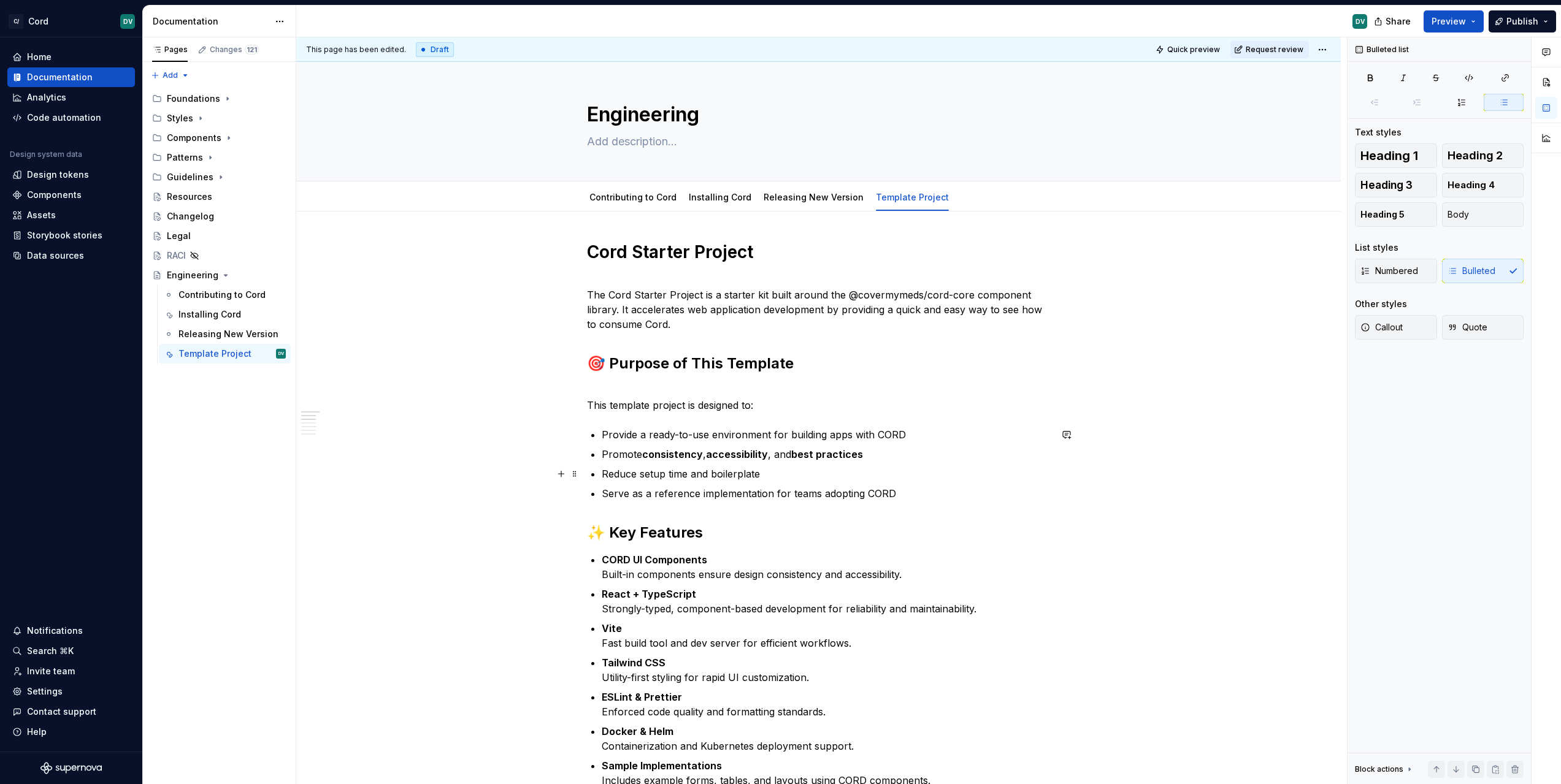
scroll to position [0, 0]
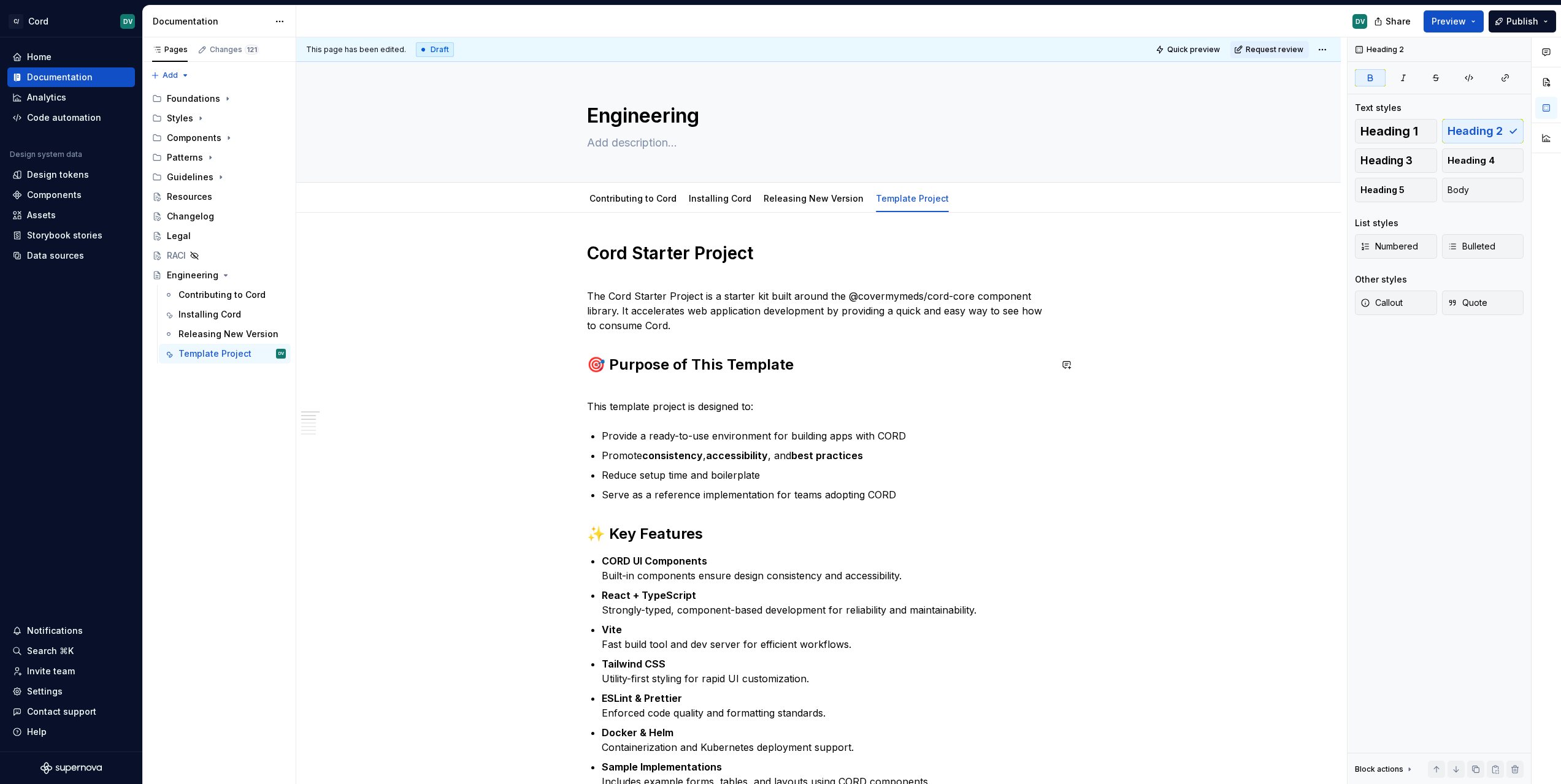
click at [731, 327] on p "The Cord Starter Project is a starter kit built around the @covermymeds/cord-co…" at bounding box center [819, 304] width 464 height 59
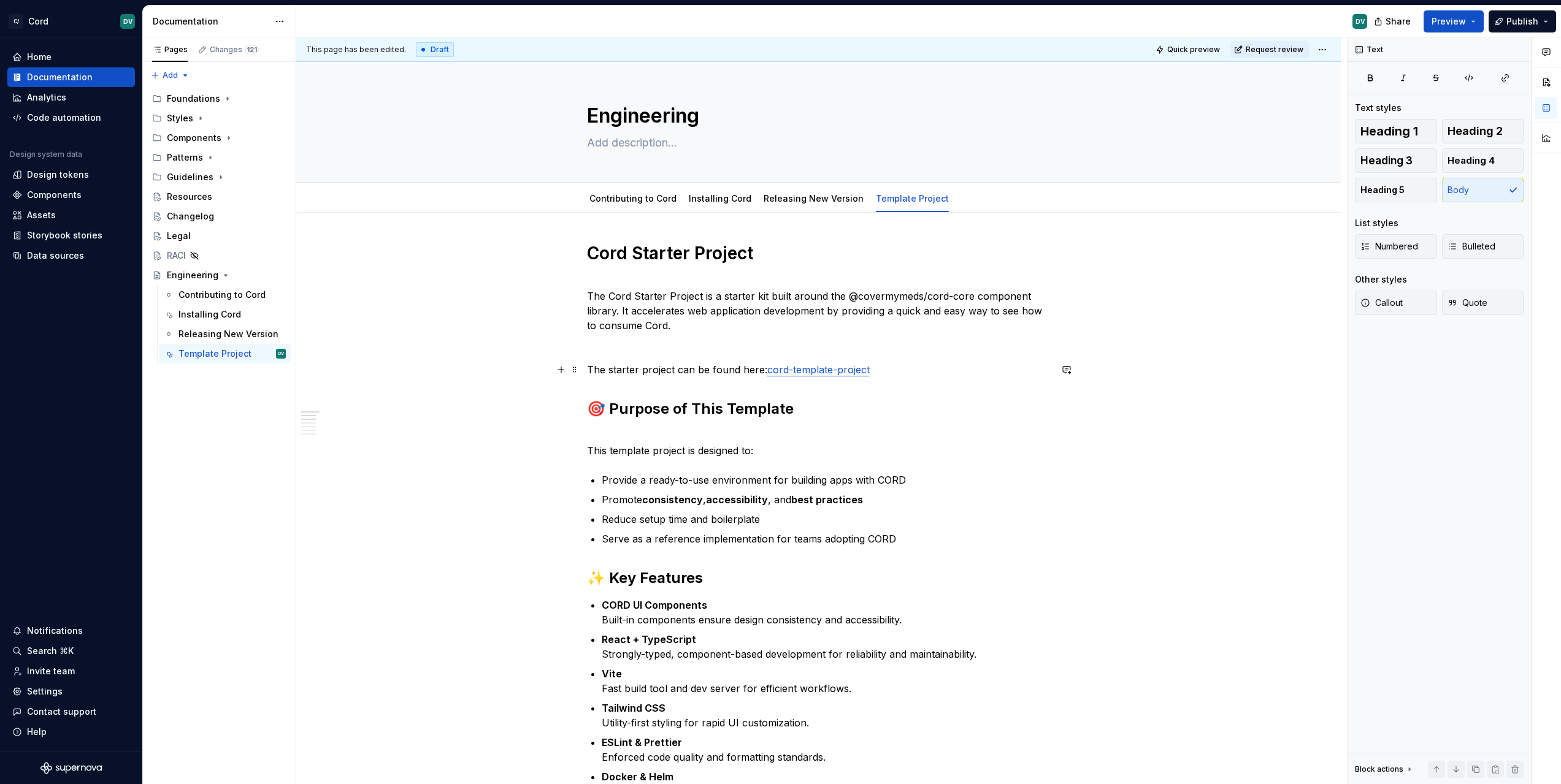
click at [915, 367] on p "The starter project can be found here: cord-template-project" at bounding box center [819, 370] width 464 height 15
click at [930, 305] on p "The Cord Starter Project is a starter kit built around the @covermymeds/cord-co…" at bounding box center [819, 304] width 464 height 59
drag, startPoint x: 999, startPoint y: 310, endPoint x: 1005, endPoint y: 320, distance: 11.7
click at [1005, 320] on p "The Cord Starter Project is a starter kit built around the @covermymeds/cord-co…" at bounding box center [819, 304] width 464 height 59
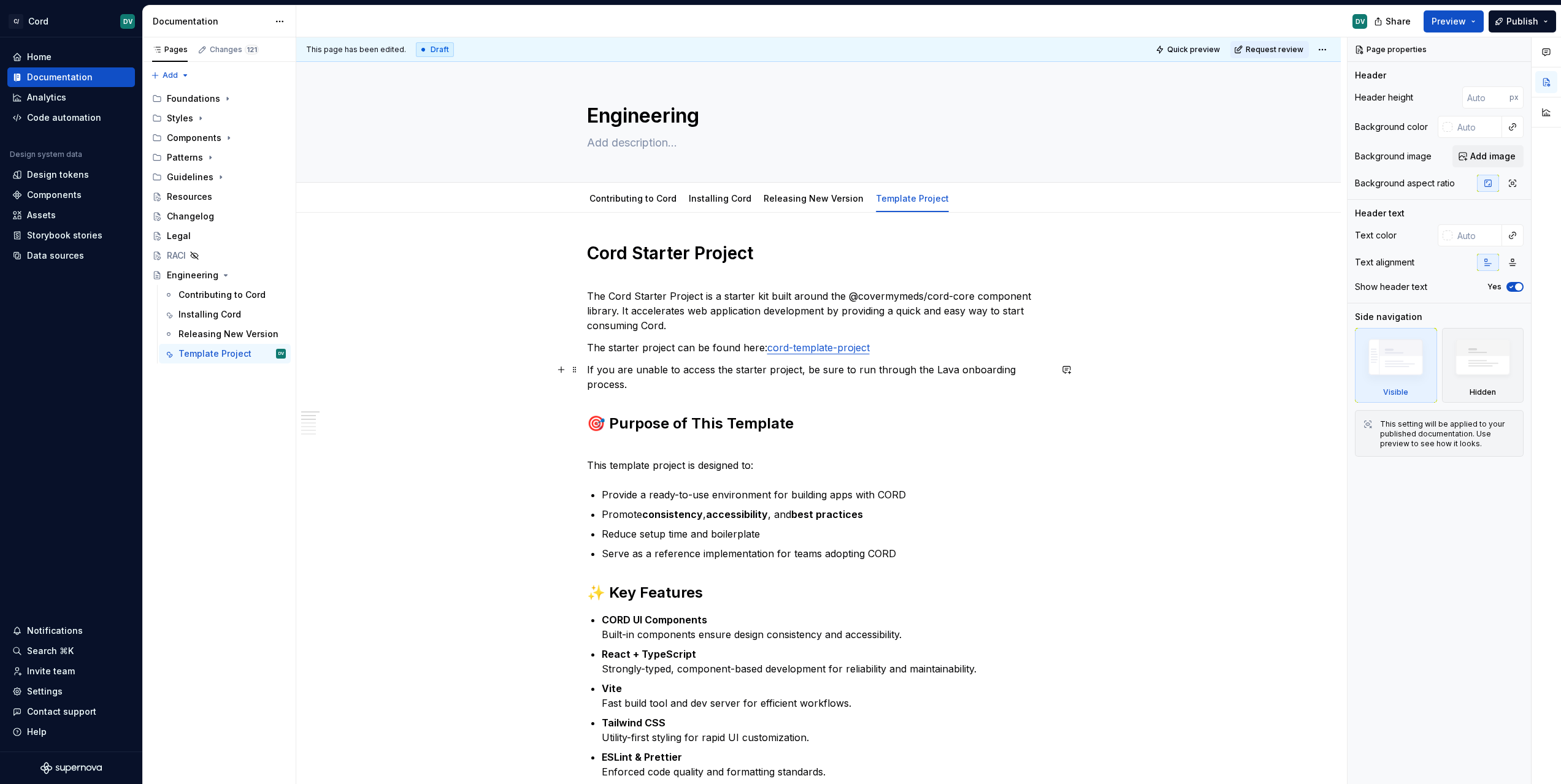
type textarea "*"
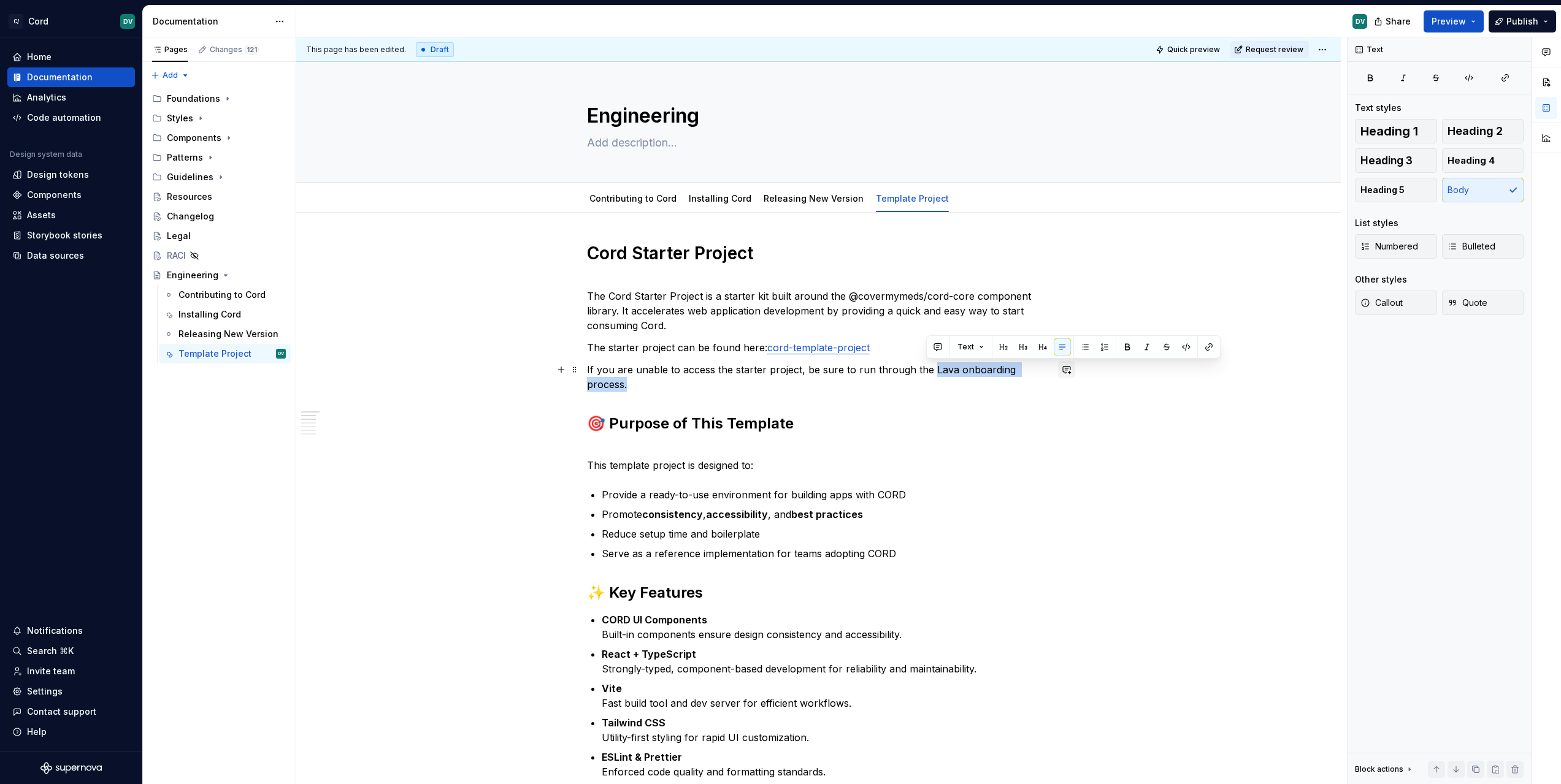
drag, startPoint x: 925, startPoint y: 369, endPoint x: 1072, endPoint y: 367, distance: 147.0
click at [1202, 352] on button "button" at bounding box center [1209, 347] width 17 height 17
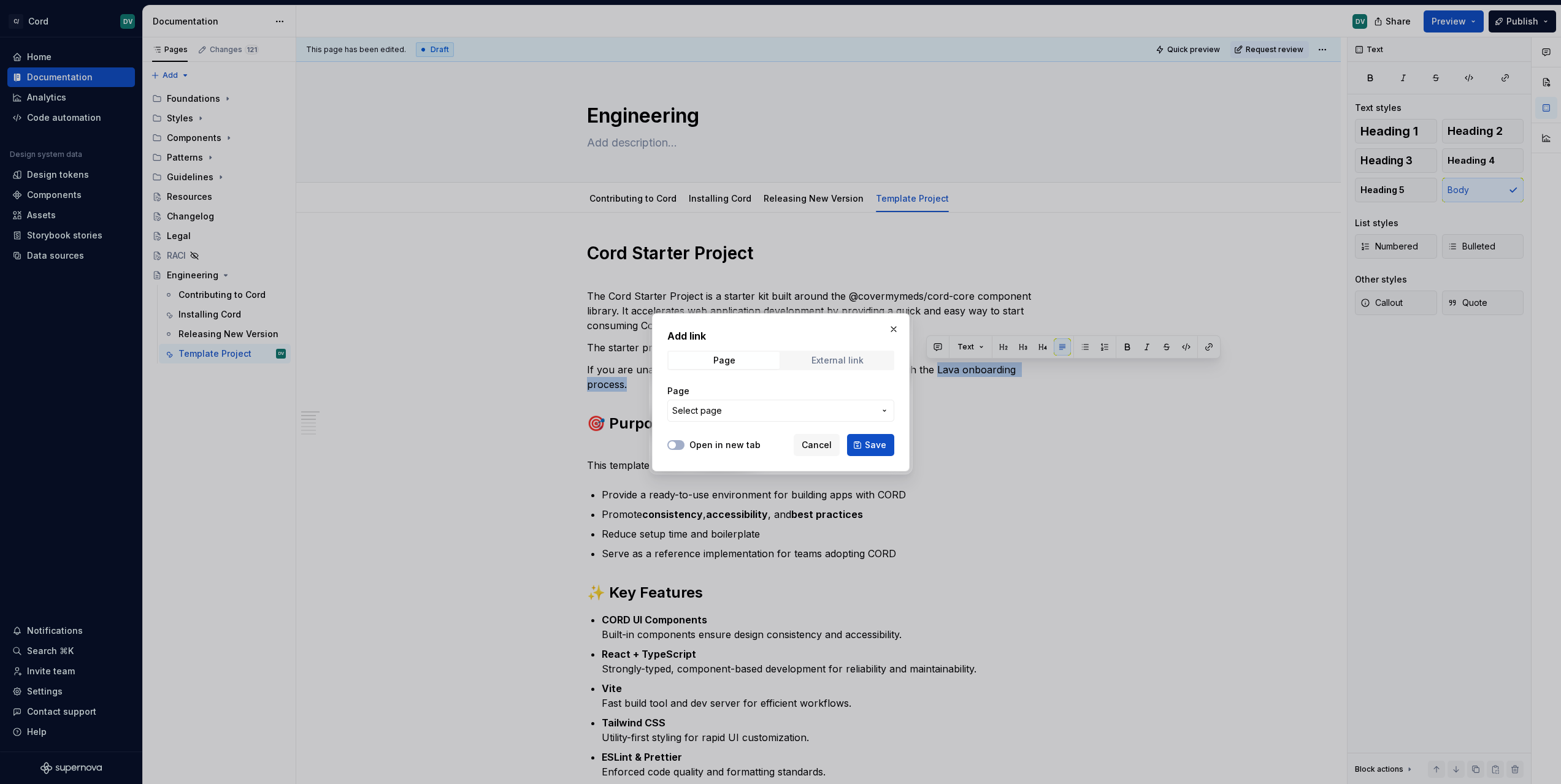
click at [876, 352] on span "External link" at bounding box center [838, 360] width 111 height 17
click at [841, 410] on input "URL" at bounding box center [780, 410] width 227 height 22
paste input "https://covermymeds.atlassian.net/wiki/spaces/Technologies/pages/2460320369/Onb…"
type input "https://covermymeds.atlassian.net/wiki/spaces/Technologies/pages/2460320369/Onb…"
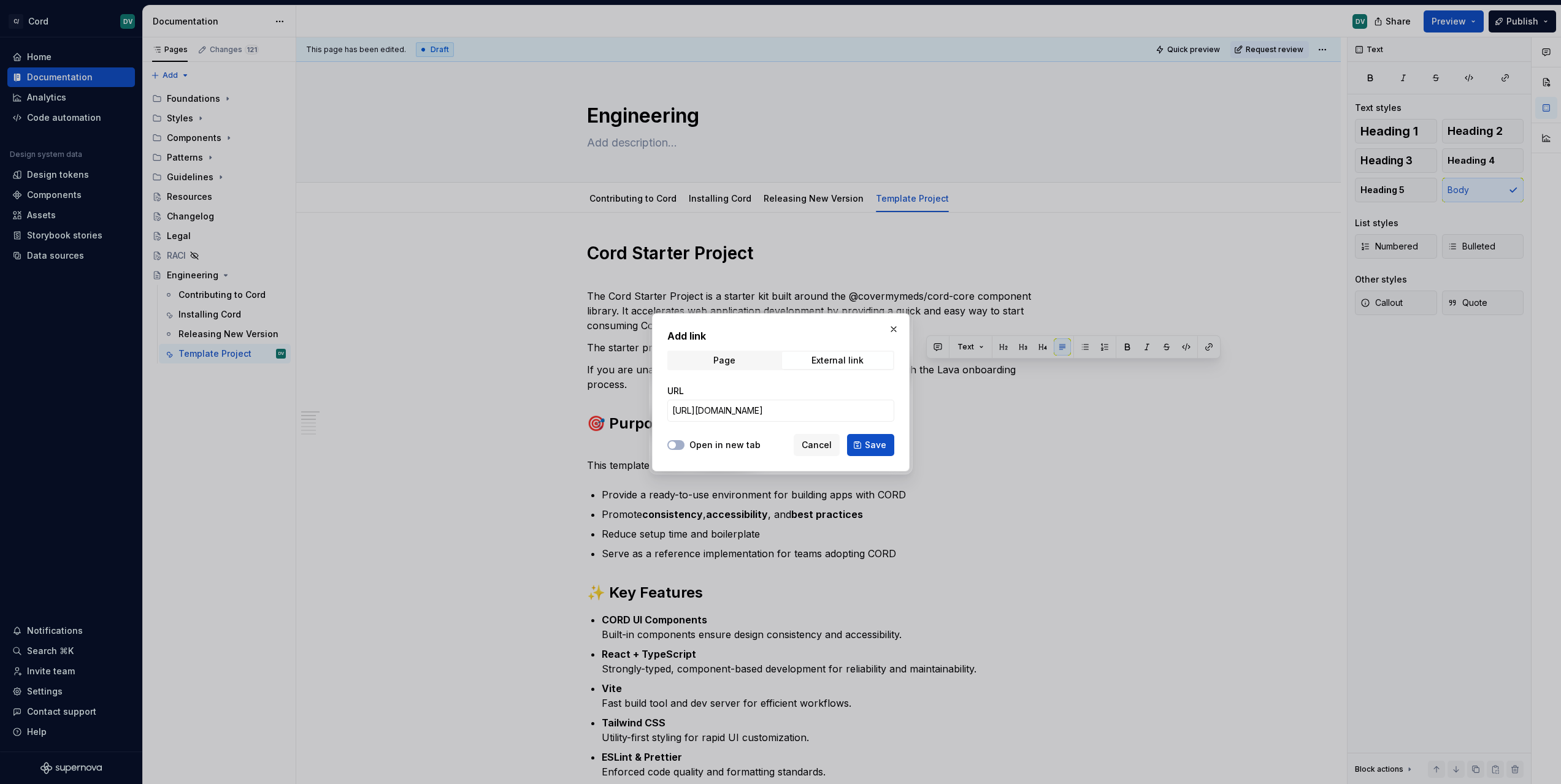
click at [702, 444] on label "Open in new tab" at bounding box center [725, 445] width 71 height 12
click at [684, 444] on button "Open in new tab" at bounding box center [676, 445] width 17 height 10
click at [894, 446] on div "Cancel Save" at bounding box center [843, 445] width 100 height 22
click at [890, 446] on button "Save" at bounding box center [870, 445] width 47 height 22
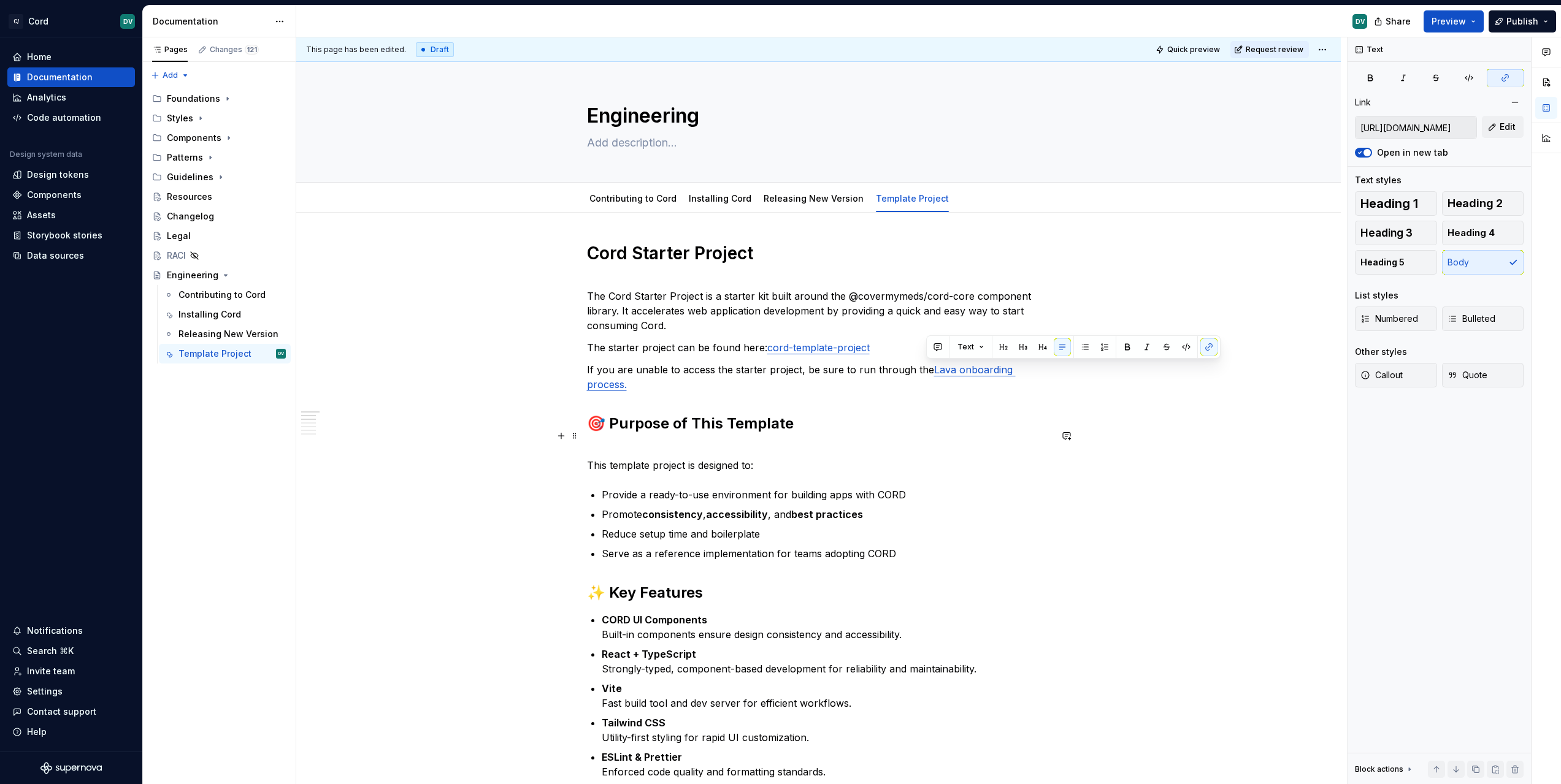
click at [1003, 451] on p "This template project is designed to:" at bounding box center [819, 458] width 464 height 29
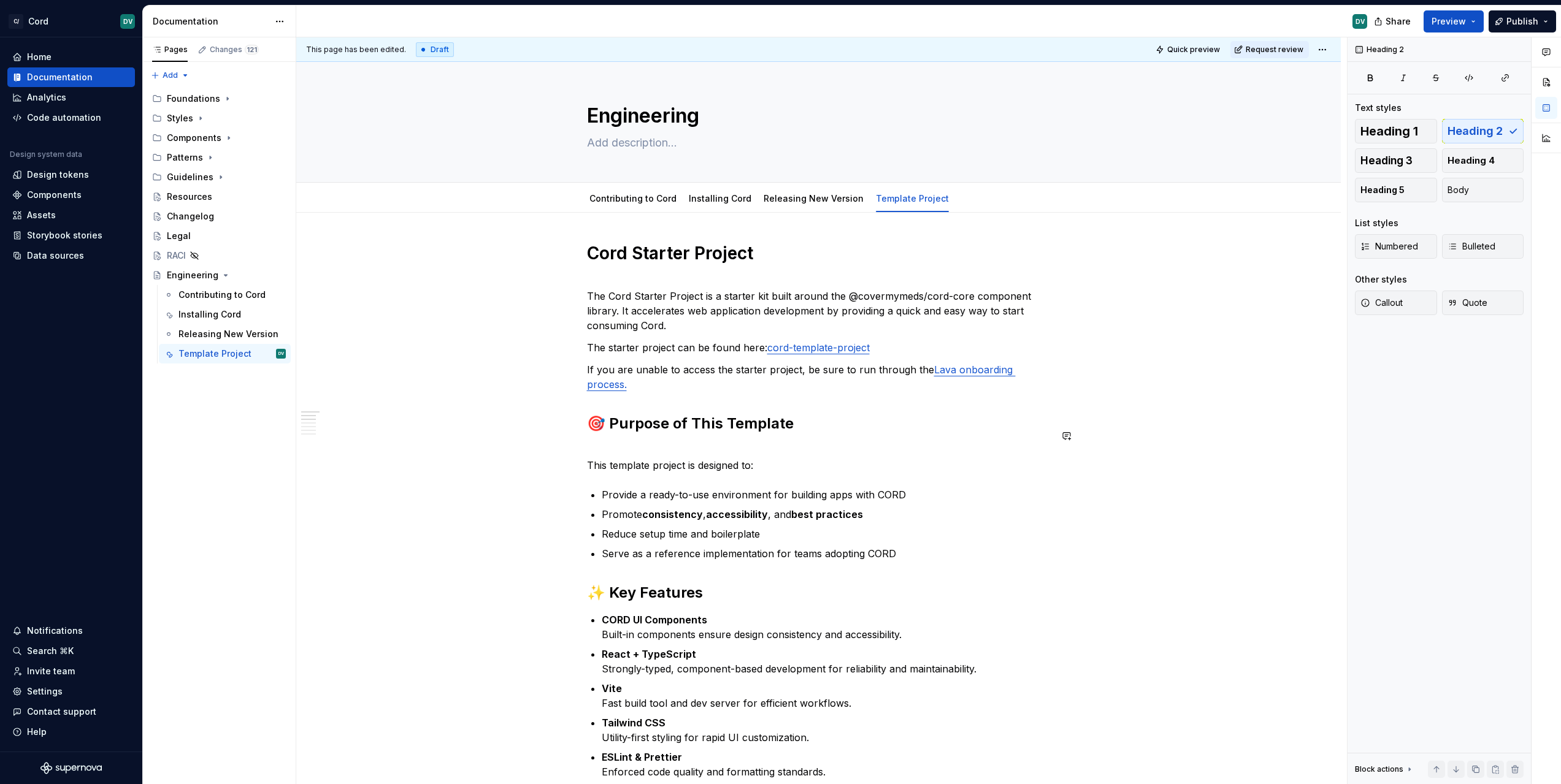
scroll to position [114, 0]
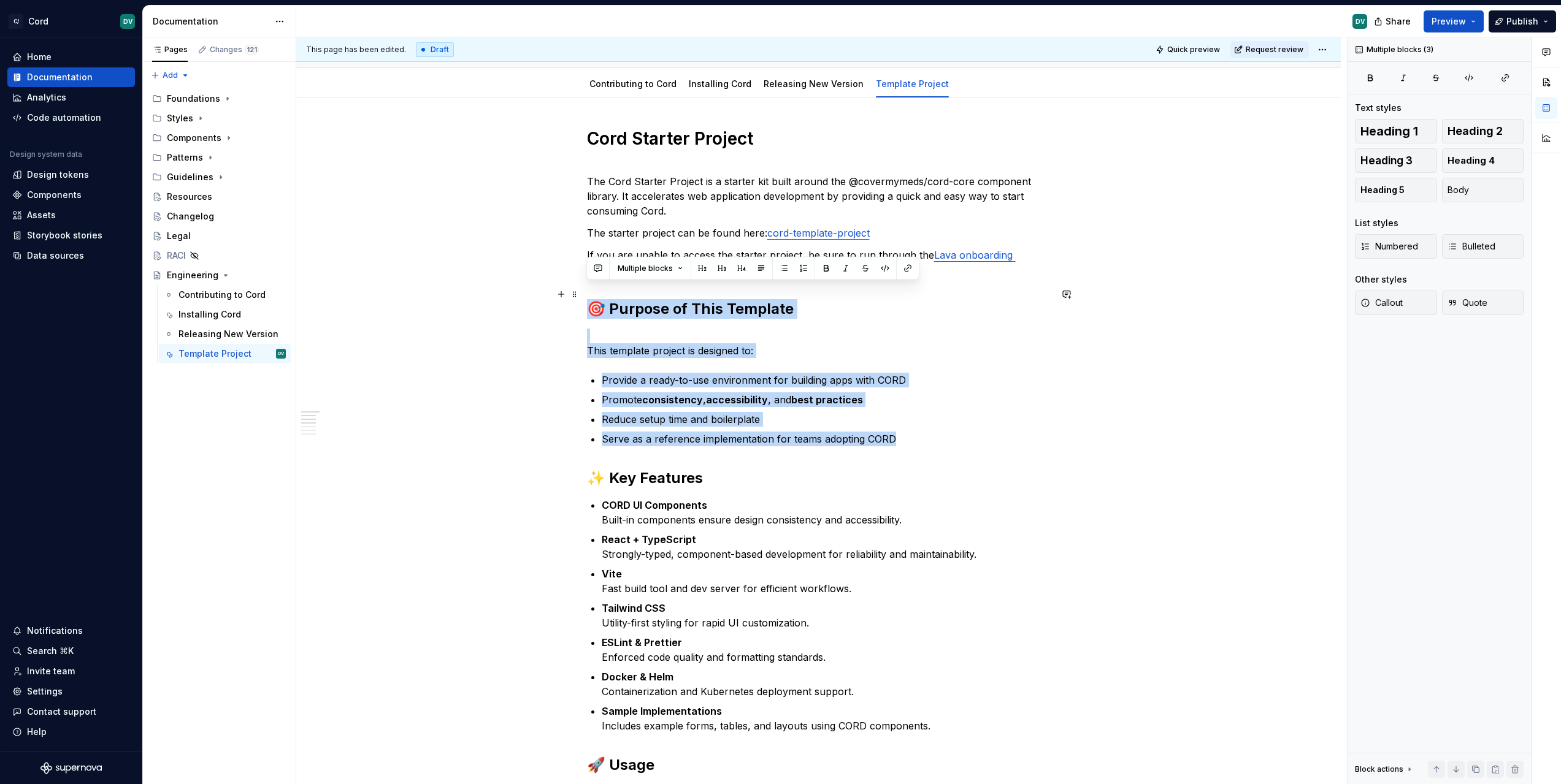
drag, startPoint x: 919, startPoint y: 426, endPoint x: 503, endPoint y: 294, distance: 436.4
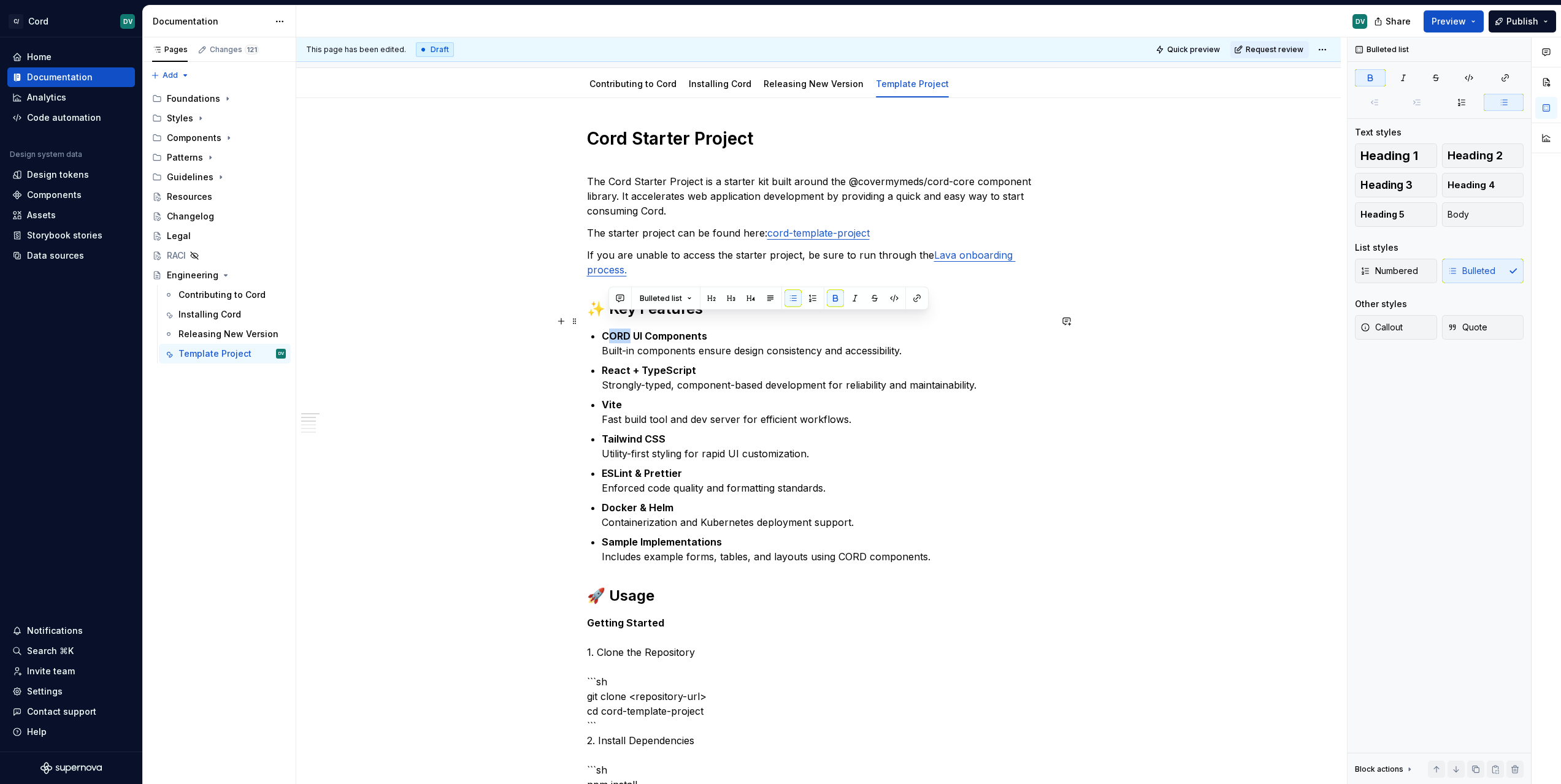
drag, startPoint x: 608, startPoint y: 321, endPoint x: 628, endPoint y: 321, distance: 20.0
click at [628, 330] on strong "CORD UI Components" at bounding box center [654, 335] width 105 height 12
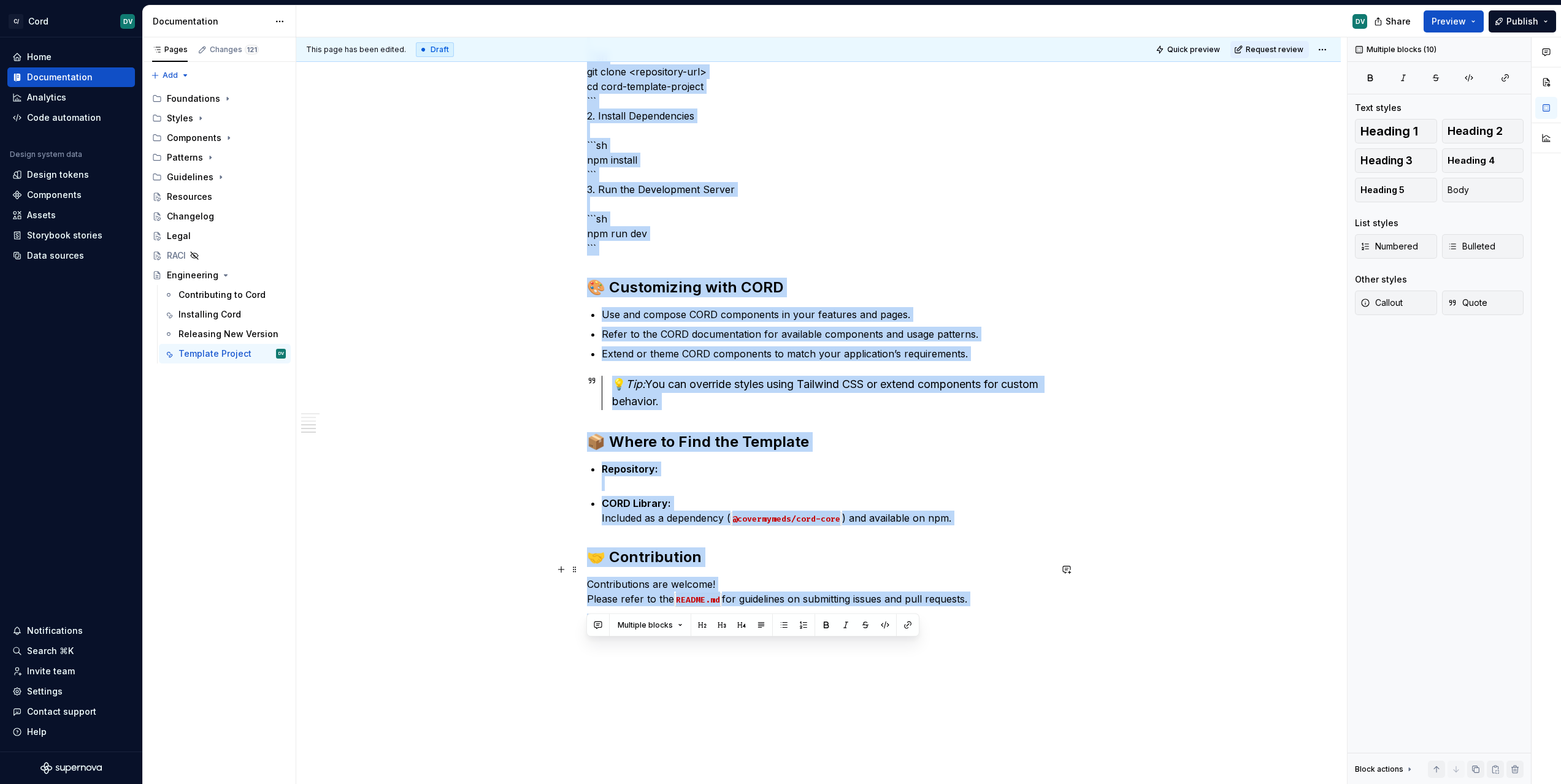
scroll to position [635, 0]
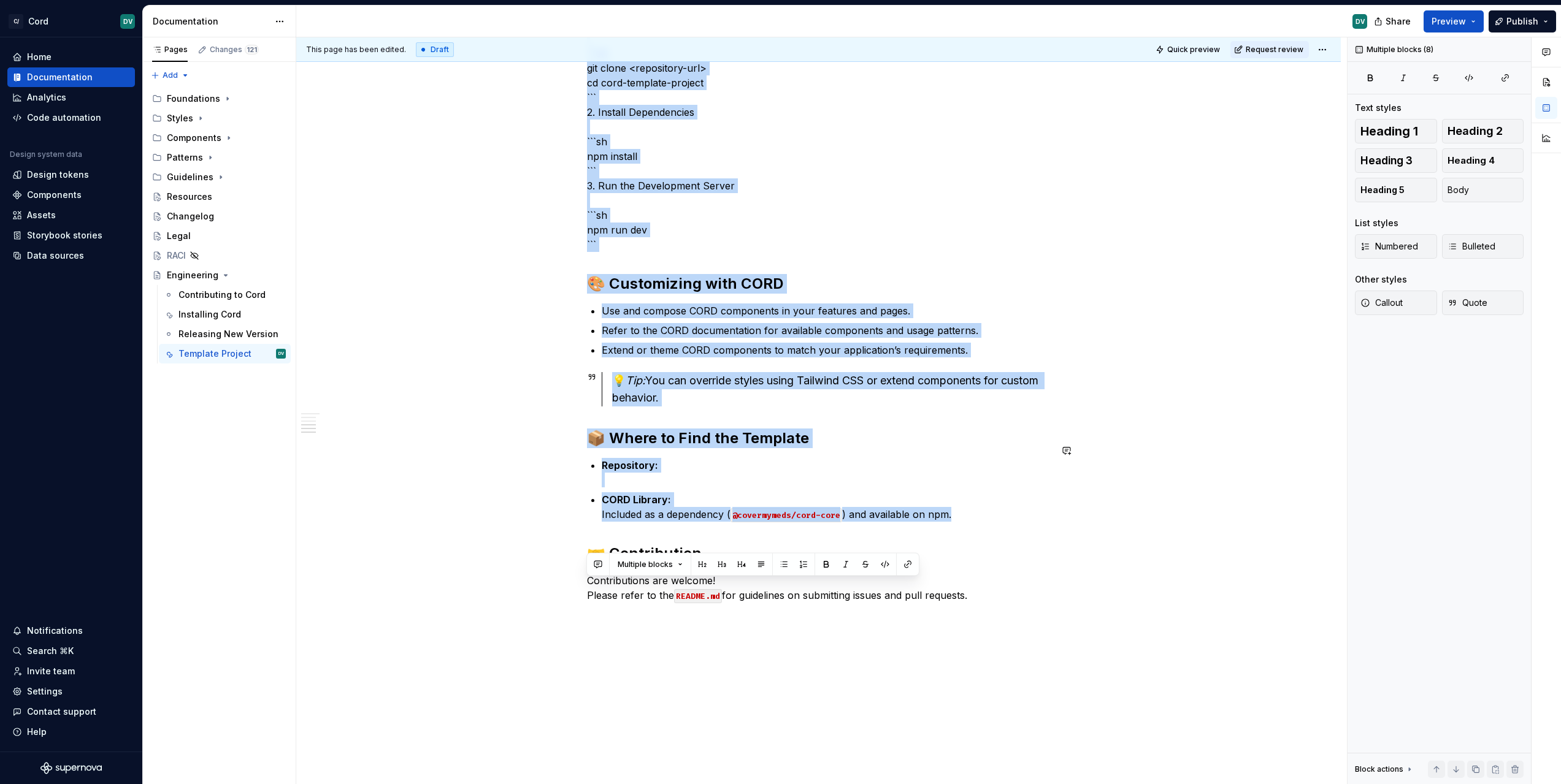
drag, startPoint x: 591, startPoint y: 479, endPoint x: 979, endPoint y: 508, distance: 389.1
click at [979, 508] on div "Cord Starter Project The Cord Starter Project is a starter kit built around the…" at bounding box center [819, 116] width 464 height 1018
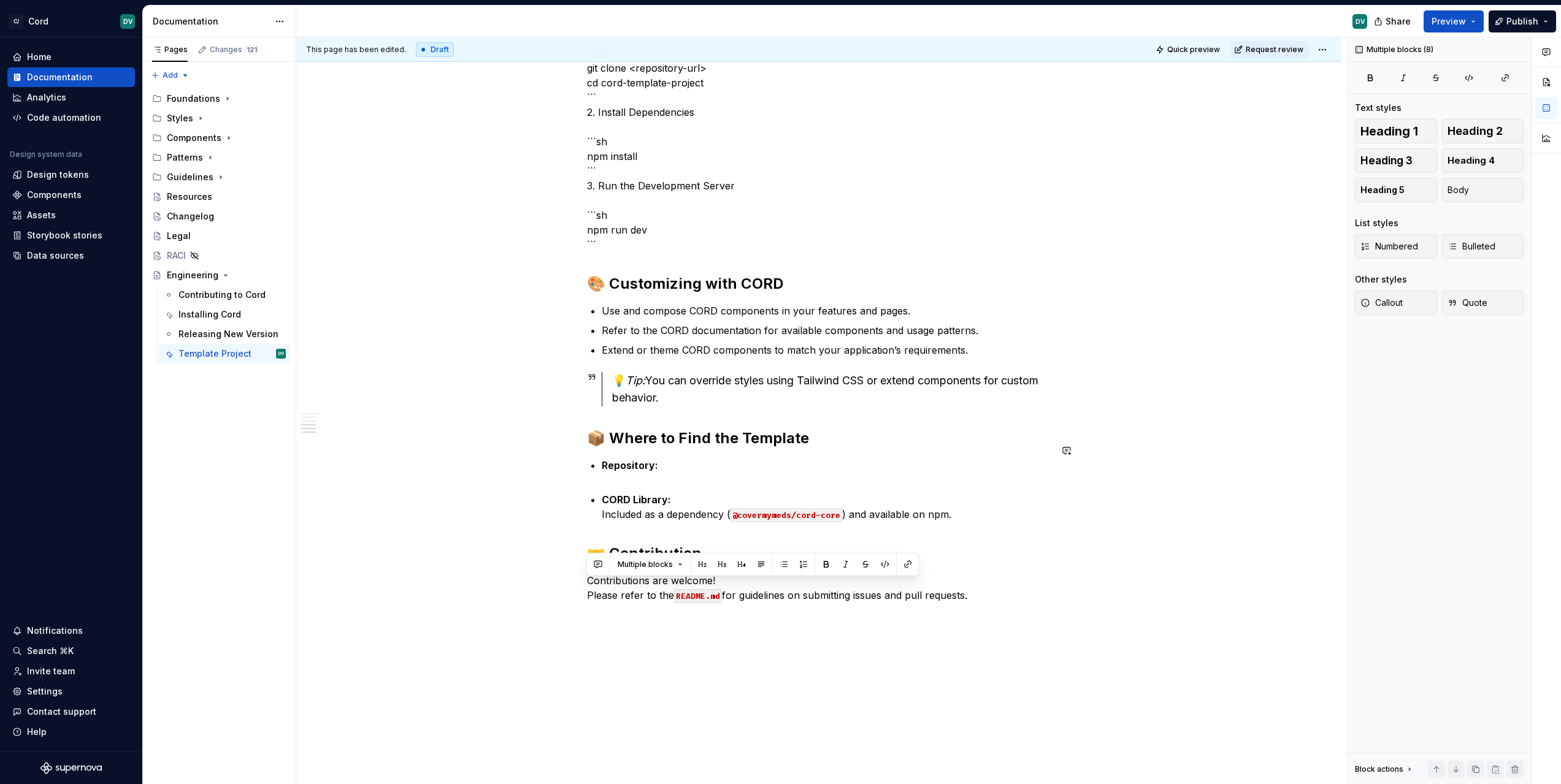
scroll to position [49, 0]
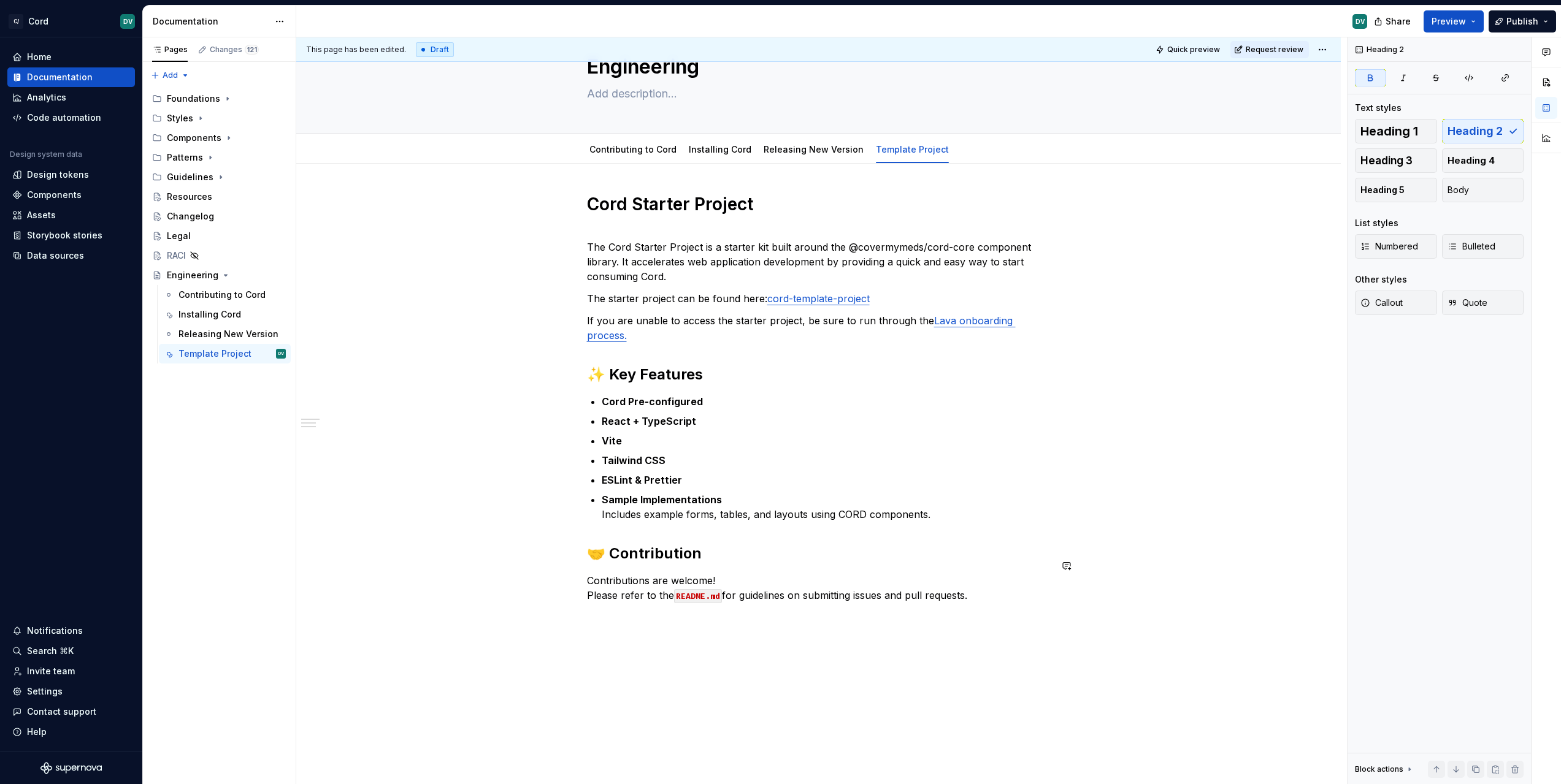
click at [597, 589] on div "Cord Starter Project The Cord Starter Project is a starter kit built around the…" at bounding box center [819, 409] width 464 height 431
click at [590, 581] on p "Contributions are welcome! Please refer to the README.md for guidelines on subm…" at bounding box center [819, 587] width 464 height 29
drag, startPoint x: 586, startPoint y: 581, endPoint x: 986, endPoint y: 576, distance: 400.0
click at [986, 576] on p "Contributions are welcome! Please refer to the README.md for guidelines on subm…" at bounding box center [819, 587] width 464 height 29
click at [823, 573] on p "Contributions are welcome! Please see the" at bounding box center [819, 580] width 464 height 15
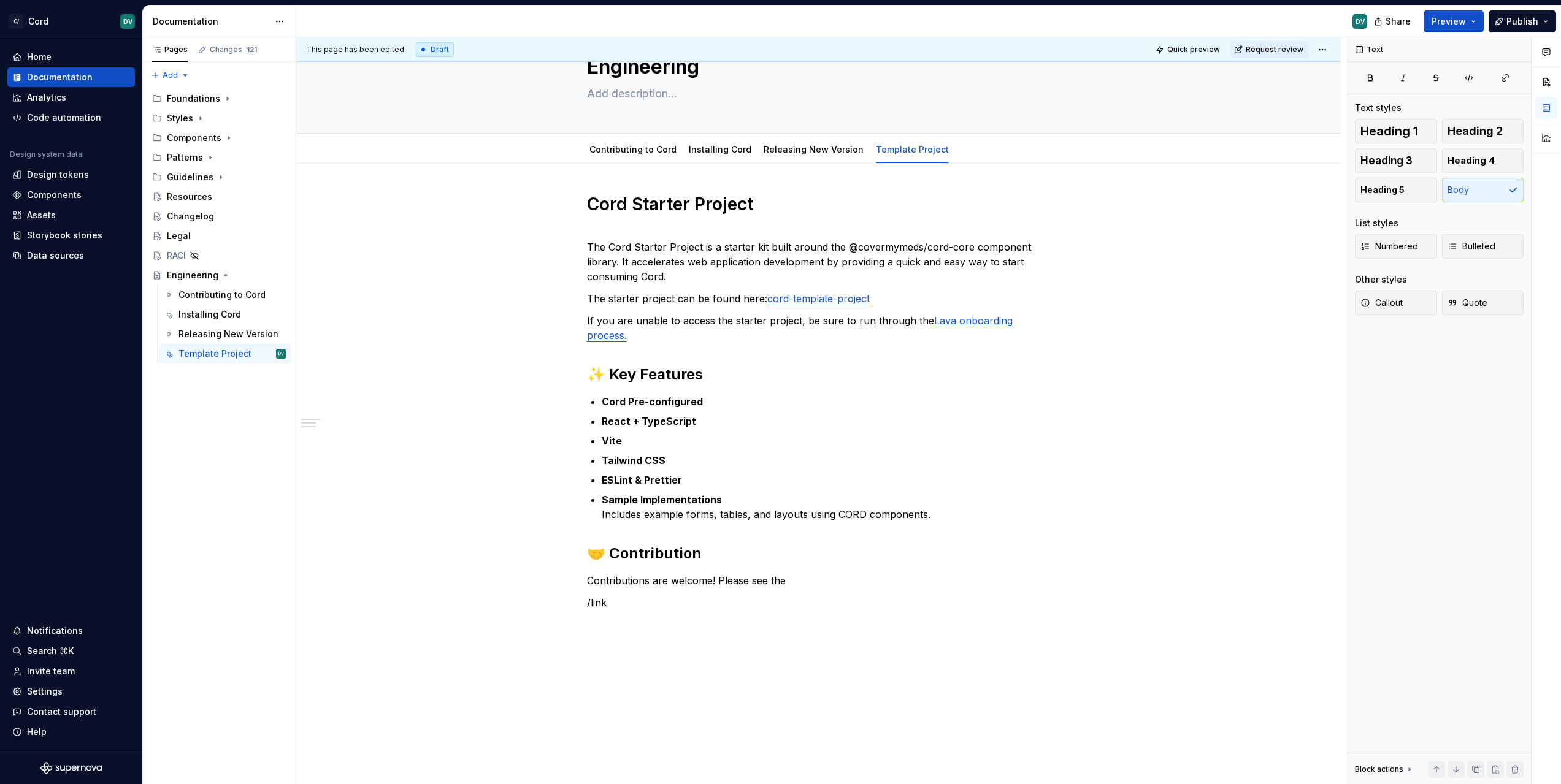
click at [833, 573] on p "Contributions are welcome! Please see the" at bounding box center [819, 580] width 464 height 15
click at [1462, 73] on button "button" at bounding box center [1469, 77] width 31 height 17
type textarea "*"
click at [1490, 79] on button "button" at bounding box center [1506, 77] width 37 height 17
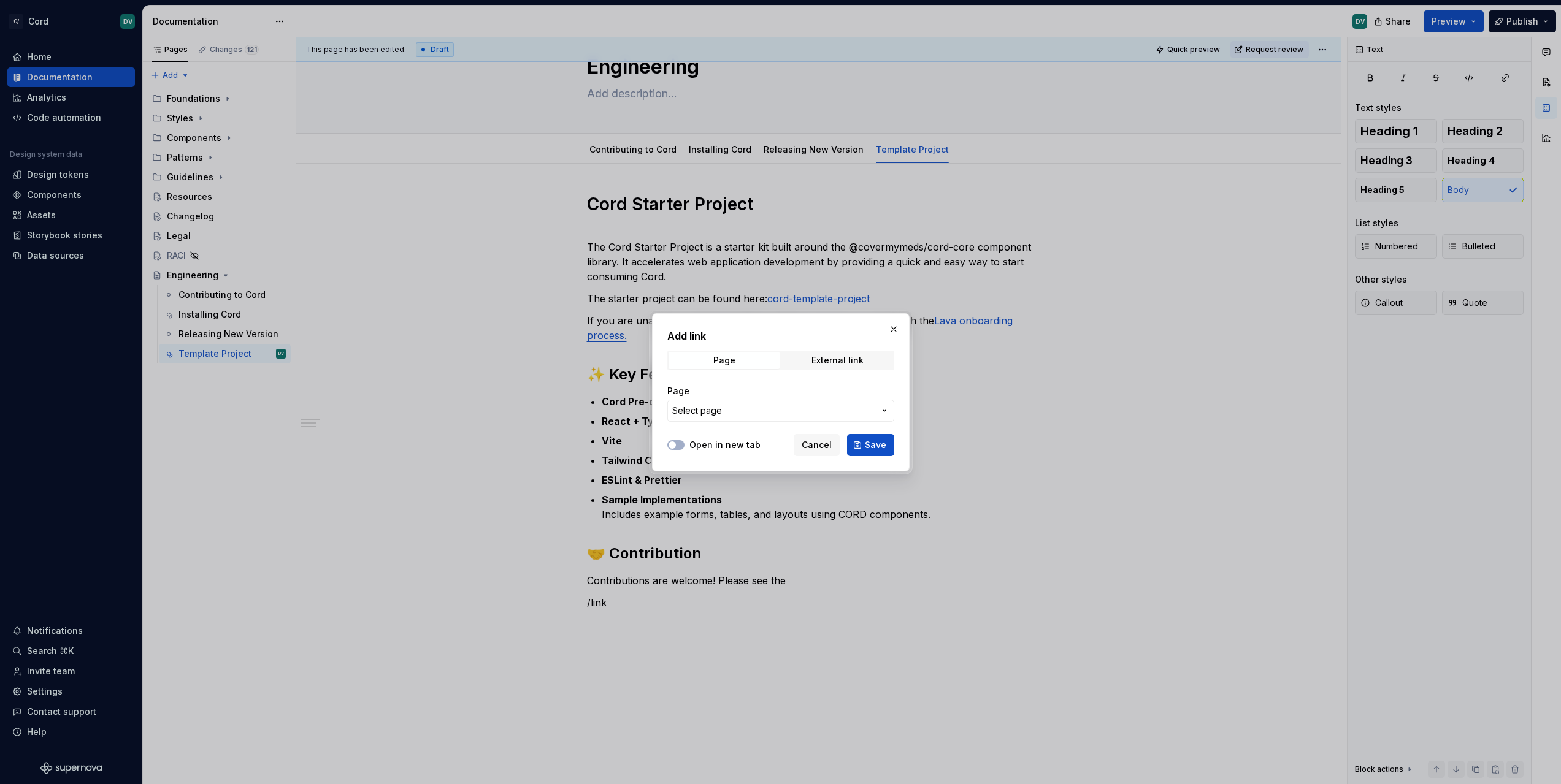
click at [745, 419] on button "Select page" at bounding box center [780, 410] width 227 height 22
type input "contrib"
click at [723, 475] on mark "Contrib" at bounding box center [723, 480] width 31 height 11
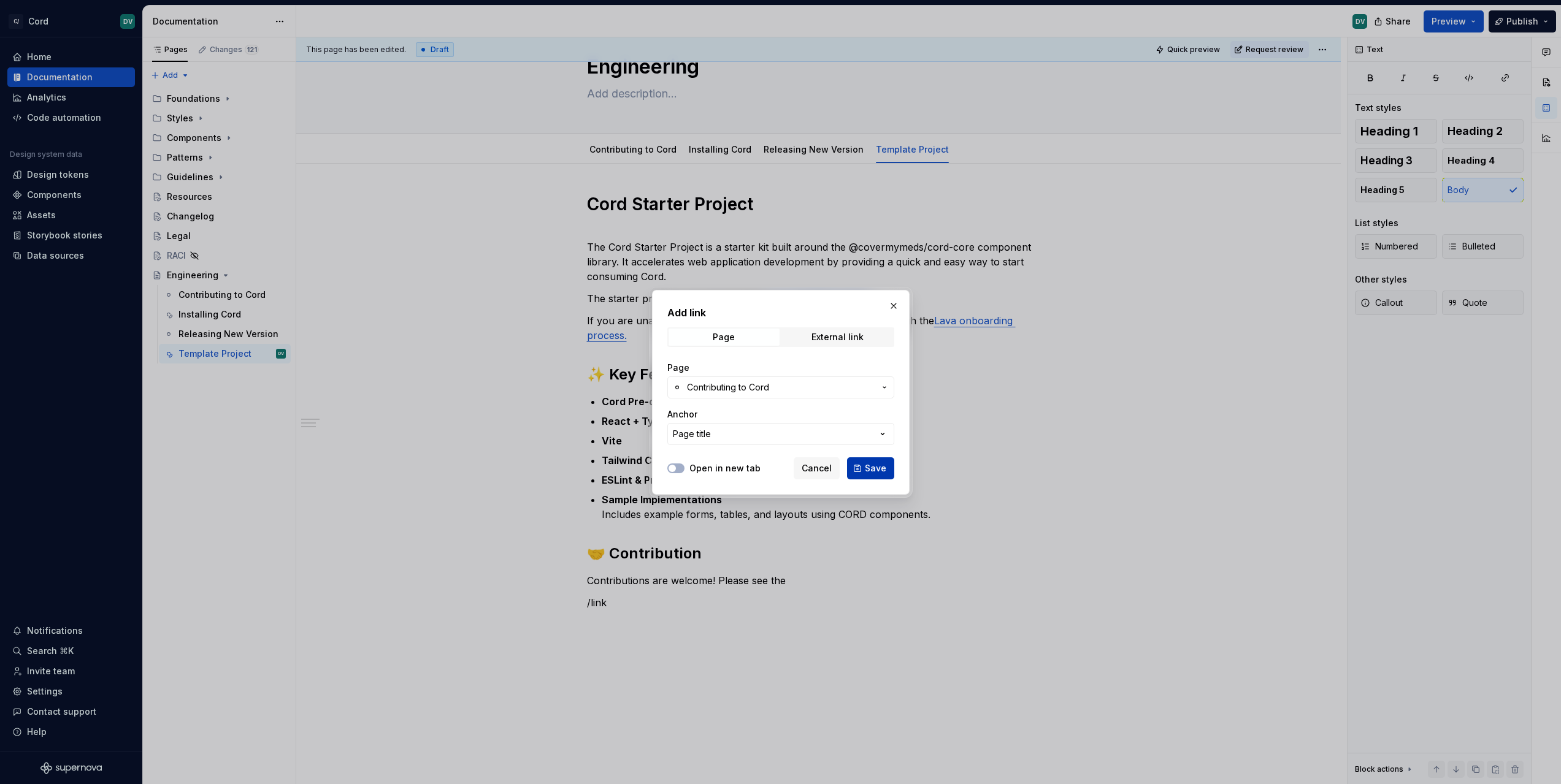
click at [878, 464] on span "Save" at bounding box center [875, 468] width 21 height 12
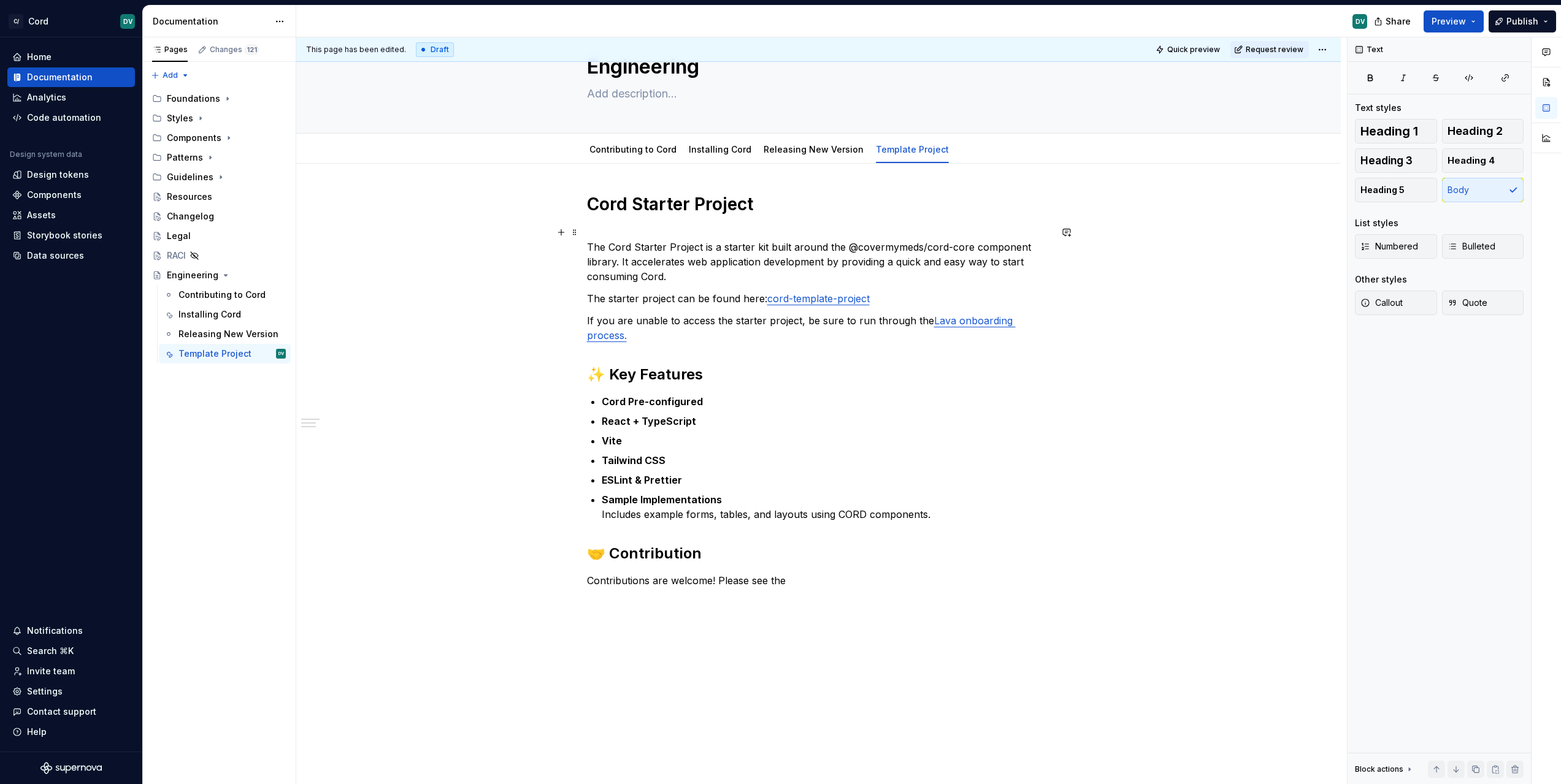
type textarea "*"
click at [1506, 76] on icon "button" at bounding box center [1505, 77] width 6 height 6
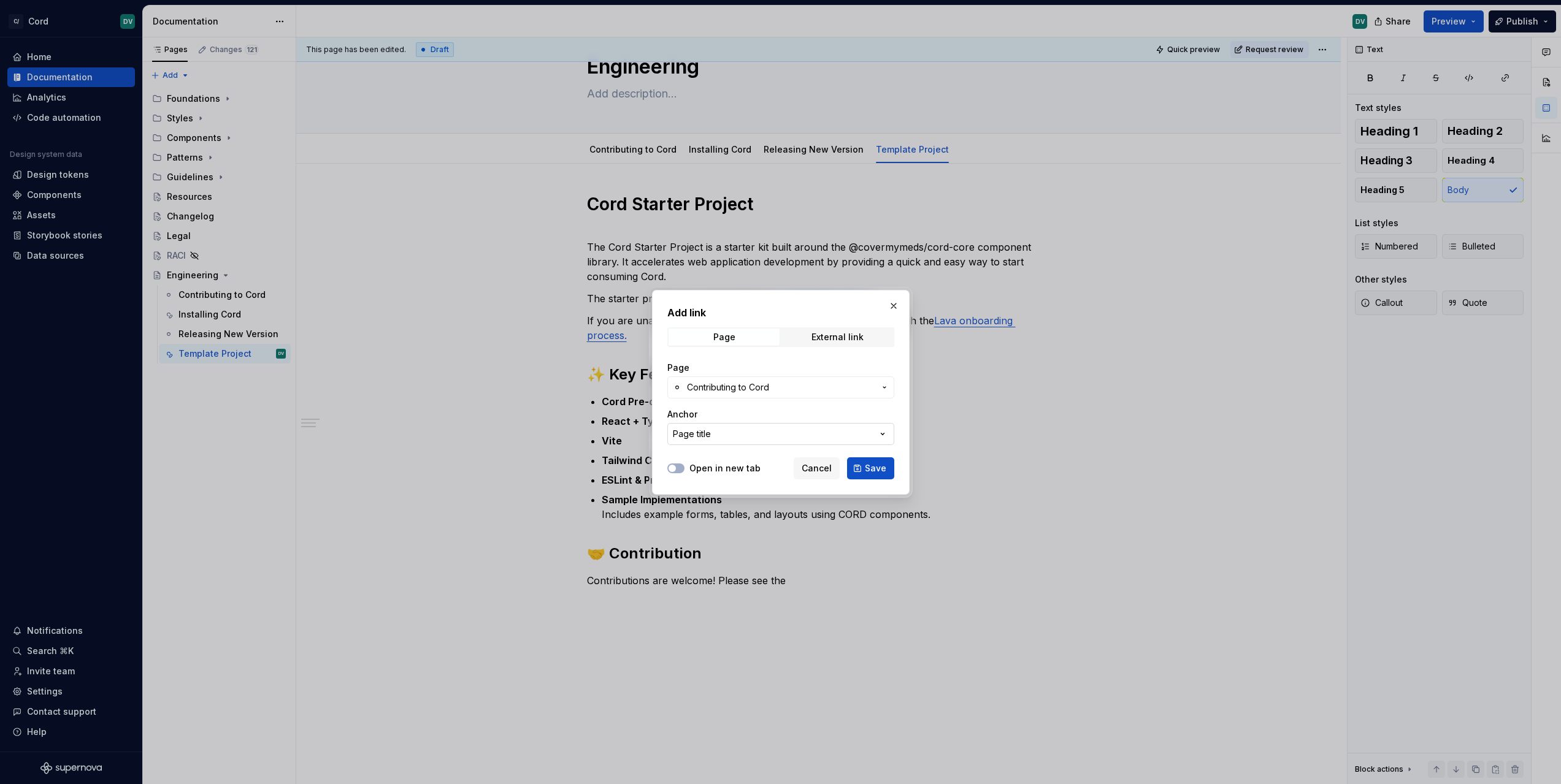
click at [739, 434] on button "Page title" at bounding box center [780, 434] width 227 height 22
click at [707, 484] on div "Page title" at bounding box center [710, 483] width 41 height 12
click at [865, 469] on button "Save" at bounding box center [870, 468] width 47 height 22
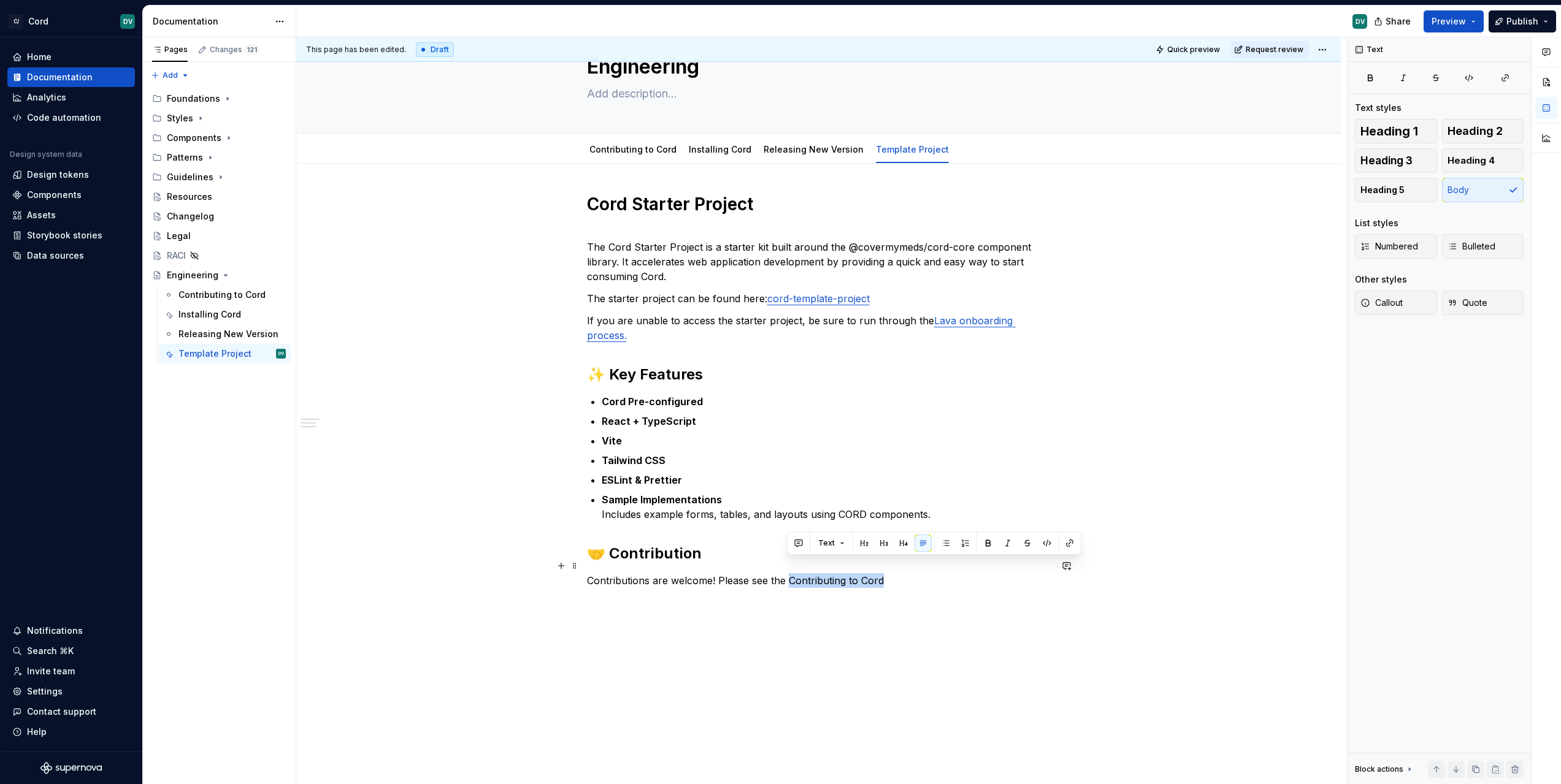
drag, startPoint x: 789, startPoint y: 566, endPoint x: 886, endPoint y: 568, distance: 97.0
click at [886, 573] on p "Contributions are welcome! Please see the Contributing to Cord" at bounding box center [819, 580] width 464 height 15
click at [1065, 542] on button "button" at bounding box center [1070, 543] width 17 height 17
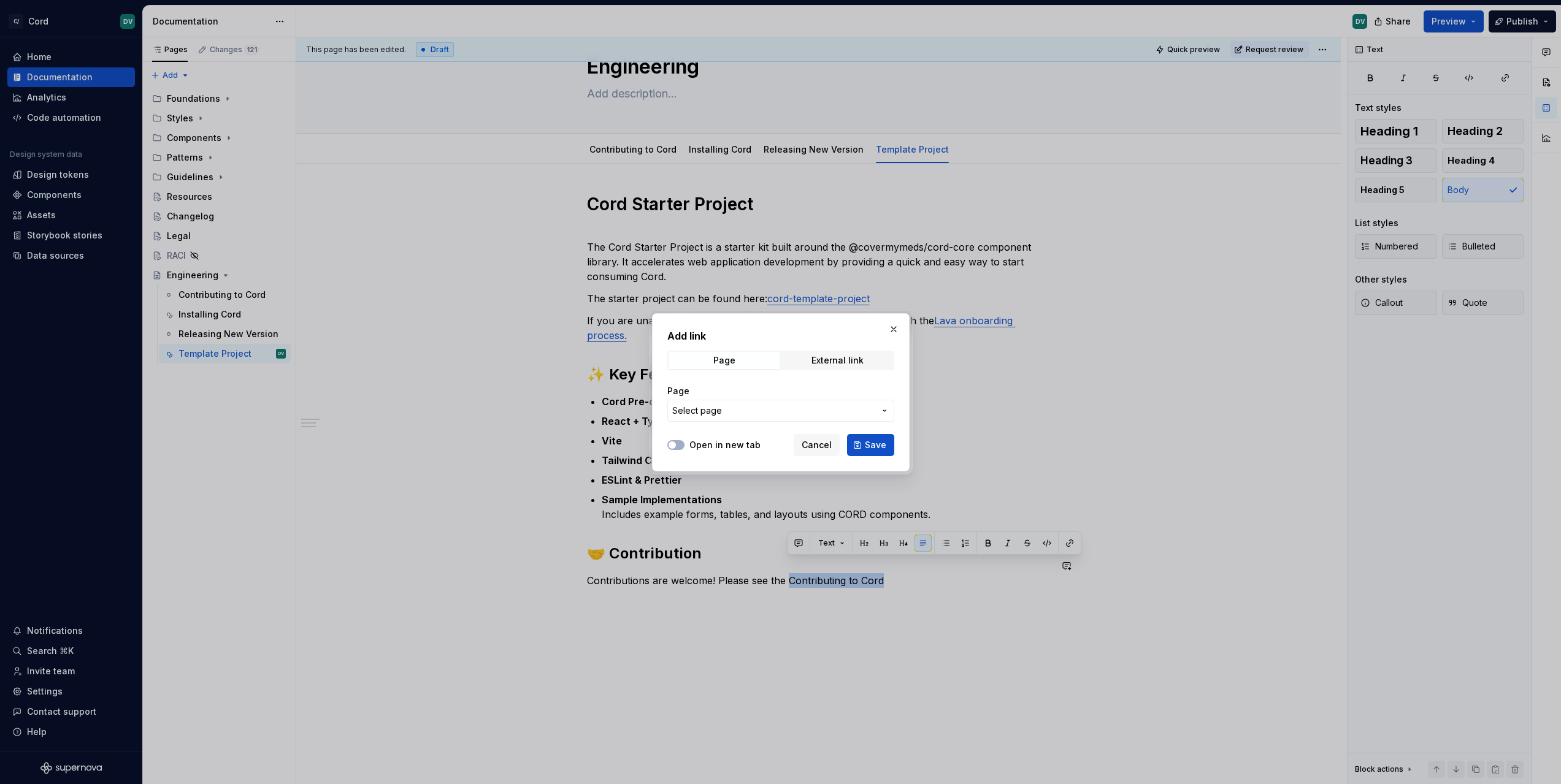
click at [866, 408] on span "Select page" at bounding box center [773, 410] width 203 height 12
type input "contribu"
click at [732, 473] on span "Contribu ting to Cord" at bounding box center [797, 480] width 252 height 20
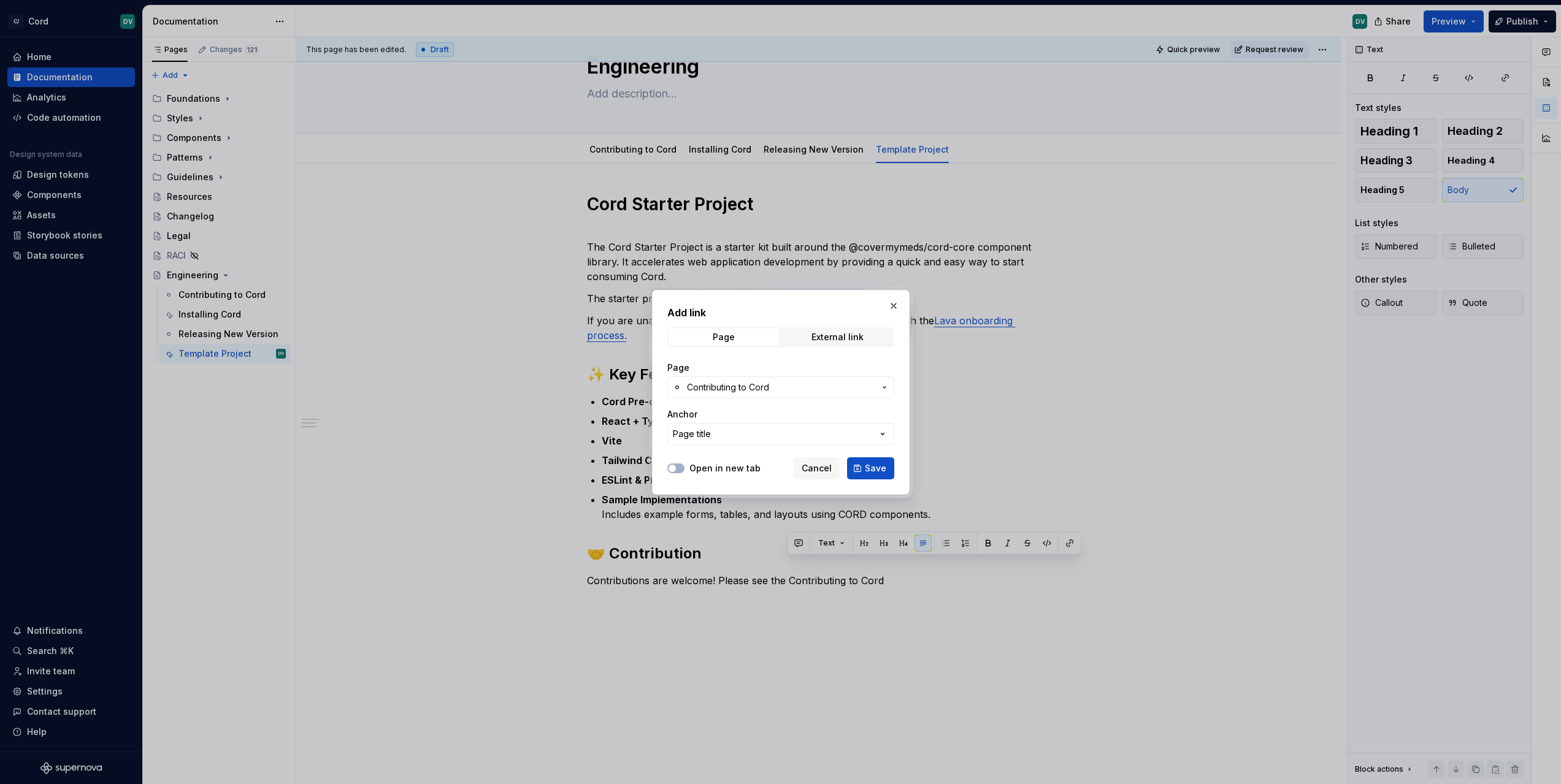
click at [703, 461] on div "Open in new tab Cancel Save" at bounding box center [780, 466] width 227 height 27
click at [861, 467] on button "Save" at bounding box center [870, 468] width 47 height 22
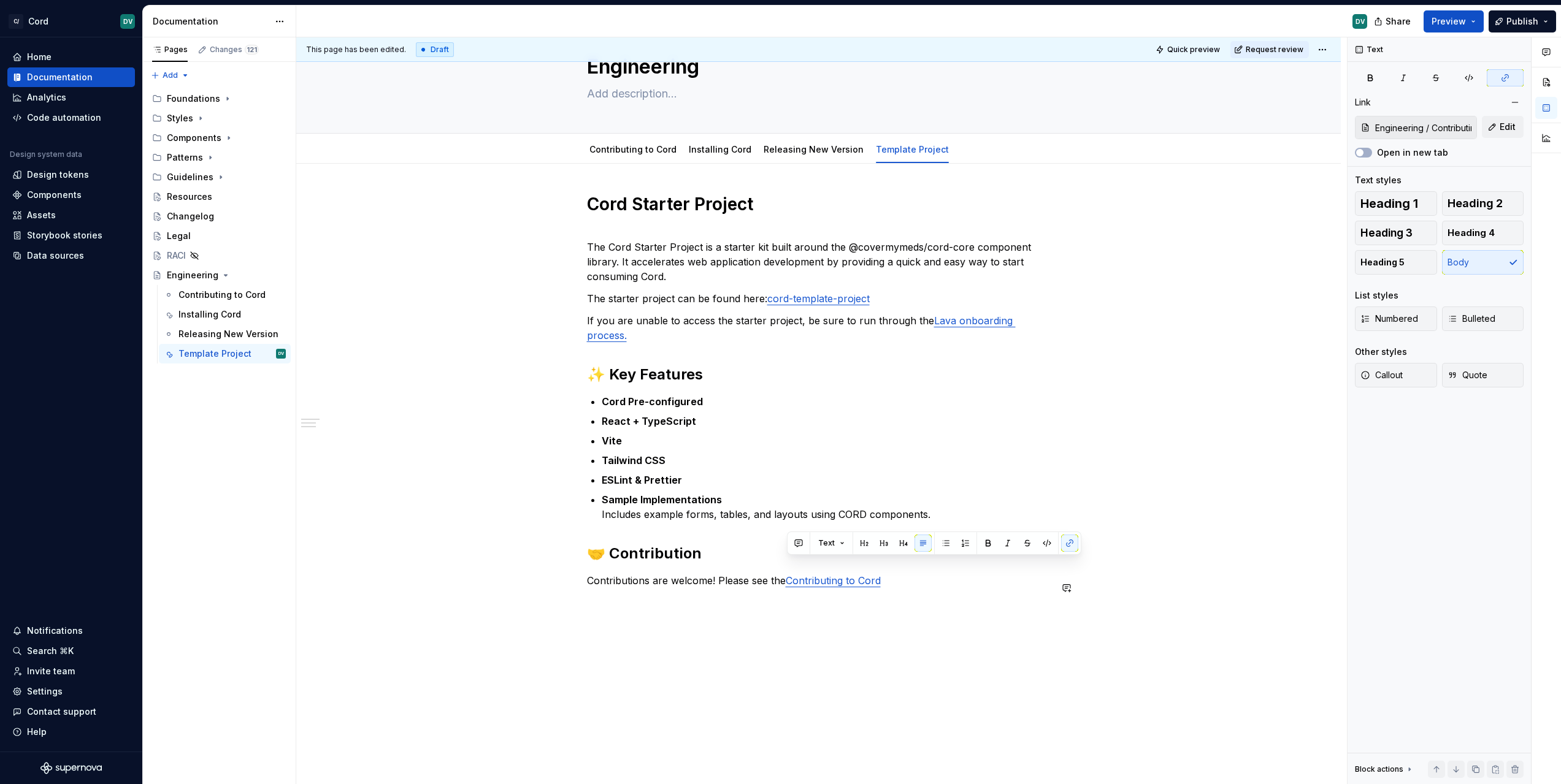
click at [952, 595] on p at bounding box center [819, 602] width 464 height 15
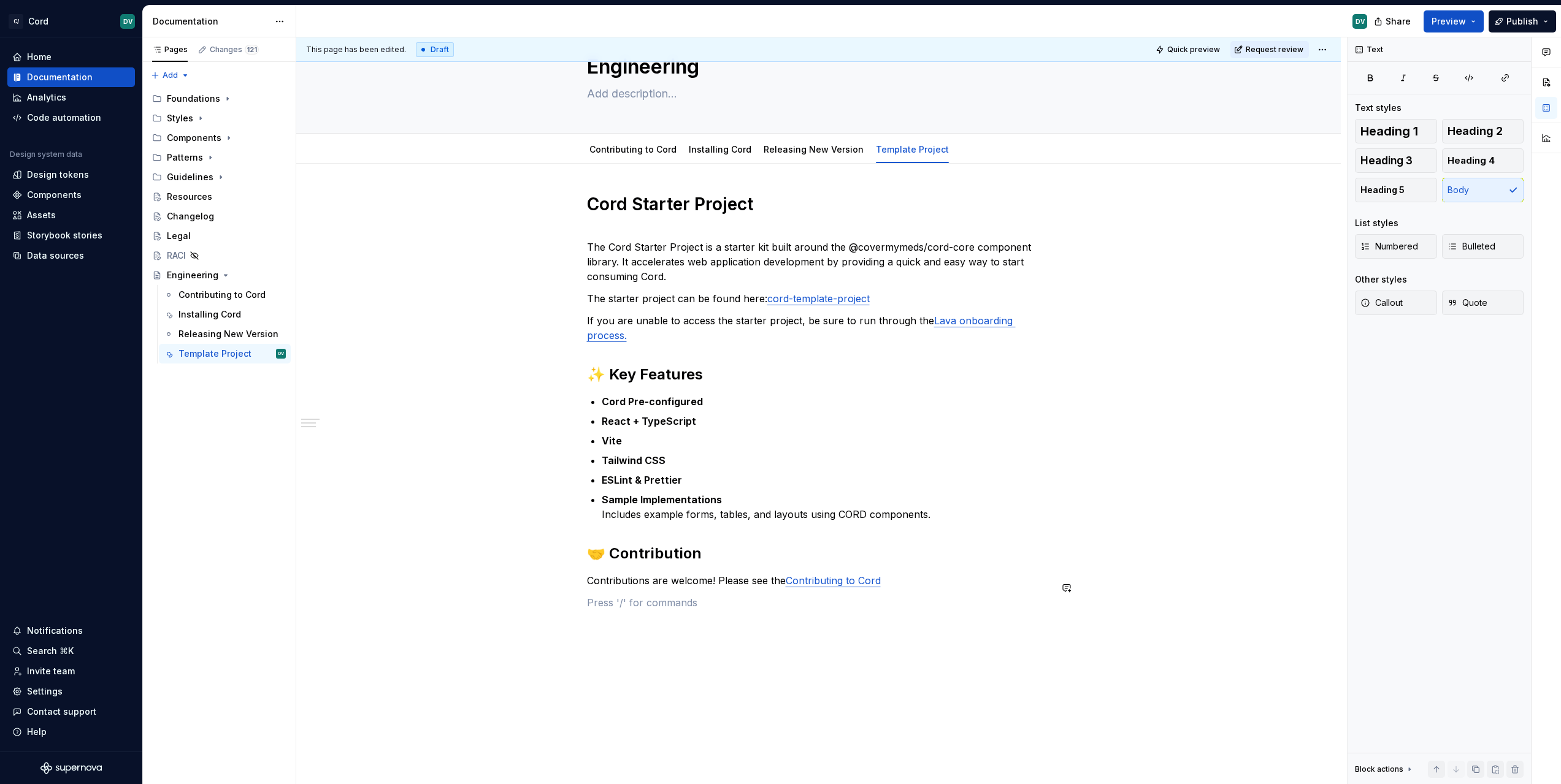
click at [956, 576] on div "Cord Starter Project The Cord Starter Project is a starter kit built around the…" at bounding box center [819, 402] width 464 height 417
click at [959, 573] on p "Contributions are welcome! Please see the Contributing to Cord" at bounding box center [819, 580] width 464 height 15
click at [1506, 27] on button "Publish" at bounding box center [1522, 21] width 68 height 22
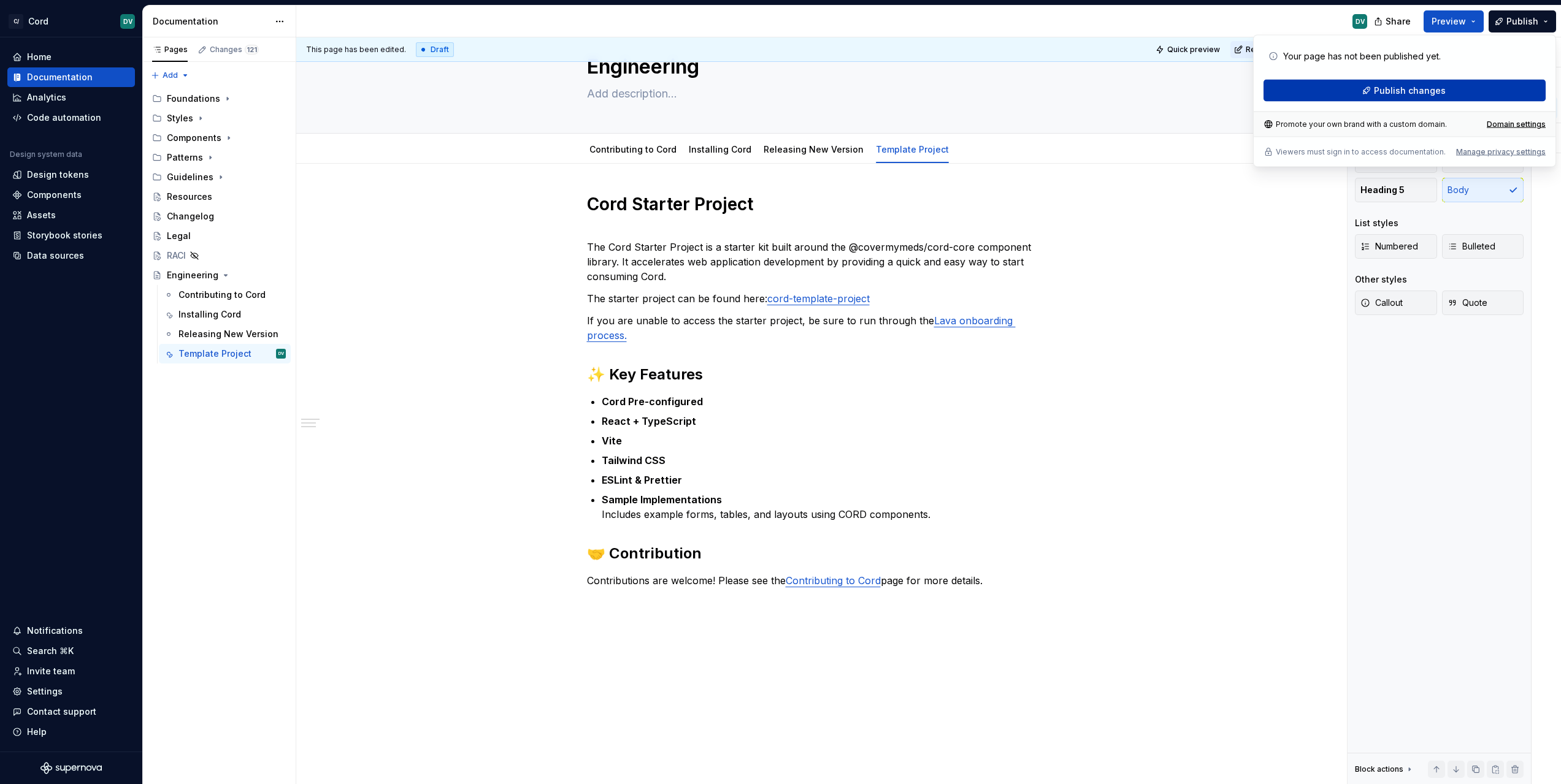
click at [1415, 87] on span "Publish changes" at bounding box center [1410, 90] width 72 height 12
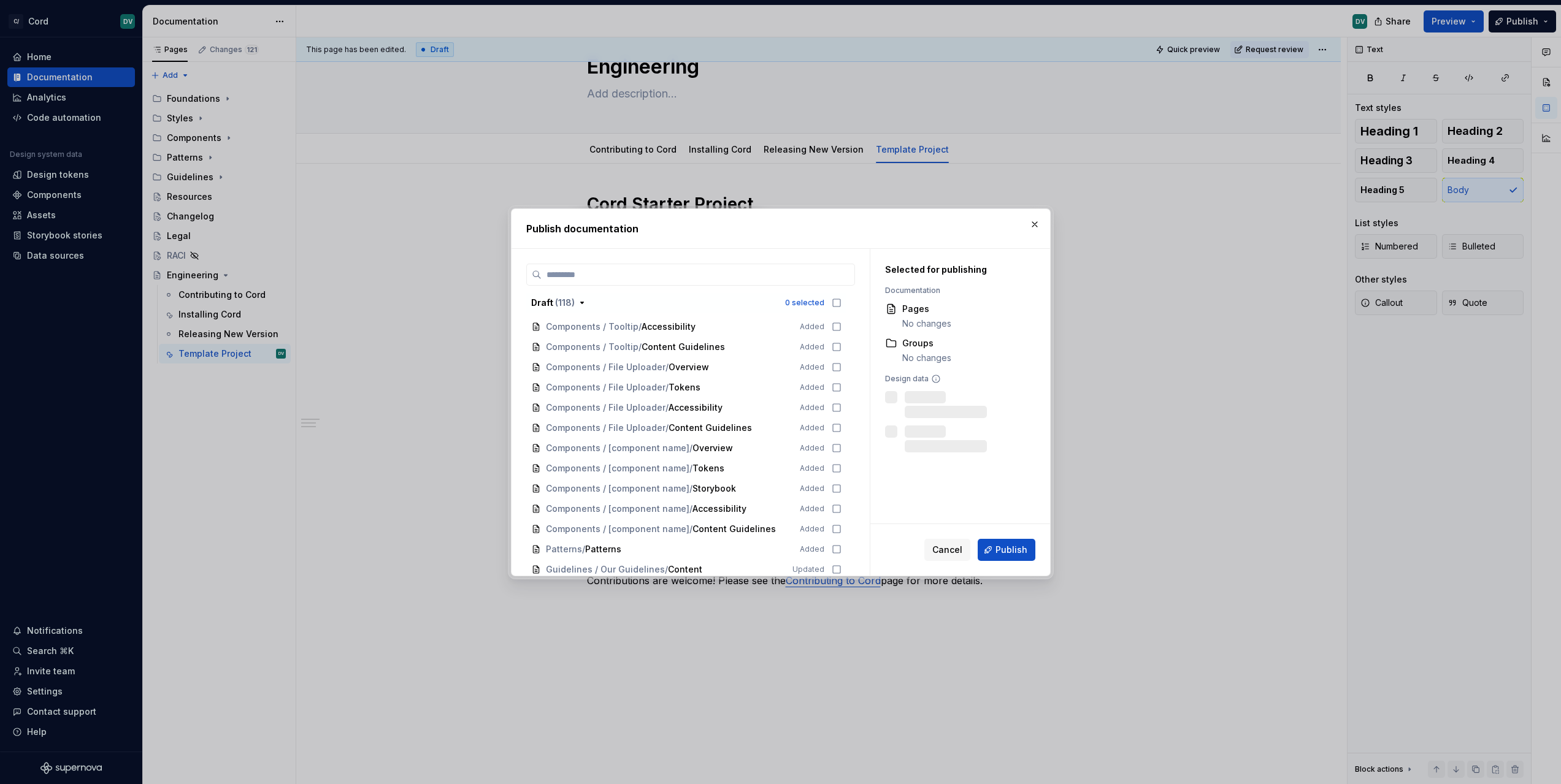
scroll to position [2217, 0]
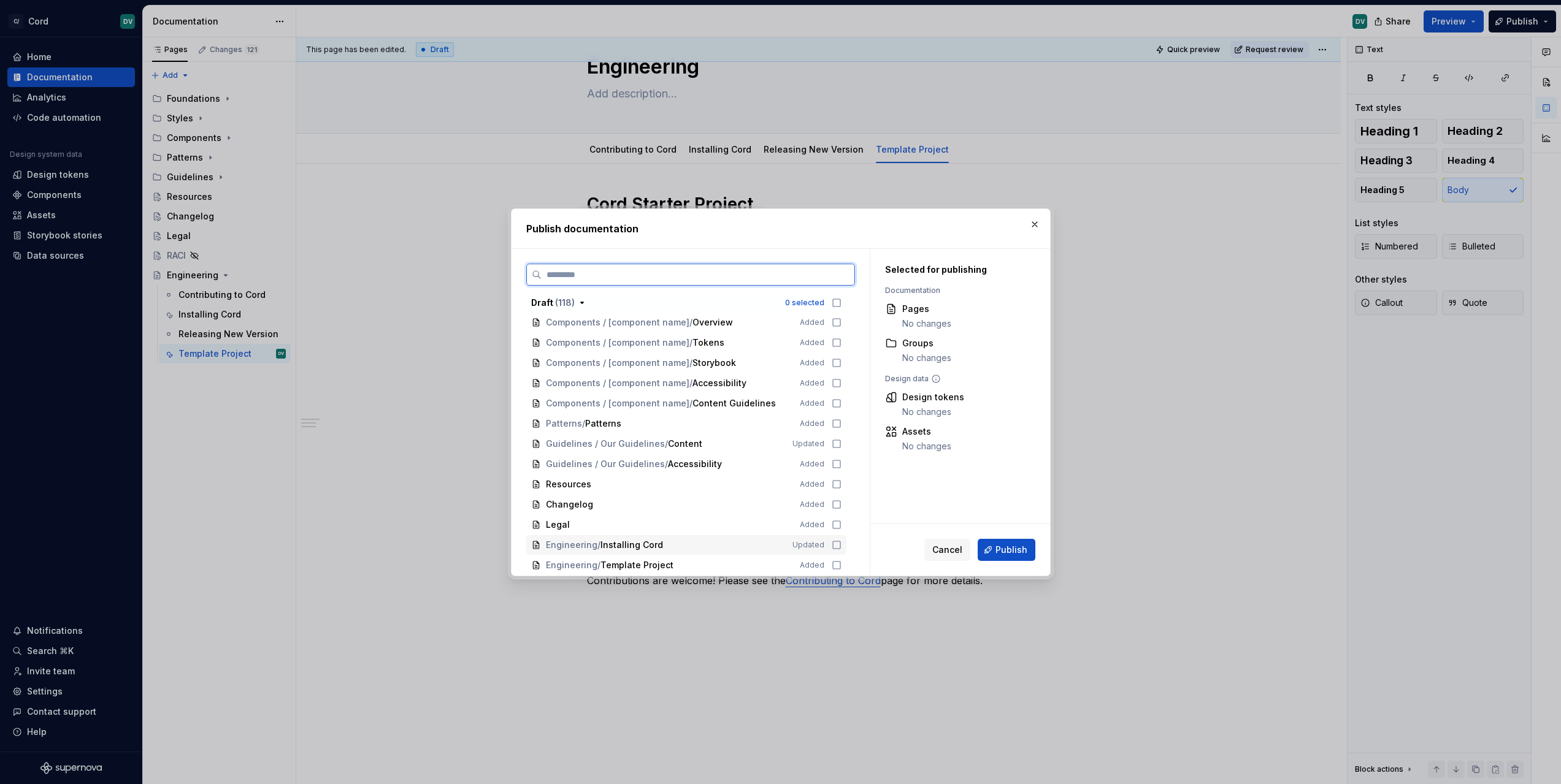
click at [832, 549] on icon at bounding box center [836, 545] width 10 height 10
click at [837, 562] on icon at bounding box center [836, 565] width 10 height 10
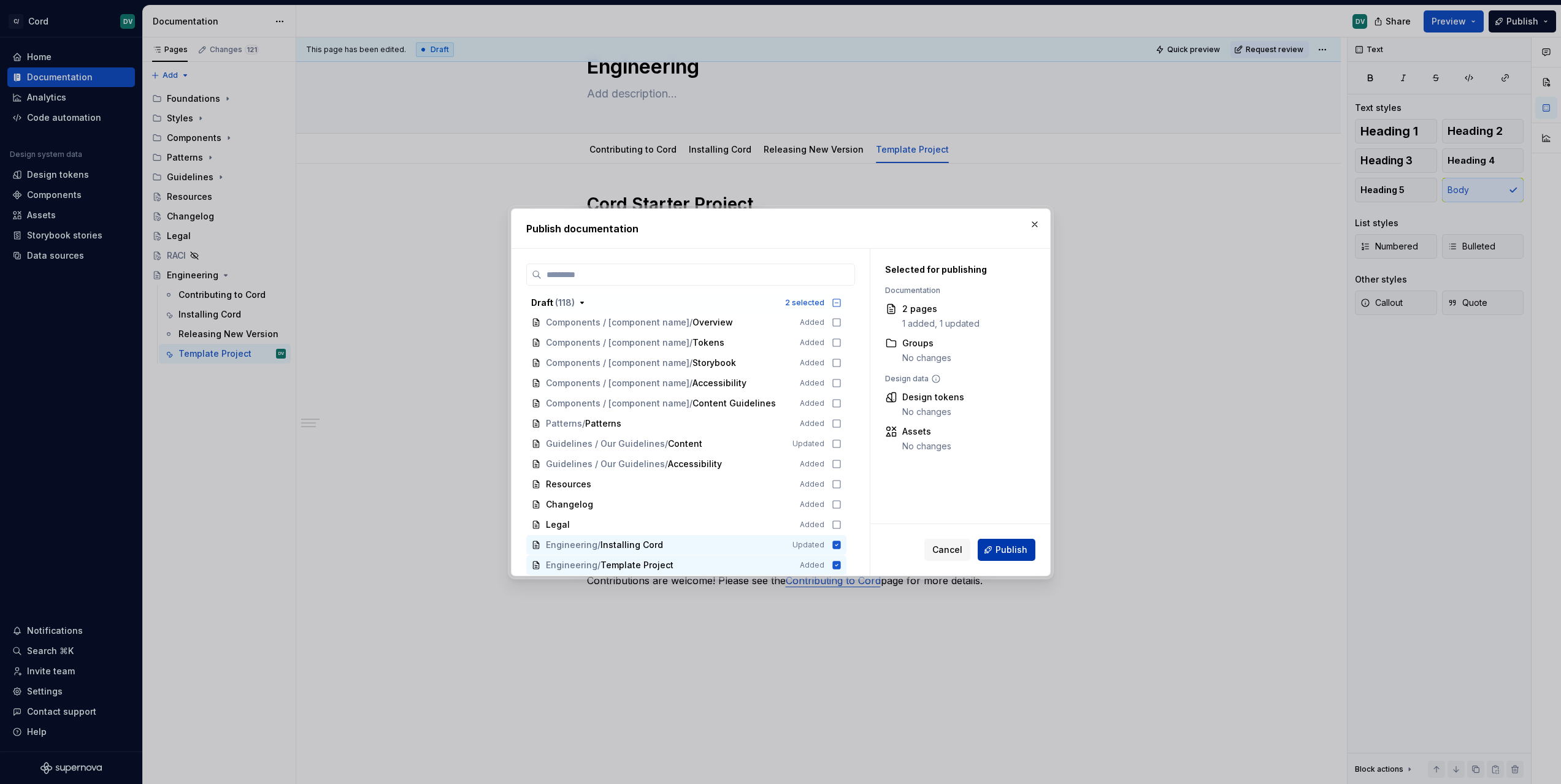
click at [1025, 555] on span "Publish" at bounding box center [1011, 549] width 32 height 12
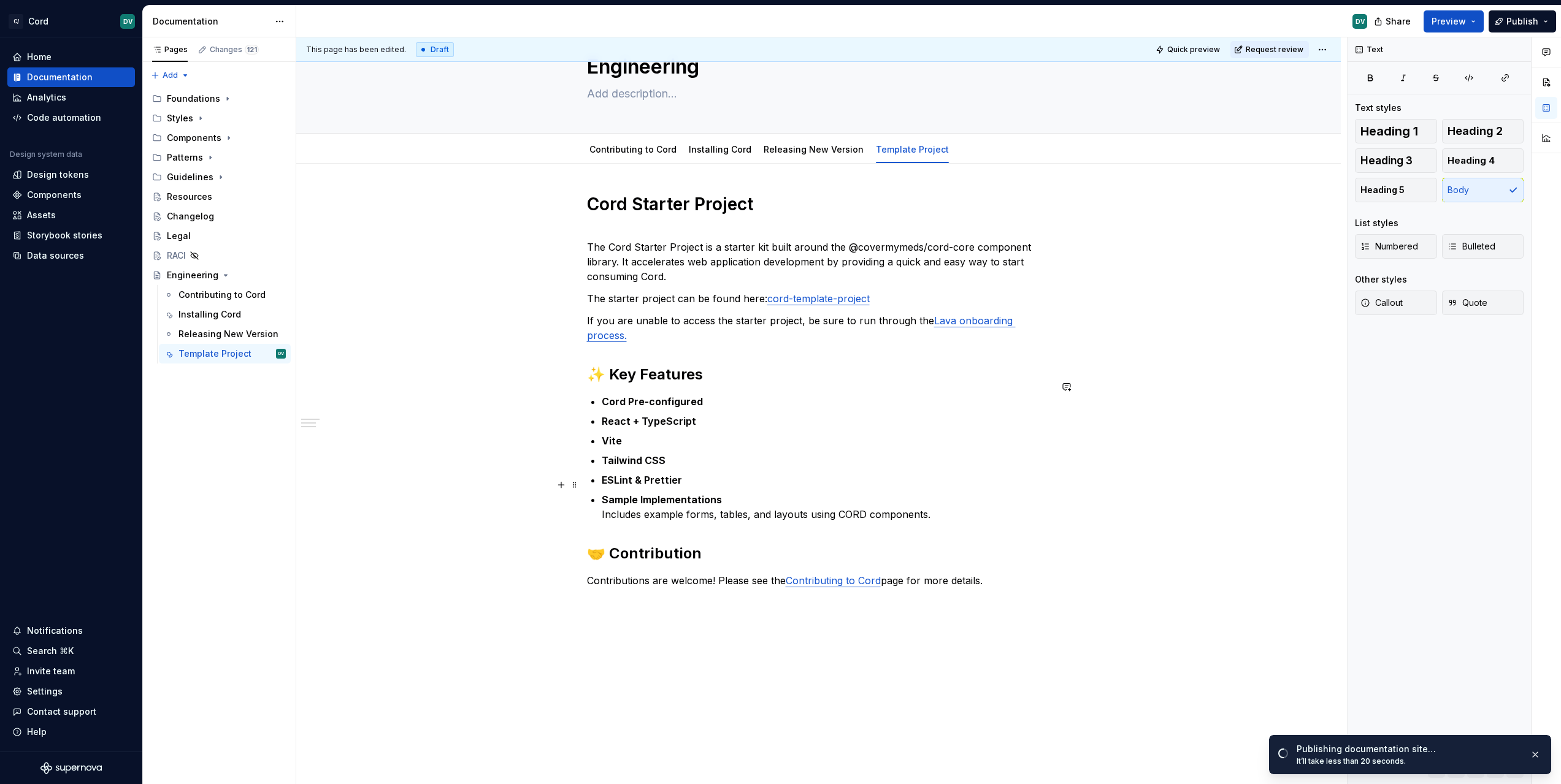
click at [1070, 504] on div "Cord Starter Project The Cord Starter Project is a starter kit built around the…" at bounding box center [819, 512] width 1045 height 697
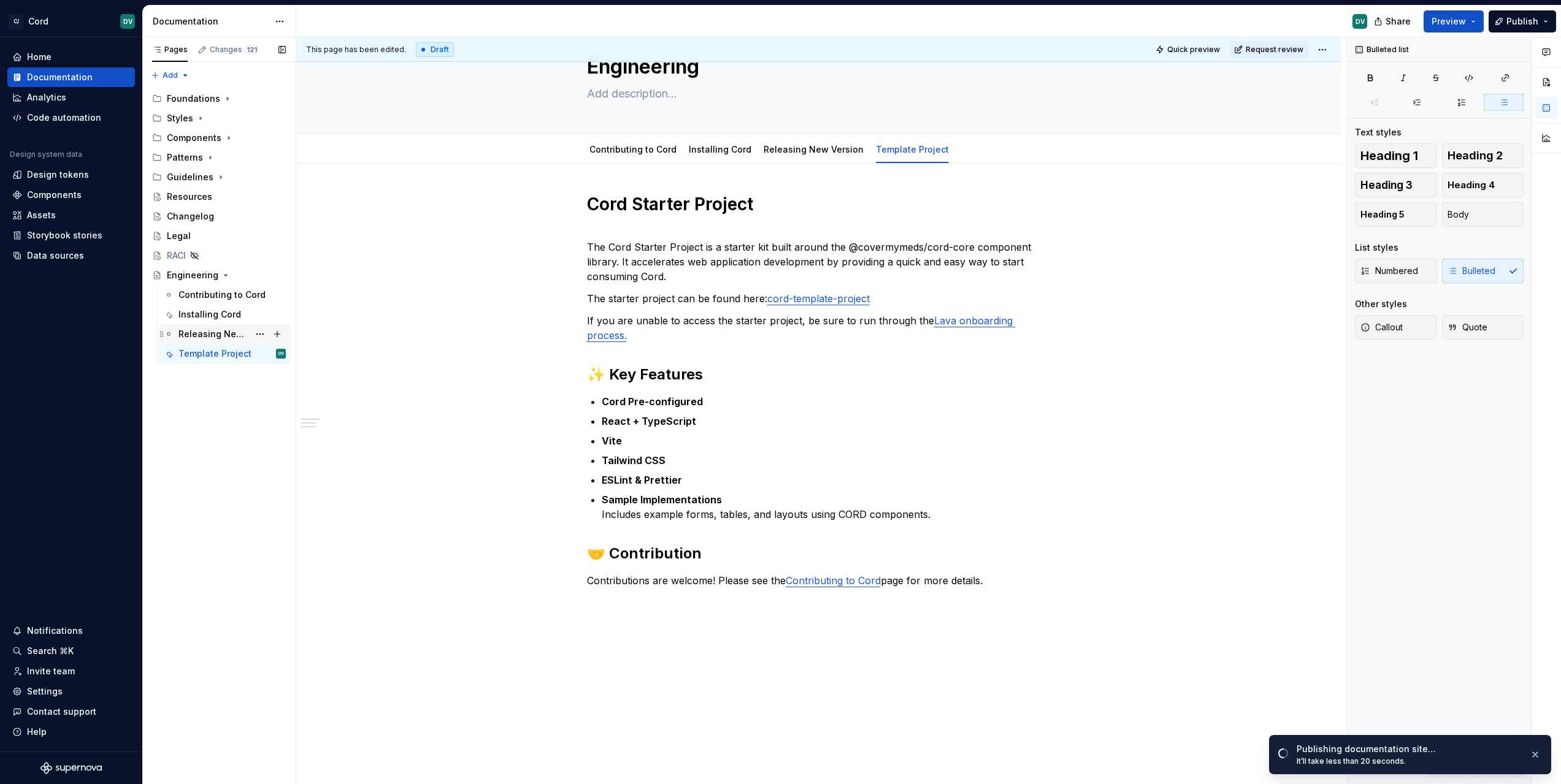
click at [186, 334] on div "Releasing New Version" at bounding box center [213, 333] width 70 height 12
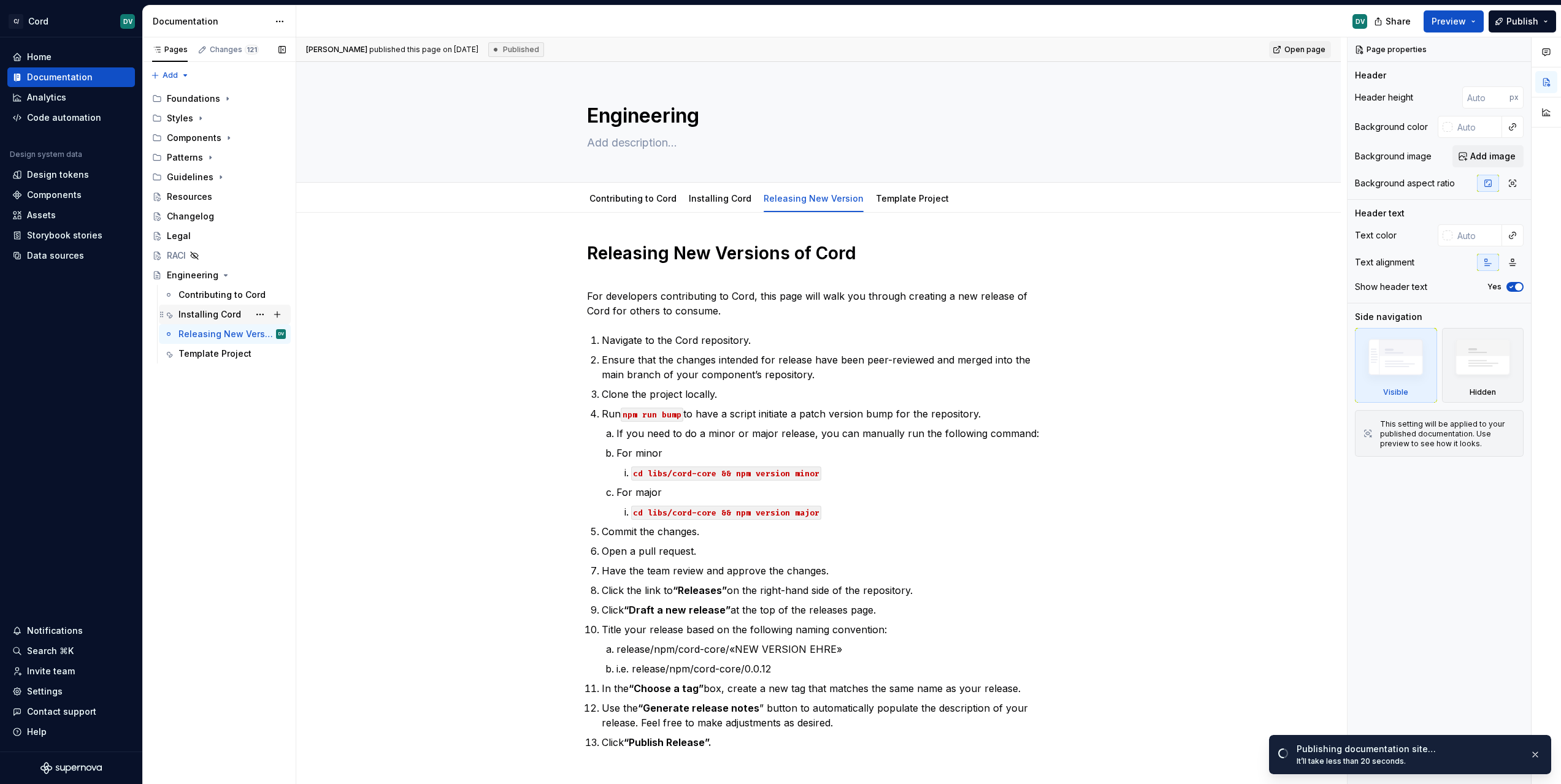
click at [189, 323] on div "Installing Cord" at bounding box center [232, 314] width 107 height 17
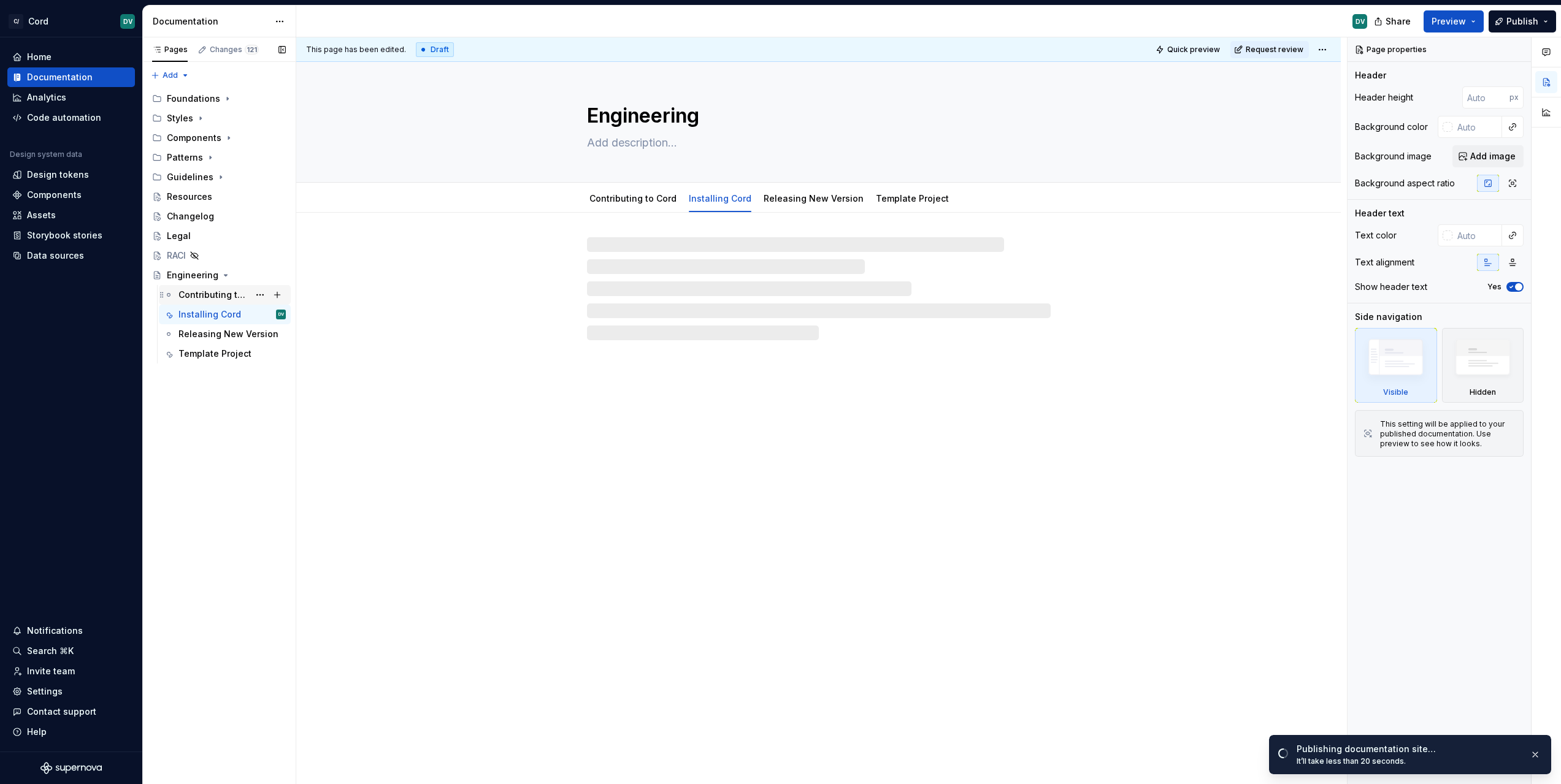
click at [196, 299] on div "Contributing to Cord" at bounding box center [213, 294] width 70 height 12
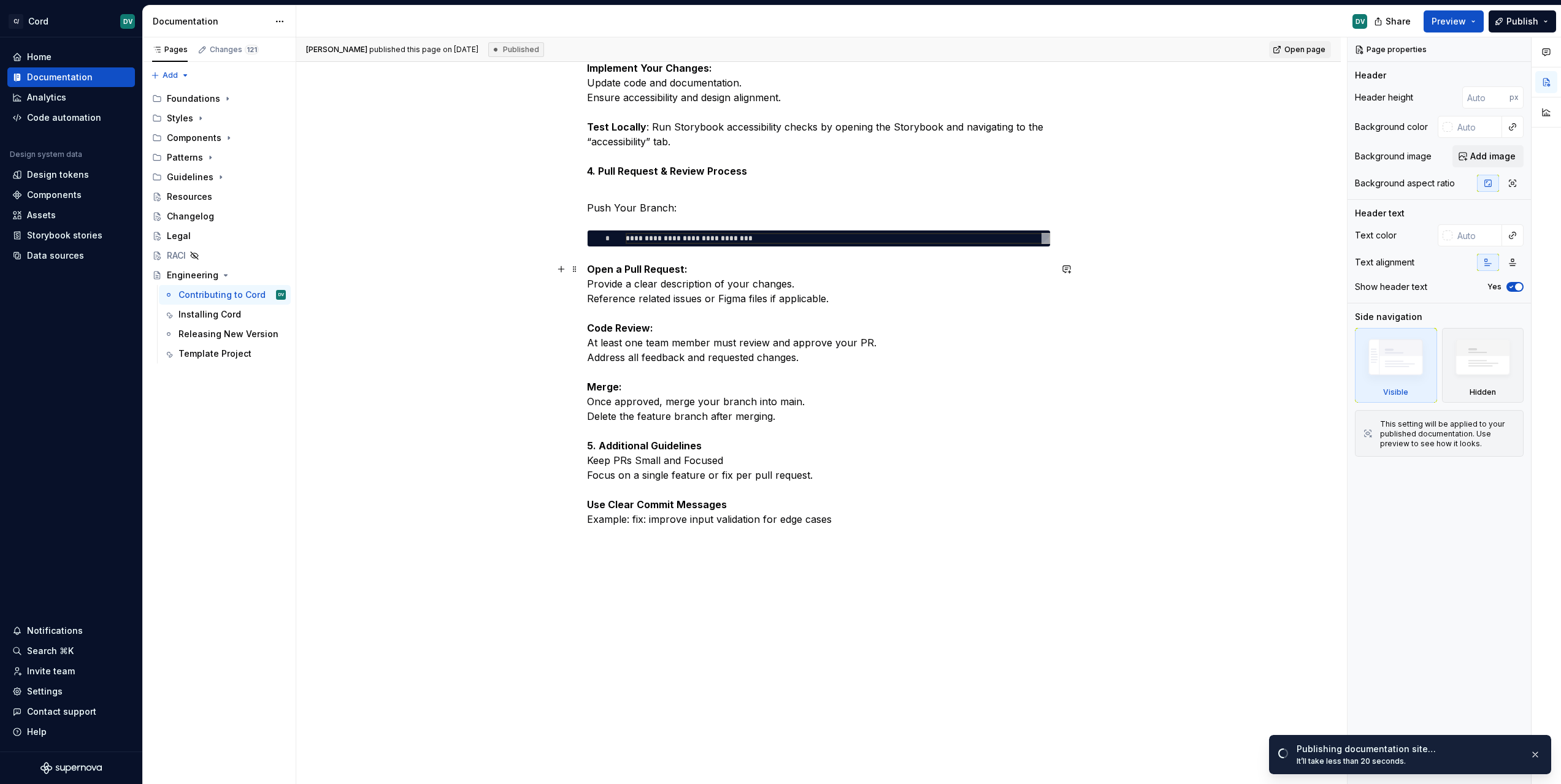
scroll to position [879, 0]
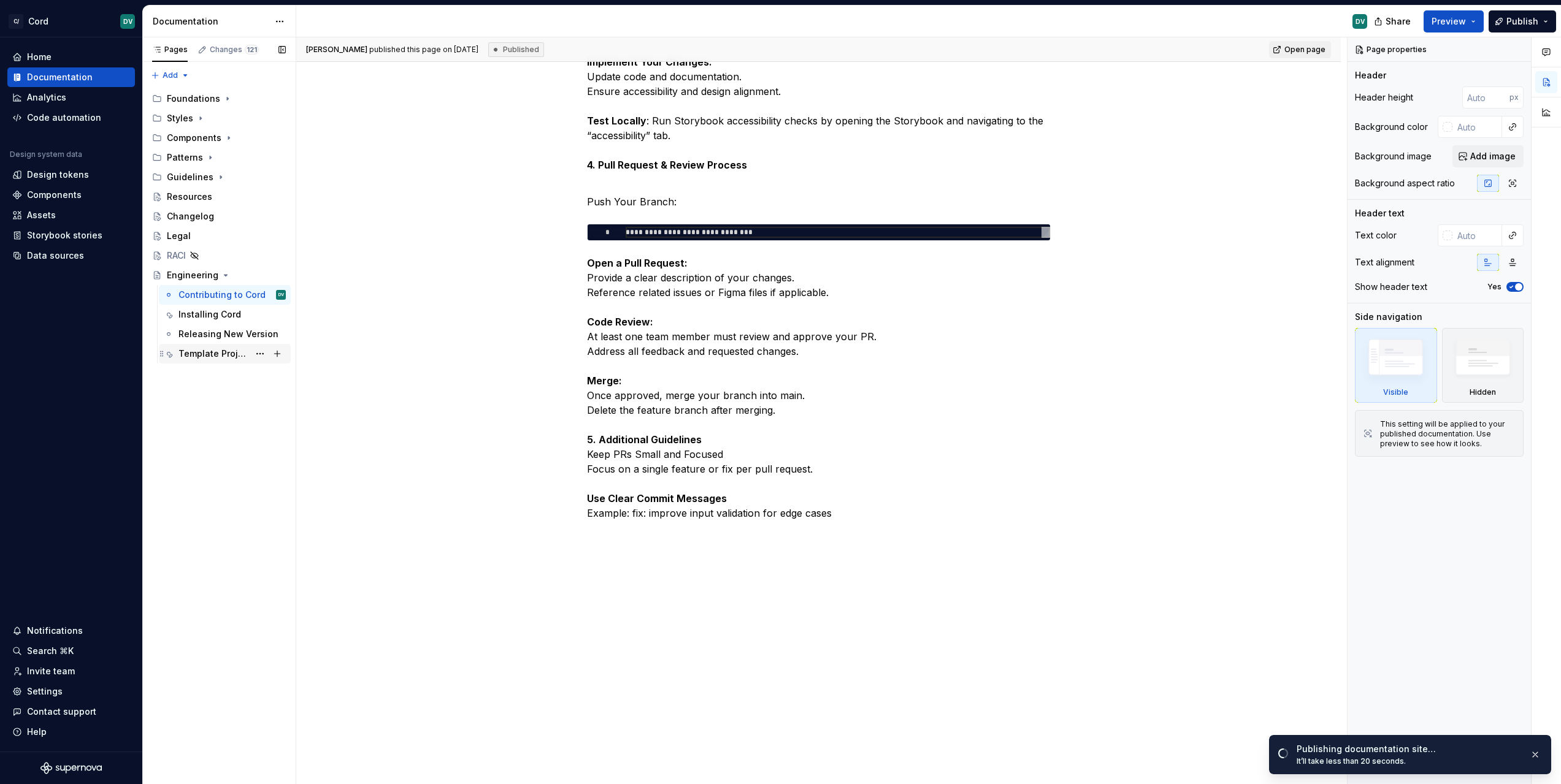
click at [180, 348] on div "Template Project" at bounding box center [213, 353] width 70 height 12
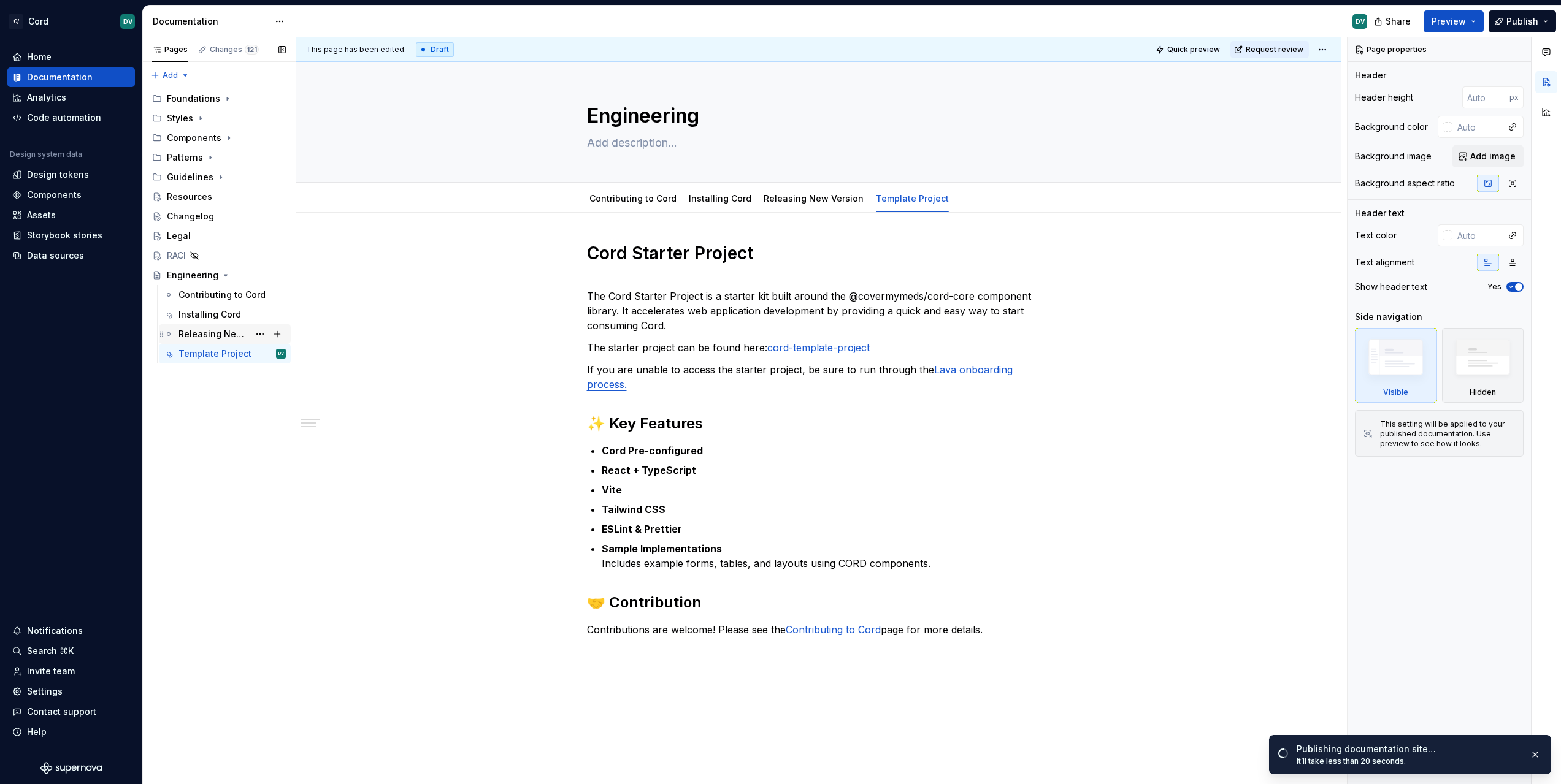
click at [223, 334] on div "Releasing New Version" at bounding box center [213, 333] width 70 height 12
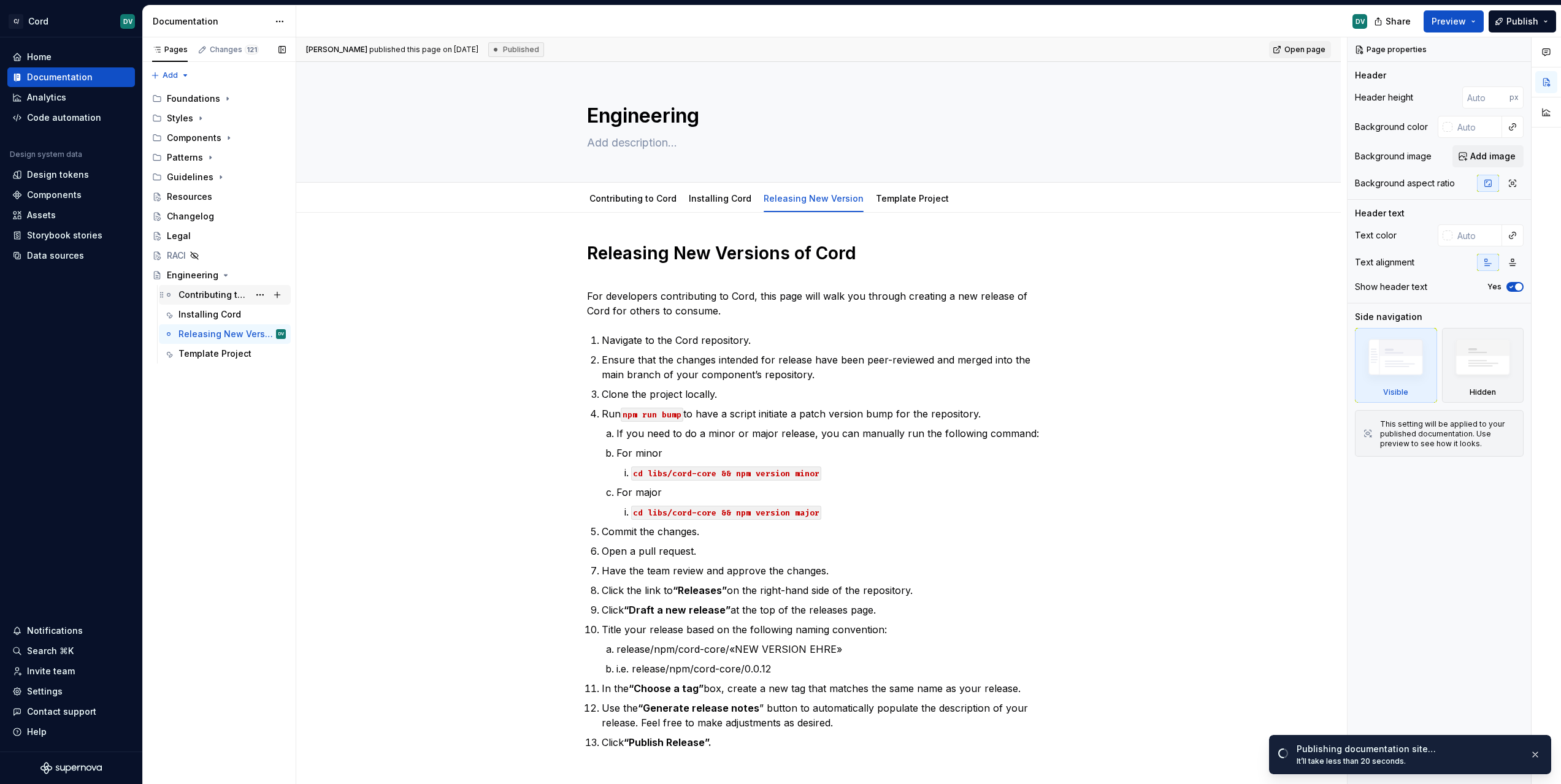
click at [223, 298] on div "Contributing to Cord" at bounding box center [213, 294] width 70 height 12
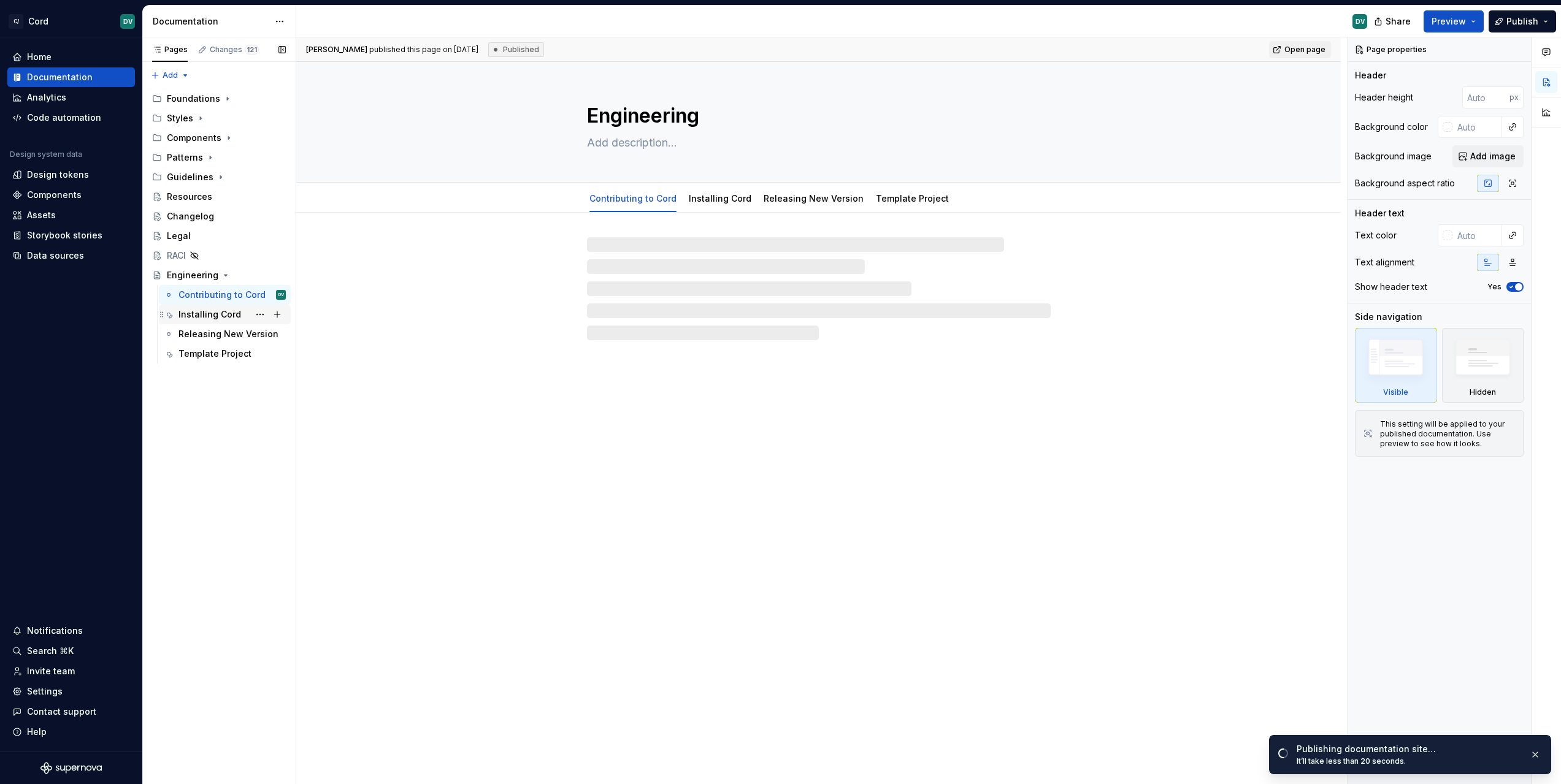
click at [212, 313] on div "Installing Cord" at bounding box center [210, 314] width 63 height 12
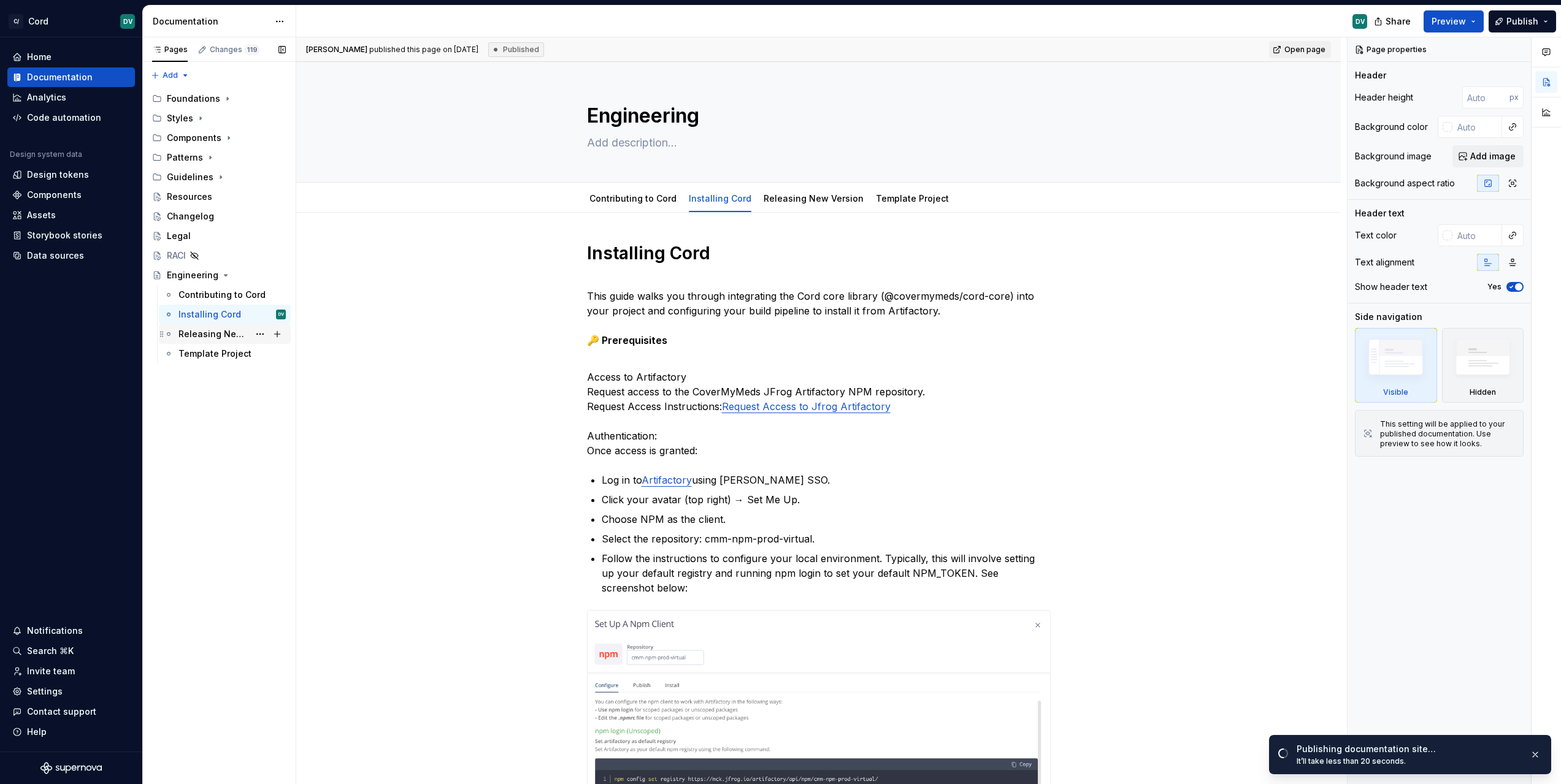
click at [206, 328] on div "Releasing New Version" at bounding box center [232, 334] width 107 height 17
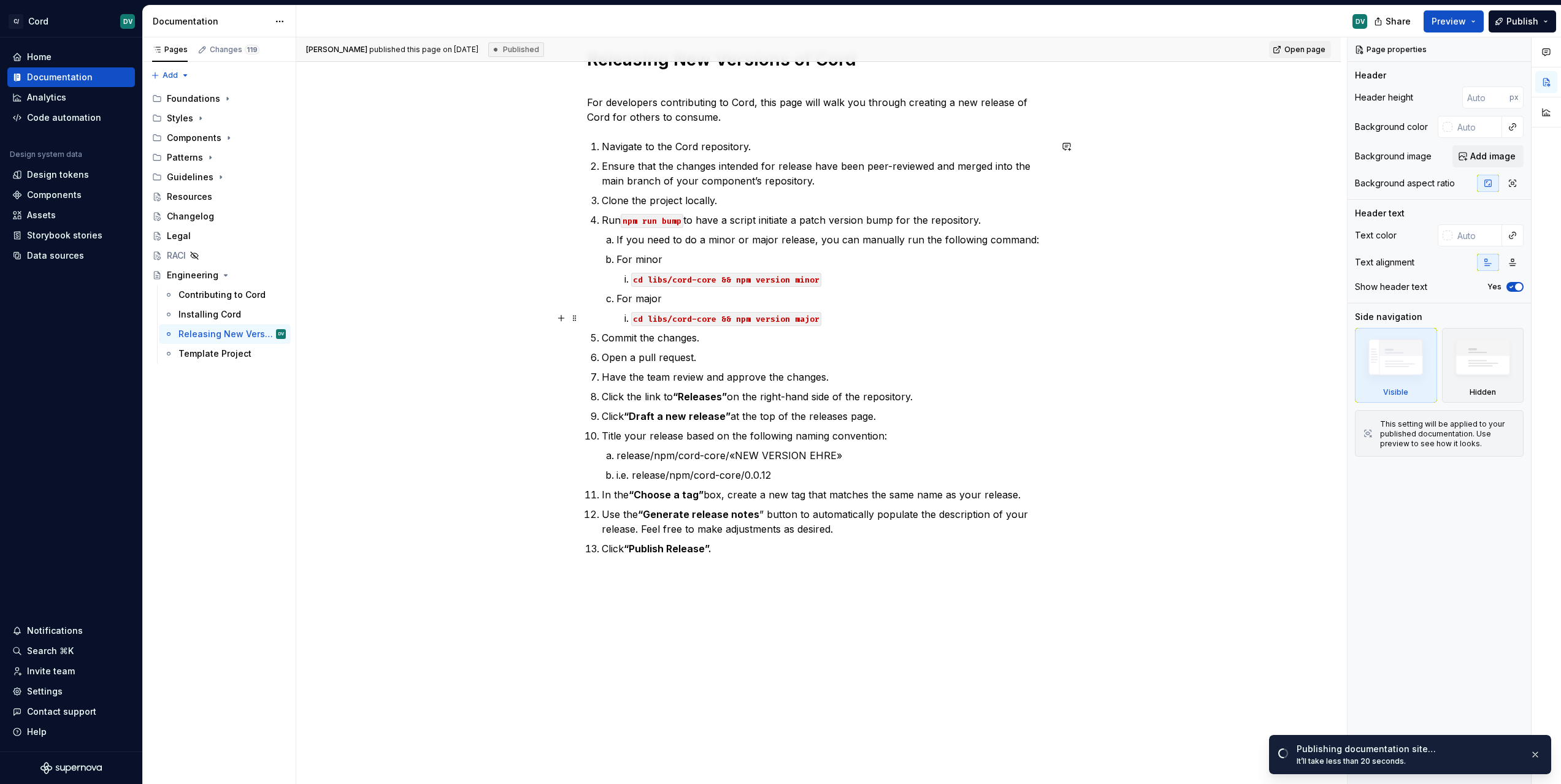
scroll to position [215, 0]
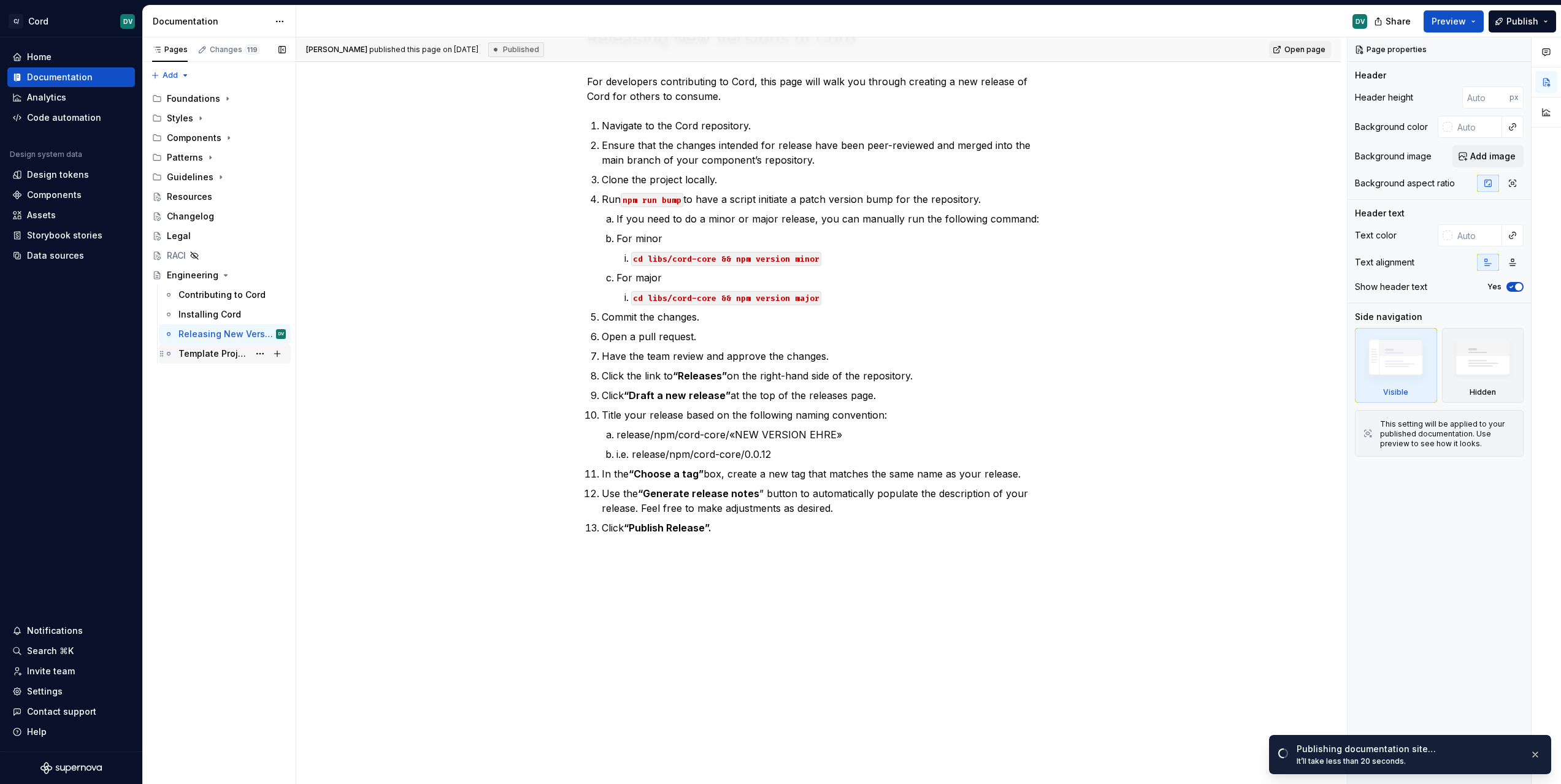
click at [206, 357] on div "Template Project" at bounding box center [213, 353] width 70 height 12
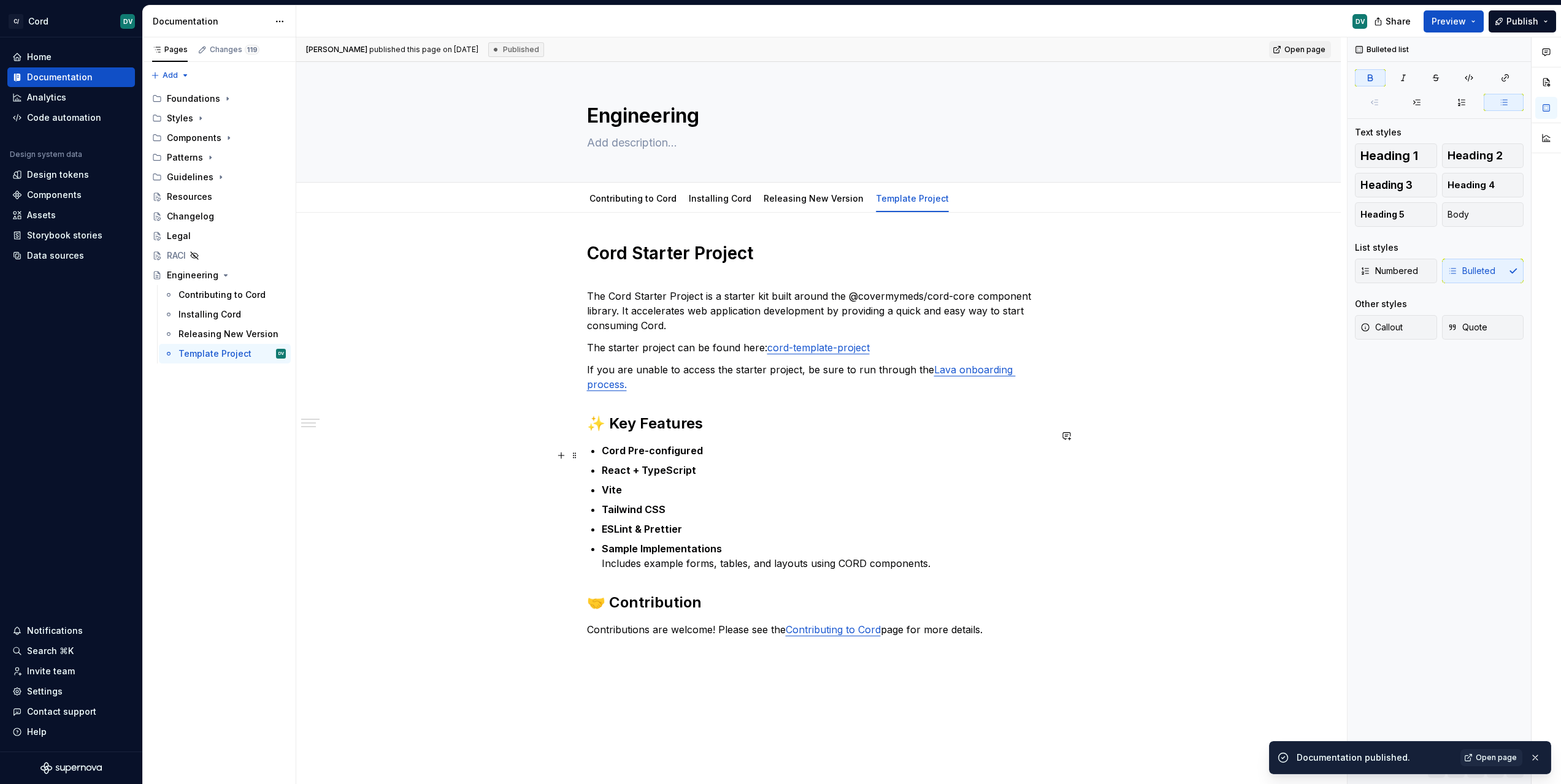
click at [723, 463] on p "React + TypeScript" at bounding box center [826, 470] width 449 height 15
type textarea "*"
click at [848, 542] on p "Sample Implementations Includes example forms, tables, and layouts using CORD c…" at bounding box center [826, 556] width 449 height 29
click at [849, 547] on p "Sample Implementations Includes example forms, tables, and layouts using CORD c…" at bounding box center [826, 556] width 449 height 29
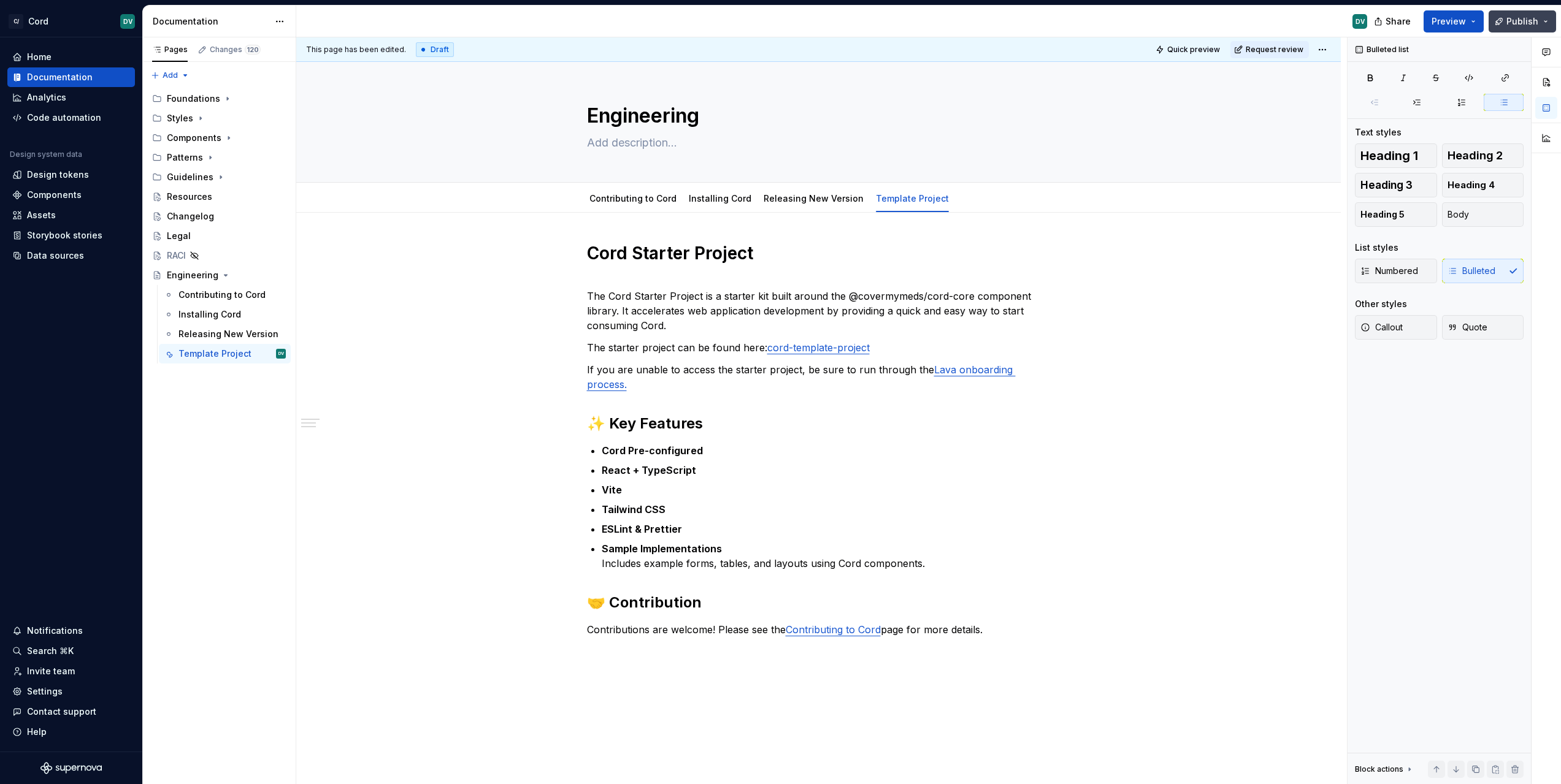
click at [1530, 24] on span "Publish" at bounding box center [1522, 21] width 32 height 12
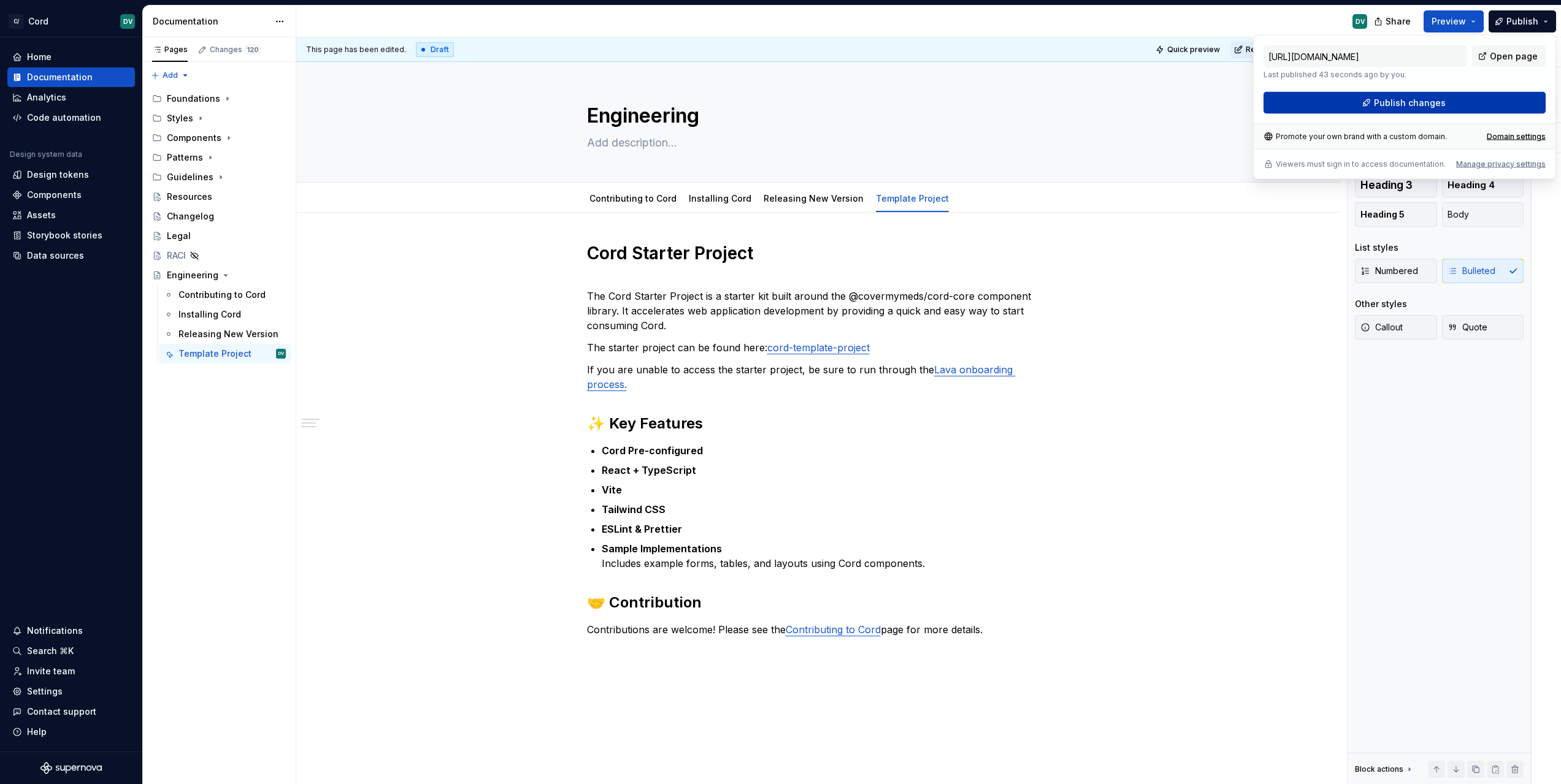
click at [1374, 100] on button "Publish changes" at bounding box center [1405, 102] width 282 height 22
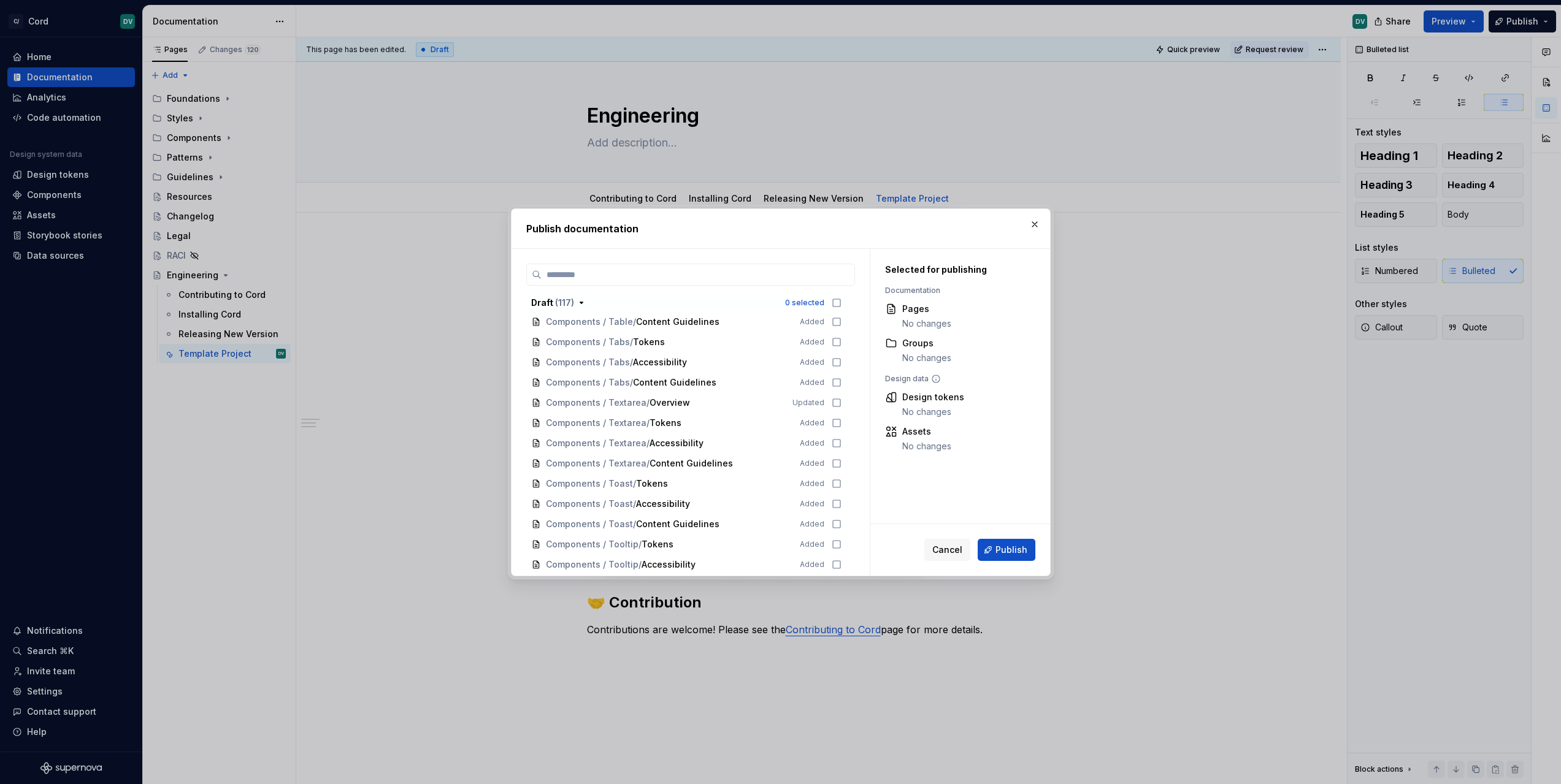
scroll to position [2196, 0]
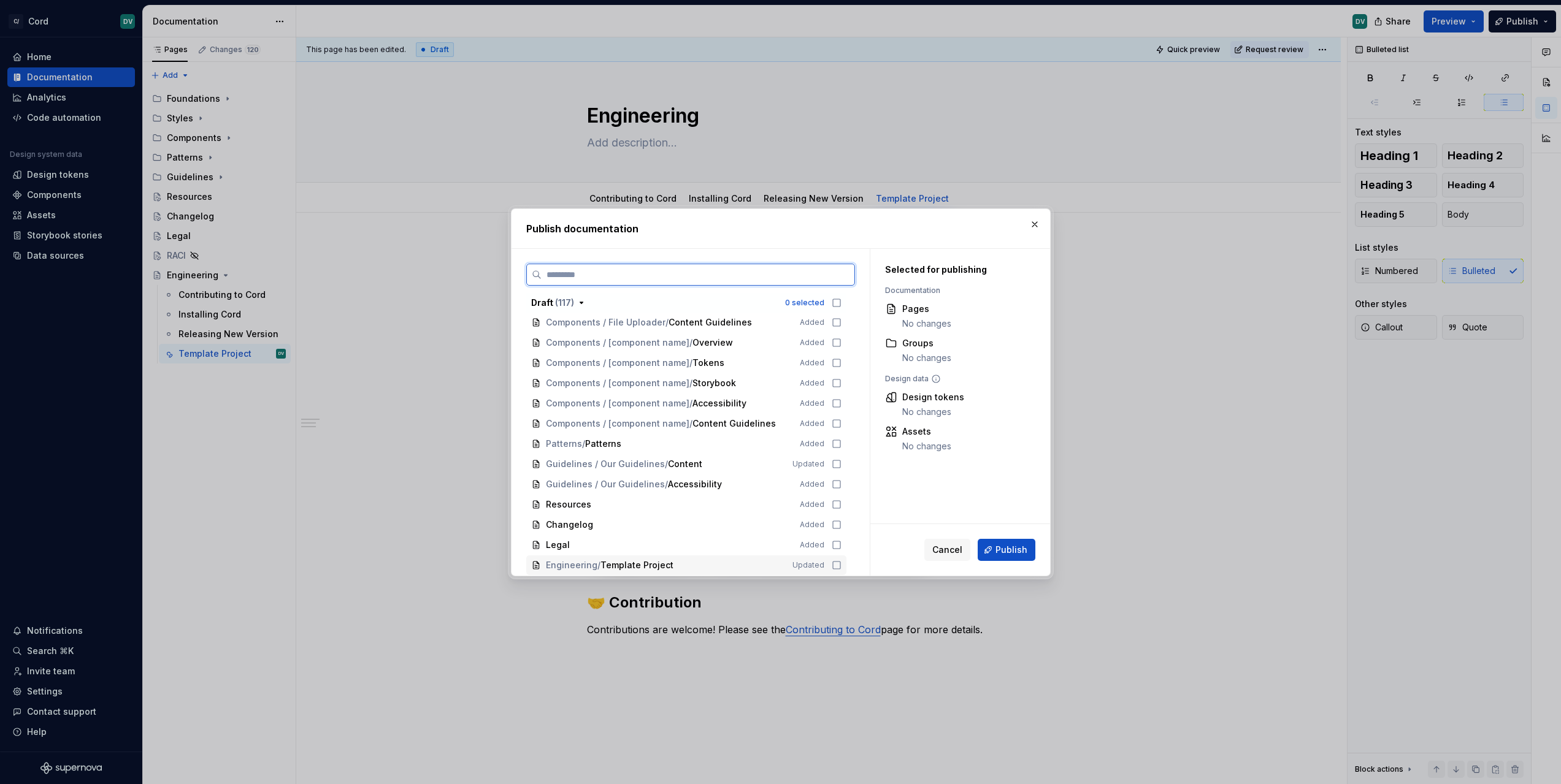
click at [830, 566] on div "Engineering / Template Project Updated" at bounding box center [686, 565] width 320 height 20
click at [1021, 552] on span "Publish" at bounding box center [1011, 549] width 32 height 12
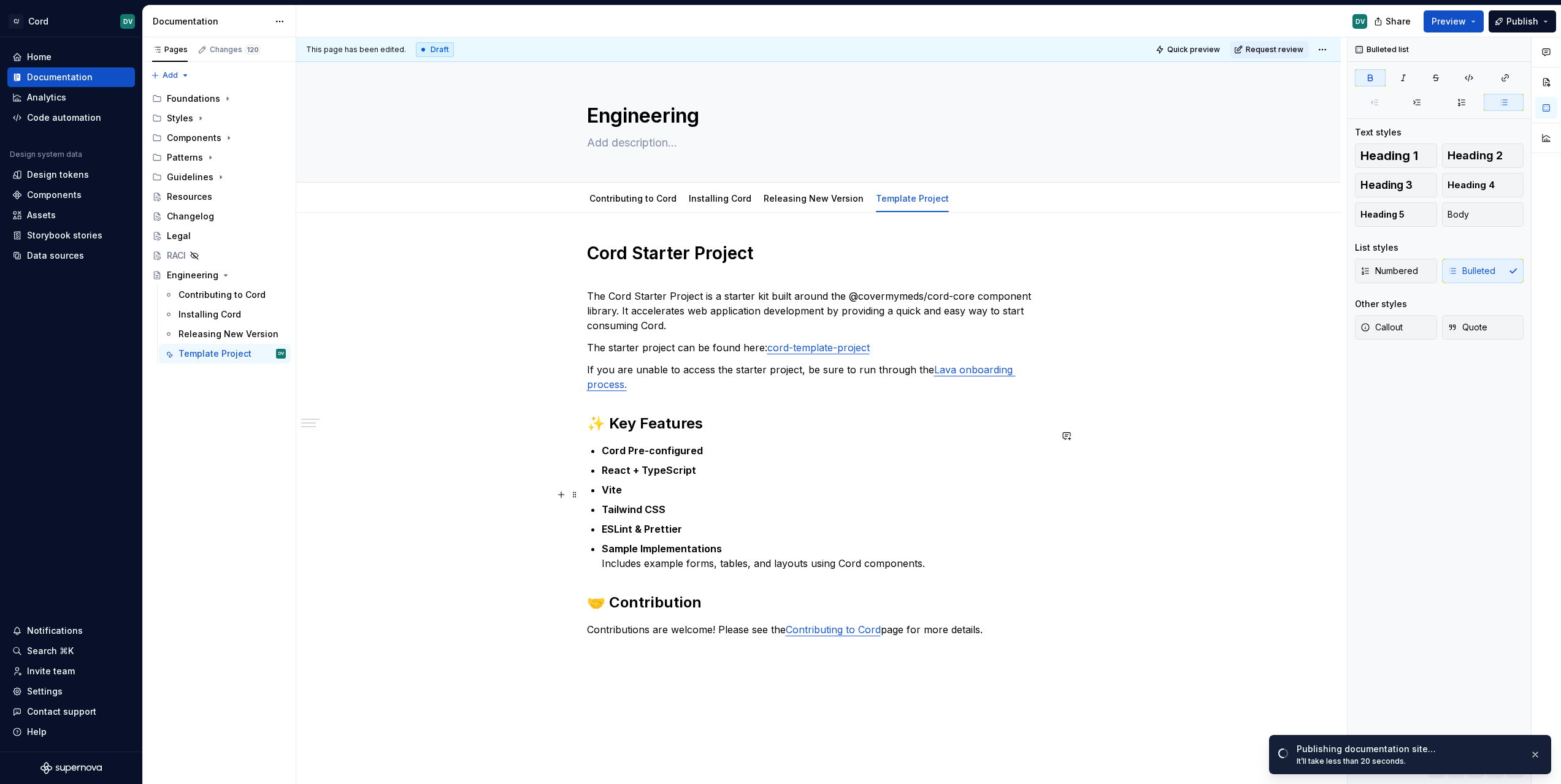
click at [1010, 502] on ul "Cord Pre-configured React + TypeScript Vite Tailwind CSS ESLint & Prettier Samp…" at bounding box center [826, 507] width 449 height 127
click at [184, 294] on div "Contributing to Cord" at bounding box center [213, 294] width 70 height 12
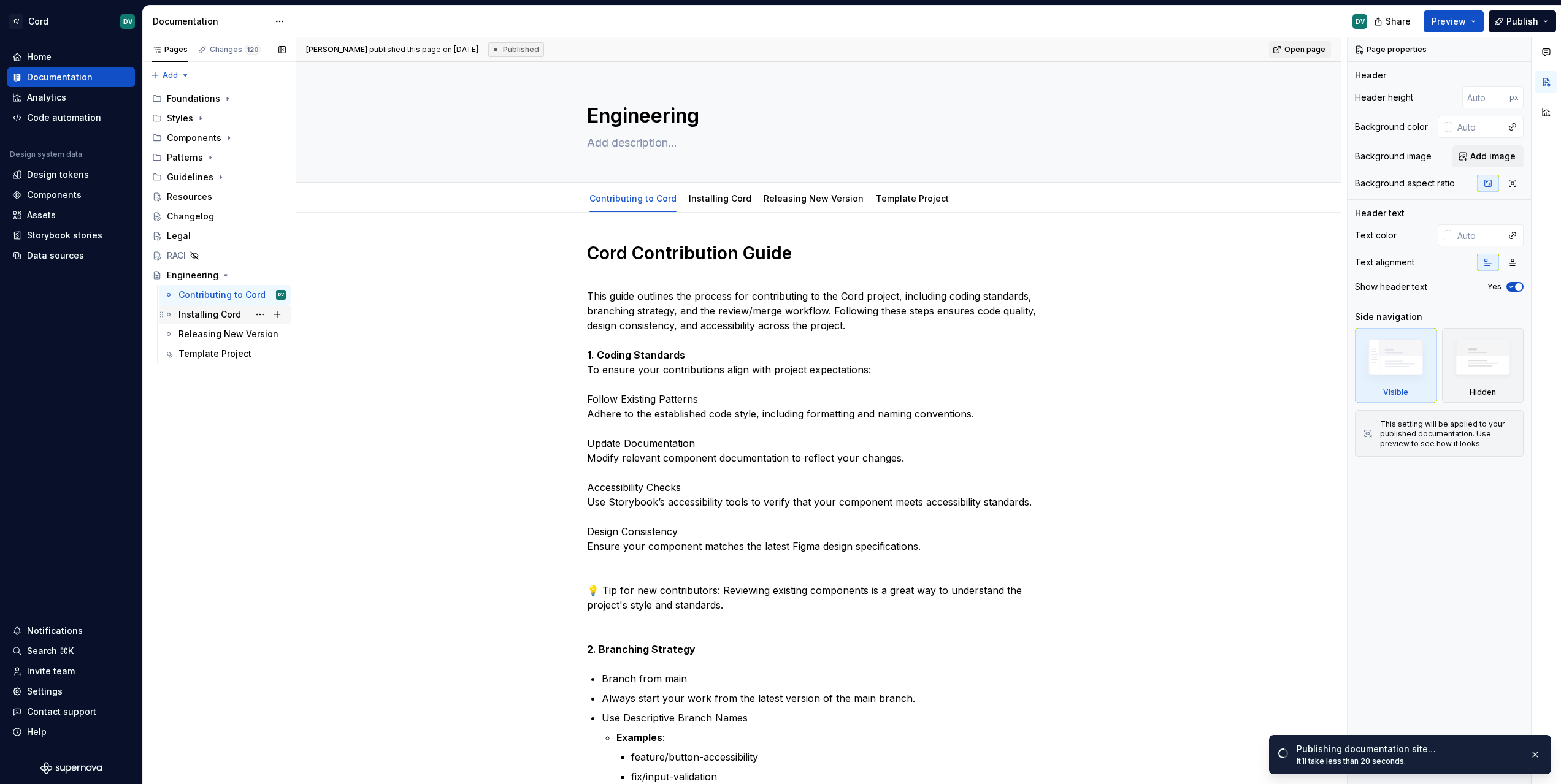
click at [229, 323] on div "Installing Cord" at bounding box center [232, 314] width 107 height 17
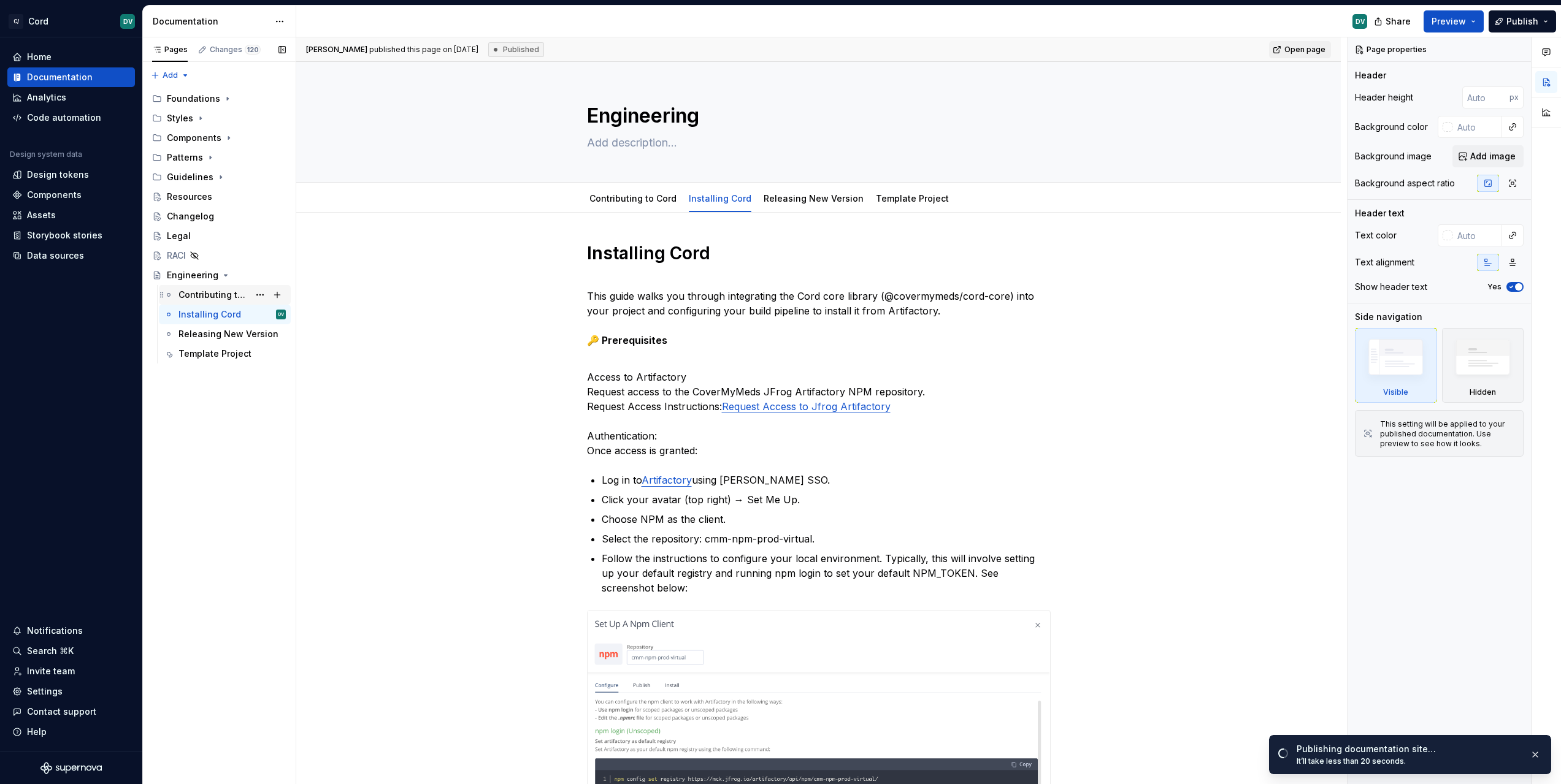
click at [222, 299] on div "Contributing to Cord" at bounding box center [213, 294] width 70 height 12
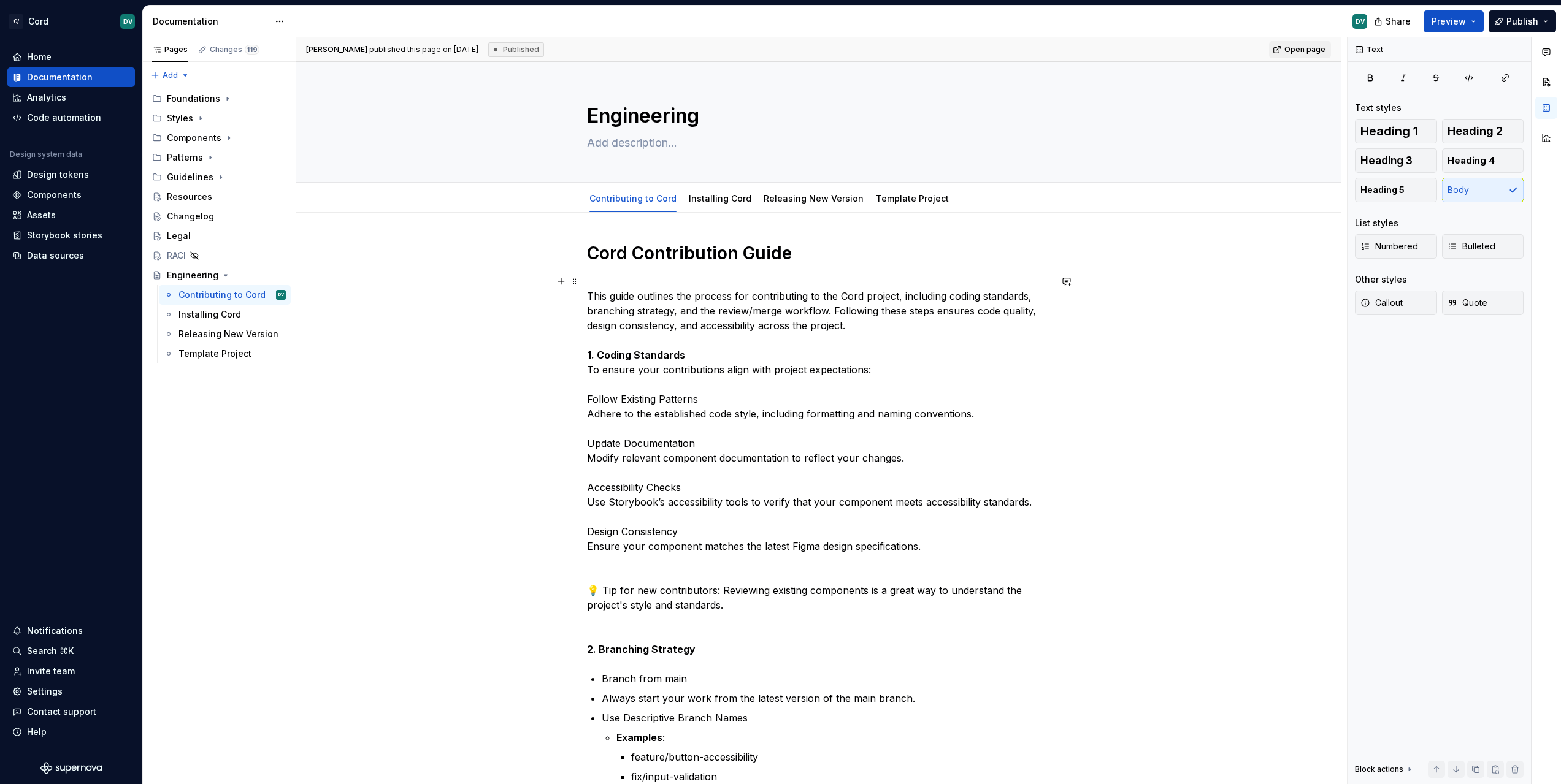
click at [816, 300] on p "This guide outlines the process for contributing to the Cord project, including…" at bounding box center [819, 466] width 464 height 382
click at [879, 333] on p "This guide outlines the process for contributing to the Cord project, including…" at bounding box center [819, 466] width 464 height 382
click at [879, 328] on p "This guide outlines the process for contributing to the Cord project, including…" at bounding box center [819, 466] width 464 height 382
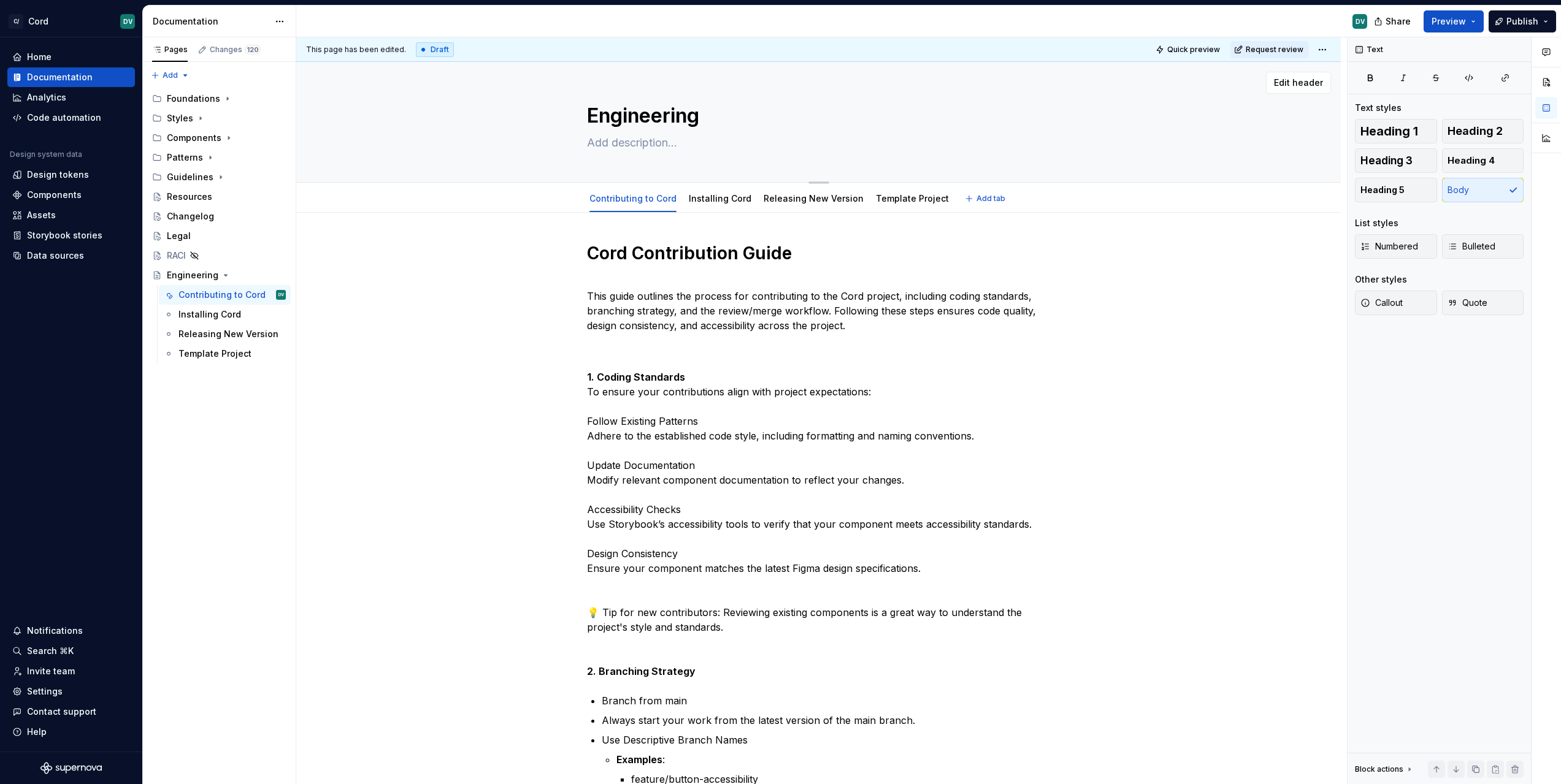
type textarea "*"
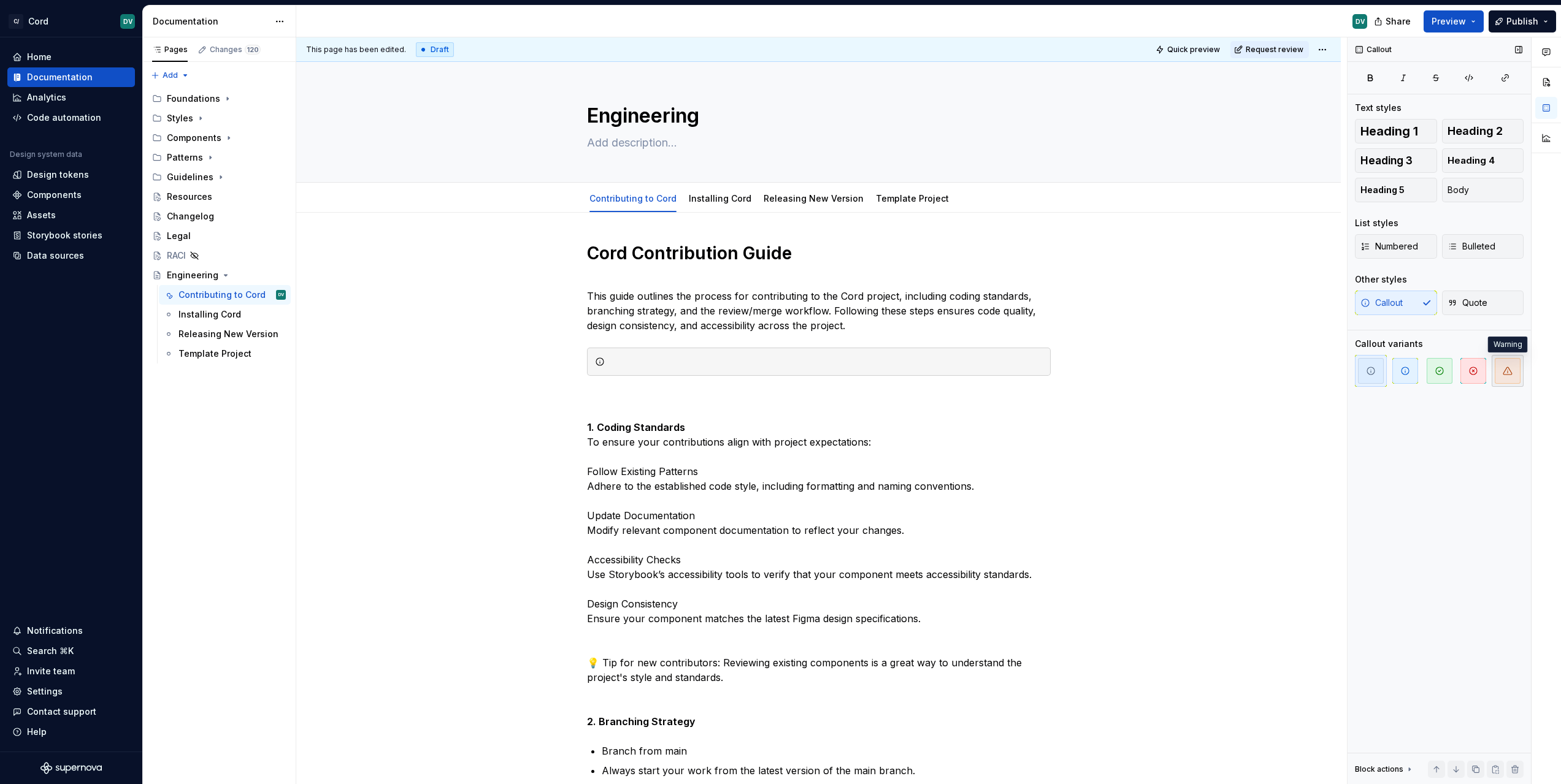
click at [1506, 369] on icon "button" at bounding box center [1508, 371] width 10 height 10
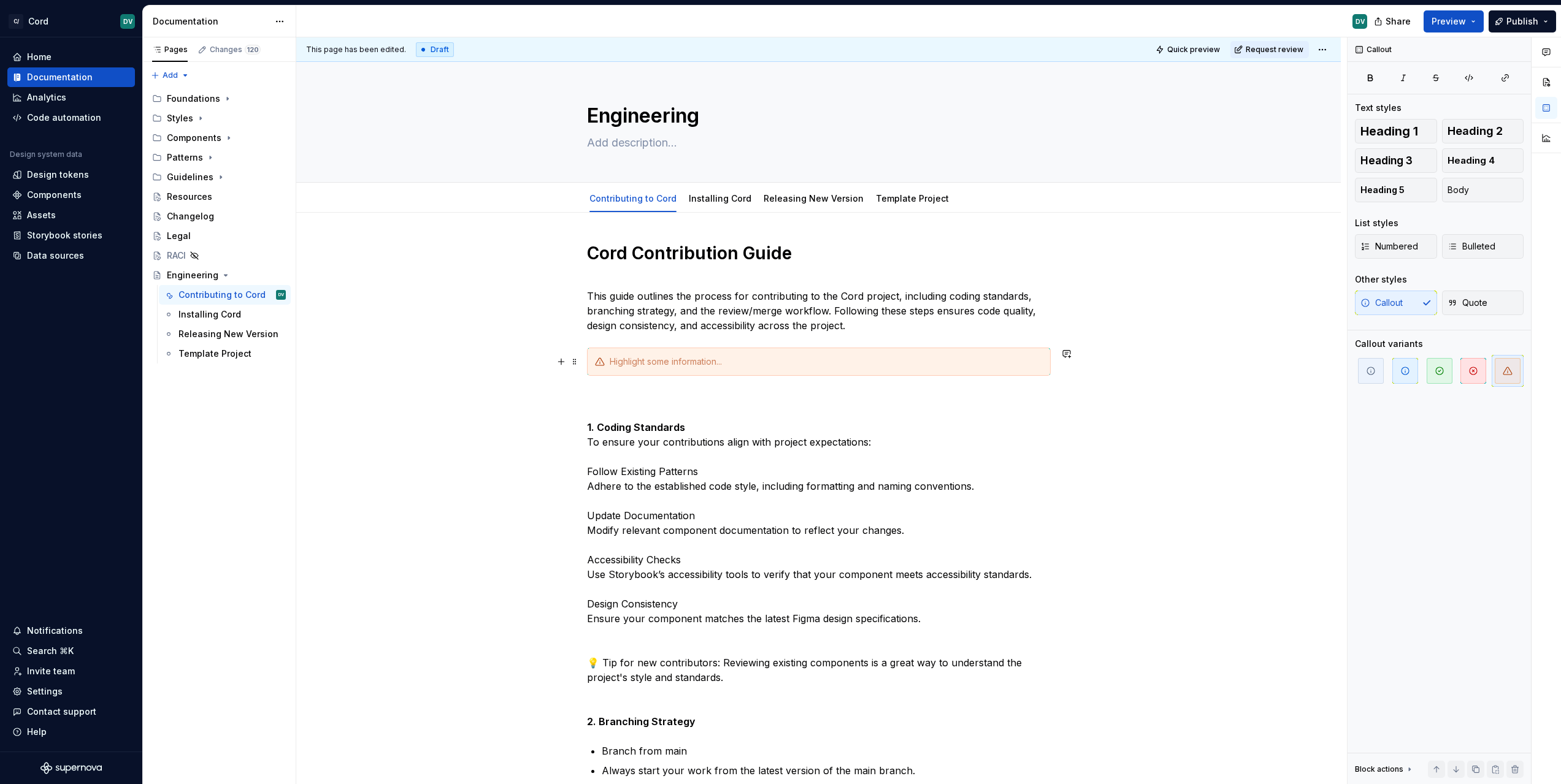
click at [870, 363] on div at bounding box center [826, 361] width 433 height 12
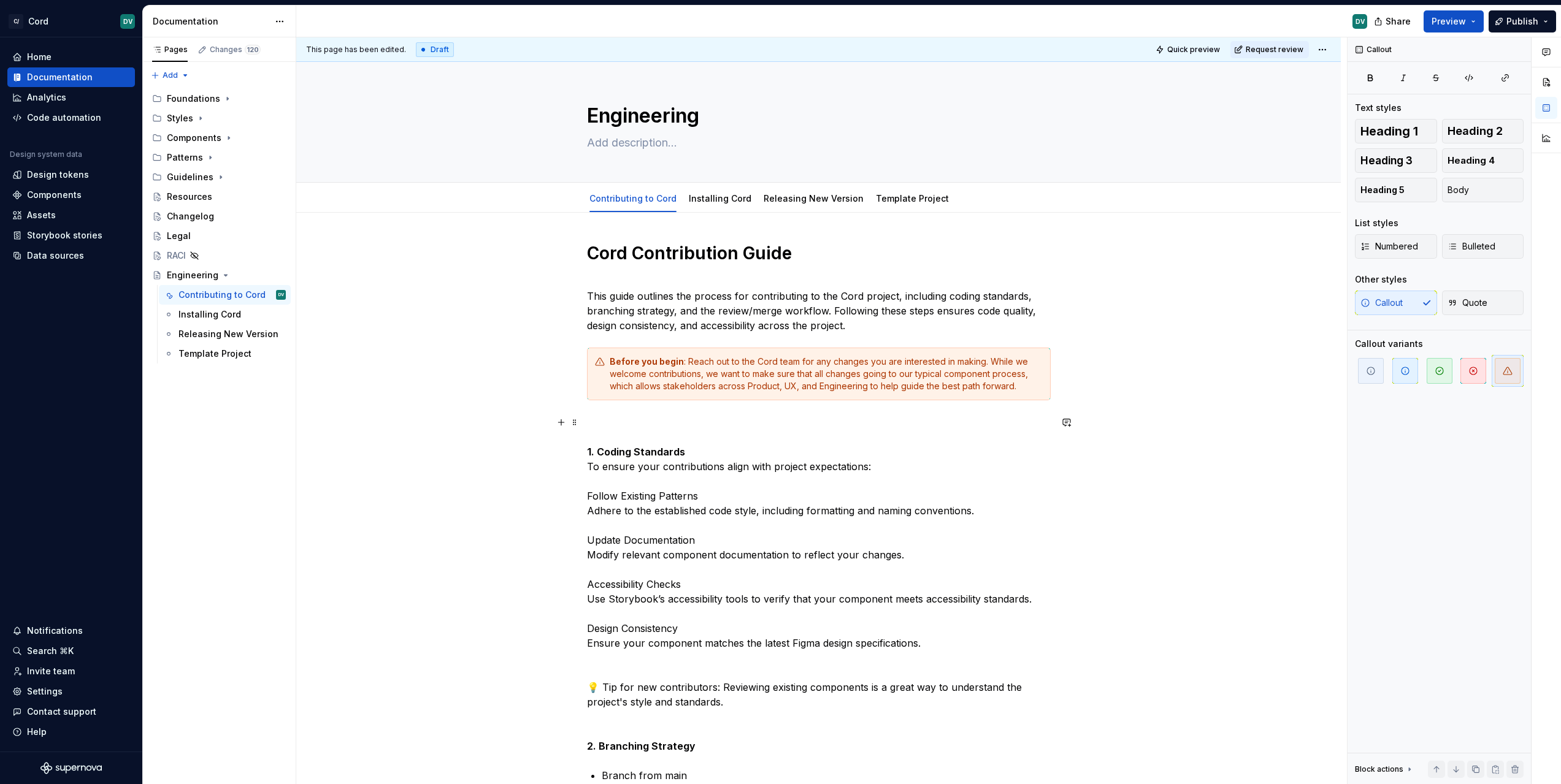
click at [843, 421] on p "1. Coding Standards To ensure your contributions align with project expectation…" at bounding box center [819, 584] width 464 height 338
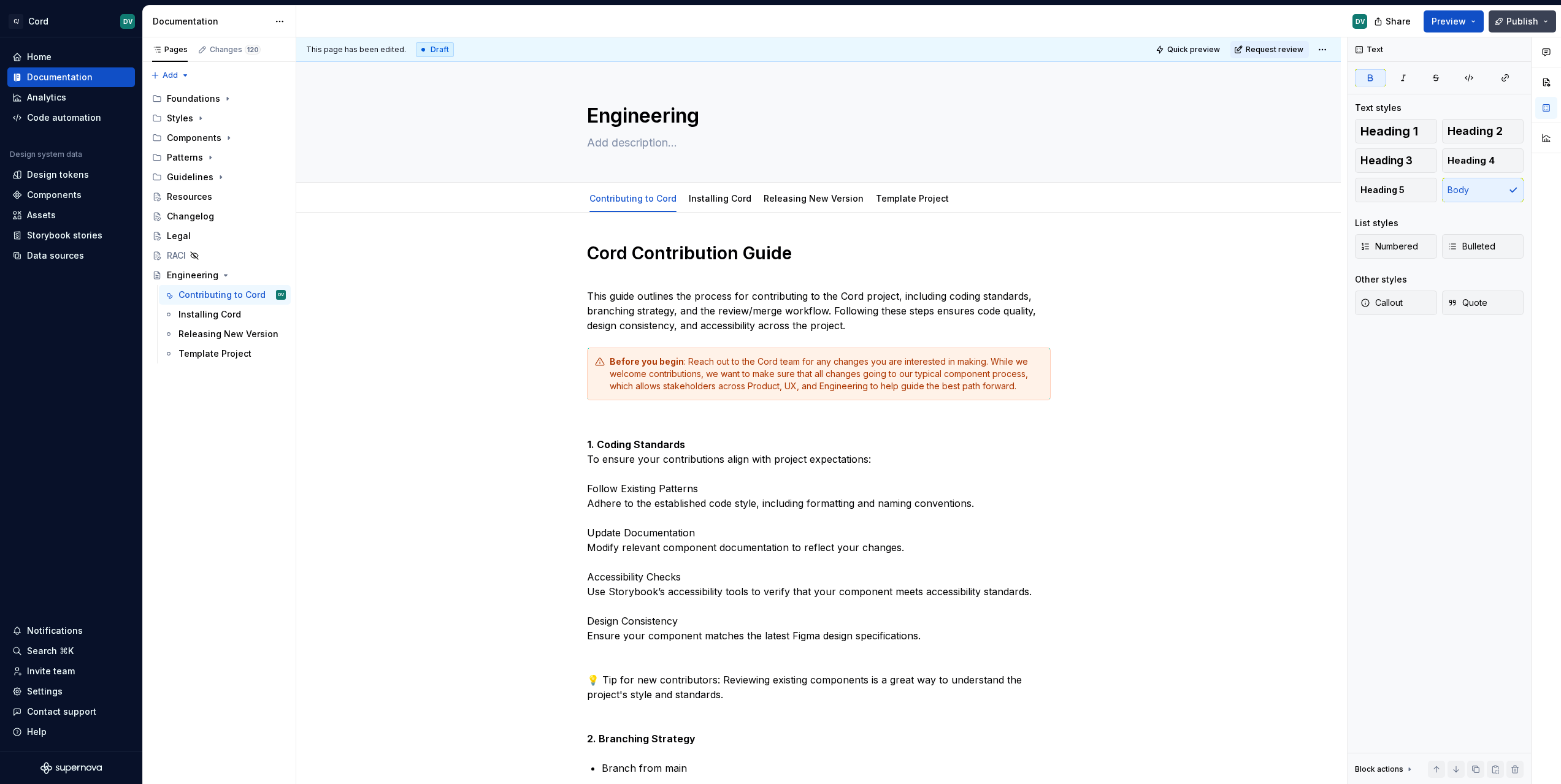
click at [1508, 22] on button "Publish" at bounding box center [1522, 21] width 68 height 22
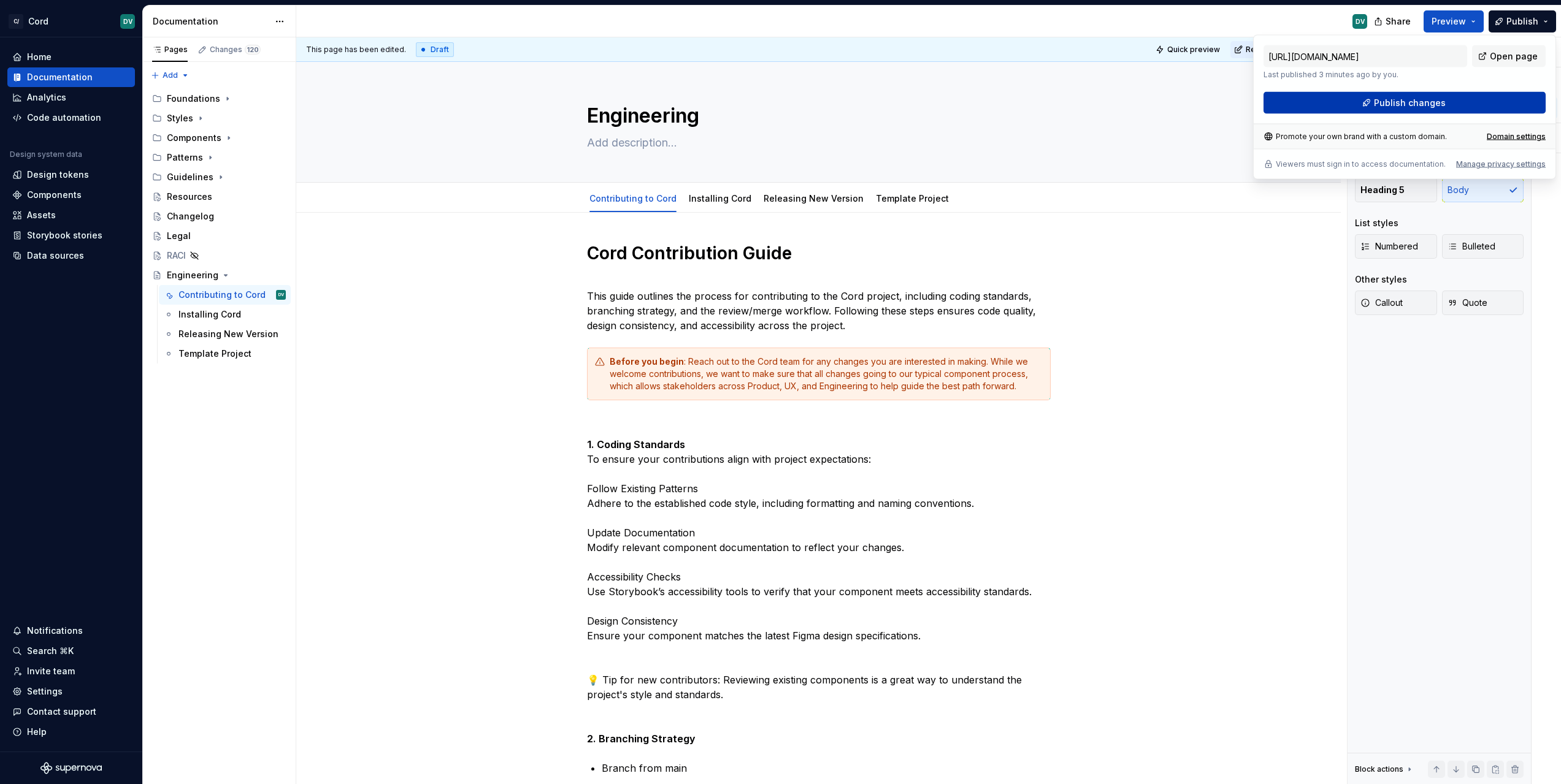
click at [1410, 100] on span "Publish changes" at bounding box center [1410, 102] width 72 height 12
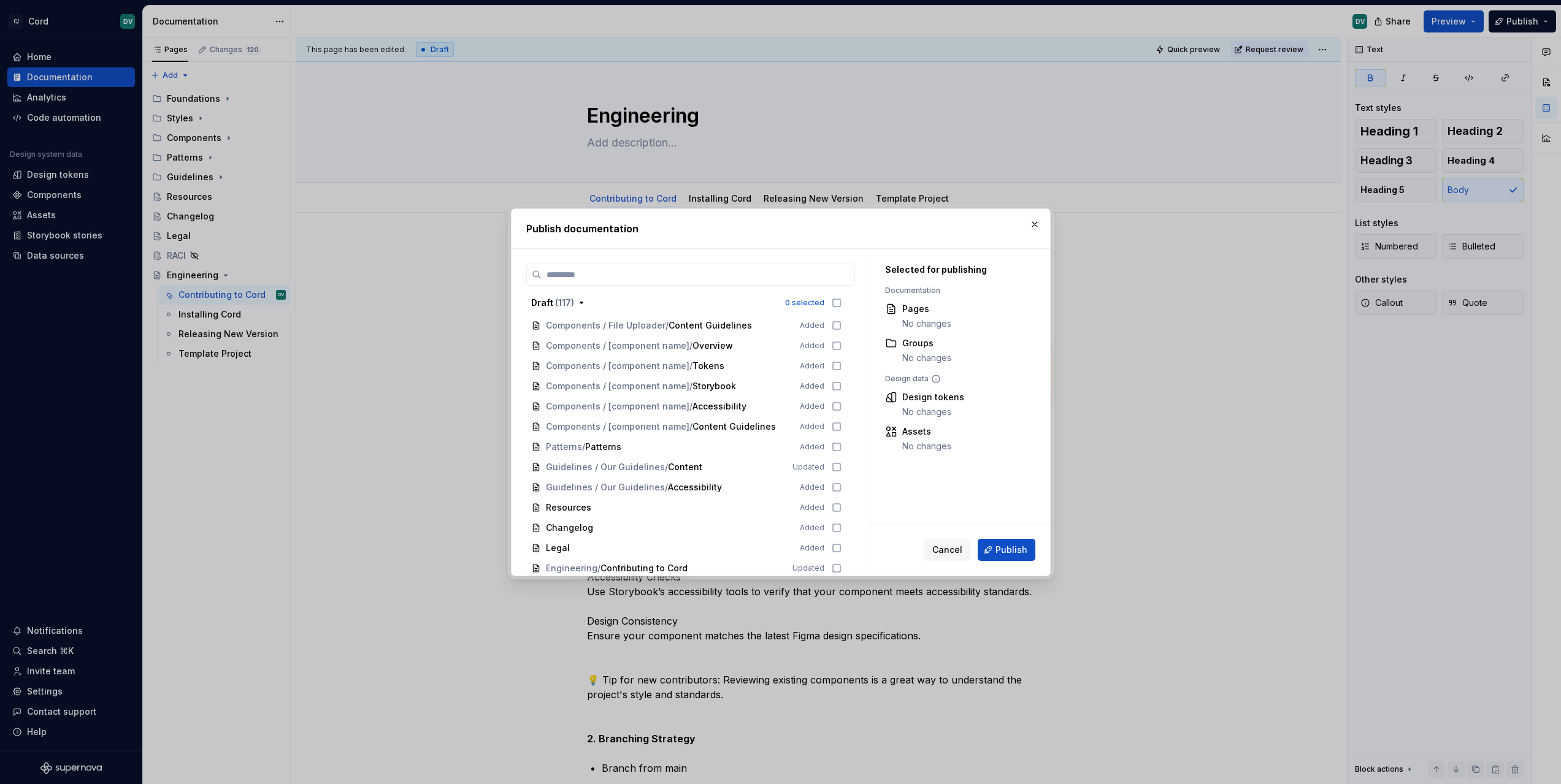
scroll to position [2196, 0]
click at [831, 564] on icon at bounding box center [836, 565] width 10 height 10
click at [1008, 552] on span "Publish" at bounding box center [1011, 549] width 32 height 12
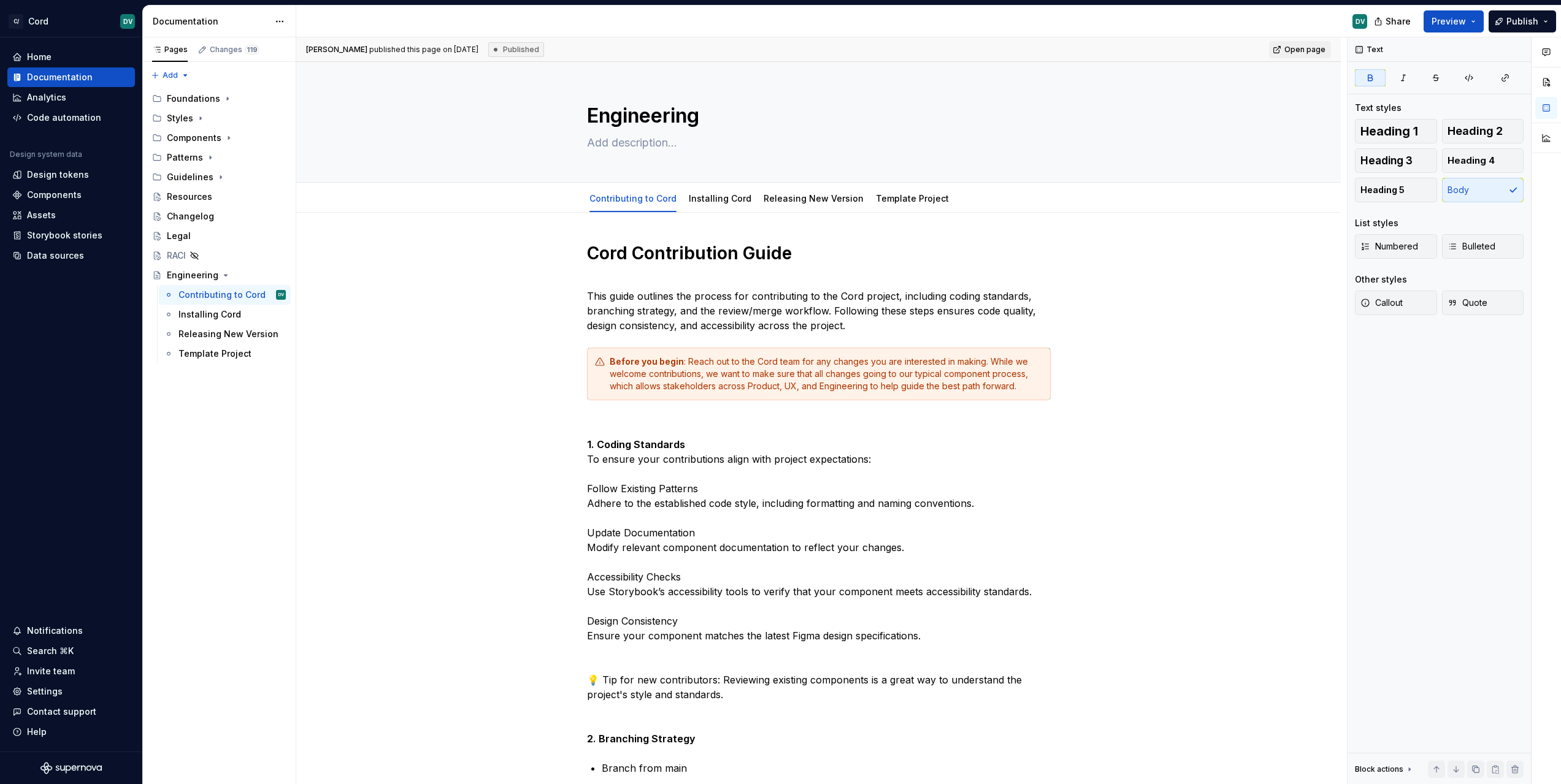
click at [646, 444] on strong "1. Coding Standards" at bounding box center [636, 444] width 98 height 12
click at [769, 417] on button "button" at bounding box center [769, 421] width 17 height 17
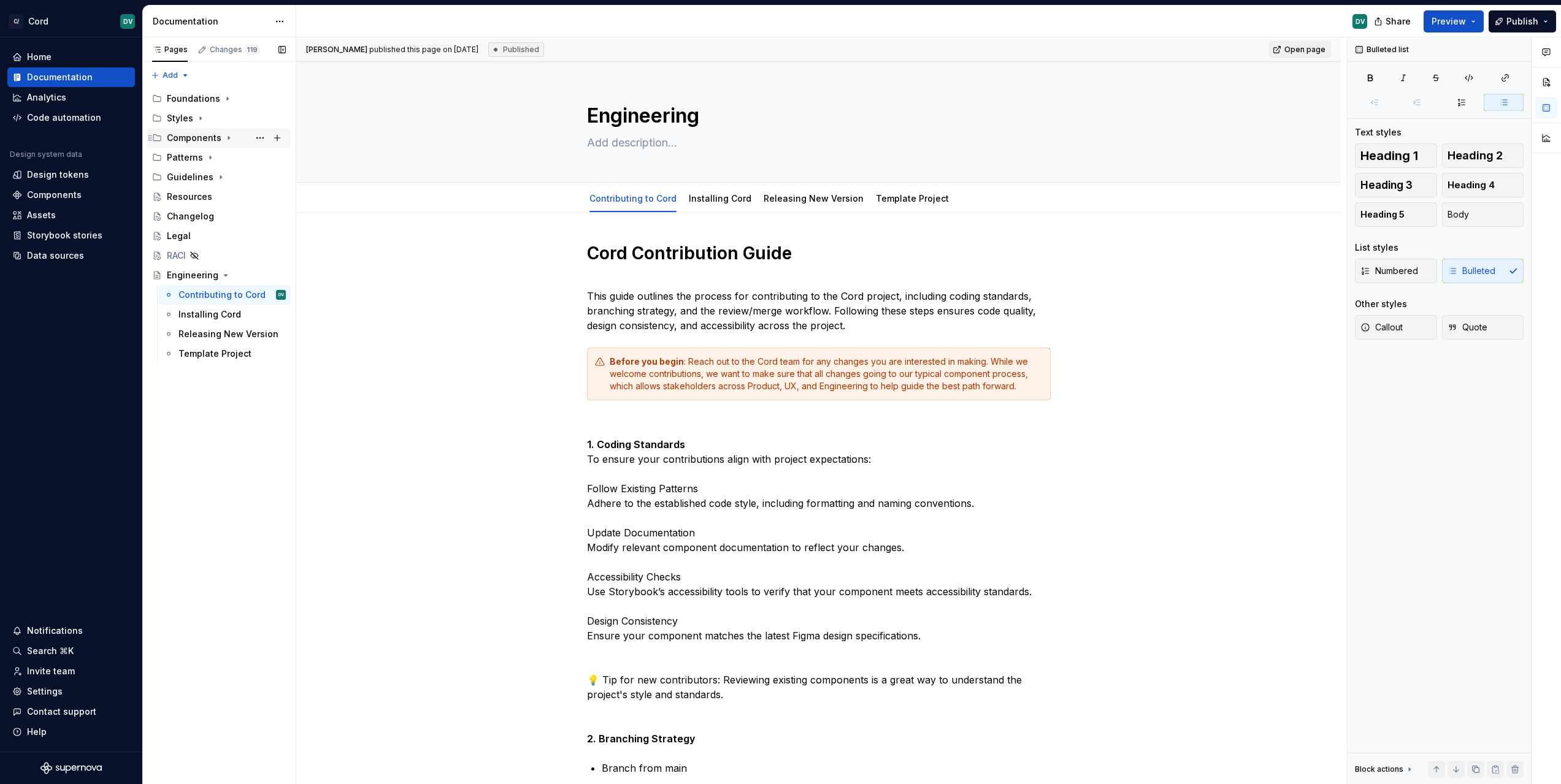
click at [153, 136] on icon "Page tree" at bounding box center [150, 138] width 10 height 10
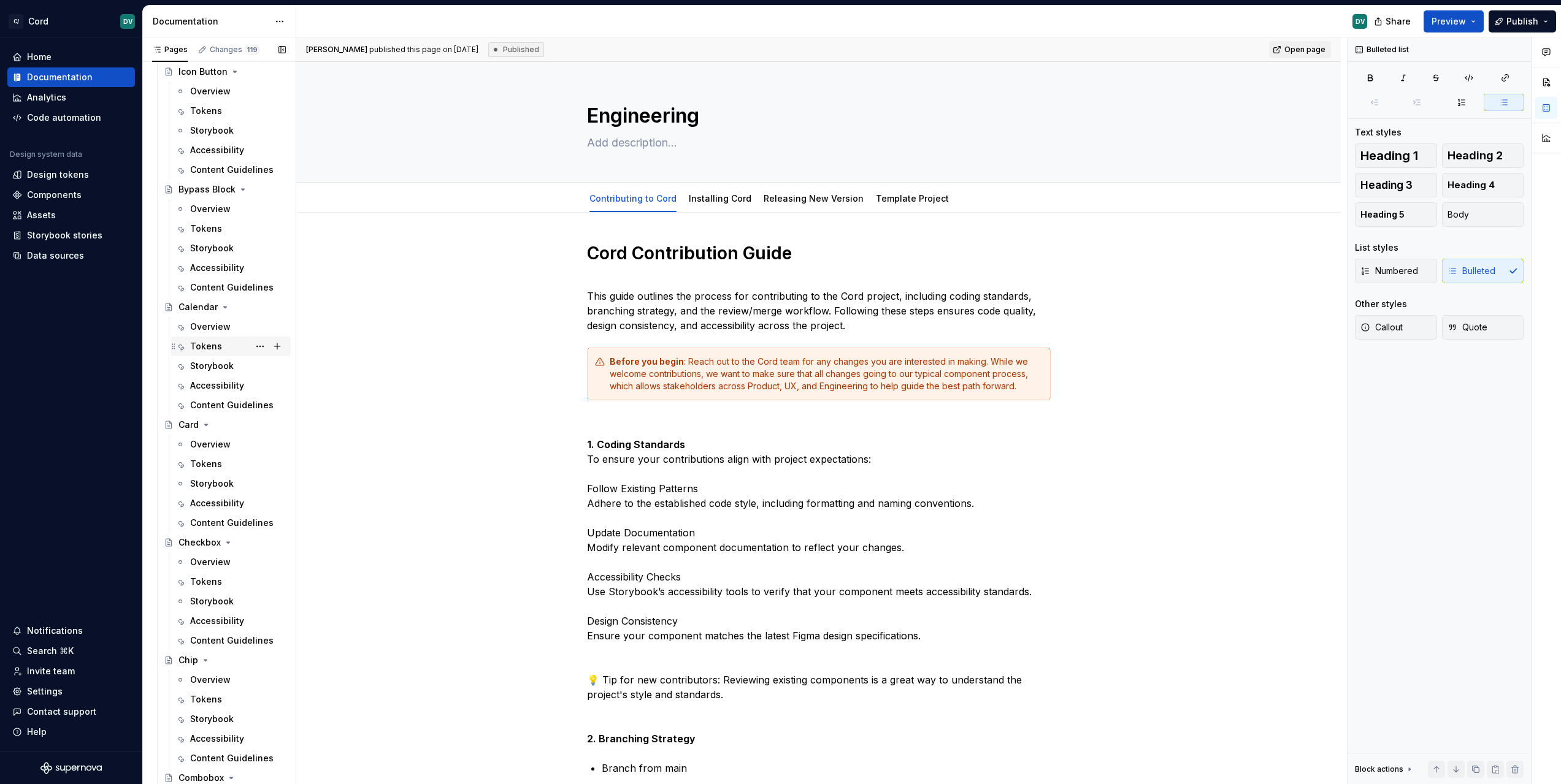
scroll to position [724, 0]
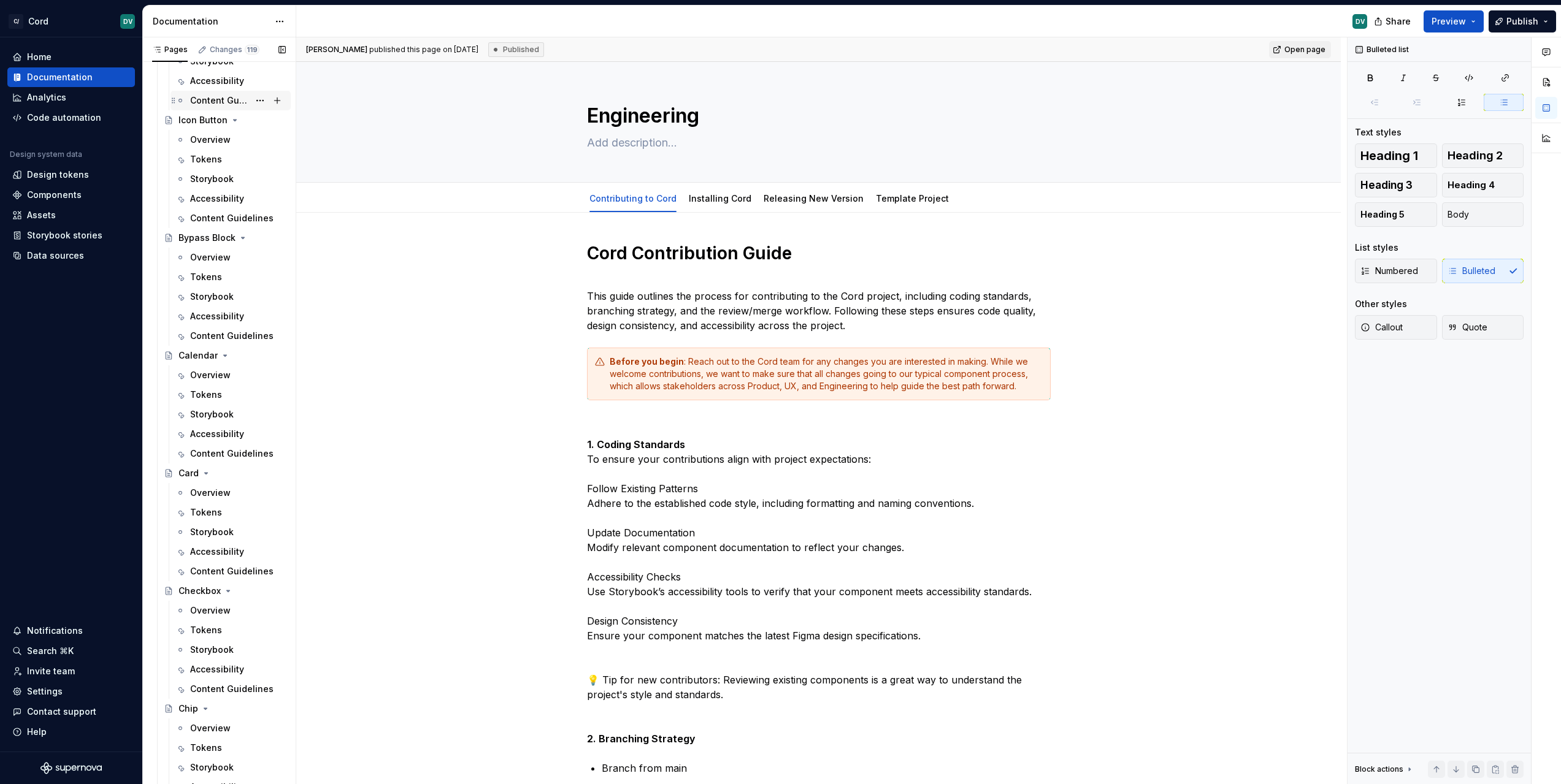
click at [207, 104] on div "Content Guidelines" at bounding box center [219, 100] width 59 height 12
click at [196, 122] on div "Icon Button" at bounding box center [203, 119] width 49 height 12
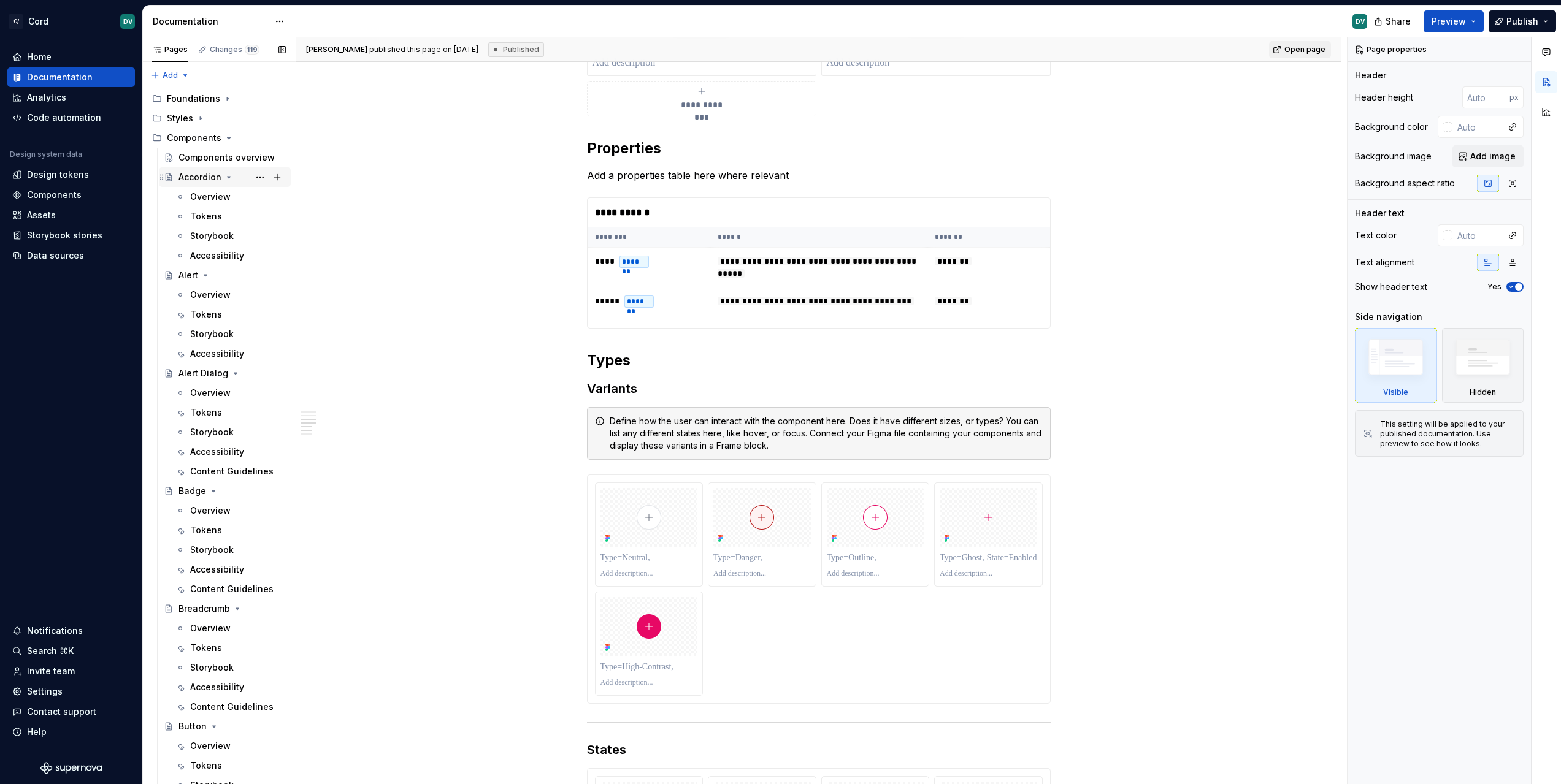
click at [220, 181] on div "Accordion" at bounding box center [232, 177] width 107 height 17
click at [225, 178] on icon "Page tree" at bounding box center [229, 177] width 10 height 10
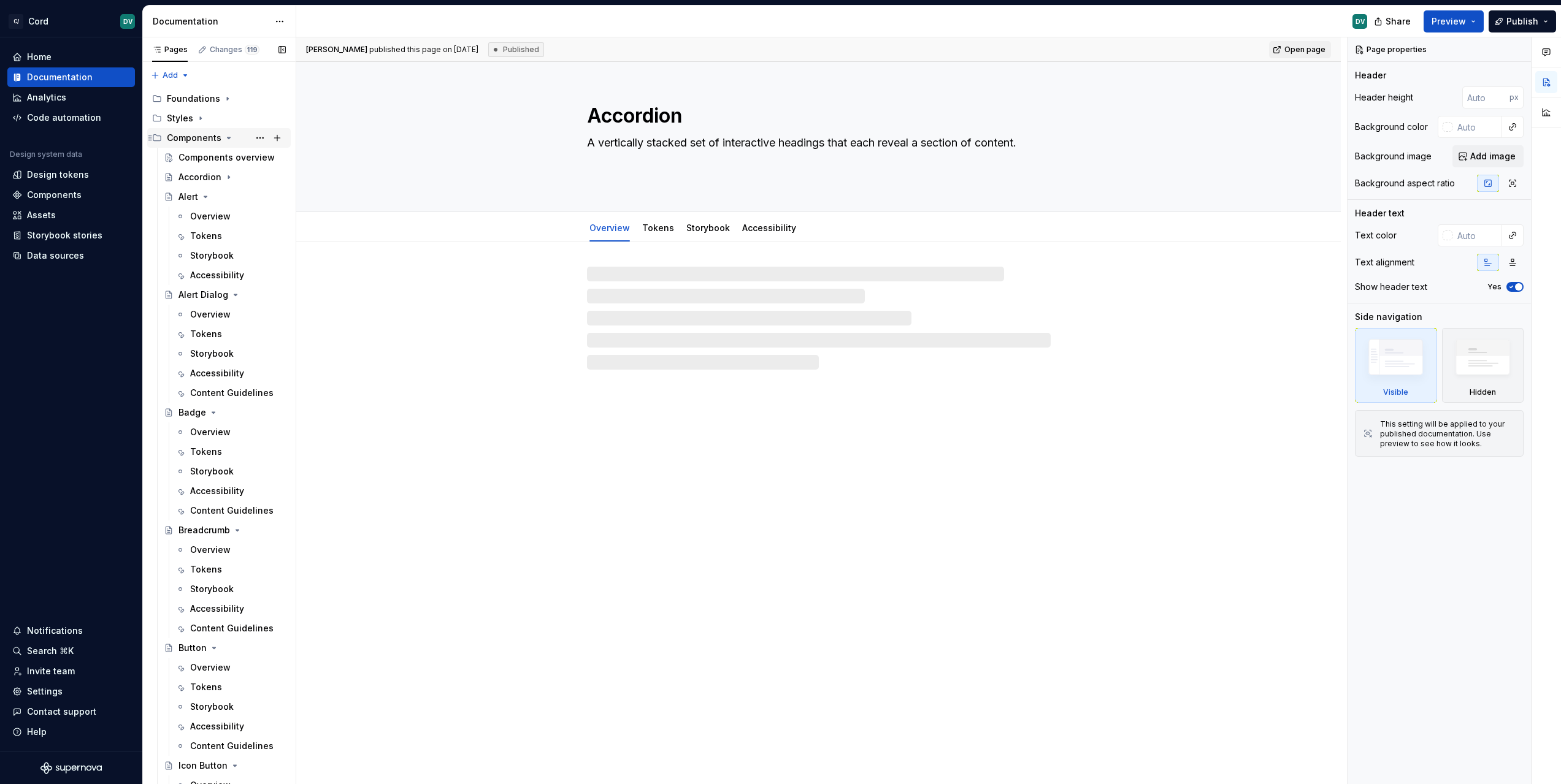
click at [228, 128] on div "Components" at bounding box center [219, 138] width 144 height 20
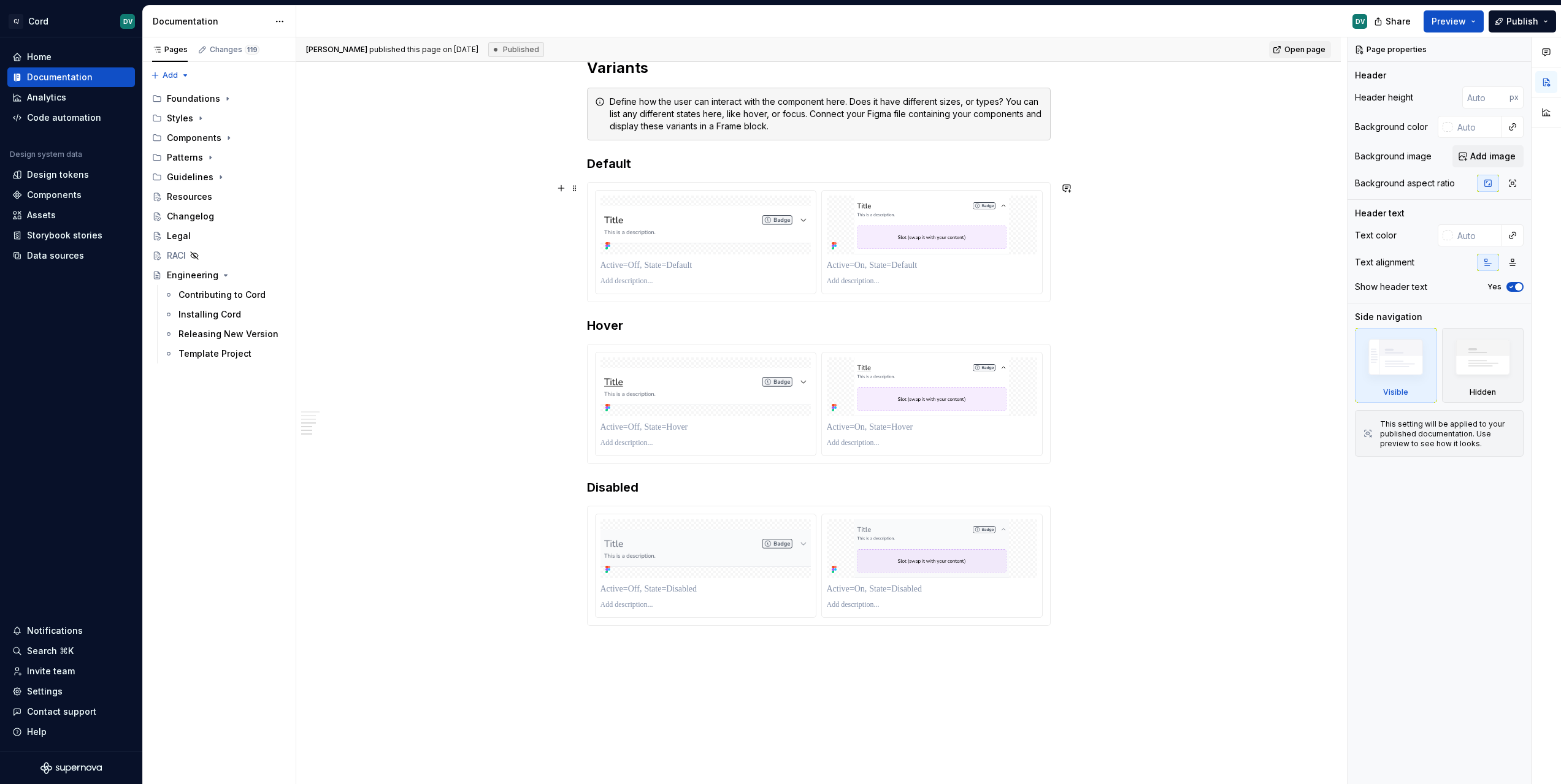
scroll to position [1302, 0]
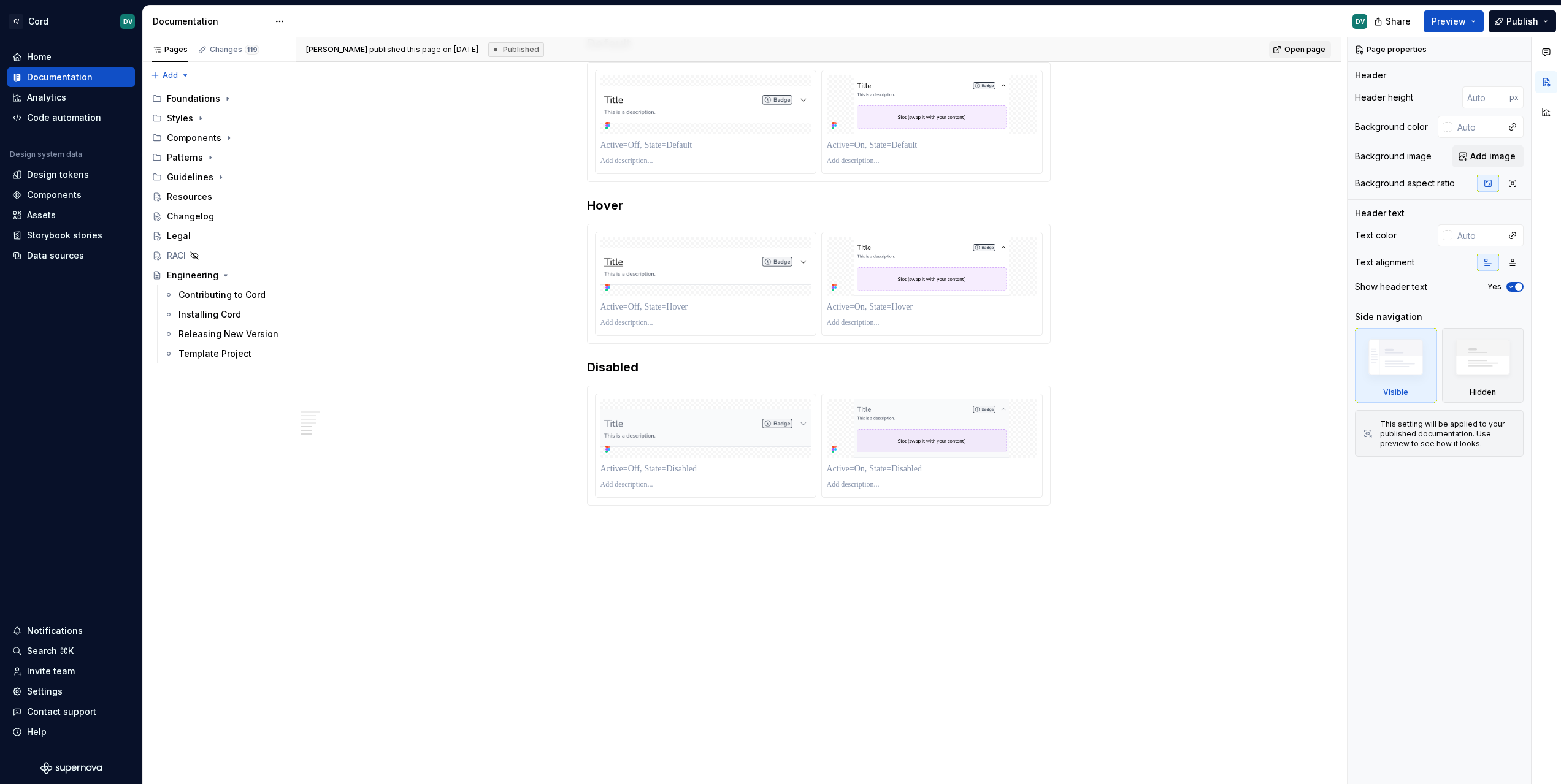
type textarea "*"
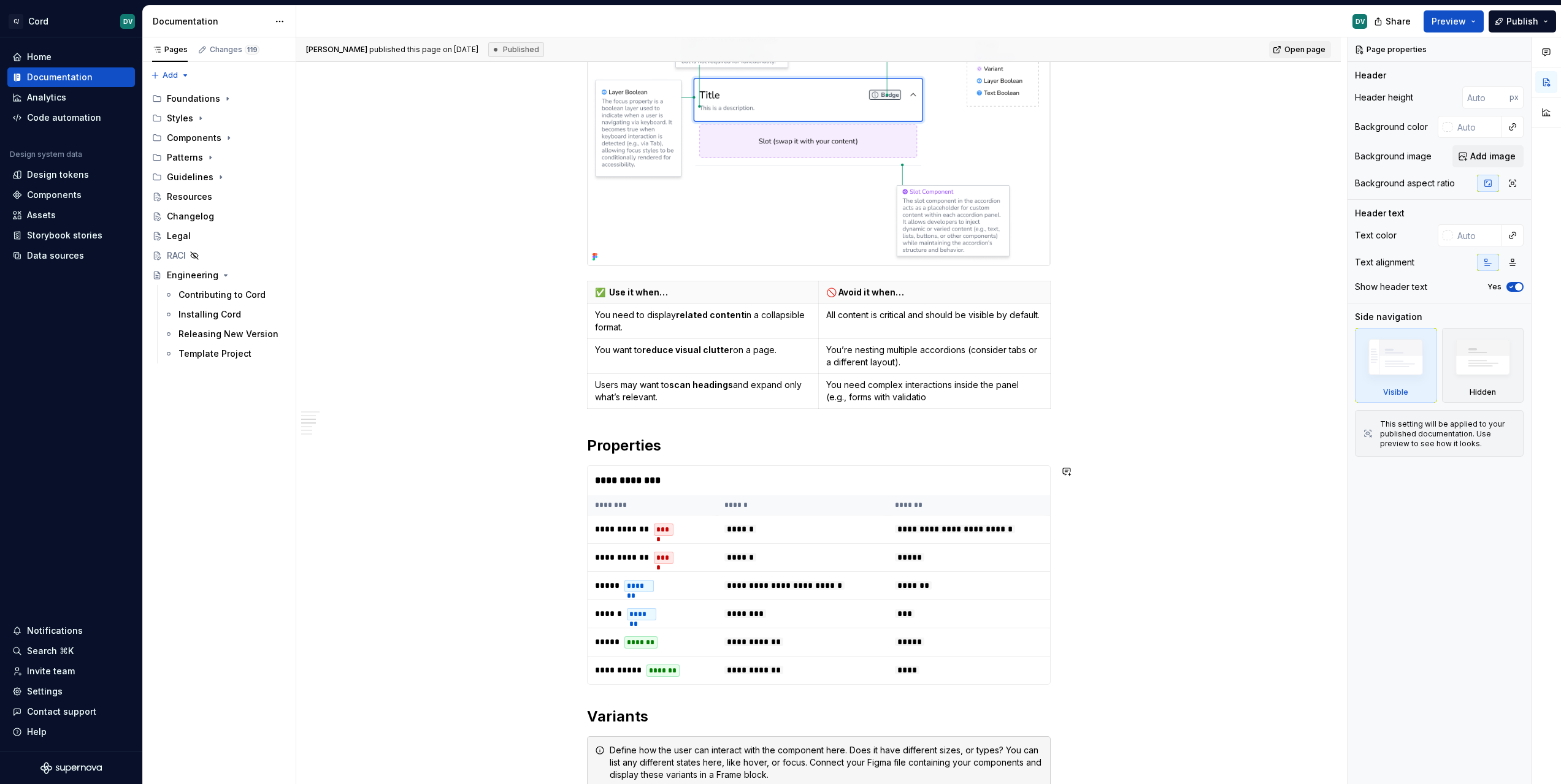
scroll to position [0, 0]
